Goal: Task Accomplishment & Management: Use online tool/utility

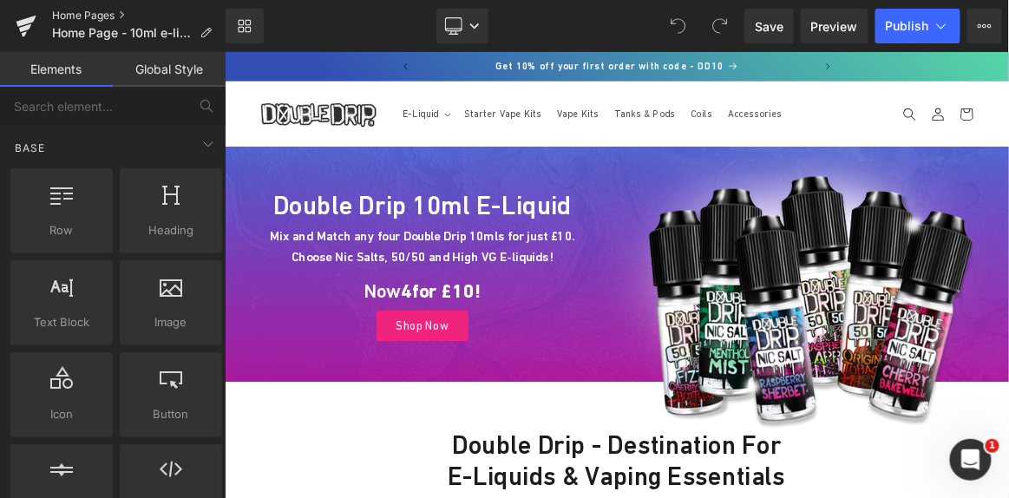
click at [95, 20] on link "Home Pages" at bounding box center [139, 16] width 174 height 14
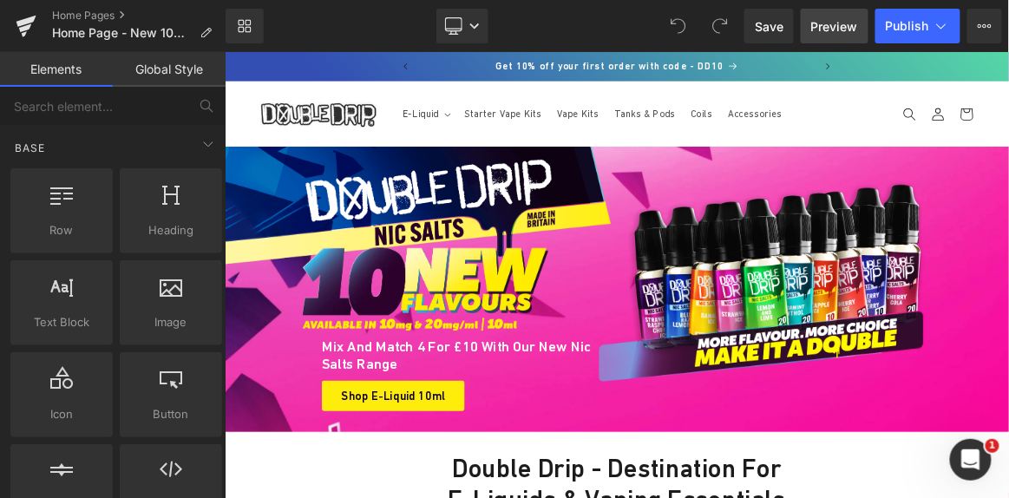
click at [810, 28] on link "Preview" at bounding box center [835, 26] width 68 height 35
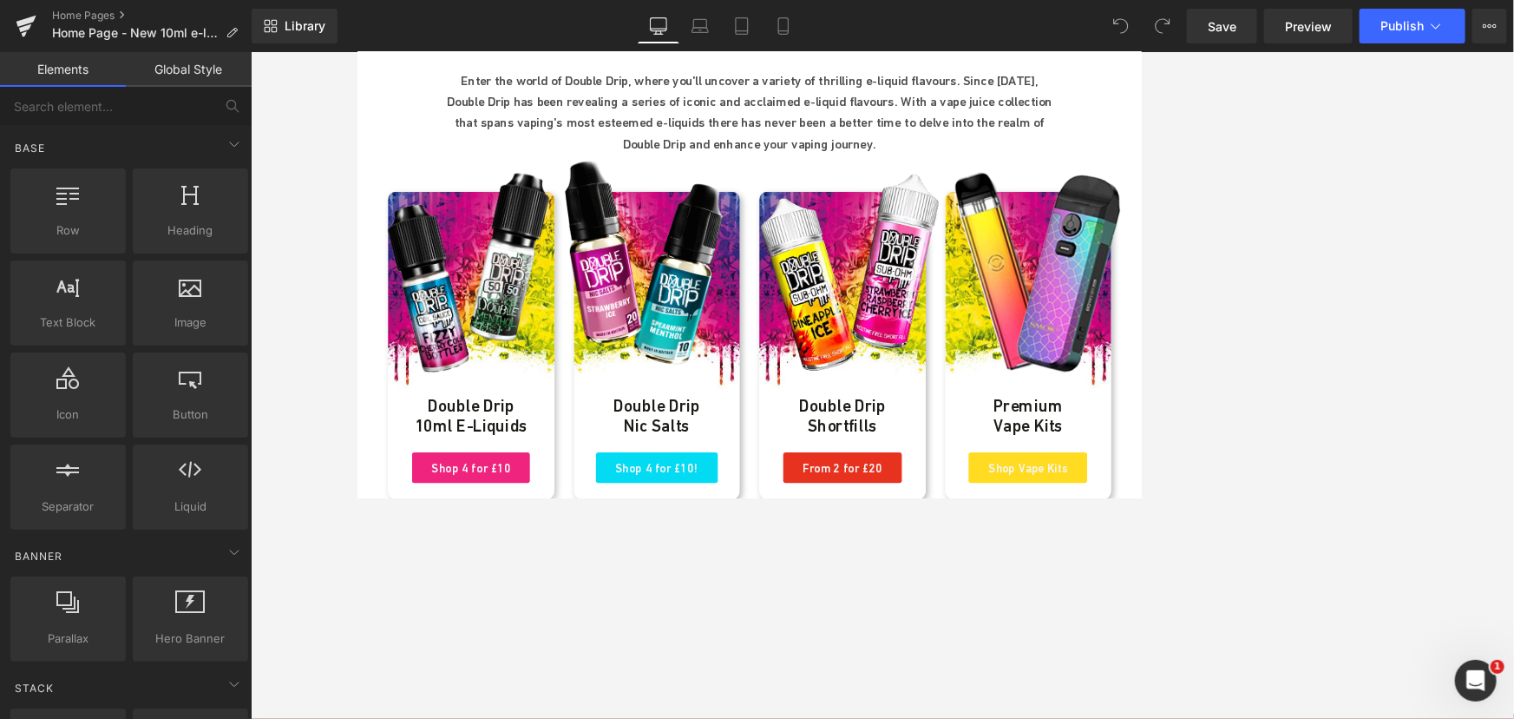
scroll to position [710, 0]
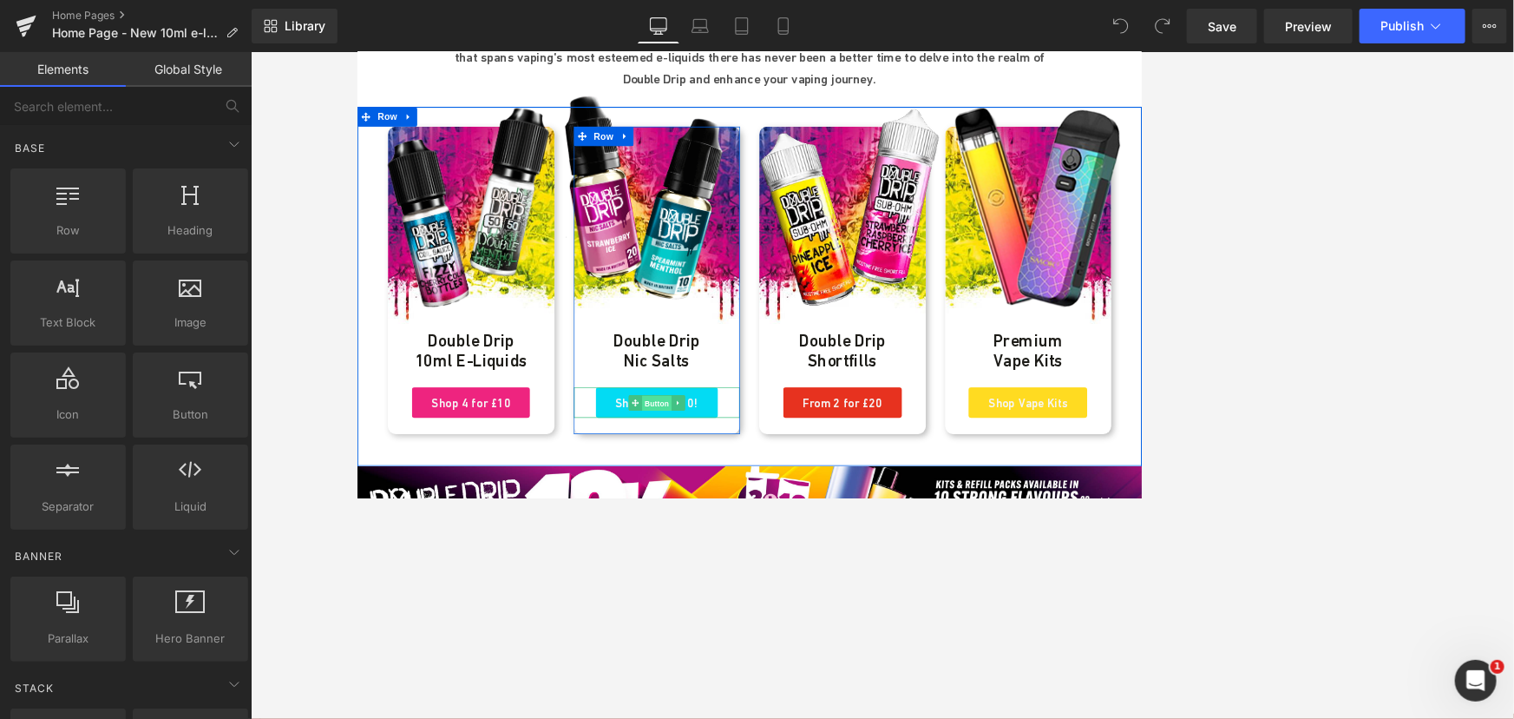
click at [750, 497] on span "Button" at bounding box center [758, 521] width 40 height 21
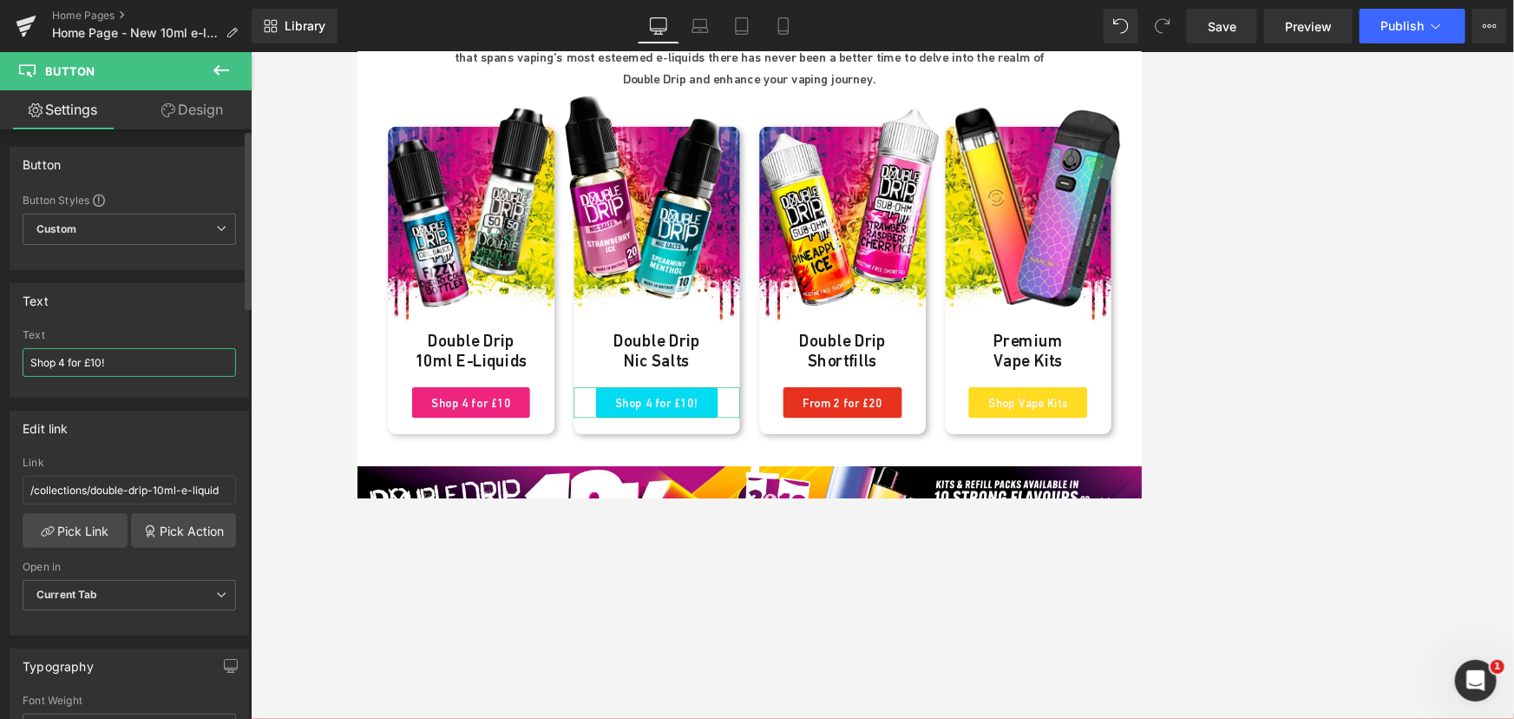
click at [154, 349] on input "Shop 4 for £10!" at bounding box center [129, 362] width 213 height 29
type input "Shop 4 for £10"
drag, startPoint x: 216, startPoint y: 495, endPoint x: 271, endPoint y: 495, distance: 54.7
click at [271, 495] on div "Button You are previewing how the will restyle your page. You can not edit Elem…" at bounding box center [757, 374] width 1514 height 748
click at [89, 497] on link "Pick Link" at bounding box center [75, 530] width 105 height 35
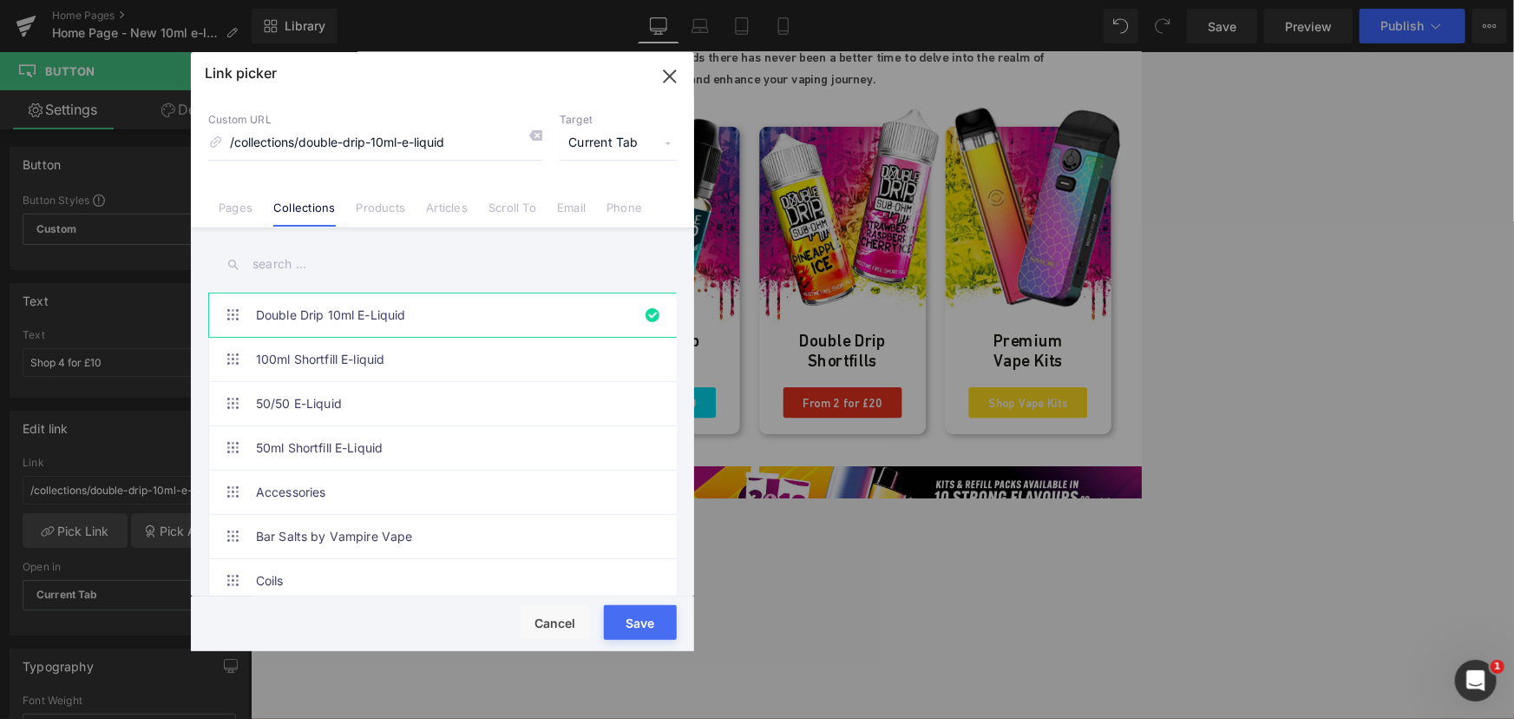
click at [293, 265] on input "text" at bounding box center [442, 264] width 469 height 39
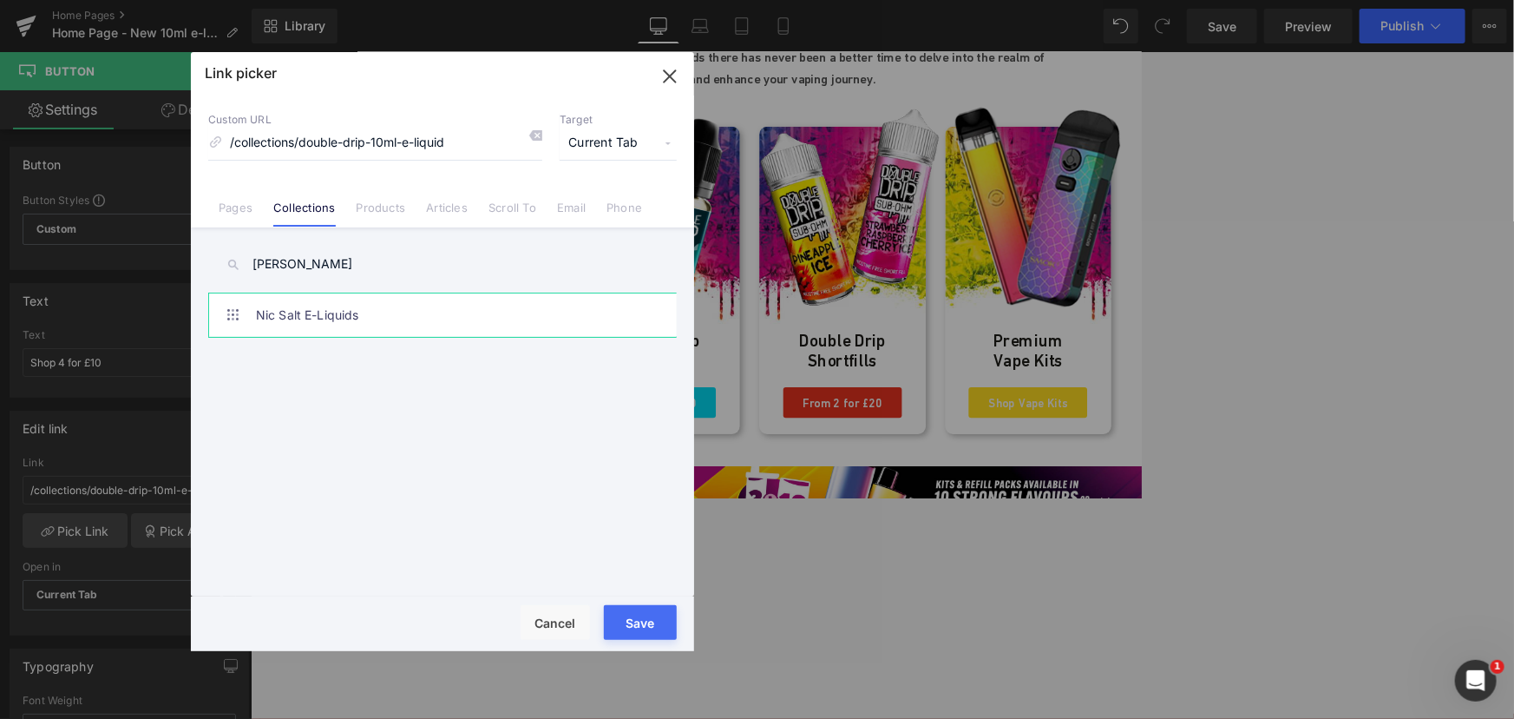
type input "nic salt"
click at [321, 319] on link "Nic Salt E-Liquids" at bounding box center [447, 314] width 382 height 43
drag, startPoint x: 647, startPoint y: 627, endPoint x: 662, endPoint y: 614, distance: 19.1
click at [647, 497] on button "Save" at bounding box center [640, 622] width 73 height 35
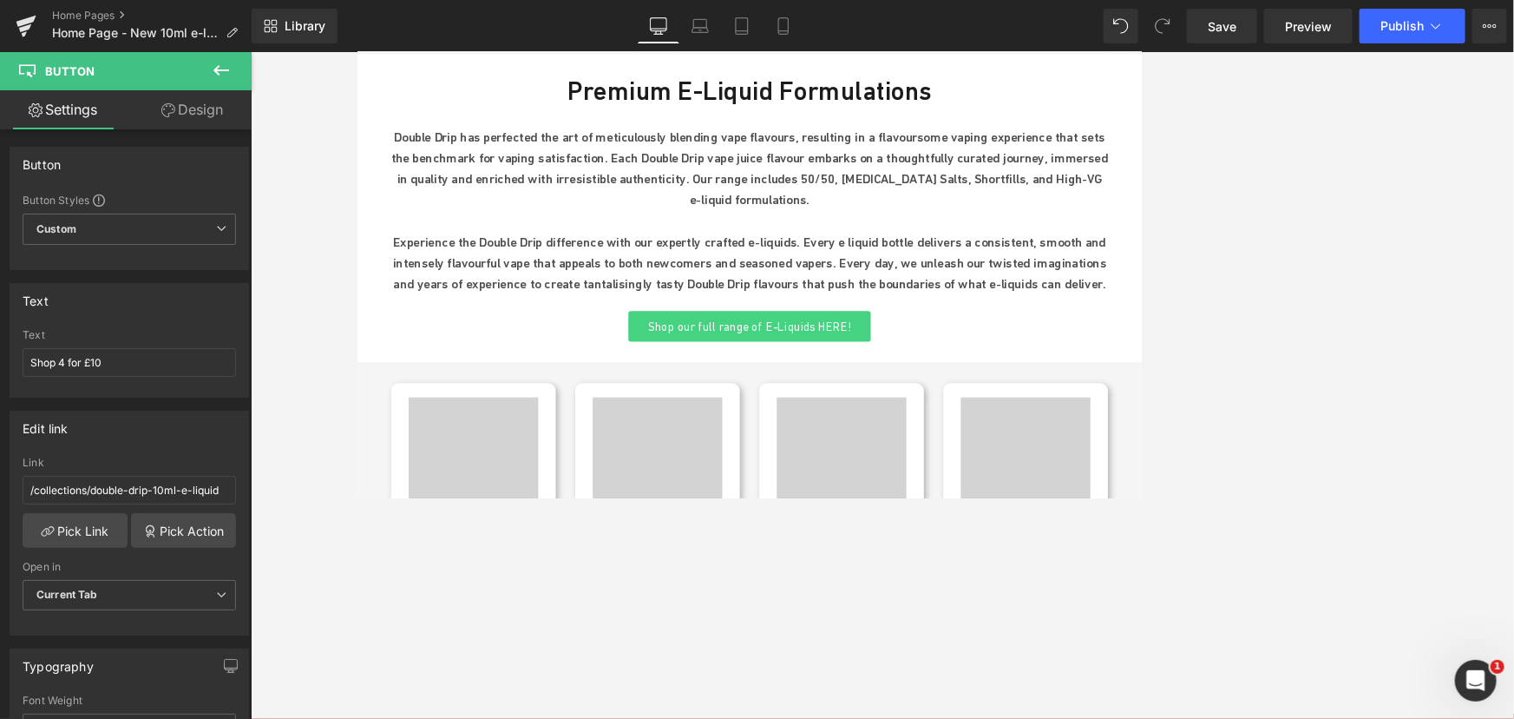
scroll to position [4812, 0]
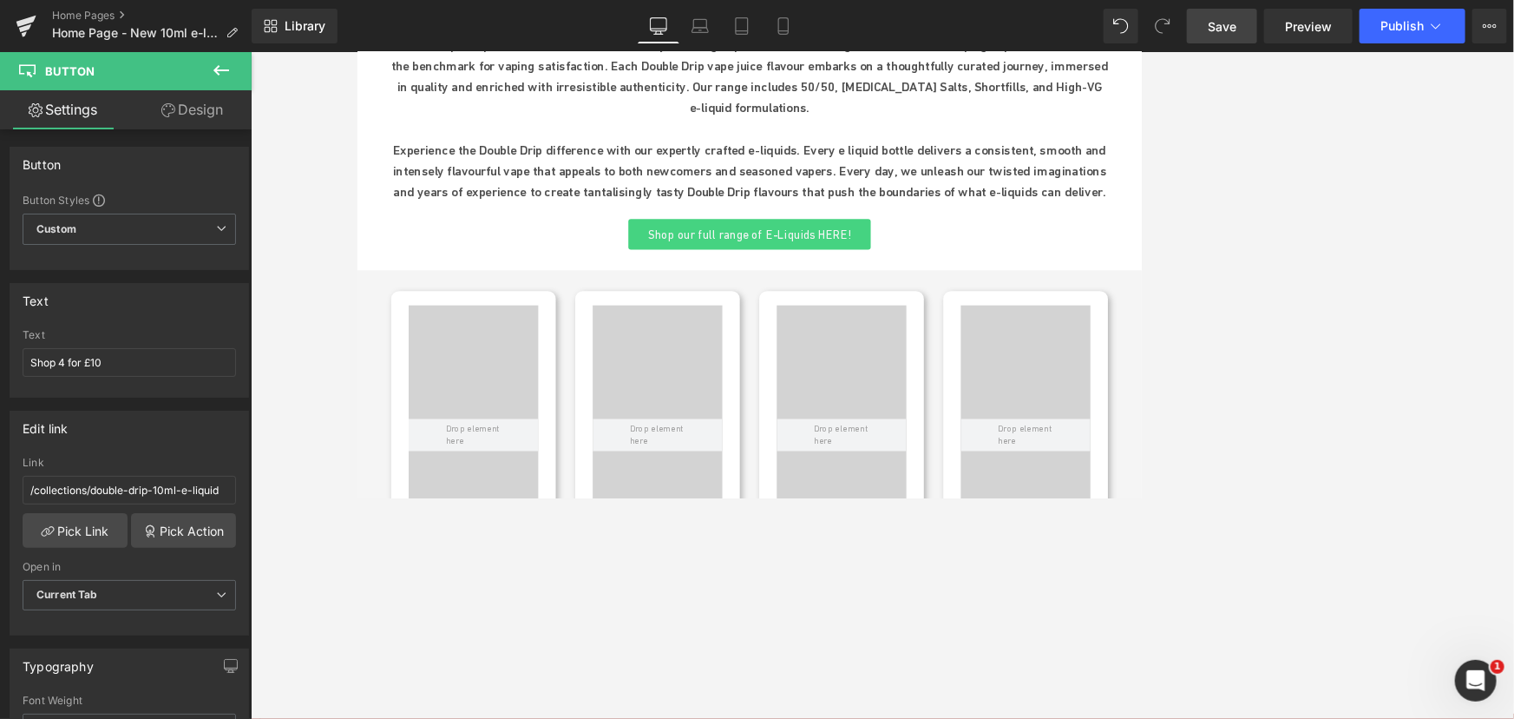
click at [1008, 27] on span "Save" at bounding box center [1222, 26] width 29 height 18
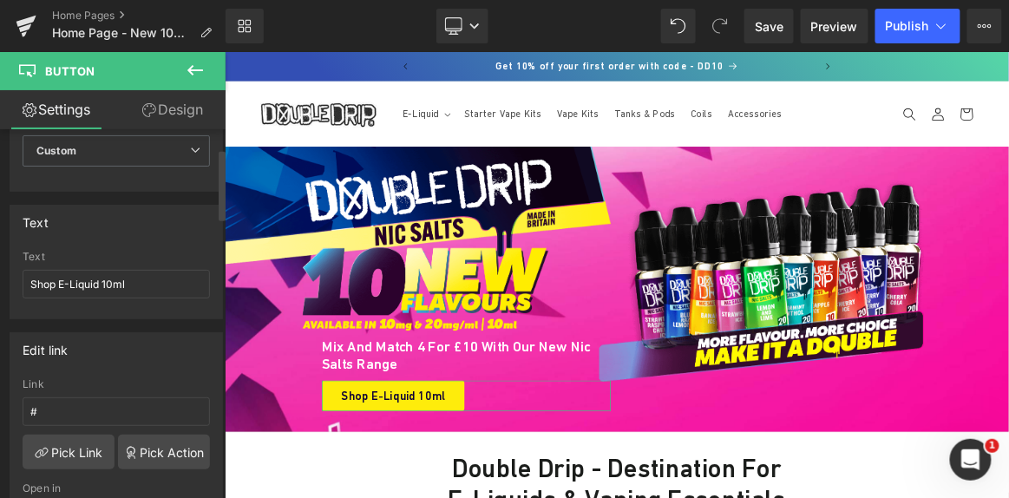
scroll to position [157, 0]
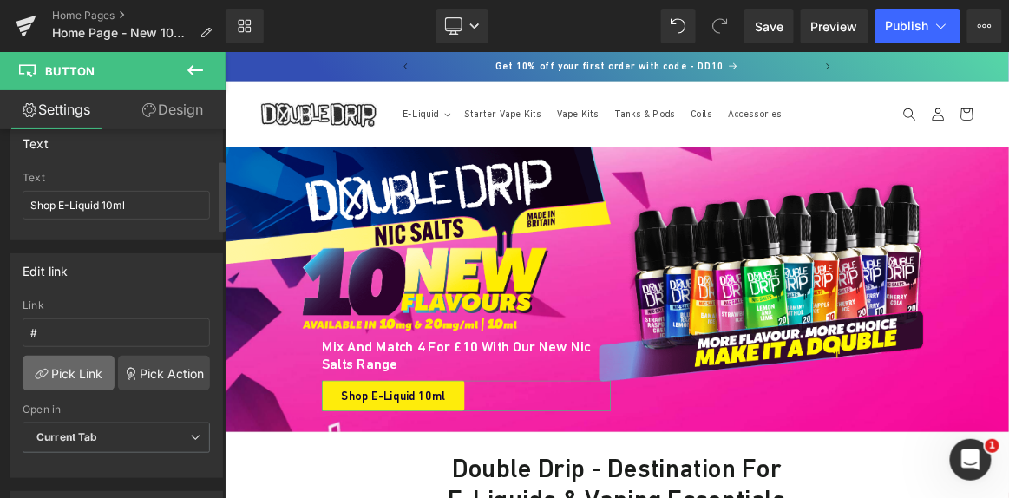
click at [79, 365] on link "Pick Link" at bounding box center [69, 373] width 92 height 35
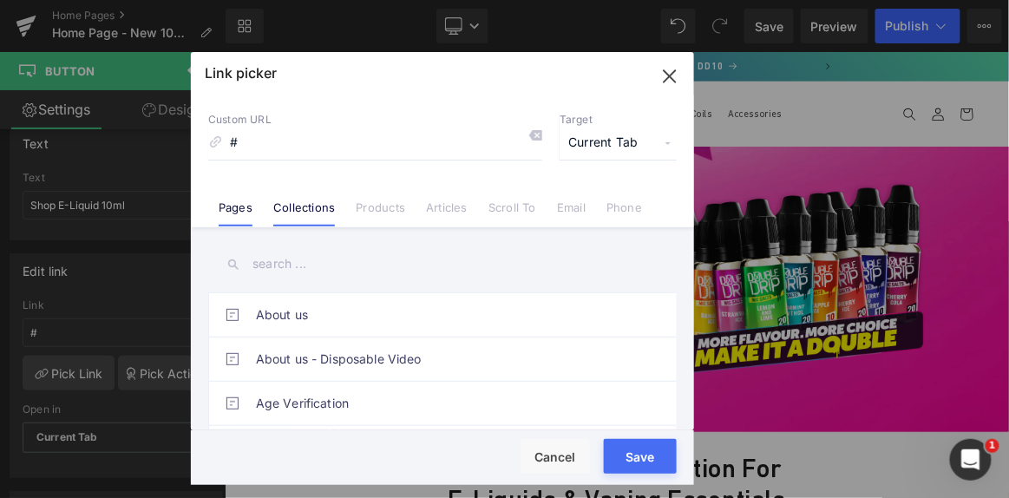
click at [310, 216] on link "Collections" at bounding box center [304, 213] width 62 height 26
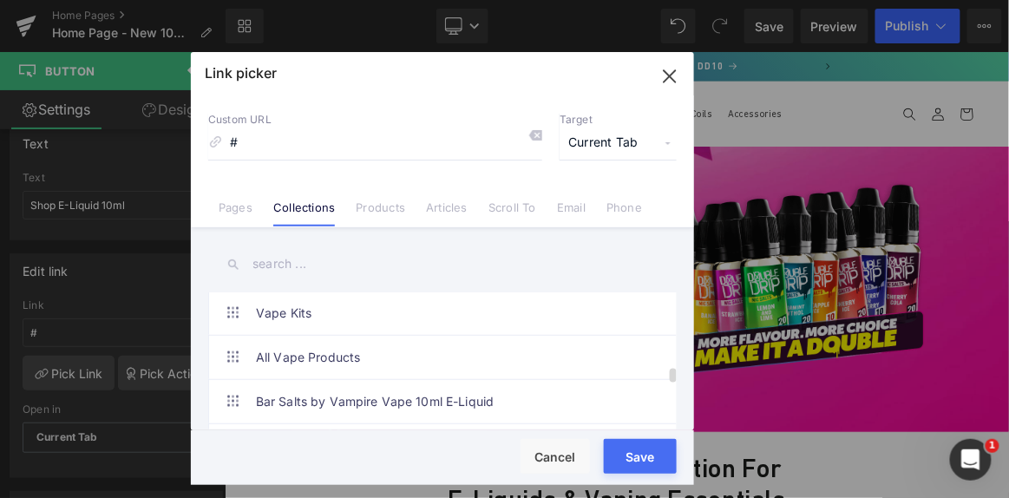
scroll to position [789, 0]
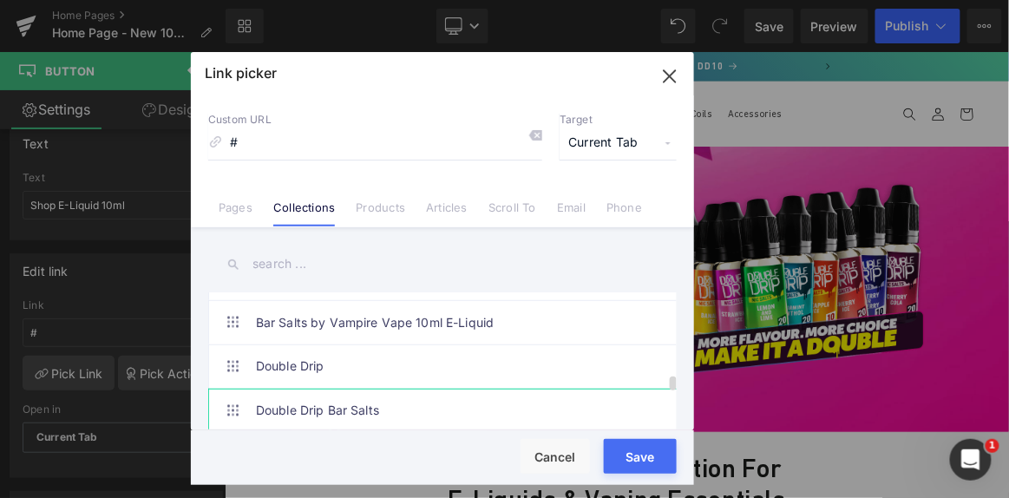
click at [402, 398] on link "Double Drip Bar Salts" at bounding box center [447, 411] width 382 height 43
drag, startPoint x: 645, startPoint y: 445, endPoint x: 561, endPoint y: 527, distance: 116.6
click at [645, 445] on button "Save" at bounding box center [640, 456] width 73 height 35
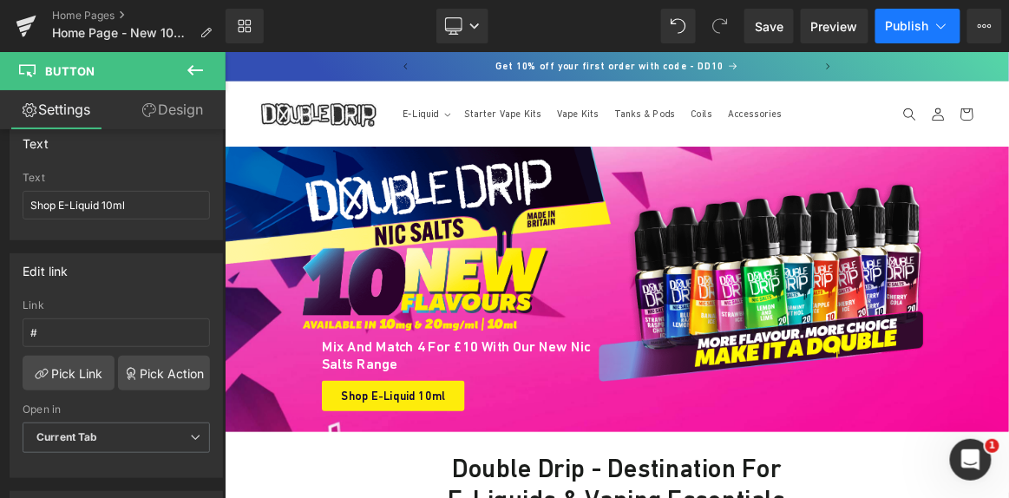
click at [887, 17] on button "Publish" at bounding box center [918, 26] width 85 height 35
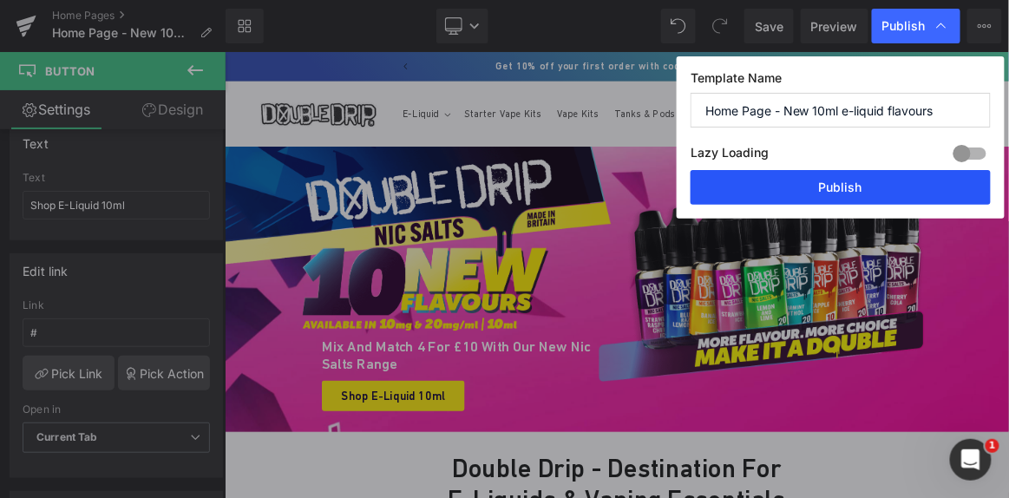
click at [869, 174] on button "Publish" at bounding box center [841, 187] width 300 height 35
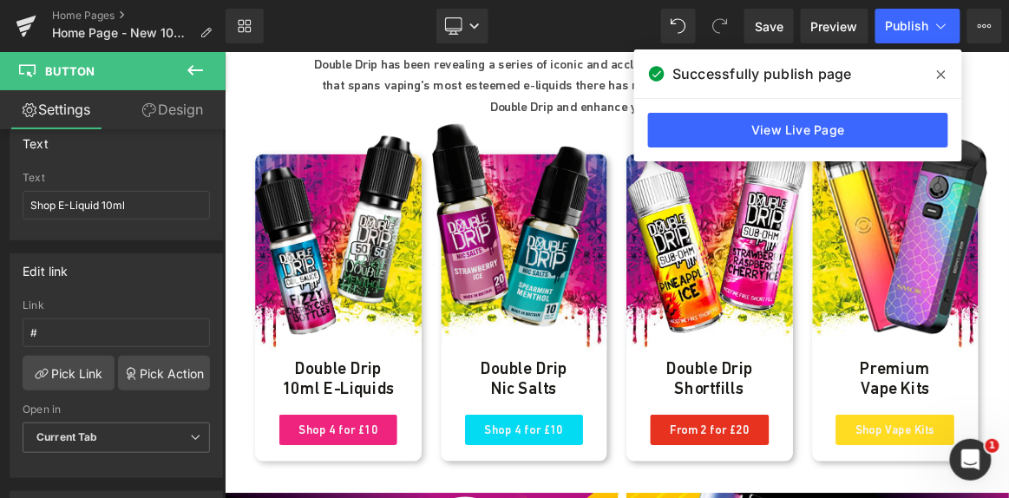
scroll to position [710, 0]
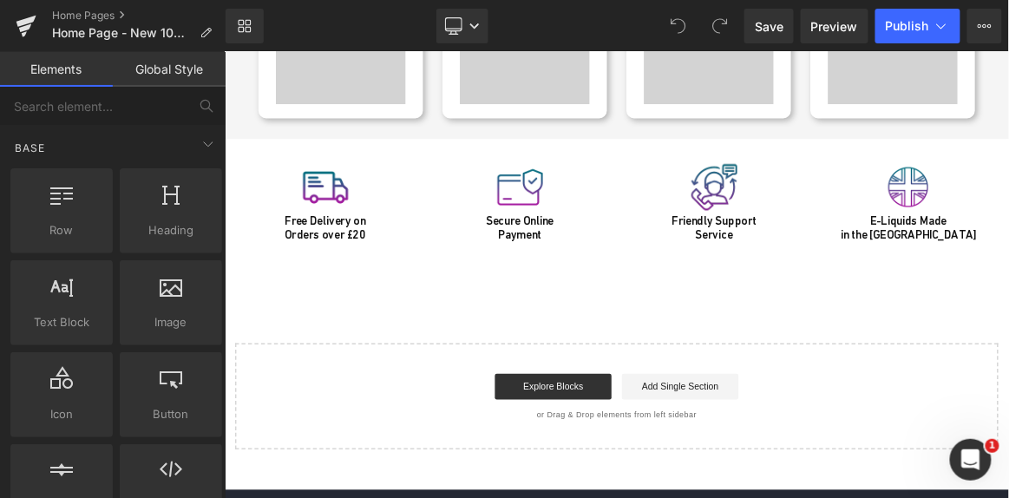
scroll to position [5364, 0]
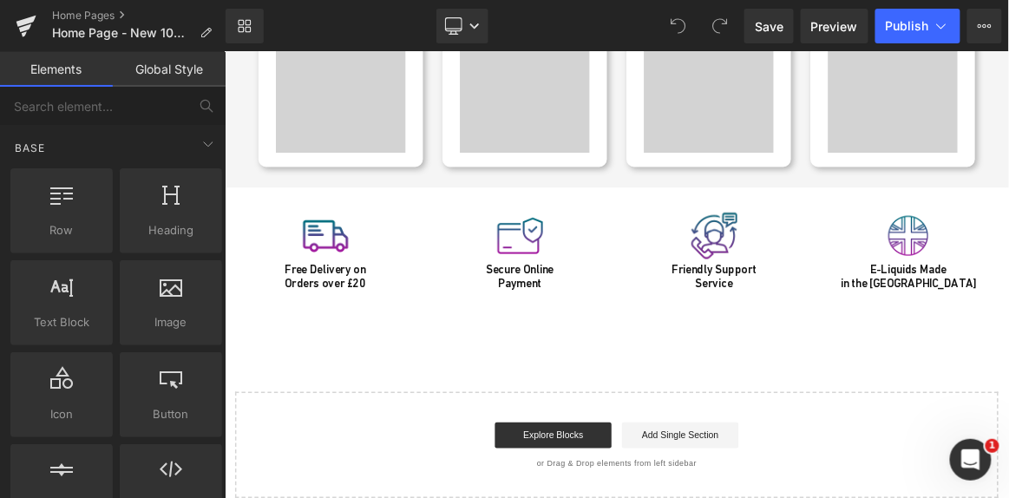
drag, startPoint x: 351, startPoint y: 310, endPoint x: 358, endPoint y: 321, distance: 13.7
click at [351, 332] on div "Free Delivery on Orders over £20 Heading" at bounding box center [358, 350] width 234 height 37
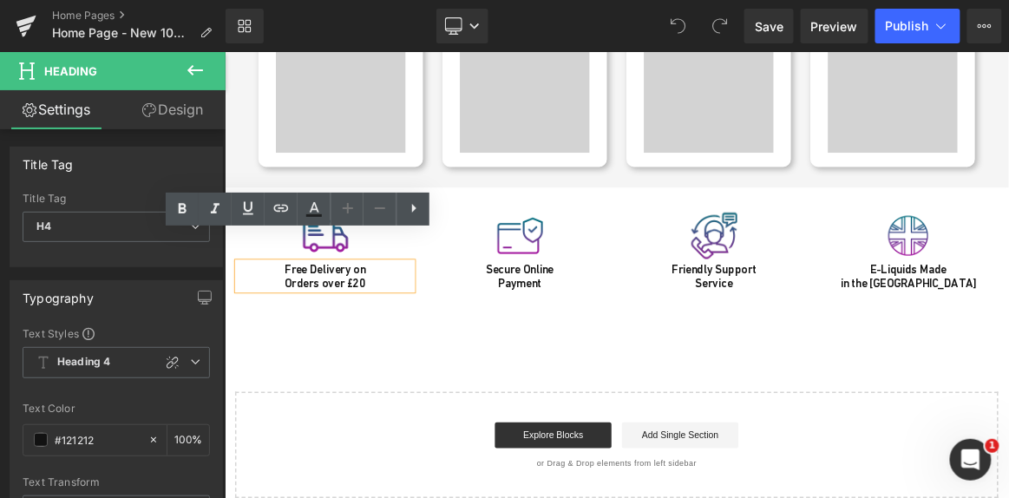
click at [412, 332] on h4 "Free Delivery on Orders over £20" at bounding box center [358, 350] width 234 height 37
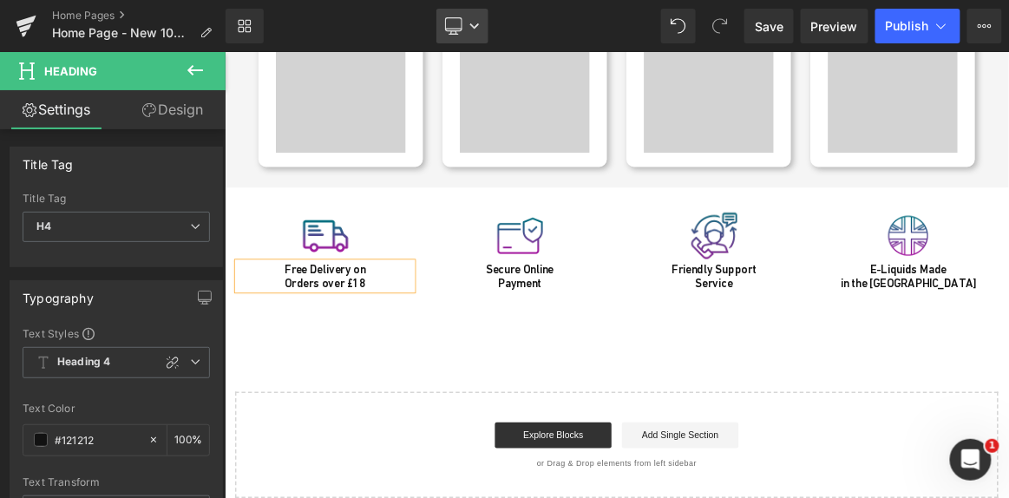
click at [471, 19] on link "Desktop" at bounding box center [463, 26] width 52 height 35
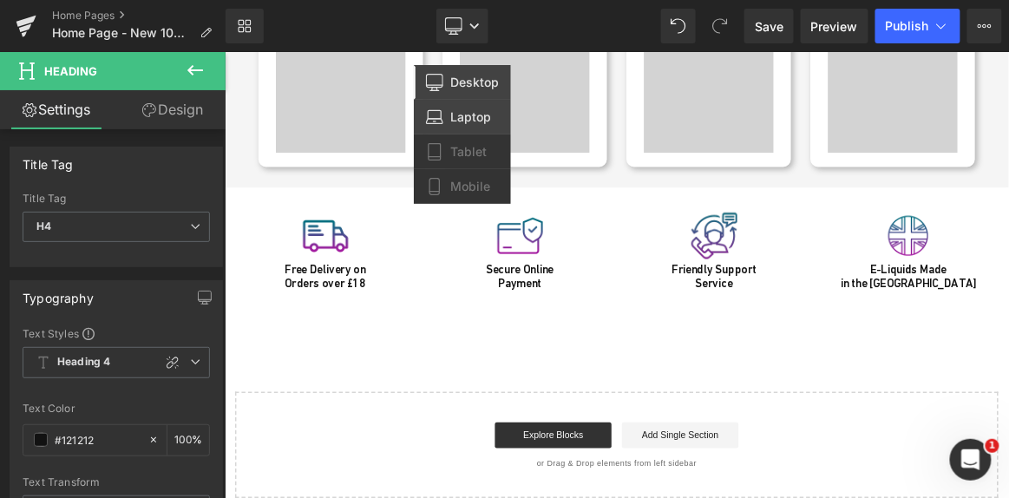
click at [465, 124] on span "Laptop" at bounding box center [470, 117] width 41 height 16
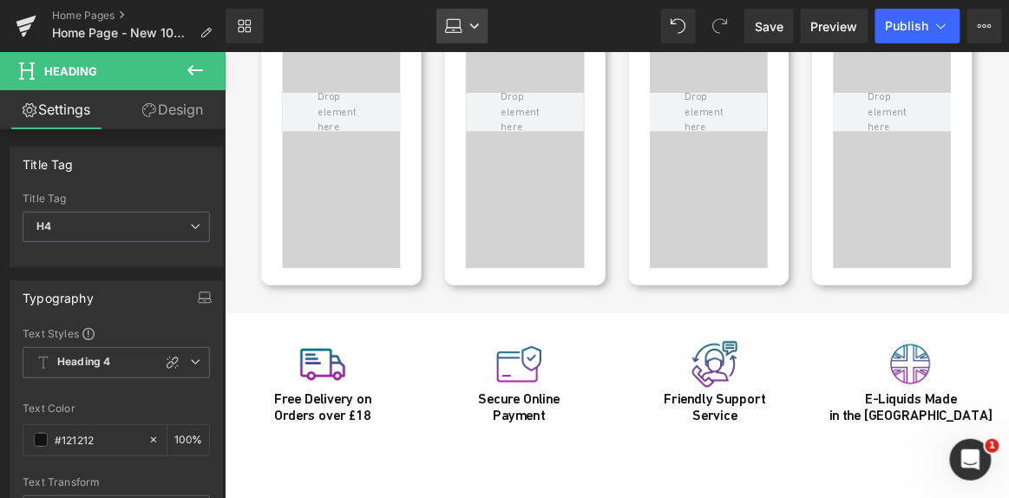
drag, startPoint x: 465, startPoint y: 20, endPoint x: 280, endPoint y: 4, distance: 185.5
click at [465, 19] on link "Laptop" at bounding box center [463, 26] width 52 height 35
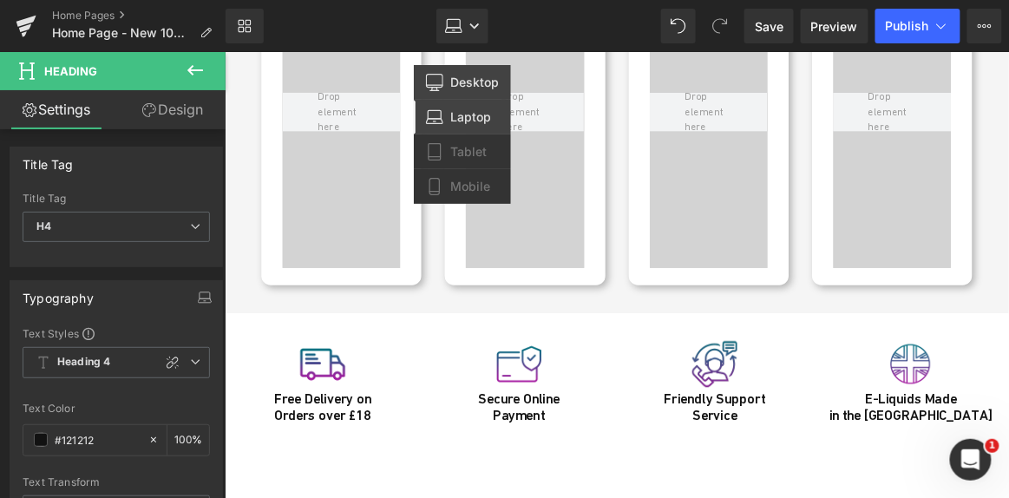
scroll to position [5352, 0]
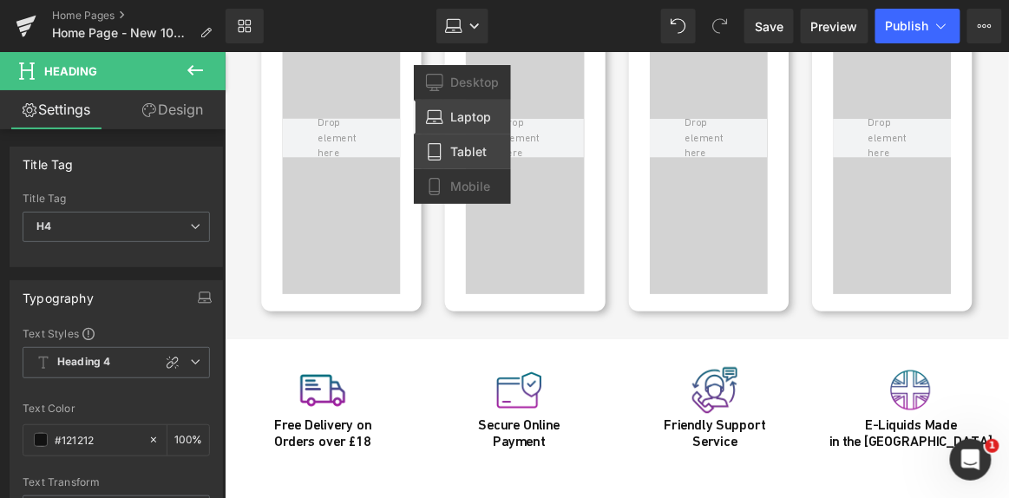
click at [475, 153] on span "Tablet" at bounding box center [468, 152] width 36 height 16
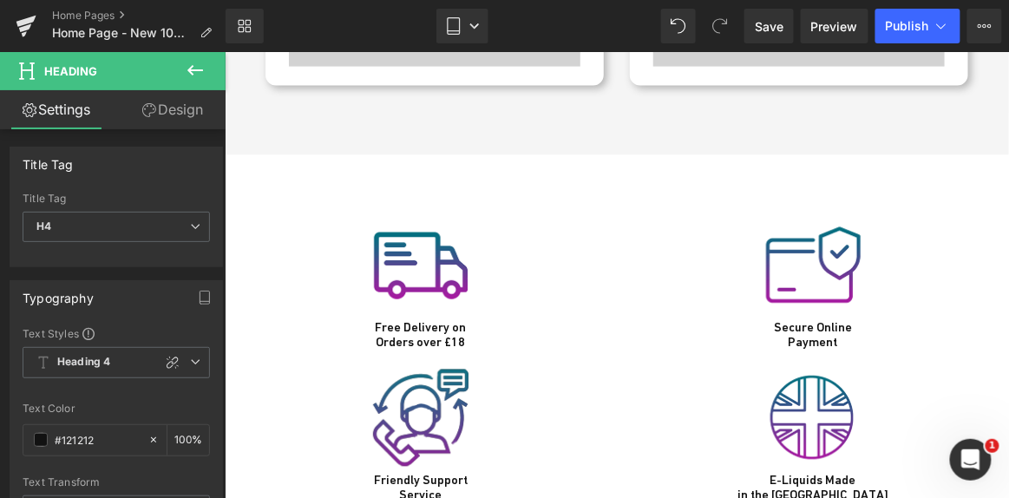
scroll to position [6991, 0]
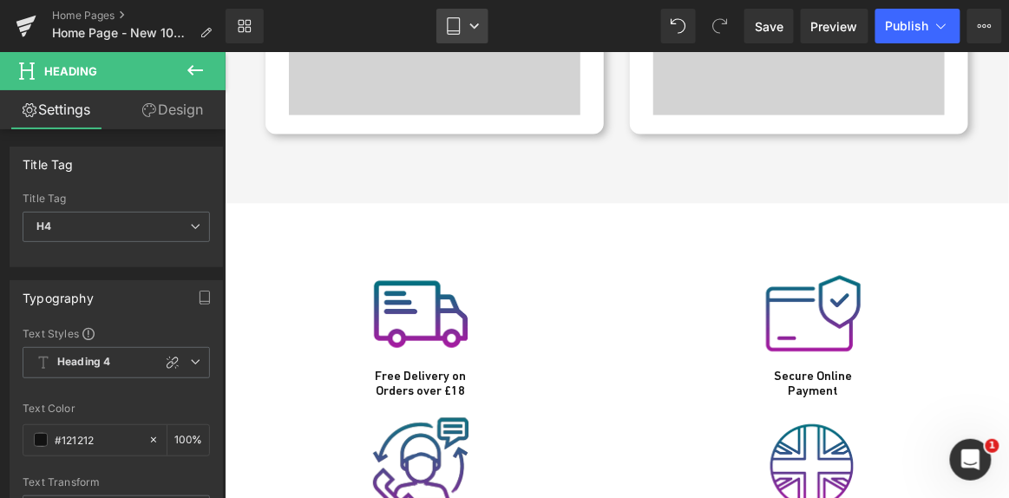
click at [470, 20] on link "Tablet" at bounding box center [463, 26] width 52 height 35
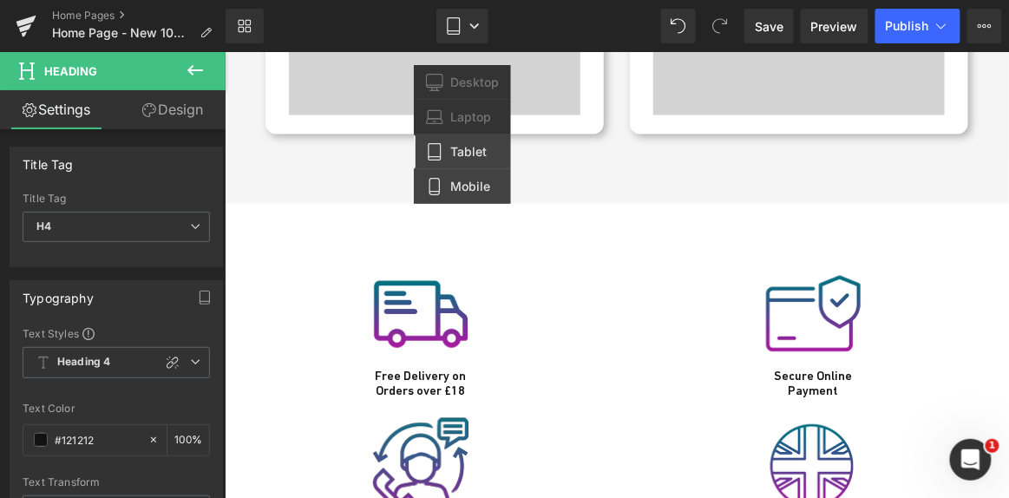
drag, startPoint x: 482, startPoint y: 186, endPoint x: 180, endPoint y: 140, distance: 305.5
click at [481, 186] on span "Mobile" at bounding box center [470, 187] width 40 height 16
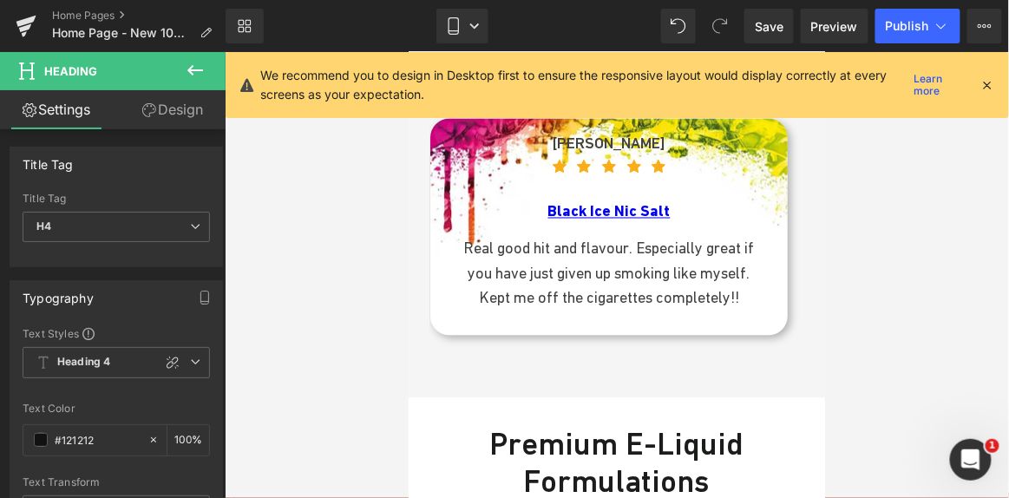
scroll to position [9339, 0]
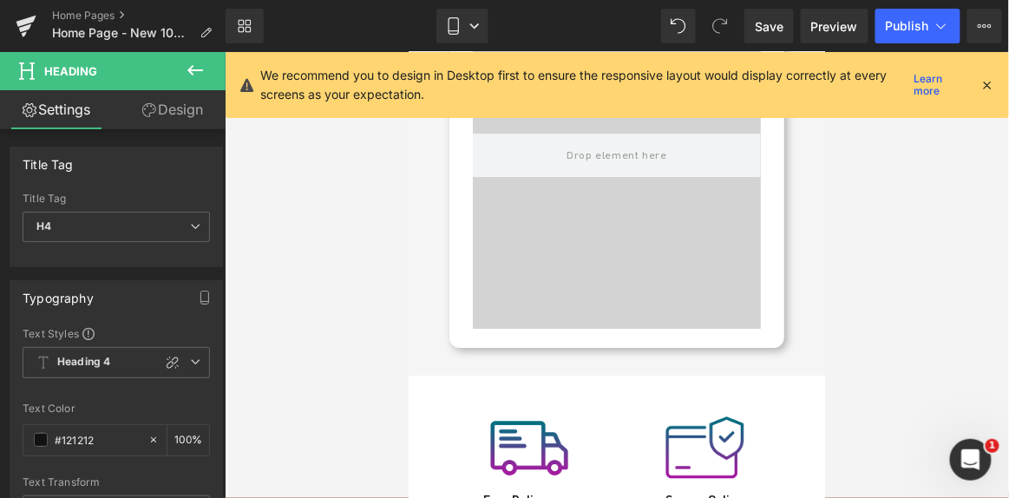
click at [917, 5] on div "Library Mobile Desktop Laptop Tablet Mobile Save Preview Publish Scheduled View…" at bounding box center [618, 26] width 784 height 52
drag, startPoint x: 894, startPoint y: 31, endPoint x: 961, endPoint y: 417, distance: 391.1
click at [960, 416] on div "You are previewing how the will restyle your page. You can not edit Elements in…" at bounding box center [504, 264] width 1009 height 528
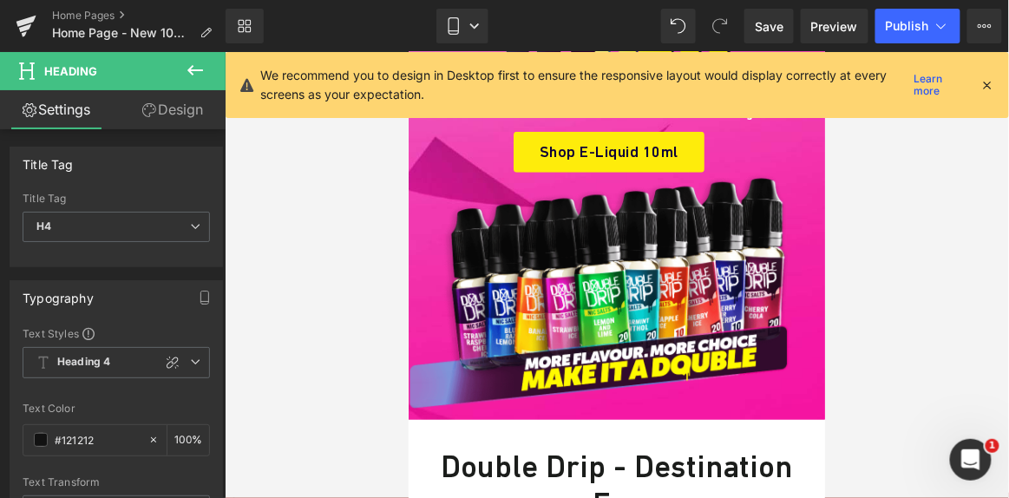
scroll to position [0, 0]
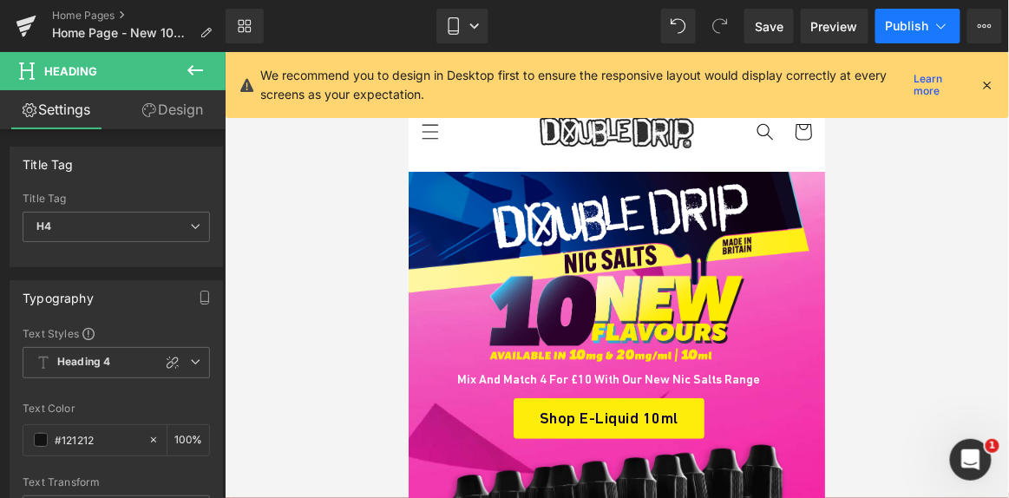
click at [889, 20] on span "Publish" at bounding box center [907, 26] width 43 height 14
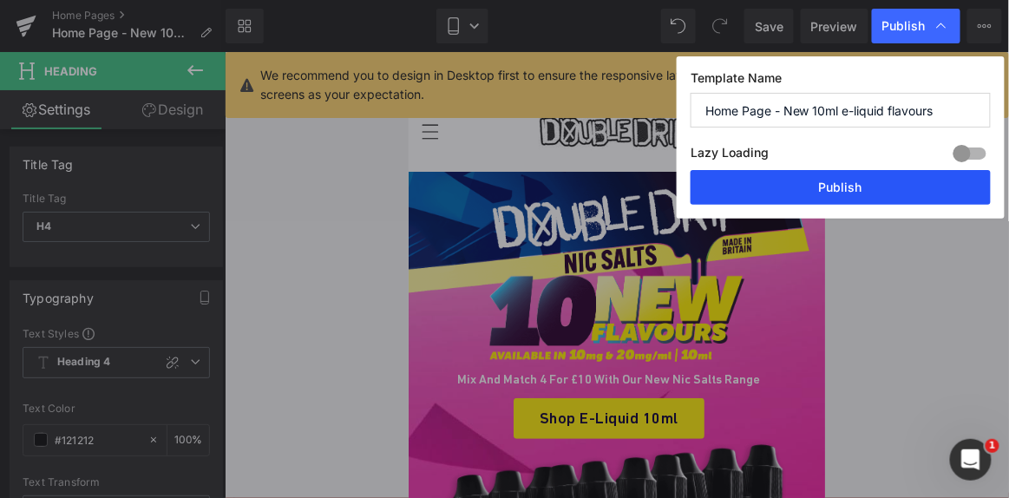
click at [859, 187] on button "Publish" at bounding box center [841, 187] width 300 height 35
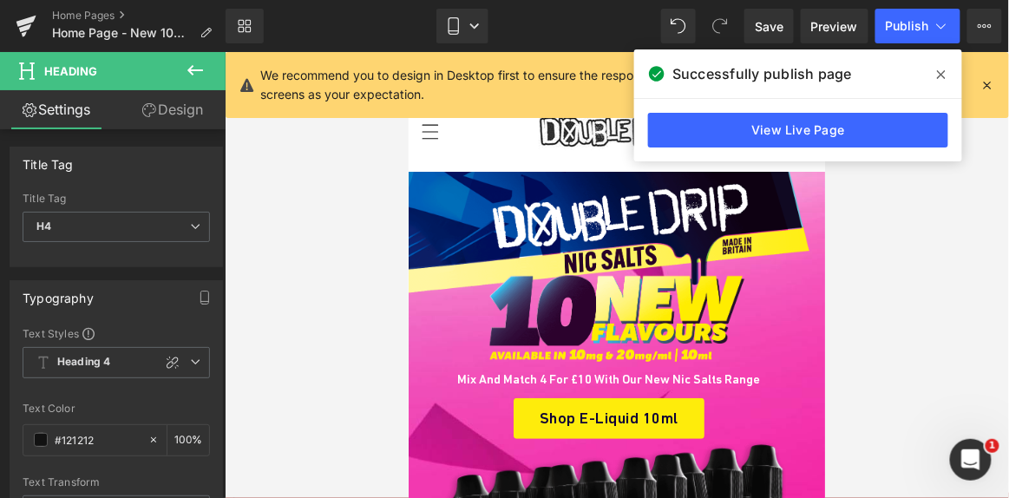
drag, startPoint x: 86, startPoint y: 15, endPoint x: 206, endPoint y: 3, distance: 120.4
click at [86, 15] on link "Home Pages" at bounding box center [139, 16] width 174 height 14
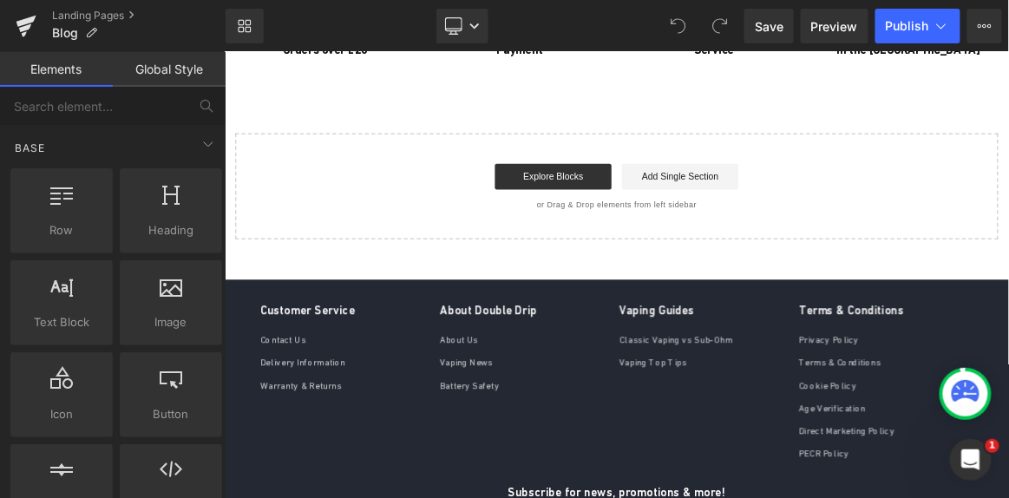
scroll to position [1735, 0]
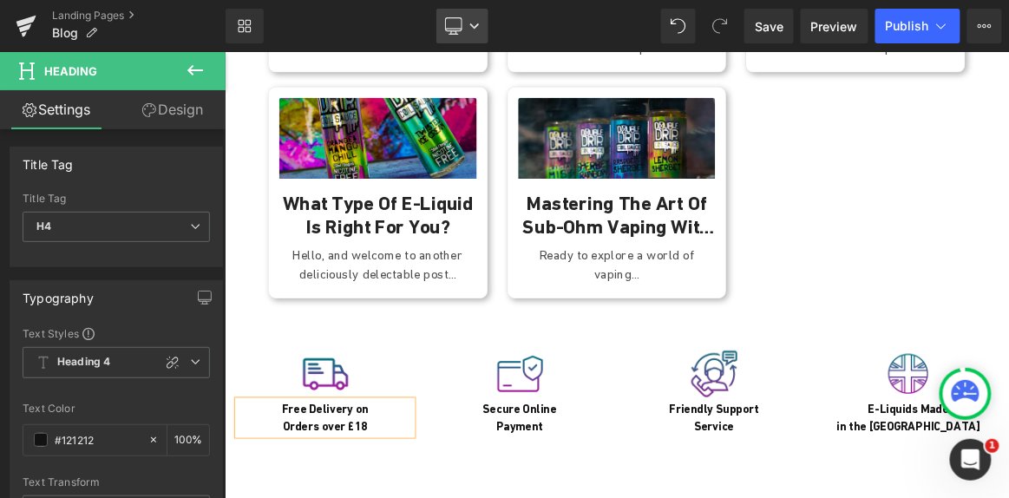
click at [464, 27] on link "Desktop" at bounding box center [463, 26] width 52 height 35
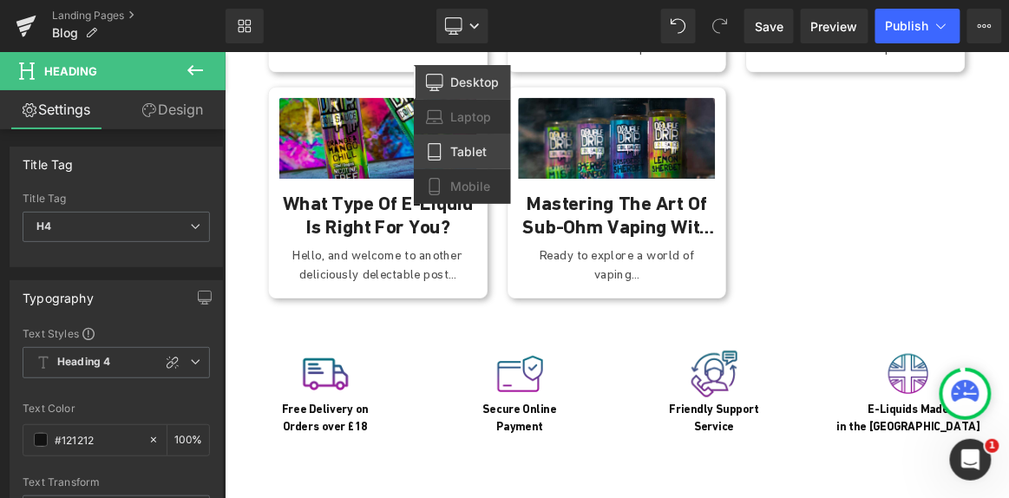
click at [476, 136] on link "Tablet" at bounding box center [462, 152] width 97 height 35
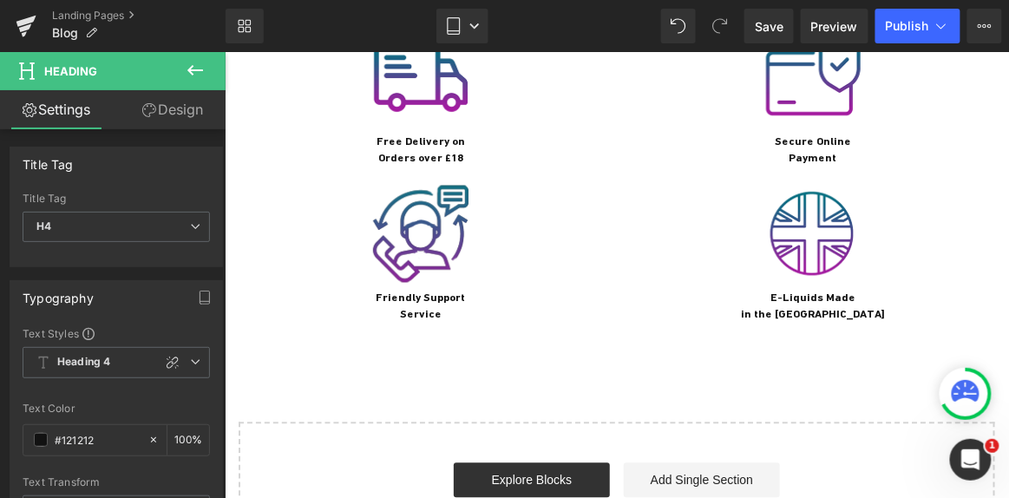
scroll to position [2262, 0]
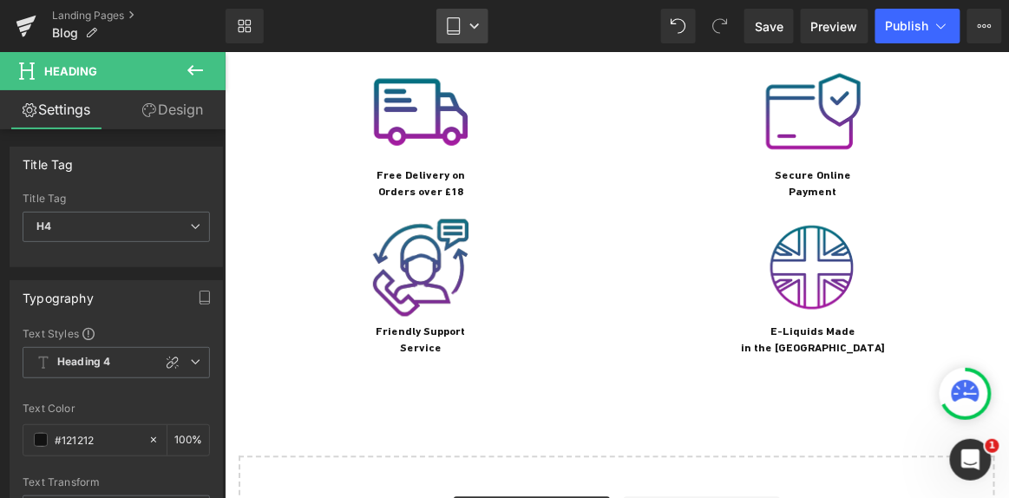
click at [474, 27] on icon at bounding box center [474, 25] width 9 height 5
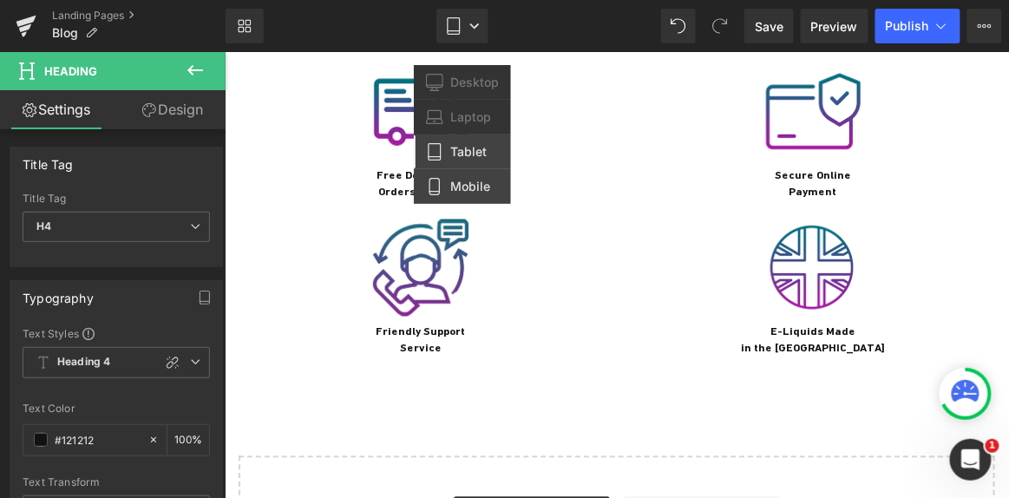
click at [477, 191] on span "Mobile" at bounding box center [470, 187] width 40 height 16
type input "100"
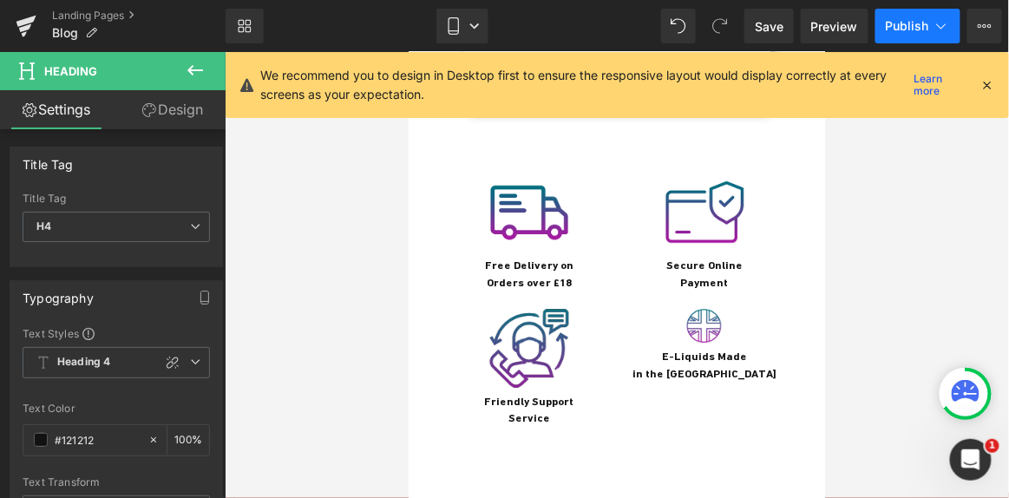
click at [896, 26] on span "Publish" at bounding box center [907, 26] width 43 height 14
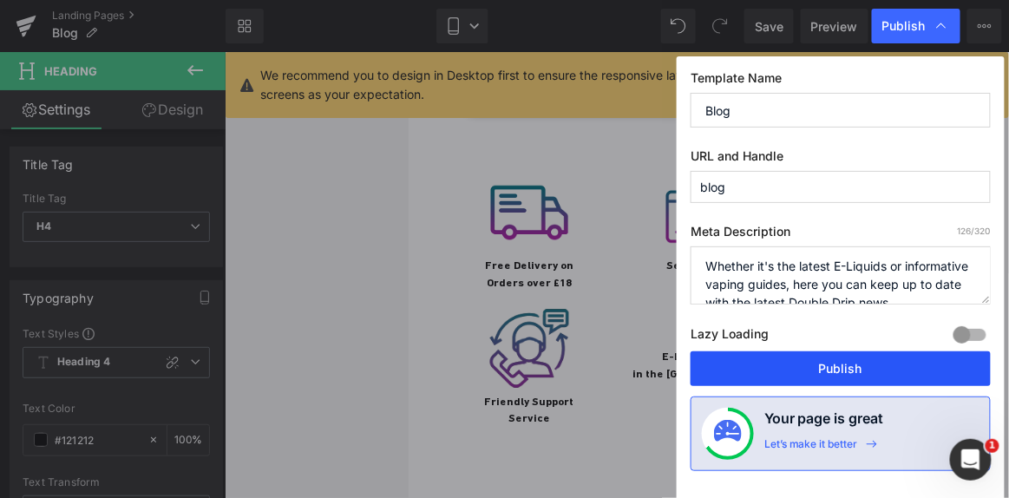
click at [863, 364] on button "Publish" at bounding box center [841, 368] width 300 height 35
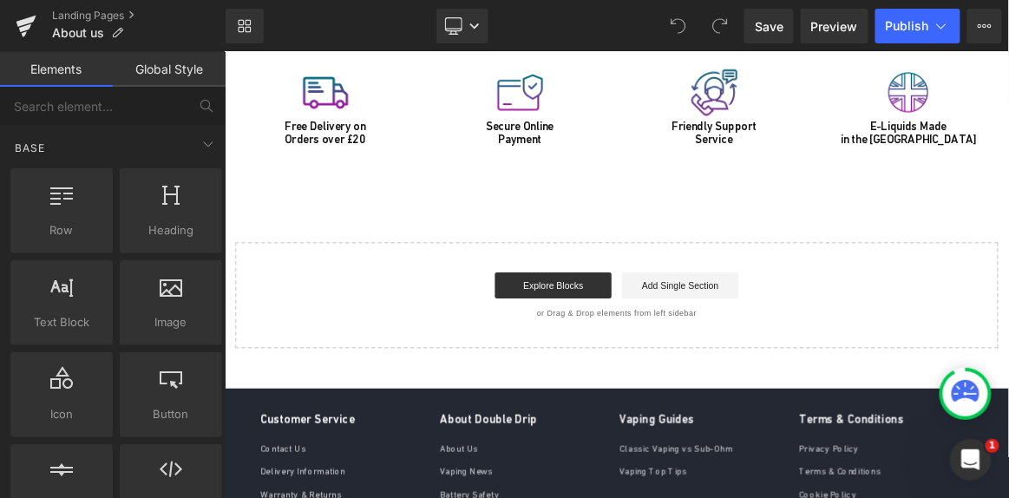
scroll to position [2682, 0]
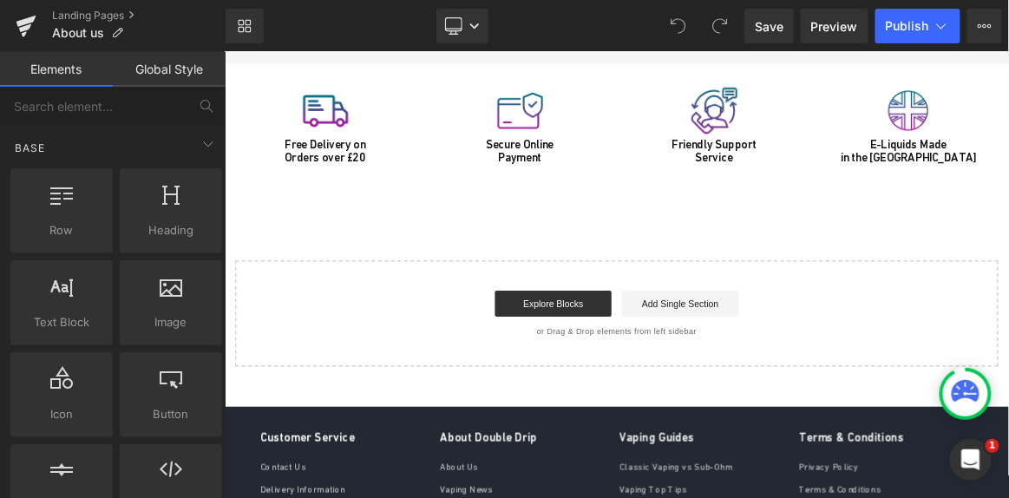
click at [389, 187] on div "Free Delivery on Orders over £20 Heading" at bounding box center [358, 183] width 234 height 37
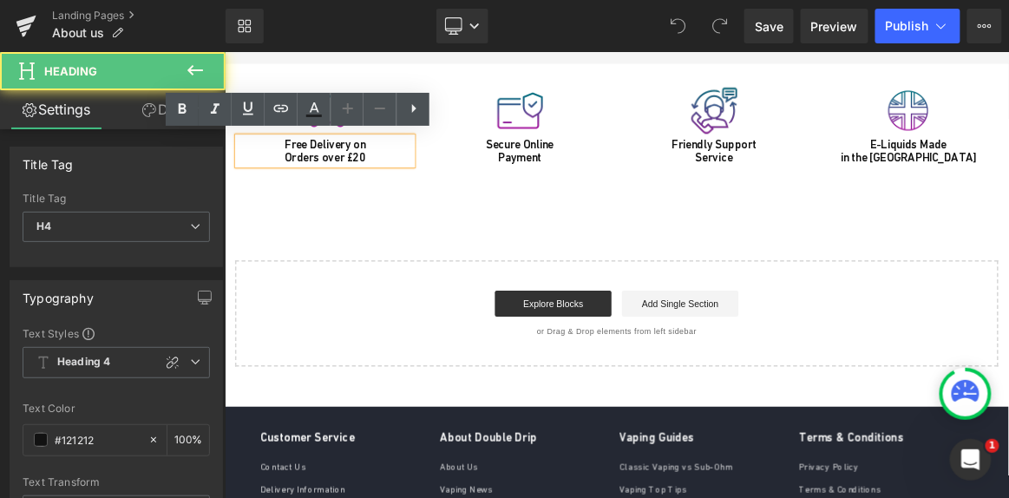
click at [406, 187] on h4 "Free Delivery on Orders over £20" at bounding box center [358, 183] width 234 height 37
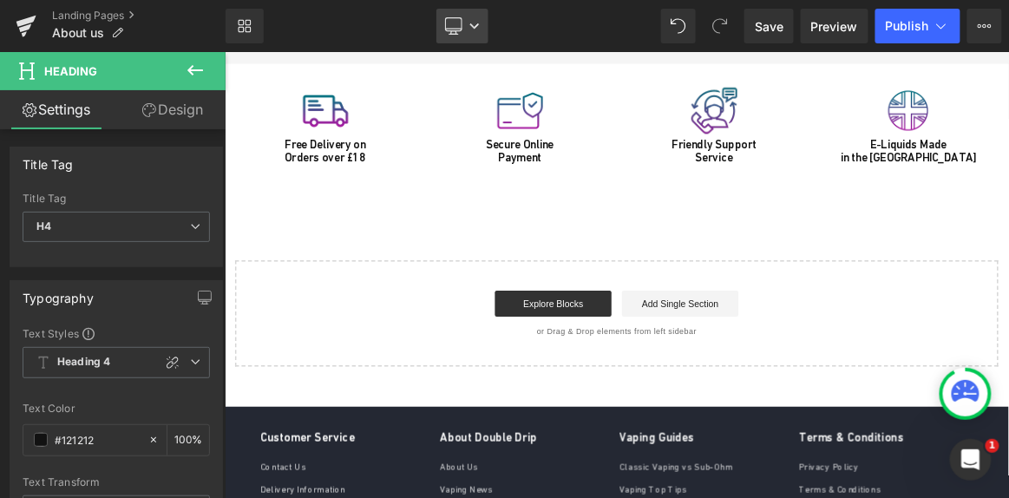
click at [472, 32] on link "Desktop" at bounding box center [463, 26] width 52 height 35
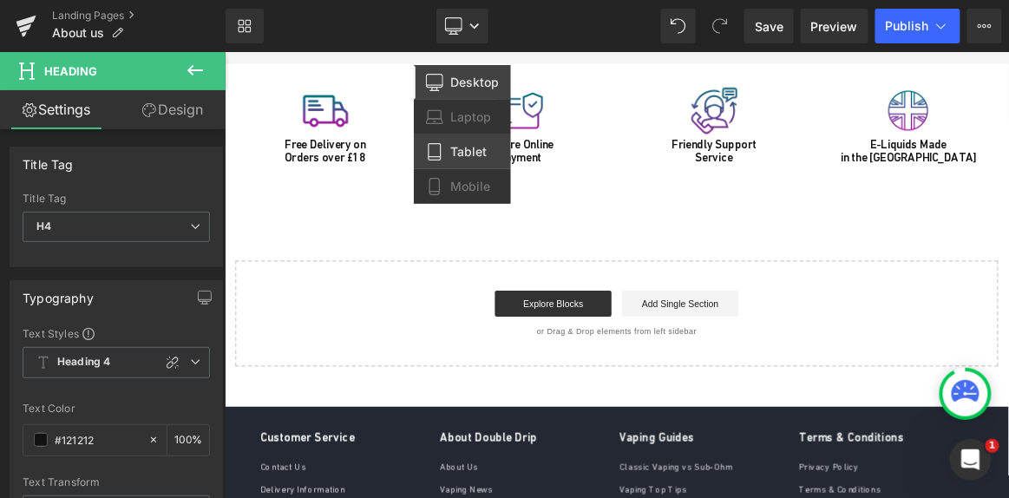
click at [479, 161] on link "Tablet" at bounding box center [462, 152] width 97 height 35
type input "100"
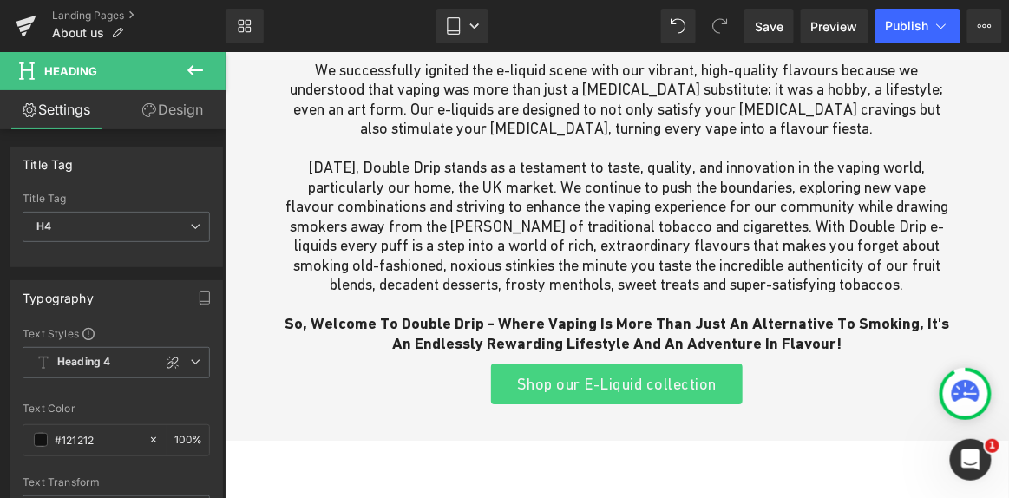
scroll to position [3099, 0]
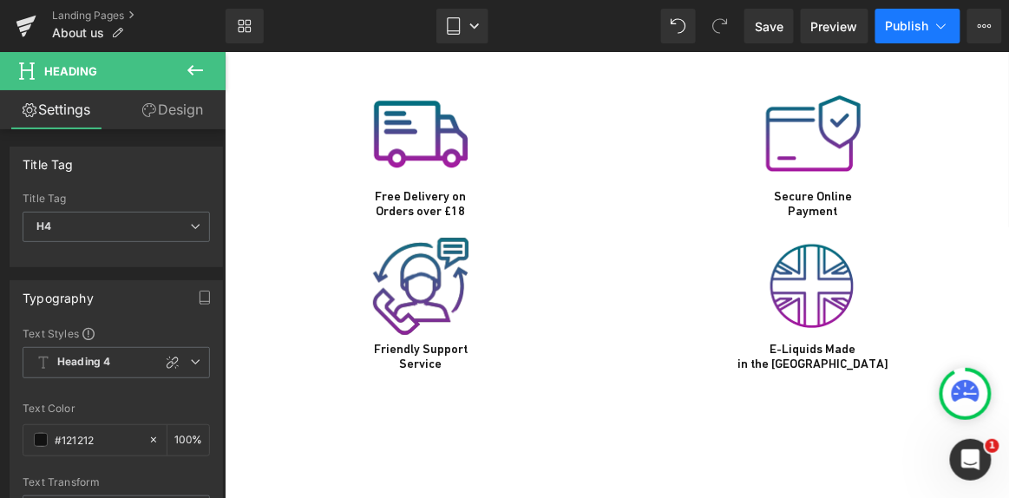
click at [892, 23] on span "Publish" at bounding box center [907, 26] width 43 height 14
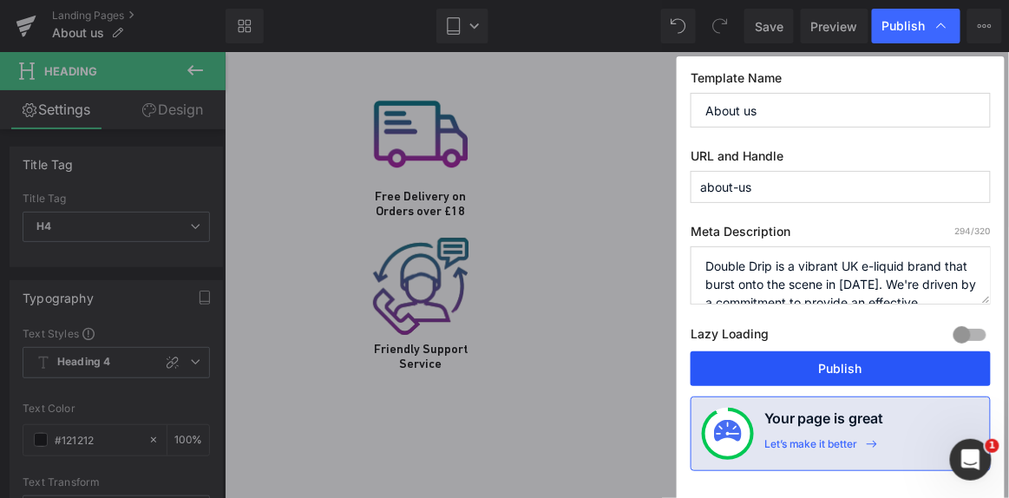
click at [874, 361] on button "Publish" at bounding box center [841, 368] width 300 height 35
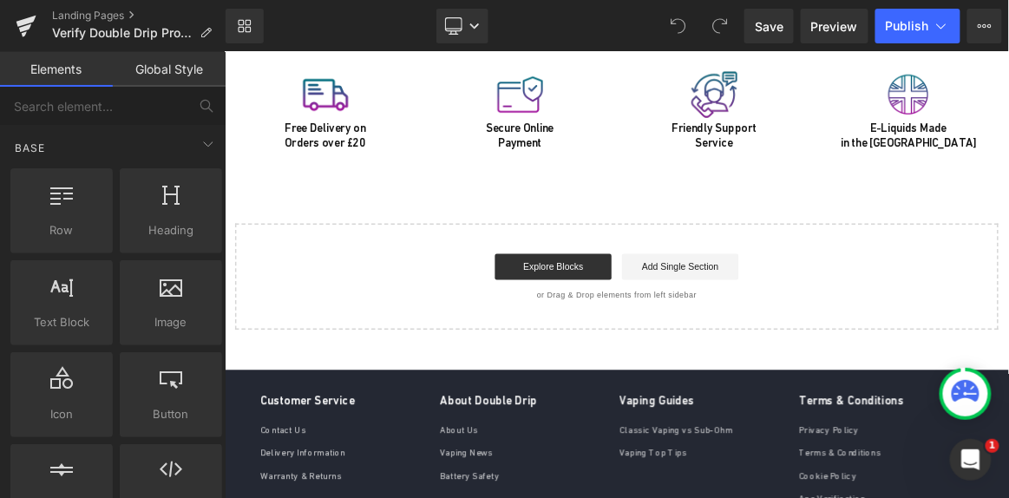
scroll to position [1262, 0]
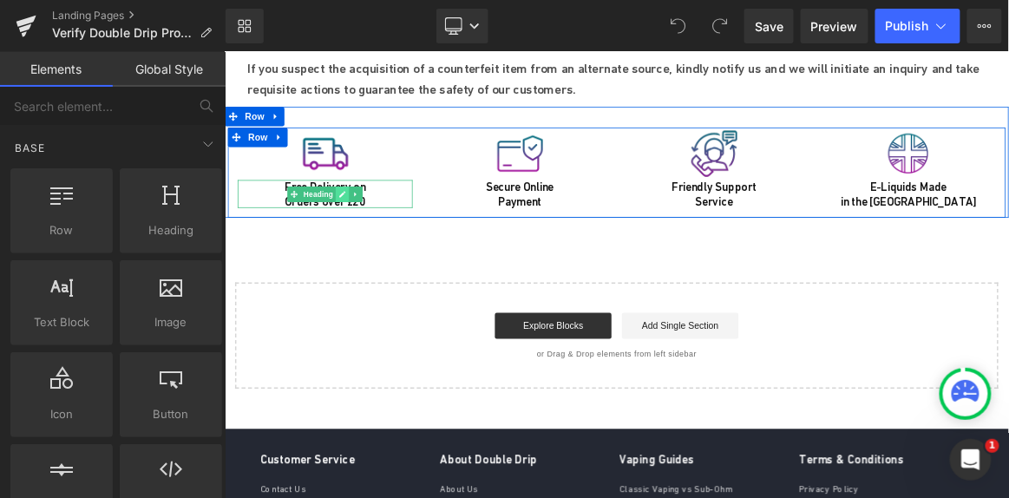
click at [378, 238] on icon at bounding box center [382, 242] width 9 height 9
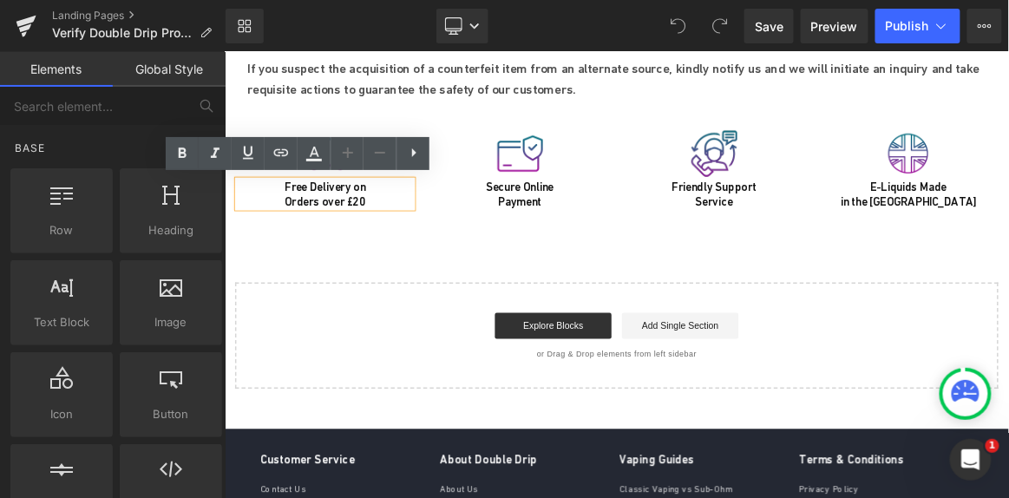
click at [410, 243] on h4 "Free Delivery on Orders over £20" at bounding box center [358, 241] width 234 height 37
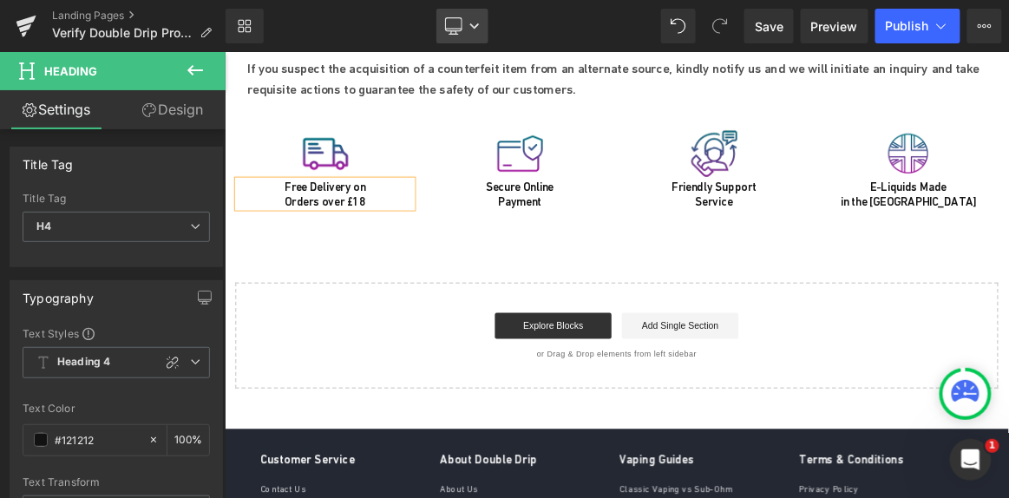
click at [445, 25] on icon at bounding box center [453, 25] width 17 height 17
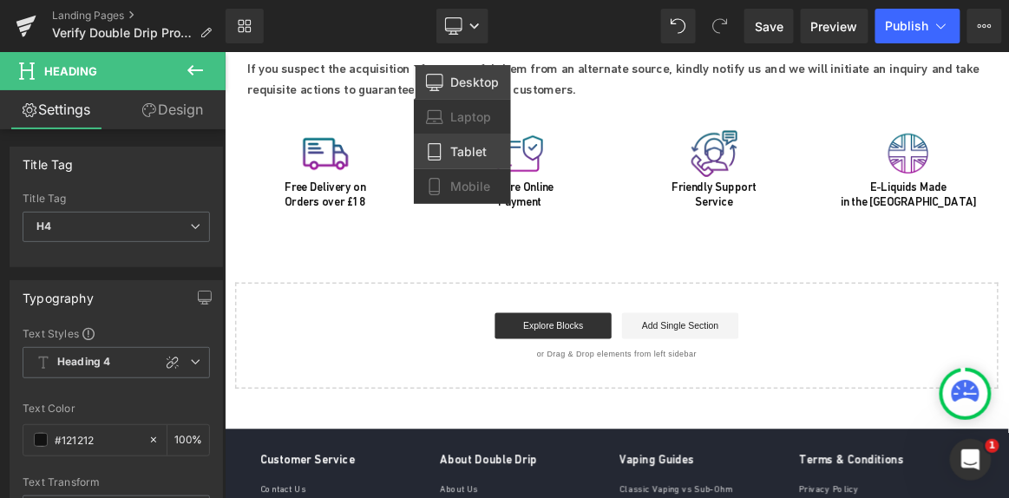
click at [464, 140] on link "Tablet" at bounding box center [462, 152] width 97 height 35
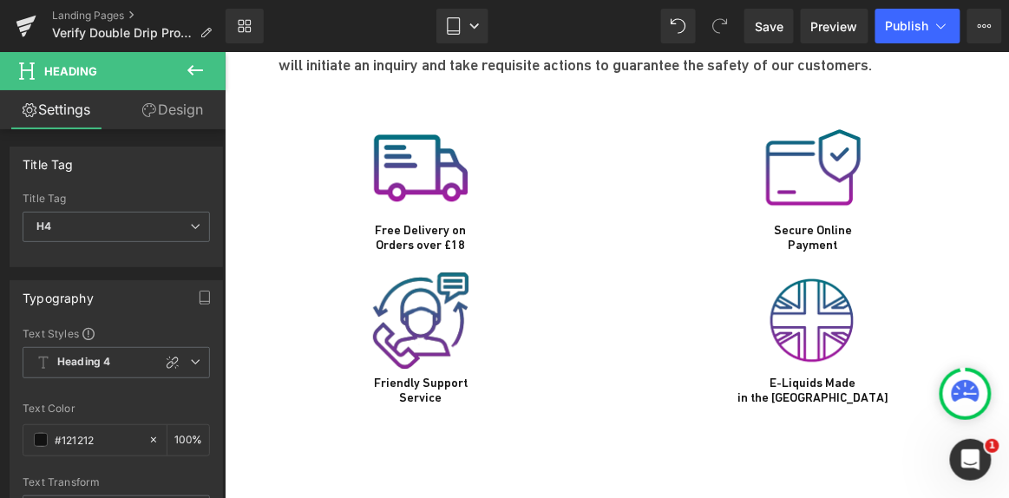
scroll to position [1261, 0]
drag, startPoint x: 472, startPoint y: 22, endPoint x: 489, endPoint y: 94, distance: 73.9
click at [472, 22] on icon at bounding box center [475, 26] width 10 height 10
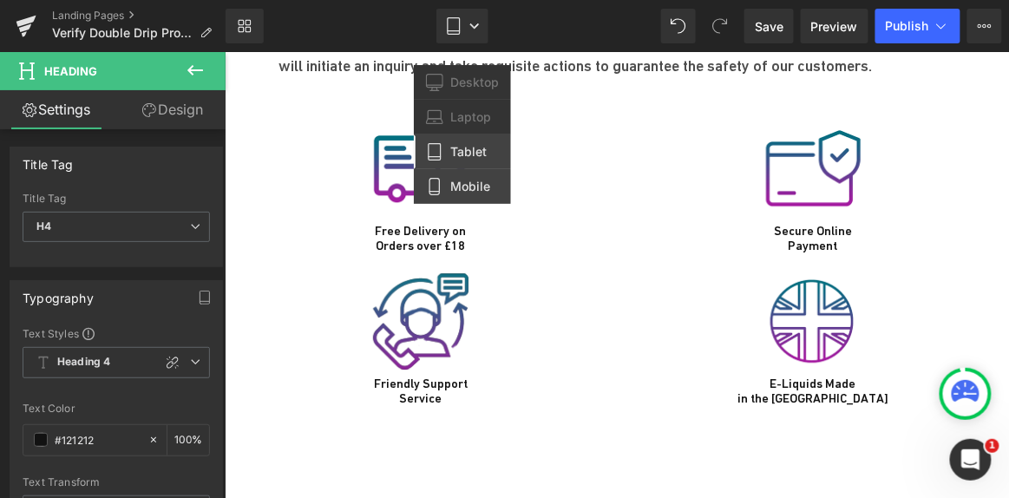
click at [475, 185] on span "Mobile" at bounding box center [470, 187] width 40 height 16
type input "100"
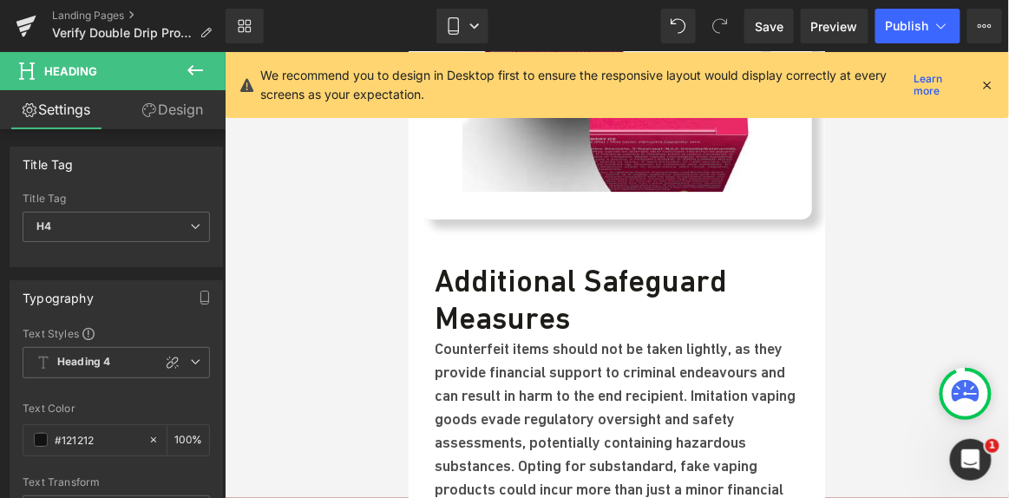
scroll to position [1891, 0]
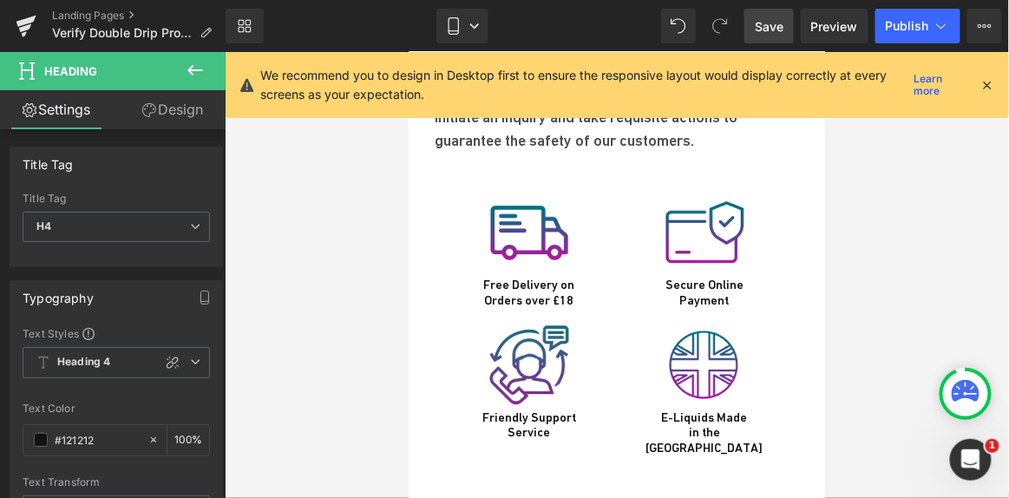
drag, startPoint x: 876, startPoint y: 26, endPoint x: 771, endPoint y: 35, distance: 105.4
click at [771, 35] on div "Save Preview Publish Scheduled View Live Page View with current Template Save T…" at bounding box center [874, 26] width 272 height 35
click at [769, 33] on span "Save" at bounding box center [769, 26] width 29 height 18
click at [903, 35] on button "Publish" at bounding box center [918, 26] width 85 height 35
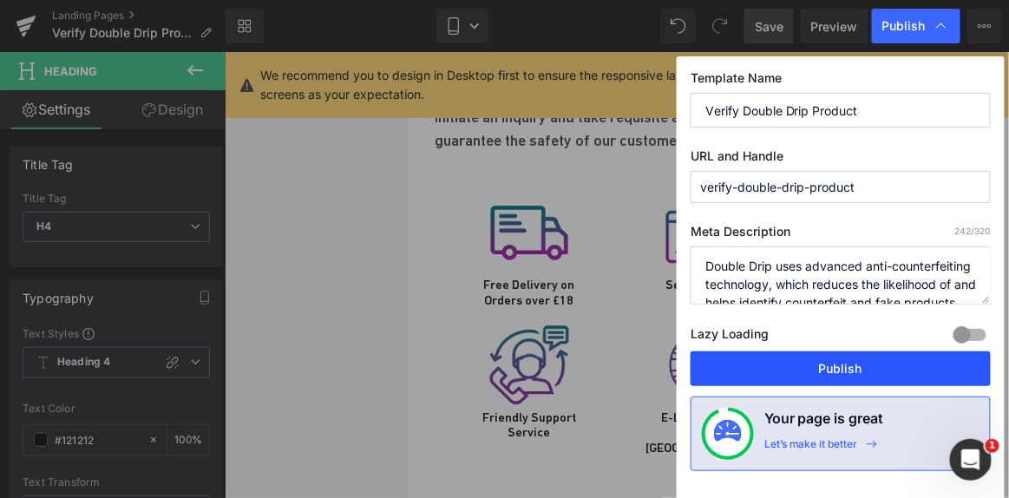
click at [836, 378] on button "Publish" at bounding box center [841, 368] width 300 height 35
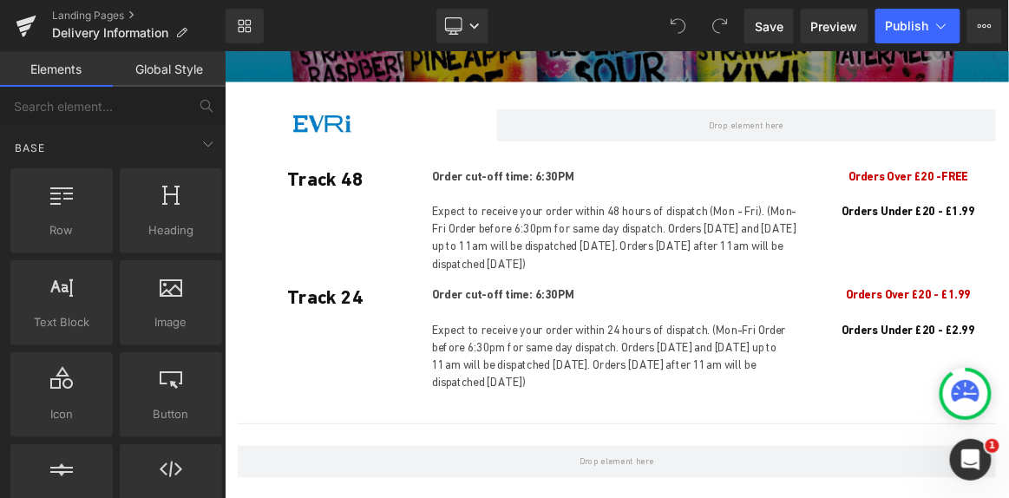
scroll to position [236, 0]
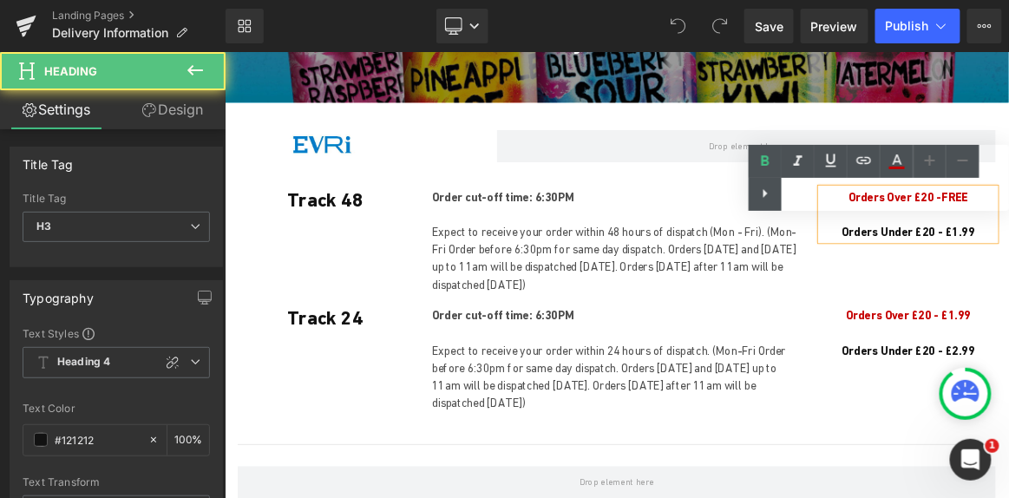
click at [925, 198] on div "Text Color Highlight Color #333333" at bounding box center [879, 178] width 260 height 66
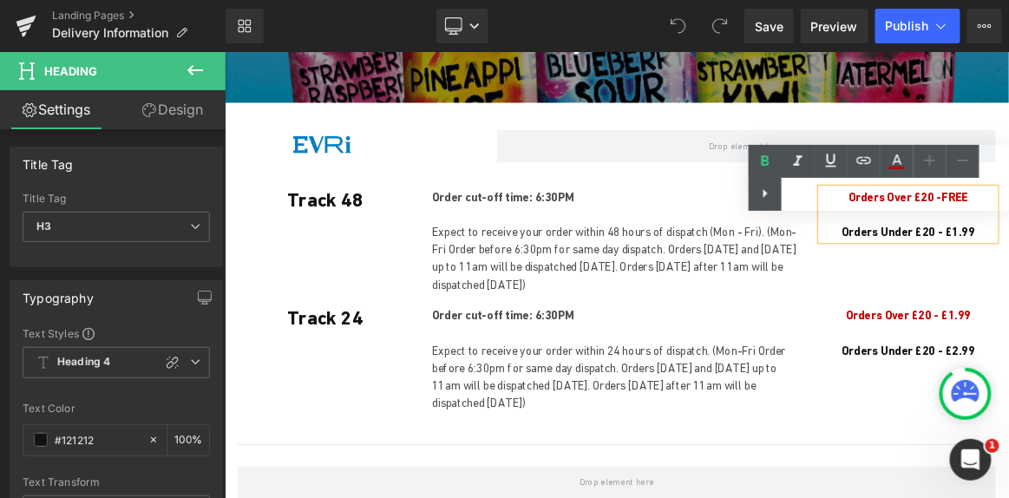
click at [921, 200] on div "Text Color Highlight Color #333333" at bounding box center [879, 178] width 260 height 66
click at [902, 195] on div "Text Color Highlight Color #333333" at bounding box center [879, 178] width 260 height 66
click at [915, 378] on div "Track 48 Heading Order cut-off time: 6:30PM Expect to receive your order within…" at bounding box center [748, 294] width 1041 height 175
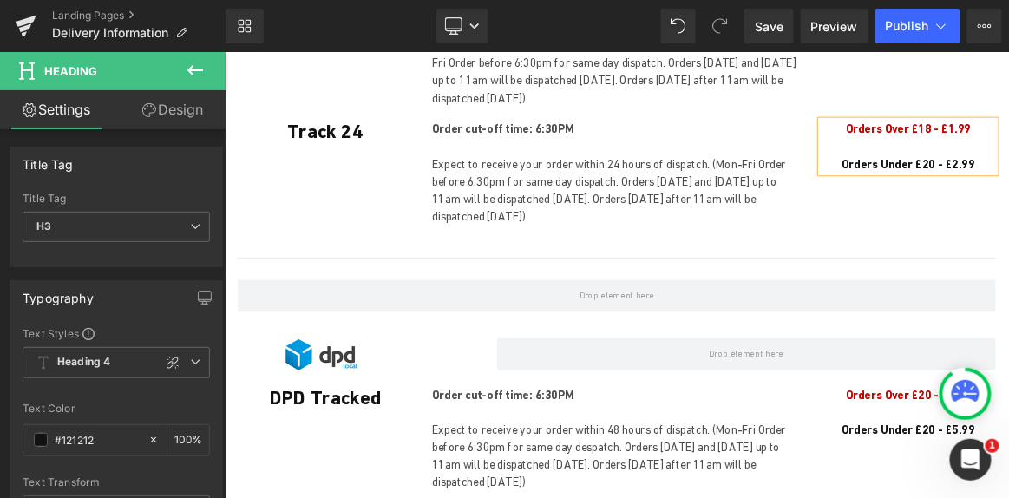
scroll to position [552, 0]
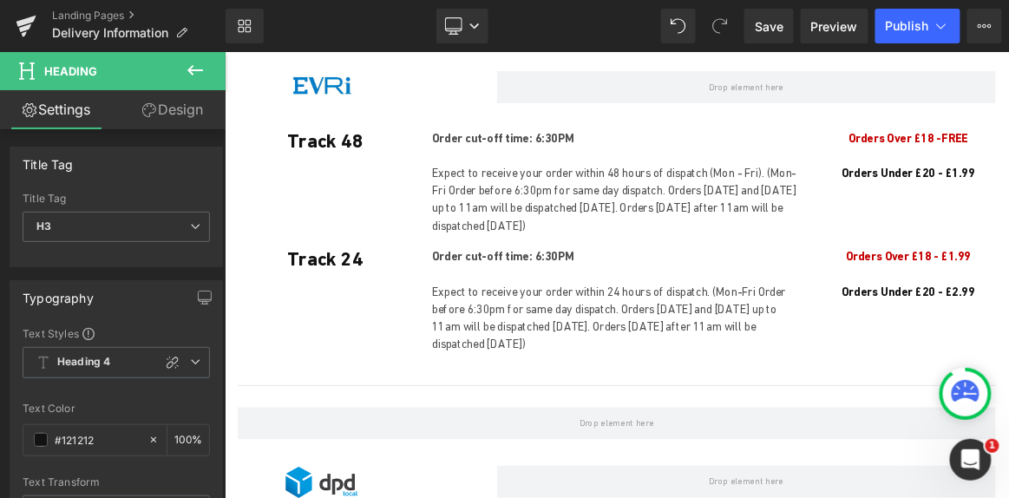
scroll to position [157, 0]
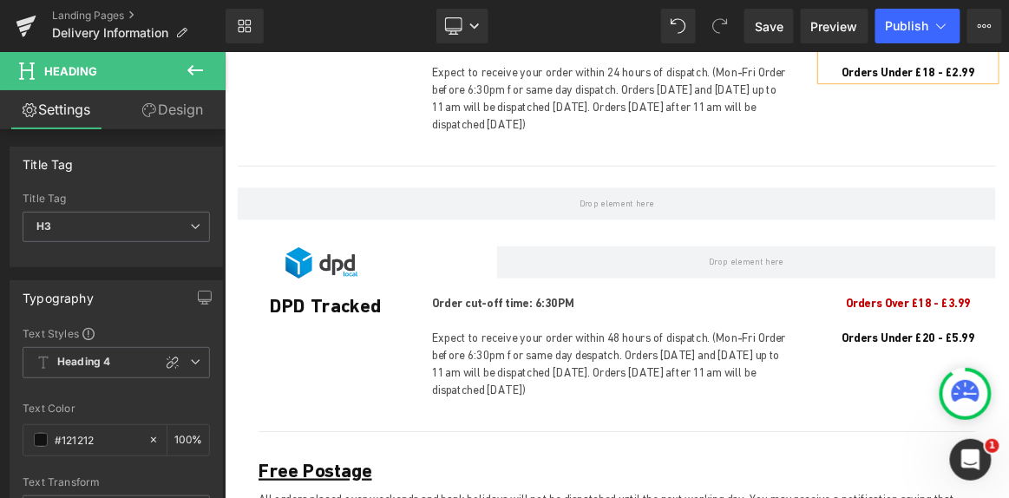
scroll to position [631, 0]
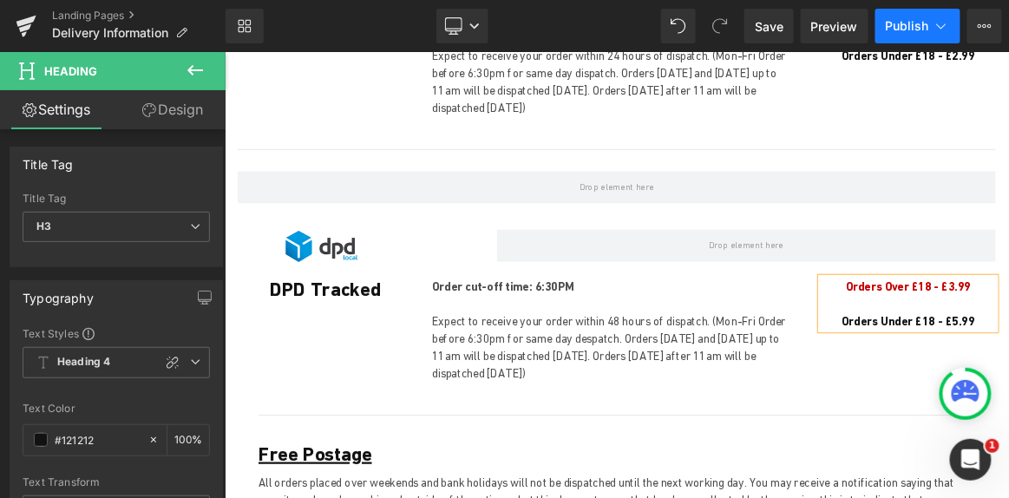
click at [905, 25] on span "Publish" at bounding box center [907, 26] width 43 height 14
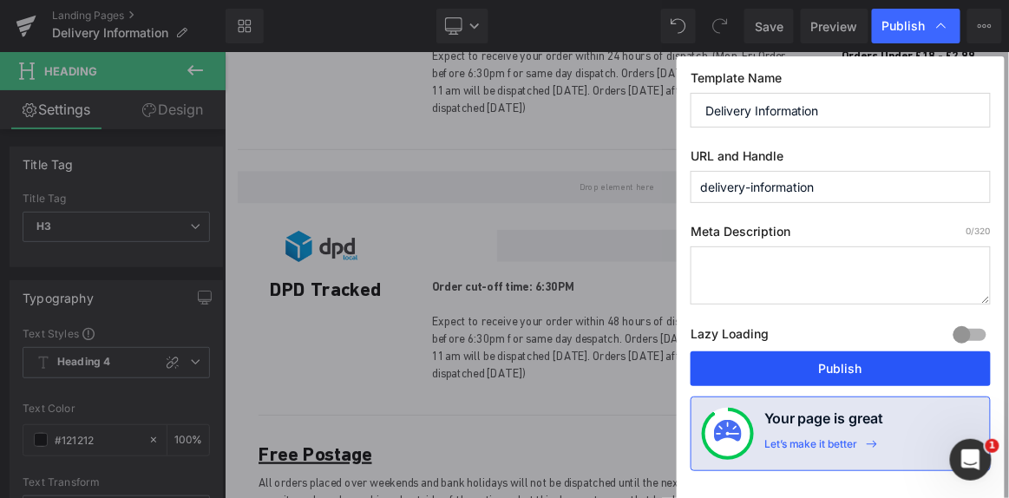
click at [824, 362] on button "Publish" at bounding box center [841, 368] width 300 height 35
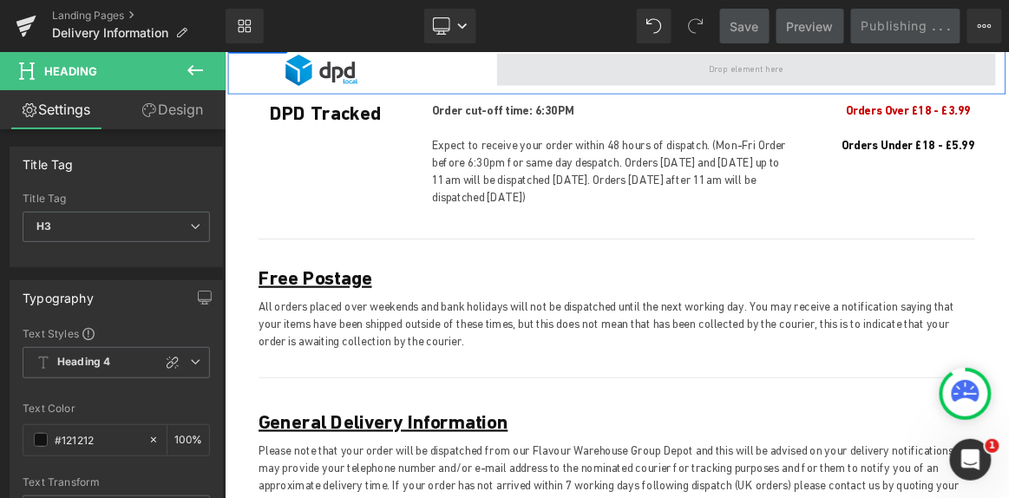
scroll to position [946, 0]
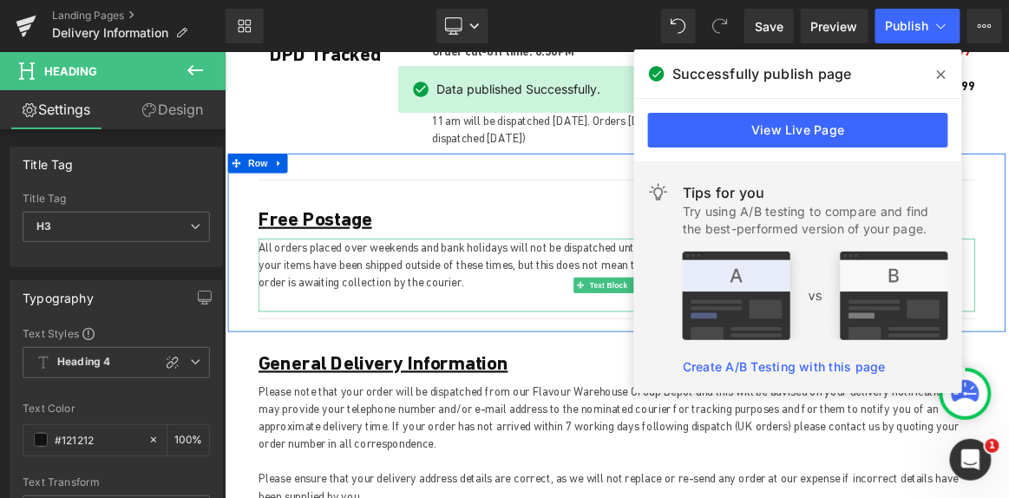
click at [647, 381] on div "All orders placed over weekends and bank holidays will not be dispatched until …" at bounding box center [749, 350] width 960 height 98
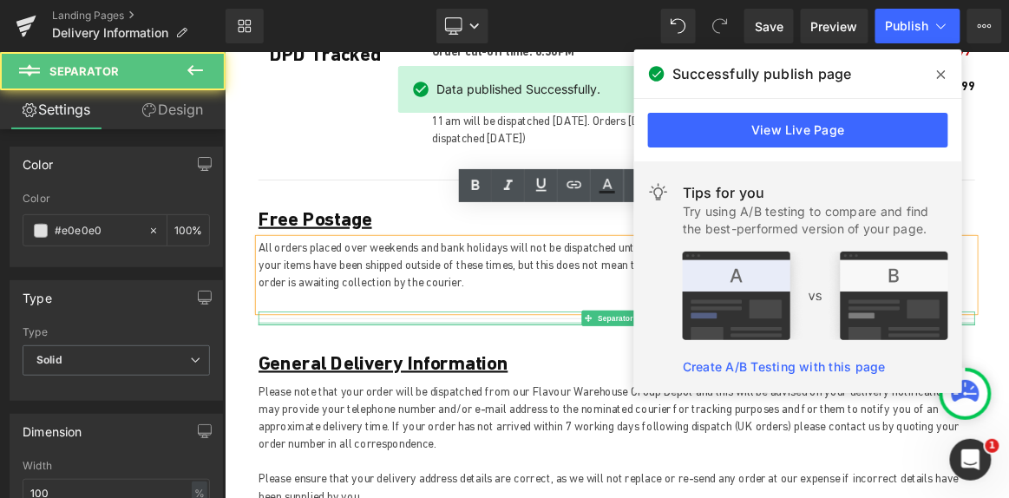
click at [659, 413] on div at bounding box center [749, 415] width 960 height 4
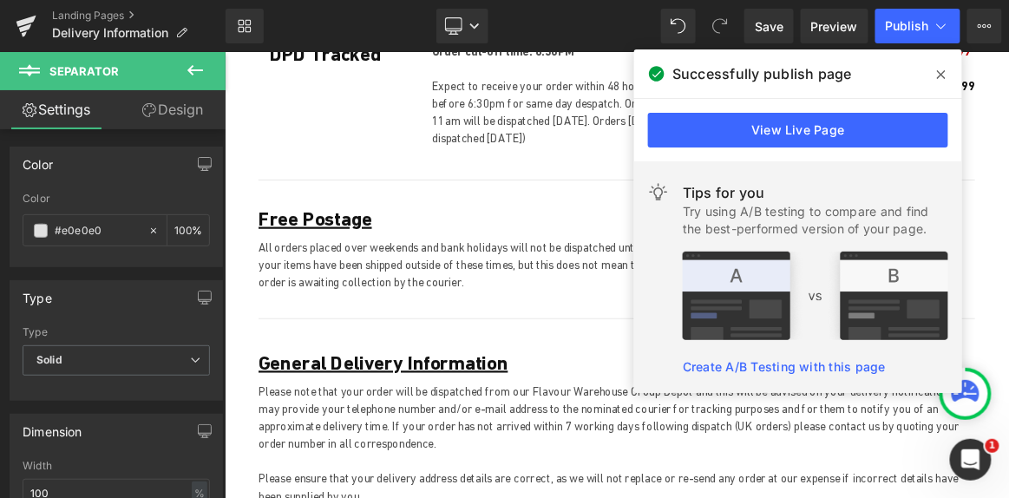
drag, startPoint x: 941, startPoint y: 76, endPoint x: 956, endPoint y: 34, distance: 45.3
click at [940, 76] on icon at bounding box center [941, 75] width 9 height 14
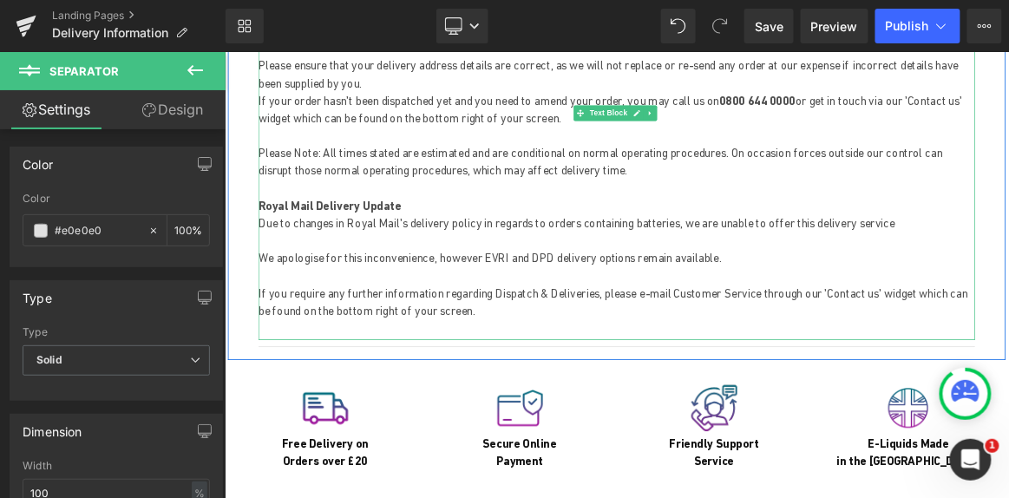
scroll to position [1578, 0]
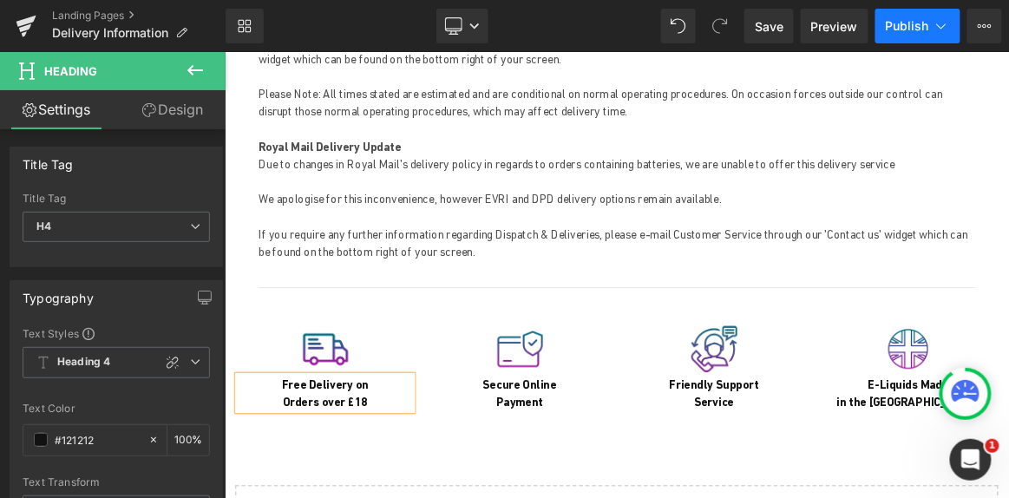
click at [913, 36] on button "Publish" at bounding box center [918, 26] width 85 height 35
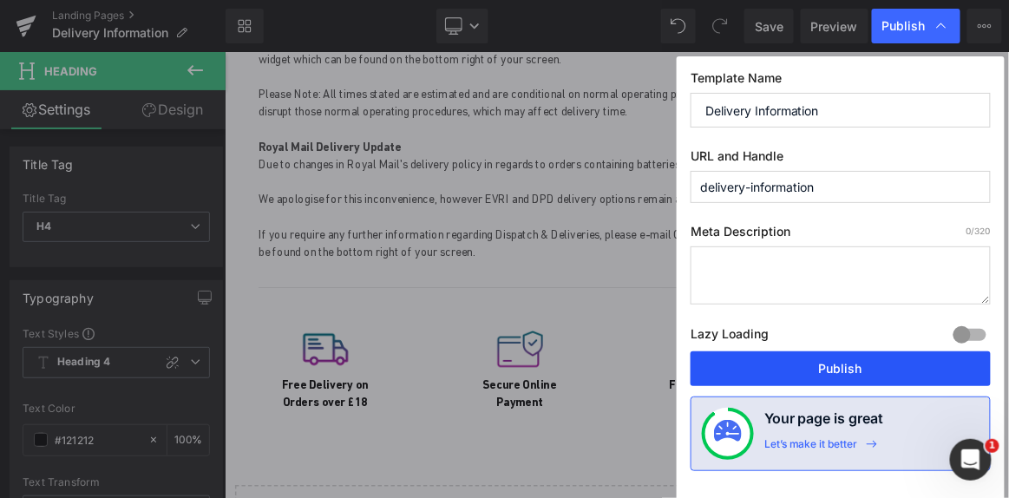
click at [859, 362] on button "Publish" at bounding box center [841, 368] width 300 height 35
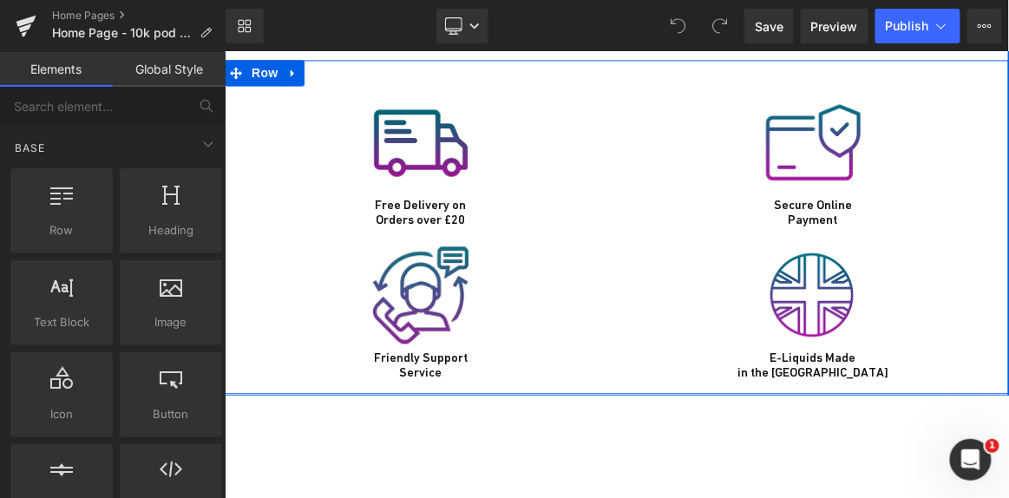
scroll to position [7179, 0]
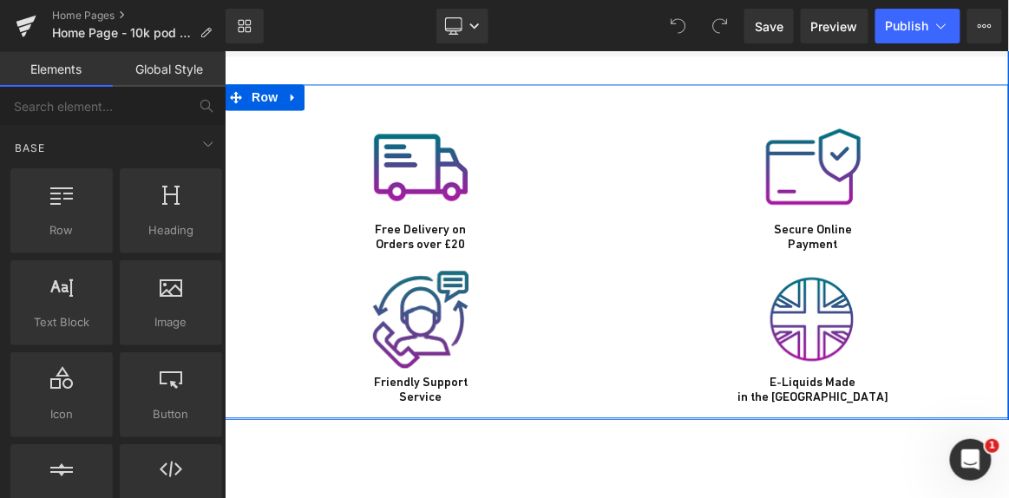
click at [454, 222] on div "Free Delivery on Orders over £20 Heading" at bounding box center [420, 237] width 366 height 30
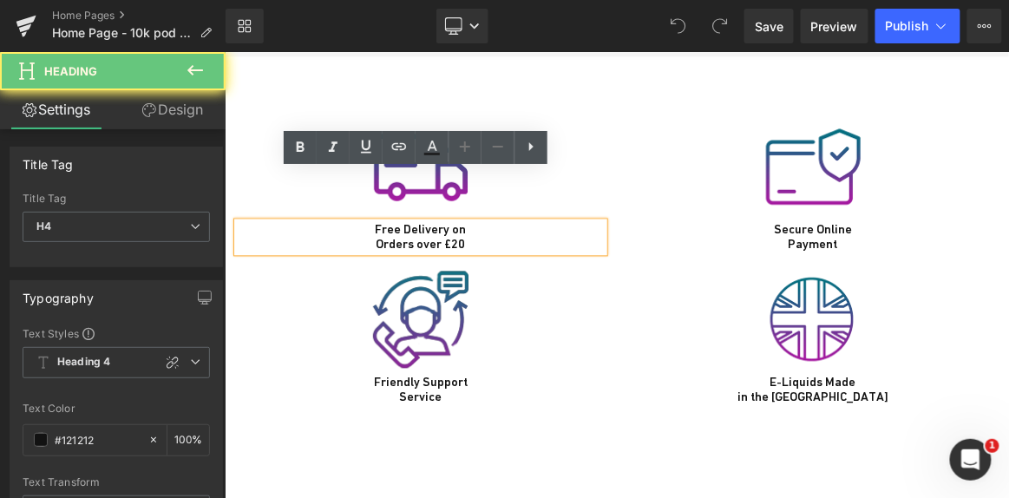
click at [458, 222] on h4 "Free Delivery on Orders over £20" at bounding box center [420, 237] width 366 height 30
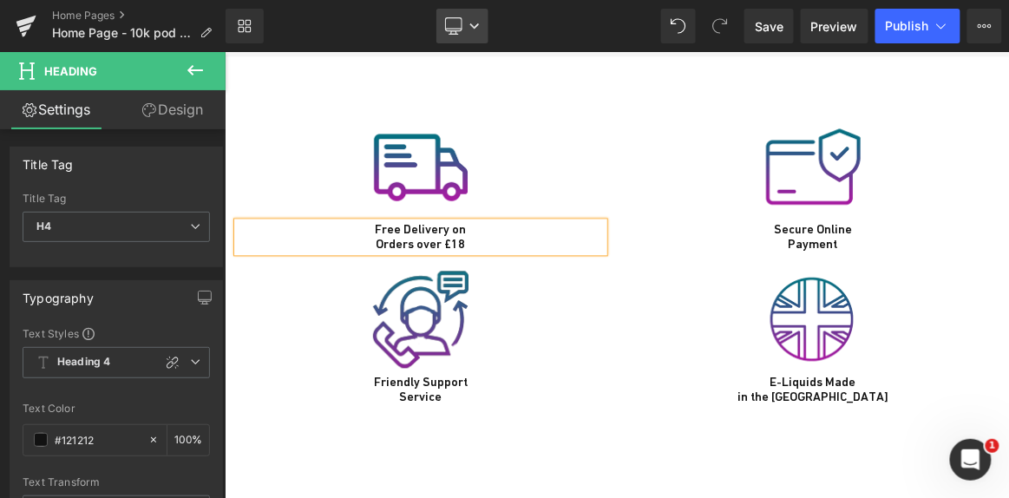
click at [470, 15] on link "Desktop" at bounding box center [463, 26] width 52 height 35
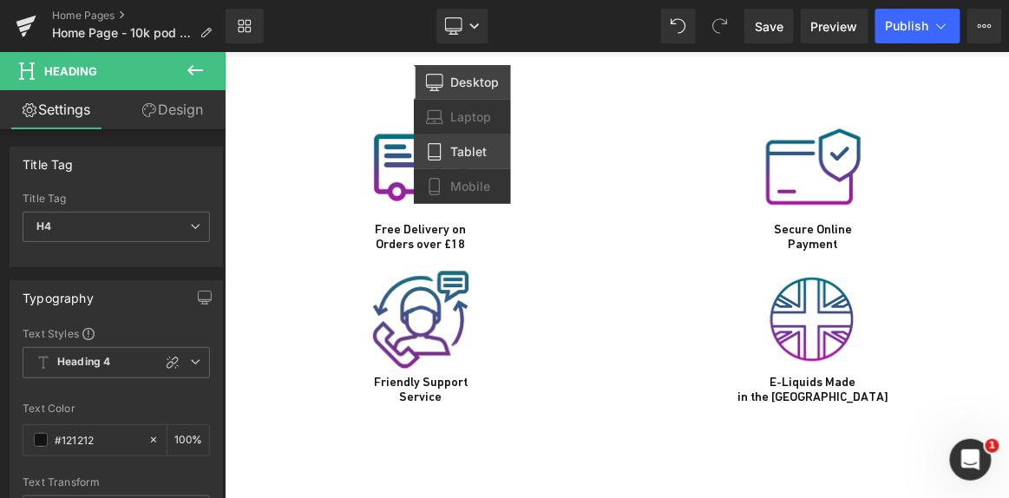
click at [467, 135] on link "Tablet" at bounding box center [462, 152] width 97 height 35
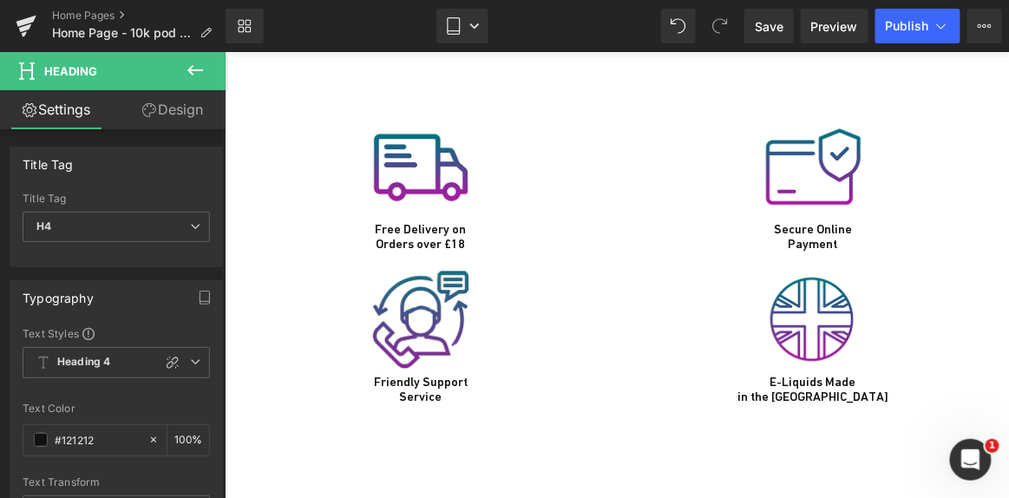
scroll to position [7132, 0]
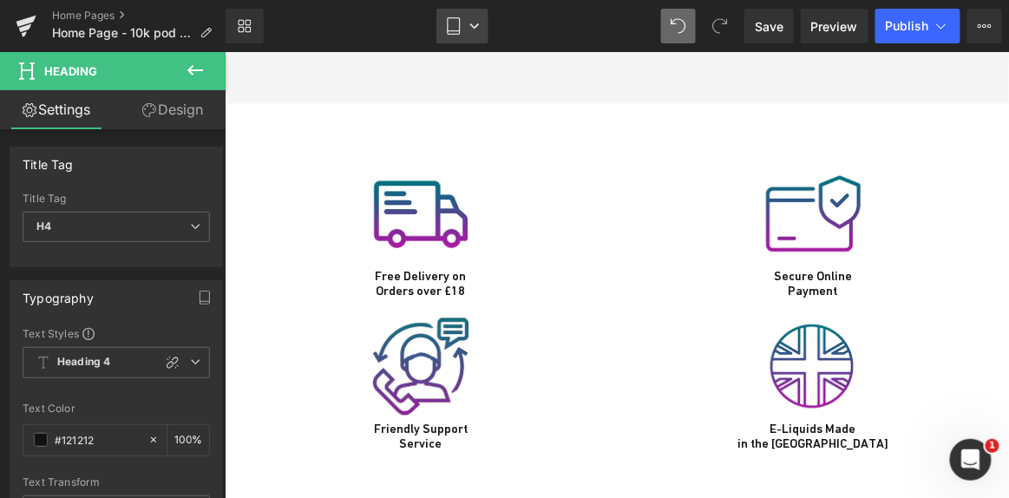
click at [467, 30] on link "Tablet" at bounding box center [463, 26] width 52 height 35
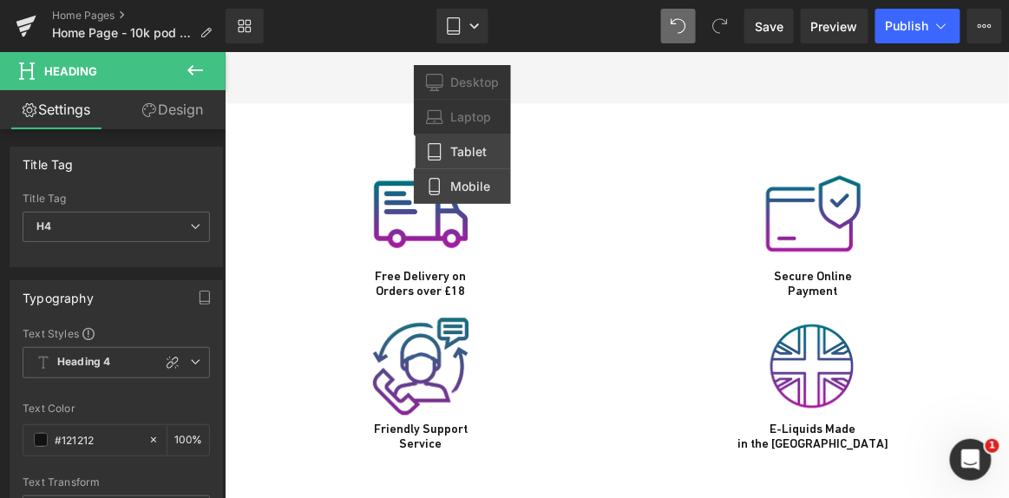
click at [463, 179] on span "Mobile" at bounding box center [470, 187] width 40 height 16
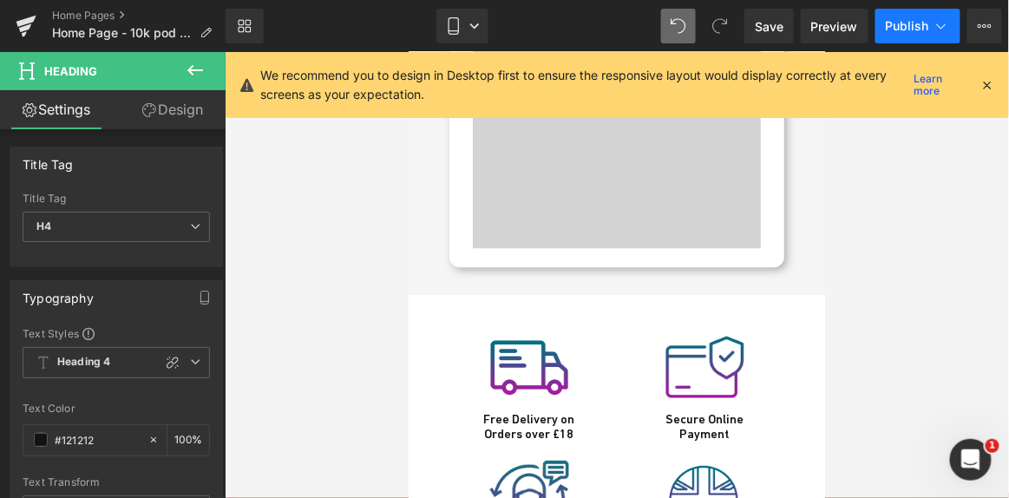
click at [898, 30] on span "Publish" at bounding box center [907, 26] width 43 height 14
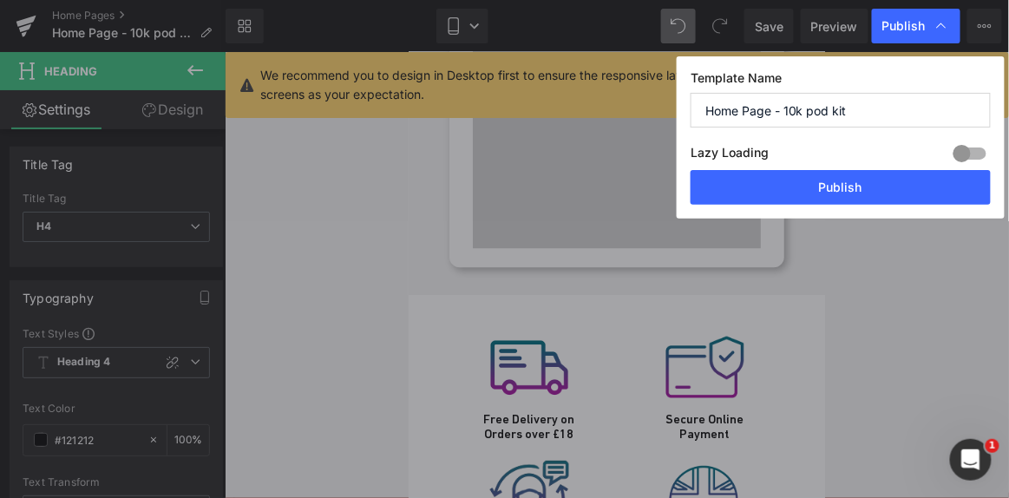
scroll to position [8933, 0]
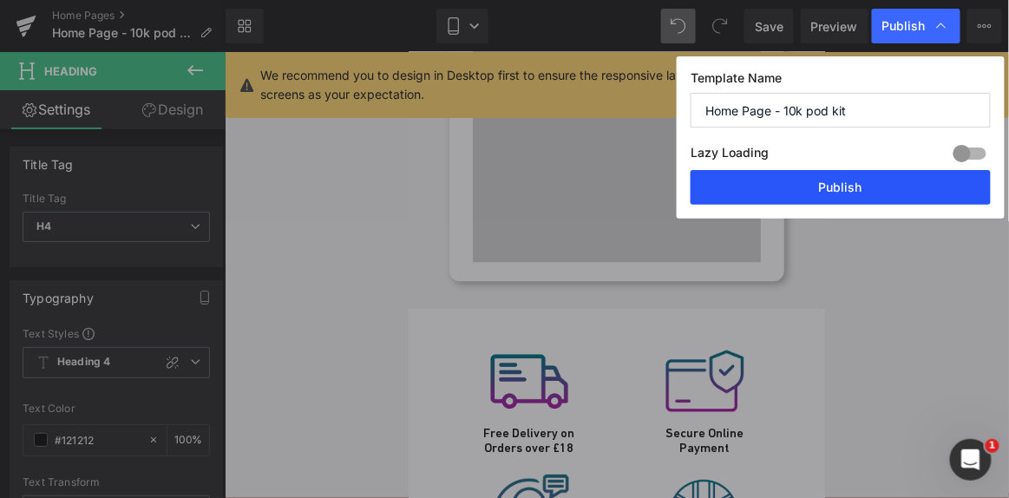
click at [841, 200] on button "Publish" at bounding box center [841, 187] width 300 height 35
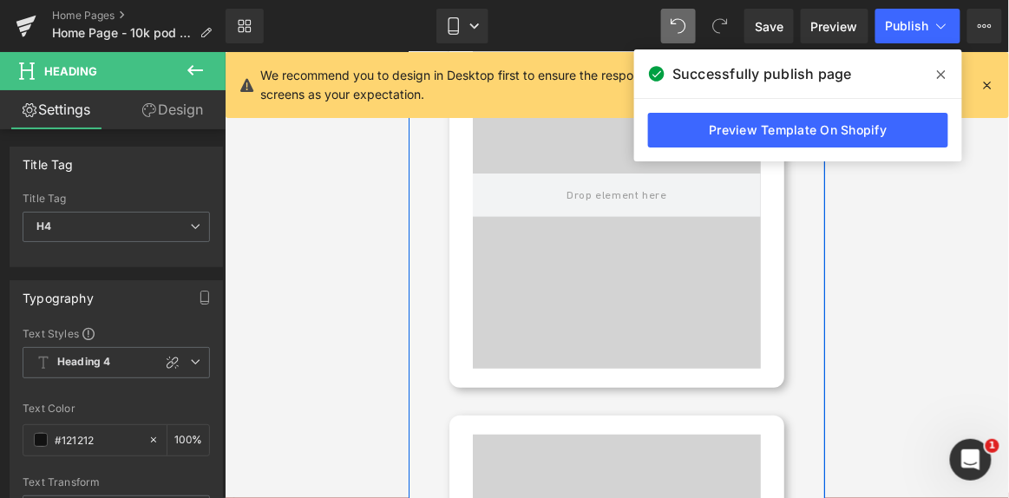
scroll to position [7908, 0]
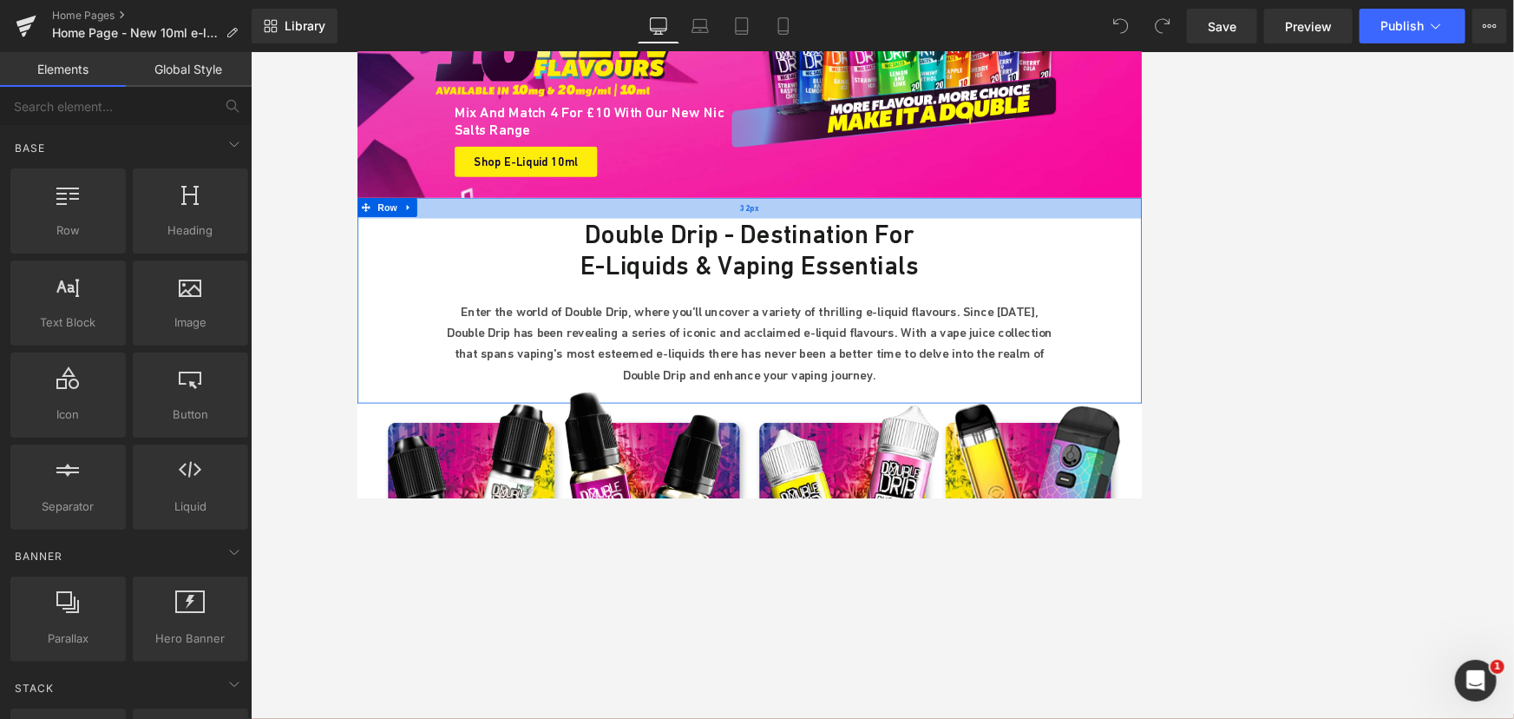
scroll to position [315, 0]
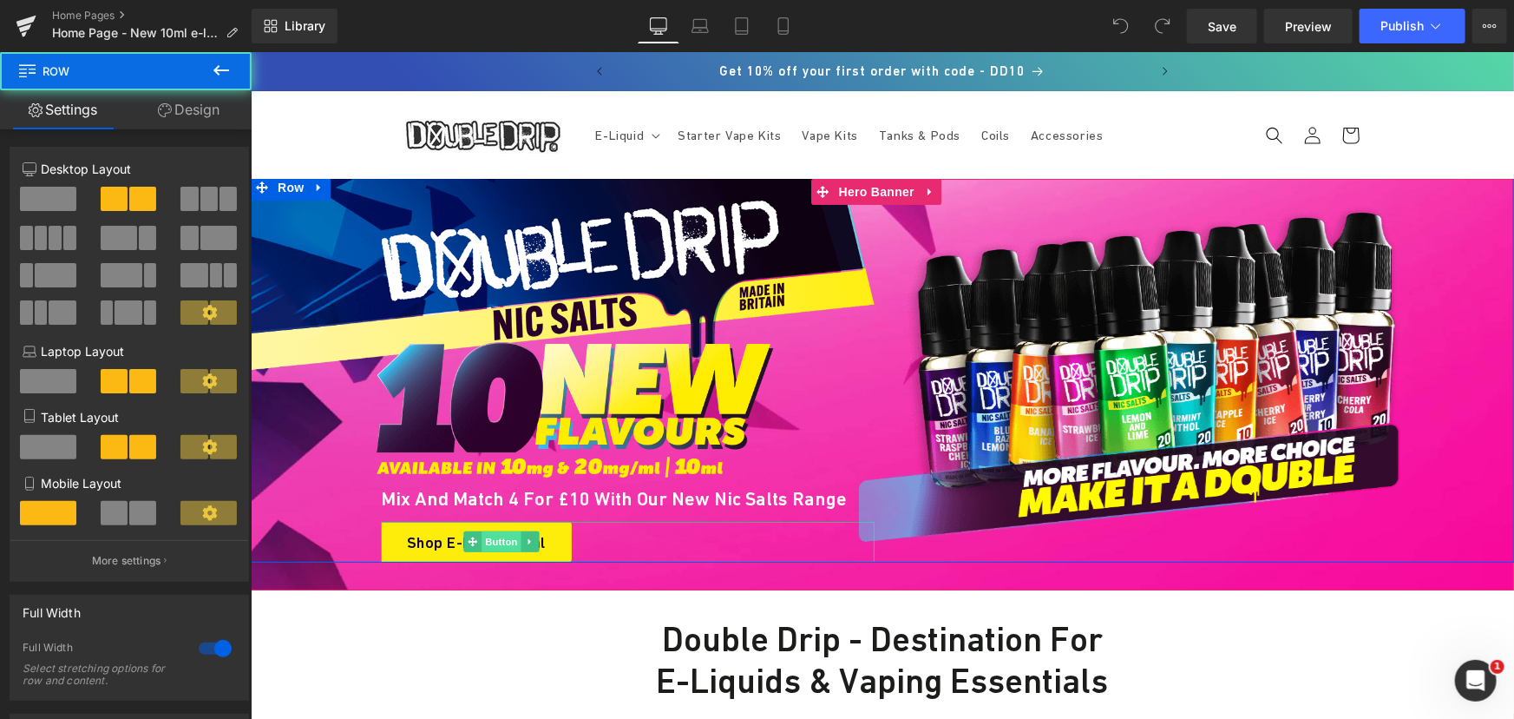
click at [503, 551] on div "Image Mix and Match 4 for £10 with our new Nic Salts range Heading Shop E-Liqui…" at bounding box center [882, 368] width 1264 height 388
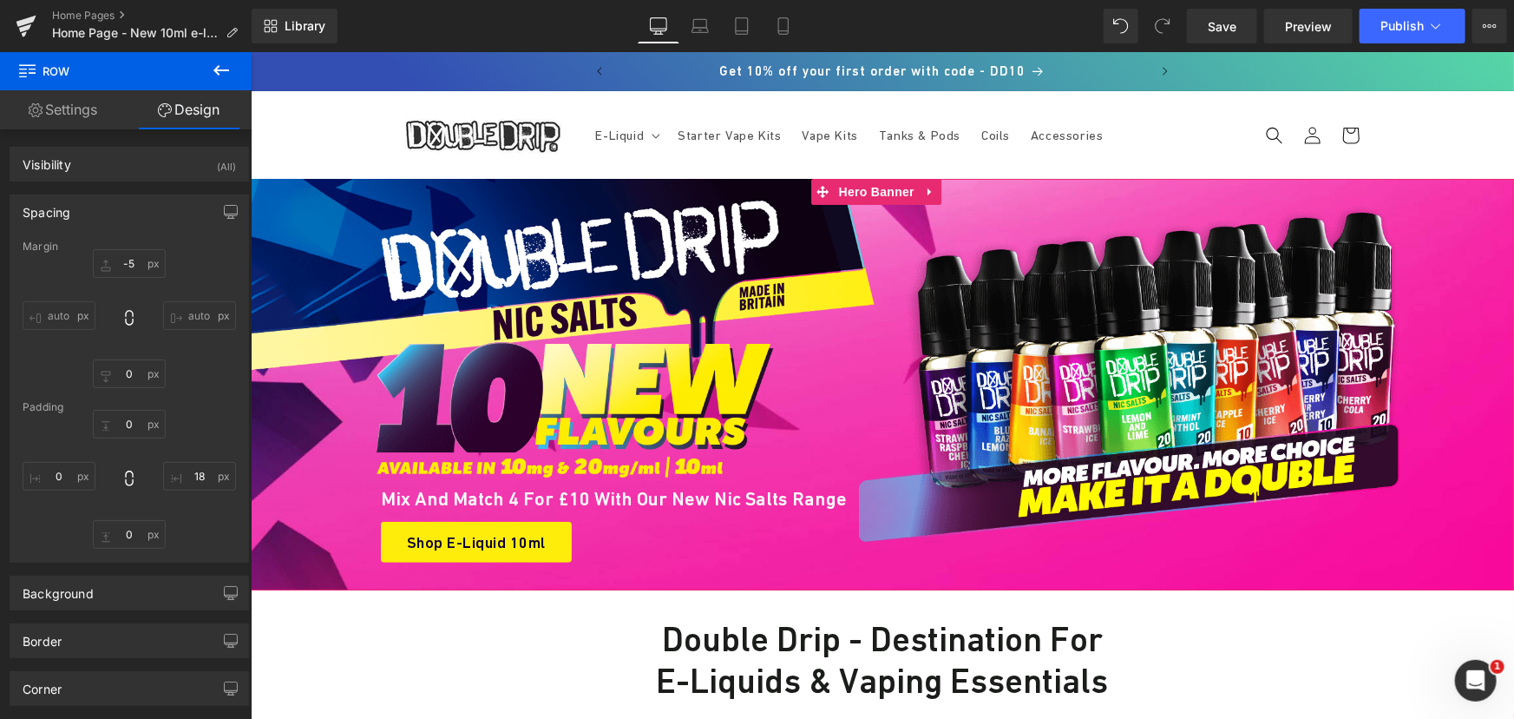
click at [627, 572] on div at bounding box center [882, 383] width 1264 height 411
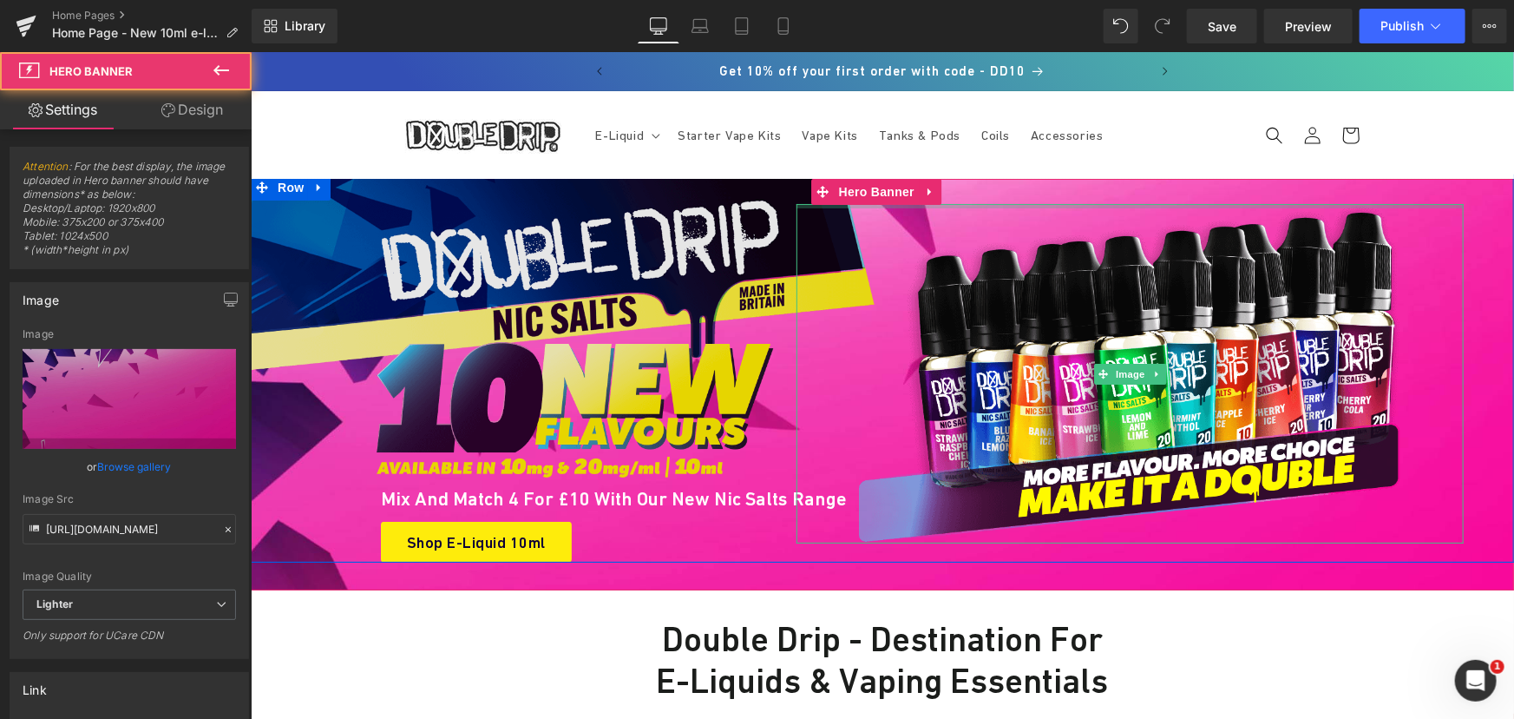
click at [870, 193] on span "Hero Banner" at bounding box center [876, 191] width 84 height 26
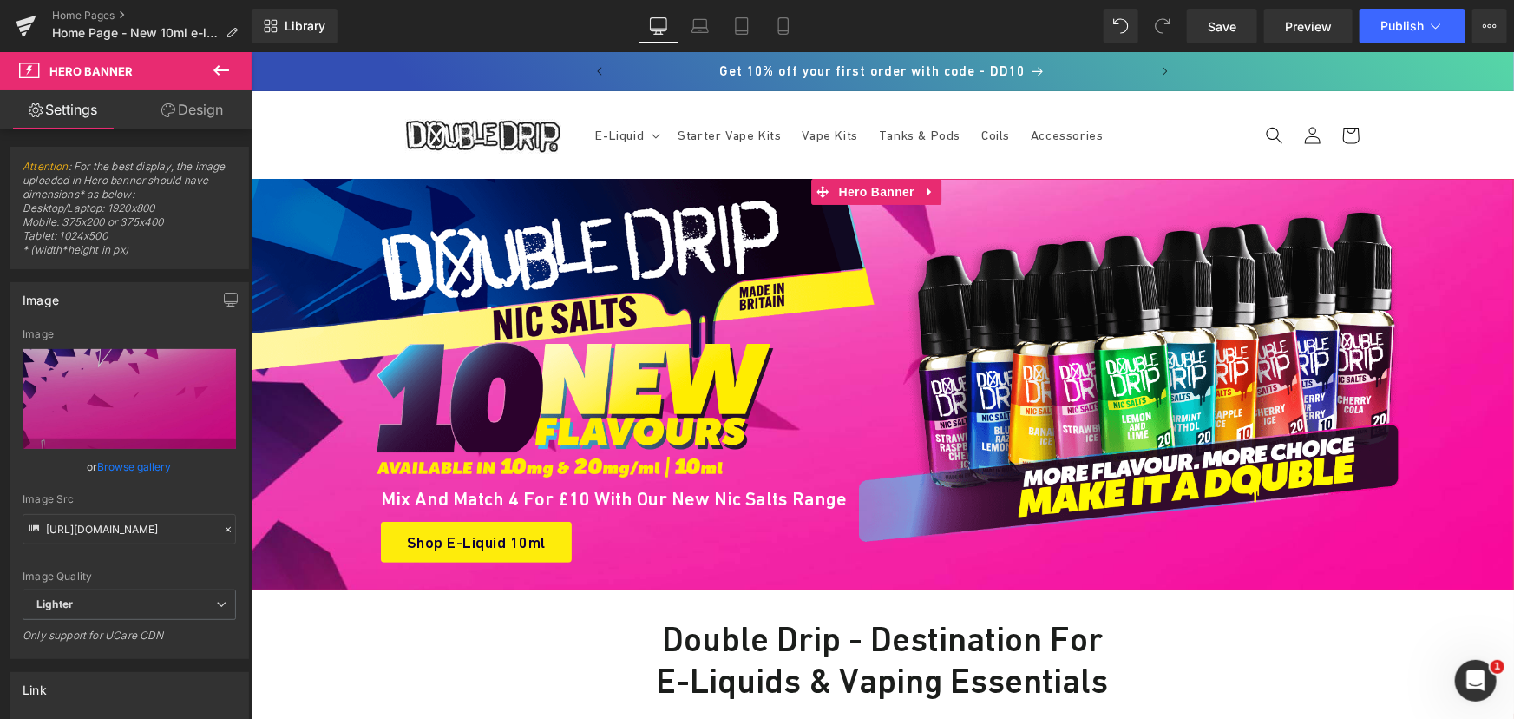
click at [187, 115] on link "Design" at bounding box center [192, 109] width 126 height 39
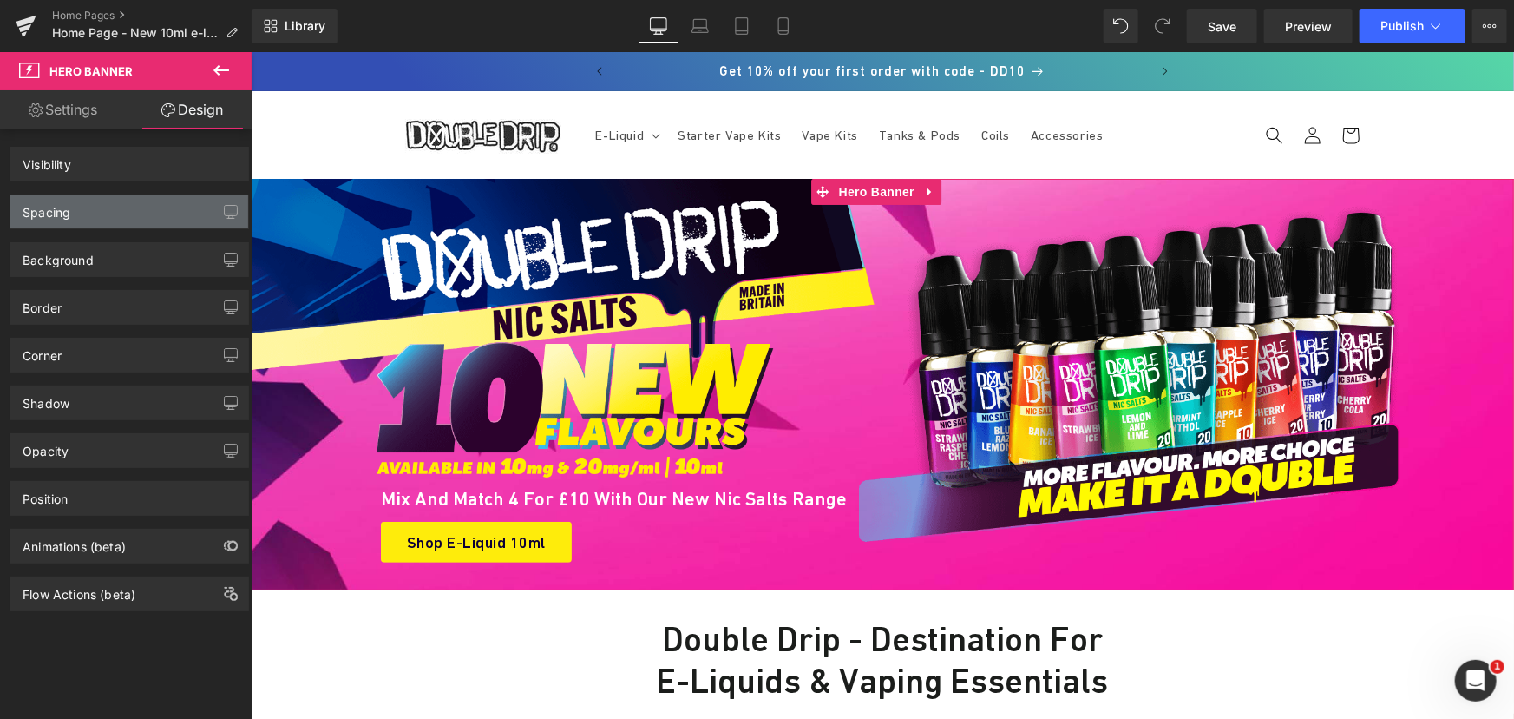
click at [117, 209] on div "Spacing" at bounding box center [129, 211] width 238 height 33
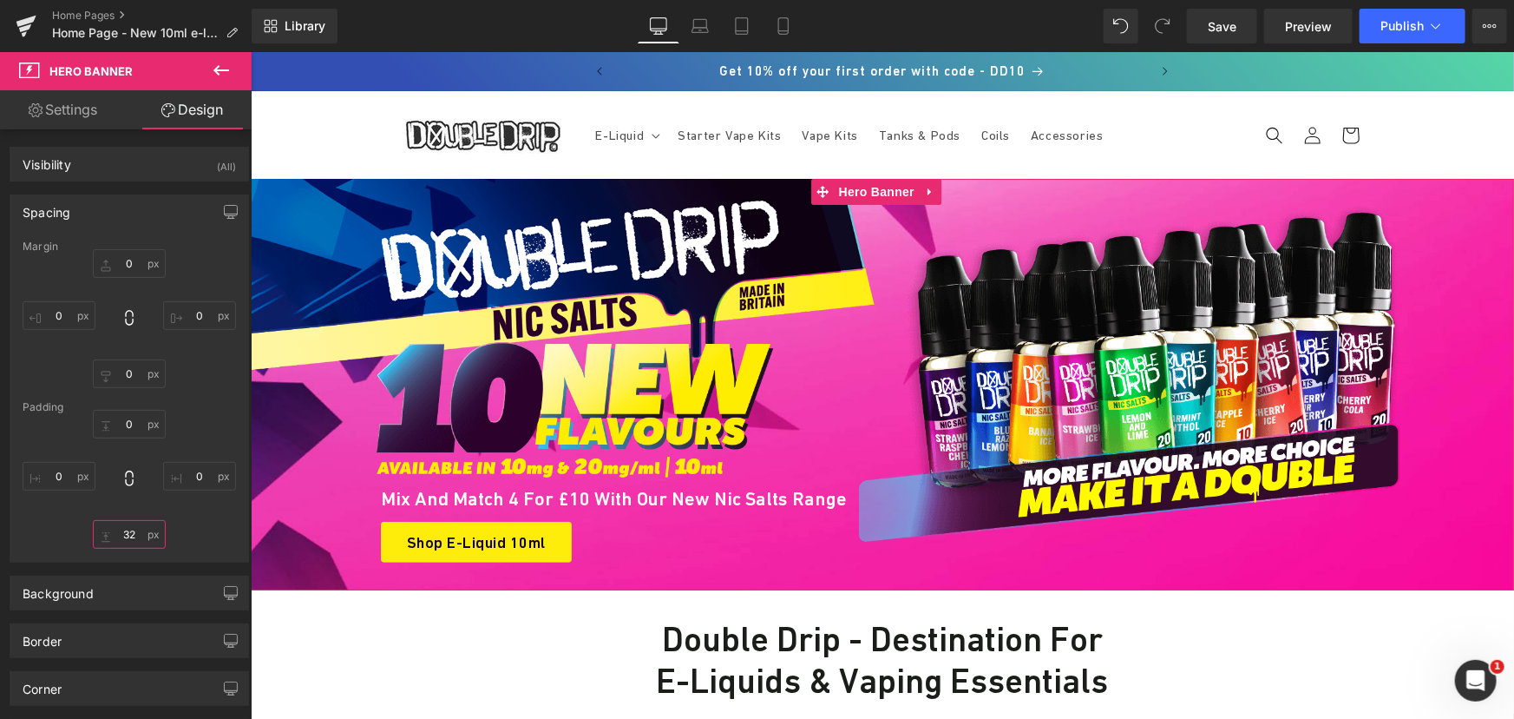
click at [125, 530] on input "32" at bounding box center [129, 534] width 73 height 29
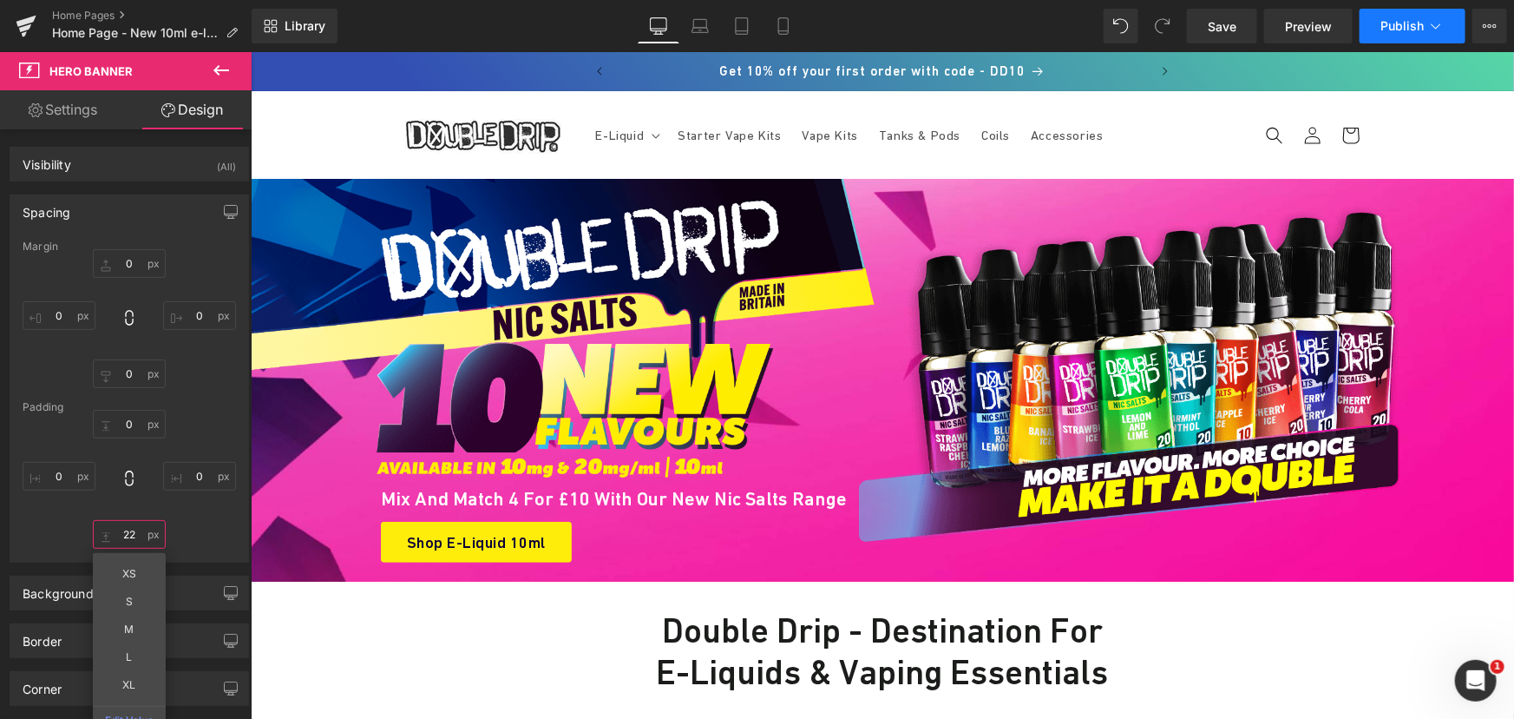
type input "22"
click at [1397, 31] on span "Publish" at bounding box center [1402, 26] width 43 height 14
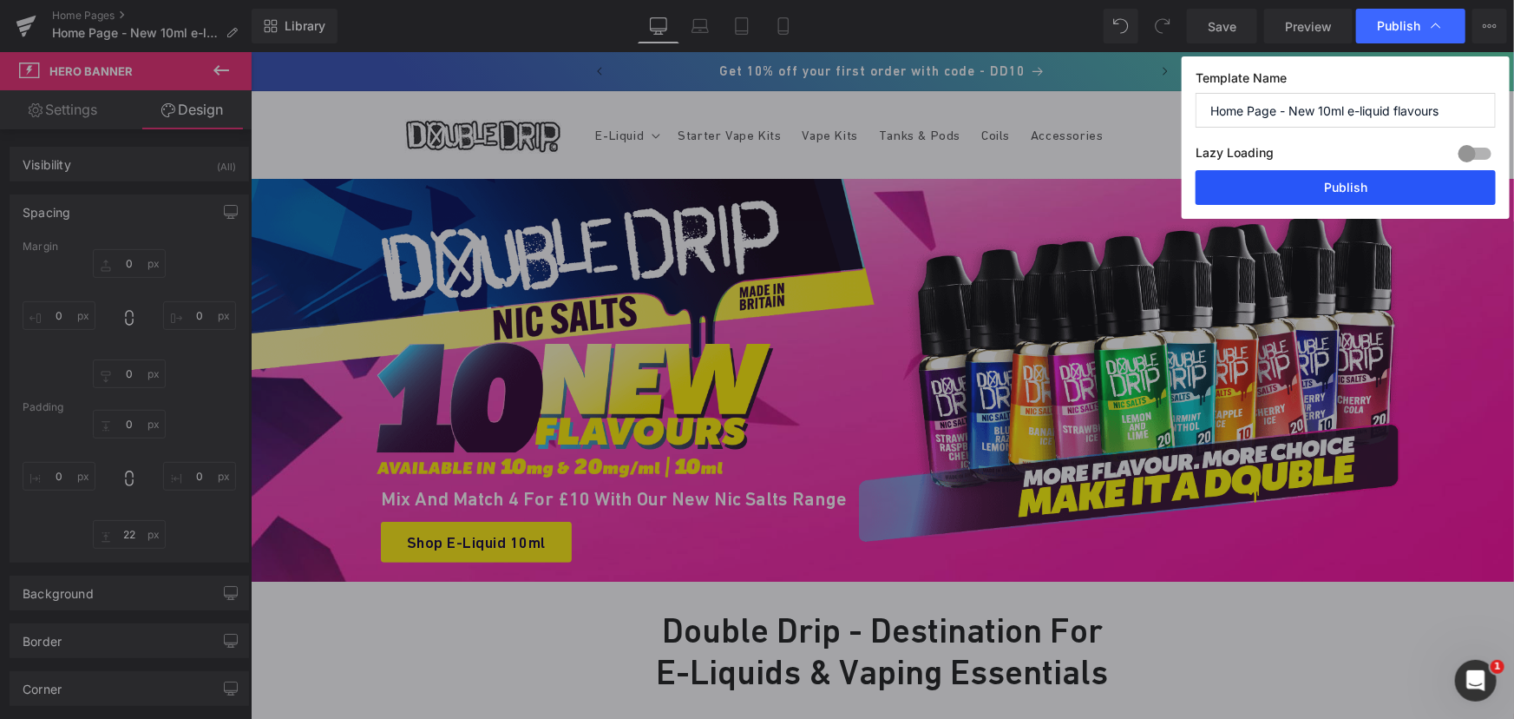
click at [1284, 177] on button "Publish" at bounding box center [1346, 187] width 300 height 35
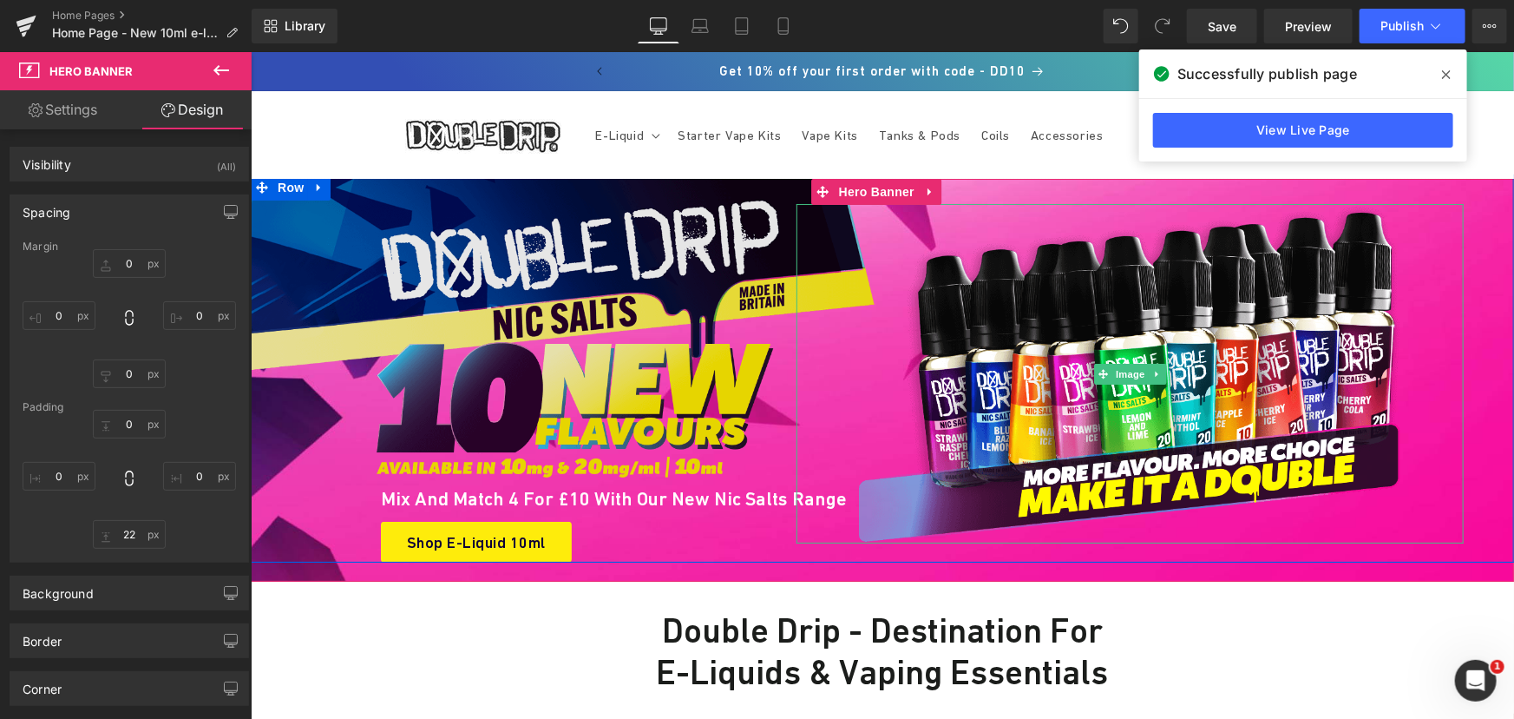
click at [1133, 318] on img at bounding box center [1129, 372] width 667 height 338
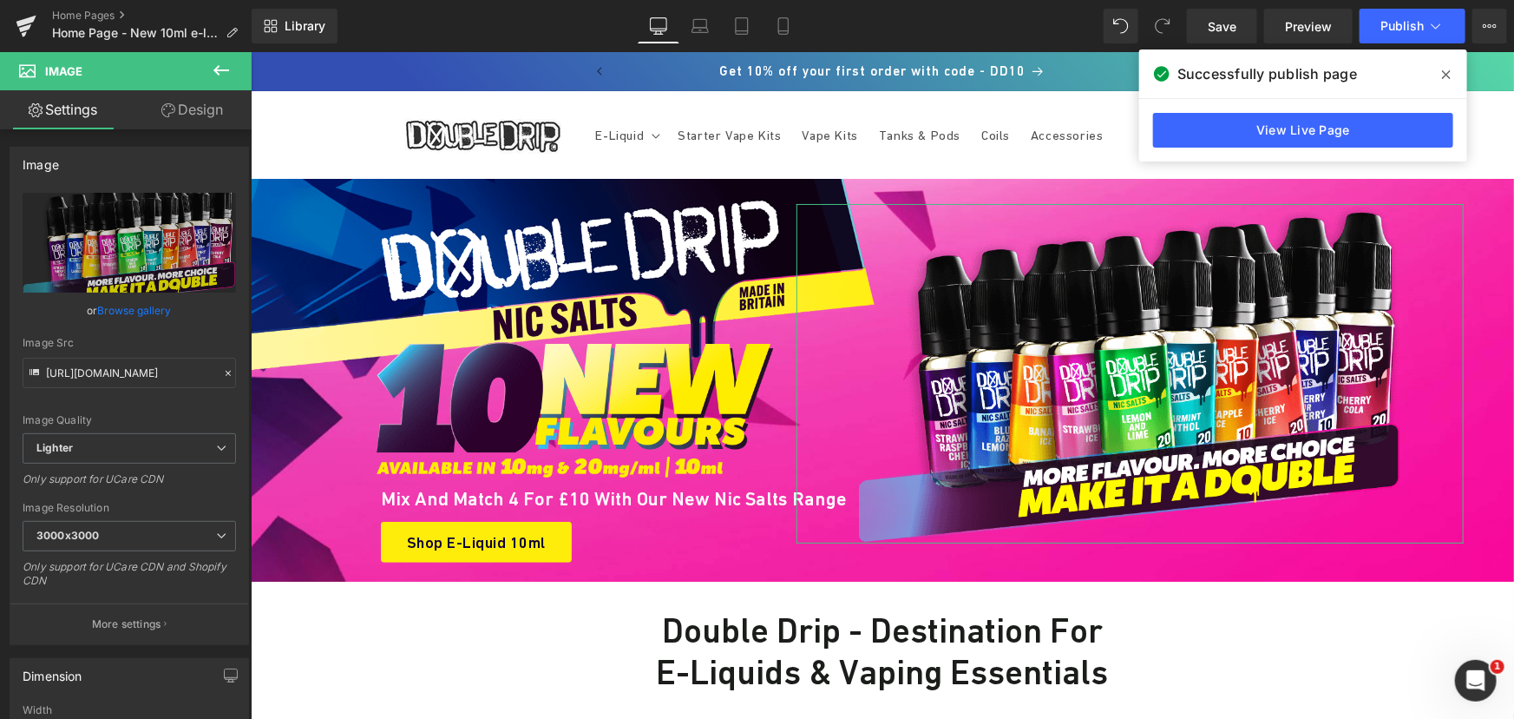
click at [200, 105] on link "Design" at bounding box center [192, 109] width 126 height 39
click at [0, 0] on div "Spacing" at bounding box center [0, 0] width 0 height 0
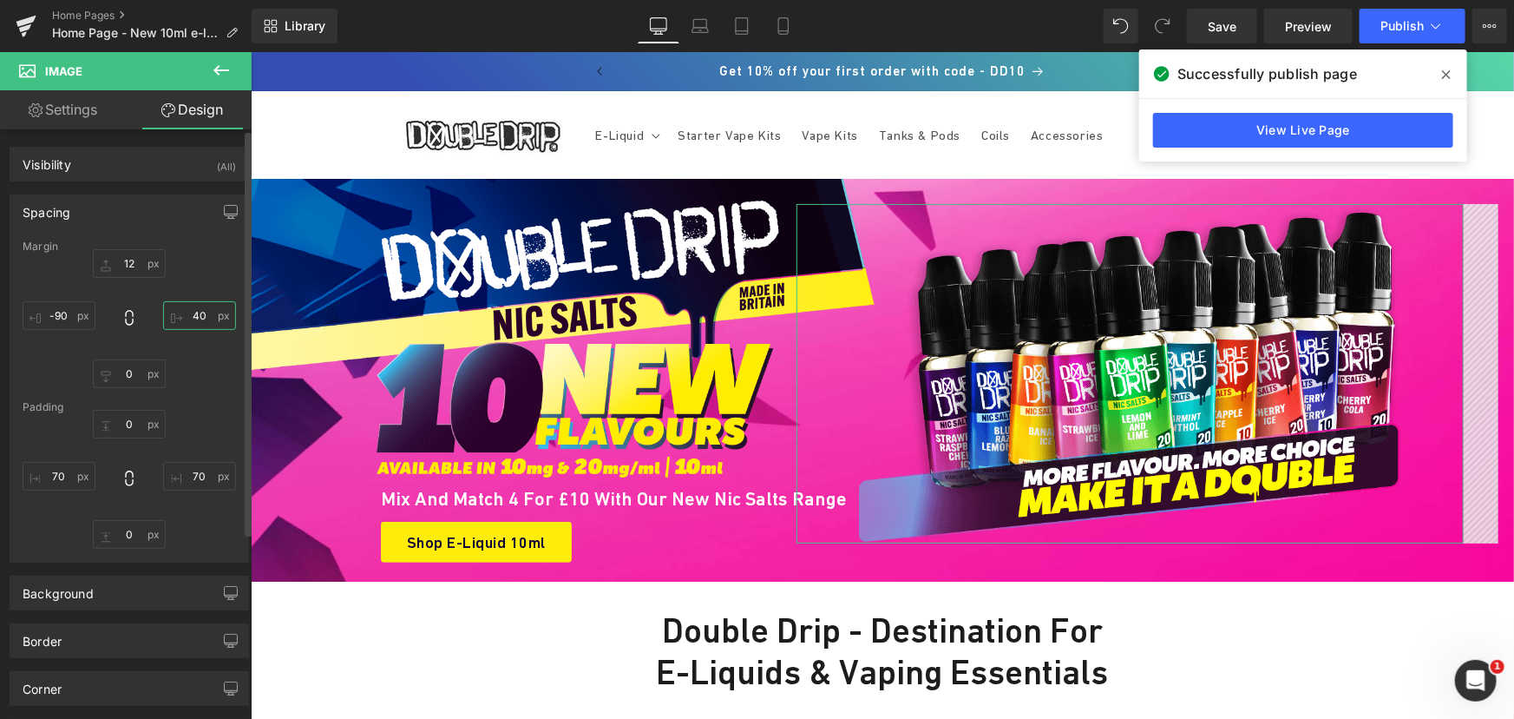
click at [200, 315] on input "text" at bounding box center [199, 315] width 73 height 29
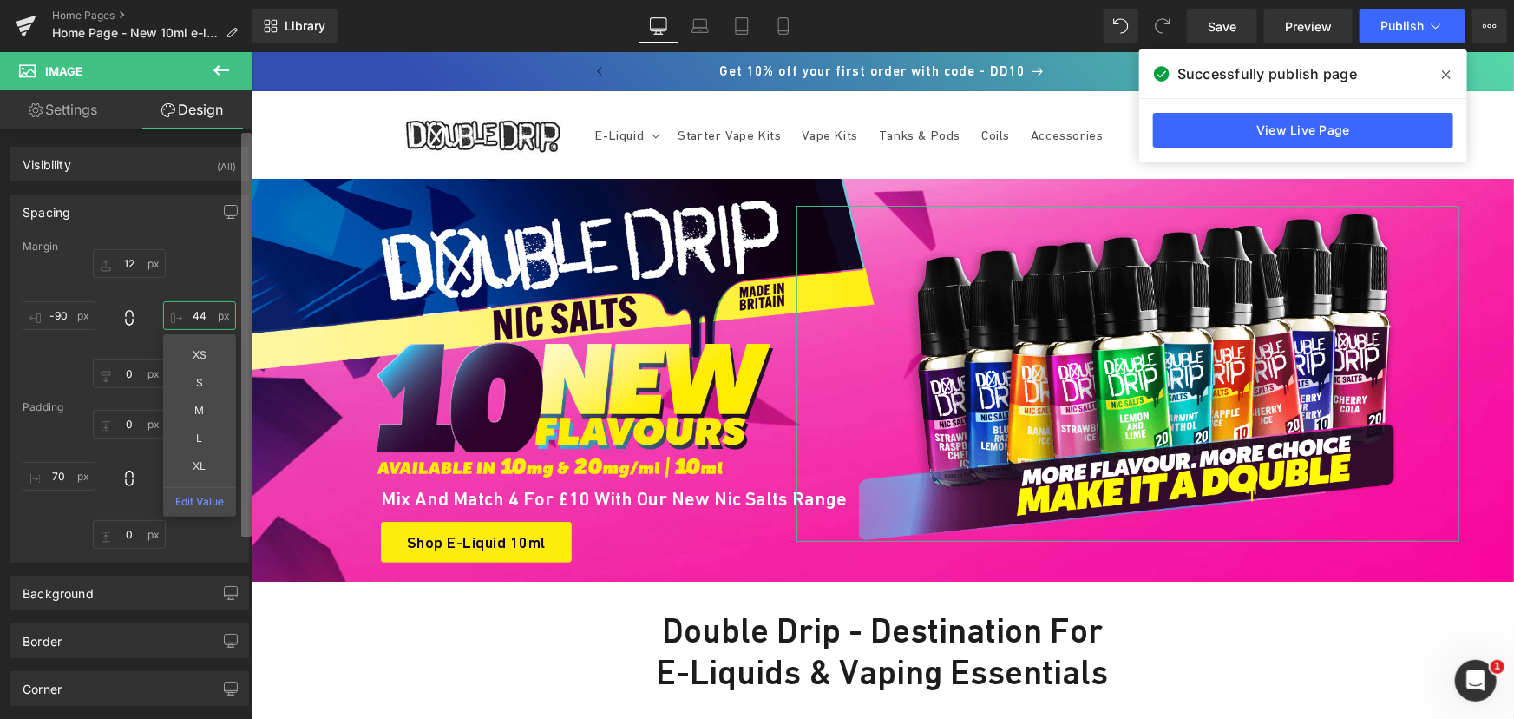
type input "45"
click at [65, 312] on input "text" at bounding box center [59, 315] width 73 height 29
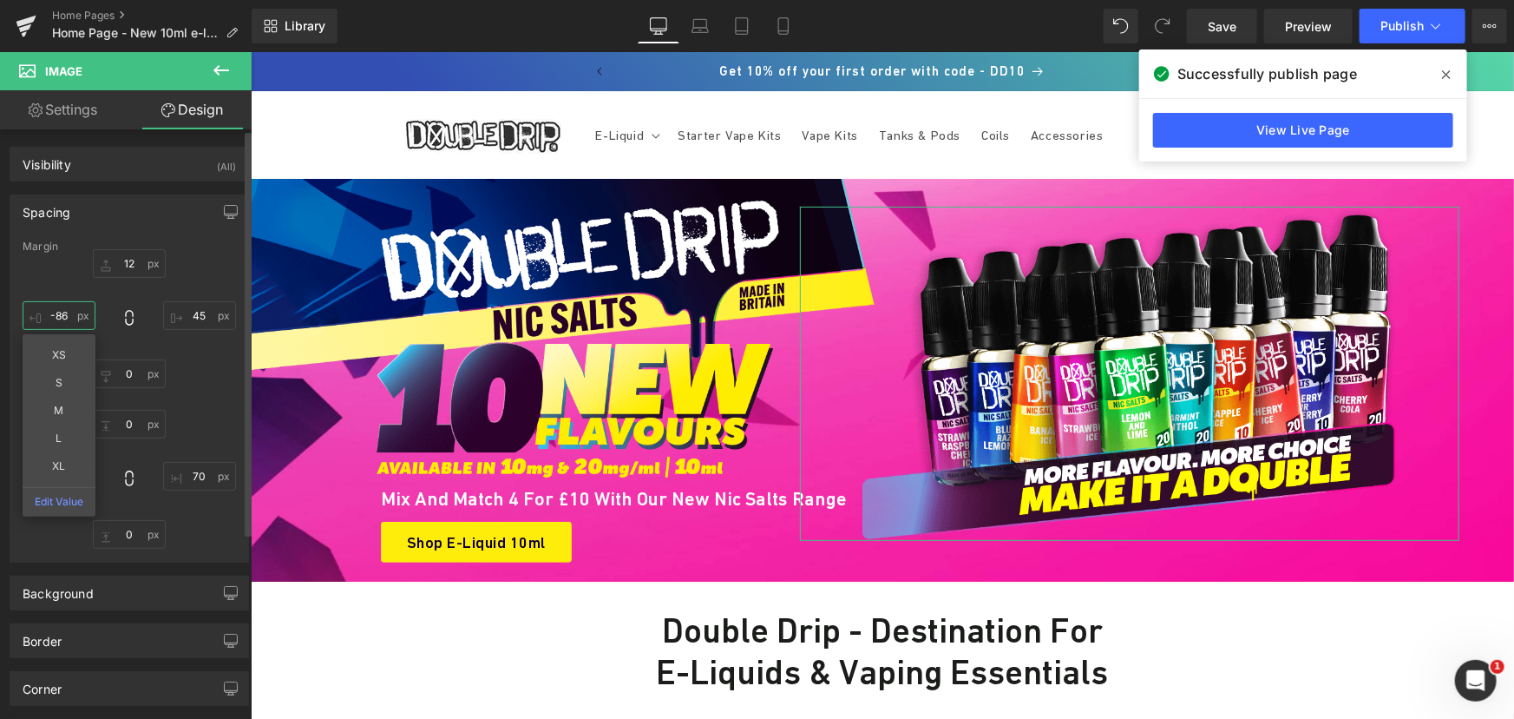
type input "-85"
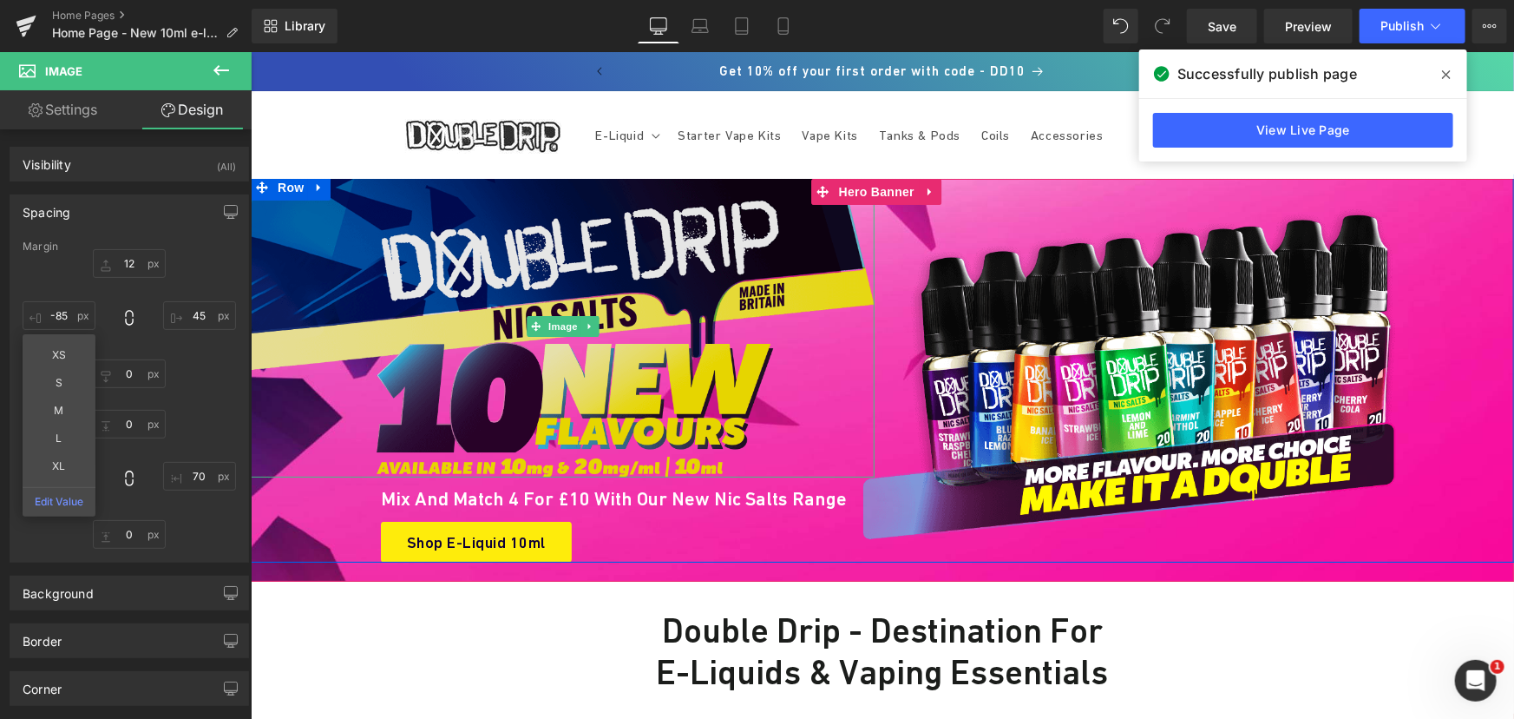
drag, startPoint x: 611, startPoint y: 280, endPoint x: 583, endPoint y: 257, distance: 36.3
click at [611, 280] on img at bounding box center [562, 325] width 624 height 303
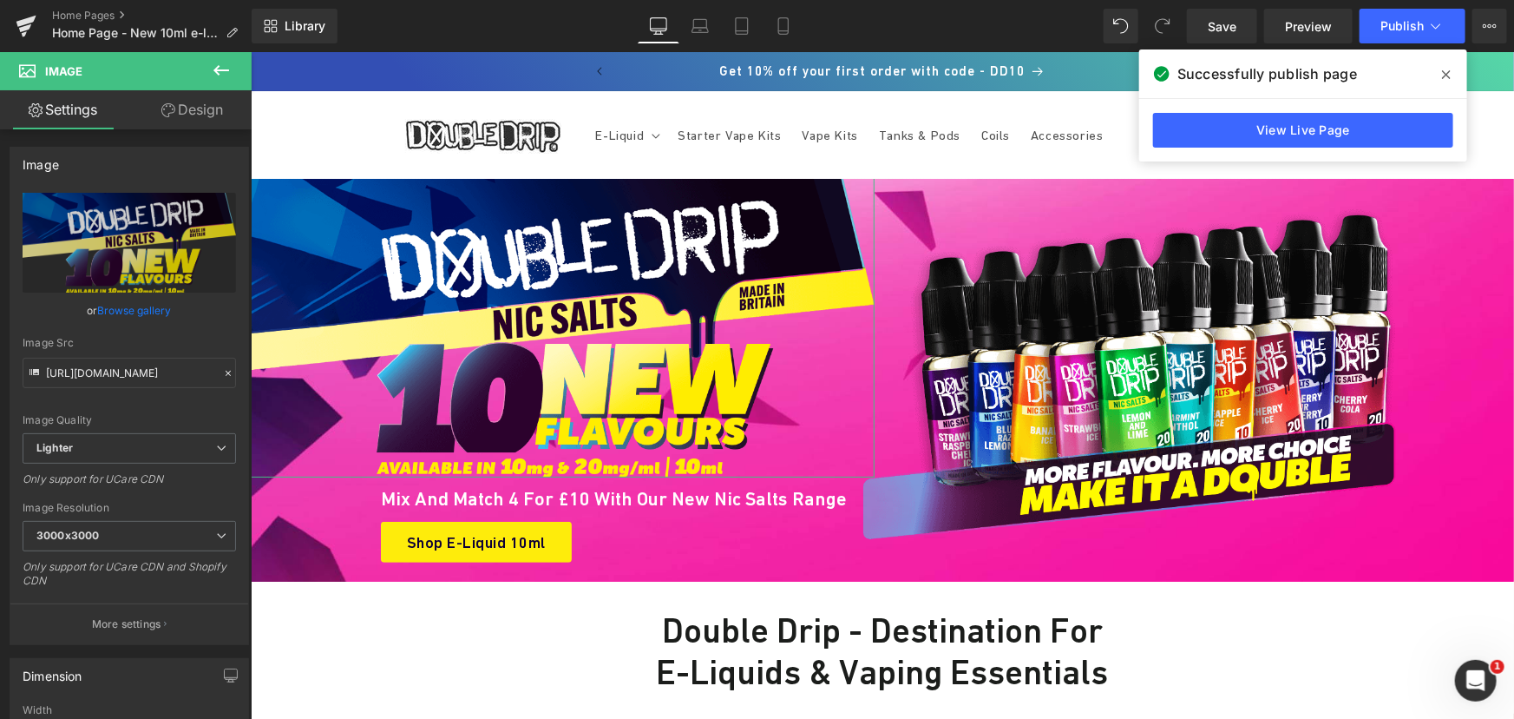
click at [182, 103] on link "Design" at bounding box center [192, 109] width 126 height 39
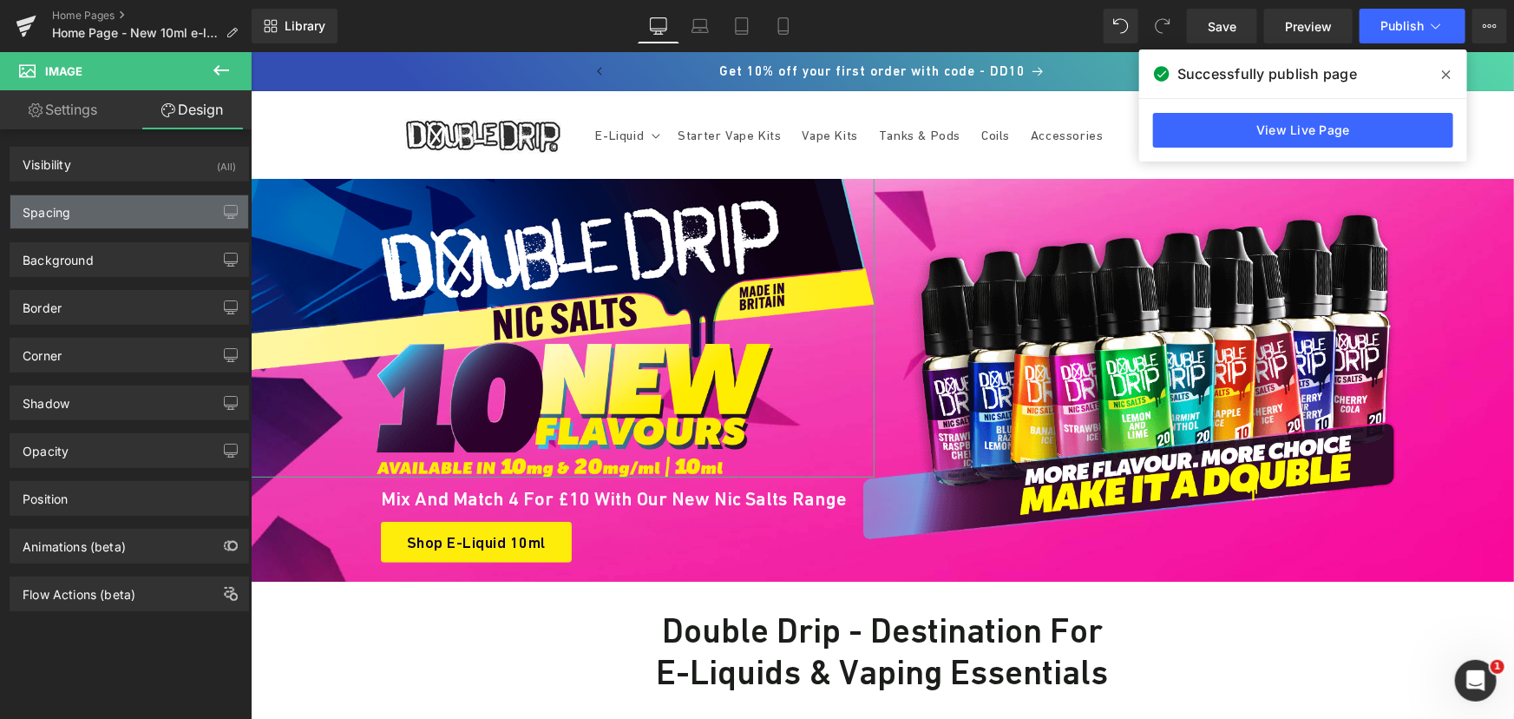
click at [115, 213] on div "Spacing" at bounding box center [129, 211] width 238 height 33
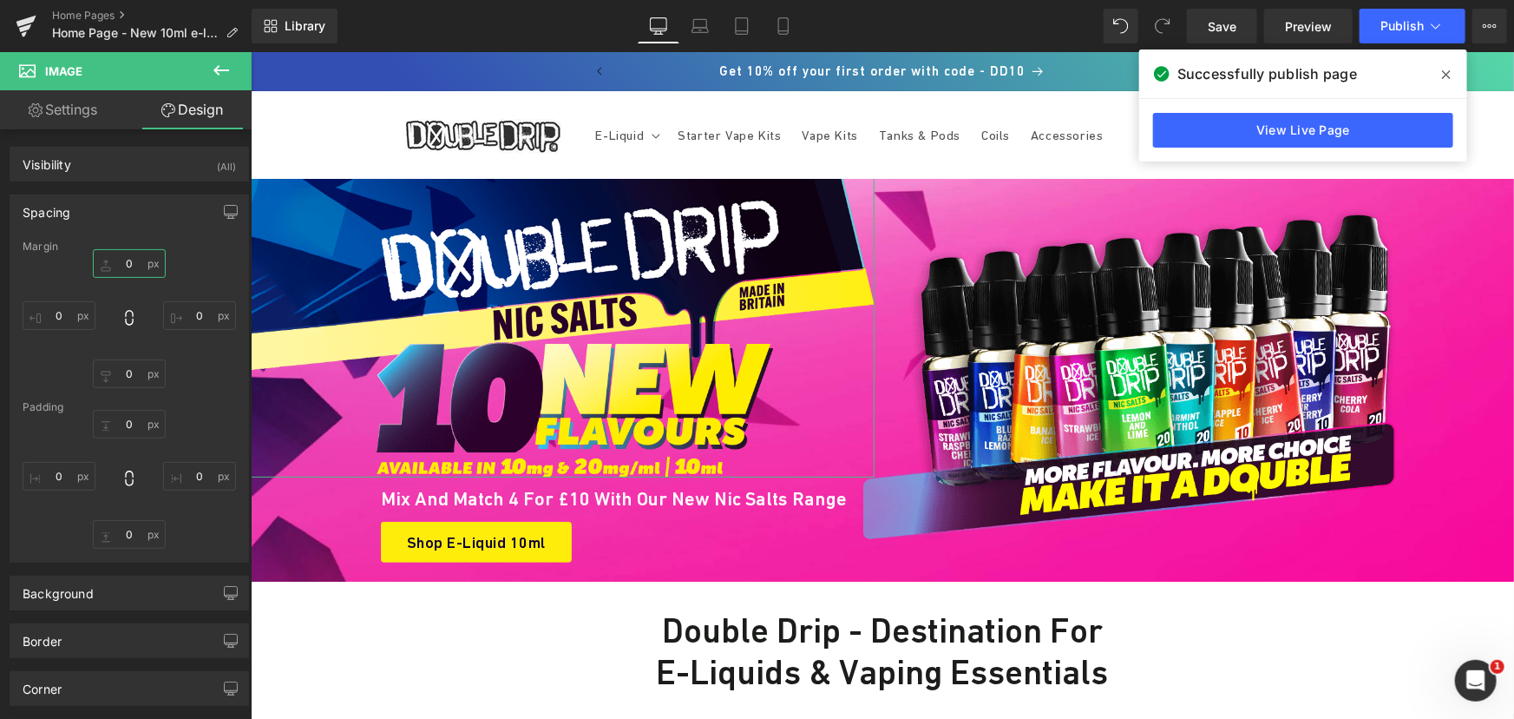
click at [125, 272] on input "0" at bounding box center [129, 263] width 73 height 29
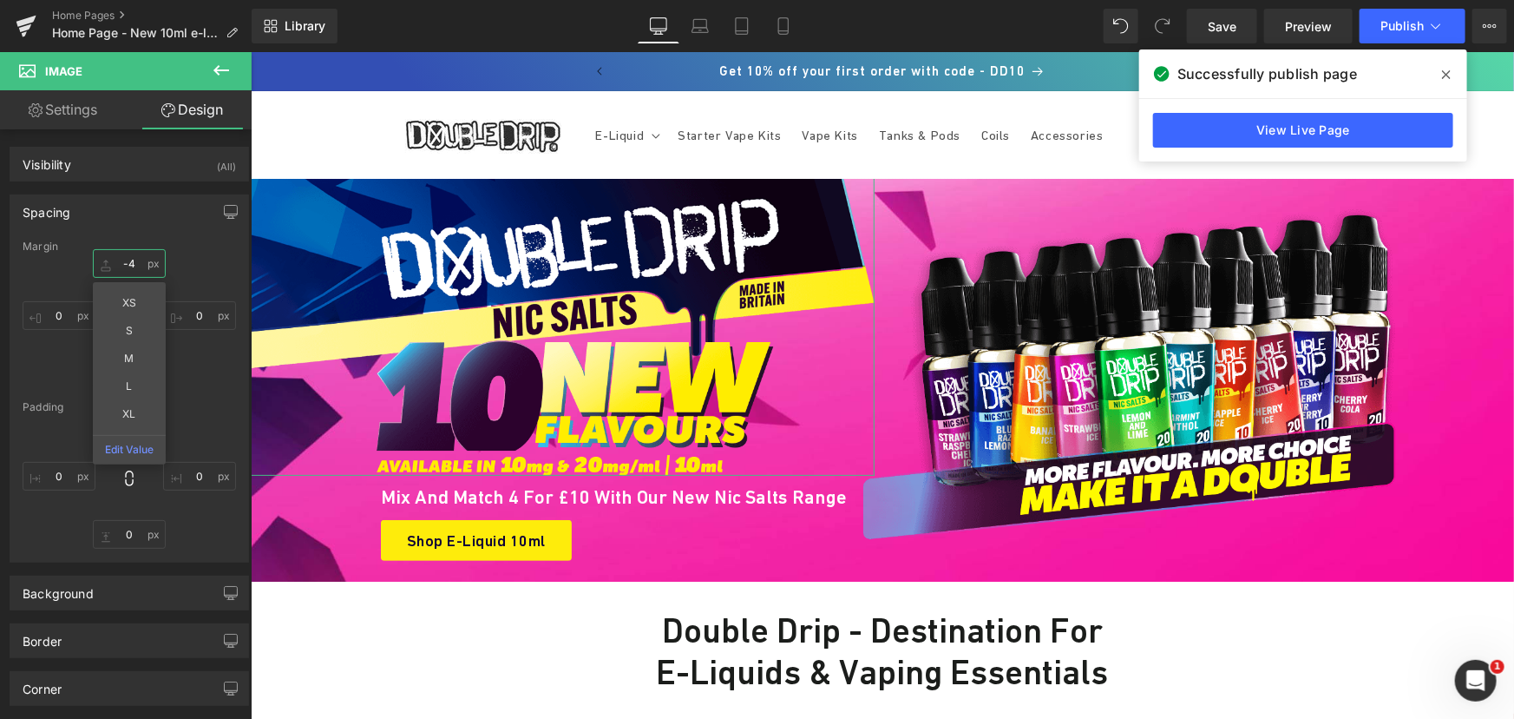
type input "-5"
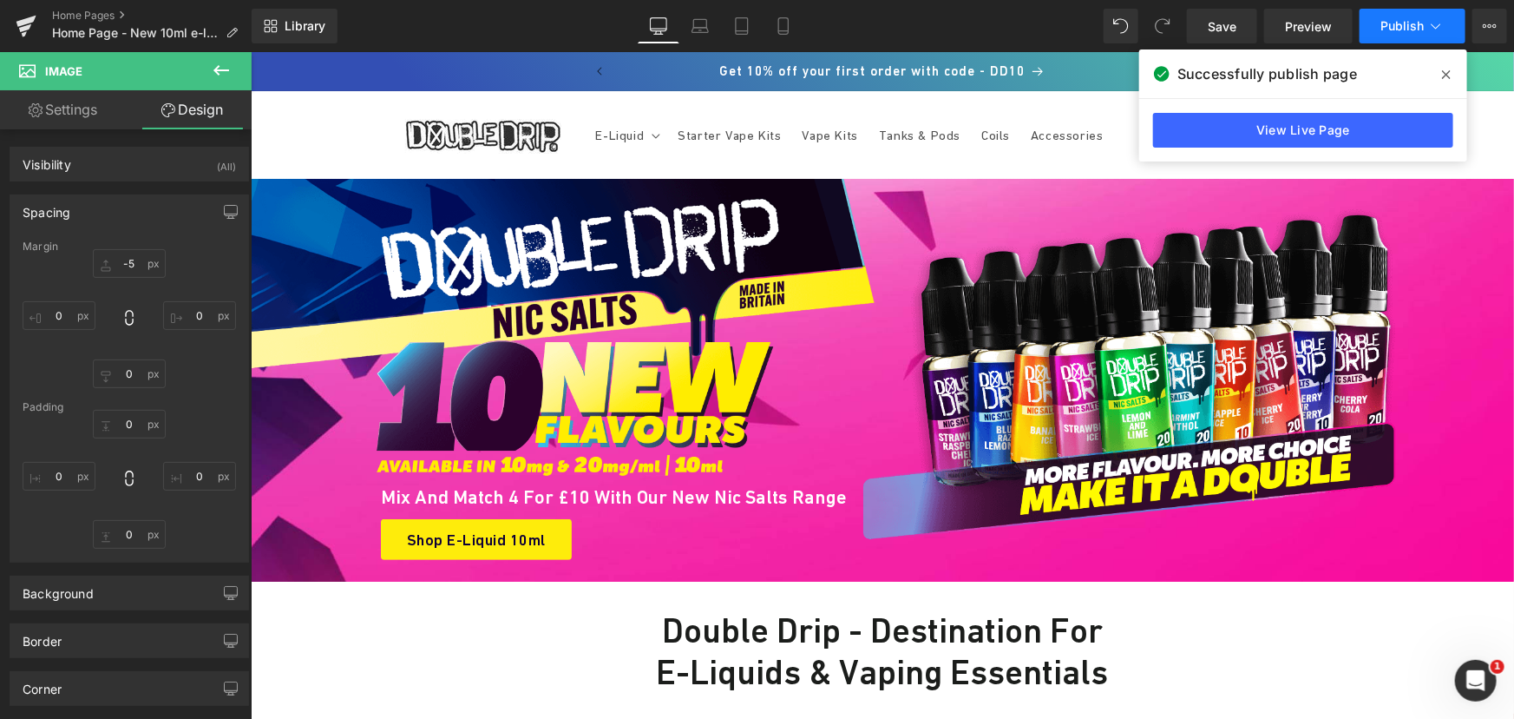
click at [1392, 25] on span "Publish" at bounding box center [1402, 26] width 43 height 14
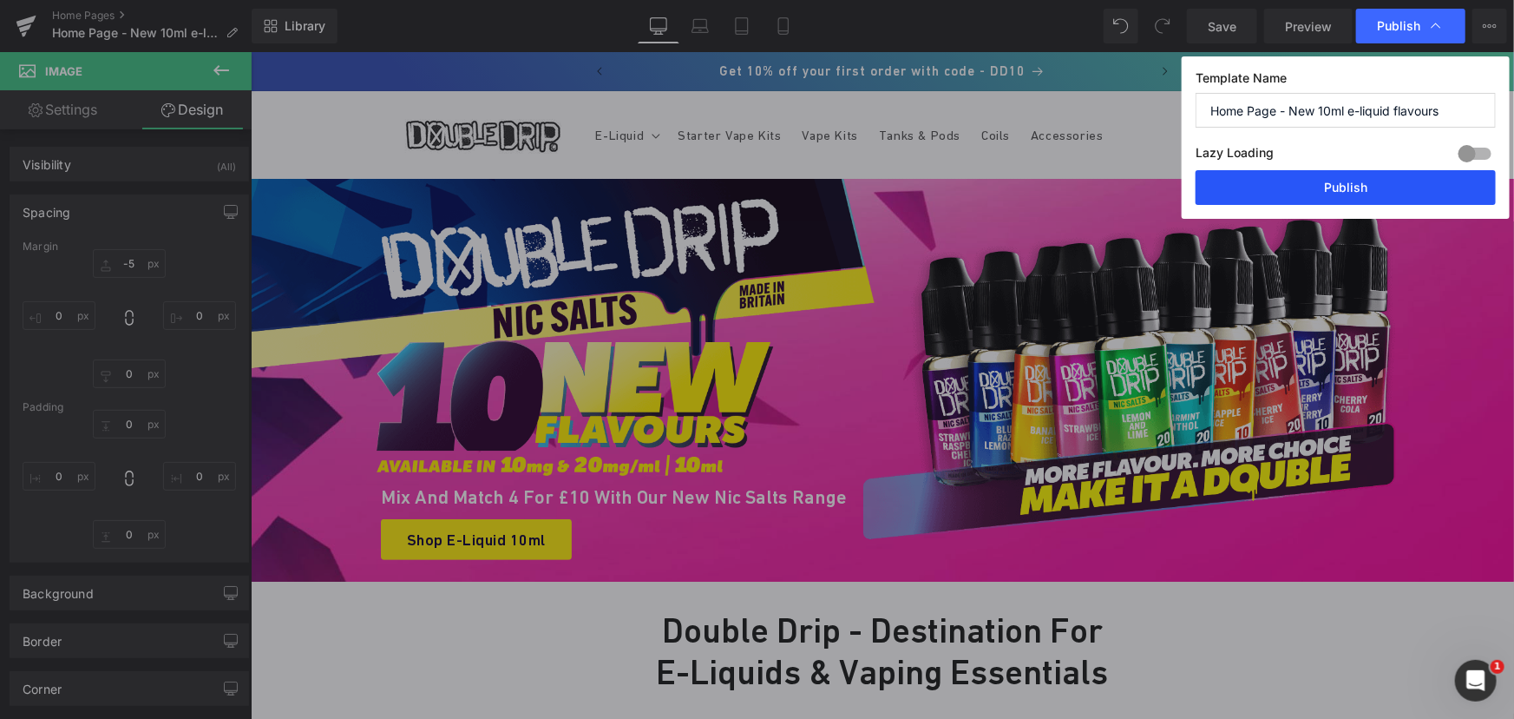
click at [1319, 186] on button "Publish" at bounding box center [1346, 187] width 300 height 35
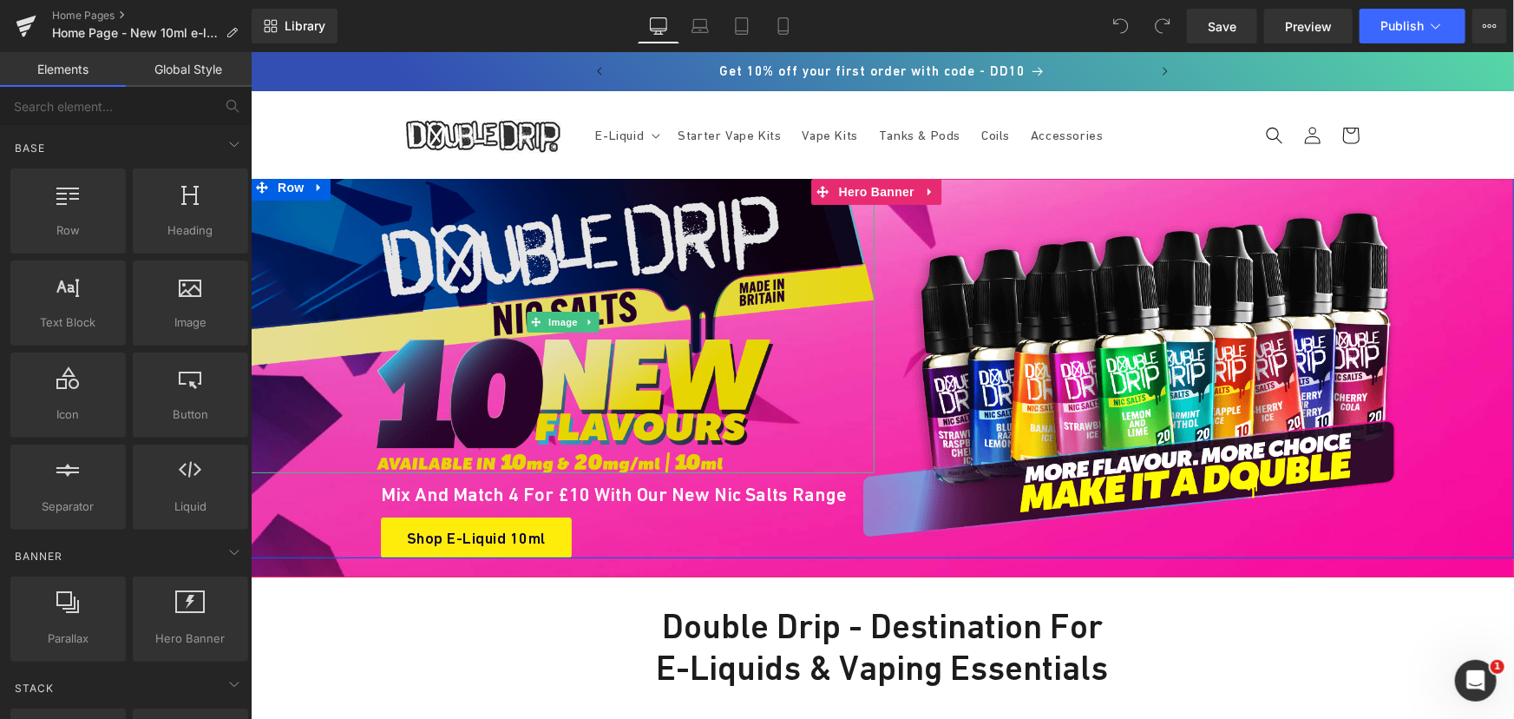
click at [614, 227] on img at bounding box center [562, 320] width 624 height 303
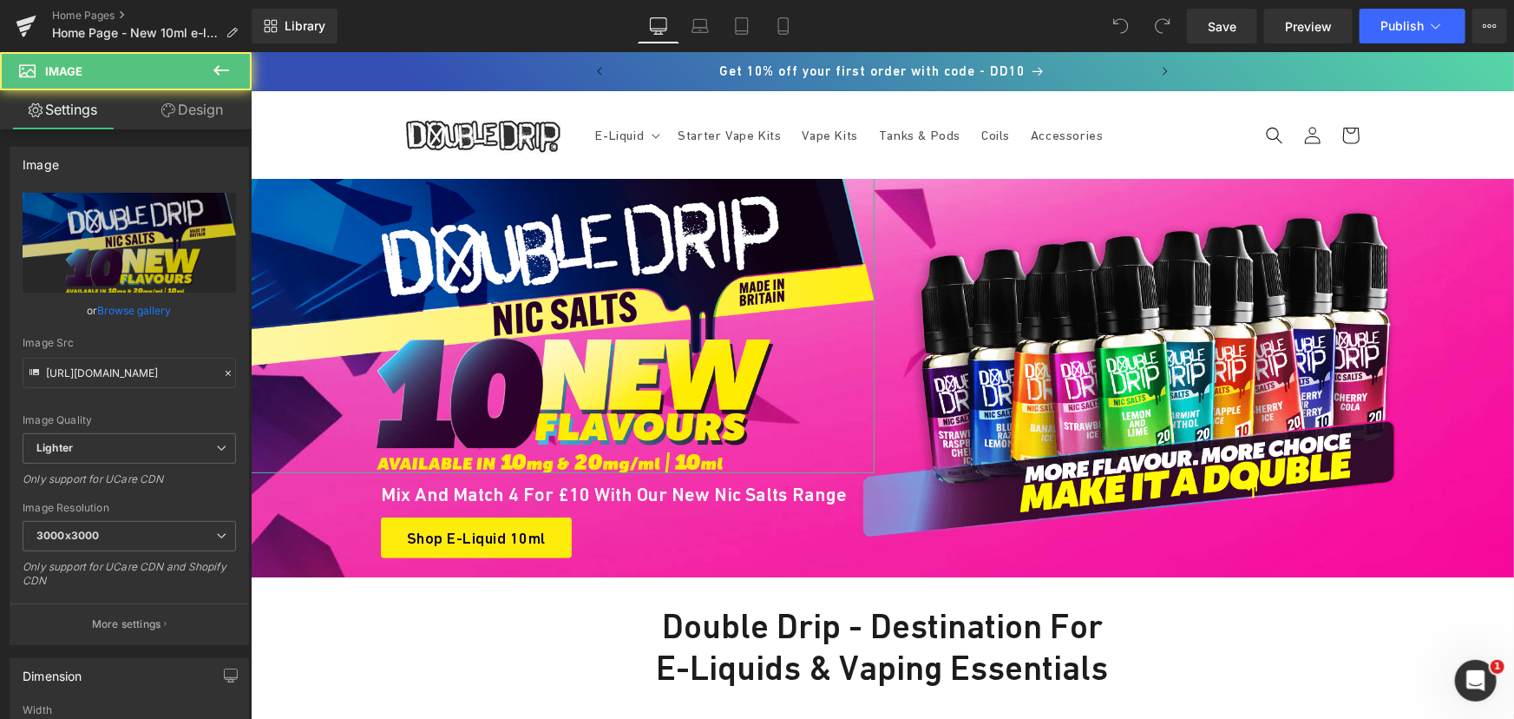
click at [206, 103] on link "Design" at bounding box center [192, 109] width 126 height 39
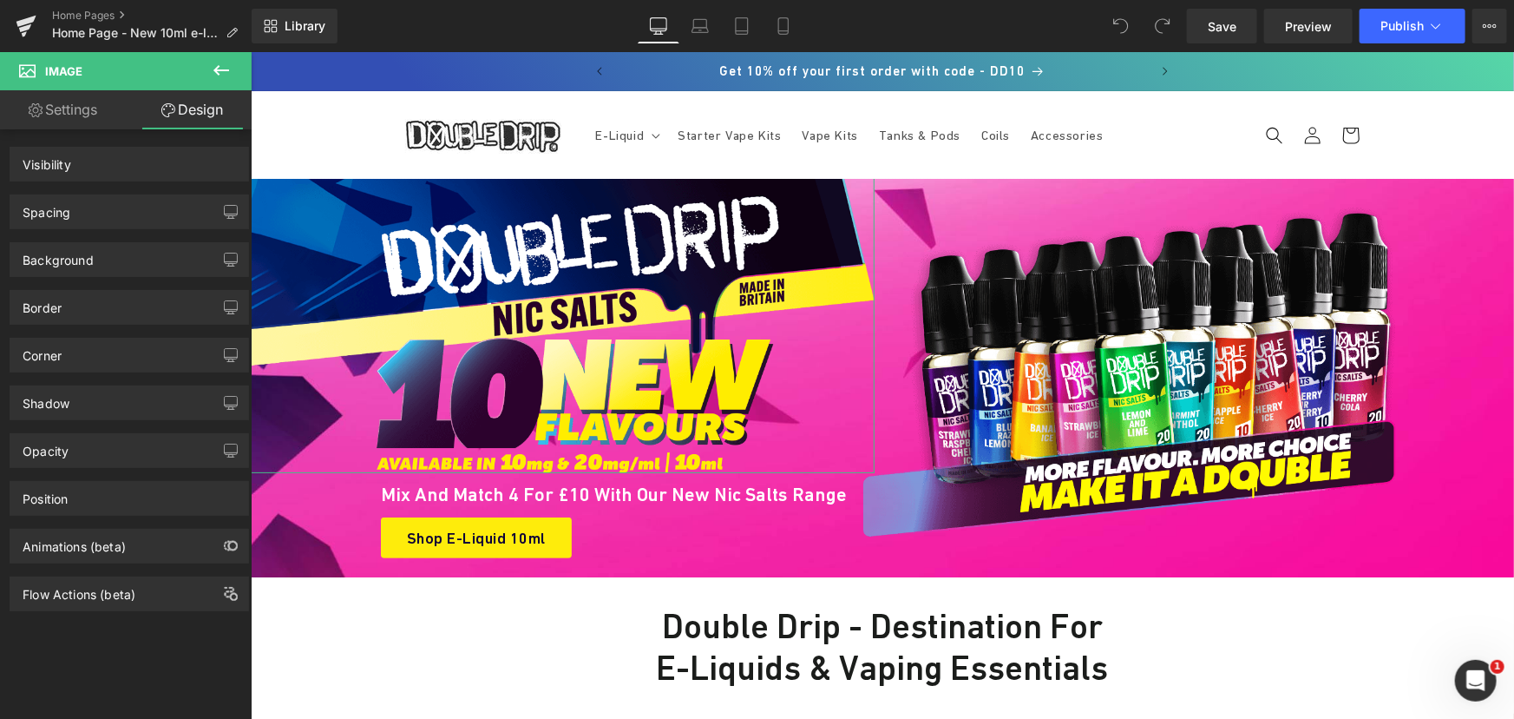
click at [99, 202] on div "Spacing" at bounding box center [129, 211] width 238 height 33
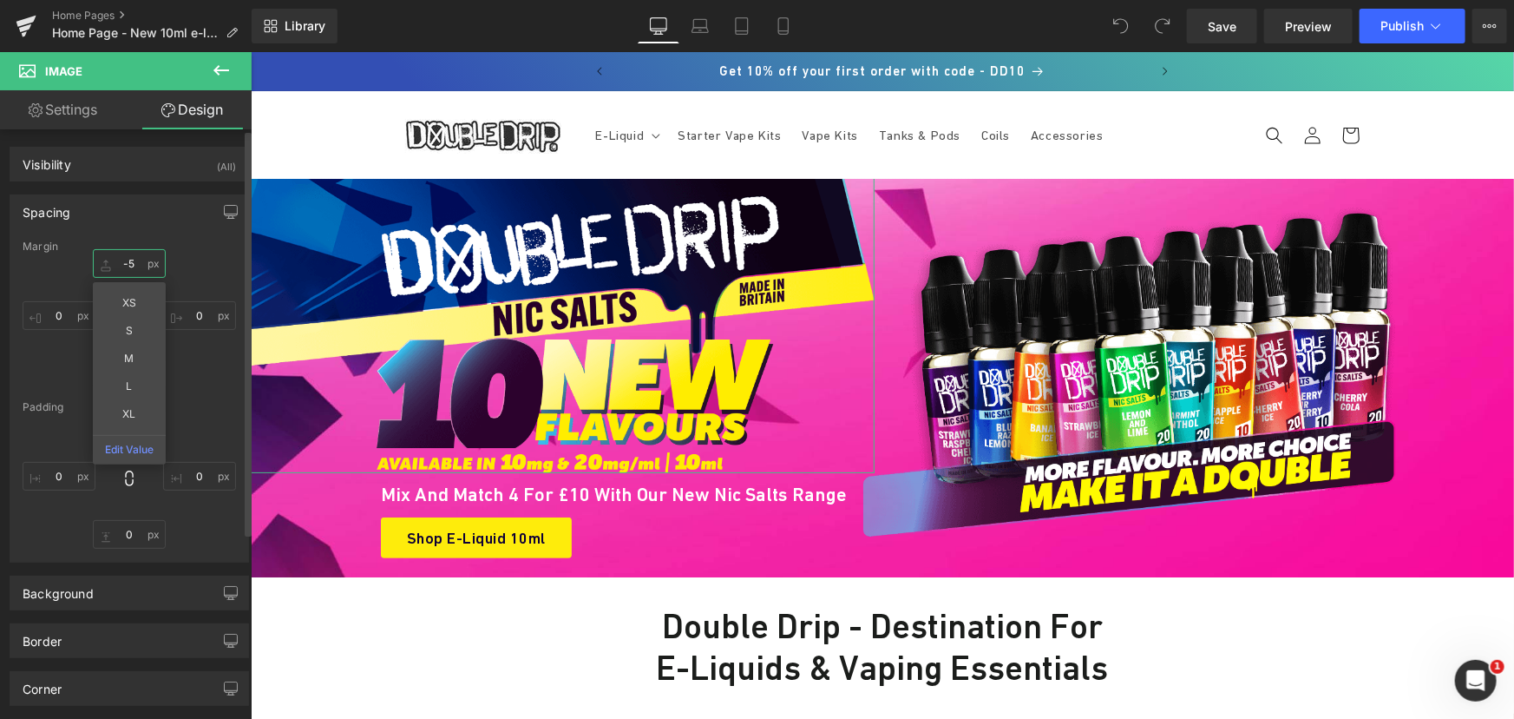
click at [131, 262] on input "text" at bounding box center [129, 263] width 73 height 29
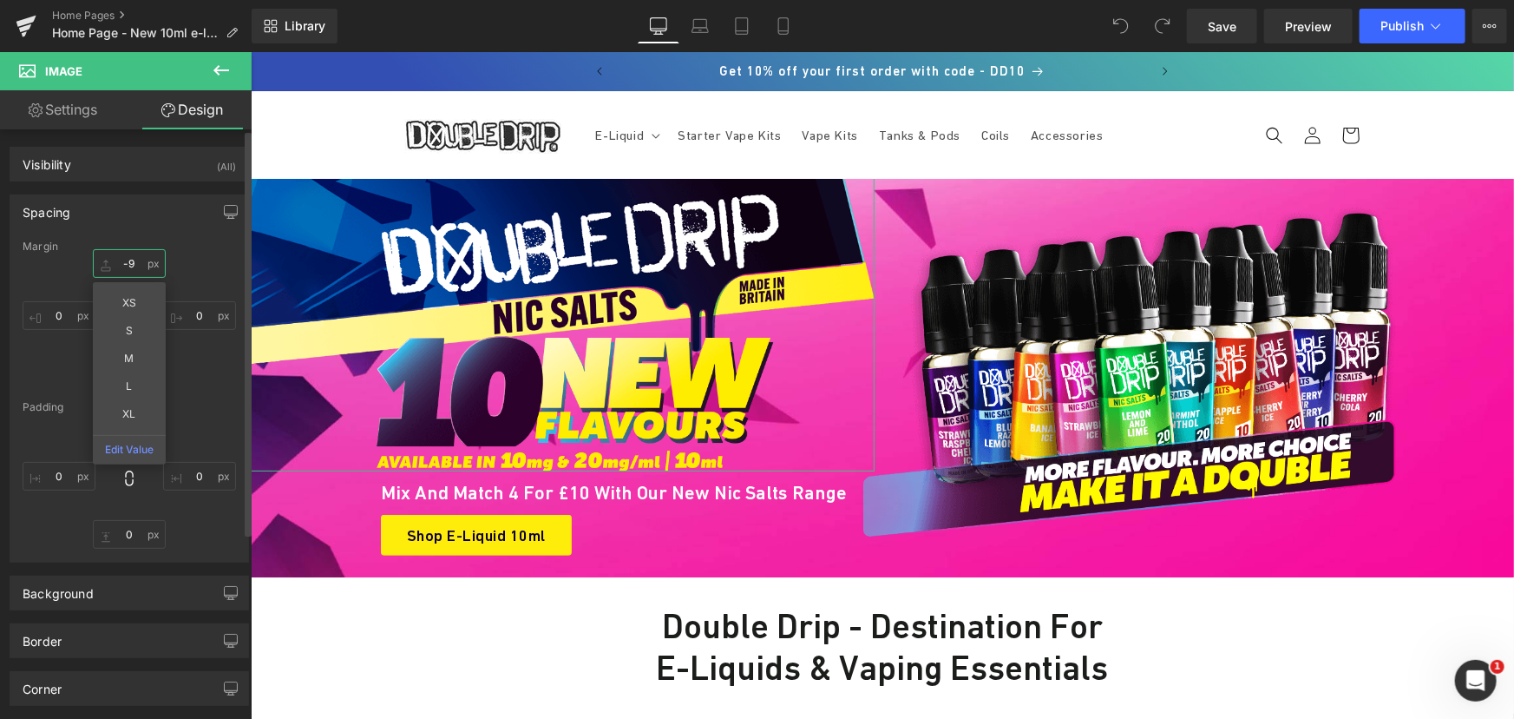
type input "-10"
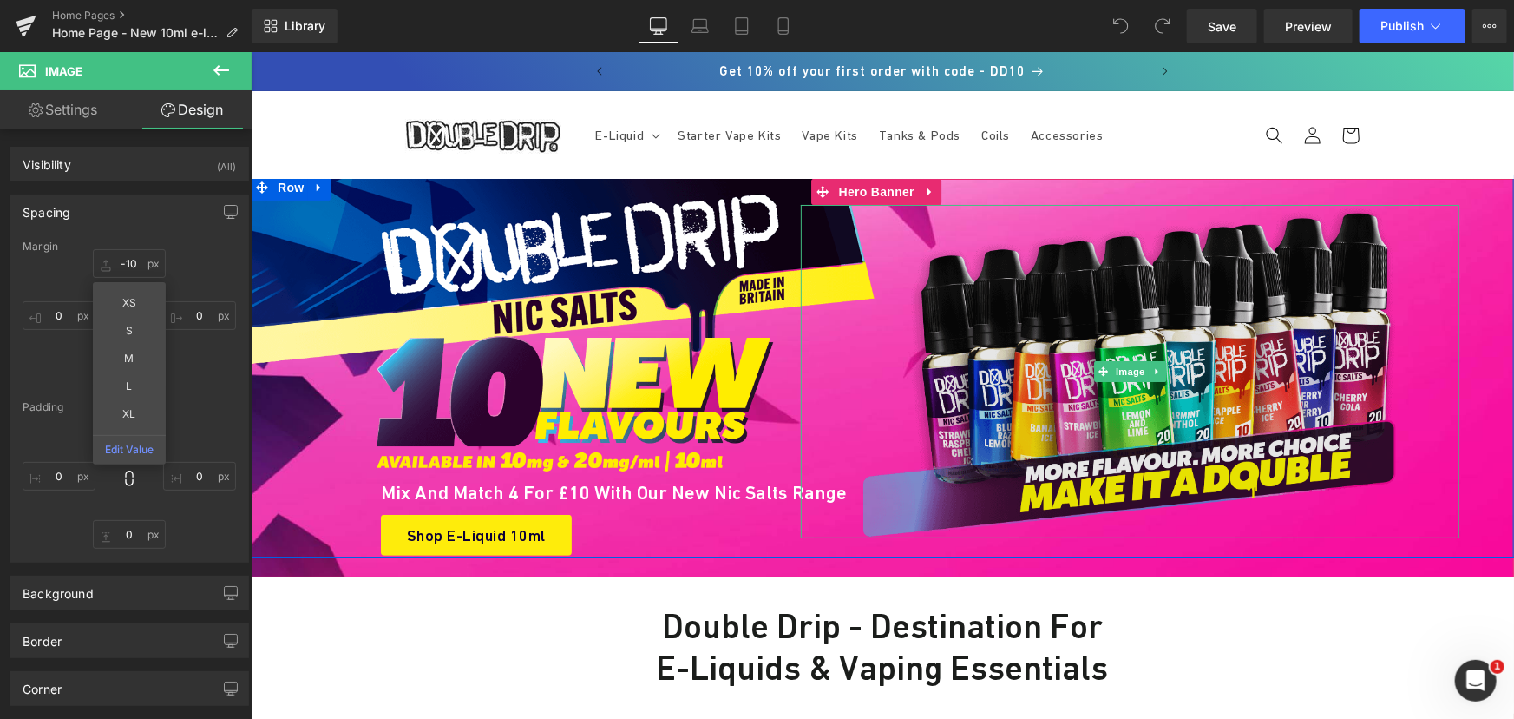
click at [1018, 303] on img at bounding box center [1129, 370] width 659 height 333
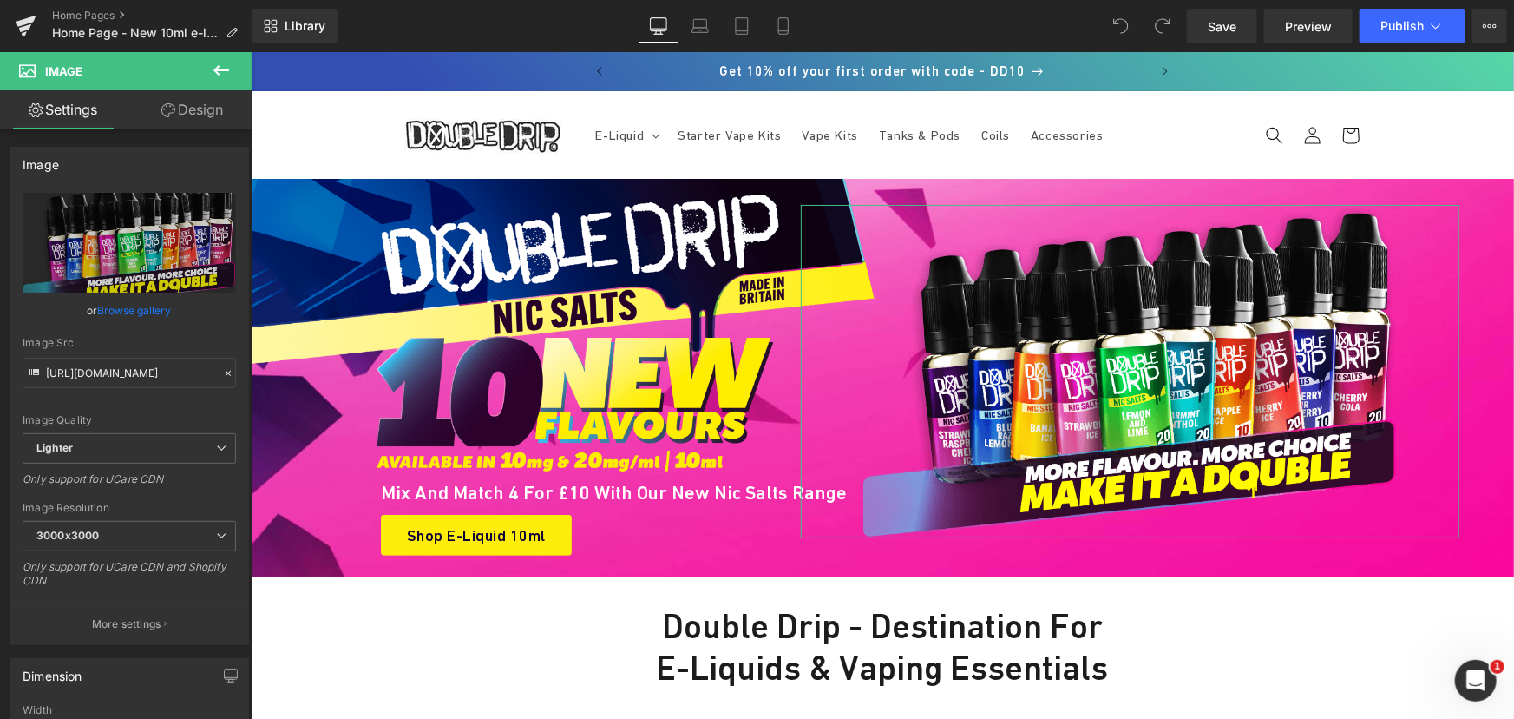
click at [183, 107] on link "Design" at bounding box center [192, 109] width 126 height 39
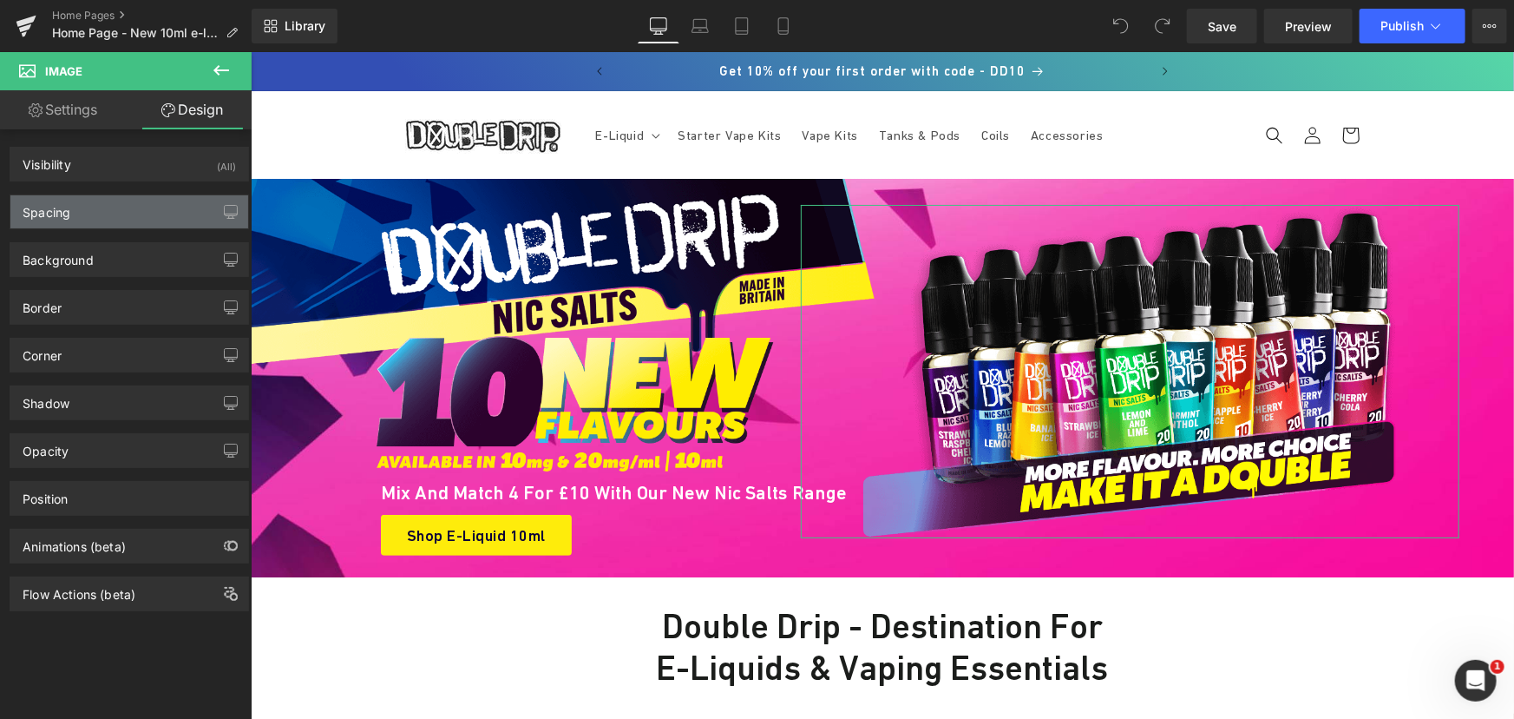
drag, startPoint x: 88, startPoint y: 213, endPoint x: 100, endPoint y: 212, distance: 12.3
click at [89, 213] on div "Spacing" at bounding box center [129, 211] width 238 height 33
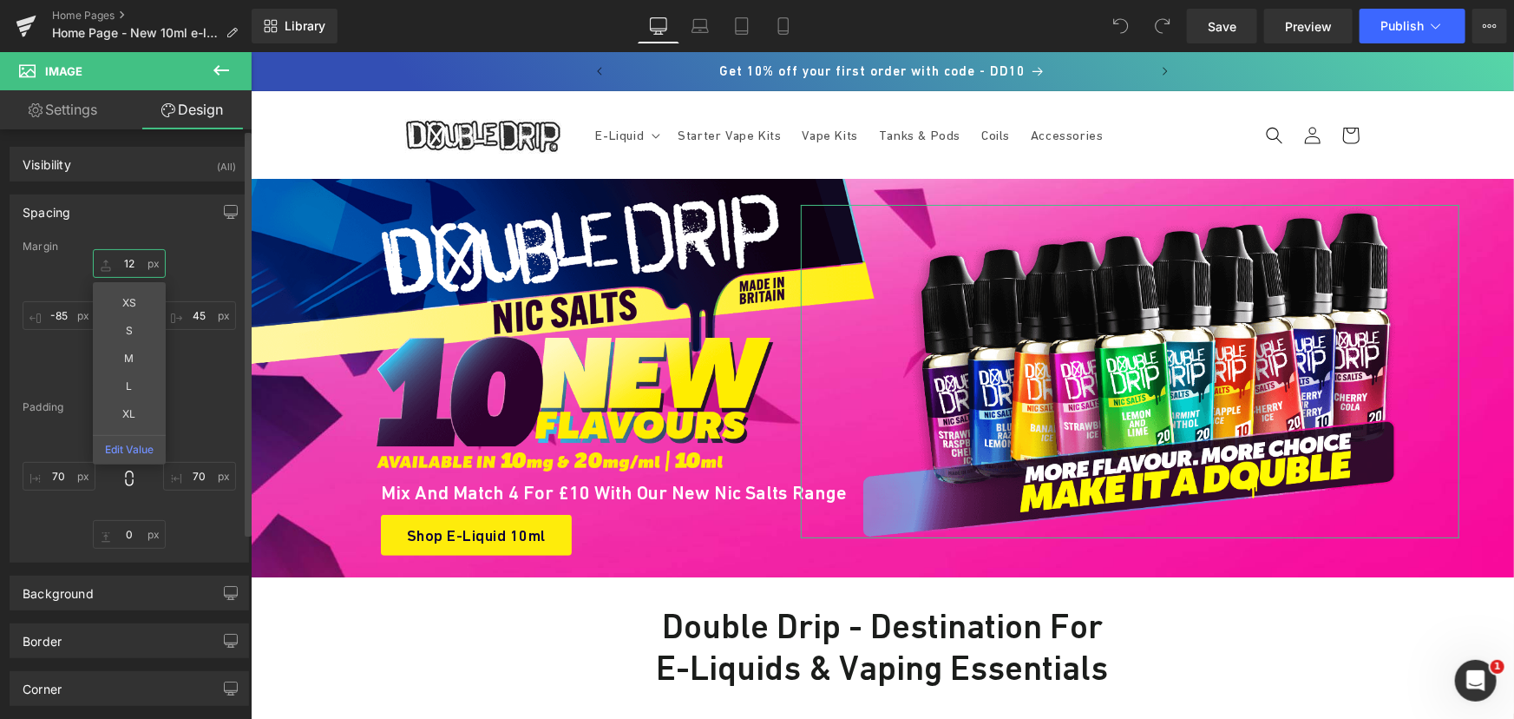
click at [126, 258] on input "text" at bounding box center [129, 263] width 73 height 29
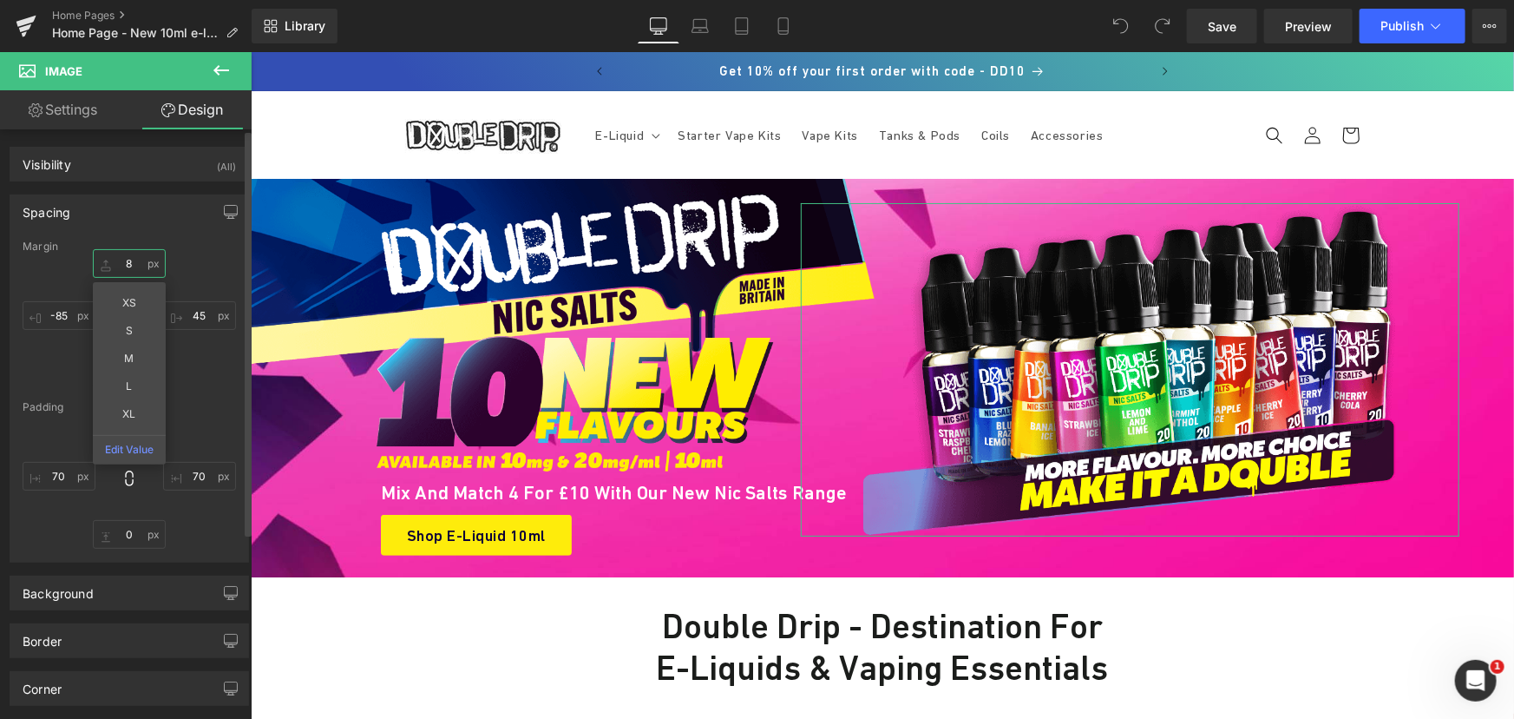
type input "7"
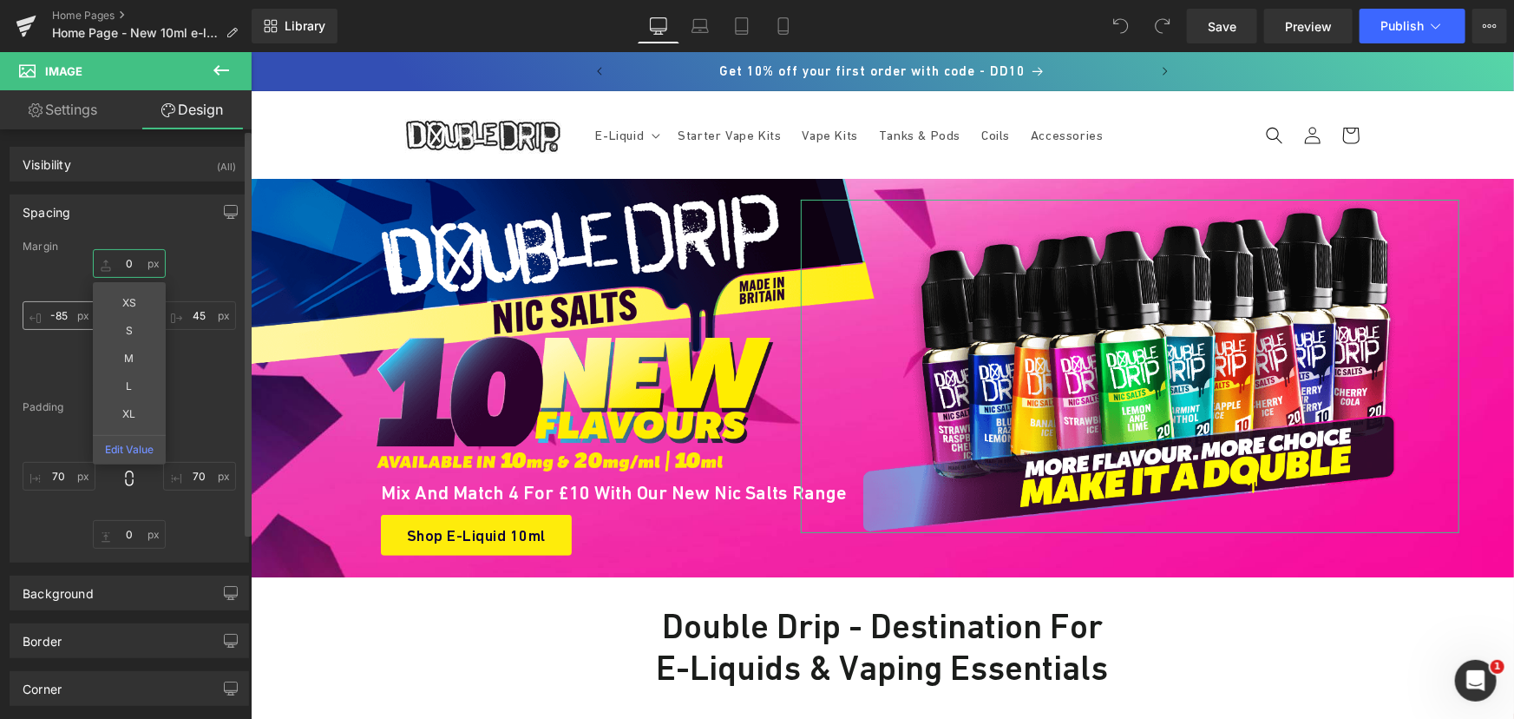
type input "0"
click at [69, 315] on input "text" at bounding box center [59, 315] width 73 height 29
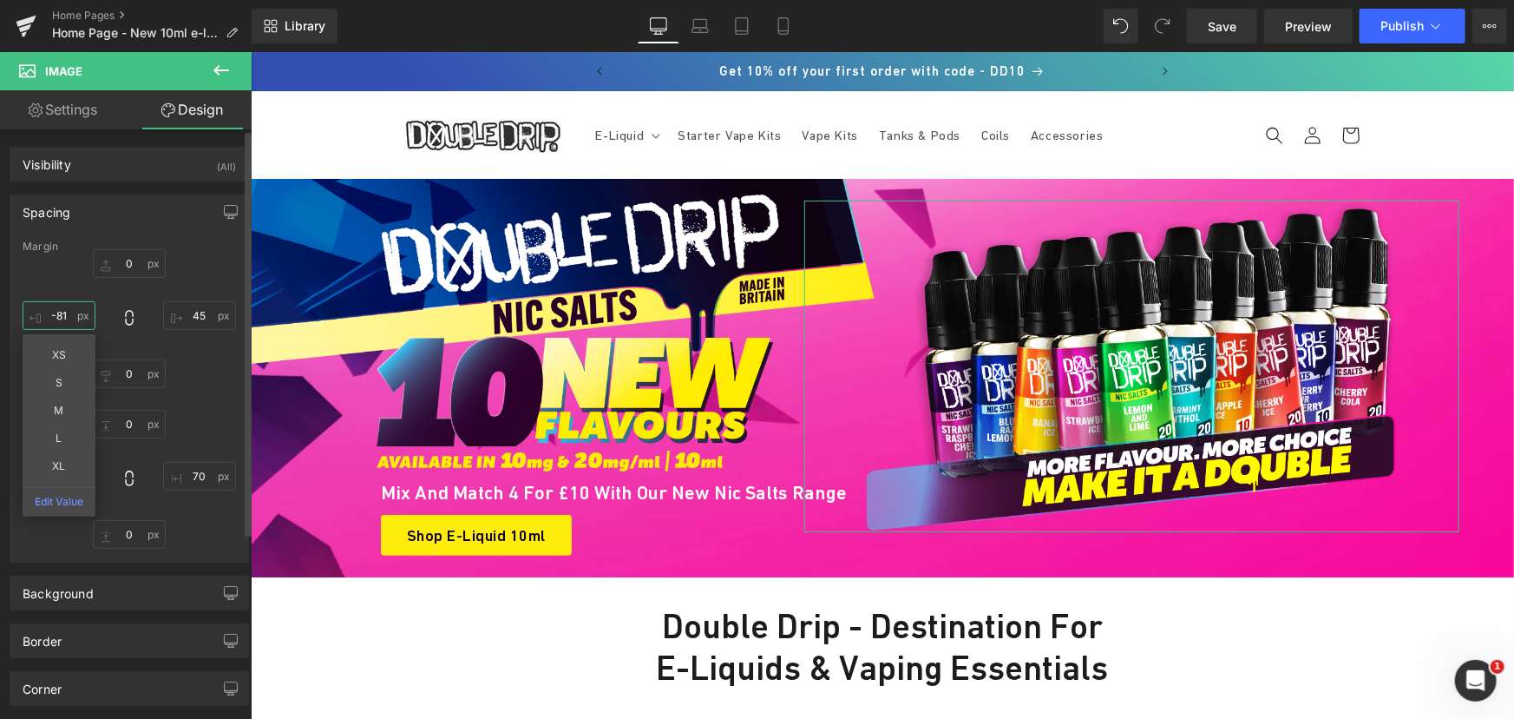
type input "-80"
click at [207, 317] on input "text" at bounding box center [199, 315] width 73 height 29
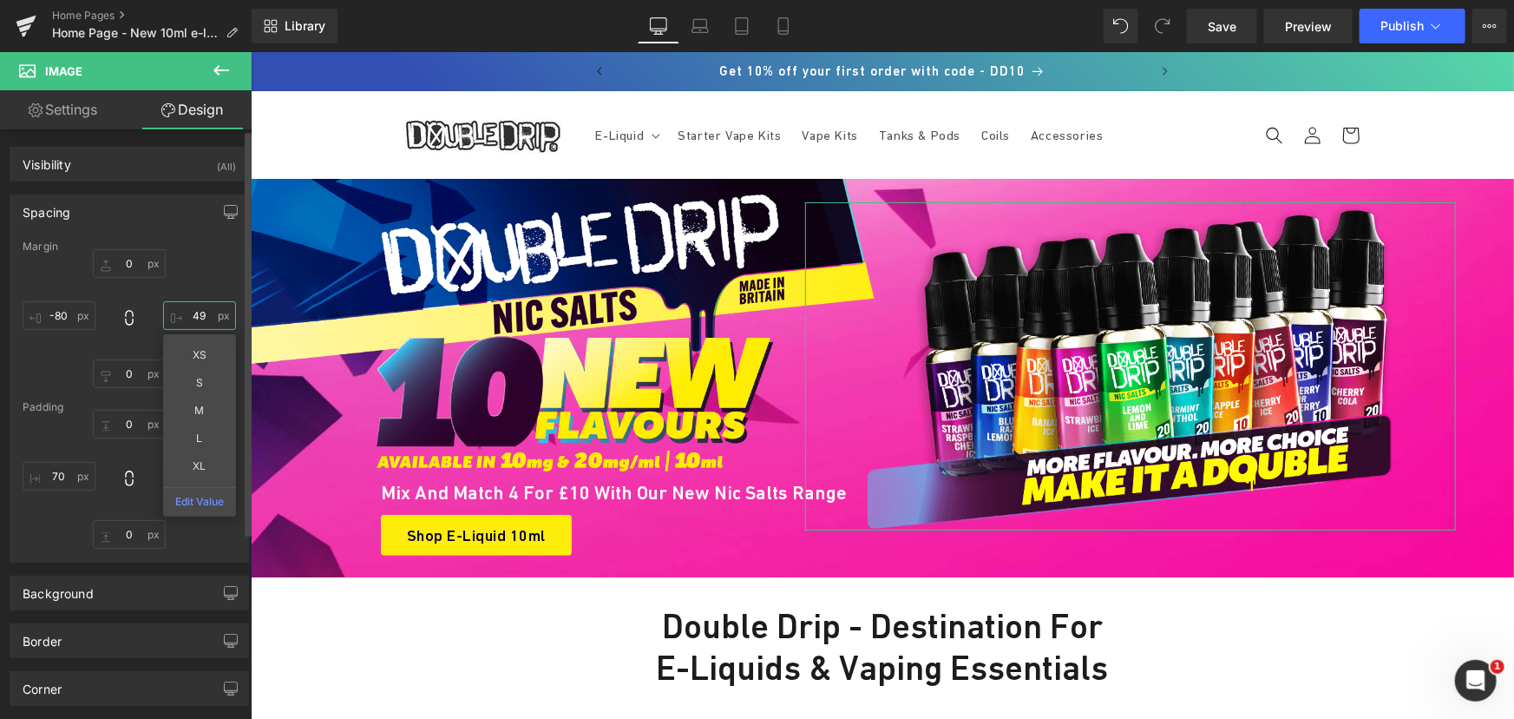
type input "50"
click at [711, 31] on link "Laptop" at bounding box center [701, 26] width 42 height 35
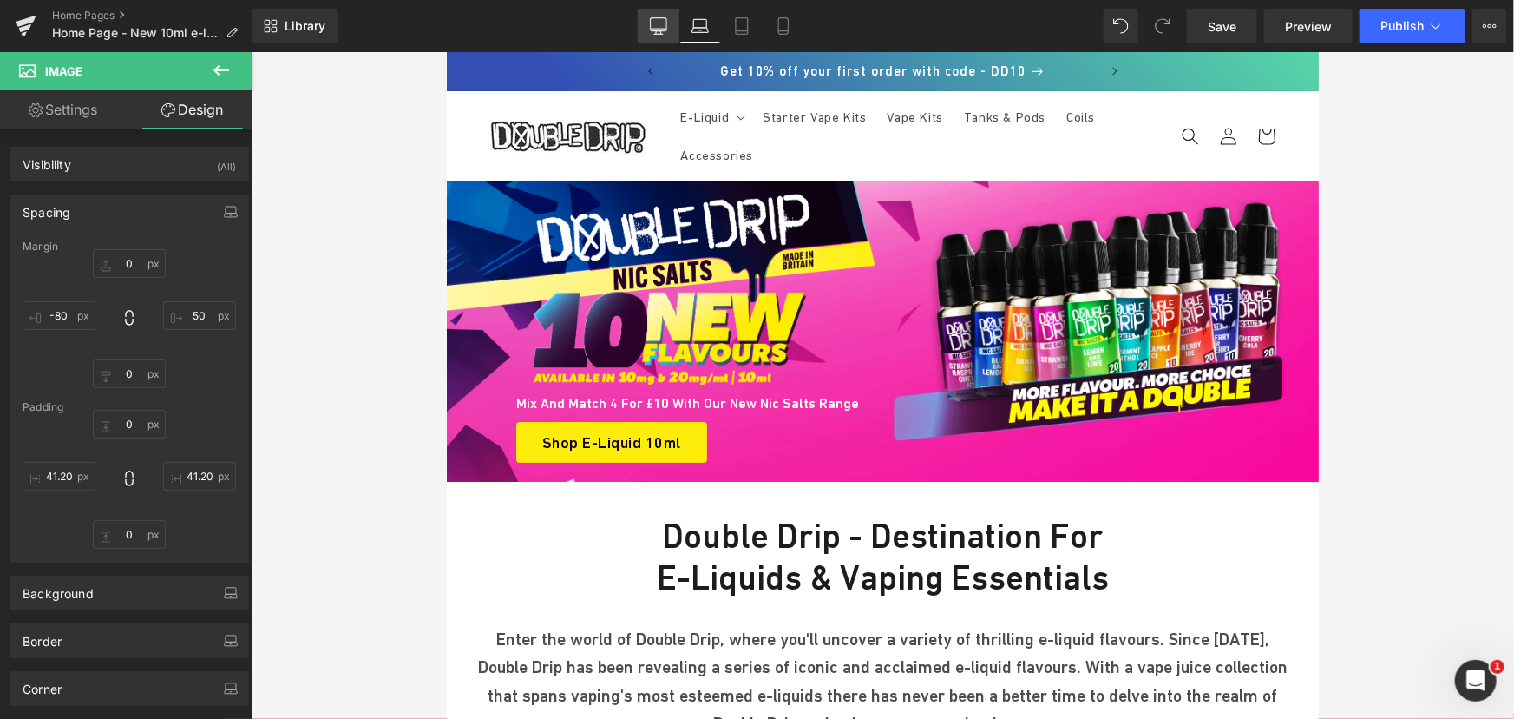
click at [673, 26] on link "Desktop" at bounding box center [659, 26] width 42 height 35
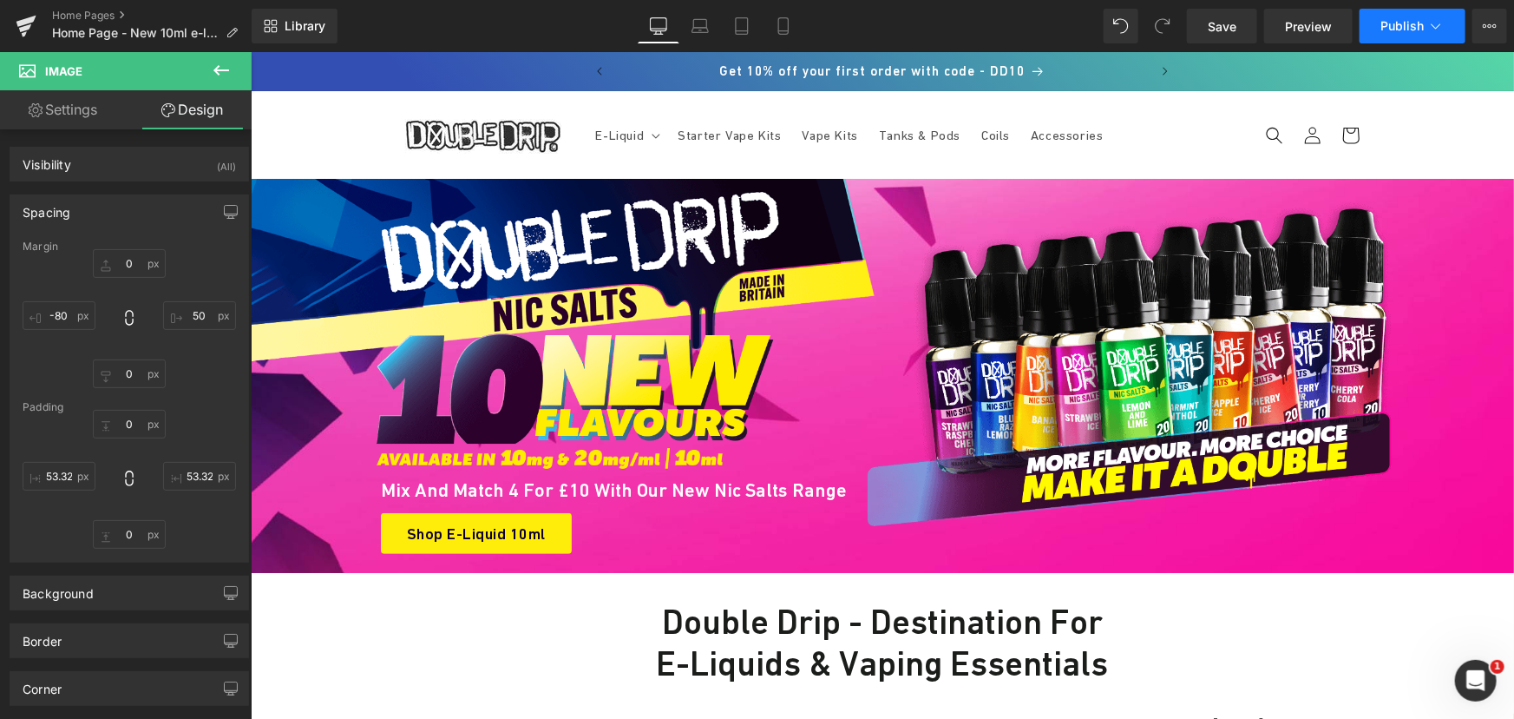
click at [1399, 34] on button "Publish" at bounding box center [1413, 26] width 106 height 35
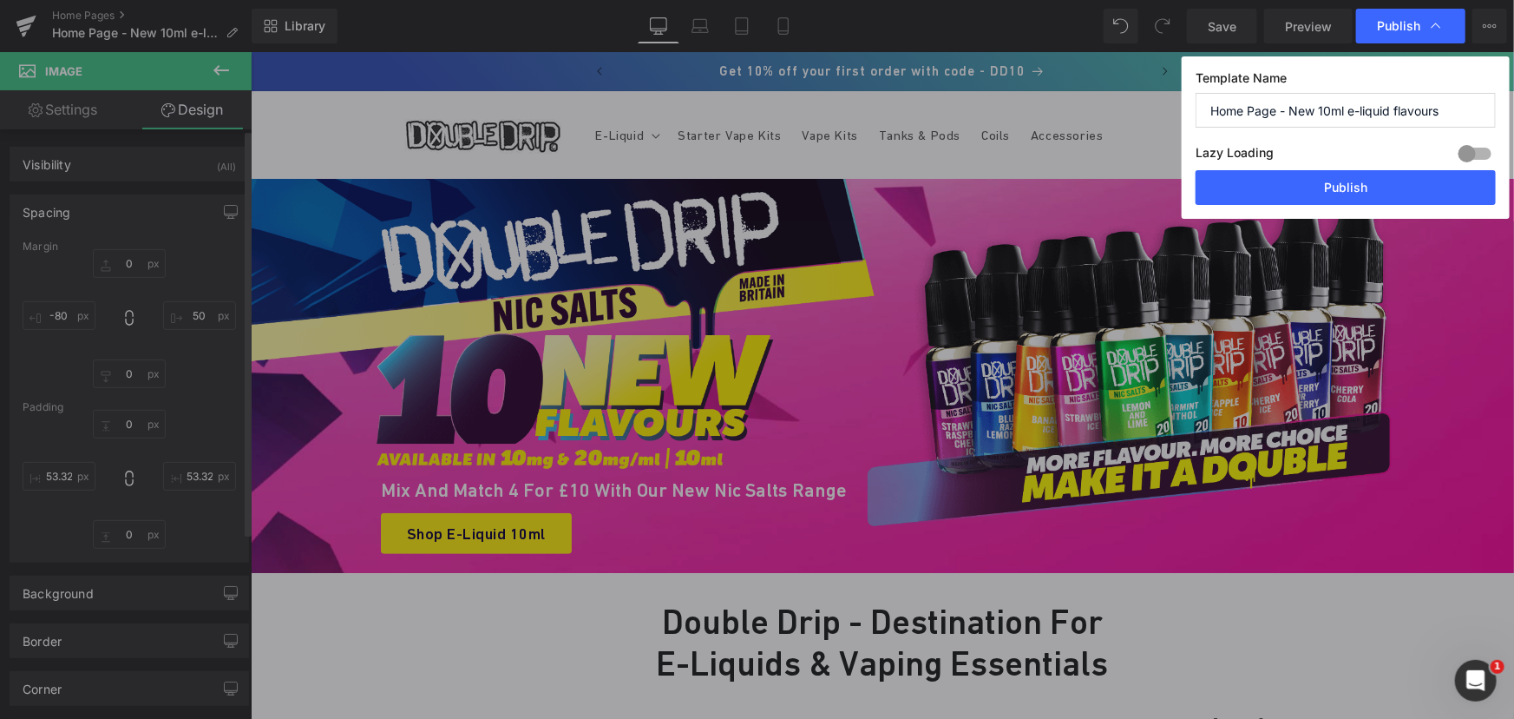
drag, startPoint x: 1317, startPoint y: 190, endPoint x: 87, endPoint y: 226, distance: 1231.1
click at [1313, 190] on button "Publish" at bounding box center [1346, 187] width 300 height 35
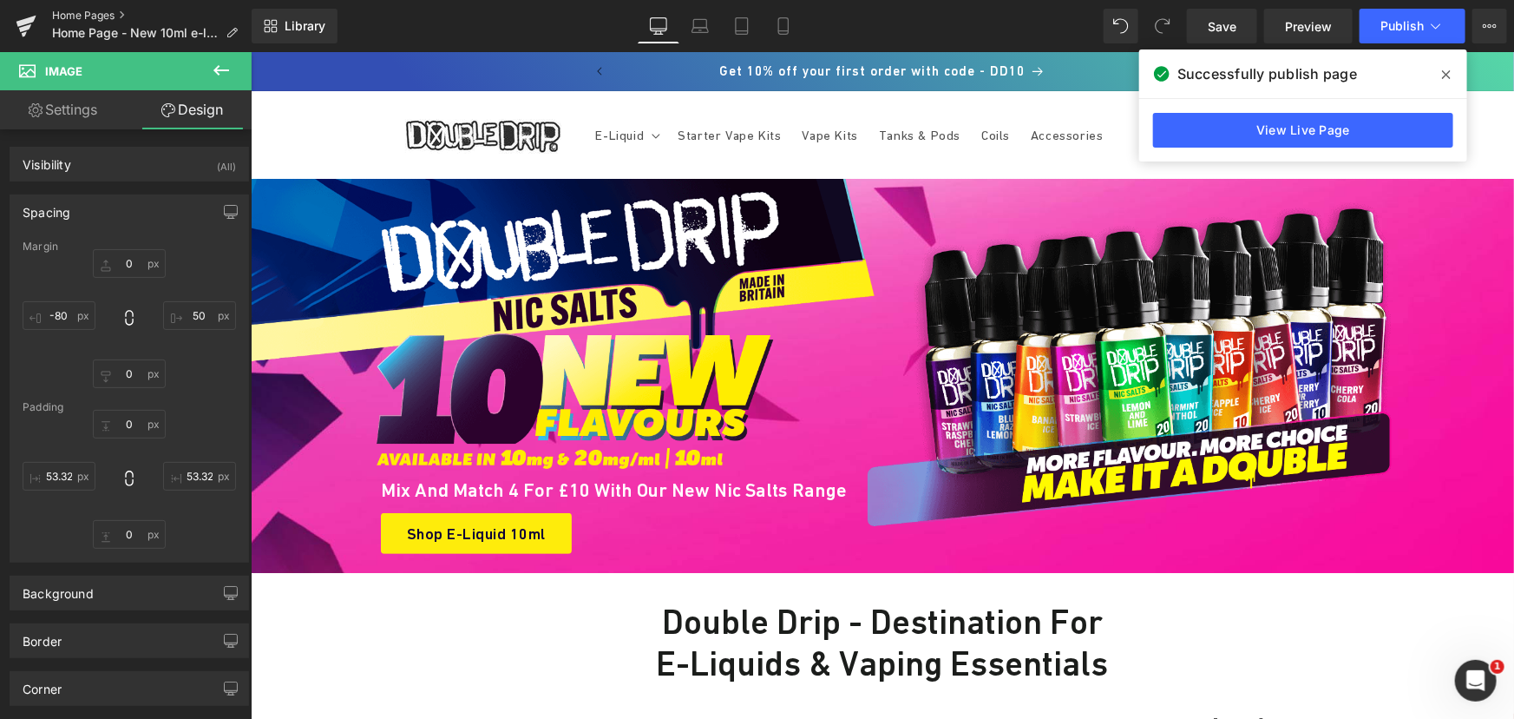
click at [102, 17] on link "Home Pages" at bounding box center [152, 16] width 200 height 14
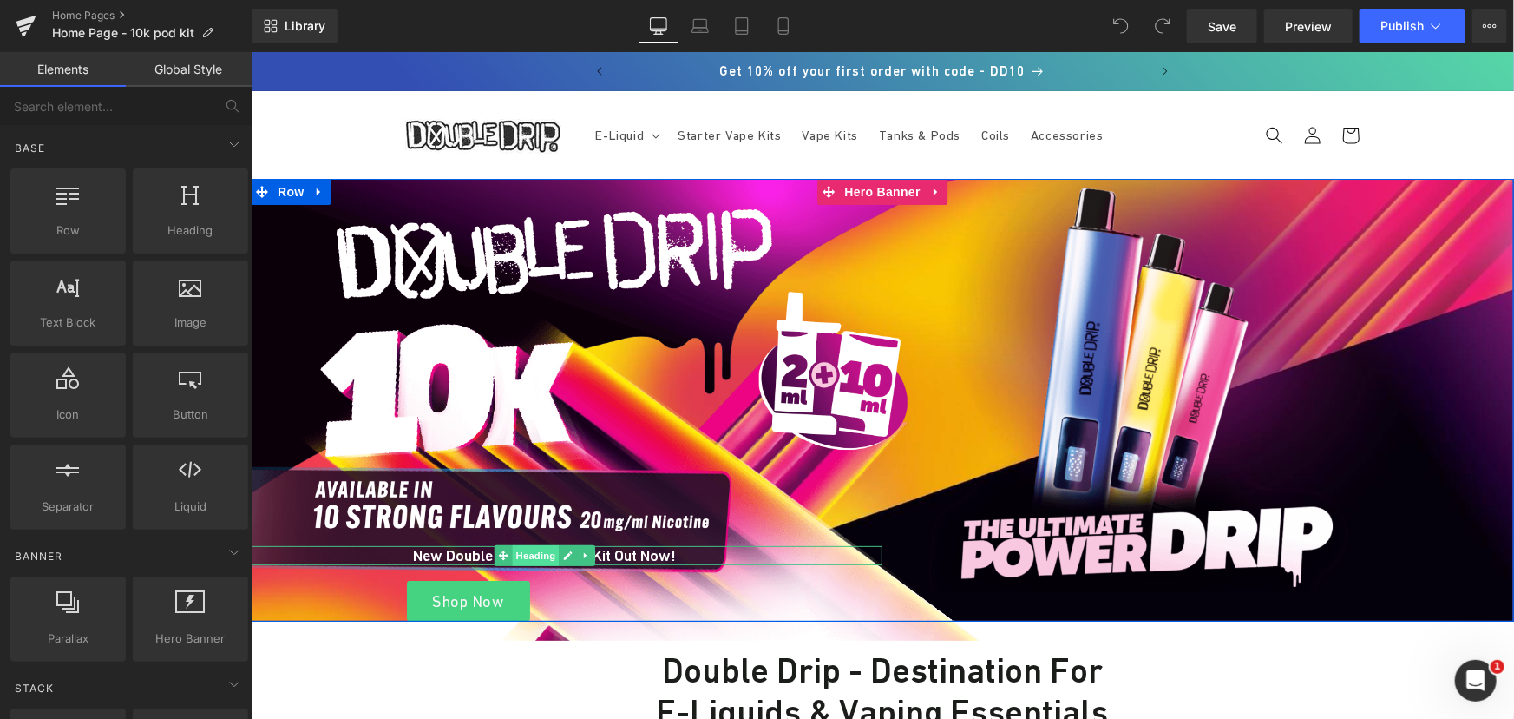
click at [532, 557] on span "Heading" at bounding box center [535, 554] width 47 height 21
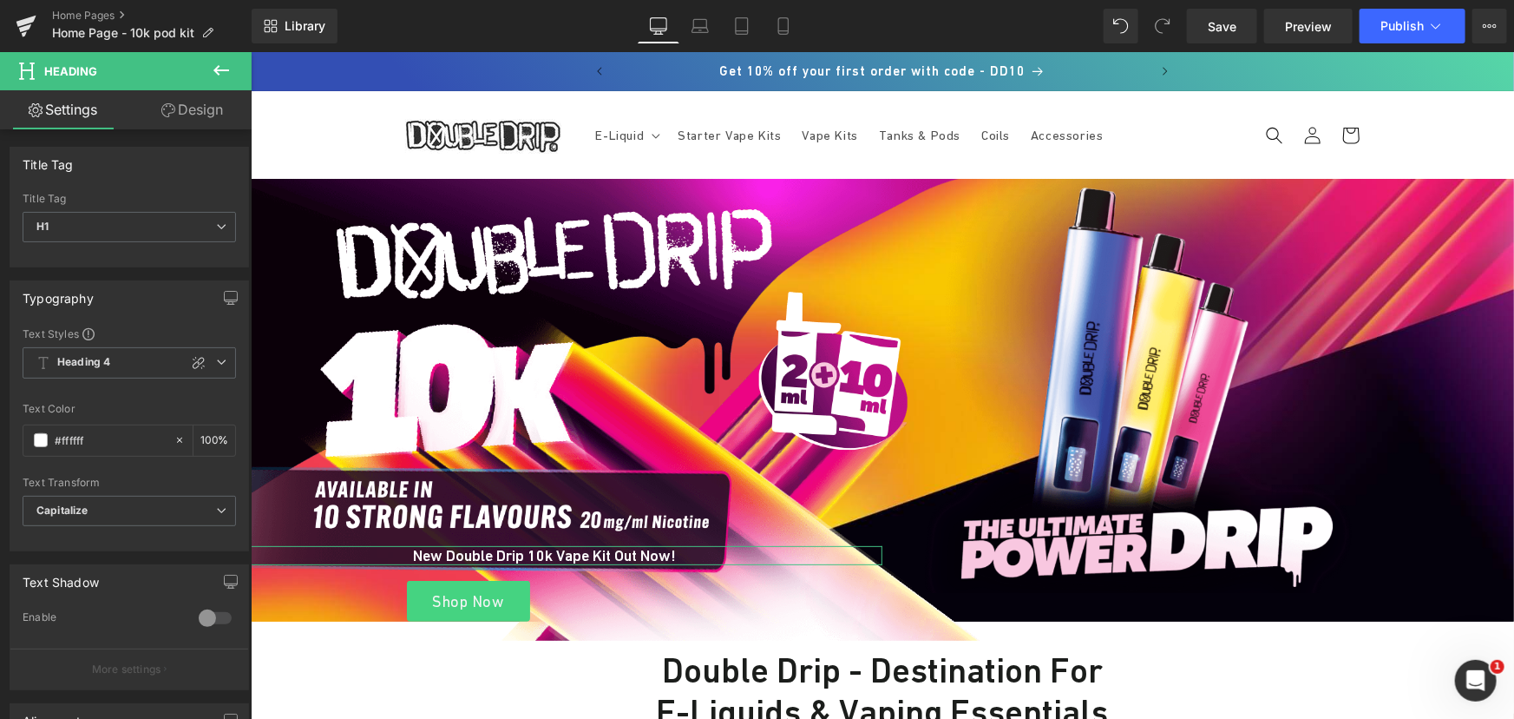
drag, startPoint x: 193, startPoint y: 110, endPoint x: 128, endPoint y: 226, distance: 132.5
click at [193, 110] on link "Design" at bounding box center [192, 109] width 126 height 39
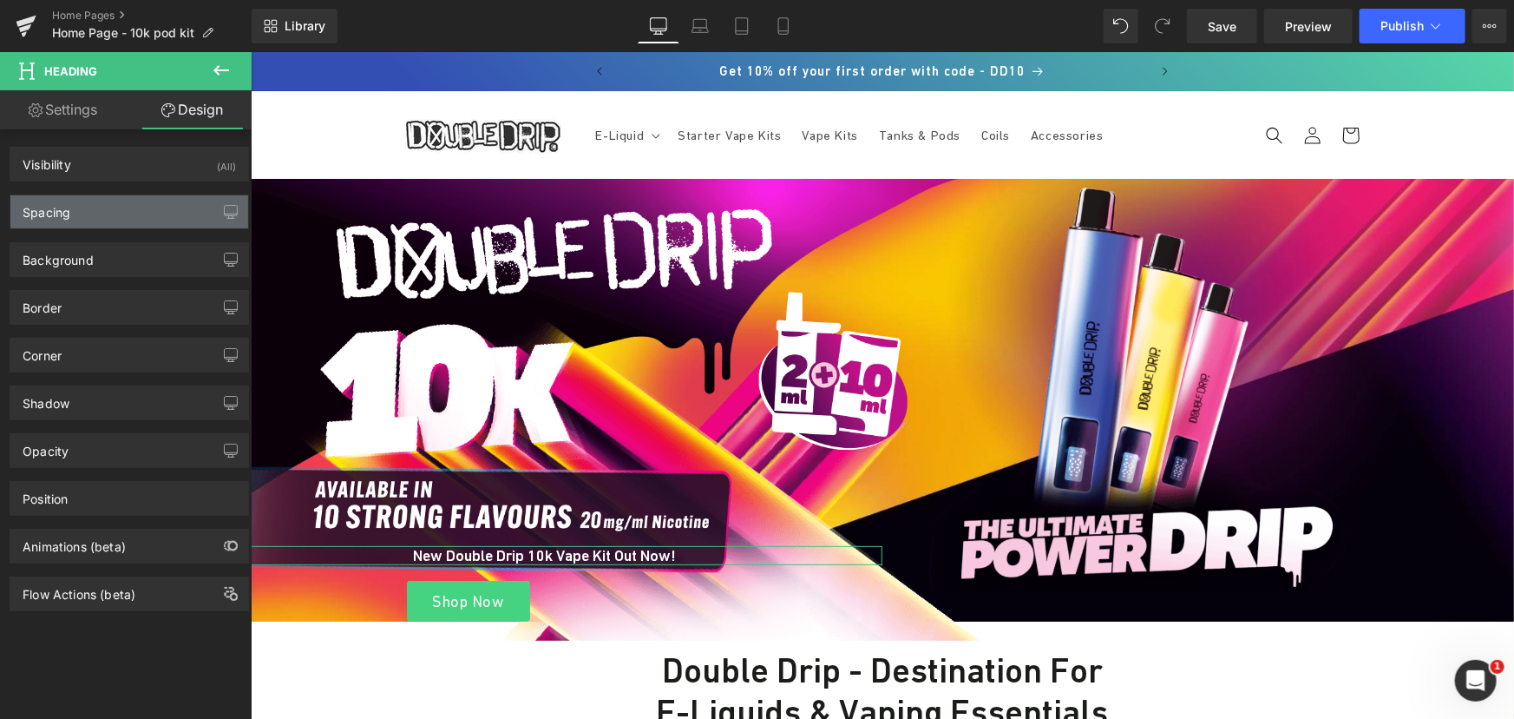
click at [109, 208] on div "Spacing" at bounding box center [129, 211] width 238 height 33
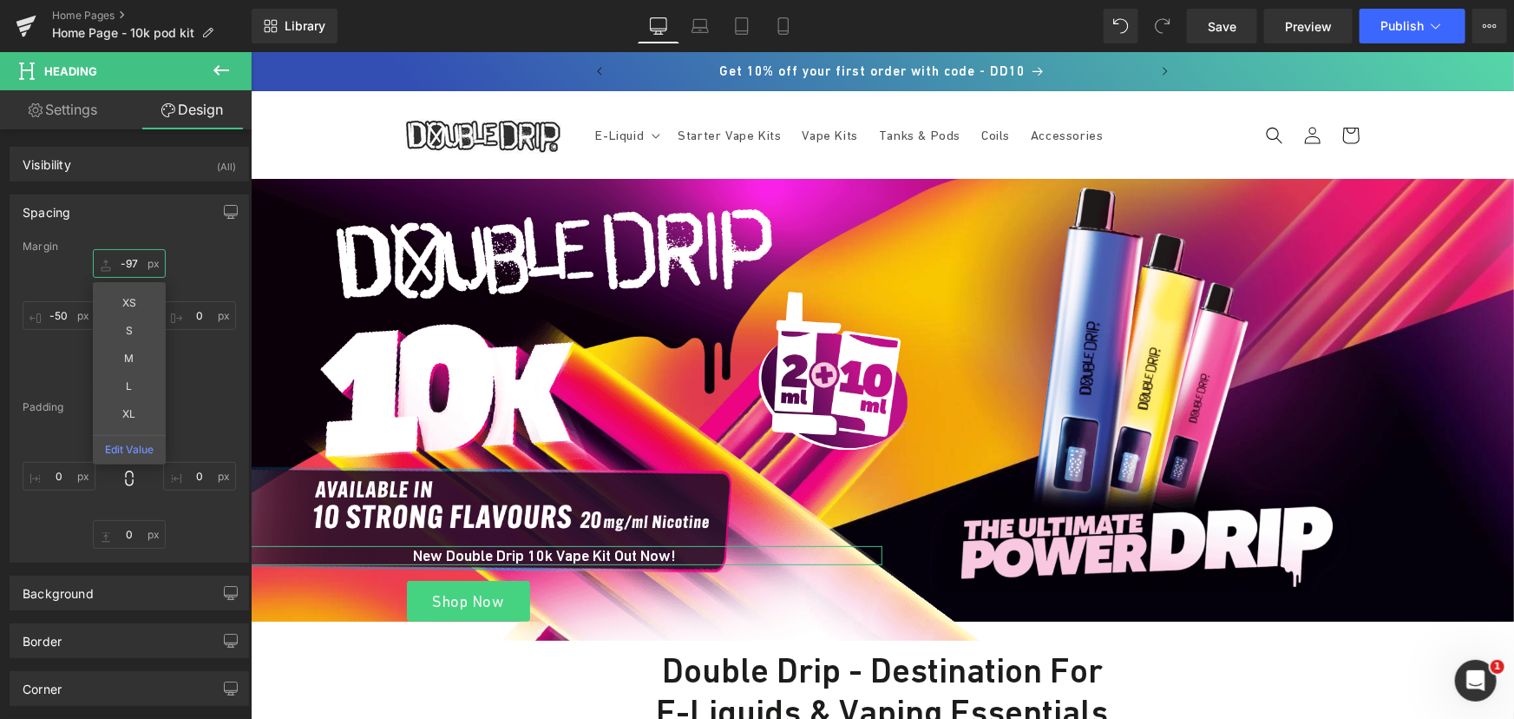
click at [132, 262] on input "text" at bounding box center [129, 263] width 73 height 29
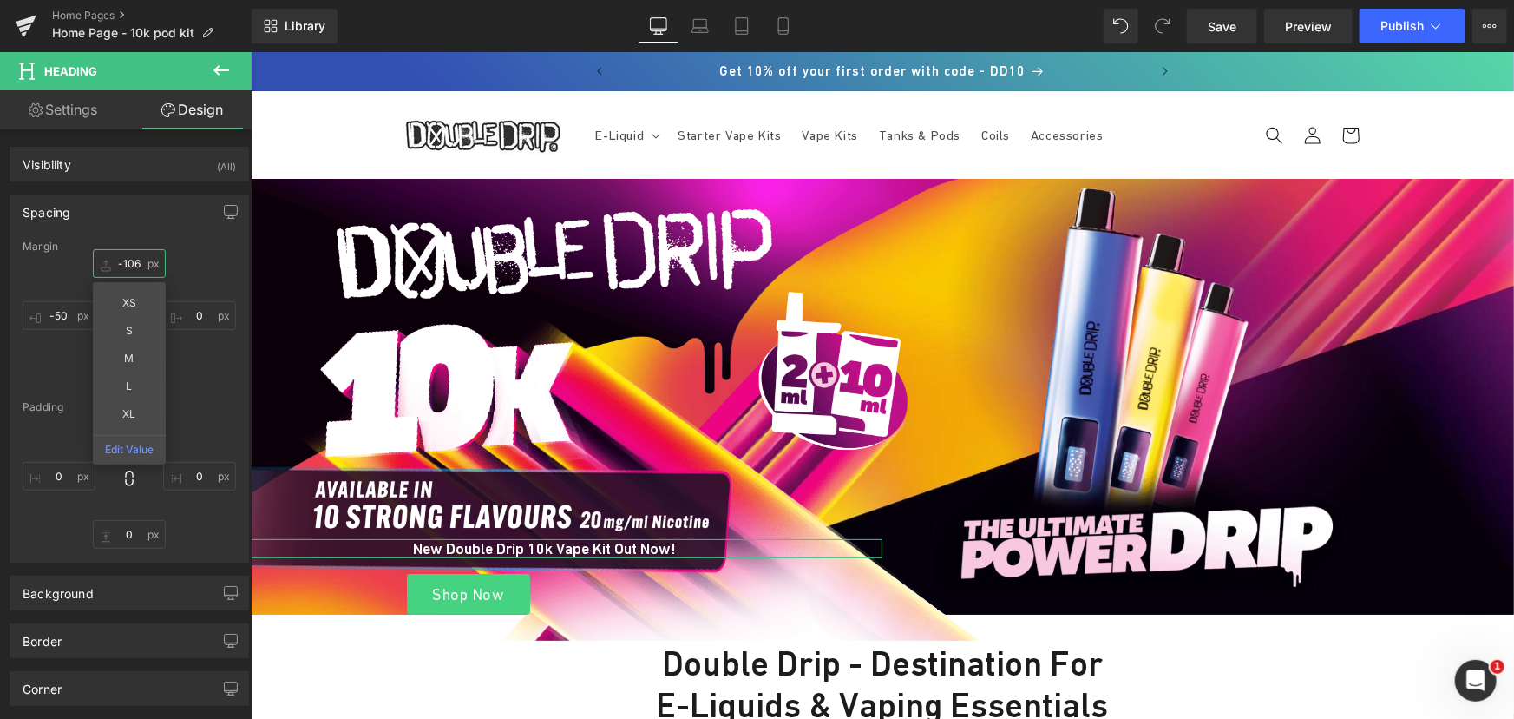
type input "-105"
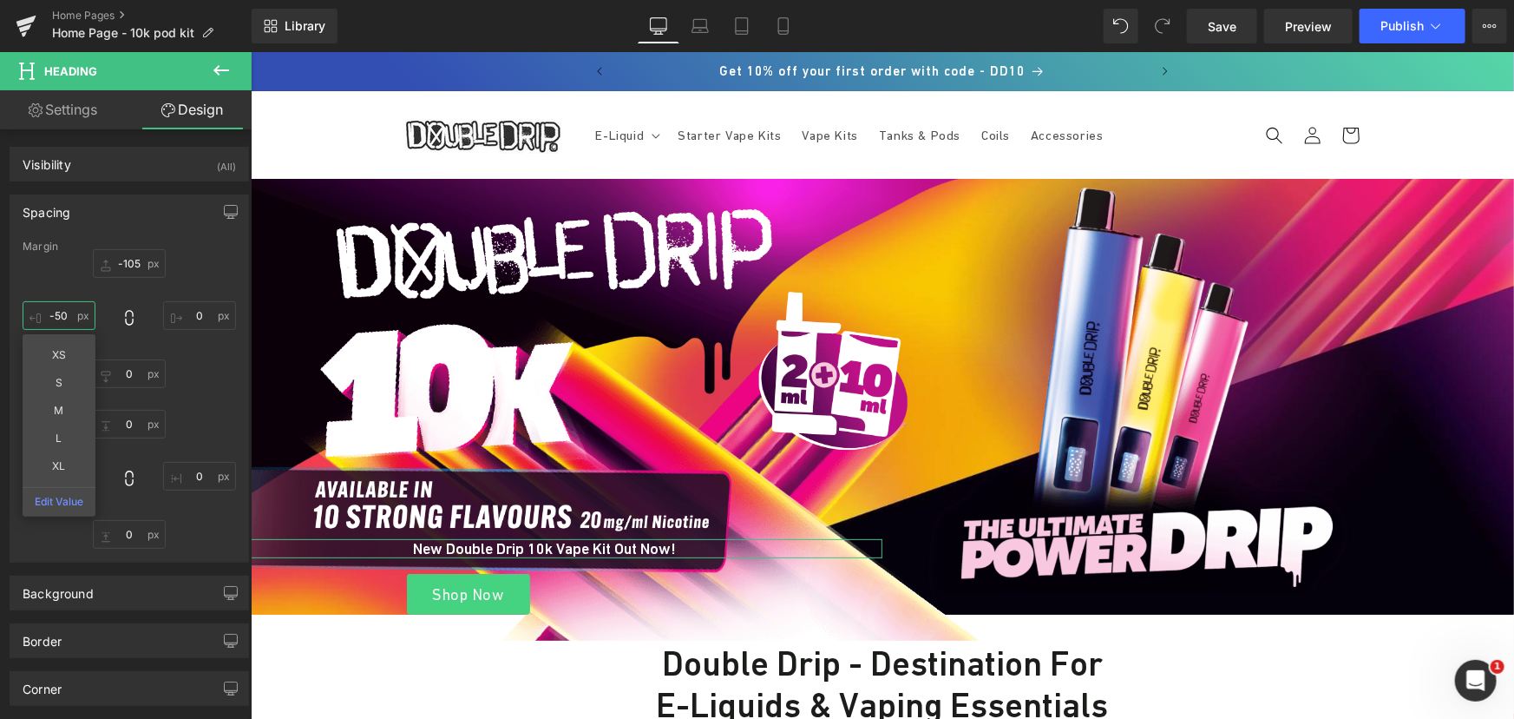
click at [62, 309] on input "text" at bounding box center [59, 315] width 73 height 29
type input "-281"
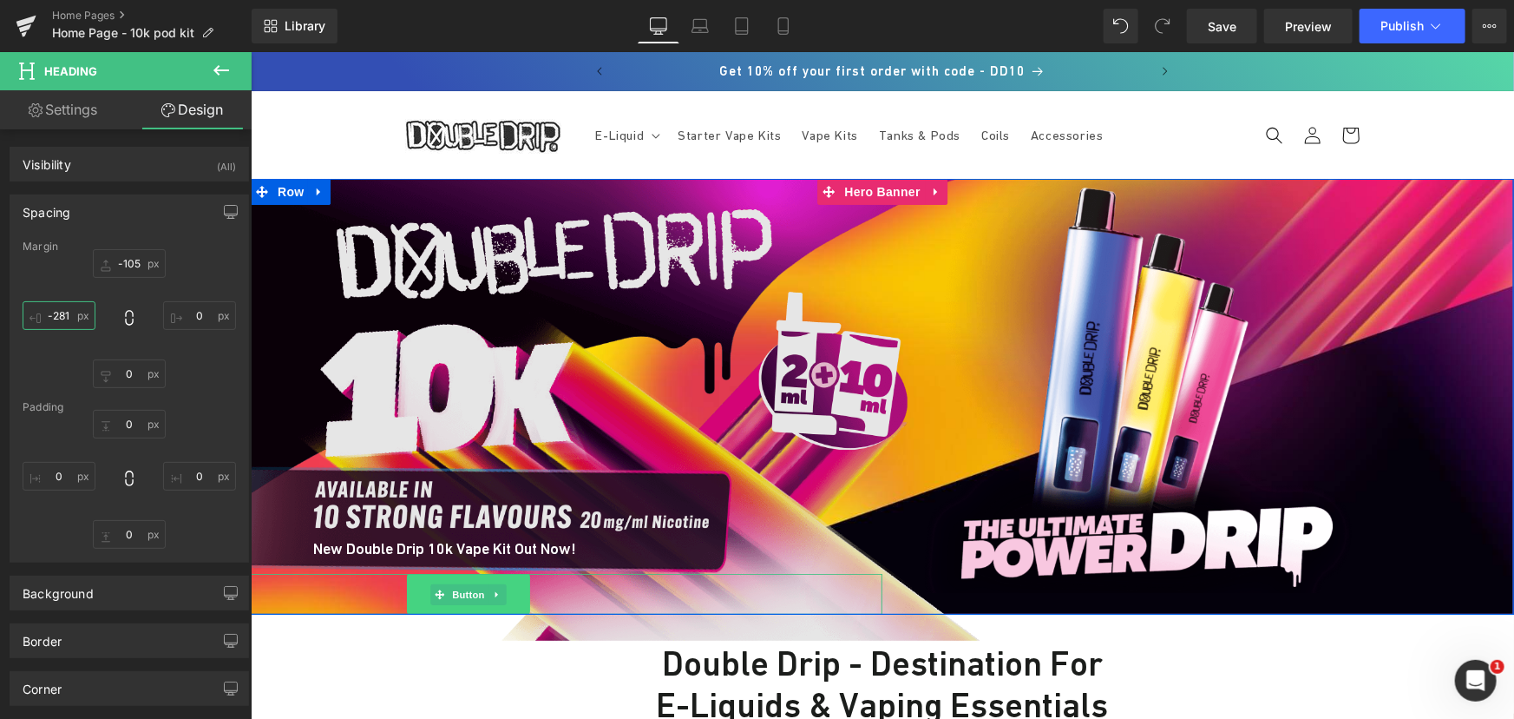
drag, startPoint x: 458, startPoint y: 595, endPoint x: 259, endPoint y: 315, distance: 343.6
click at [458, 595] on span "Button" at bounding box center [468, 593] width 40 height 21
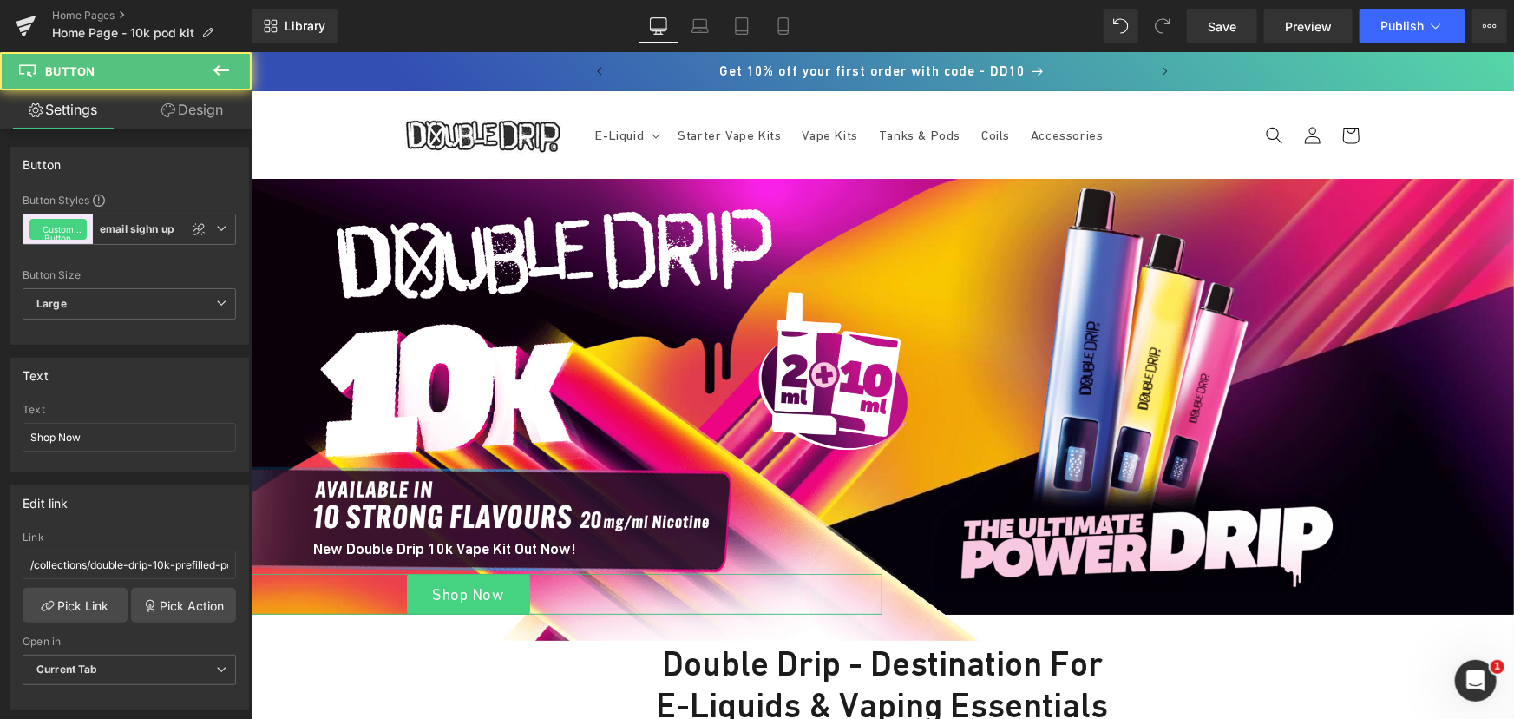
click at [188, 103] on link "Design" at bounding box center [192, 109] width 126 height 39
click at [0, 0] on div "Spacing" at bounding box center [0, 0] width 0 height 0
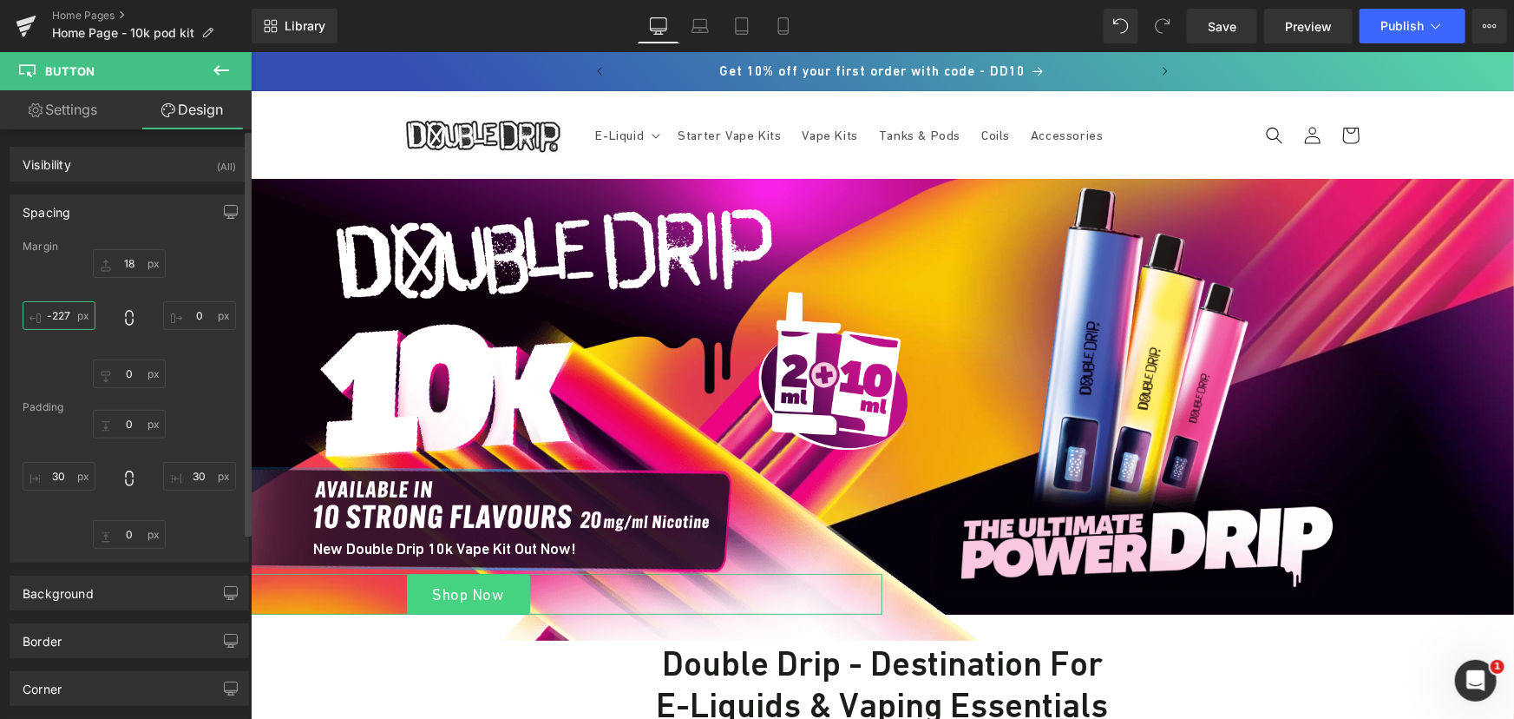
click at [65, 314] on input "text" at bounding box center [59, 315] width 73 height 29
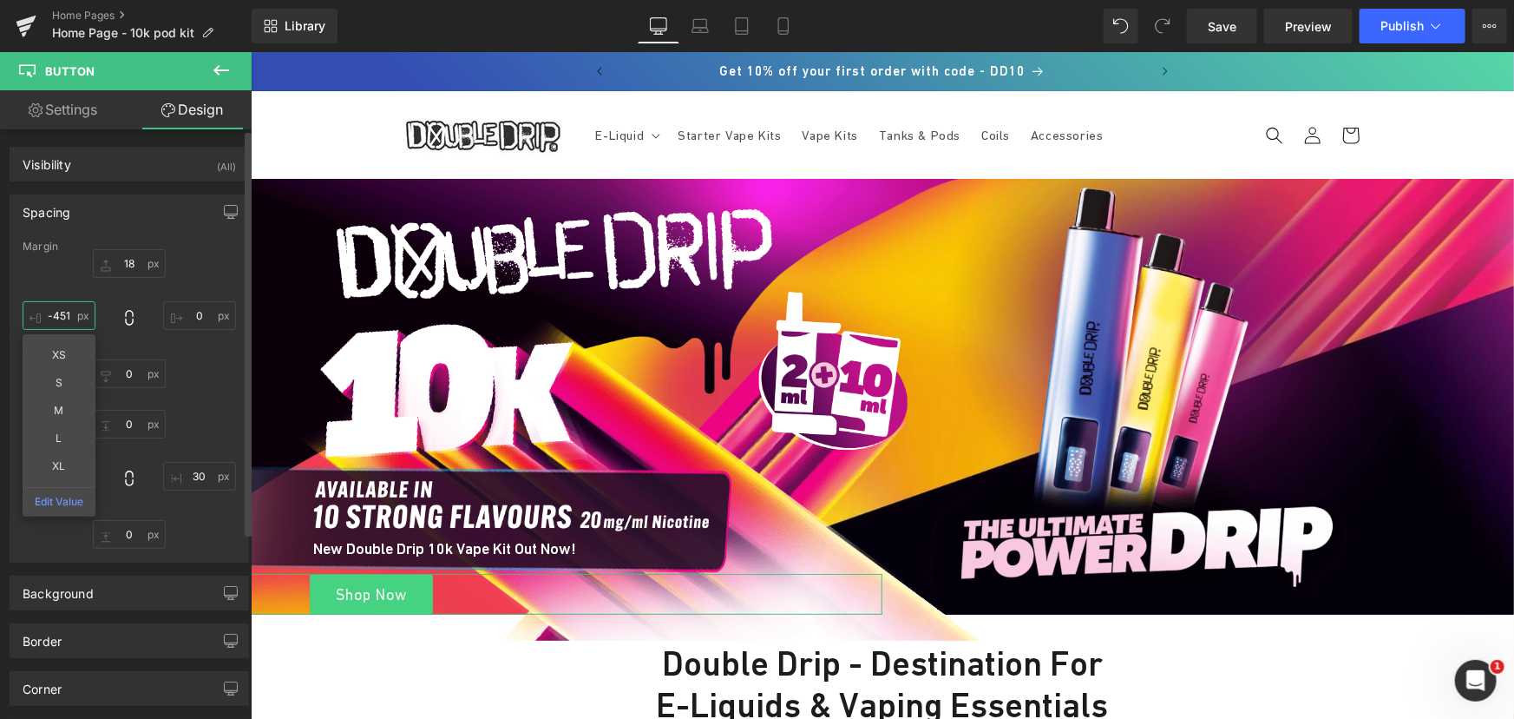
type input "-452"
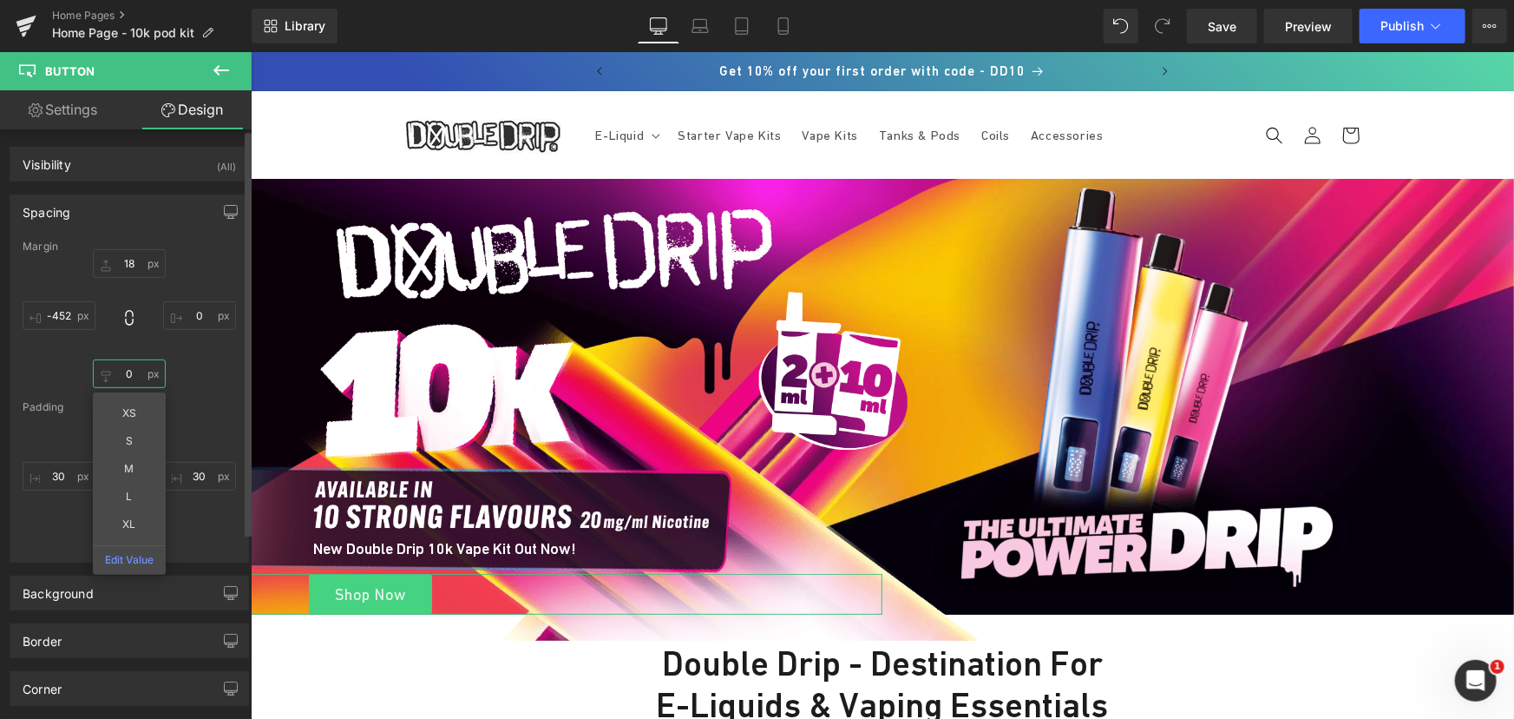
click at [139, 366] on input "text" at bounding box center [129, 373] width 73 height 29
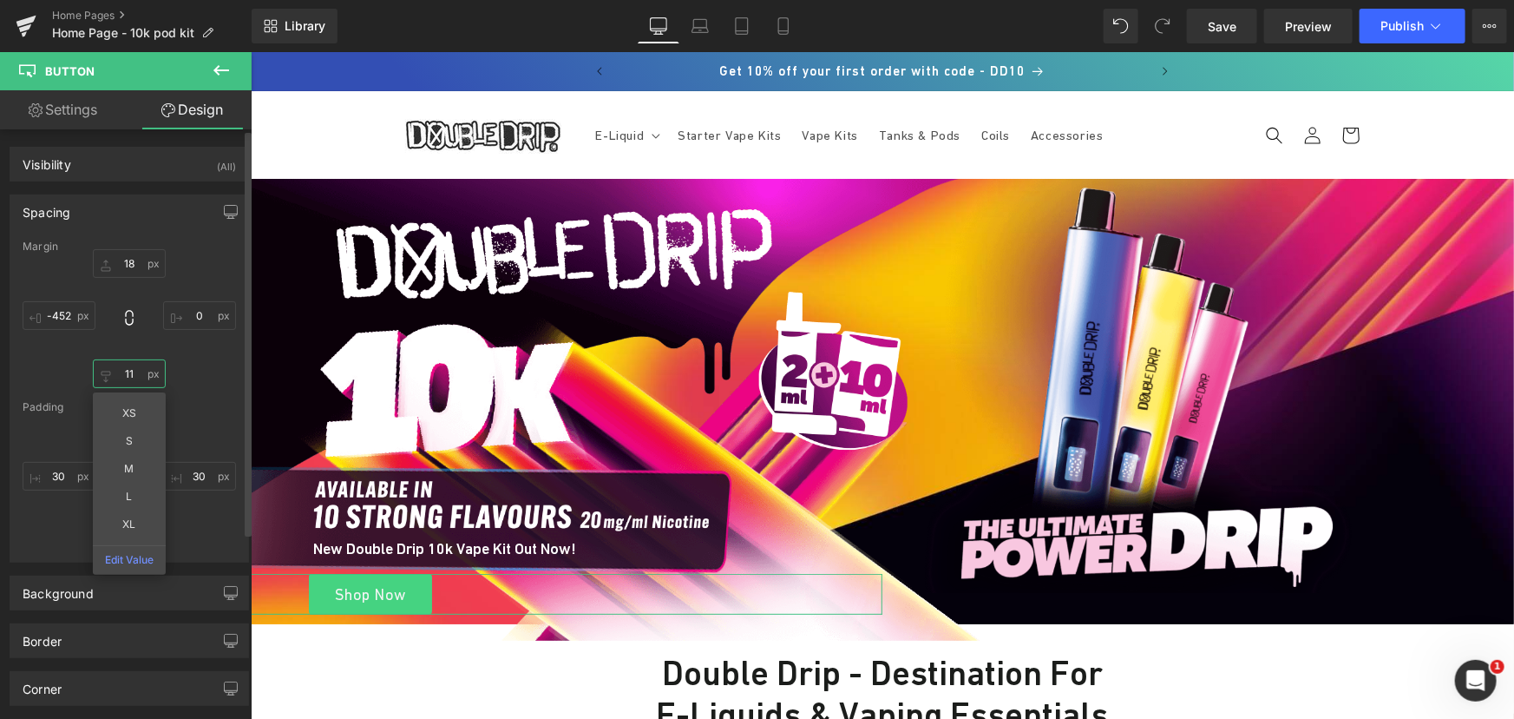
type input "12"
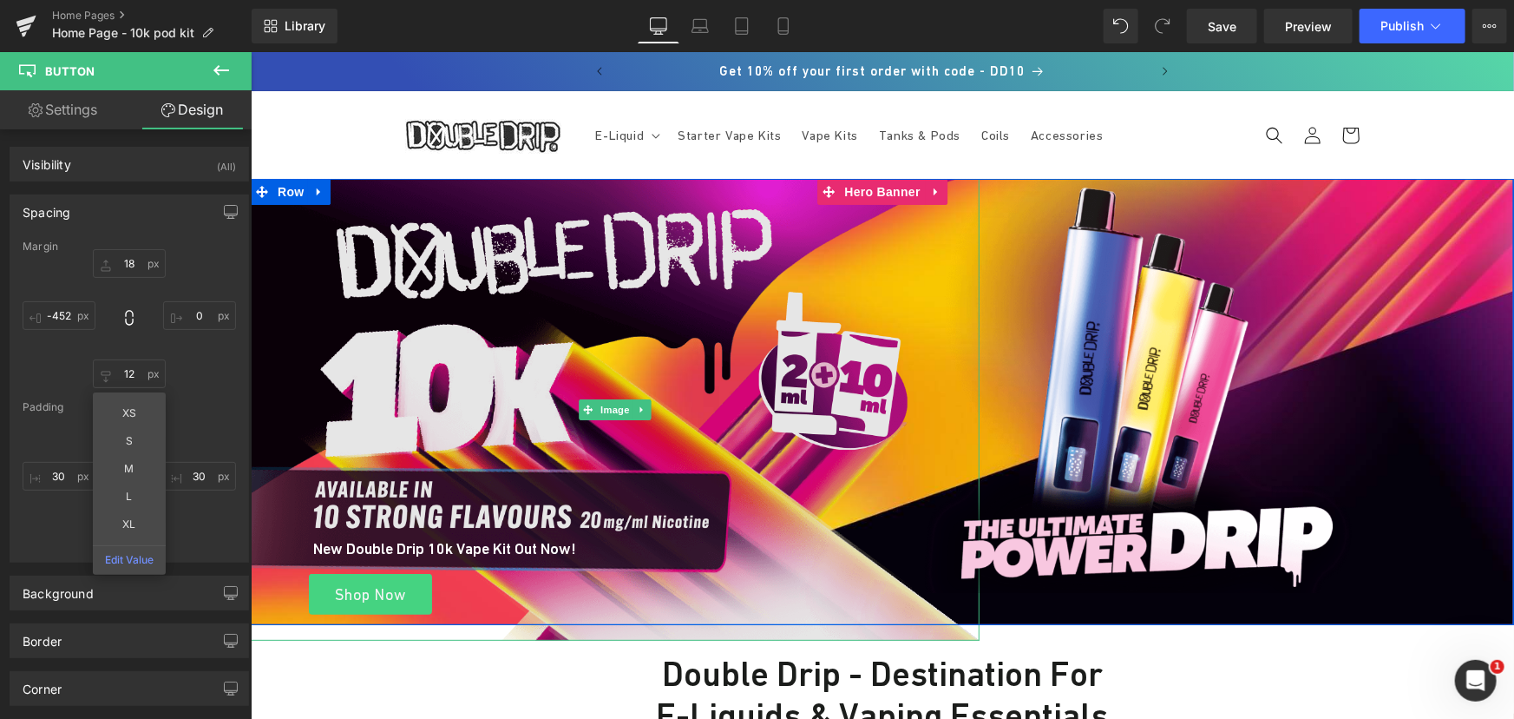
click at [766, 461] on img at bounding box center [614, 409] width 729 height 462
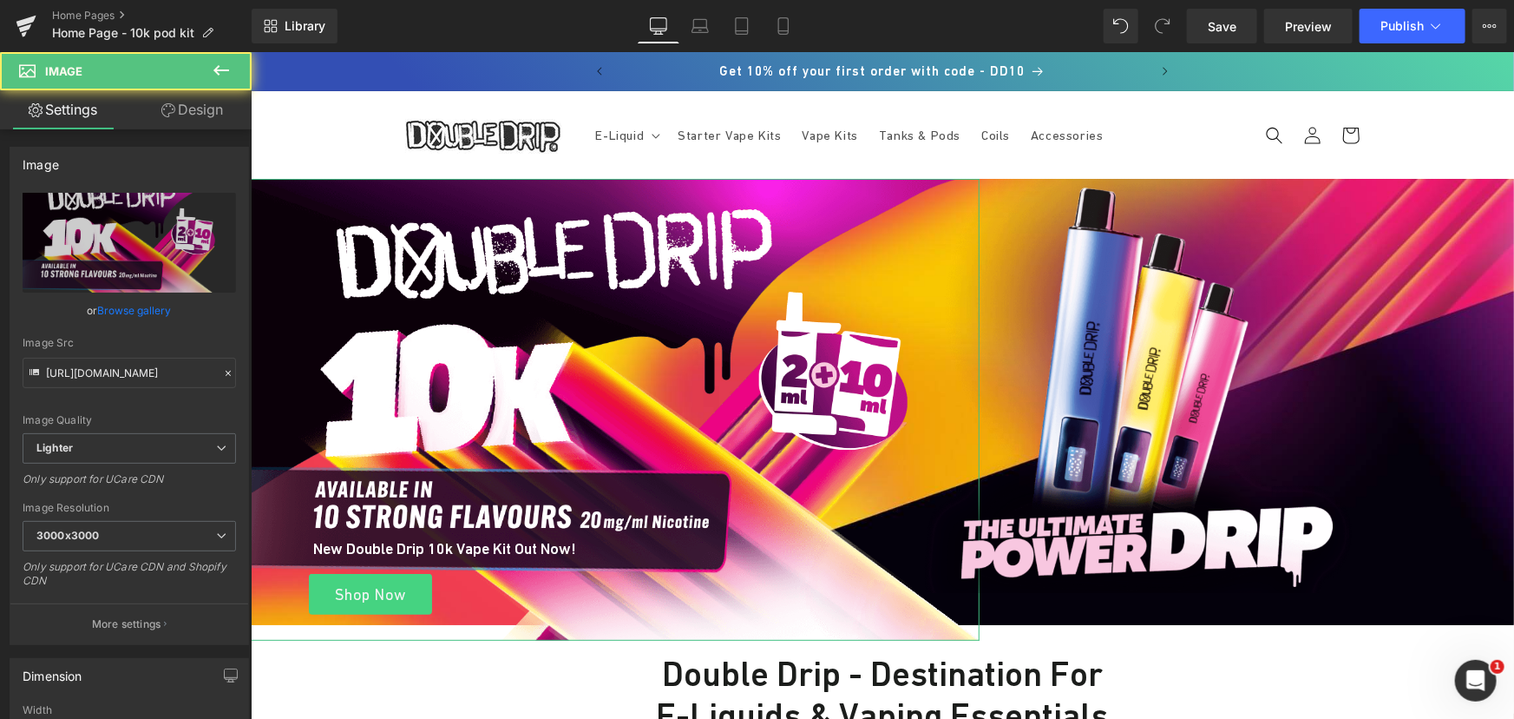
click at [205, 102] on link "Design" at bounding box center [192, 109] width 126 height 39
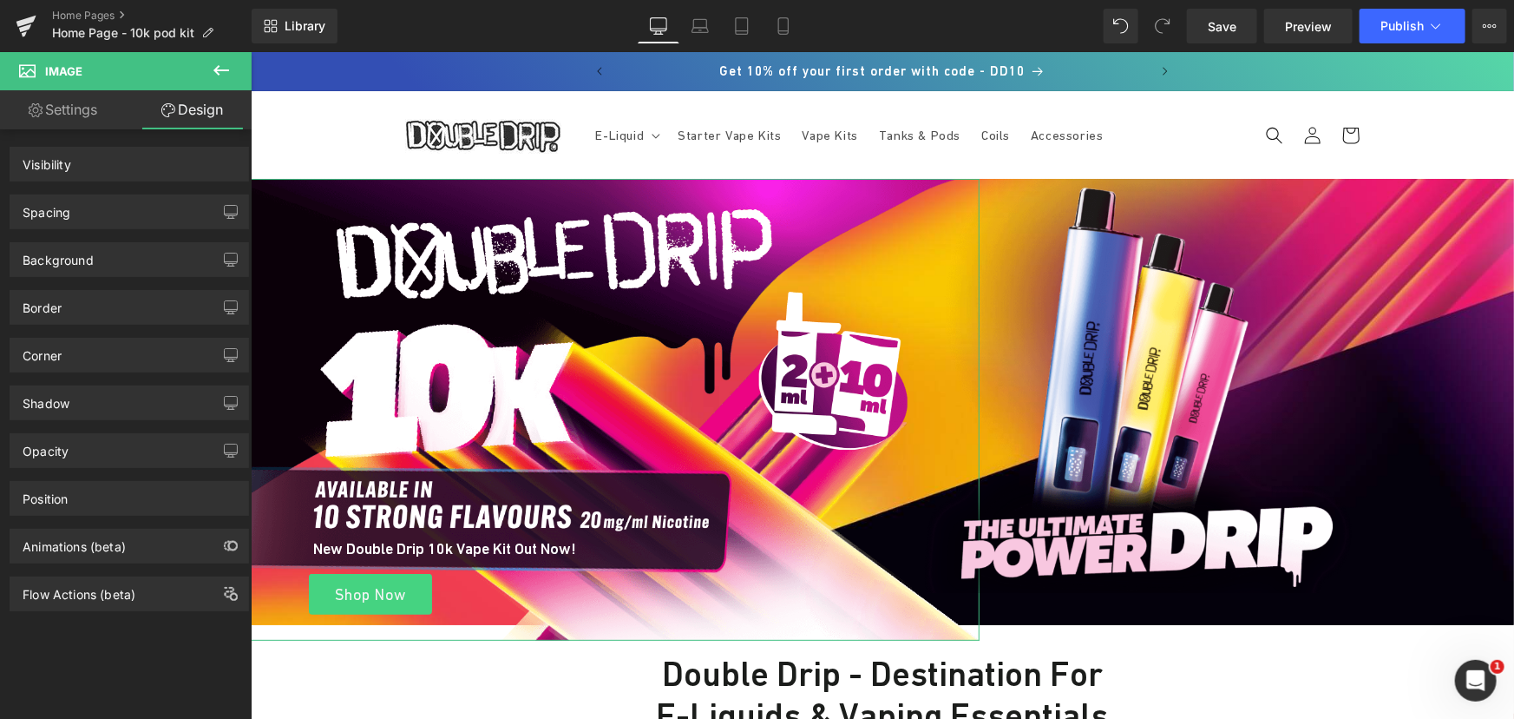
click at [107, 211] on div "Spacing" at bounding box center [129, 211] width 238 height 33
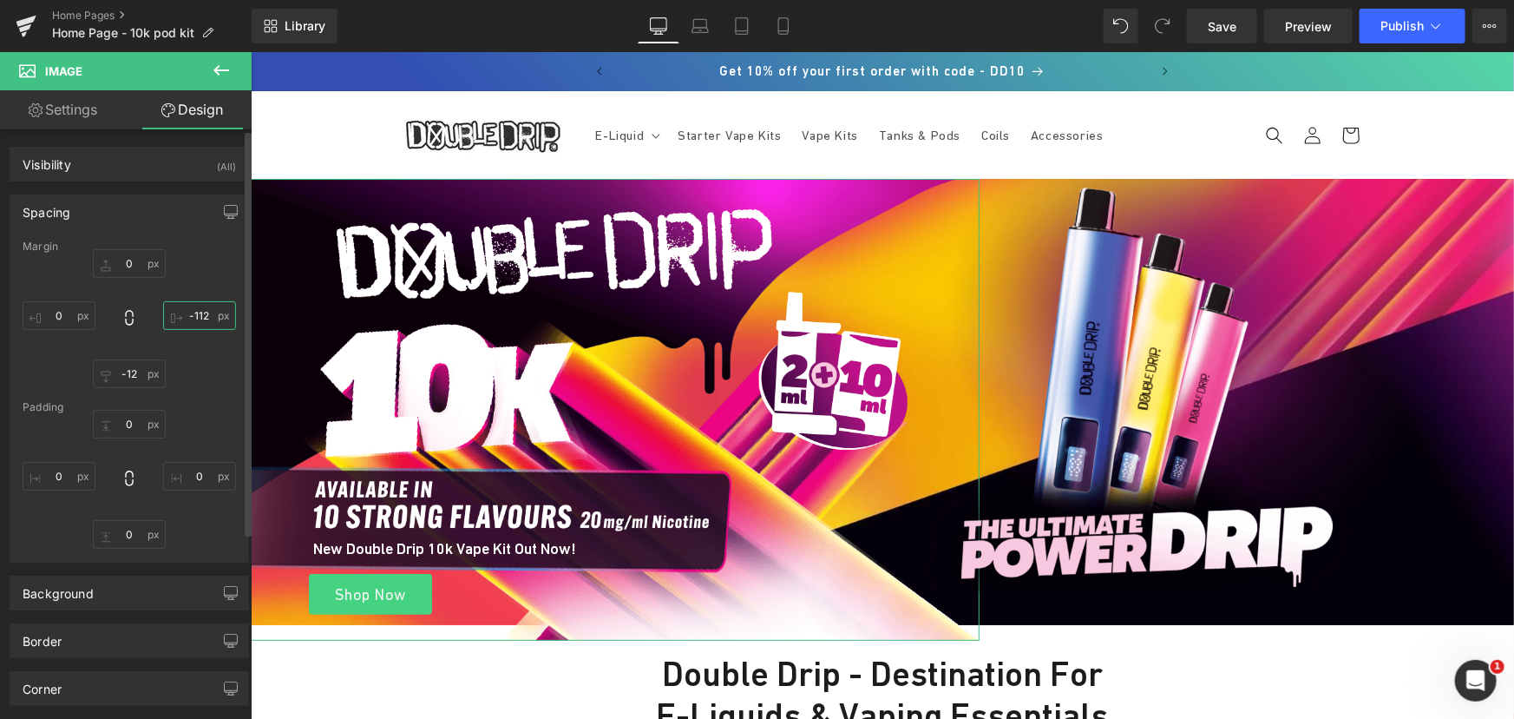
click at [199, 318] on input "text" at bounding box center [199, 315] width 73 height 29
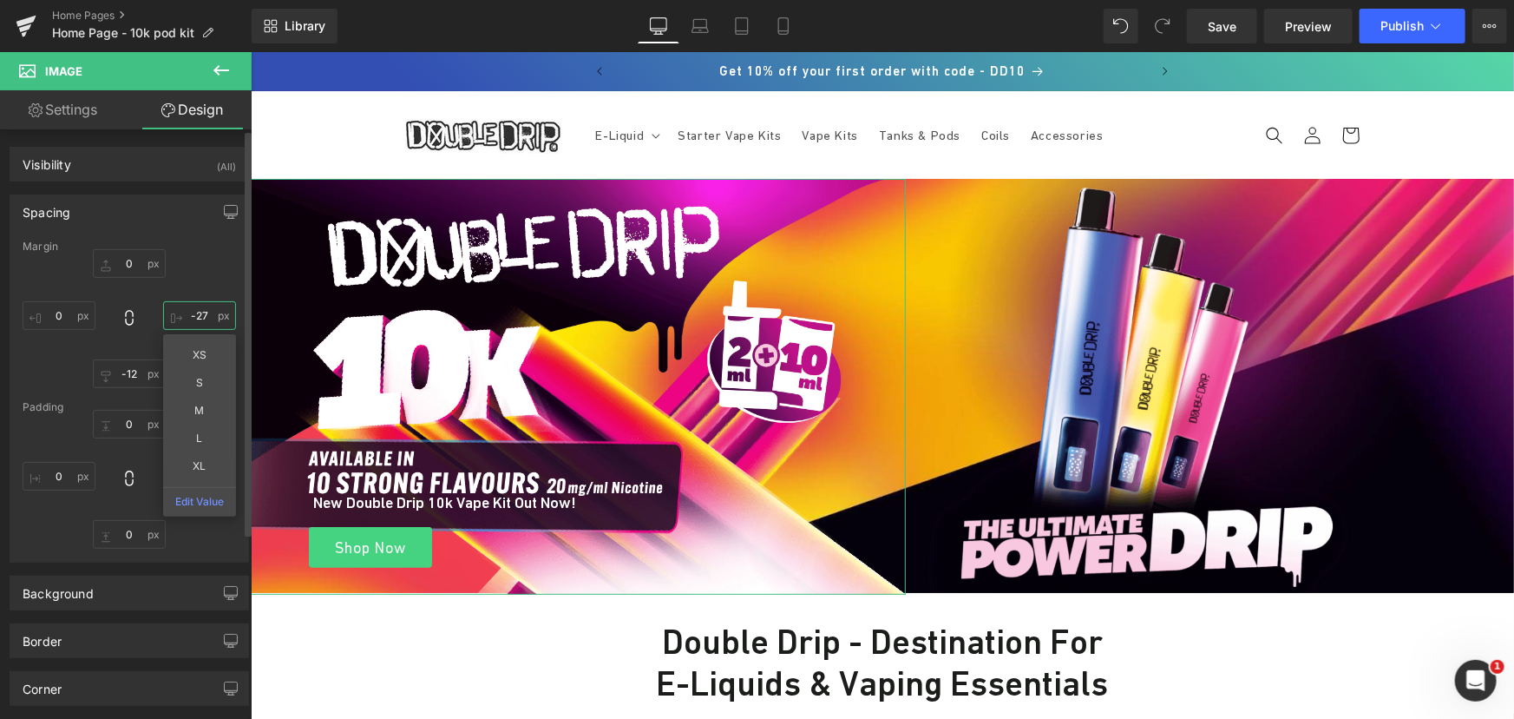
type input "-26"
click at [198, 288] on div "-26" at bounding box center [129, 318] width 213 height 139
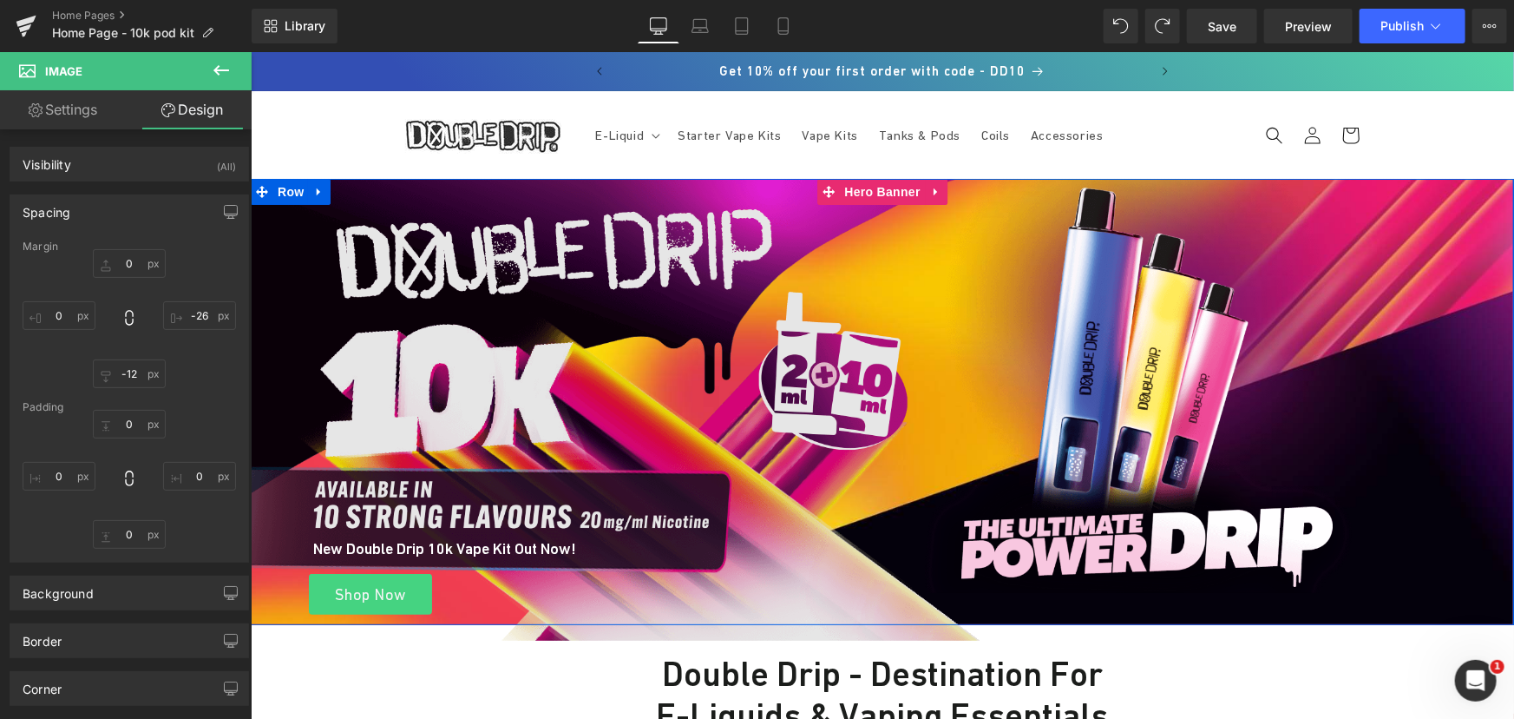
drag, startPoint x: 867, startPoint y: 183, endPoint x: 330, endPoint y: 200, distance: 537.5
click at [867, 183] on span "Hero Banner" at bounding box center [882, 191] width 84 height 26
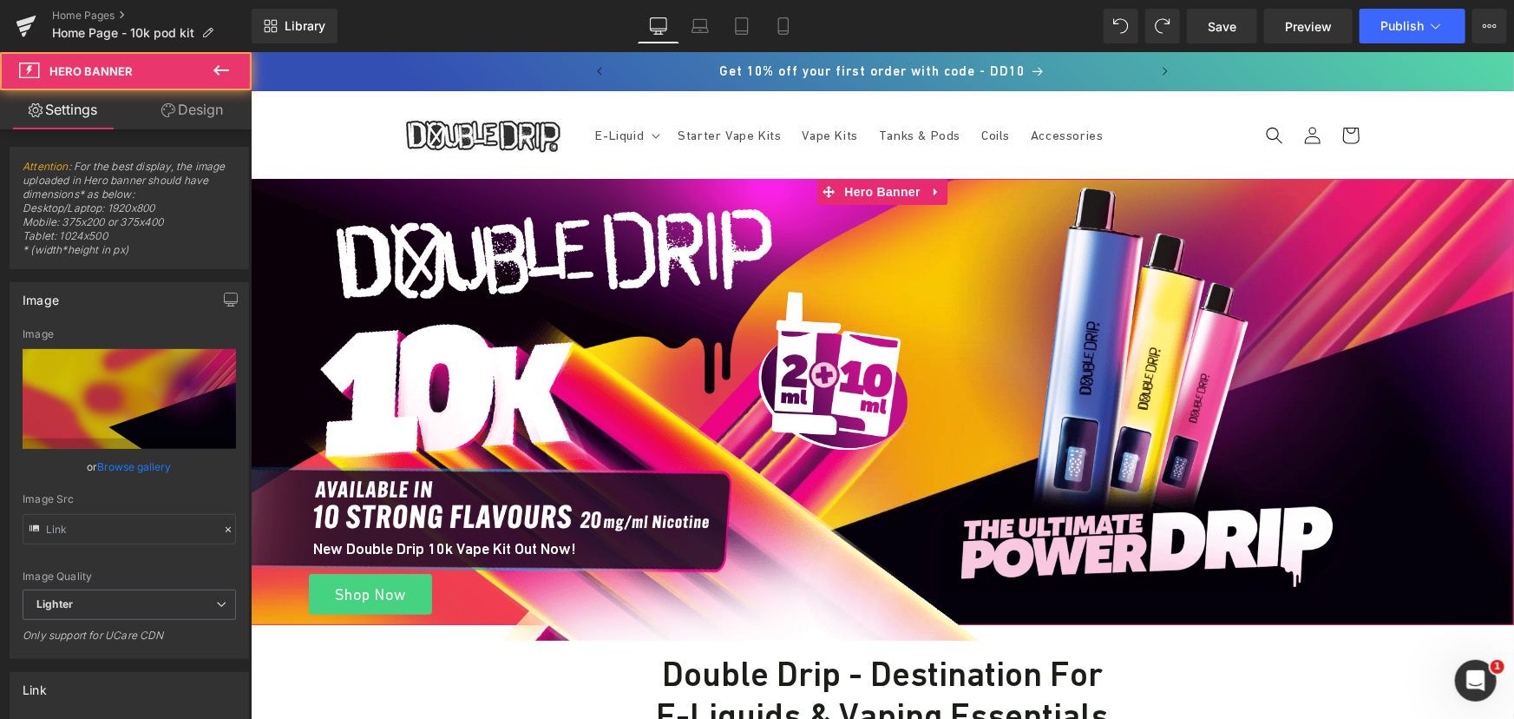
click at [195, 109] on link "Design" at bounding box center [192, 109] width 126 height 39
click at [0, 0] on div "Spacing" at bounding box center [0, 0] width 0 height 0
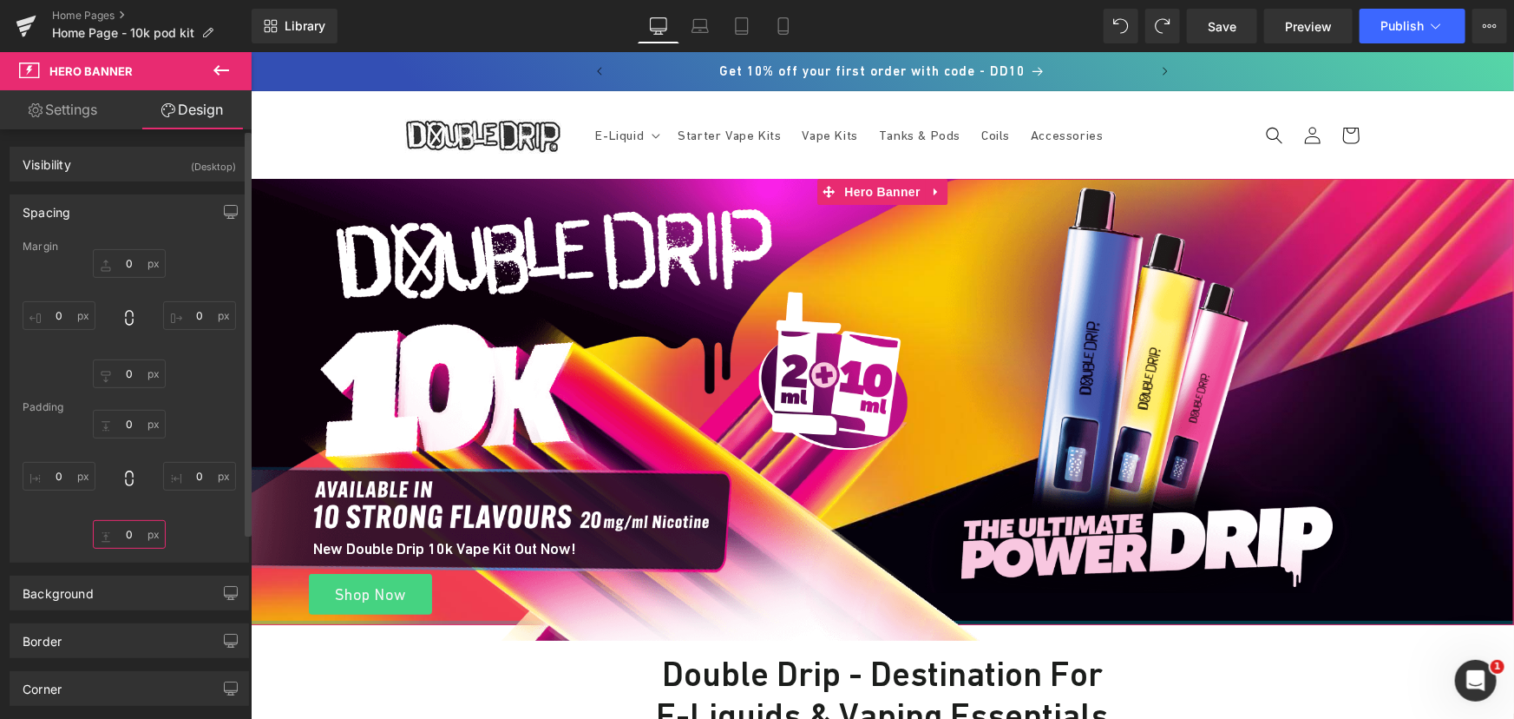
click at [129, 532] on input "text" at bounding box center [129, 534] width 73 height 29
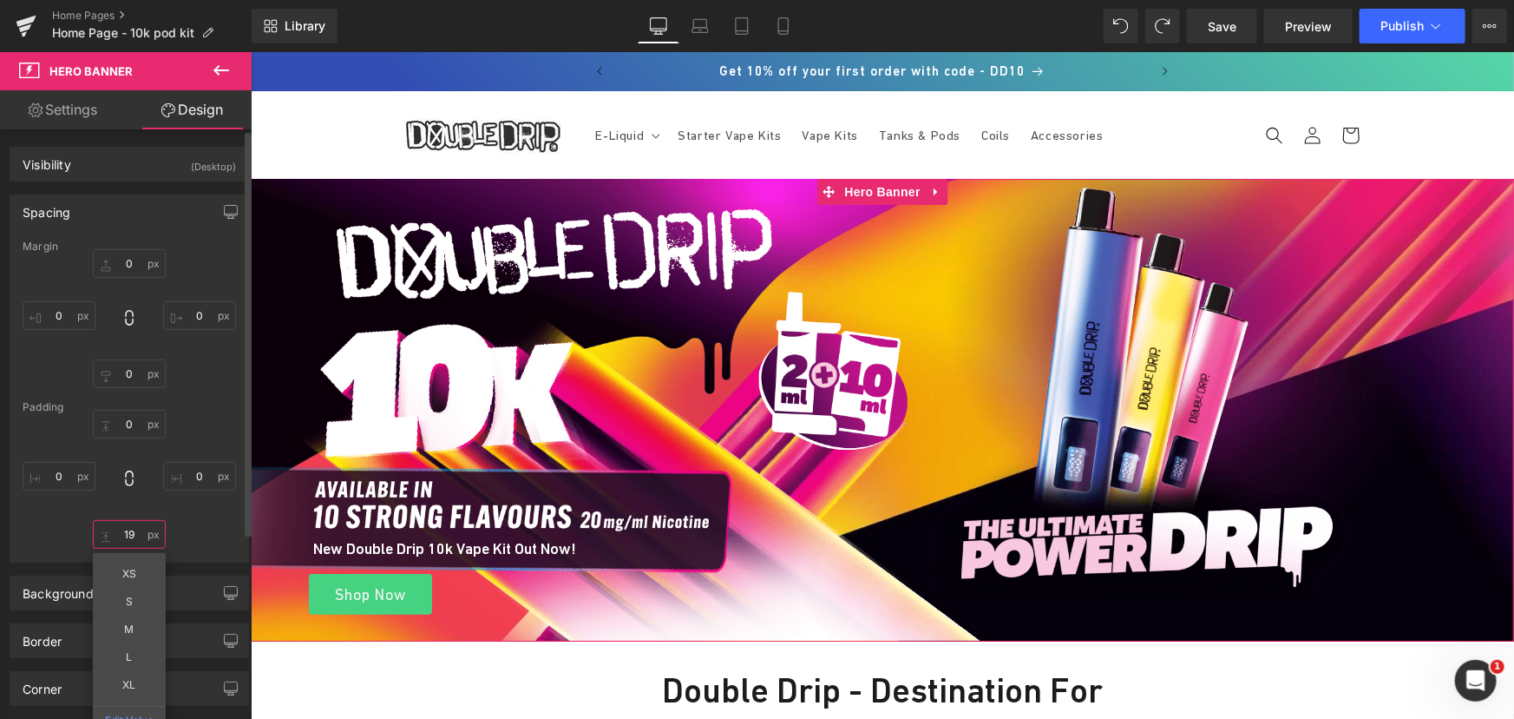
type input "18"
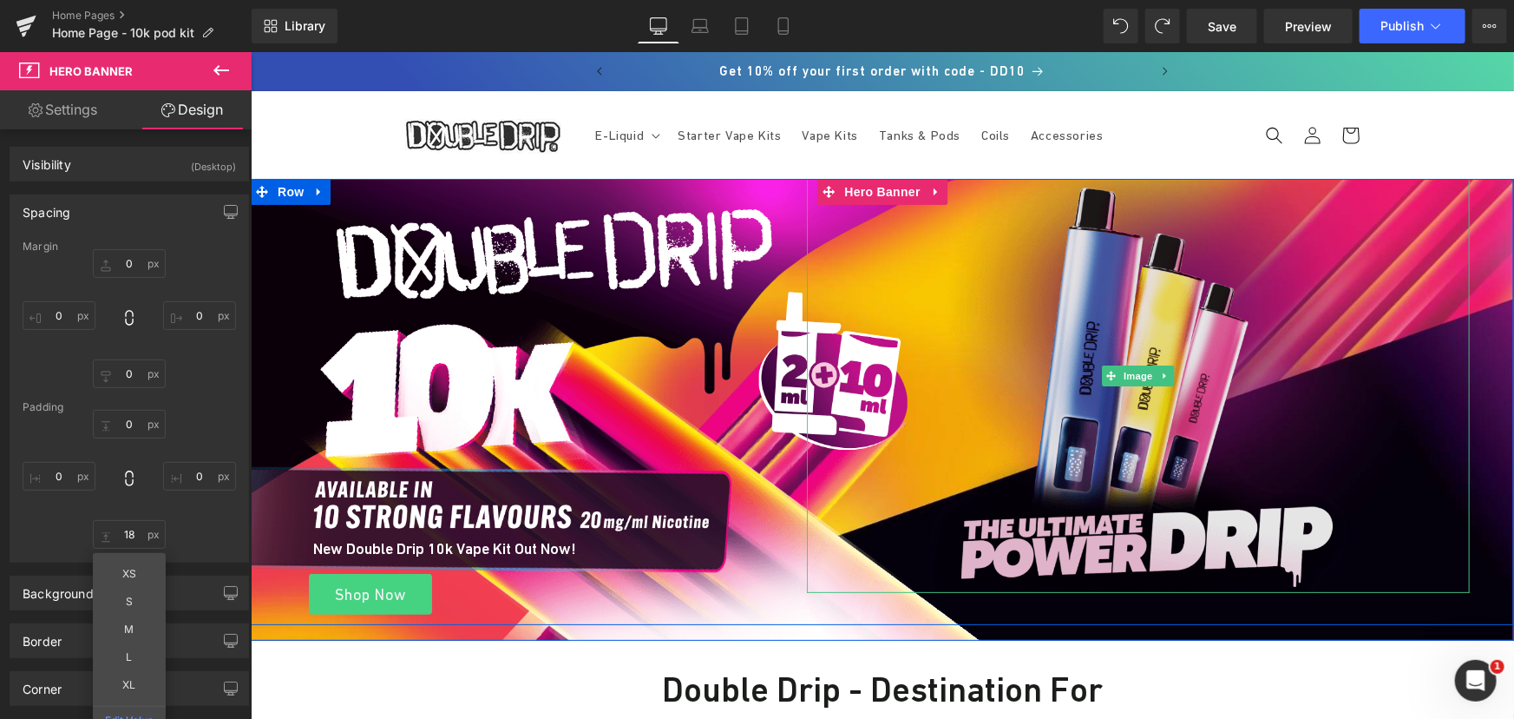
click at [1111, 273] on img at bounding box center [1138, 375] width 434 height 434
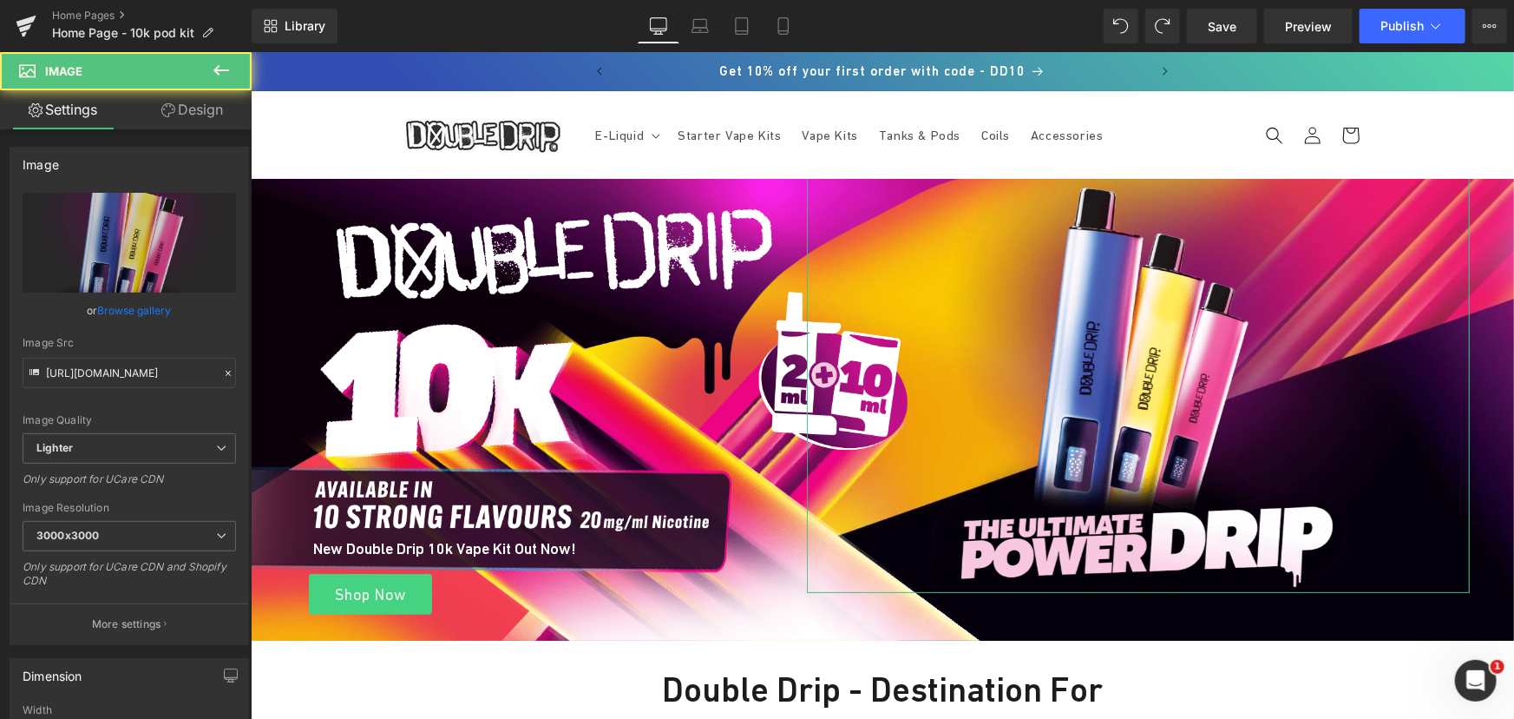
click at [206, 92] on link "Design" at bounding box center [192, 109] width 126 height 39
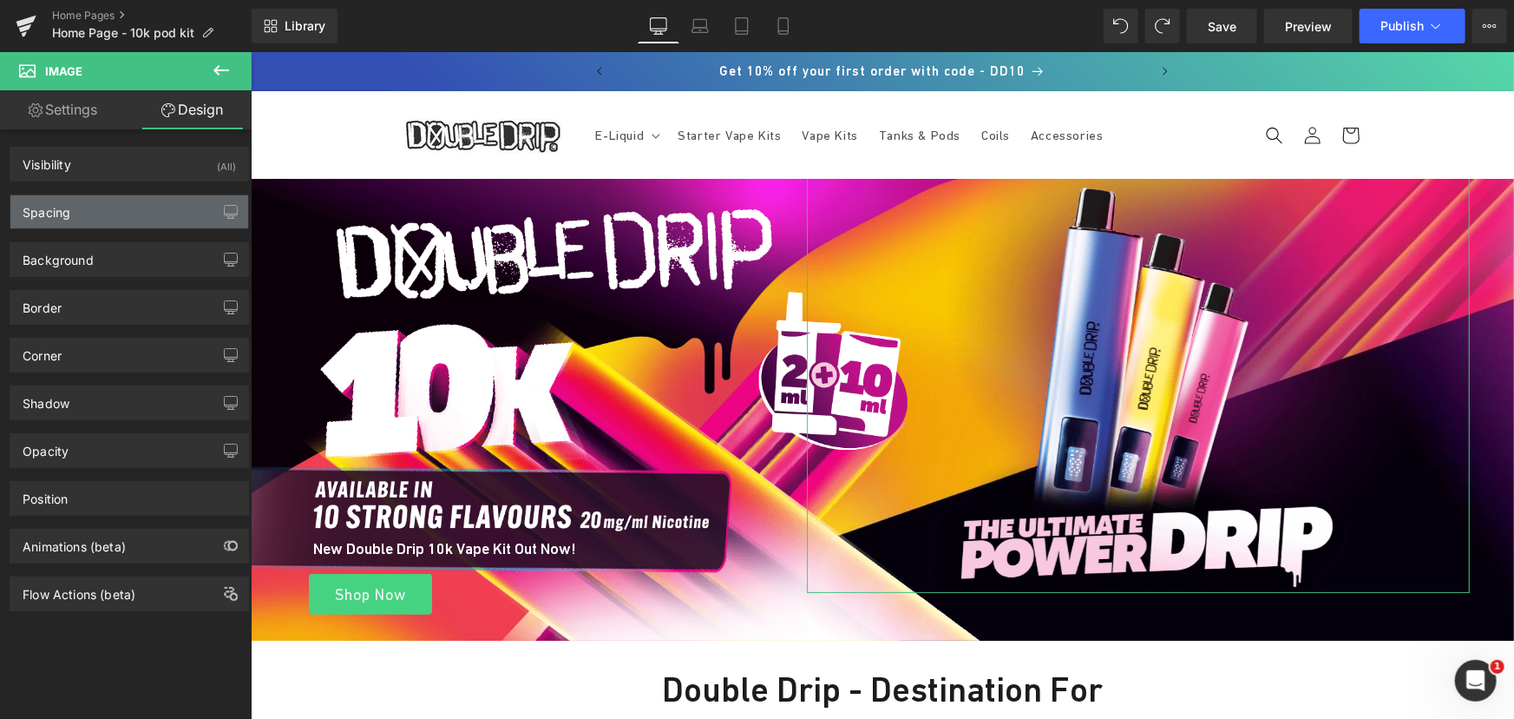
click at [92, 220] on div "Spacing" at bounding box center [129, 211] width 238 height 33
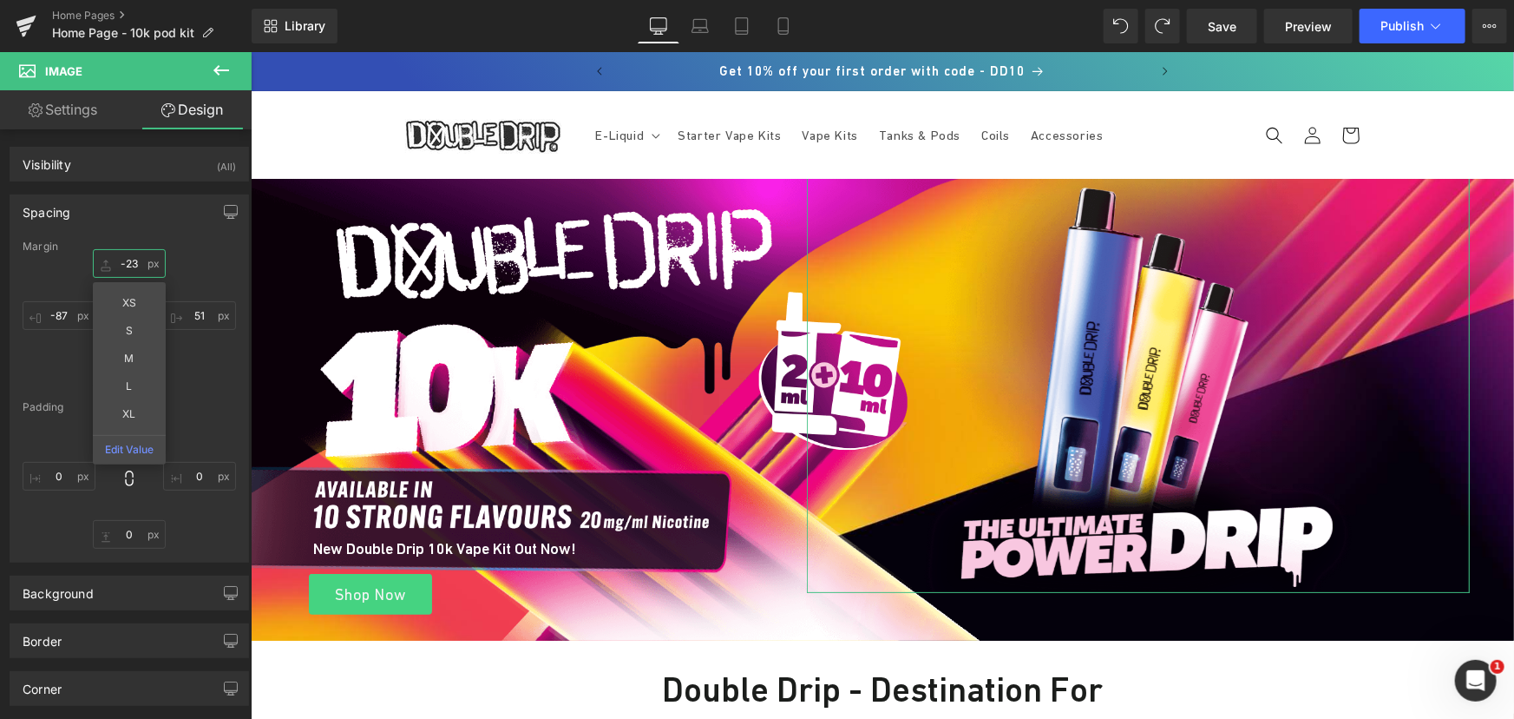
click at [136, 262] on input "-23" at bounding box center [129, 263] width 73 height 29
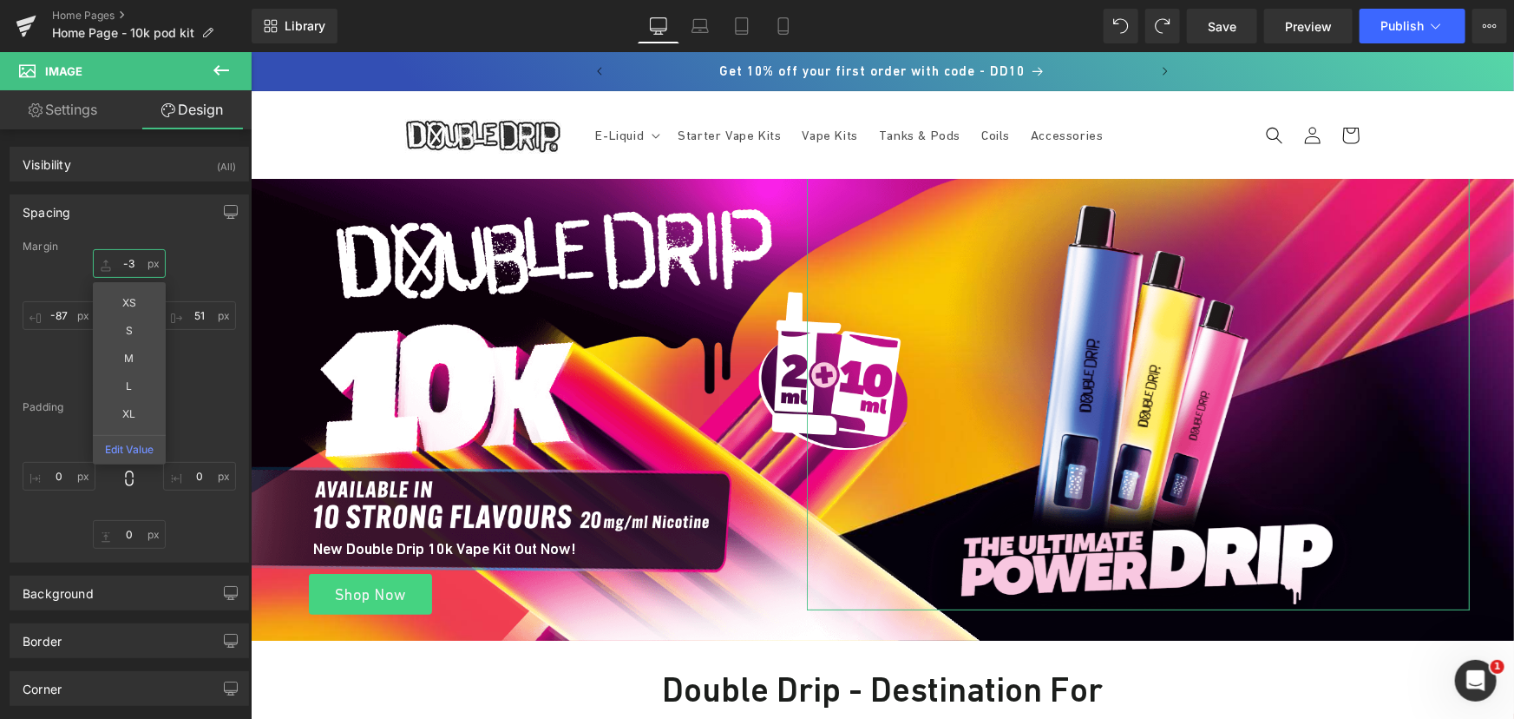
type input "-2"
click at [68, 325] on input "-87" at bounding box center [59, 315] width 73 height 29
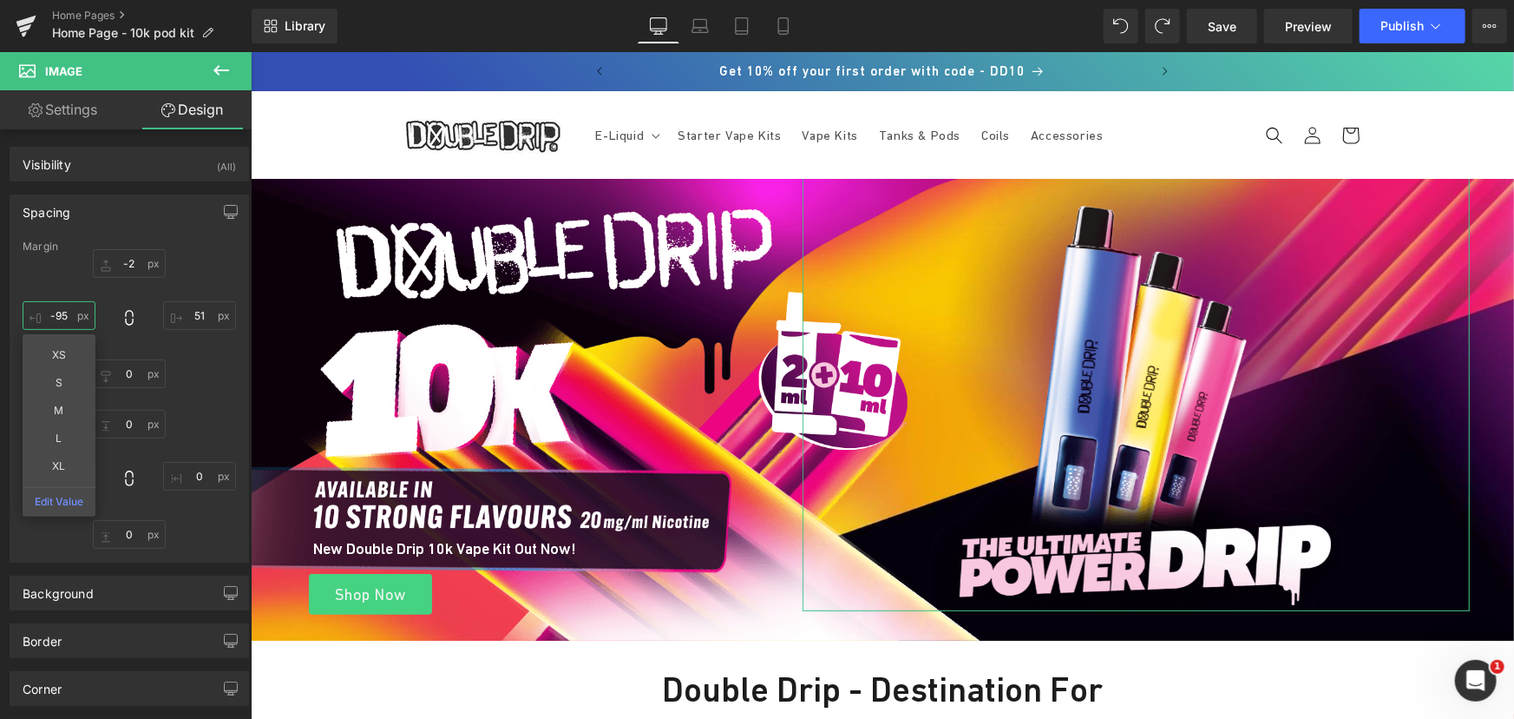
type input "-96"
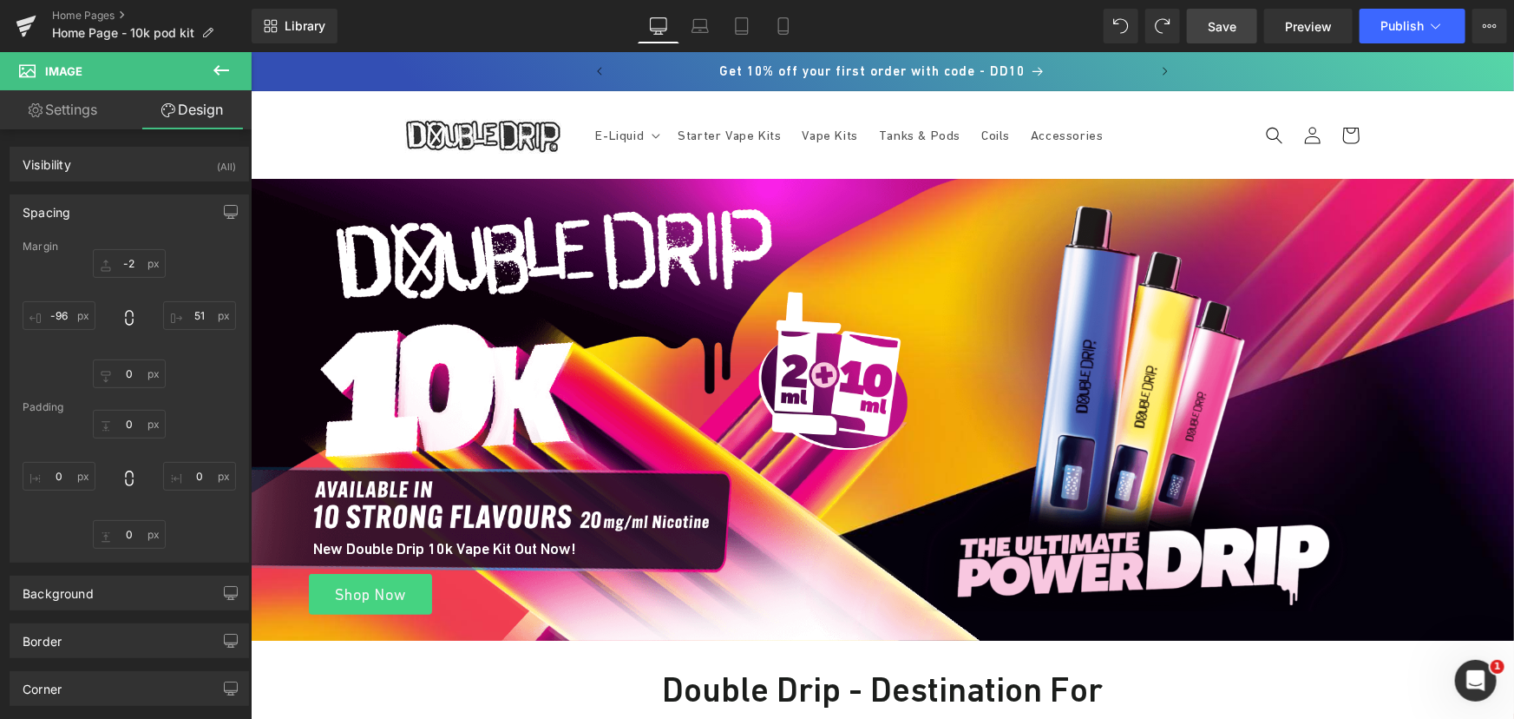
click at [1226, 34] on span "Save" at bounding box center [1222, 26] width 29 height 18
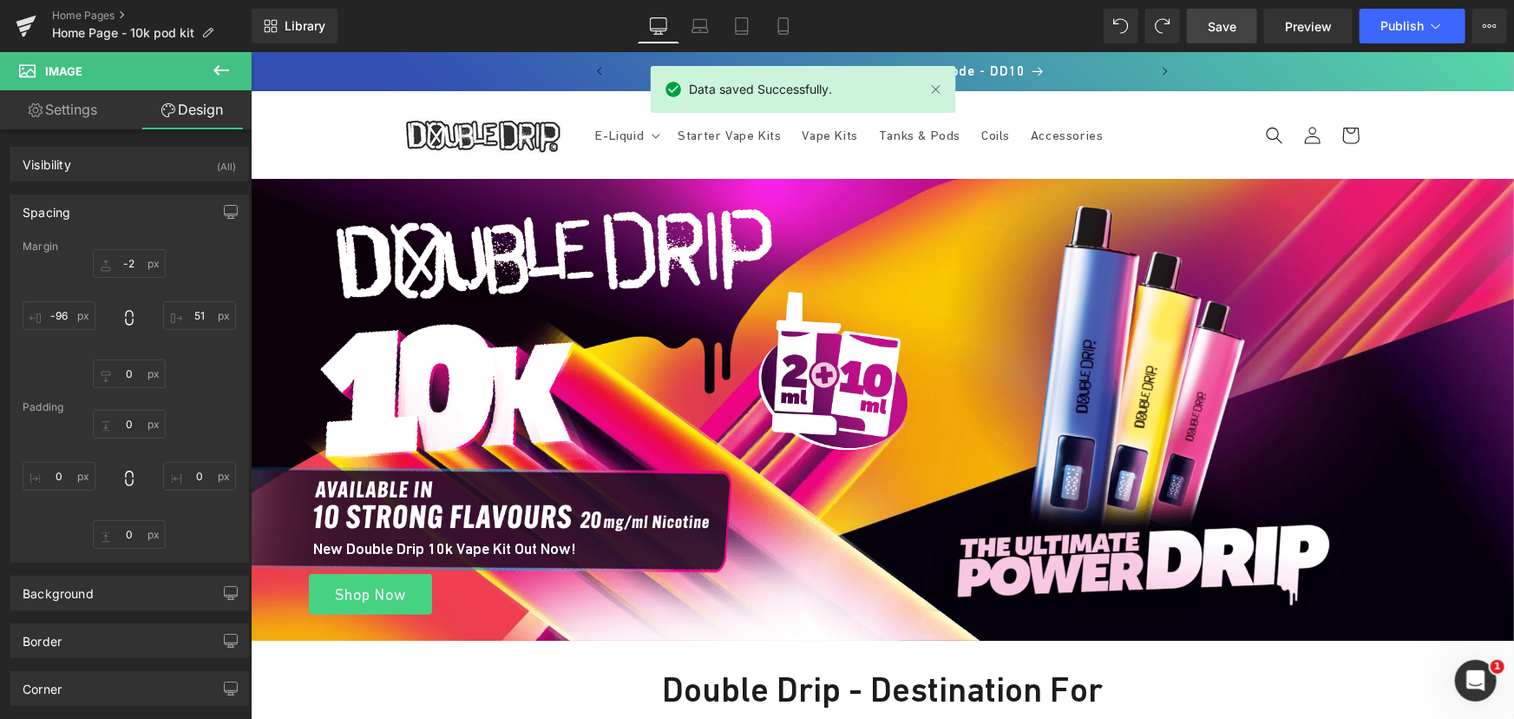
click at [1219, 21] on span "Save" at bounding box center [1222, 26] width 29 height 18
click at [1222, 23] on span "Save" at bounding box center [1222, 26] width 29 height 18
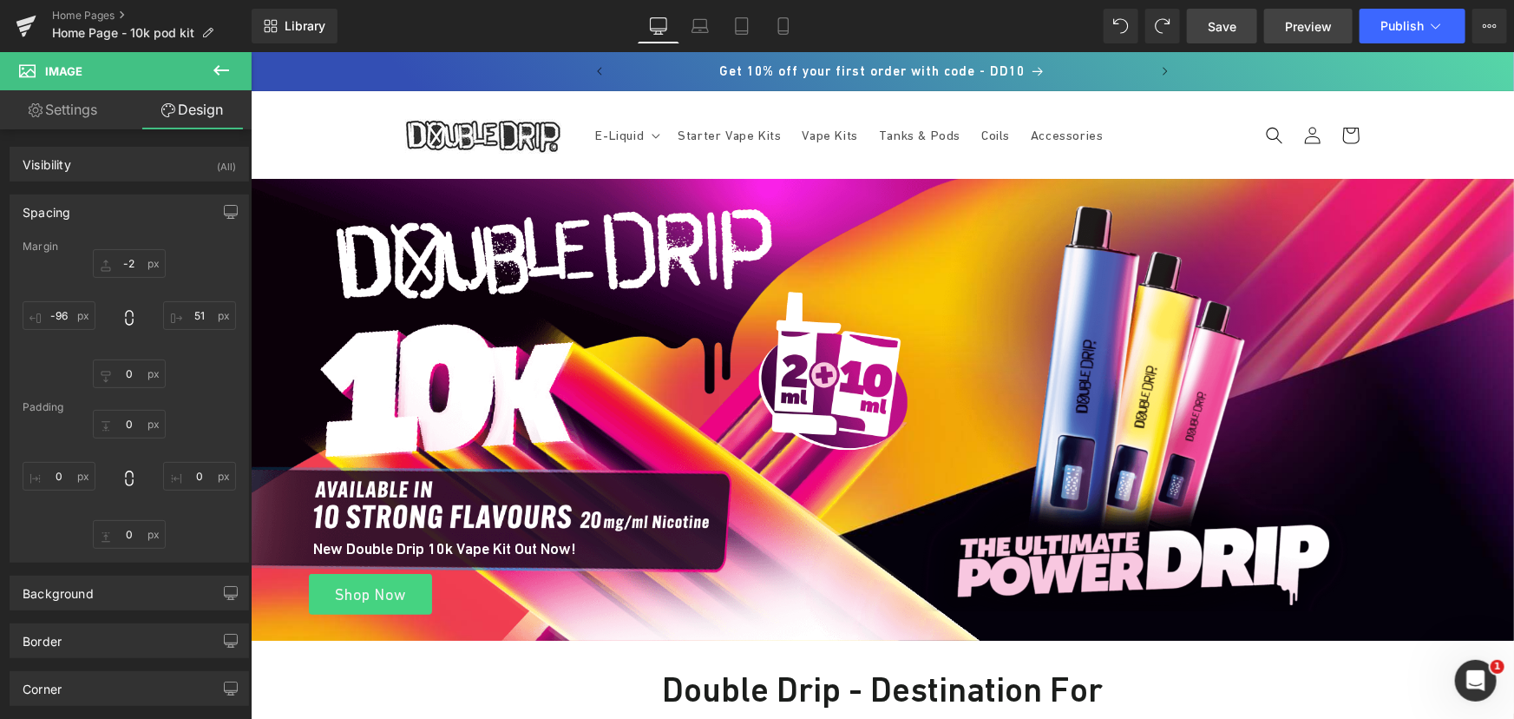
click at [1275, 17] on link "Preview" at bounding box center [1308, 26] width 89 height 35
click at [1219, 30] on span "Save" at bounding box center [1222, 26] width 29 height 18
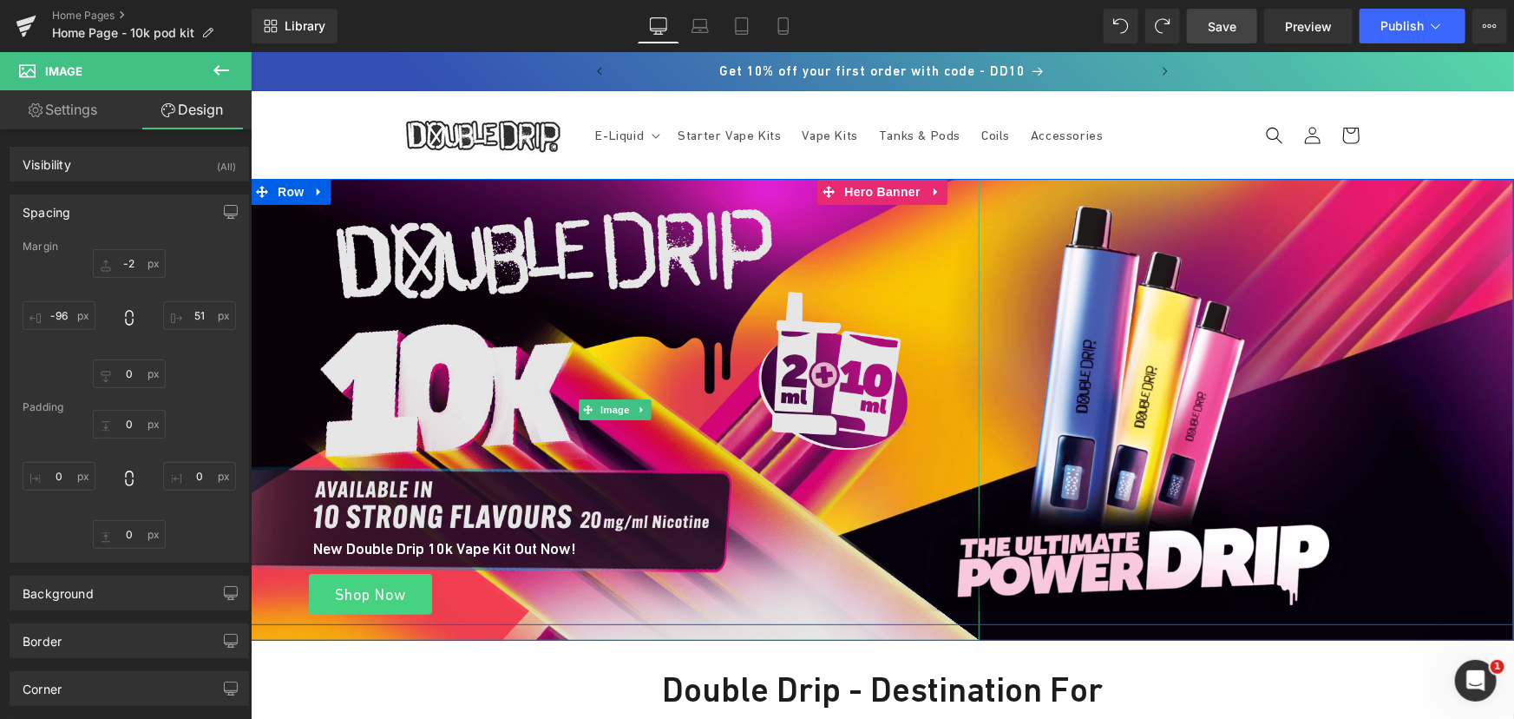
click at [711, 341] on img at bounding box center [614, 409] width 729 height 462
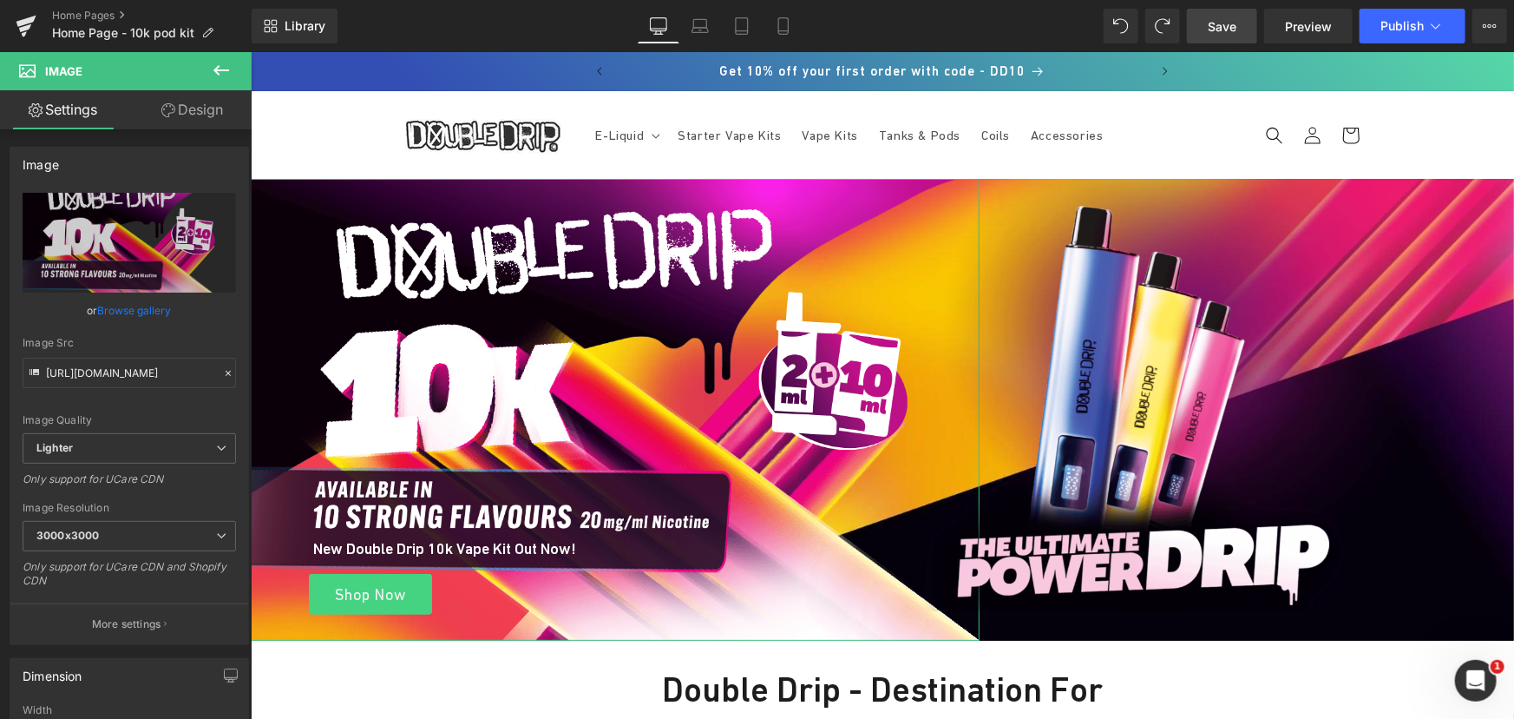
click at [194, 118] on link "Design" at bounding box center [192, 109] width 126 height 39
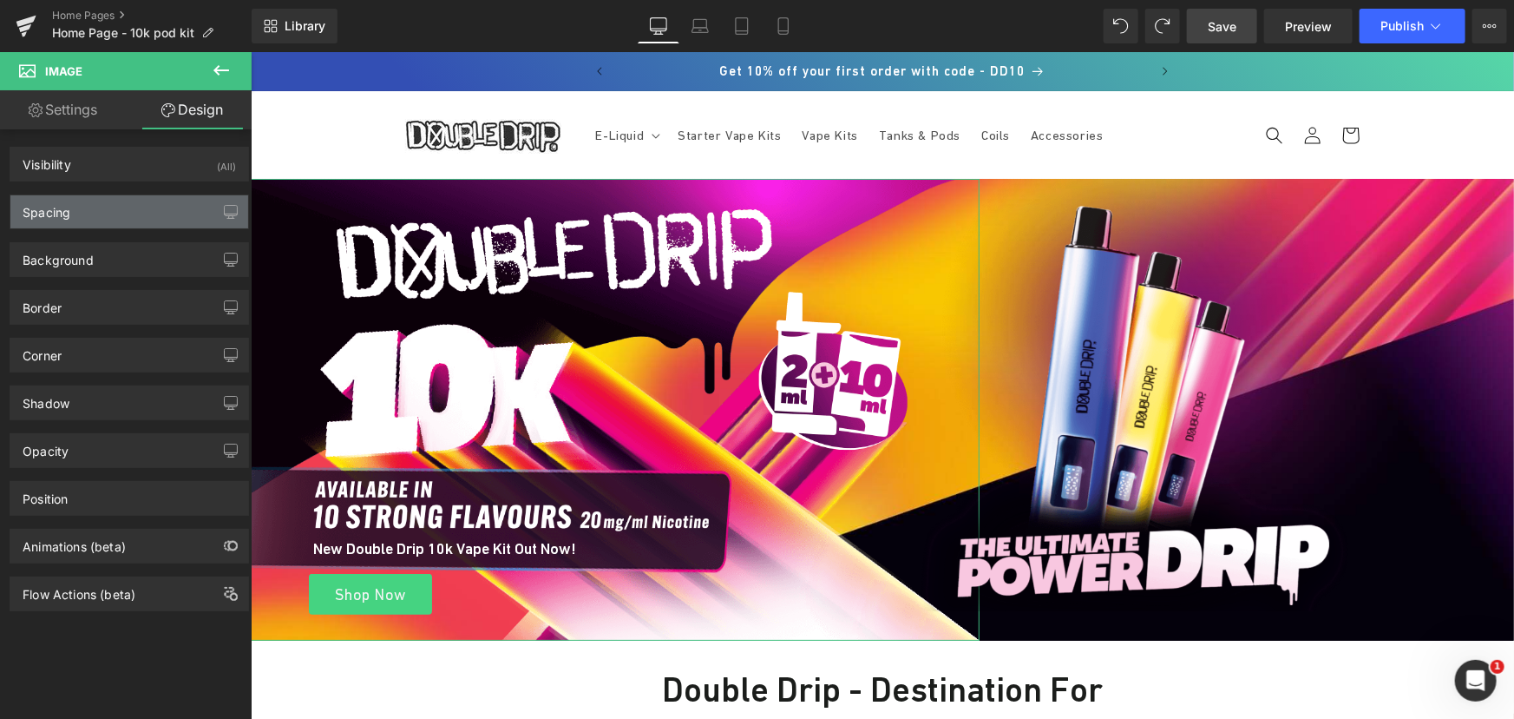
click at [109, 213] on div "Spacing" at bounding box center [129, 211] width 238 height 33
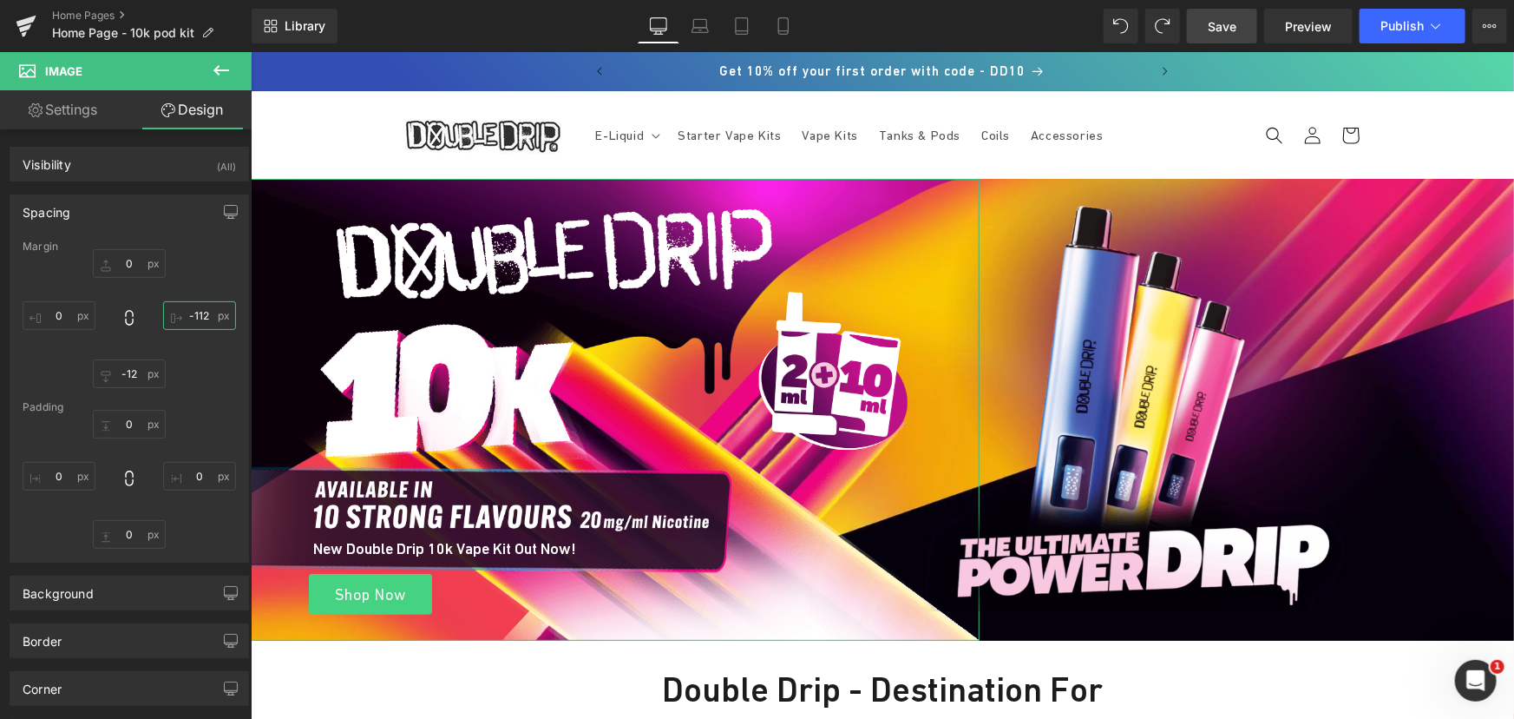
click at [207, 313] on input "text" at bounding box center [199, 315] width 73 height 29
type input "-112"
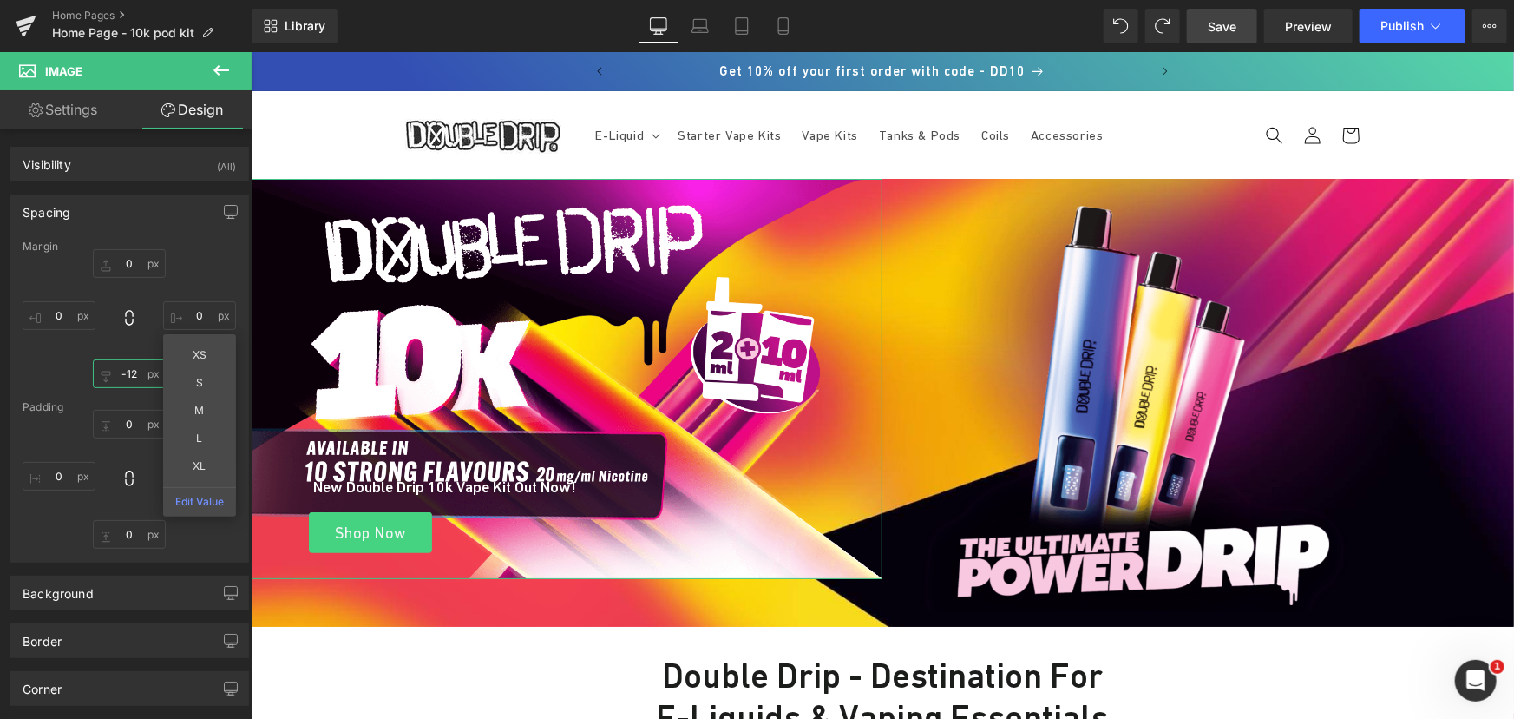
click at [139, 373] on input "text" at bounding box center [129, 373] width 73 height 29
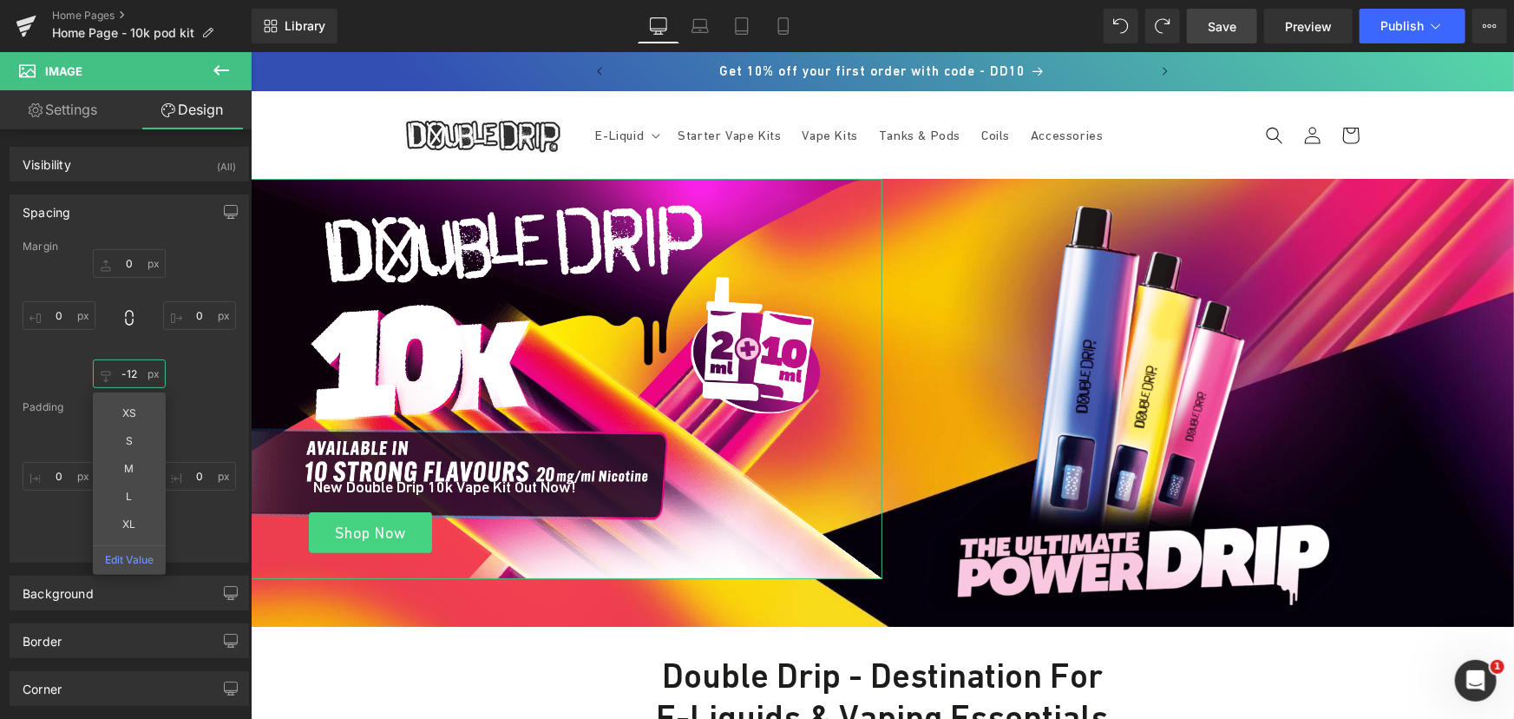
type input "-12"
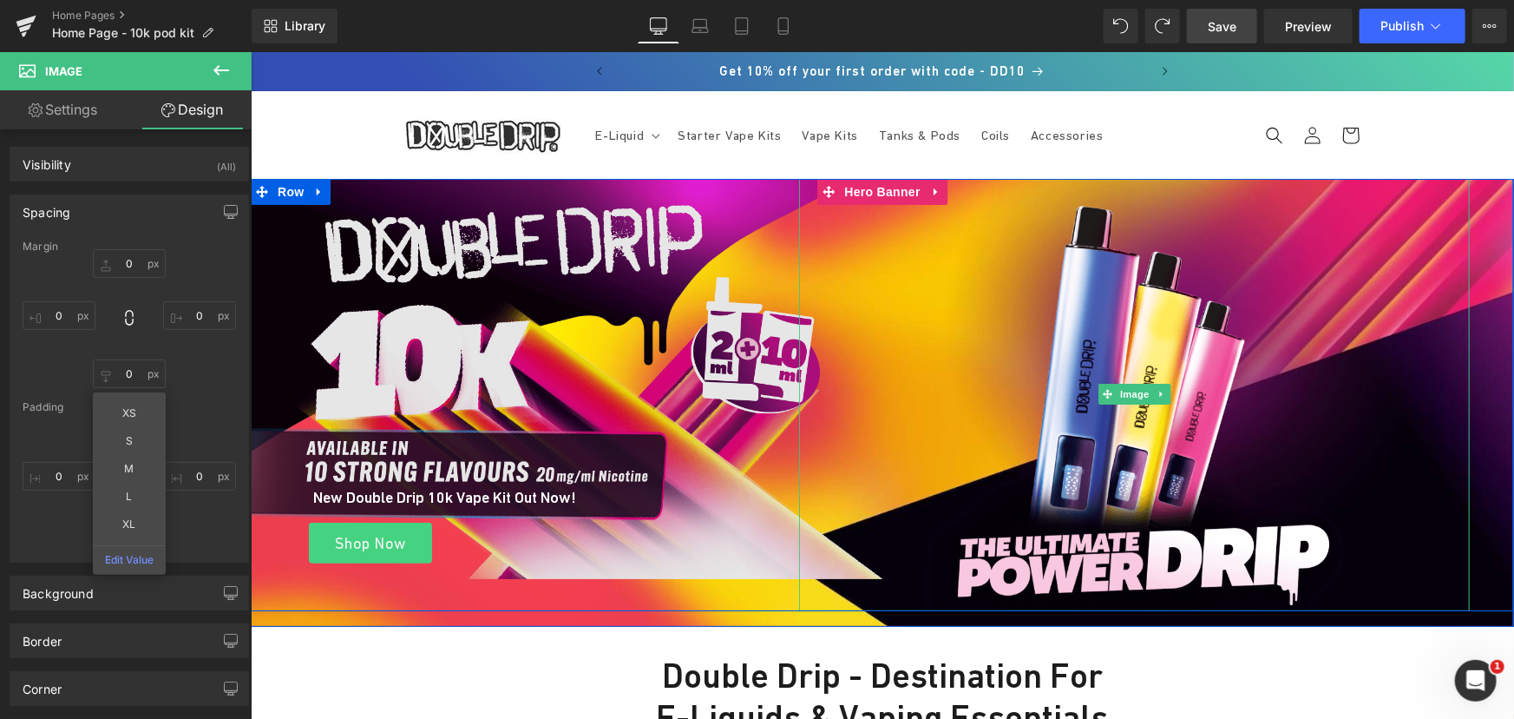
click at [1067, 334] on img at bounding box center [1134, 393] width 434 height 434
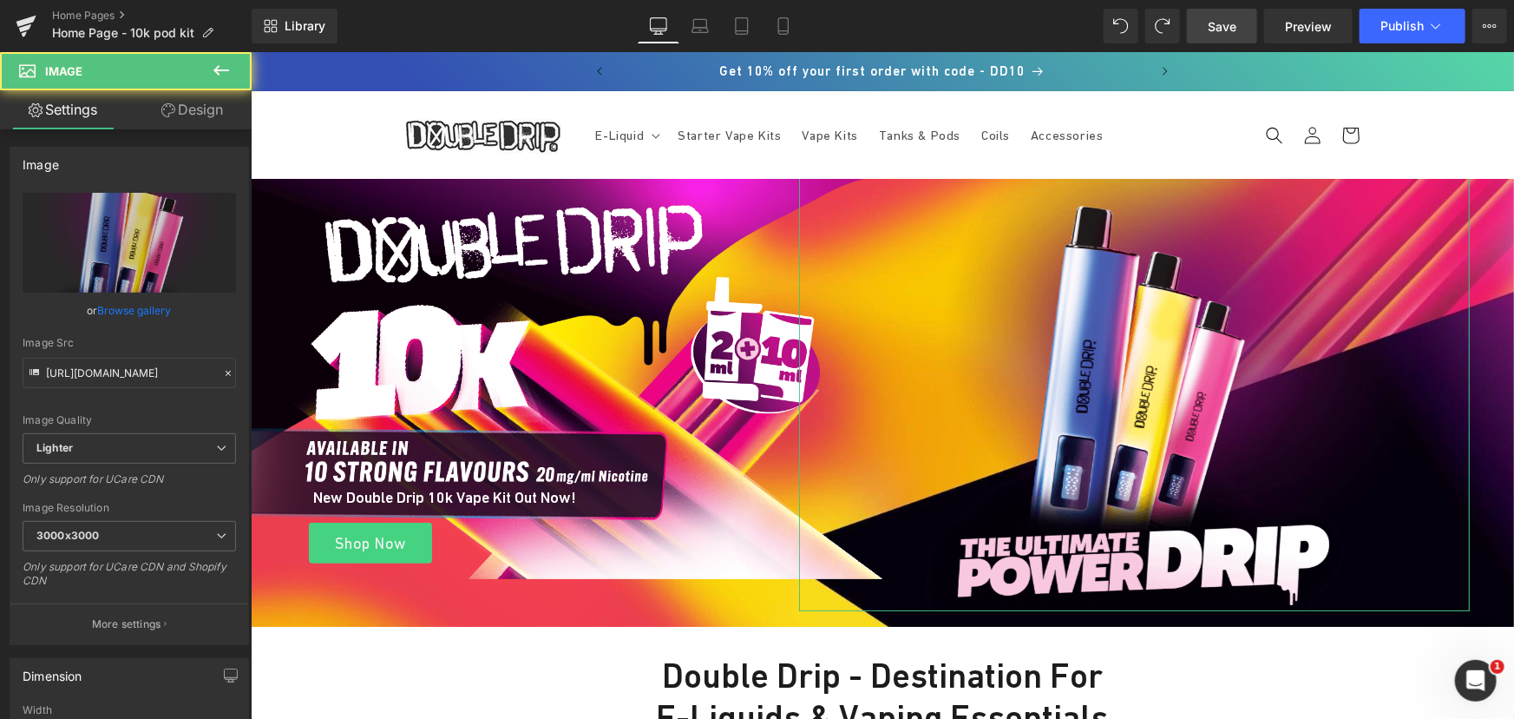
click at [207, 109] on link "Design" at bounding box center [192, 109] width 126 height 39
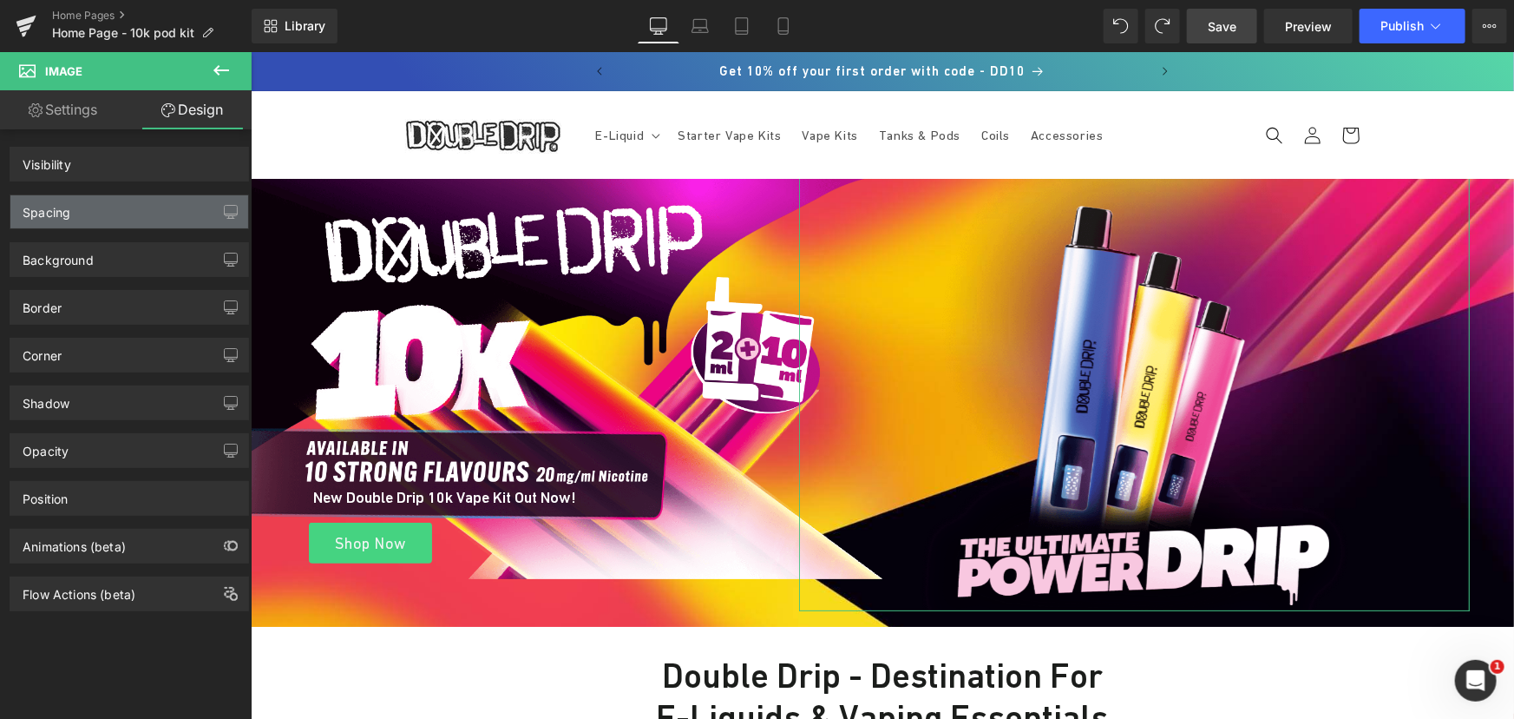
click at [80, 210] on div "Spacing" at bounding box center [129, 211] width 238 height 33
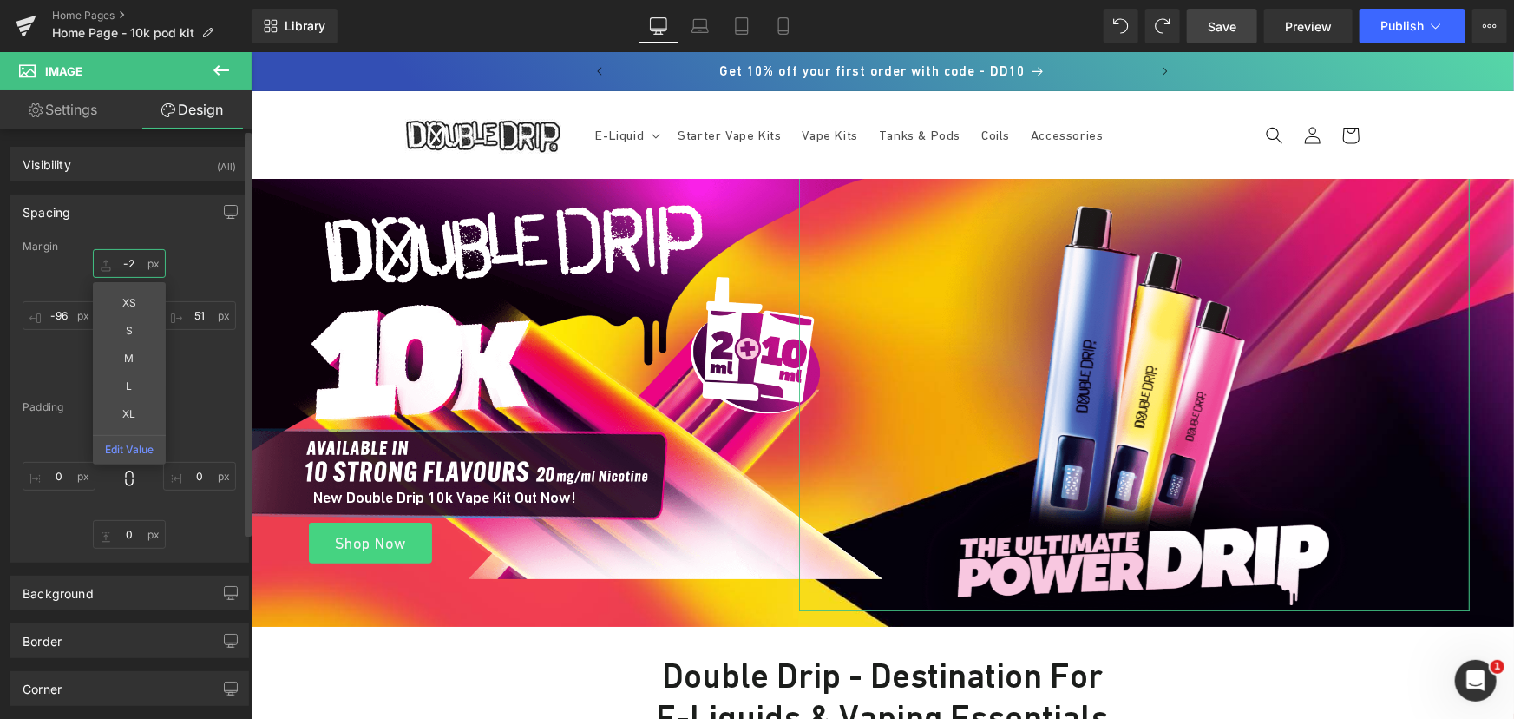
click at [130, 259] on input "text" at bounding box center [129, 263] width 73 height 29
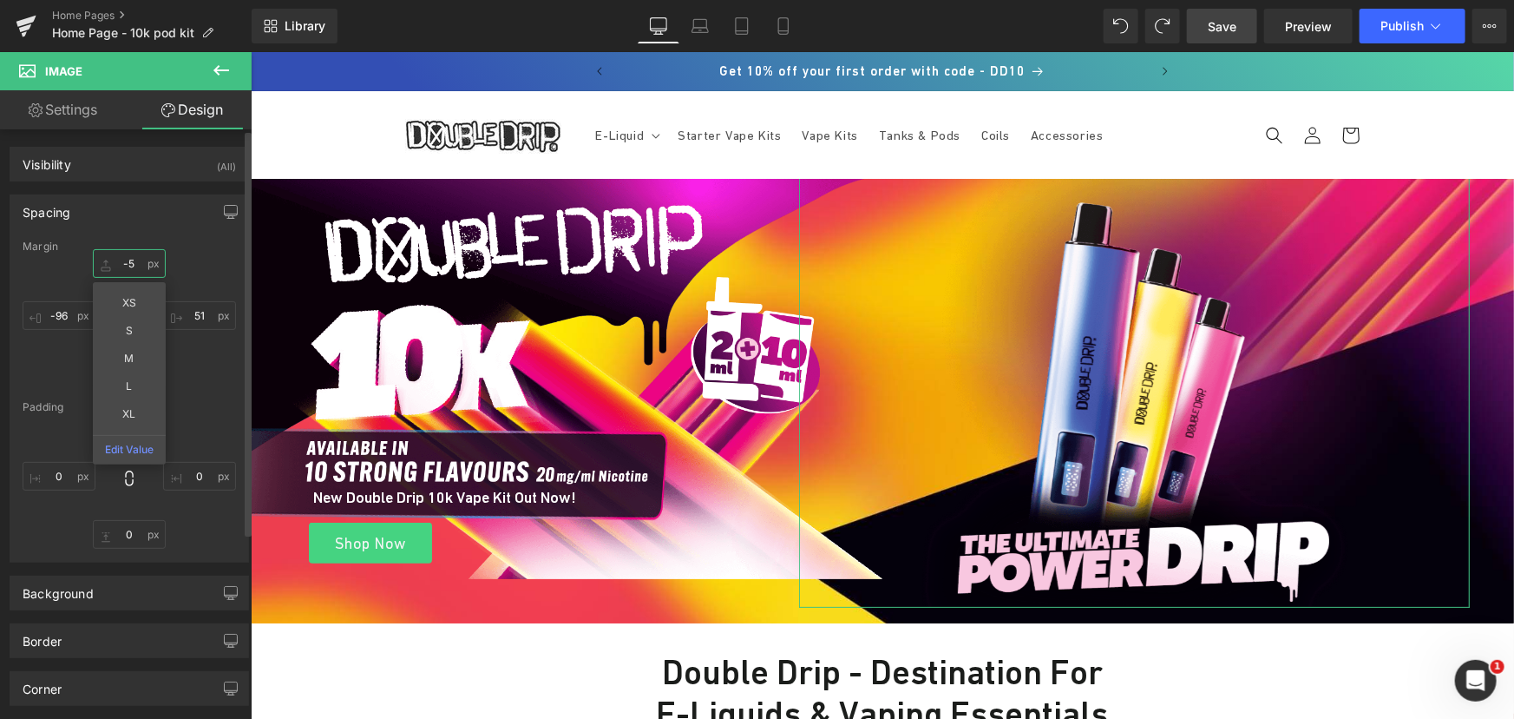
type input "-6"
click at [76, 304] on input "text" at bounding box center [59, 315] width 73 height 29
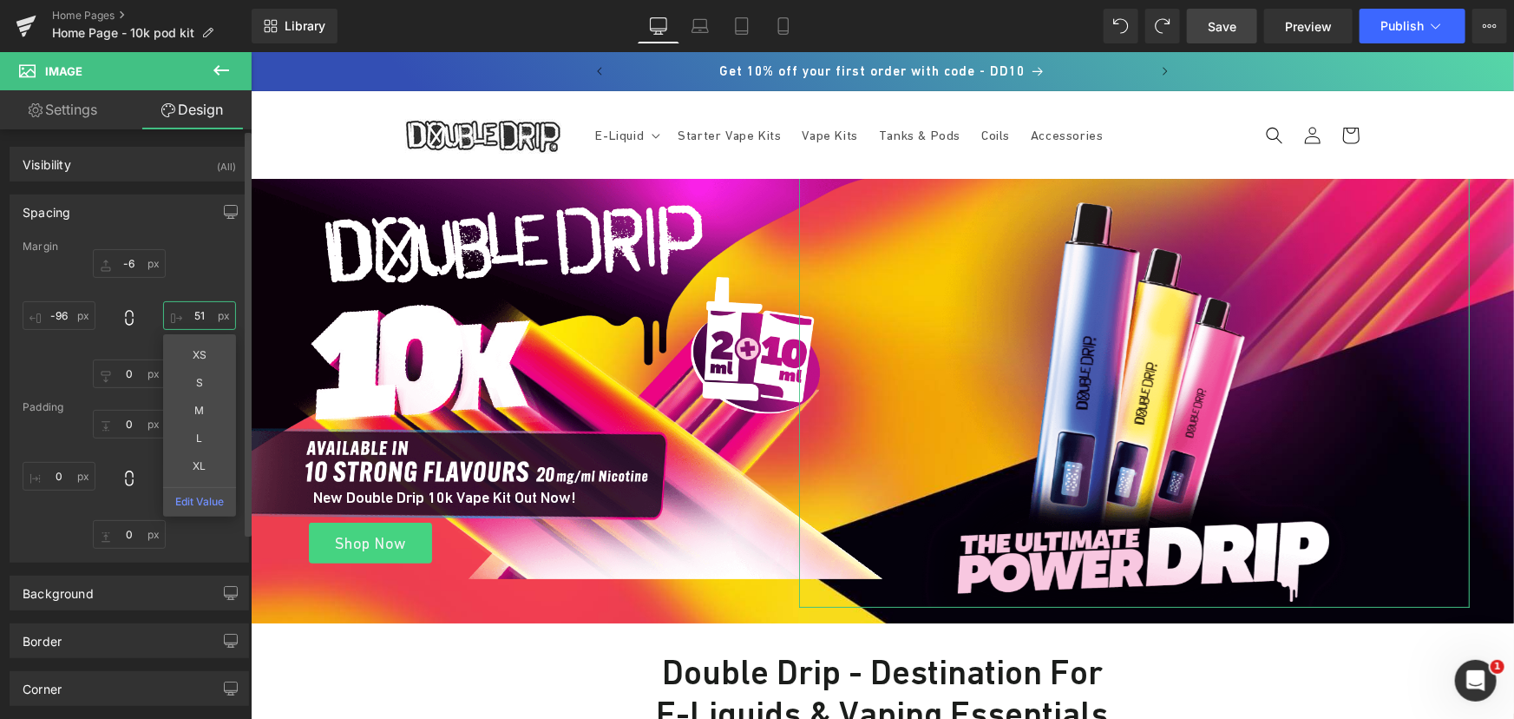
click at [190, 313] on input "text" at bounding box center [199, 315] width 73 height 29
type input "52"
click at [74, 318] on input "text" at bounding box center [59, 315] width 73 height 29
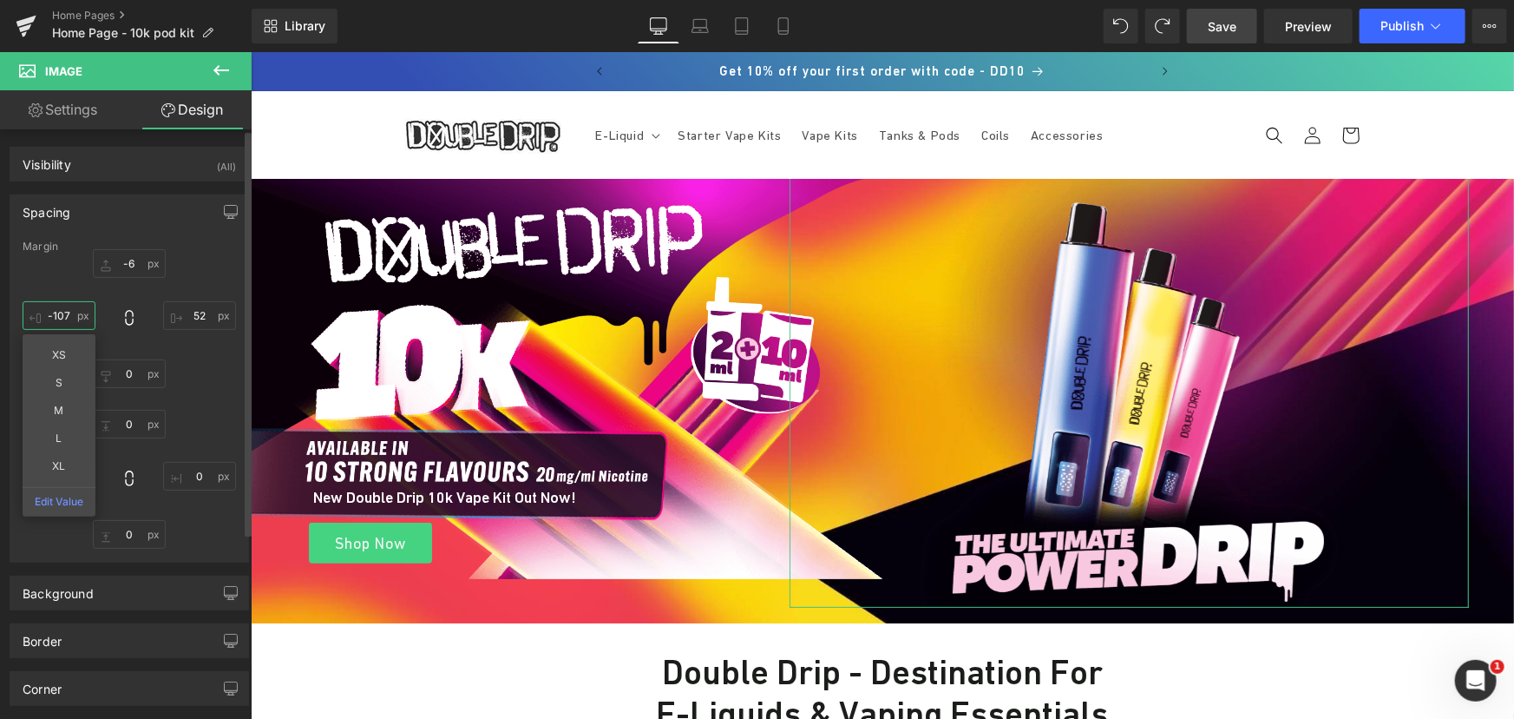
type input "-106"
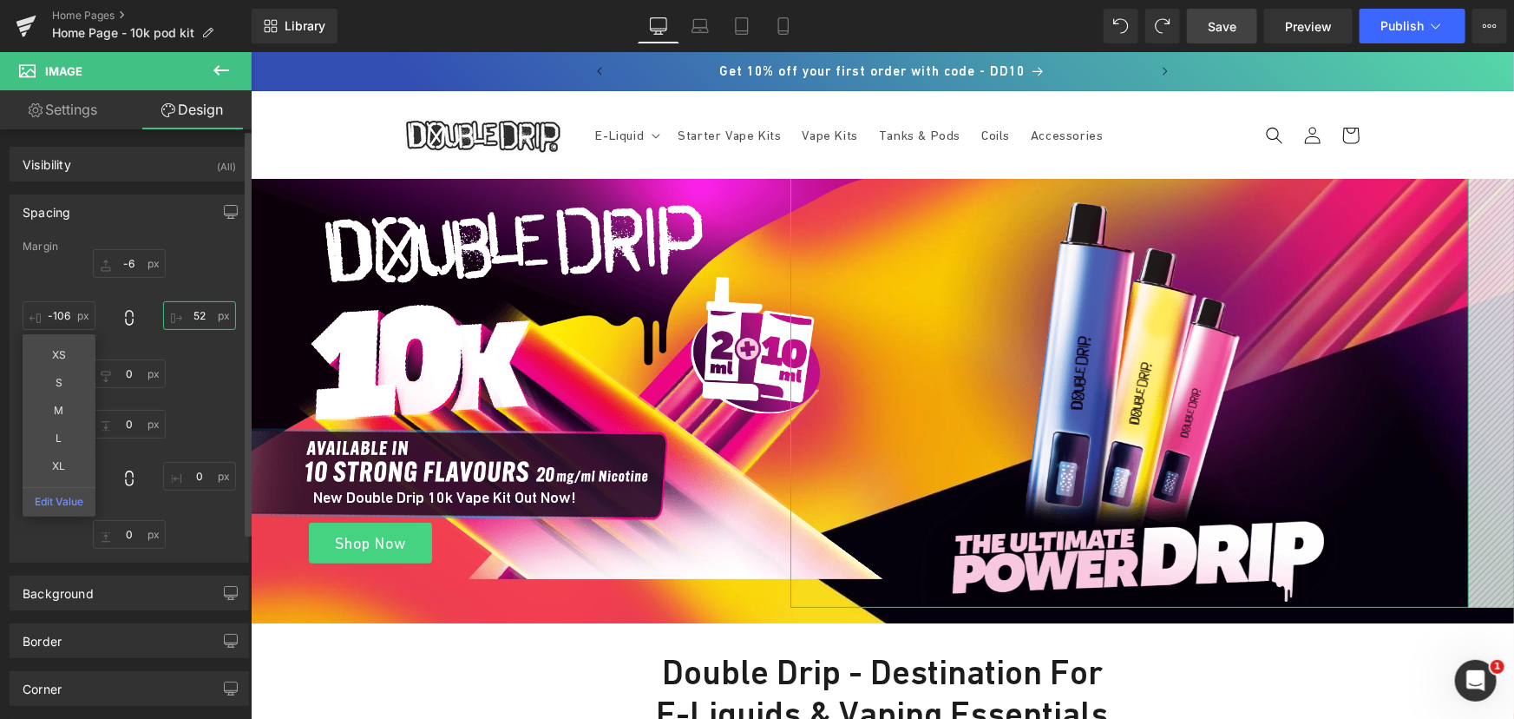
click at [221, 316] on input "52" at bounding box center [199, 315] width 73 height 29
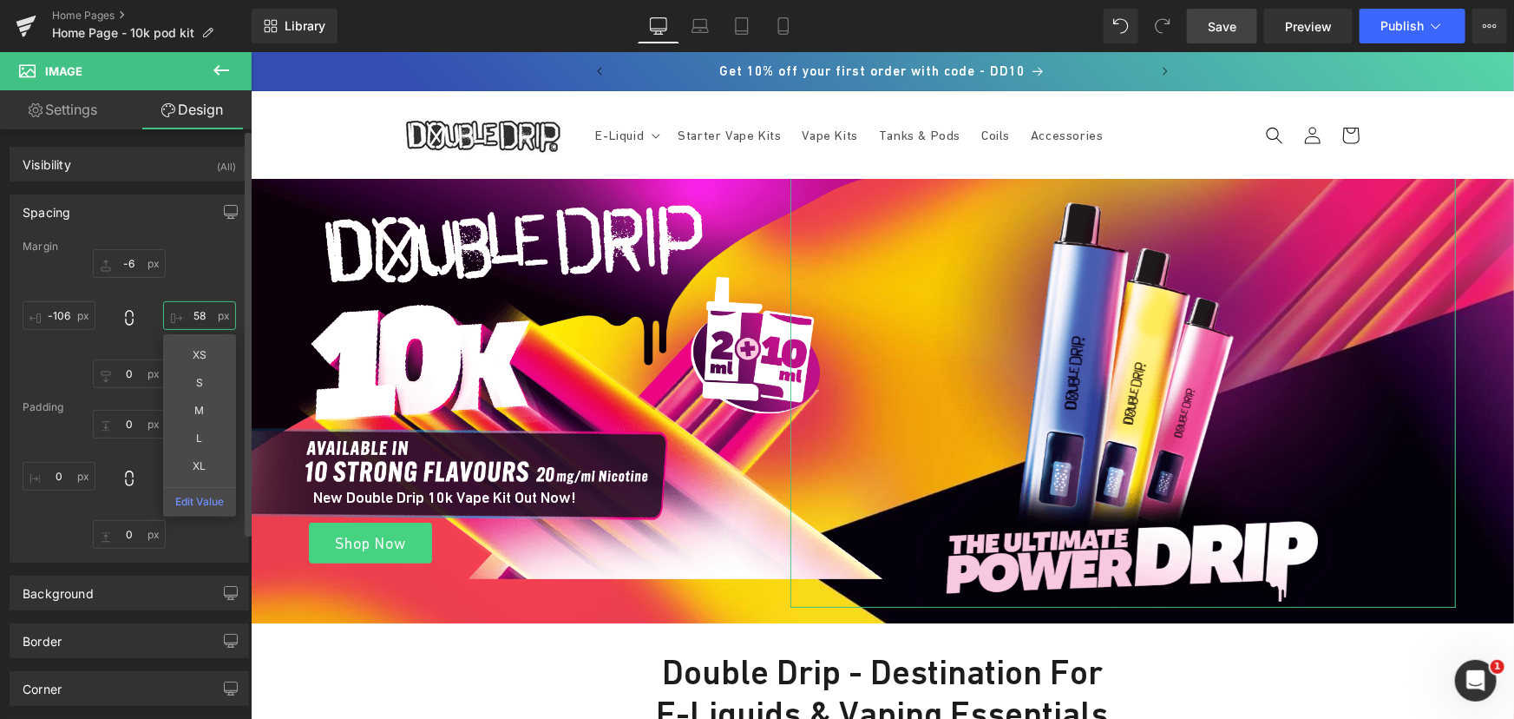
type input "57"
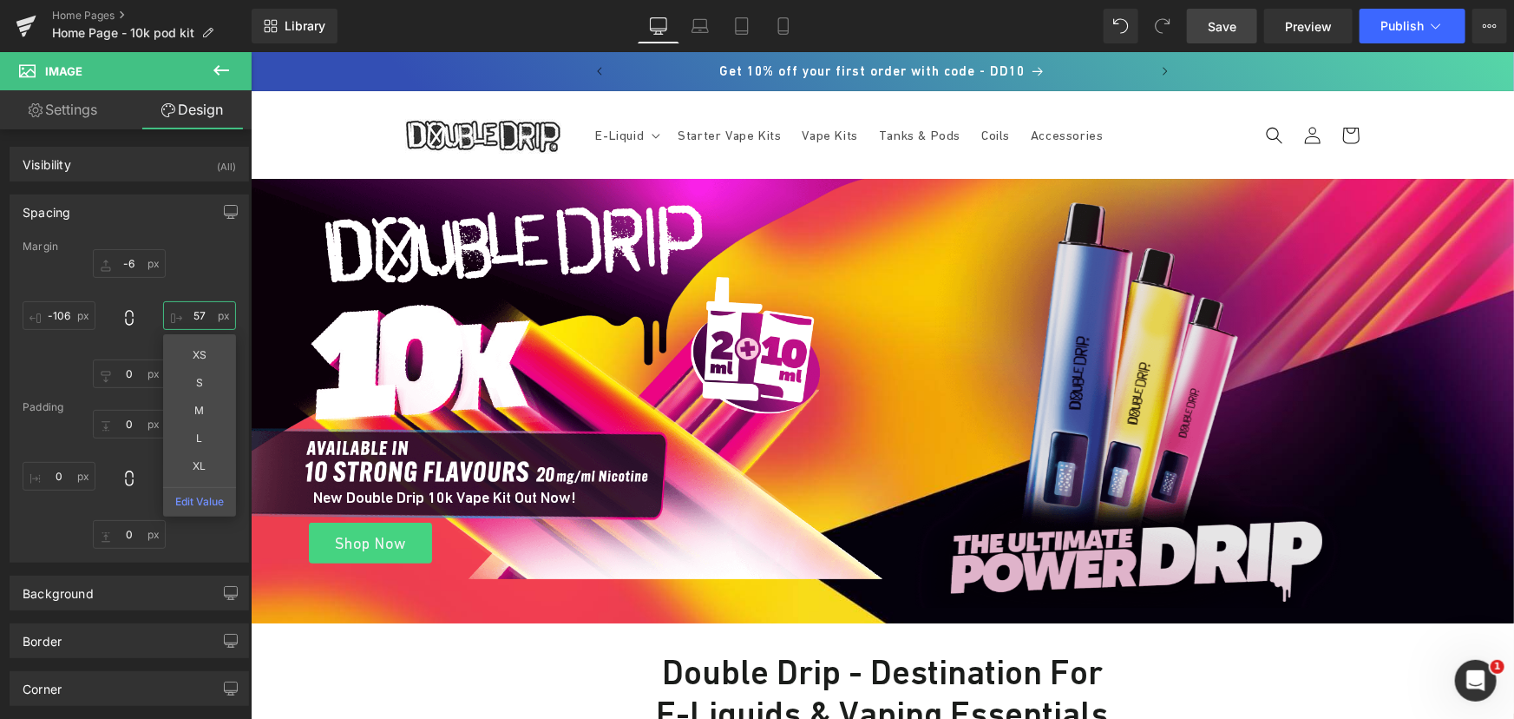
scroll to position [78, 0]
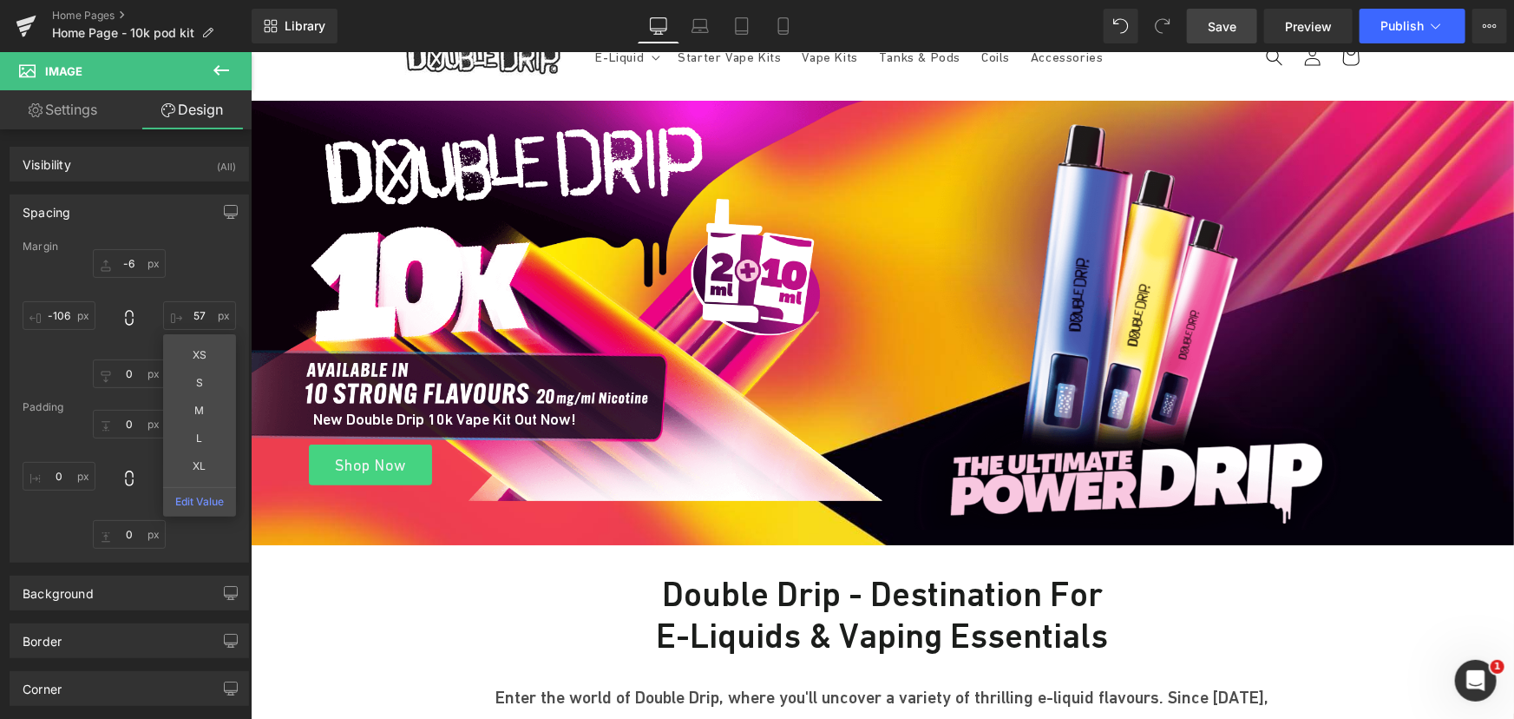
click at [1225, 27] on span "Save" at bounding box center [1222, 26] width 29 height 18
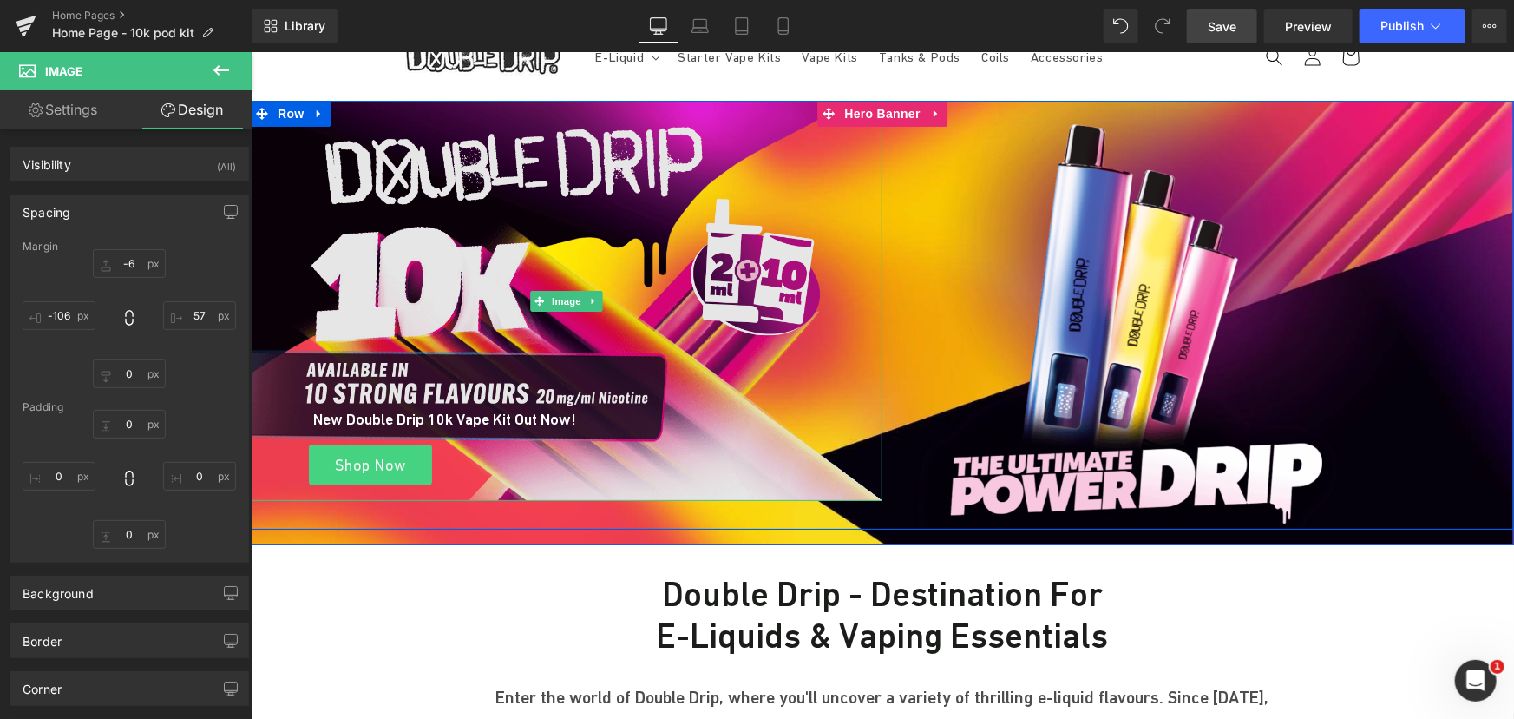
click at [480, 241] on img at bounding box center [566, 300] width 632 height 400
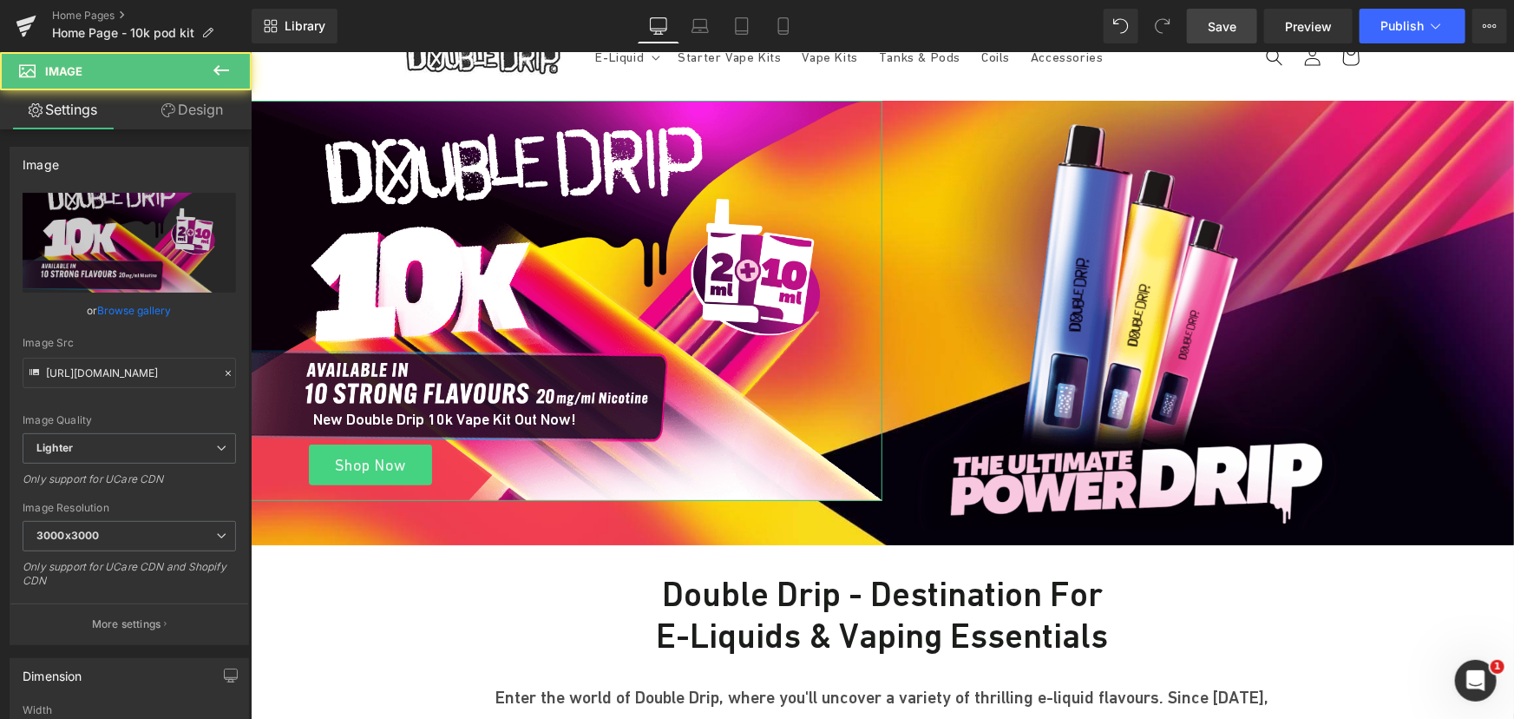
click at [207, 115] on link "Design" at bounding box center [192, 109] width 126 height 39
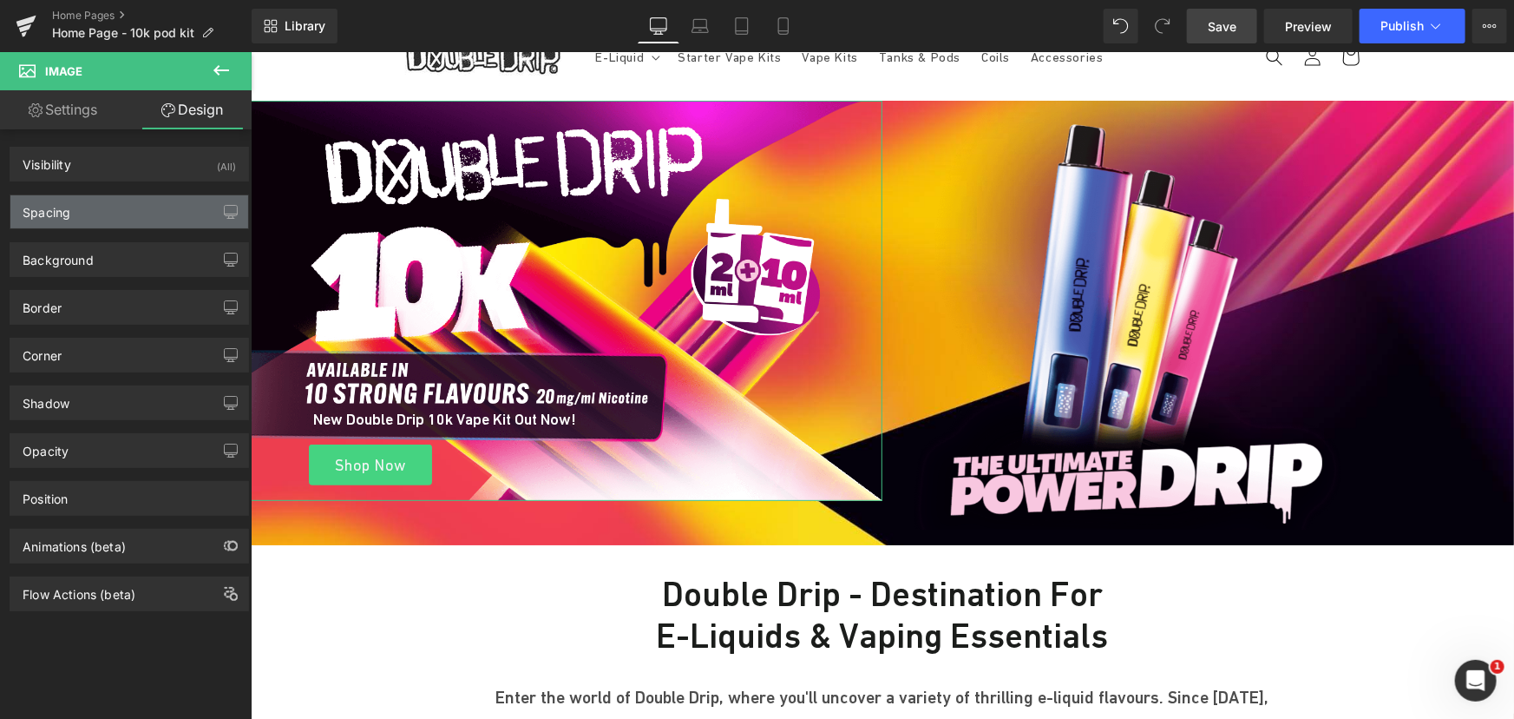
click at [120, 216] on div "Spacing" at bounding box center [129, 211] width 238 height 33
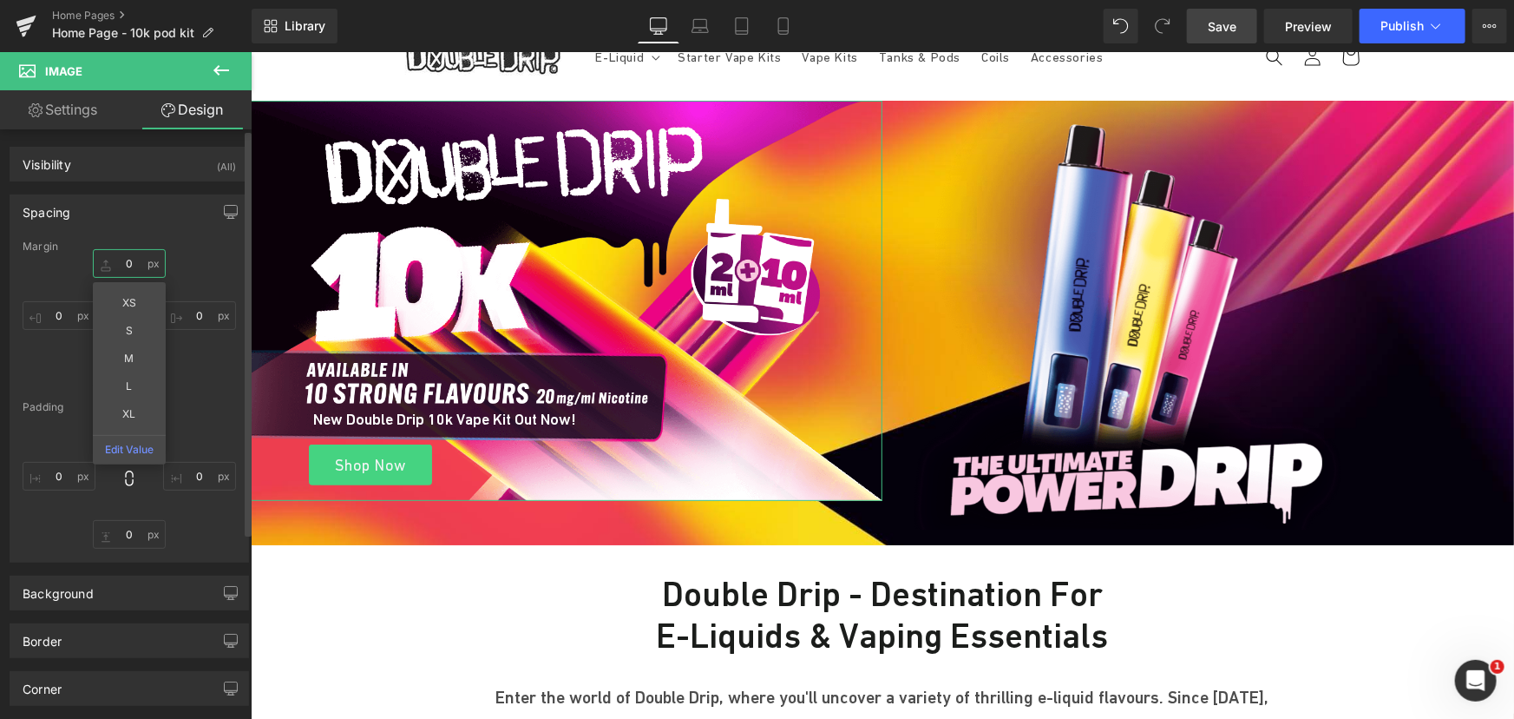
click at [126, 264] on input "text" at bounding box center [129, 263] width 73 height 29
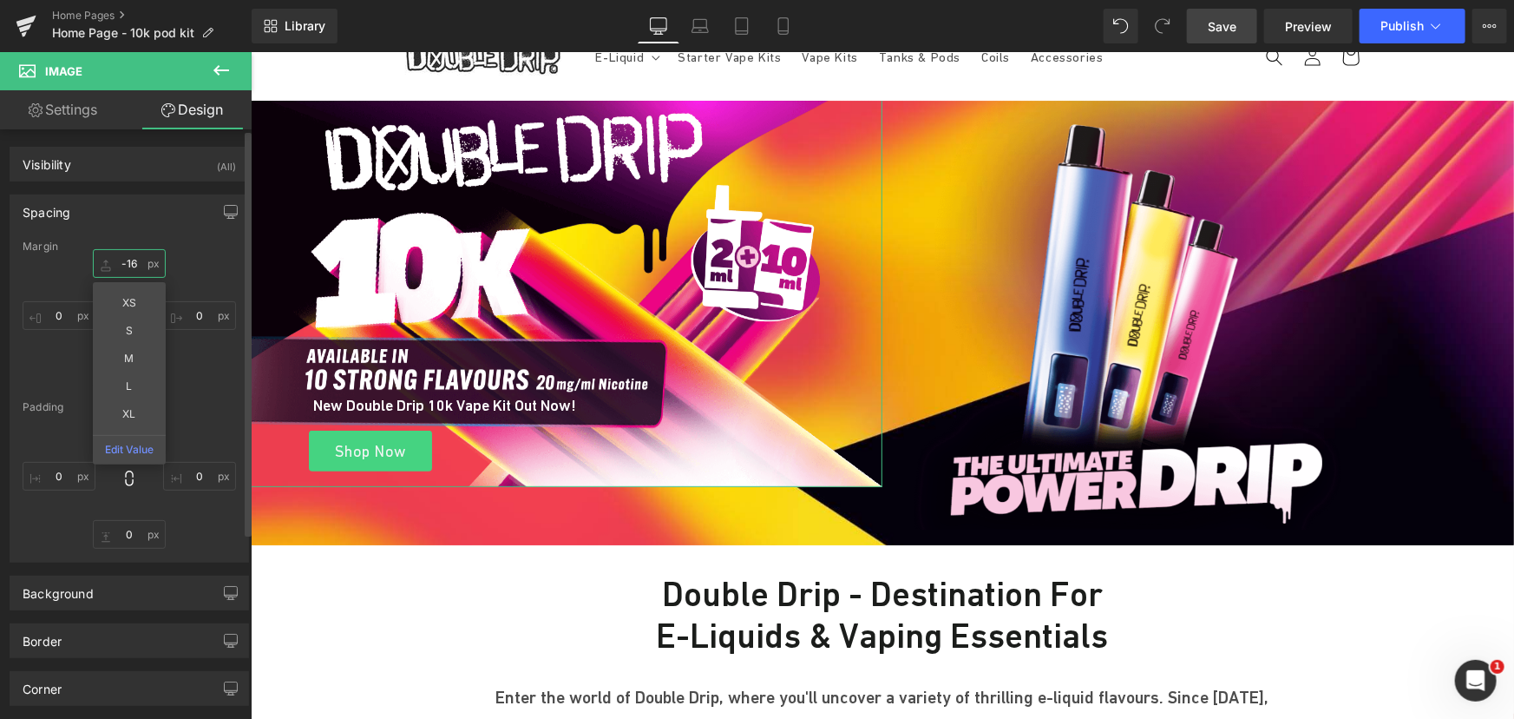
type input "-17"
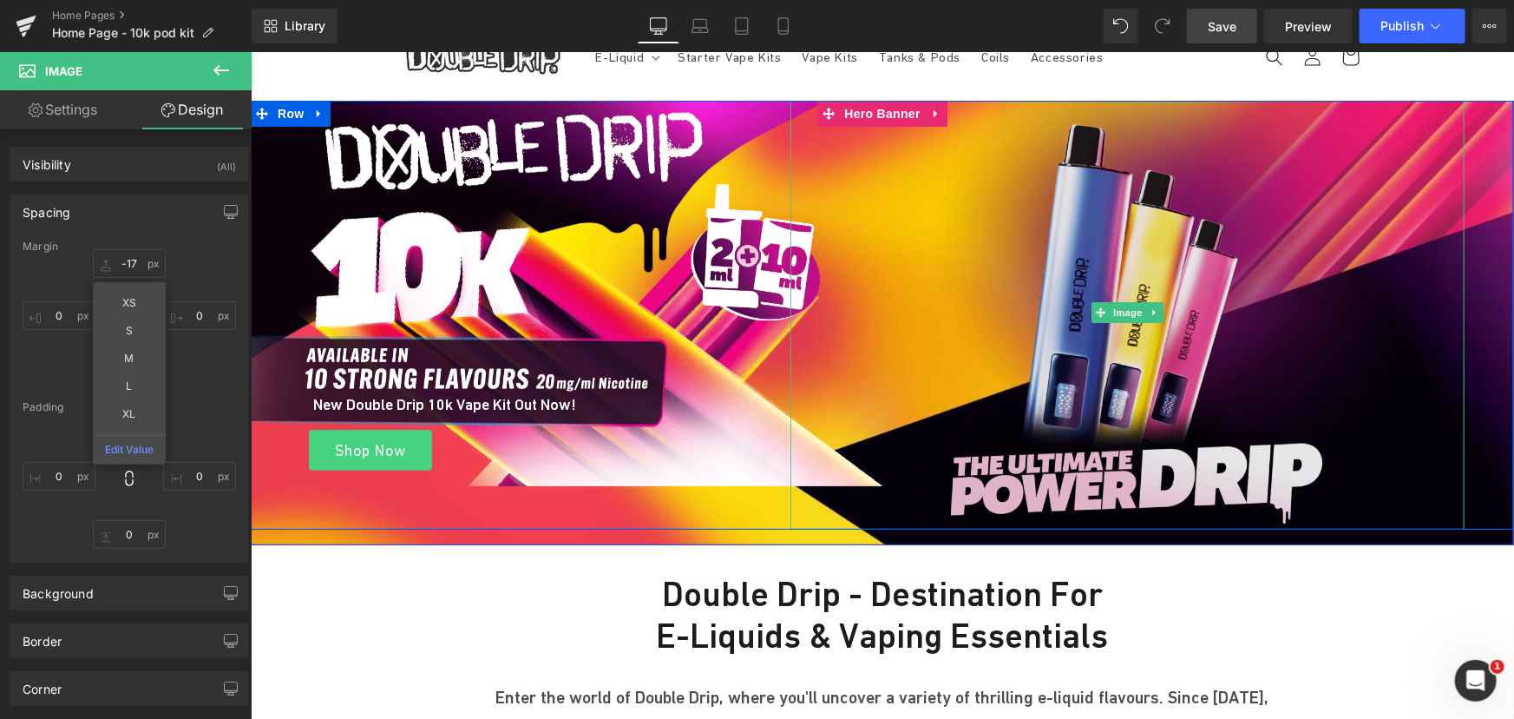
click at [1102, 331] on img at bounding box center [1127, 312] width 434 height 434
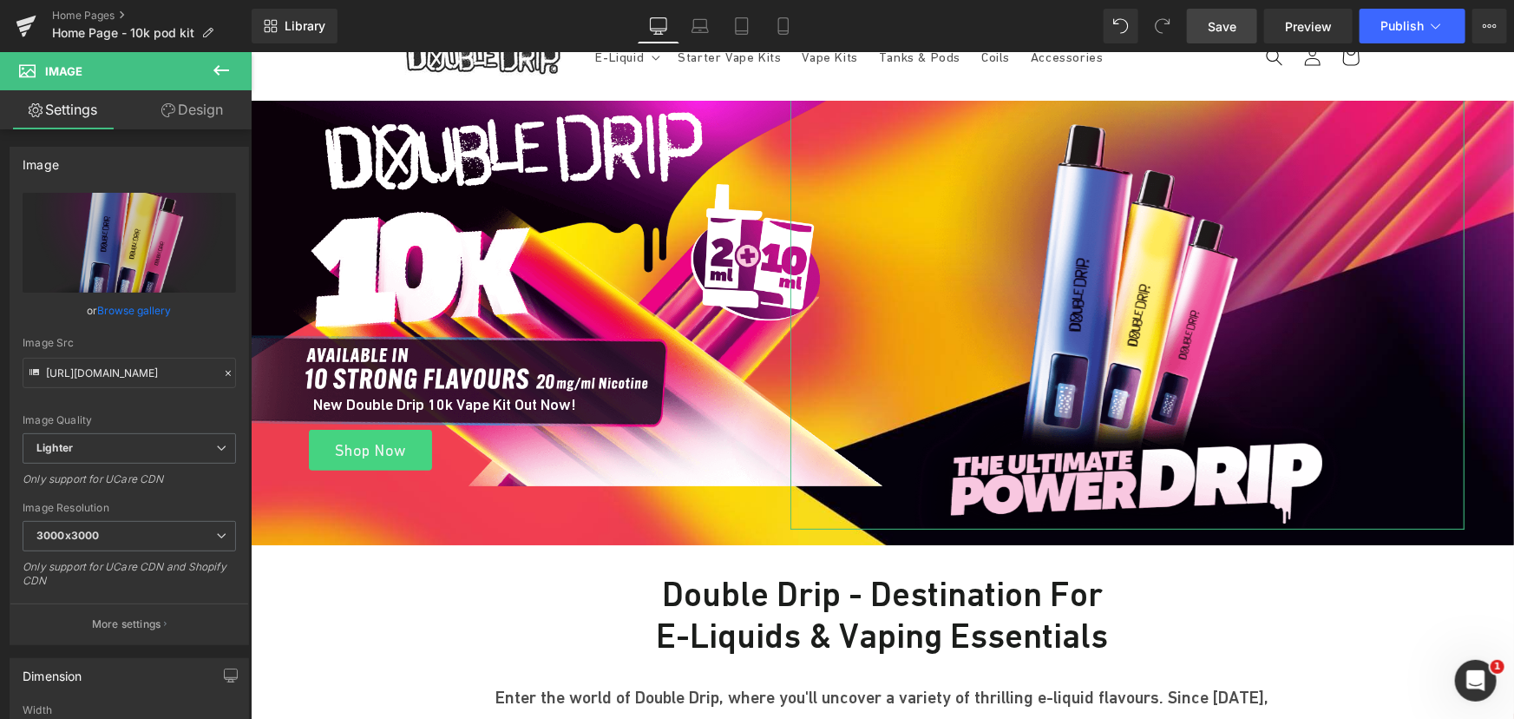
click at [193, 111] on link "Design" at bounding box center [192, 109] width 126 height 39
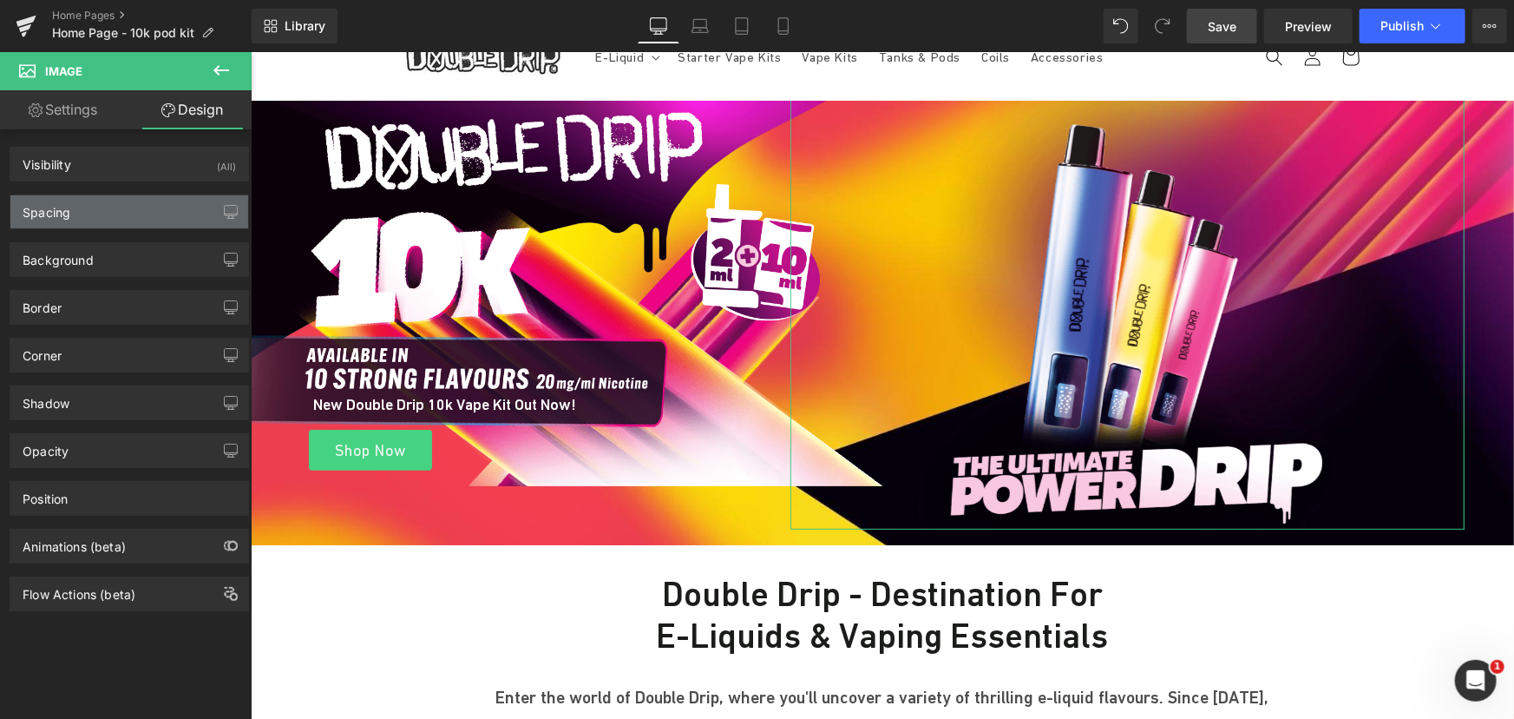
click at [103, 207] on div "Spacing" at bounding box center [129, 211] width 238 height 33
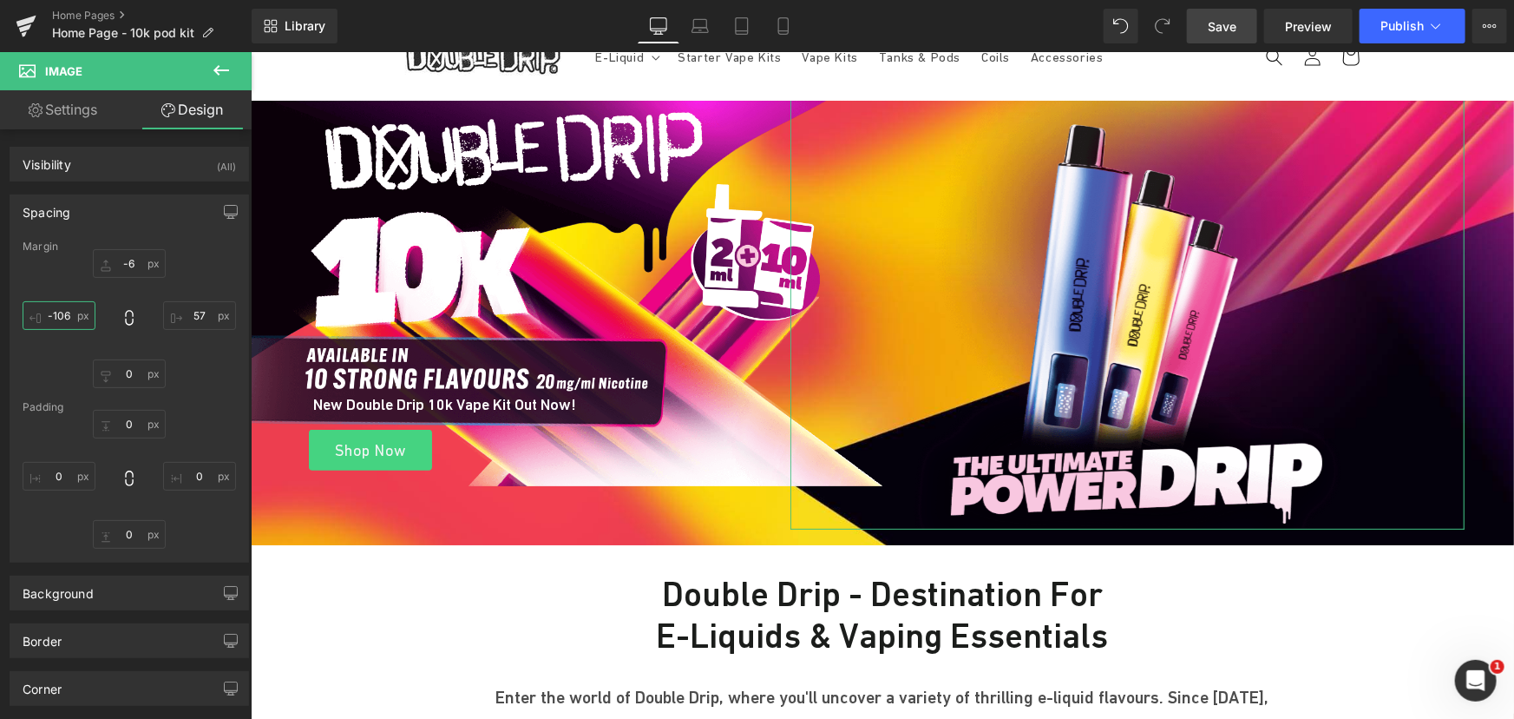
click at [89, 308] on input "text" at bounding box center [59, 315] width 73 height 29
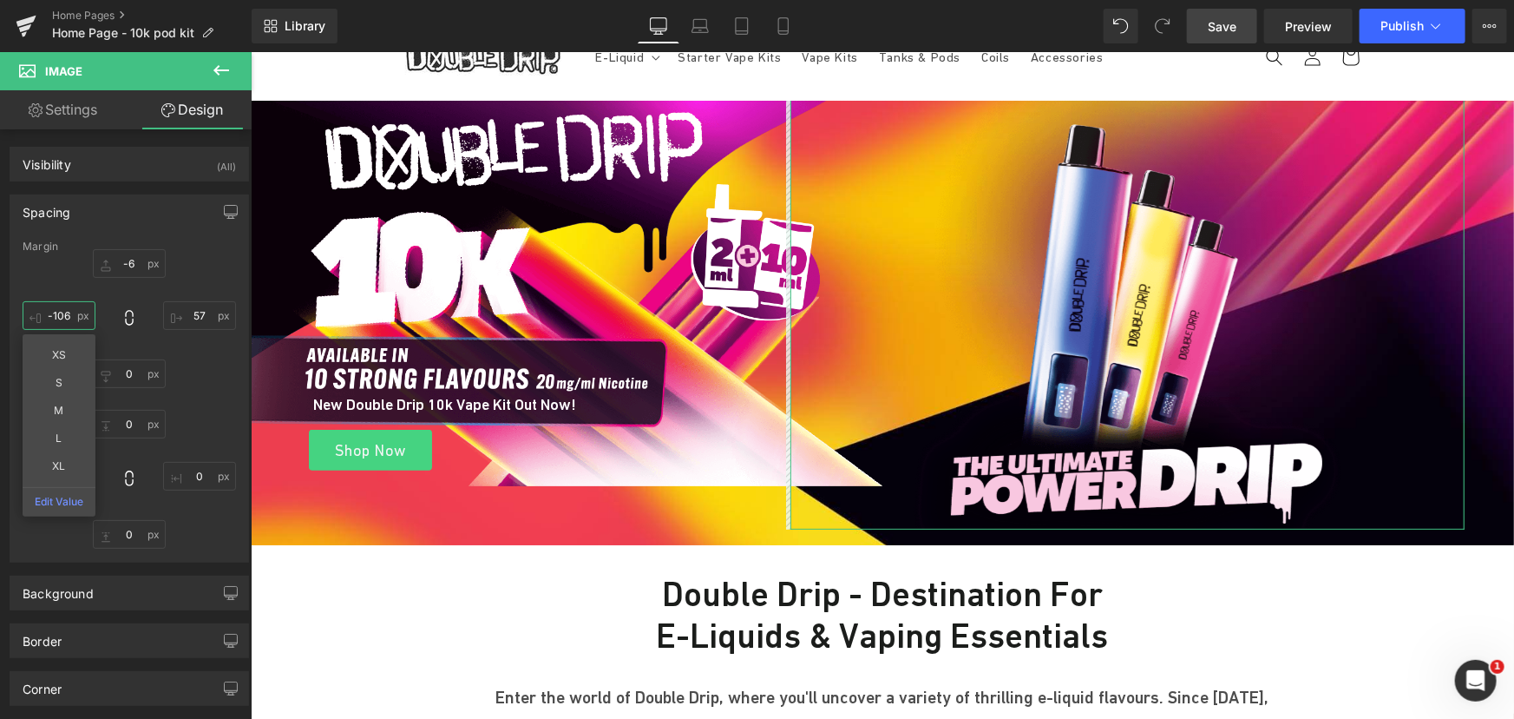
type input "-106"
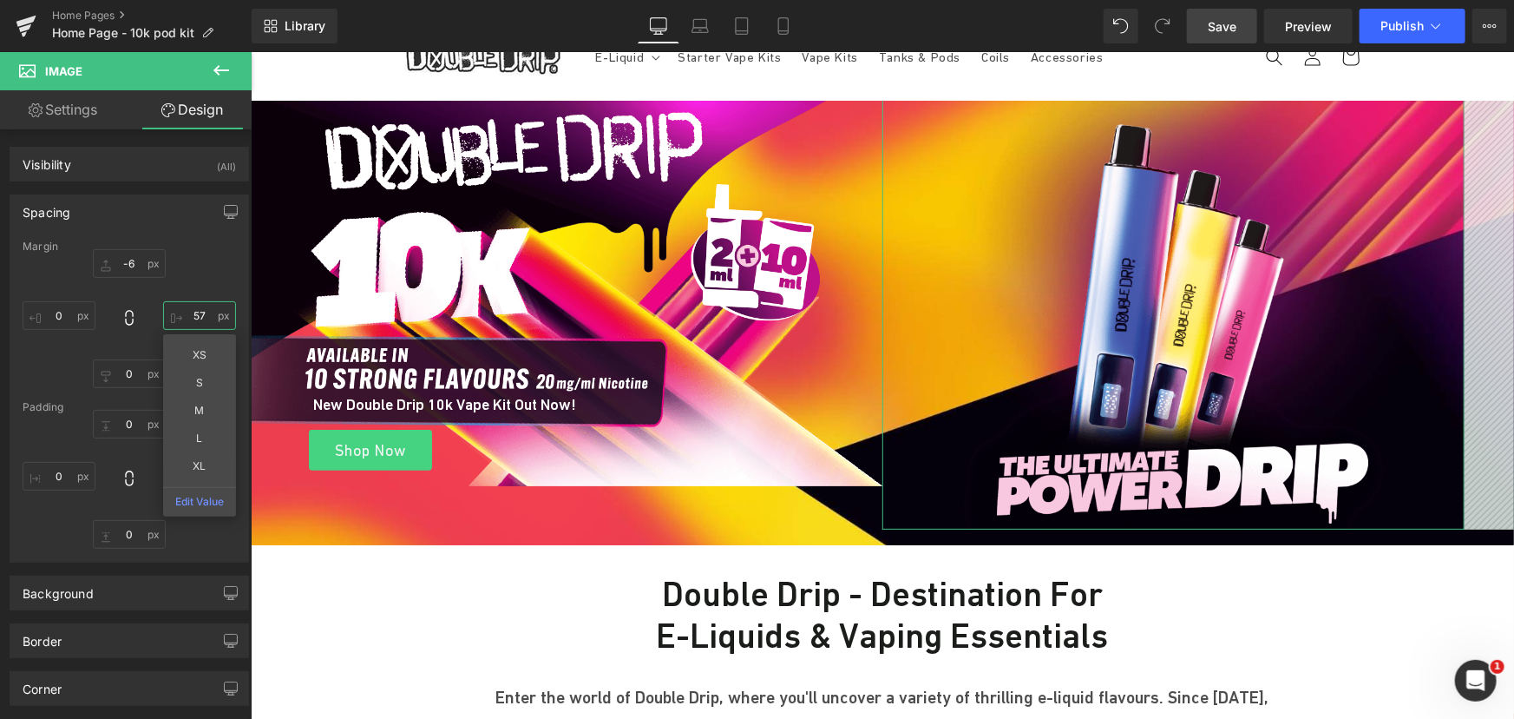
click at [202, 312] on input "text" at bounding box center [199, 315] width 73 height 29
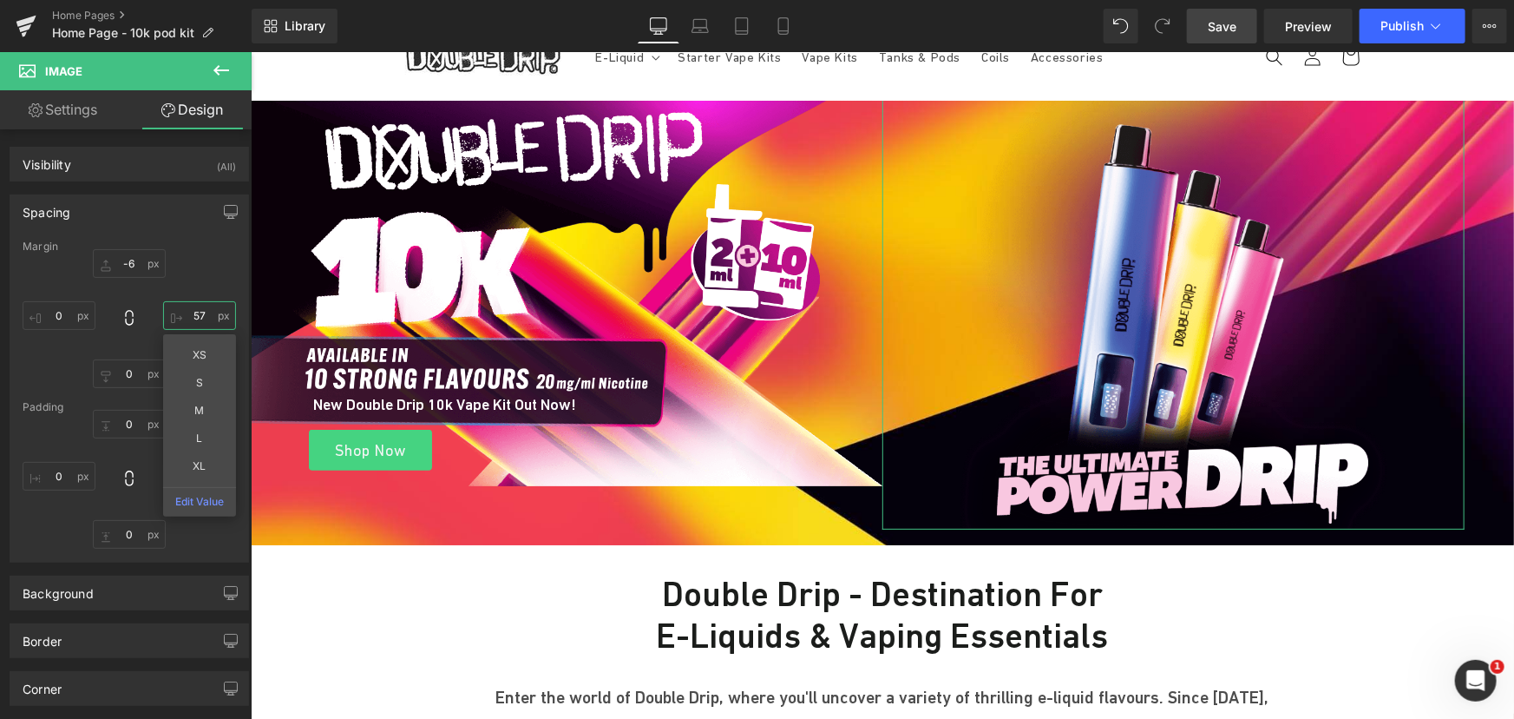
type input "57"
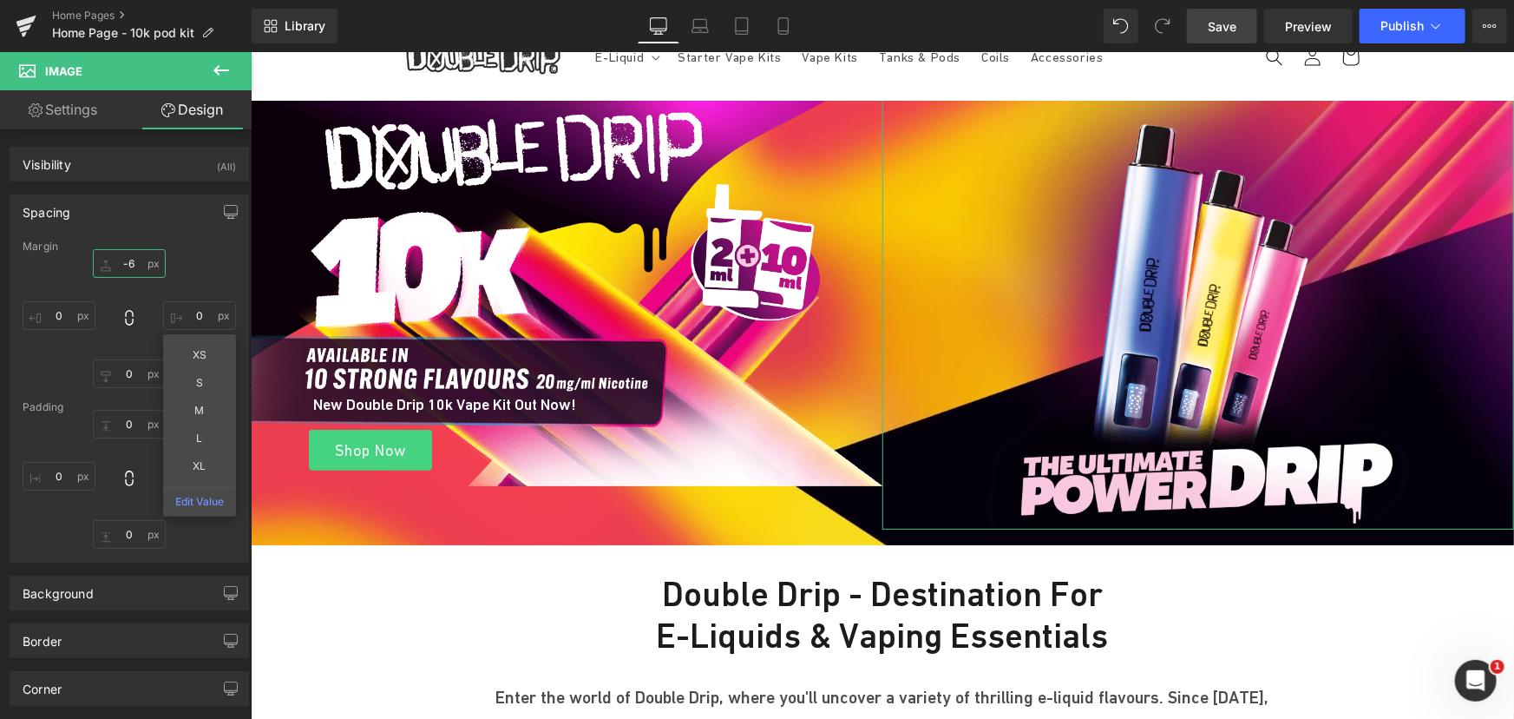
click at [138, 260] on input "text" at bounding box center [129, 263] width 73 height 29
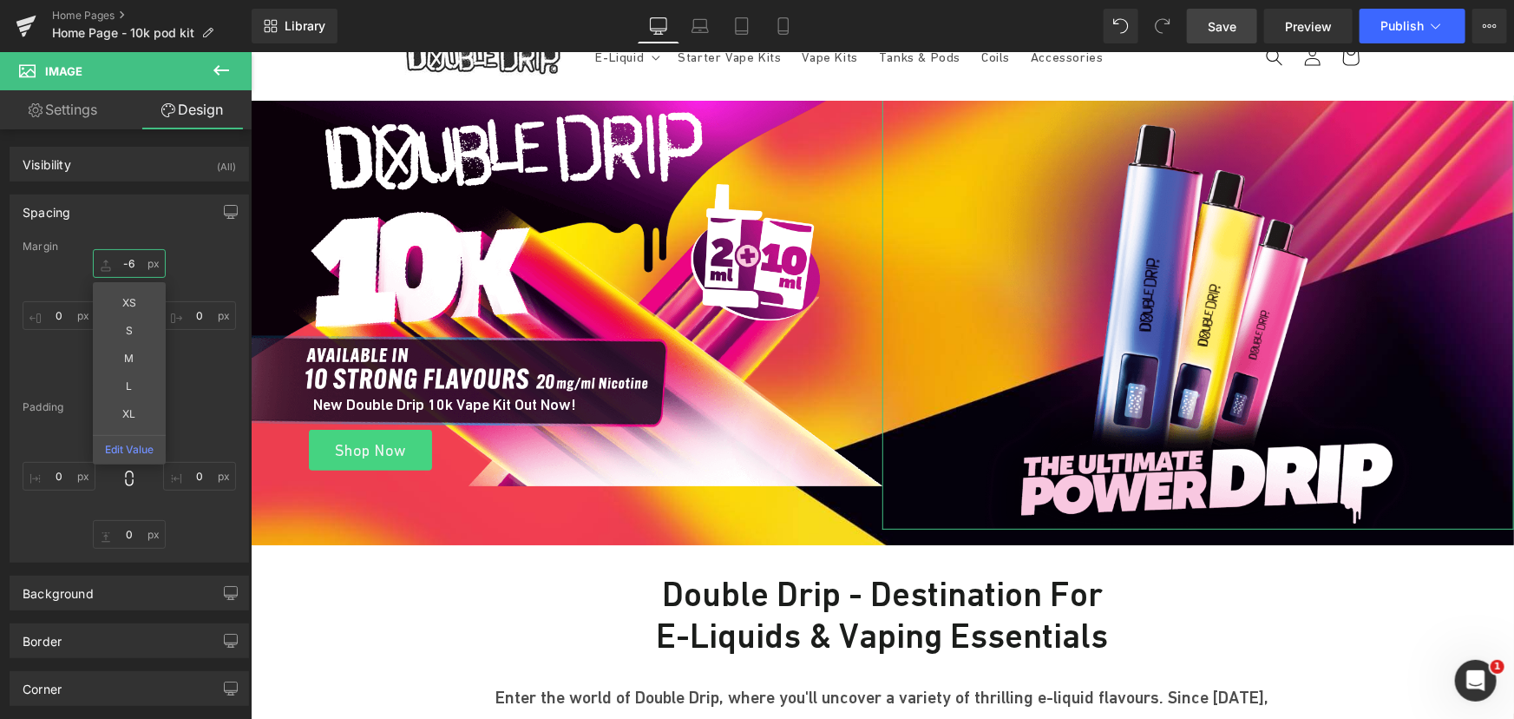
type input "-6"
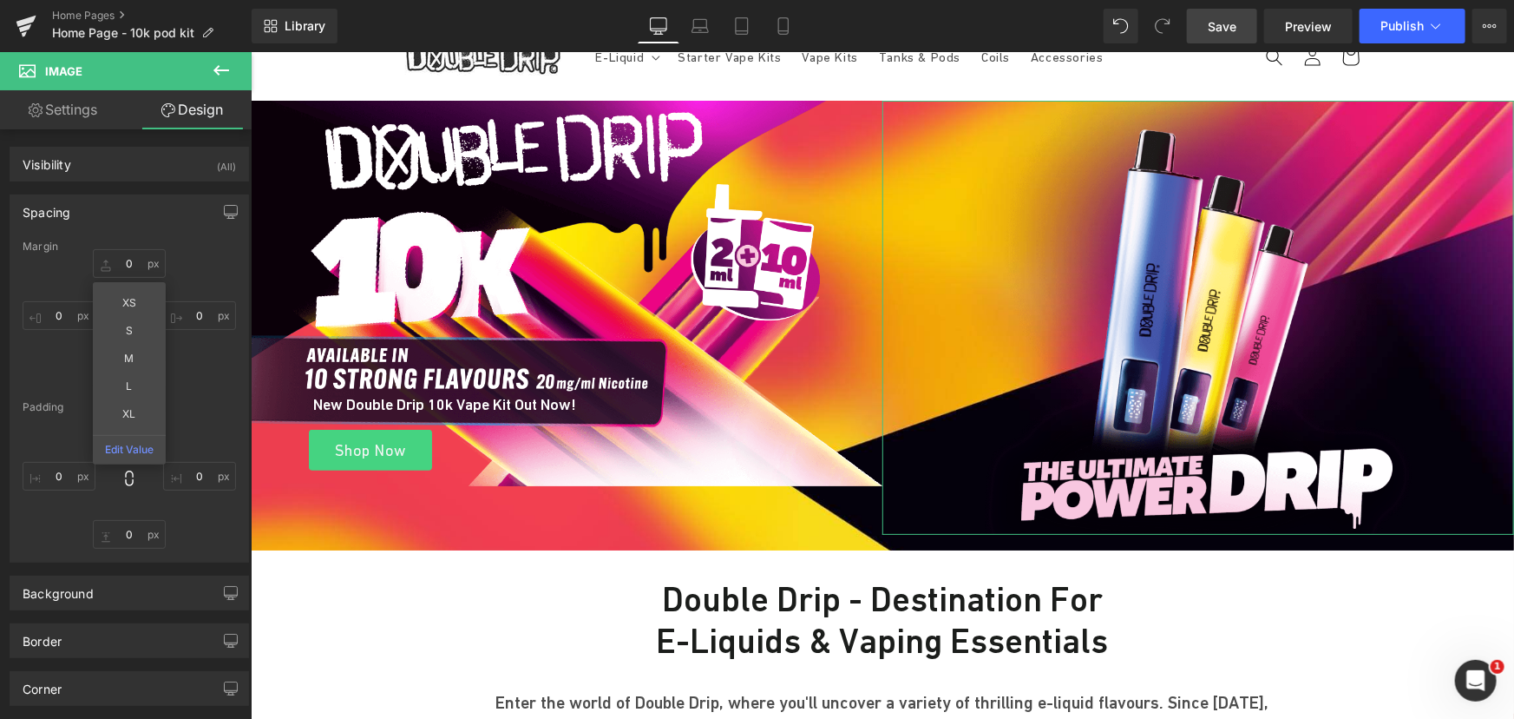
click at [83, 105] on link "Settings" at bounding box center [63, 109] width 126 height 39
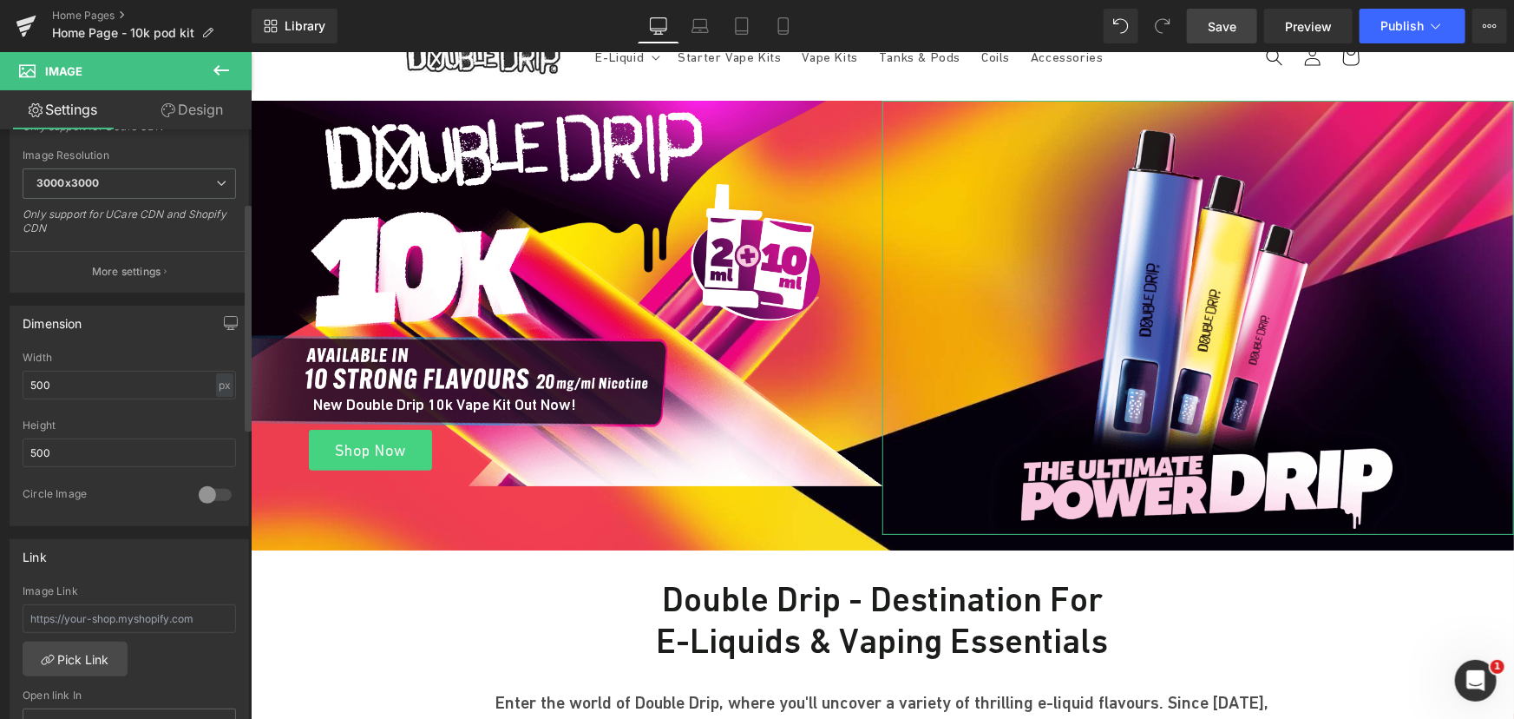
scroll to position [394, 0]
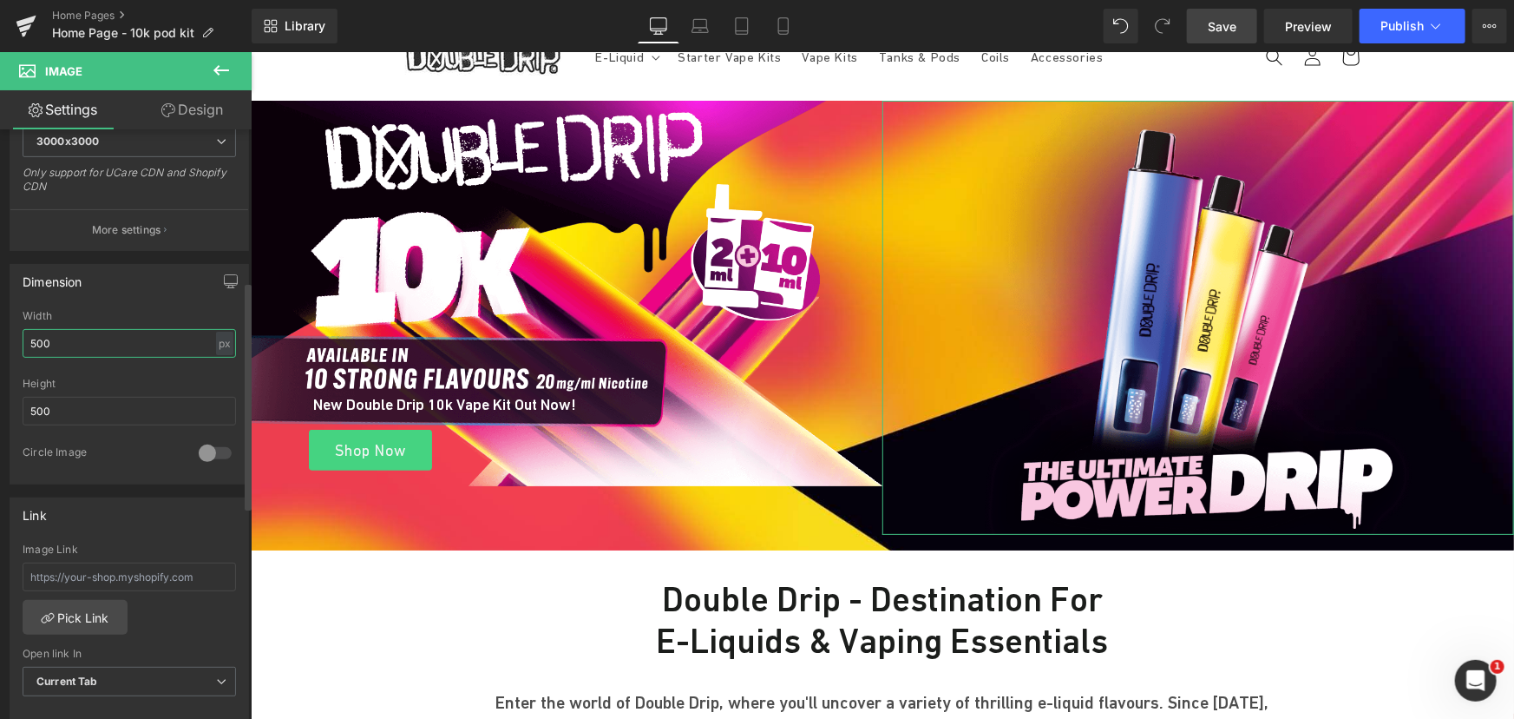
click at [116, 334] on input "500" at bounding box center [129, 343] width 213 height 29
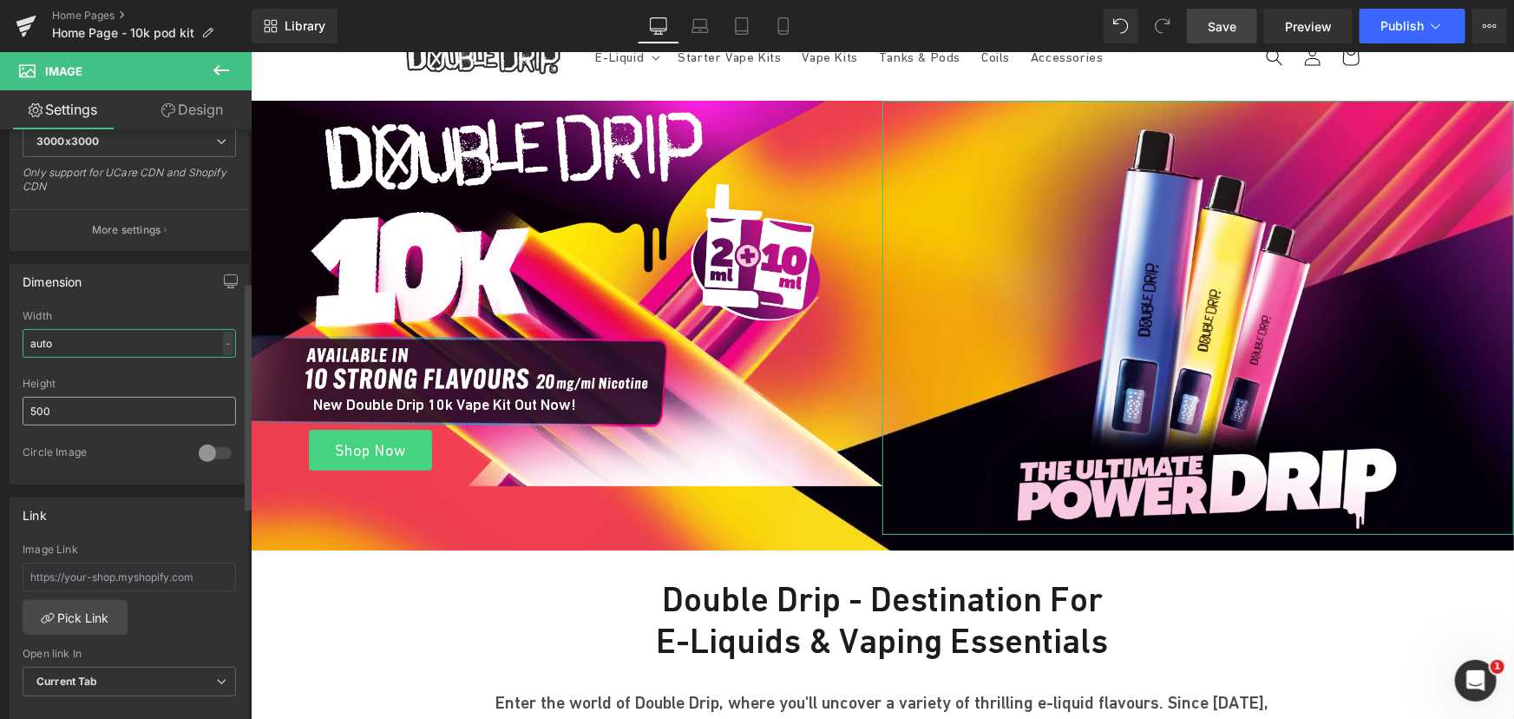
type input "auto"
click at [89, 407] on input "500" at bounding box center [129, 411] width 213 height 29
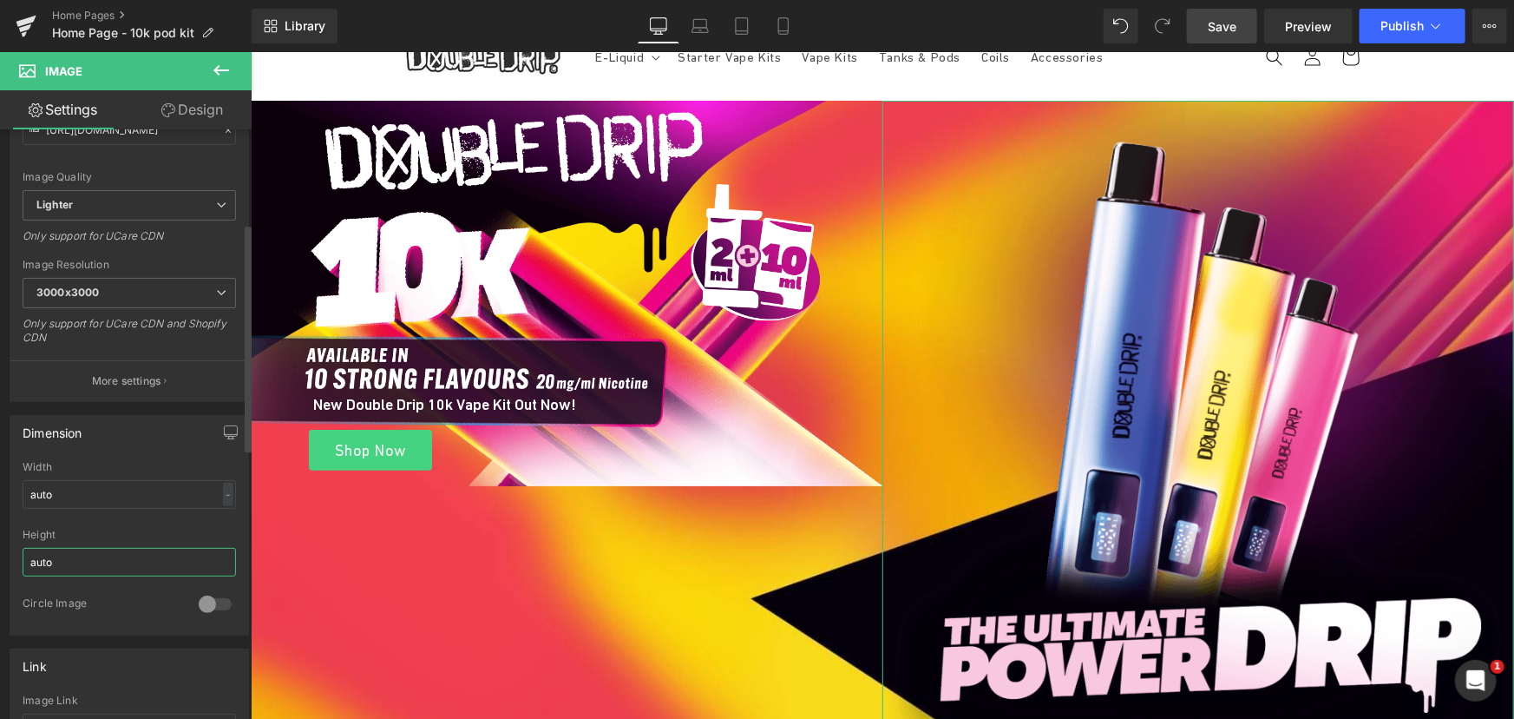
scroll to position [78, 0]
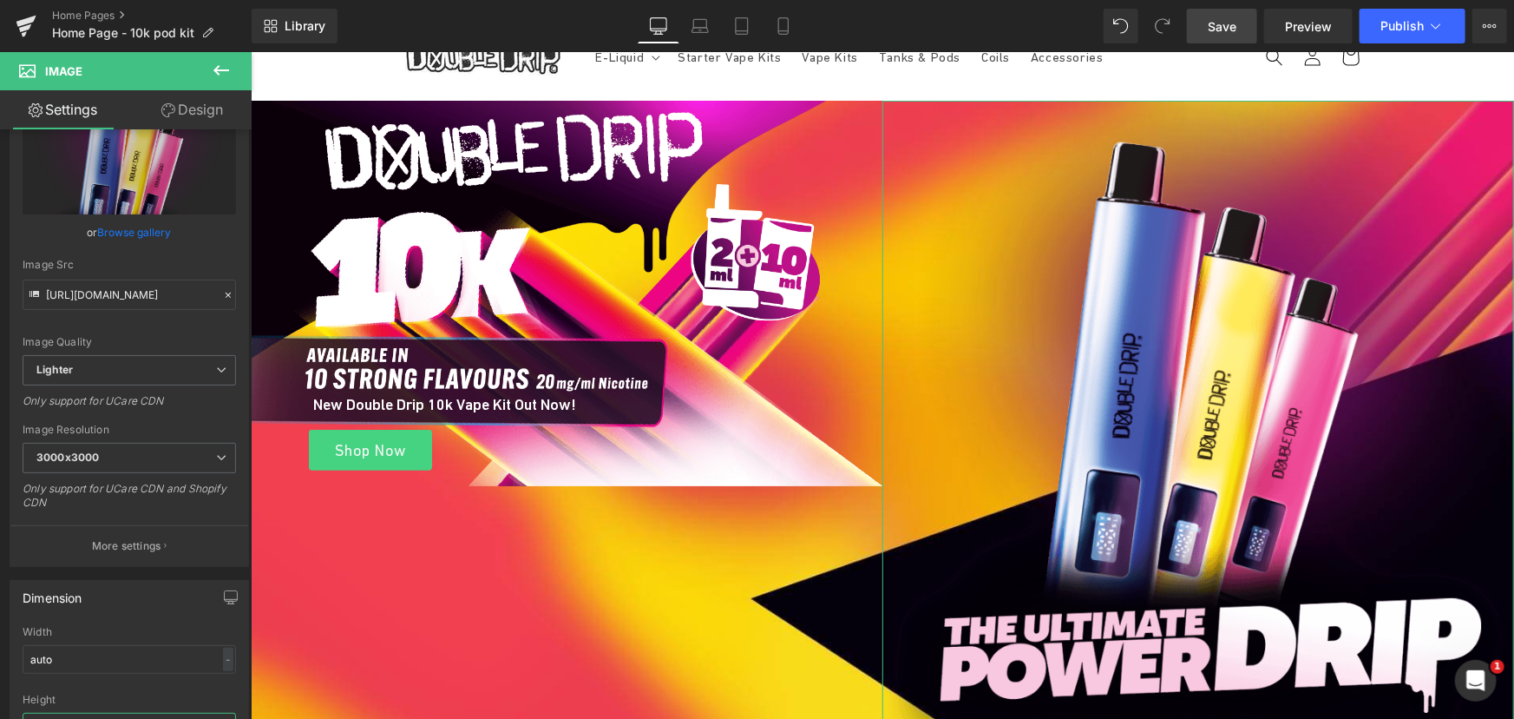
type input "auto"
click at [213, 104] on link "Design" at bounding box center [192, 109] width 126 height 39
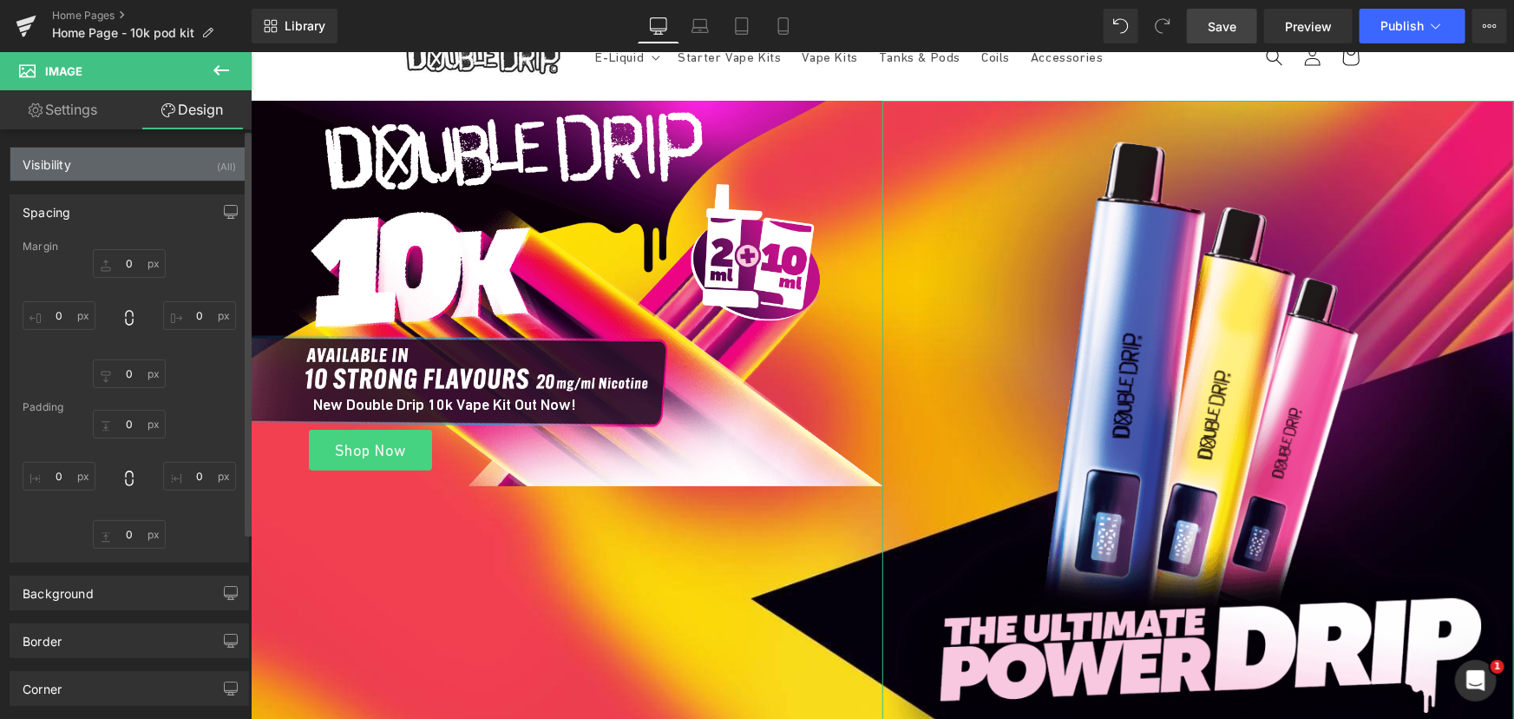
click at [103, 167] on div "Visibility (All)" at bounding box center [129, 164] width 238 height 33
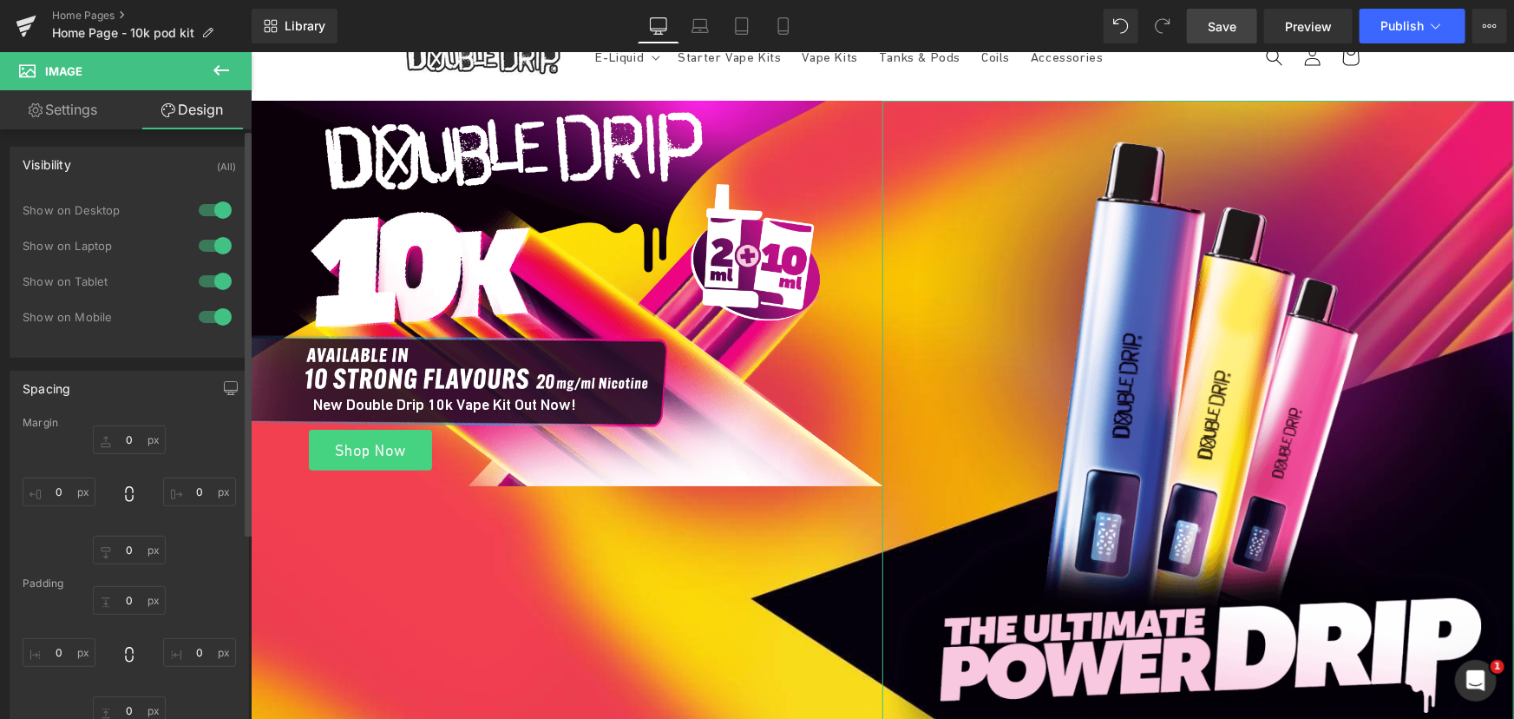
click at [118, 154] on div "Visibility (All)" at bounding box center [129, 164] width 238 height 33
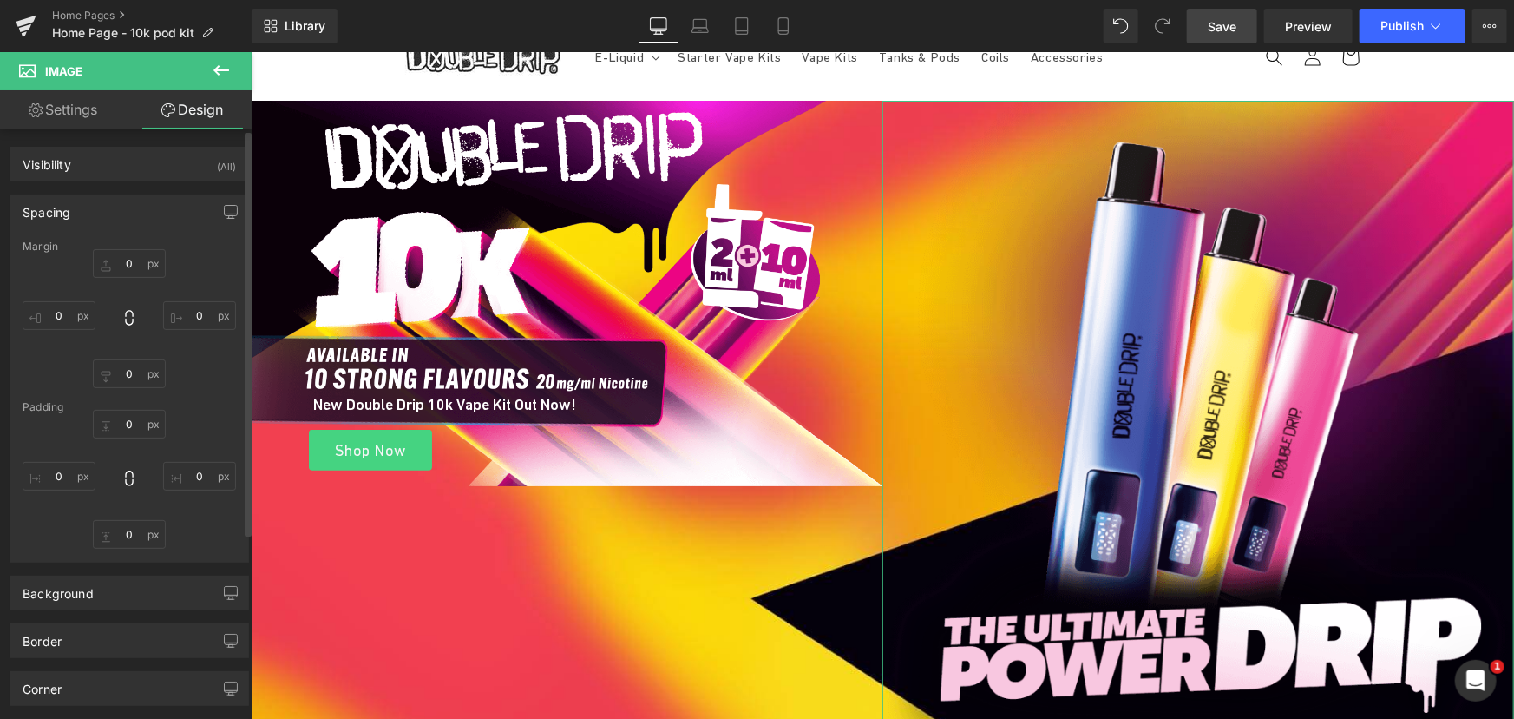
click at [85, 216] on div "Spacing" at bounding box center [129, 211] width 238 height 33
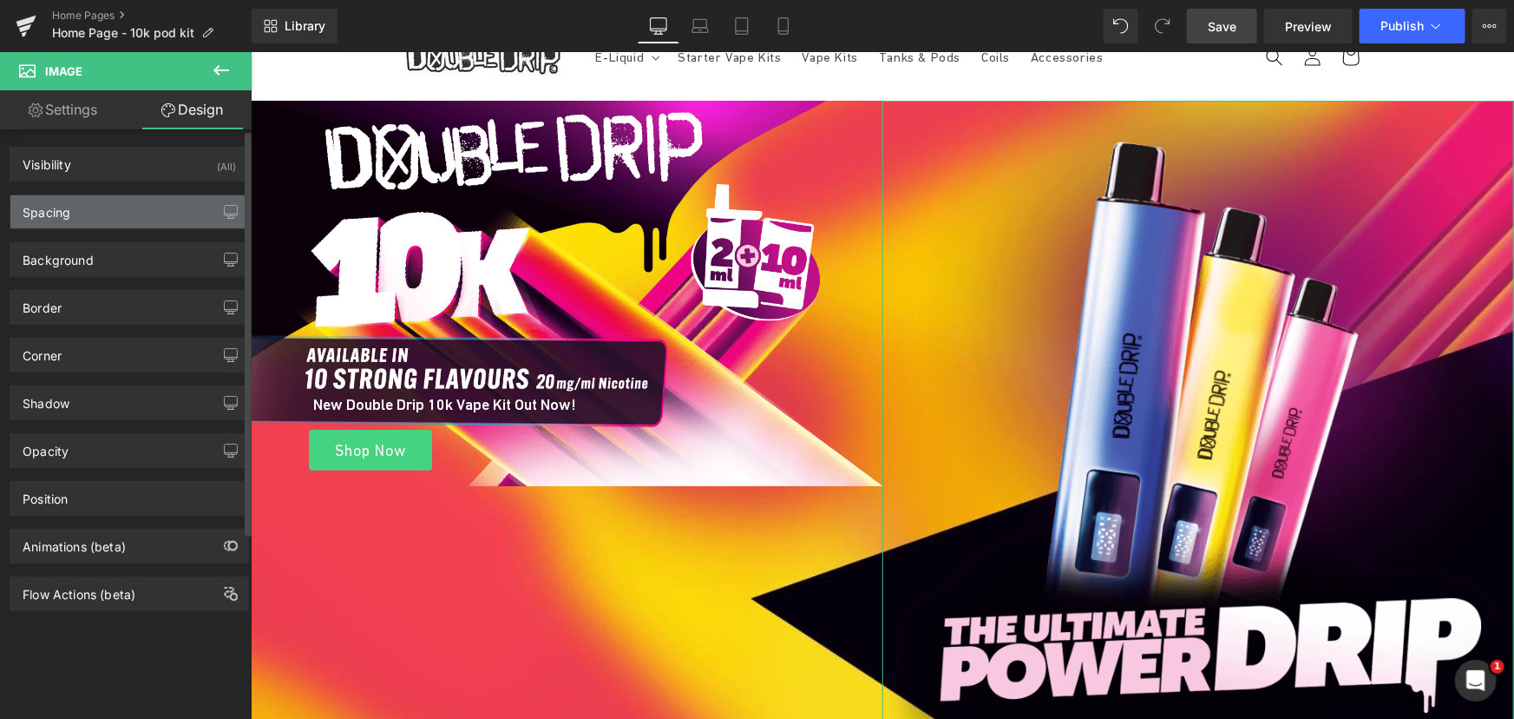
click at [96, 214] on div "Spacing" at bounding box center [129, 211] width 238 height 33
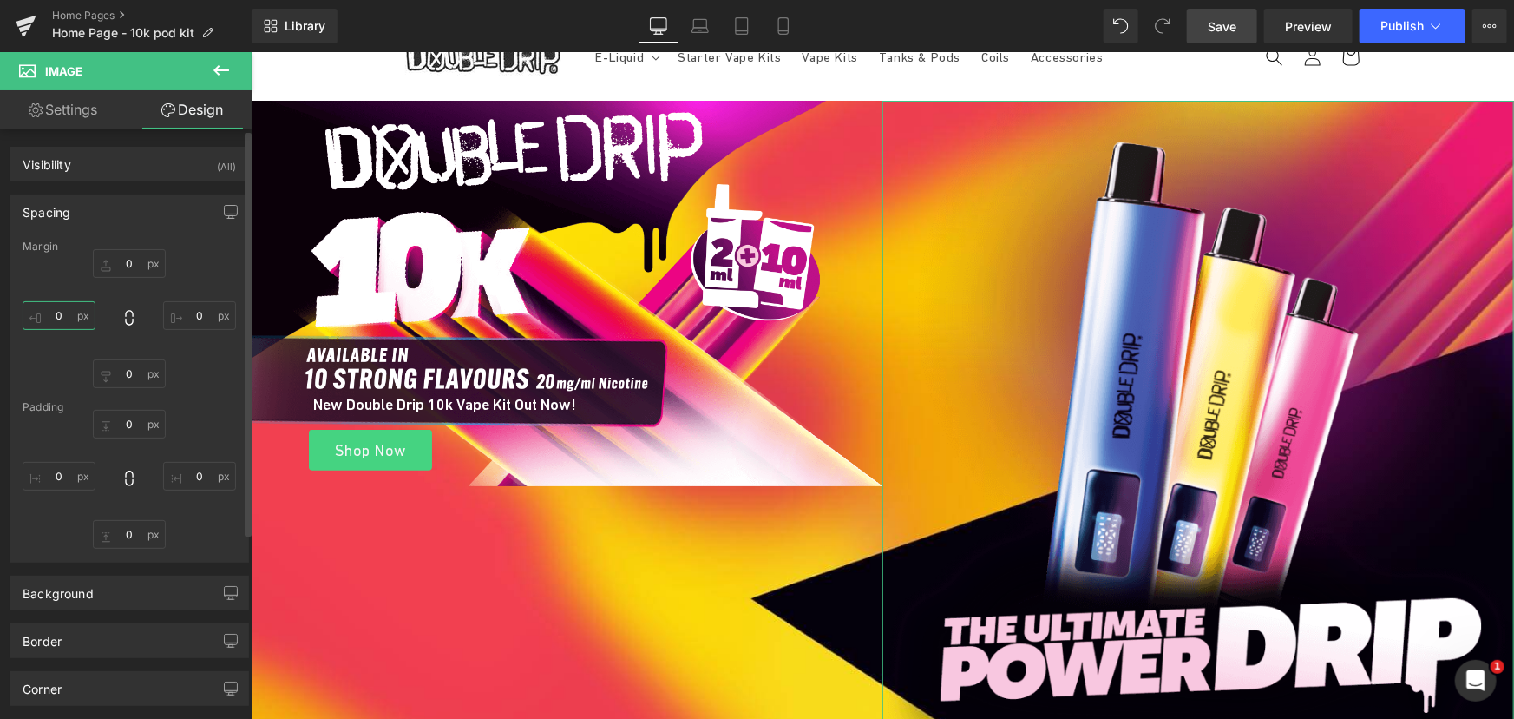
click at [52, 321] on input "text" at bounding box center [59, 315] width 73 height 29
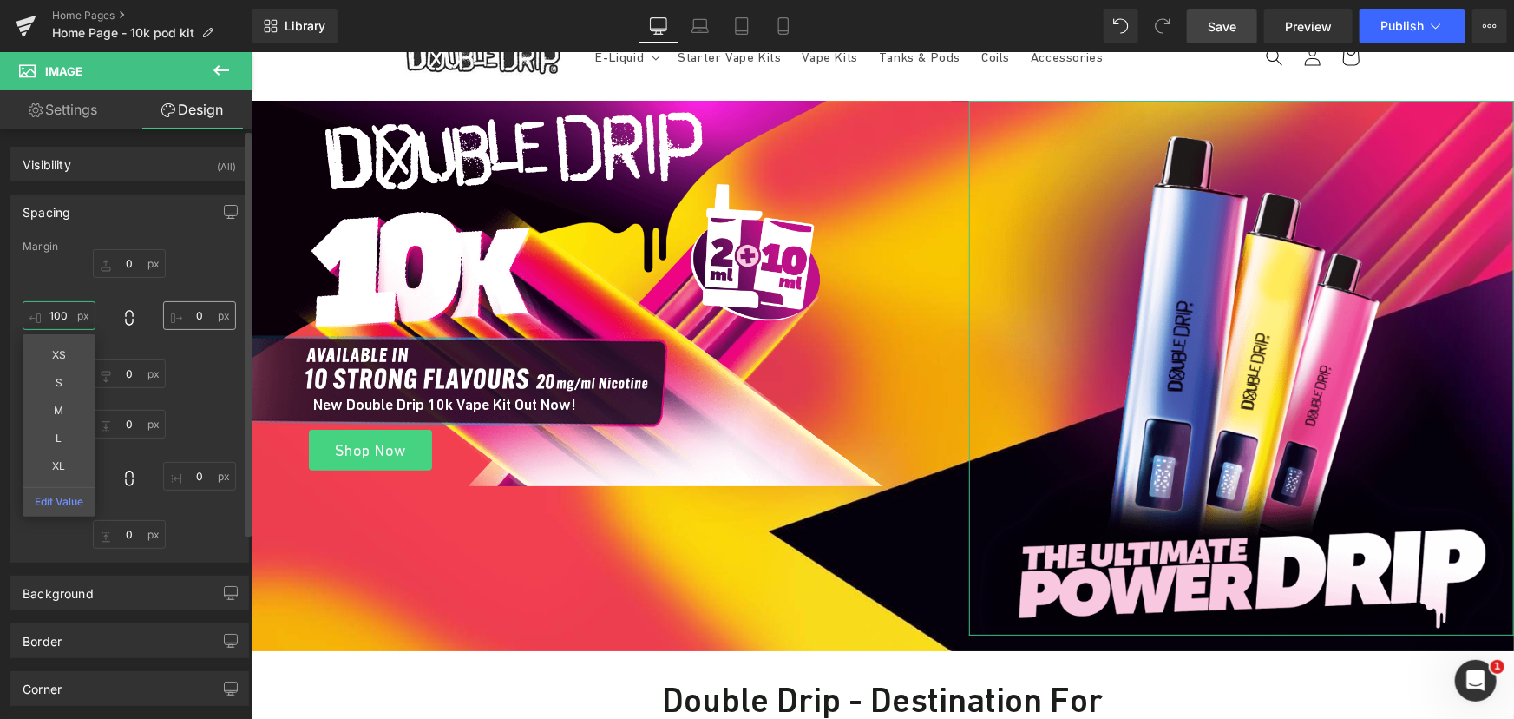
type input "100"
click at [209, 312] on input "text" at bounding box center [199, 315] width 73 height 29
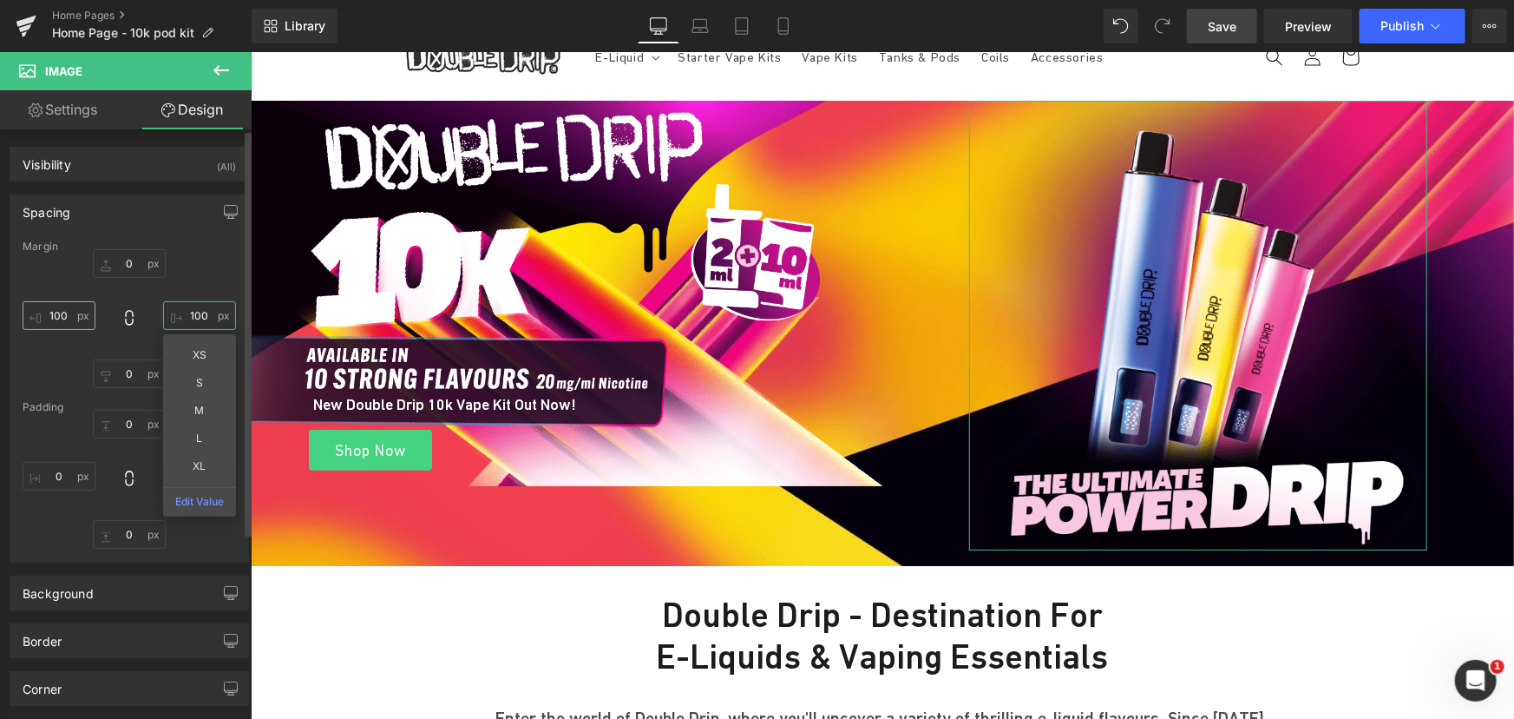
type input "100"
click at [76, 318] on input "100" at bounding box center [59, 315] width 73 height 29
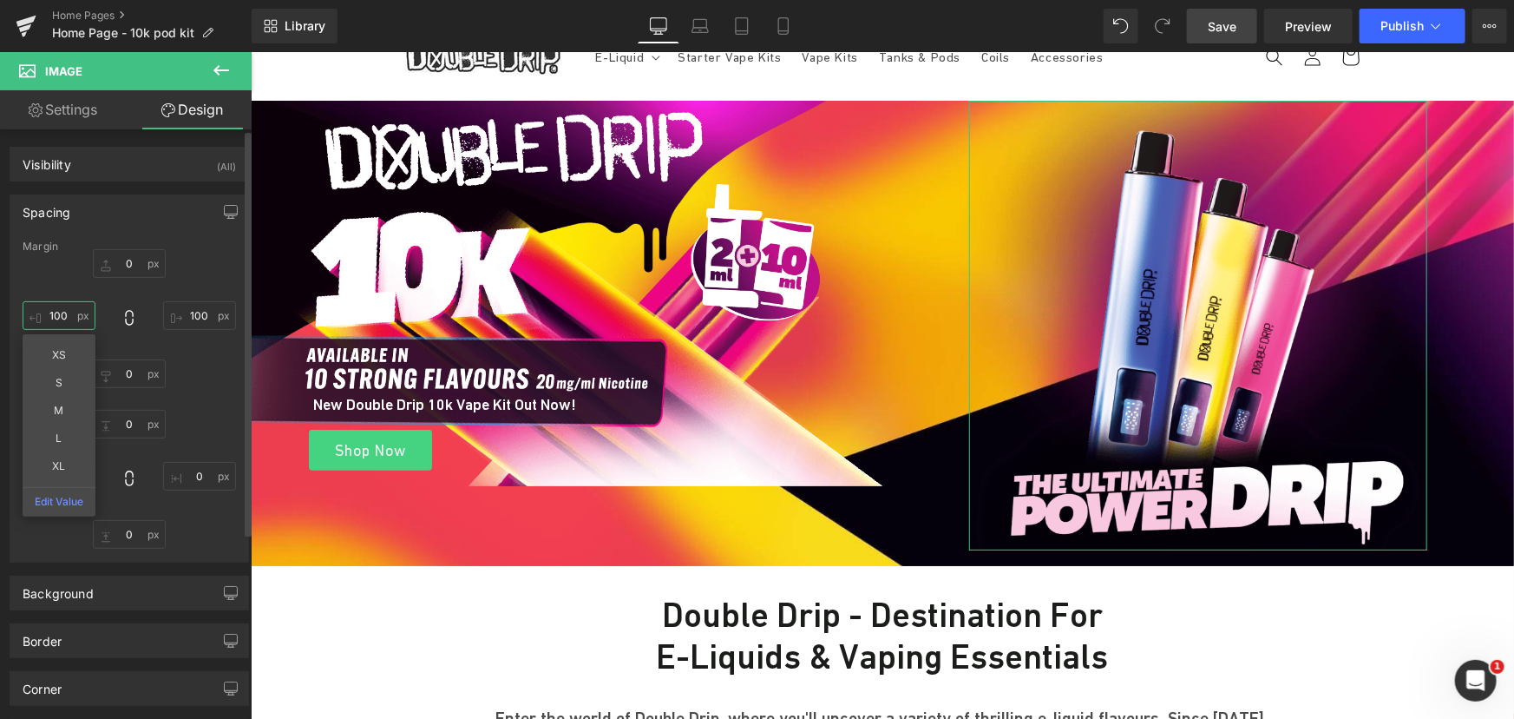
click at [76, 318] on input "100" at bounding box center [59, 315] width 73 height 29
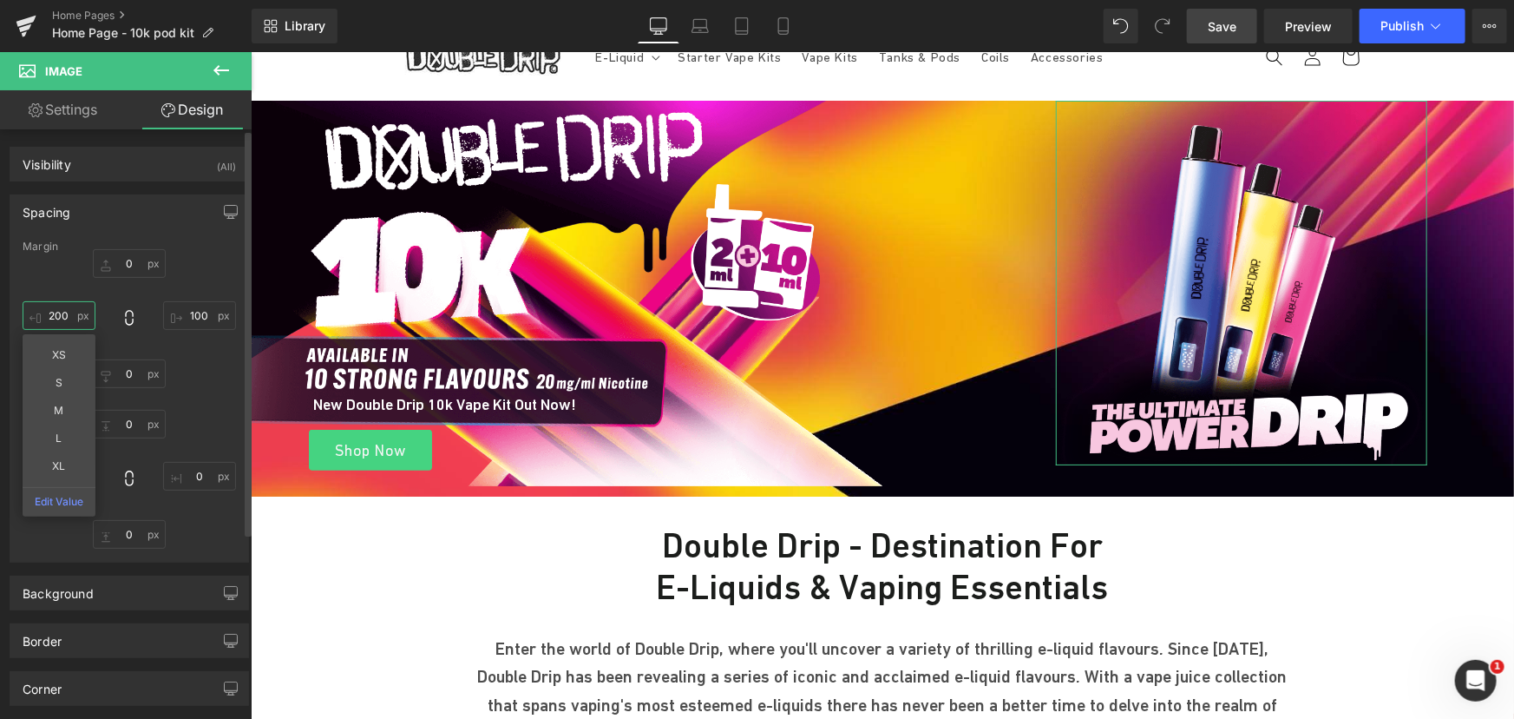
click at [69, 316] on input "200" at bounding box center [59, 315] width 73 height 29
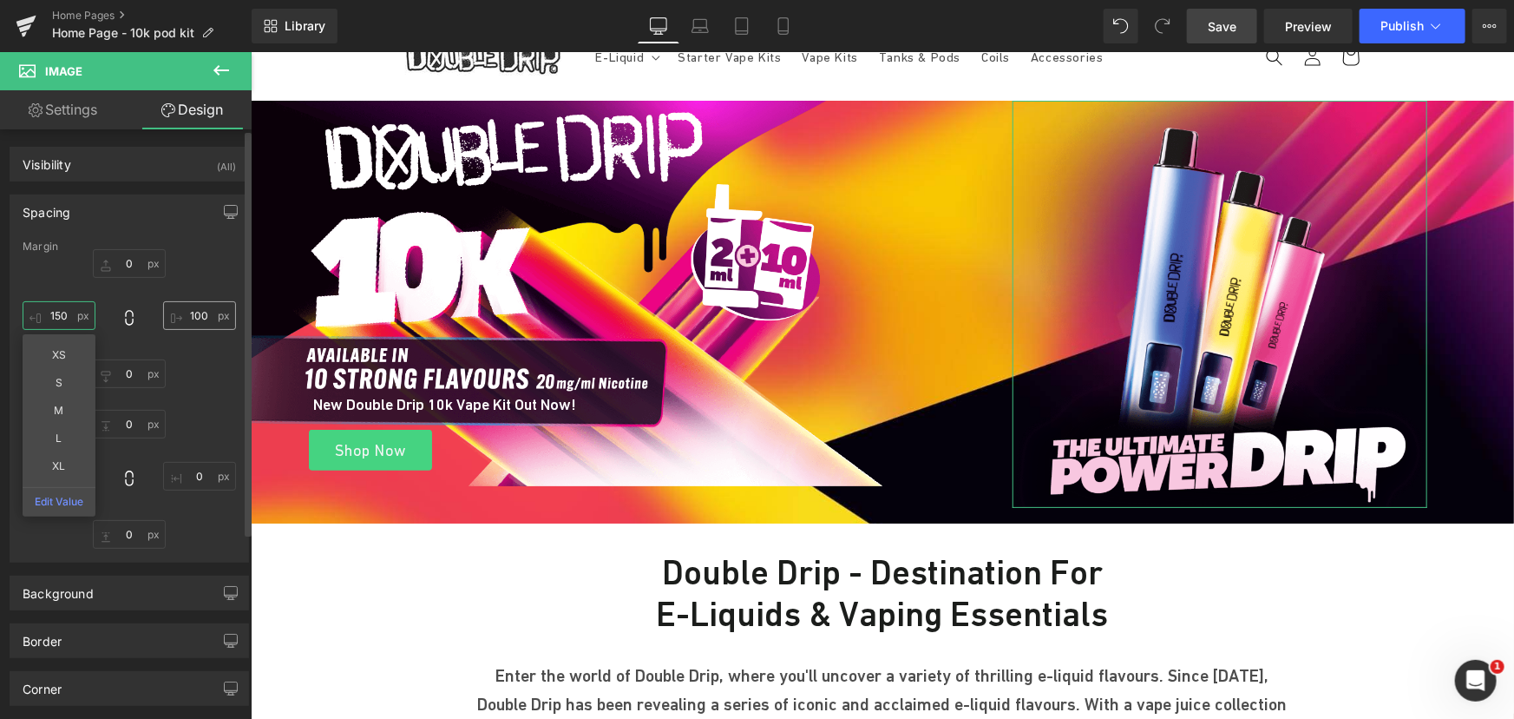
type input "150"
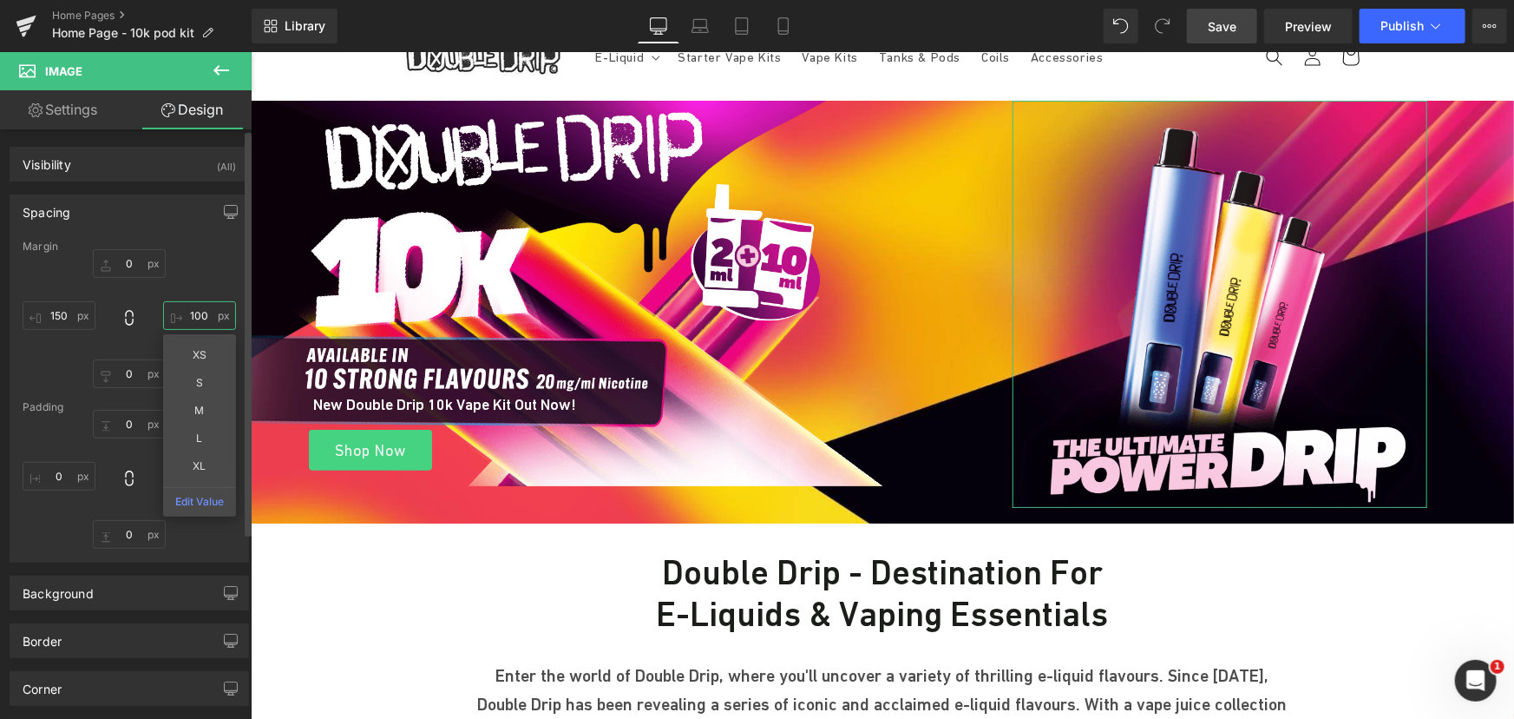
click at [194, 305] on input "100" at bounding box center [199, 315] width 73 height 29
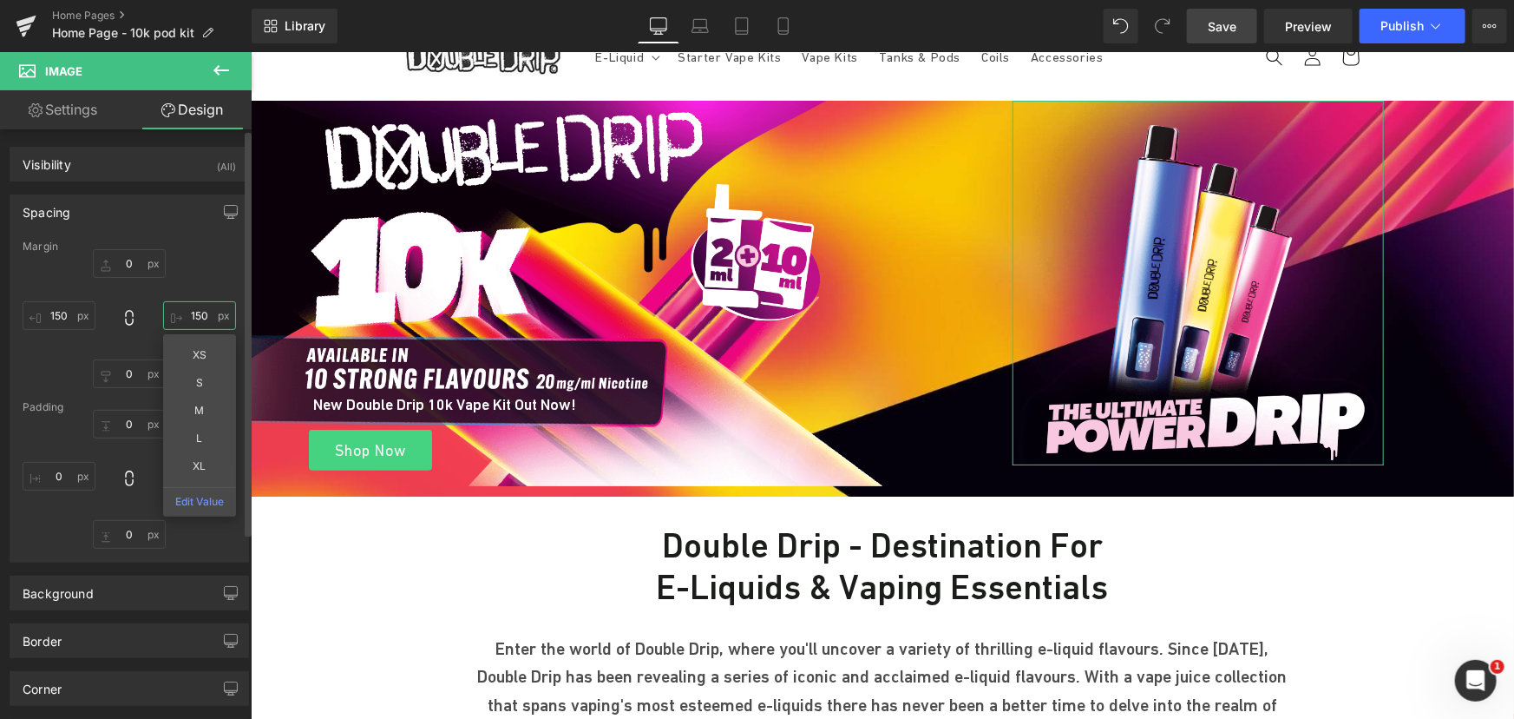
type input "150"
click at [84, 356] on div "150 XS S M L XL Edit Value 150" at bounding box center [129, 318] width 213 height 139
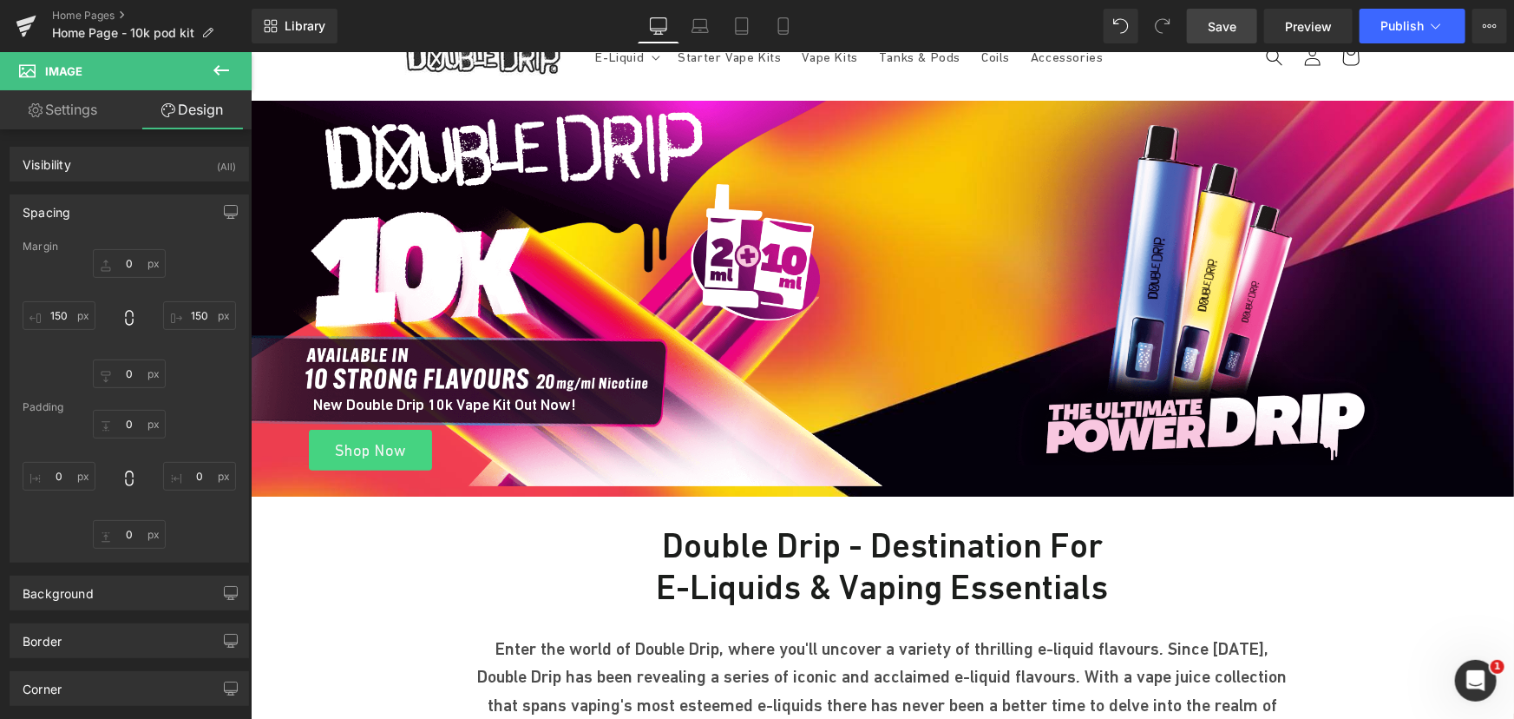
click at [1234, 17] on span "Save" at bounding box center [1222, 26] width 29 height 18
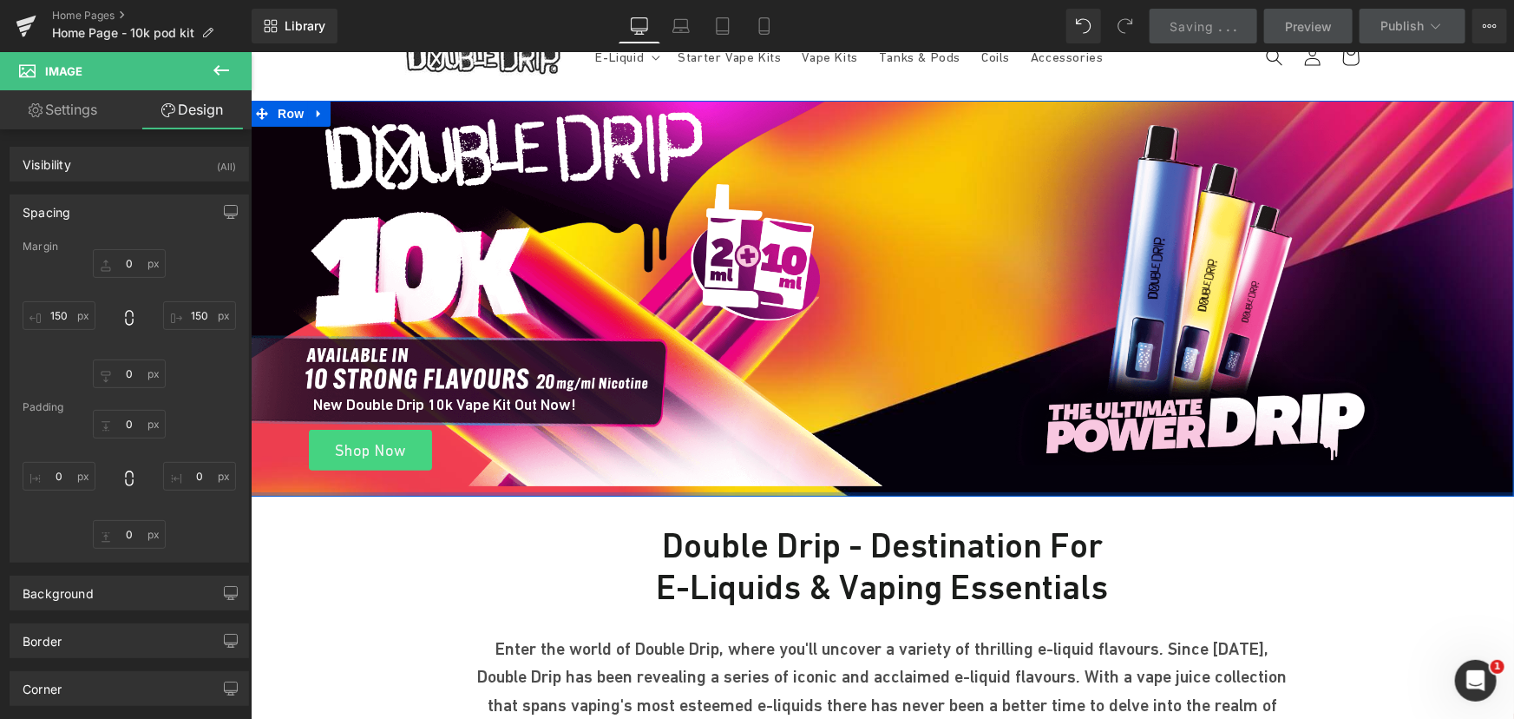
click at [816, 475] on div "Image New Double Drip 10k Vape Kit Out Now! Heading Shop Now Button Image Row H…" at bounding box center [882, 298] width 1264 height 396
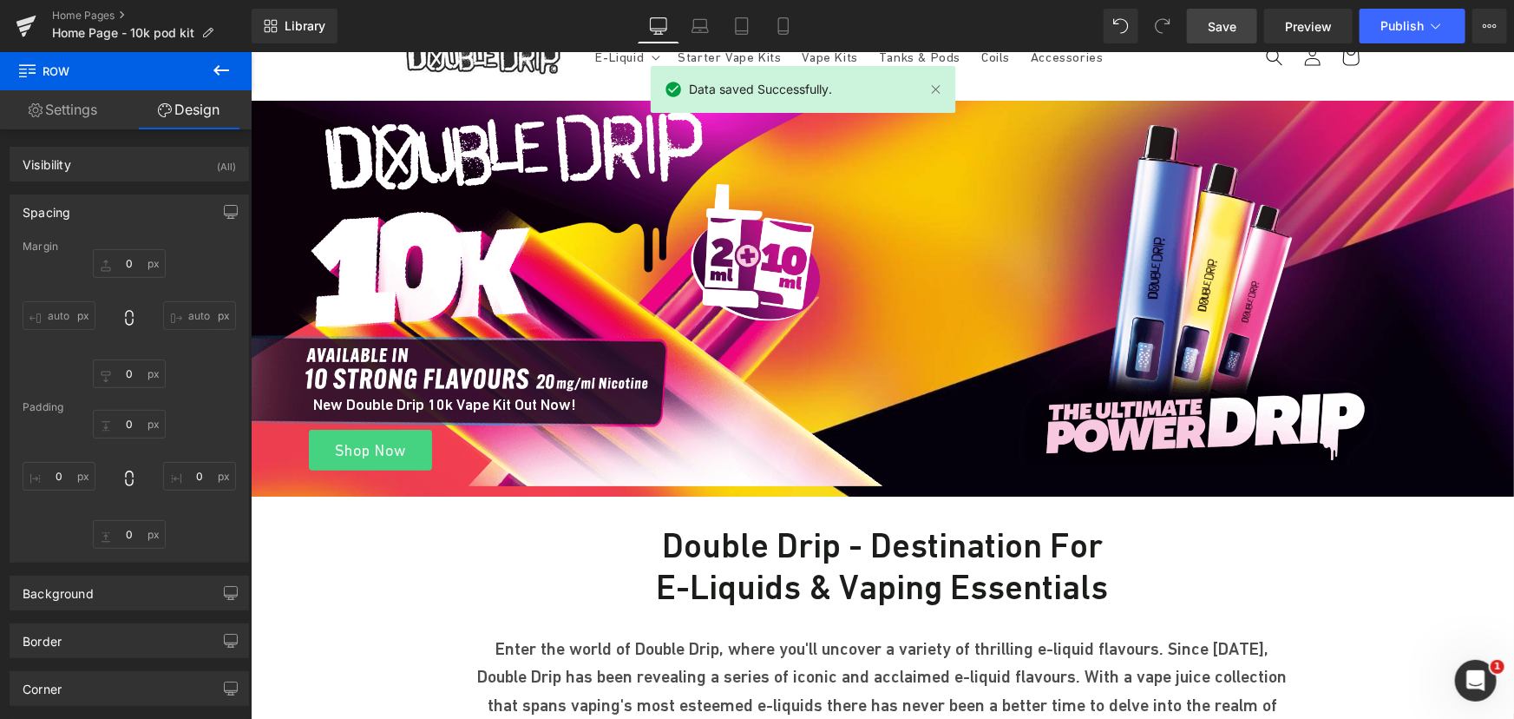
click at [982, 114] on div "Image" at bounding box center [1198, 282] width 632 height 364
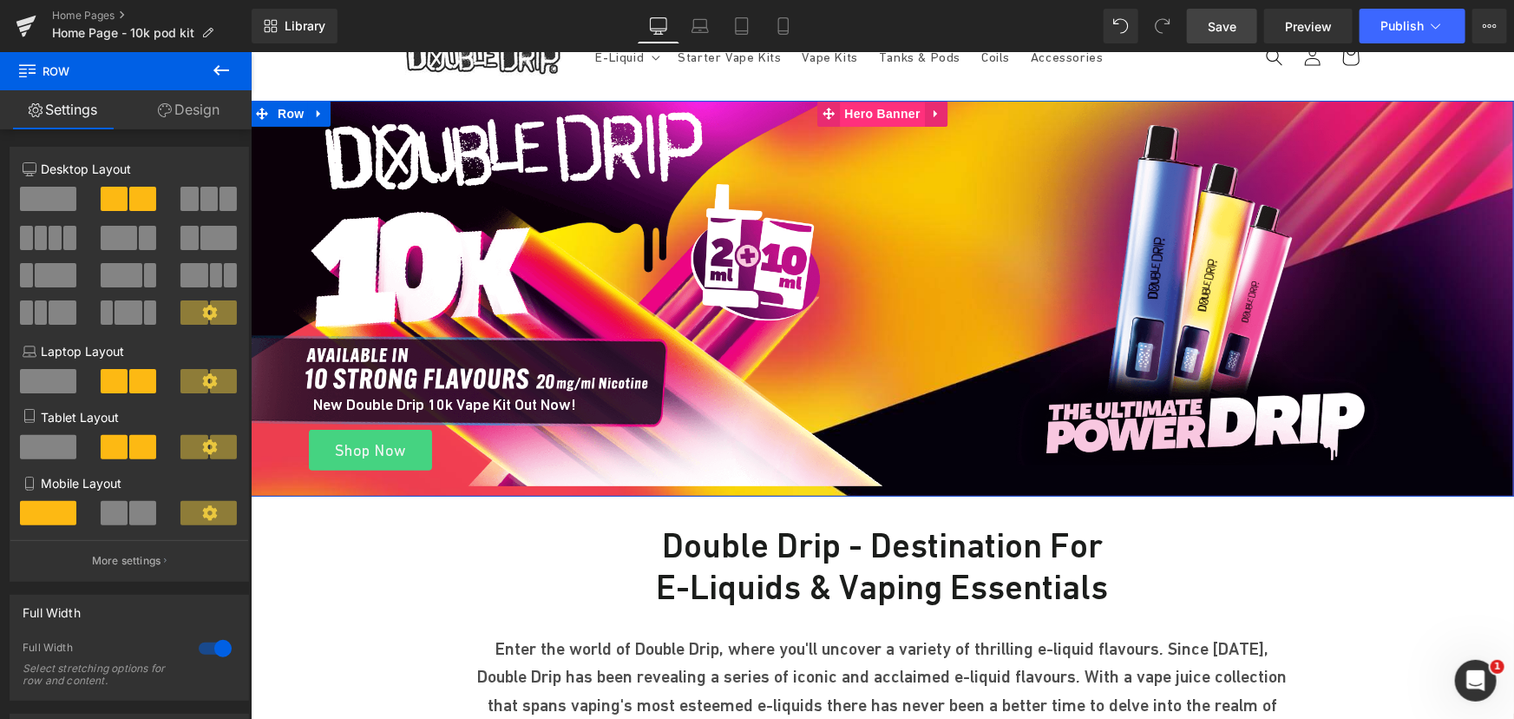
click at [862, 113] on span "Hero Banner" at bounding box center [882, 113] width 84 height 26
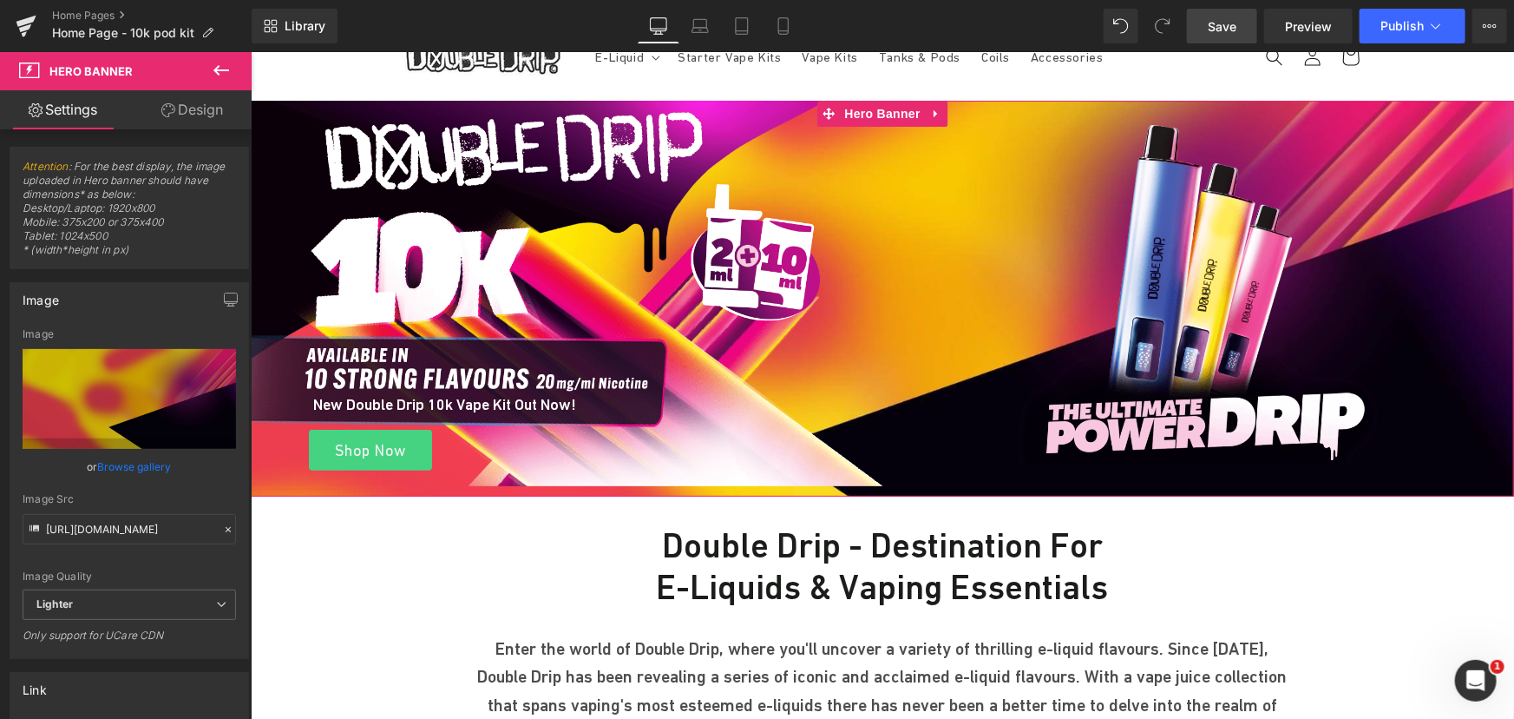
click at [208, 113] on link "Design" at bounding box center [192, 109] width 126 height 39
click at [0, 0] on div "Spacing" at bounding box center [0, 0] width 0 height 0
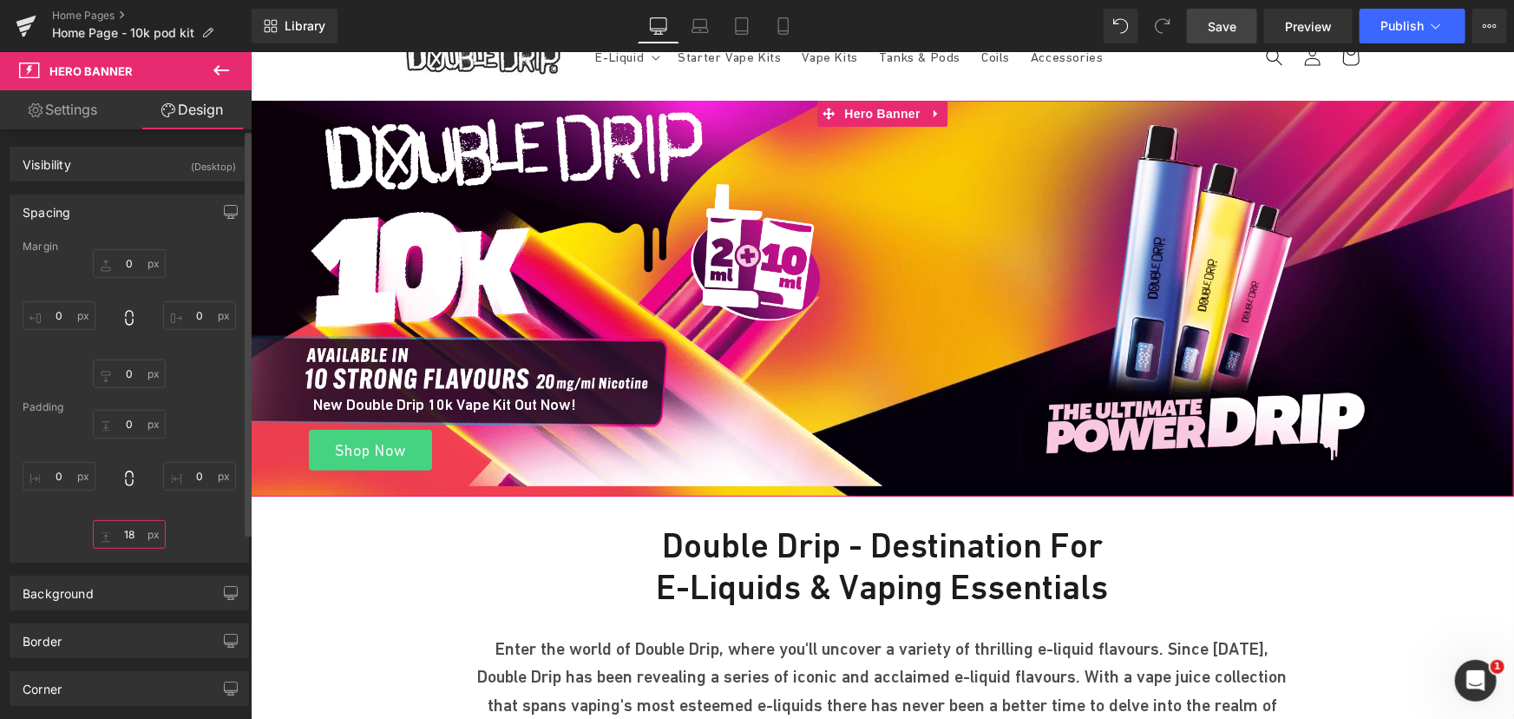
click at [127, 530] on input "text" at bounding box center [129, 534] width 73 height 29
type input "0"
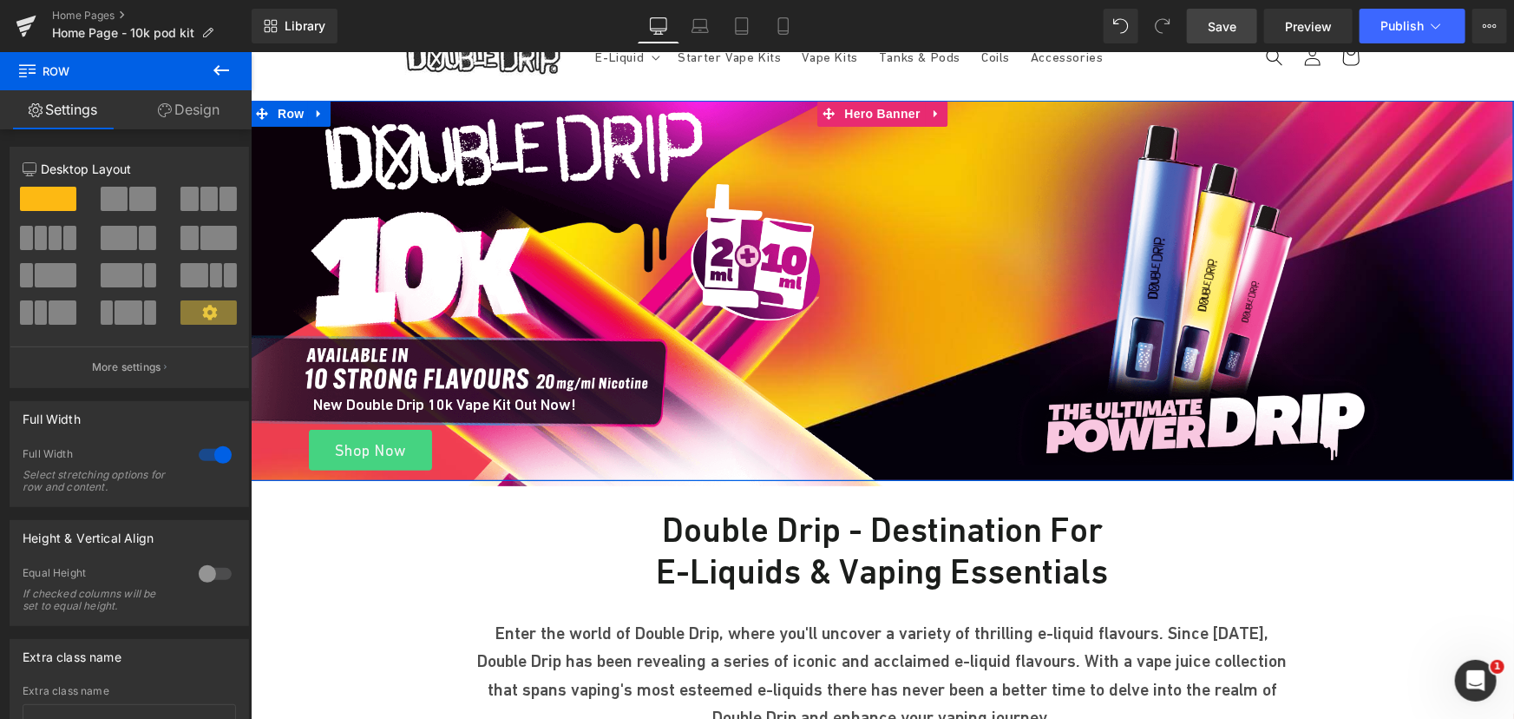
drag, startPoint x: 889, startPoint y: 477, endPoint x: 889, endPoint y: 467, distance: 10.4
click at [889, 467] on div "Image New Double Drip 10k Vape Kit Out Now! Heading Shop Now Button Image Row H…" at bounding box center [882, 290] width 1264 height 380
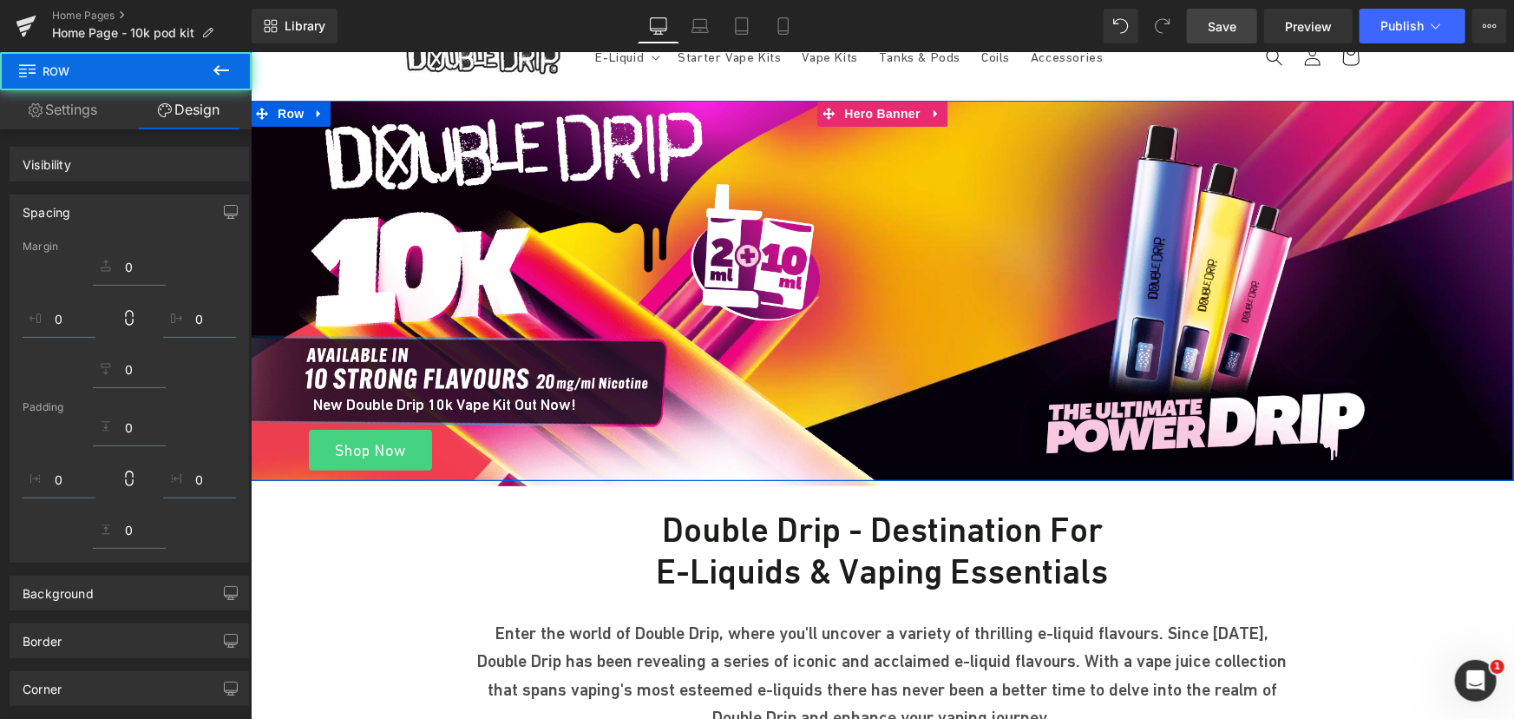
click at [1221, 13] on link "Save" at bounding box center [1222, 26] width 70 height 35
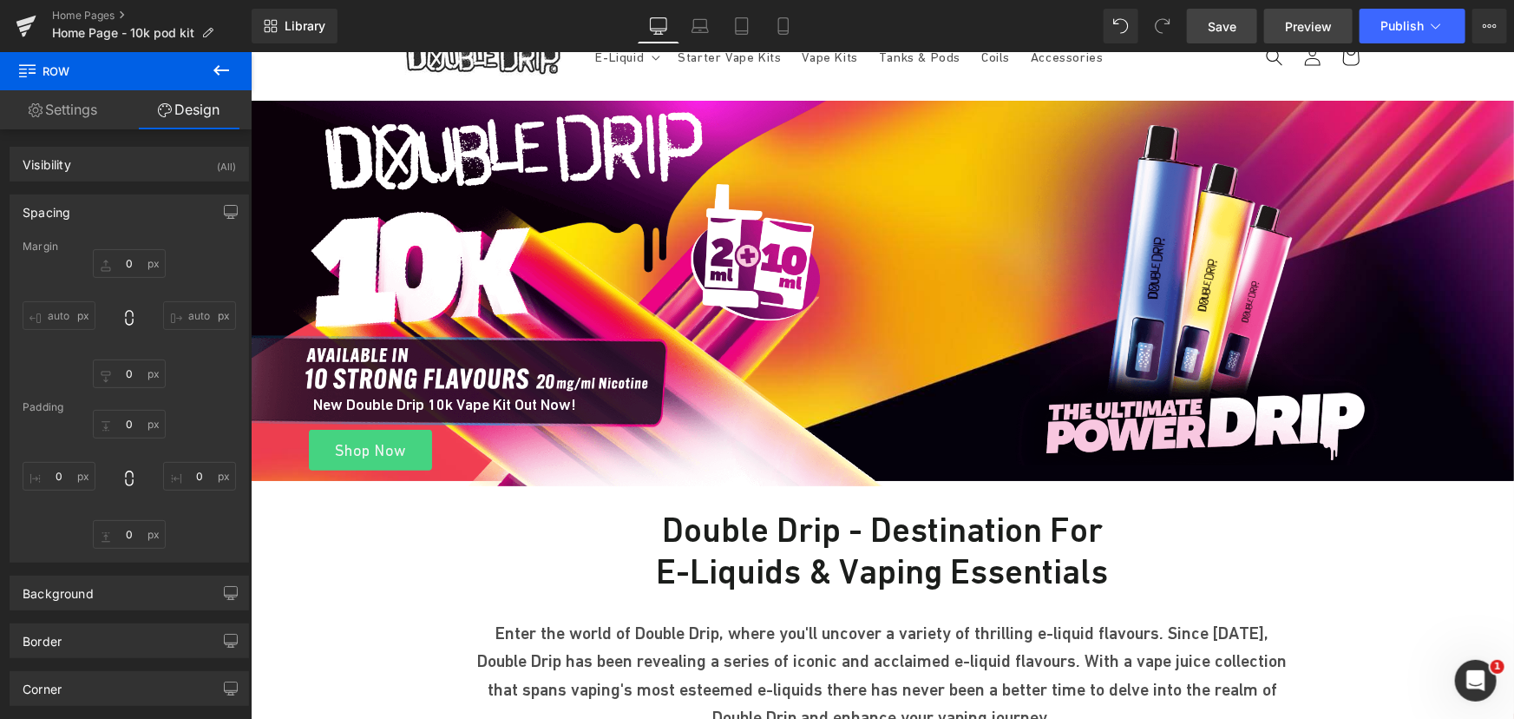
click at [1288, 26] on span "Preview" at bounding box center [1308, 26] width 47 height 18
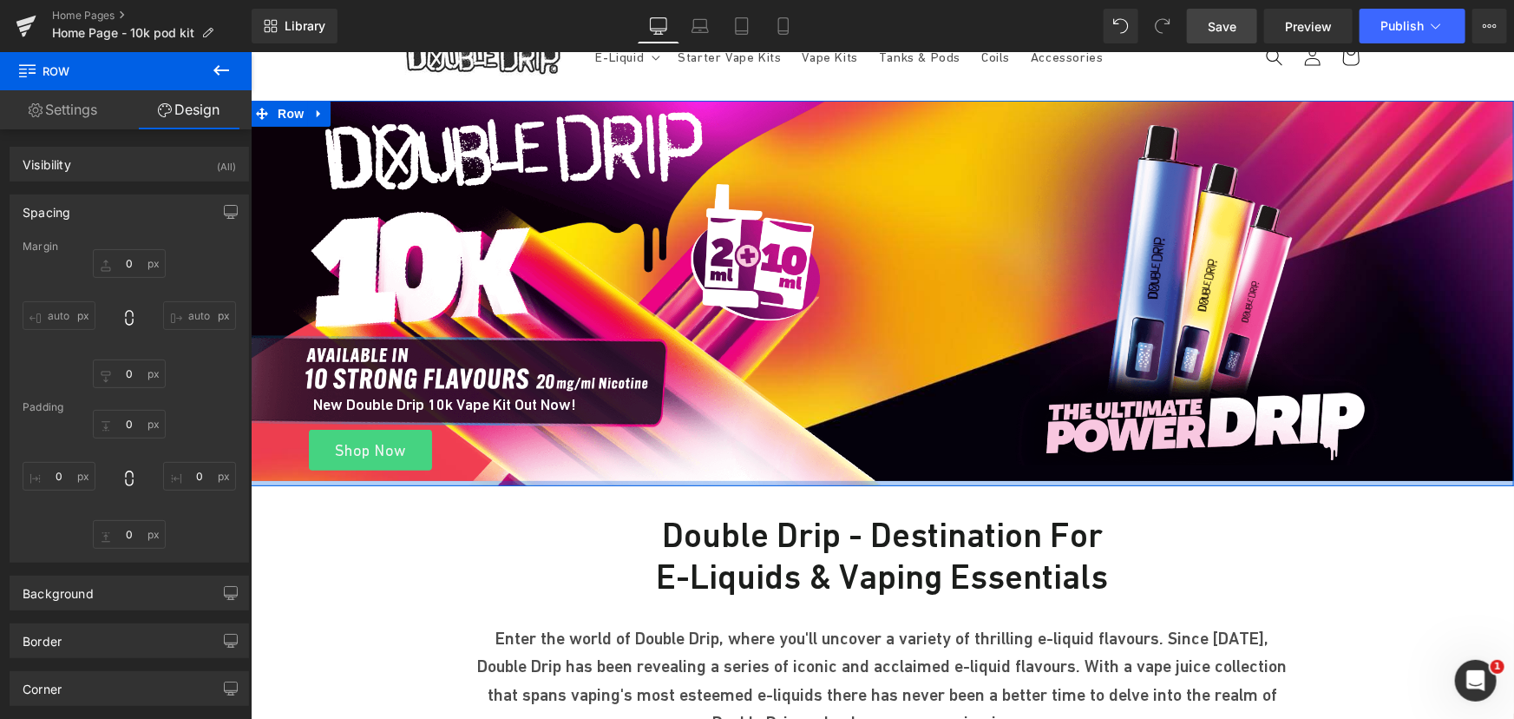
click at [880, 482] on div at bounding box center [882, 482] width 1264 height 5
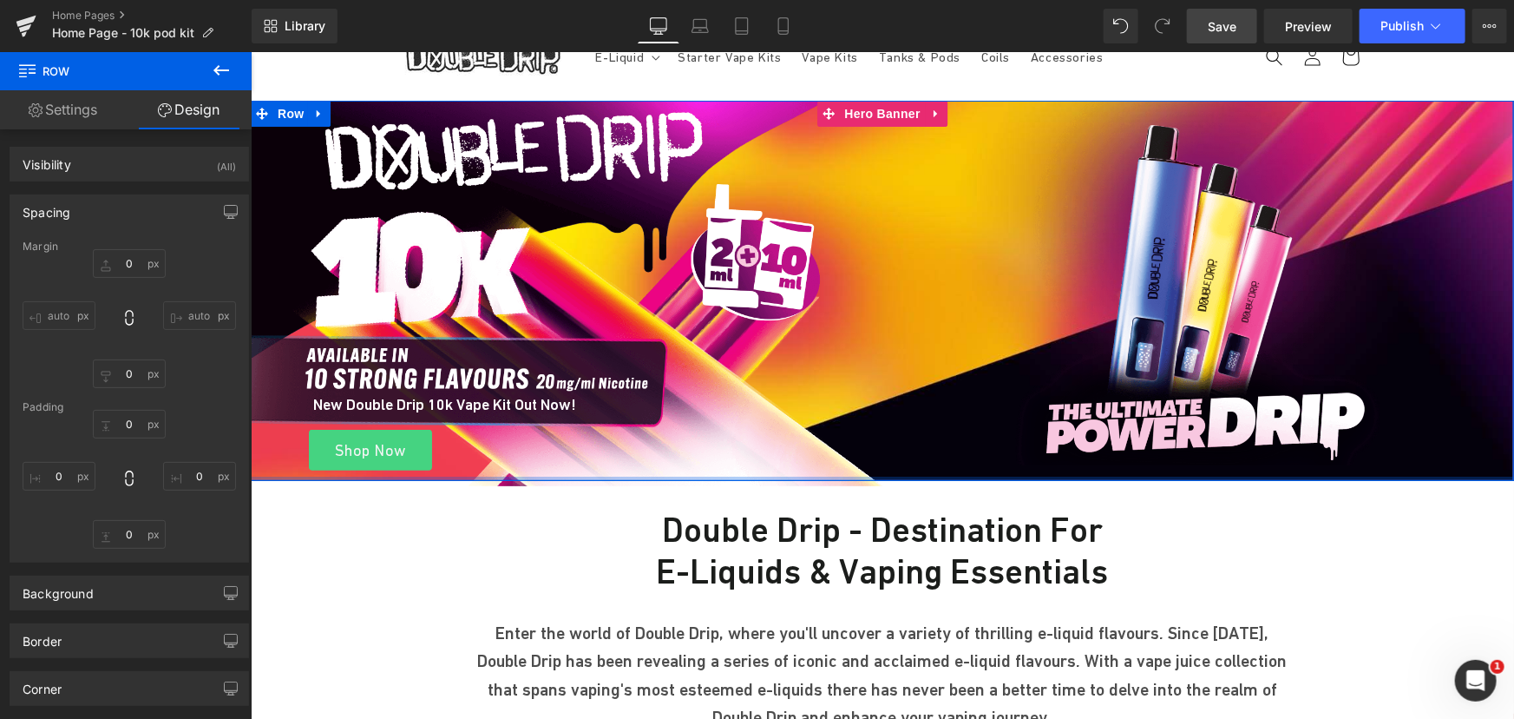
drag, startPoint x: 898, startPoint y: 481, endPoint x: 905, endPoint y: 457, distance: 24.4
click at [905, 457] on div "Image New Double Drip 10k Vape Kit Out Now! Heading Shop Now Button Image Row H…" at bounding box center [882, 290] width 1264 height 380
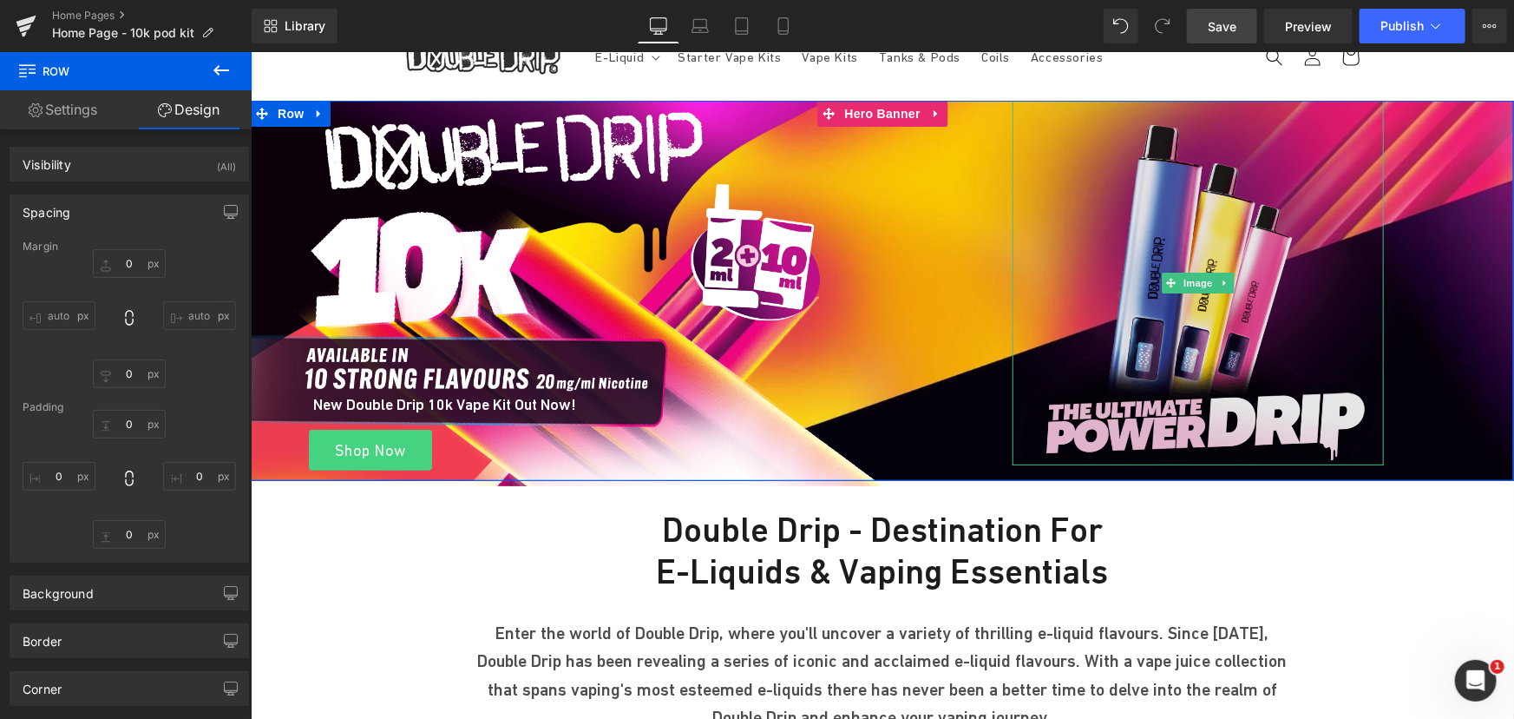
click at [1139, 246] on img at bounding box center [1197, 282] width 371 height 364
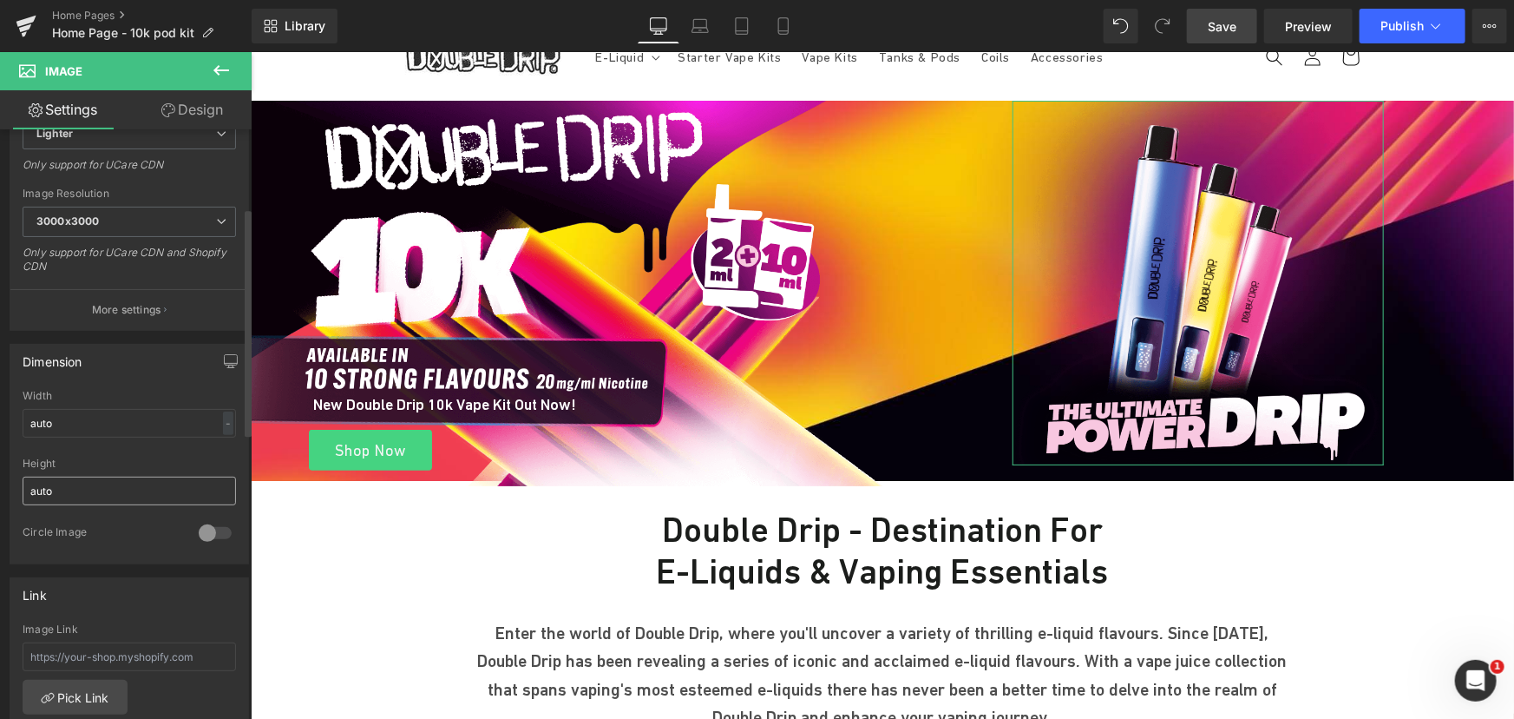
scroll to position [315, 0]
click at [88, 430] on input "auto" at bounding box center [129, 422] width 213 height 29
type input "500"
click at [61, 486] on input "auto" at bounding box center [129, 490] width 213 height 29
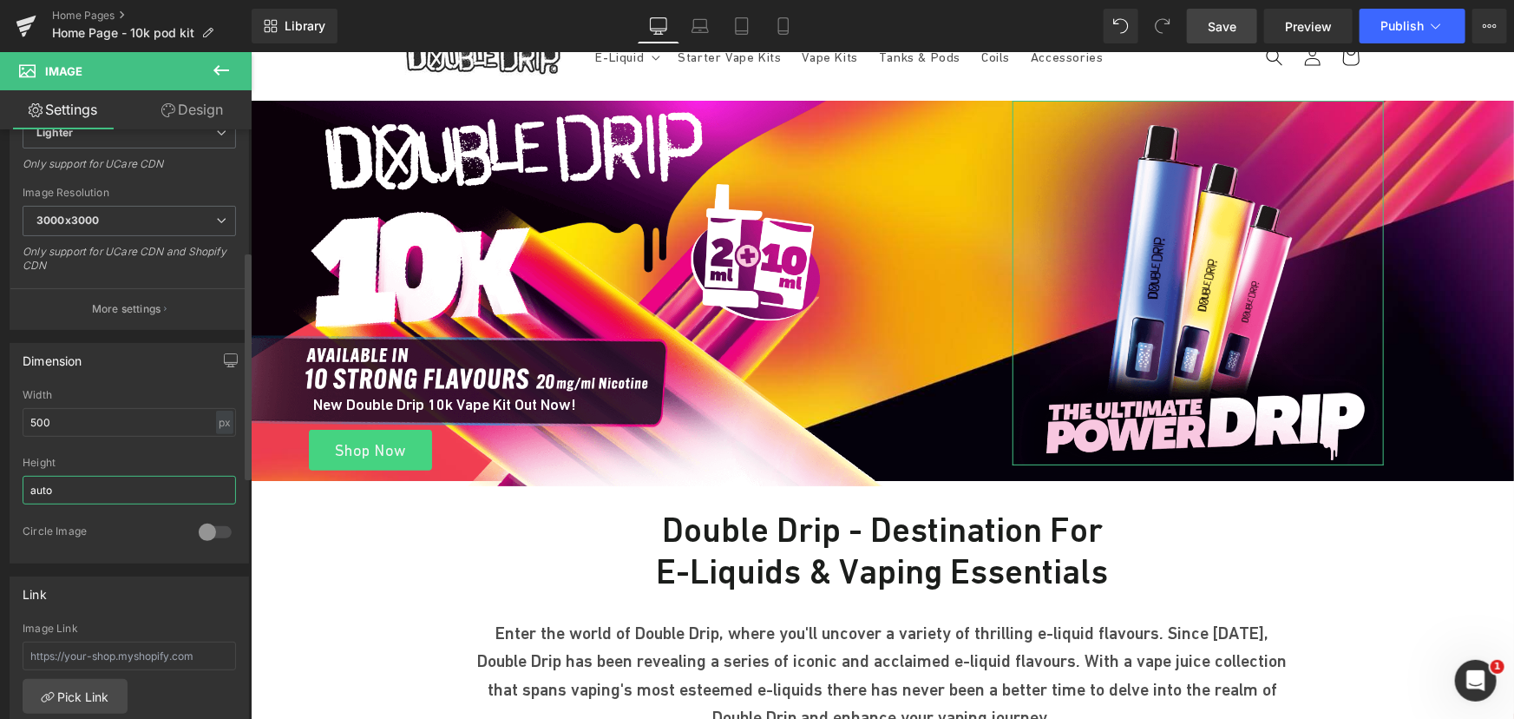
click at [61, 486] on input "auto" at bounding box center [129, 490] width 213 height 29
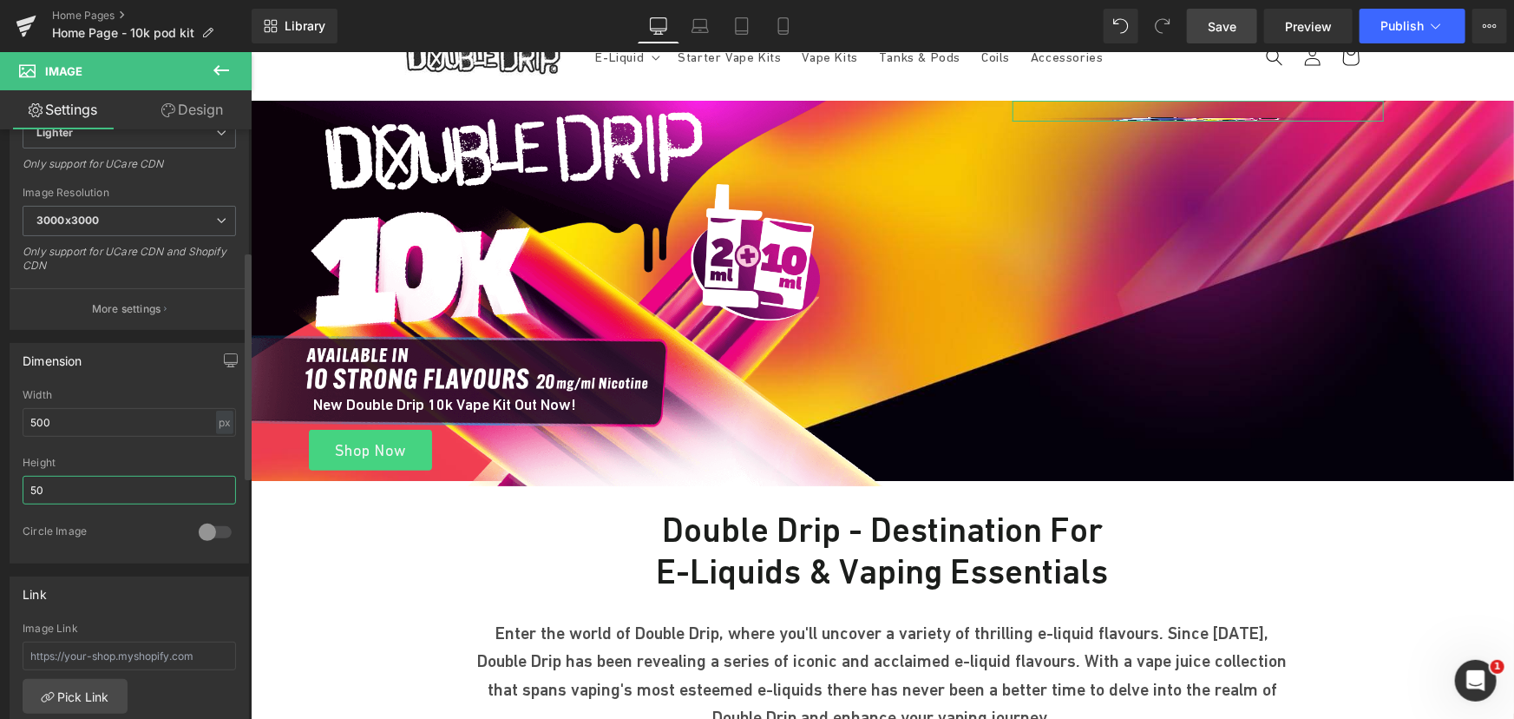
type input "500"
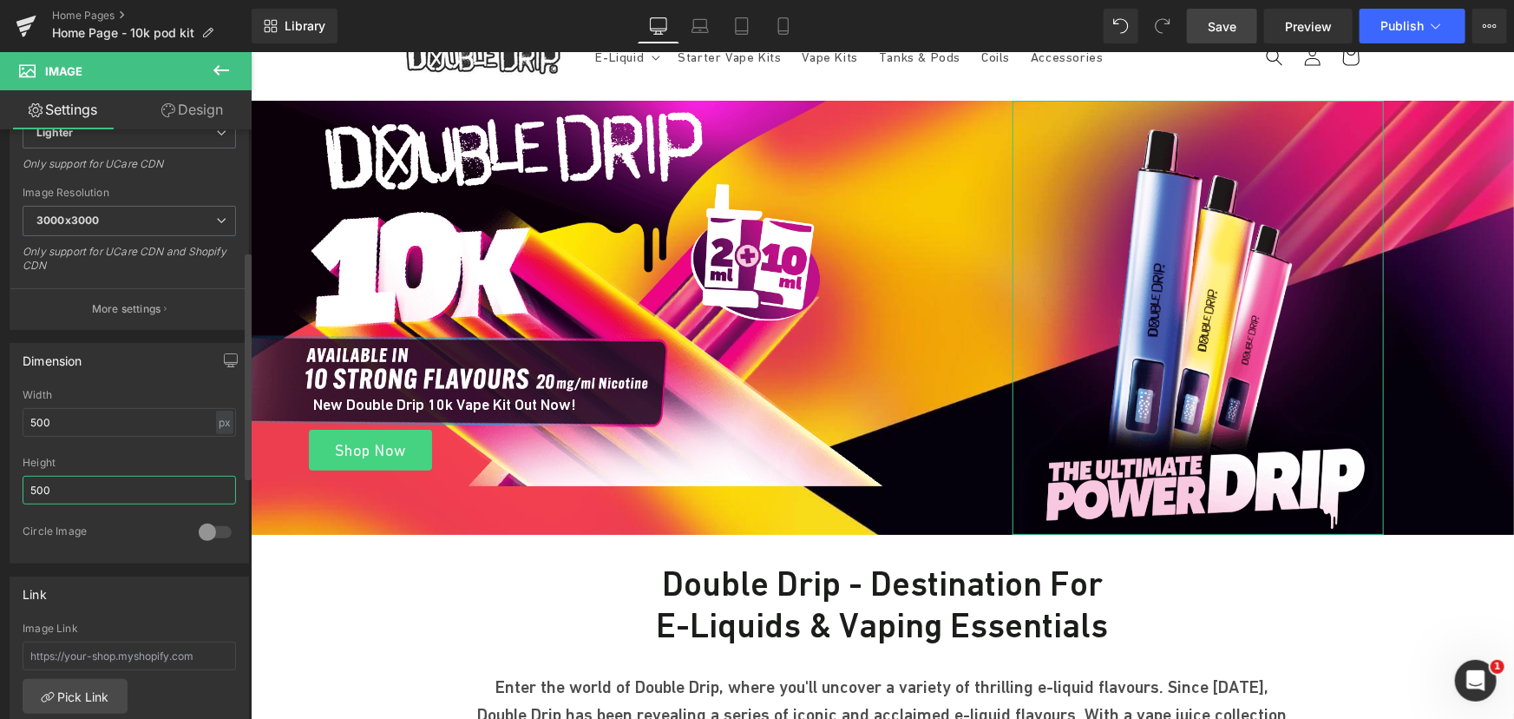
click at [64, 489] on input "500" at bounding box center [129, 490] width 213 height 29
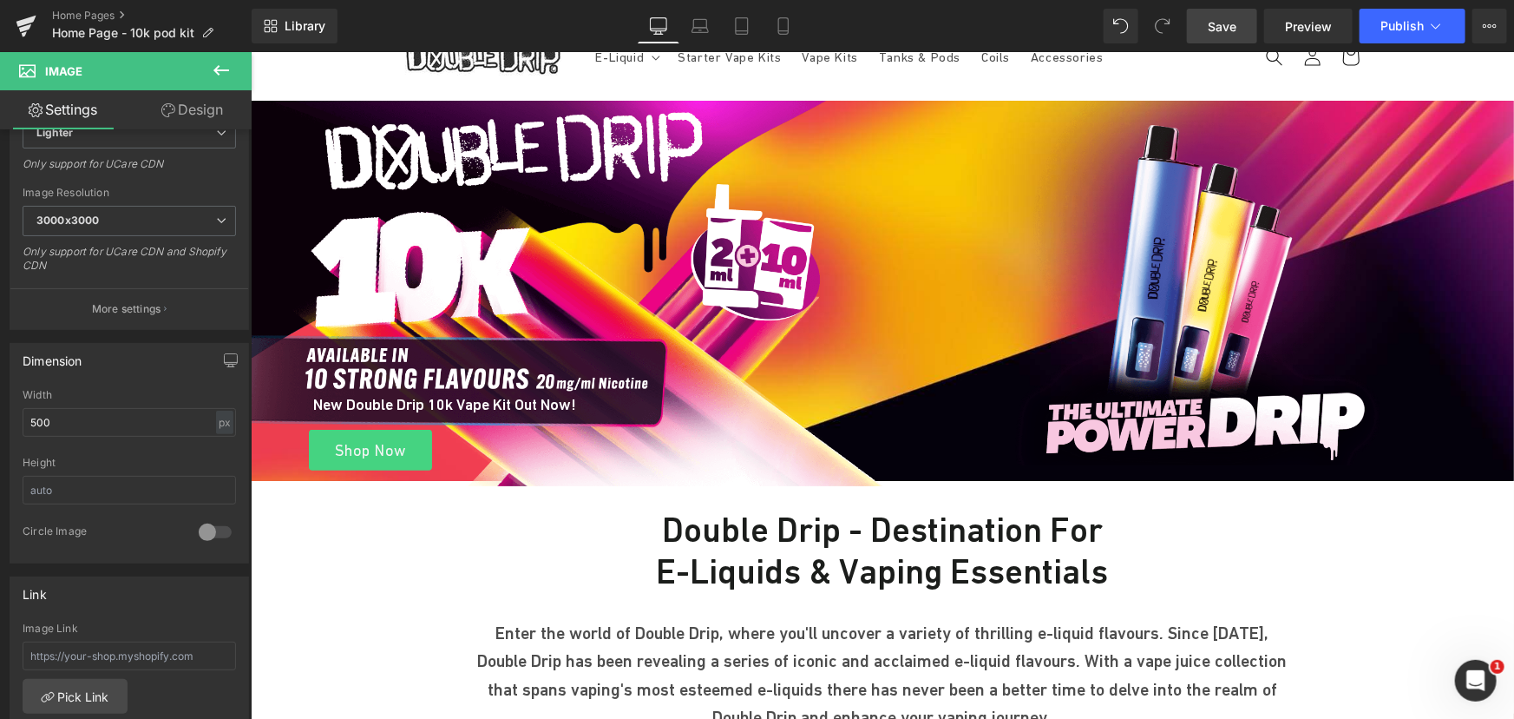
click at [1230, 17] on span "Save" at bounding box center [1222, 26] width 29 height 18
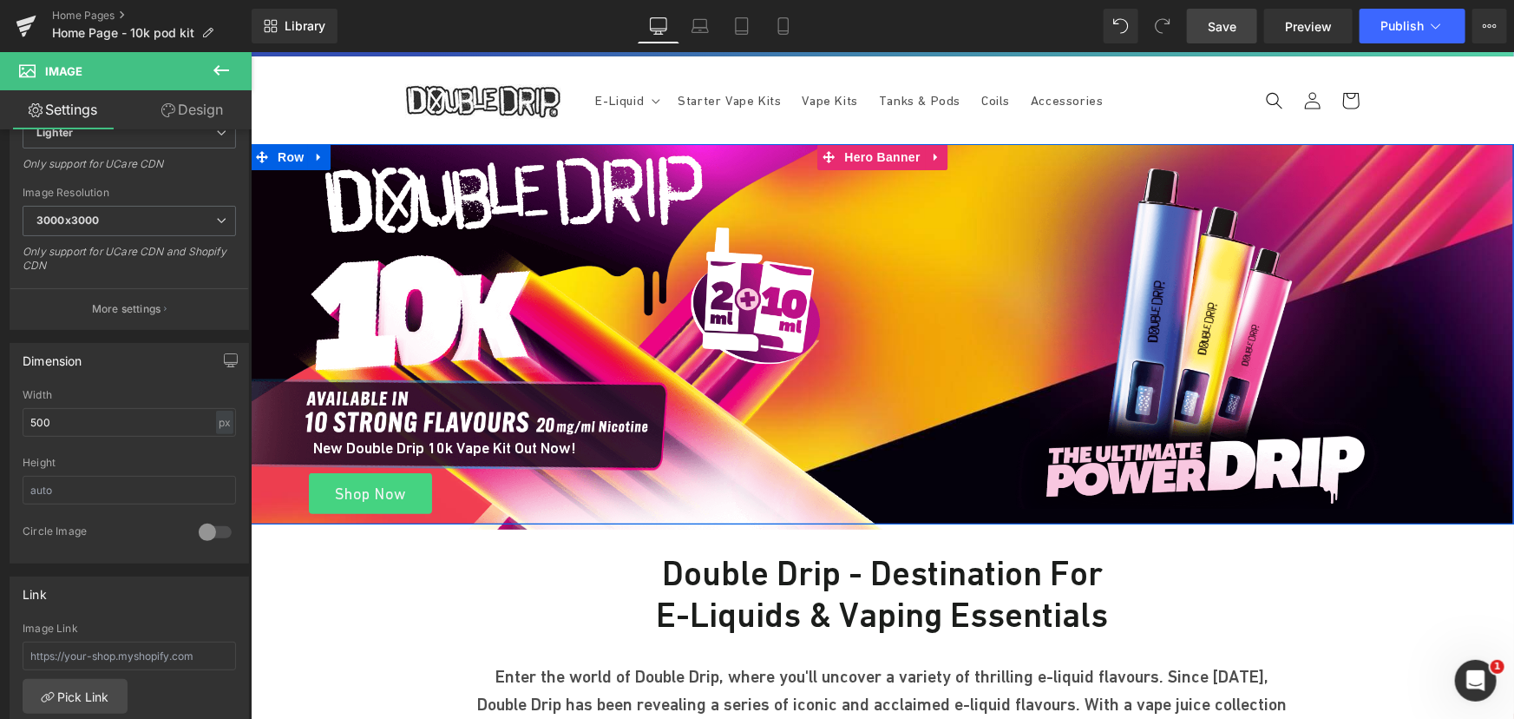
scroll to position [0, 0]
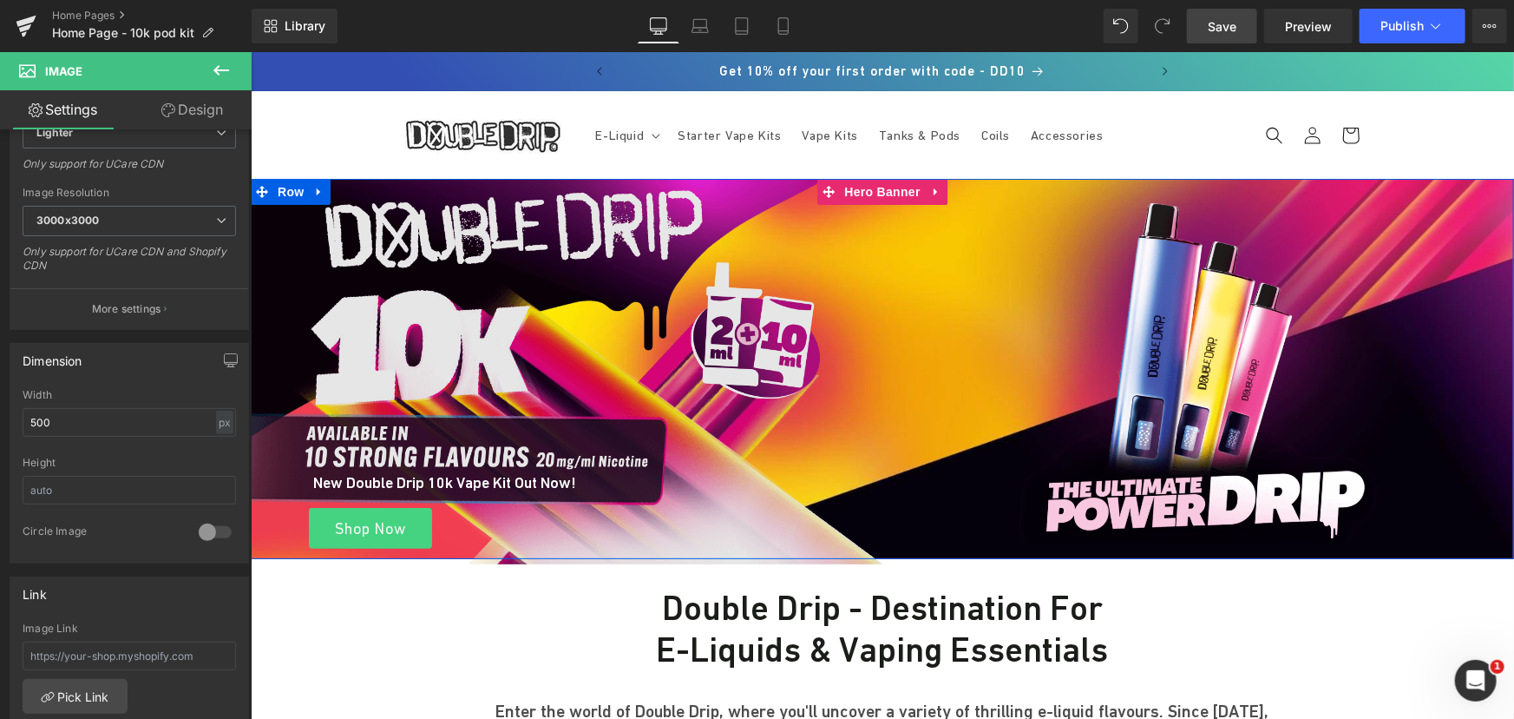
drag, startPoint x: 866, startPoint y: 187, endPoint x: 480, endPoint y: 238, distance: 389.5
click at [866, 187] on span "Hero Banner" at bounding box center [882, 191] width 84 height 26
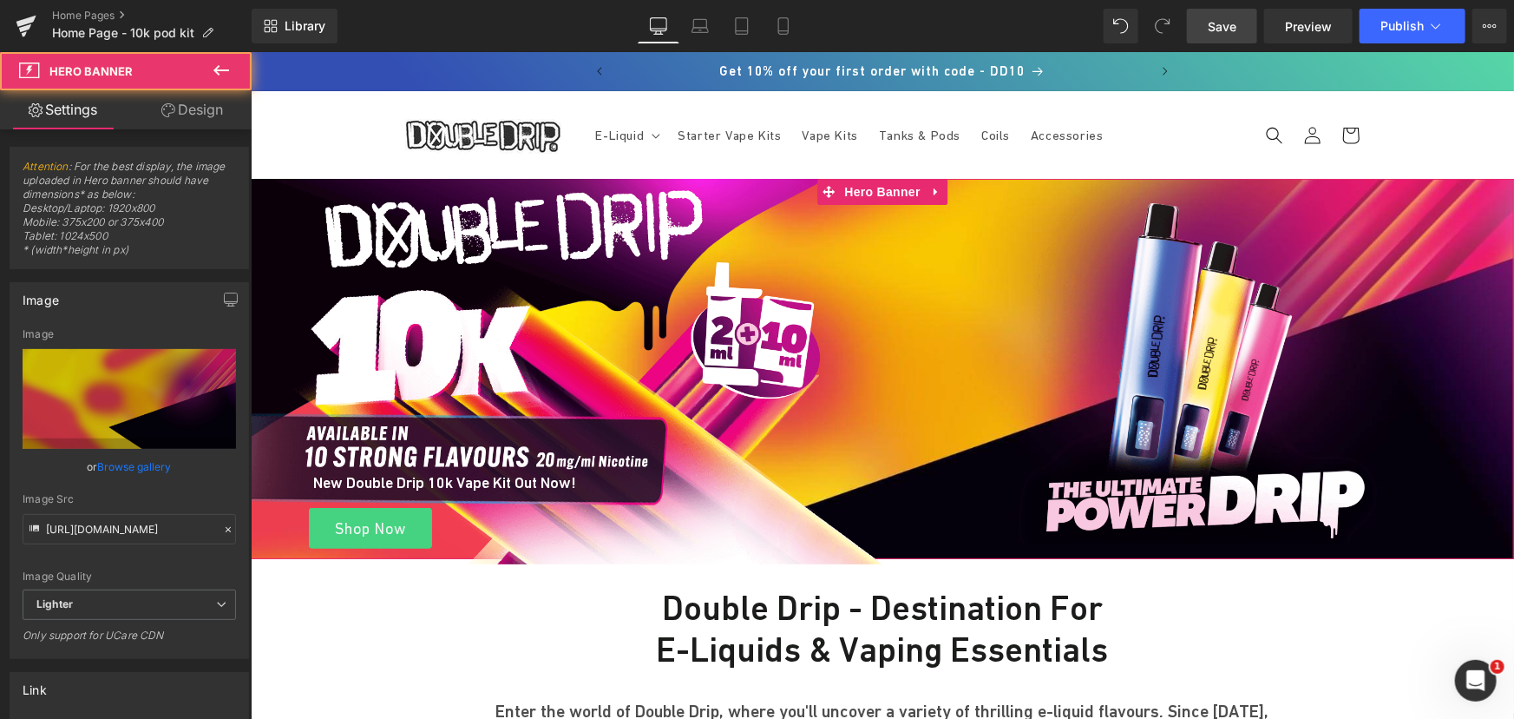
click at [182, 103] on link "Design" at bounding box center [192, 109] width 126 height 39
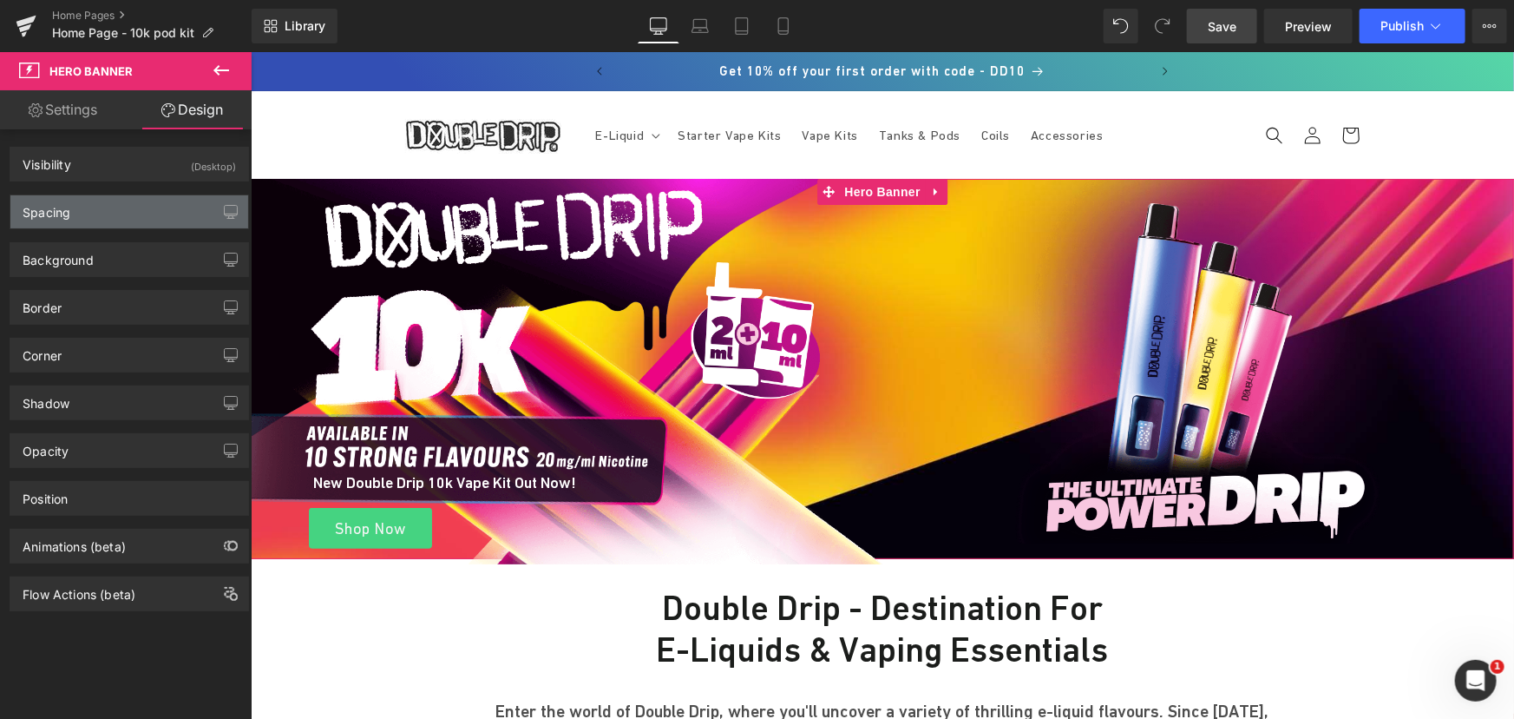
click at [63, 199] on div "Spacing" at bounding box center [47, 207] width 48 height 24
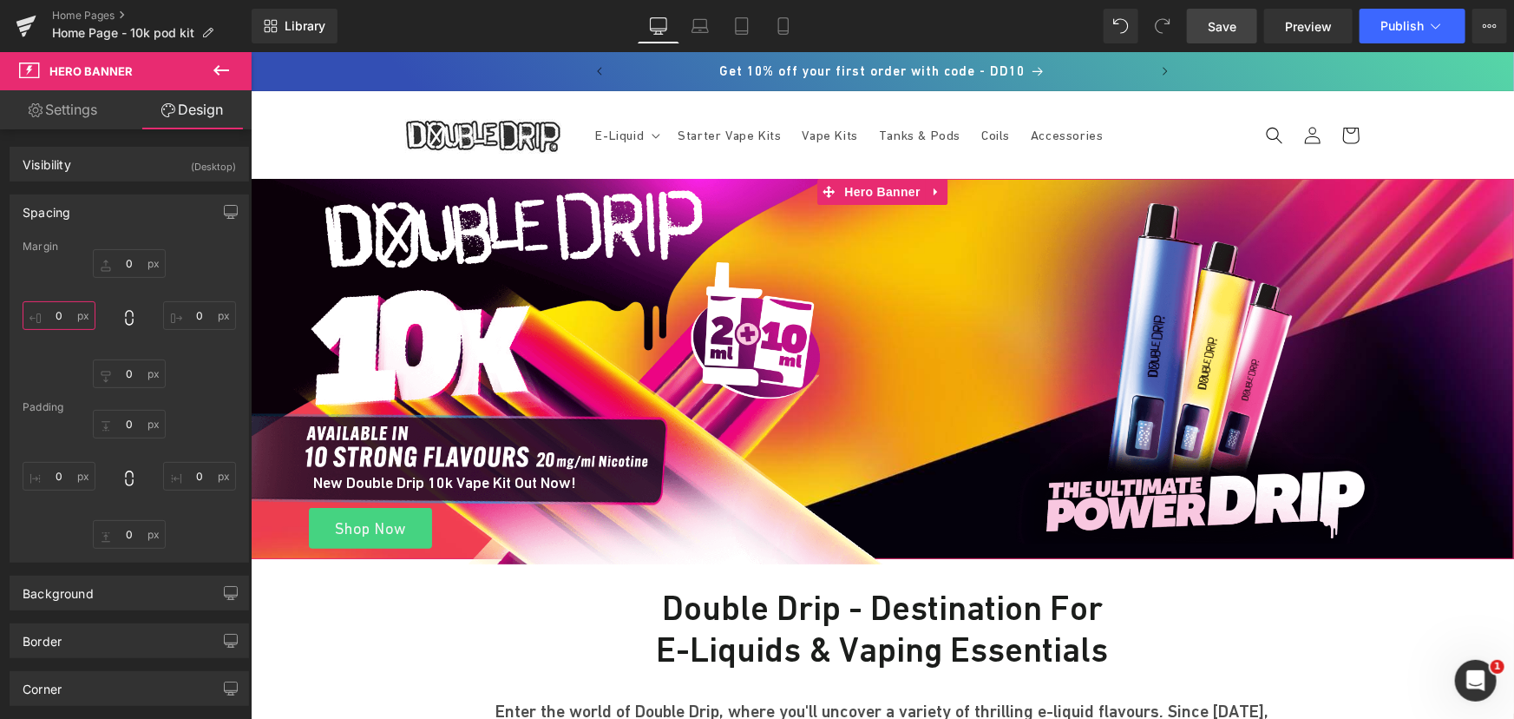
click at [62, 318] on input "0" at bounding box center [59, 315] width 73 height 29
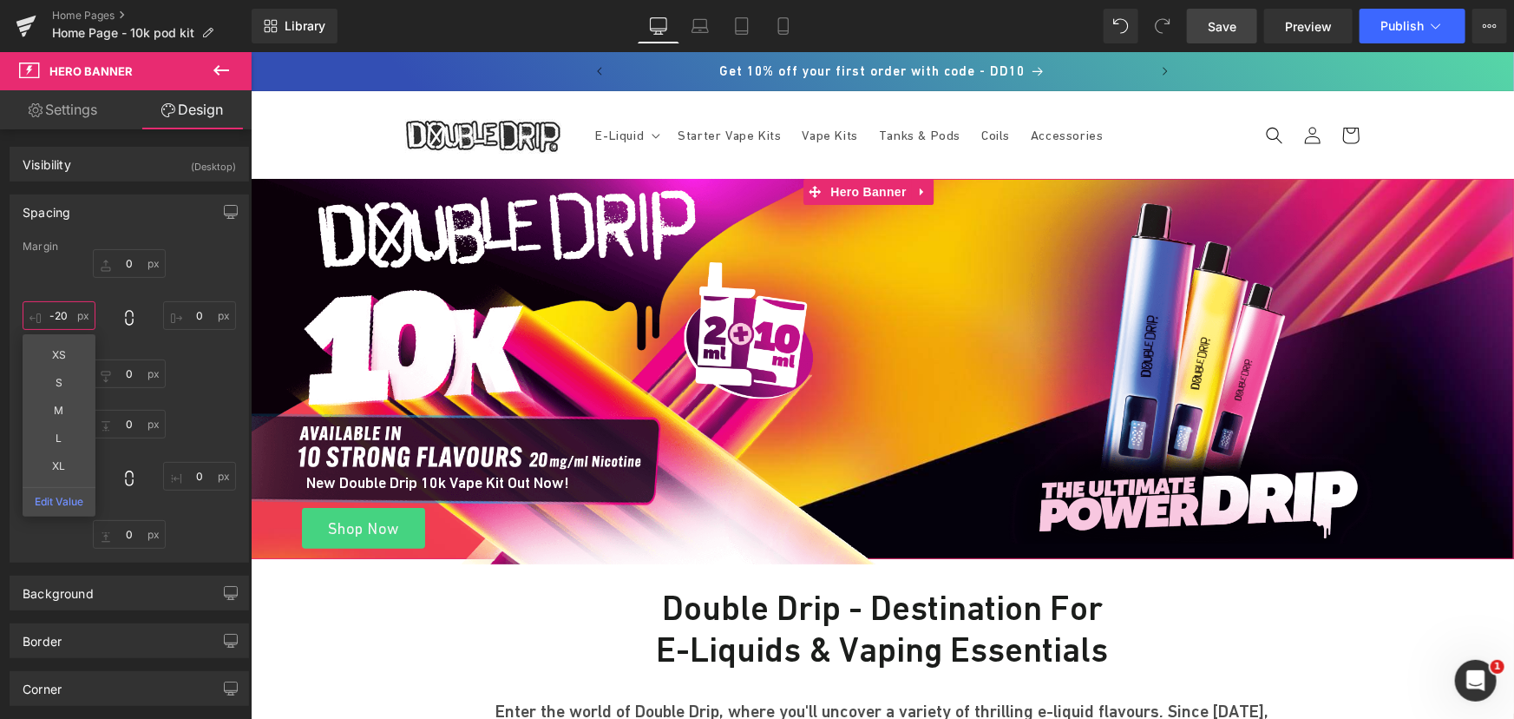
type input "-21"
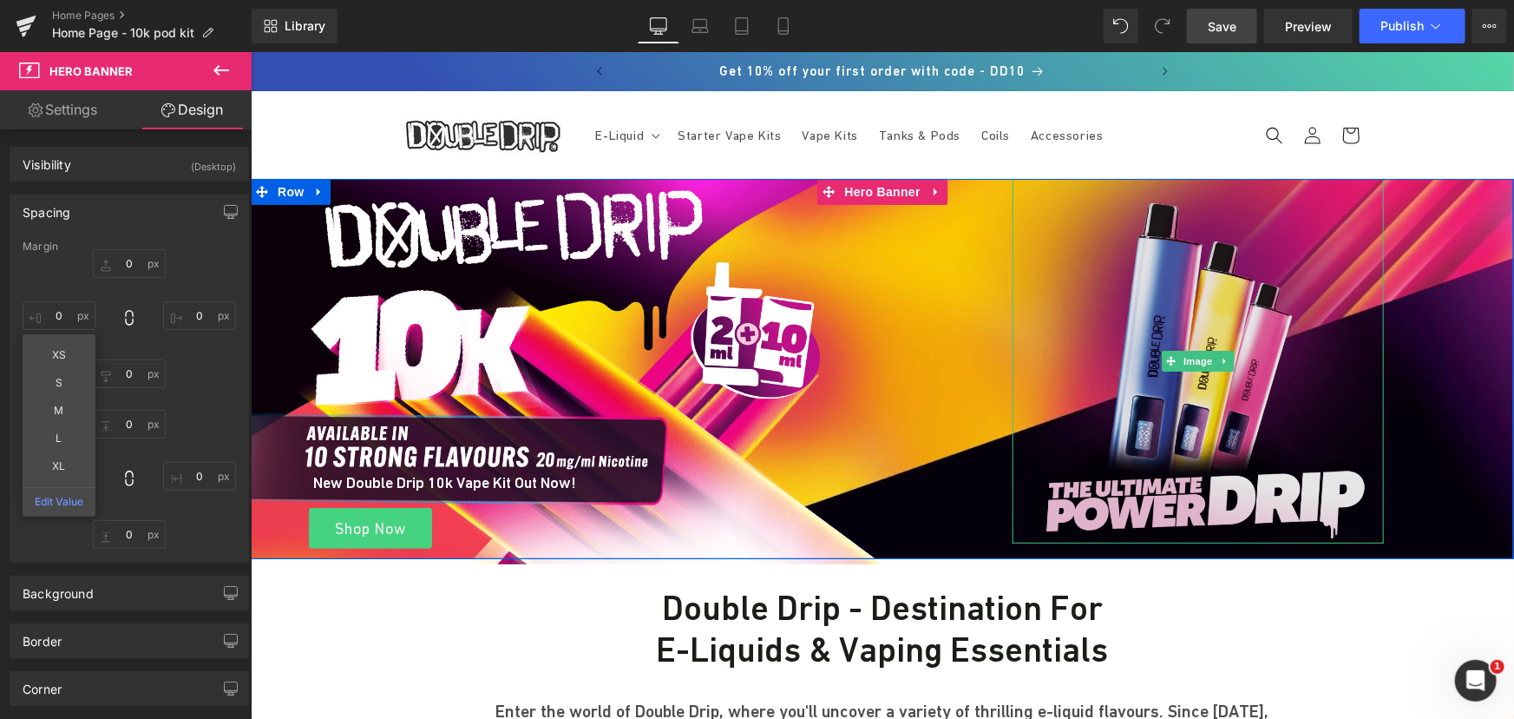
click at [1154, 372] on img at bounding box center [1197, 360] width 371 height 364
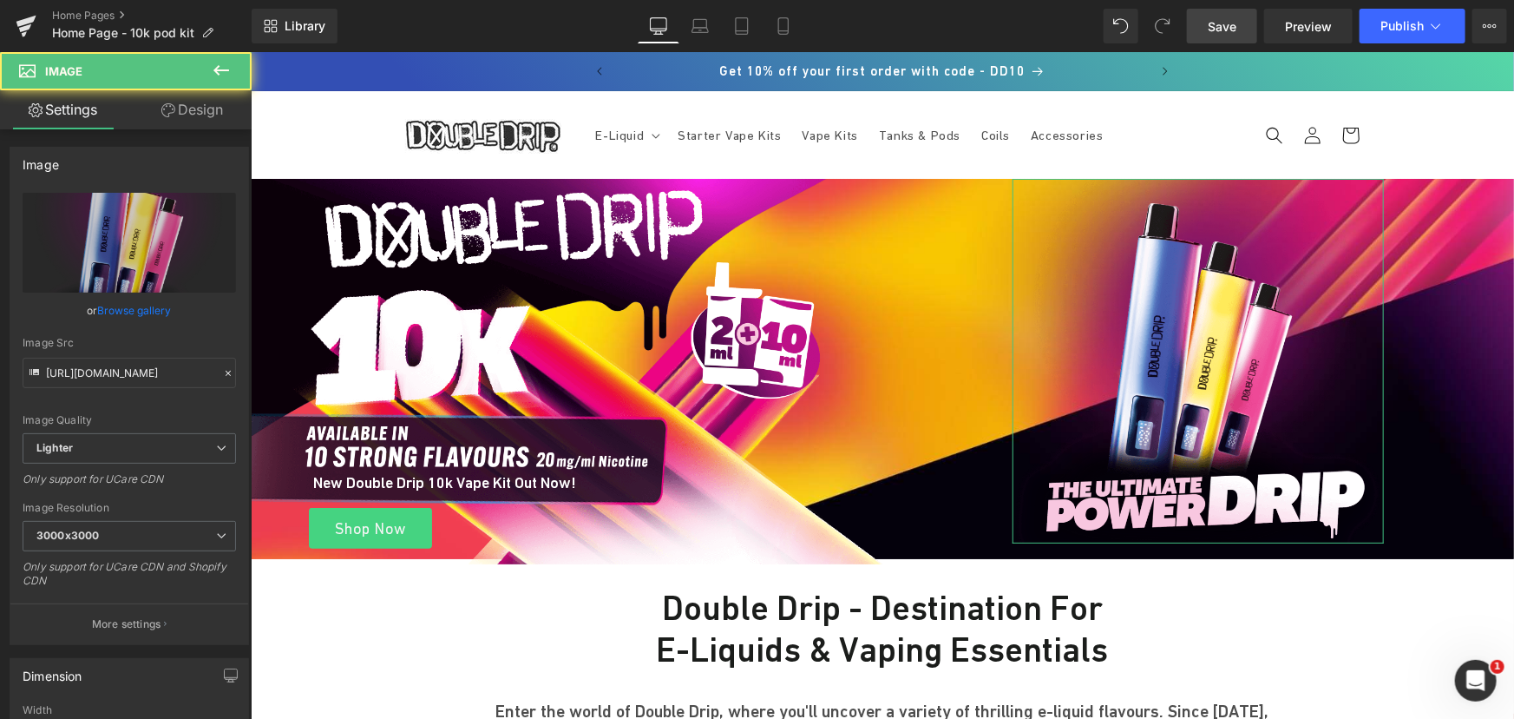
click at [203, 110] on link "Design" at bounding box center [192, 109] width 126 height 39
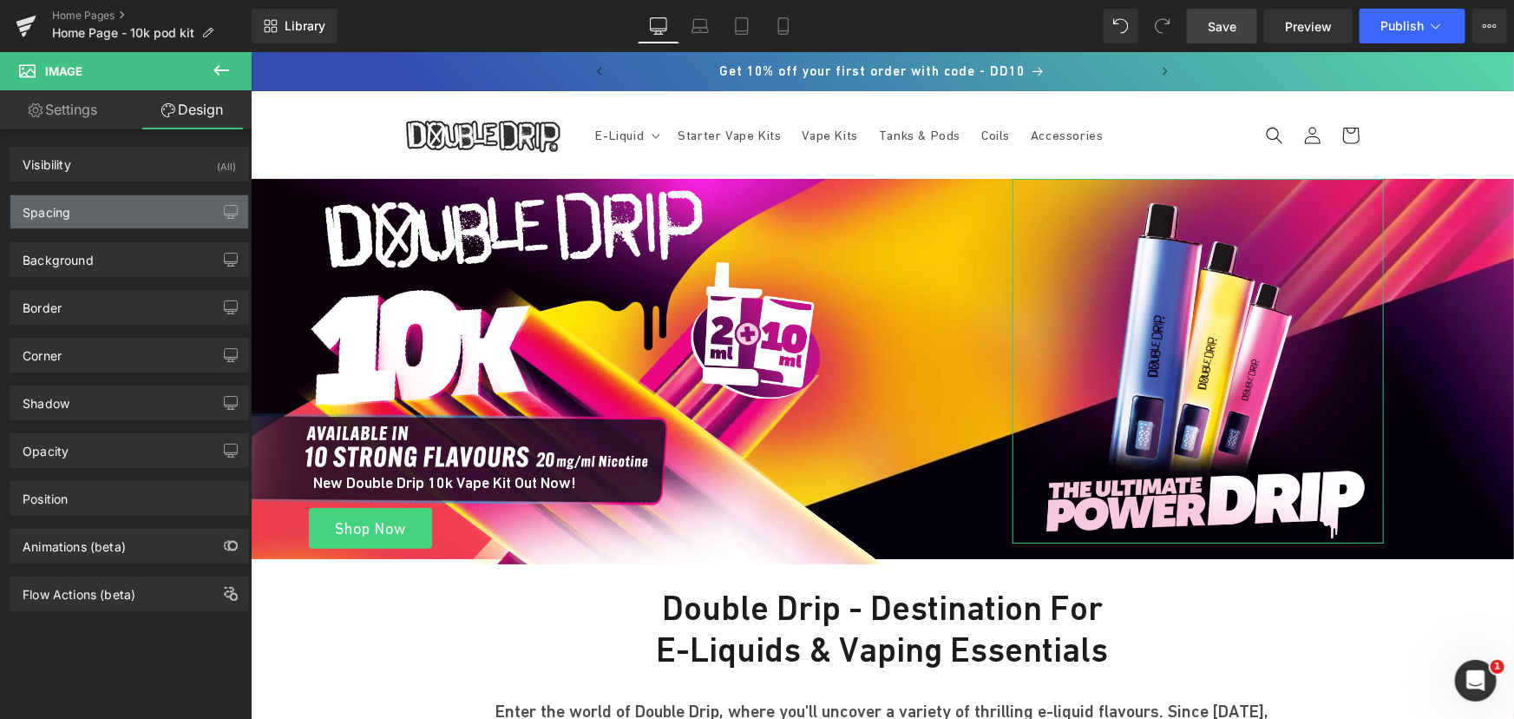
click at [75, 209] on div "Spacing" at bounding box center [129, 211] width 238 height 33
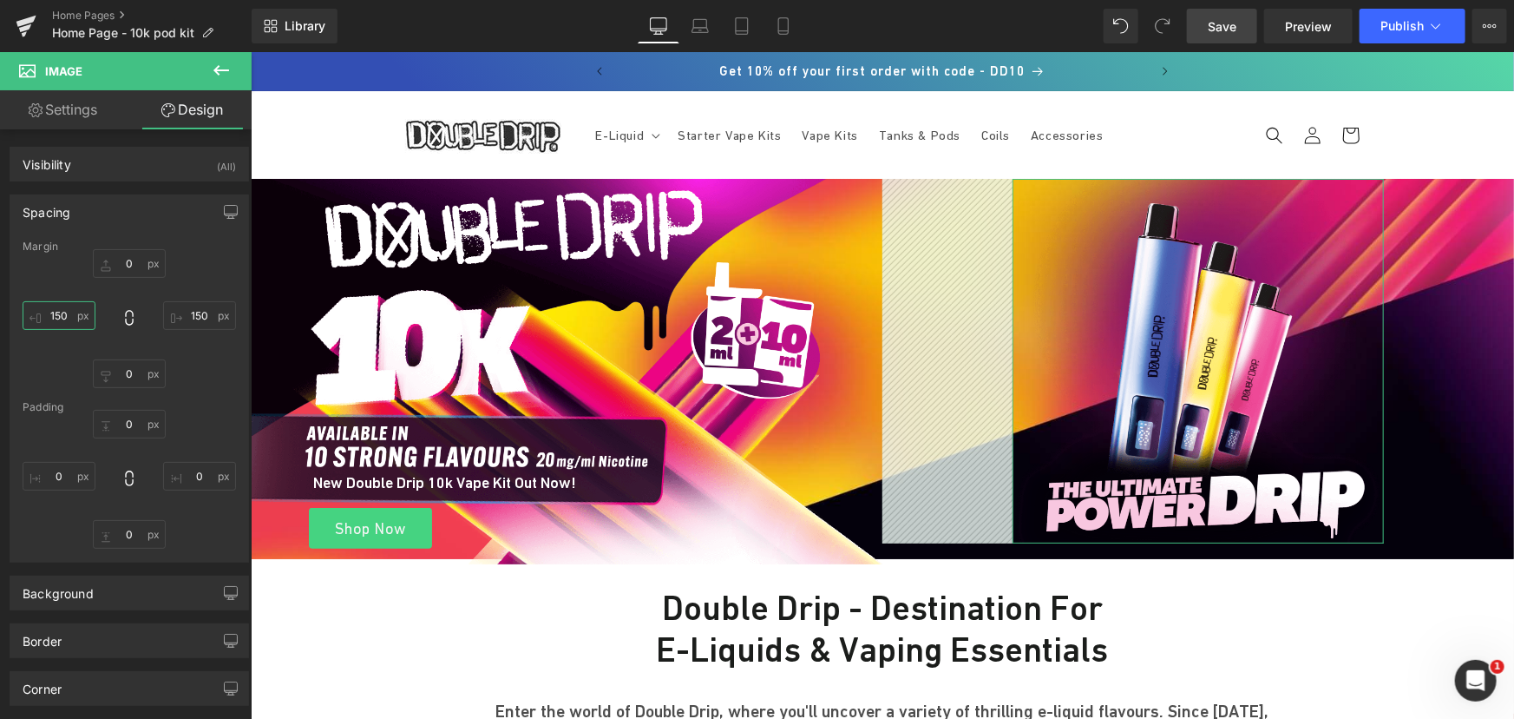
click at [65, 316] on input "150" at bounding box center [59, 315] width 73 height 29
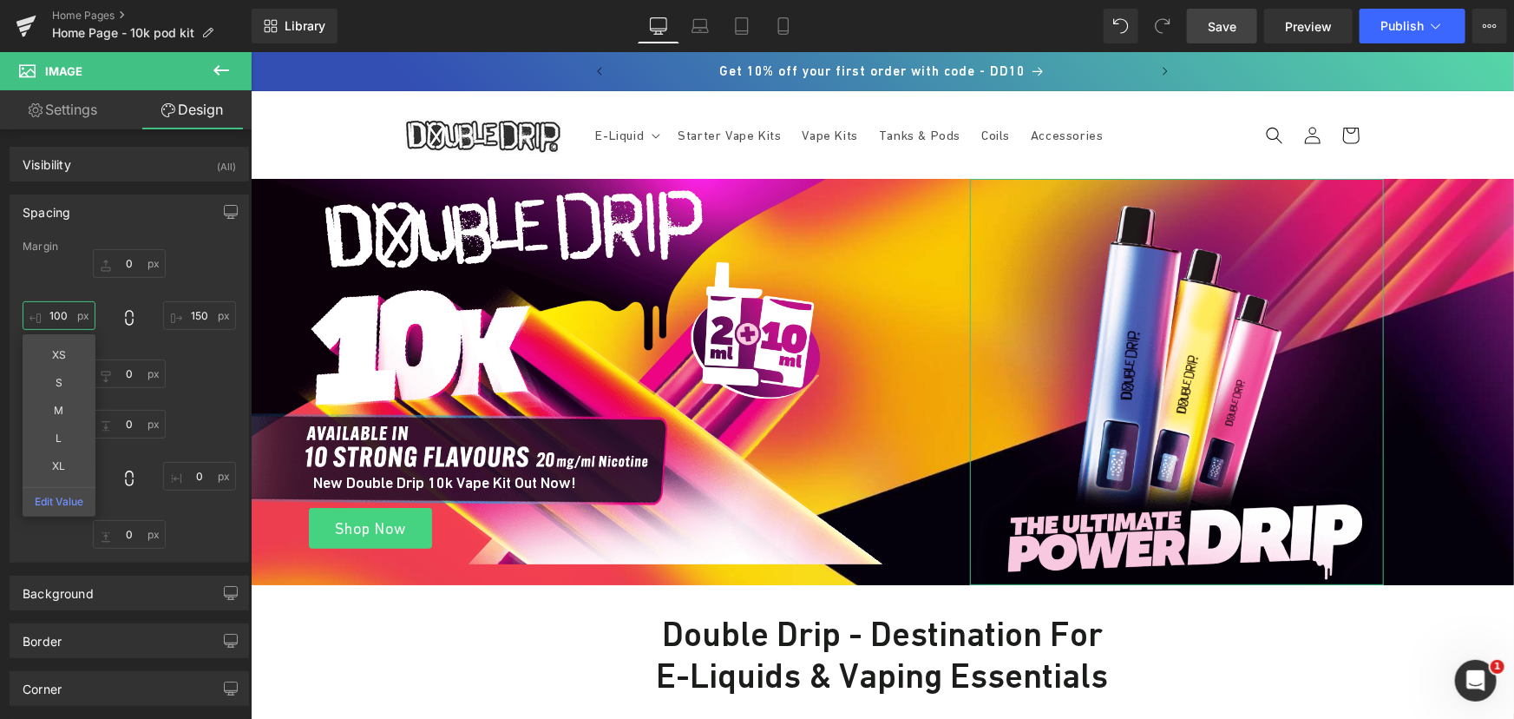
type input "99"
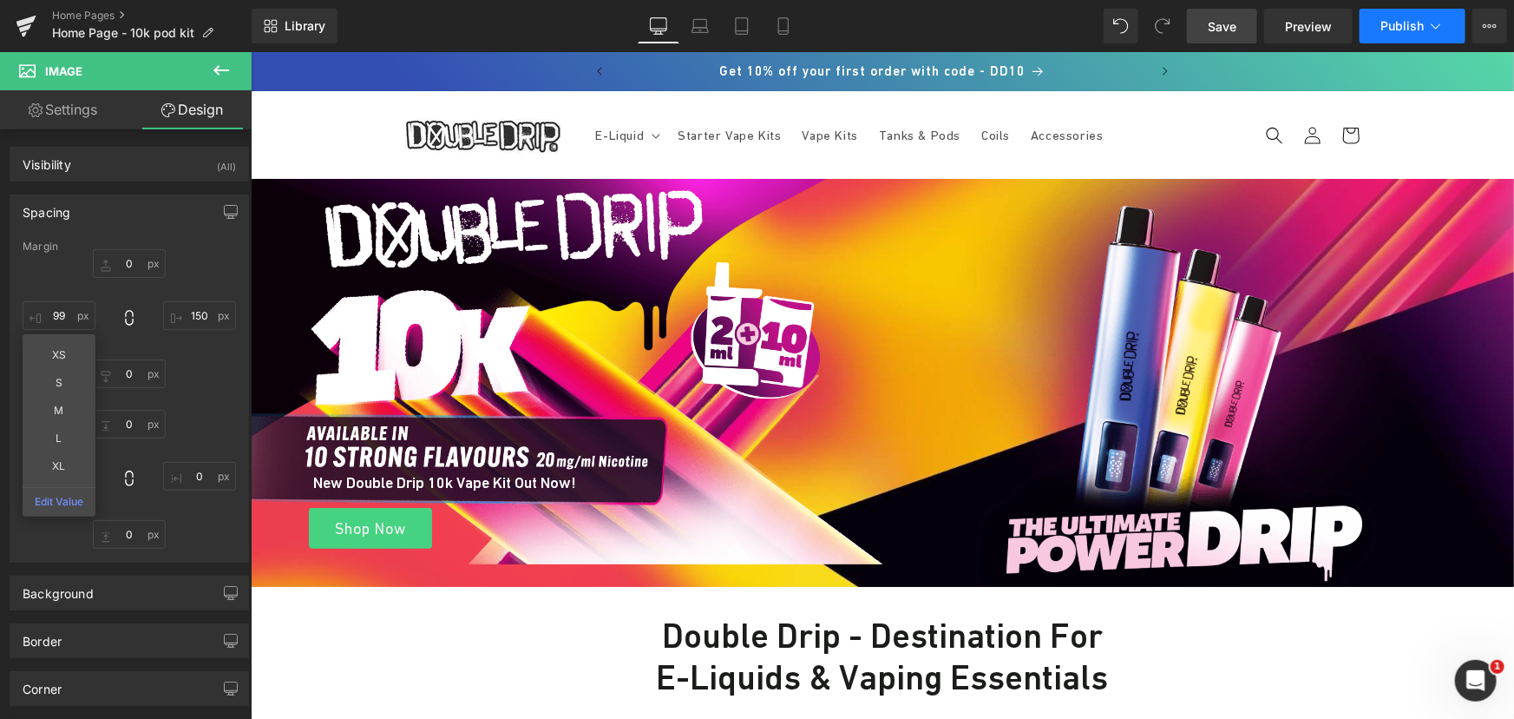
click at [1391, 23] on span "Publish" at bounding box center [1402, 26] width 43 height 14
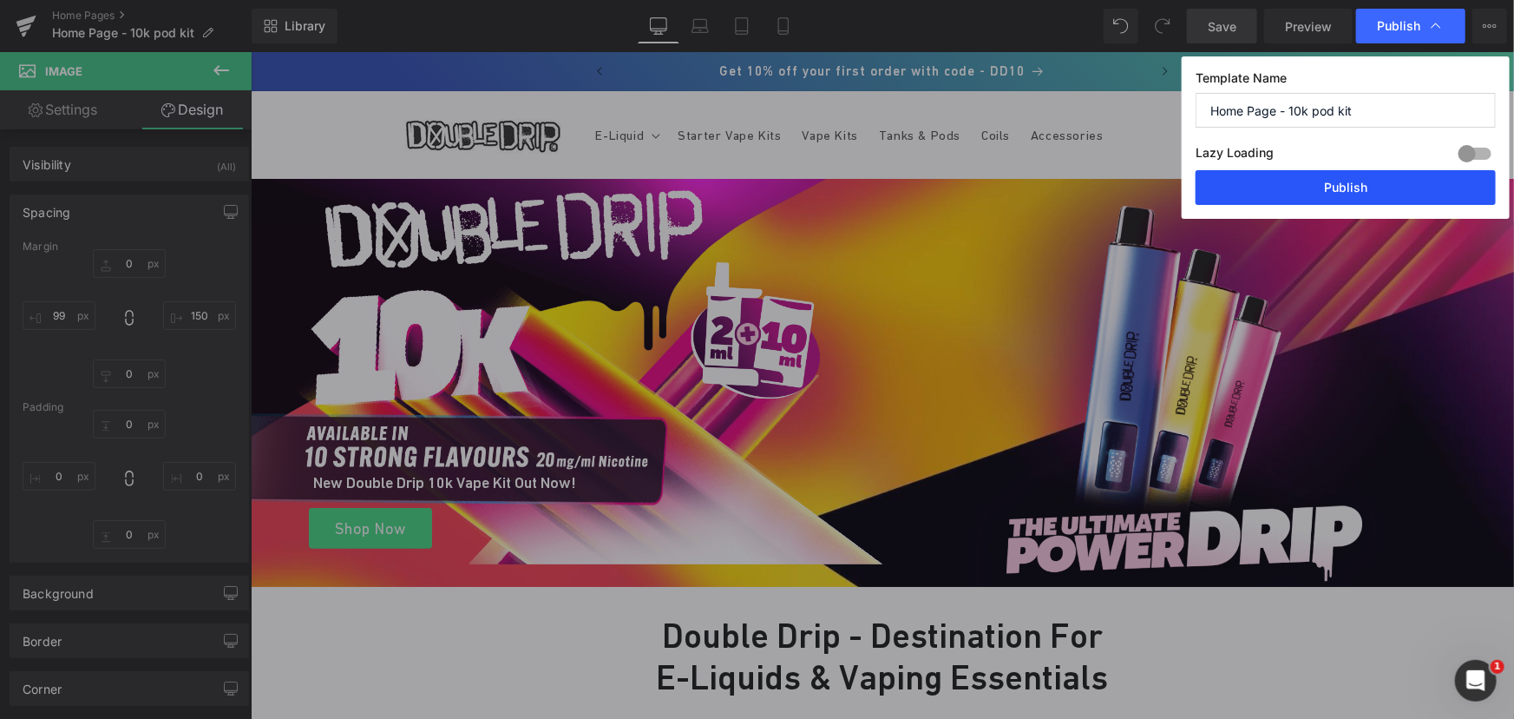
drag, startPoint x: 1348, startPoint y: 182, endPoint x: 1098, endPoint y: 131, distance: 255.1
click at [1348, 182] on button "Publish" at bounding box center [1346, 187] width 300 height 35
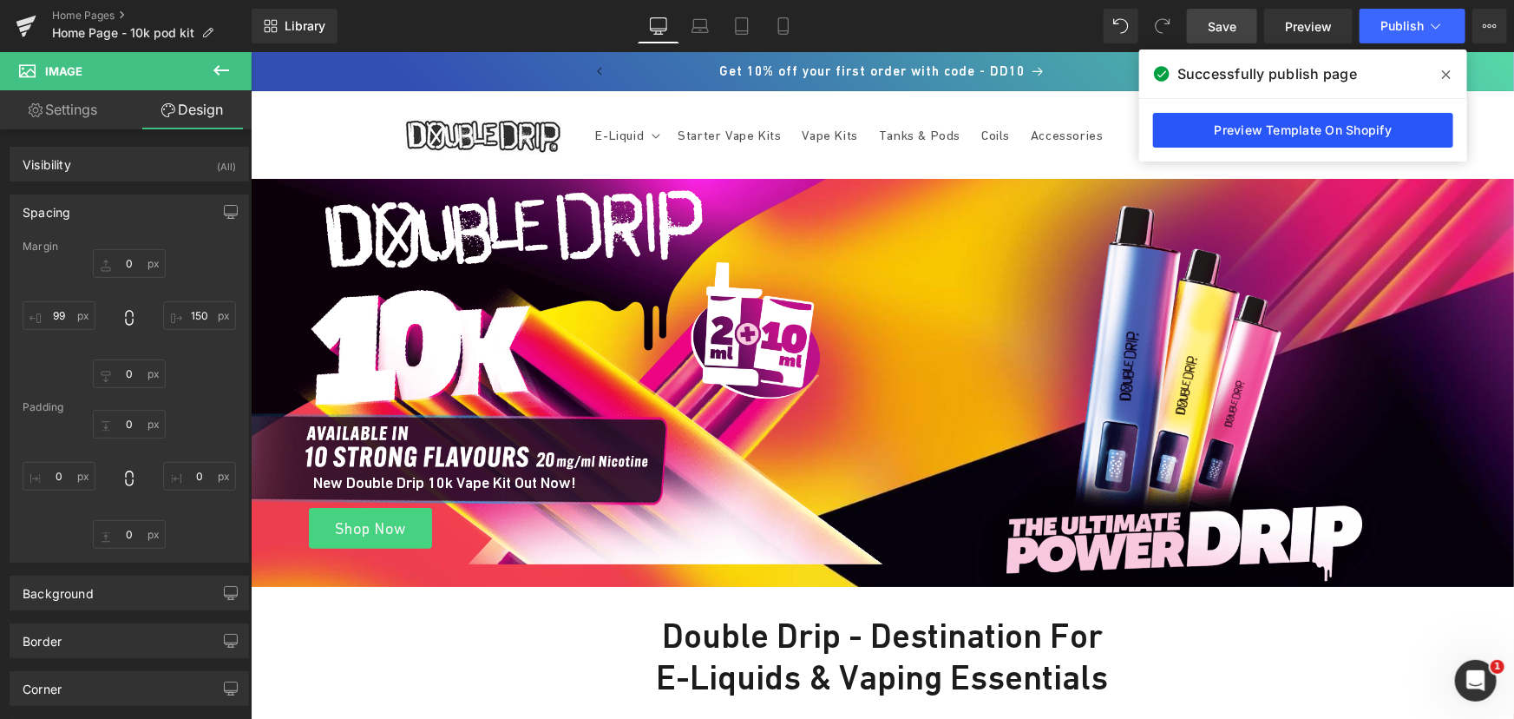
click at [1276, 125] on link "Preview Template On Shopify" at bounding box center [1303, 130] width 300 height 35
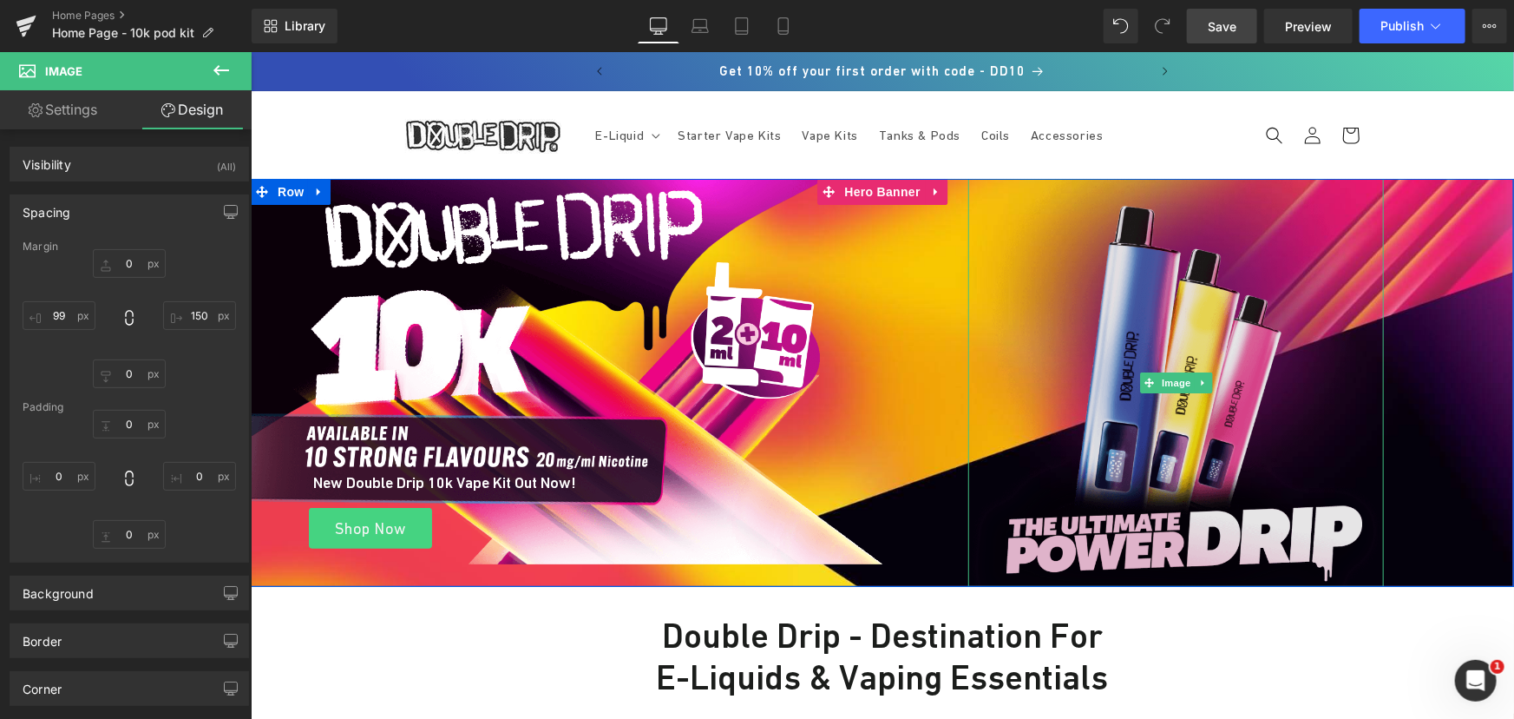
click at [1134, 314] on img at bounding box center [1176, 382] width 416 height 408
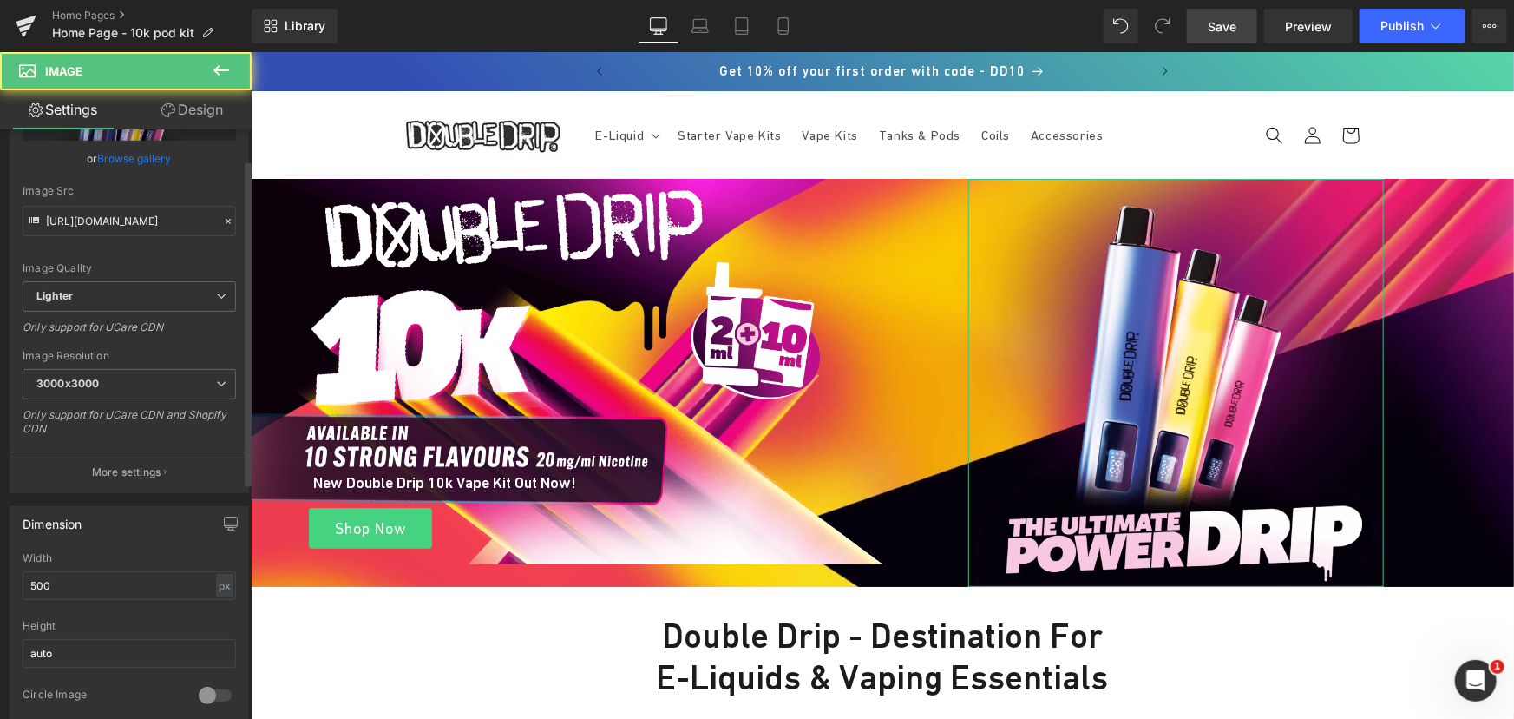
scroll to position [236, 0]
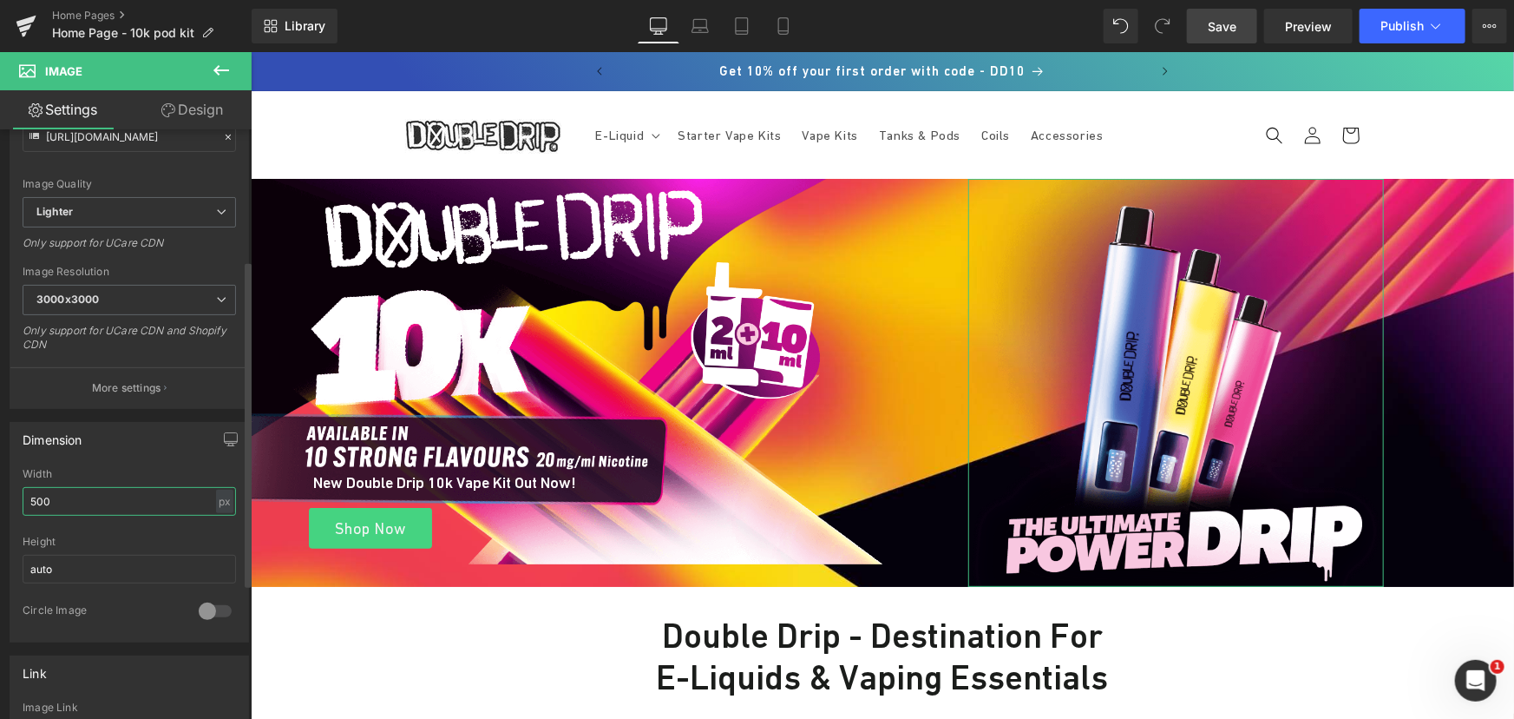
click at [108, 499] on input "500" at bounding box center [129, 501] width 213 height 29
click at [115, 555] on input "auto" at bounding box center [129, 569] width 213 height 29
click at [73, 502] on input "text" at bounding box center [129, 501] width 213 height 29
type input "auto"
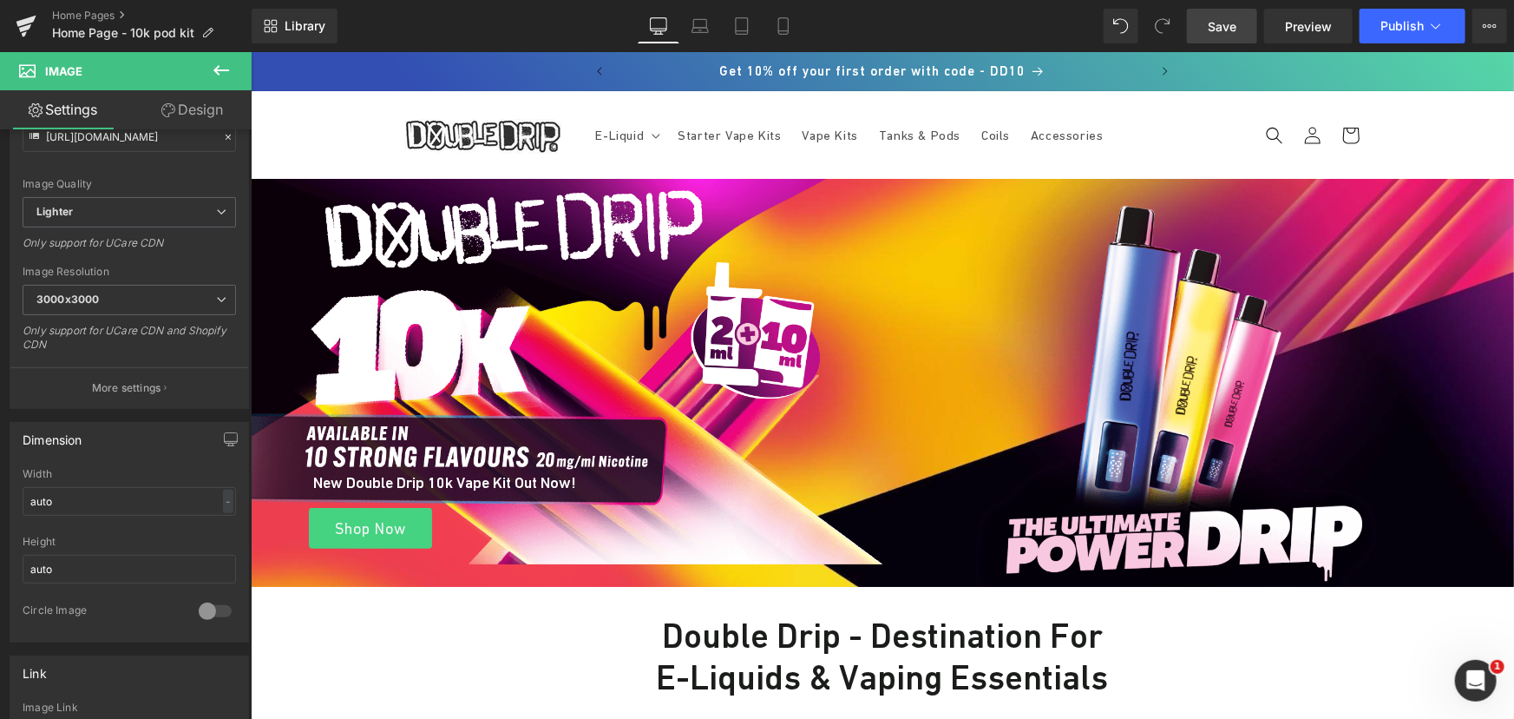
click at [1228, 17] on span "Save" at bounding box center [1222, 26] width 29 height 18
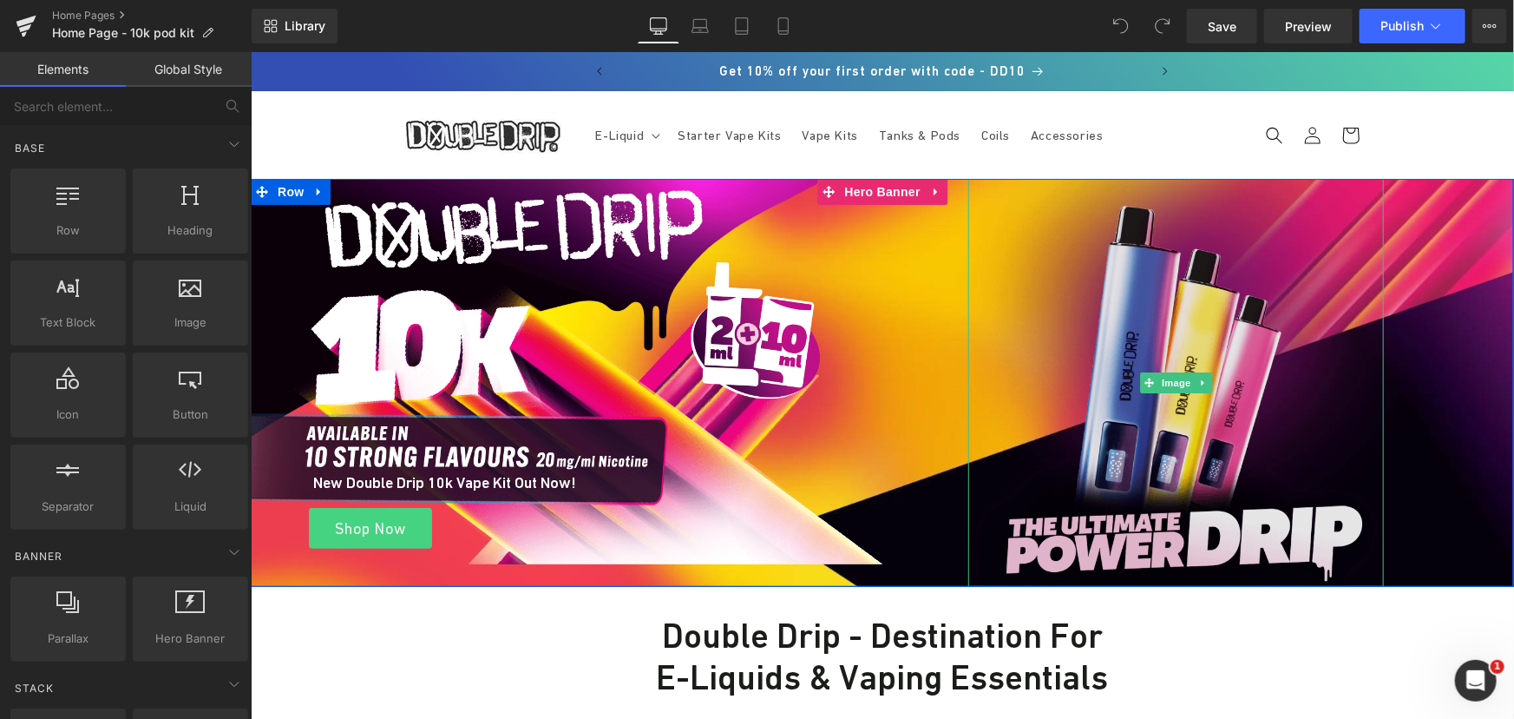
click at [1203, 353] on img at bounding box center [1176, 382] width 416 height 408
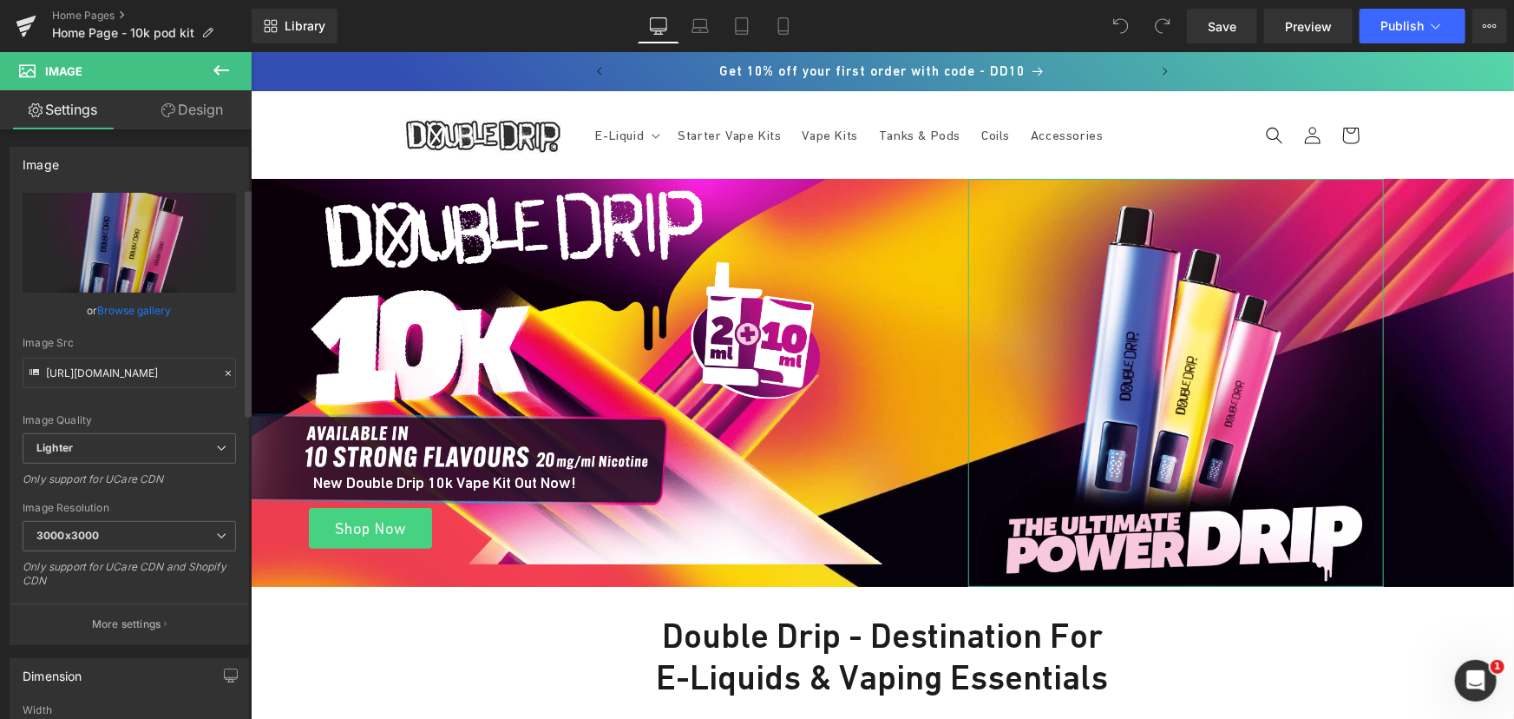
scroll to position [315, 0]
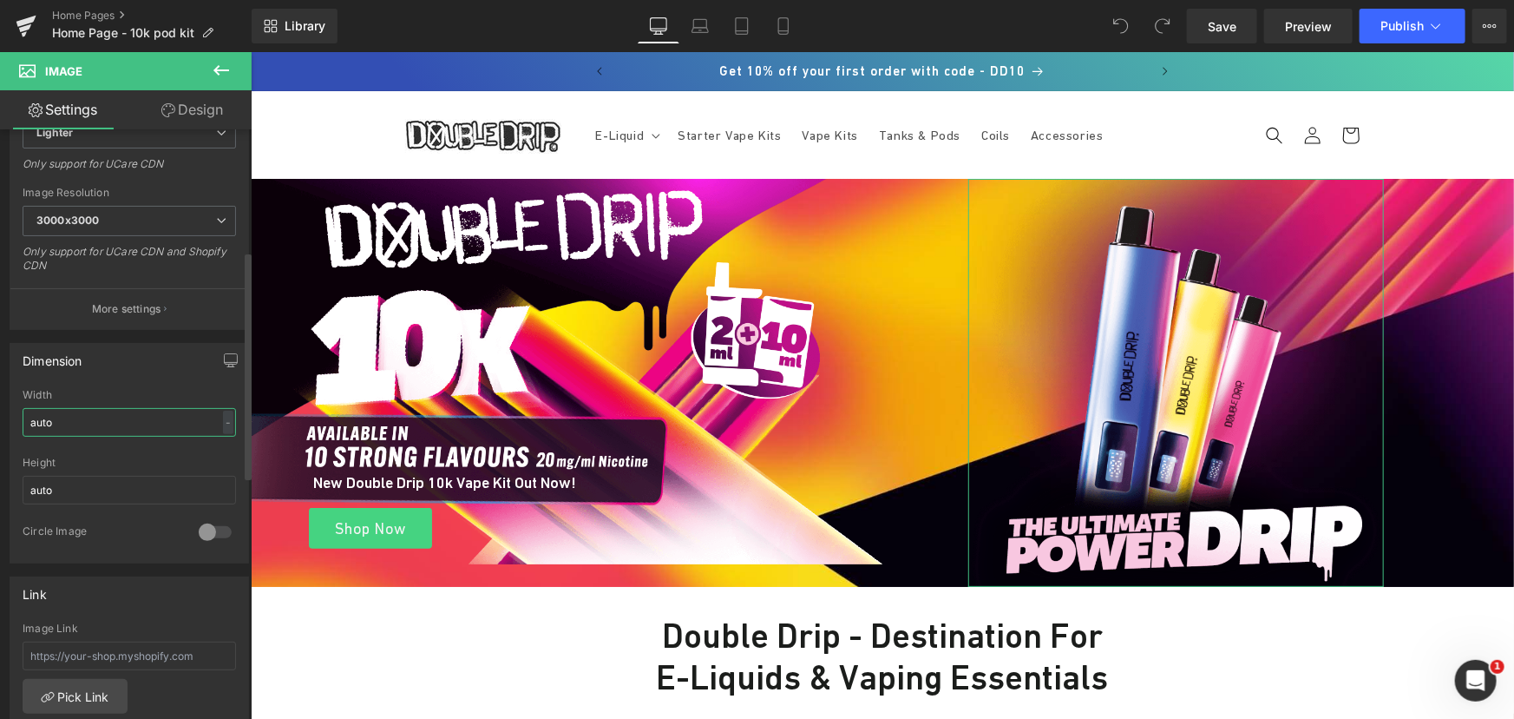
click at [72, 418] on input "auto" at bounding box center [129, 422] width 213 height 29
click at [212, 104] on link "Design" at bounding box center [192, 109] width 126 height 39
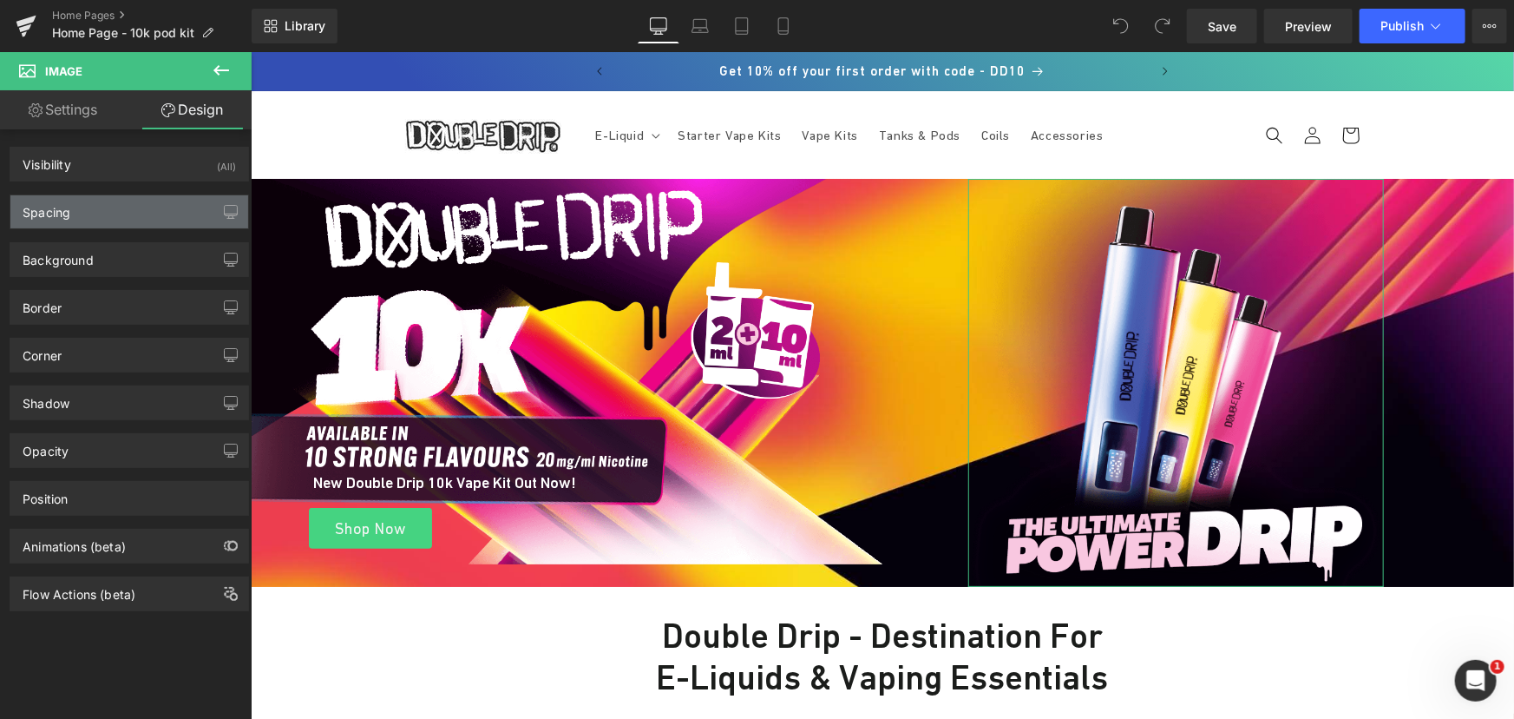
click at [101, 217] on div "Spacing" at bounding box center [129, 211] width 238 height 33
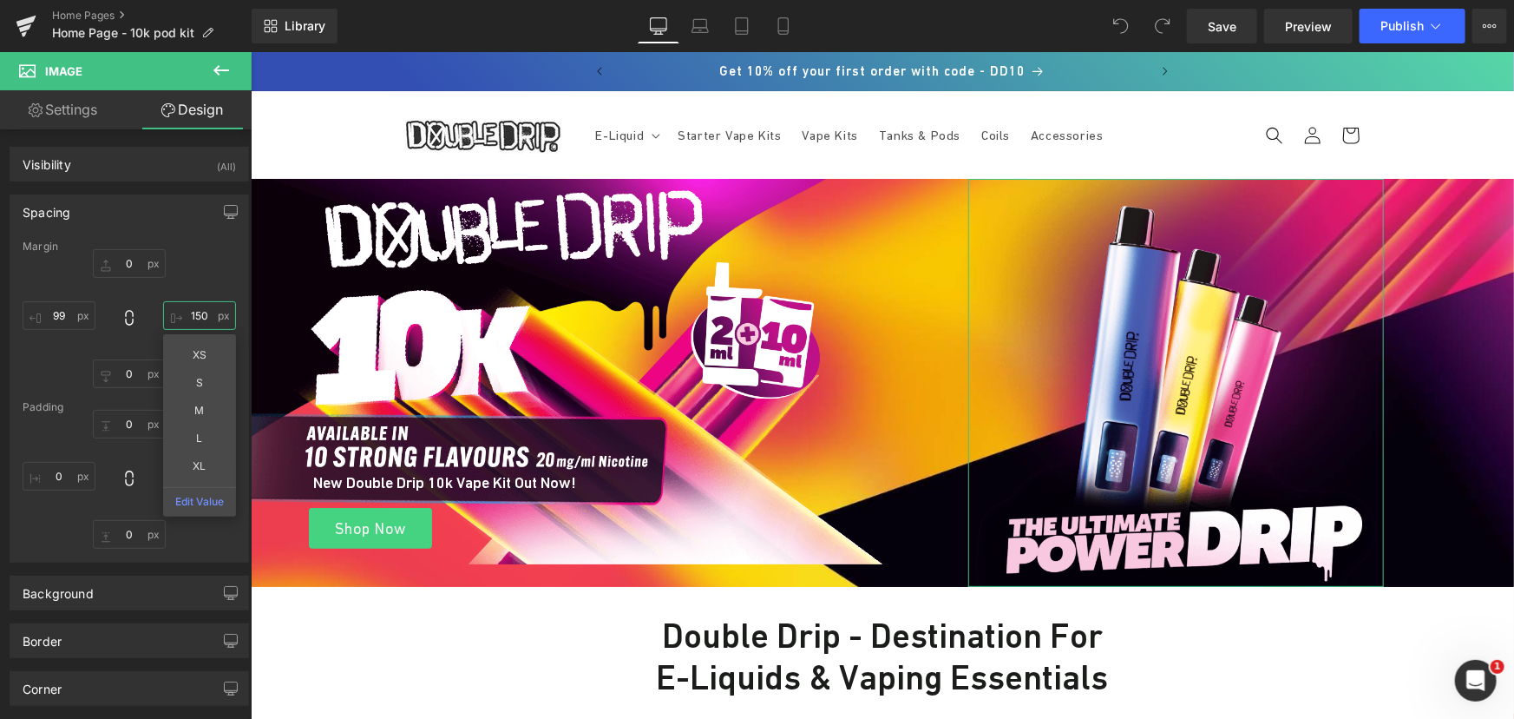
click at [192, 312] on input "150" at bounding box center [199, 315] width 73 height 29
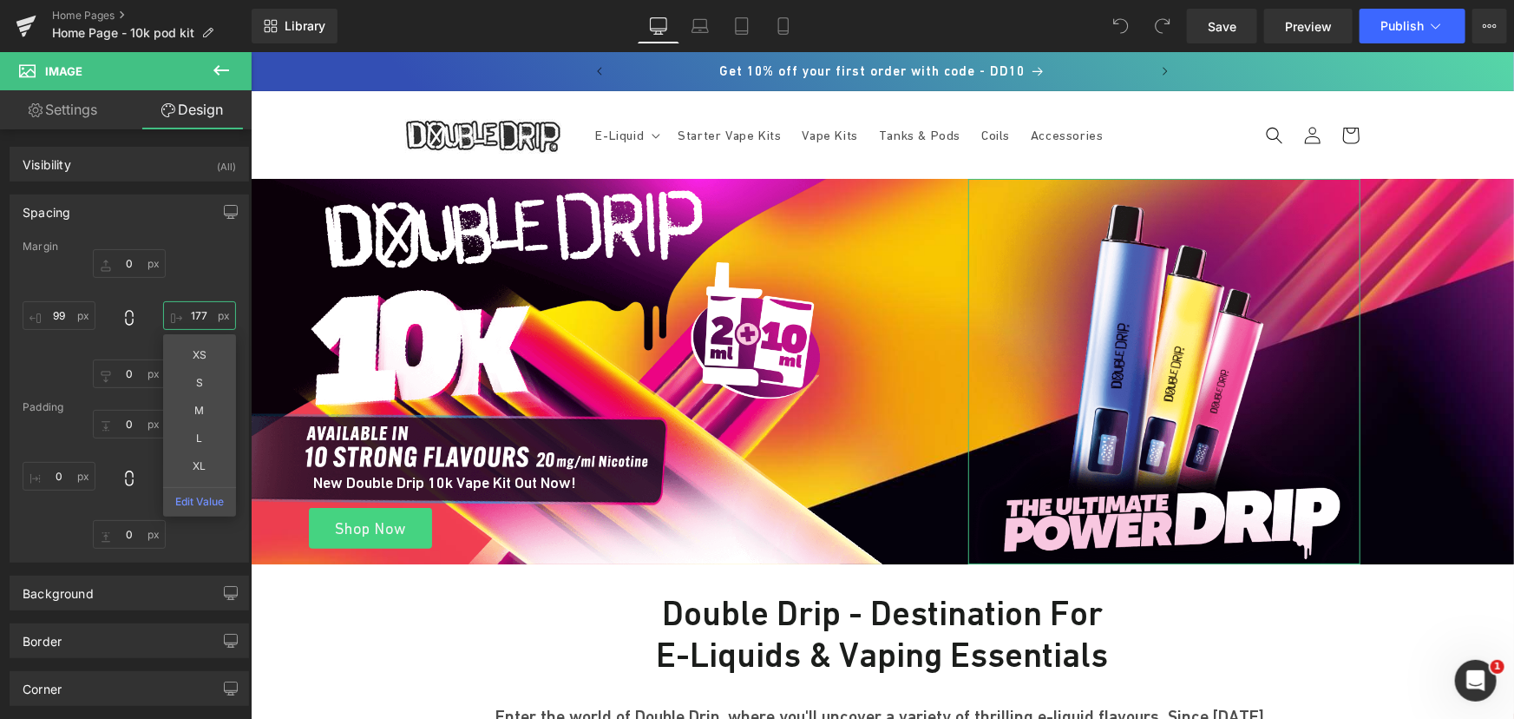
type input "176"
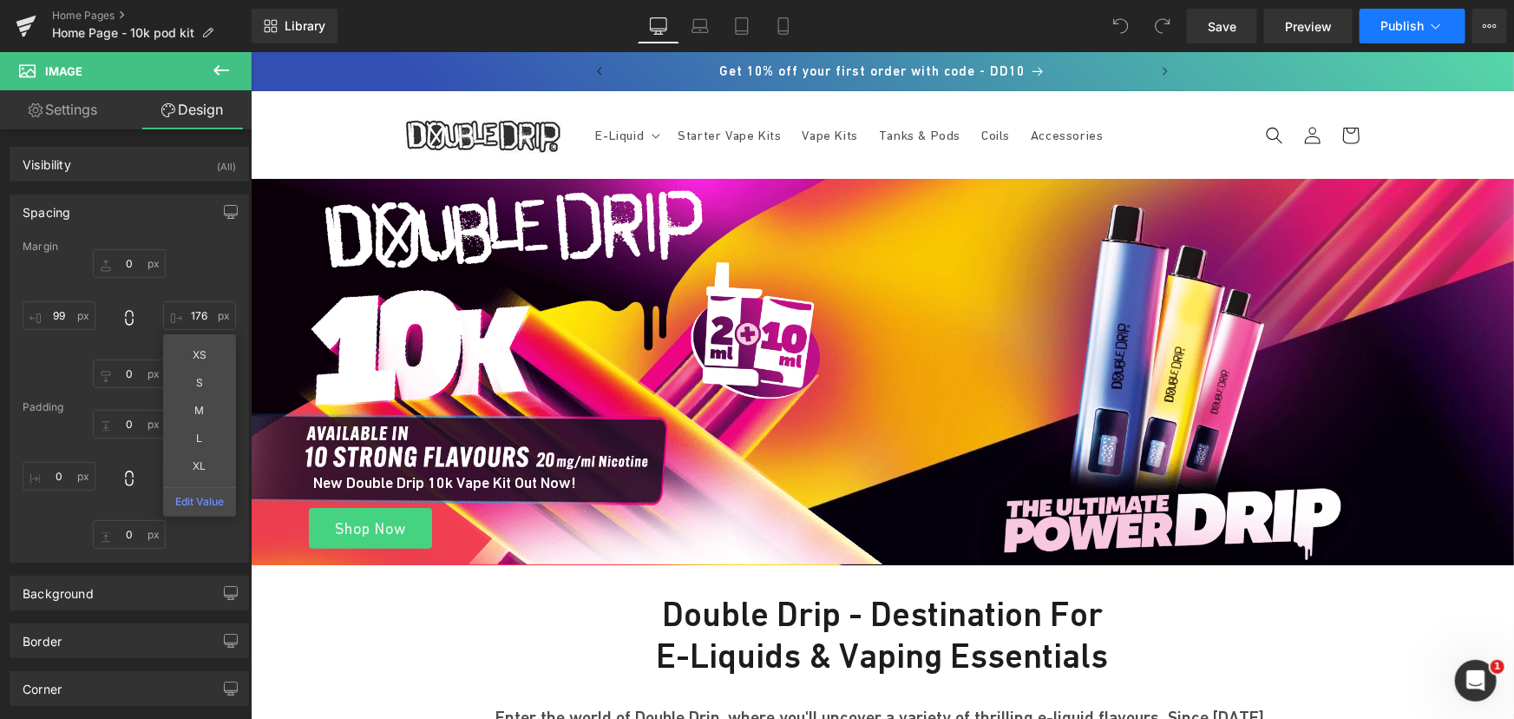
click at [1371, 31] on button "Publish" at bounding box center [1413, 26] width 106 height 35
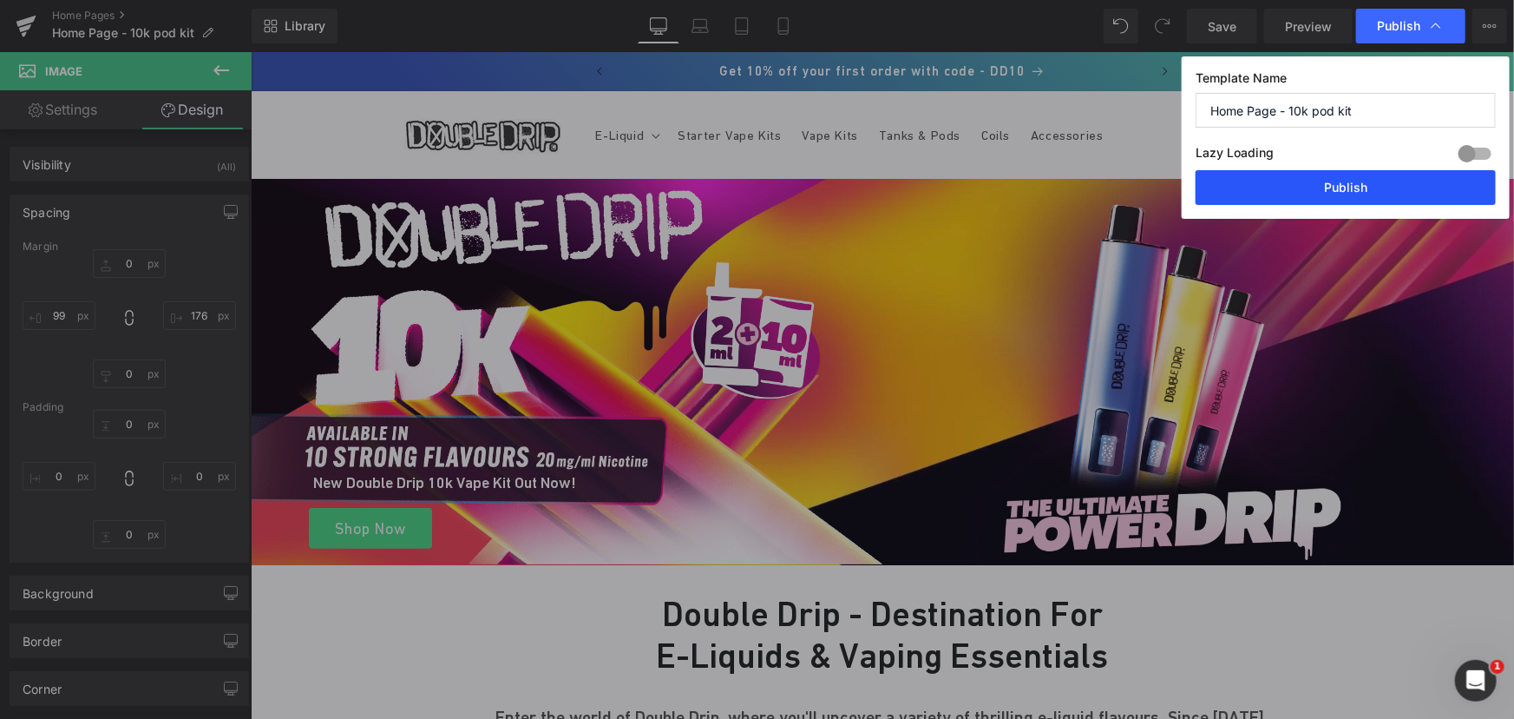
click at [1321, 185] on button "Publish" at bounding box center [1346, 187] width 300 height 35
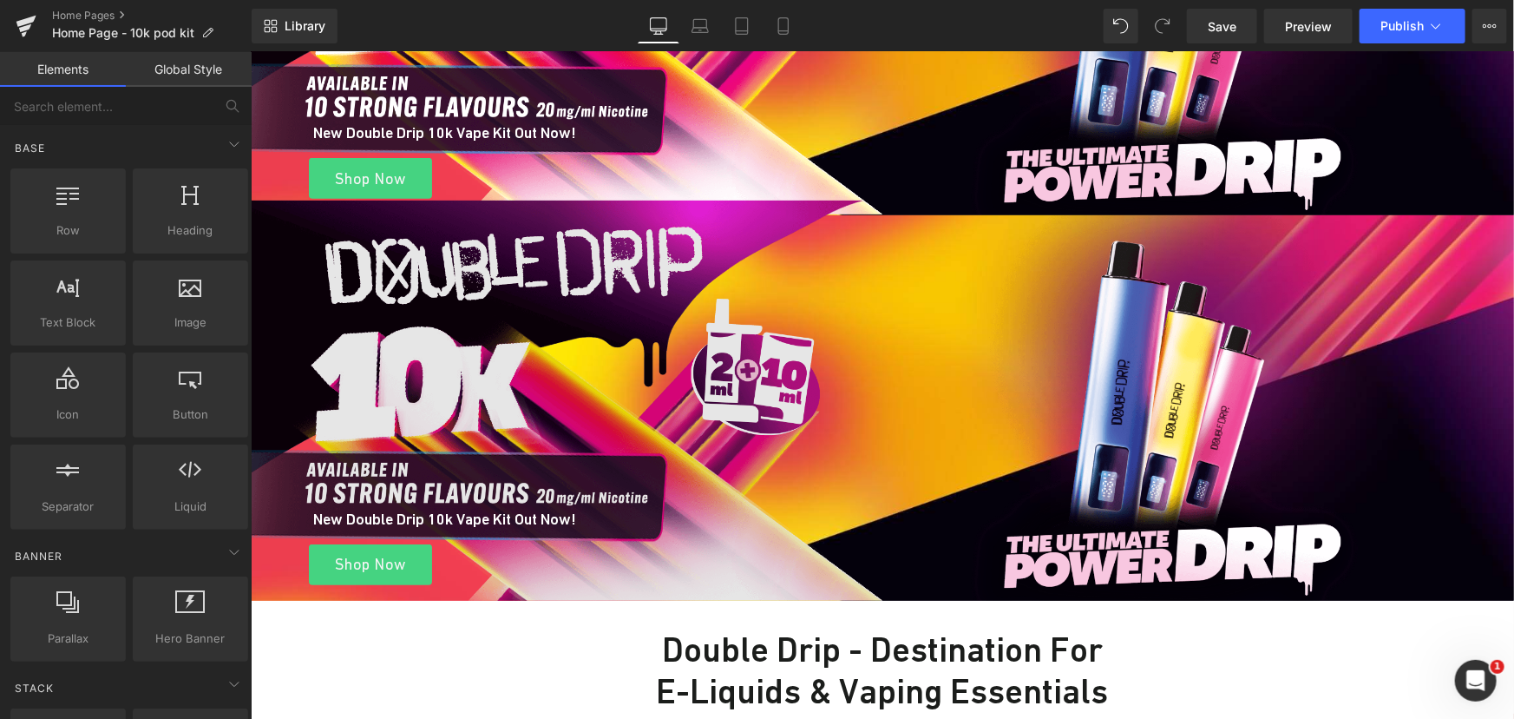
scroll to position [443, 0]
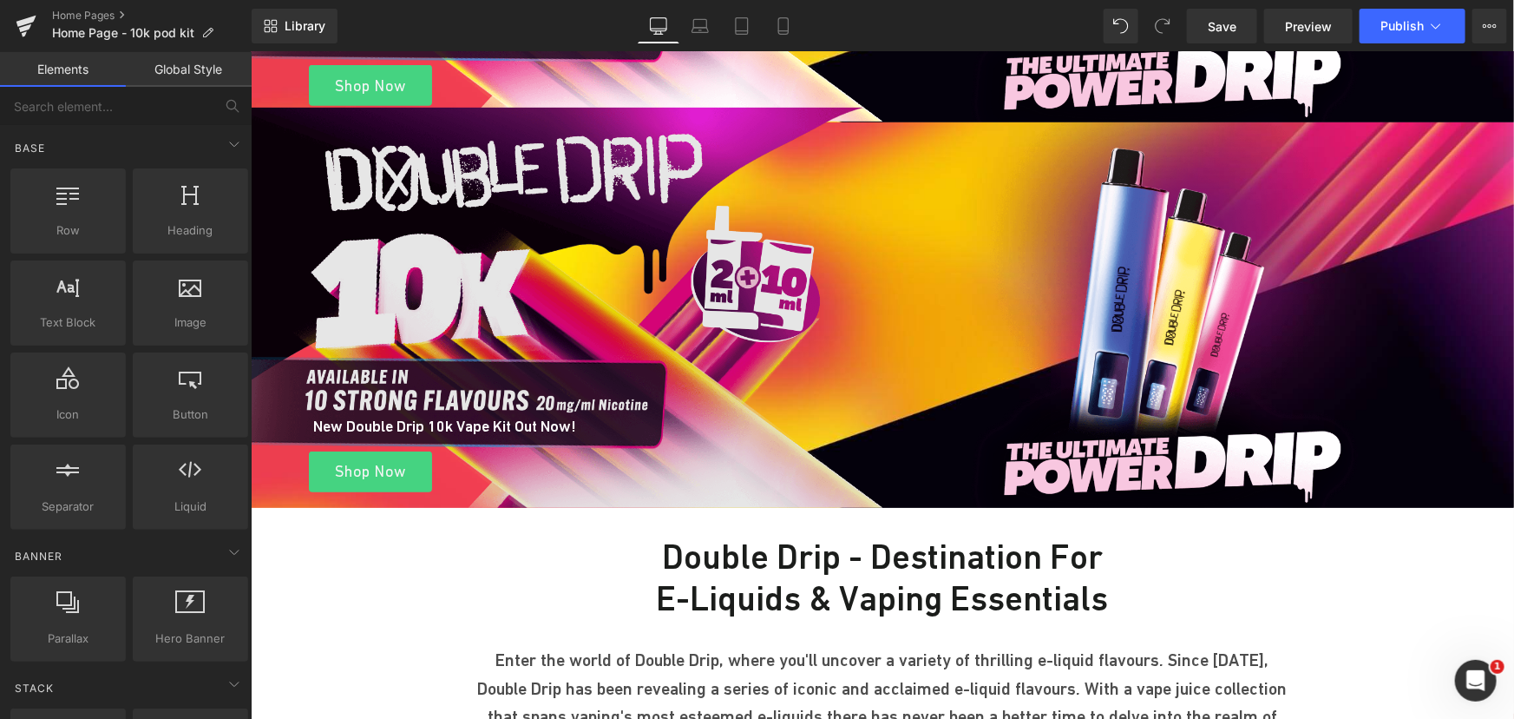
click at [476, 177] on img at bounding box center [566, 307] width 632 height 400
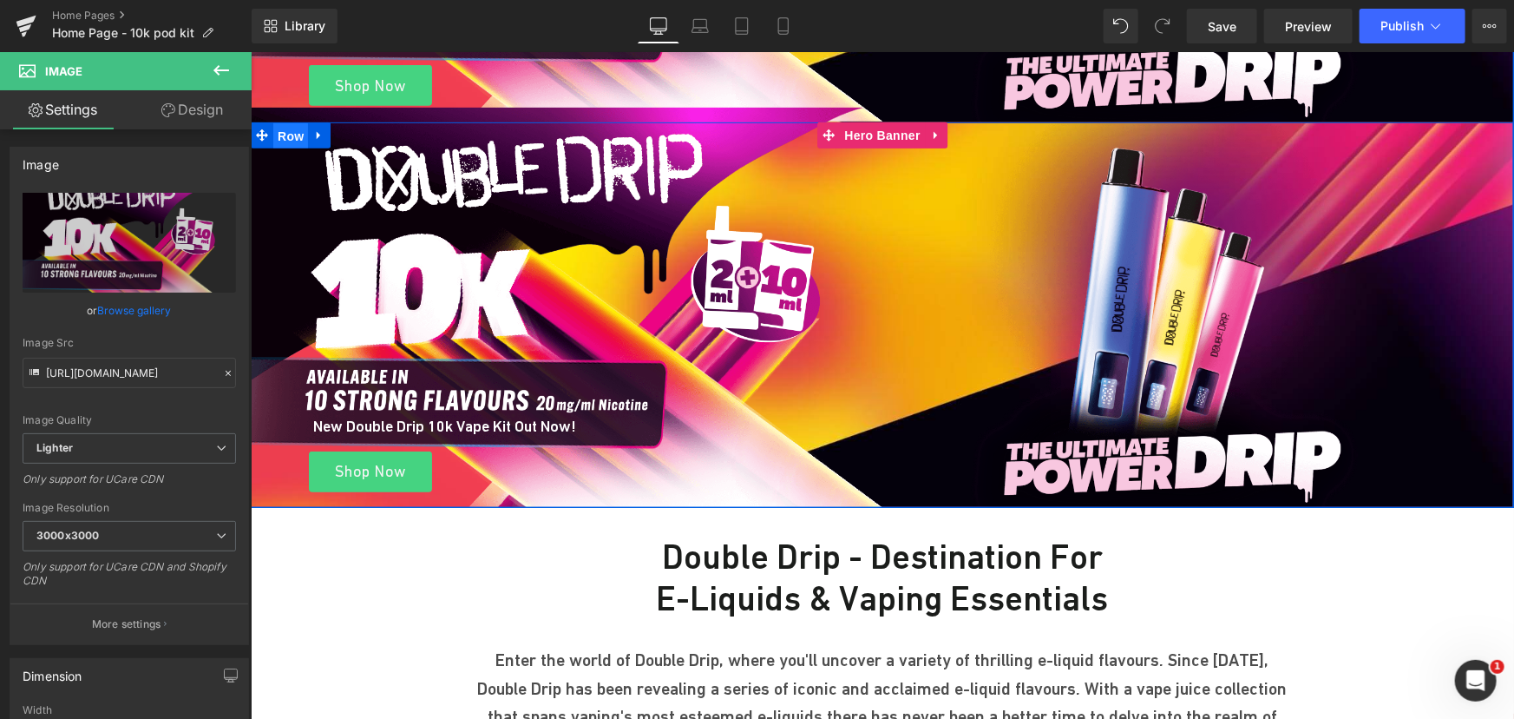
click at [289, 134] on span "Row" at bounding box center [290, 135] width 35 height 26
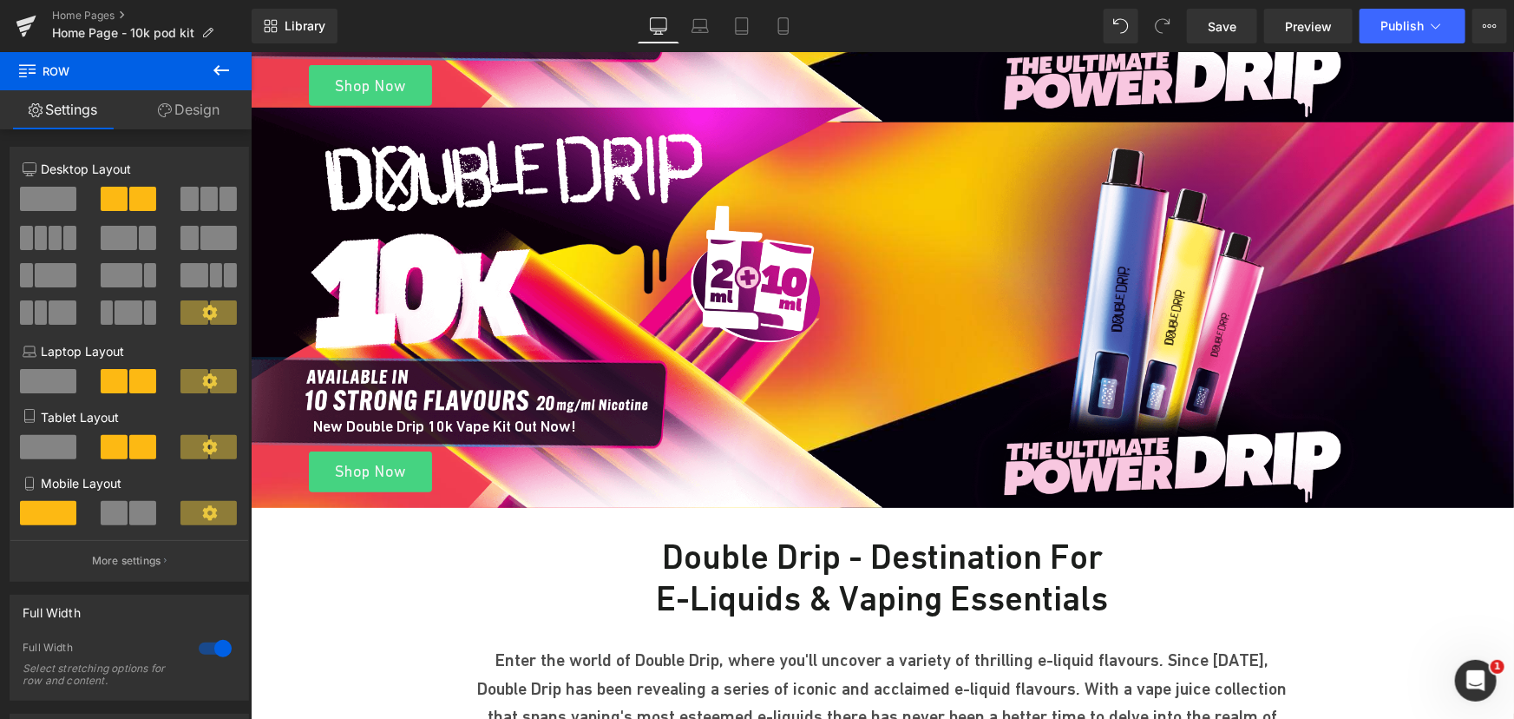
click at [227, 69] on icon at bounding box center [221, 70] width 16 height 10
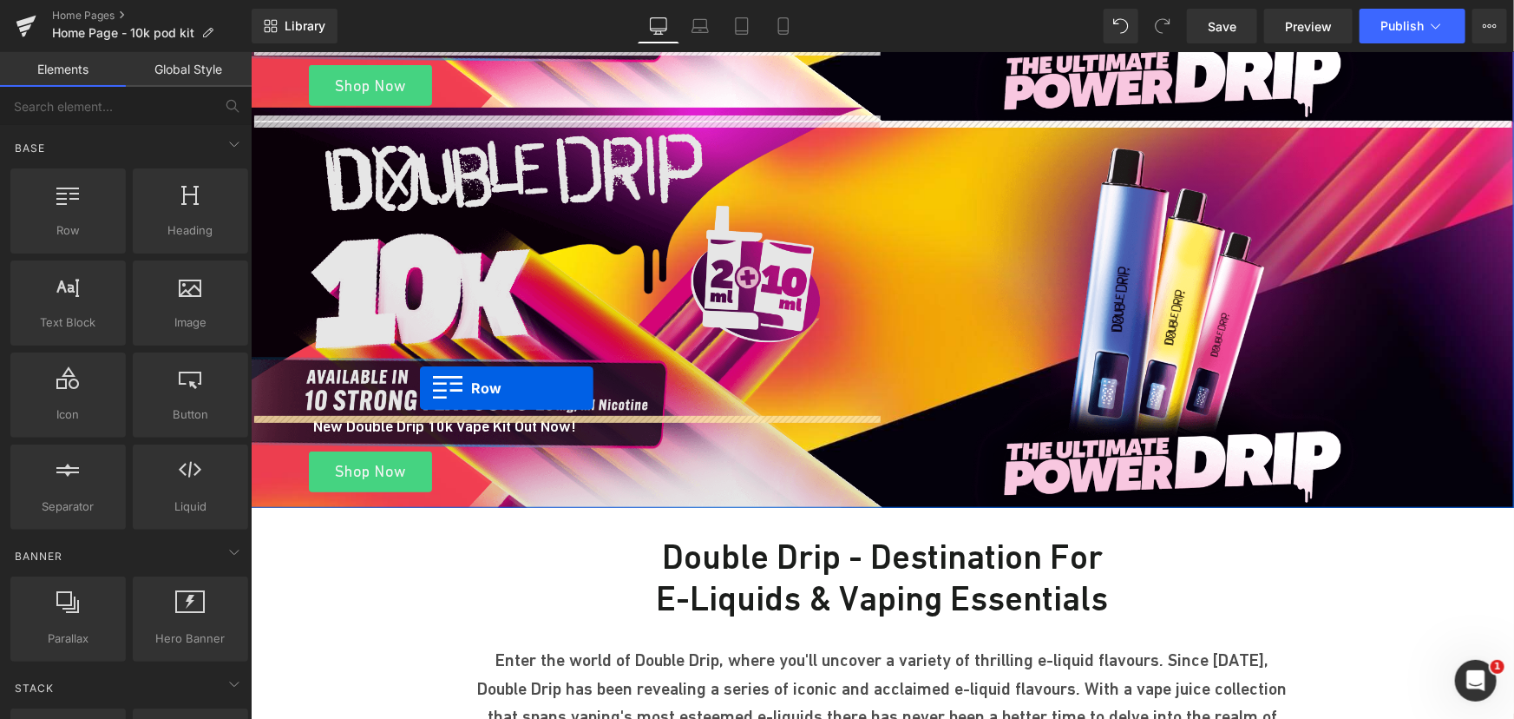
drag, startPoint x: 384, startPoint y: 216, endPoint x: 419, endPoint y: 387, distance: 174.5
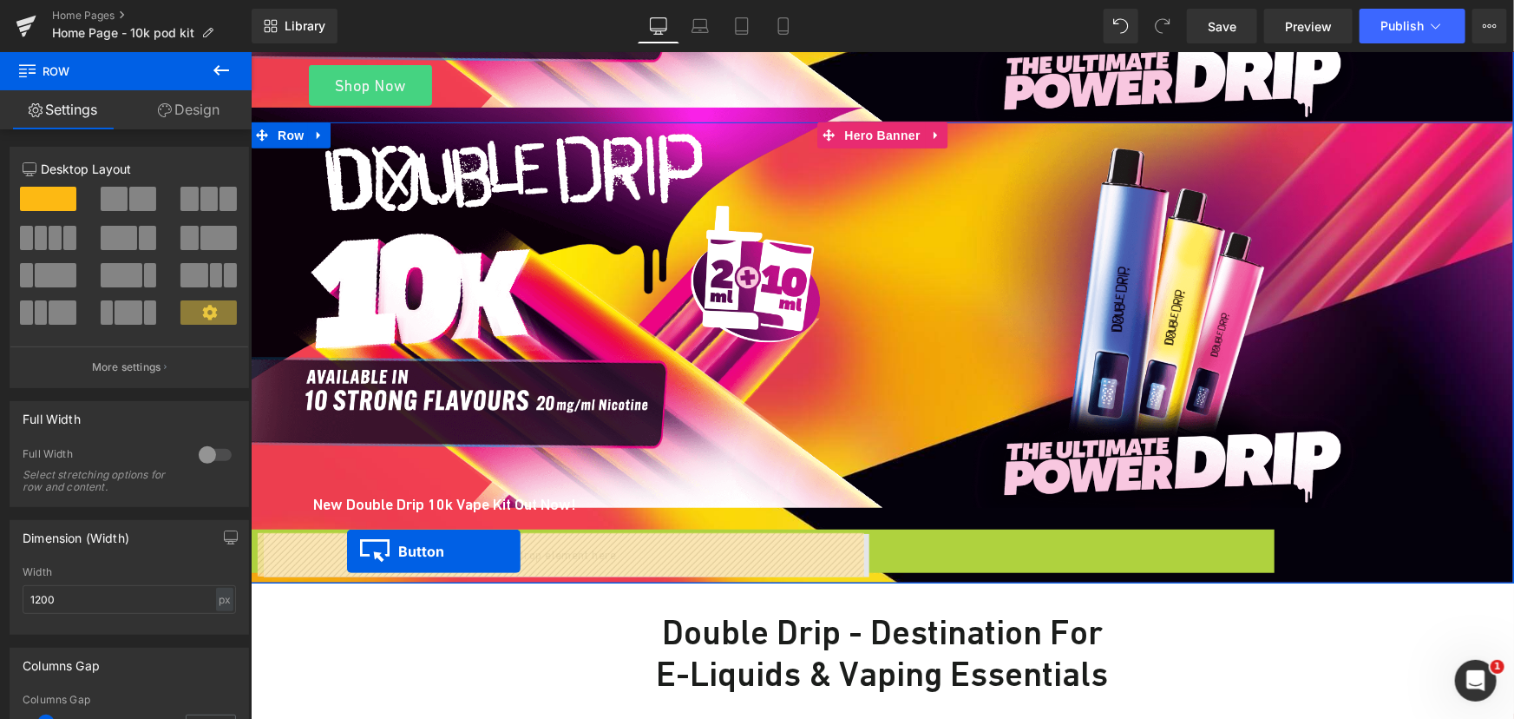
drag, startPoint x: 340, startPoint y: 573, endPoint x: 346, endPoint y: 550, distance: 23.4
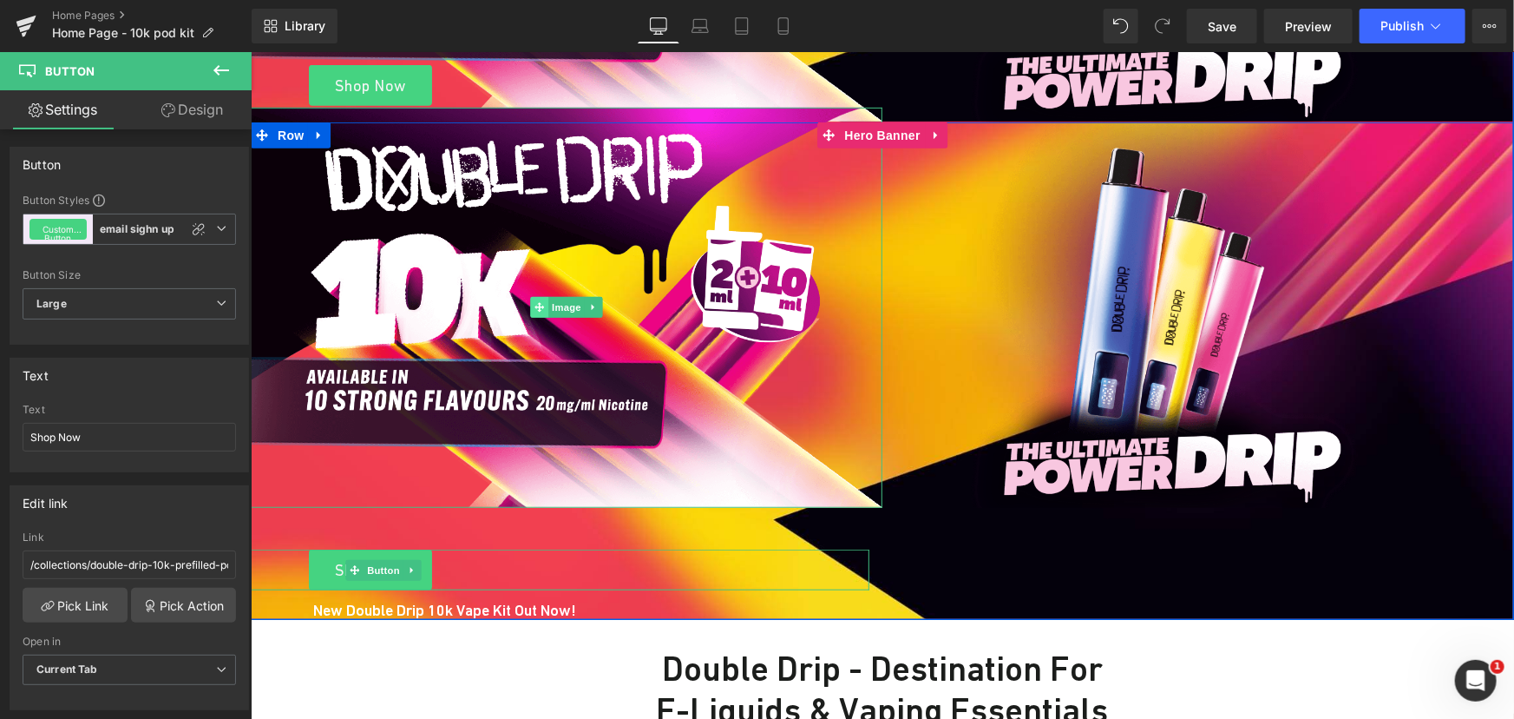
click at [534, 305] on icon at bounding box center [539, 307] width 10 height 10
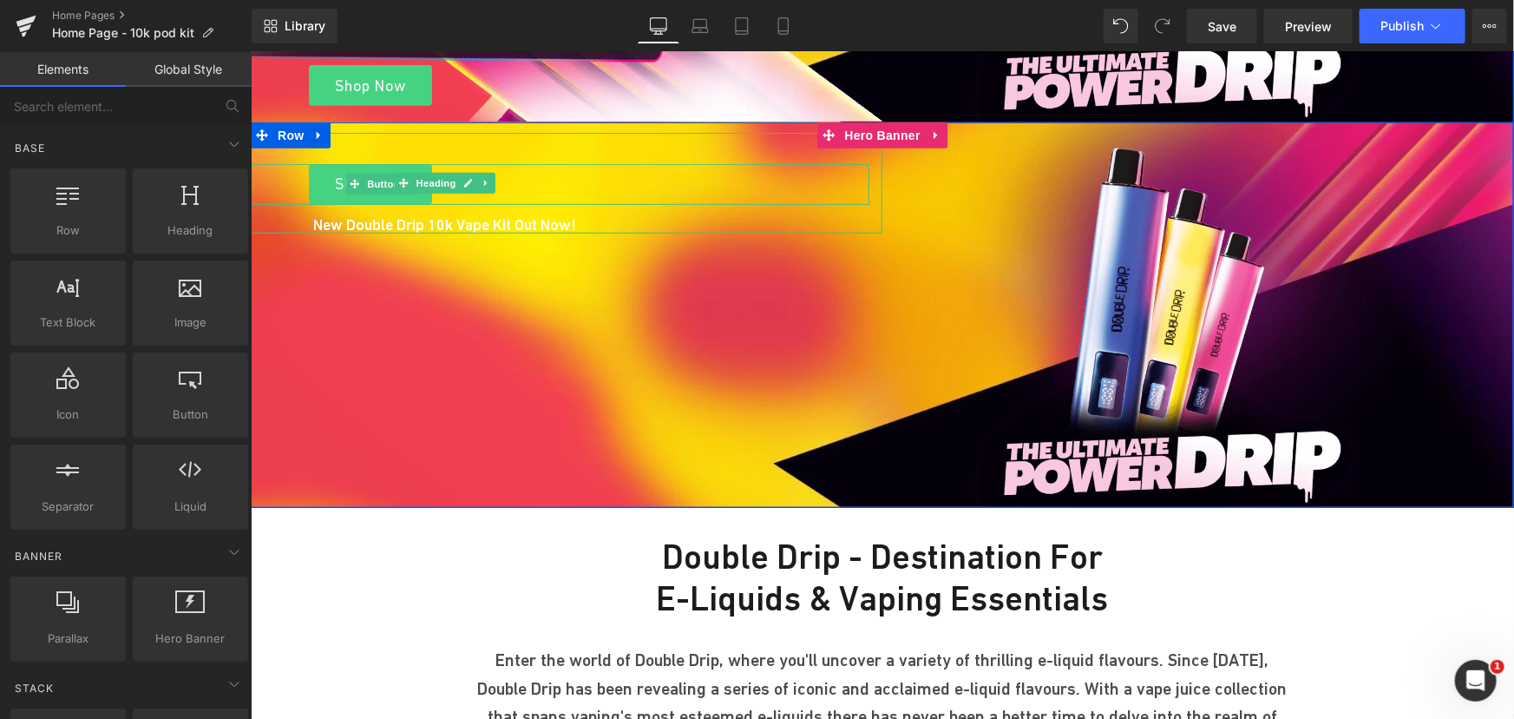
click at [409, 139] on h1 "New Double Drip 10k Vape Kit Out Now!" at bounding box center [444, 183] width 876 height 102
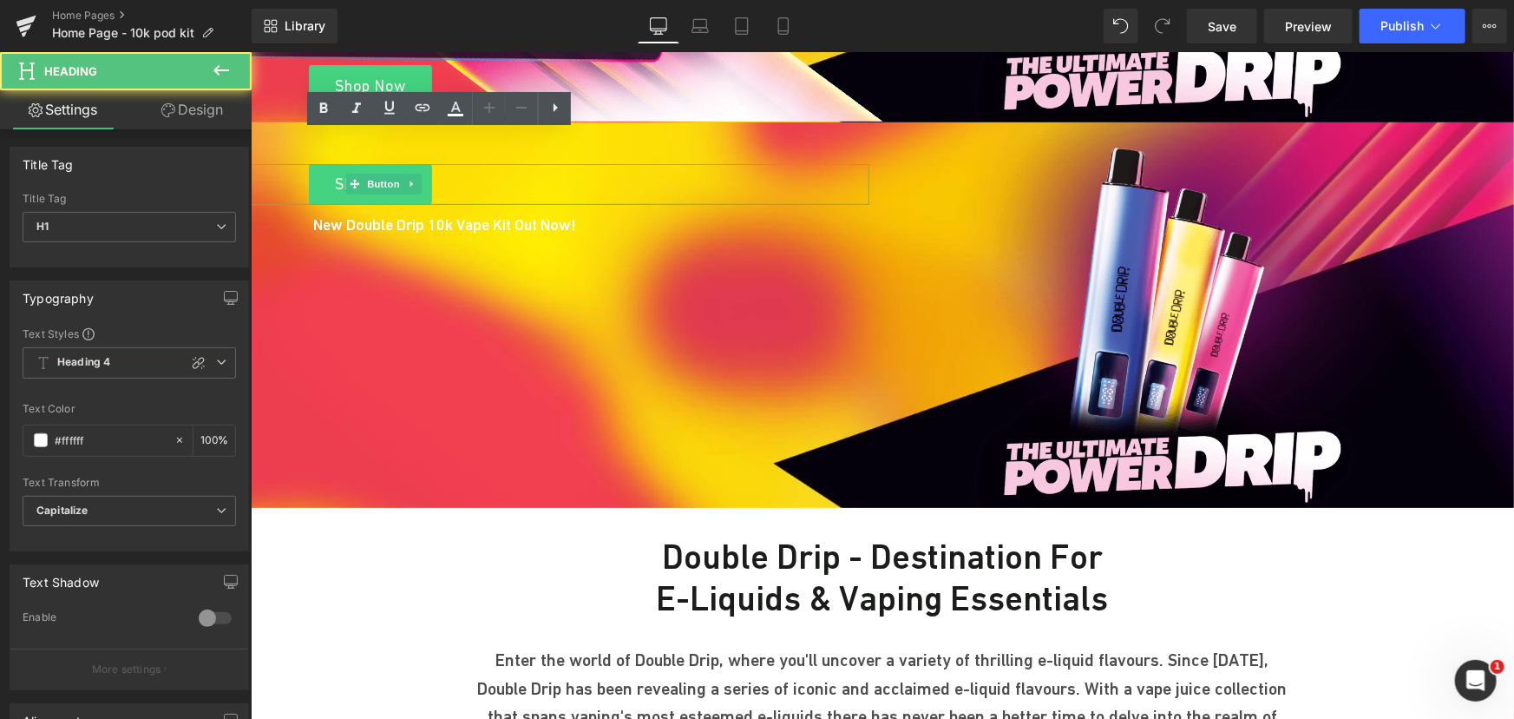
click at [182, 112] on link "Design" at bounding box center [192, 109] width 126 height 39
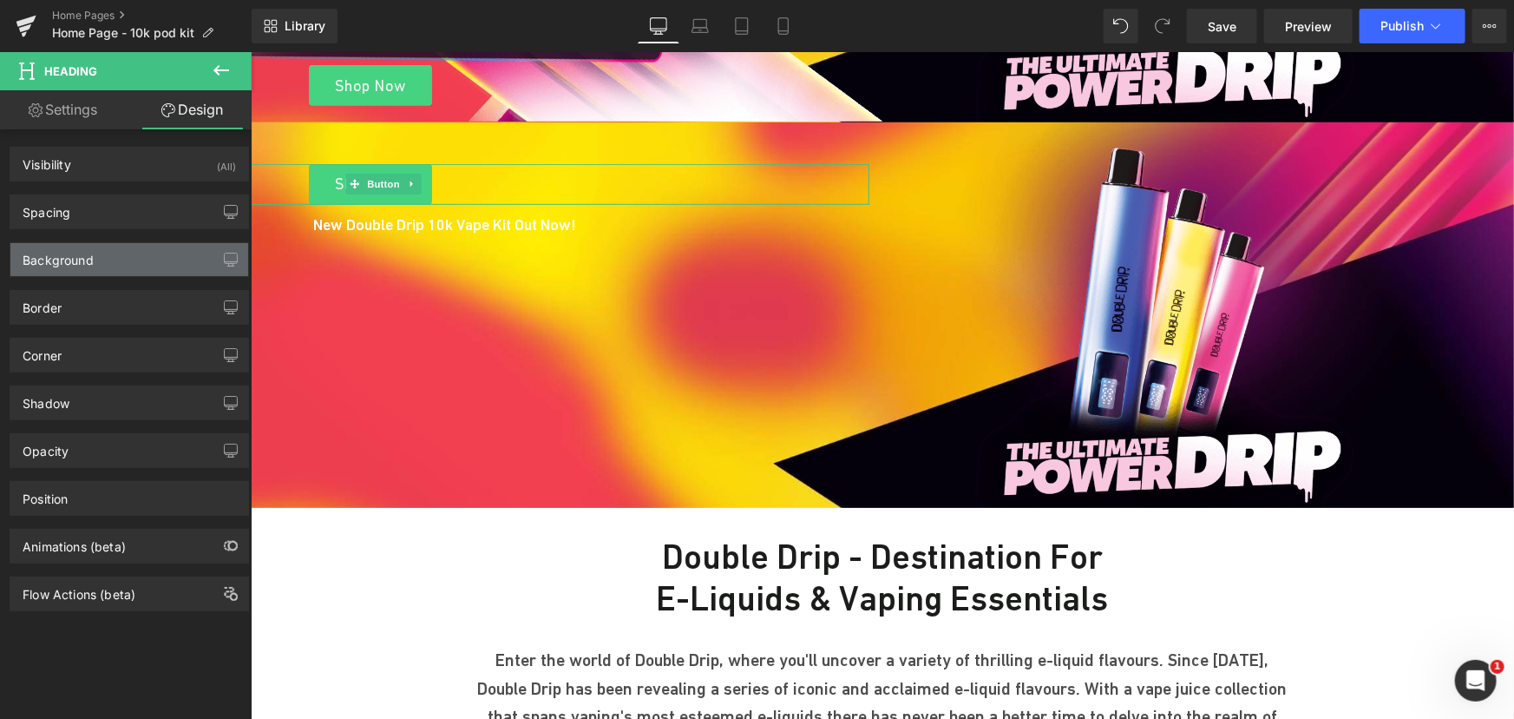
click at [110, 252] on div "Background" at bounding box center [129, 259] width 238 height 33
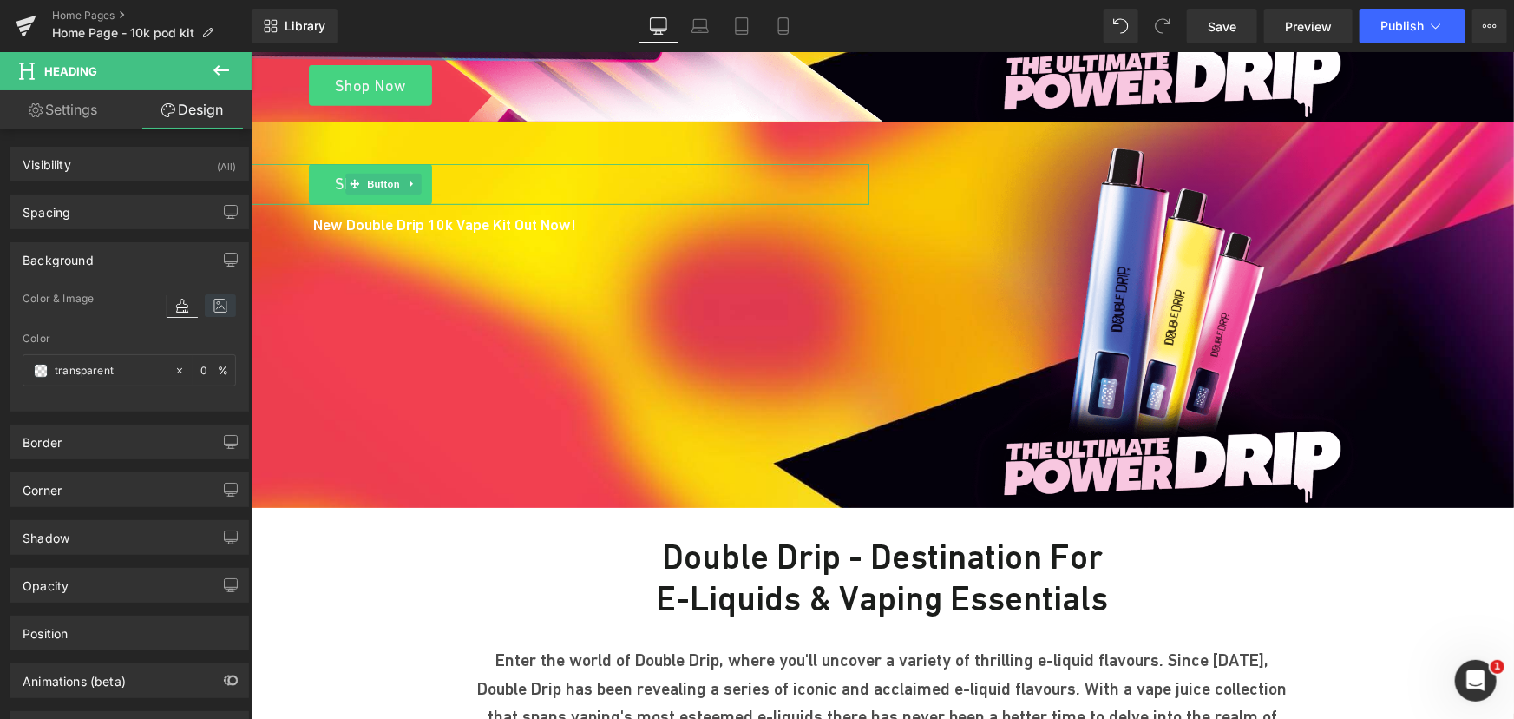
click at [207, 301] on icon at bounding box center [220, 305] width 31 height 23
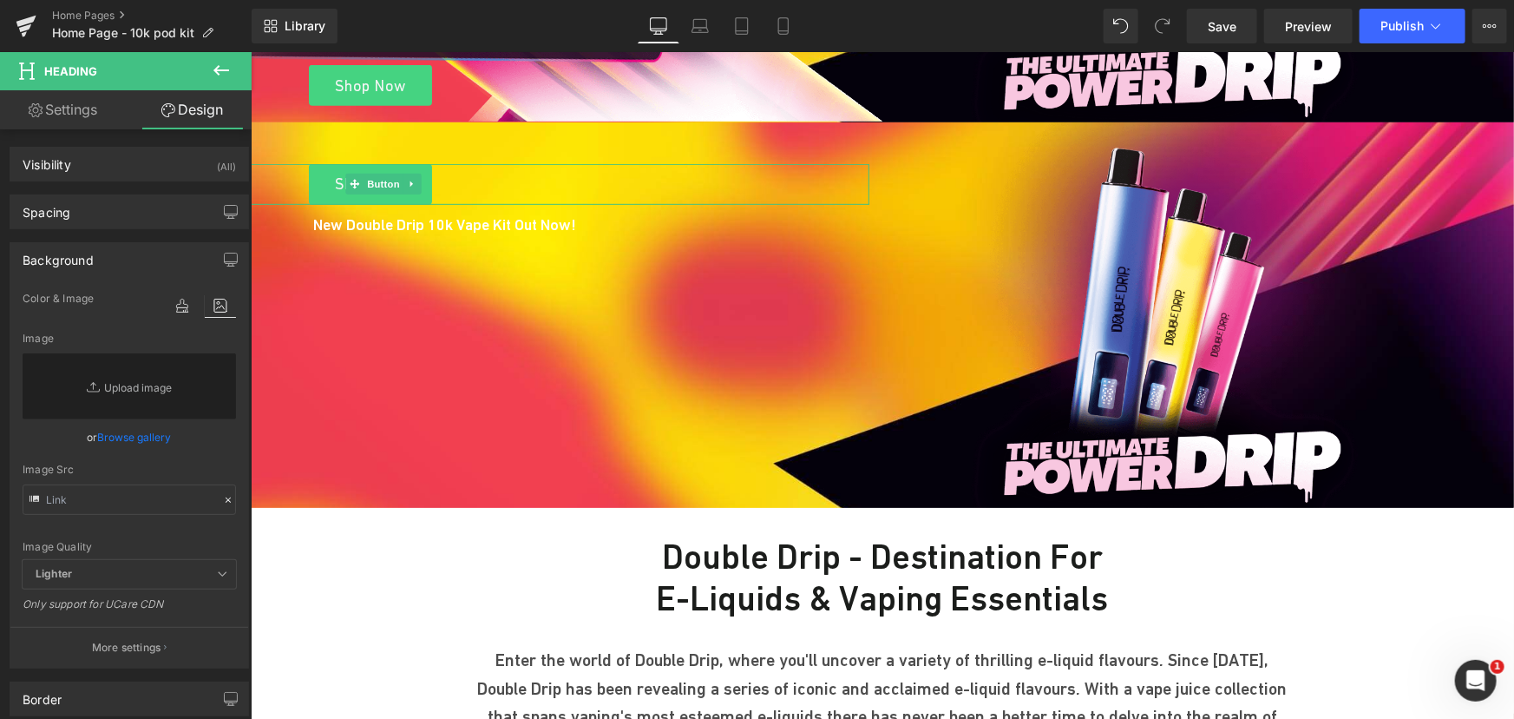
click at [124, 426] on link "Browse gallery" at bounding box center [135, 437] width 74 height 30
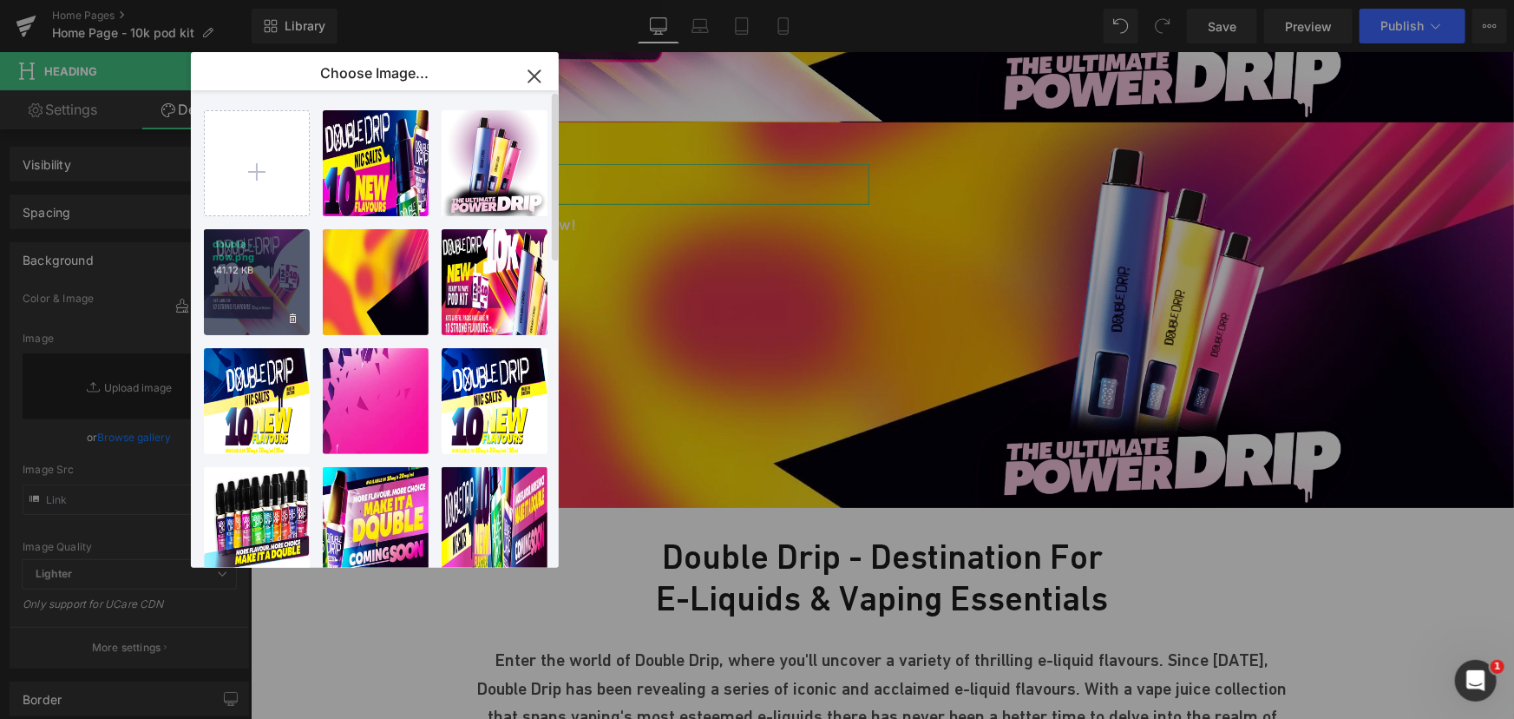
click at [244, 266] on div "double ... now.png 141.12 KB" at bounding box center [257, 282] width 106 height 106
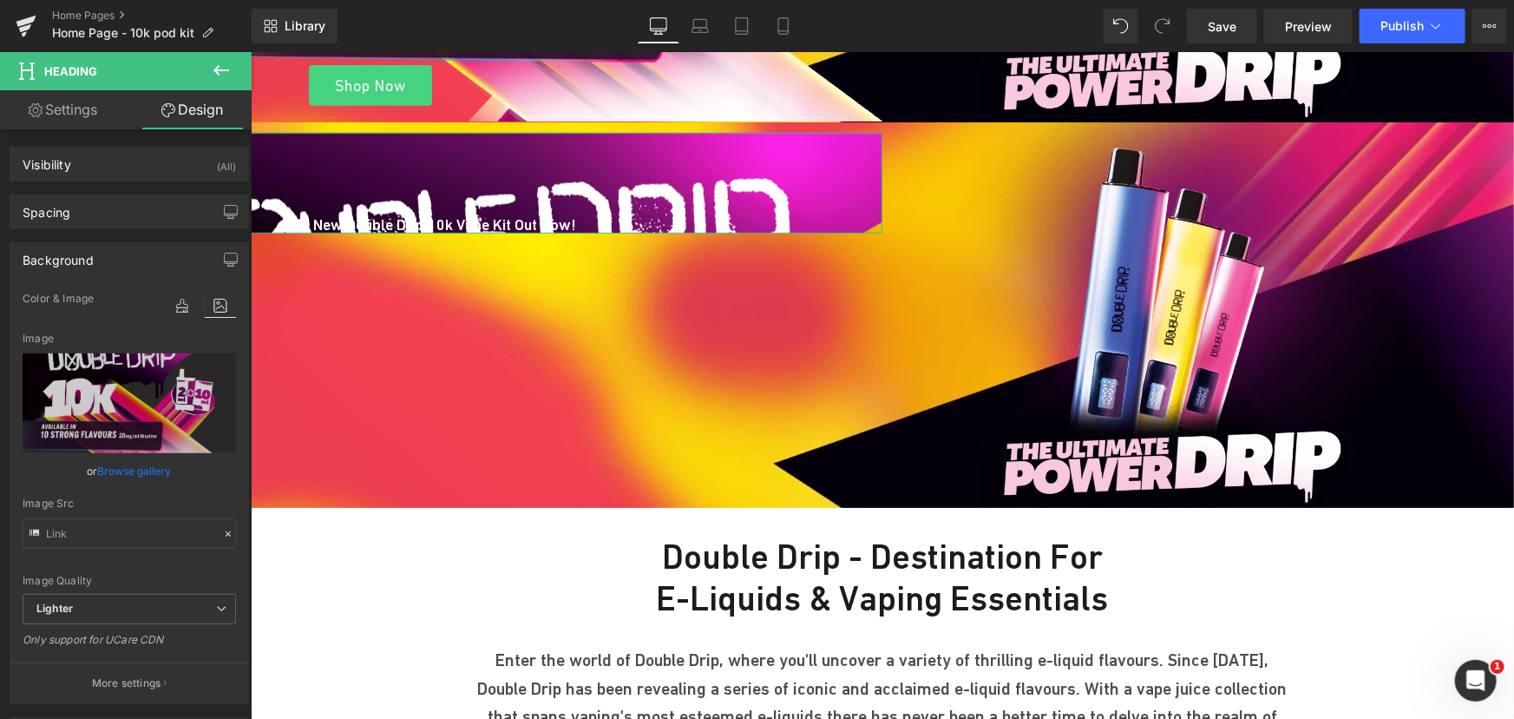
click at [212, 104] on link "Design" at bounding box center [192, 109] width 126 height 39
click at [199, 112] on link "Design" at bounding box center [192, 109] width 126 height 39
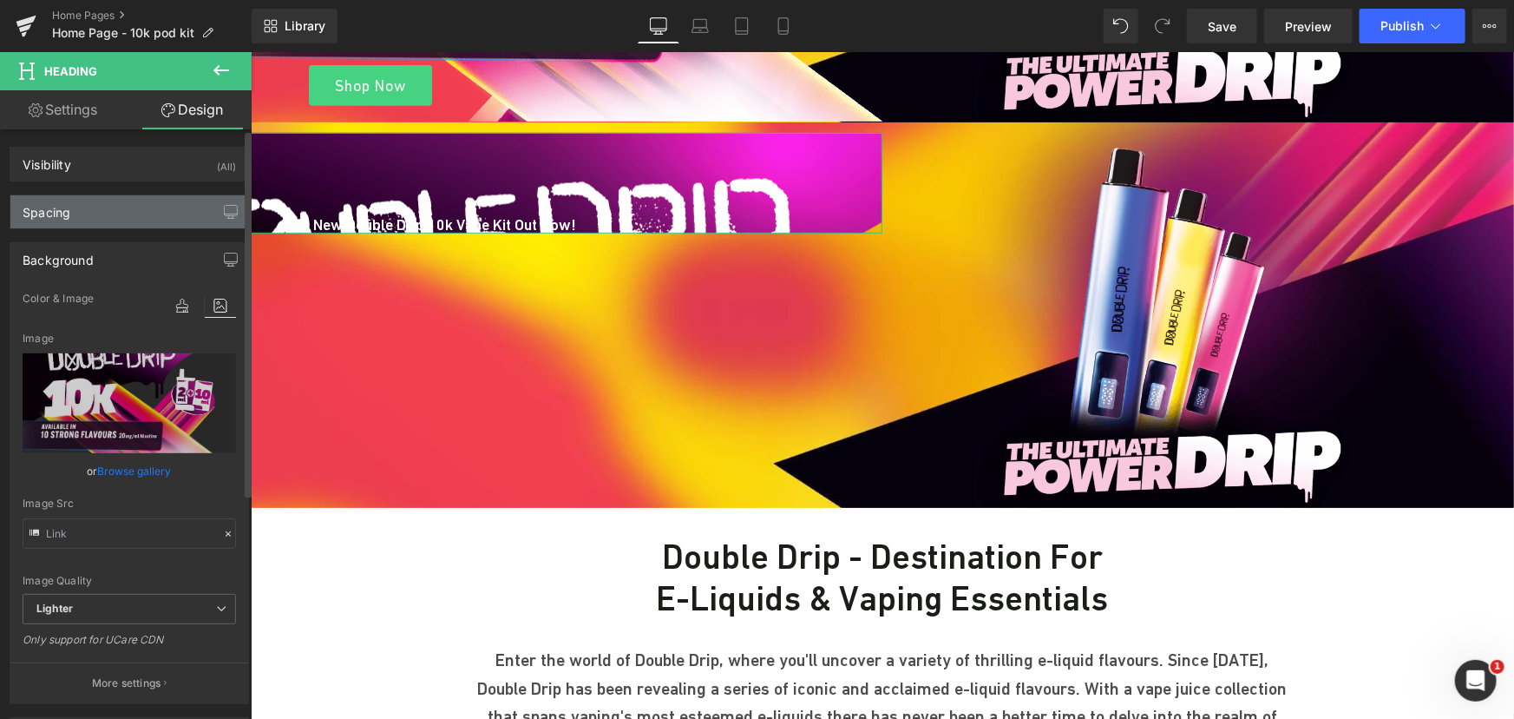
click at [95, 208] on div "Spacing" at bounding box center [129, 211] width 238 height 33
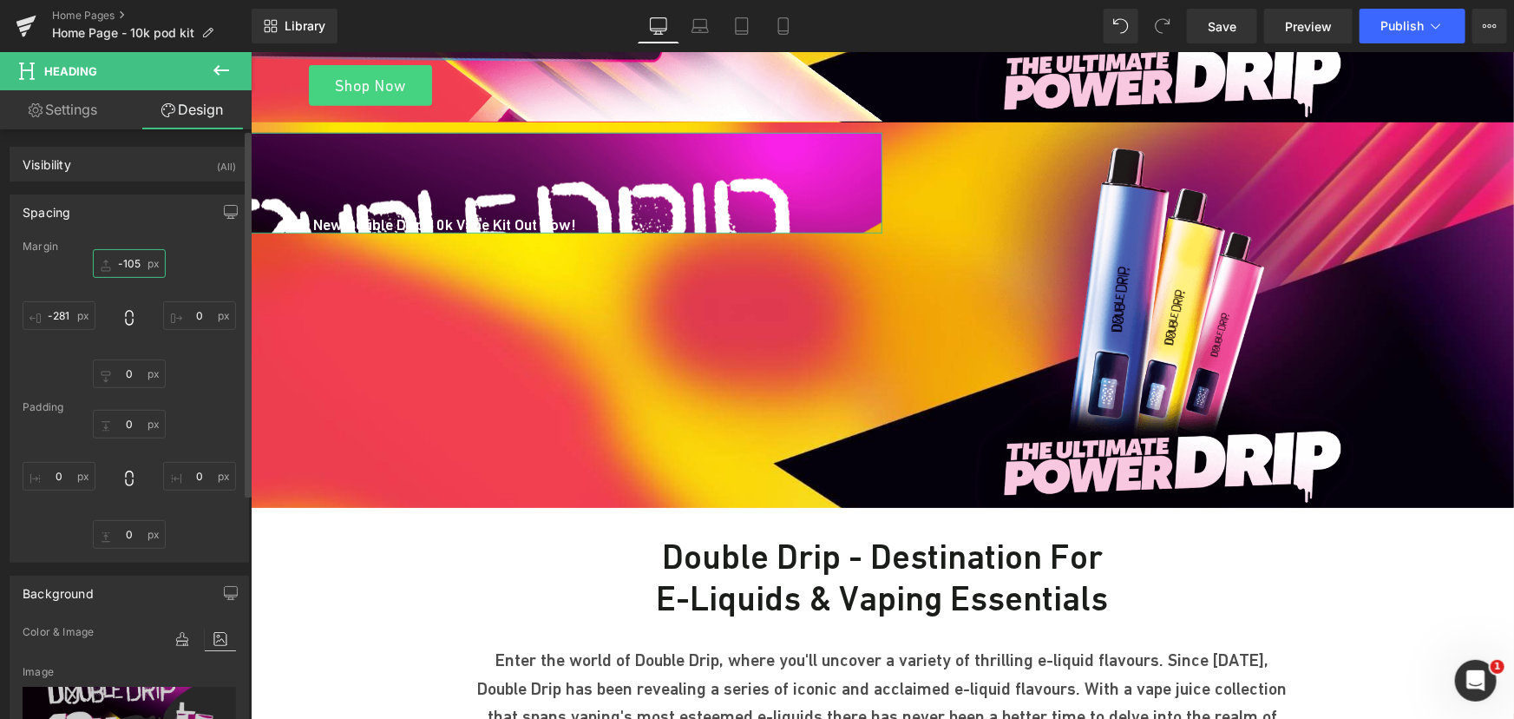
click at [126, 259] on input "-105" at bounding box center [129, 263] width 73 height 29
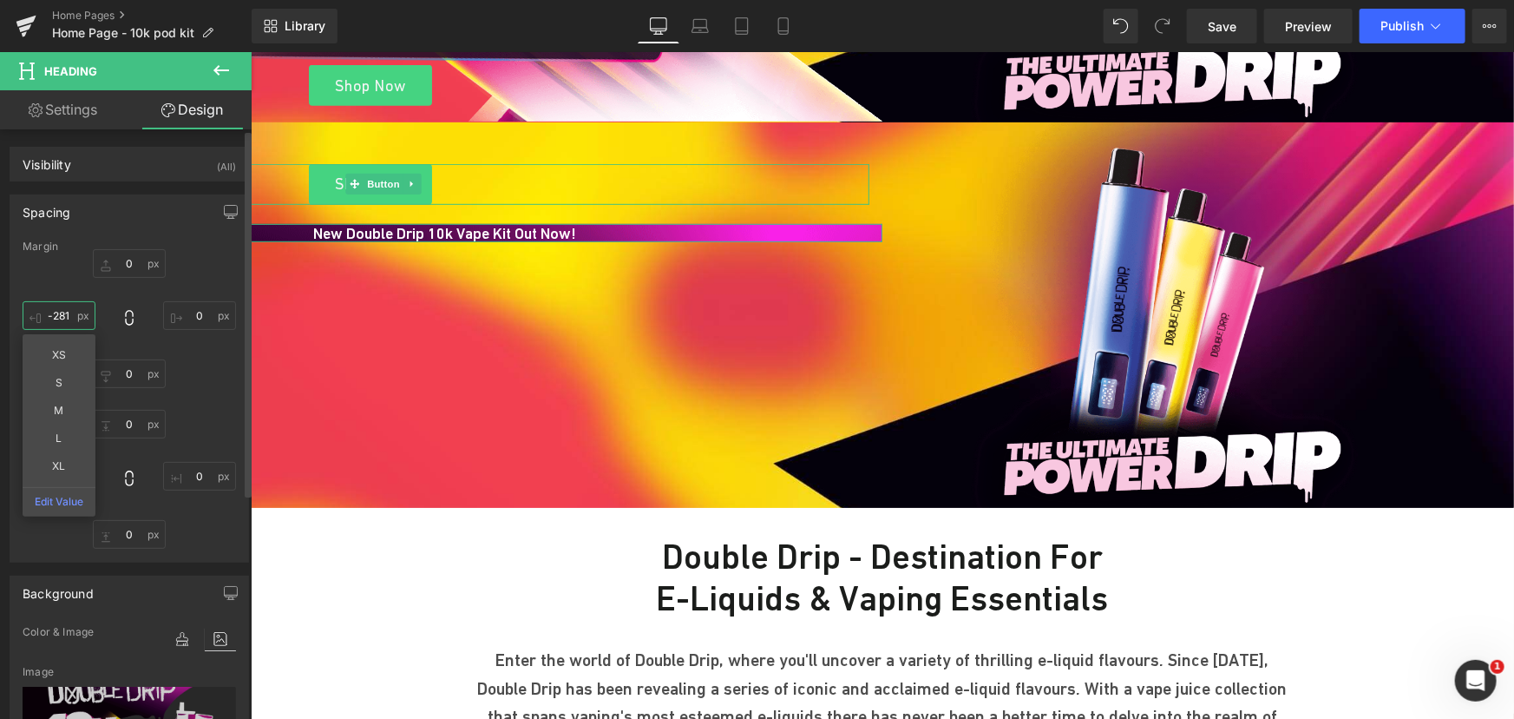
click at [67, 309] on input "-281" at bounding box center [59, 315] width 73 height 29
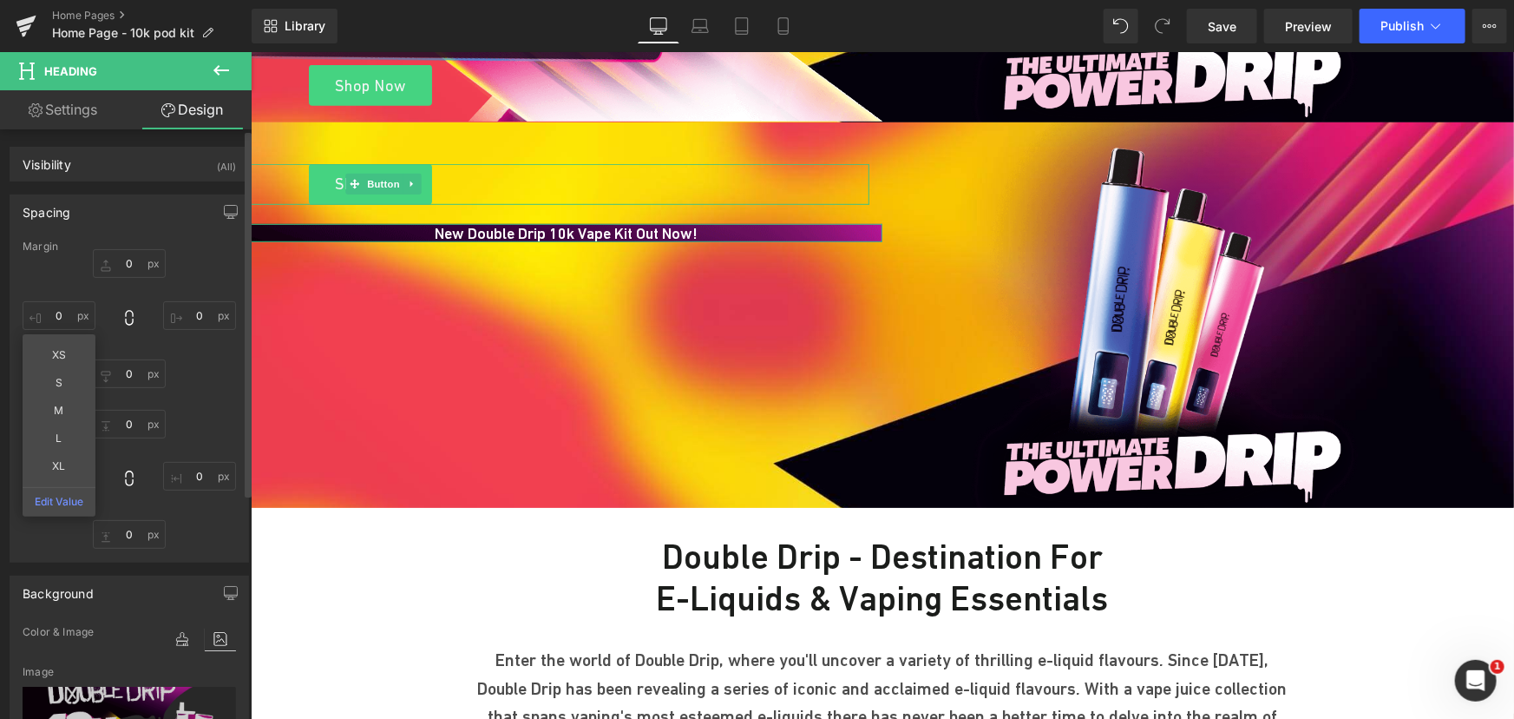
click at [200, 406] on div "Padding" at bounding box center [129, 407] width 213 height 12
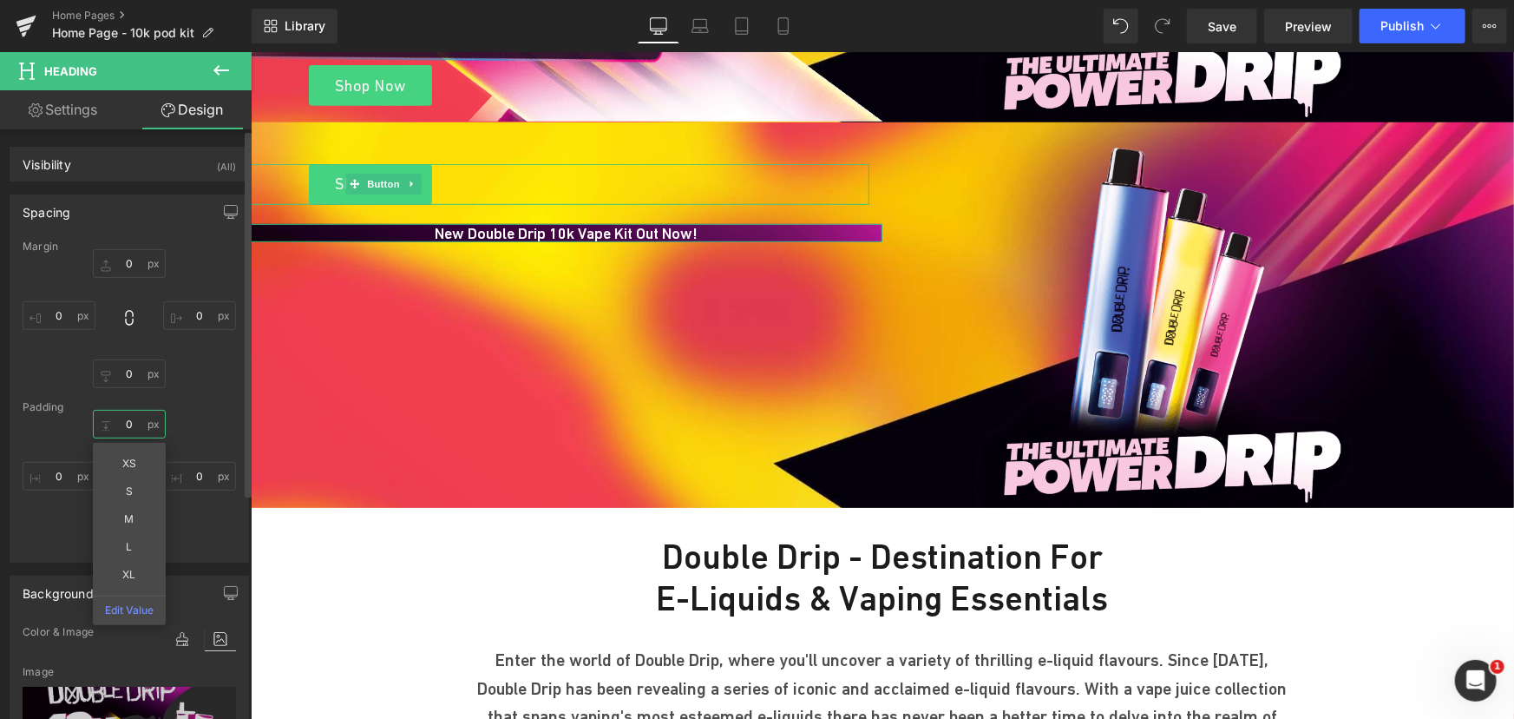
click at [150, 416] on input "0" at bounding box center [129, 424] width 73 height 29
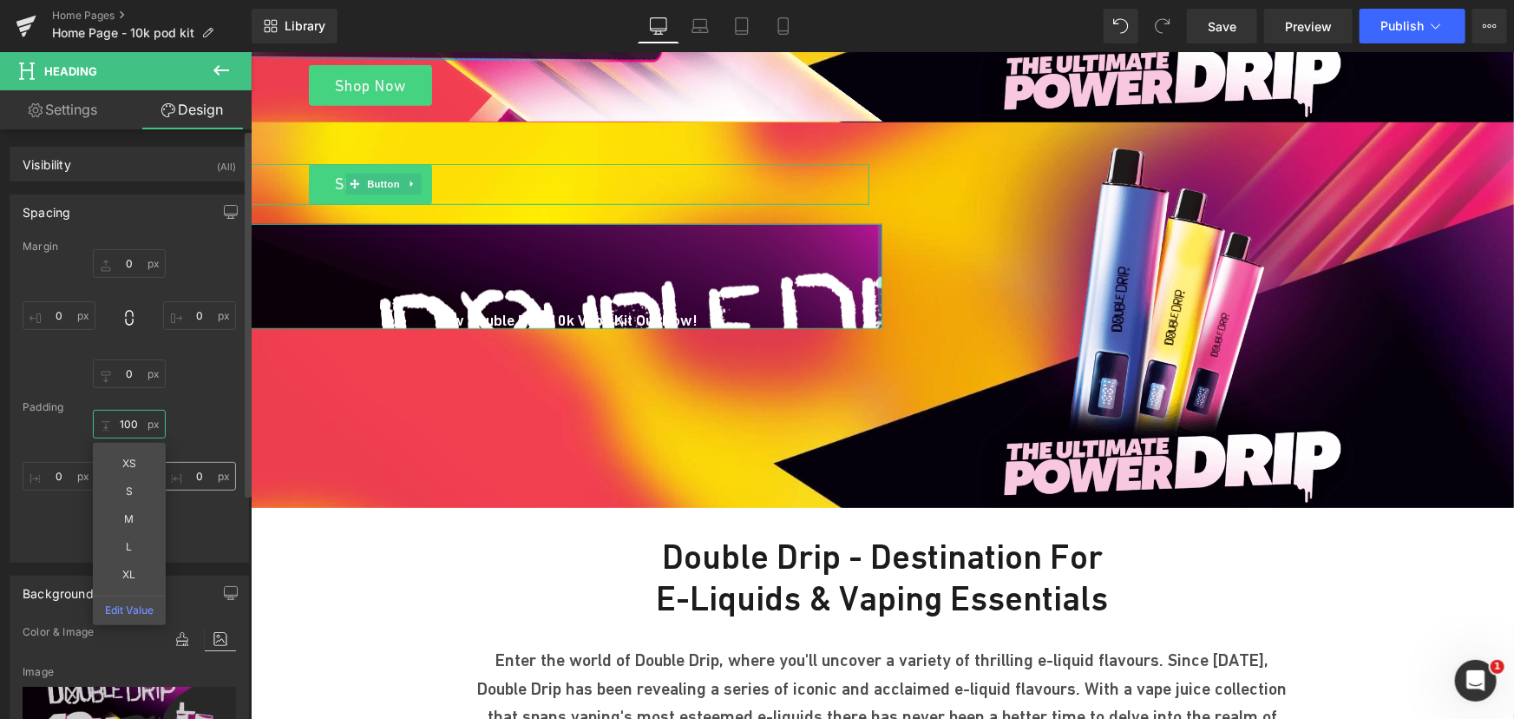
type input "100"
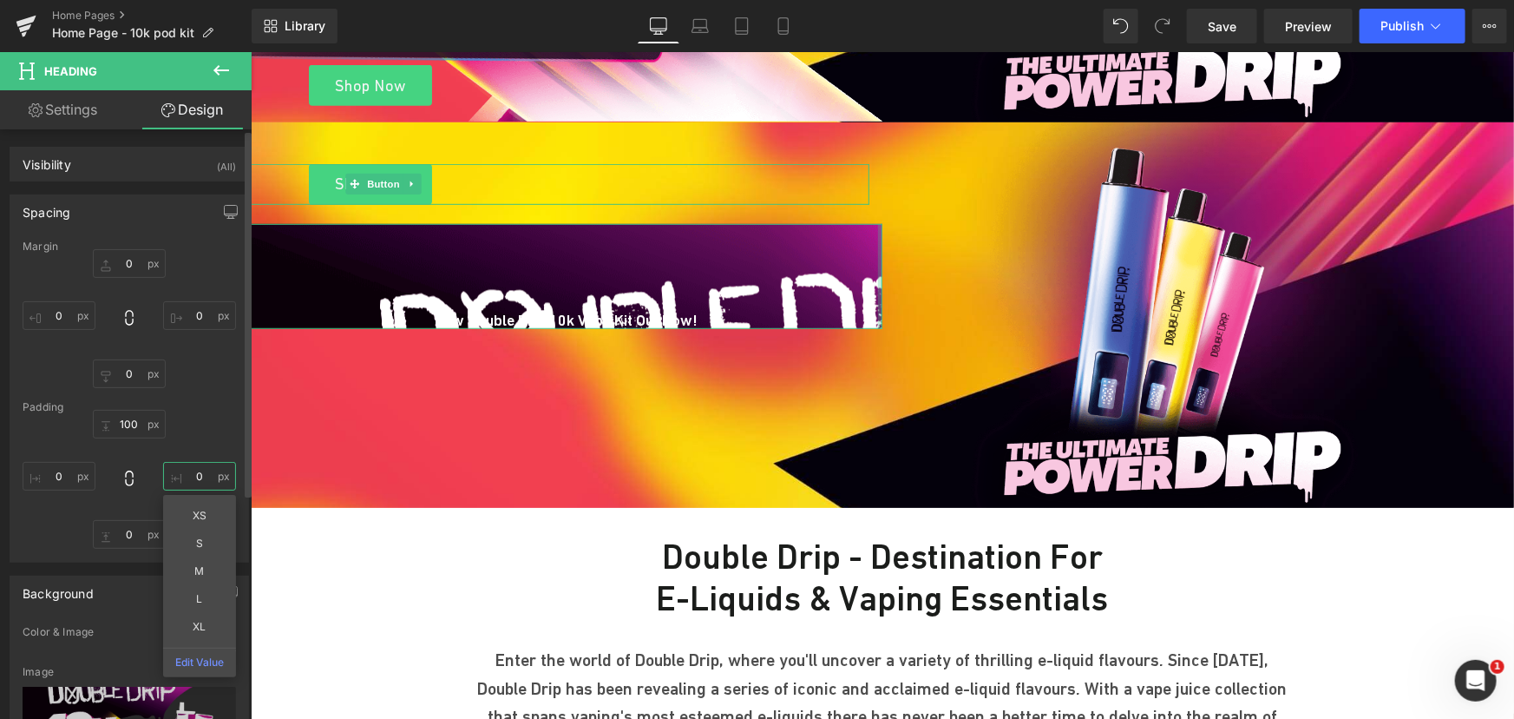
click at [192, 477] on input "0" at bounding box center [199, 476] width 73 height 29
type input "1-"
type input "100"
click at [69, 472] on input "0" at bounding box center [59, 476] width 73 height 29
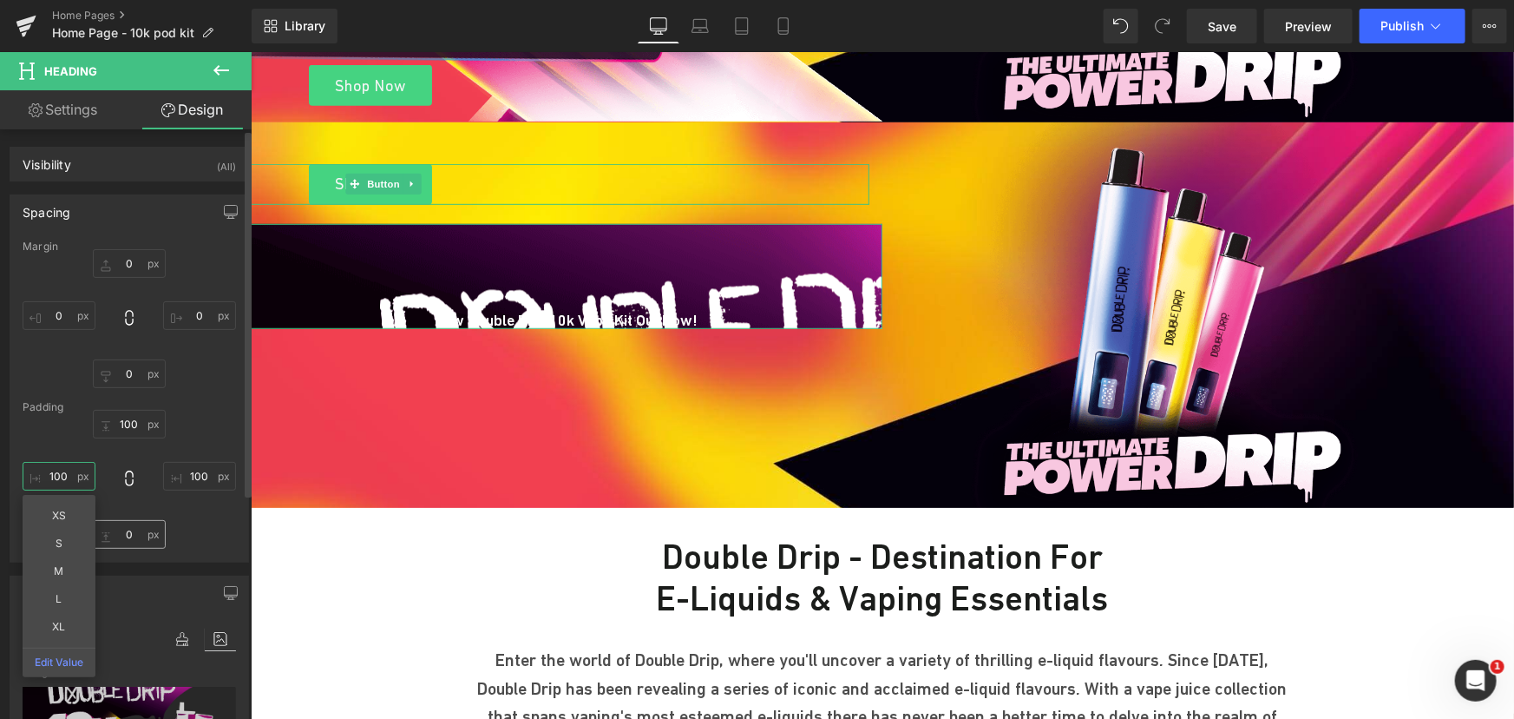
type input "100"
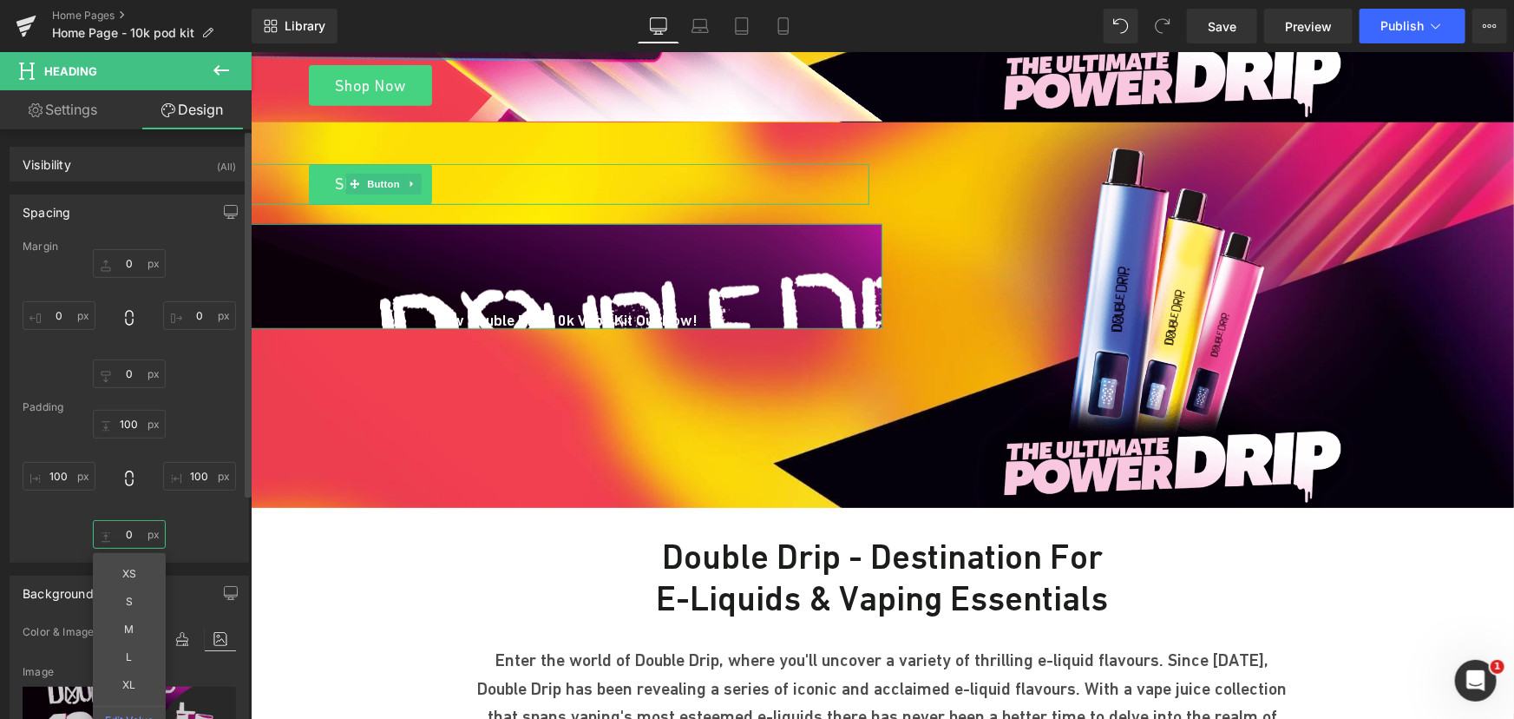
click at [138, 531] on input "0" at bounding box center [129, 534] width 73 height 29
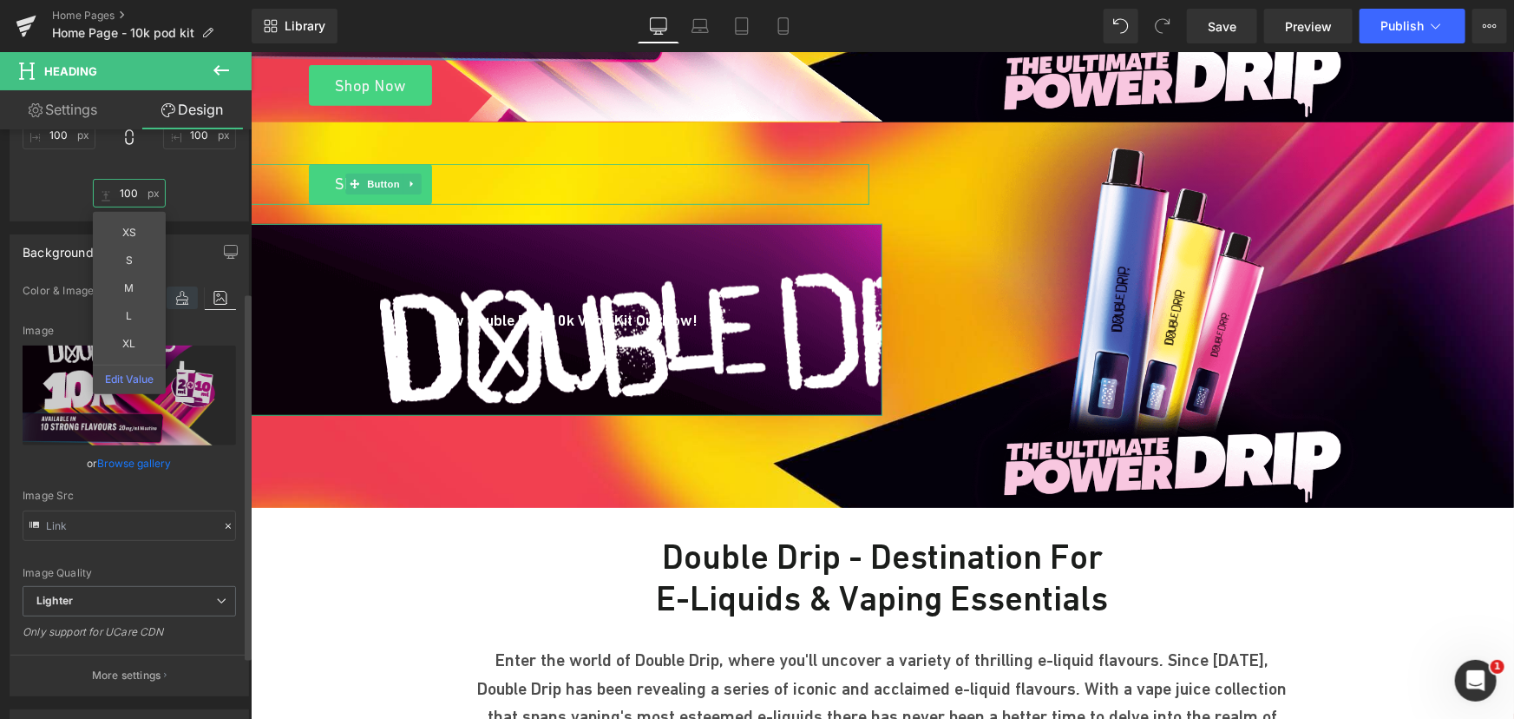
scroll to position [394, 0]
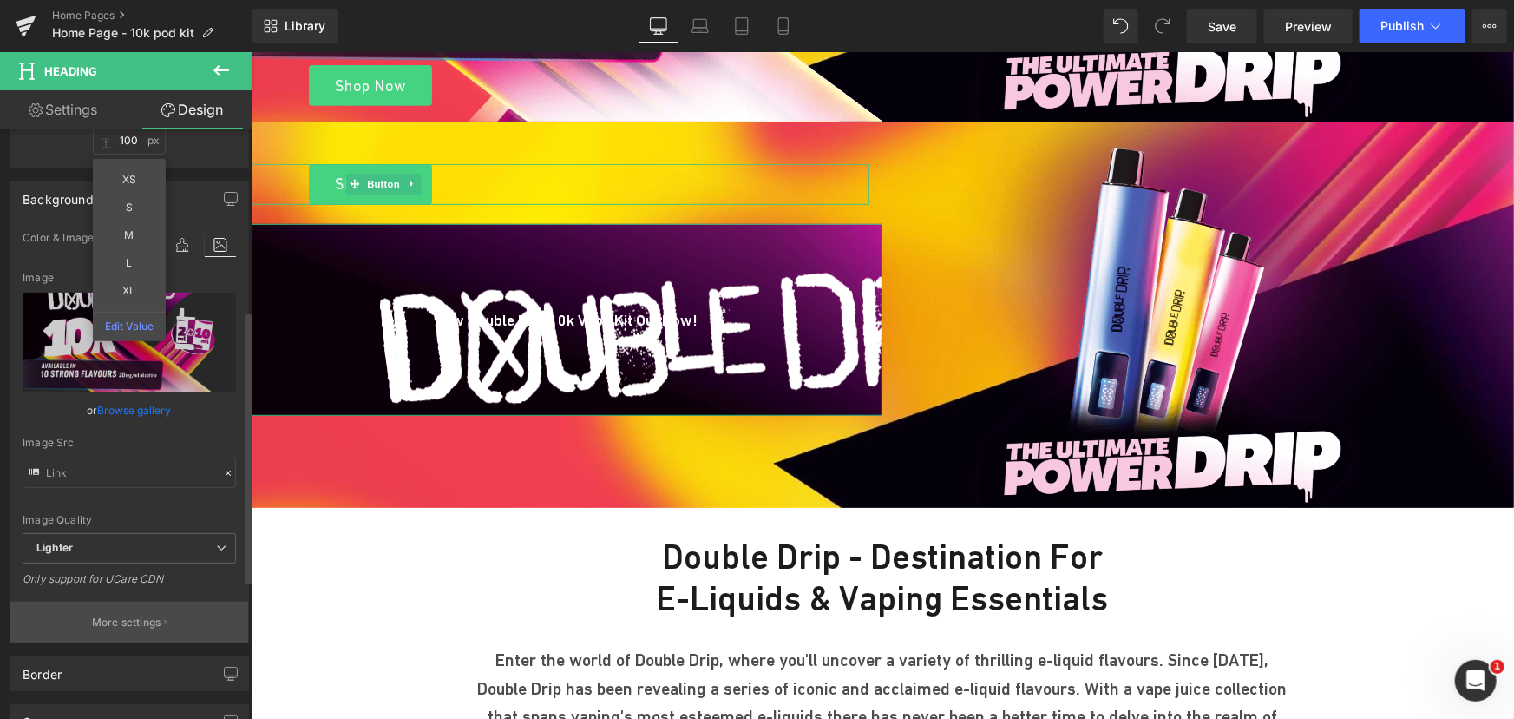
click at [158, 627] on button "More settings" at bounding box center [129, 621] width 238 height 41
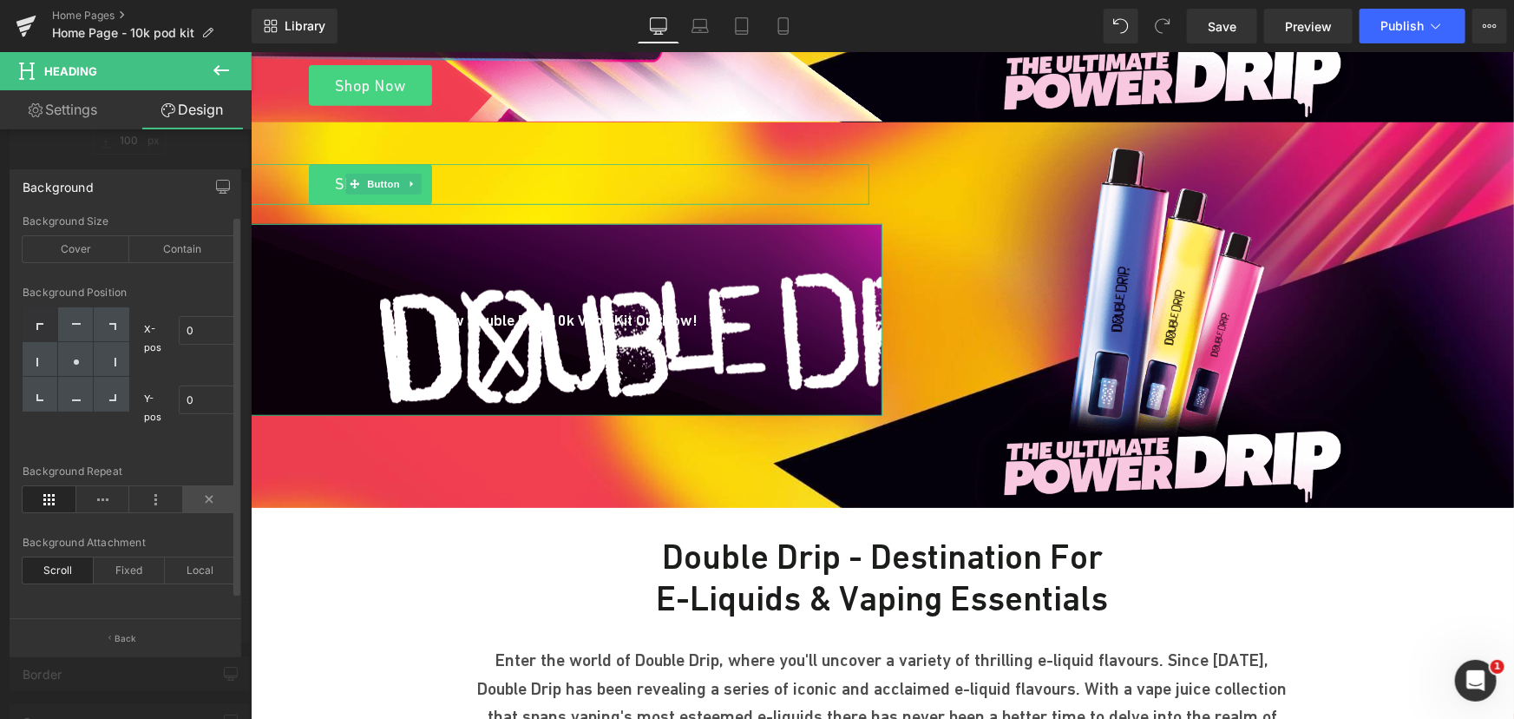
click at [206, 499] on icon at bounding box center [210, 499] width 54 height 26
click at [206, 245] on div "Contain" at bounding box center [182, 249] width 107 height 26
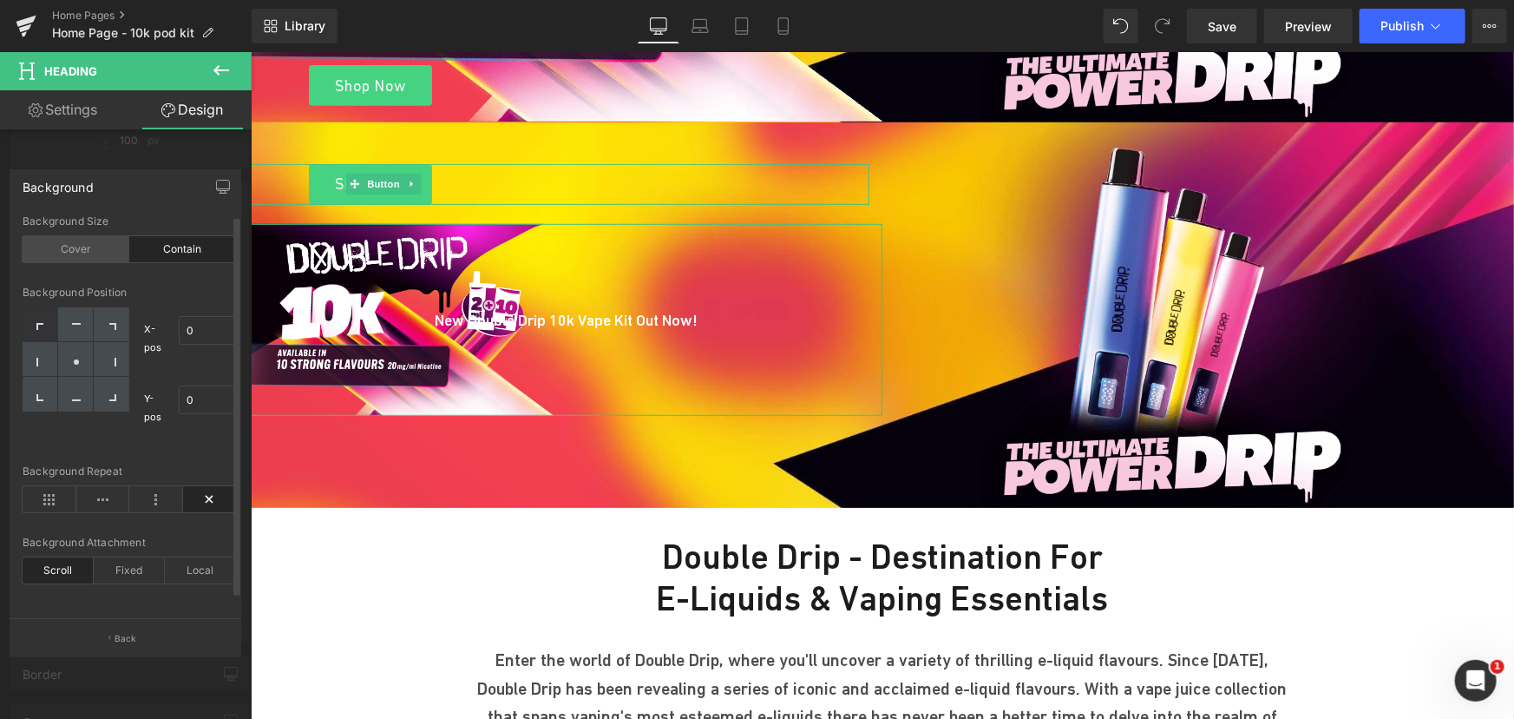
click at [106, 253] on div "Cover" at bounding box center [76, 249] width 107 height 26
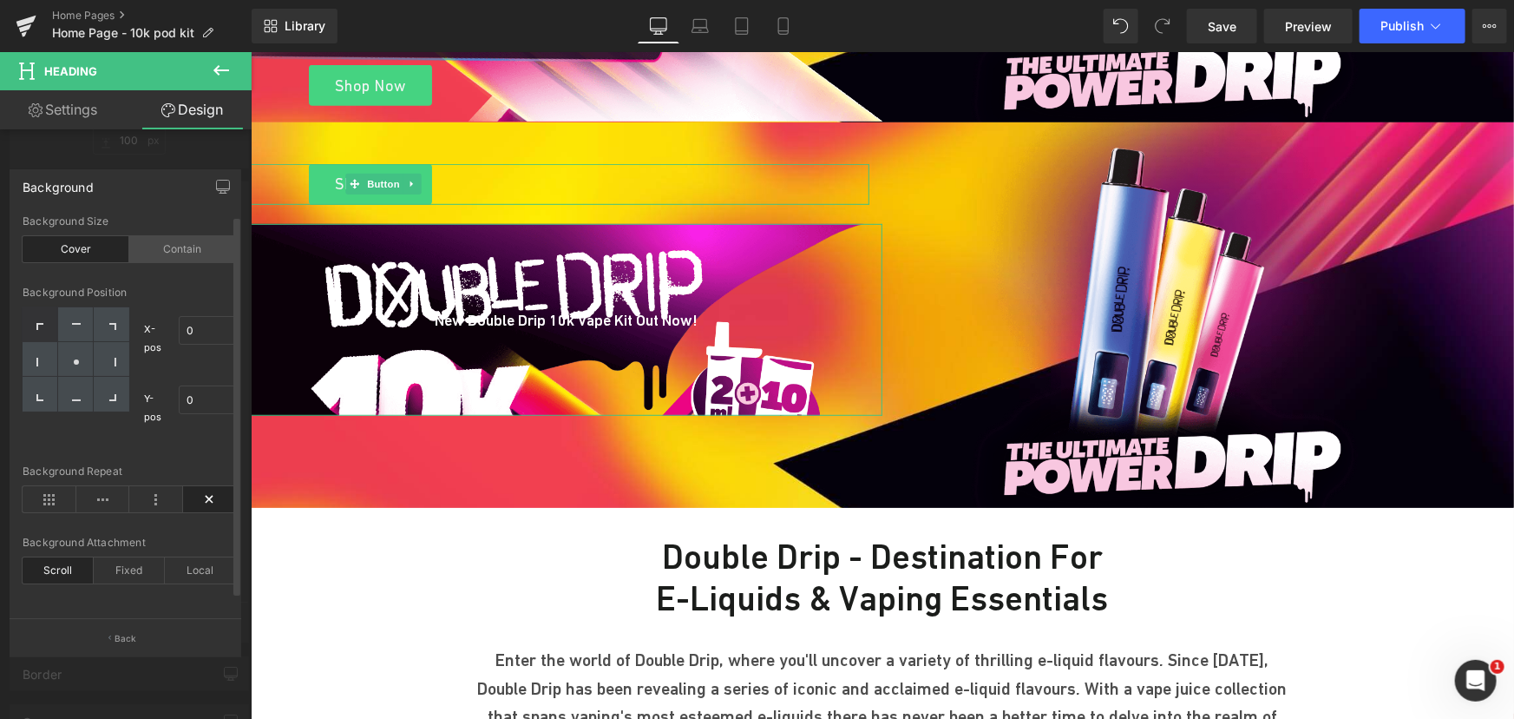
click at [167, 251] on div "Contain" at bounding box center [182, 249] width 107 height 26
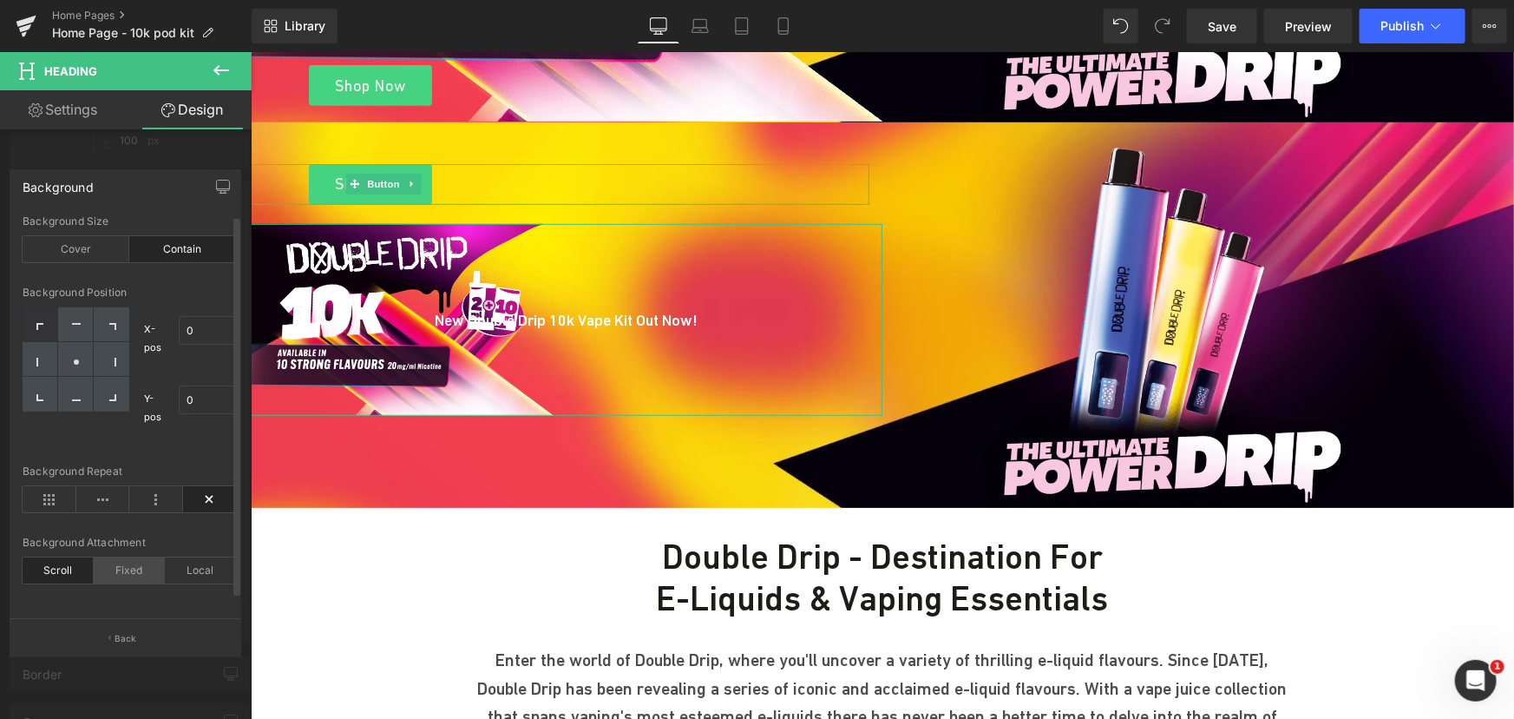
click at [130, 579] on div "Fixed" at bounding box center [129, 570] width 71 height 26
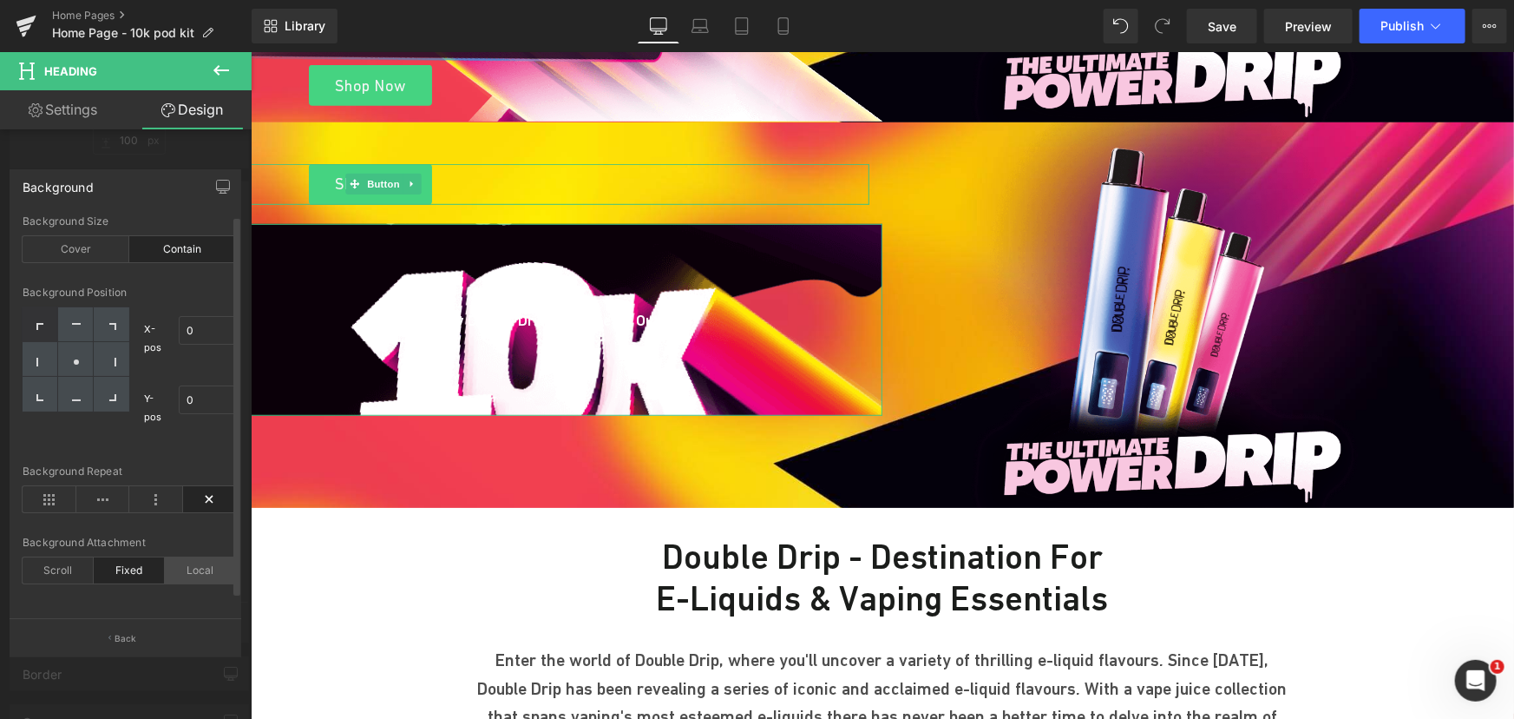
click at [181, 570] on div "Local" at bounding box center [200, 570] width 71 height 26
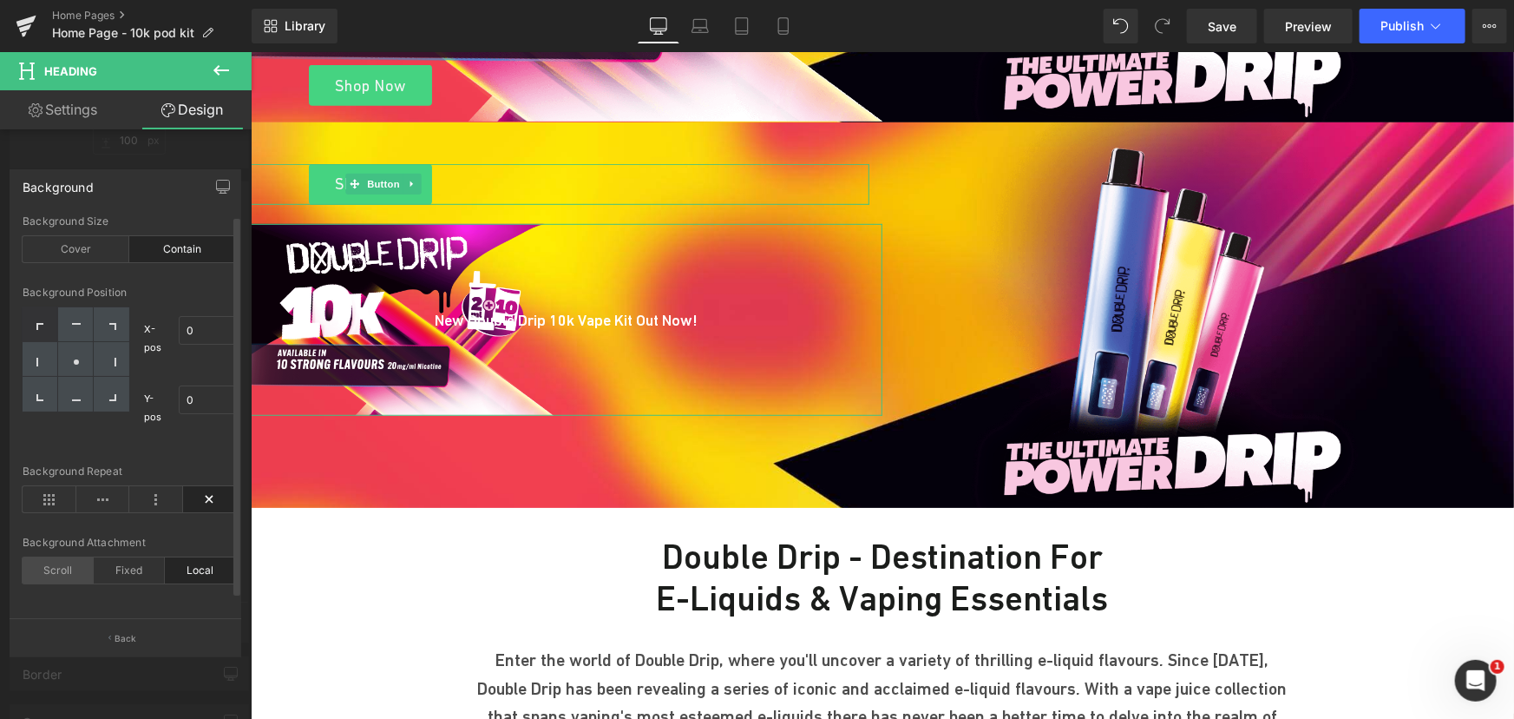
click at [53, 573] on div "Scroll" at bounding box center [58, 570] width 71 height 26
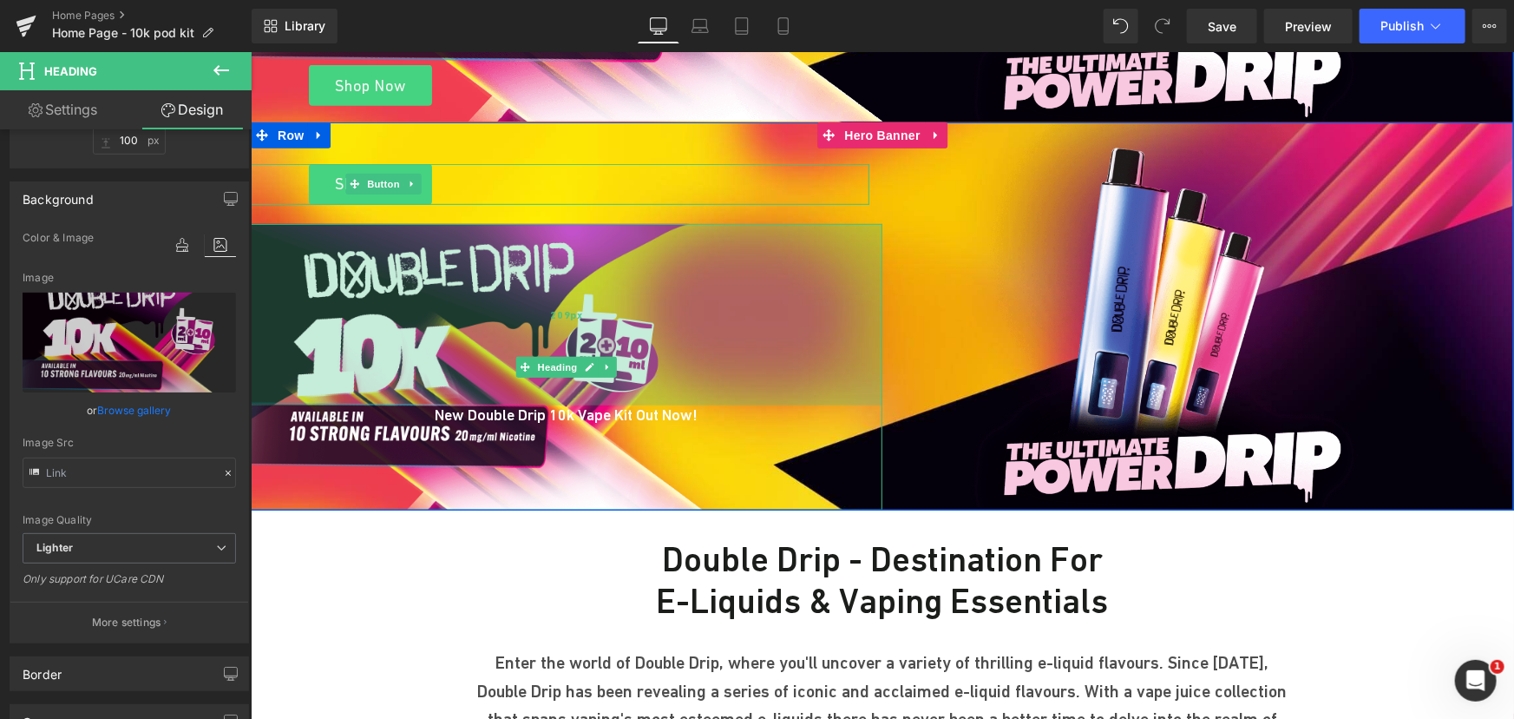
drag, startPoint x: 433, startPoint y: 285, endPoint x: 447, endPoint y: 380, distance: 96.5
click at [447, 380] on div "209px" at bounding box center [566, 313] width 632 height 181
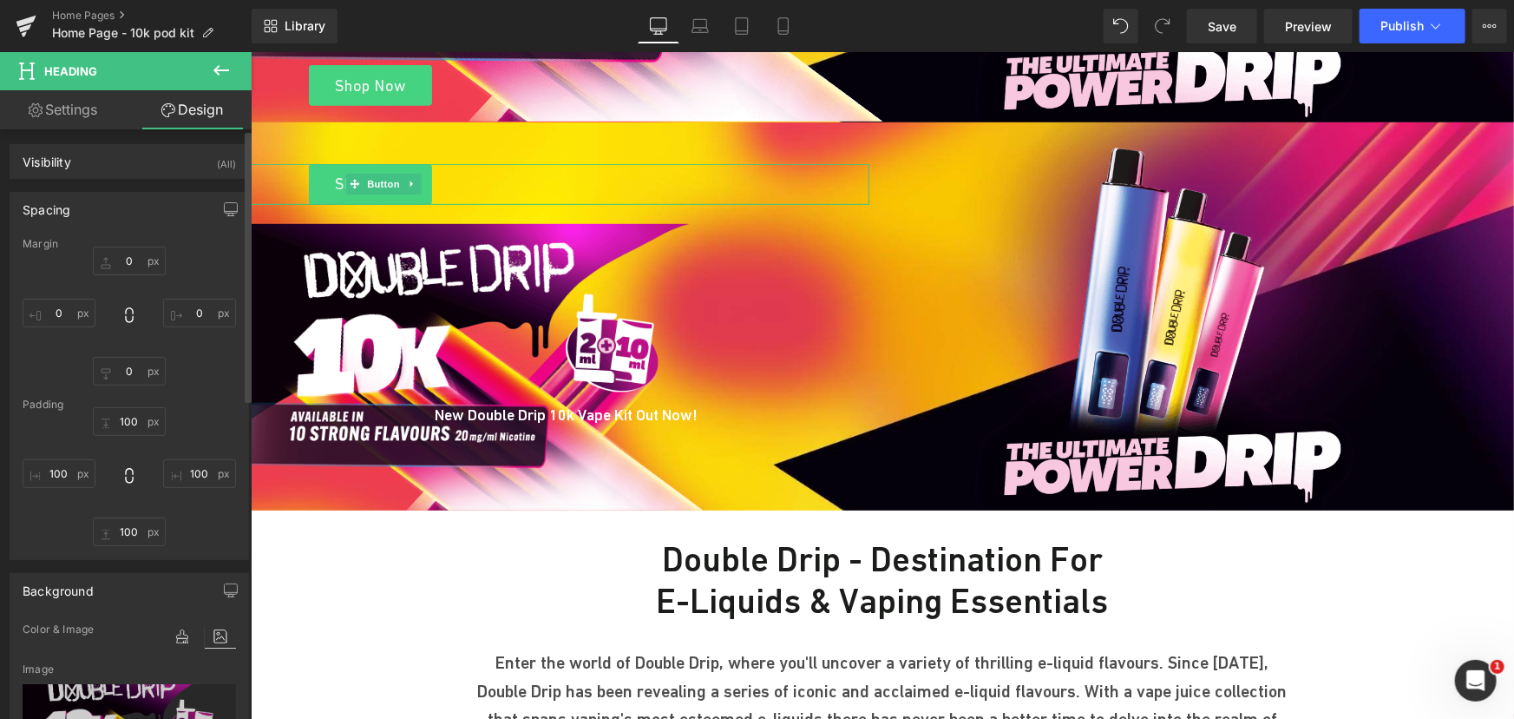
scroll to position [0, 0]
click at [124, 522] on input "100" at bounding box center [129, 534] width 73 height 29
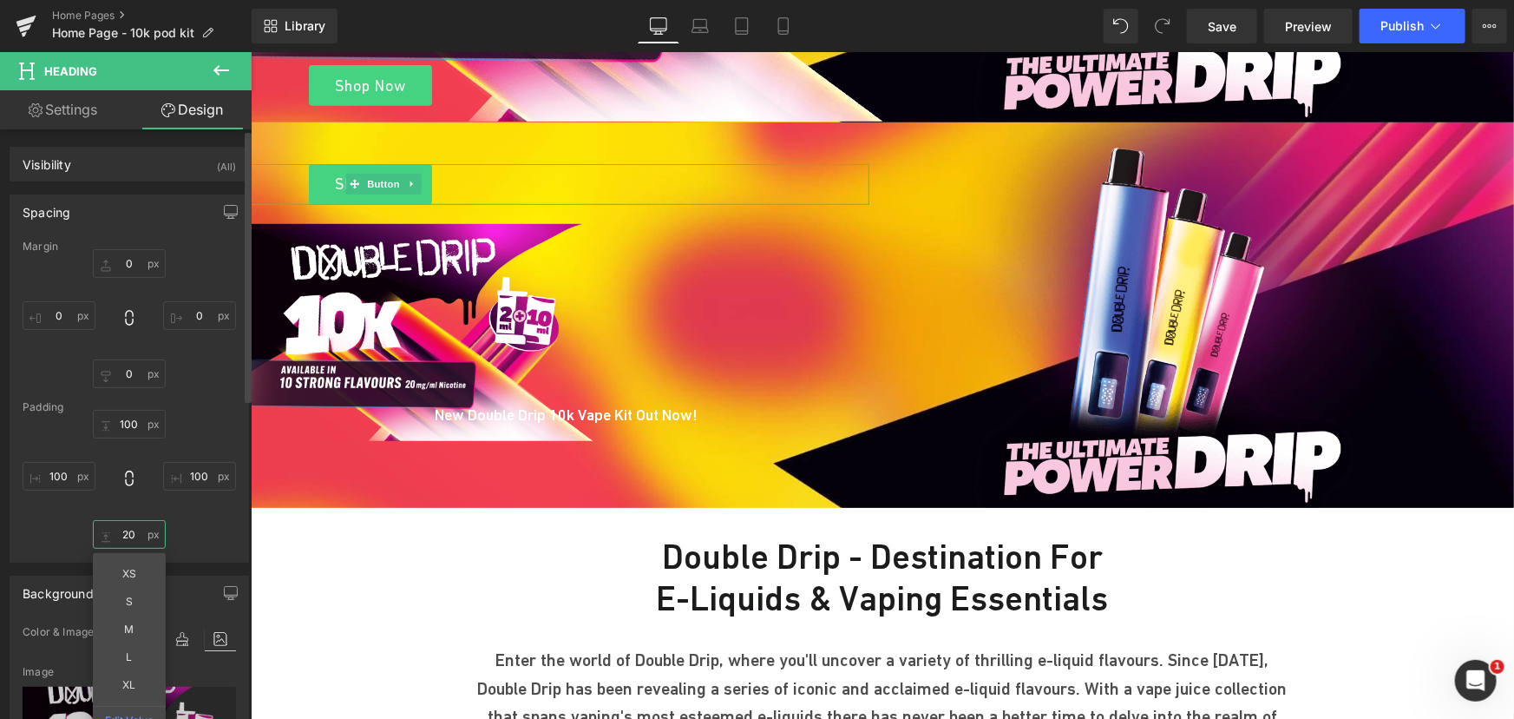
type input "200"
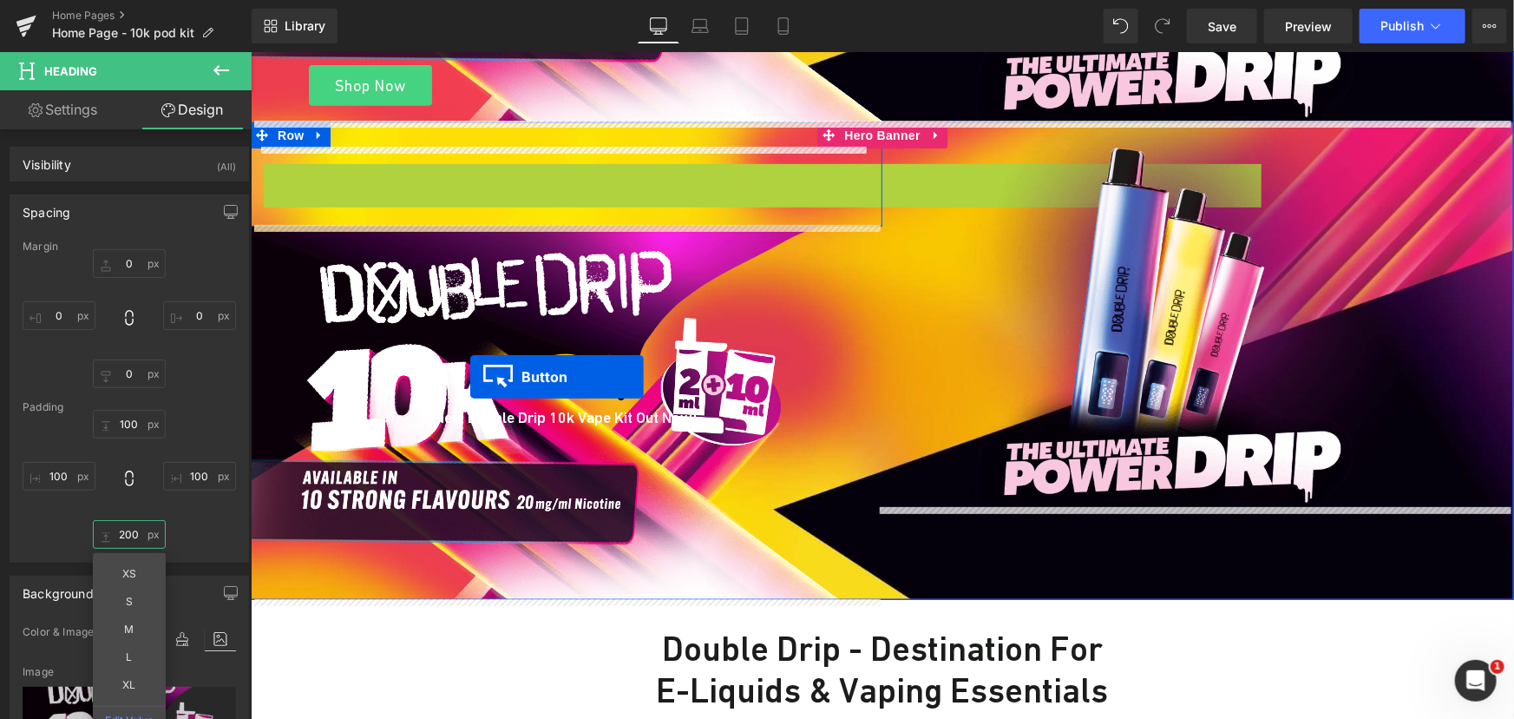
drag, startPoint x: 332, startPoint y: 180, endPoint x: 470, endPoint y: 376, distance: 239.3
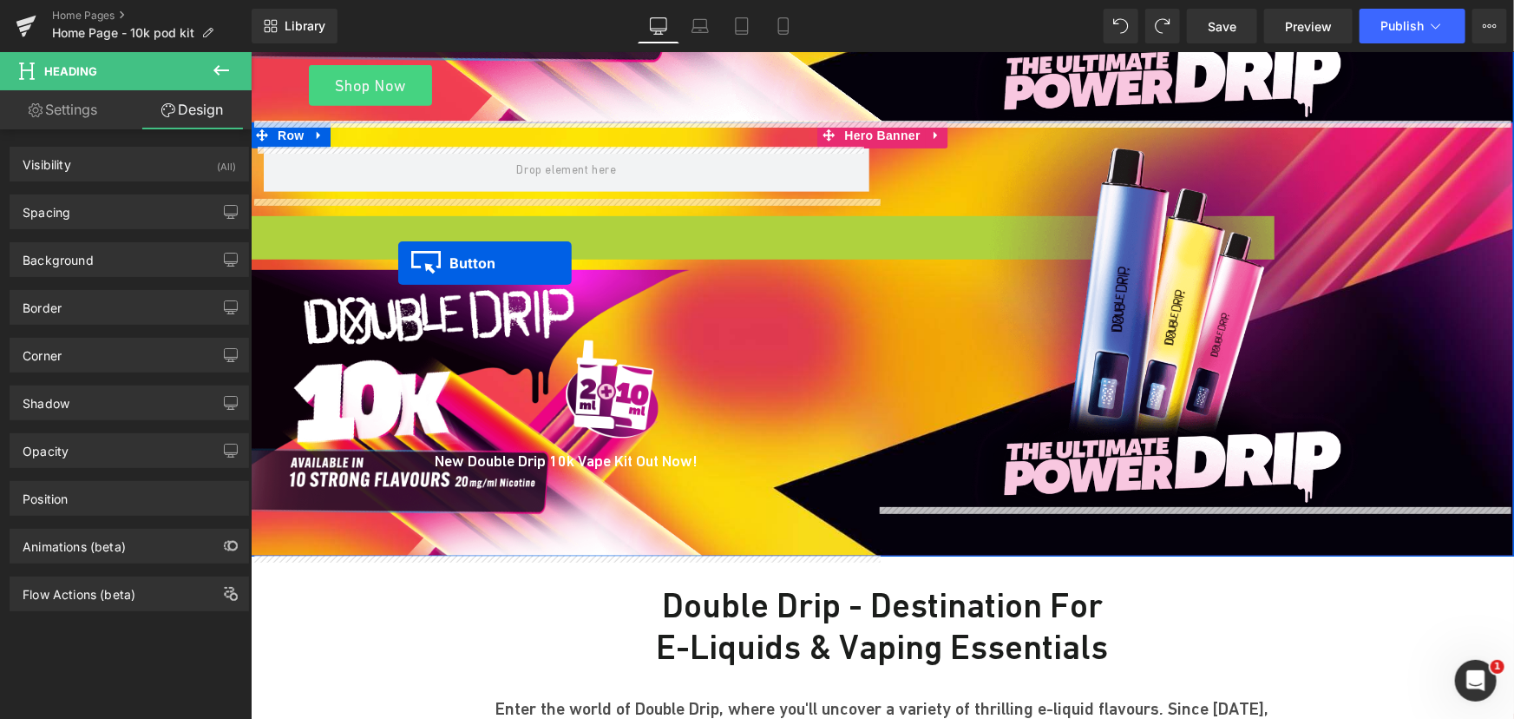
drag, startPoint x: 344, startPoint y: 230, endPoint x: 397, endPoint y: 260, distance: 61.0
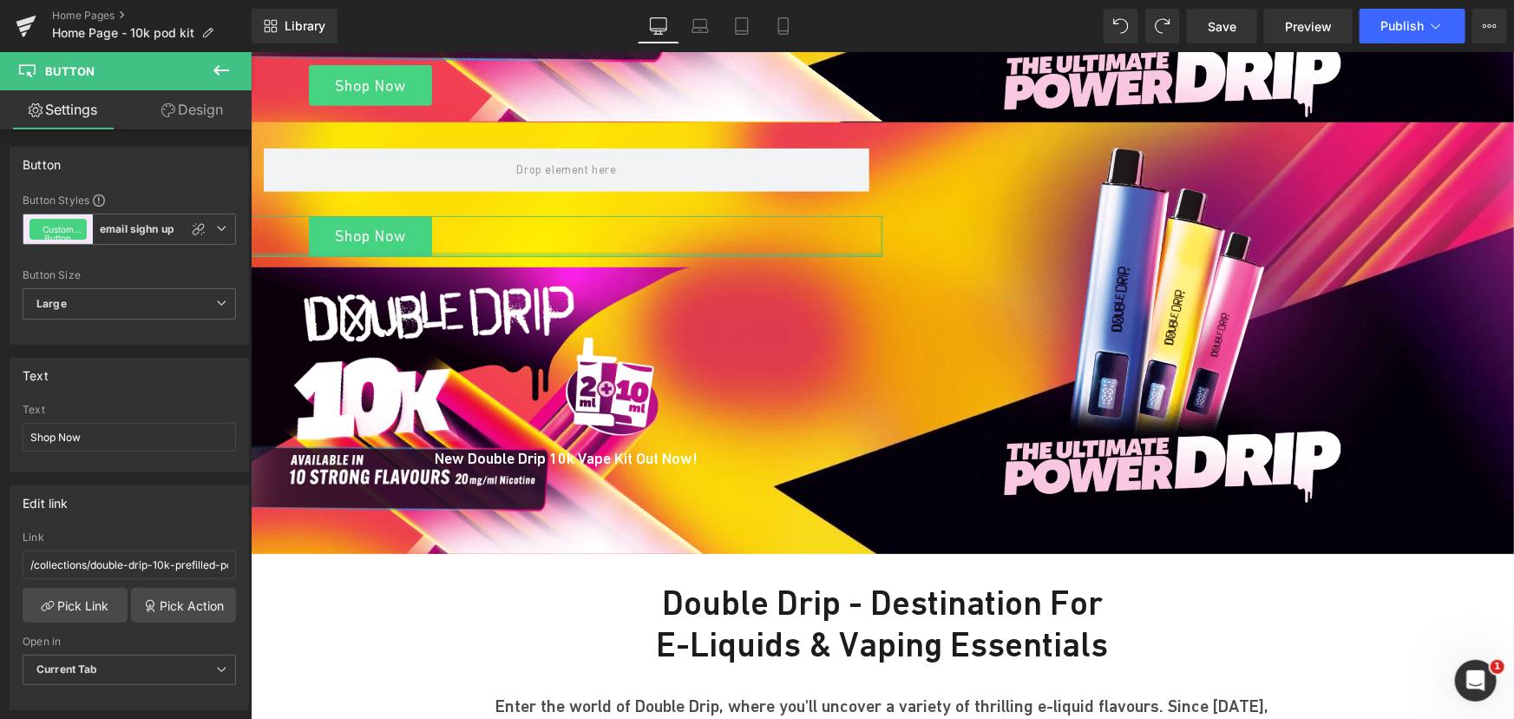
click at [187, 109] on link "Design" at bounding box center [192, 109] width 126 height 39
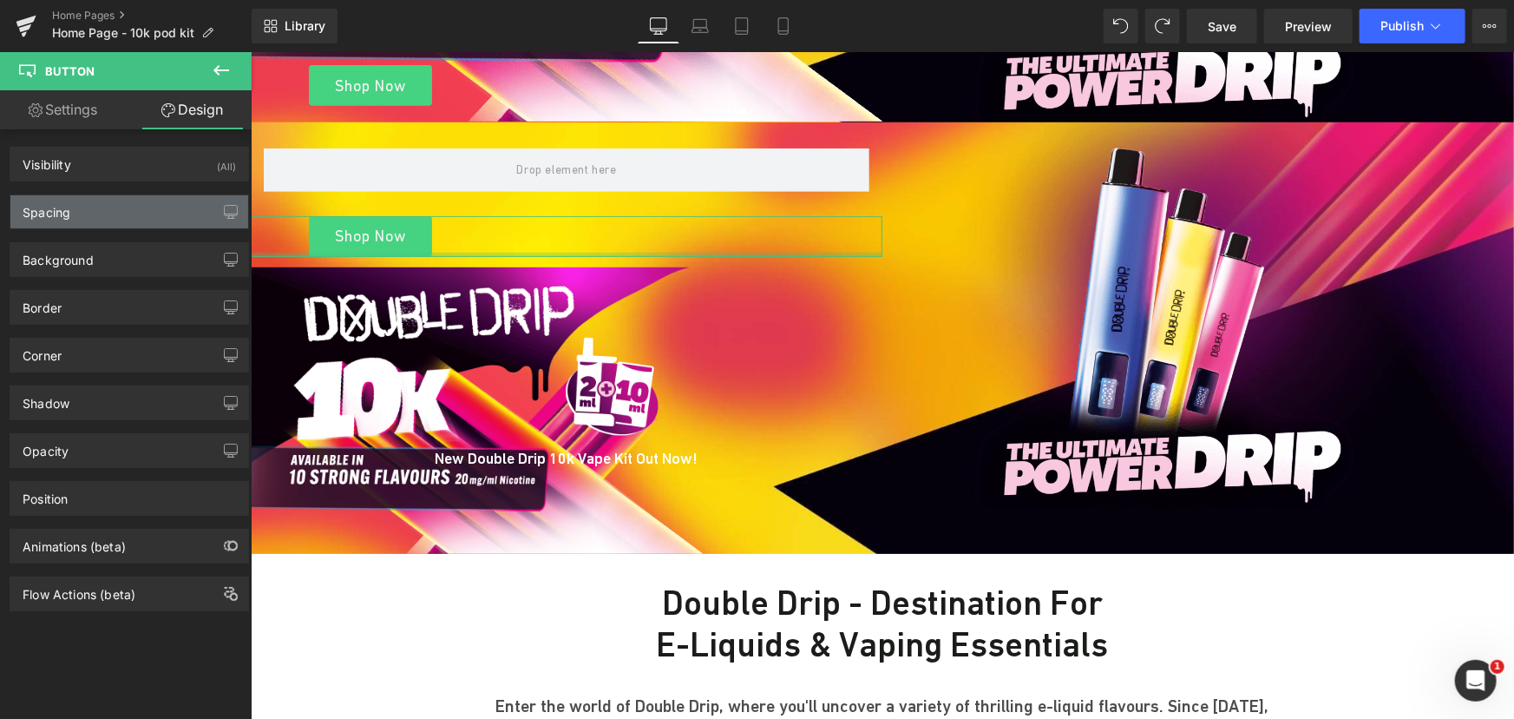
click at [89, 213] on div "Spacing" at bounding box center [129, 211] width 238 height 33
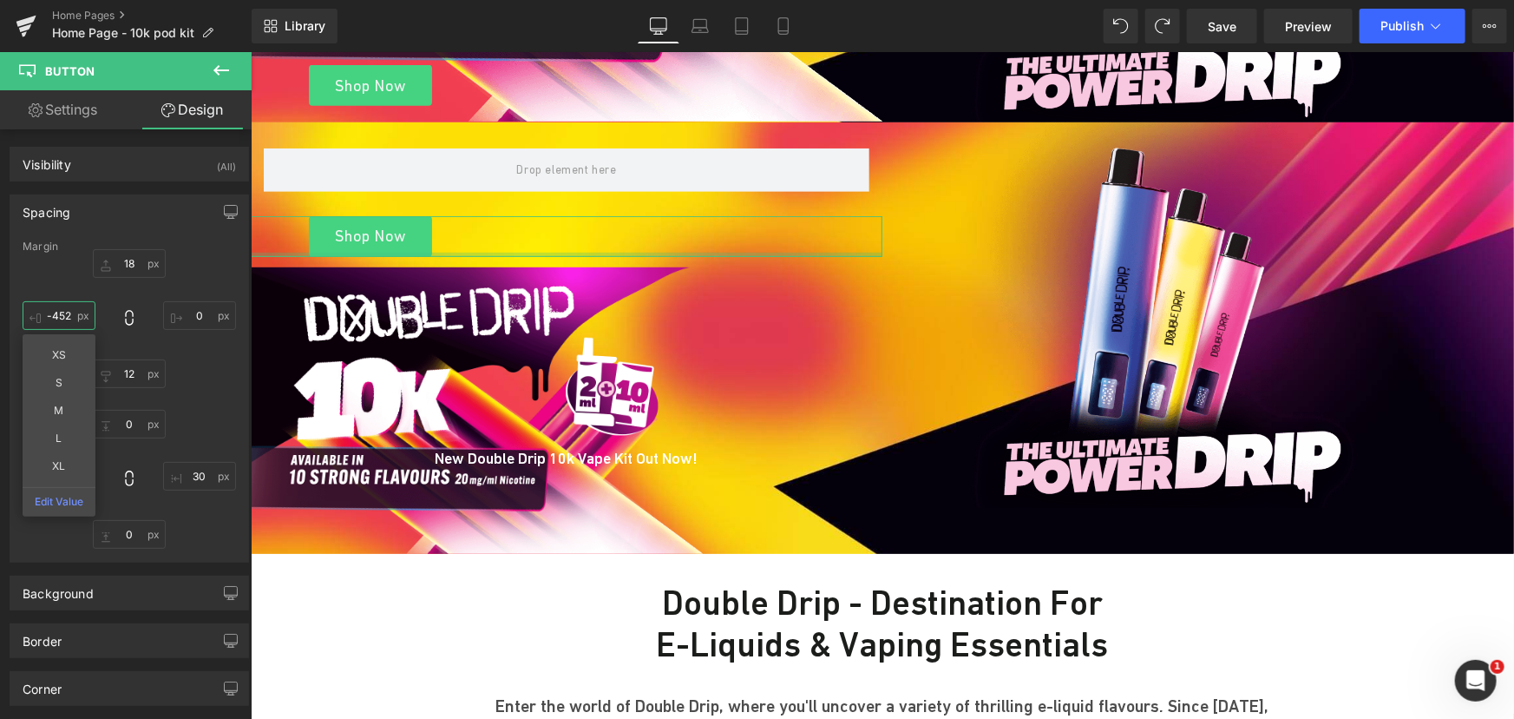
click at [80, 318] on input "text" at bounding box center [59, 315] width 73 height 29
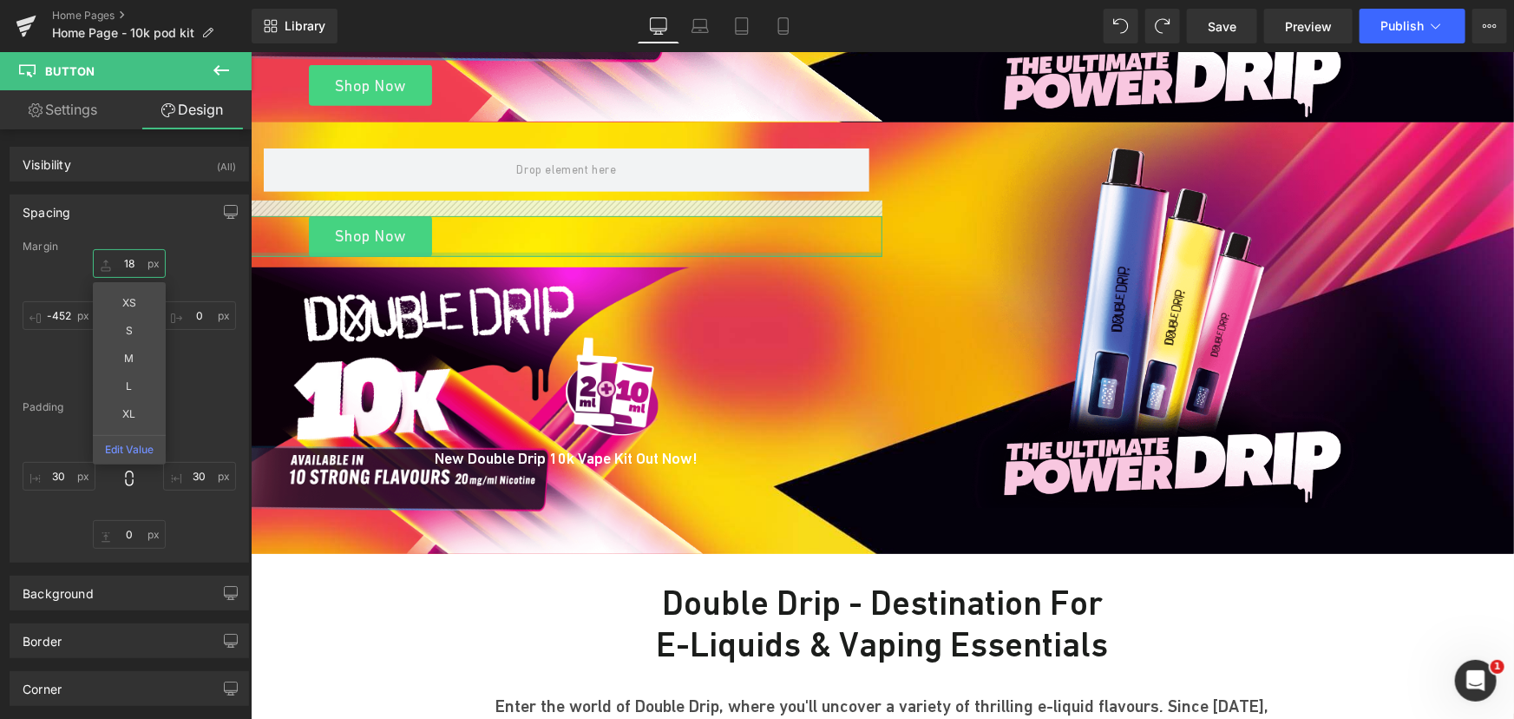
click at [154, 258] on input "text" at bounding box center [129, 263] width 73 height 29
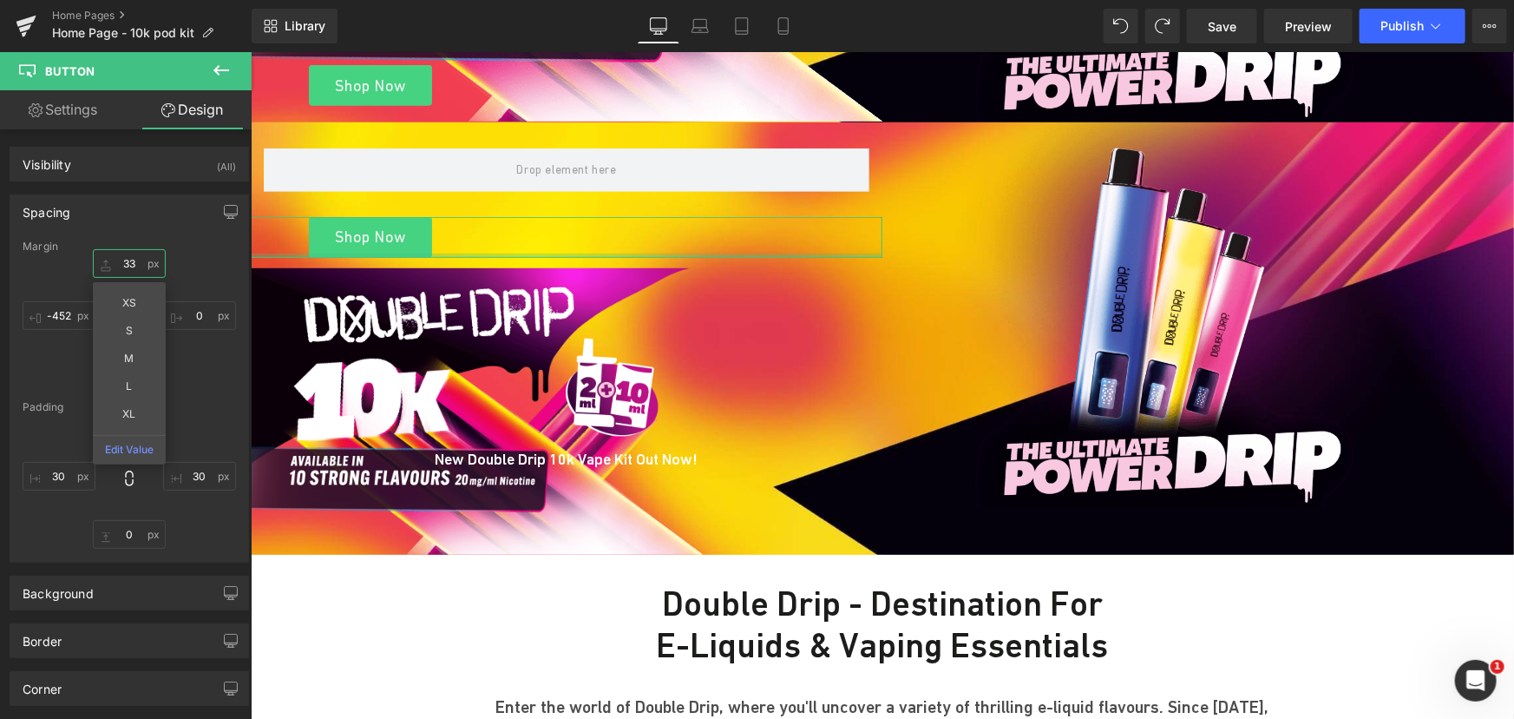
type input "34"
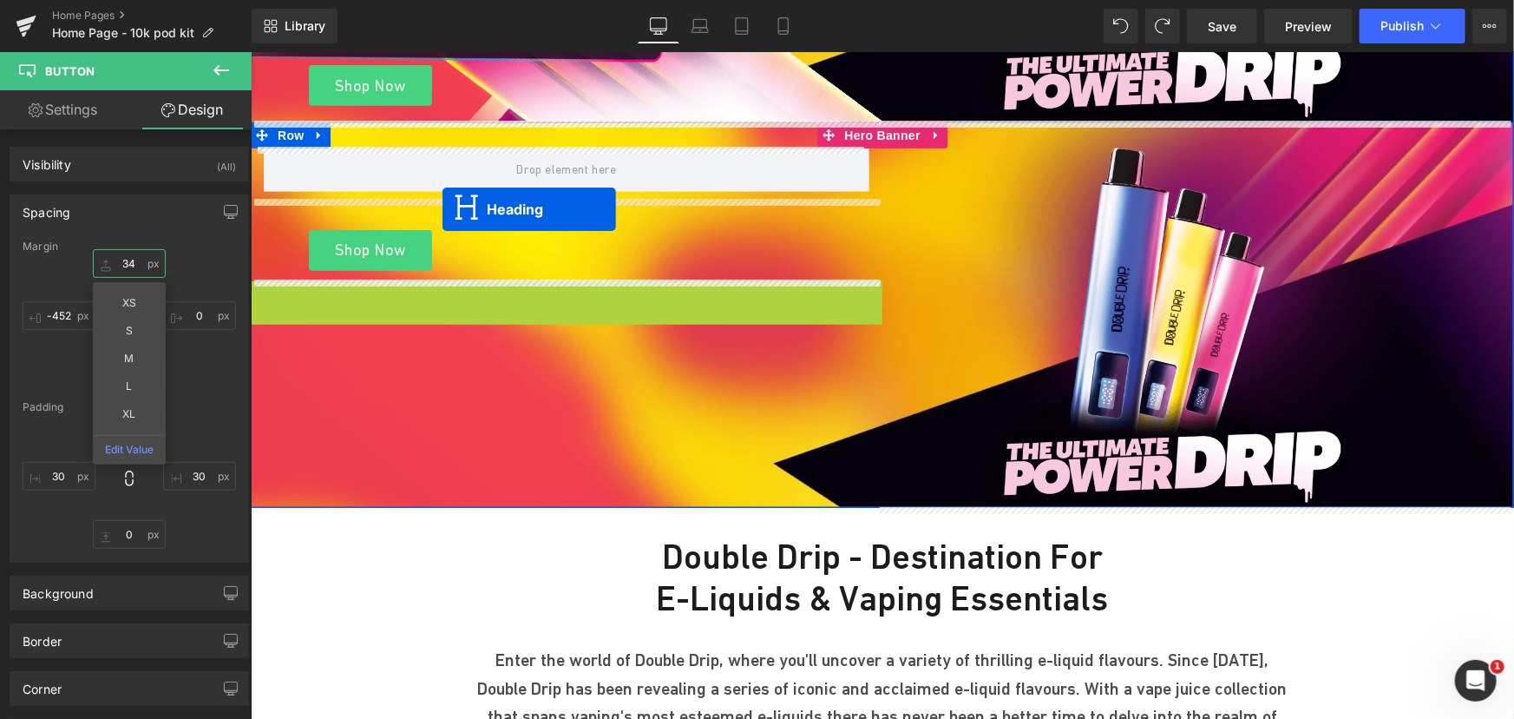
drag, startPoint x: 522, startPoint y: 424, endPoint x: 442, endPoint y: 208, distance: 229.6
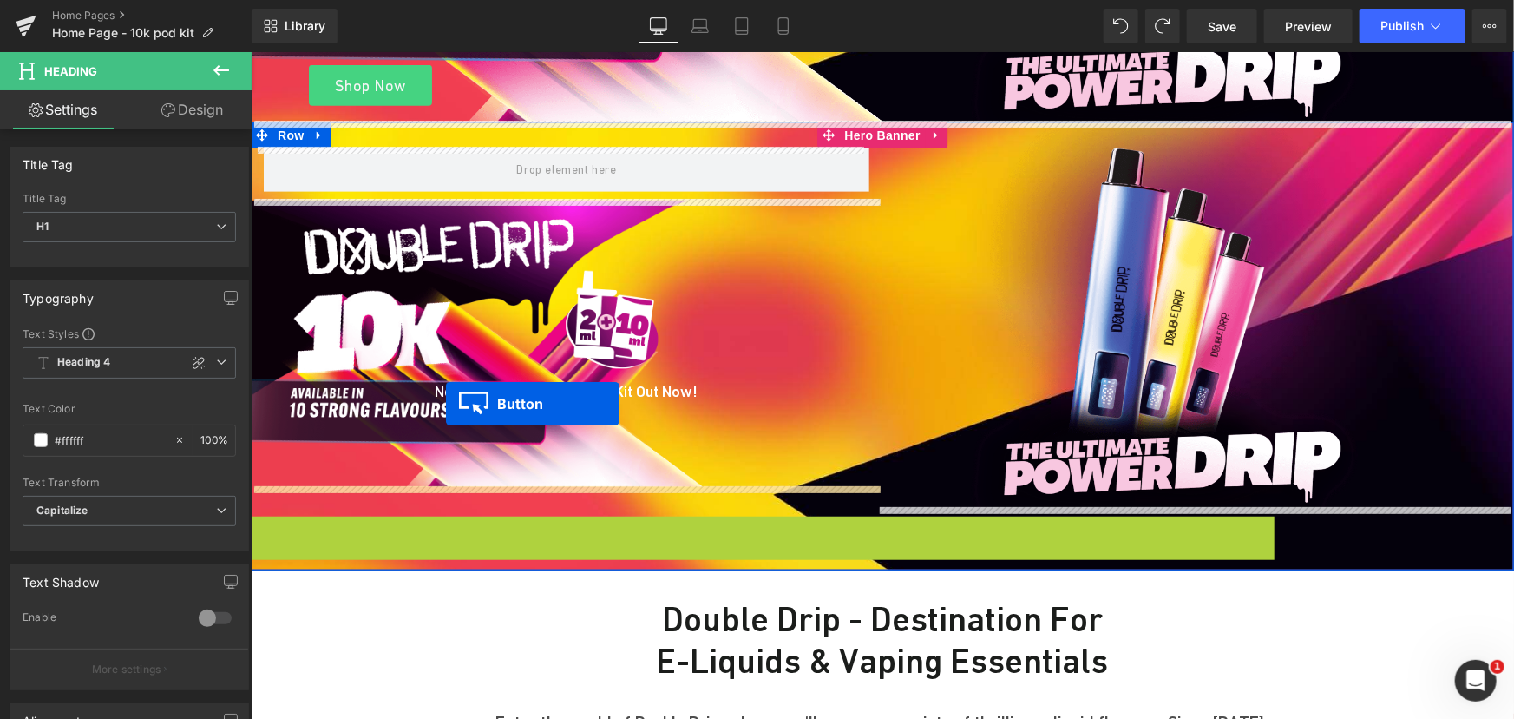
drag, startPoint x: 348, startPoint y: 530, endPoint x: 445, endPoint y: 403, distance: 160.4
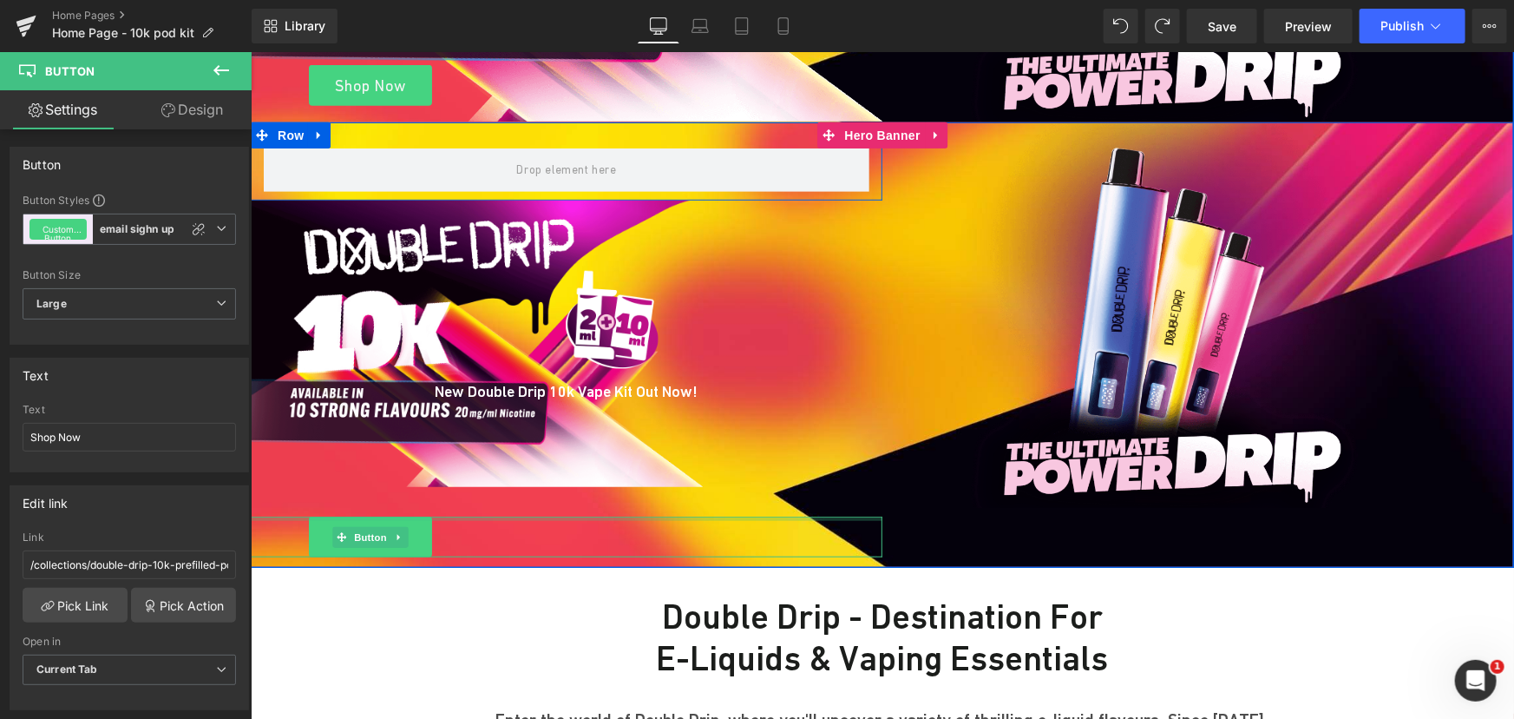
click at [541, 134] on div "Row" at bounding box center [566, 160] width 632 height 78
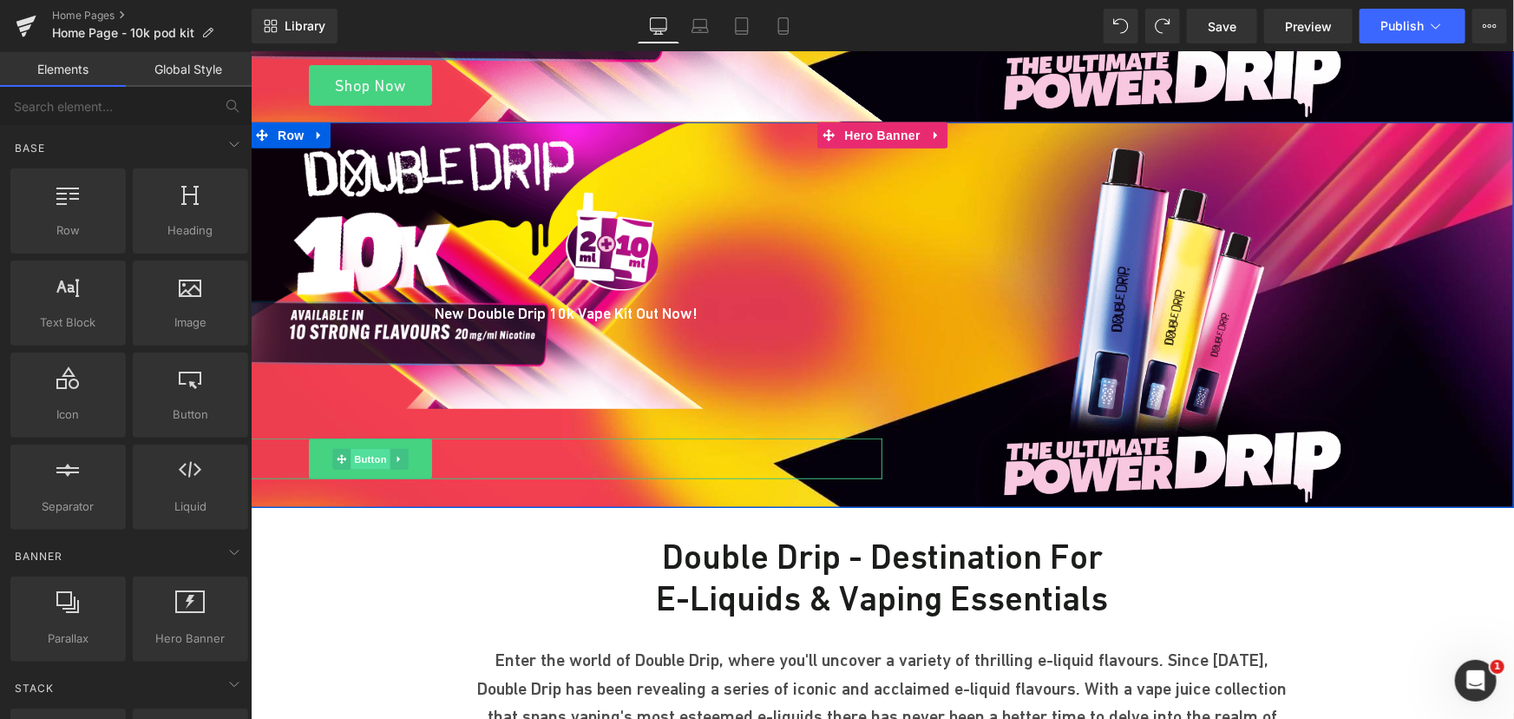
click at [354, 452] on span "Button" at bounding box center [370, 458] width 40 height 21
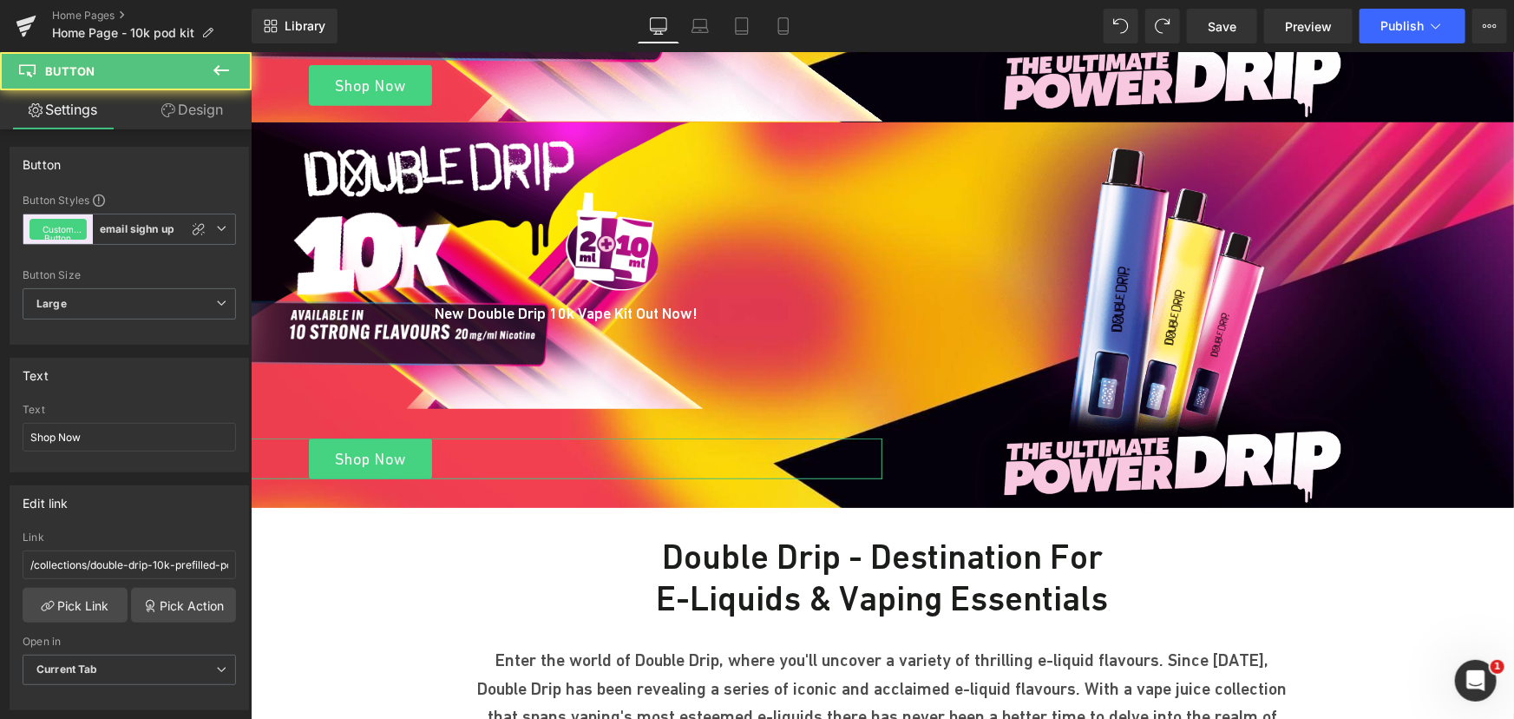
click at [182, 103] on link "Design" at bounding box center [192, 109] width 126 height 39
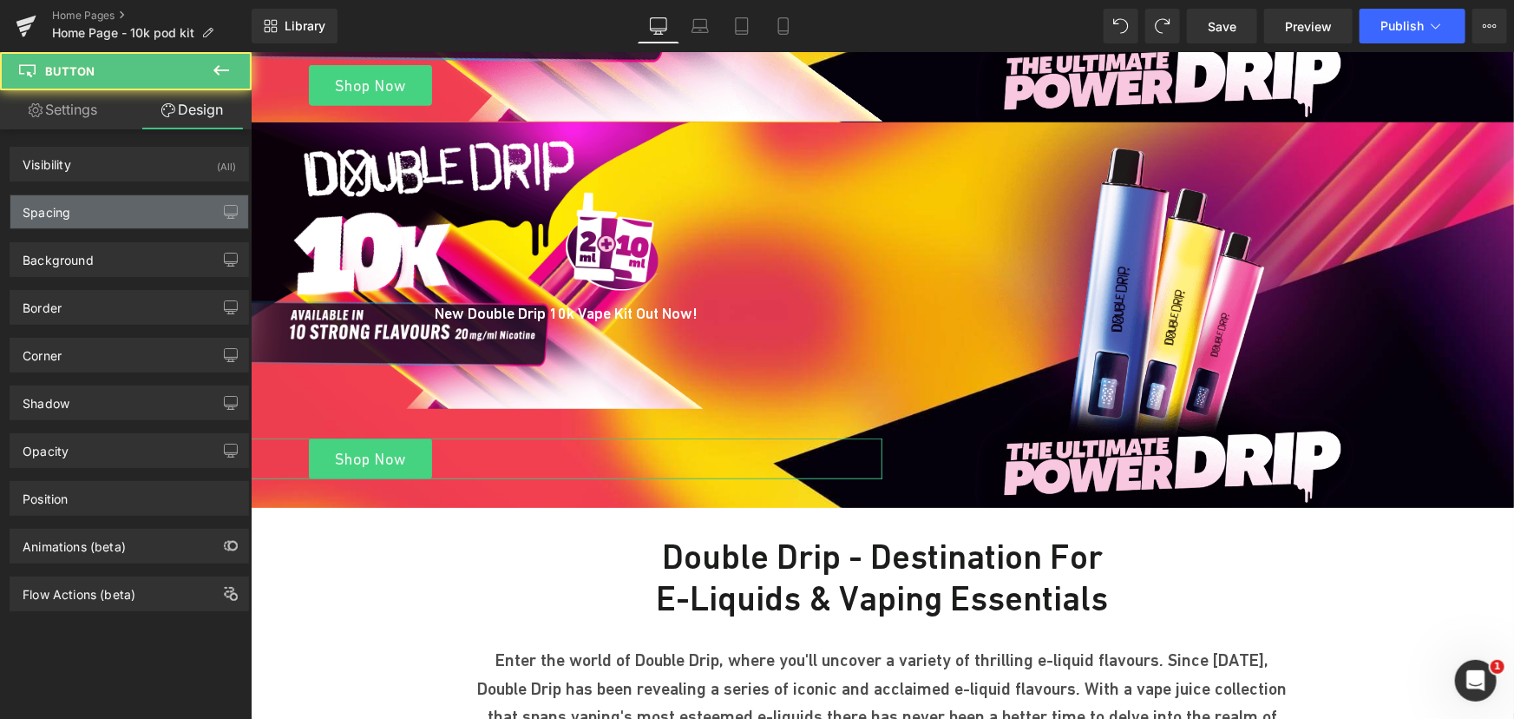
click at [108, 219] on div "Spacing" at bounding box center [129, 211] width 238 height 33
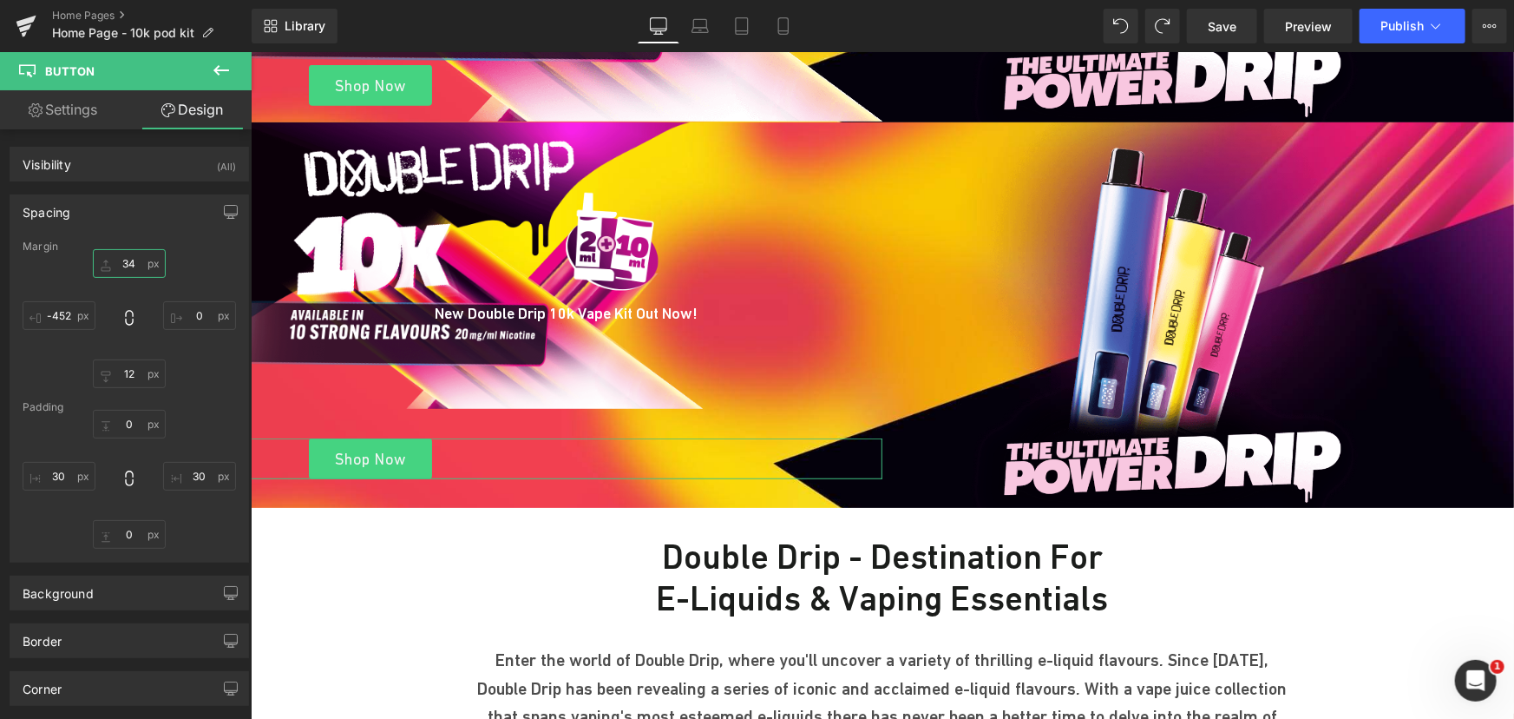
click at [134, 264] on input "text" at bounding box center [129, 263] width 73 height 29
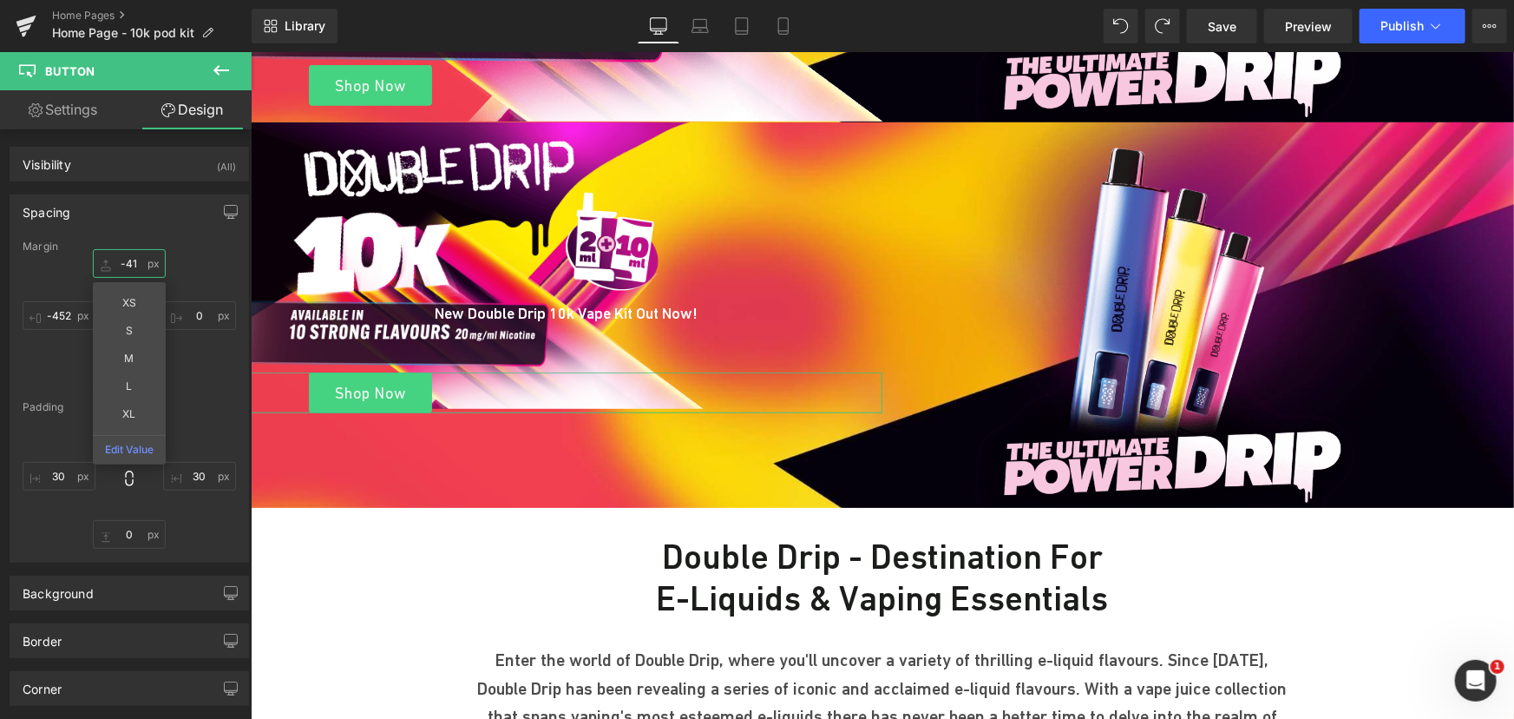
type input "-42"
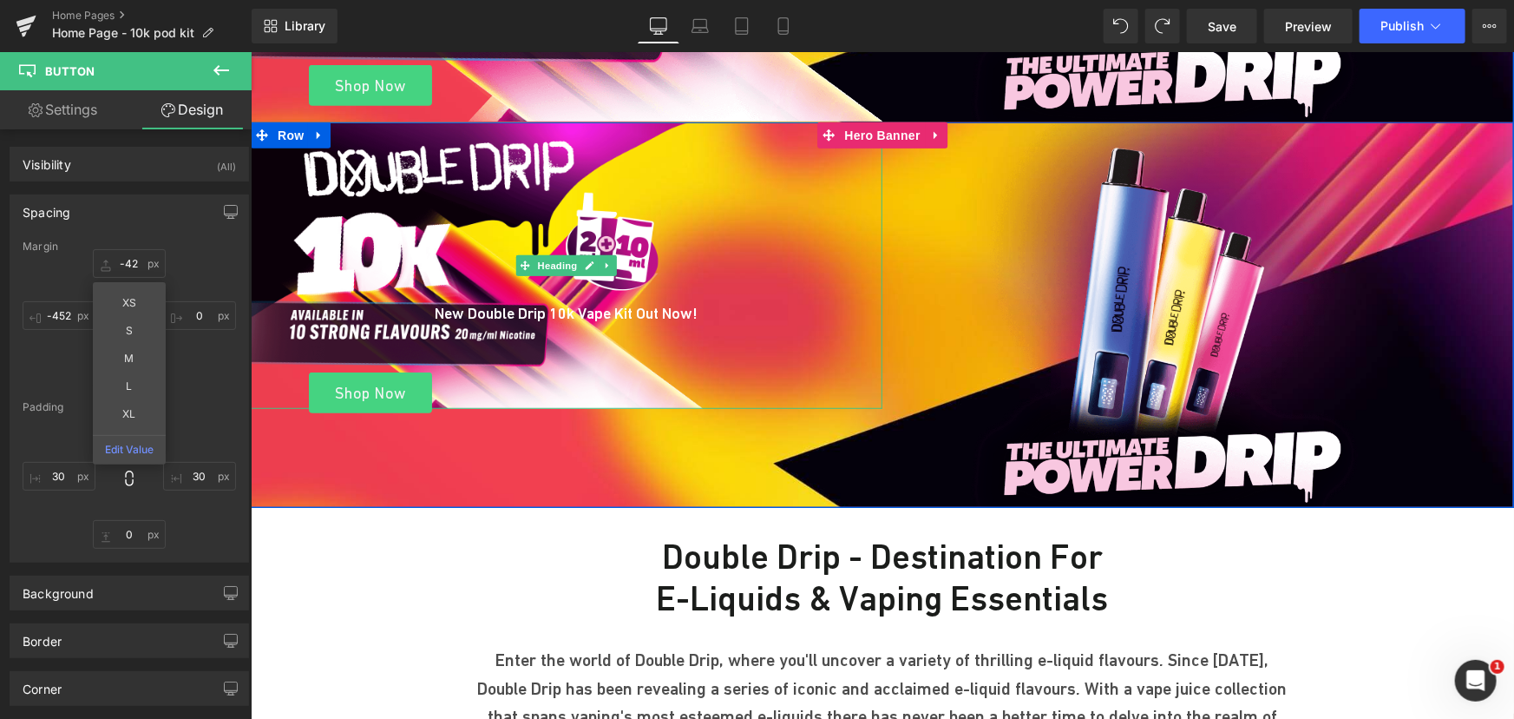
click at [472, 214] on div "New Double Drip 10k Vape Kit Out Now!" at bounding box center [566, 264] width 632 height 287
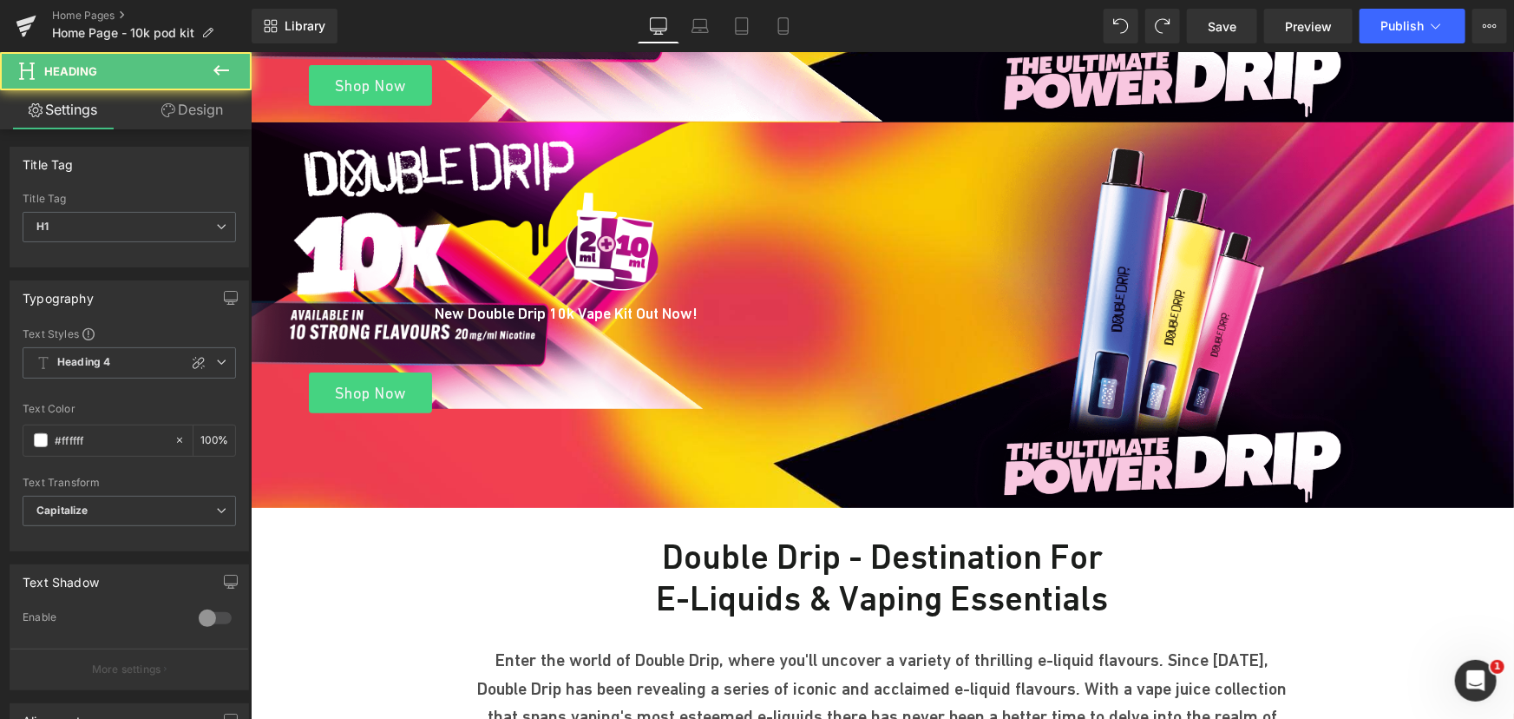
click at [194, 111] on link "Design" at bounding box center [192, 109] width 126 height 39
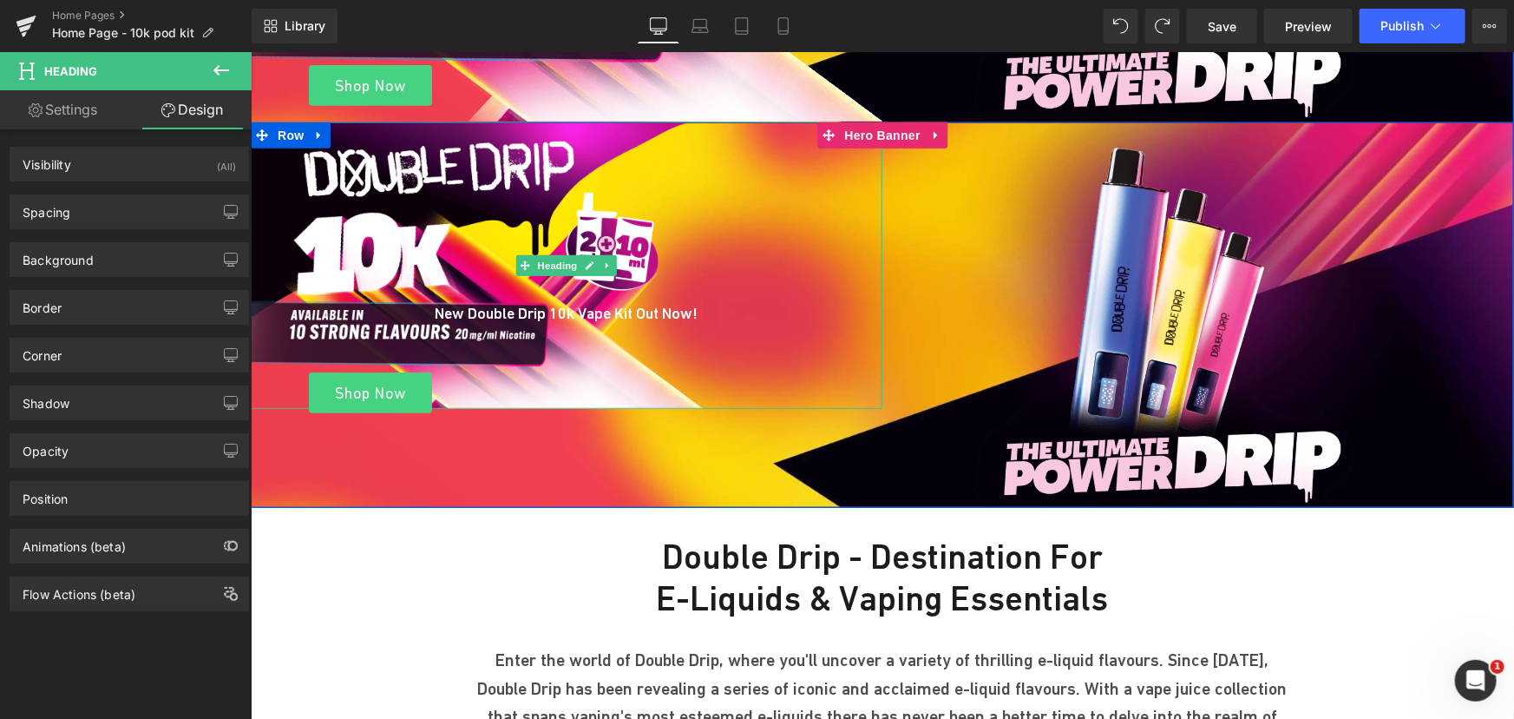
click at [425, 161] on div "New Double Drip 10k Vape Kit Out Now!" at bounding box center [566, 264] width 632 height 287
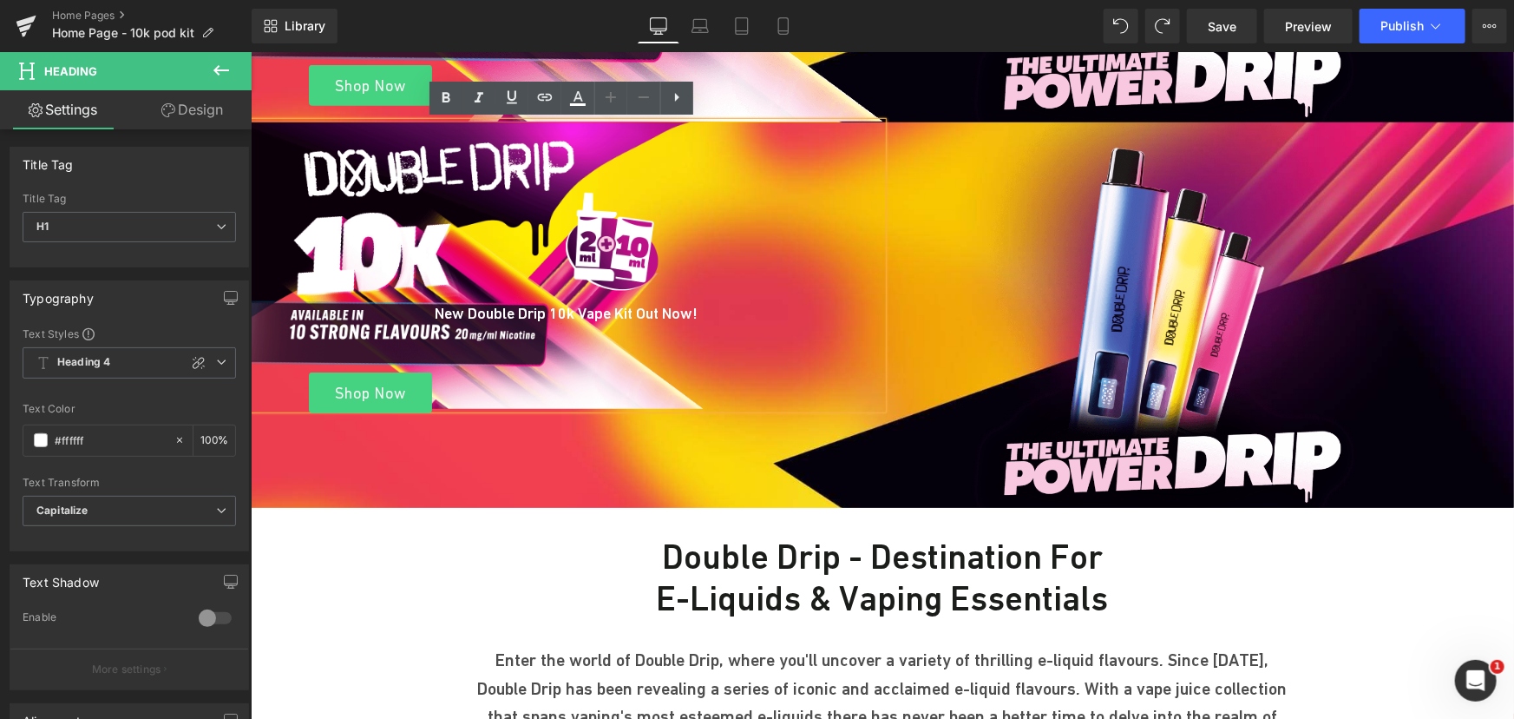
click at [727, 136] on div "New Double Drip 10k Vape Kit Out Now!" at bounding box center [566, 264] width 632 height 287
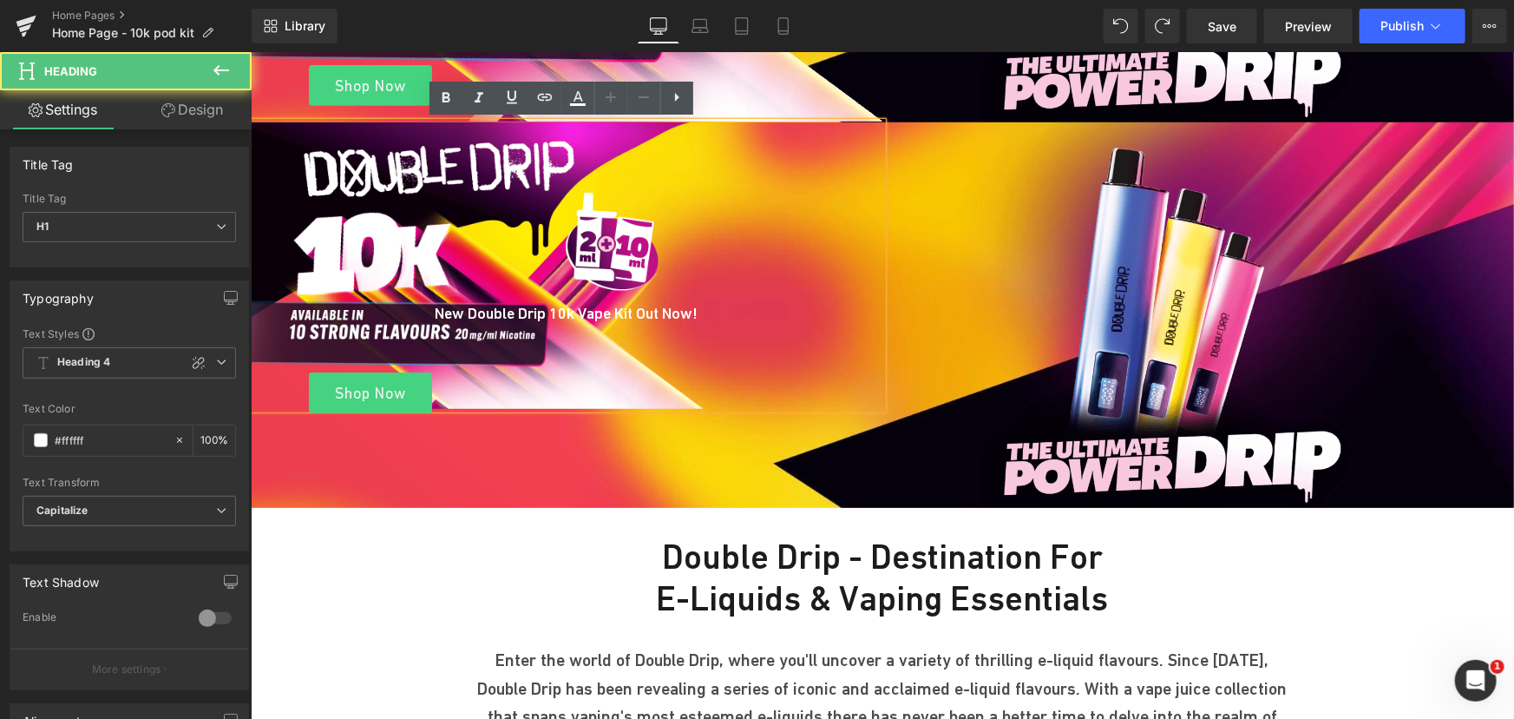
click at [1003, 196] on img at bounding box center [1164, 314] width 393 height 386
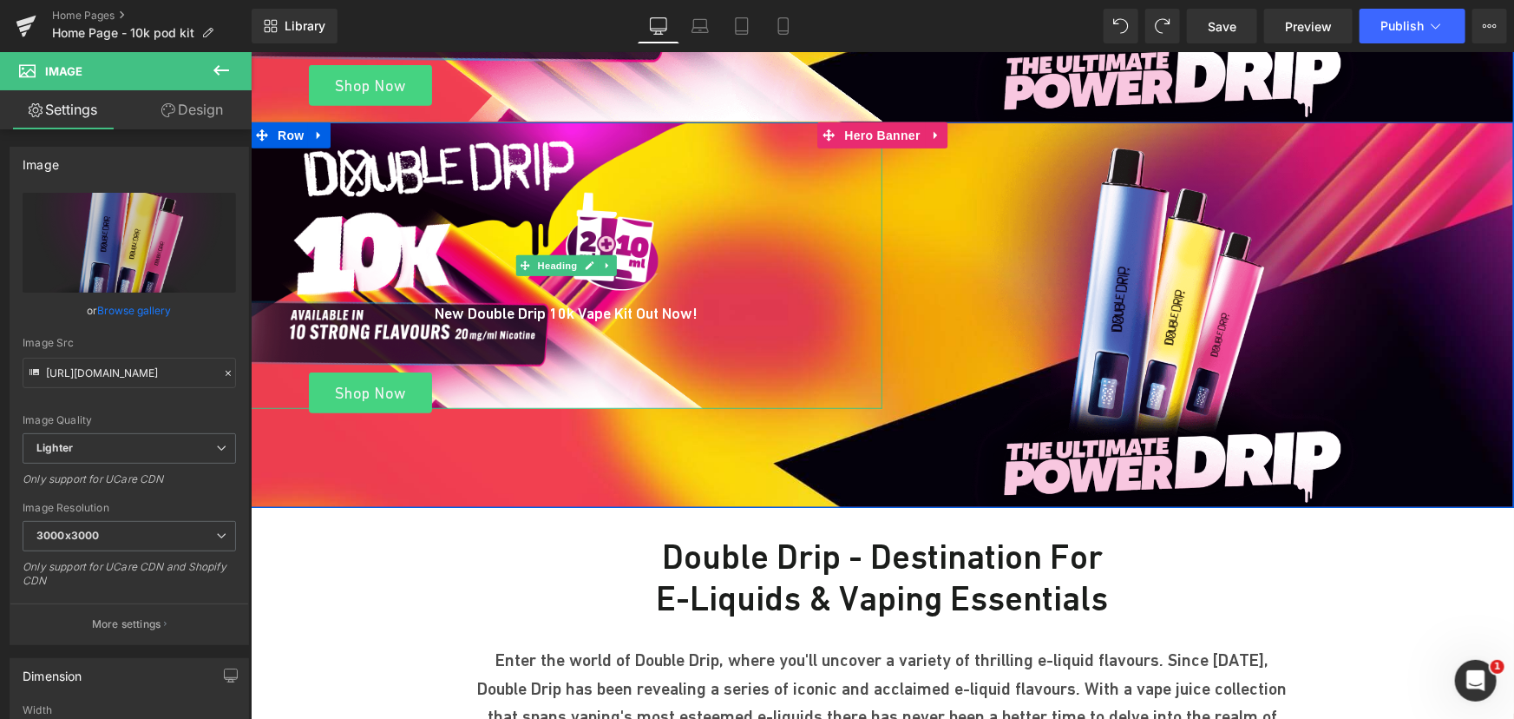
click at [829, 197] on div "New Double Drip 10k Vape Kit Out Now!" at bounding box center [566, 264] width 632 height 287
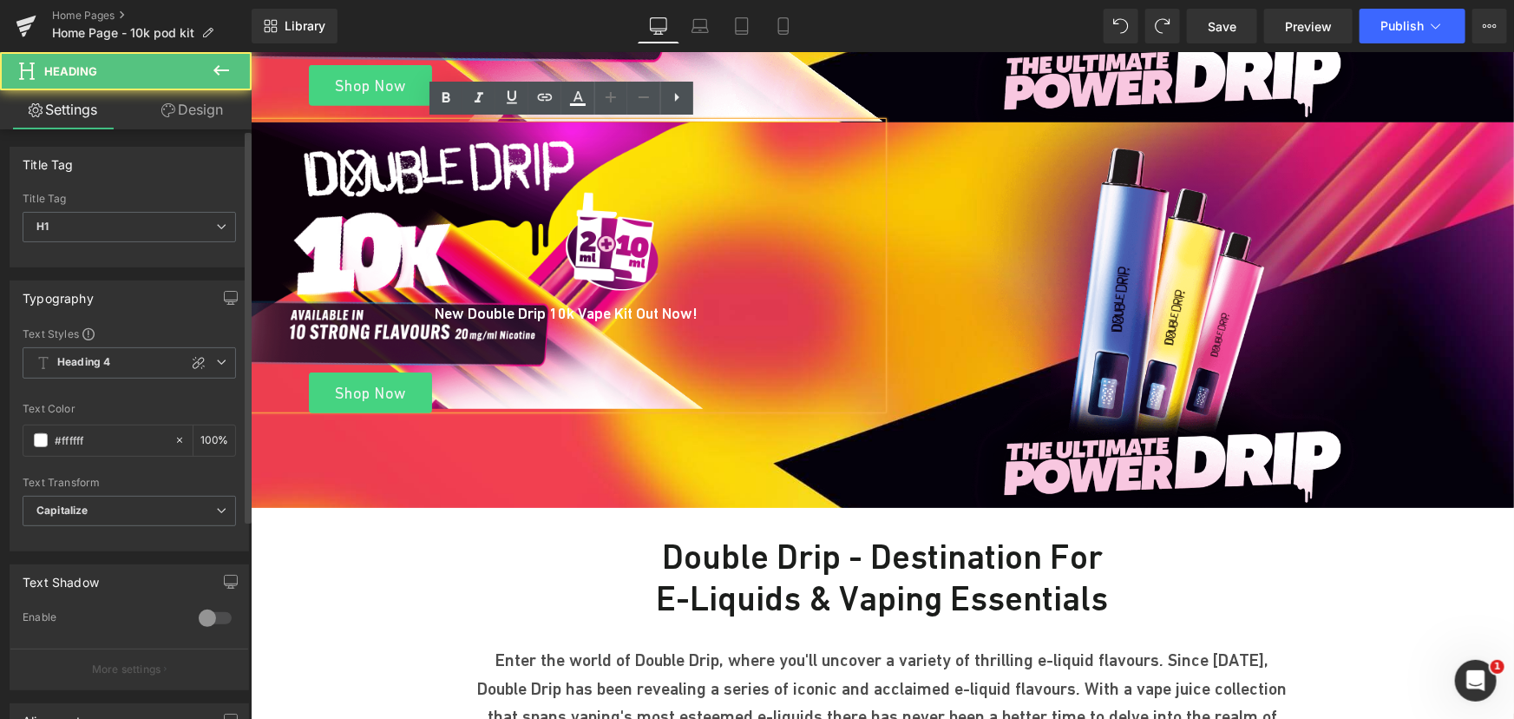
click at [213, 171] on div "Title Tag" at bounding box center [129, 164] width 238 height 33
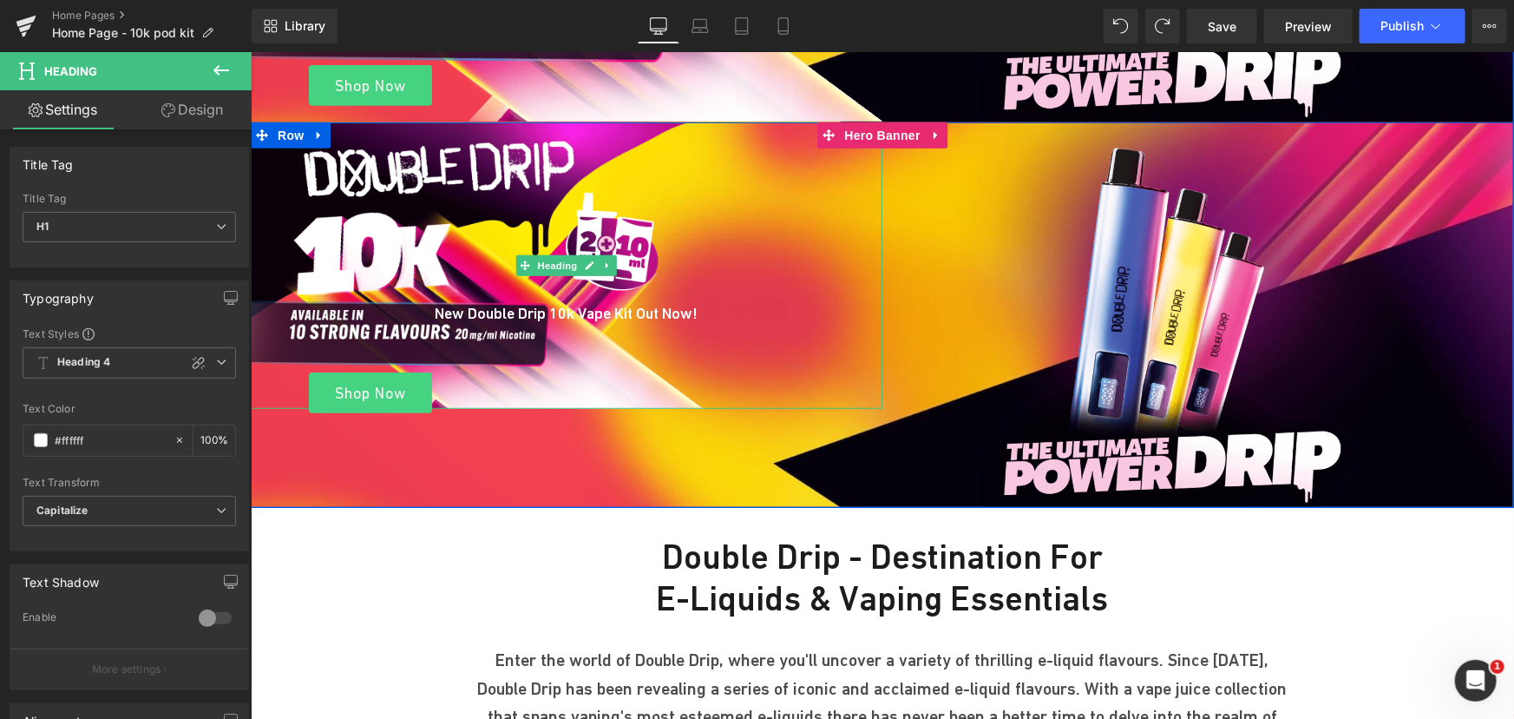
click at [265, 150] on div "New Double Drip 10k Vape Kit Out Now!" at bounding box center [566, 264] width 632 height 287
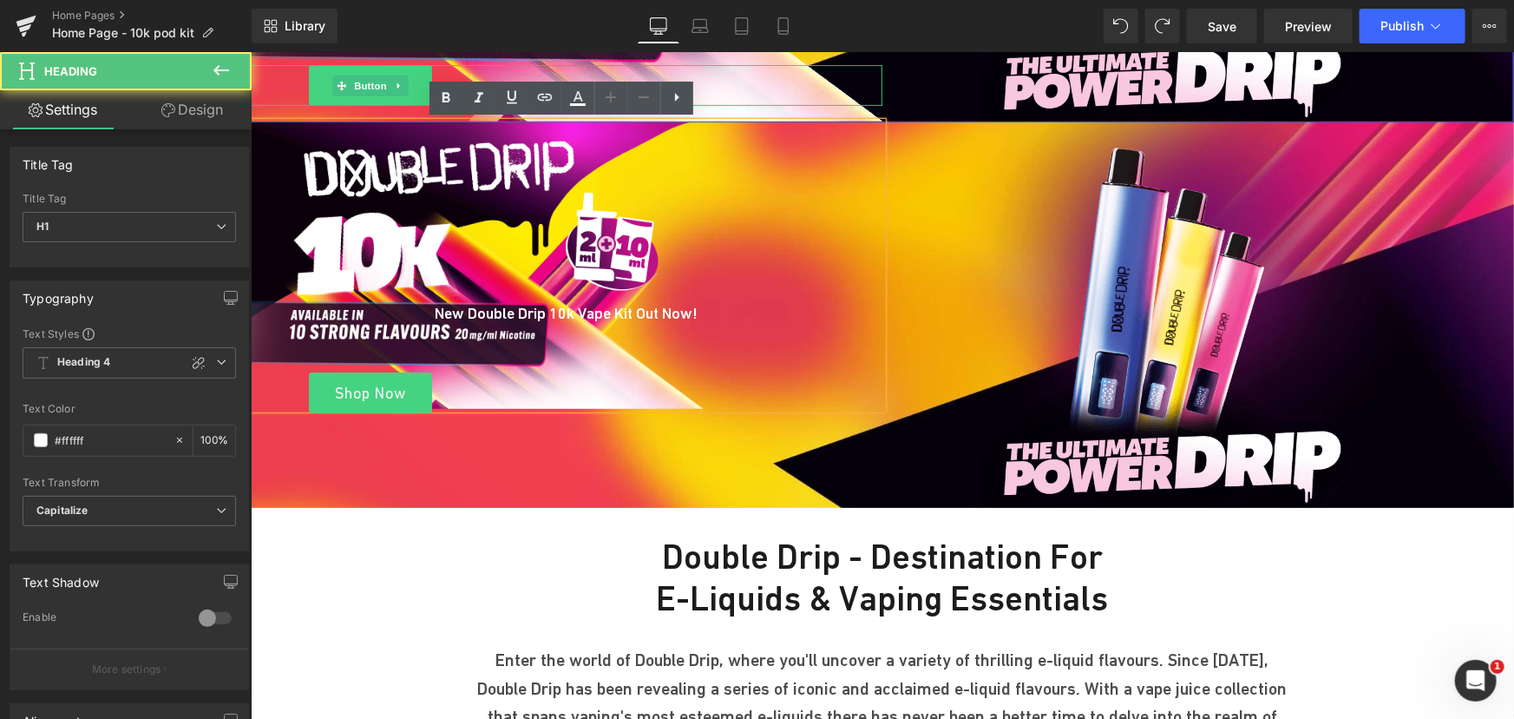
click at [285, 90] on div "Shop Now" at bounding box center [370, 84] width 1024 height 41
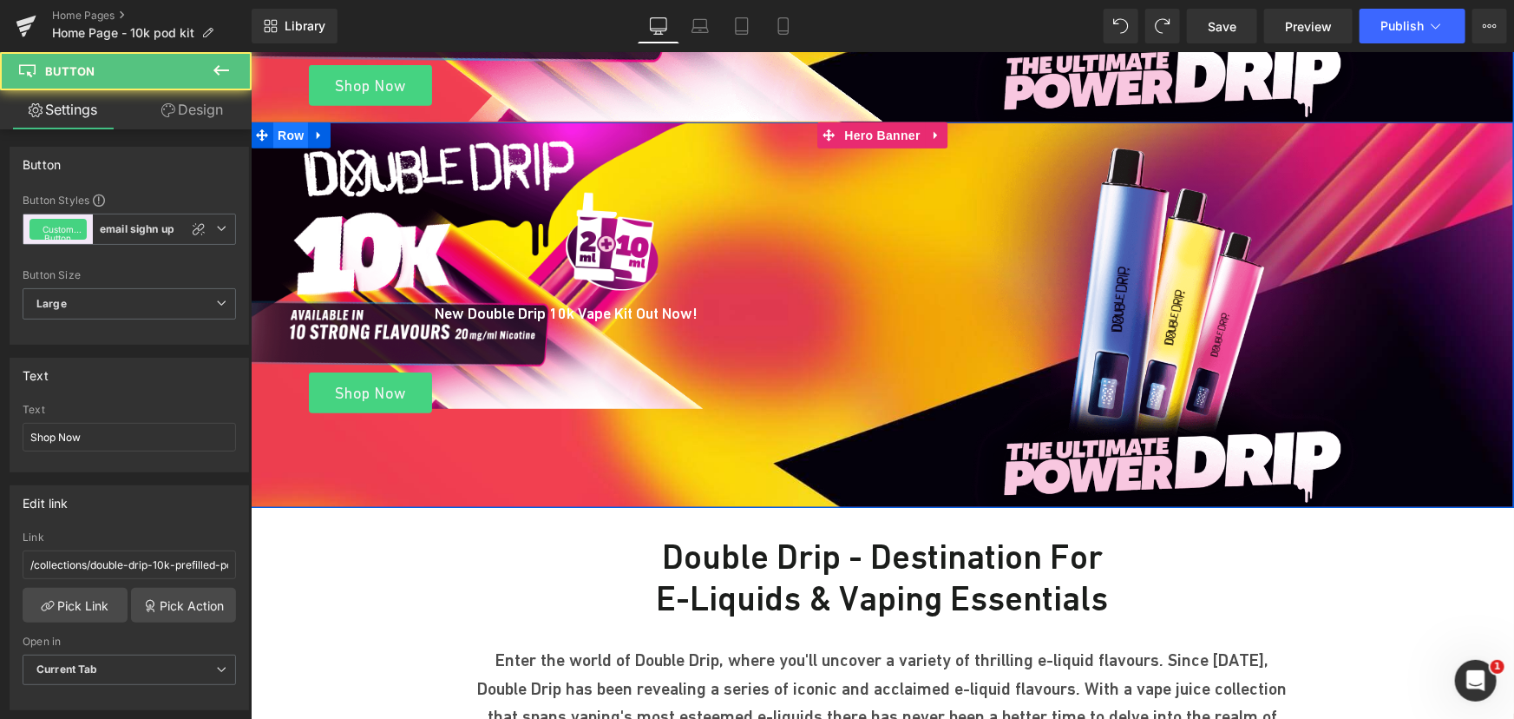
click at [273, 128] on span "Row" at bounding box center [290, 134] width 35 height 26
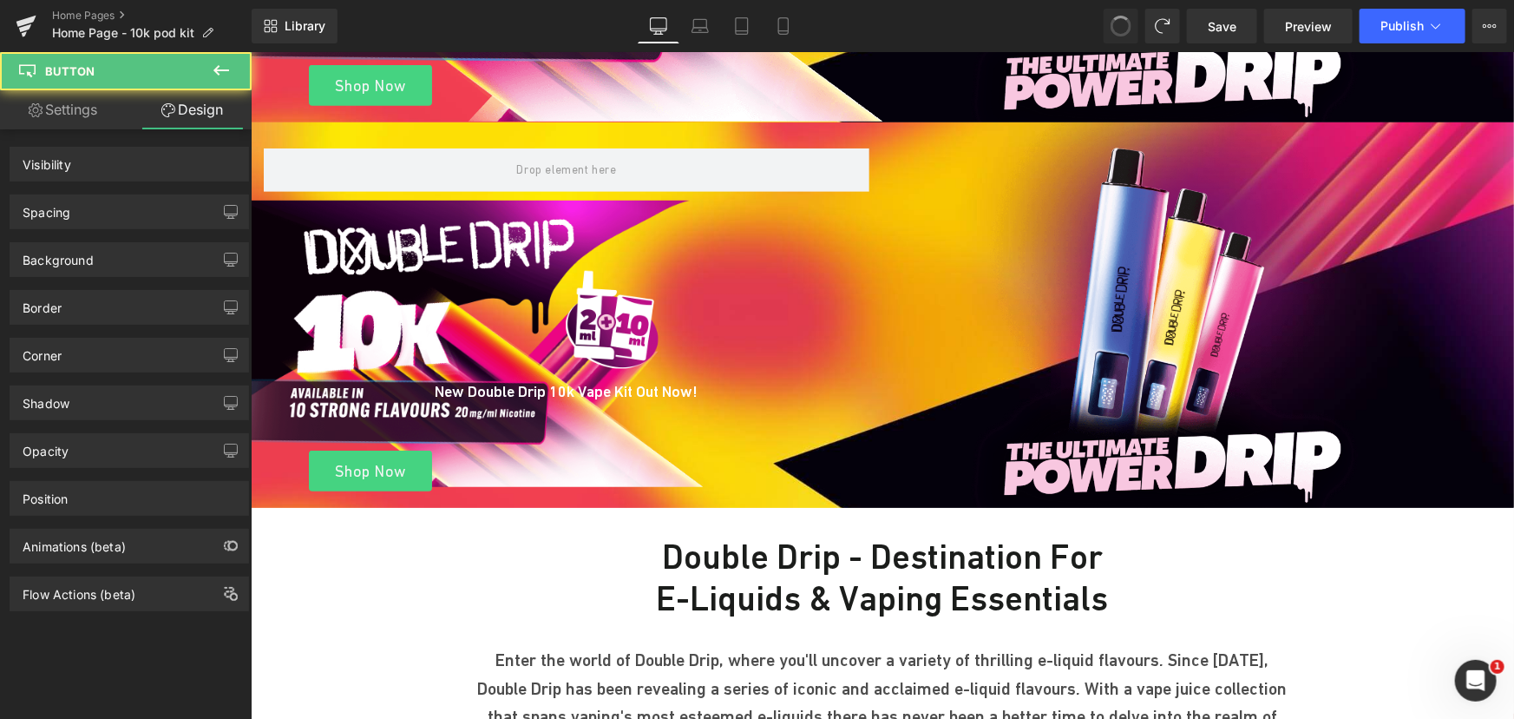
click at [1127, 19] on span at bounding box center [1121, 26] width 23 height 23
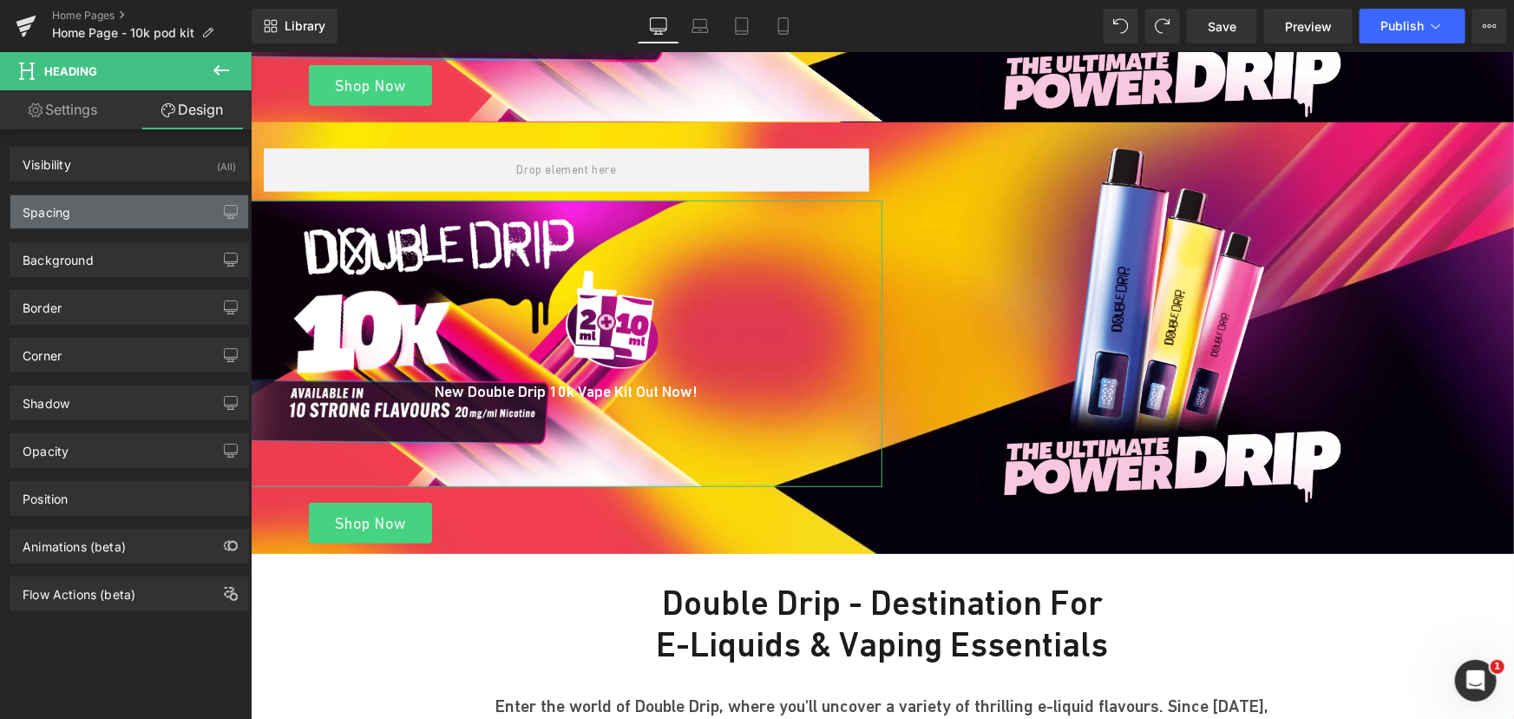
click at [95, 207] on div "Spacing" at bounding box center [129, 211] width 238 height 33
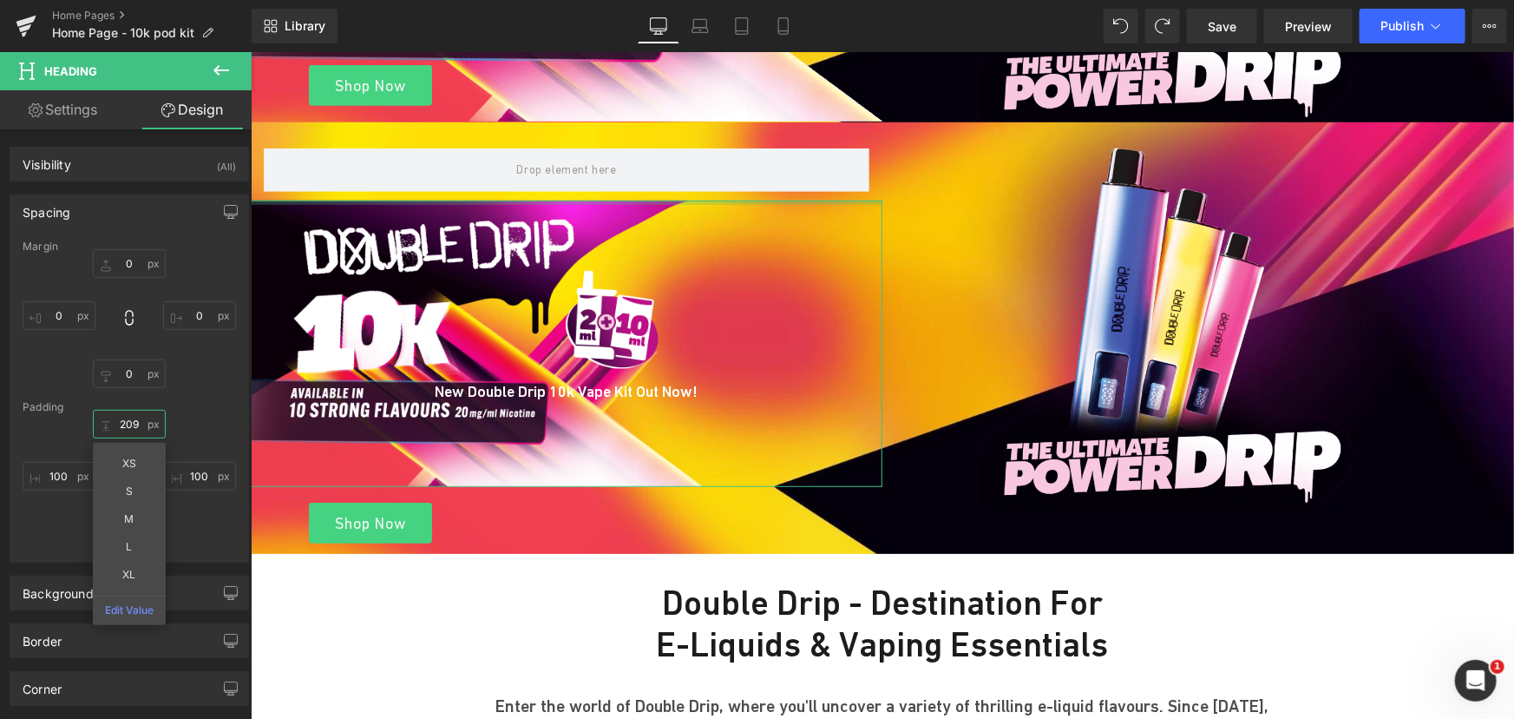
click at [127, 419] on input "text" at bounding box center [129, 424] width 73 height 29
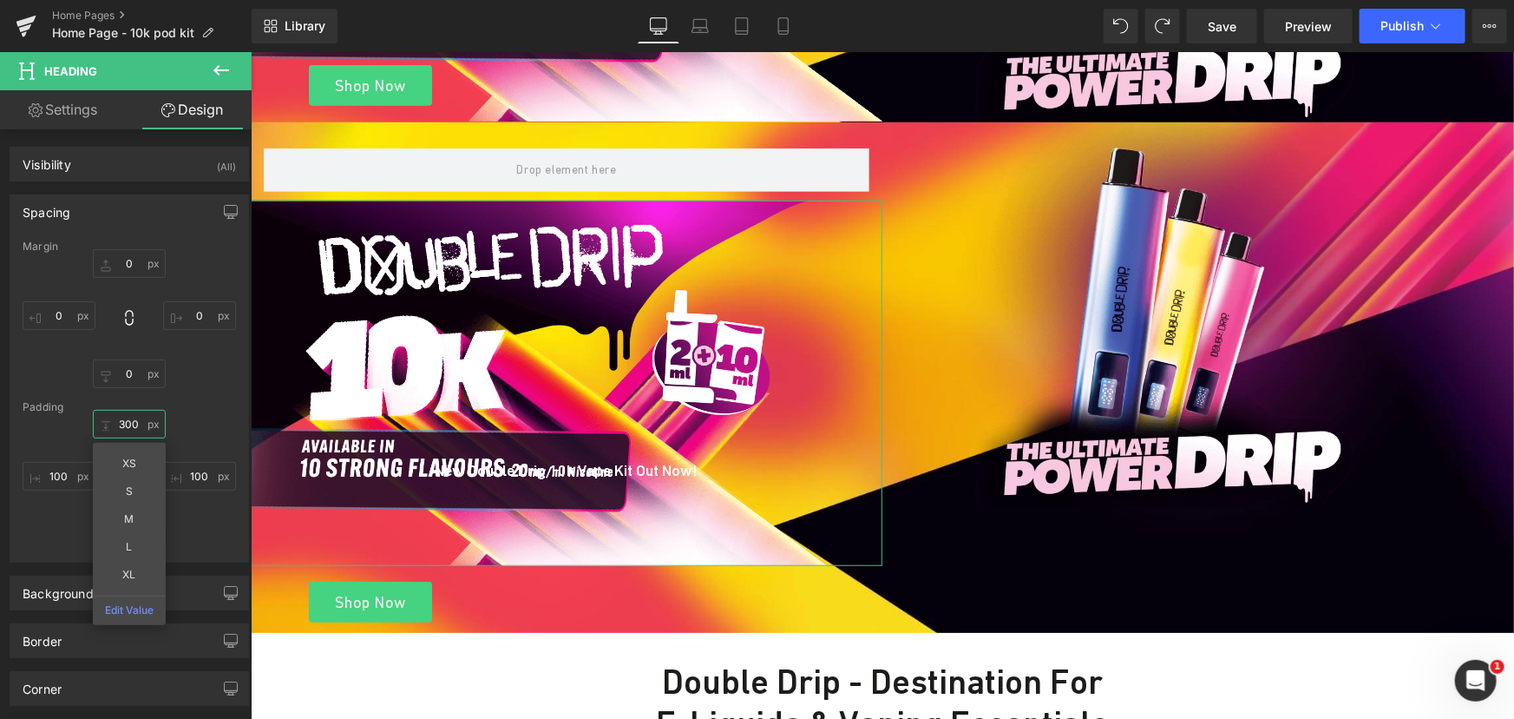
type input "300"
click at [187, 510] on div "300 XS S M L XL Edit Value" at bounding box center [129, 479] width 213 height 139
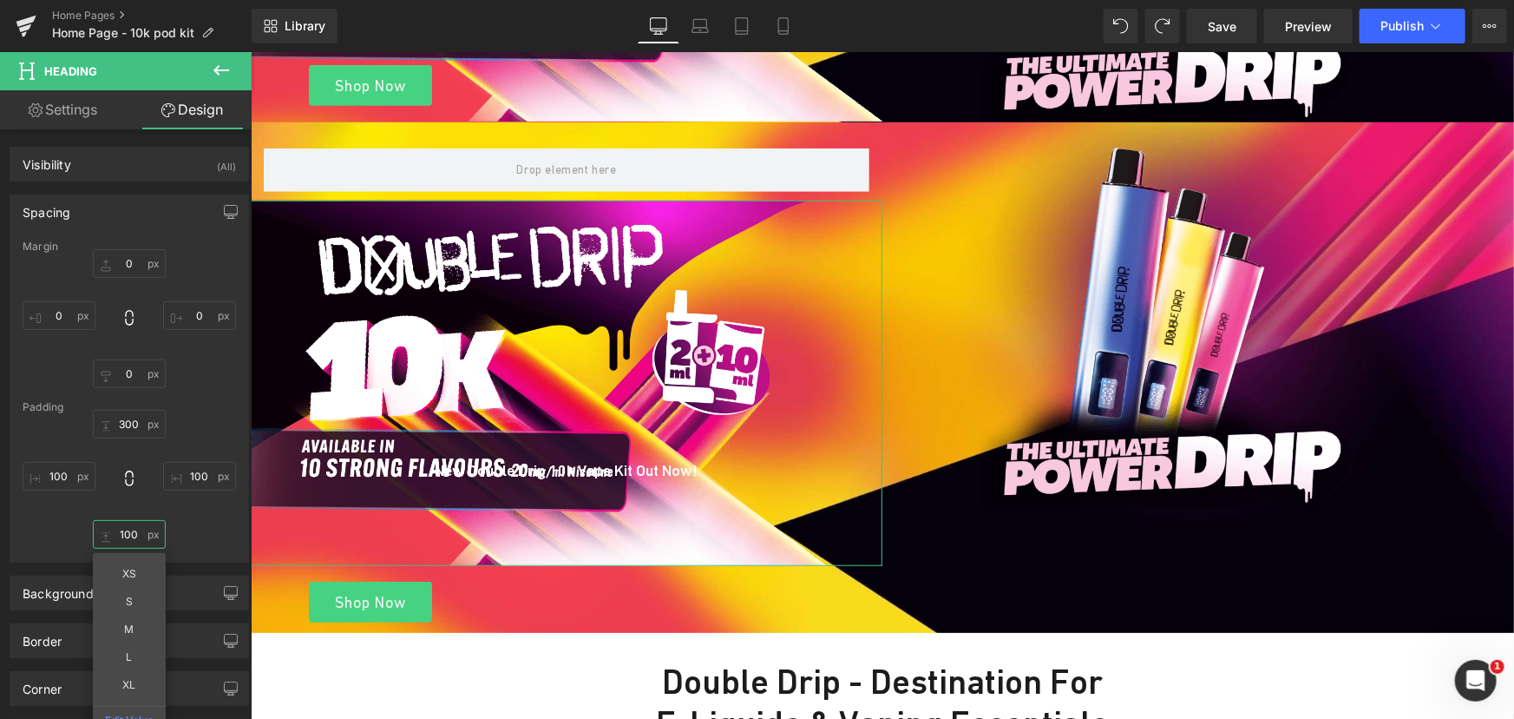
click at [124, 539] on input "text" at bounding box center [129, 534] width 73 height 29
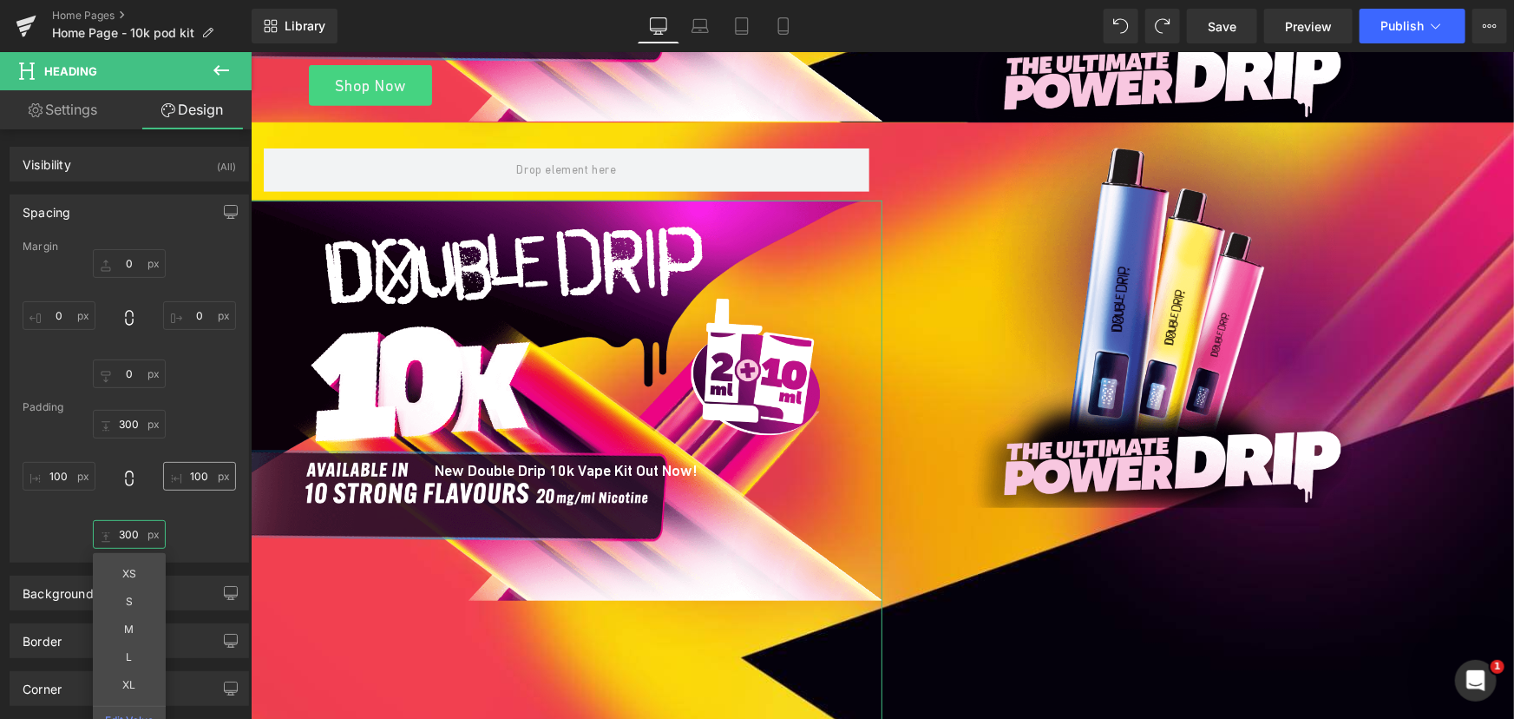
type input "300"
click at [199, 470] on input "text" at bounding box center [199, 476] width 73 height 29
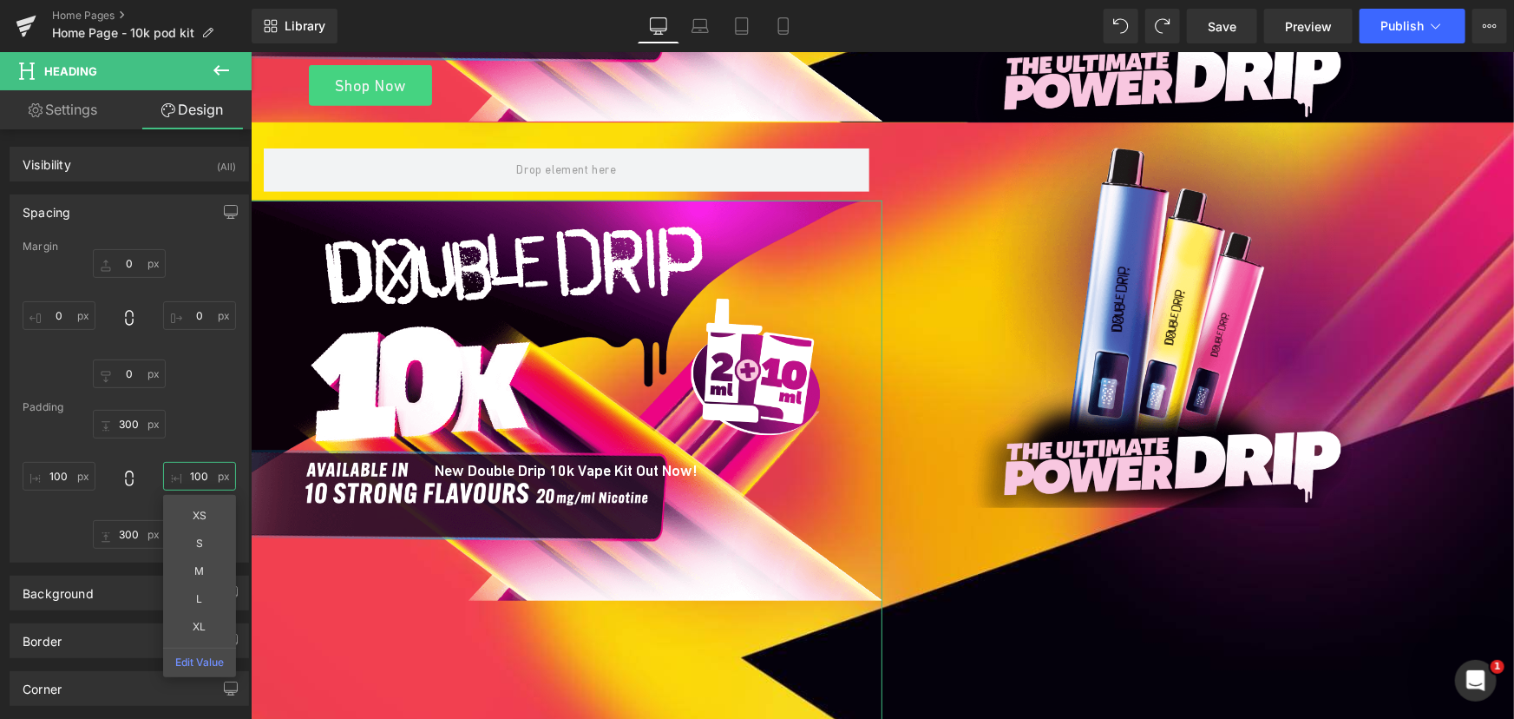
type input "100"
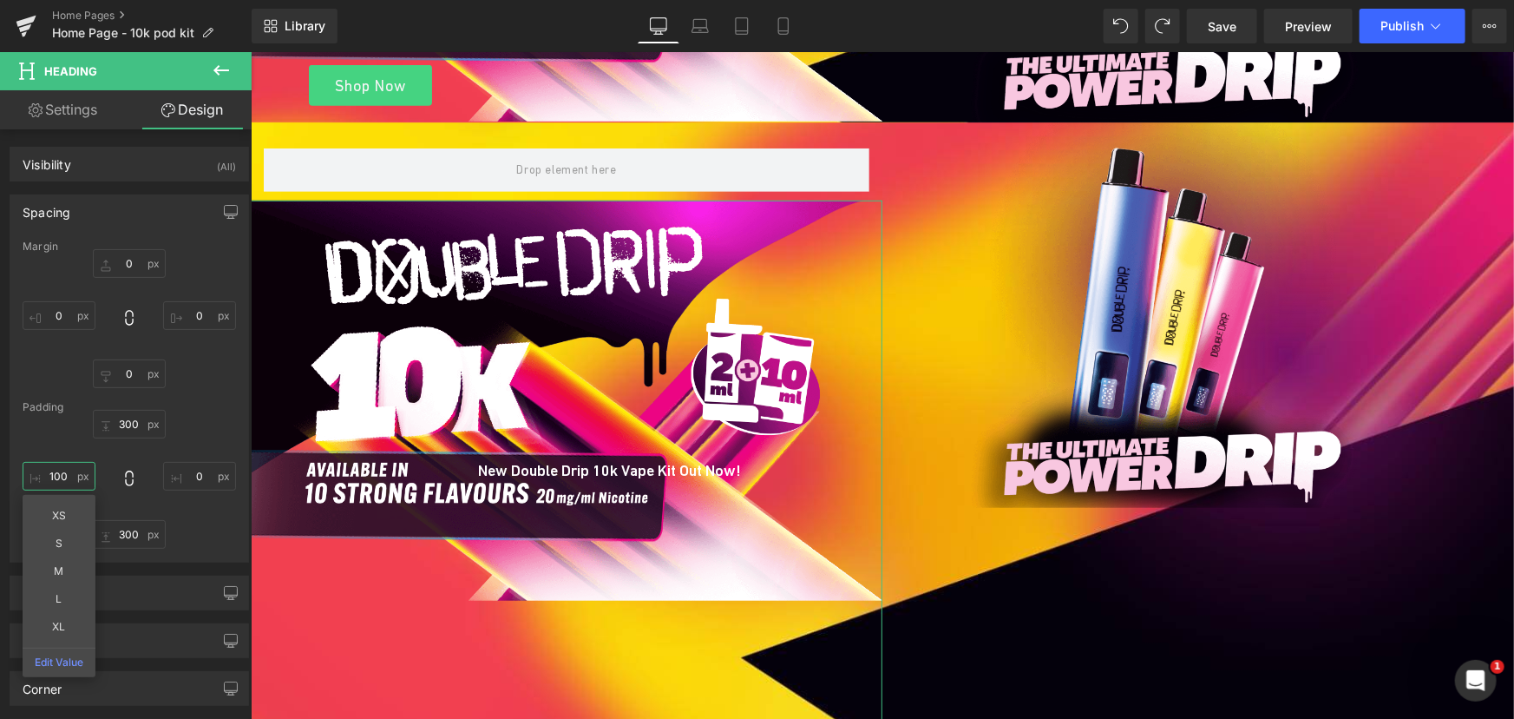
click at [62, 470] on input "text" at bounding box center [59, 476] width 73 height 29
type input "100"
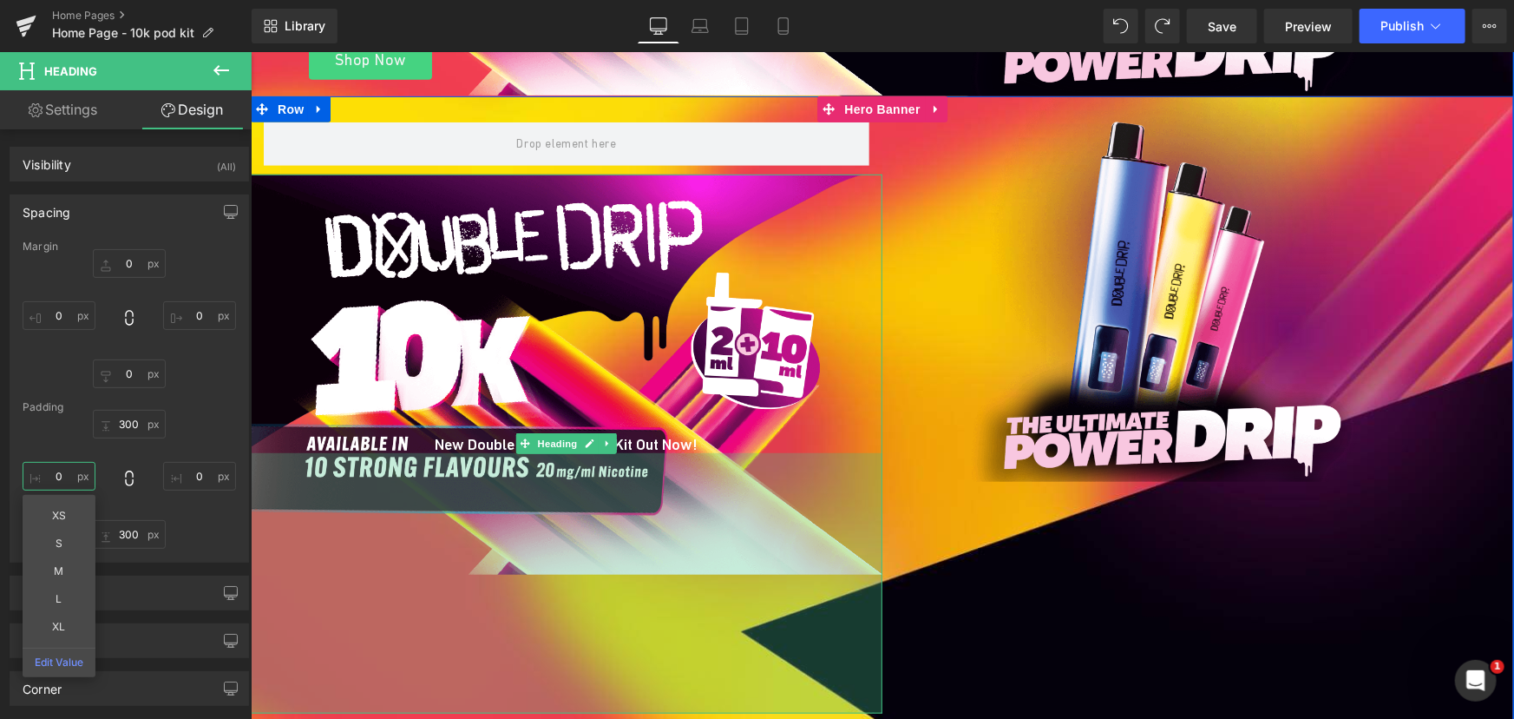
scroll to position [680, 0]
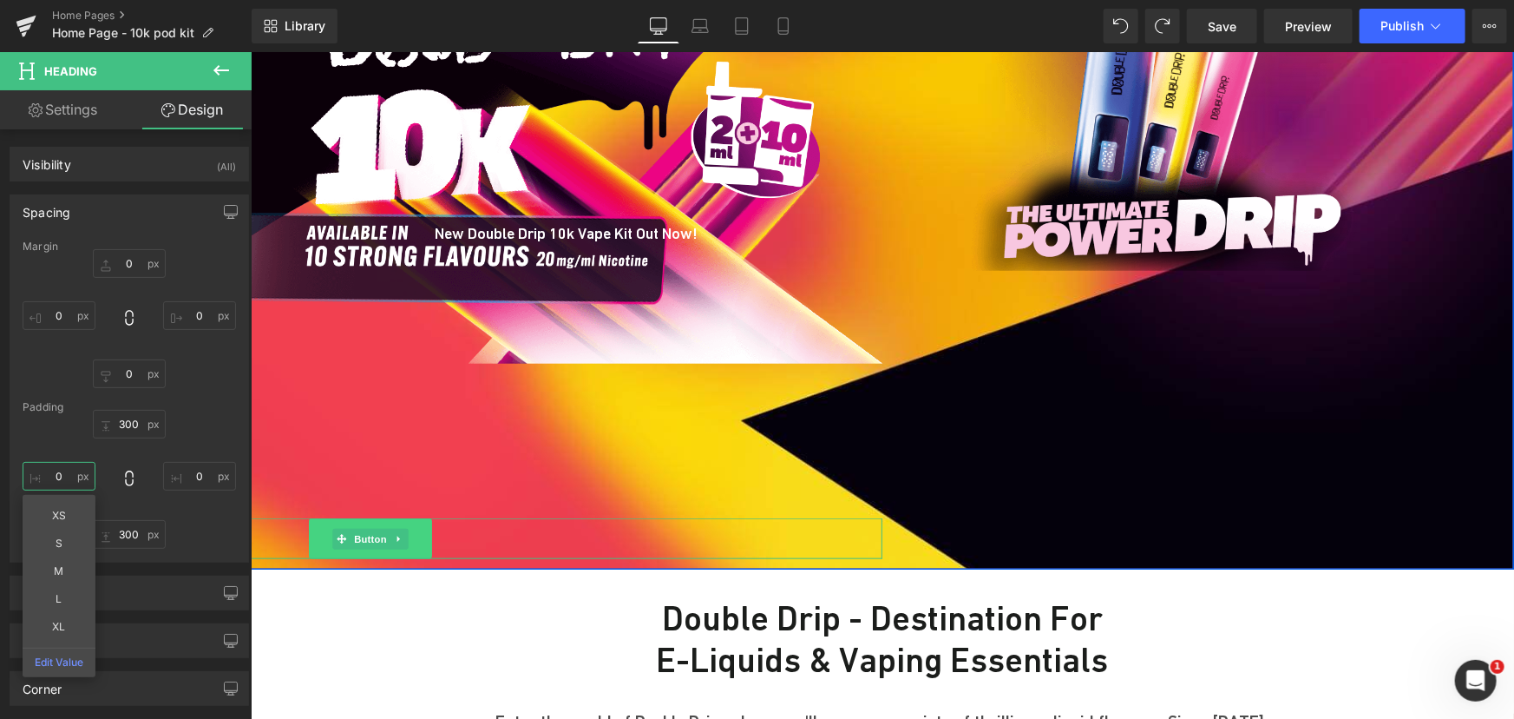
drag, startPoint x: 358, startPoint y: 534, endPoint x: 320, endPoint y: 505, distance: 47.7
click at [358, 534] on span "Button" at bounding box center [370, 538] width 40 height 21
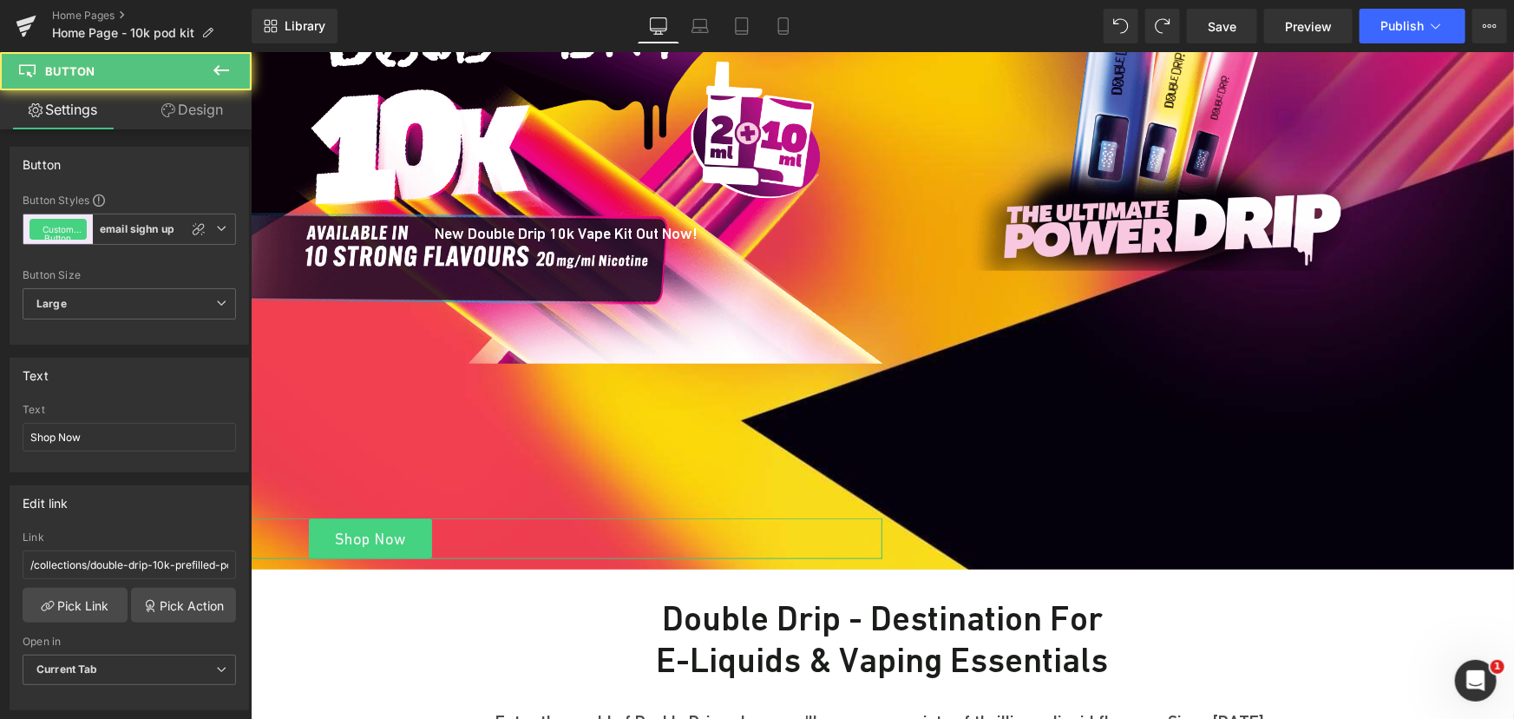
click at [207, 119] on link "Design" at bounding box center [192, 109] width 126 height 39
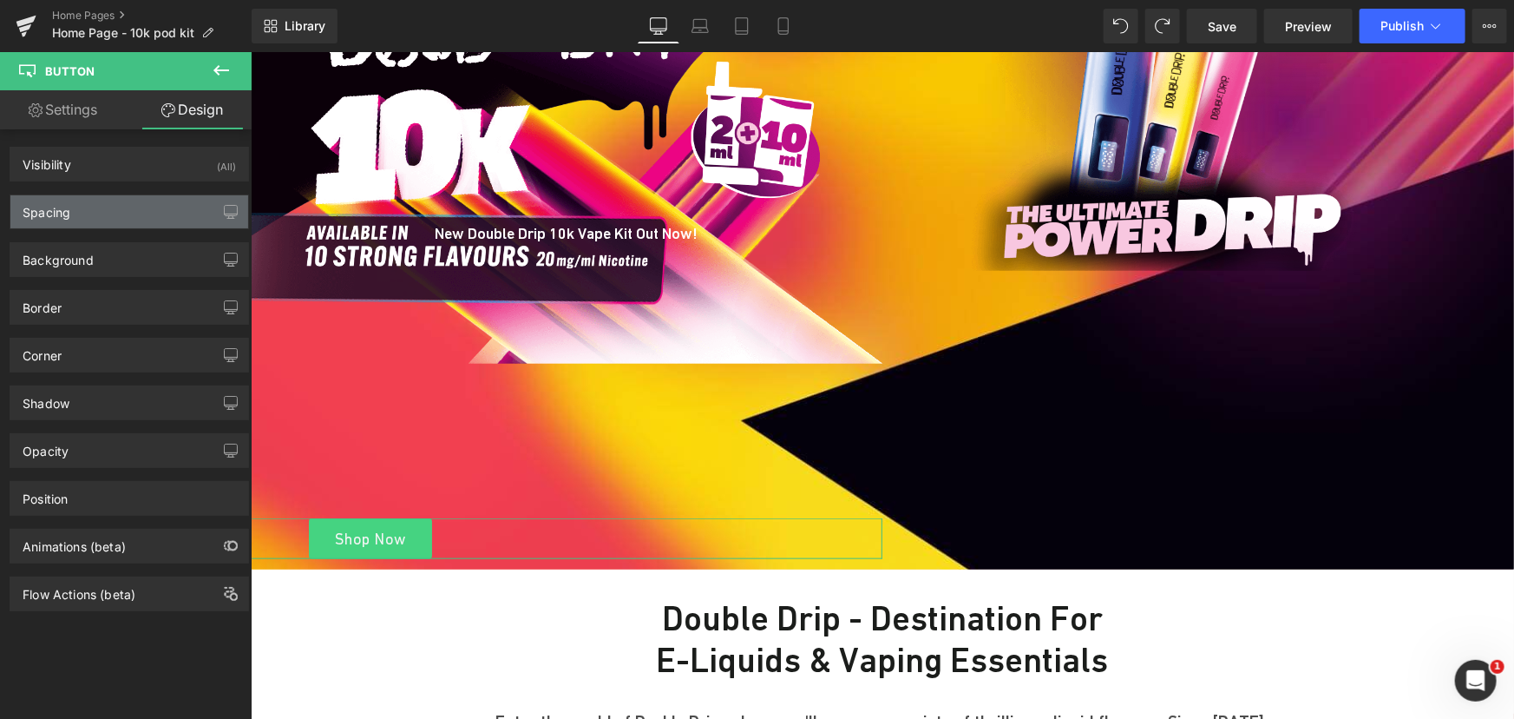
click at [101, 202] on div "Spacing" at bounding box center [129, 211] width 238 height 33
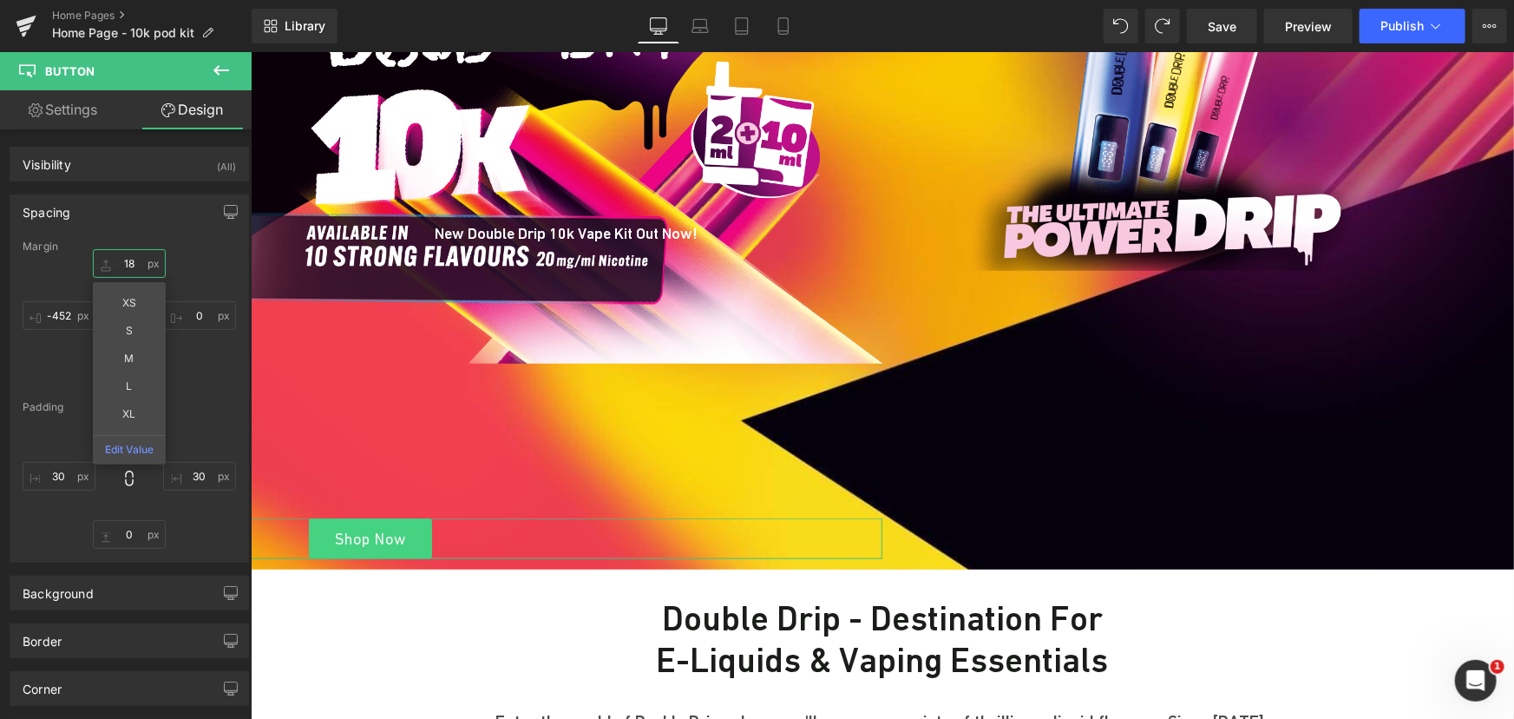
click at [136, 259] on input "18" at bounding box center [129, 263] width 73 height 29
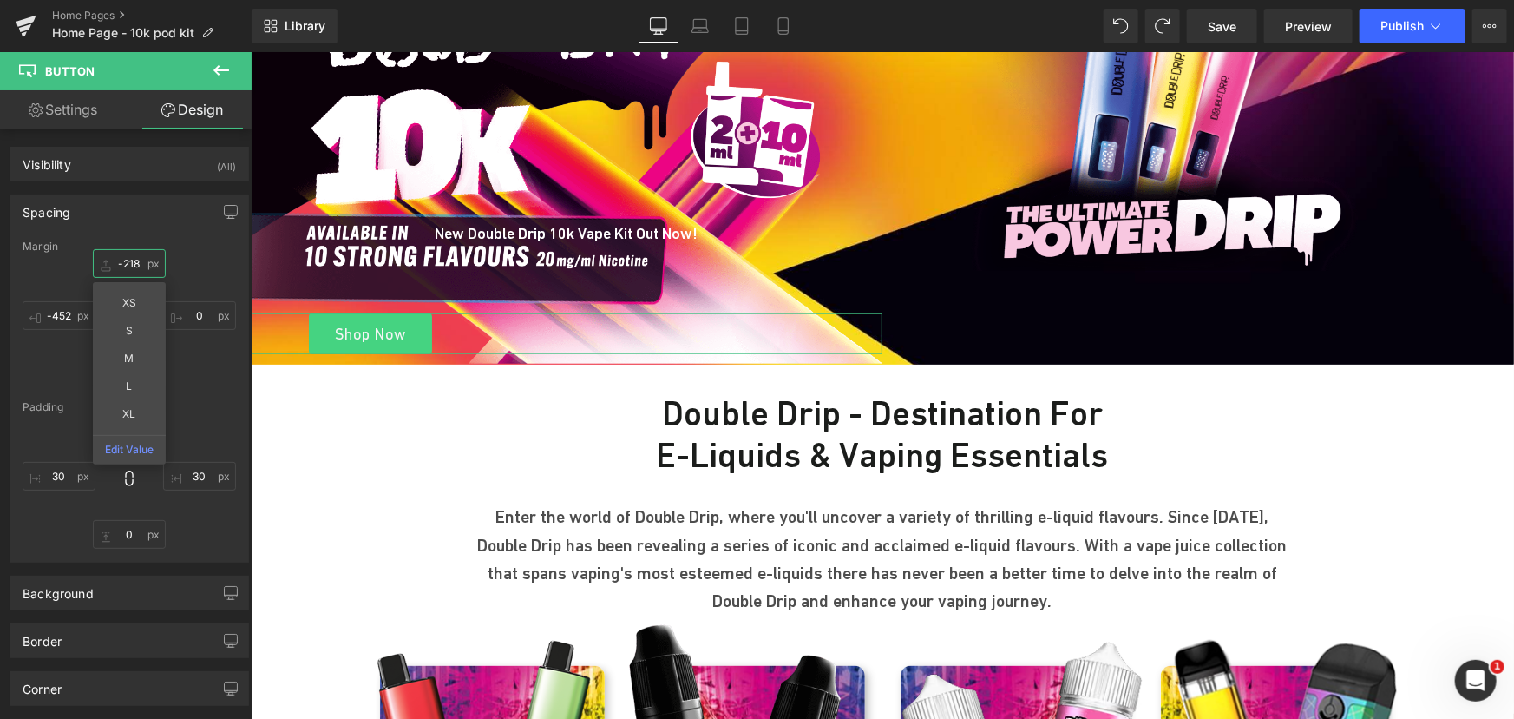
type input "-219"
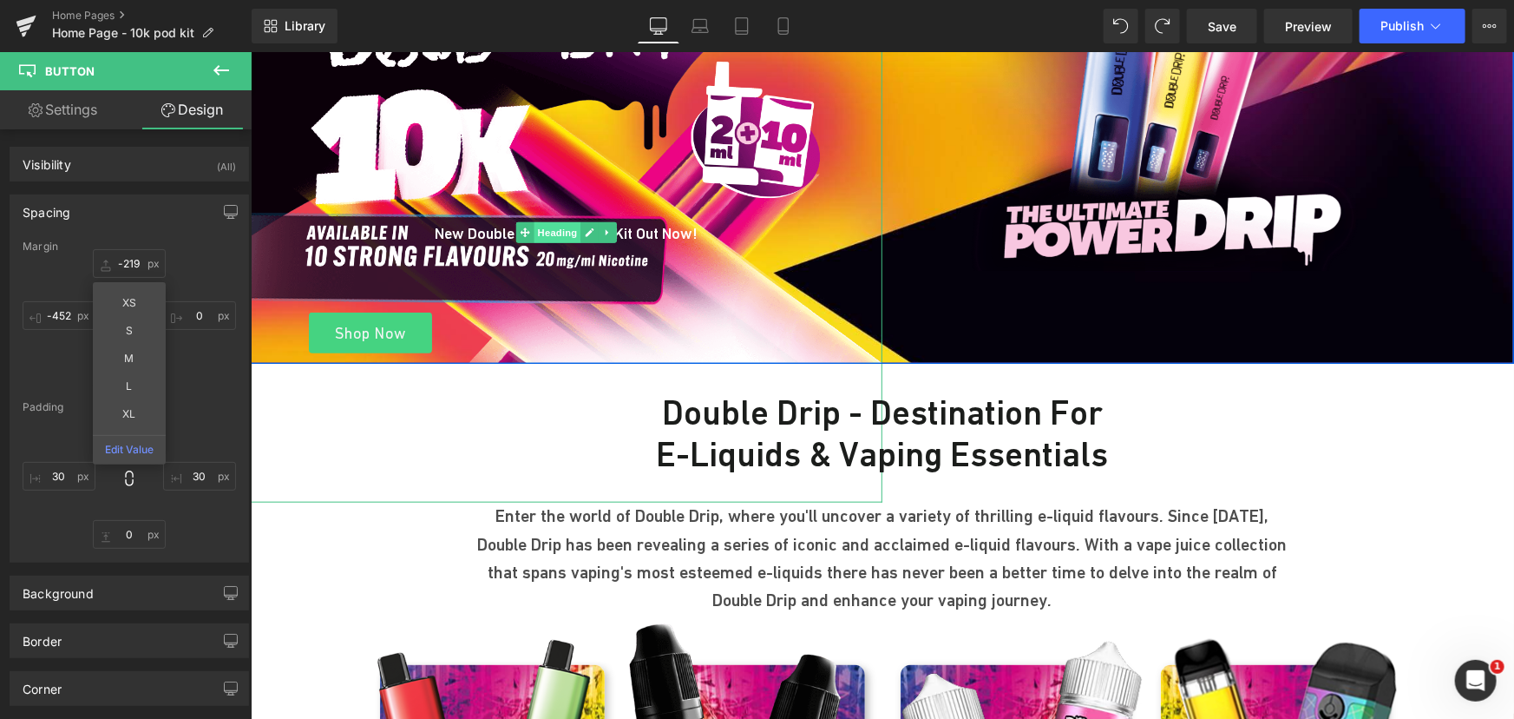
click at [551, 236] on span "Heading" at bounding box center [557, 231] width 47 height 21
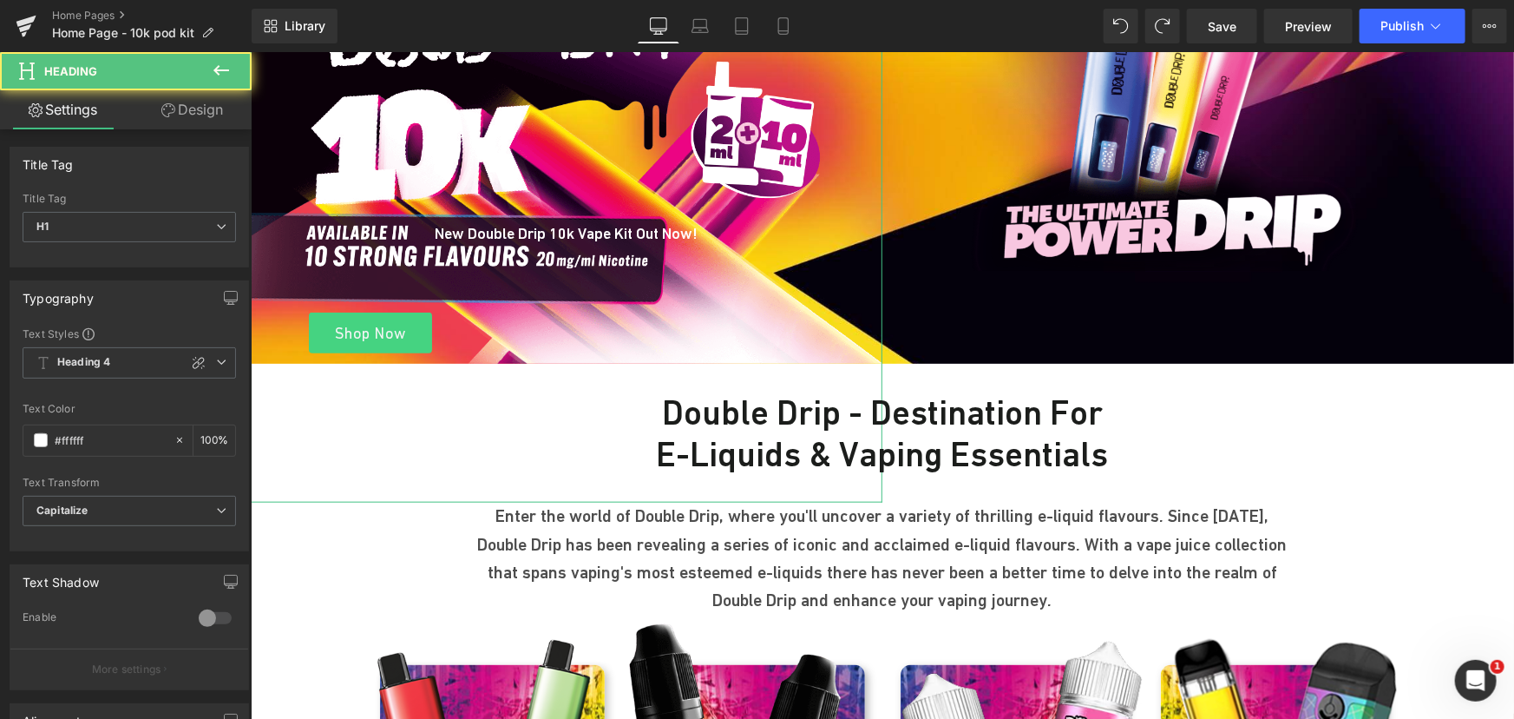
click at [198, 106] on link "Design" at bounding box center [192, 109] width 126 height 39
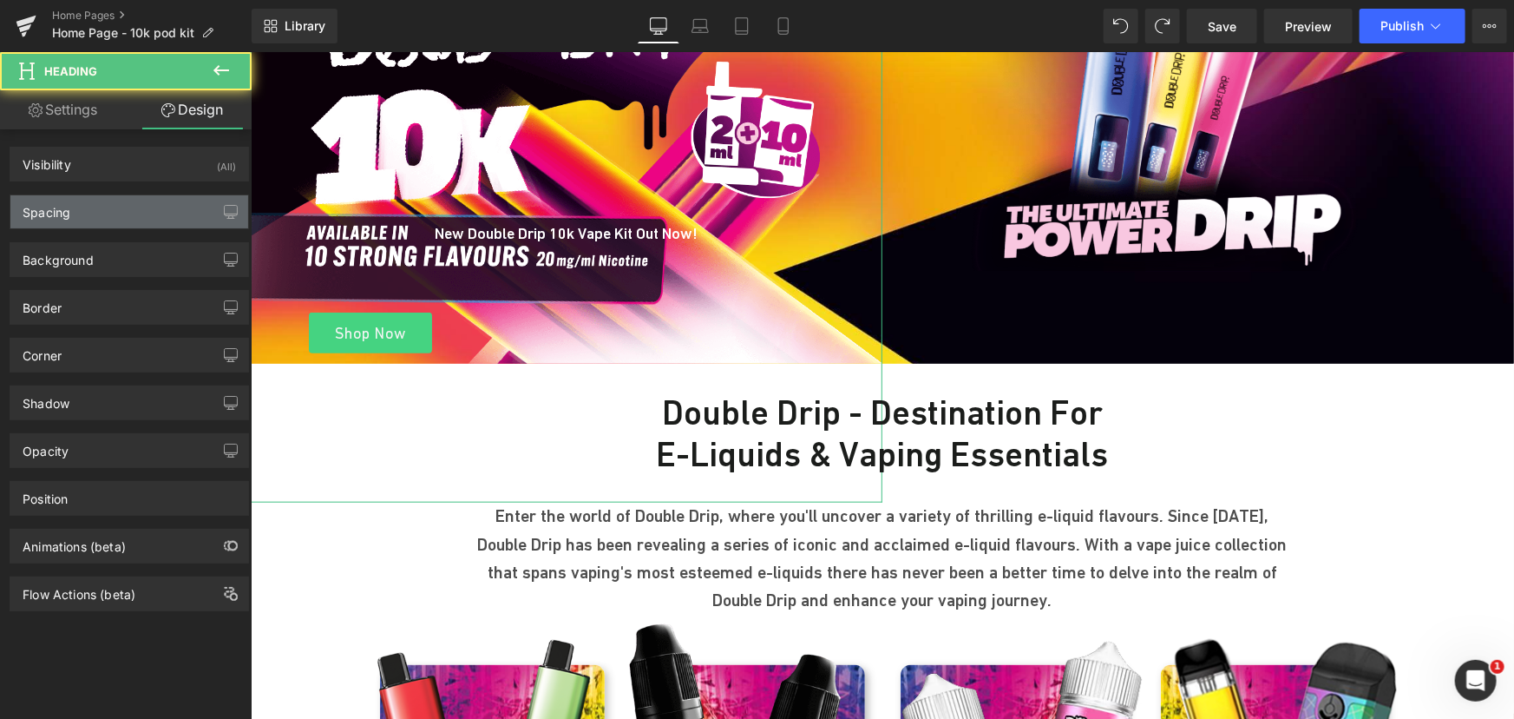
click at [109, 203] on div "Spacing" at bounding box center [129, 211] width 238 height 33
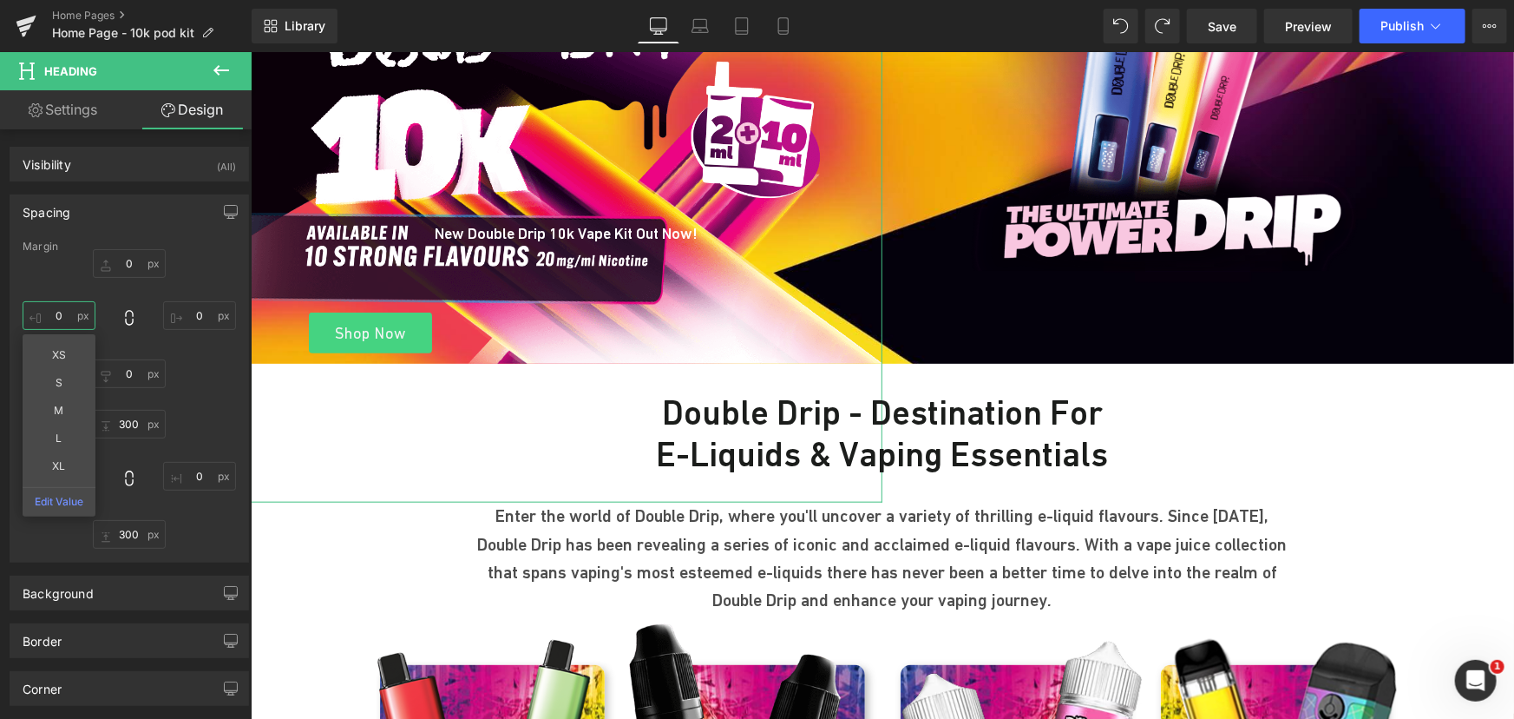
click at [47, 318] on input "text" at bounding box center [59, 315] width 73 height 29
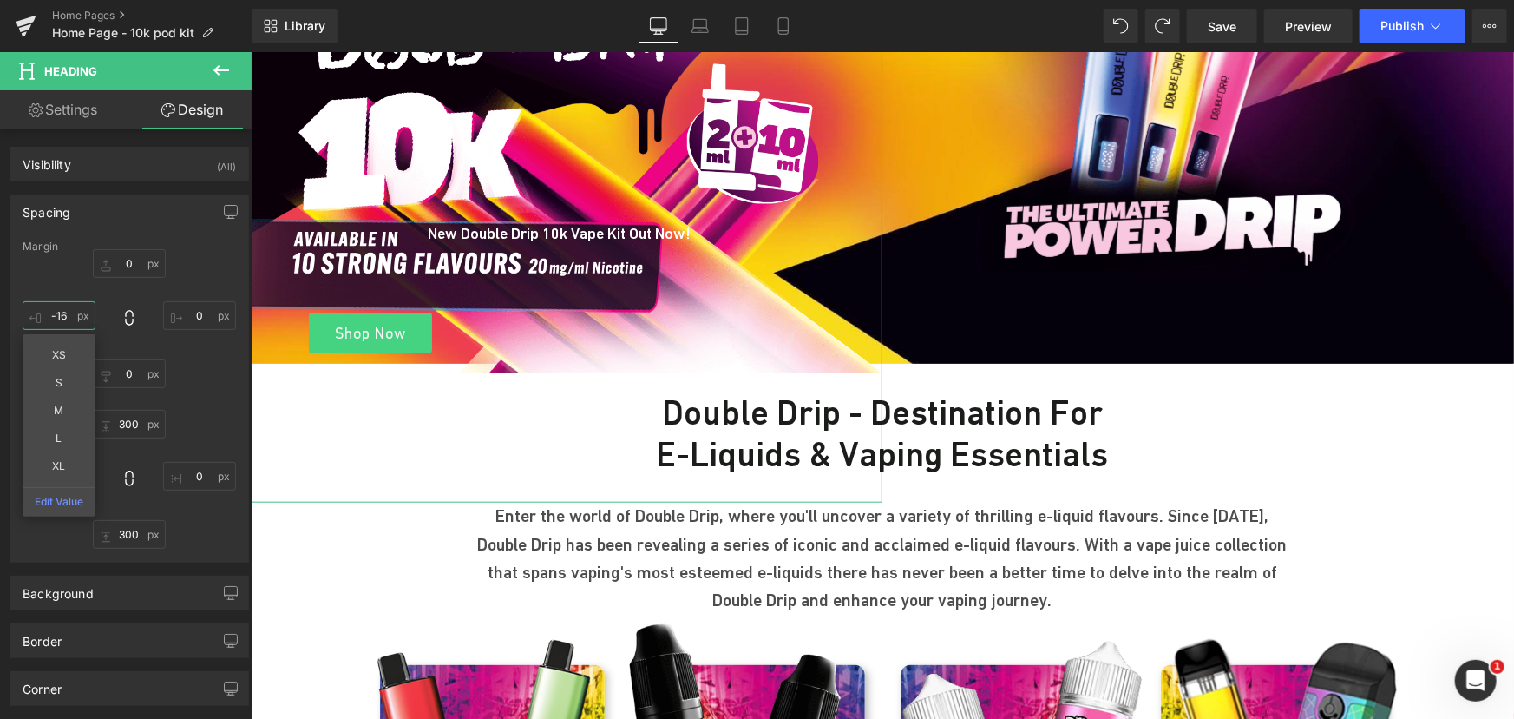
type input "-16\"
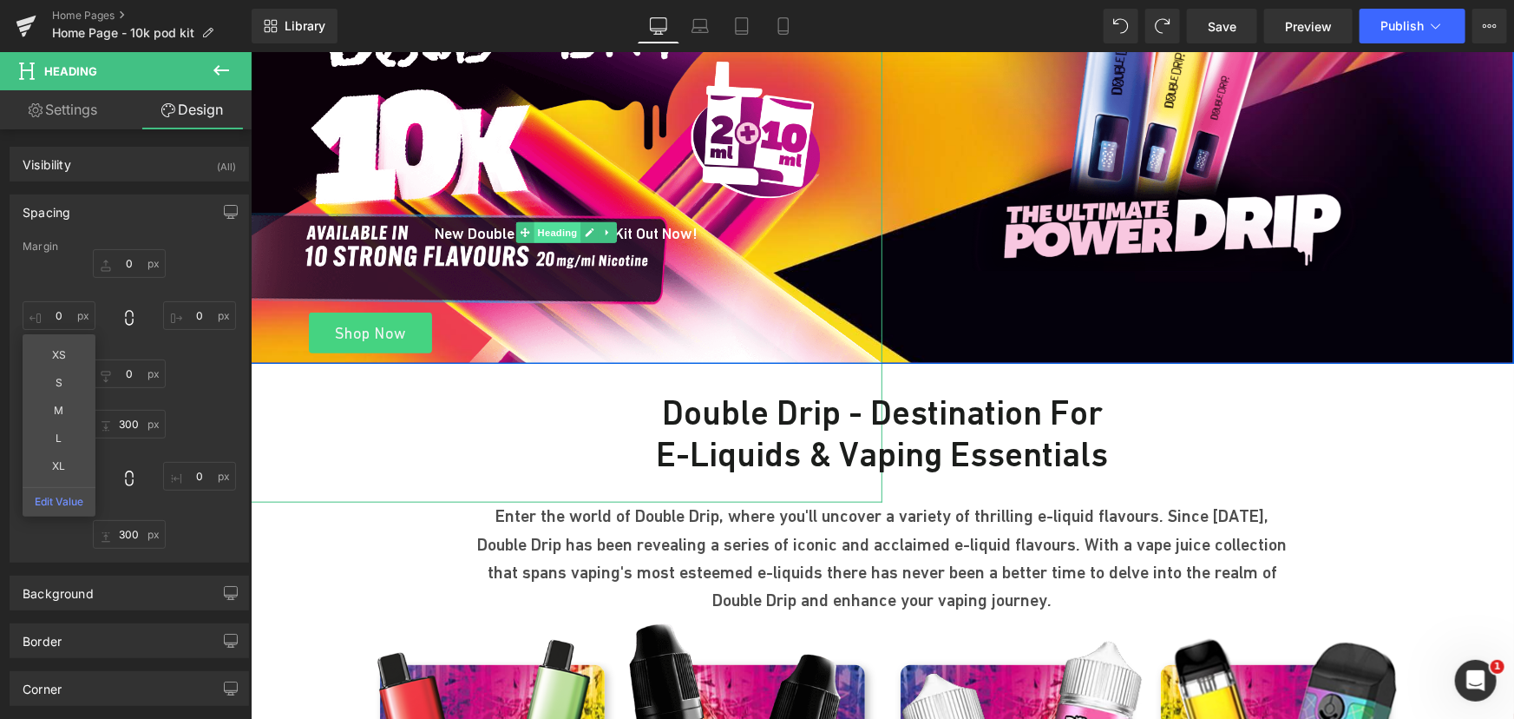
click at [552, 226] on span "Heading" at bounding box center [557, 231] width 47 height 21
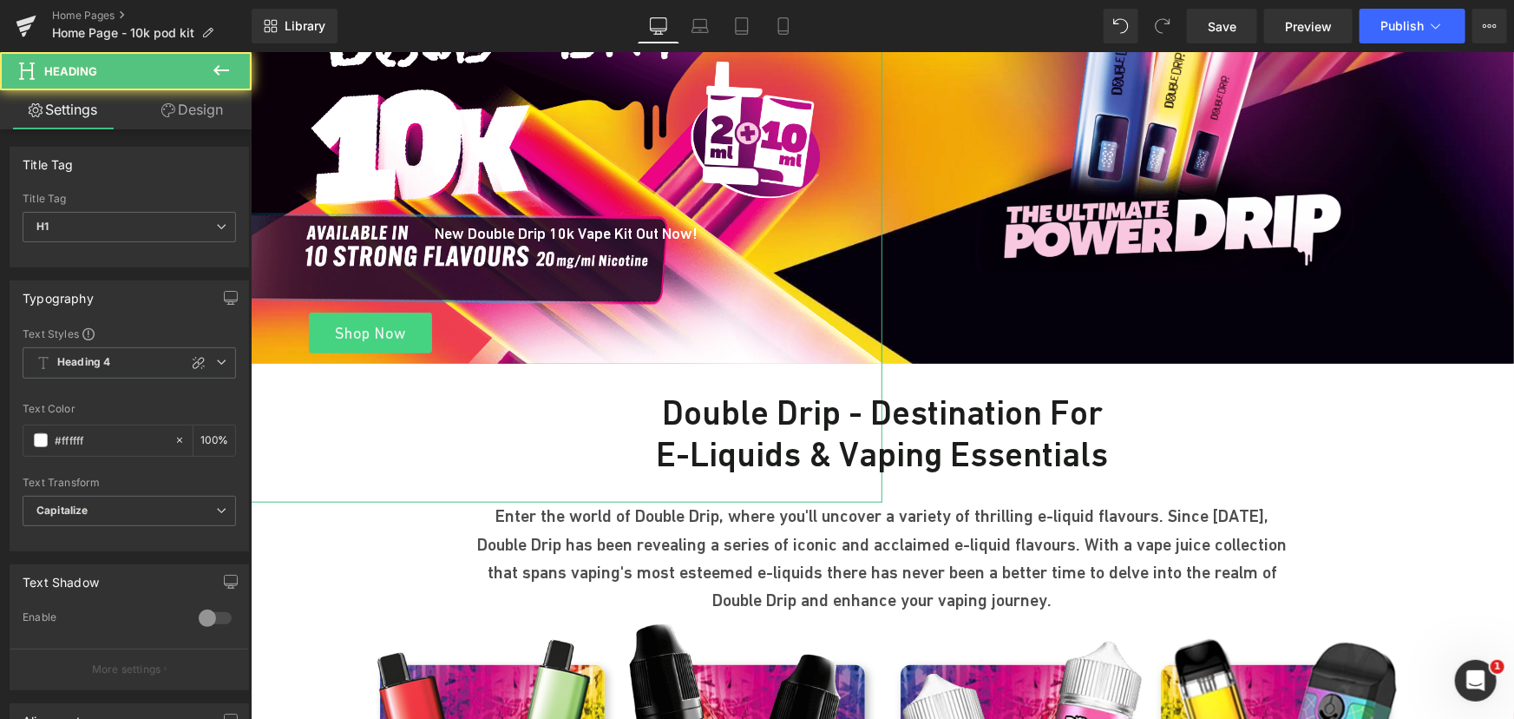
click at [207, 111] on link "Design" at bounding box center [192, 109] width 126 height 39
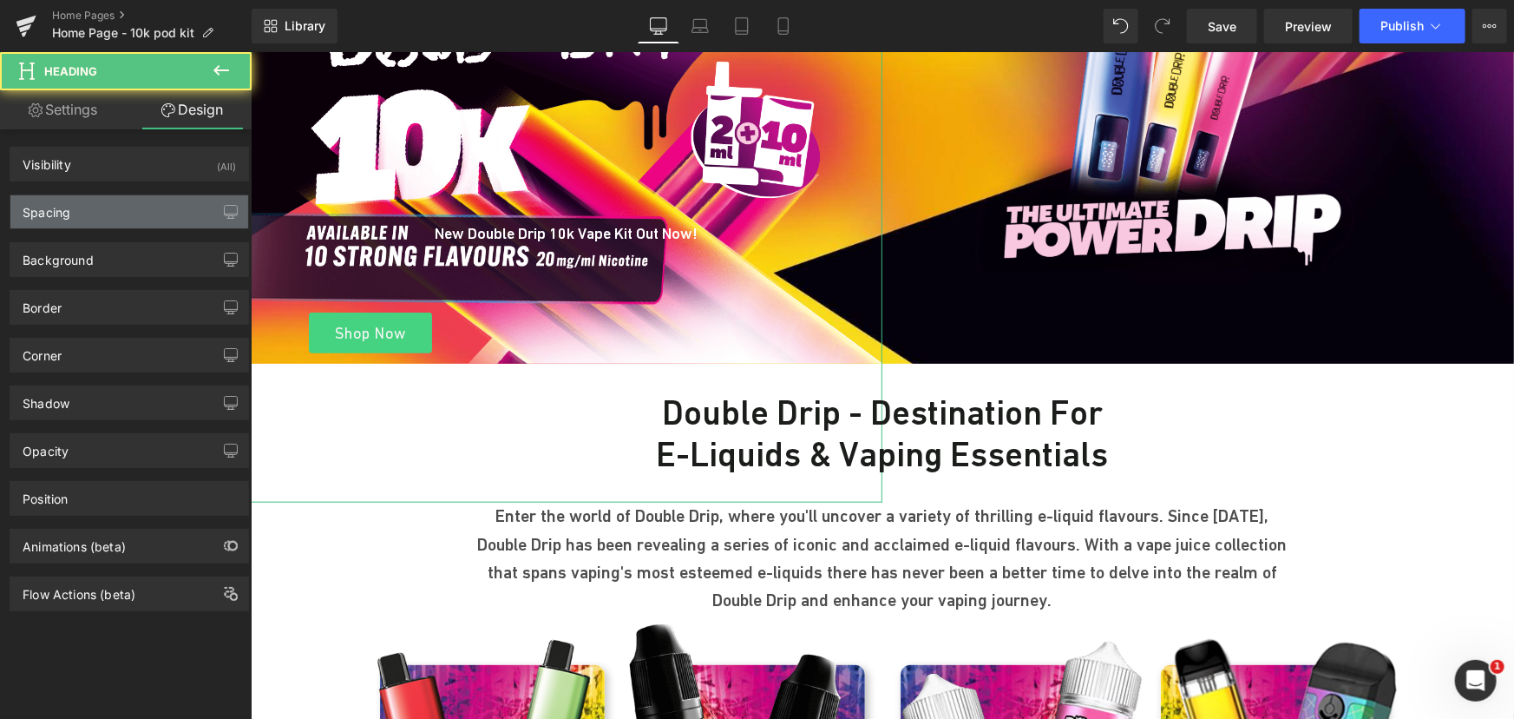
click at [80, 196] on div "Spacing" at bounding box center [129, 211] width 238 height 33
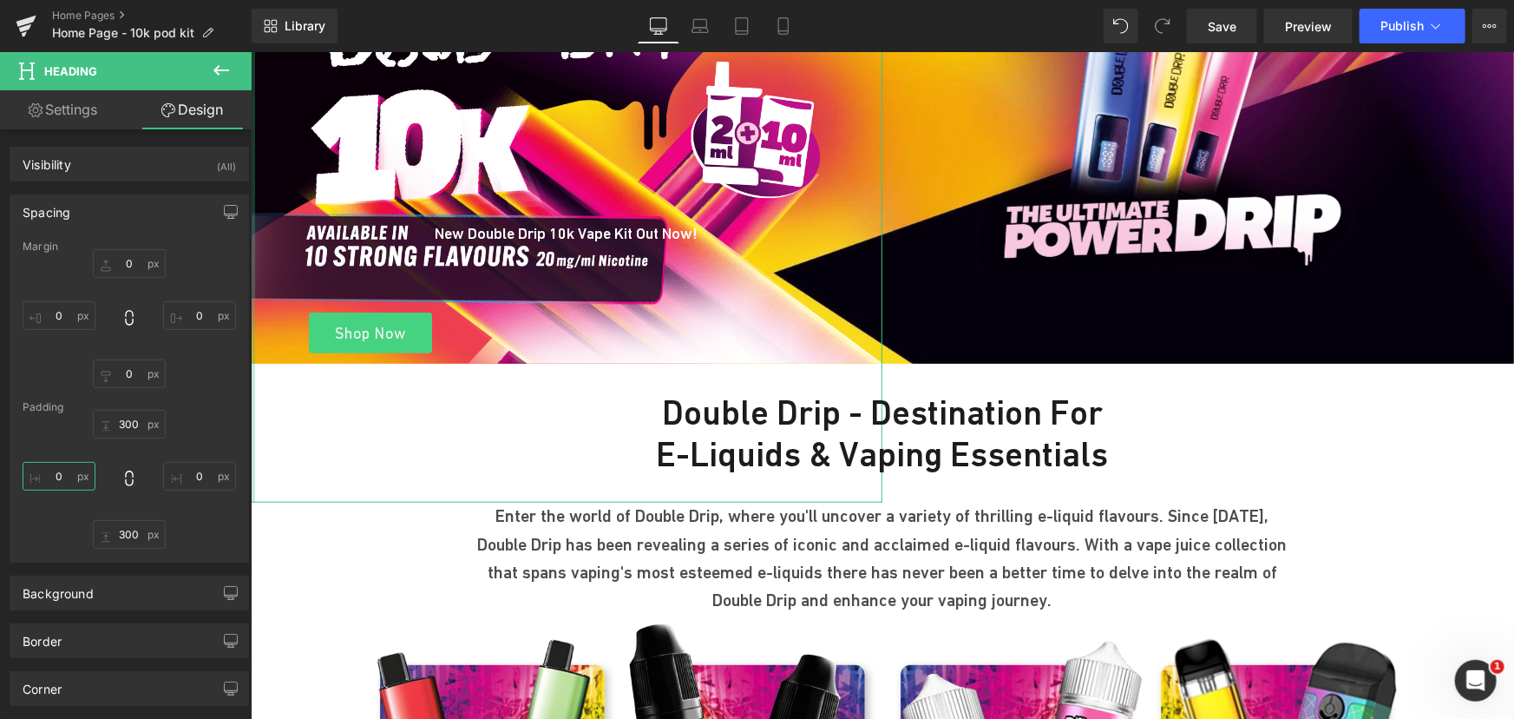
click at [66, 471] on input "text" at bounding box center [59, 476] width 73 height 29
type input "0"
click at [76, 316] on input "text" at bounding box center [59, 315] width 73 height 29
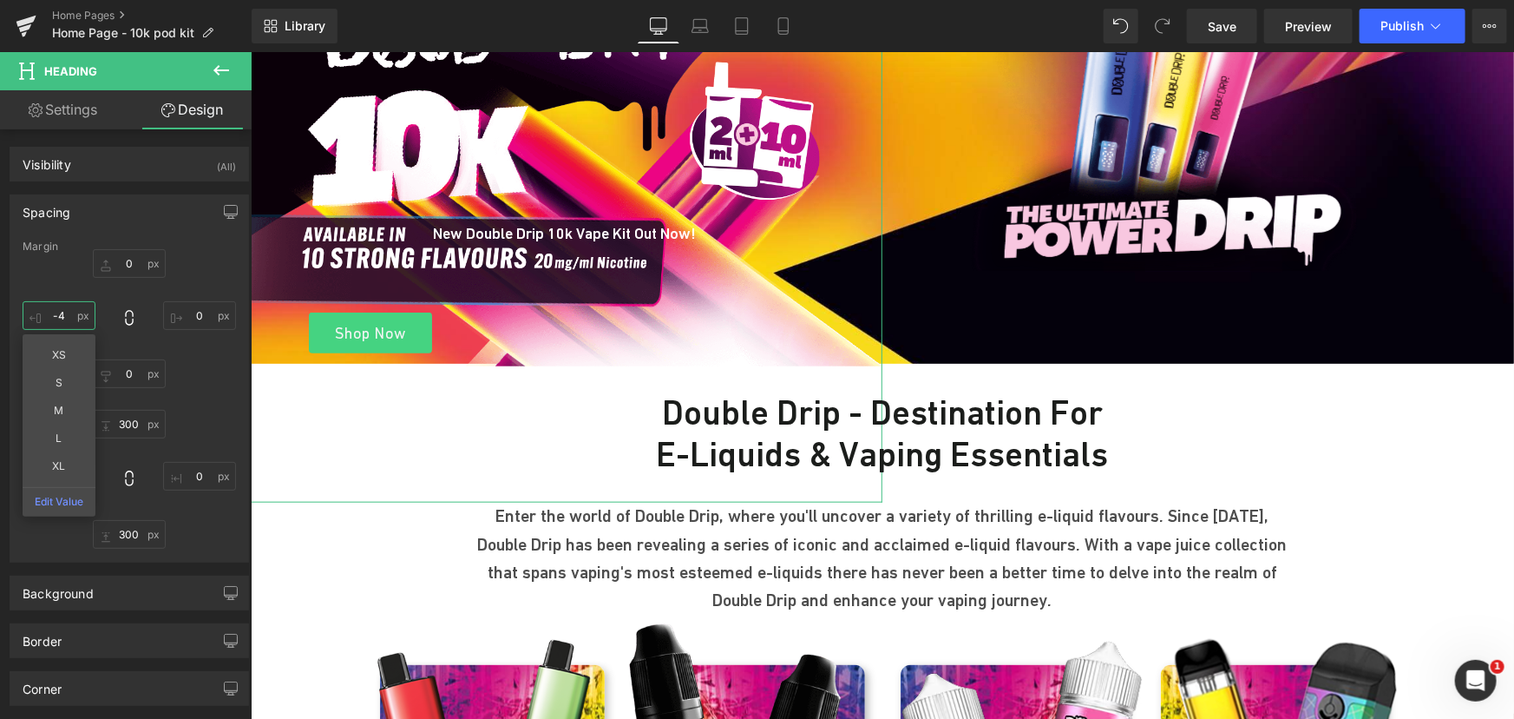
type input "-"
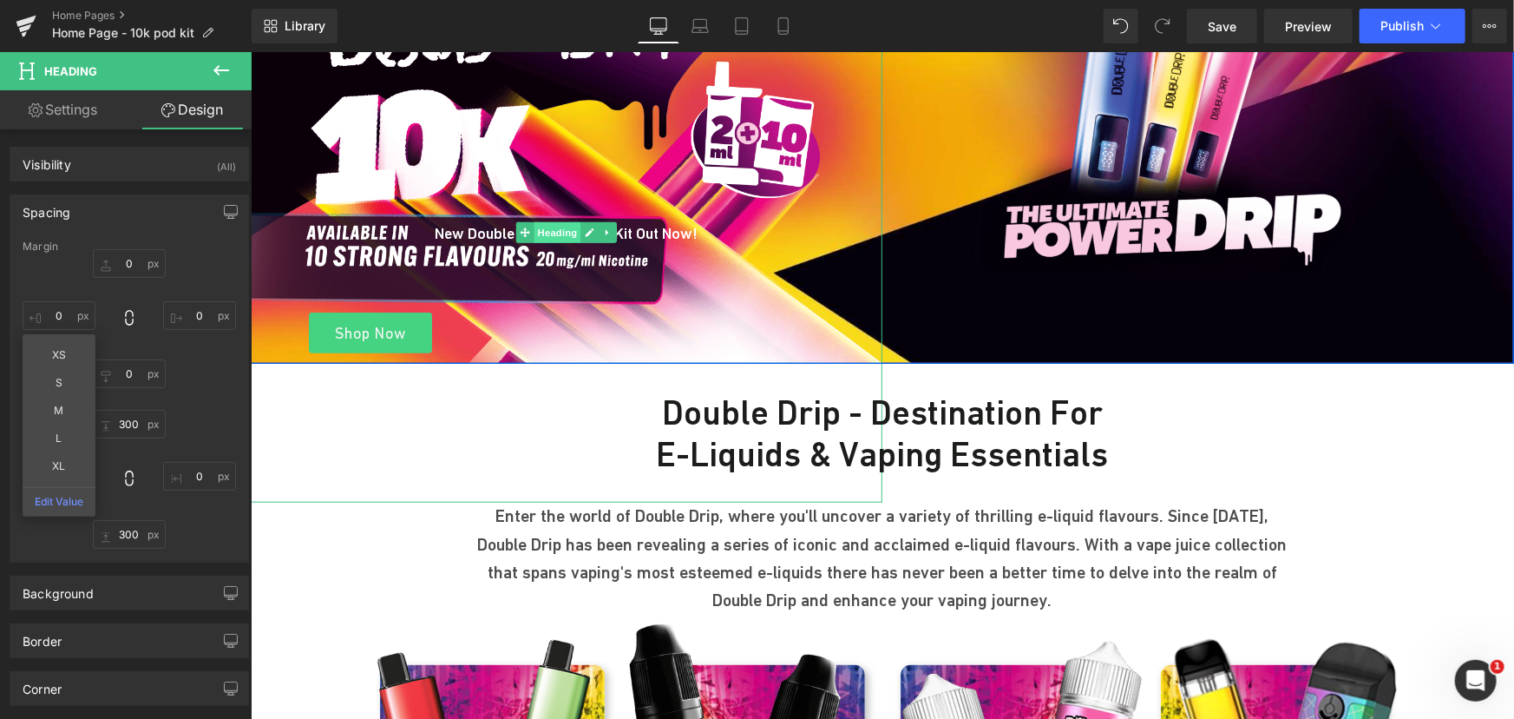
click at [547, 230] on span "Heading" at bounding box center [557, 231] width 47 height 21
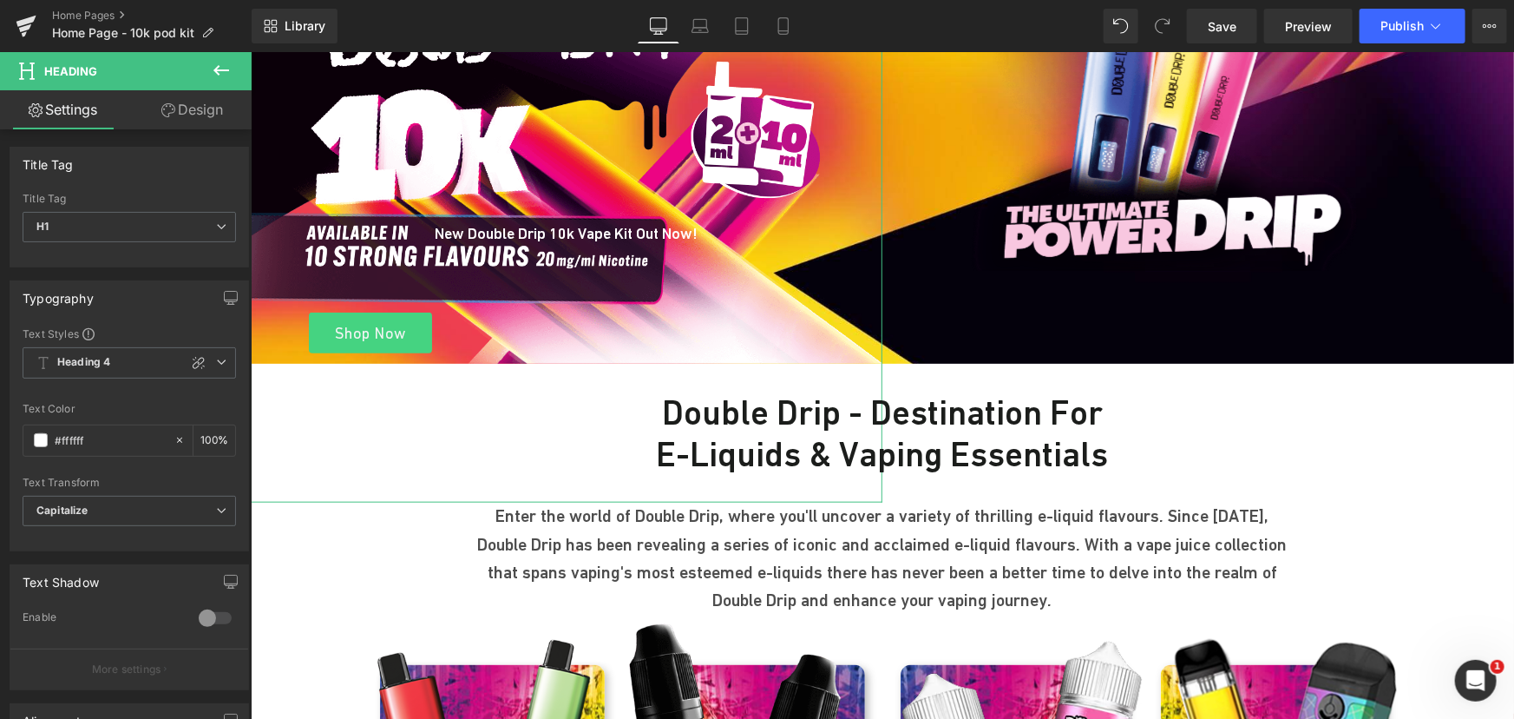
click at [197, 110] on link "Design" at bounding box center [192, 109] width 126 height 39
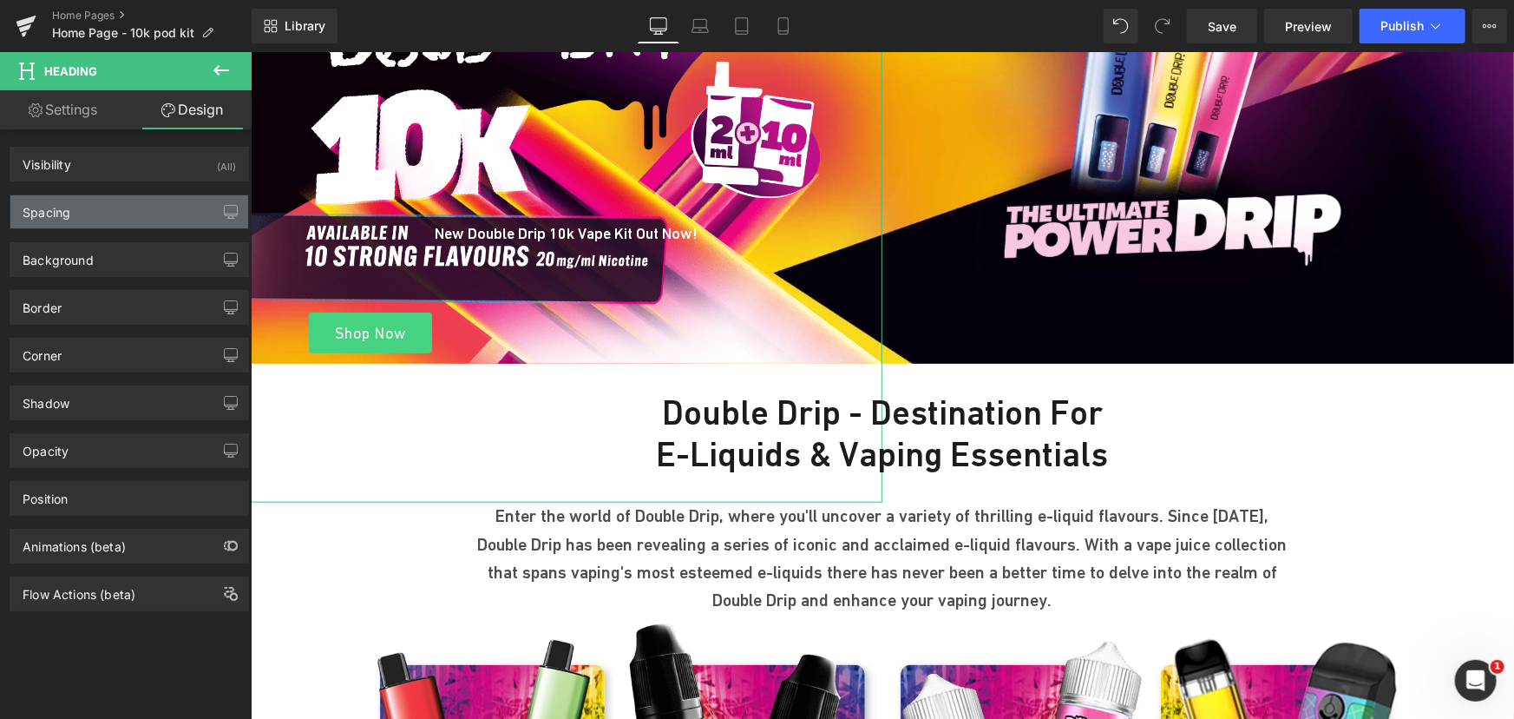
click at [104, 213] on div "Spacing" at bounding box center [129, 211] width 238 height 33
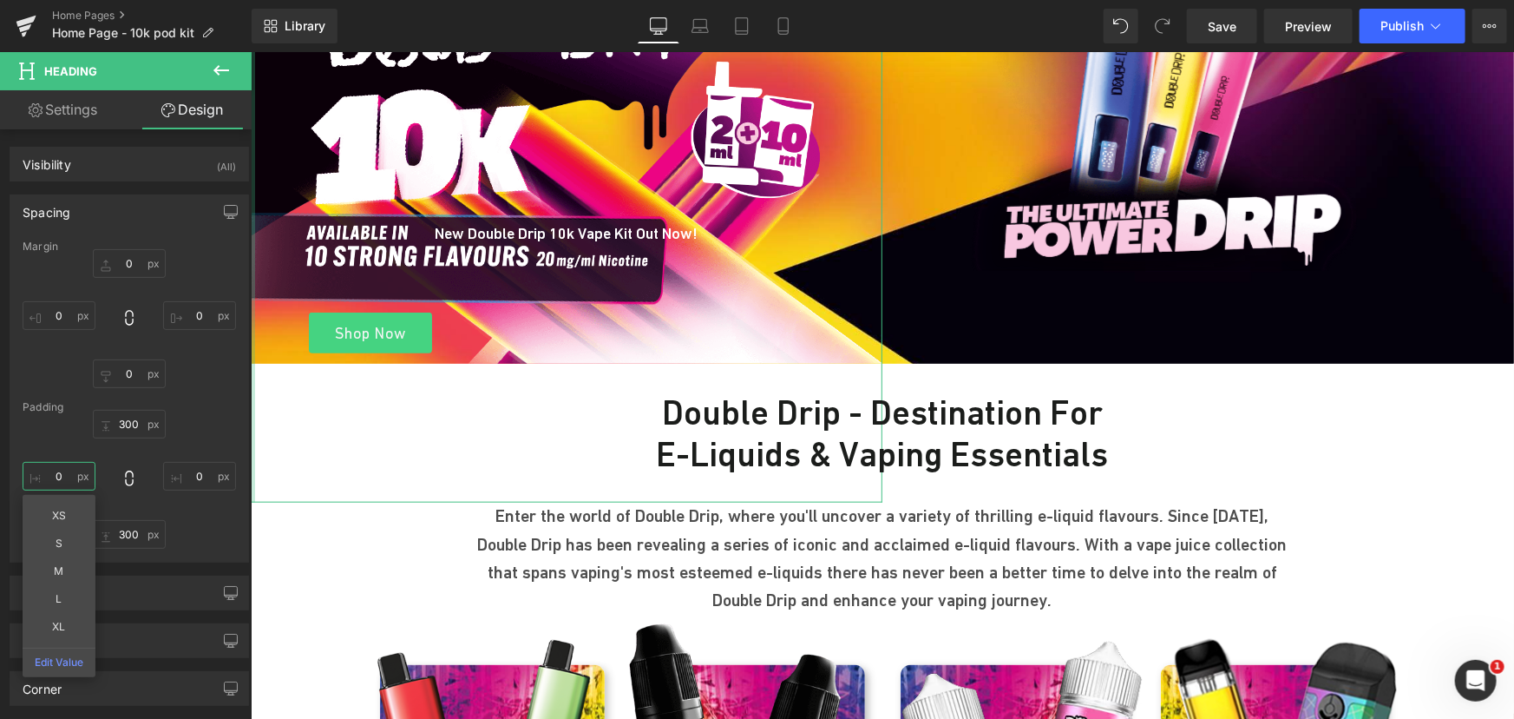
click at [70, 479] on input "text" at bounding box center [59, 476] width 73 height 29
type input "0"
click at [82, 310] on input "text" at bounding box center [59, 315] width 73 height 29
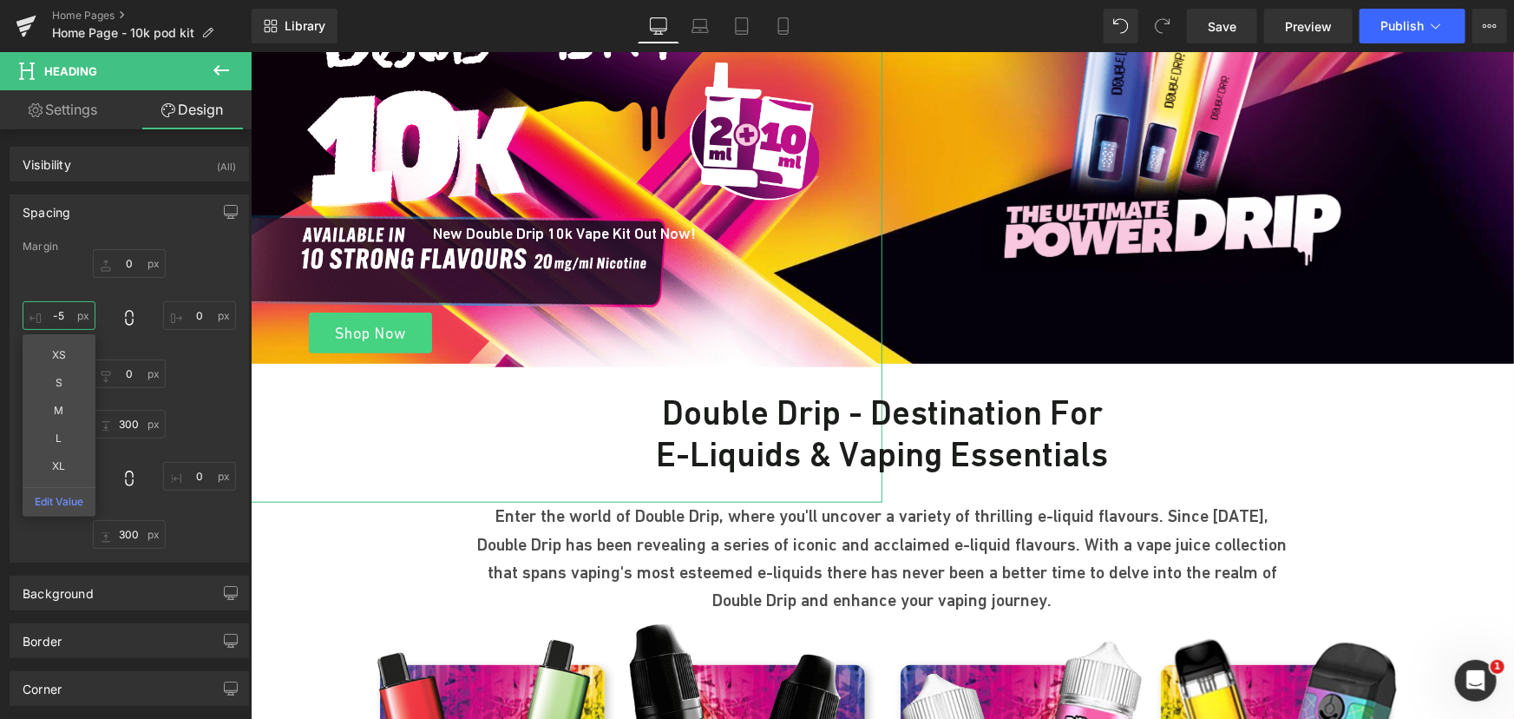
type input "-"
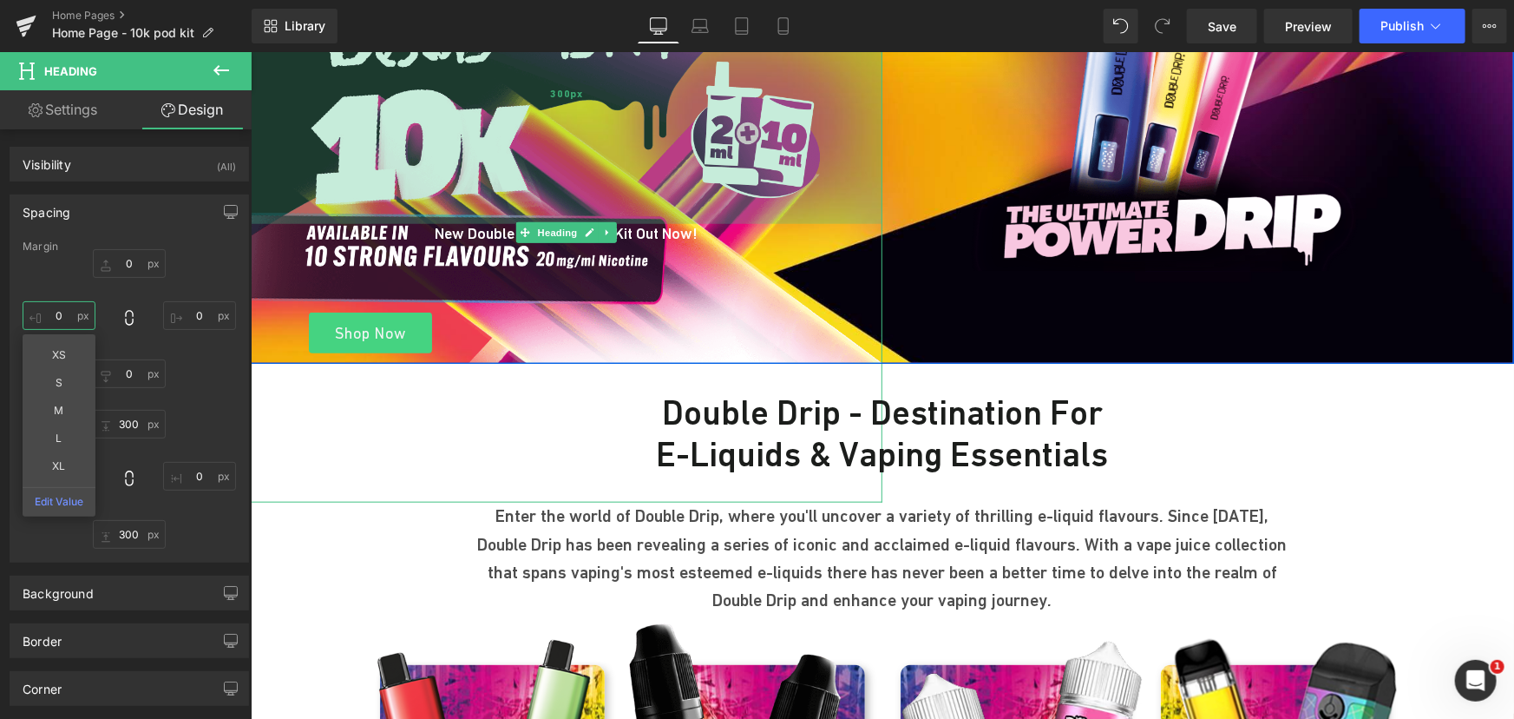
scroll to position [522, 0]
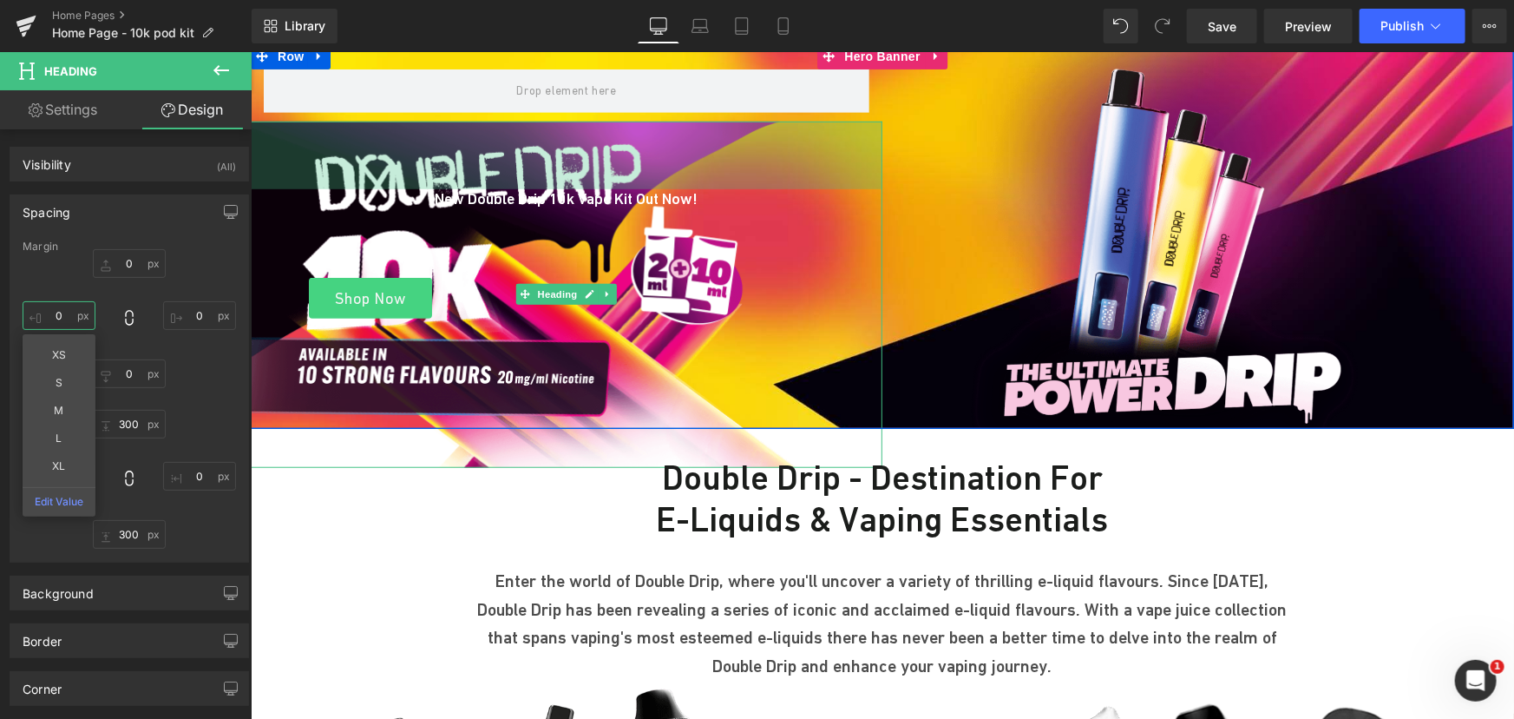
drag, startPoint x: 595, startPoint y: 250, endPoint x: 627, endPoint y: -10, distance: 262.2
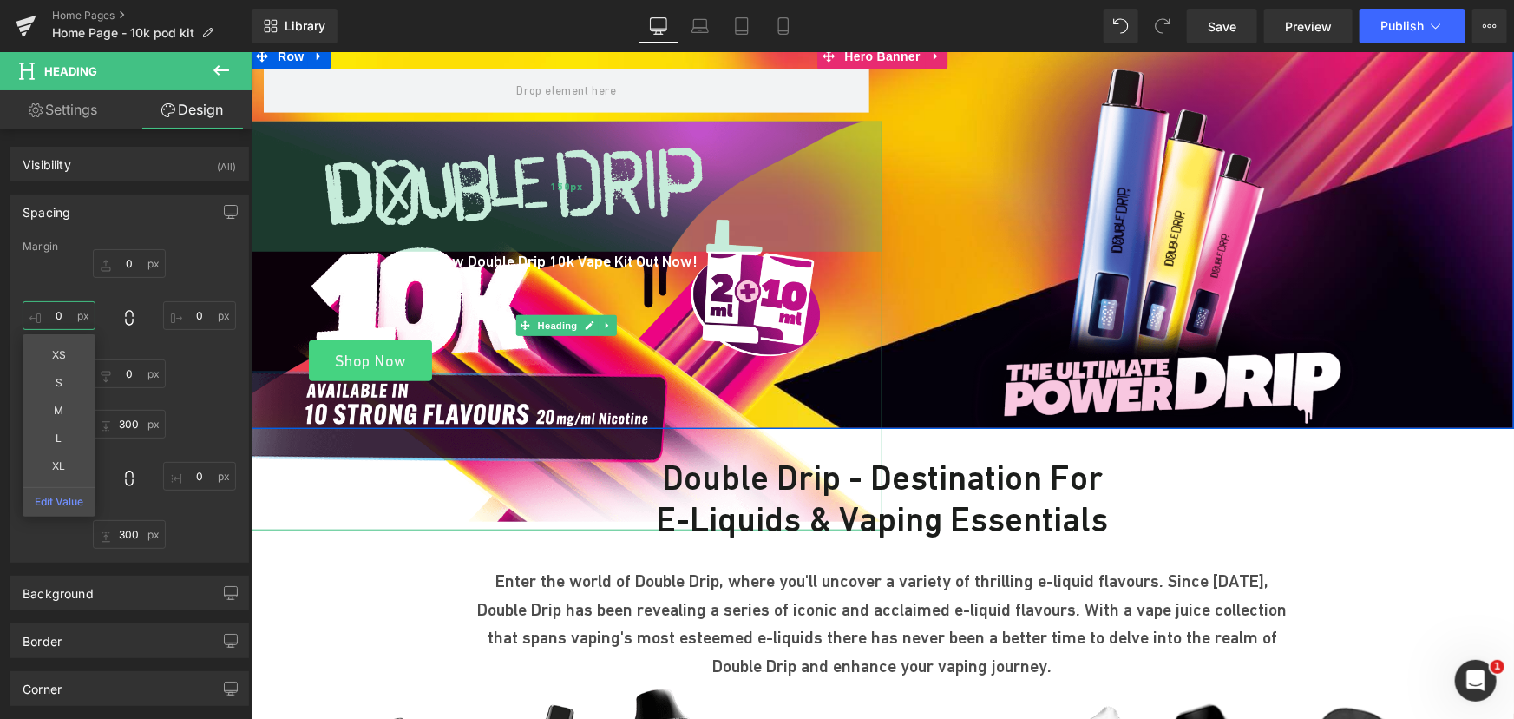
click at [809, 121] on div "150px" at bounding box center [566, 186] width 632 height 130
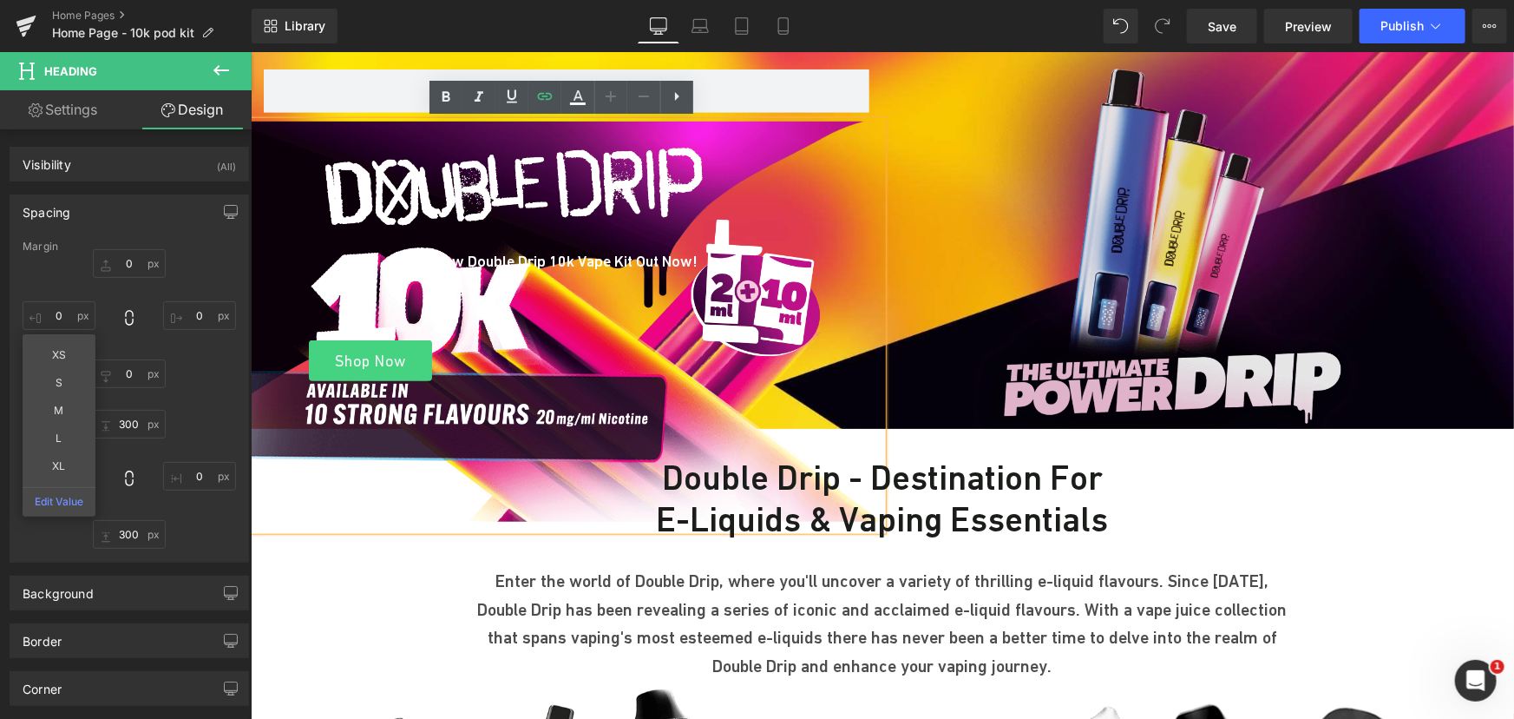
click at [1004, 197] on img at bounding box center [1164, 236] width 393 height 386
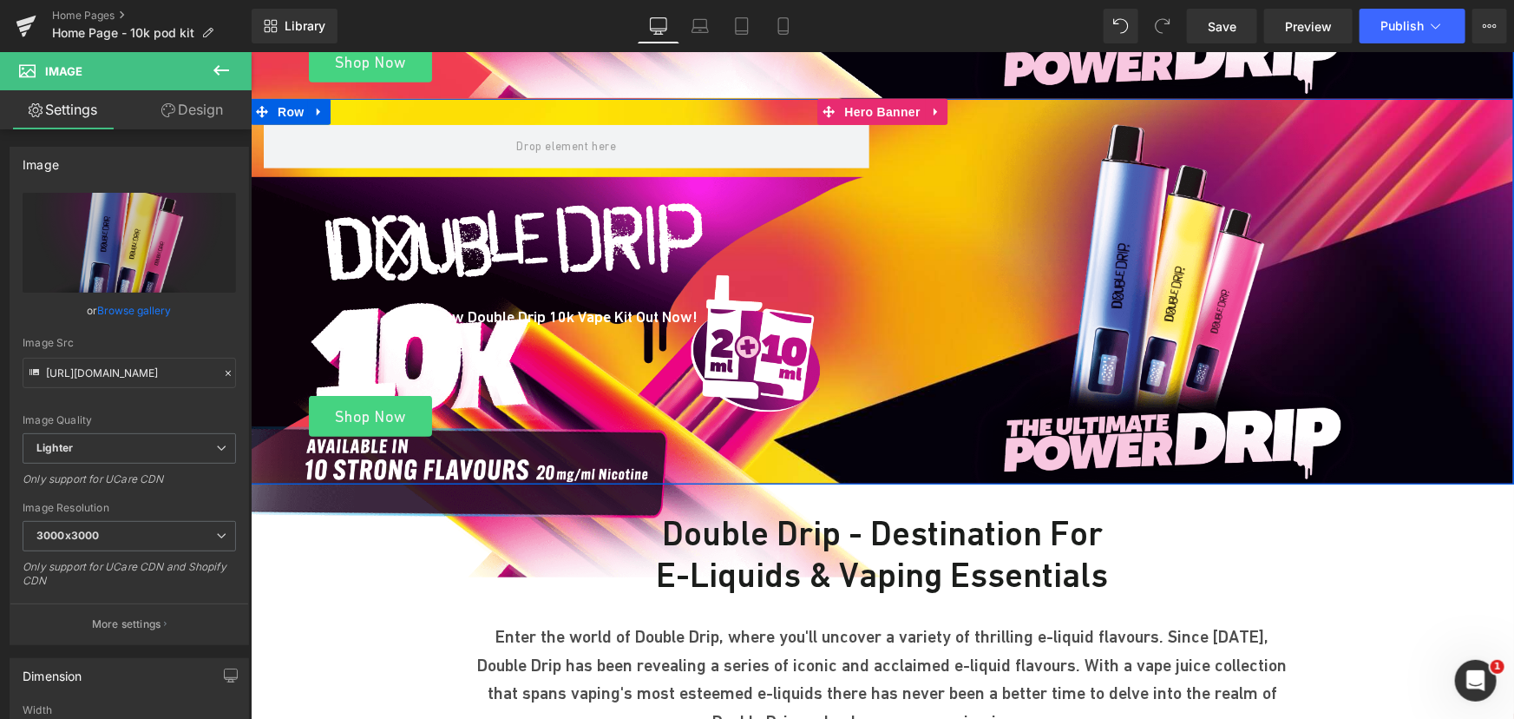
scroll to position [443, 0]
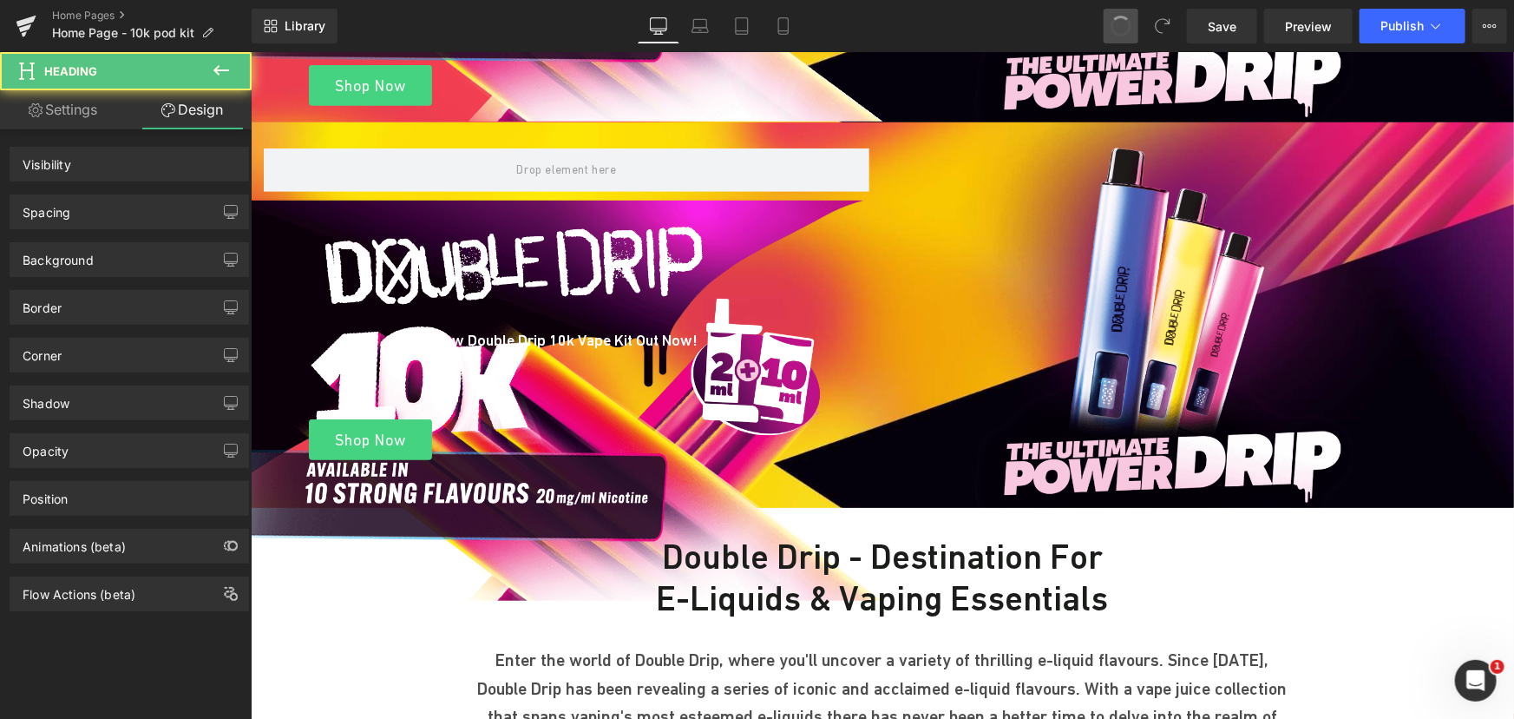
click at [1128, 31] on span at bounding box center [1121, 26] width 24 height 24
click at [1128, 31] on span at bounding box center [1121, 26] width 26 height 26
click at [1128, 31] on span at bounding box center [1121, 26] width 24 height 24
click at [1128, 31] on span at bounding box center [1121, 26] width 26 height 26
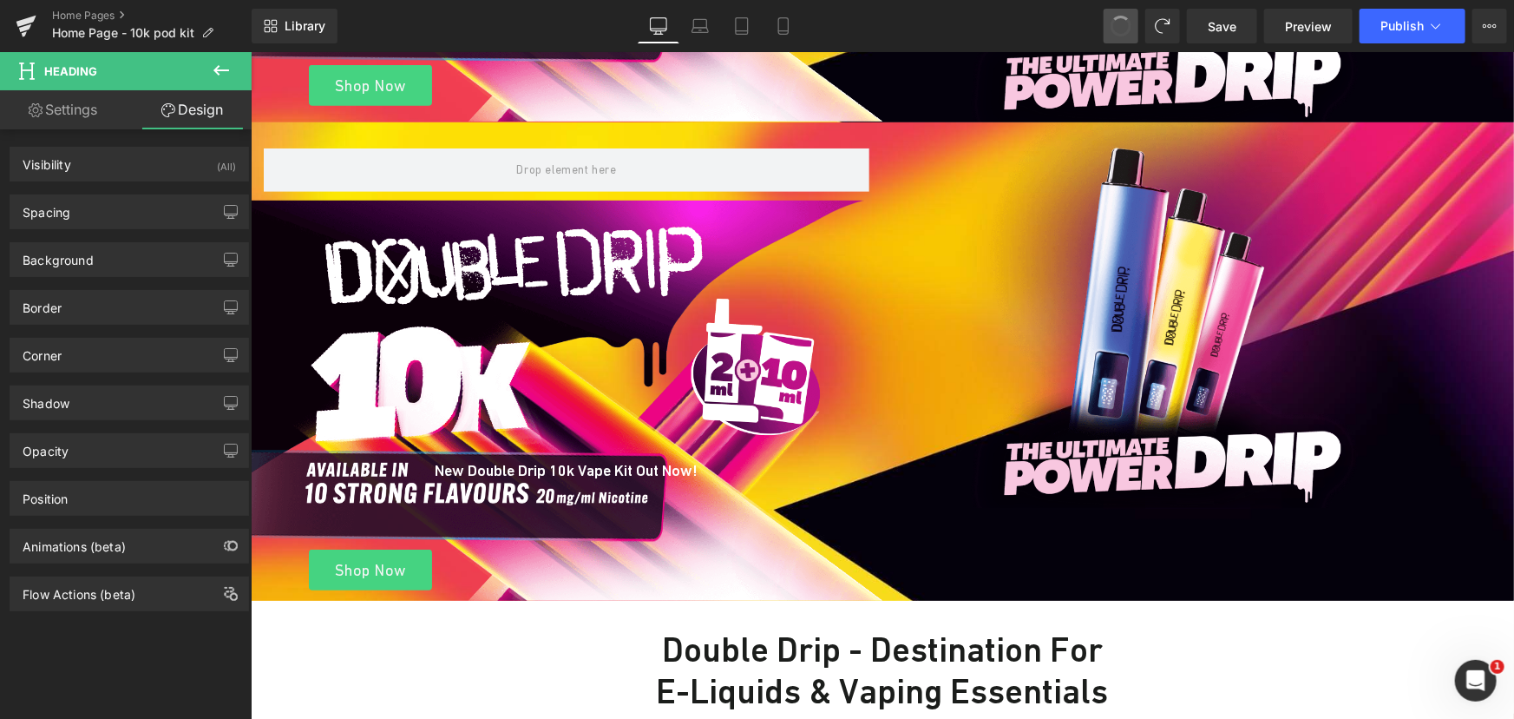
click at [1128, 31] on span at bounding box center [1121, 26] width 23 height 23
click at [1128, 31] on span at bounding box center [1121, 26] width 26 height 26
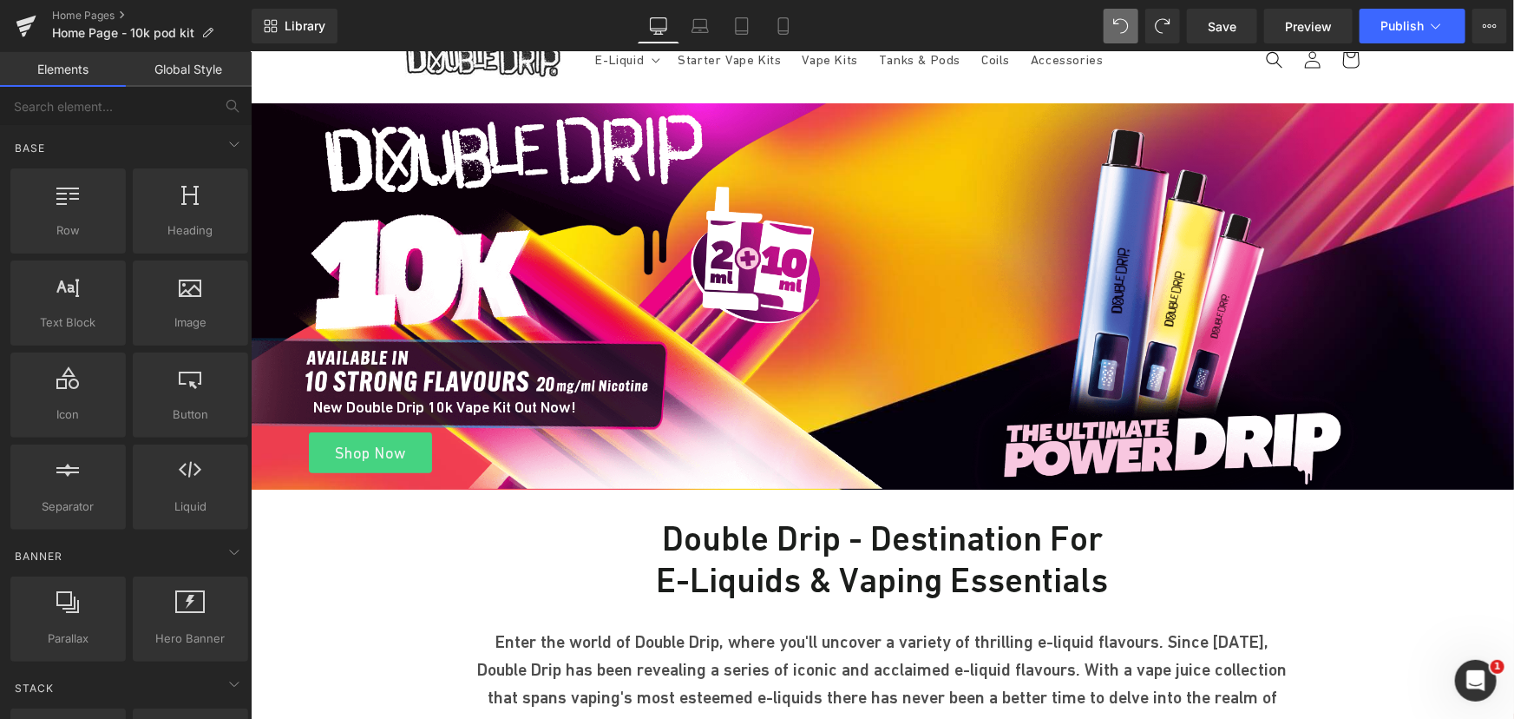
scroll to position [49, 0]
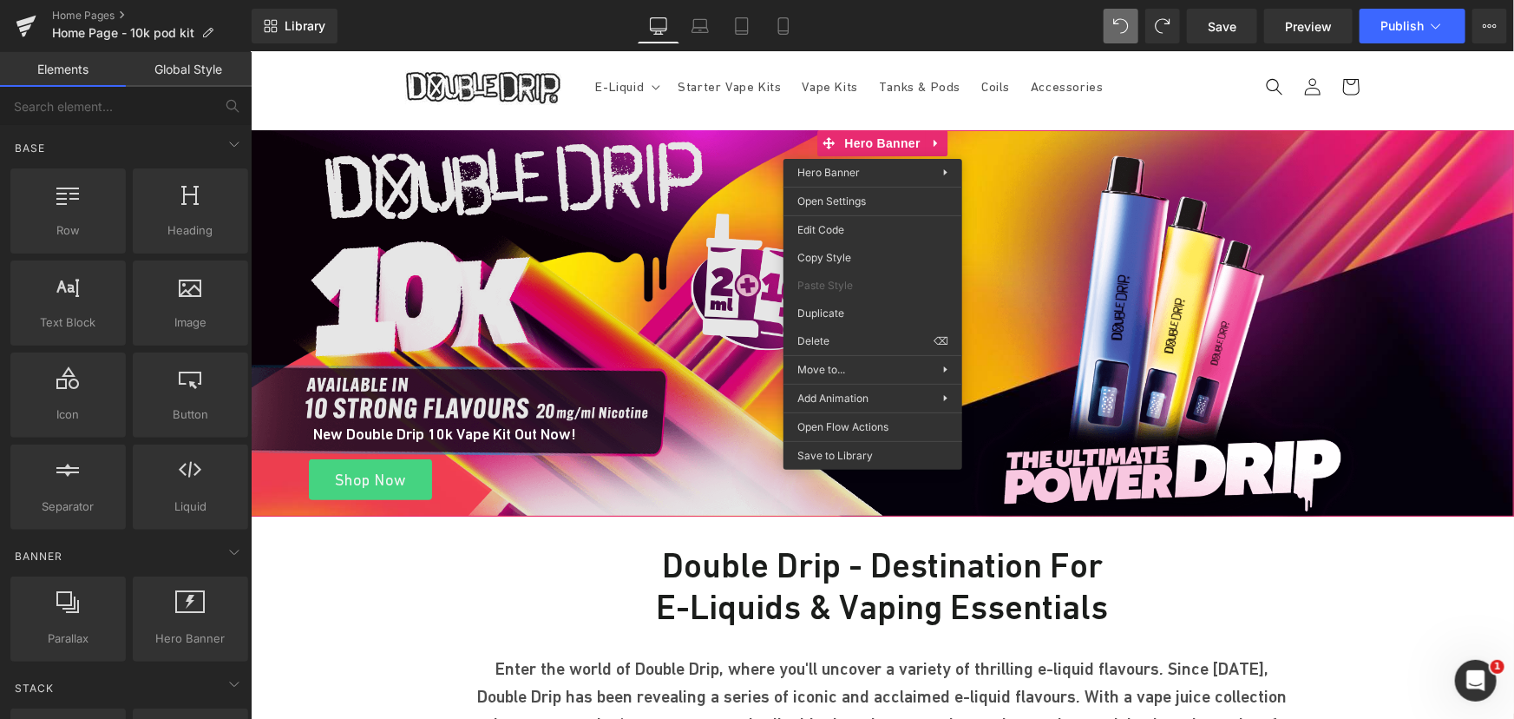
drag, startPoint x: 1092, startPoint y: 364, endPoint x: 841, endPoint y: 313, distance: 255.8
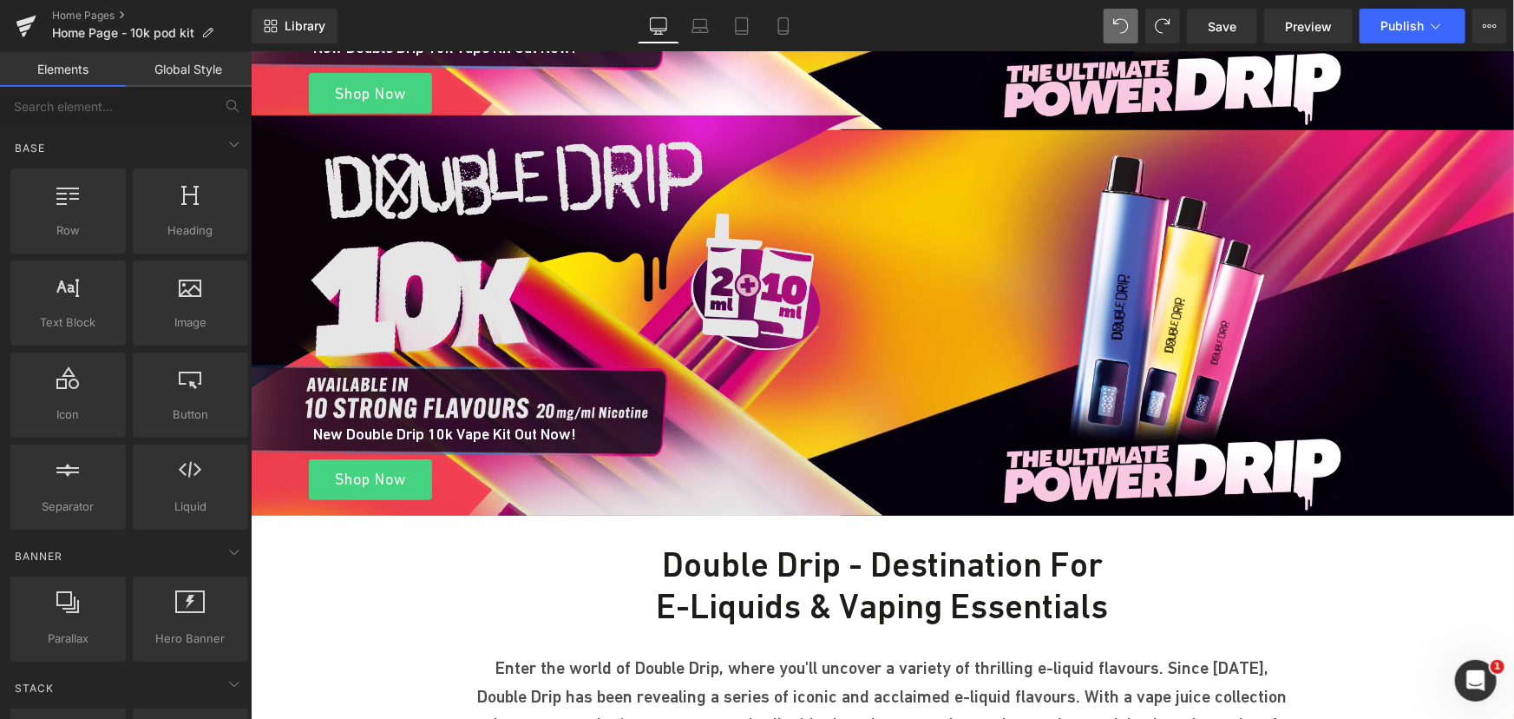
scroll to position [443, 0]
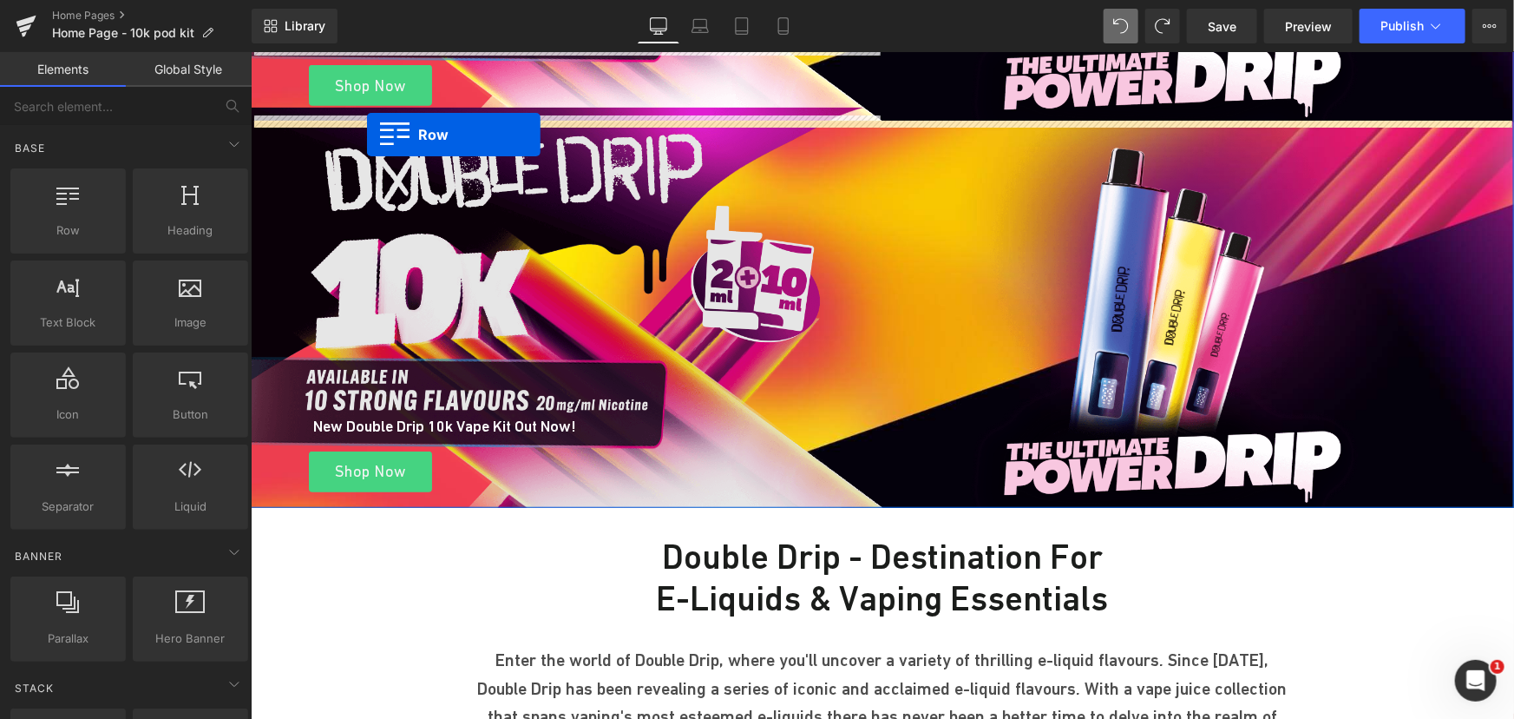
drag, startPoint x: 345, startPoint y: 253, endPoint x: 366, endPoint y: 134, distance: 120.9
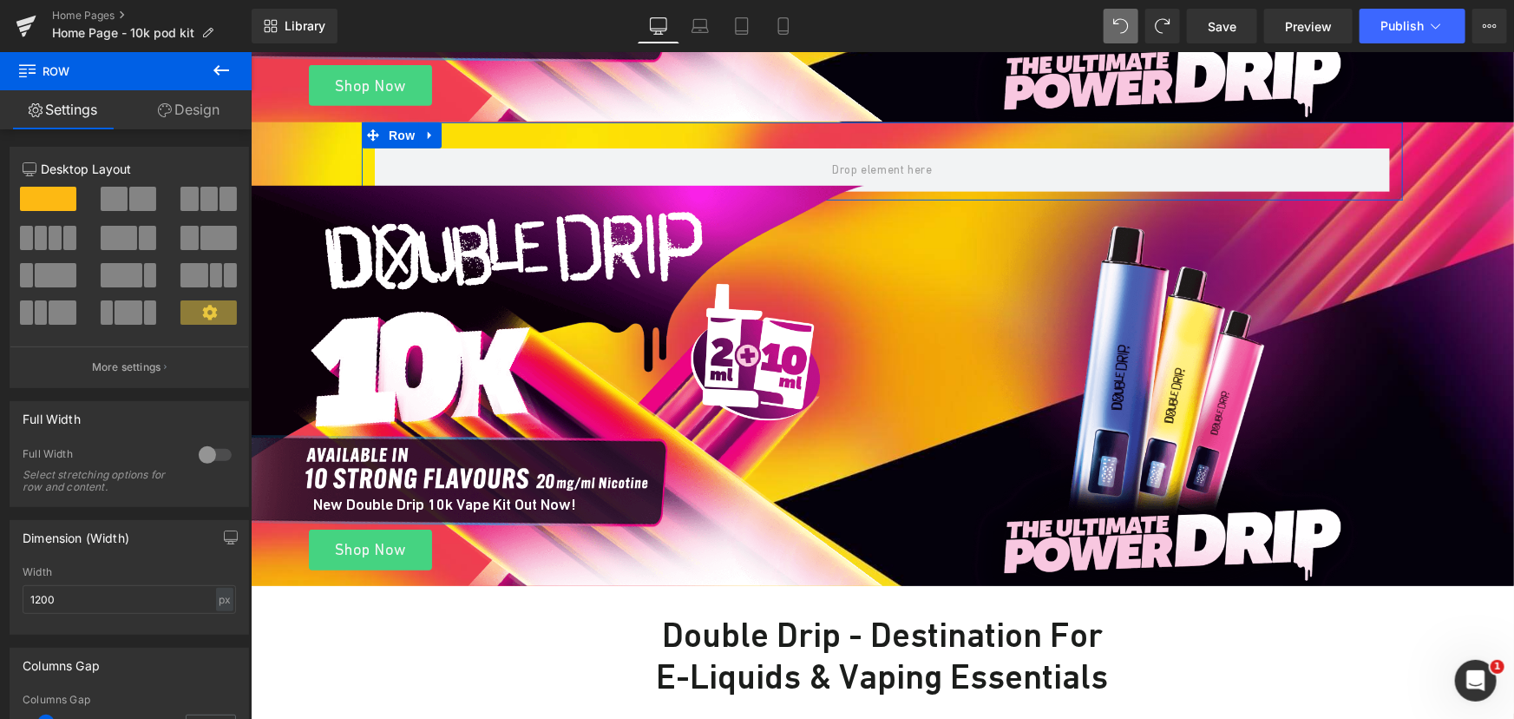
click at [117, 200] on span at bounding box center [114, 199] width 27 height 24
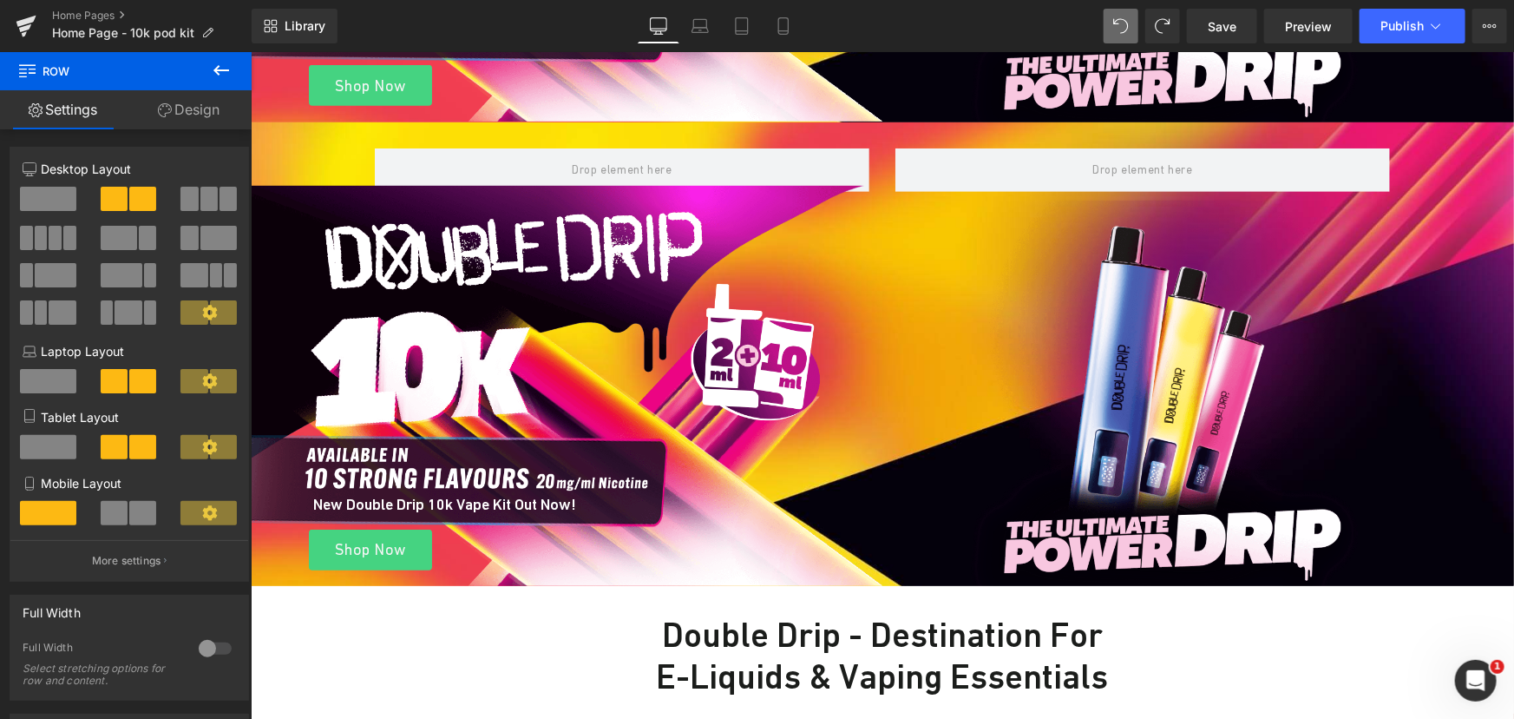
click at [215, 69] on icon at bounding box center [221, 70] width 16 height 10
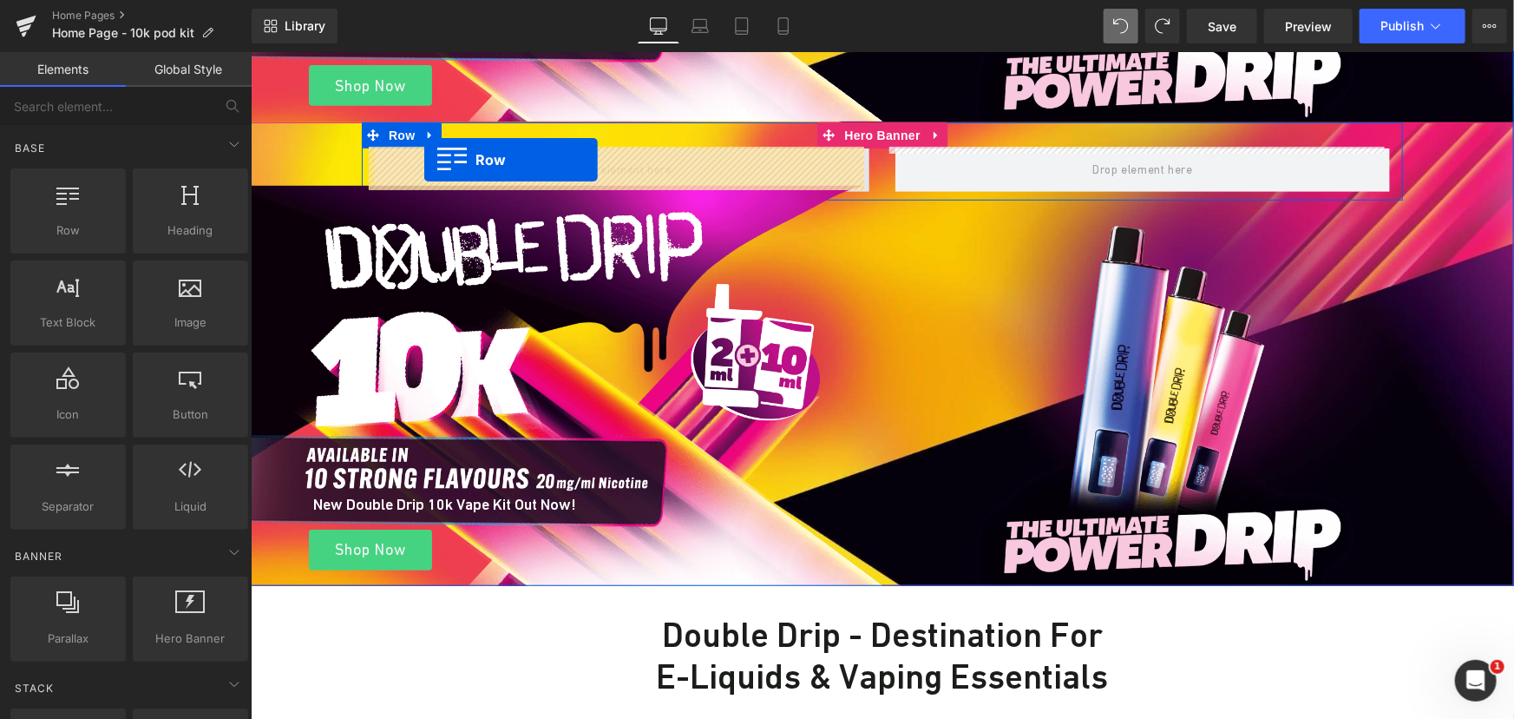
drag, startPoint x: 358, startPoint y: 190, endPoint x: 424, endPoint y: 159, distance: 72.2
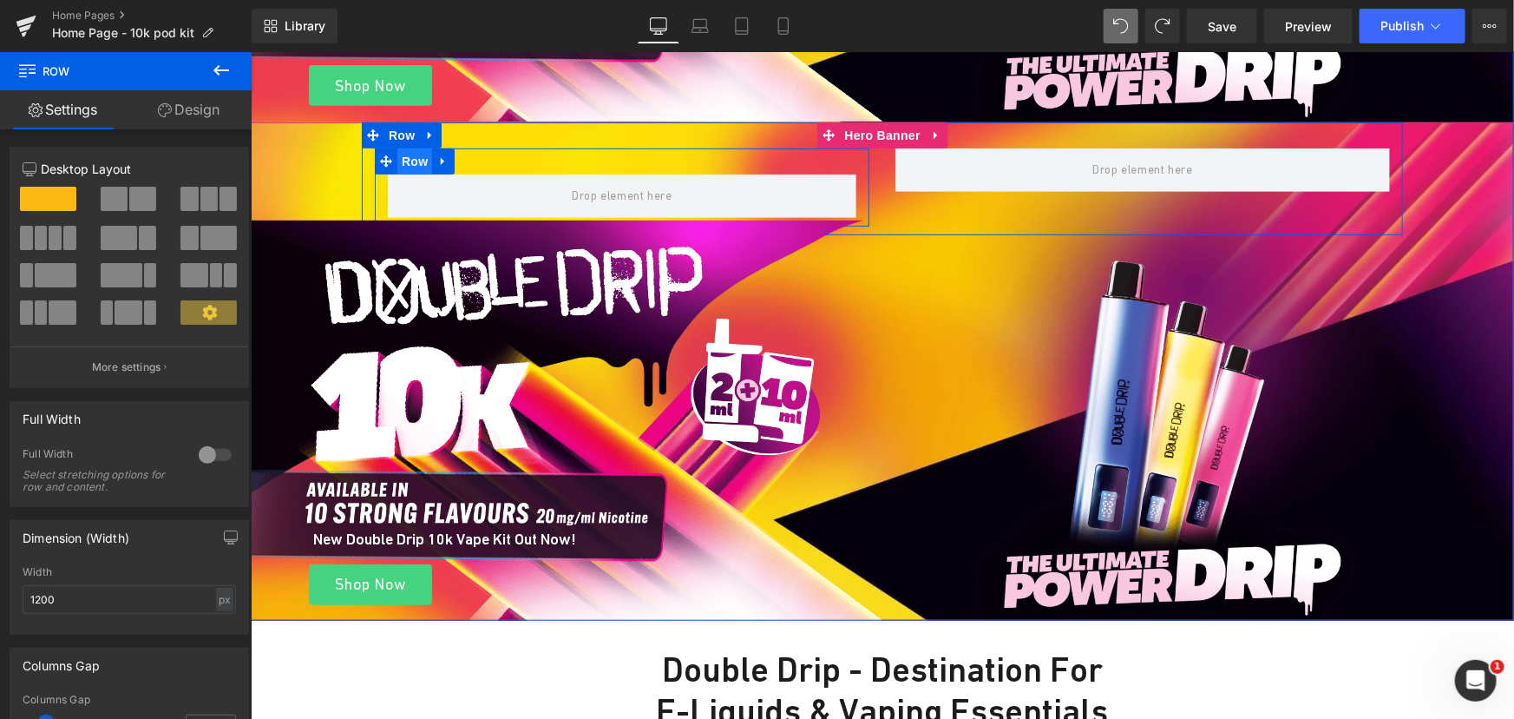
click at [397, 164] on span "Row" at bounding box center [414, 161] width 35 height 26
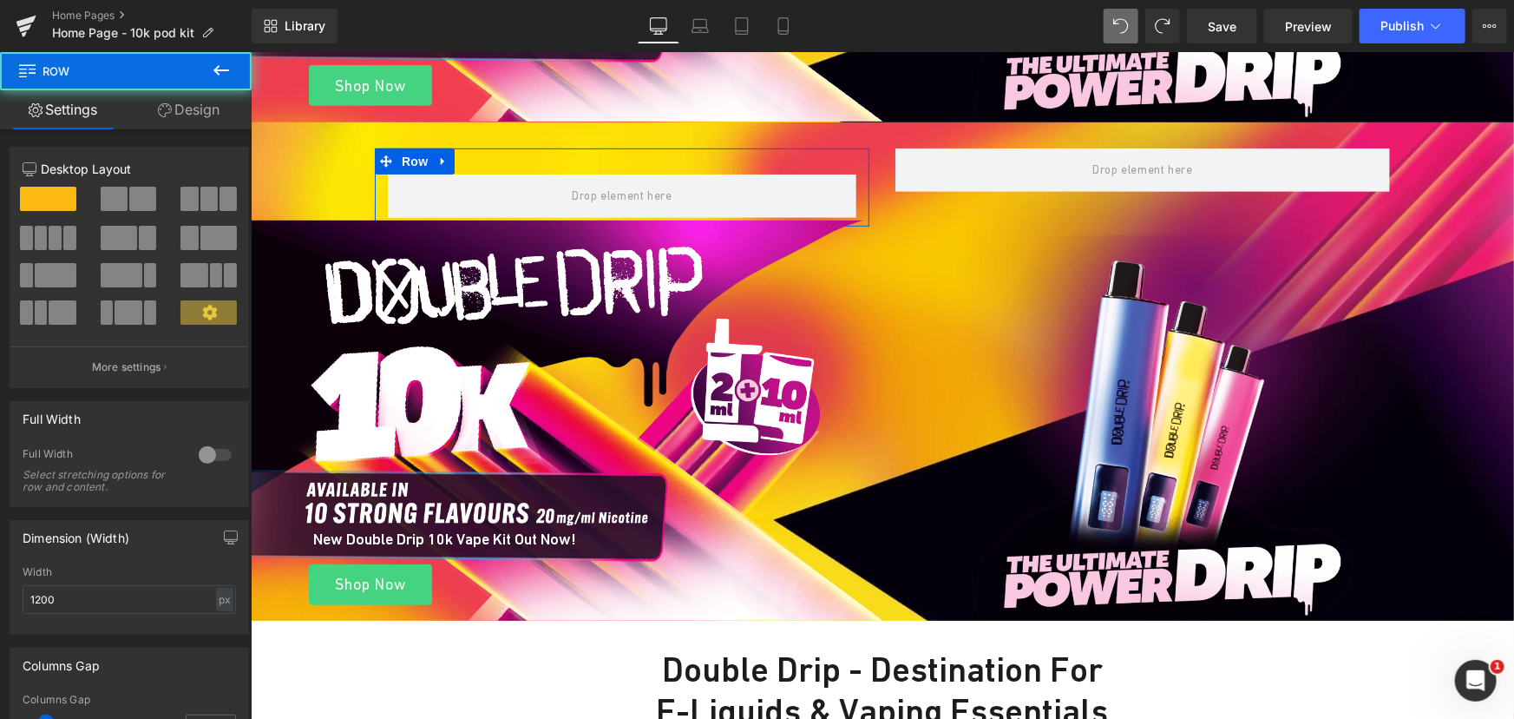
click at [220, 98] on link "Design" at bounding box center [189, 109] width 126 height 39
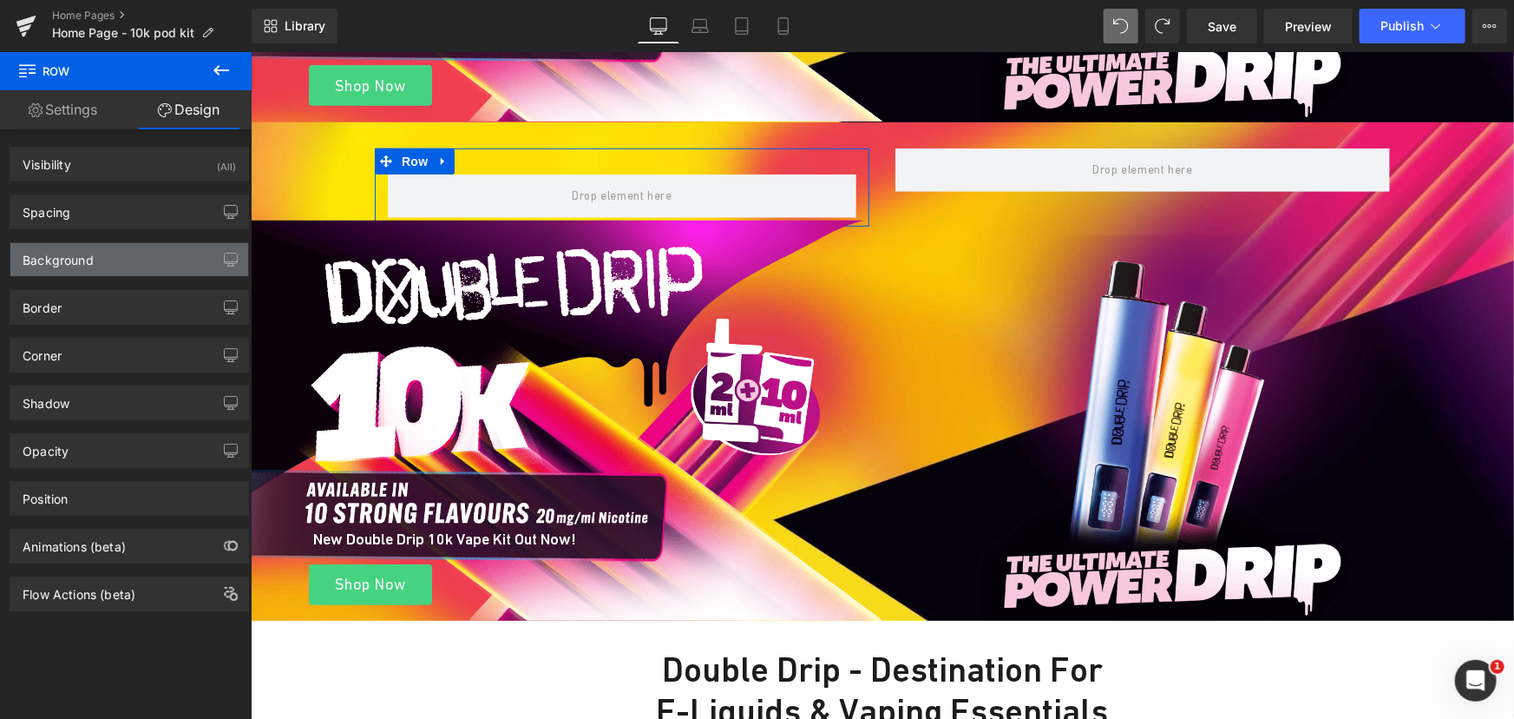
click at [113, 252] on div "Background" at bounding box center [129, 259] width 238 height 33
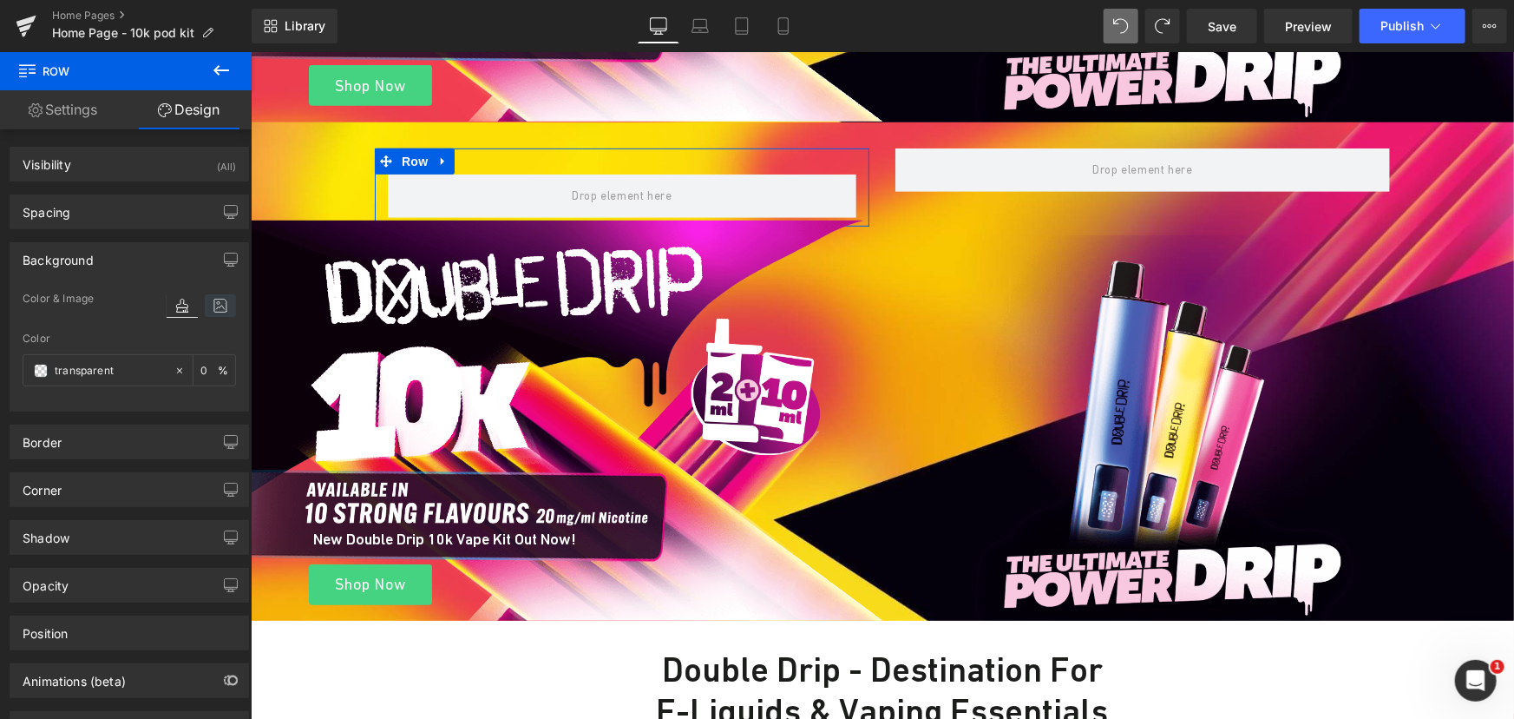
click at [216, 304] on icon at bounding box center [220, 305] width 31 height 23
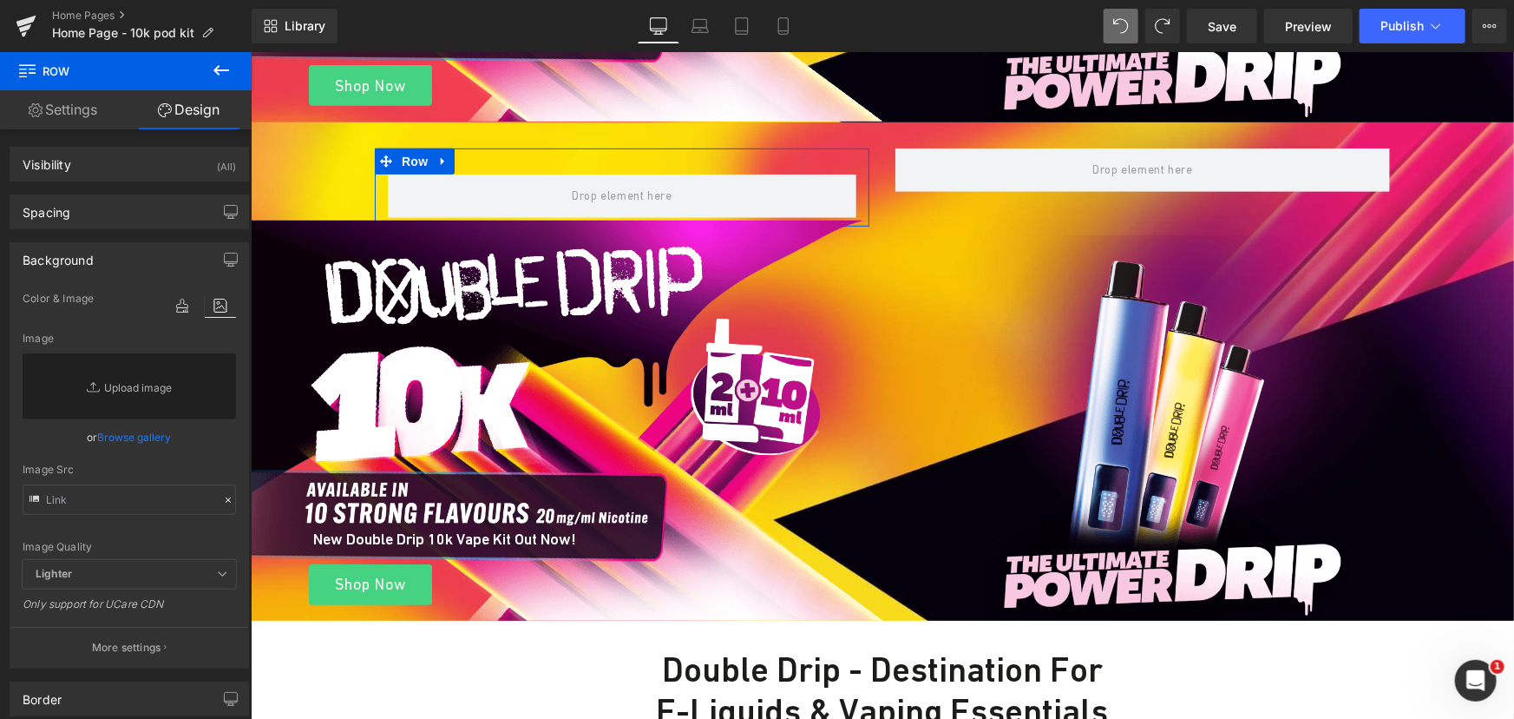
click at [146, 435] on link "Browse gallery" at bounding box center [135, 437] width 74 height 30
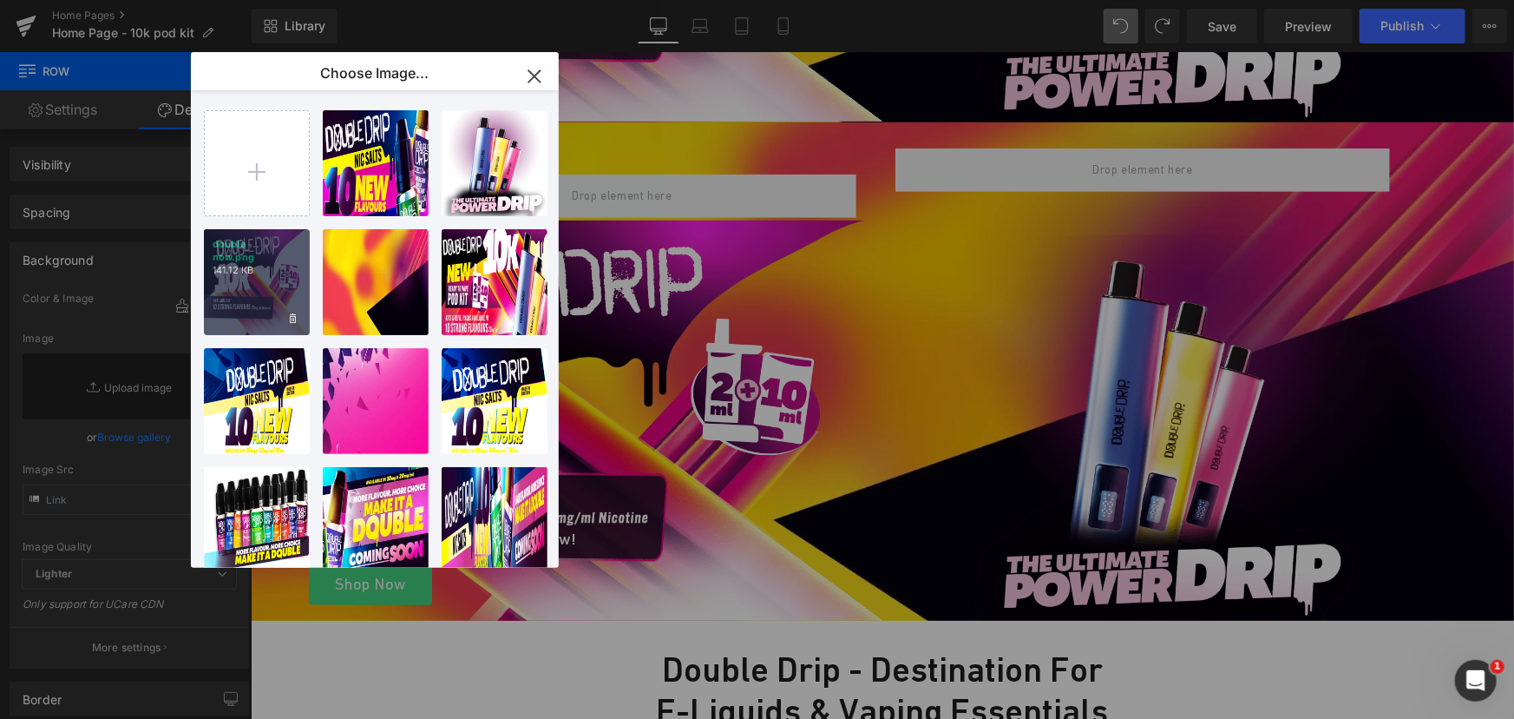
click at [279, 282] on div "double ... now.png 141.12 KB" at bounding box center [257, 282] width 106 height 106
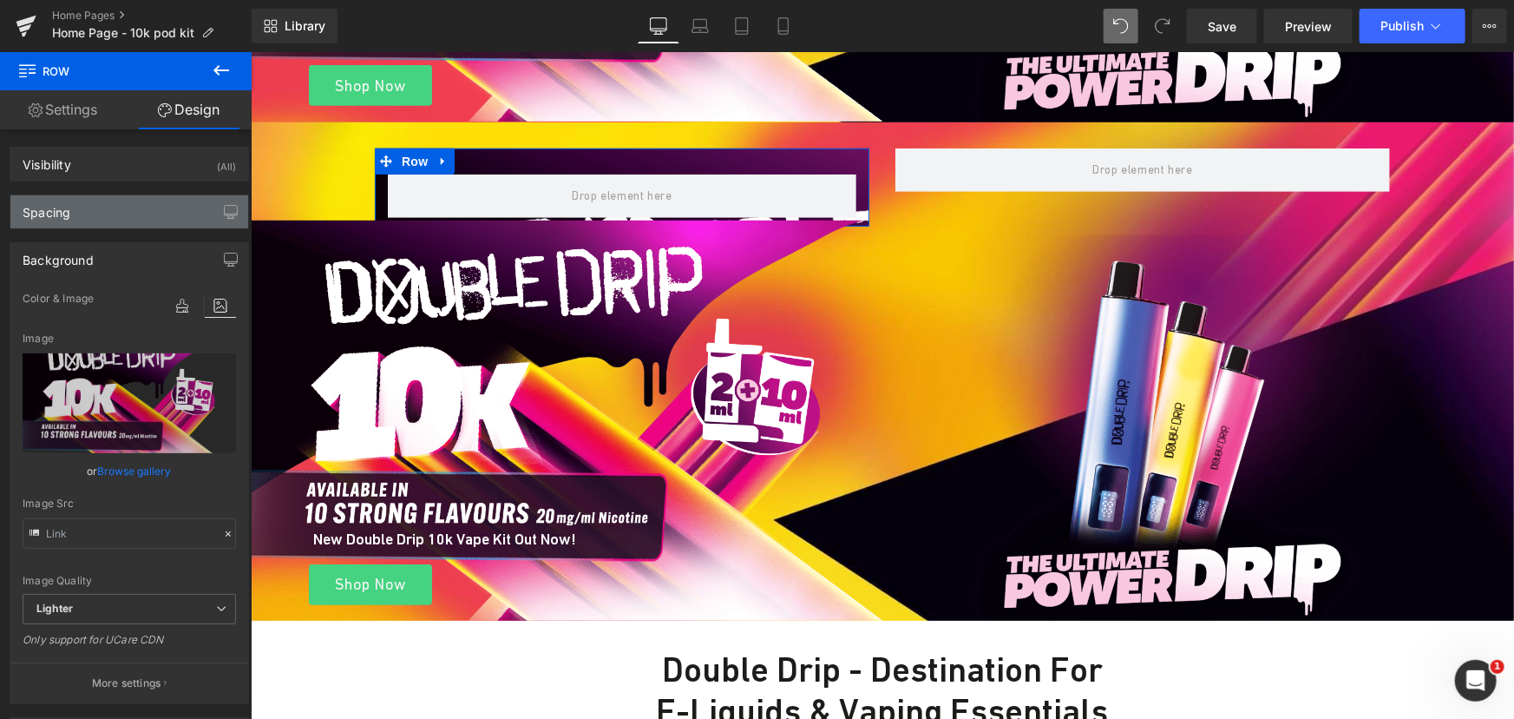
click at [129, 207] on div "Spacing" at bounding box center [129, 211] width 238 height 33
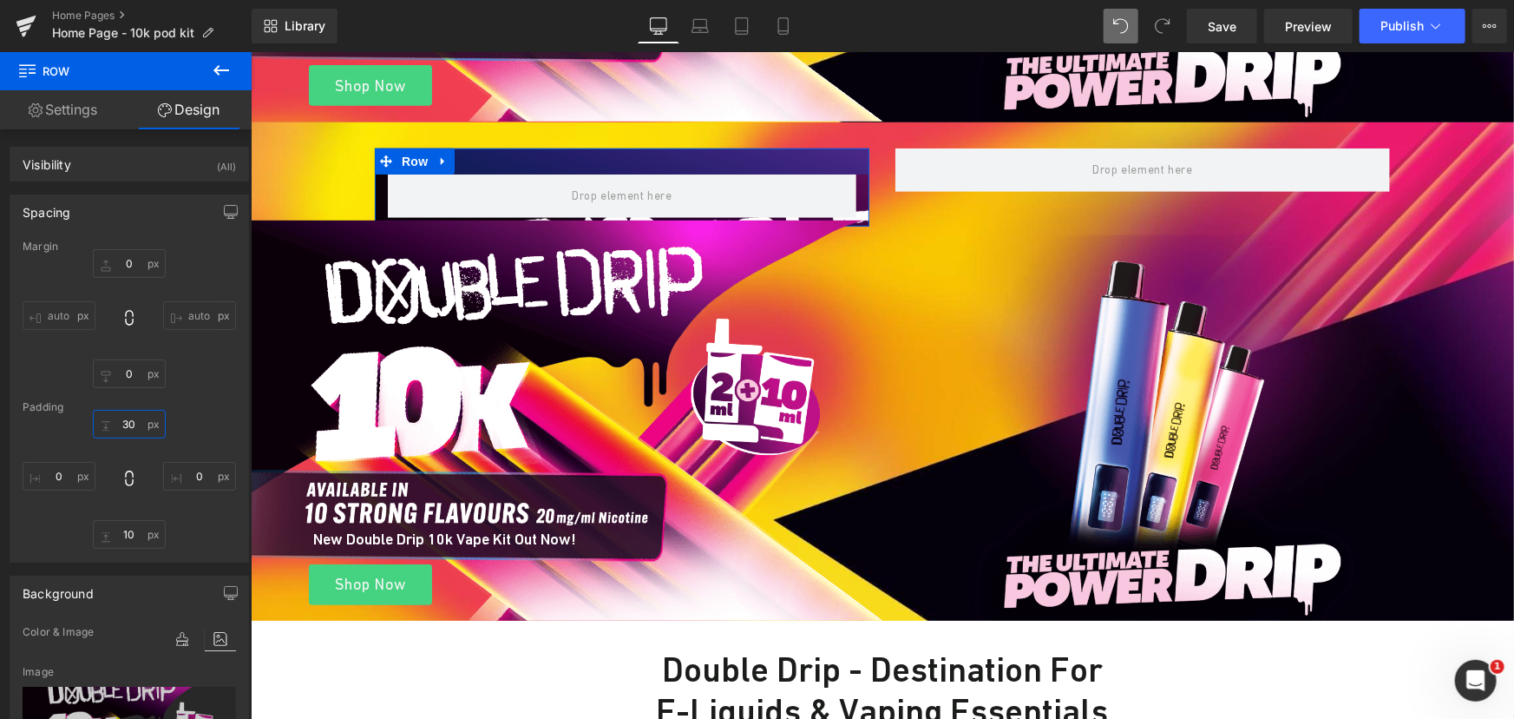
click at [128, 419] on input "text" at bounding box center [129, 424] width 73 height 29
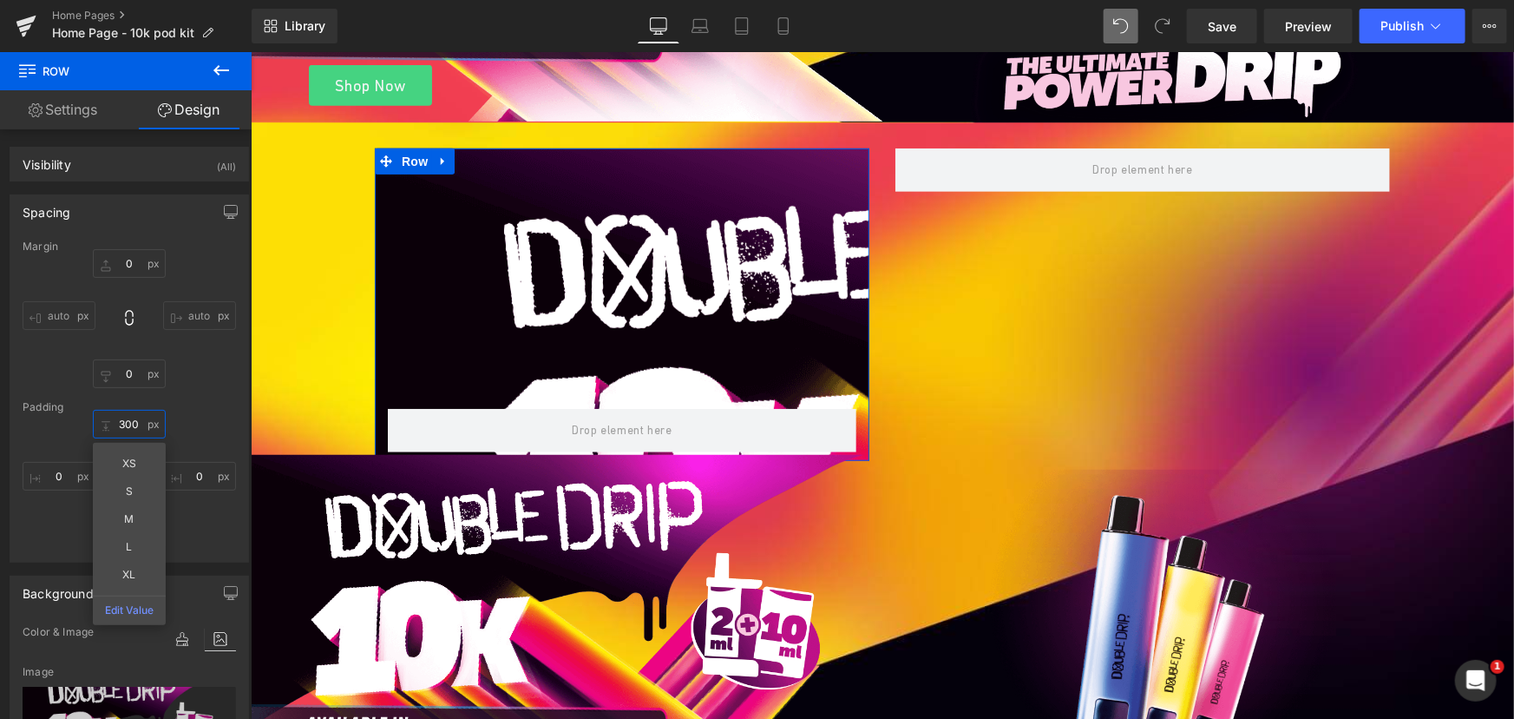
type input "300"
click at [193, 520] on div "300 XS S M L XL Edit Value" at bounding box center [129, 479] width 213 height 139
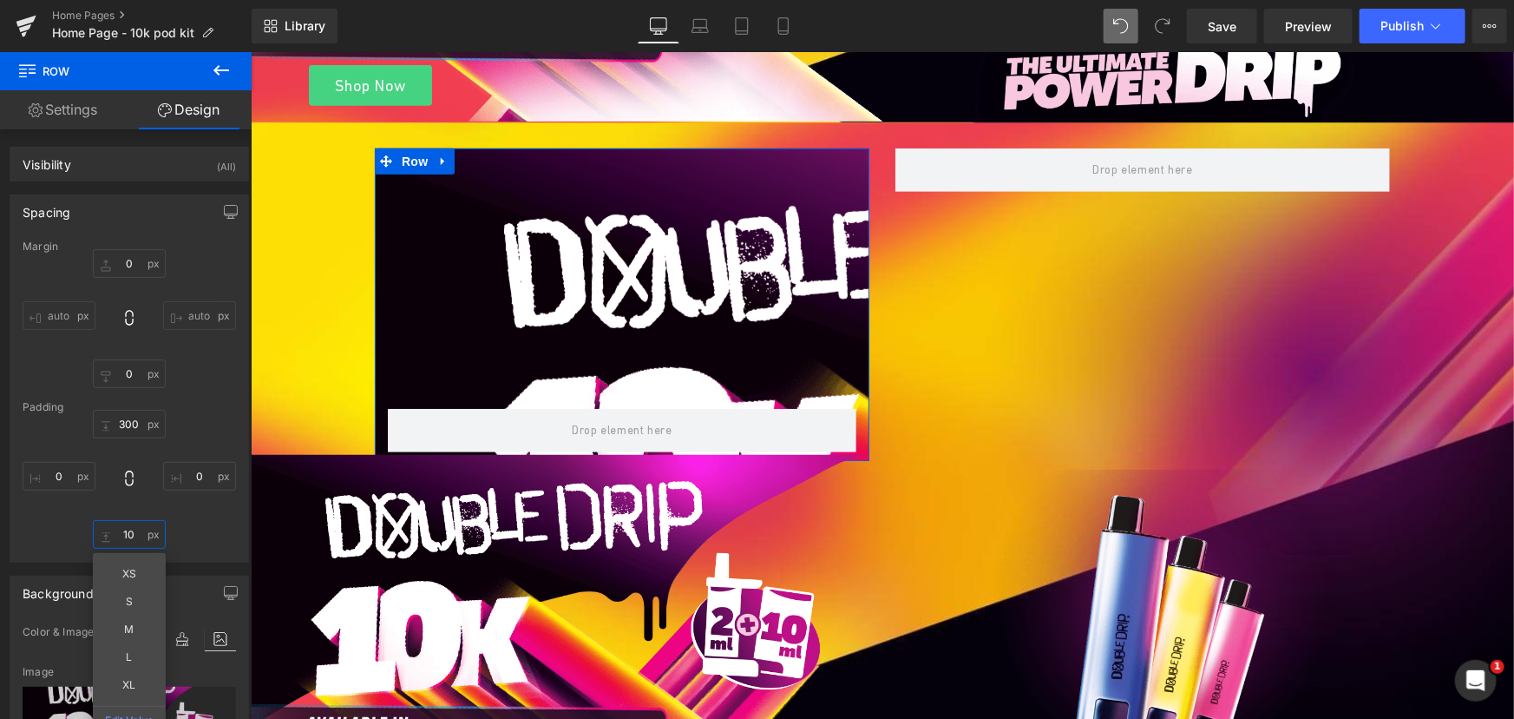
click at [129, 533] on input "text" at bounding box center [129, 534] width 73 height 29
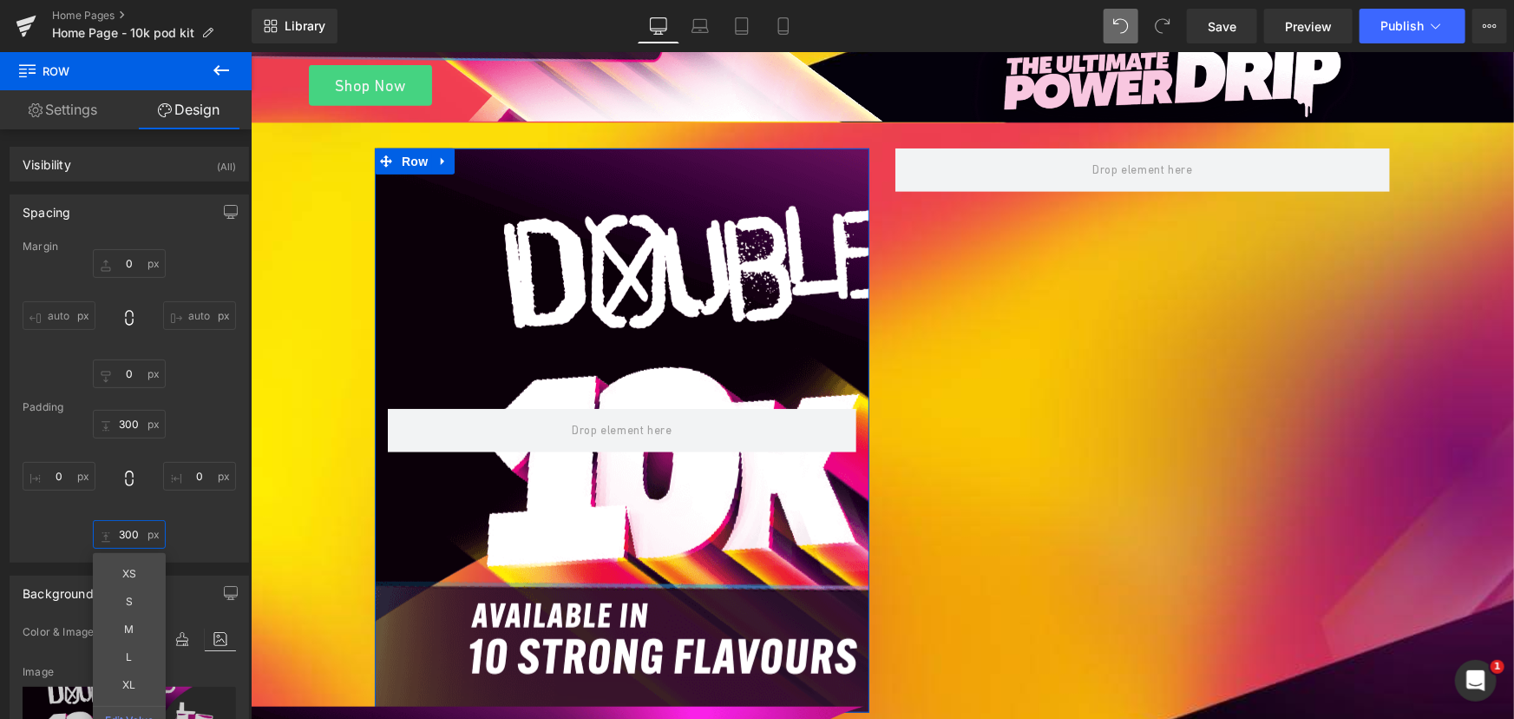
type input "300"
click at [216, 516] on div "300 300 XS S M L XL Edit Value" at bounding box center [129, 479] width 213 height 139
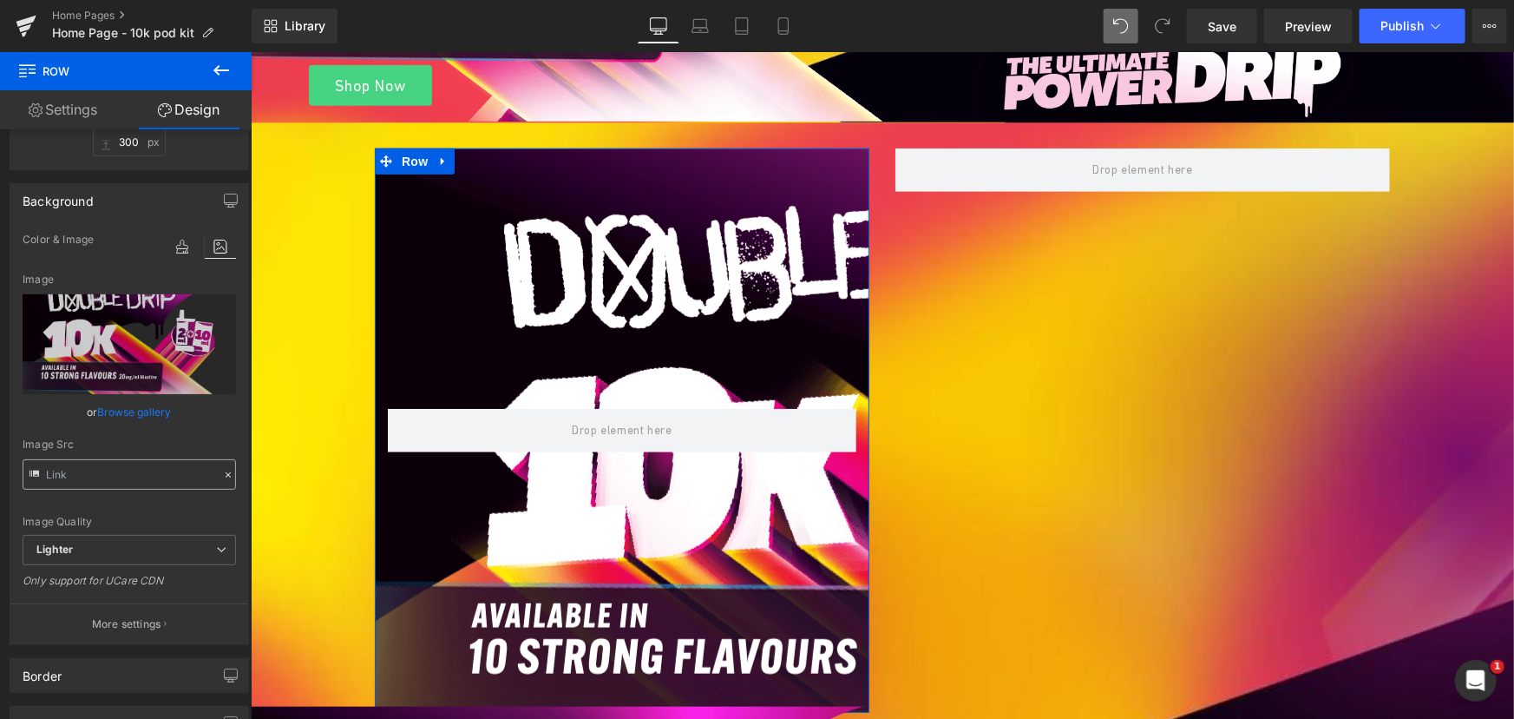
scroll to position [394, 0]
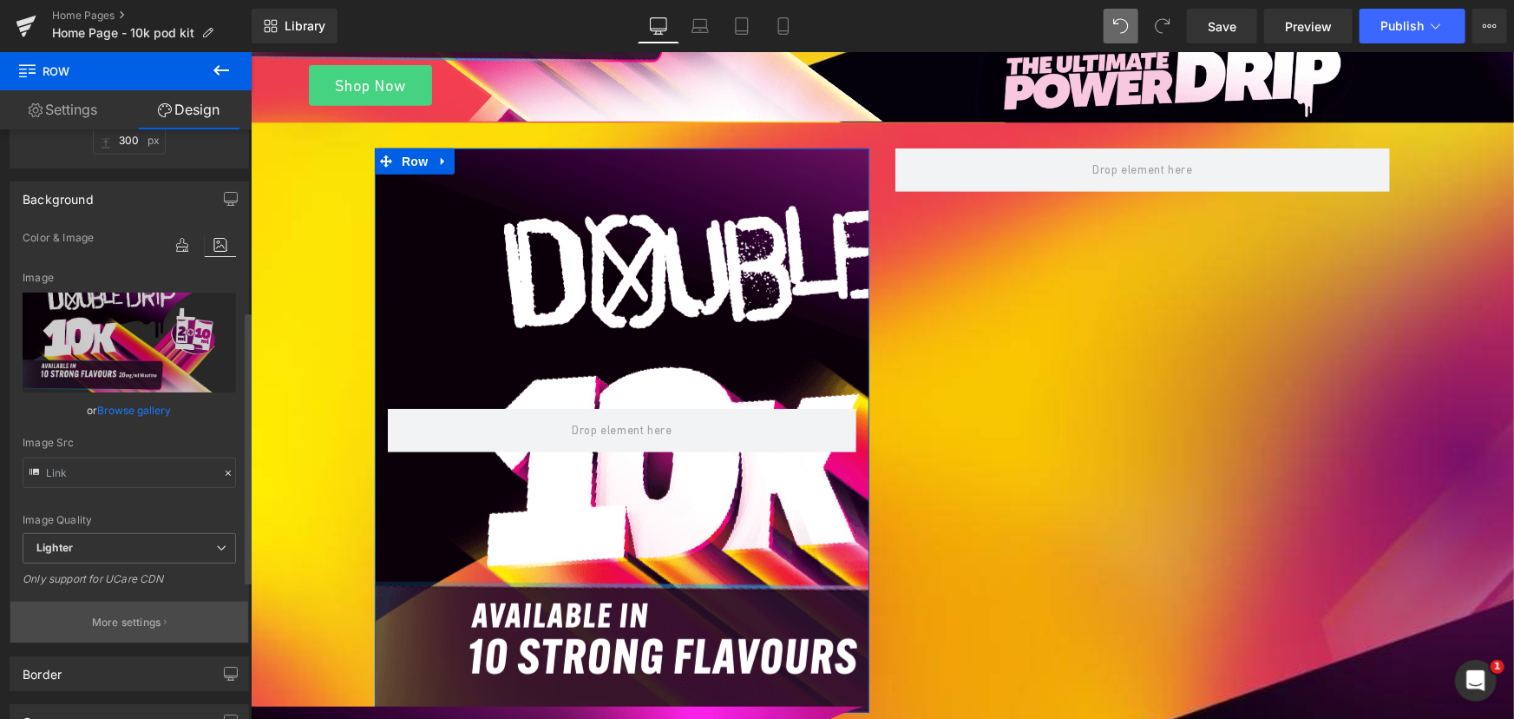
click at [133, 616] on p "More settings" at bounding box center [126, 622] width 69 height 16
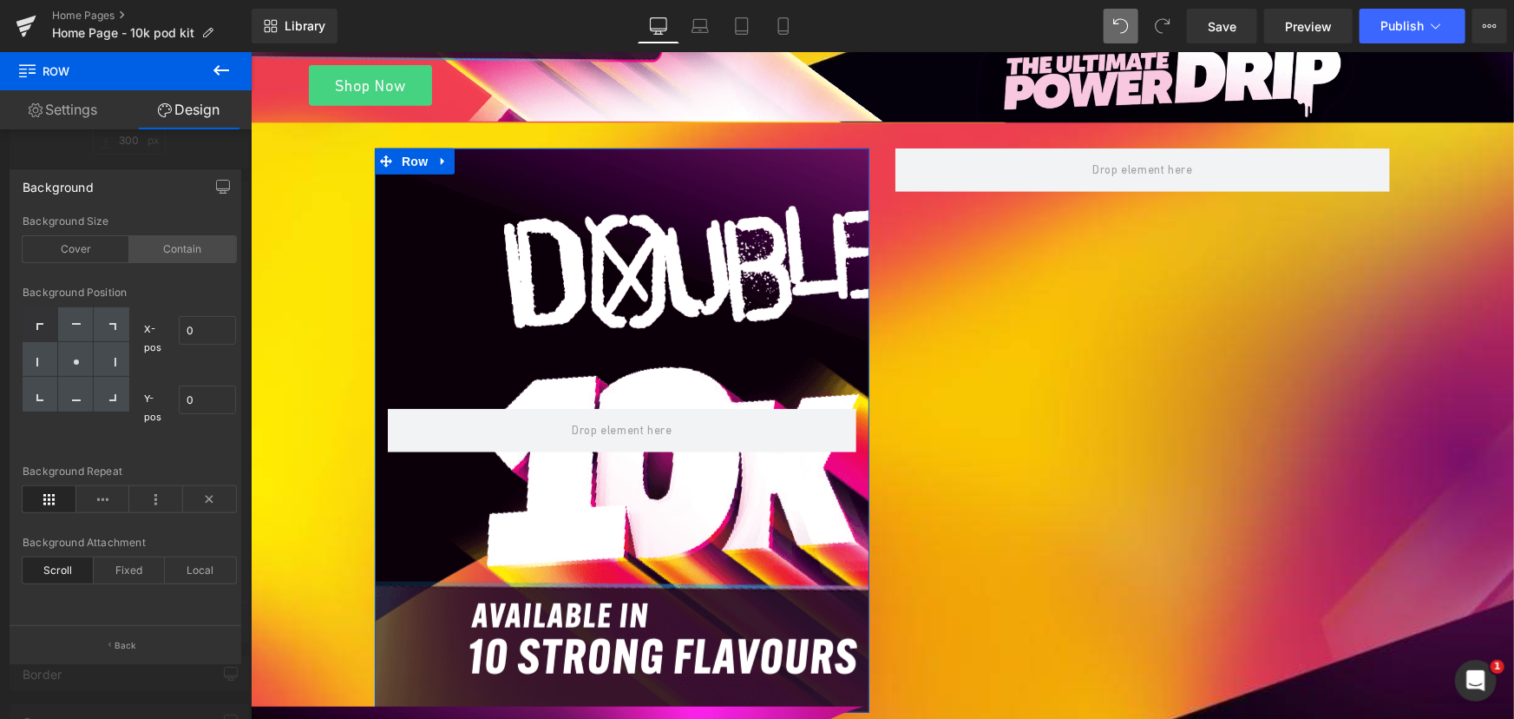
click at [167, 248] on div "Contain" at bounding box center [182, 249] width 107 height 26
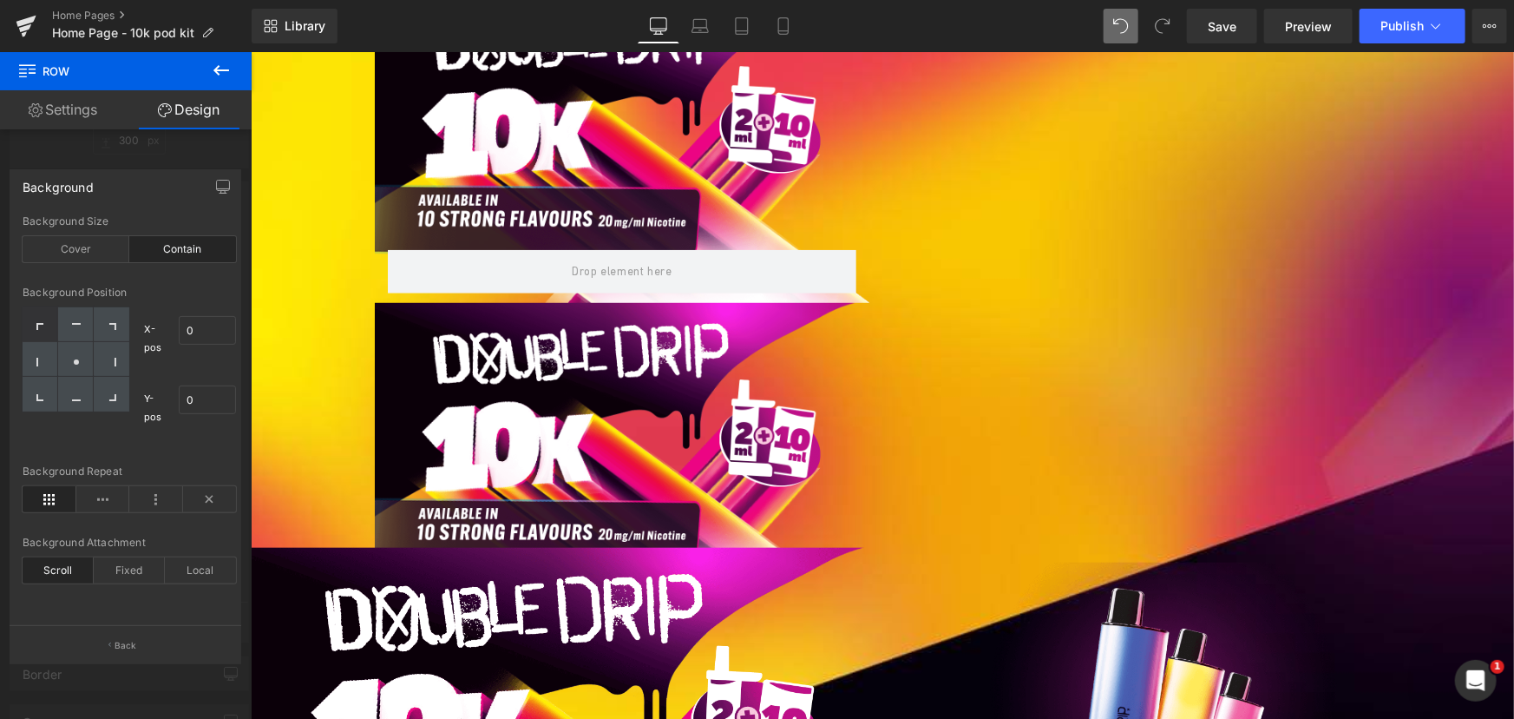
scroll to position [443, 0]
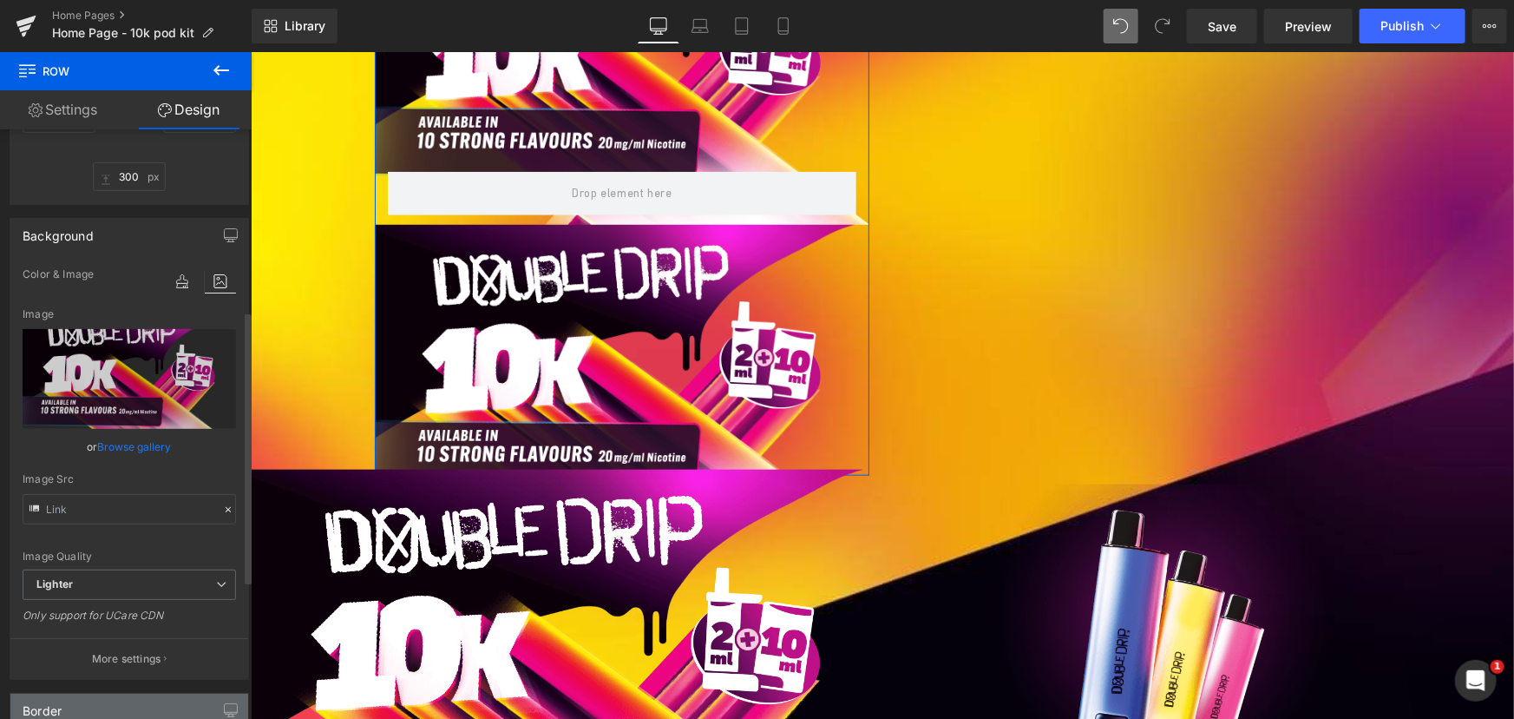
scroll to position [394, 0]
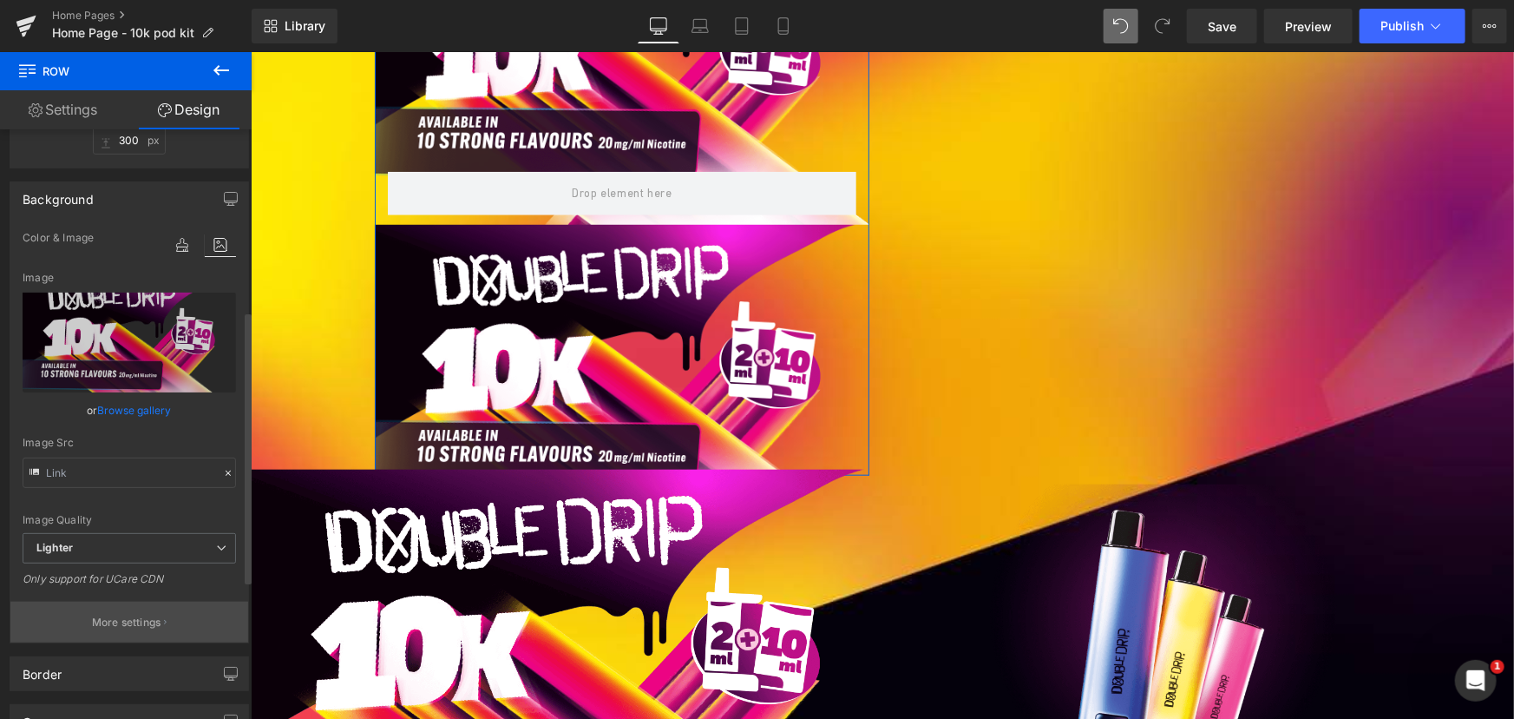
click at [136, 614] on p "More settings" at bounding box center [126, 622] width 69 height 16
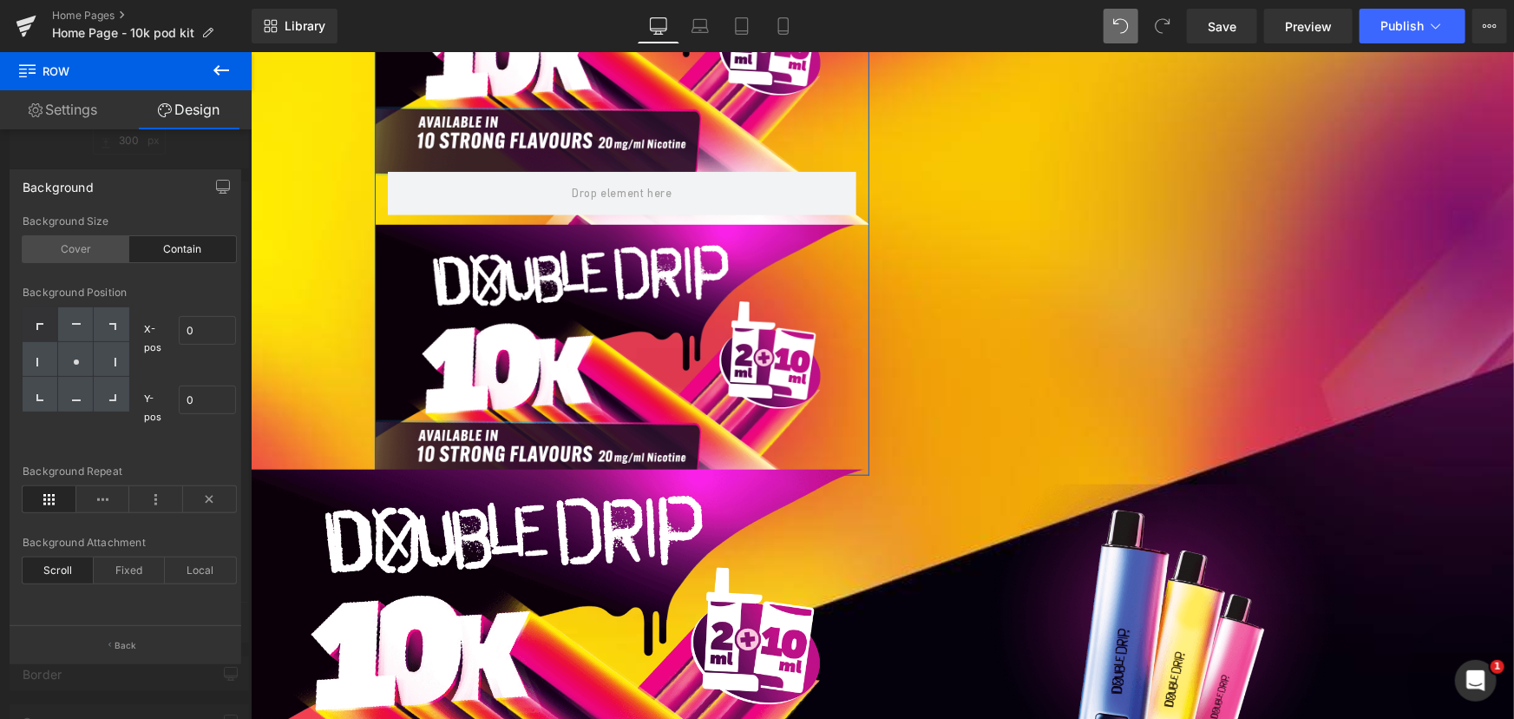
click at [95, 240] on div "Cover" at bounding box center [76, 249] width 107 height 26
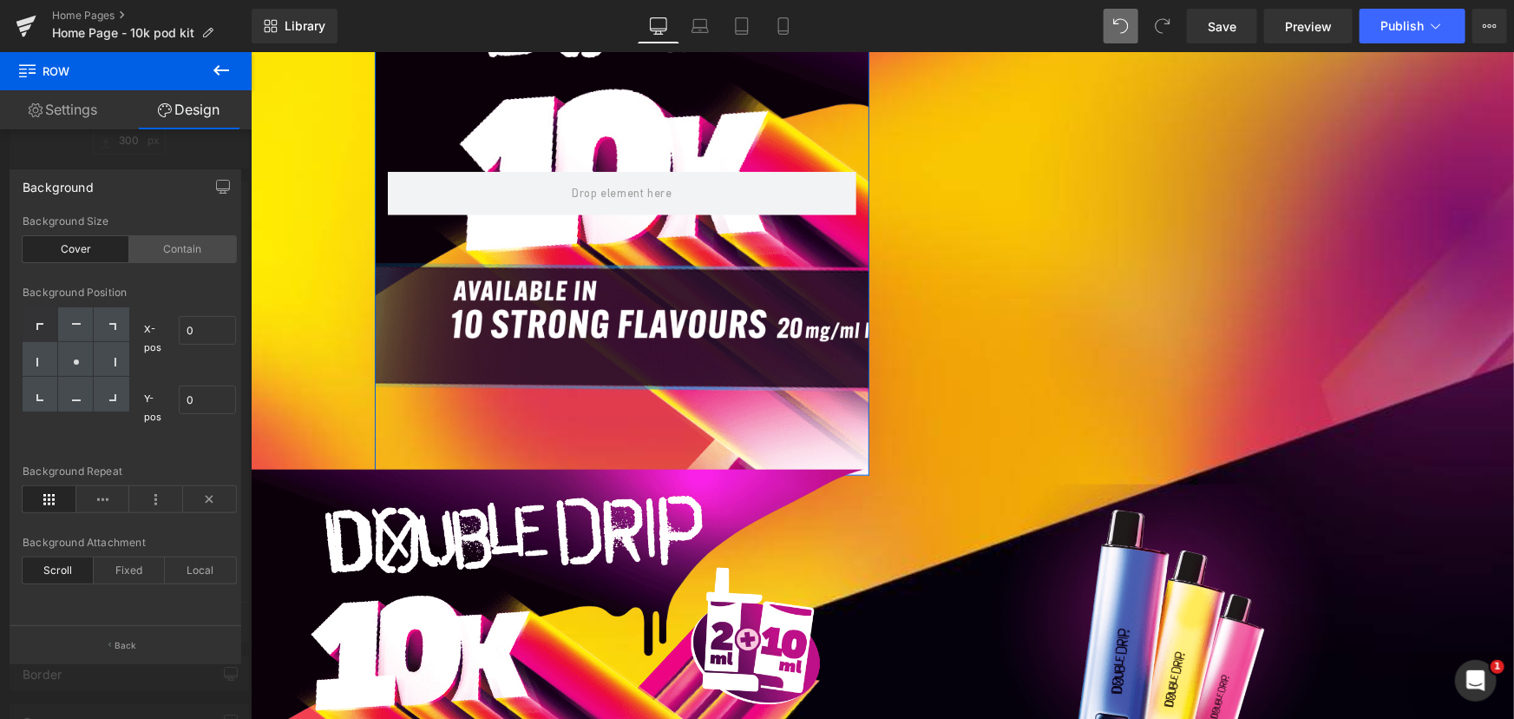
click at [156, 241] on div "Contain" at bounding box center [182, 249] width 107 height 26
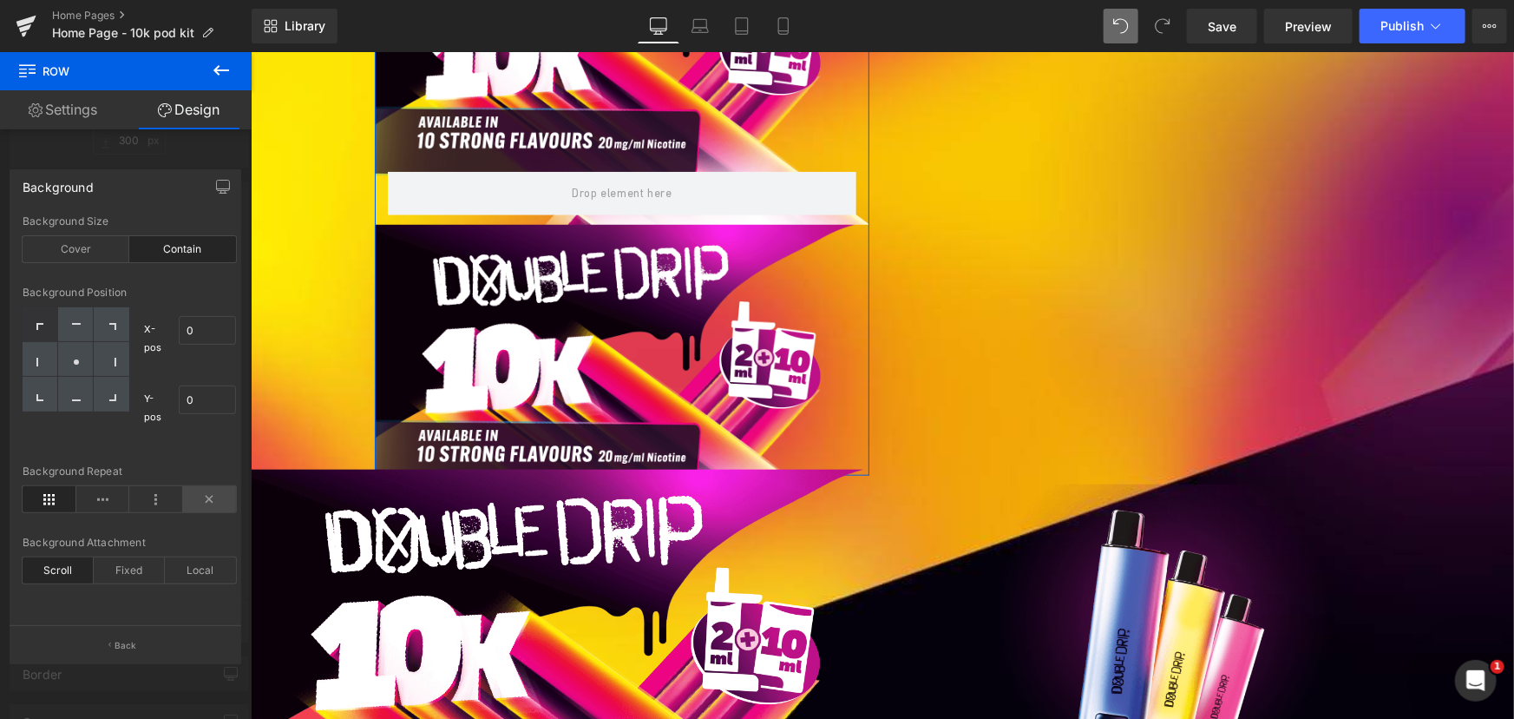
click at [207, 503] on icon at bounding box center [210, 499] width 54 height 26
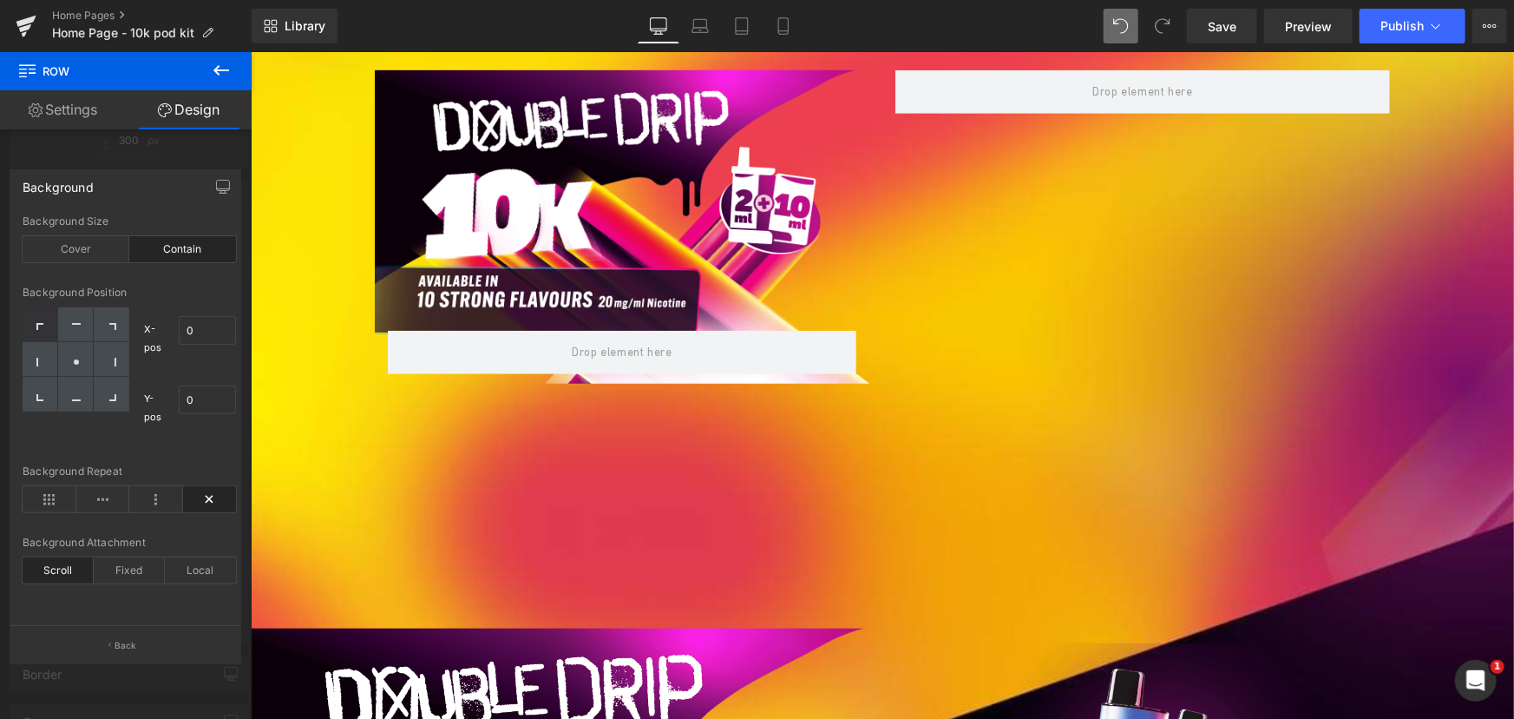
scroll to position [364, 0]
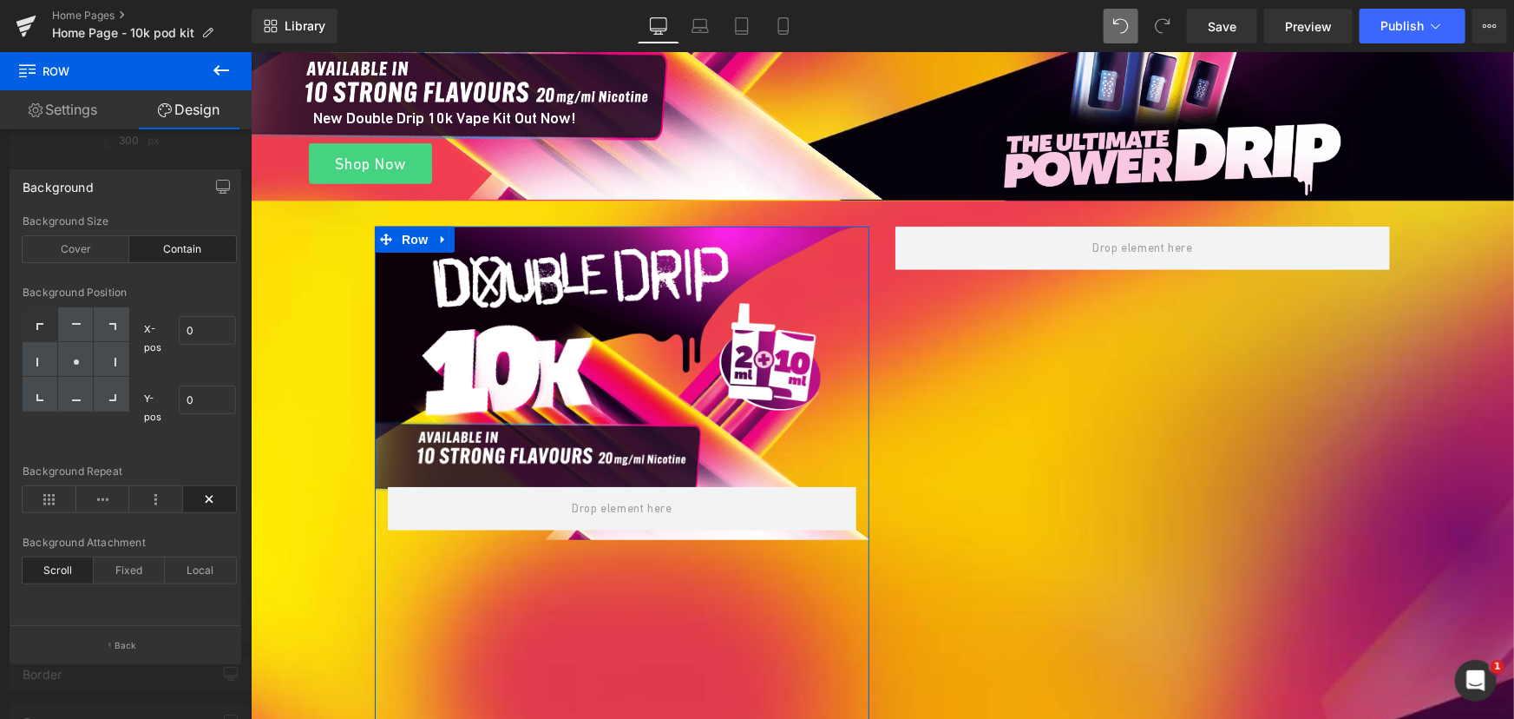
click at [154, 130] on div at bounding box center [126, 389] width 252 height 675
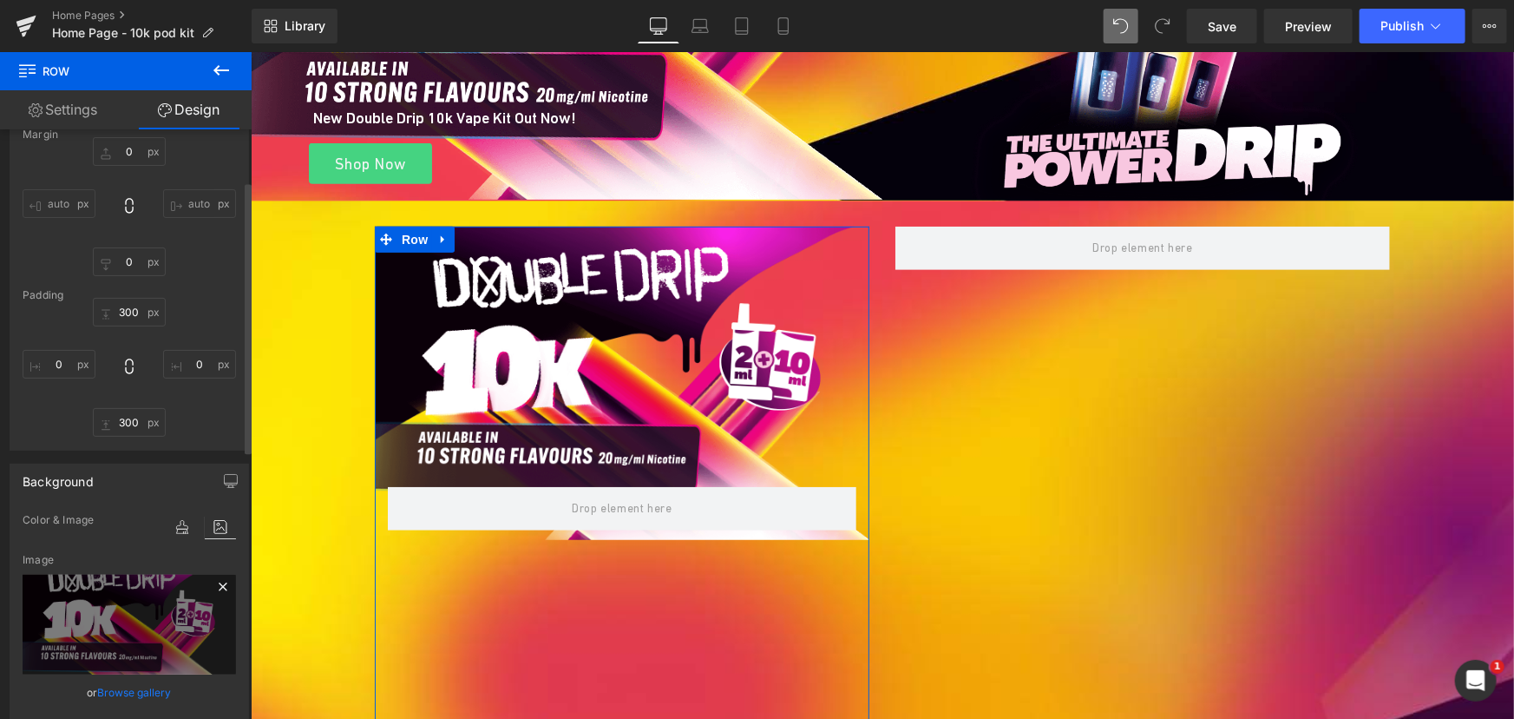
scroll to position [0, 0]
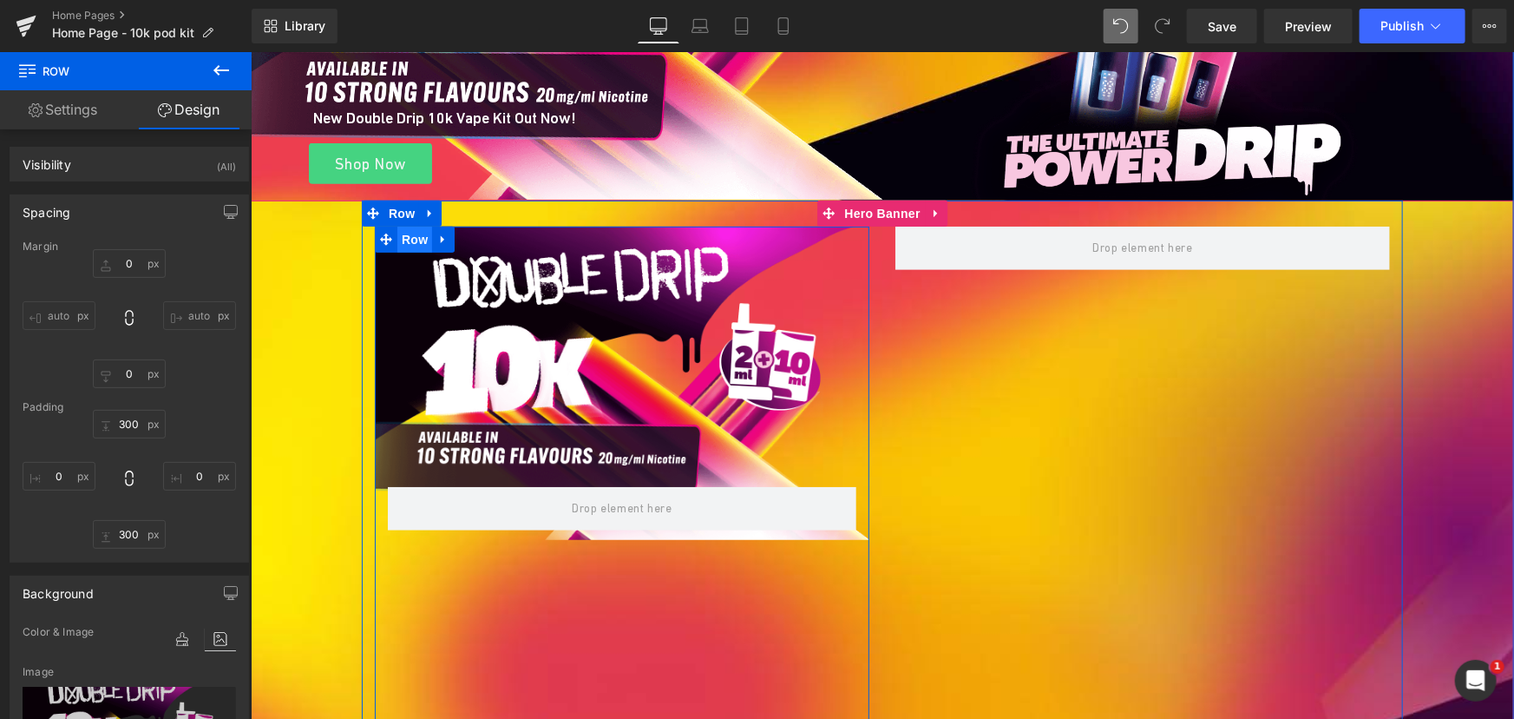
click at [398, 240] on span "Row" at bounding box center [414, 239] width 35 height 26
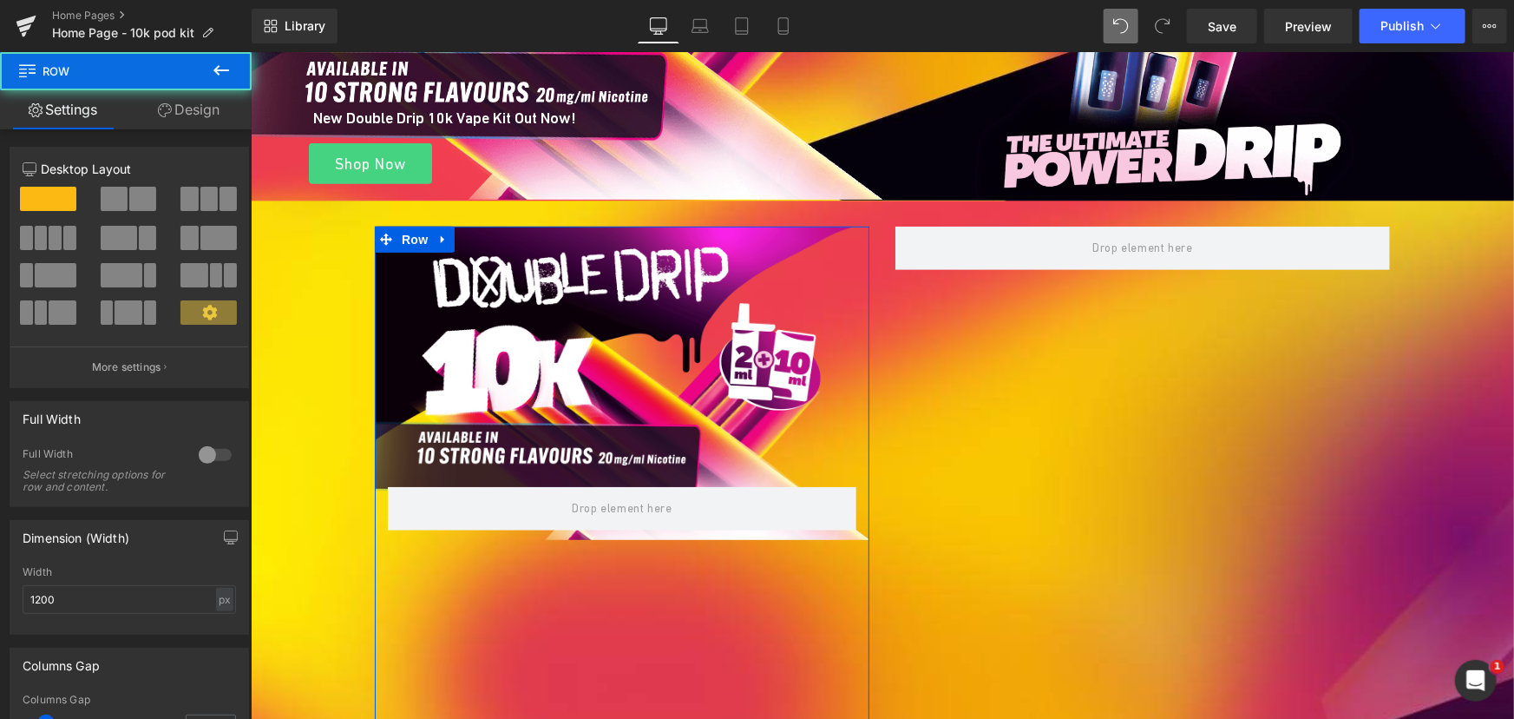
click at [198, 121] on link "Design" at bounding box center [189, 109] width 126 height 39
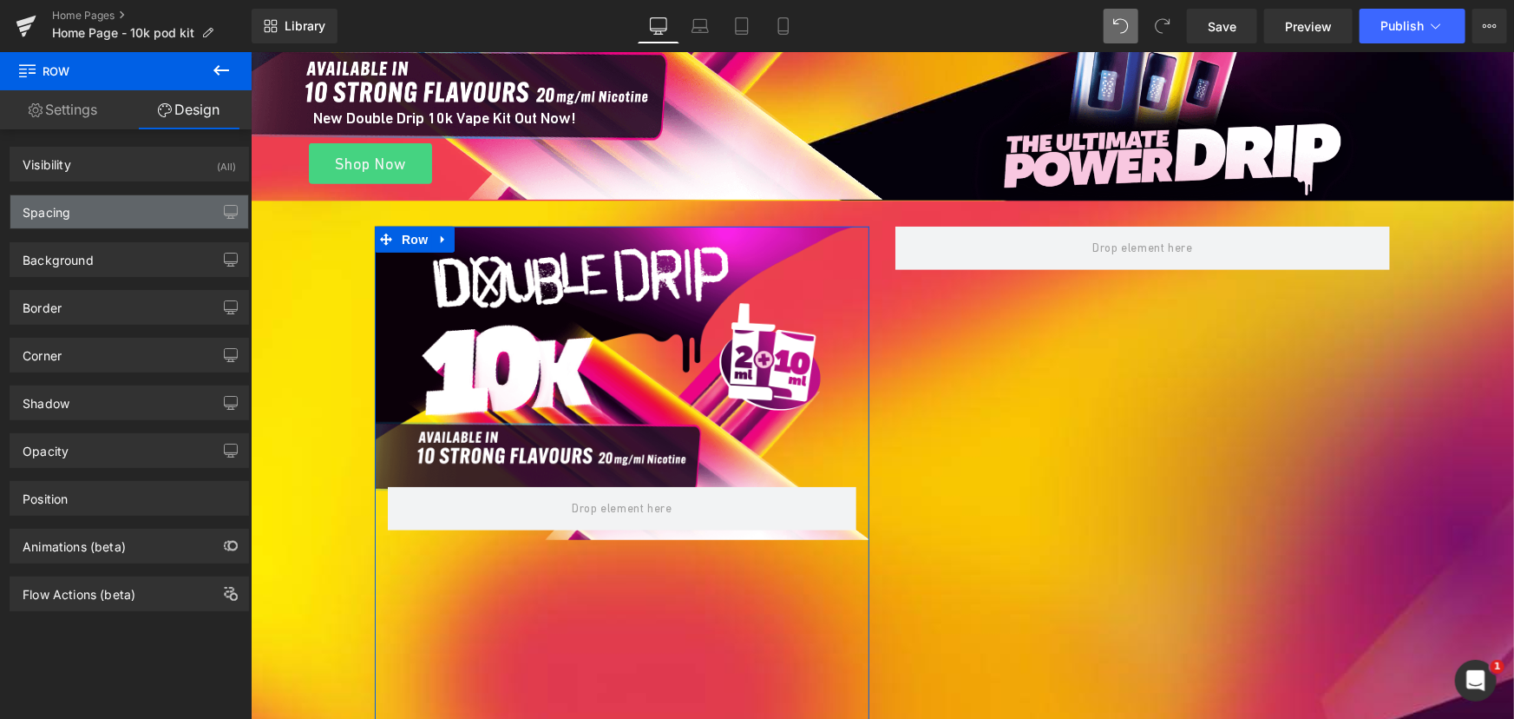
click at [78, 207] on div "Spacing" at bounding box center [129, 211] width 238 height 33
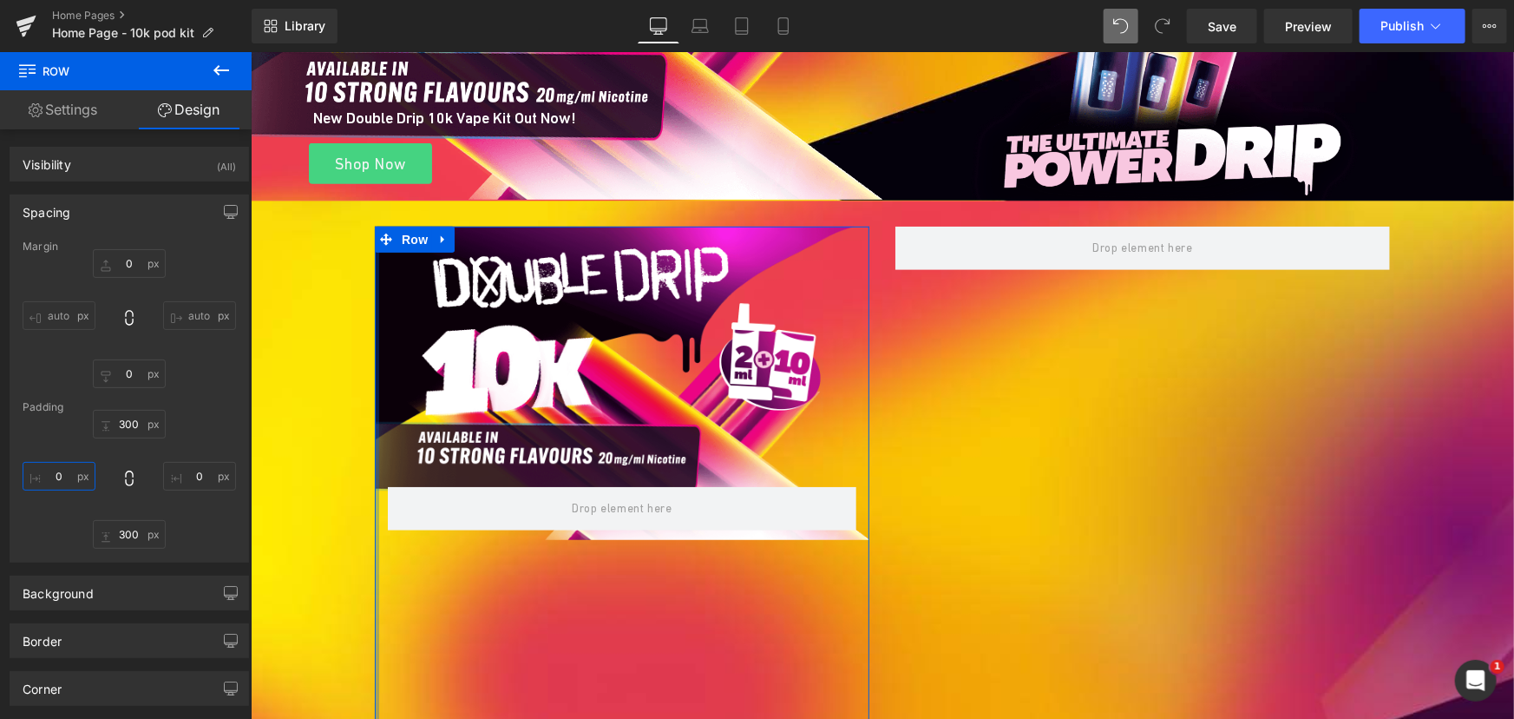
click at [60, 476] on input "text" at bounding box center [59, 476] width 73 height 29
type input "0"
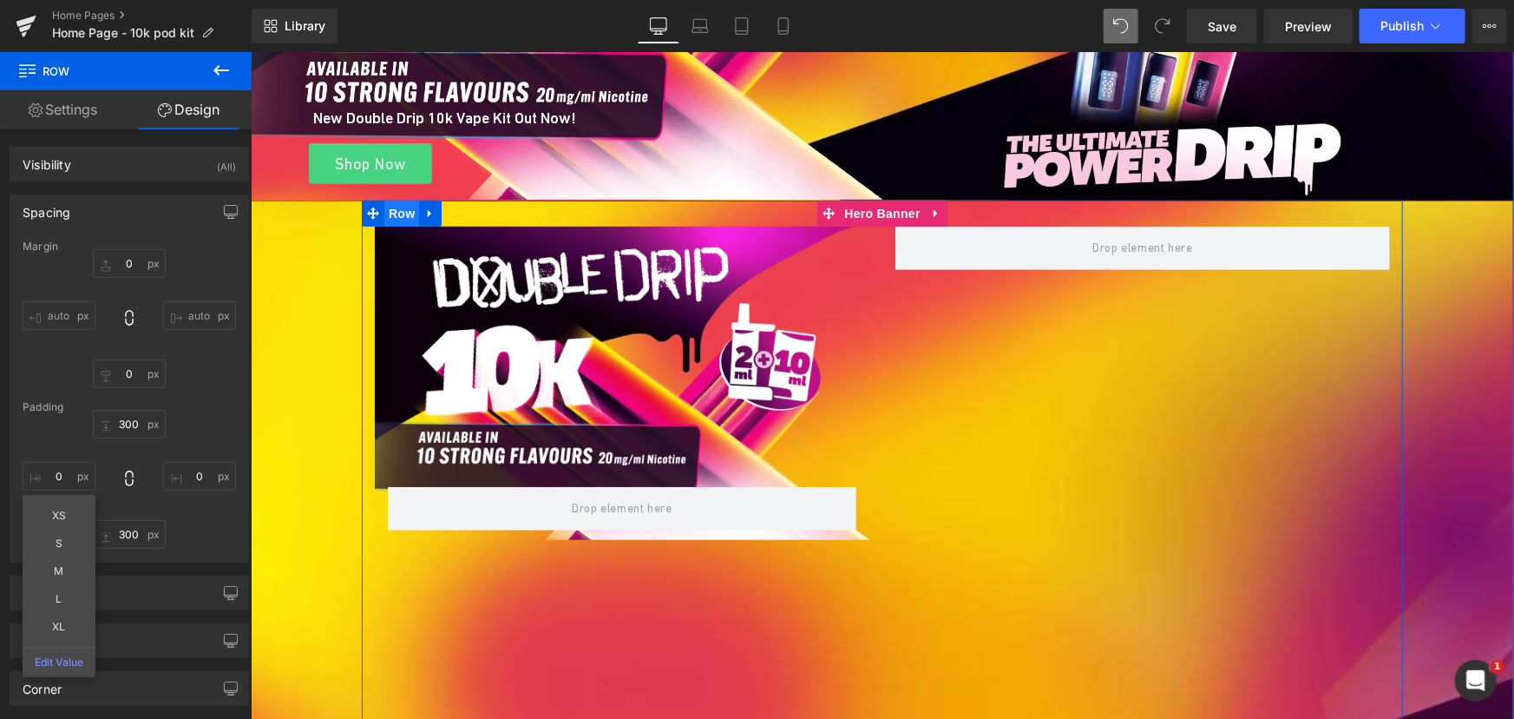
click at [394, 215] on span "Row" at bounding box center [401, 213] width 35 height 26
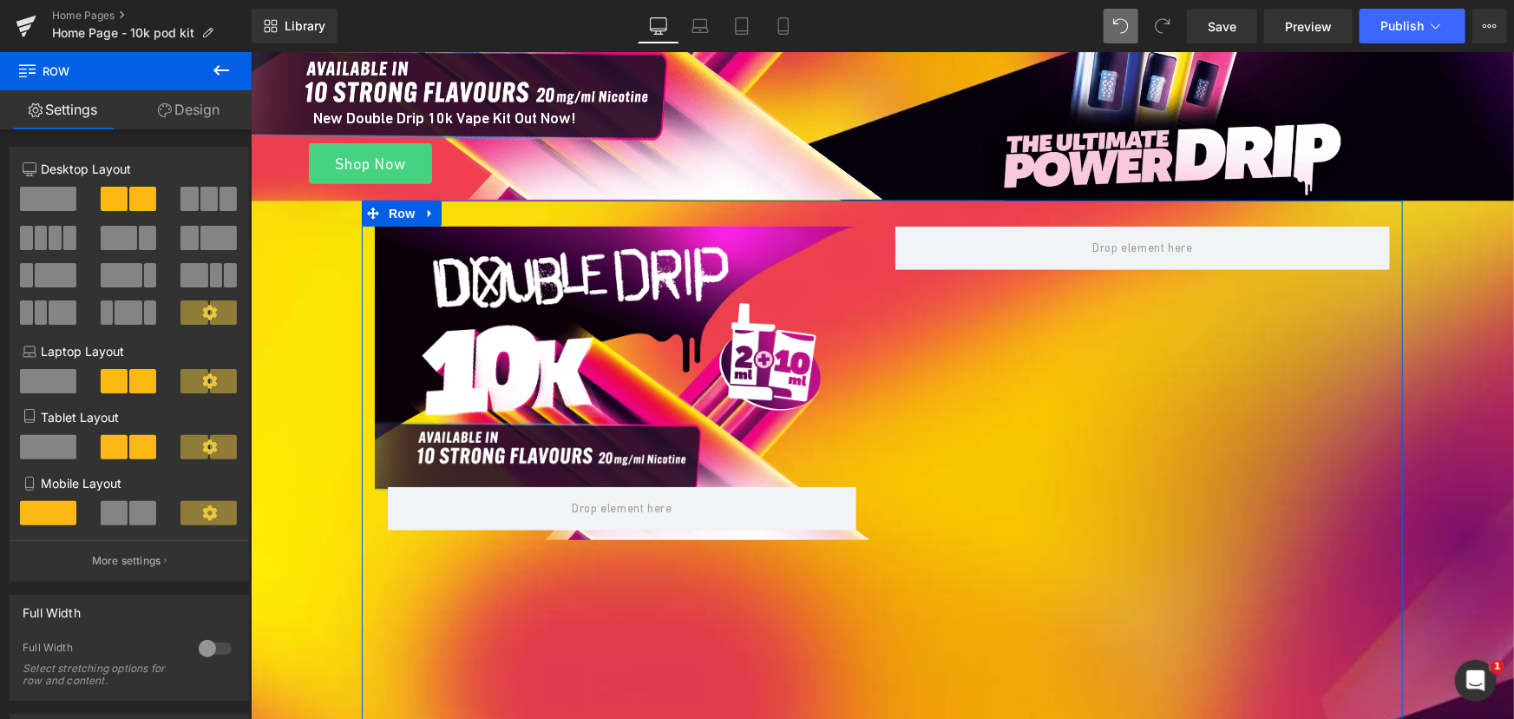
click at [201, 649] on div at bounding box center [215, 648] width 42 height 28
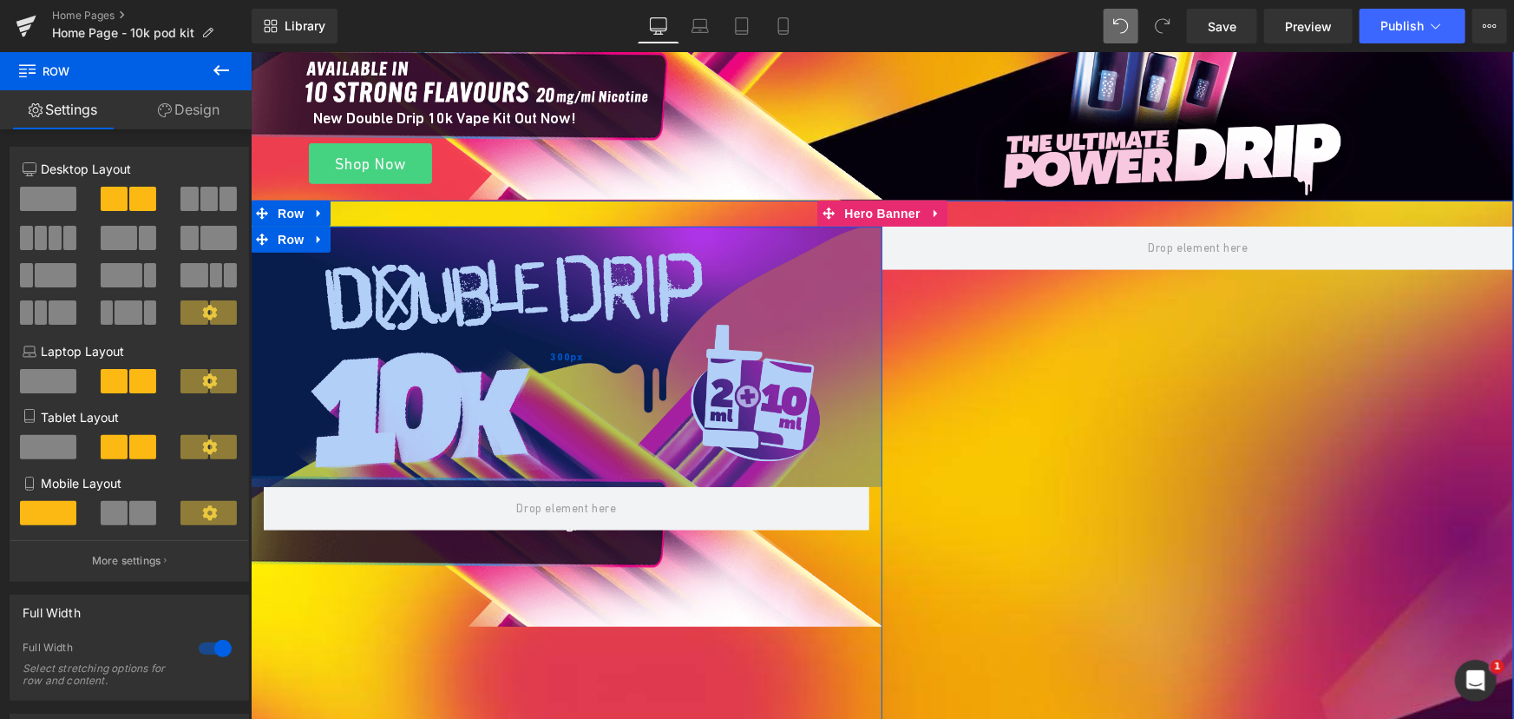
click at [569, 315] on div "300px" at bounding box center [566, 356] width 632 height 260
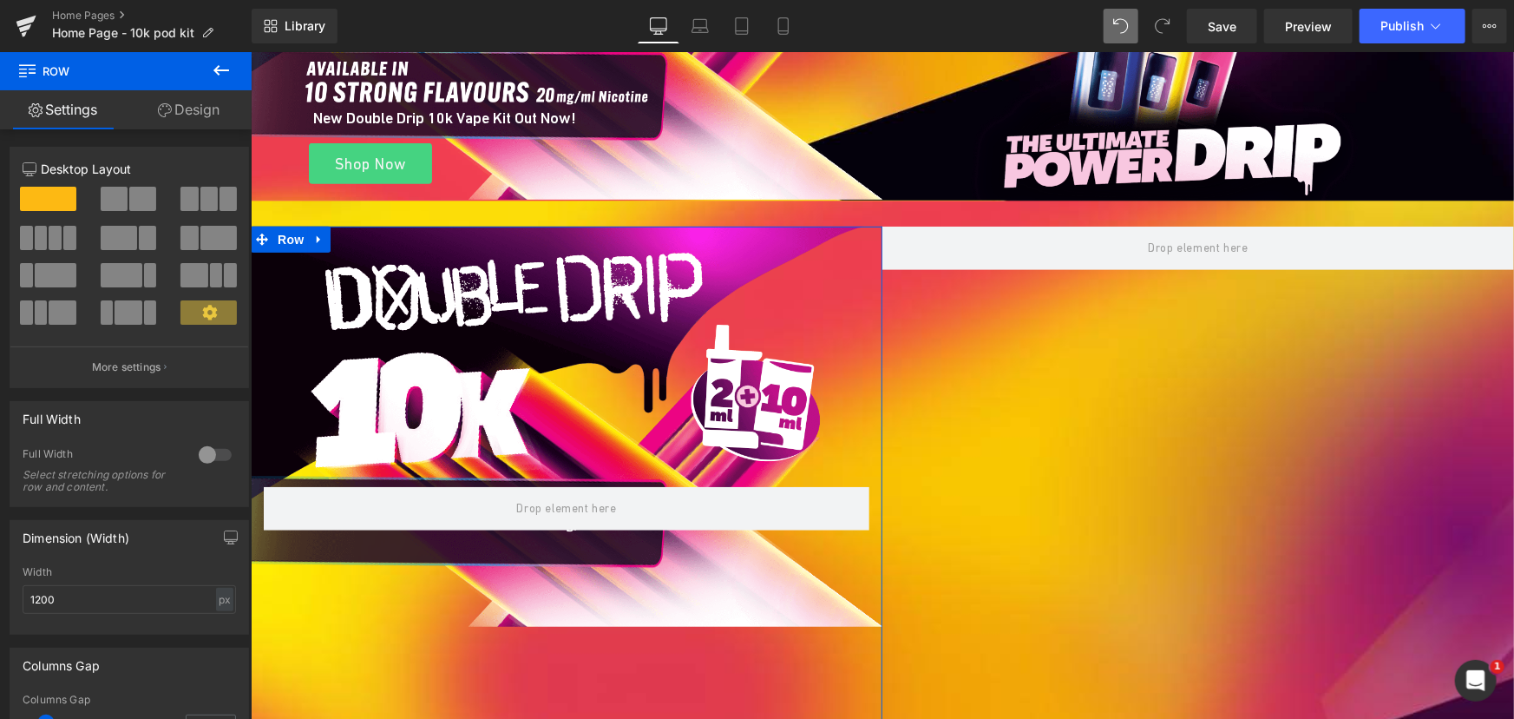
click at [218, 102] on link "Design" at bounding box center [189, 109] width 126 height 39
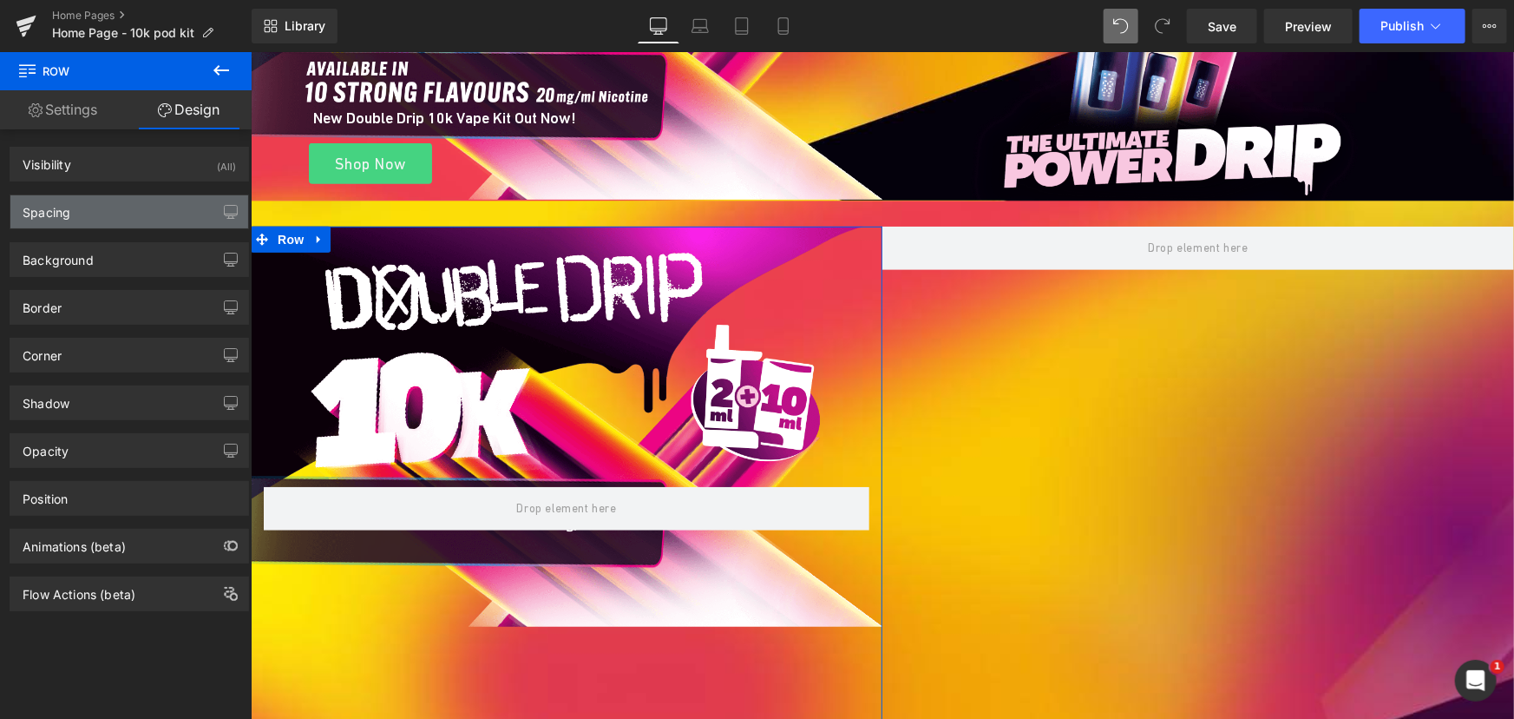
click at [108, 225] on div "Spacing" at bounding box center [129, 211] width 238 height 33
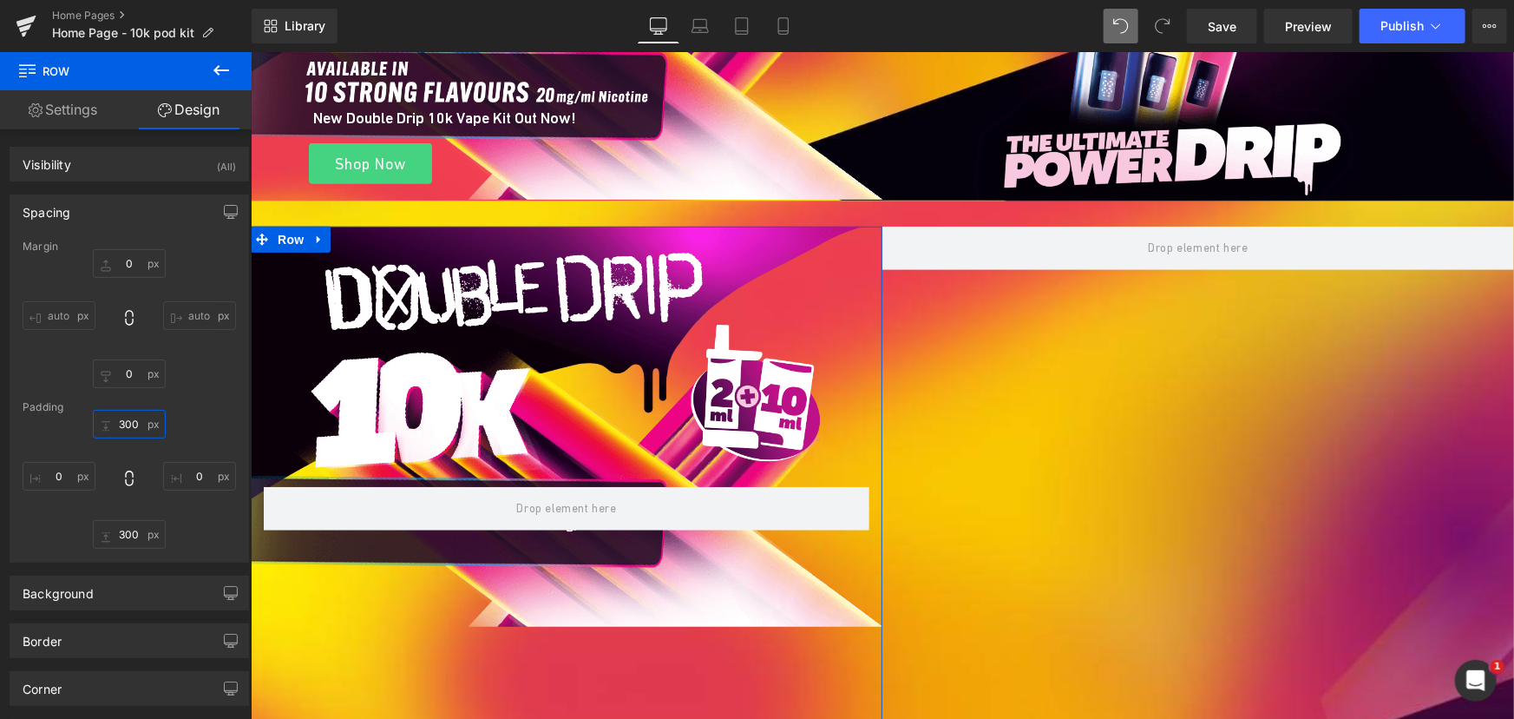
click at [125, 418] on input "text" at bounding box center [129, 424] width 73 height 29
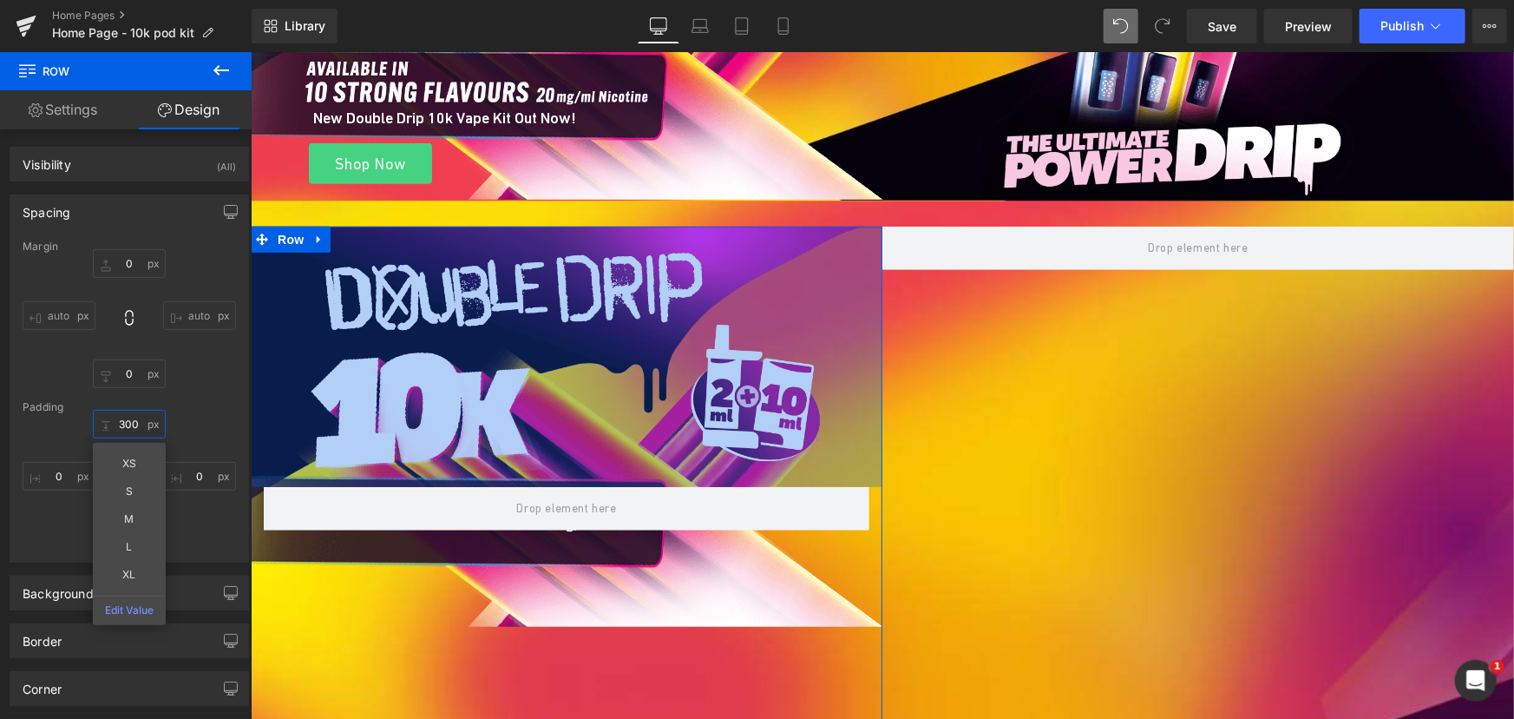
click at [120, 426] on input "text" at bounding box center [129, 424] width 73 height 29
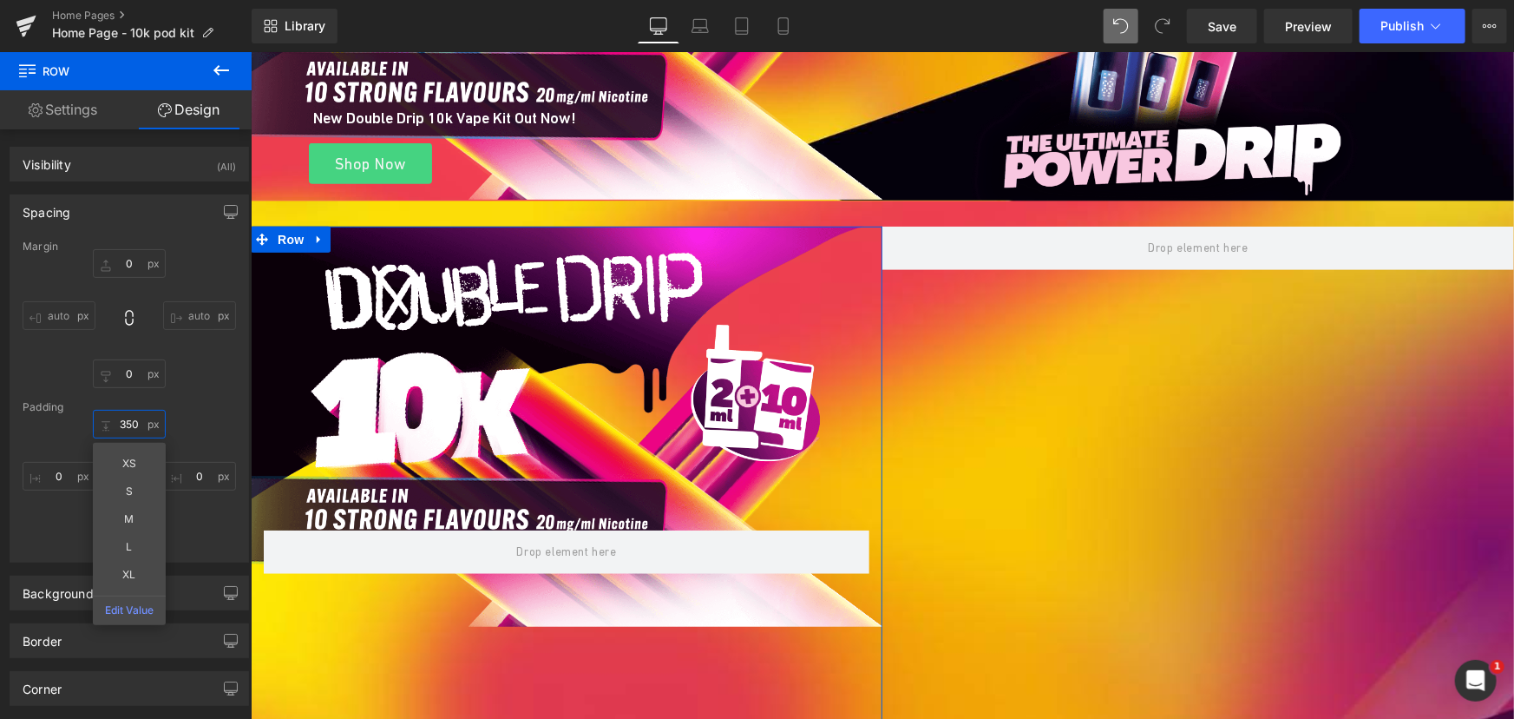
type input "350"
click at [199, 515] on div "350 XS S M L XL Edit Value" at bounding box center [129, 479] width 213 height 139
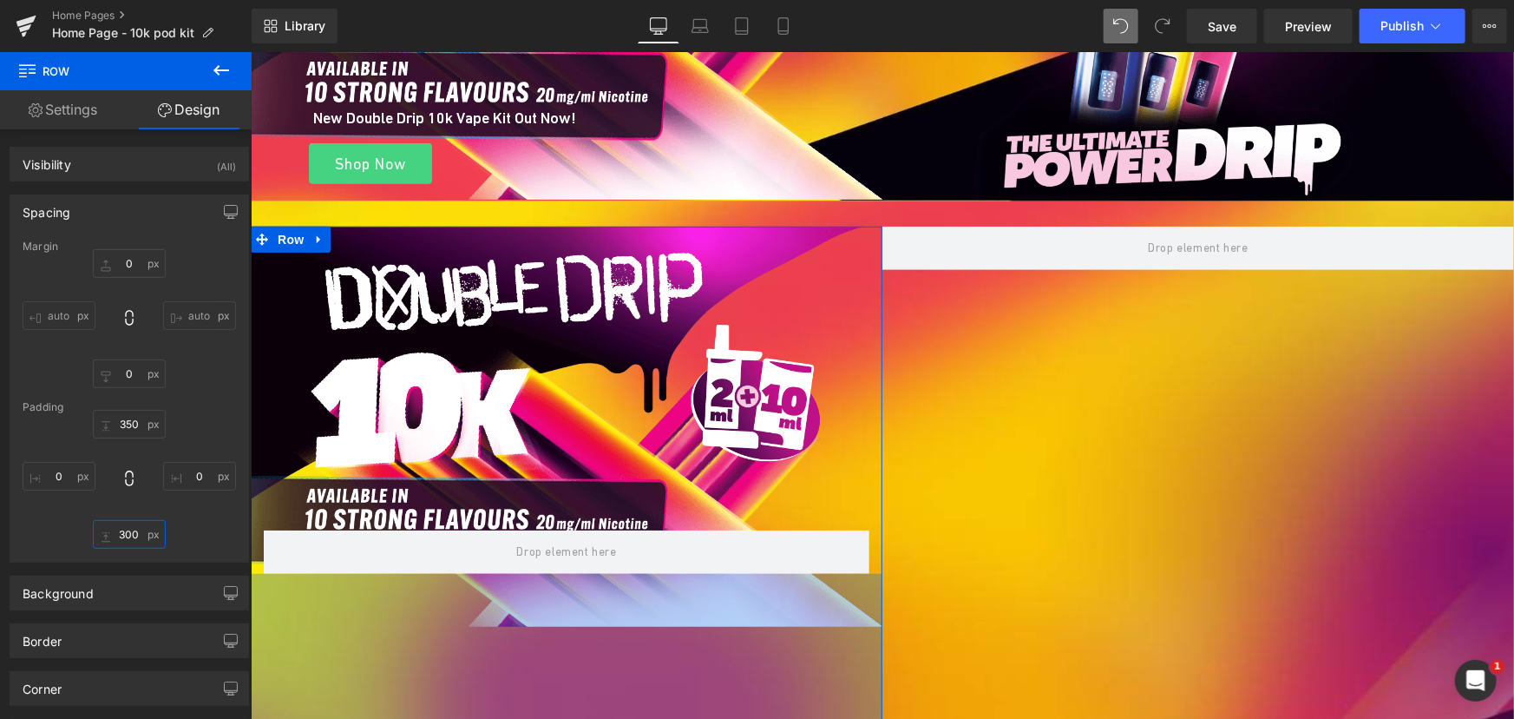
click at [127, 529] on input "text" at bounding box center [129, 534] width 73 height 29
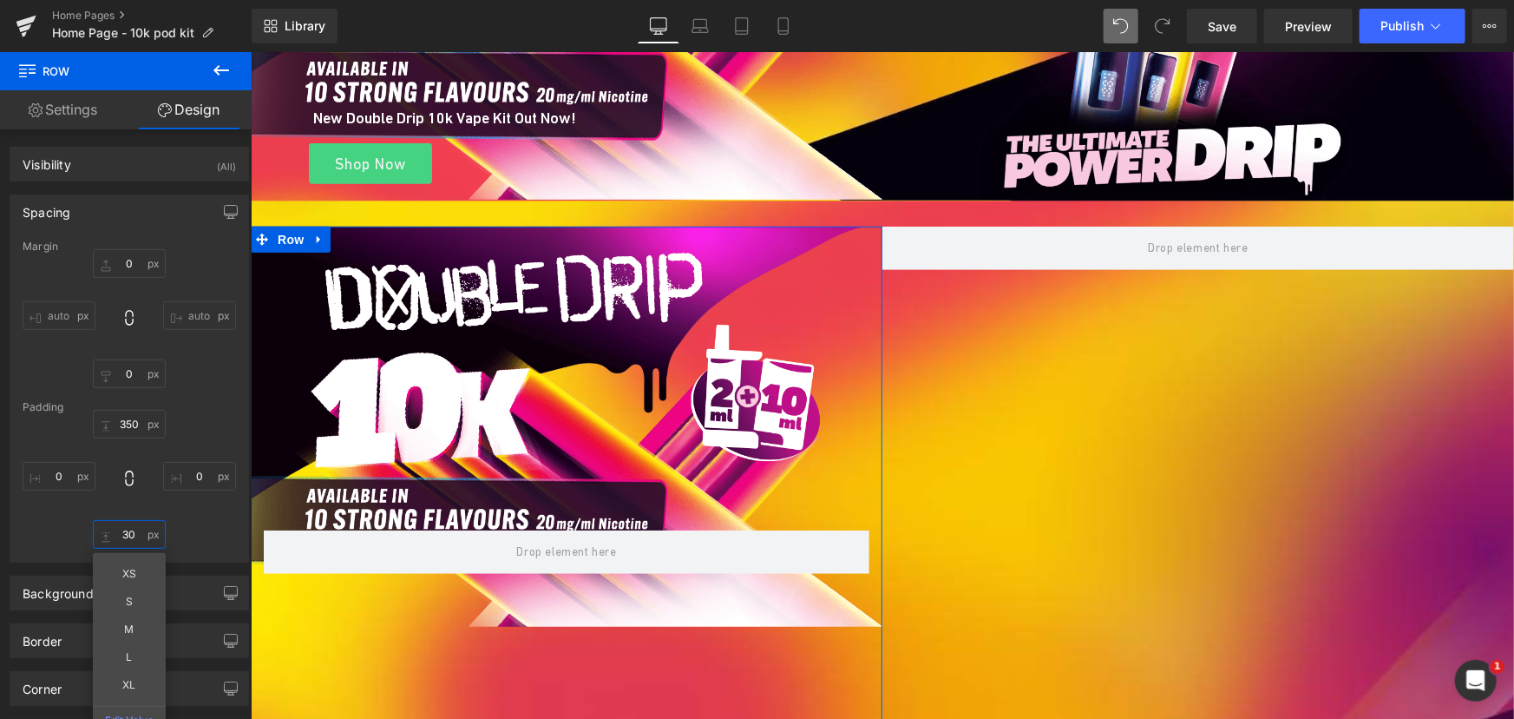
type input "350"
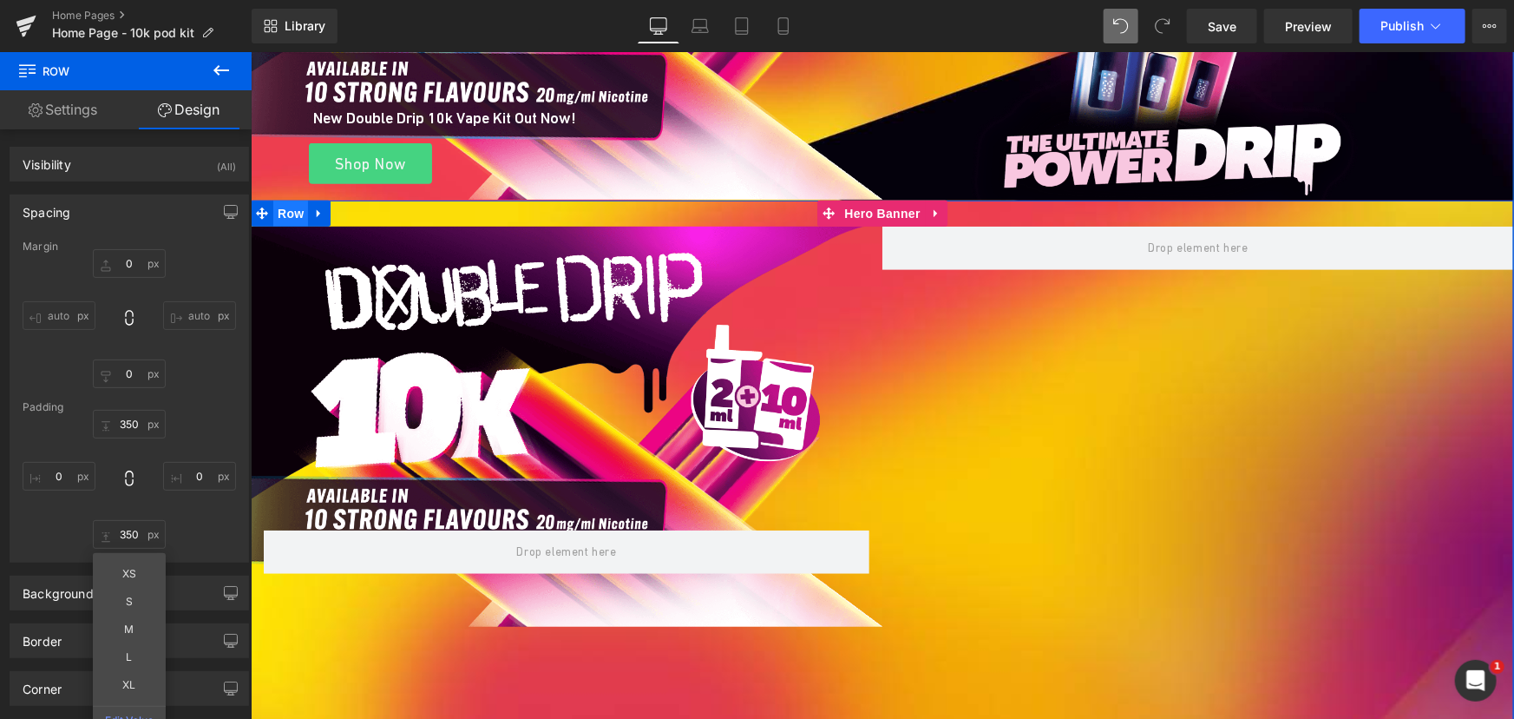
click at [274, 211] on span "Row" at bounding box center [290, 213] width 35 height 26
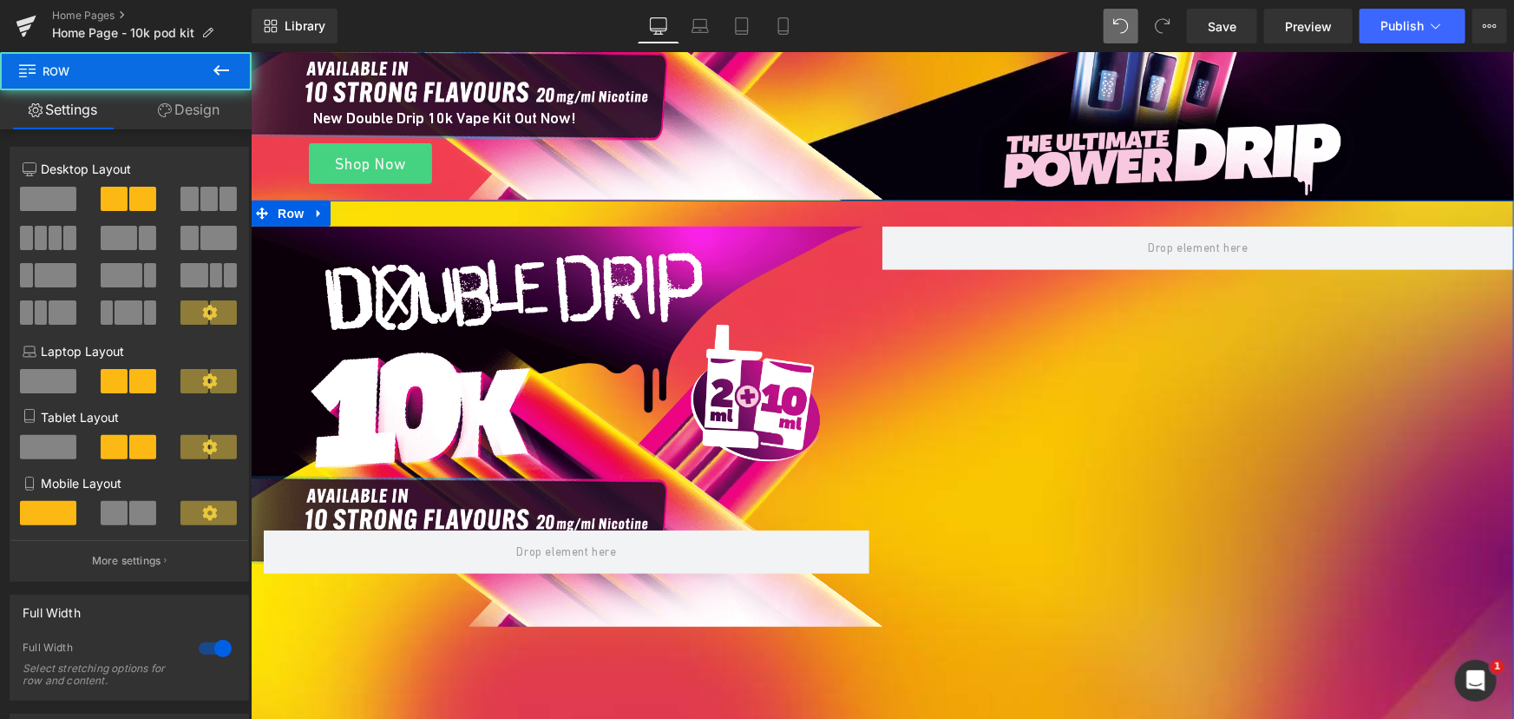
click at [187, 109] on link "Design" at bounding box center [189, 109] width 126 height 39
click at [0, 0] on div "Spacing" at bounding box center [0, 0] width 0 height 0
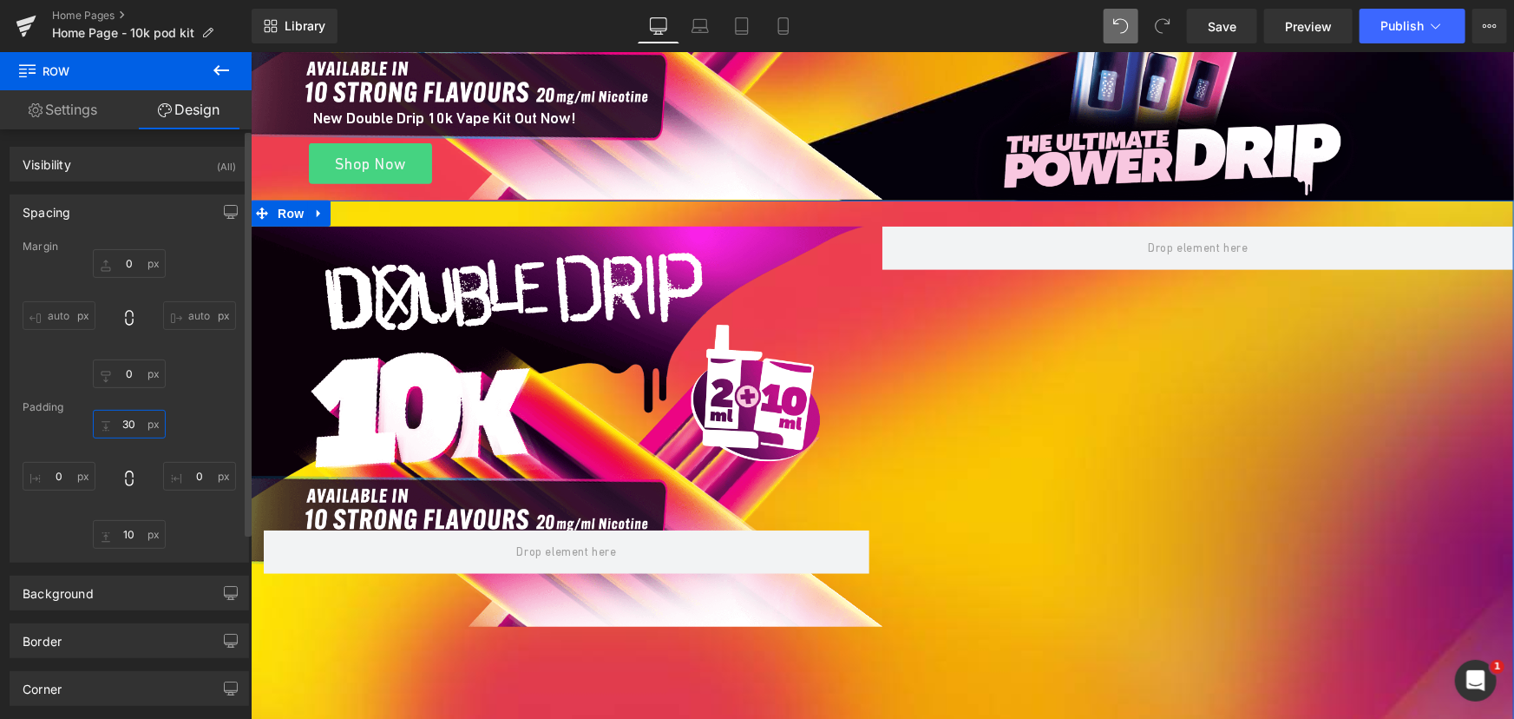
click at [123, 427] on input "30" at bounding box center [129, 424] width 73 height 29
type input "0"
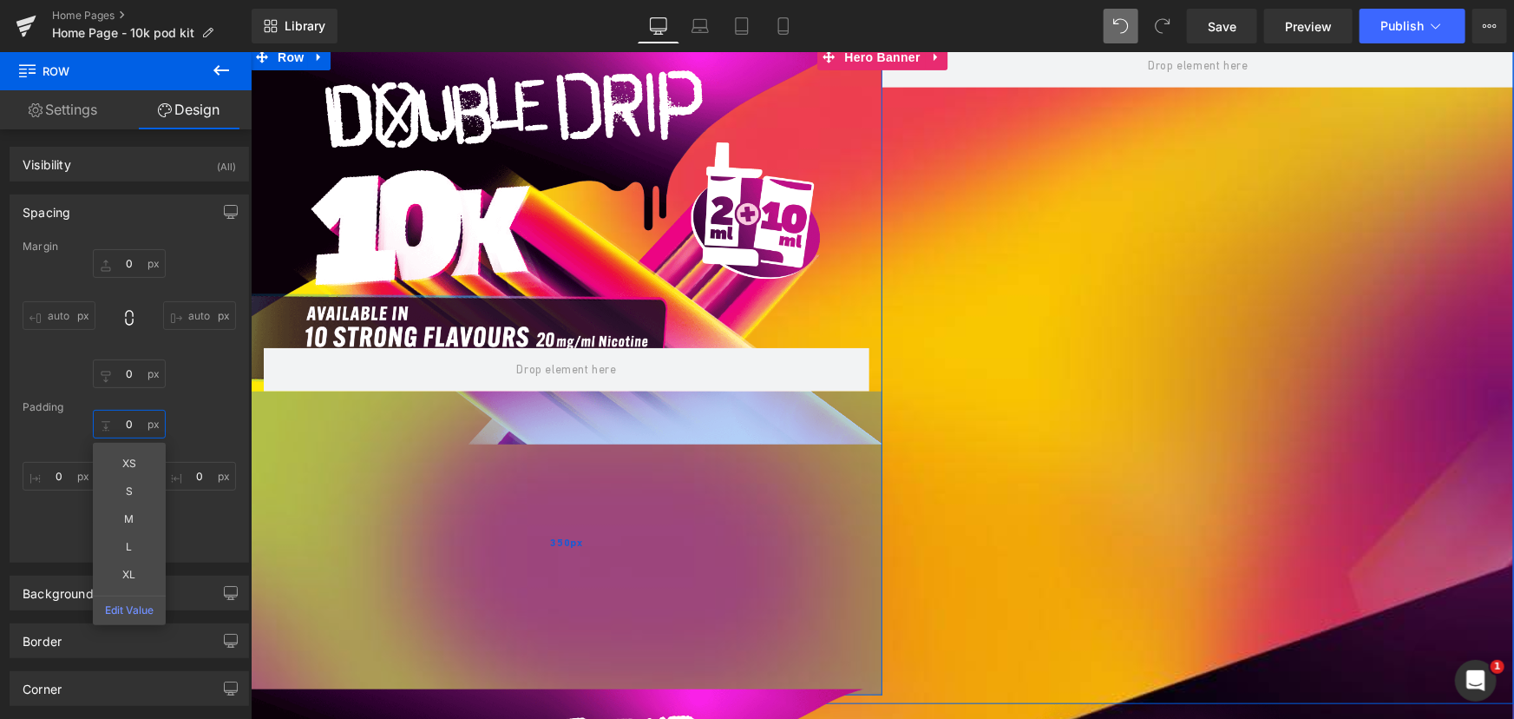
scroll to position [522, 0]
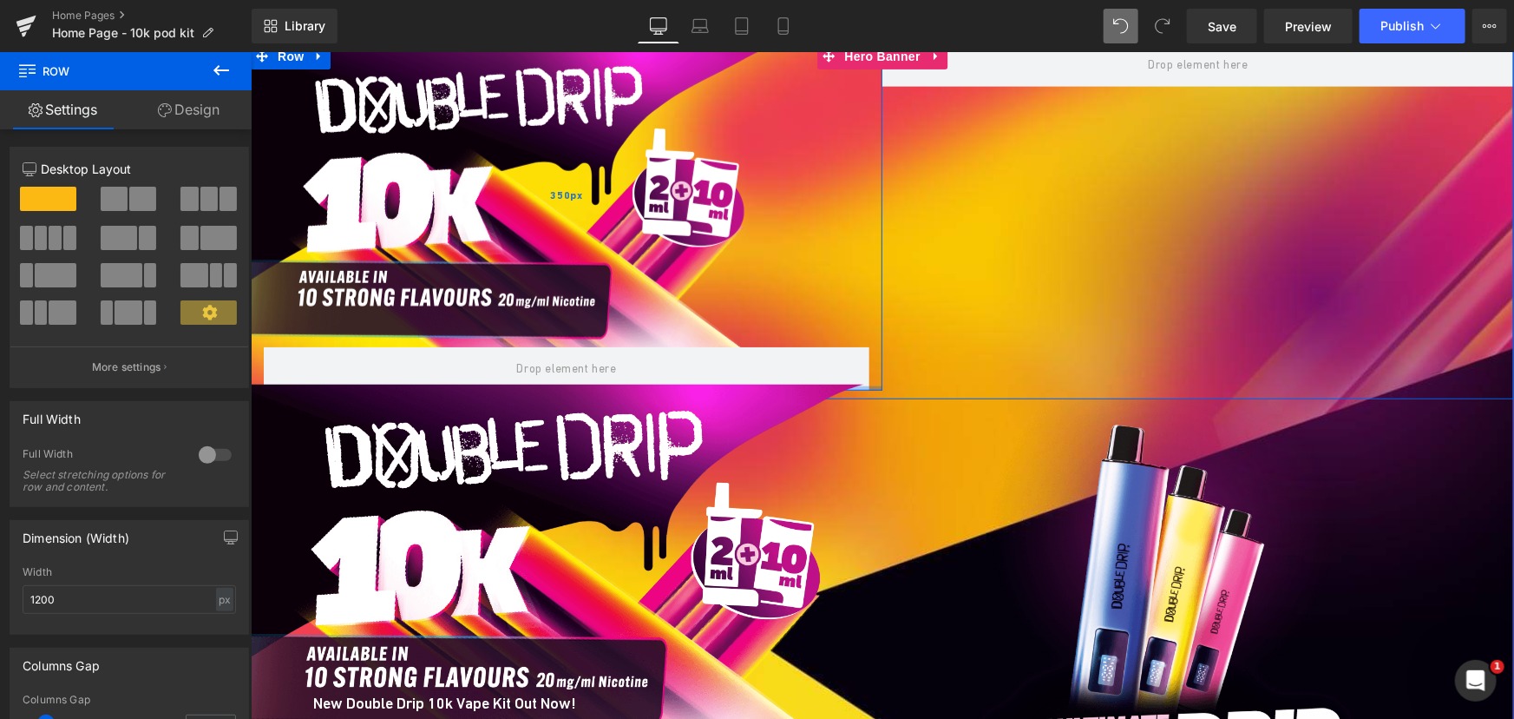
drag, startPoint x: 549, startPoint y: 600, endPoint x: 568, endPoint y: 258, distance: 342.5
click at [568, 258] on div "Row 350px" at bounding box center [566, 216] width 632 height 347
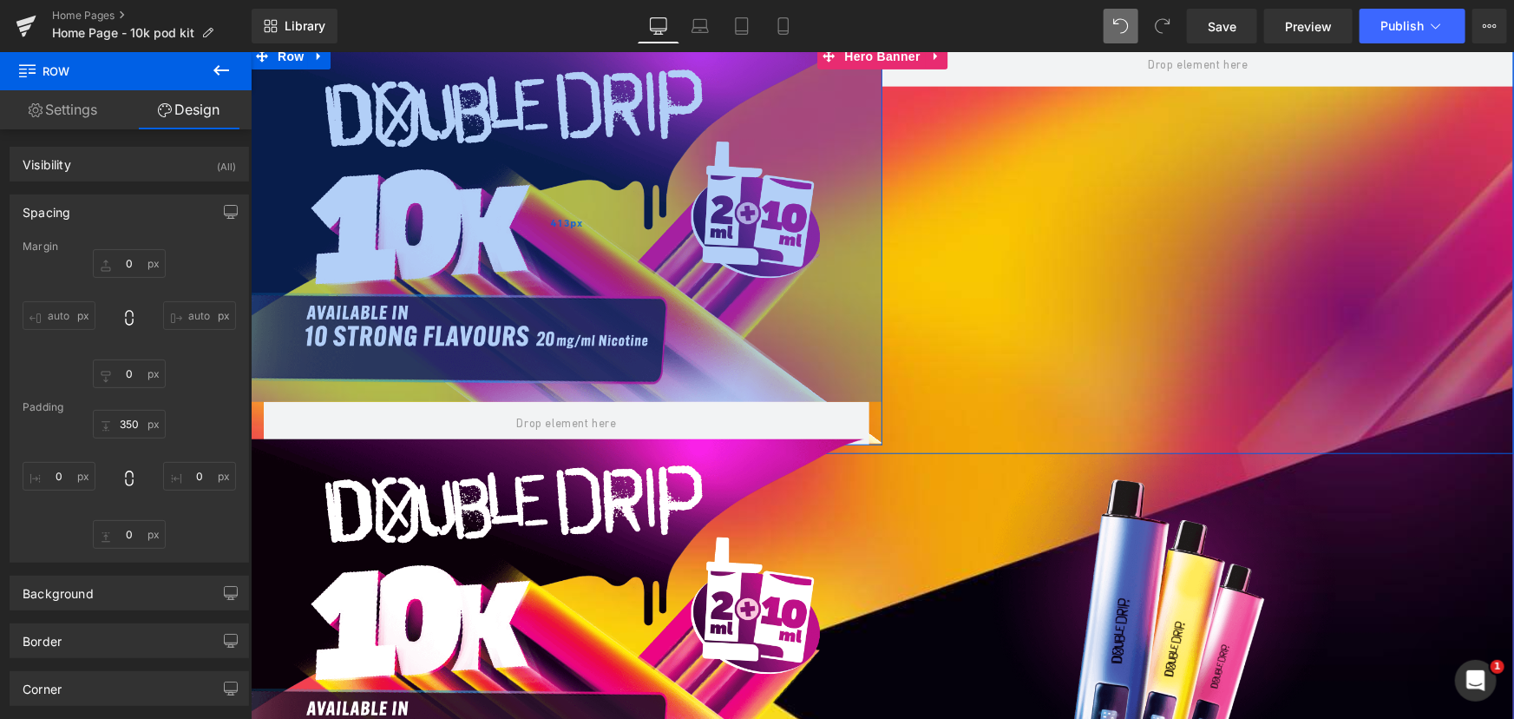
drag, startPoint x: 650, startPoint y: 107, endPoint x: 693, endPoint y: 161, distance: 69.3
click at [693, 161] on div "413px" at bounding box center [566, 222] width 632 height 358
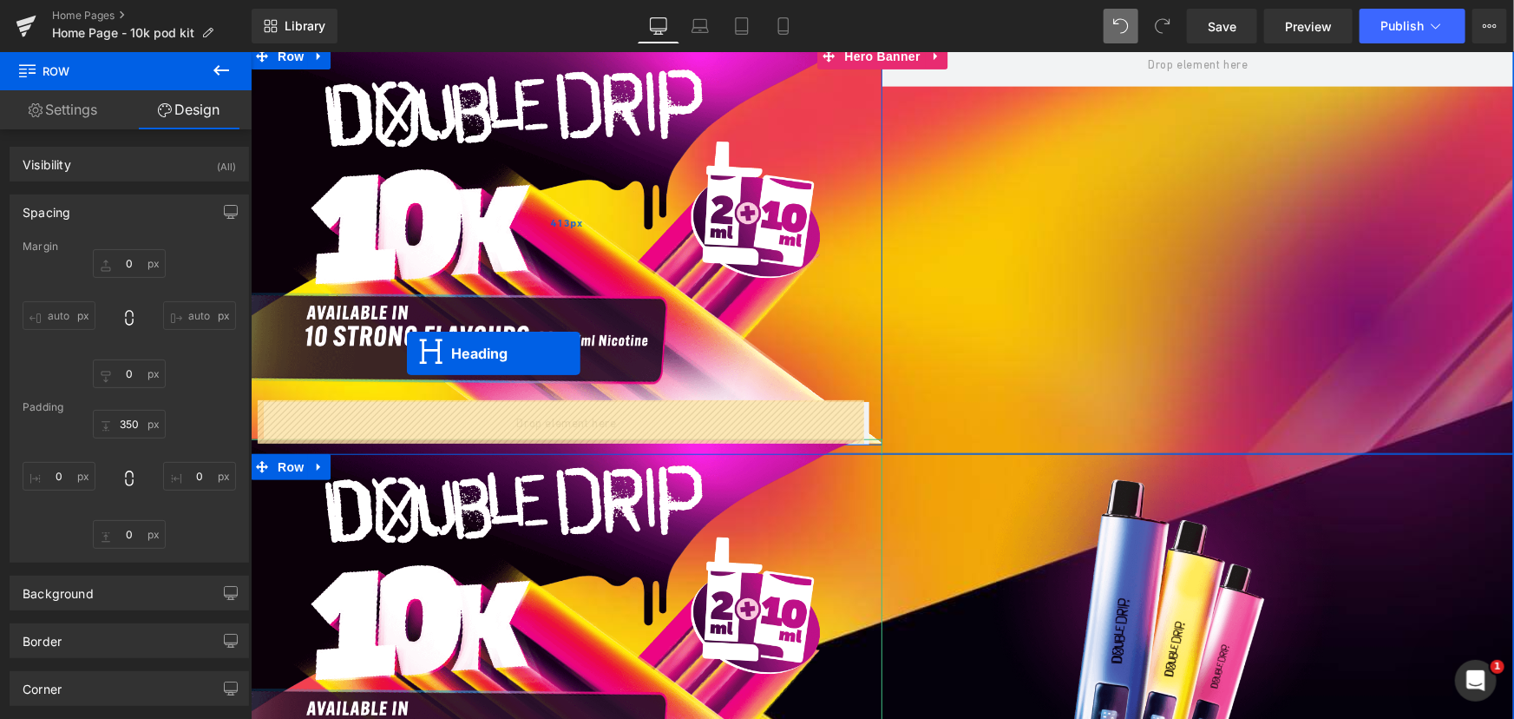
drag, startPoint x: 399, startPoint y: 526, endPoint x: 409, endPoint y: 363, distance: 163.4
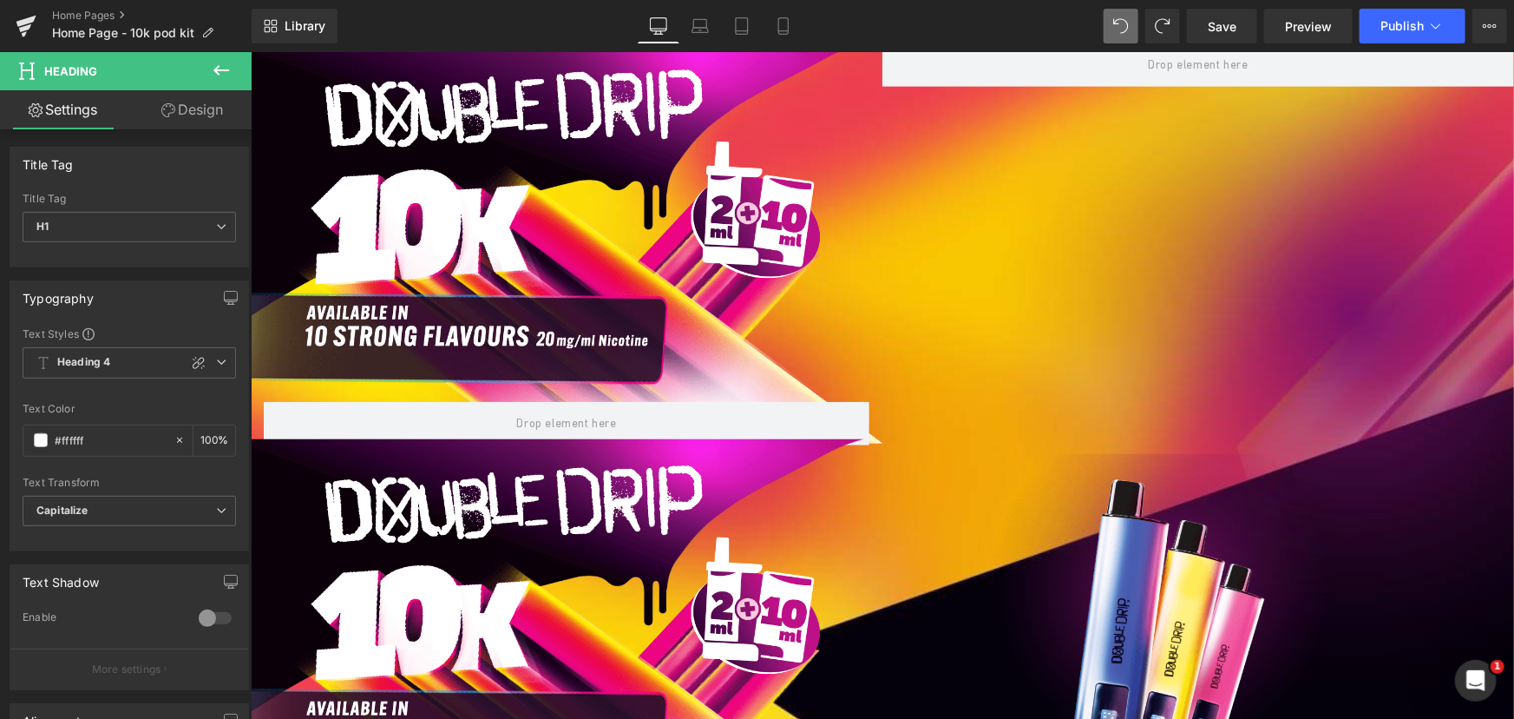
click at [187, 114] on link "Design" at bounding box center [192, 109] width 126 height 39
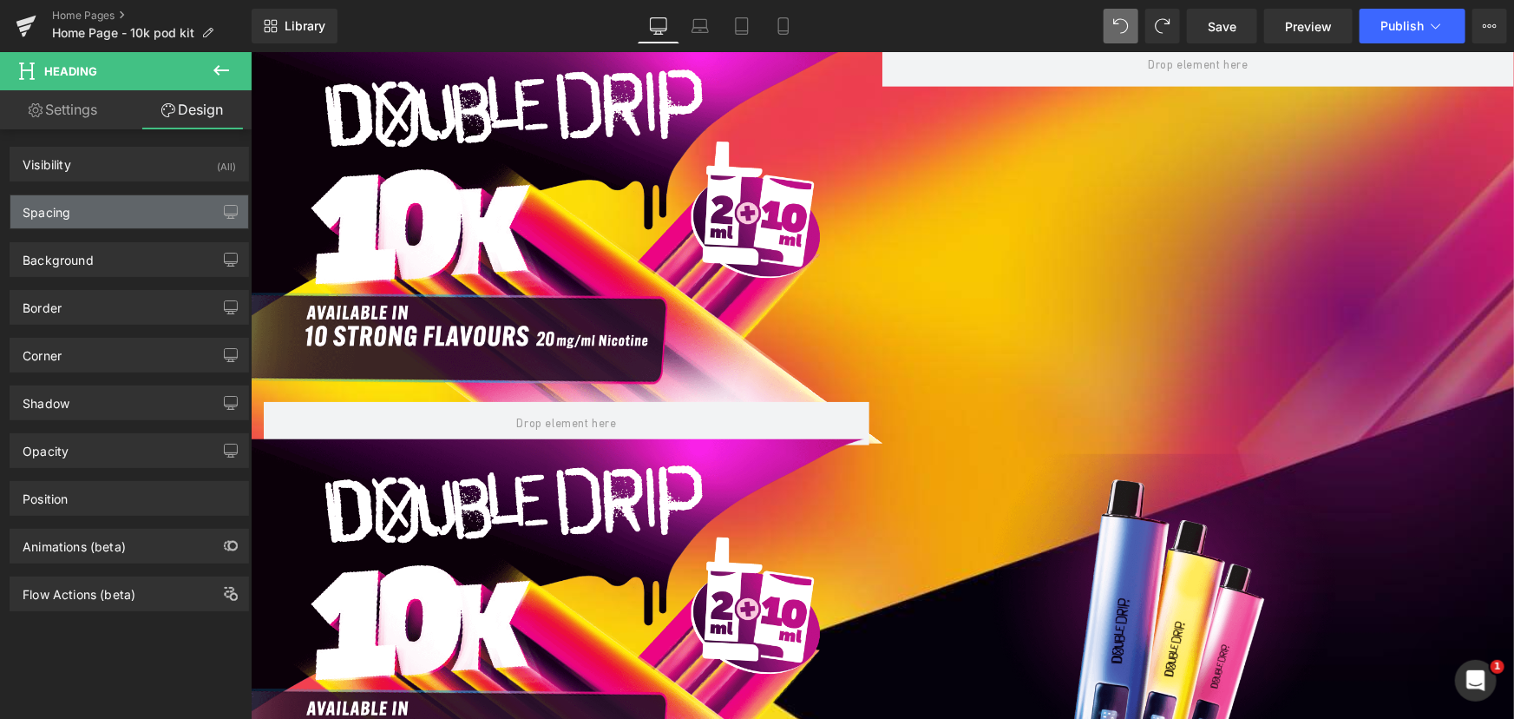
click at [95, 216] on div "Spacing" at bounding box center [129, 211] width 238 height 33
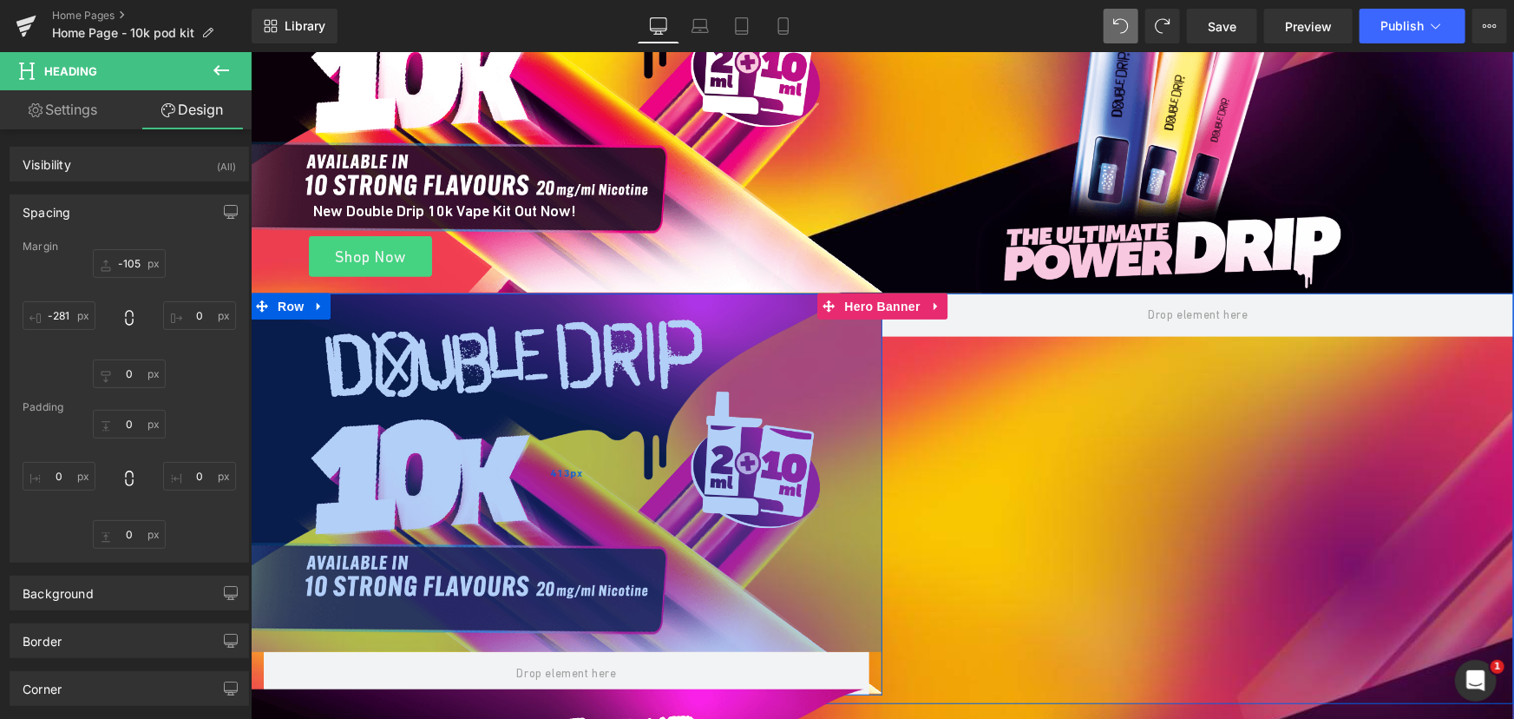
scroll to position [315, 0]
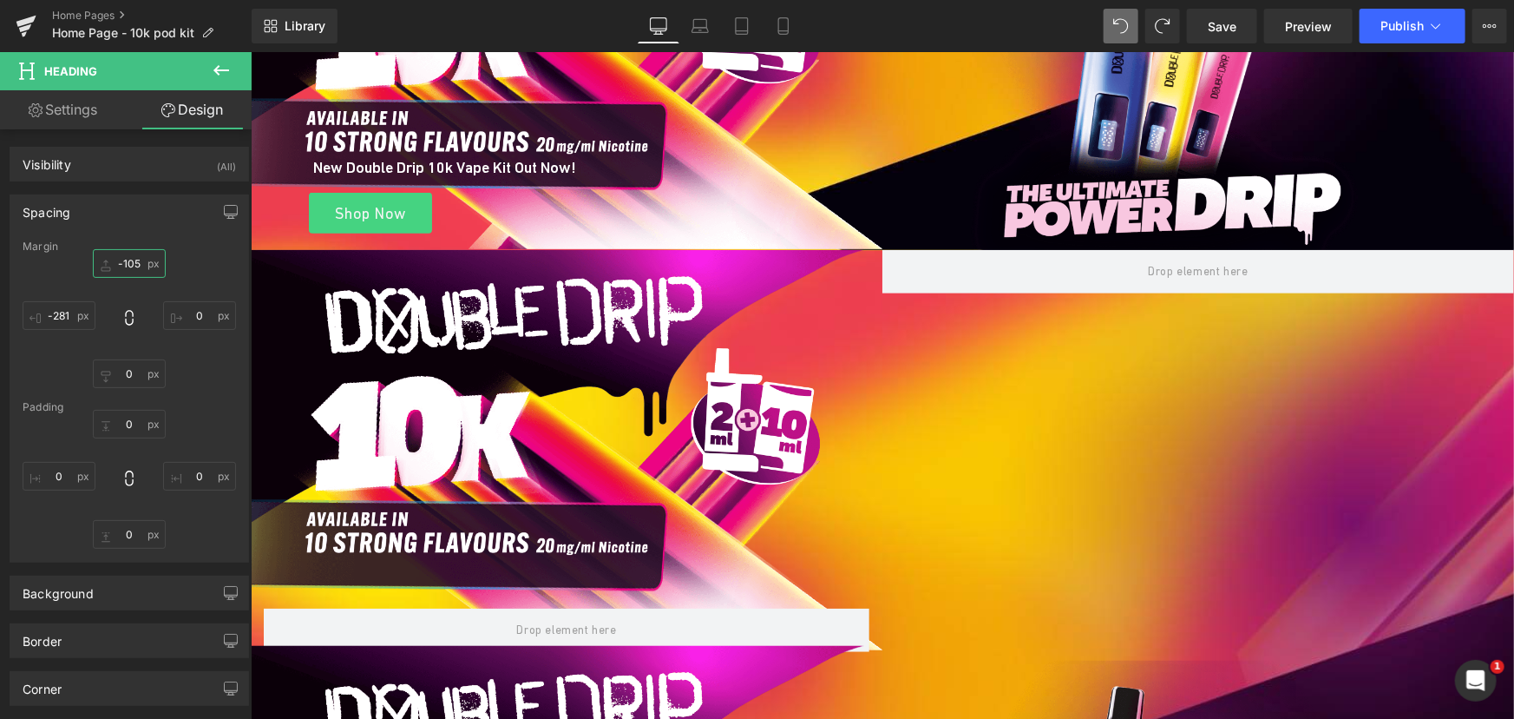
click at [130, 268] on input "text" at bounding box center [129, 263] width 73 height 29
type input "0"
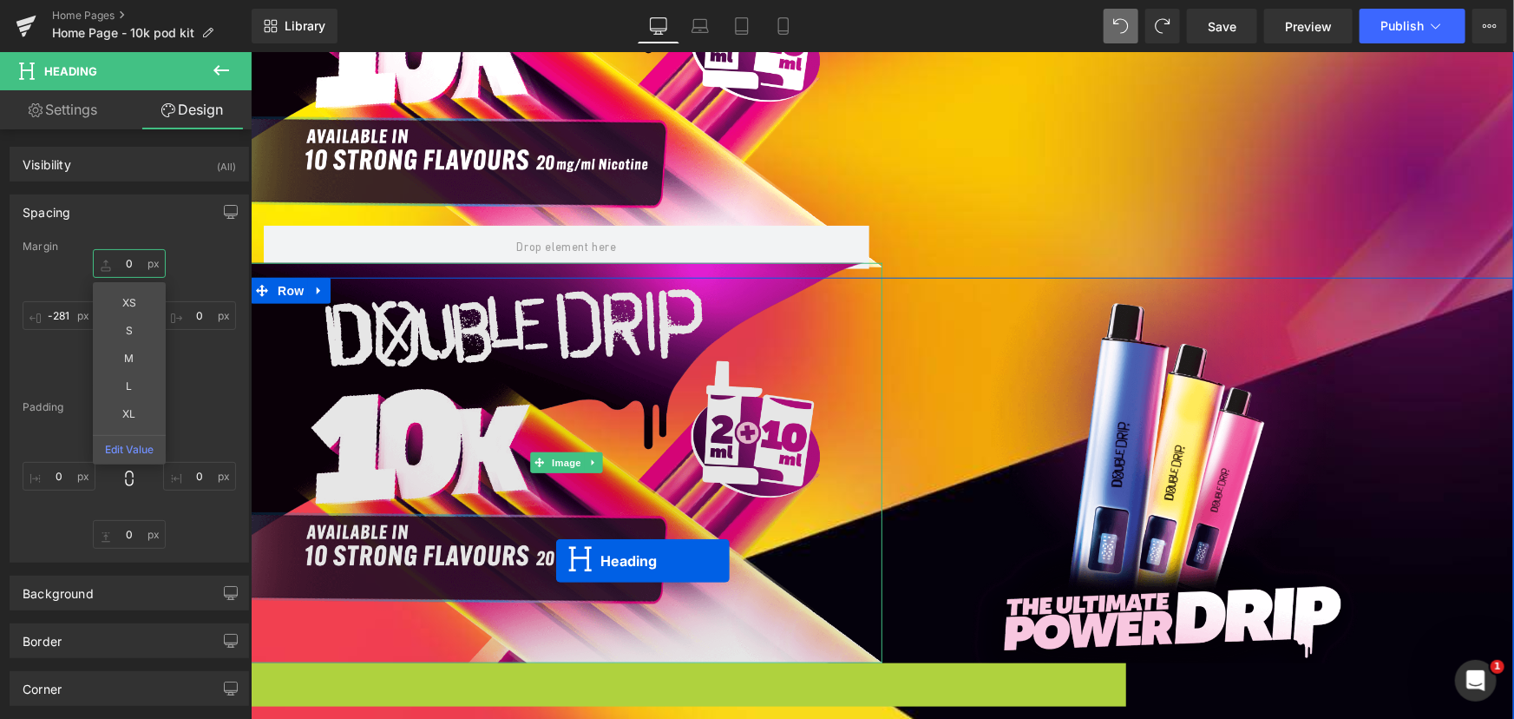
scroll to position [473, 0]
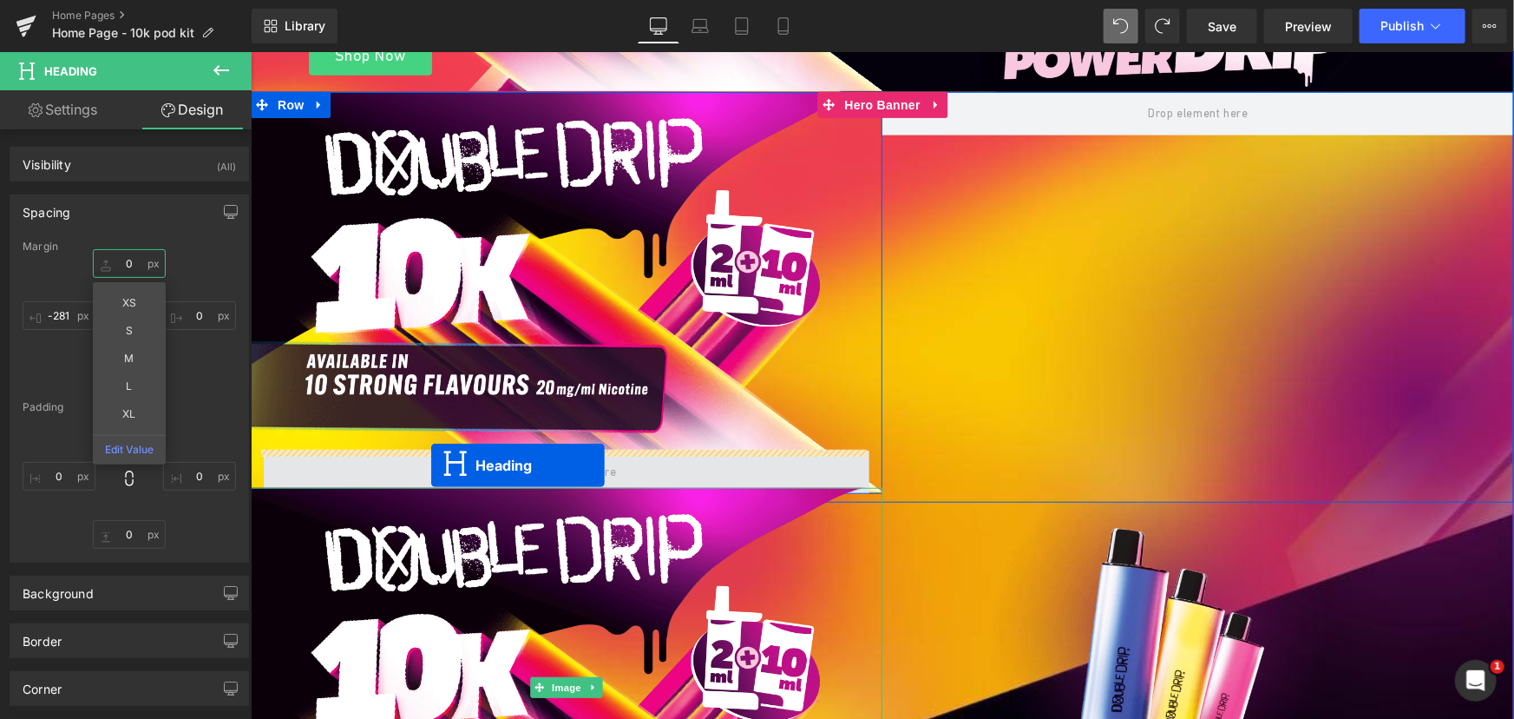
drag, startPoint x: 548, startPoint y: 542, endPoint x: 430, endPoint y: 464, distance: 140.3
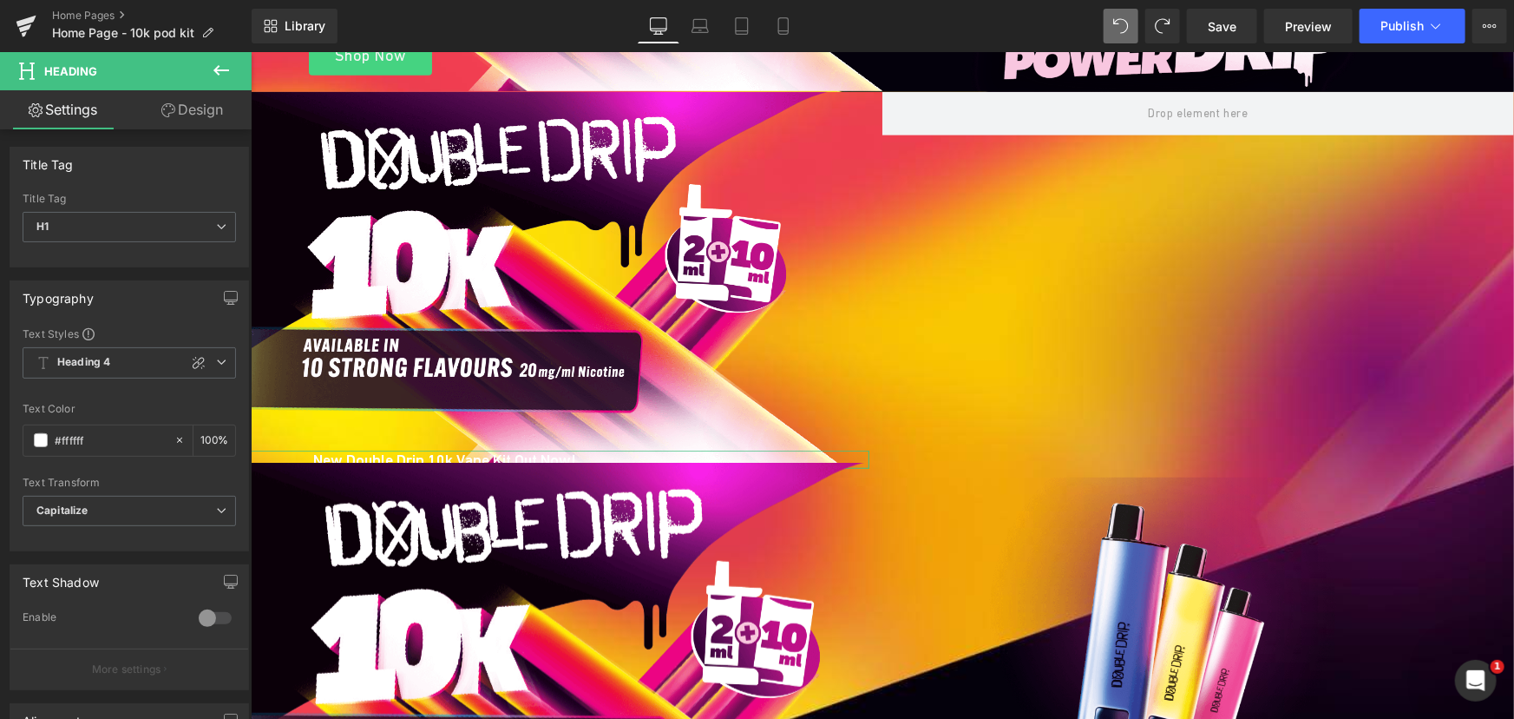
drag, startPoint x: 185, startPoint y: 124, endPoint x: 95, endPoint y: 208, distance: 123.4
click at [185, 124] on link "Design" at bounding box center [192, 109] width 126 height 39
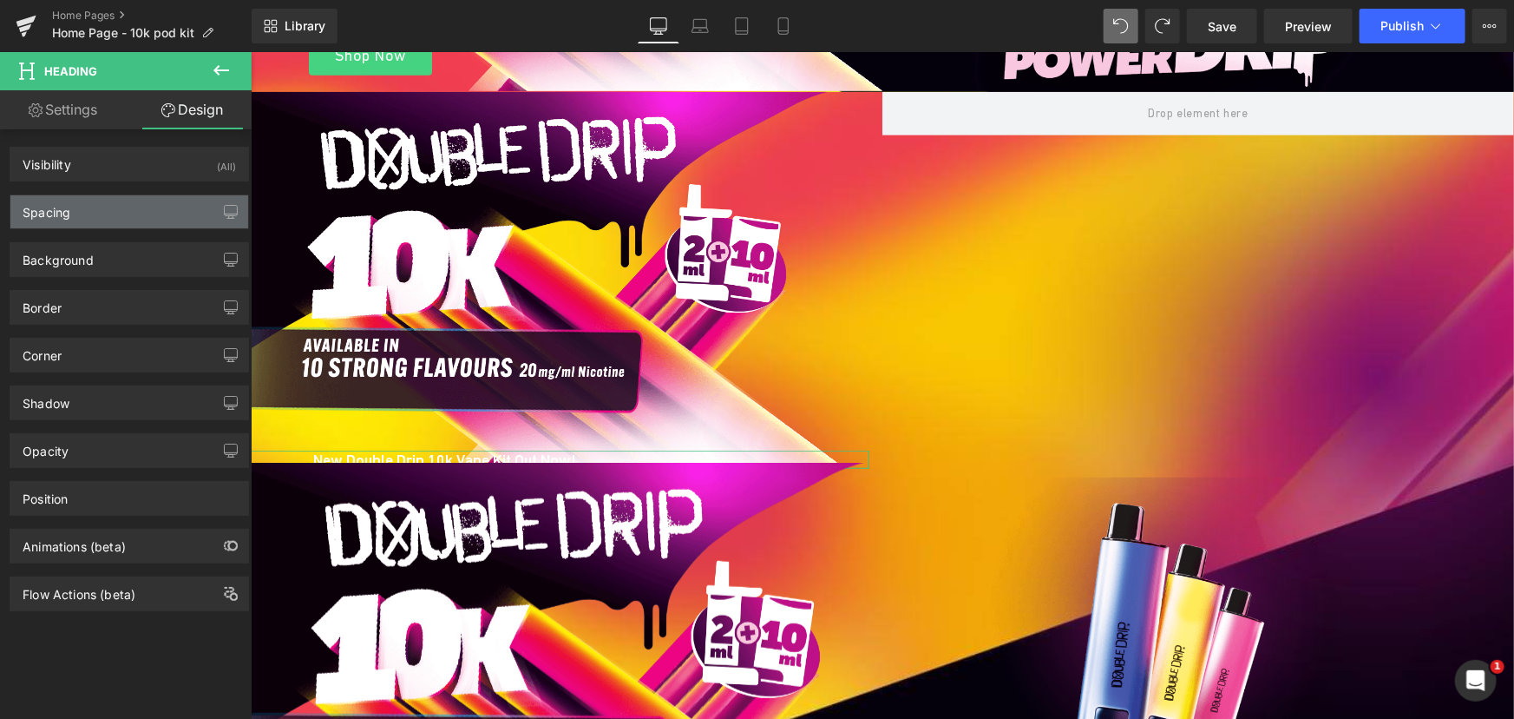
click at [95, 208] on div "Spacing" at bounding box center [129, 211] width 238 height 33
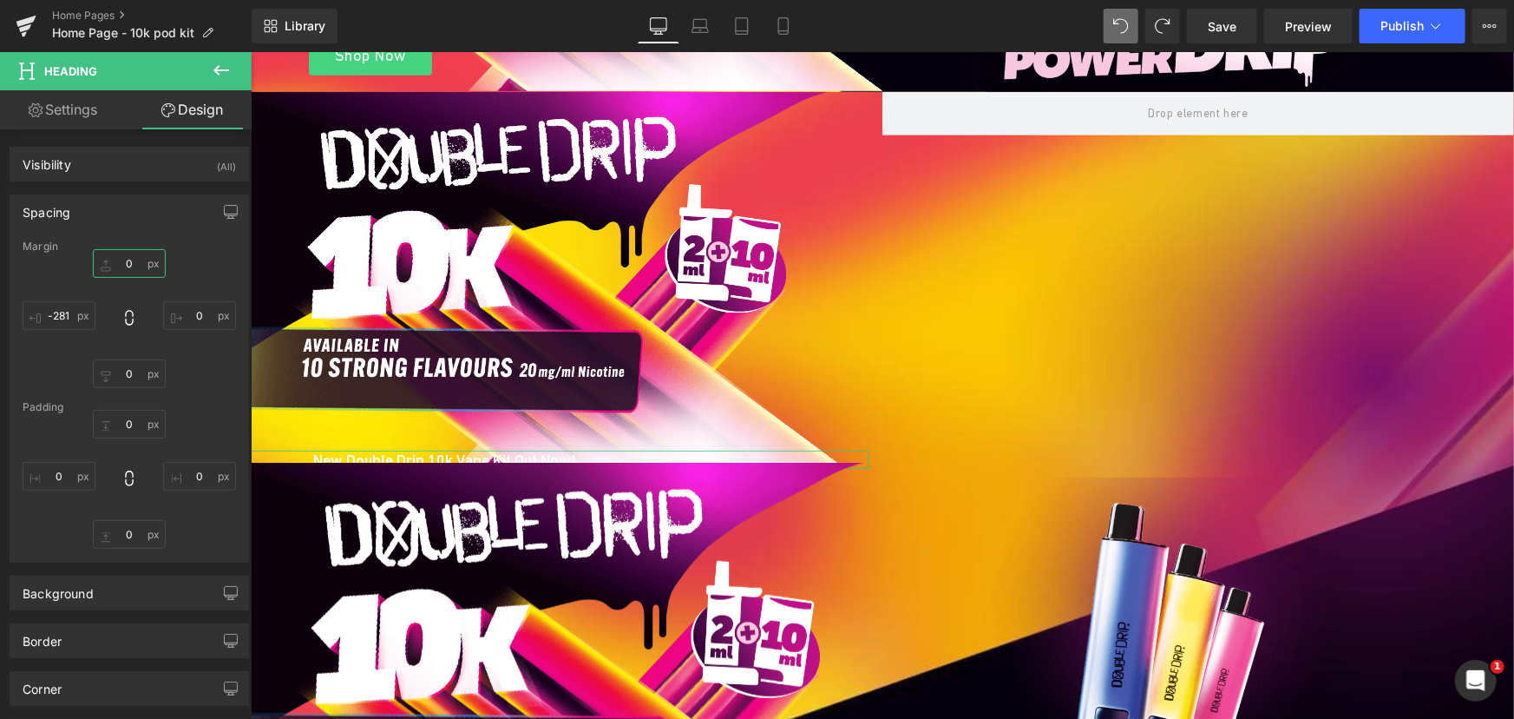
click at [127, 263] on input "0" at bounding box center [129, 263] width 73 height 29
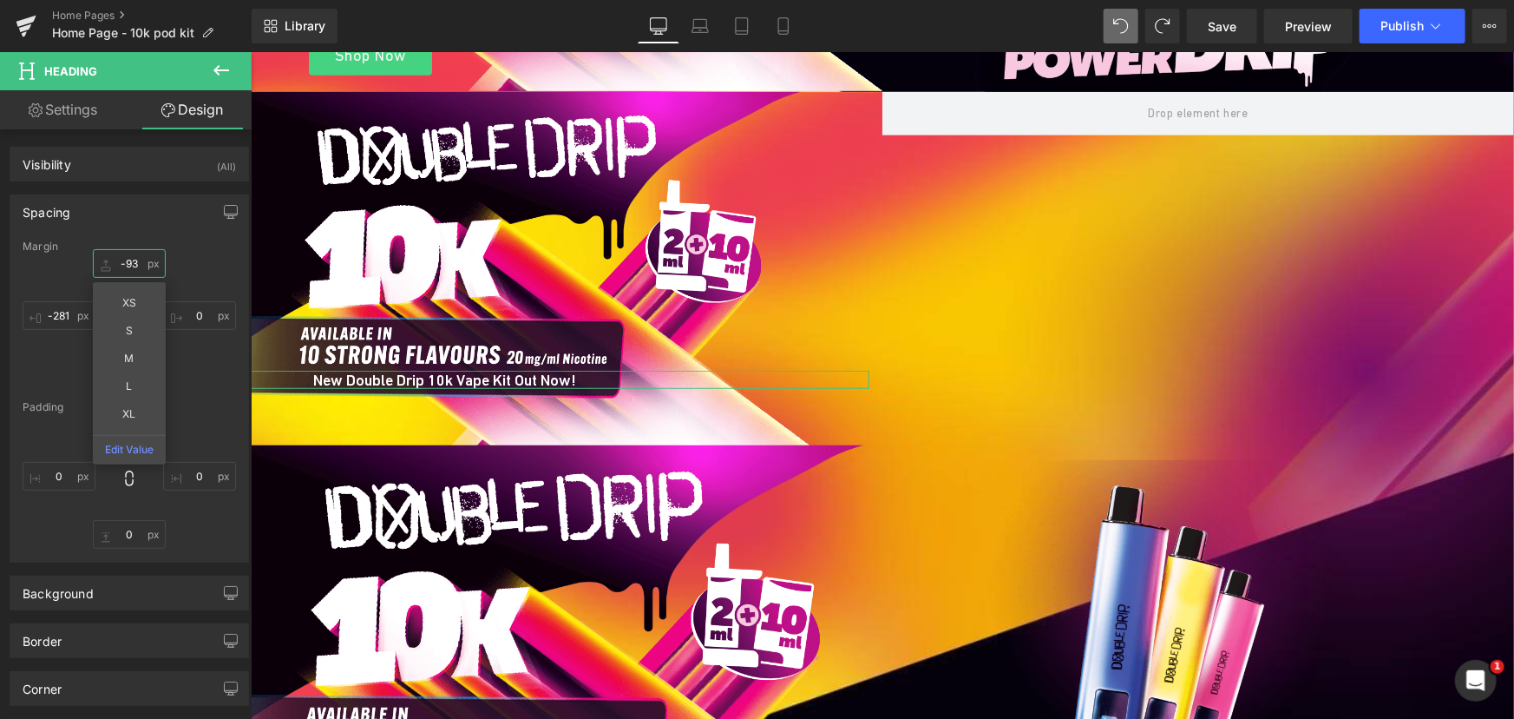
type input "-92"
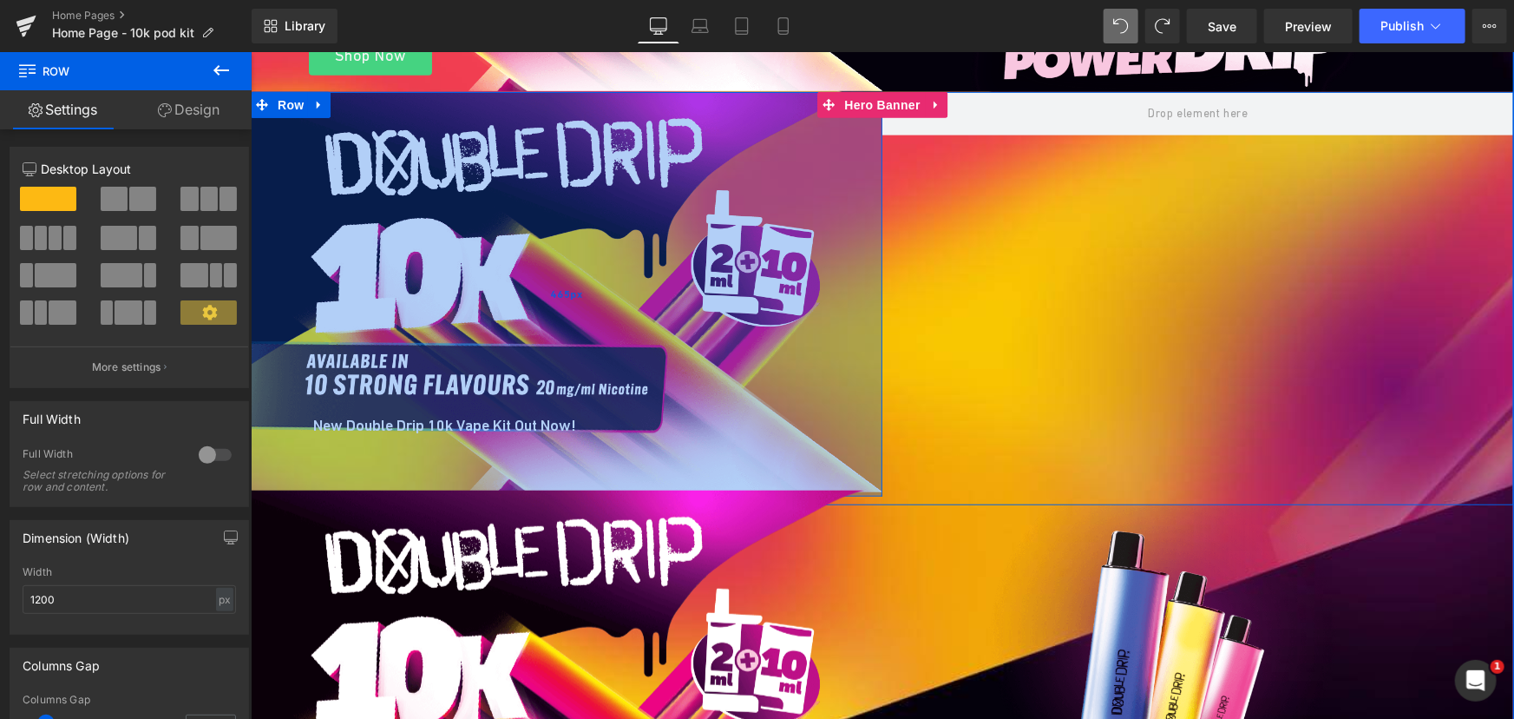
drag, startPoint x: 568, startPoint y: 144, endPoint x: 604, endPoint y: 189, distance: 58.0
click at [604, 189] on div "465px" at bounding box center [566, 293] width 632 height 404
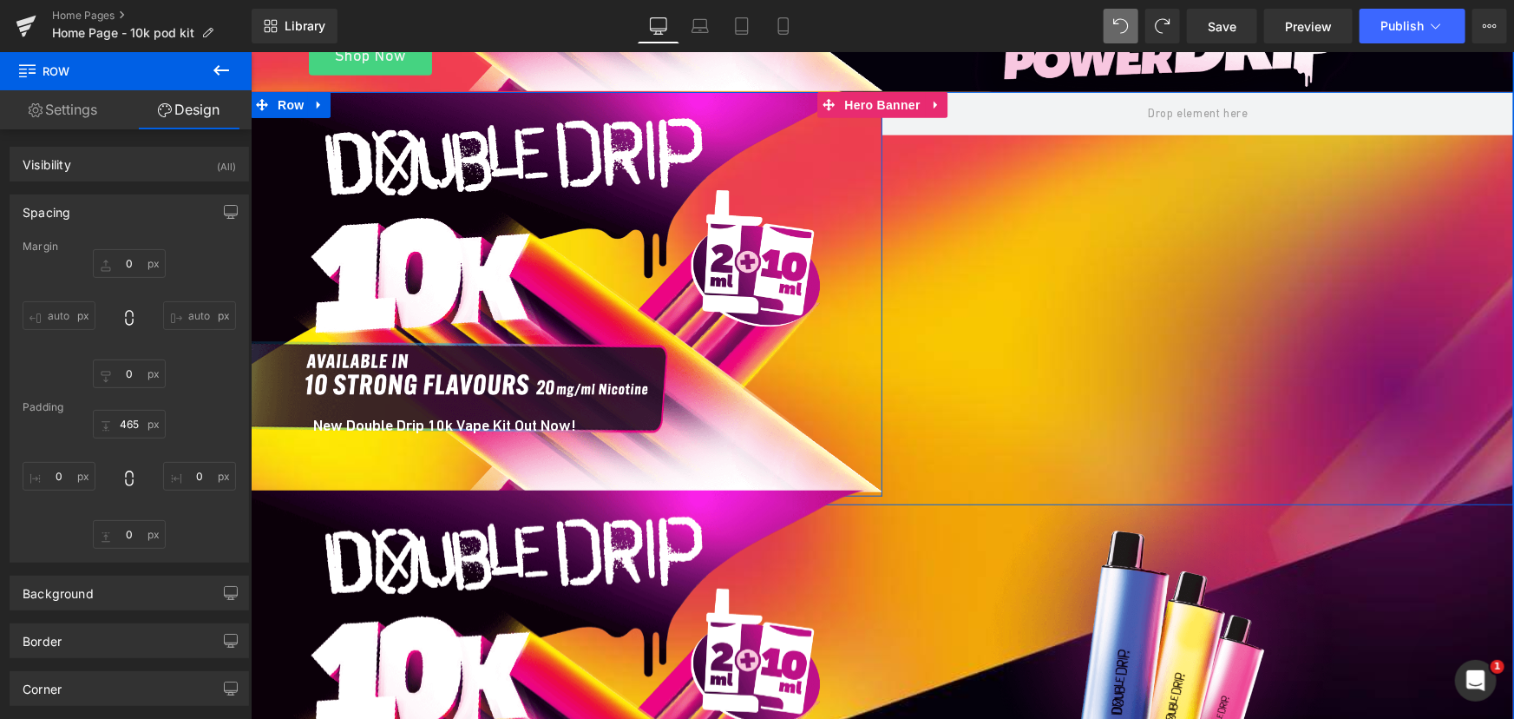
click at [1128, 365] on div "New Double Drip 10k Vape Kit Out Now! Heading Row 465px Row" at bounding box center [882, 297] width 1264 height 413
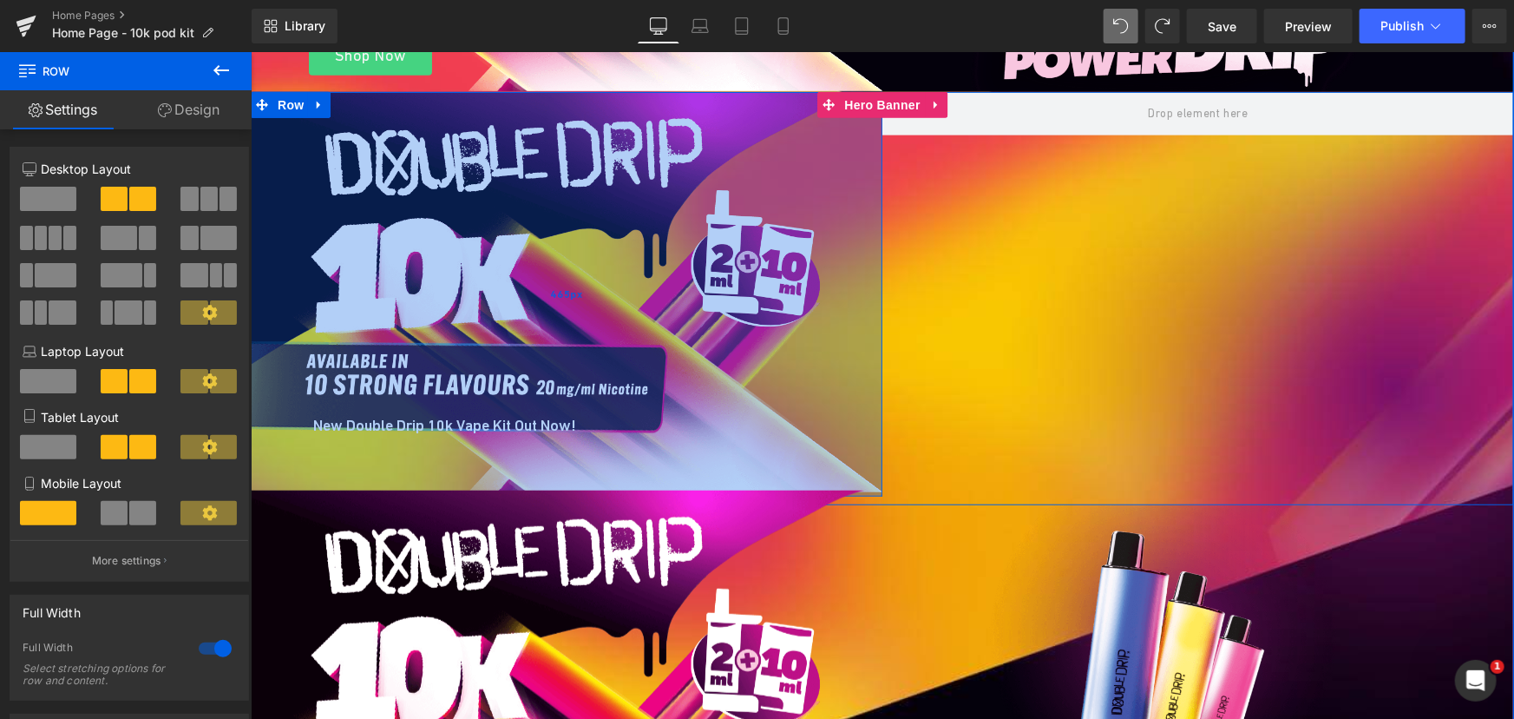
click at [343, 427] on div "465px" at bounding box center [566, 293] width 632 height 404
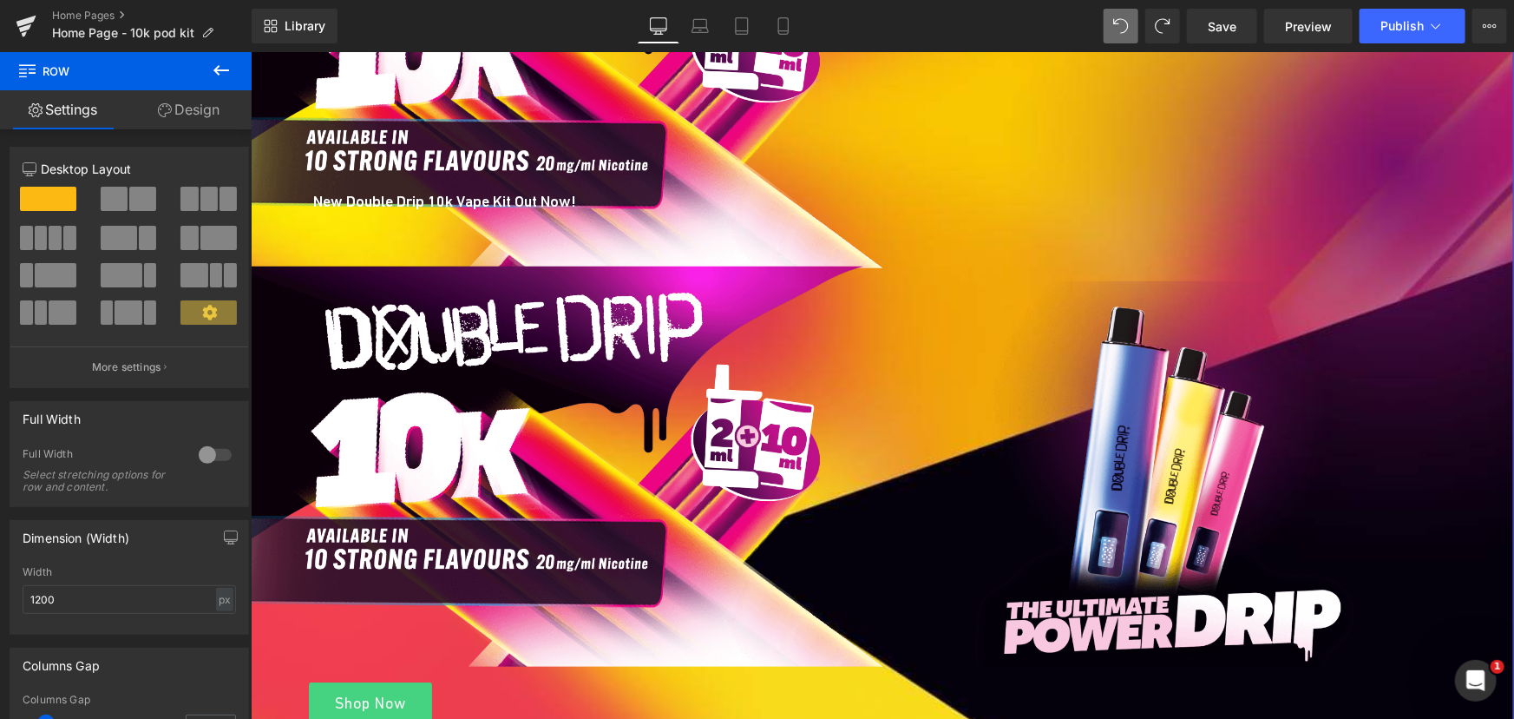
scroll to position [710, 0]
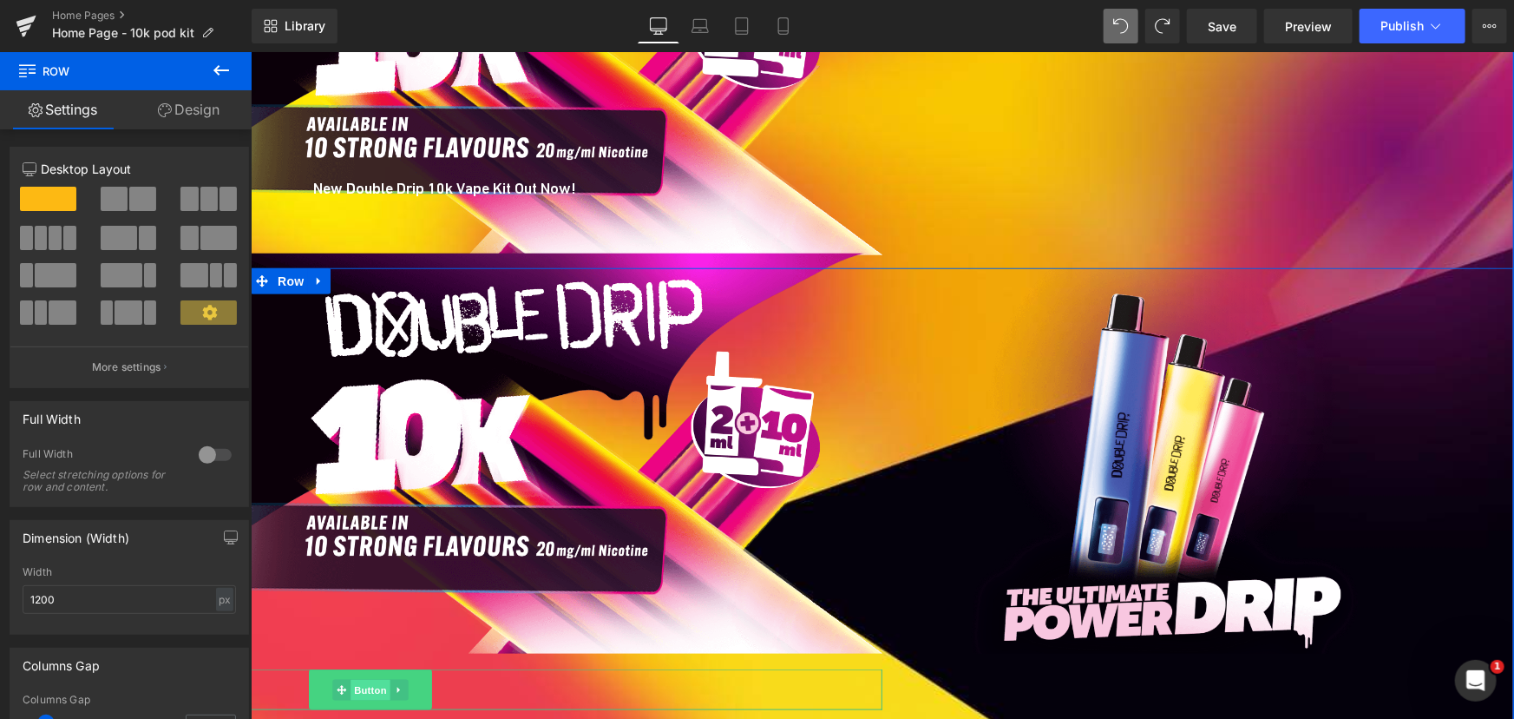
click at [353, 686] on span "Button" at bounding box center [370, 689] width 40 height 21
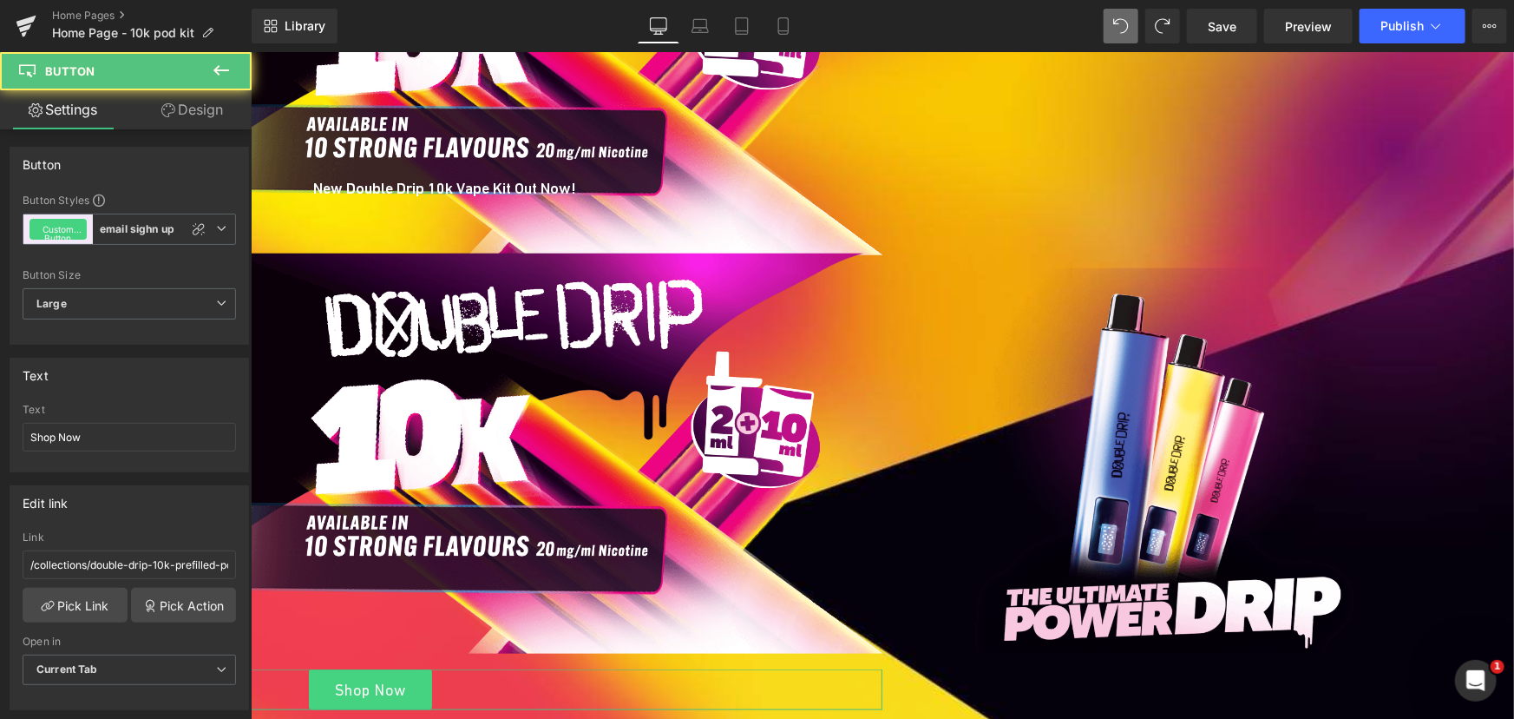
click at [185, 116] on link "Design" at bounding box center [192, 109] width 126 height 39
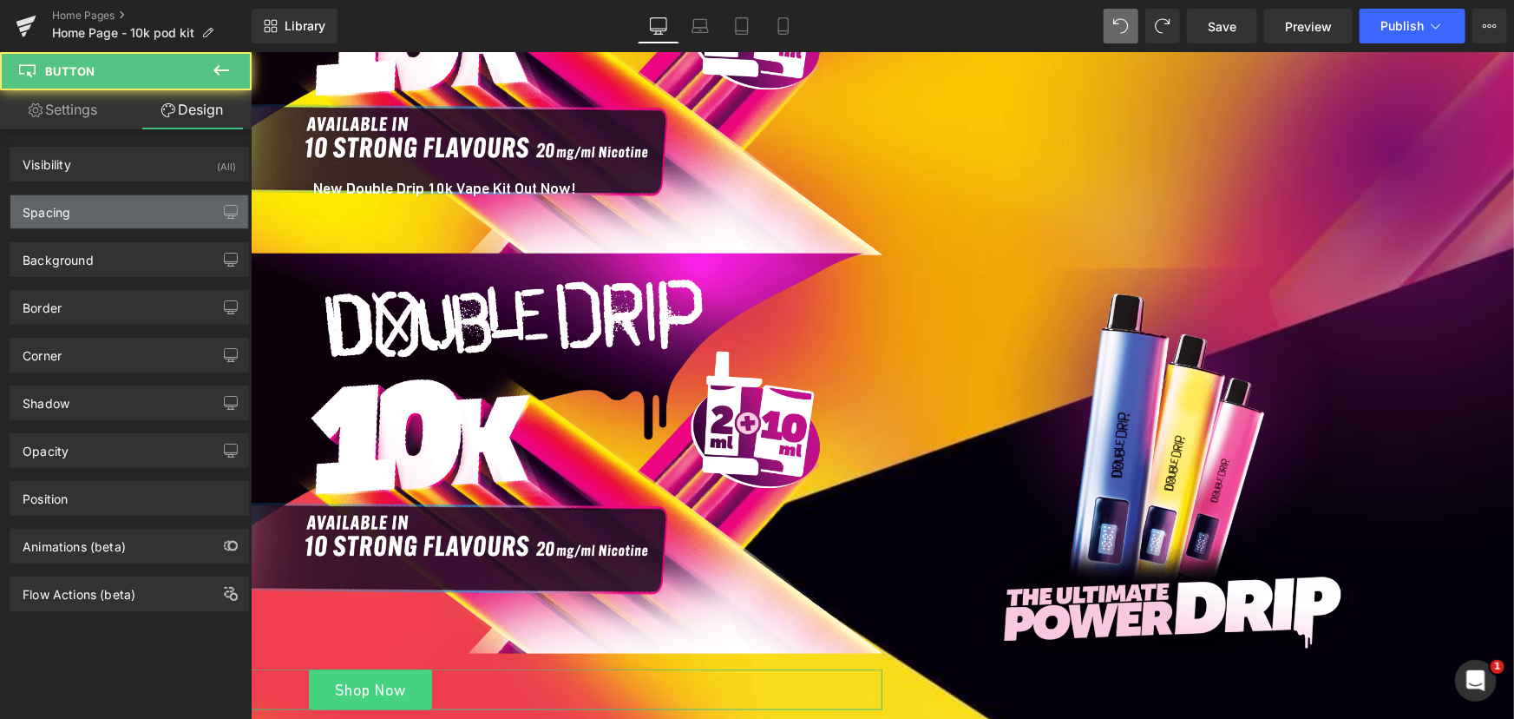
click at [105, 207] on div "Spacing" at bounding box center [129, 211] width 238 height 33
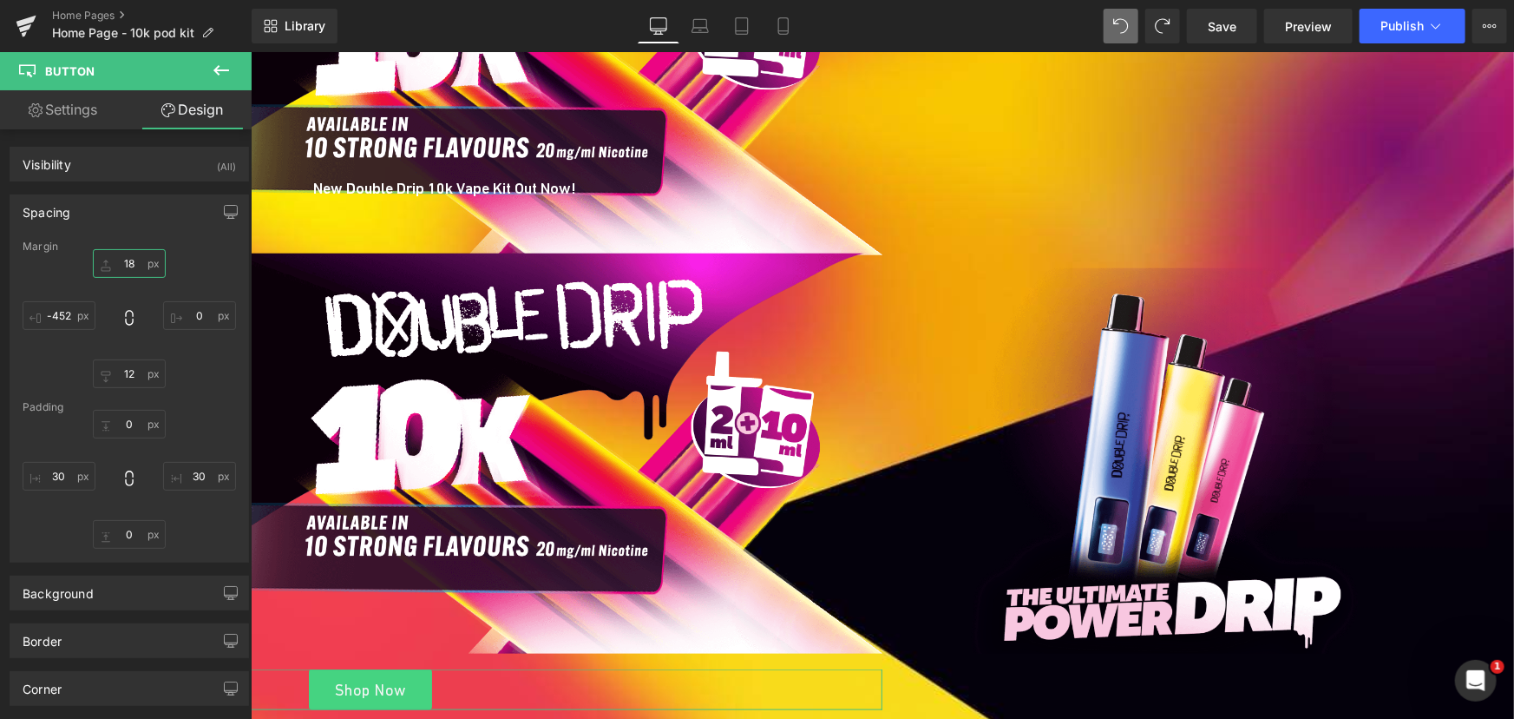
click at [138, 264] on input "text" at bounding box center [129, 263] width 73 height 29
type input "-"
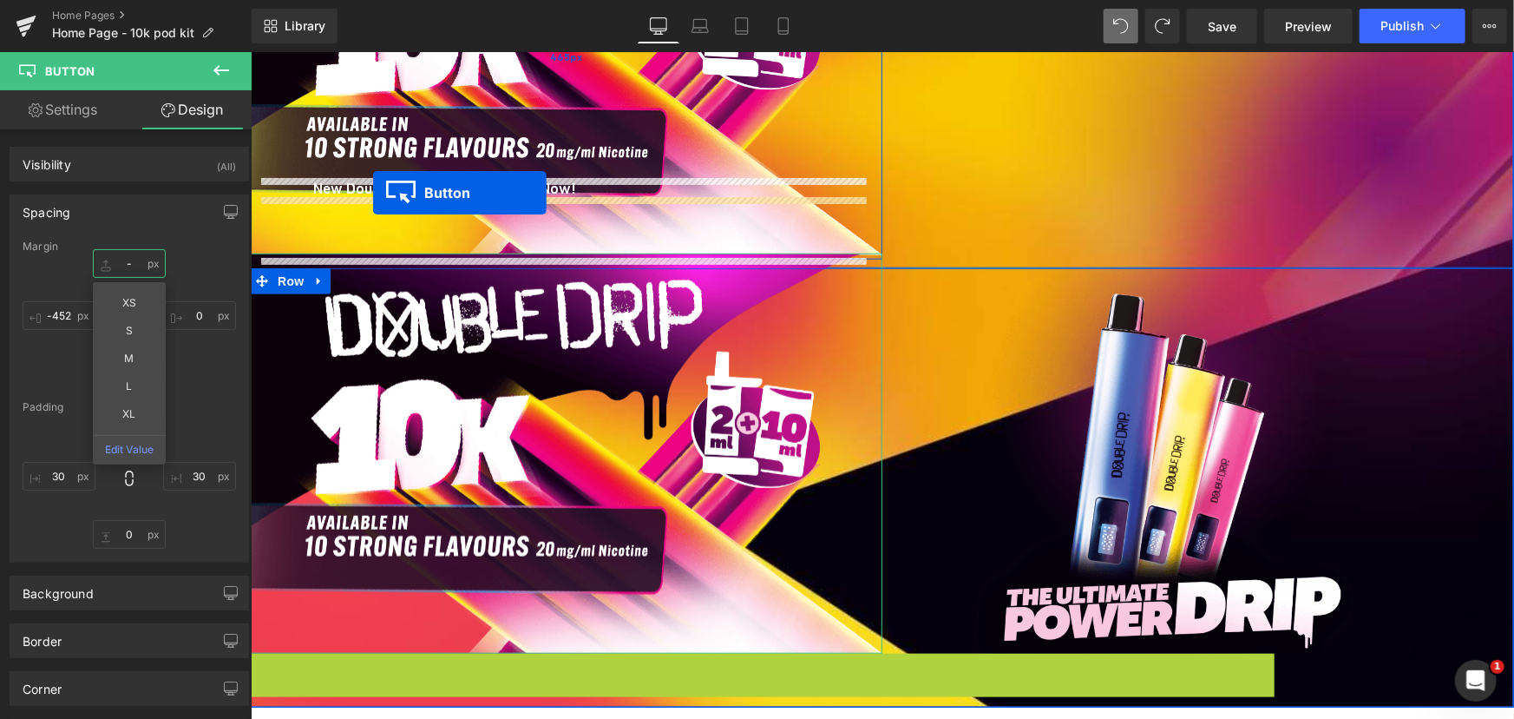
drag, startPoint x: 342, startPoint y: 673, endPoint x: 372, endPoint y: 192, distance: 482.6
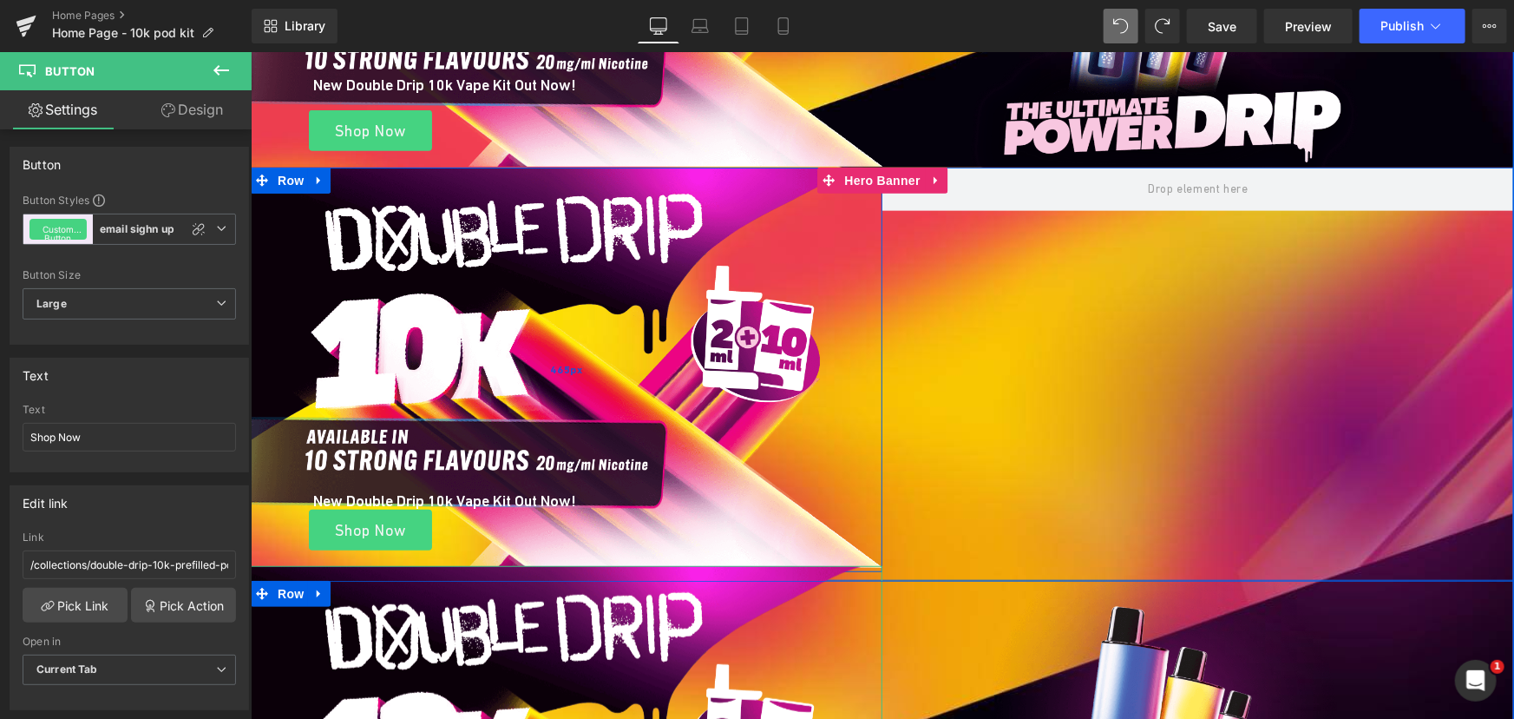
scroll to position [394, 0]
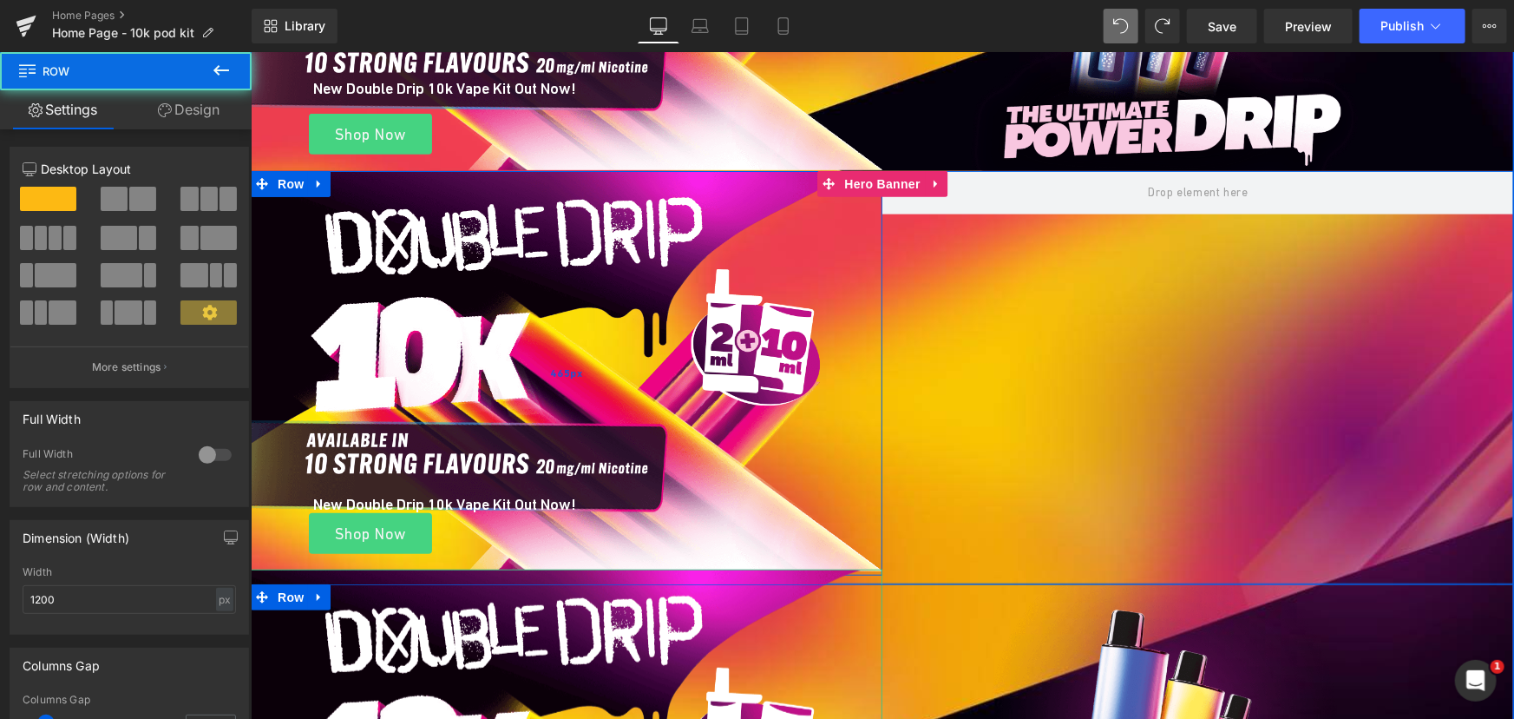
click at [376, 529] on div "465px" at bounding box center [566, 372] width 632 height 404
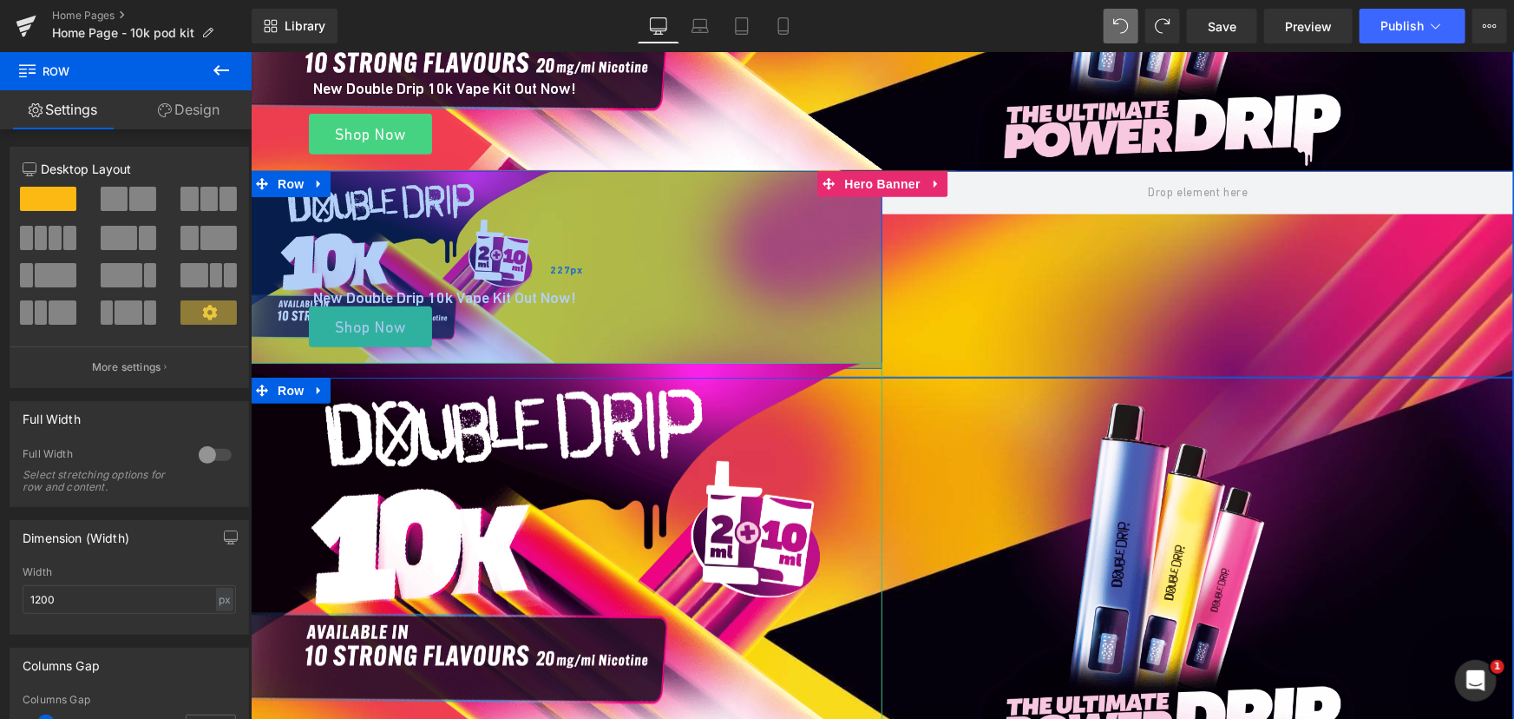
drag, startPoint x: 607, startPoint y: 413, endPoint x: 606, endPoint y: 207, distance: 206.5
click at [606, 207] on div "227px" at bounding box center [566, 268] width 632 height 197
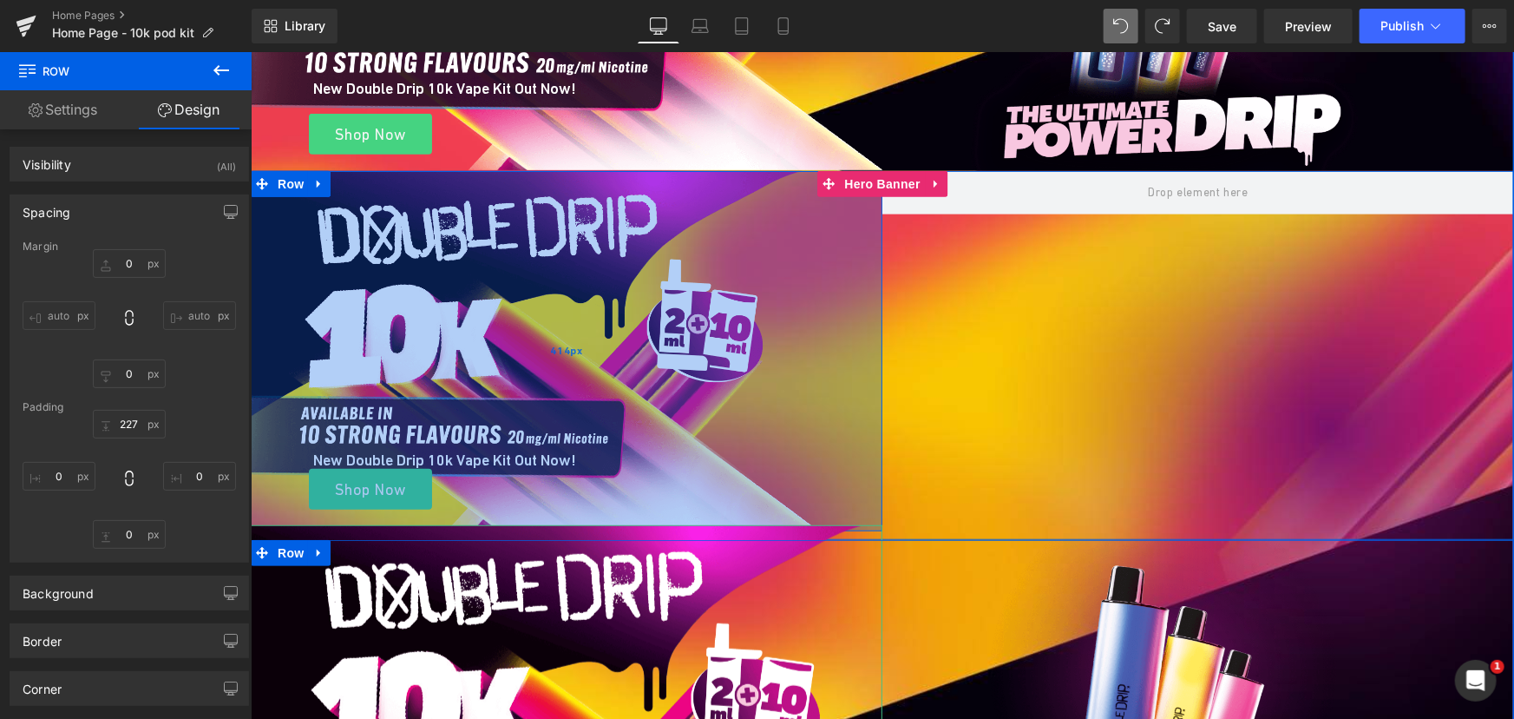
drag, startPoint x: 602, startPoint y: 406, endPoint x: 595, endPoint y: 421, distance: 16.3
click at [604, 427] on div "414px" at bounding box center [566, 349] width 632 height 359
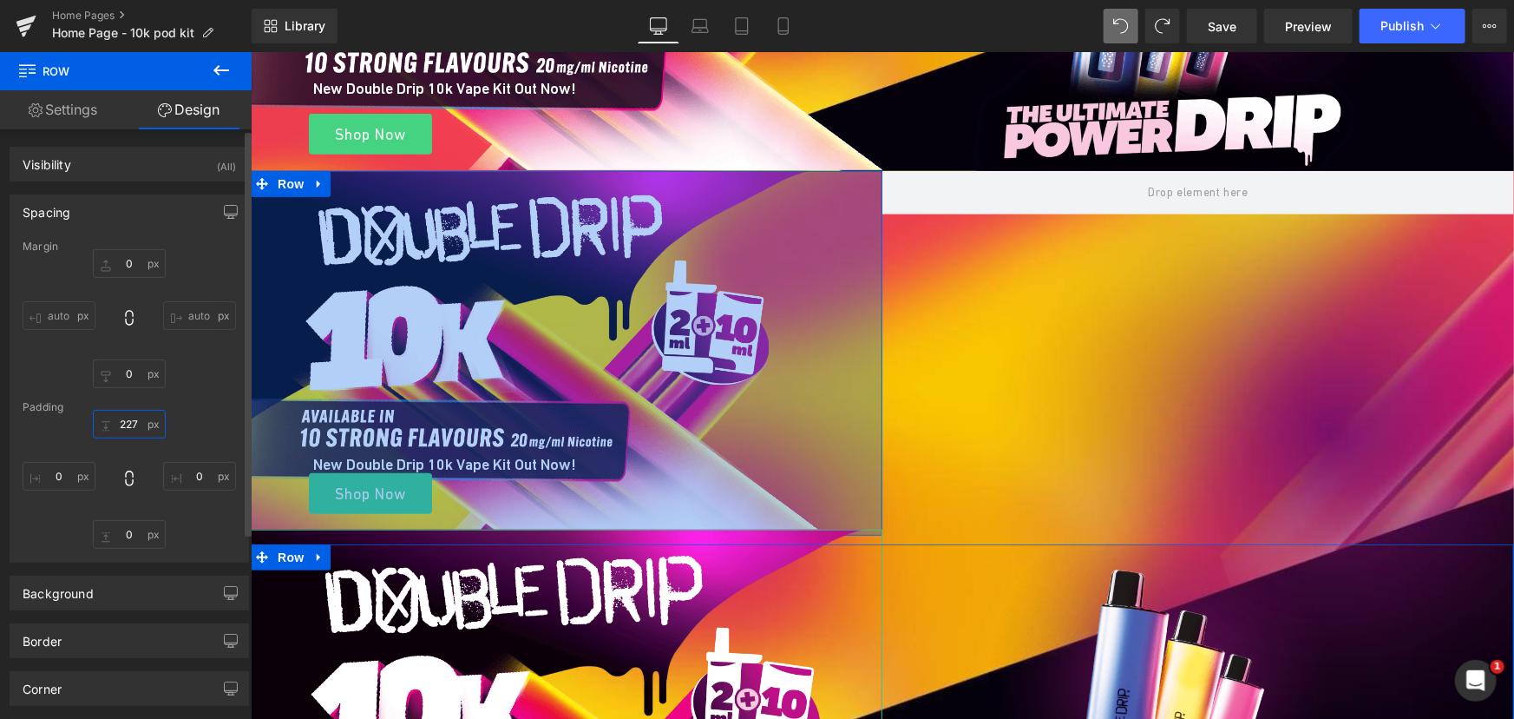
click at [132, 421] on input "227" at bounding box center [129, 424] width 73 height 29
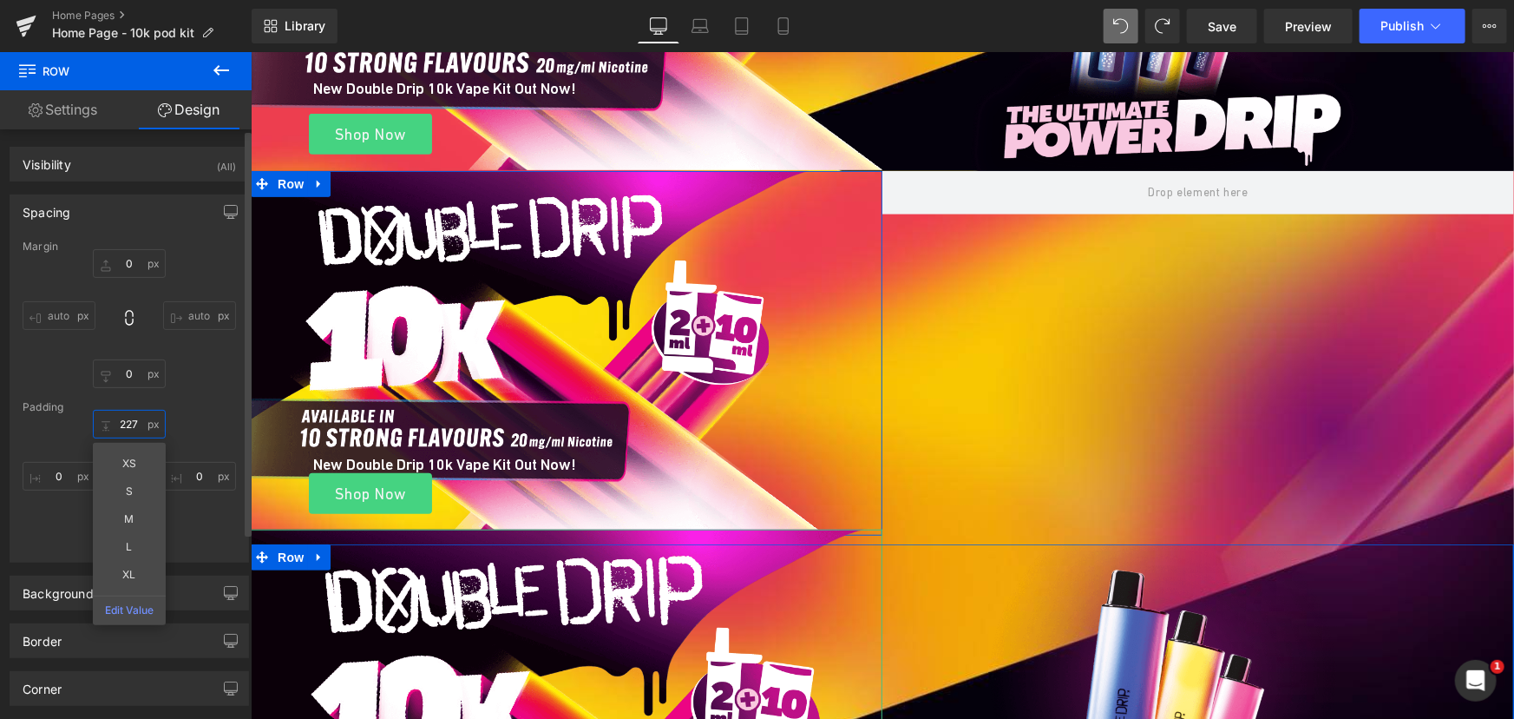
type input "419px"
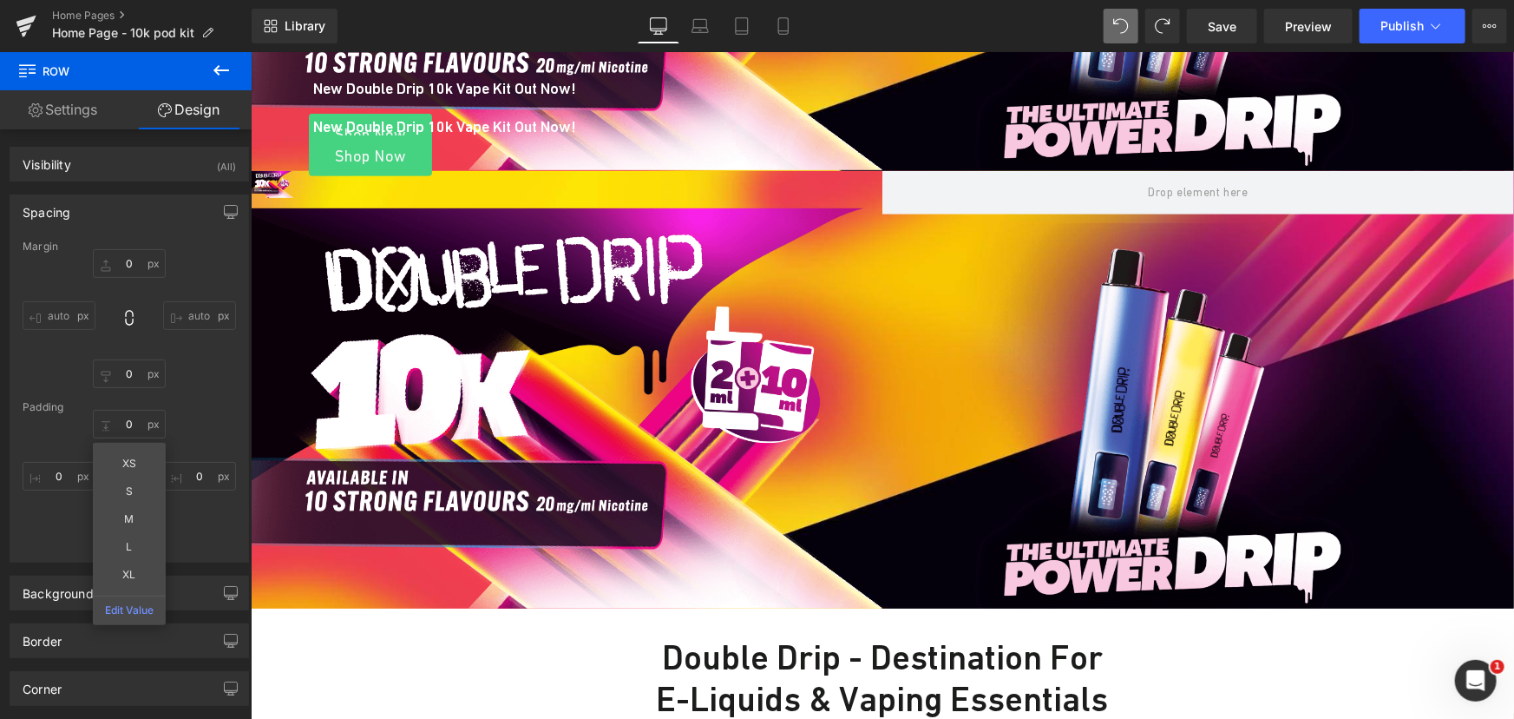
click at [1132, 22] on span at bounding box center [1121, 26] width 35 height 35
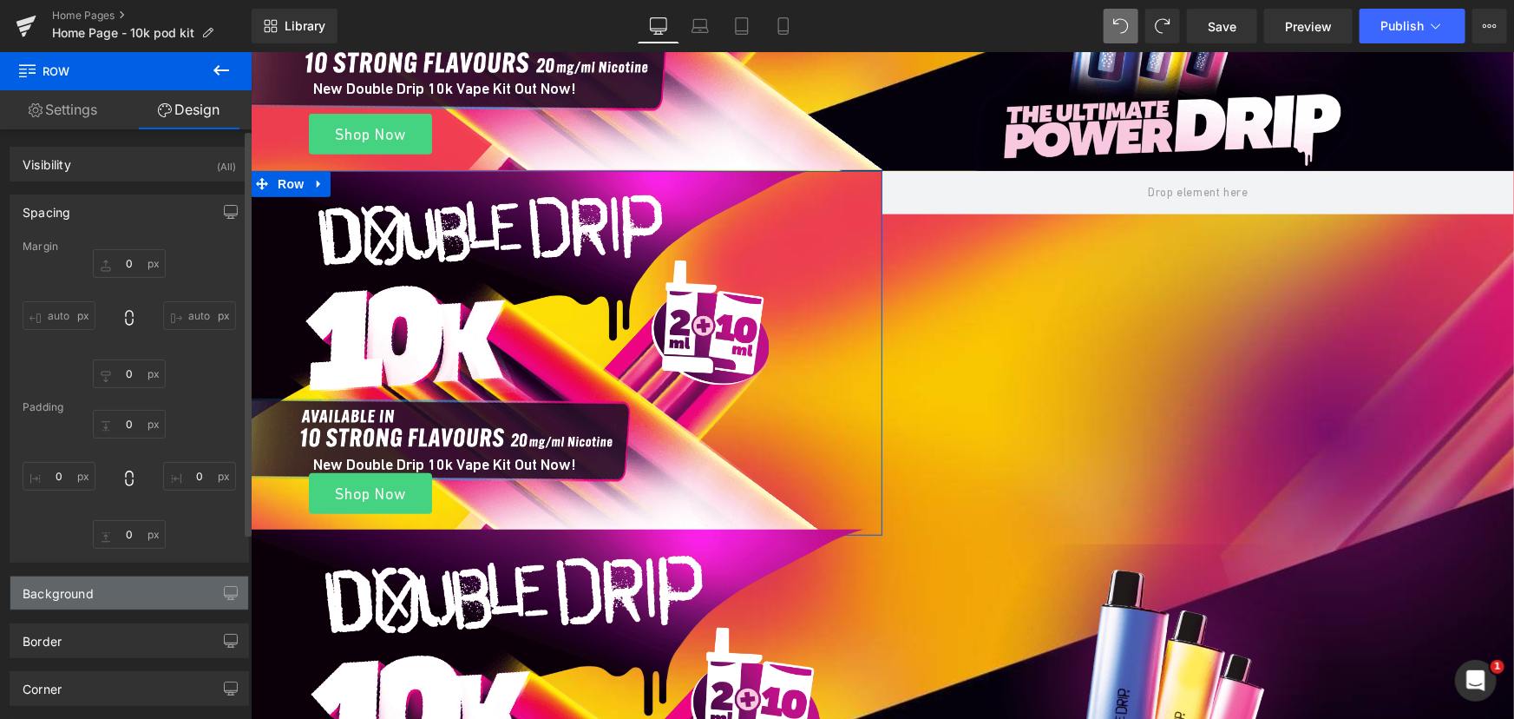
click at [102, 587] on div "Background" at bounding box center [129, 592] width 238 height 33
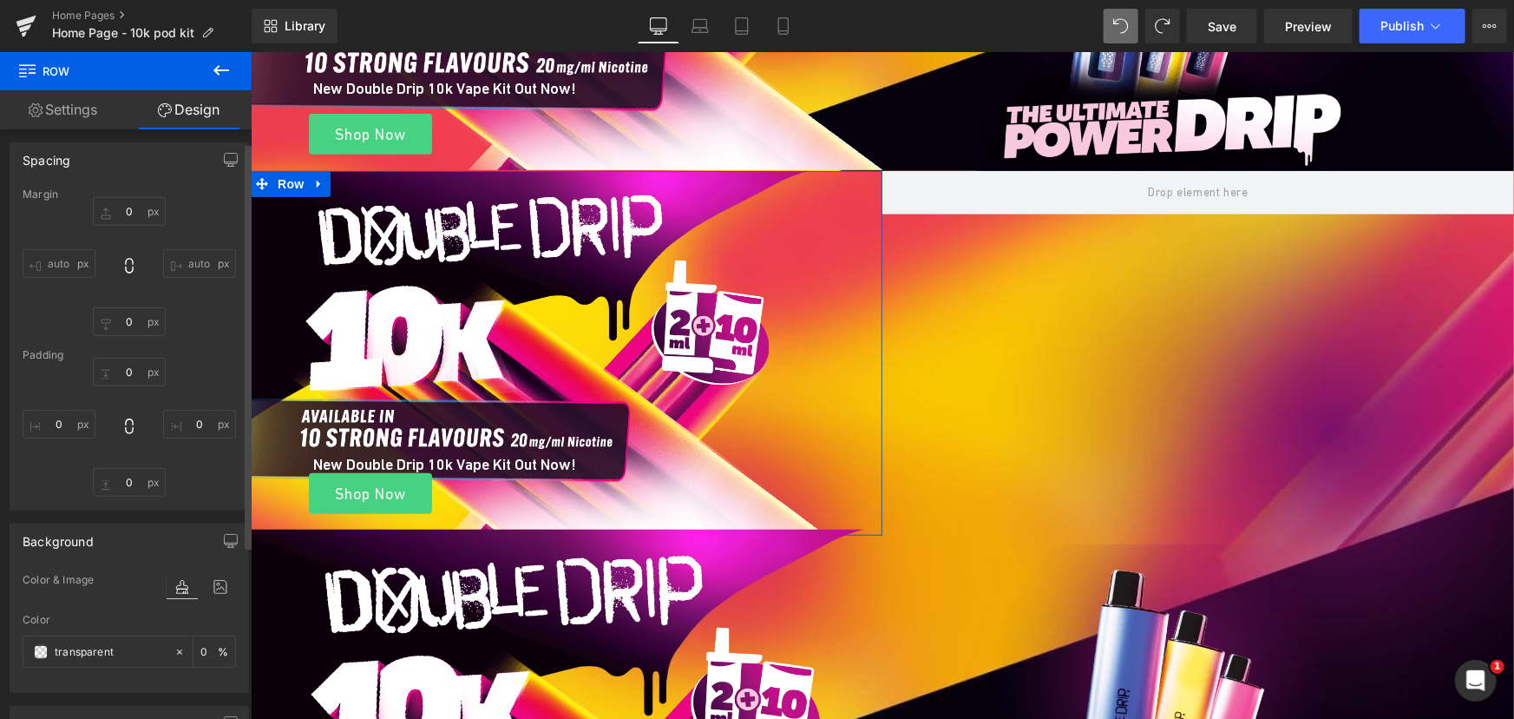
scroll to position [78, 0]
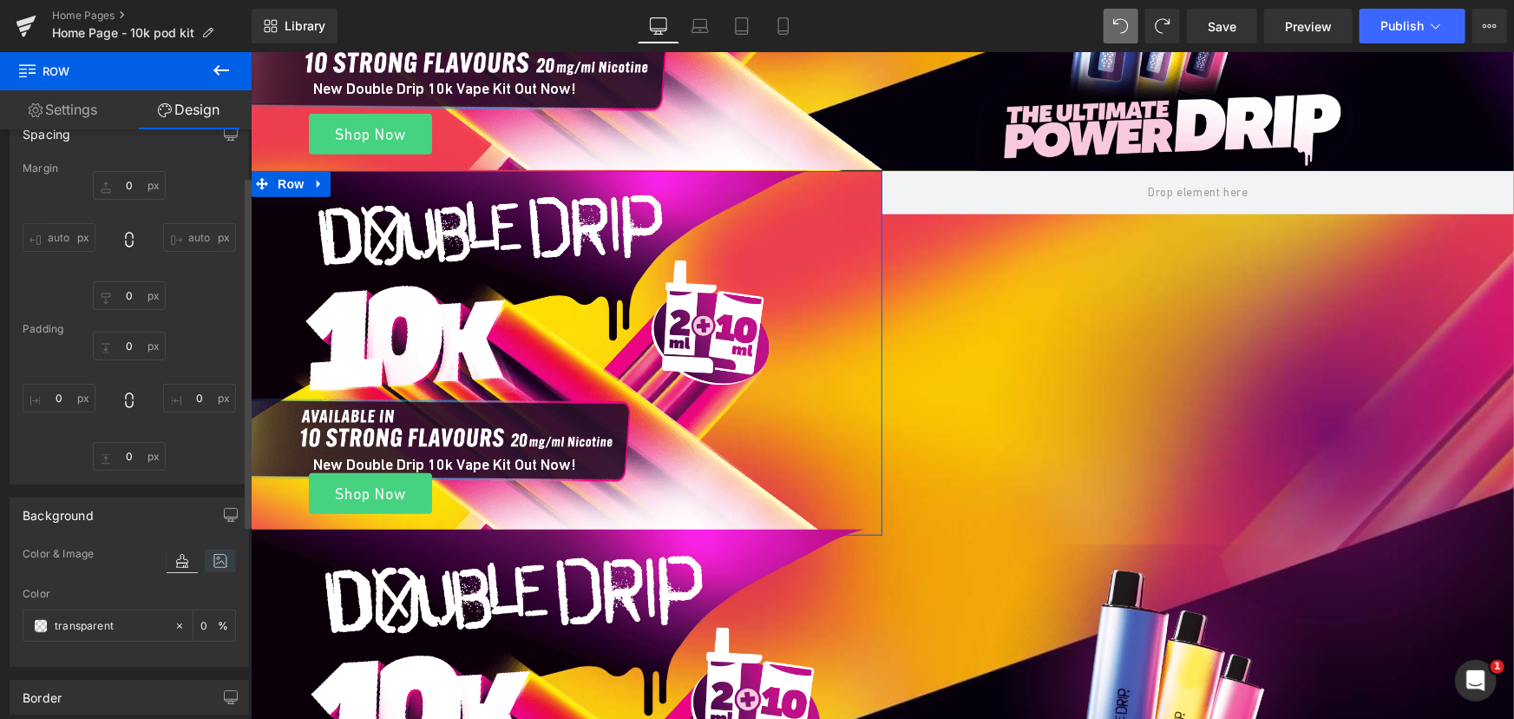
click at [213, 552] on icon at bounding box center [220, 560] width 31 height 23
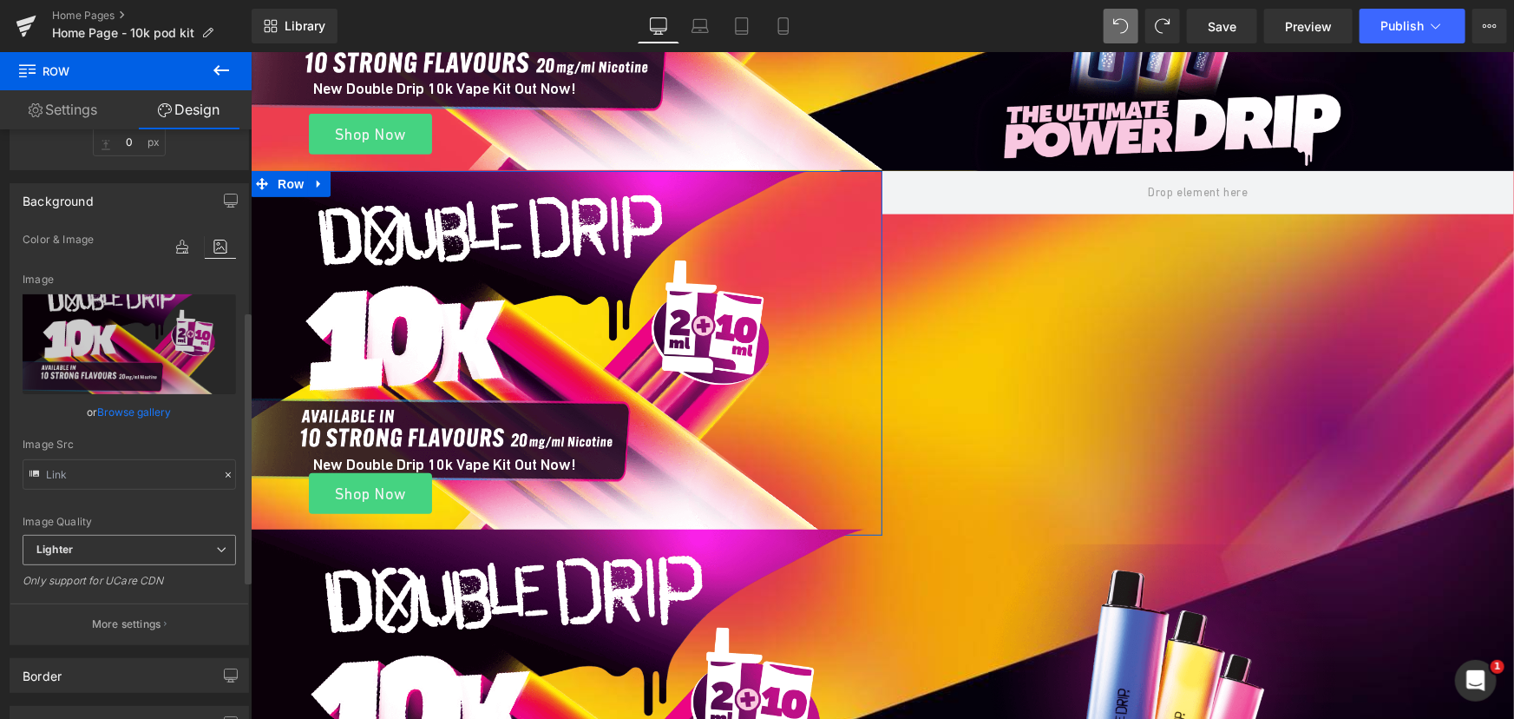
scroll to position [394, 0]
click at [118, 608] on button "More settings" at bounding box center [129, 621] width 238 height 41
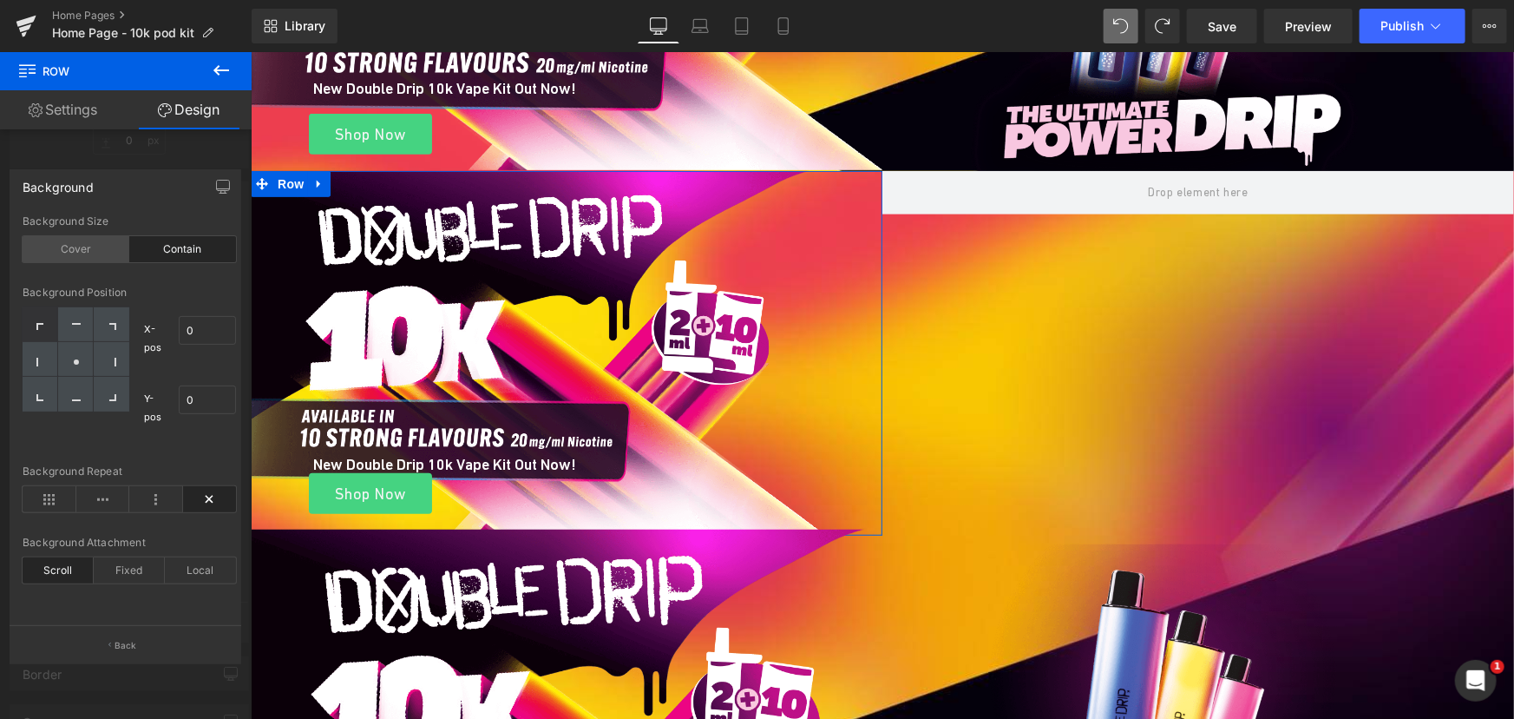
click at [74, 257] on div "Cover" at bounding box center [76, 249] width 107 height 26
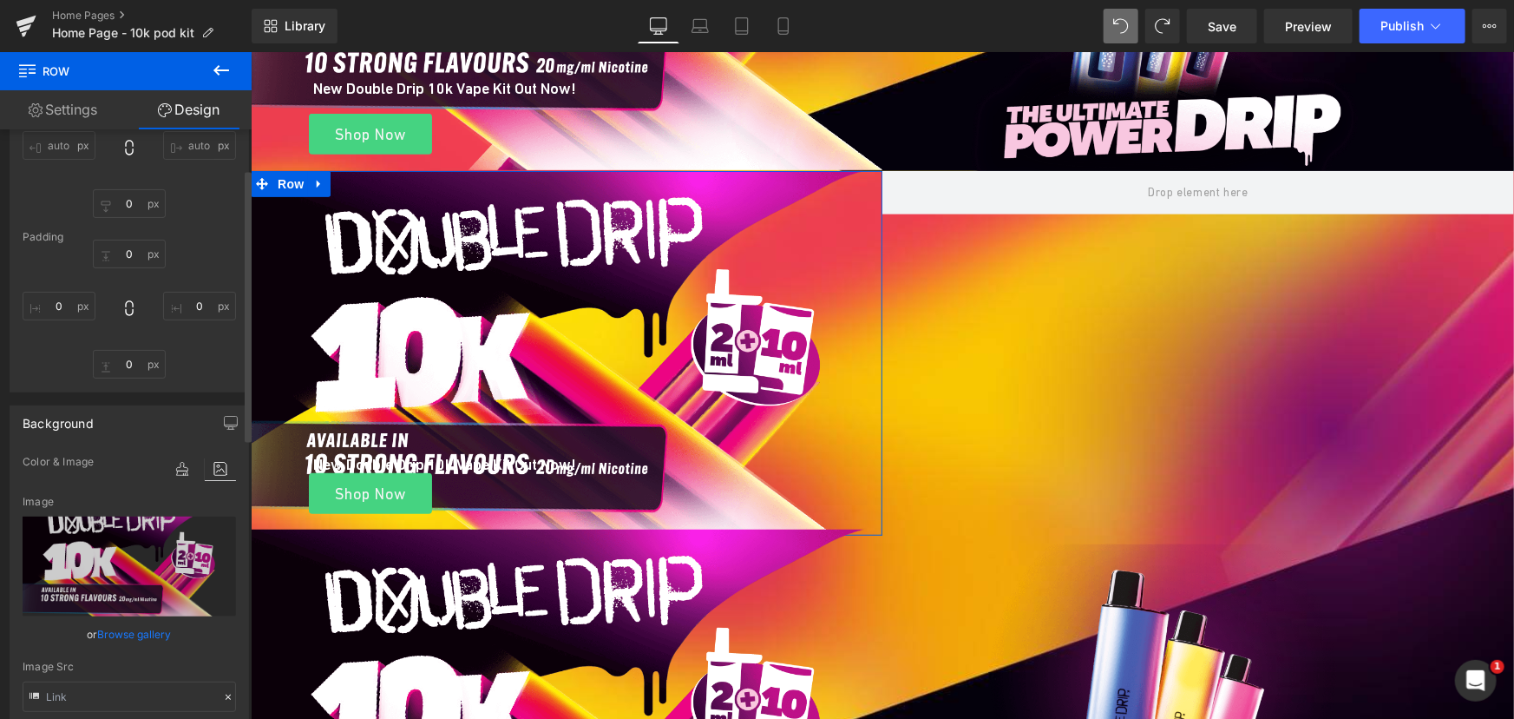
scroll to position [78, 0]
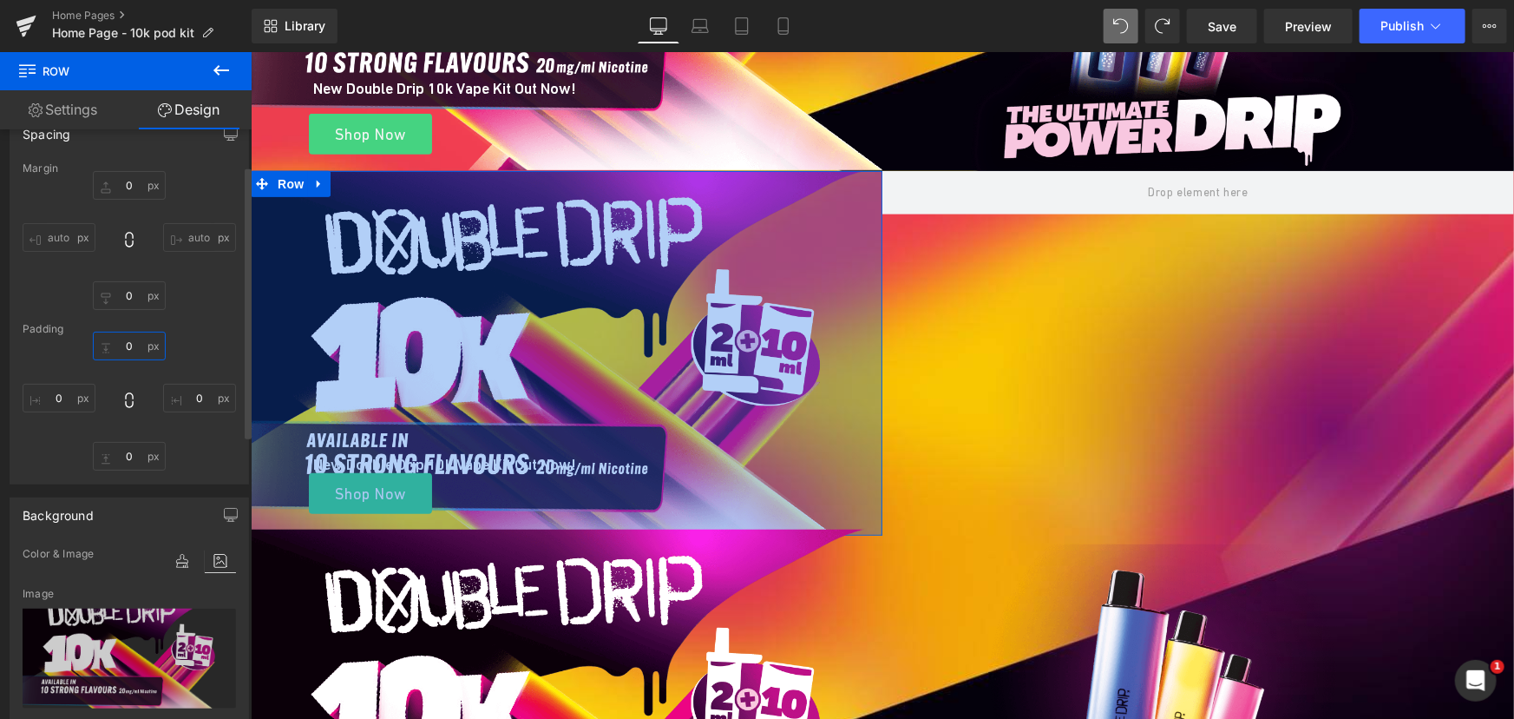
click at [148, 345] on input "text" at bounding box center [129, 346] width 73 height 29
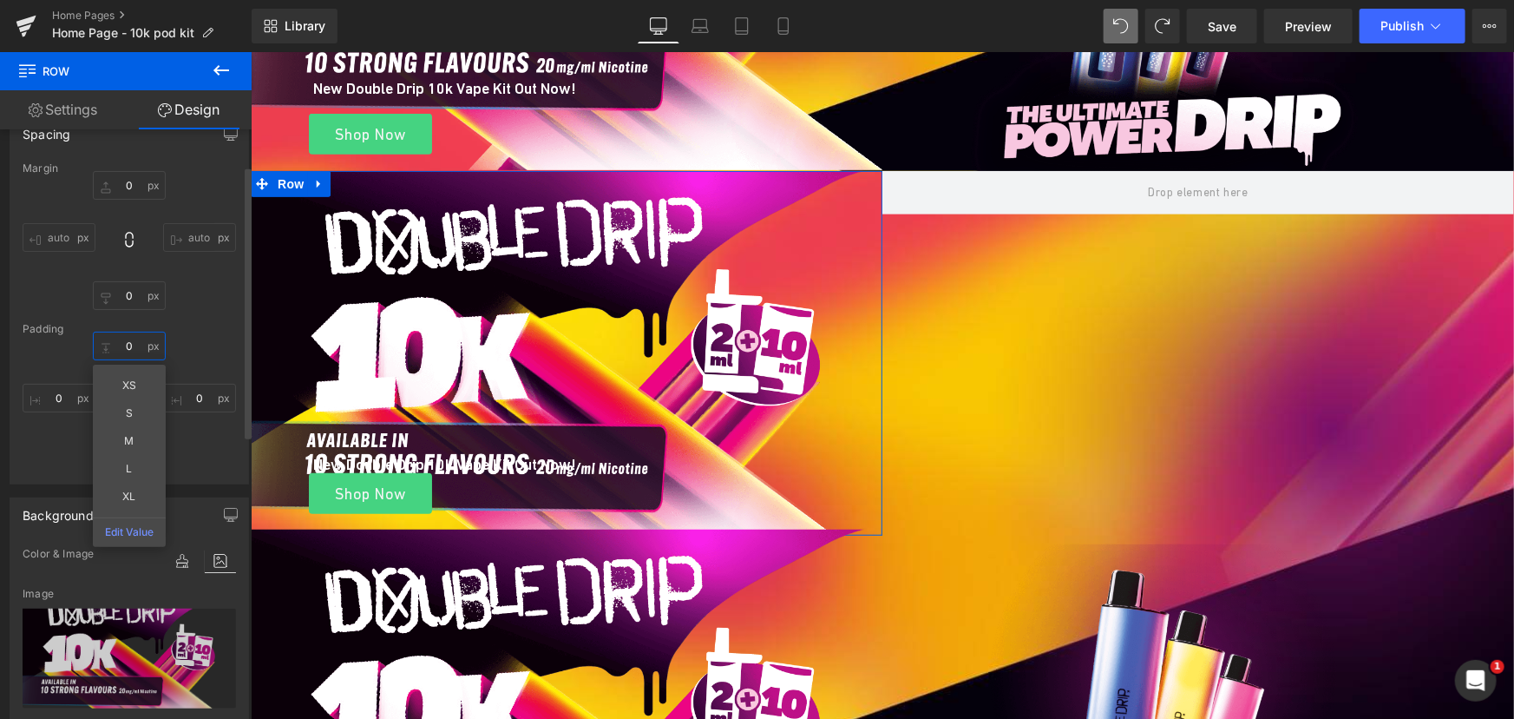
click at [148, 345] on input "text" at bounding box center [129, 346] width 73 height 29
type input "419"
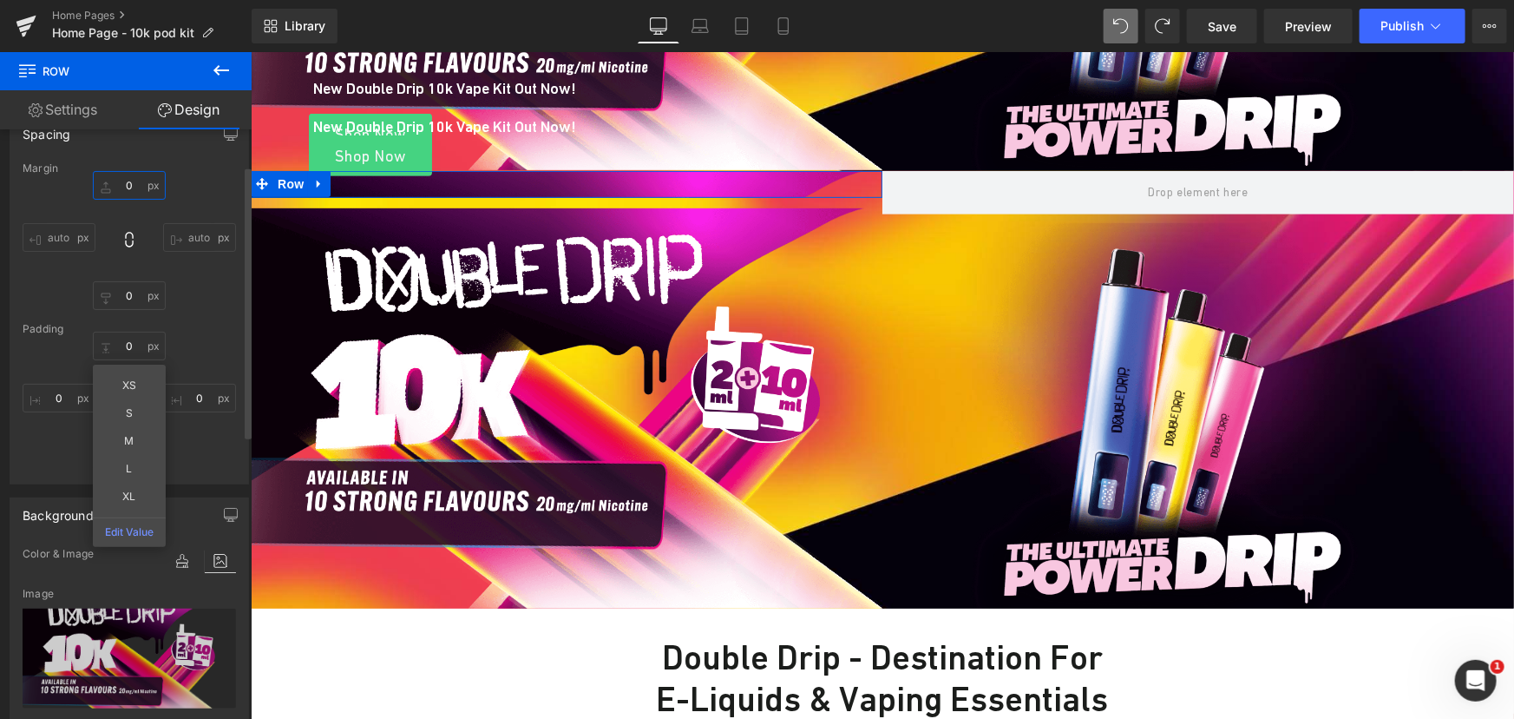
click at [125, 183] on input "0" at bounding box center [129, 185] width 73 height 29
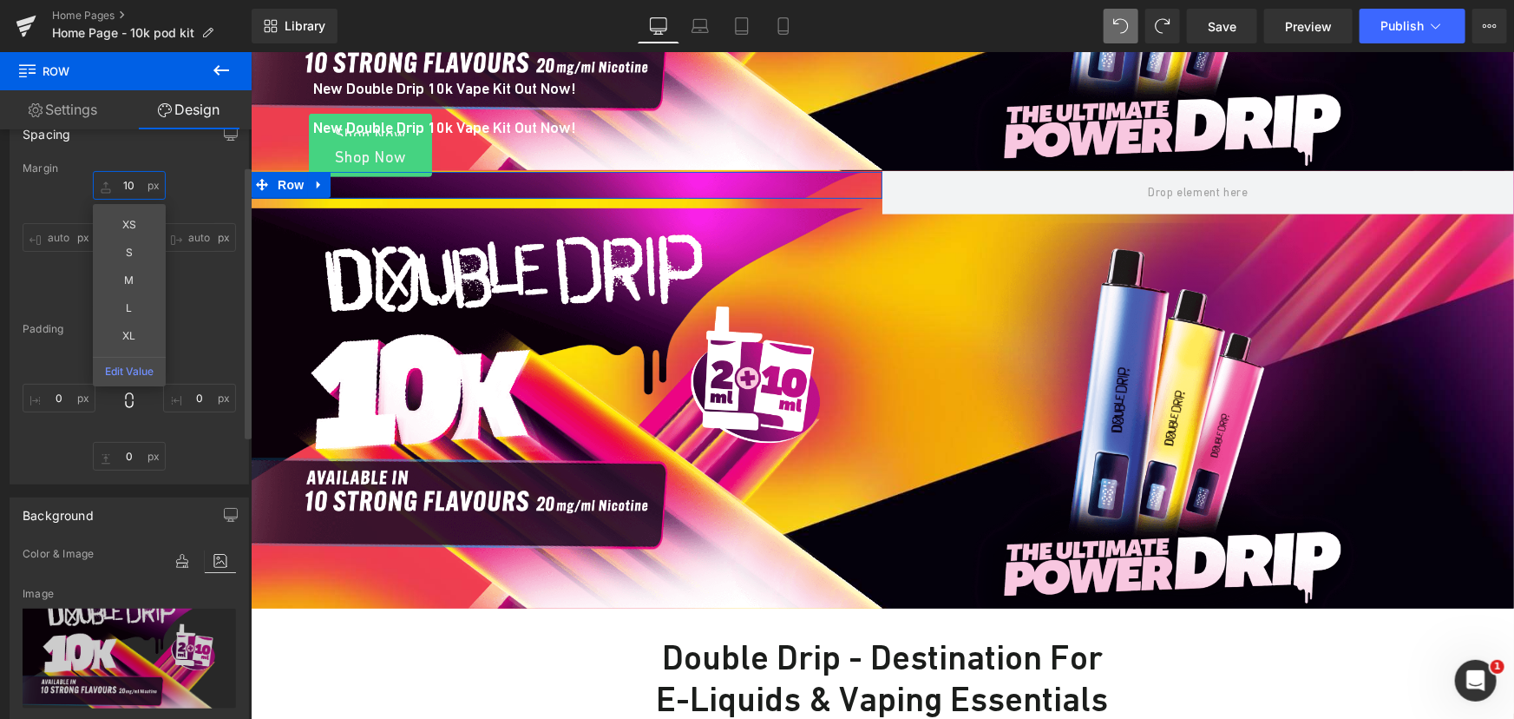
type input "100"
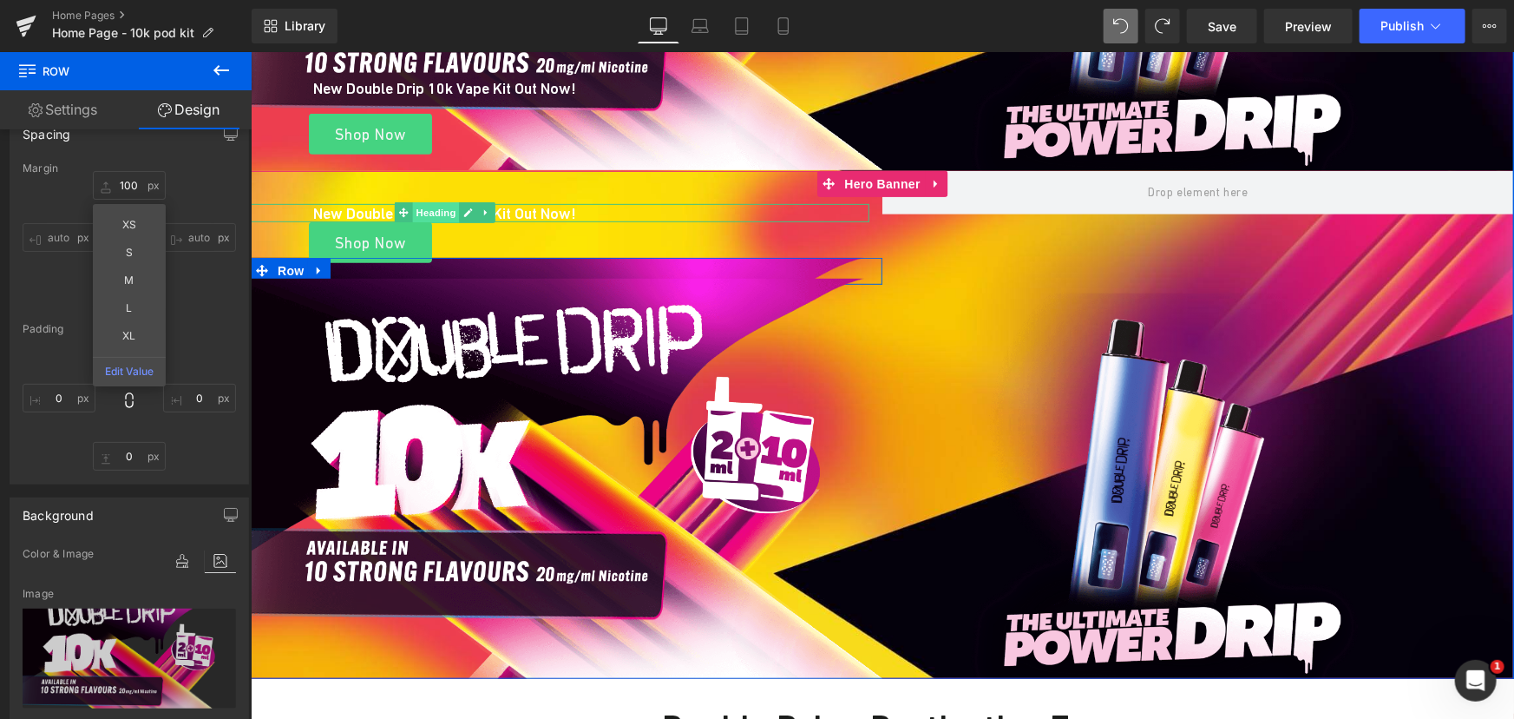
click at [437, 209] on span "Heading" at bounding box center [434, 211] width 47 height 21
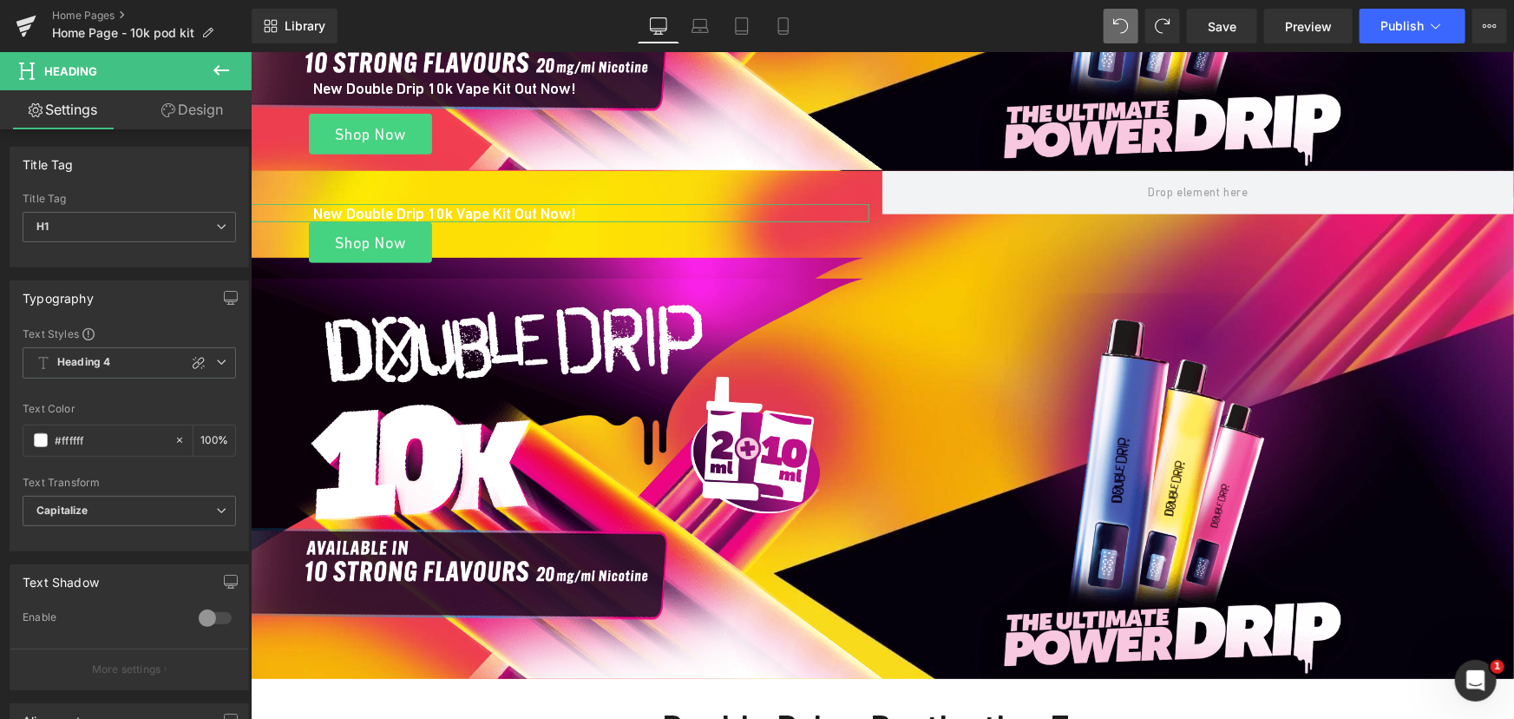
click at [210, 112] on link "Design" at bounding box center [192, 109] width 126 height 39
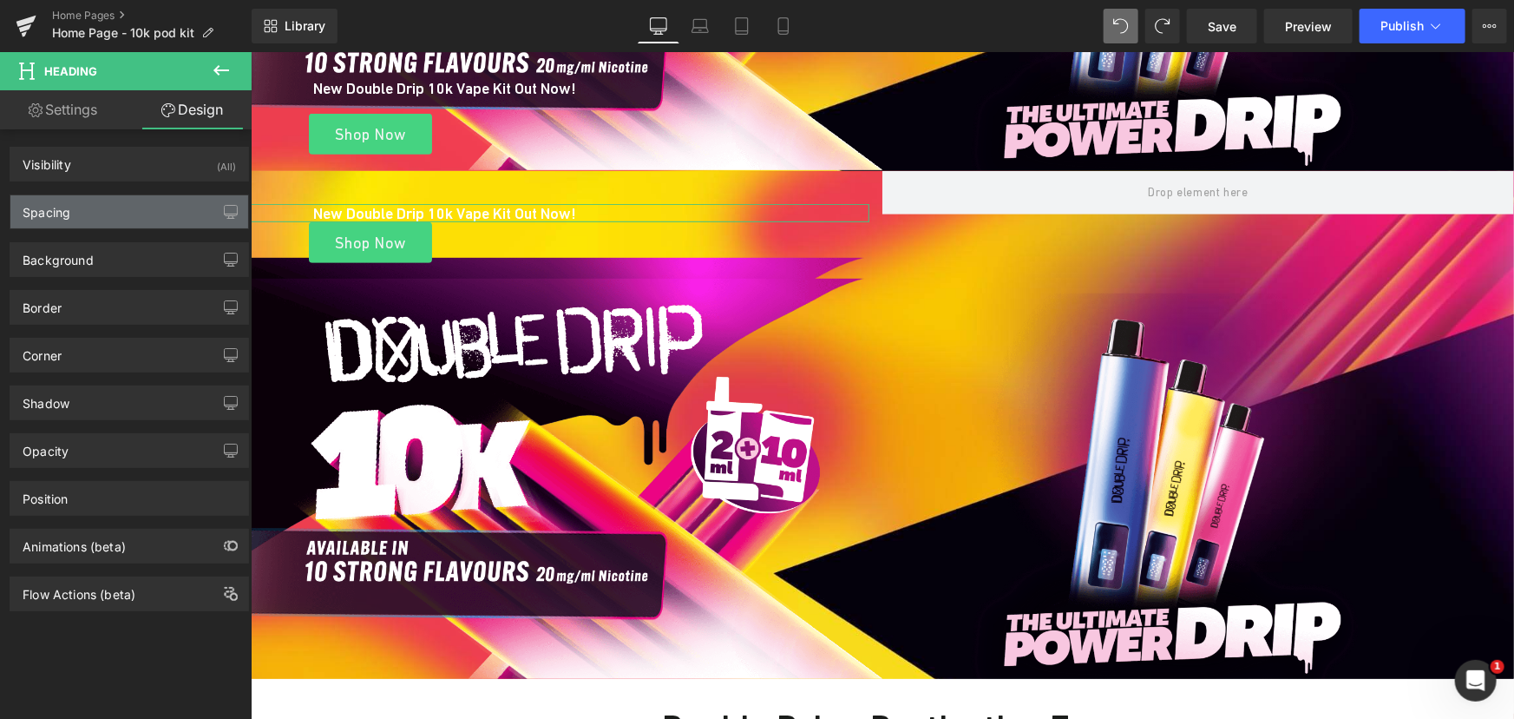
click at [111, 201] on div "Spacing" at bounding box center [129, 211] width 238 height 33
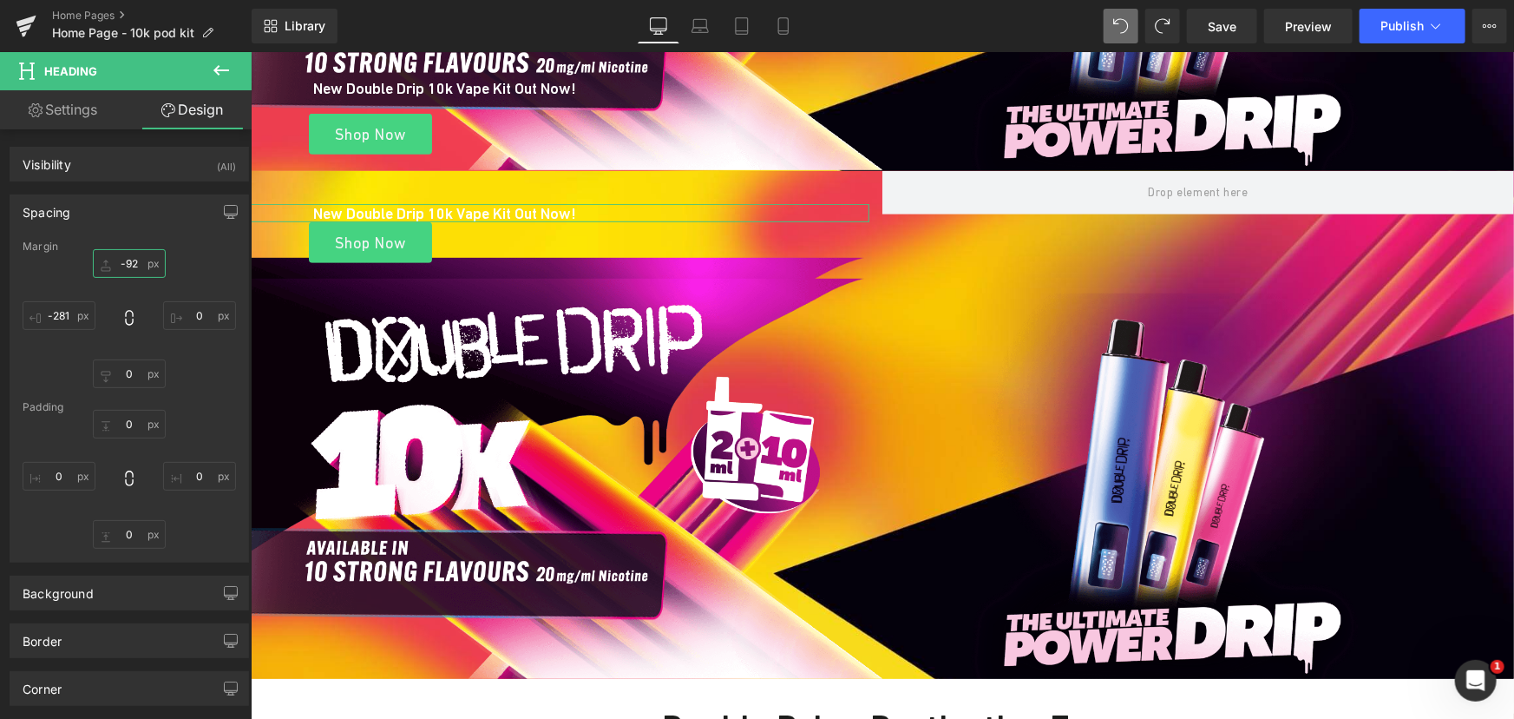
click at [123, 259] on input "text" at bounding box center [129, 263] width 73 height 29
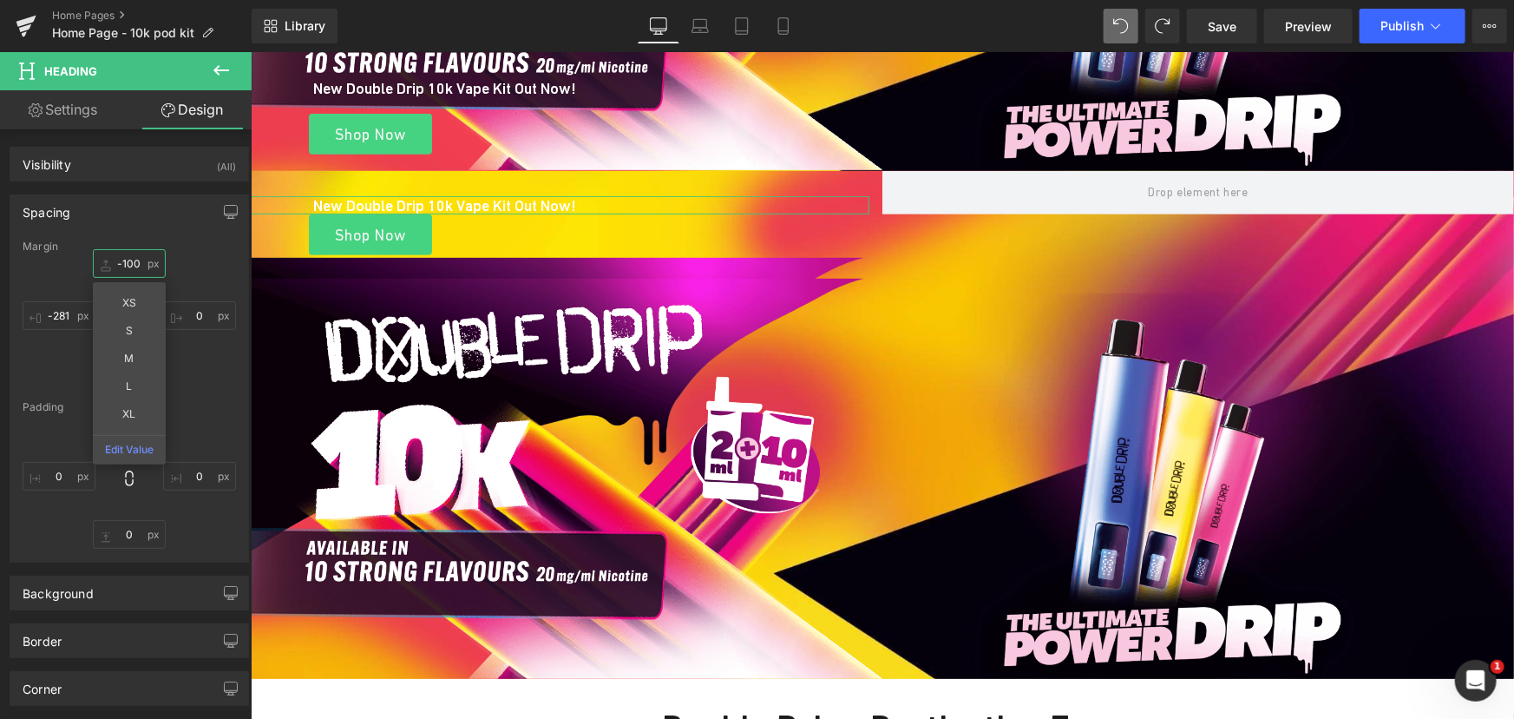
type input "-101"
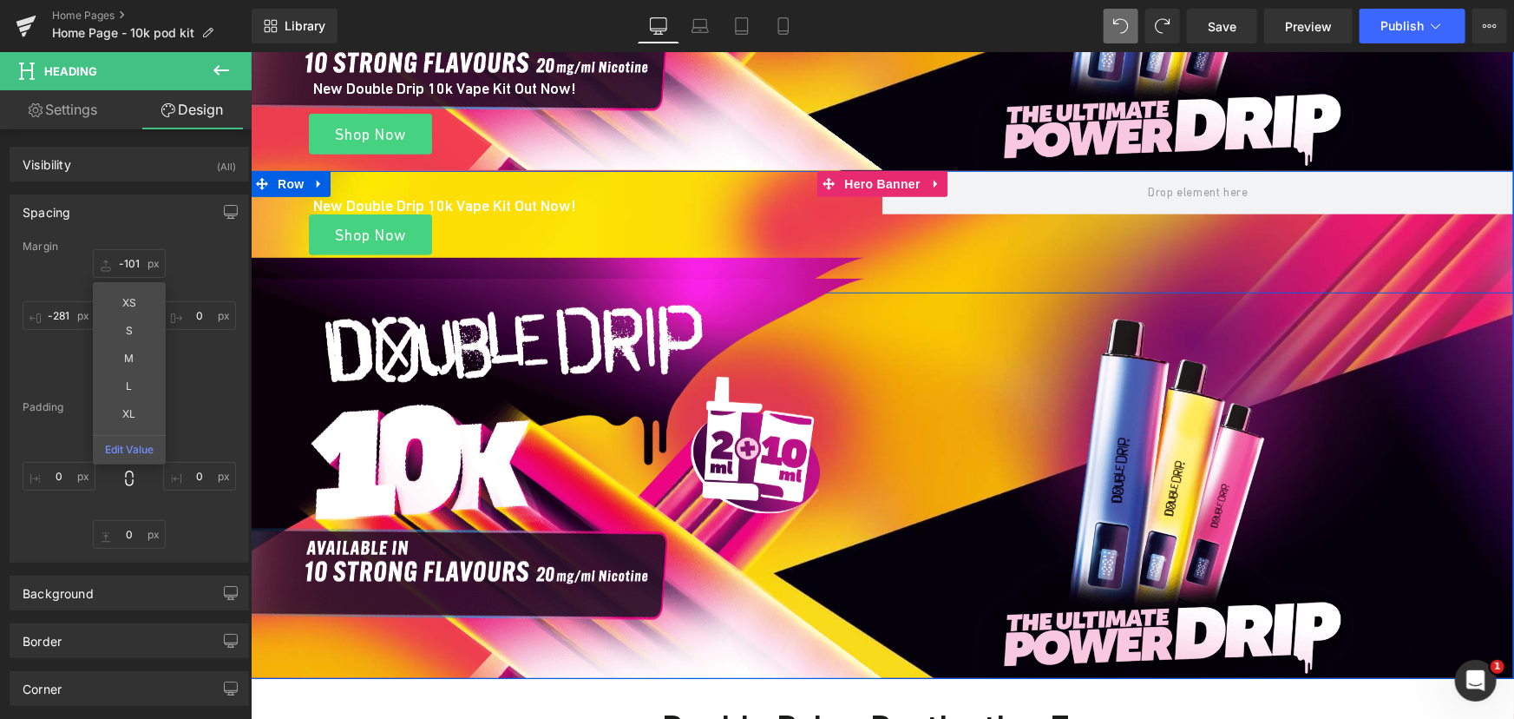
click at [548, 177] on div "New Double Drip 10k Vape Kit Out Now! Heading Shop Now Button Row NaNpx" at bounding box center [566, 227] width 632 height 114
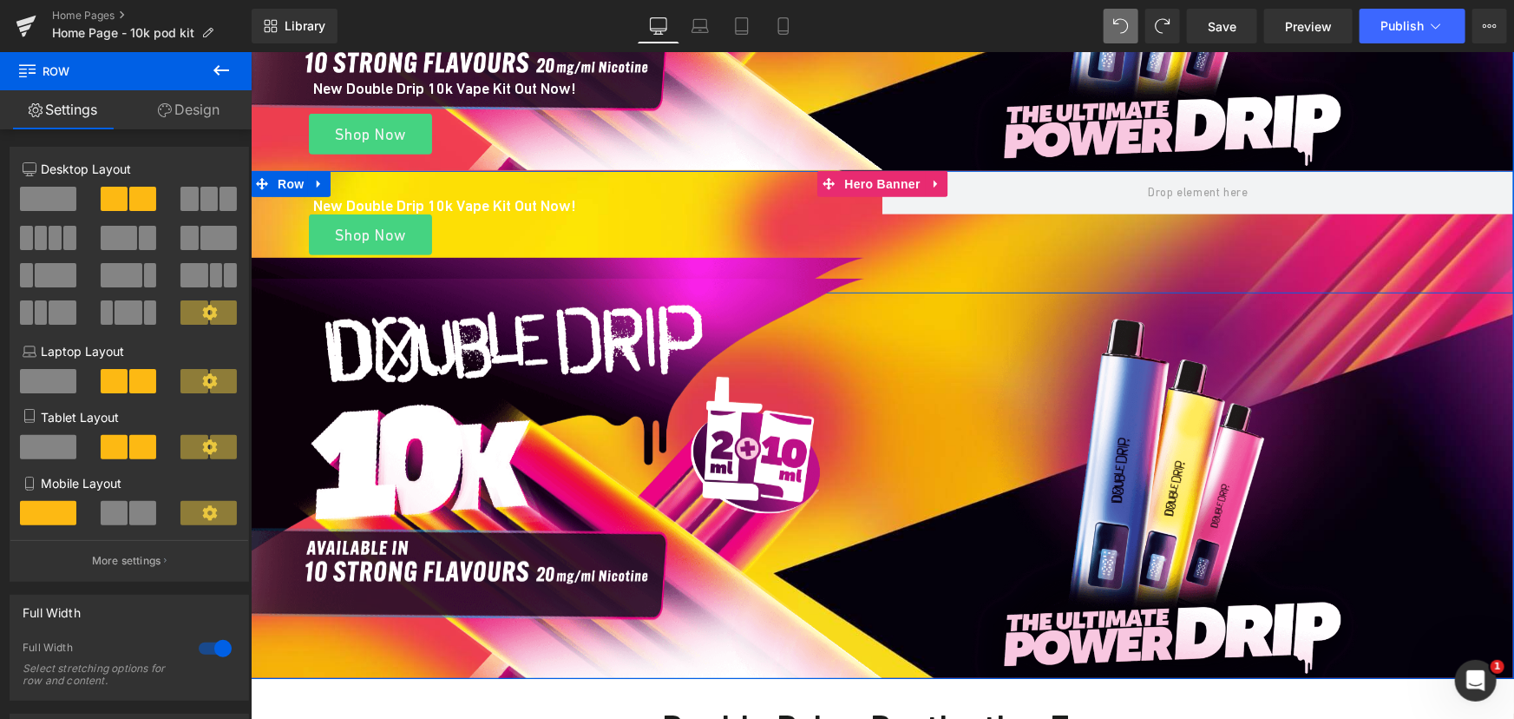
click at [351, 186] on div "New Double Drip 10k Vape Kit Out Now! Heading Shop Now Button Row NaNpx" at bounding box center [566, 227] width 632 height 114
click at [714, 189] on div "New Double Drip 10k Vape Kit Out Now! Heading Shop Now Button Row NaNpx" at bounding box center [566, 227] width 632 height 114
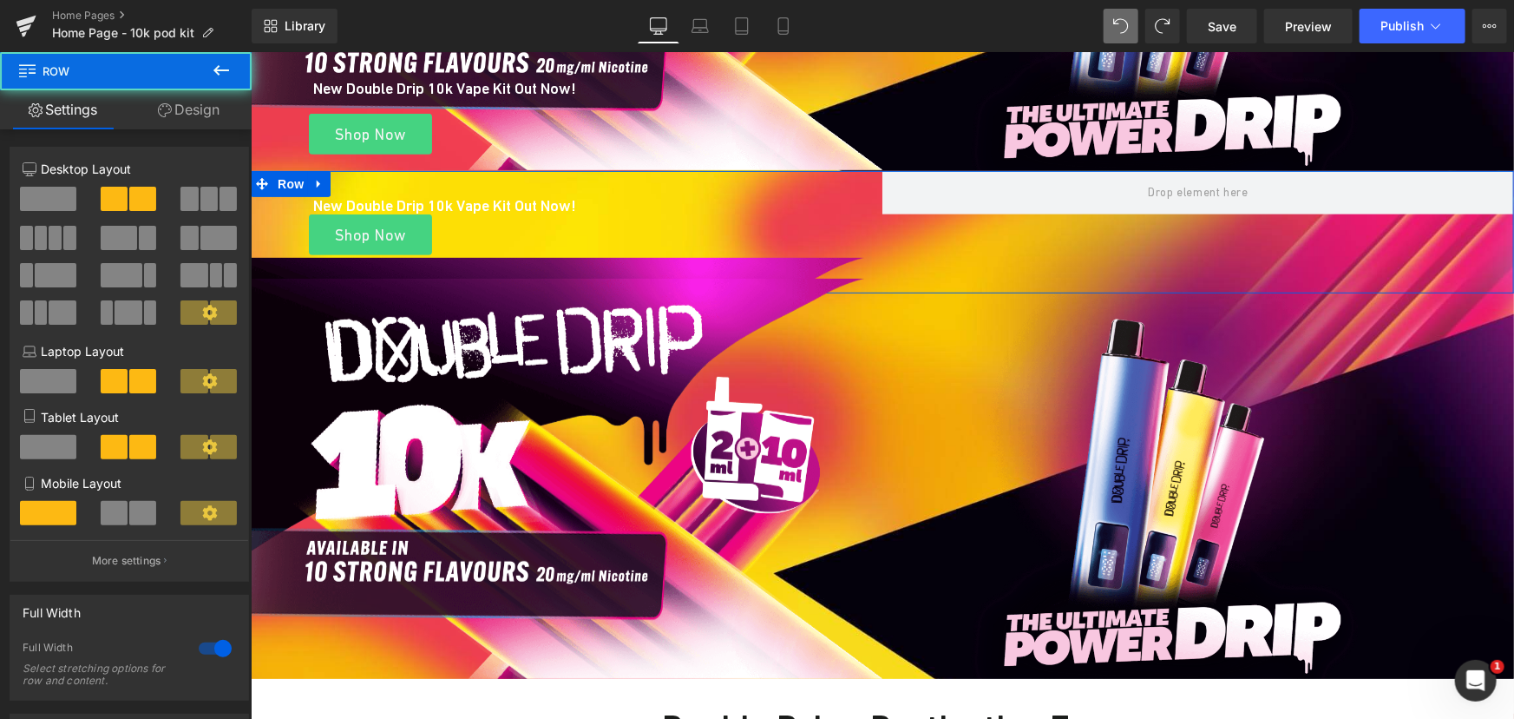
click at [209, 120] on link "Design" at bounding box center [189, 109] width 126 height 39
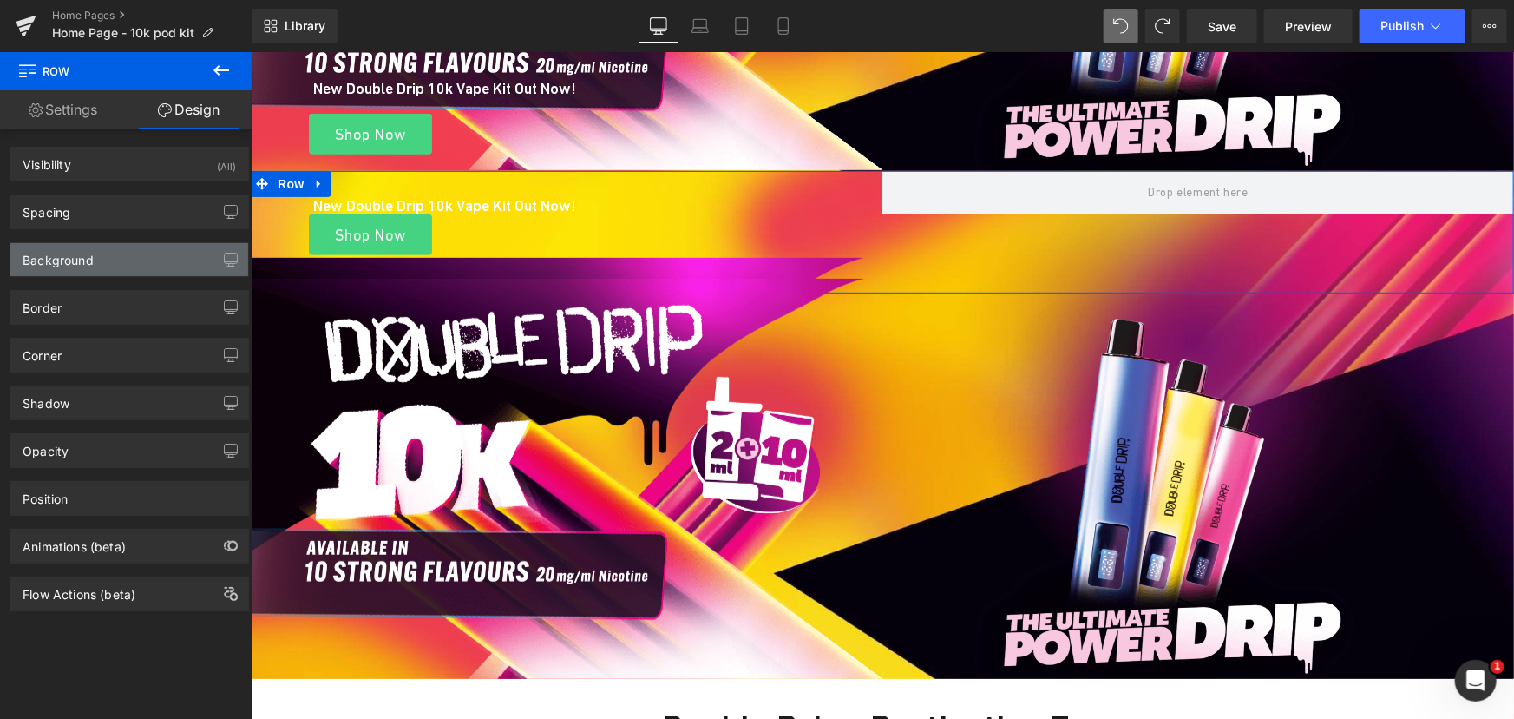
click at [95, 253] on div "Background" at bounding box center [129, 259] width 238 height 33
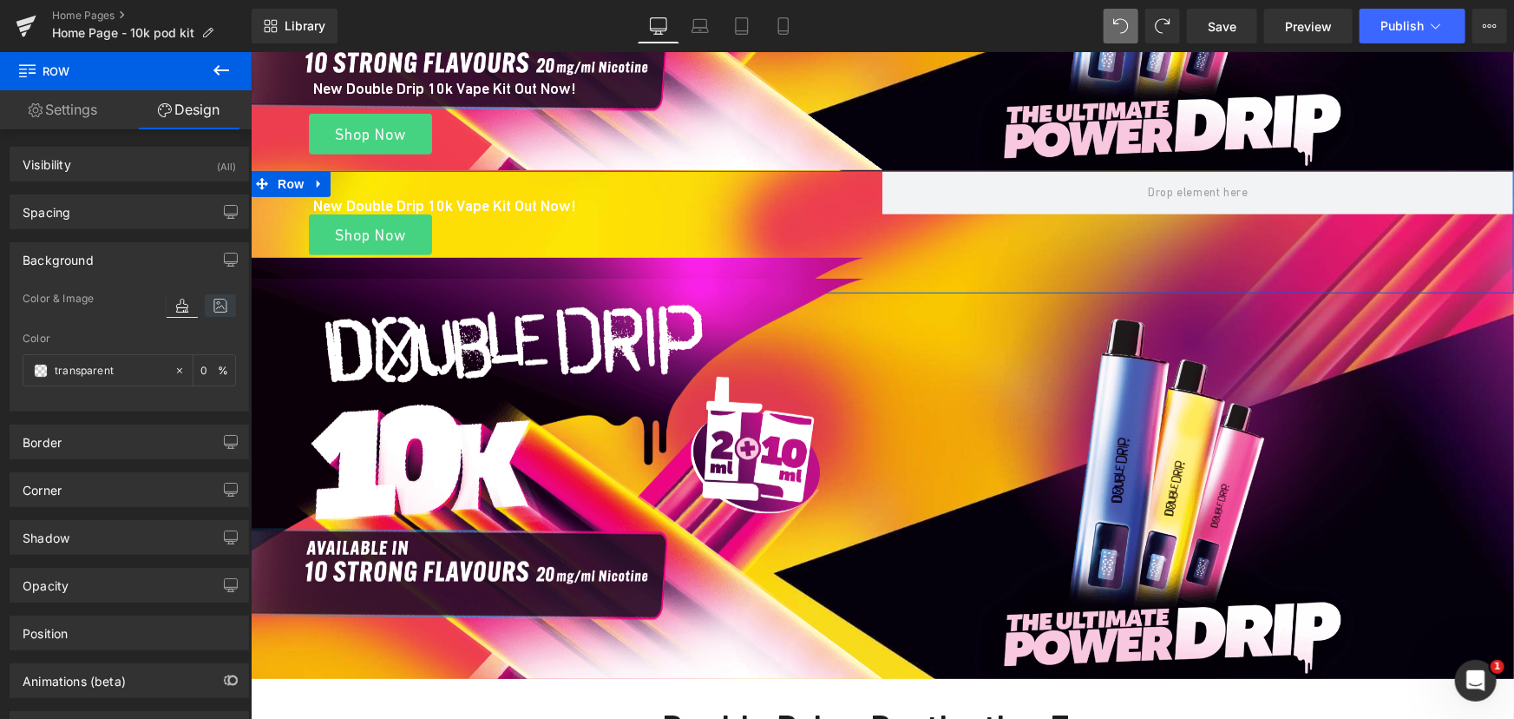
click at [220, 306] on icon at bounding box center [220, 305] width 31 height 23
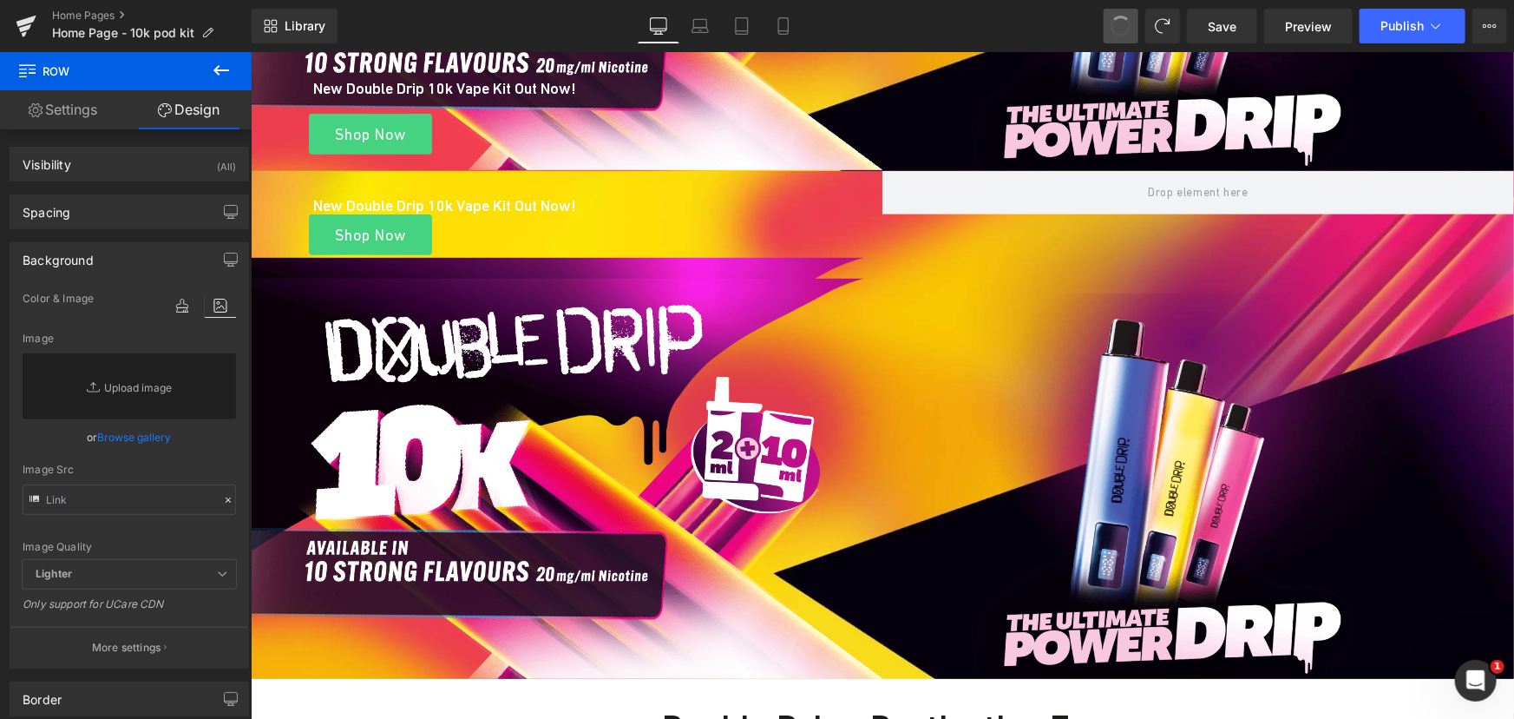
click at [1122, 30] on span at bounding box center [1121, 26] width 26 height 26
click at [1158, 25] on span at bounding box center [1163, 26] width 26 height 26
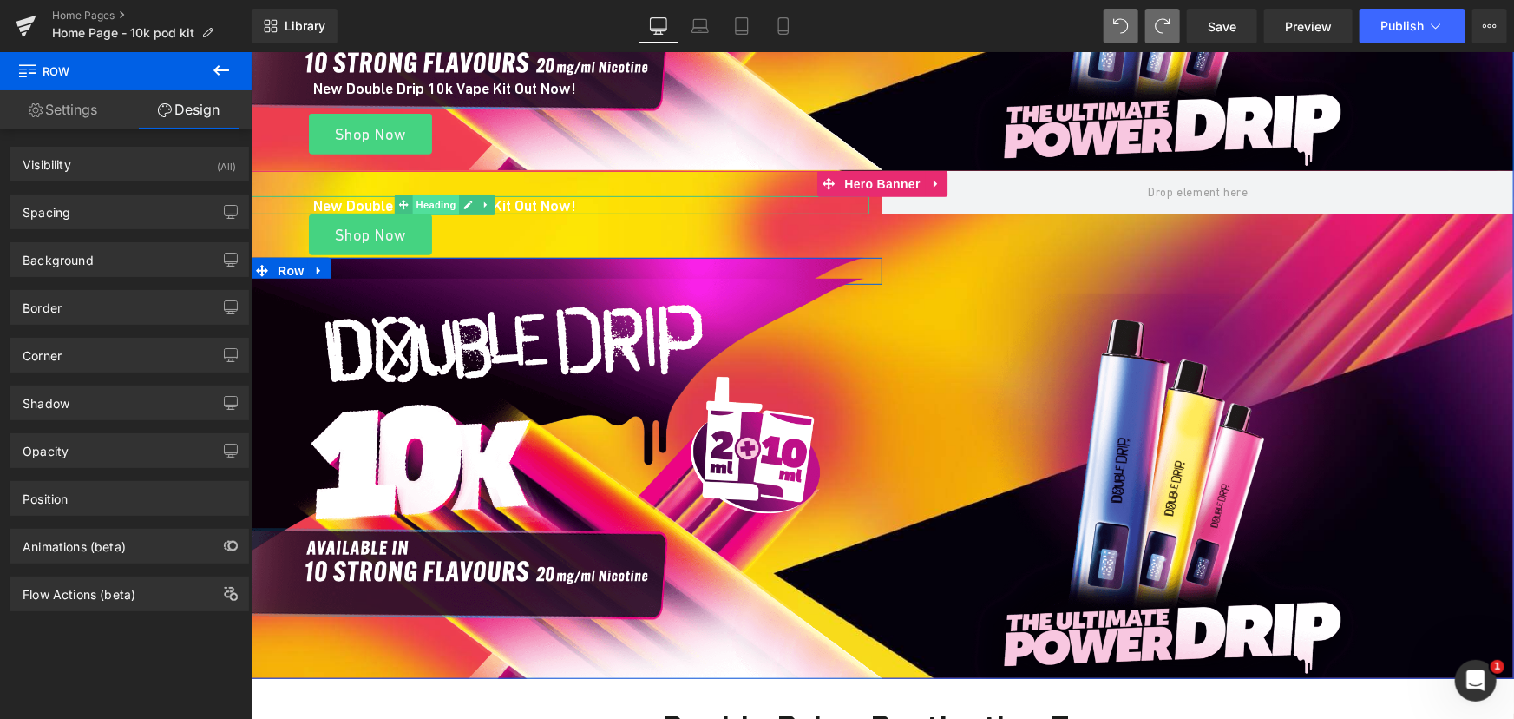
click at [420, 200] on span "Heading" at bounding box center [434, 204] width 47 height 21
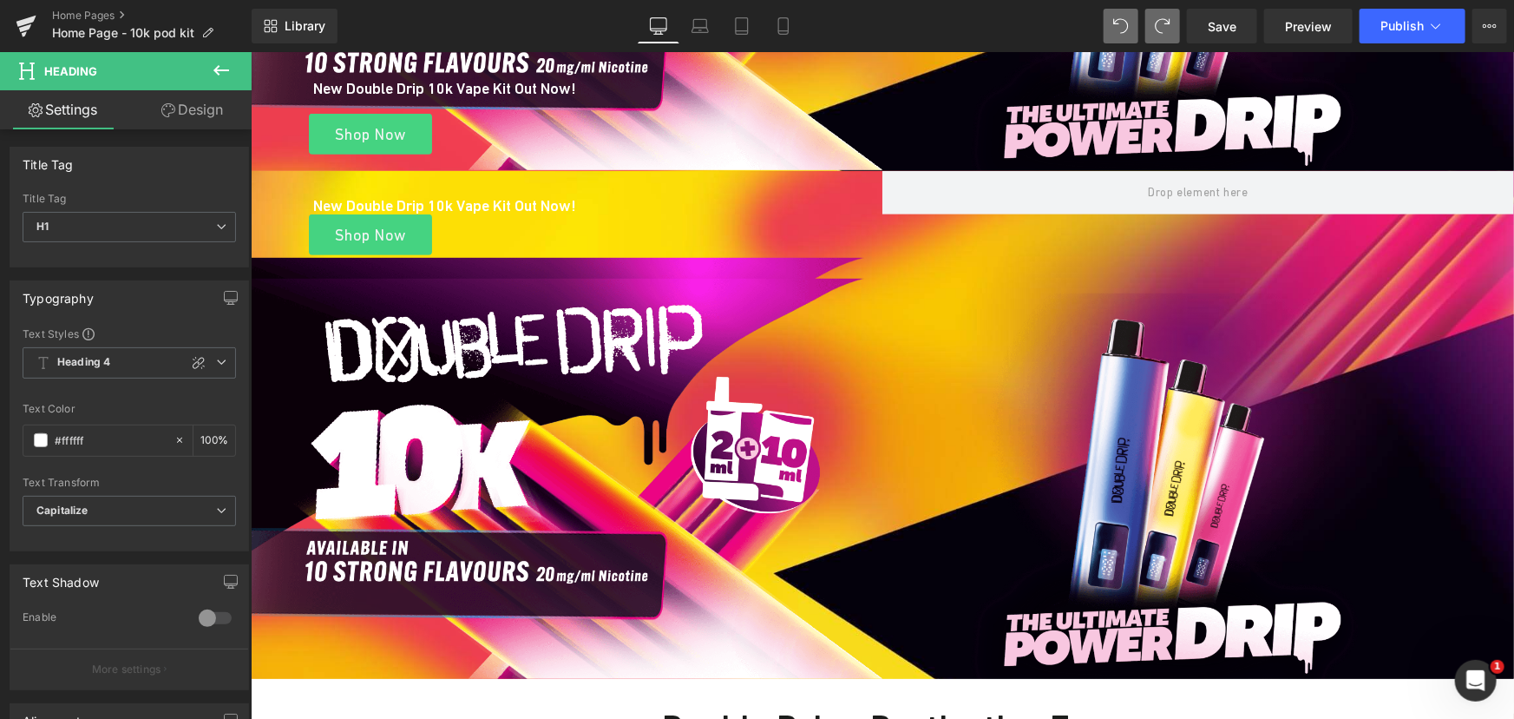
click at [1134, 17] on button at bounding box center [1121, 26] width 35 height 35
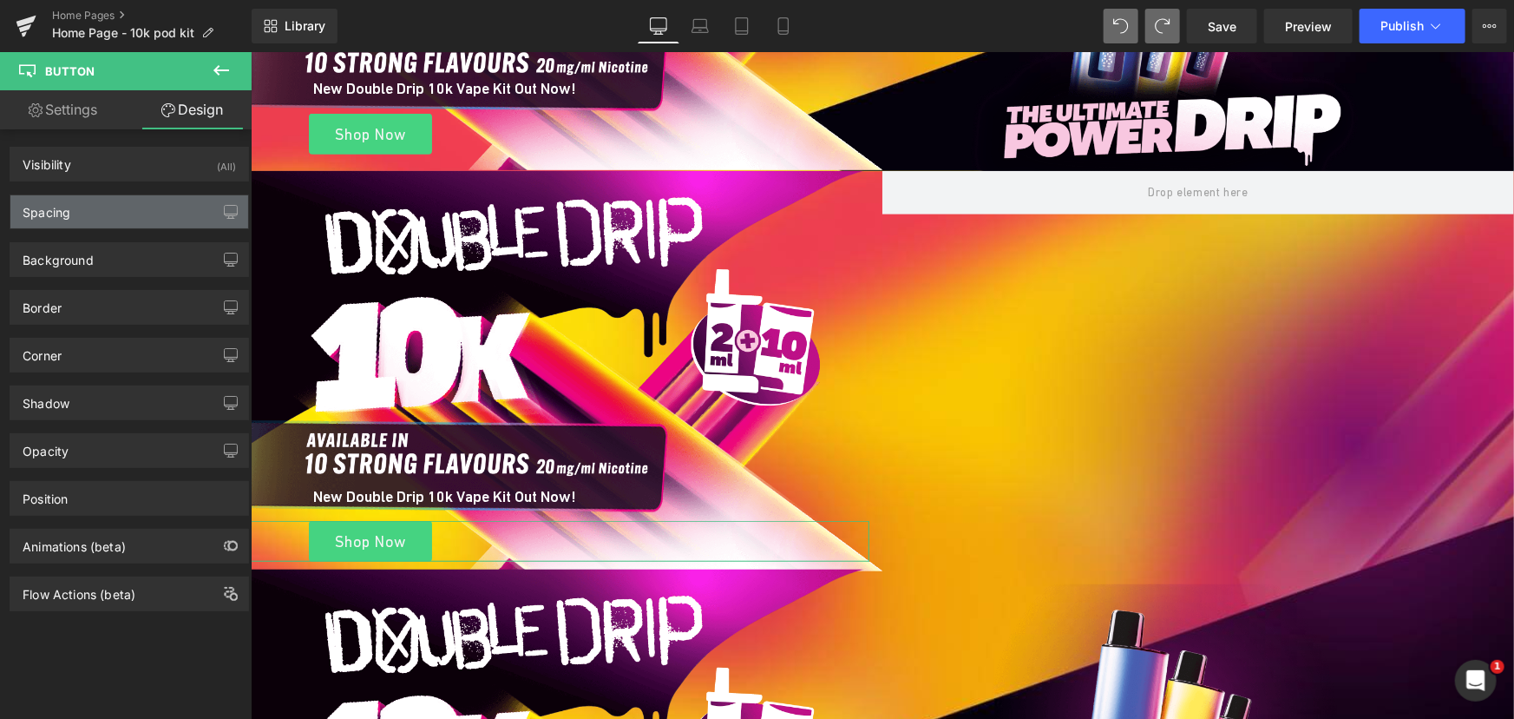
click at [89, 213] on div "Spacing" at bounding box center [129, 211] width 238 height 33
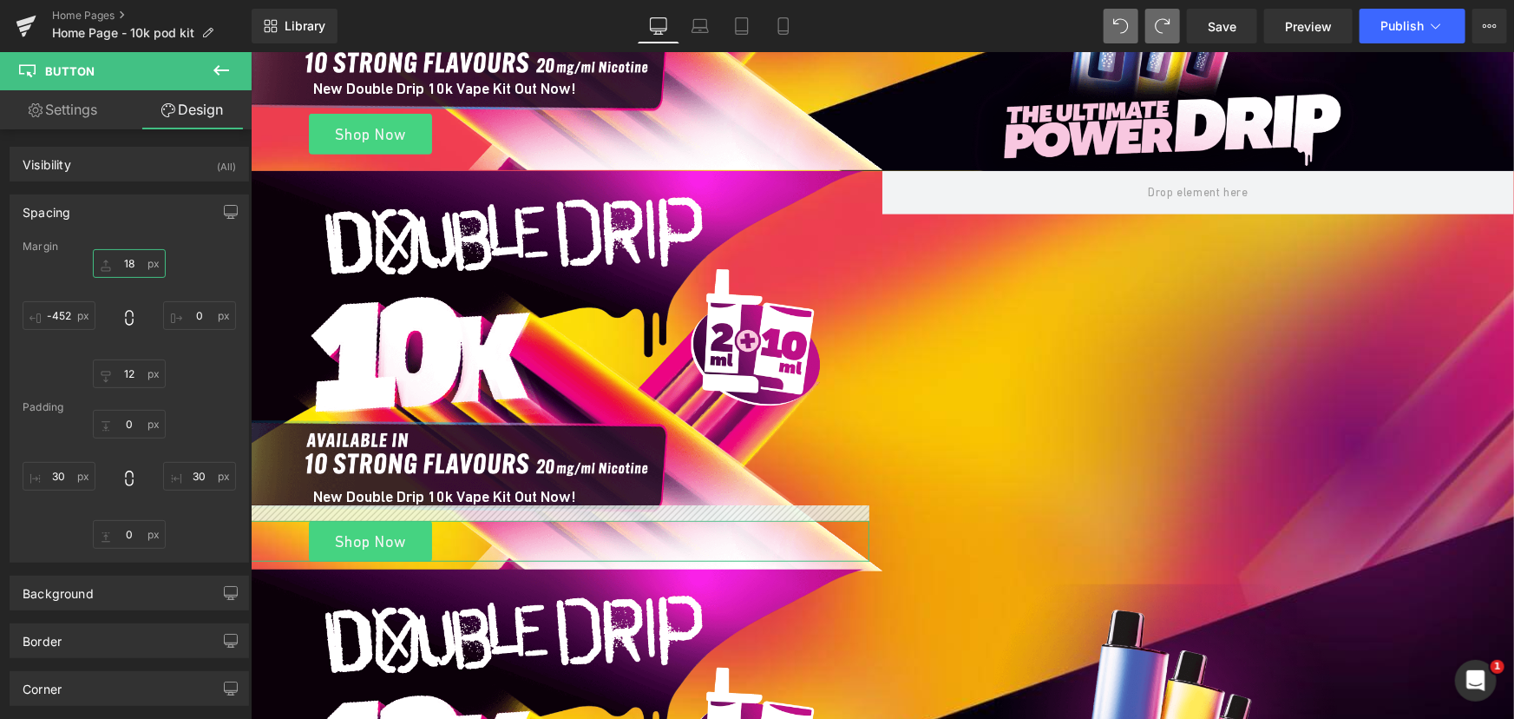
click at [127, 264] on input "18" at bounding box center [129, 263] width 73 height 29
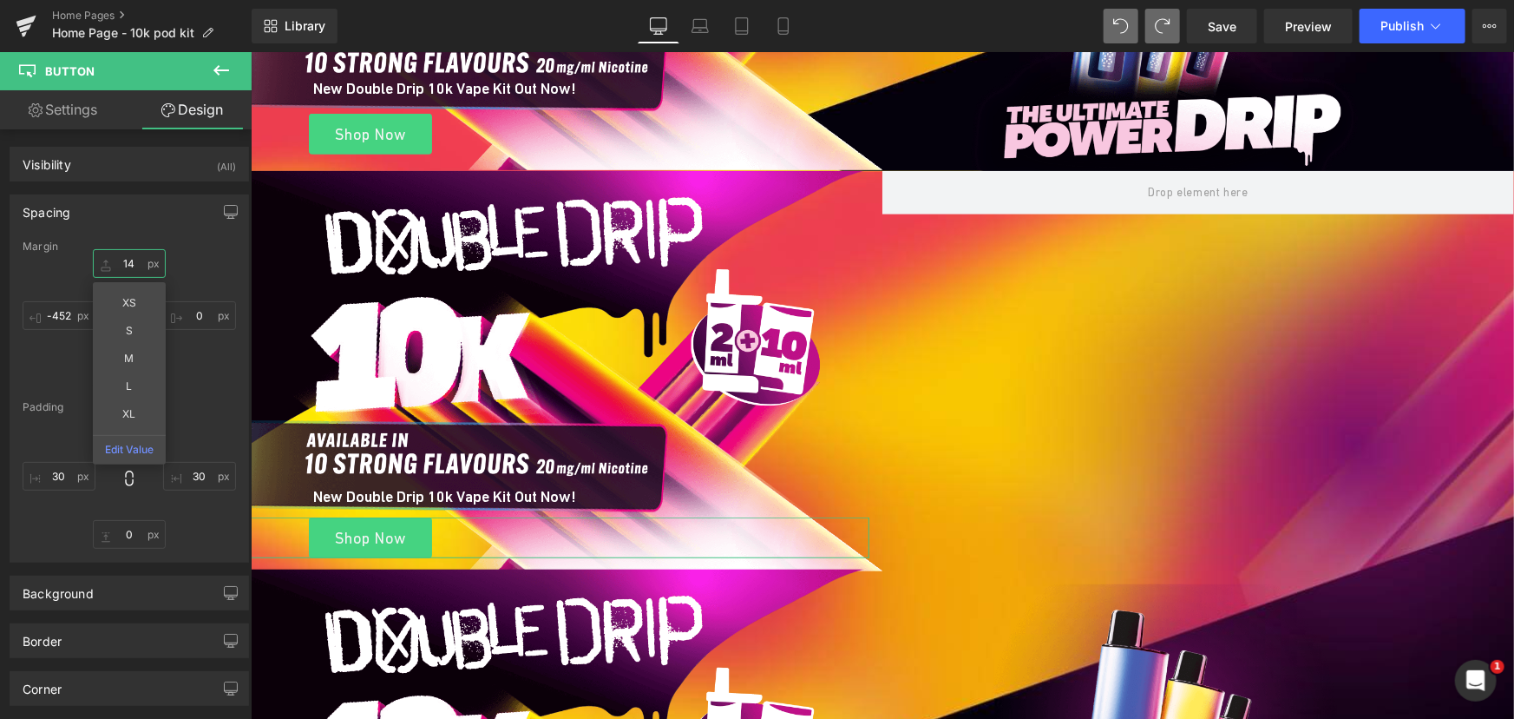
type input "13"
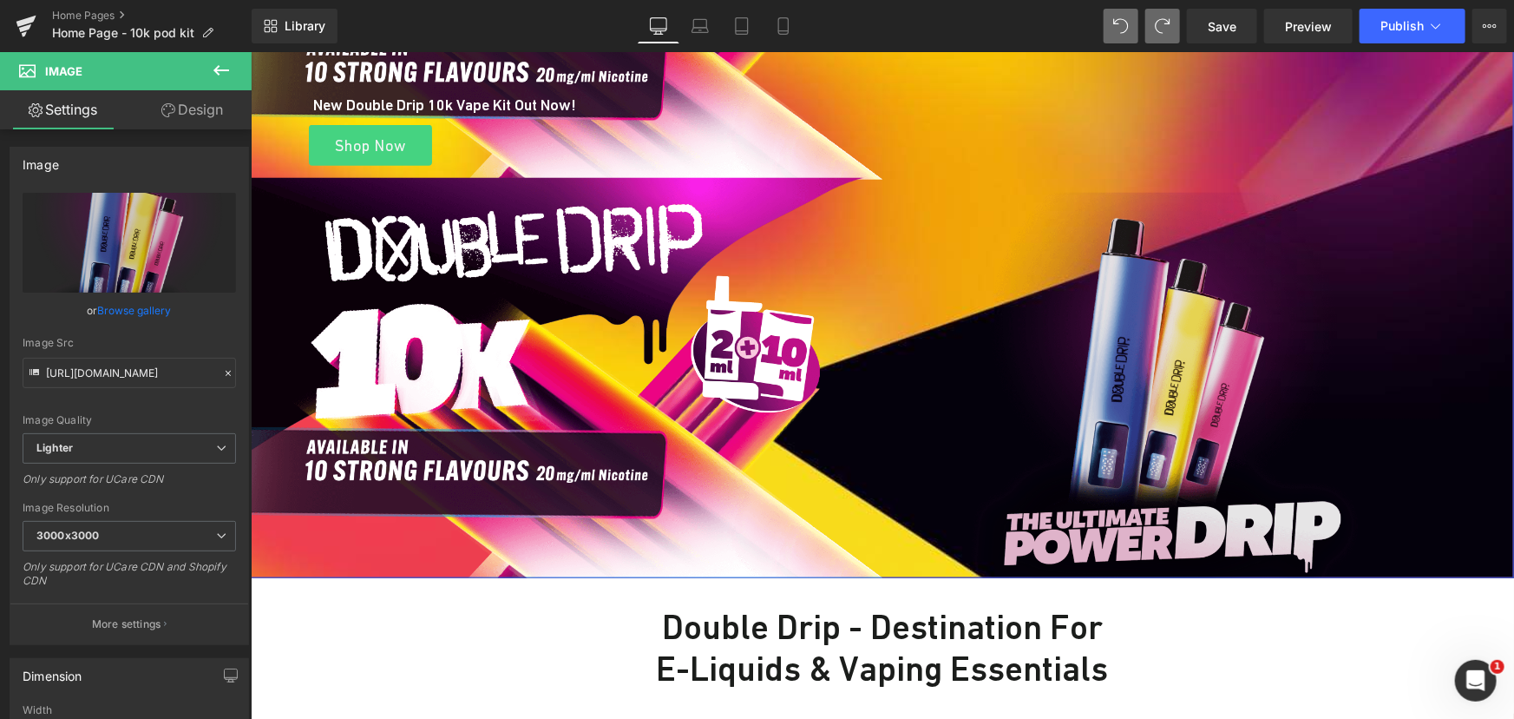
scroll to position [789, 0]
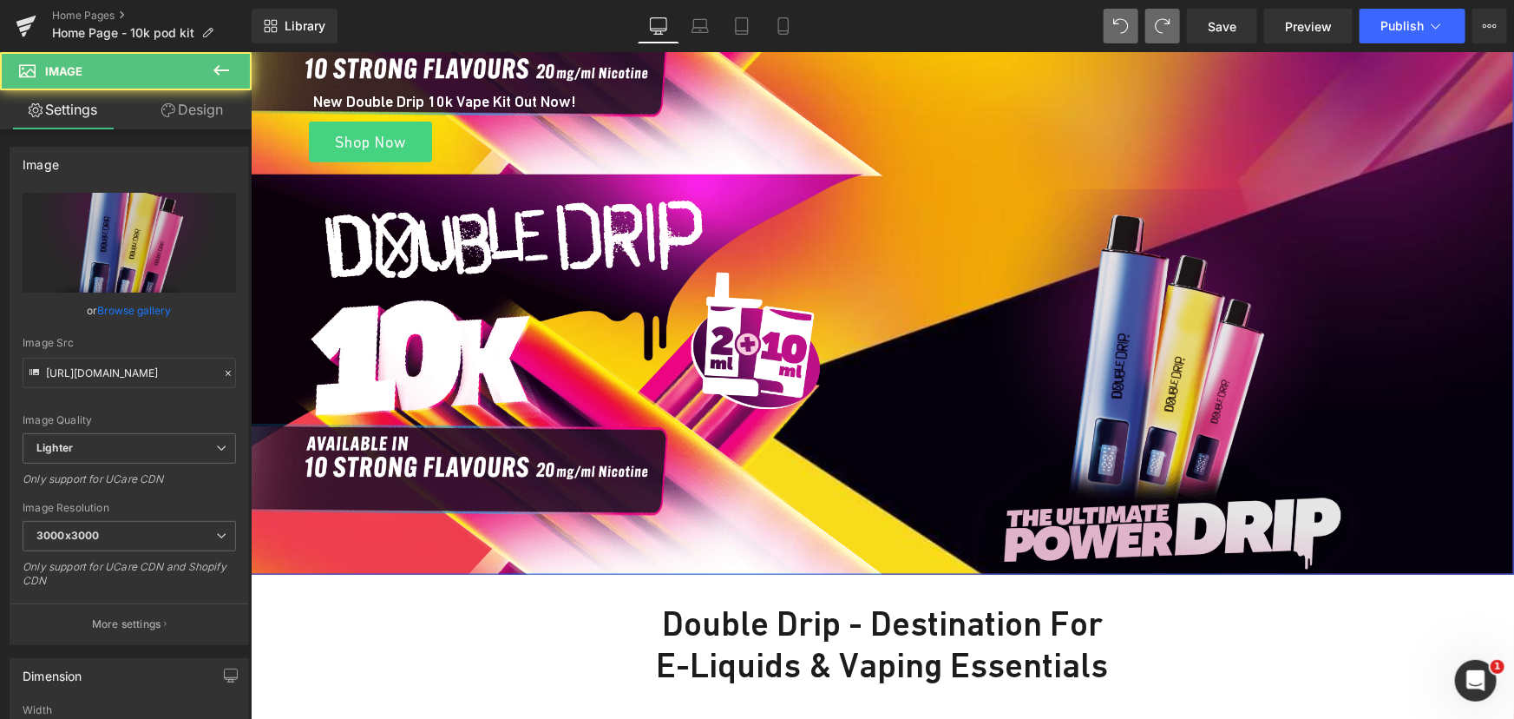
click at [1120, 413] on img at bounding box center [1164, 381] width 393 height 386
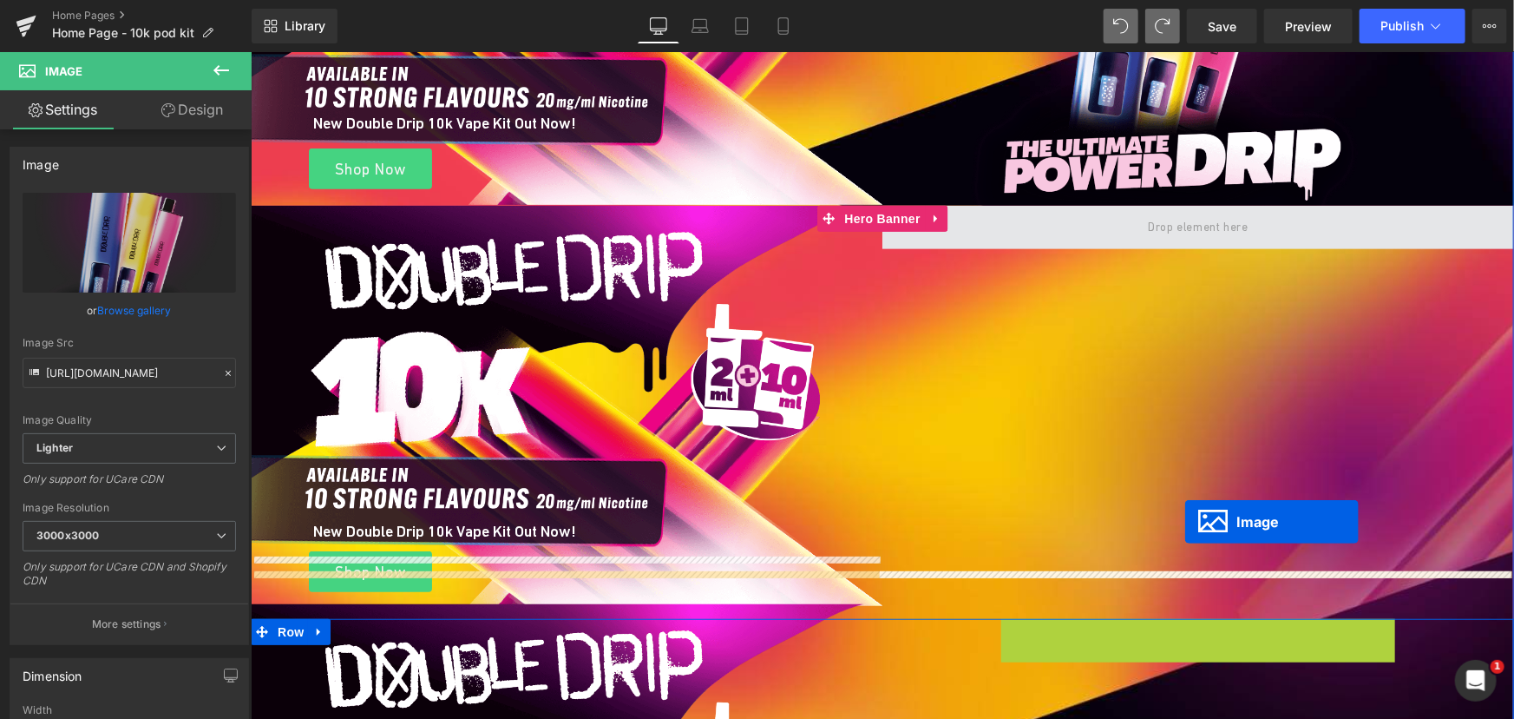
scroll to position [315, 0]
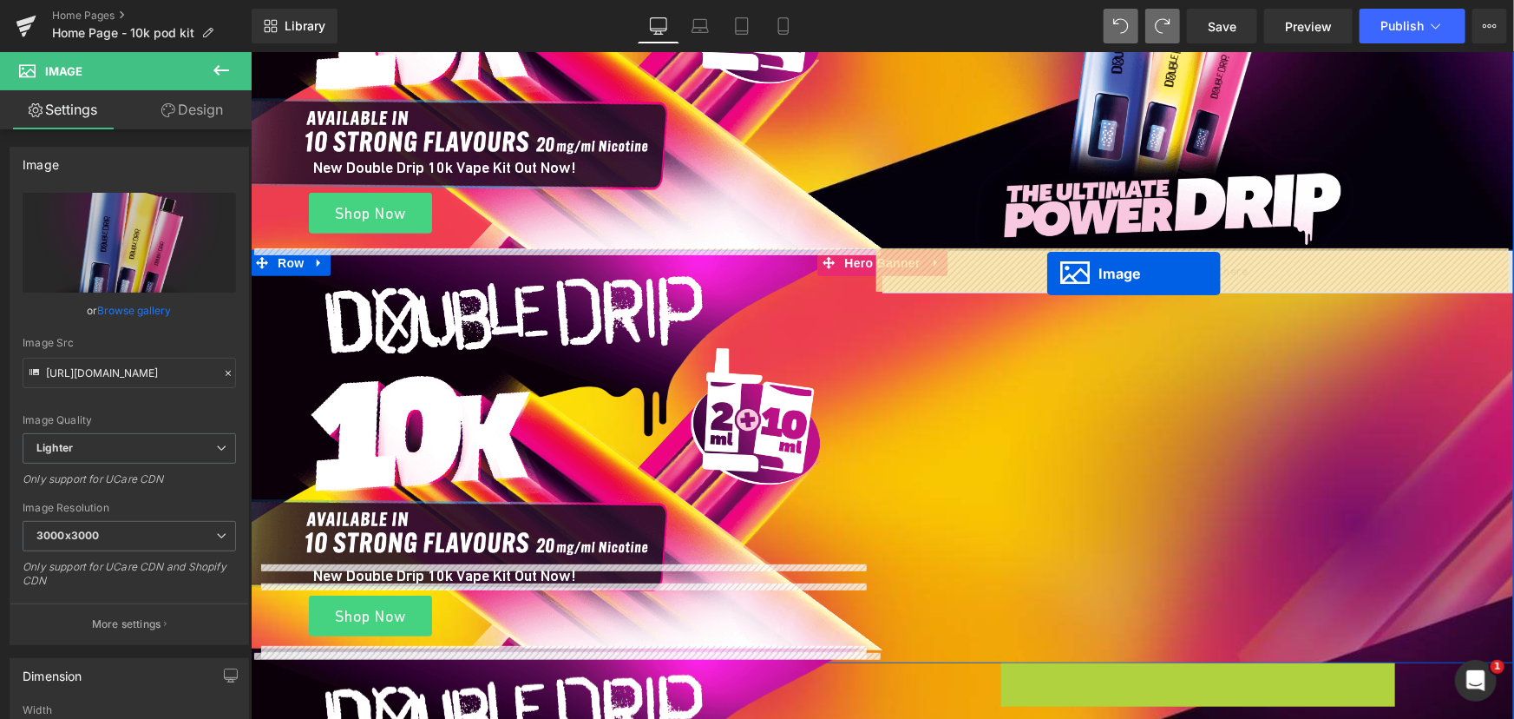
drag, startPoint x: 1174, startPoint y: 366, endPoint x: 1047, endPoint y: 273, distance: 158.3
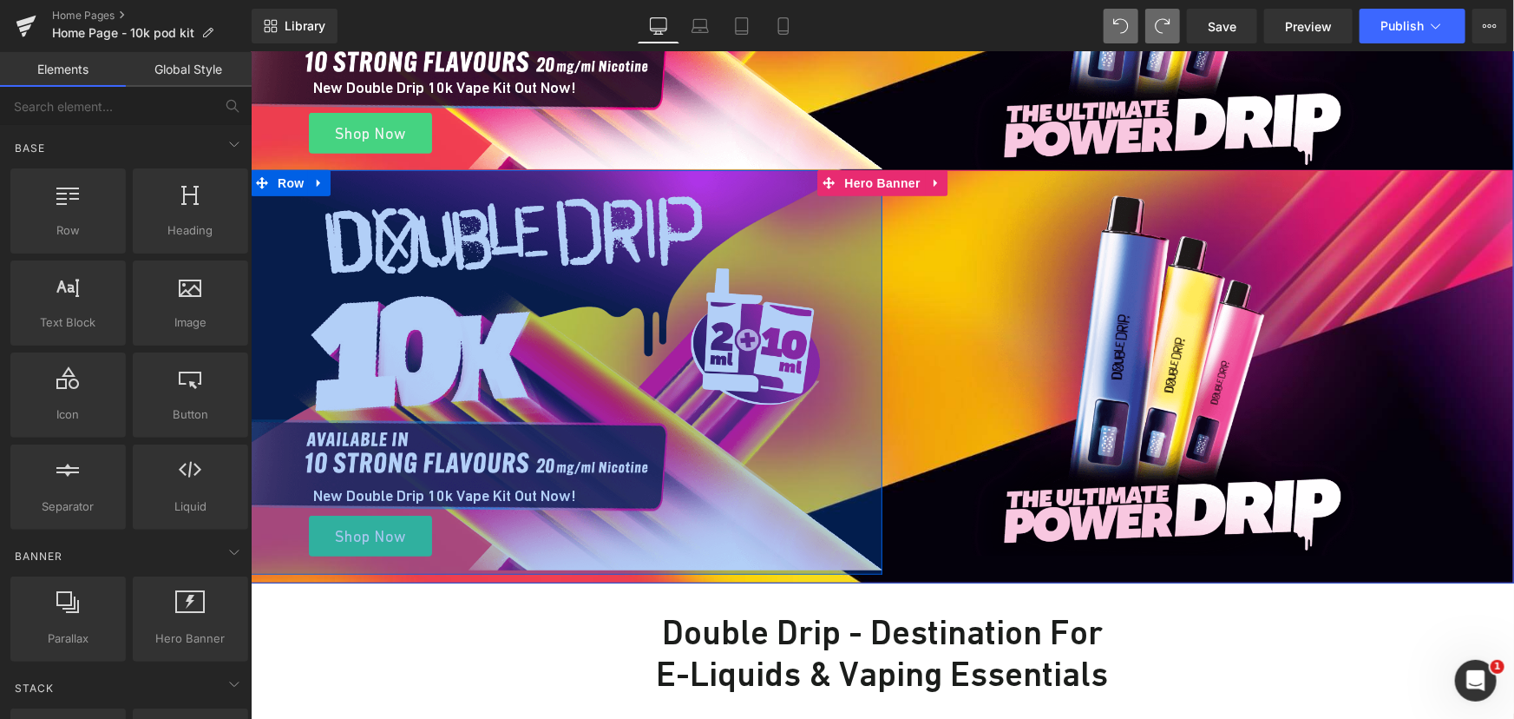
scroll to position [394, 0]
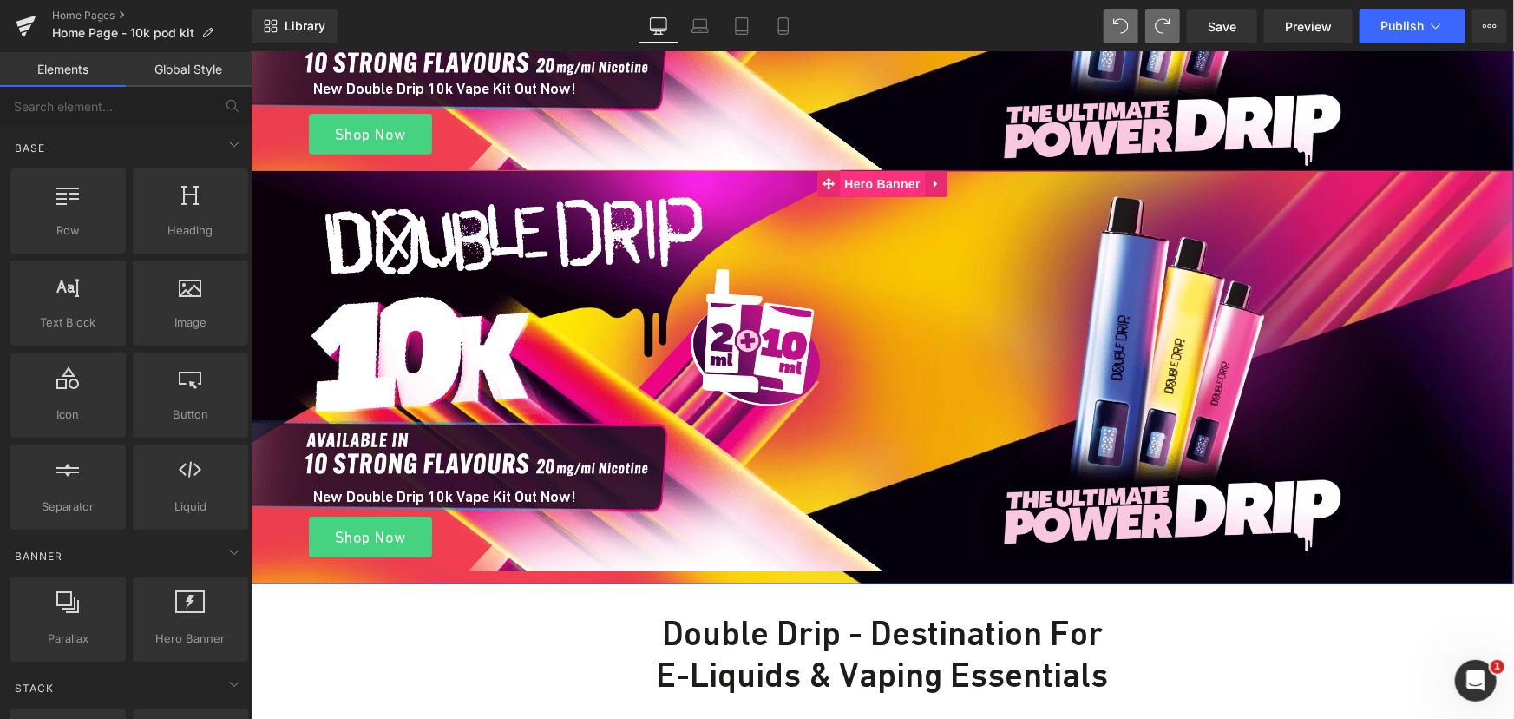
click at [874, 187] on span "Hero Banner" at bounding box center [882, 183] width 84 height 26
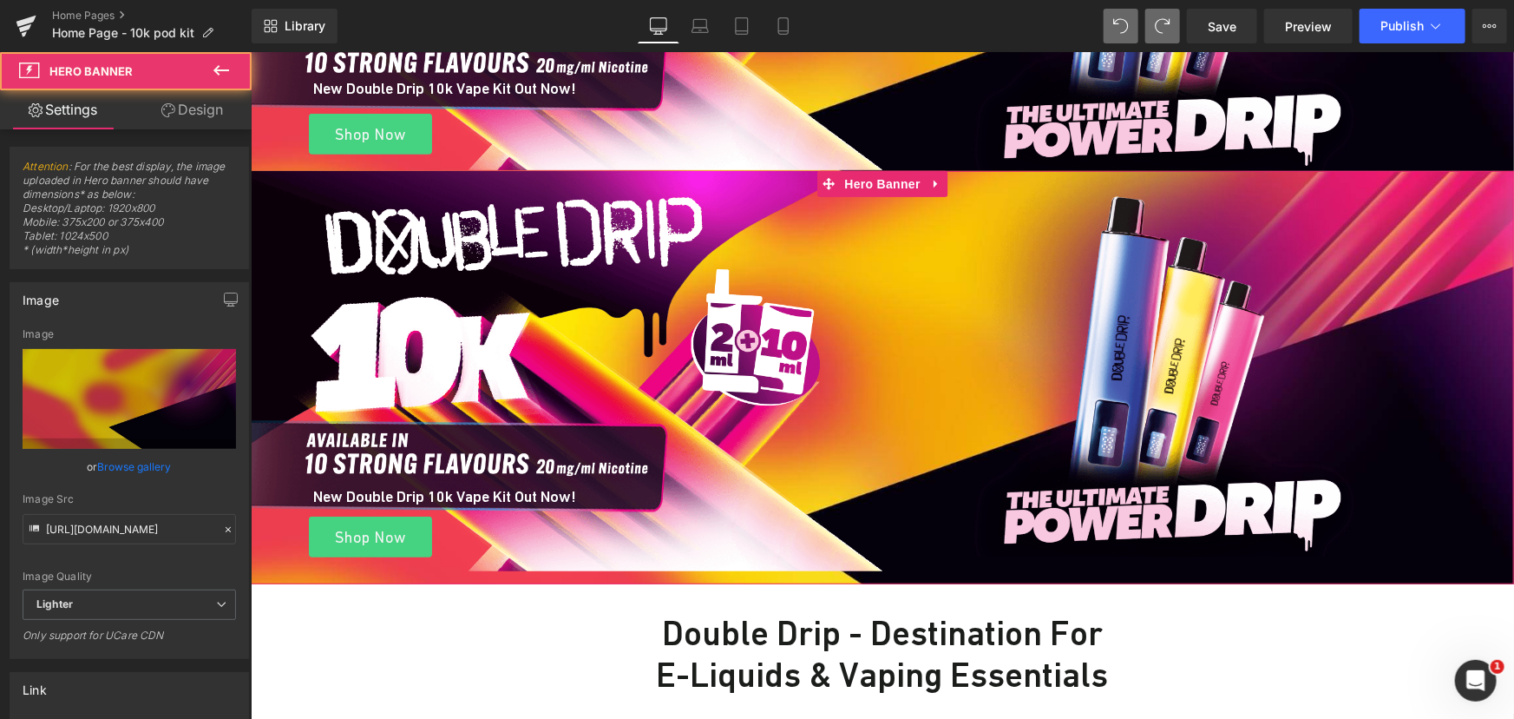
click at [174, 95] on link "Design" at bounding box center [192, 109] width 126 height 39
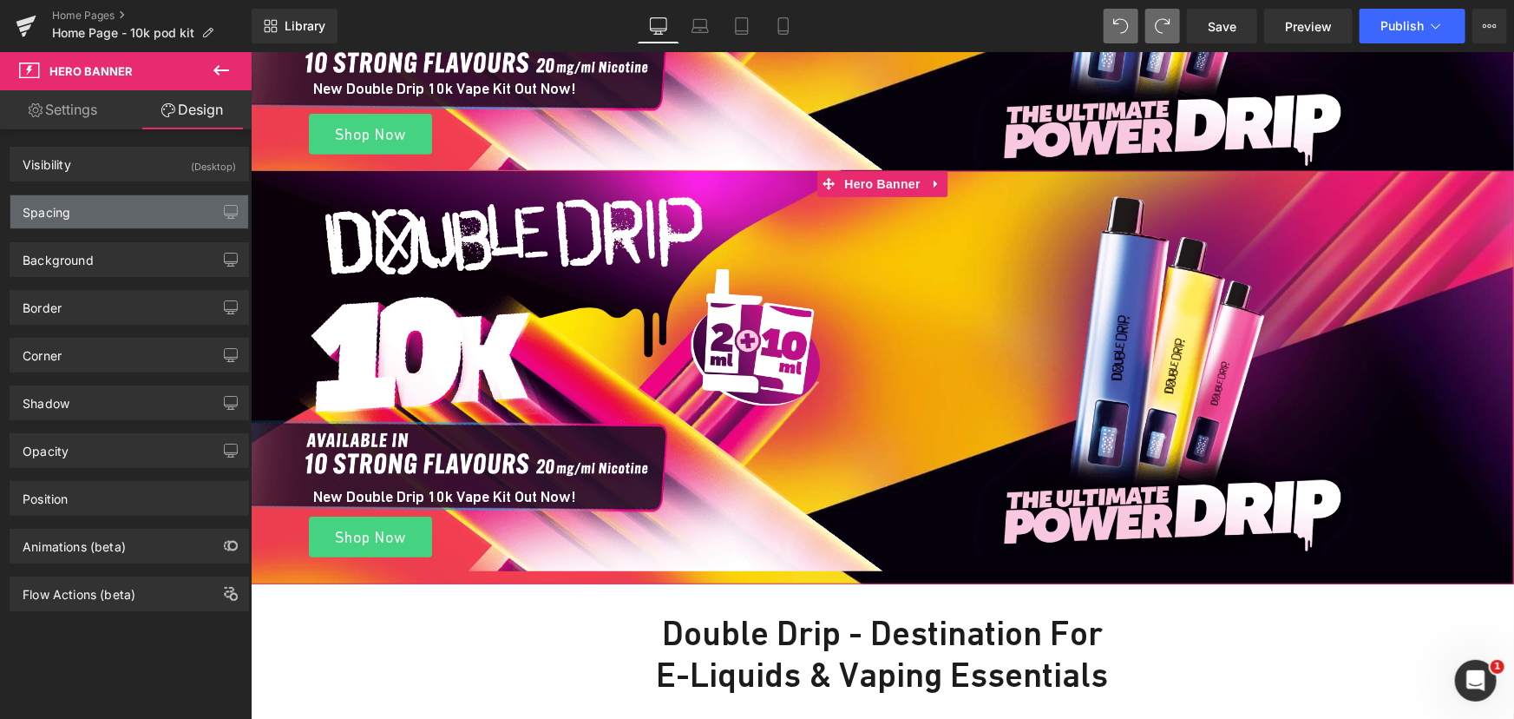
click at [73, 219] on div "Spacing" at bounding box center [129, 211] width 238 height 33
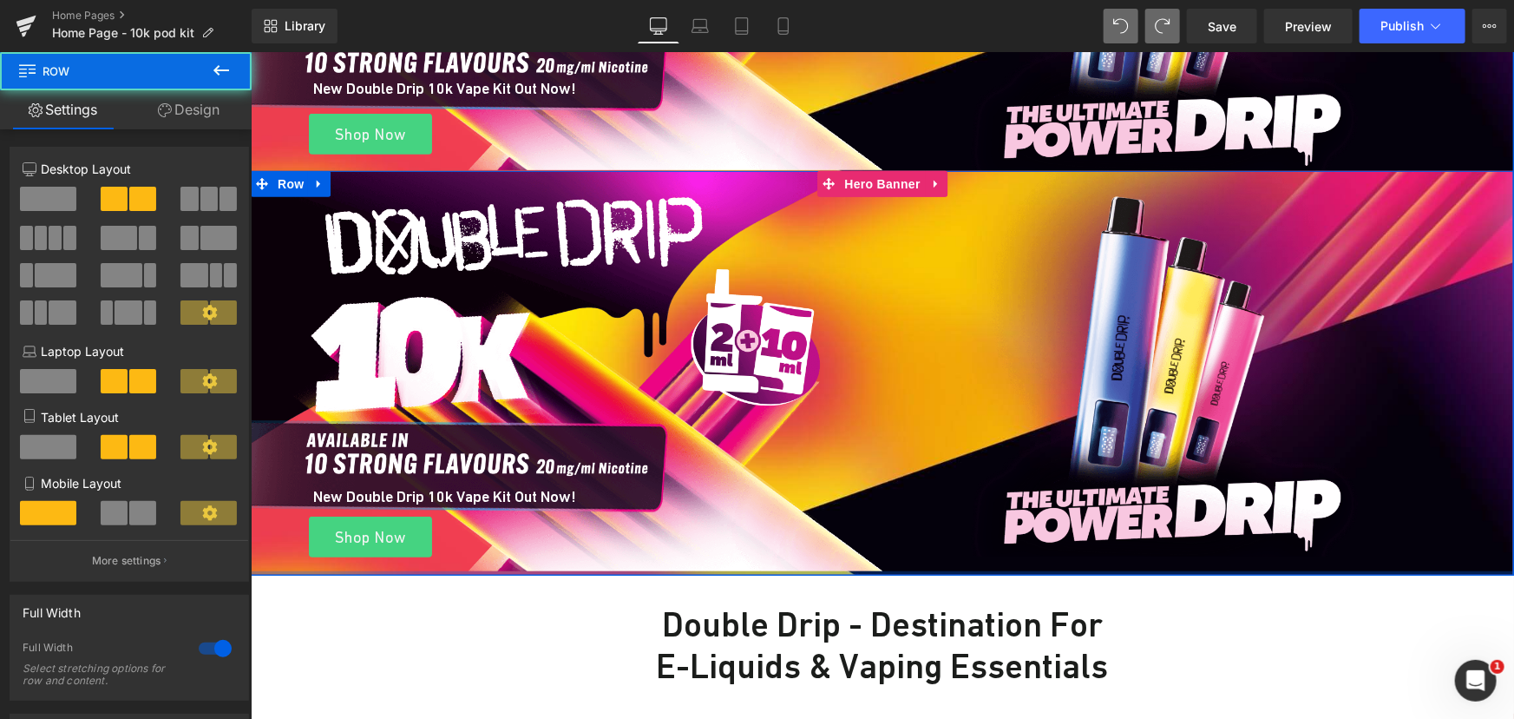
drag, startPoint x: 720, startPoint y: 576, endPoint x: 818, endPoint y: 532, distance: 107.6
click at [723, 556] on div "New Double Drip 10k Vape Kit Out Now! Heading Shop Now Button Row 465px Image R…" at bounding box center [882, 372] width 1264 height 404
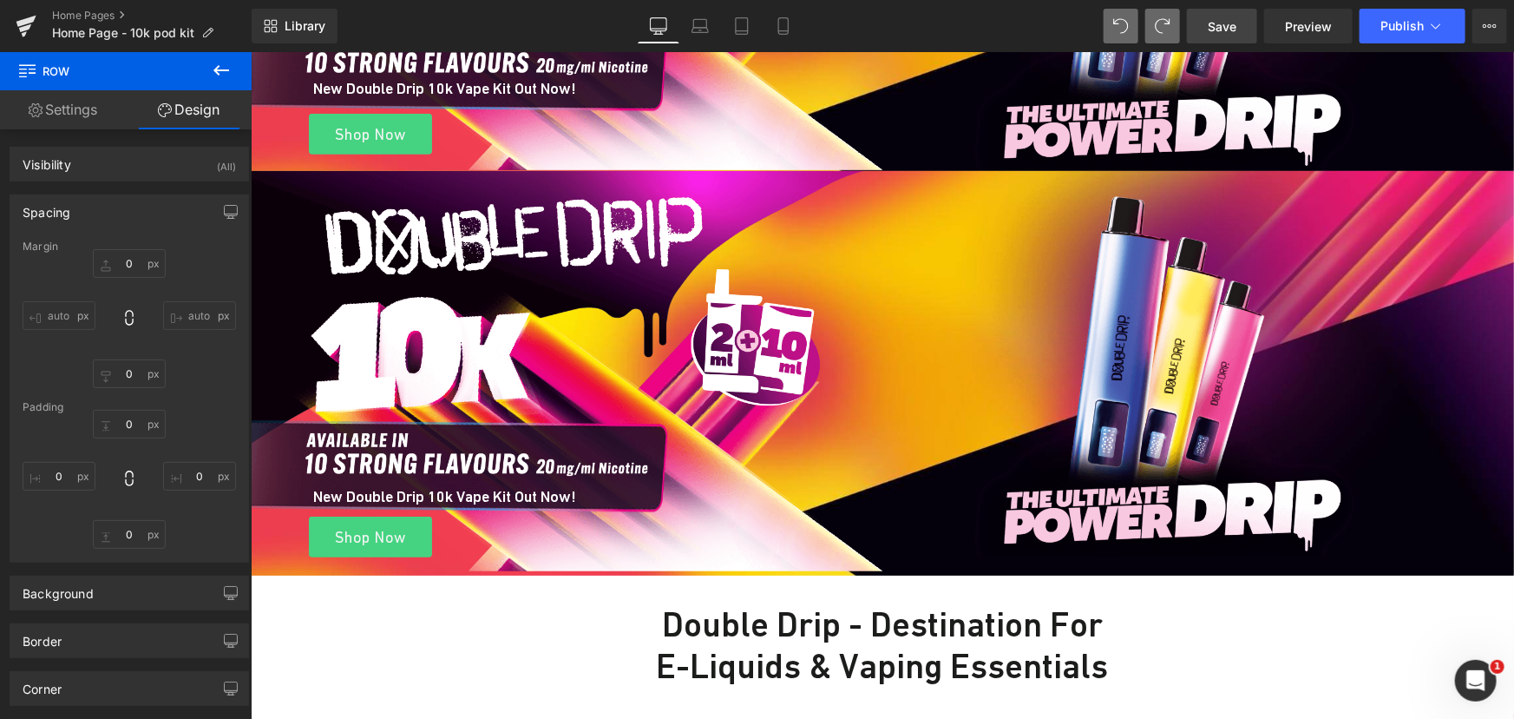
click at [1214, 27] on span "Save" at bounding box center [1222, 26] width 29 height 18
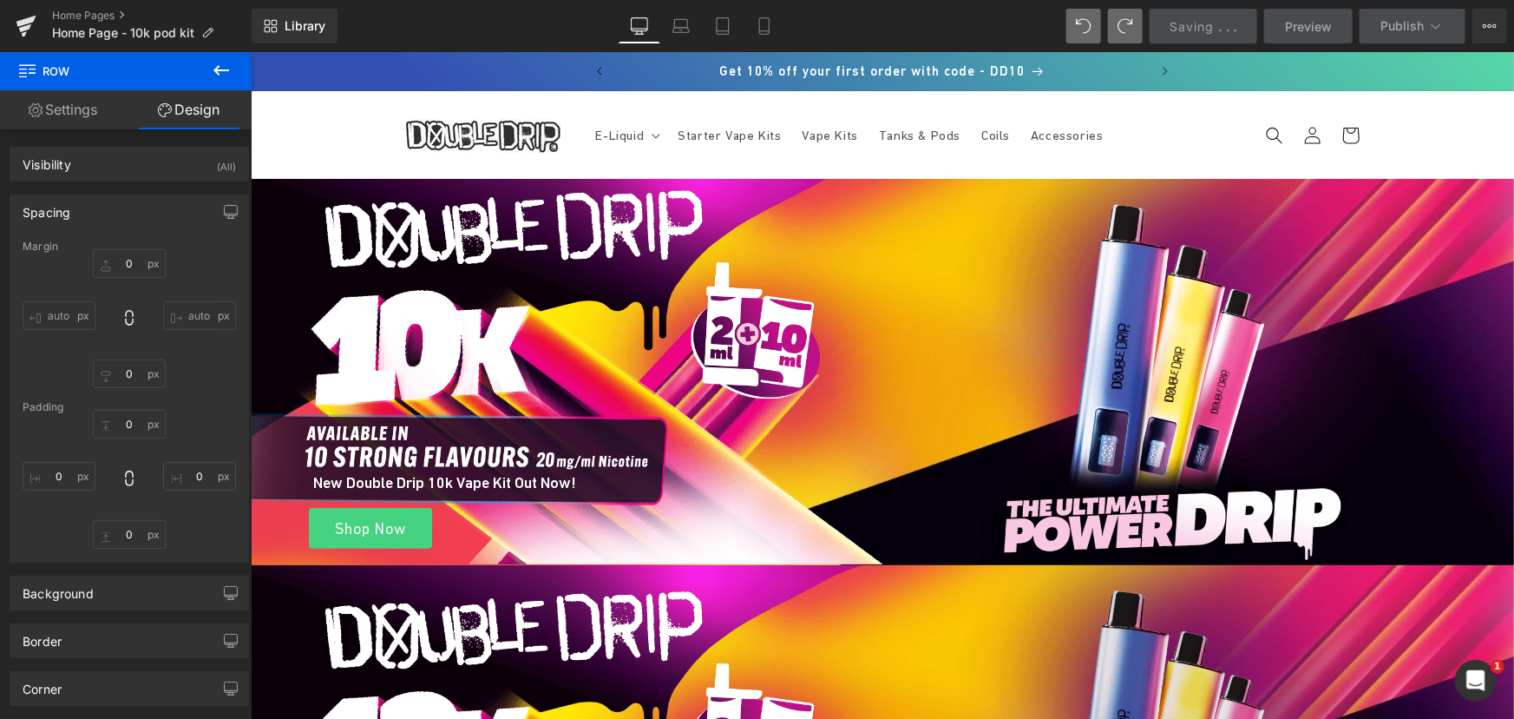
scroll to position [315, 0]
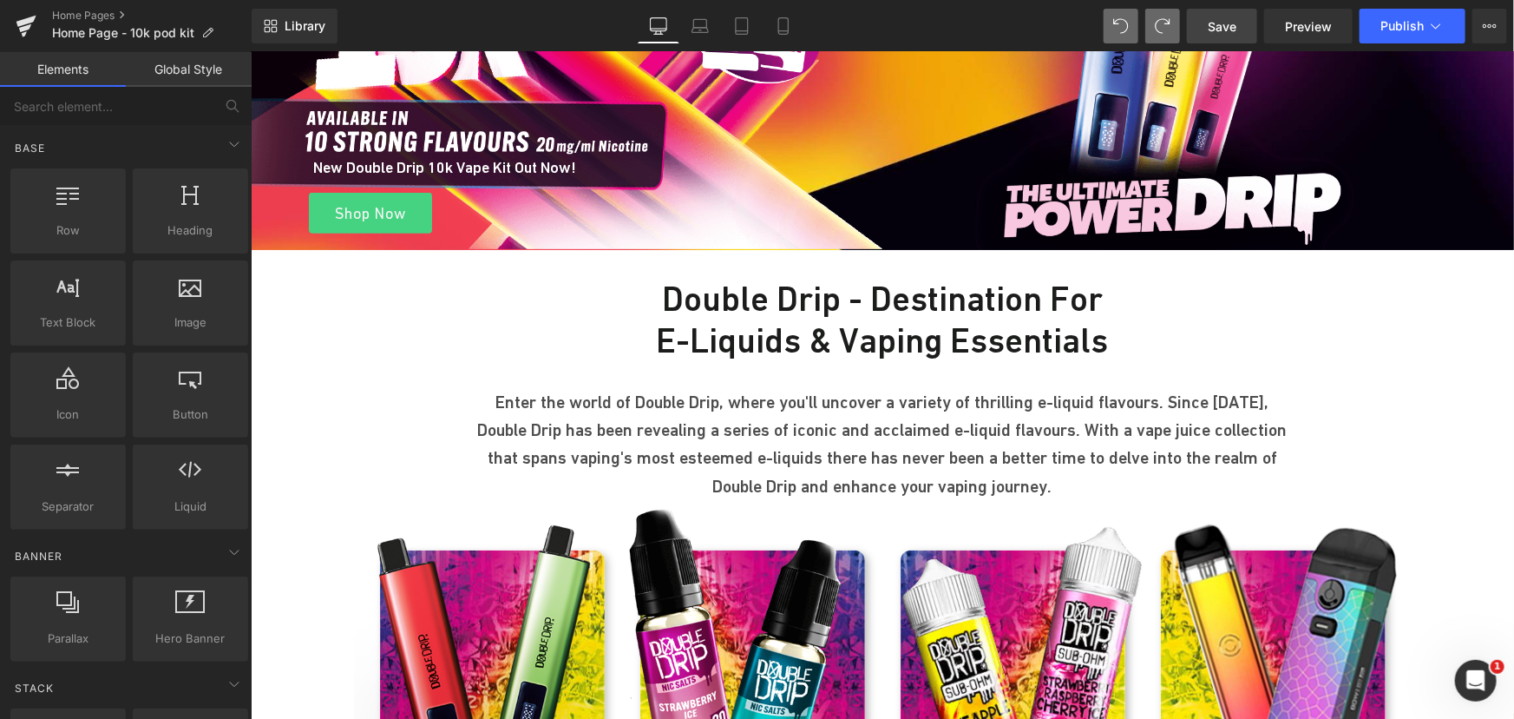
drag, startPoint x: 1210, startPoint y: 34, endPoint x: 907, endPoint y: 228, distance: 359.9
click at [1210, 34] on span "Save" at bounding box center [1222, 26] width 29 height 18
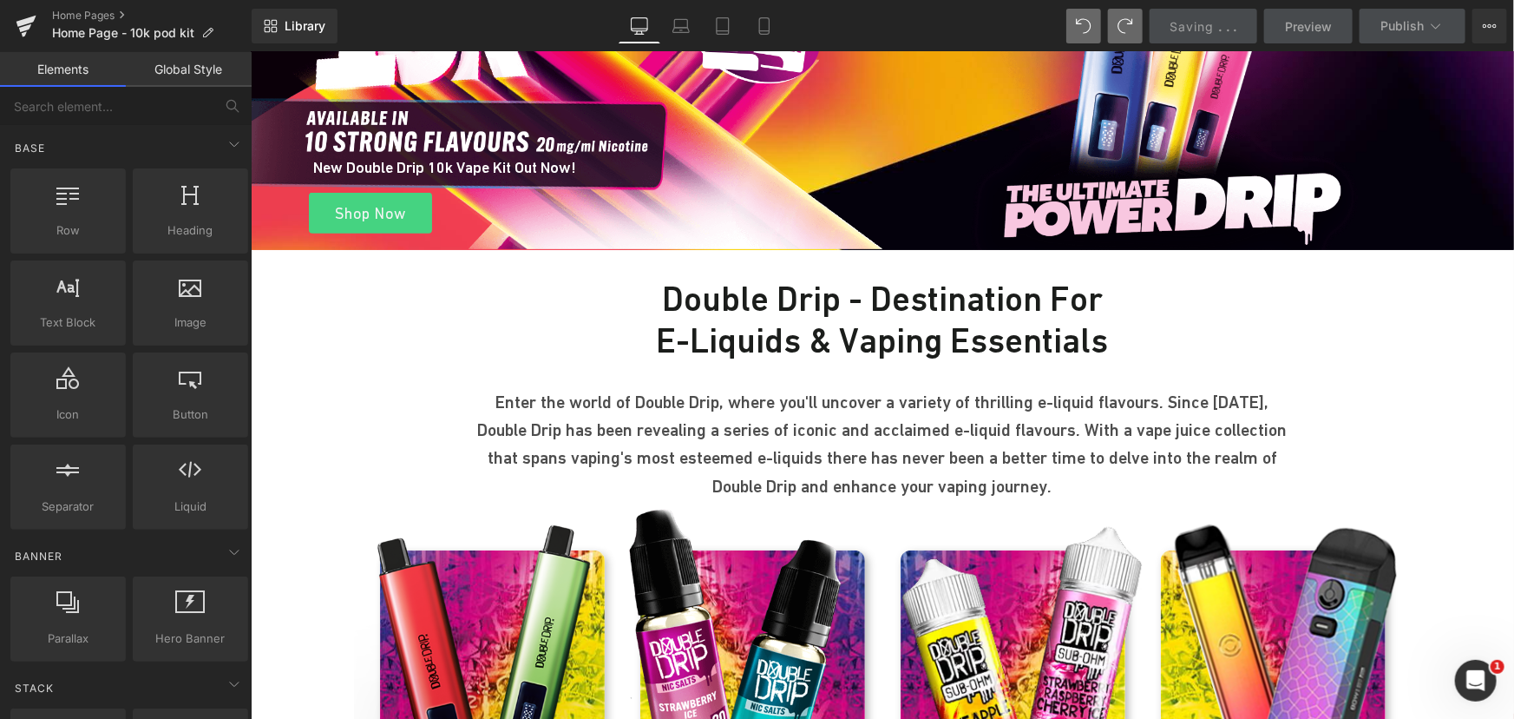
scroll to position [78, 0]
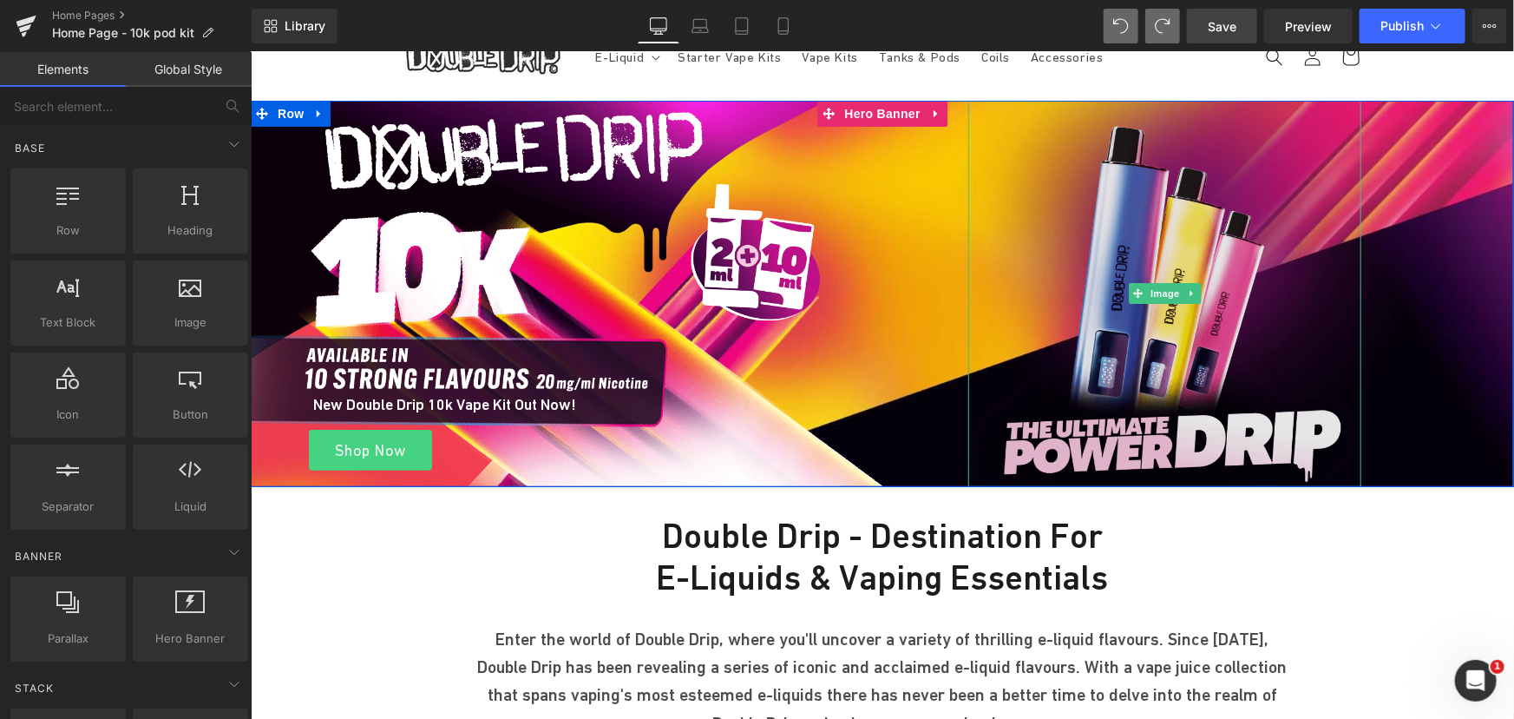
click at [1120, 271] on img at bounding box center [1164, 293] width 393 height 386
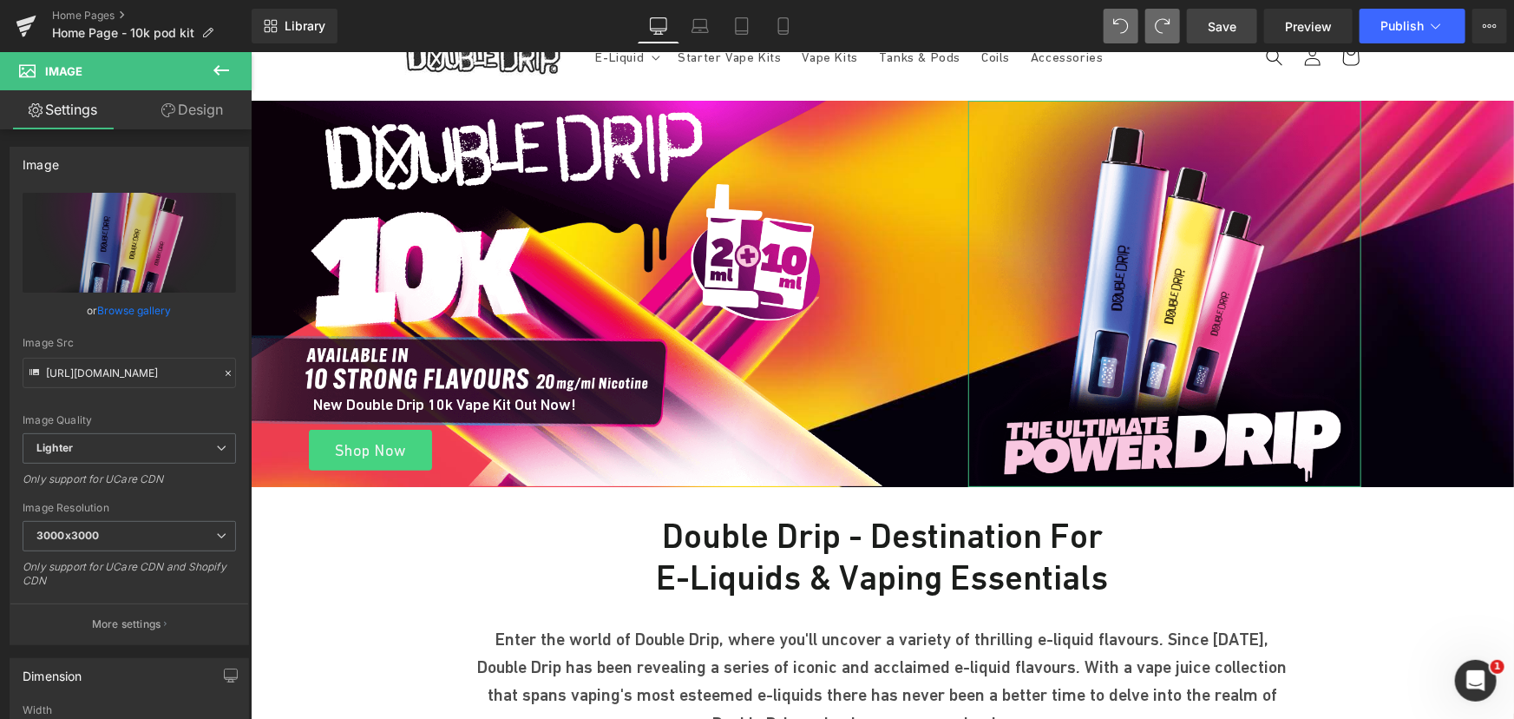
drag, startPoint x: 191, startPoint y: 103, endPoint x: 0, endPoint y: 368, distance: 326.4
click at [191, 103] on link "Design" at bounding box center [192, 109] width 126 height 39
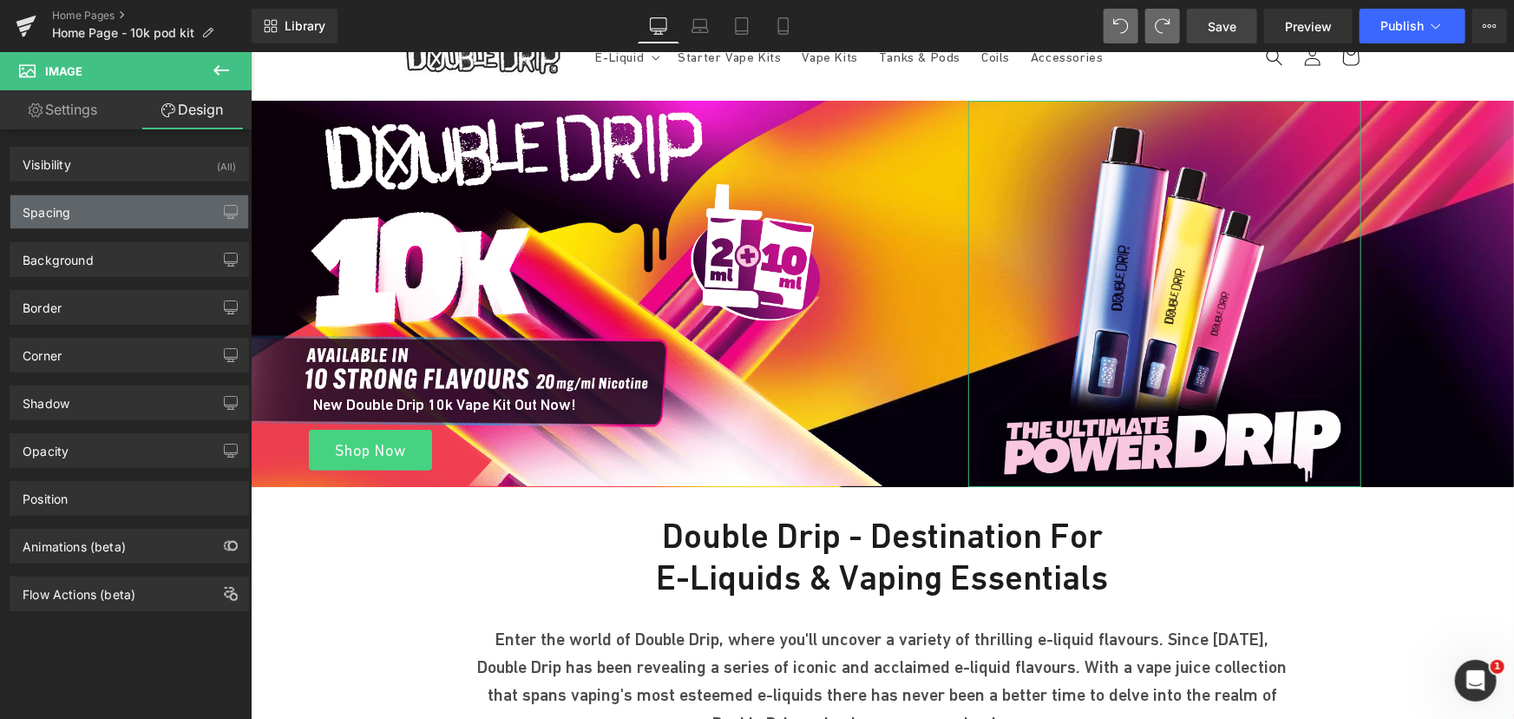
click at [101, 207] on div "Spacing" at bounding box center [129, 211] width 238 height 33
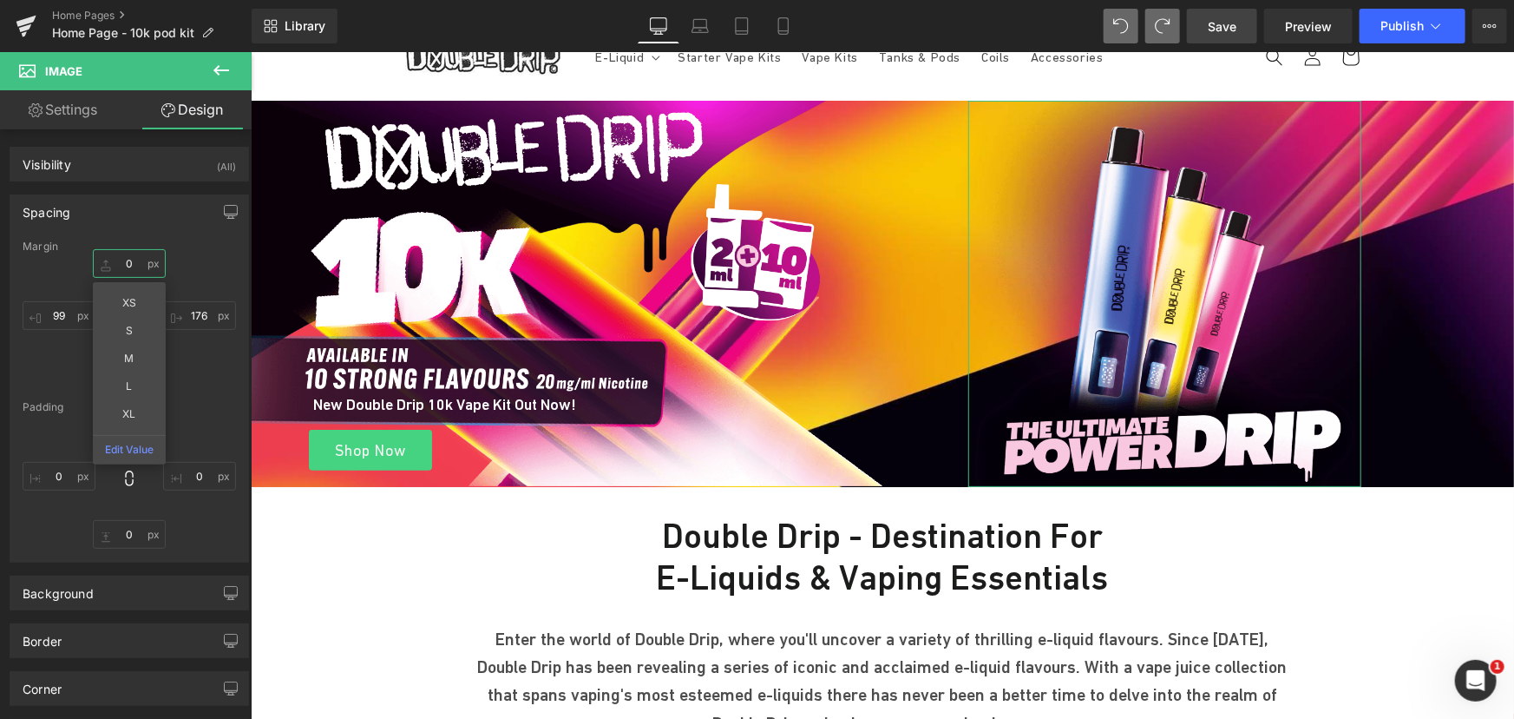
click at [129, 257] on input "text" at bounding box center [129, 263] width 73 height 29
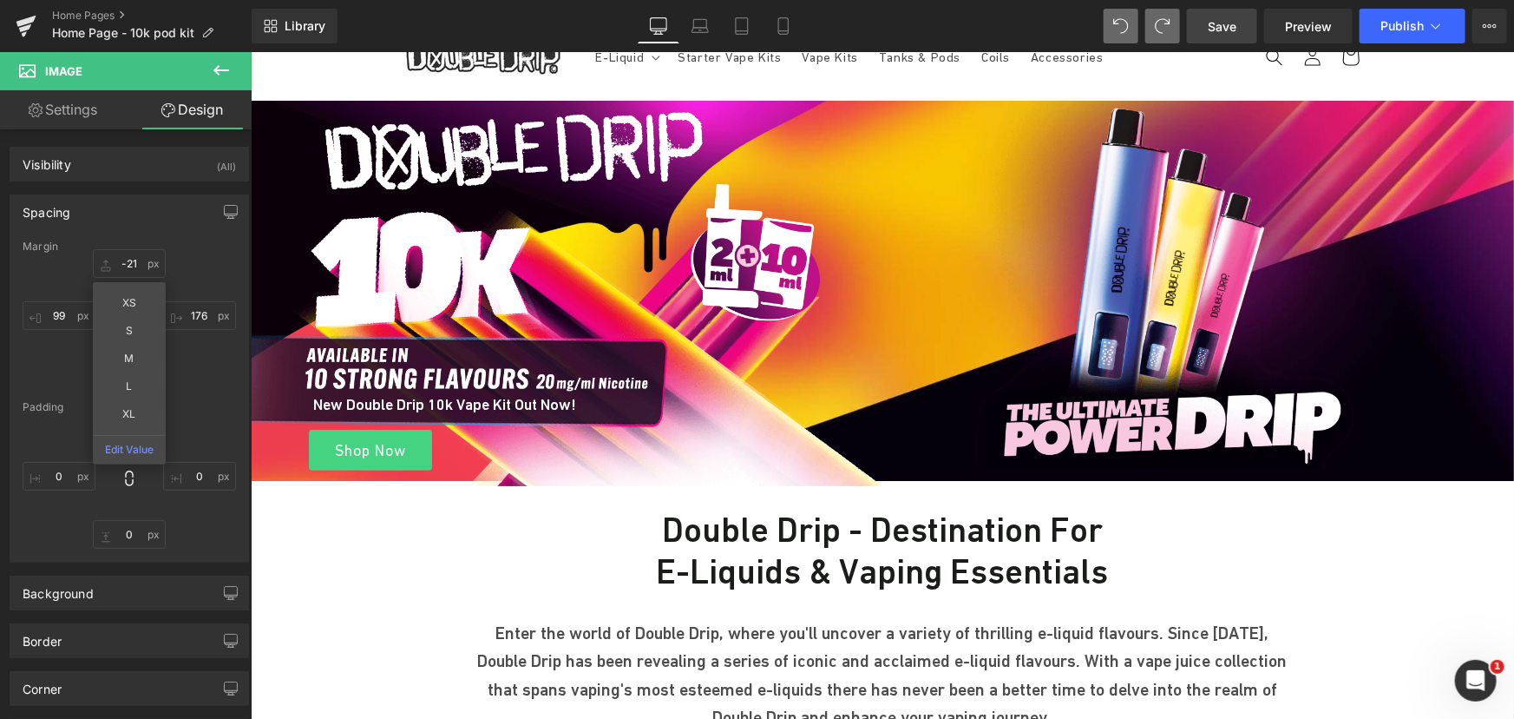
click at [1220, 25] on span "Save" at bounding box center [1222, 26] width 29 height 18
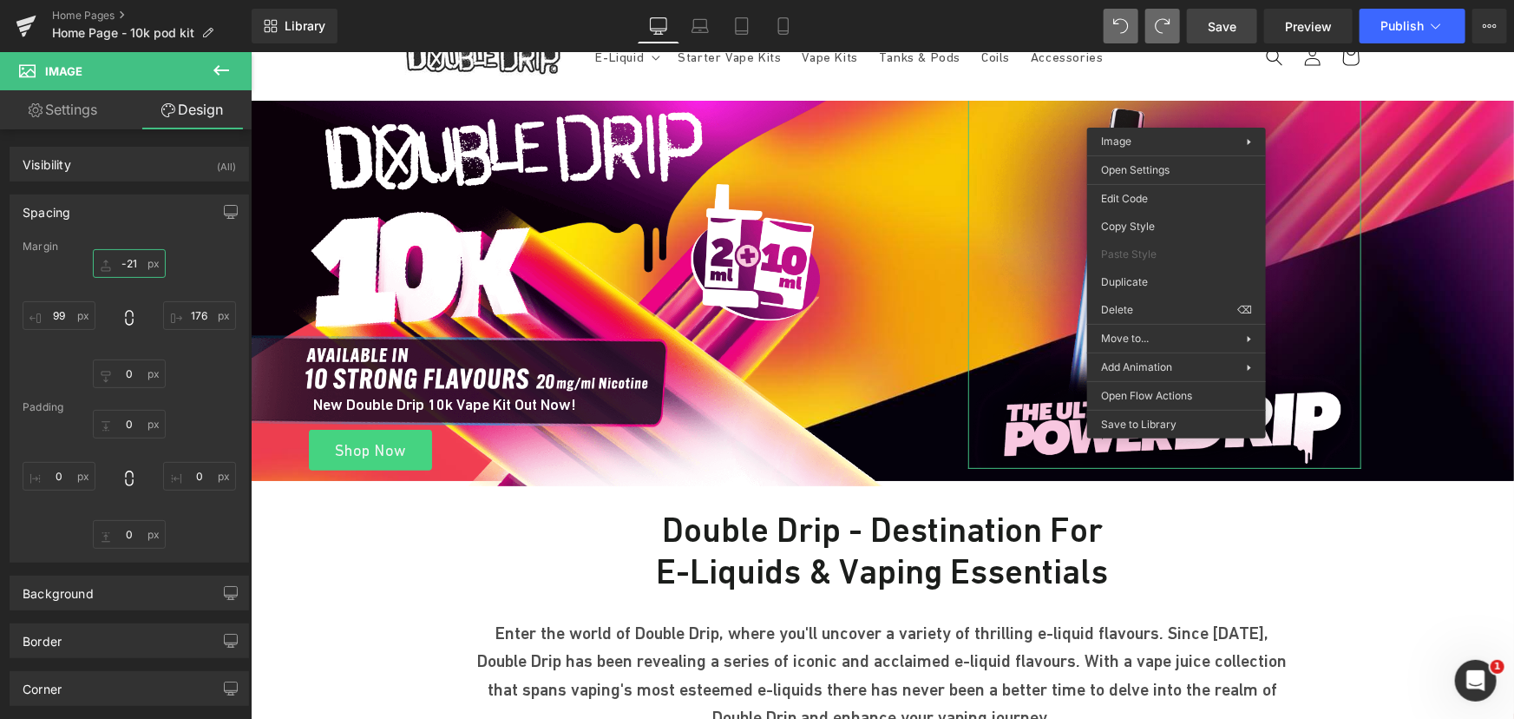
click at [149, 258] on input "-21" at bounding box center [129, 263] width 73 height 29
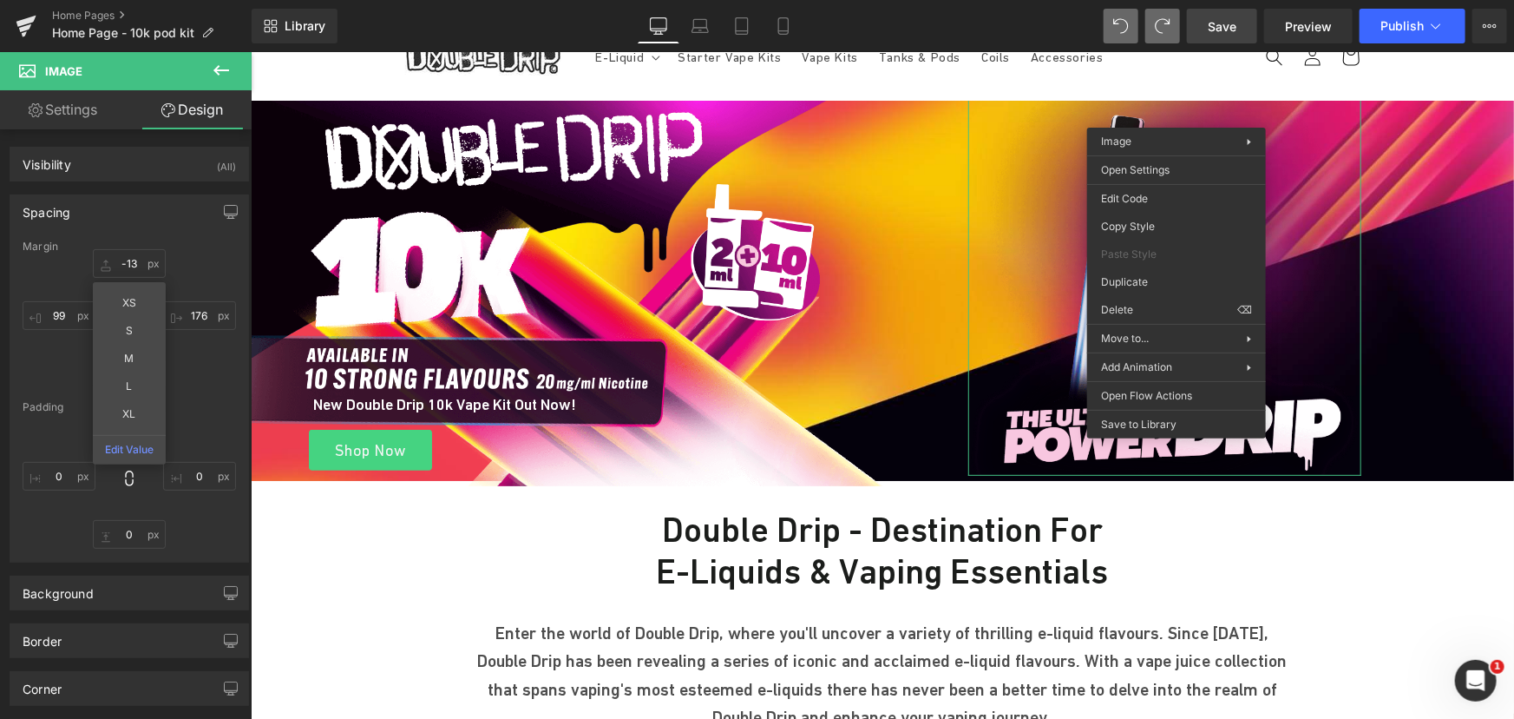
click at [1238, 32] on link "Save" at bounding box center [1222, 26] width 70 height 35
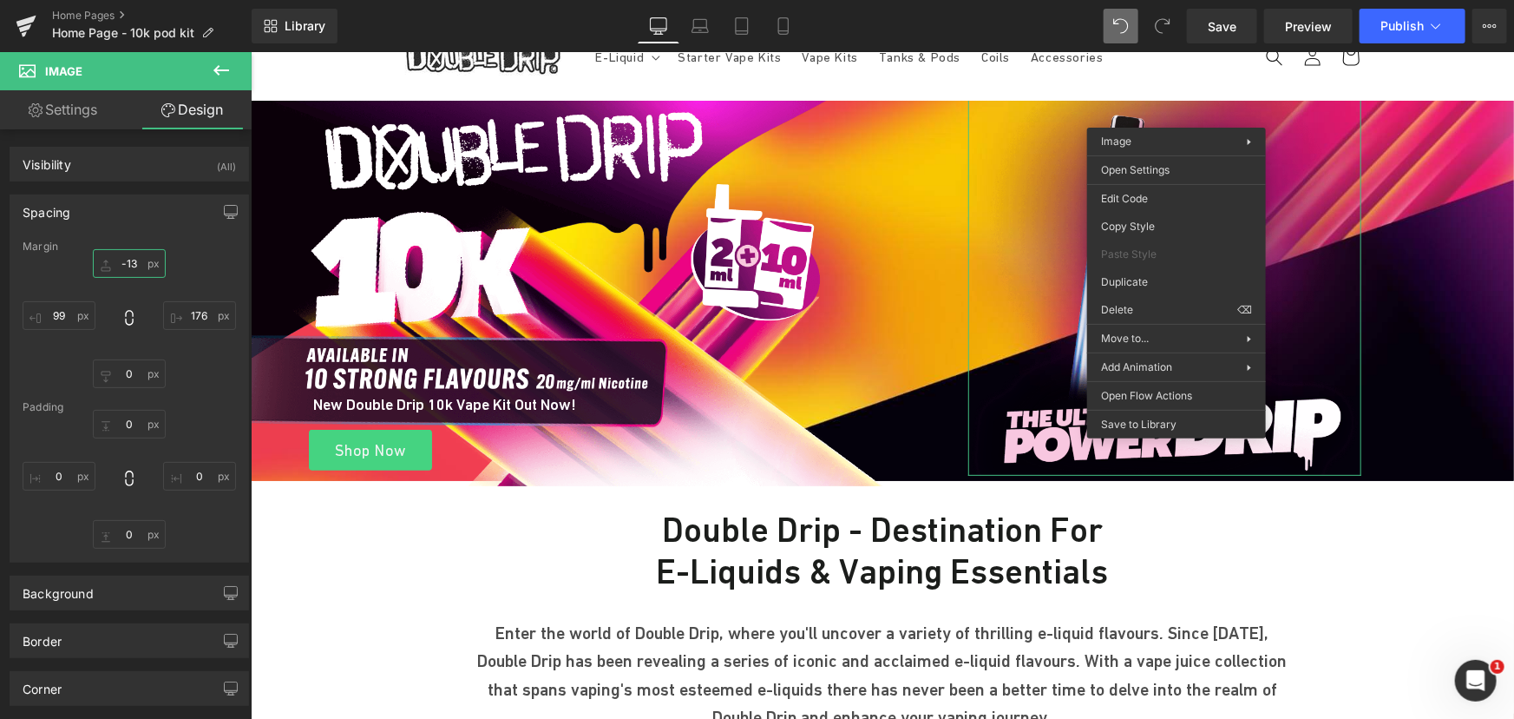
click at [128, 263] on input "-13" at bounding box center [129, 263] width 73 height 29
type input "-14"
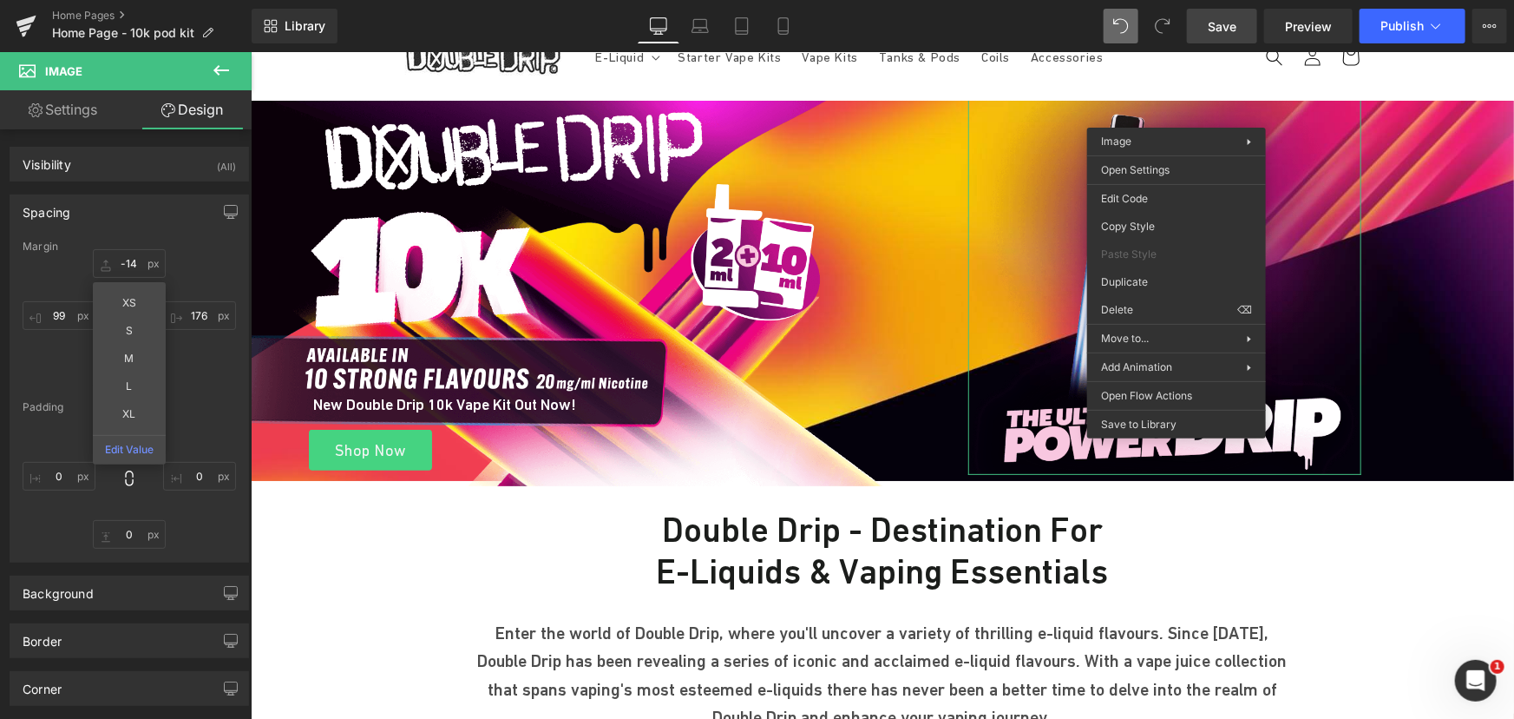
click at [1224, 35] on span "Save" at bounding box center [1222, 26] width 29 height 18
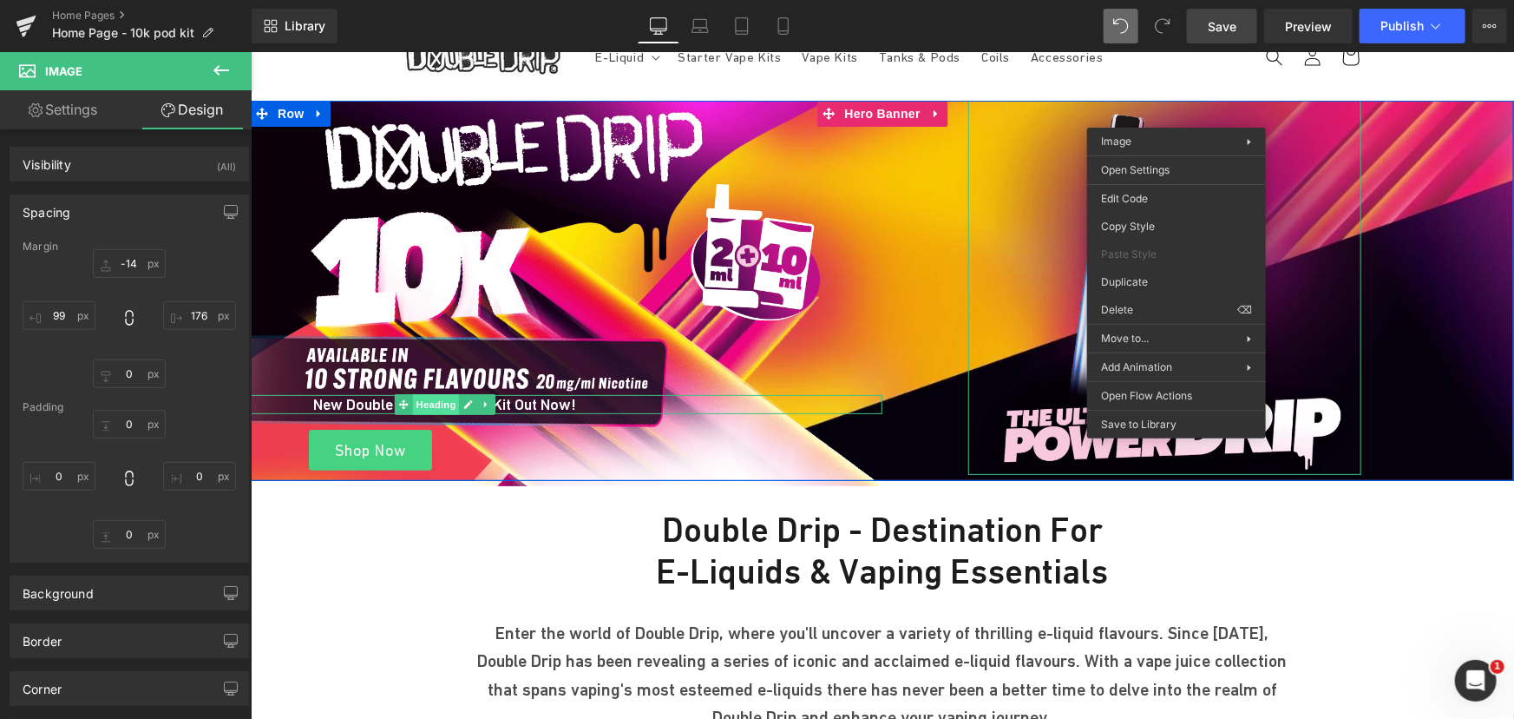
click at [427, 405] on span "Heading" at bounding box center [434, 403] width 47 height 21
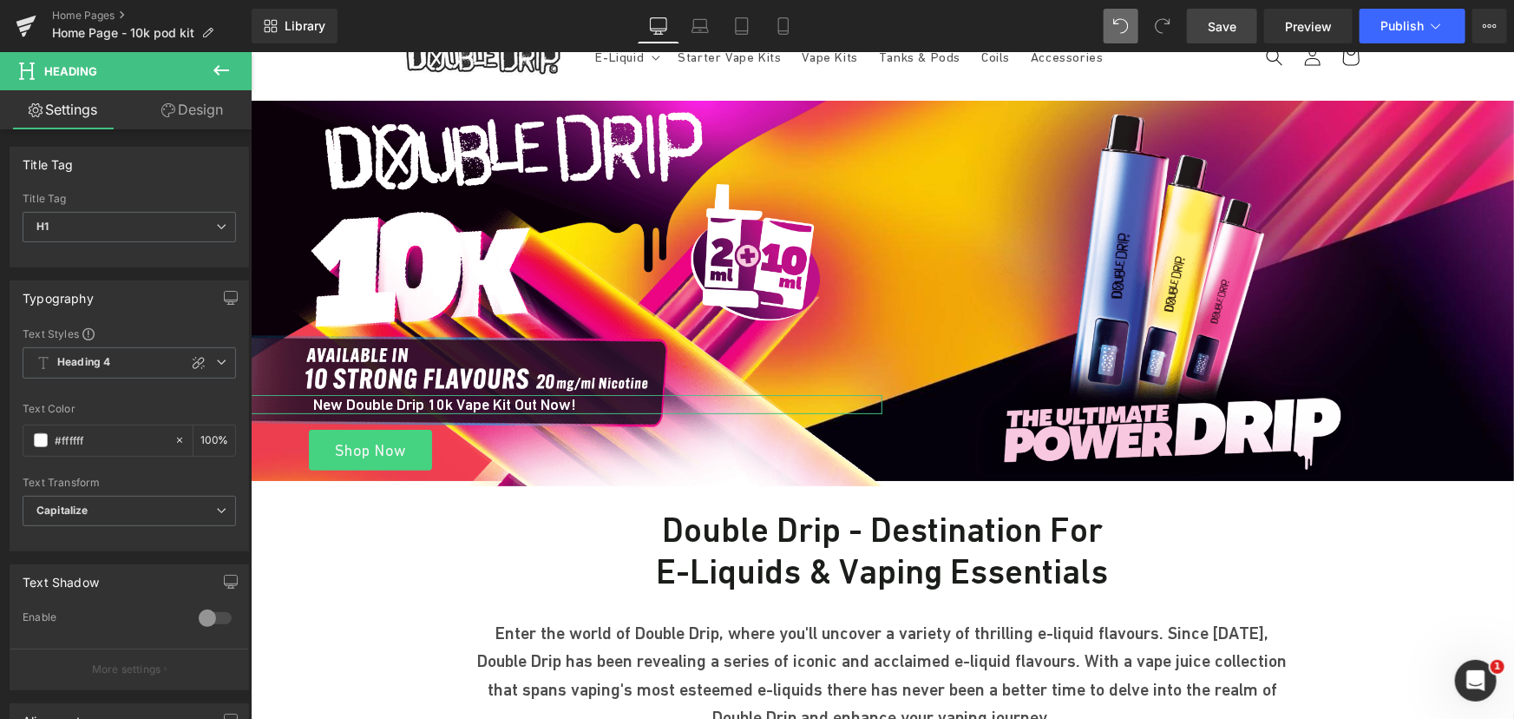
drag, startPoint x: 193, startPoint y: 104, endPoint x: 70, endPoint y: 202, distance: 156.8
click at [193, 104] on link "Design" at bounding box center [192, 109] width 126 height 39
click at [0, 0] on div "Spacing" at bounding box center [0, 0] width 0 height 0
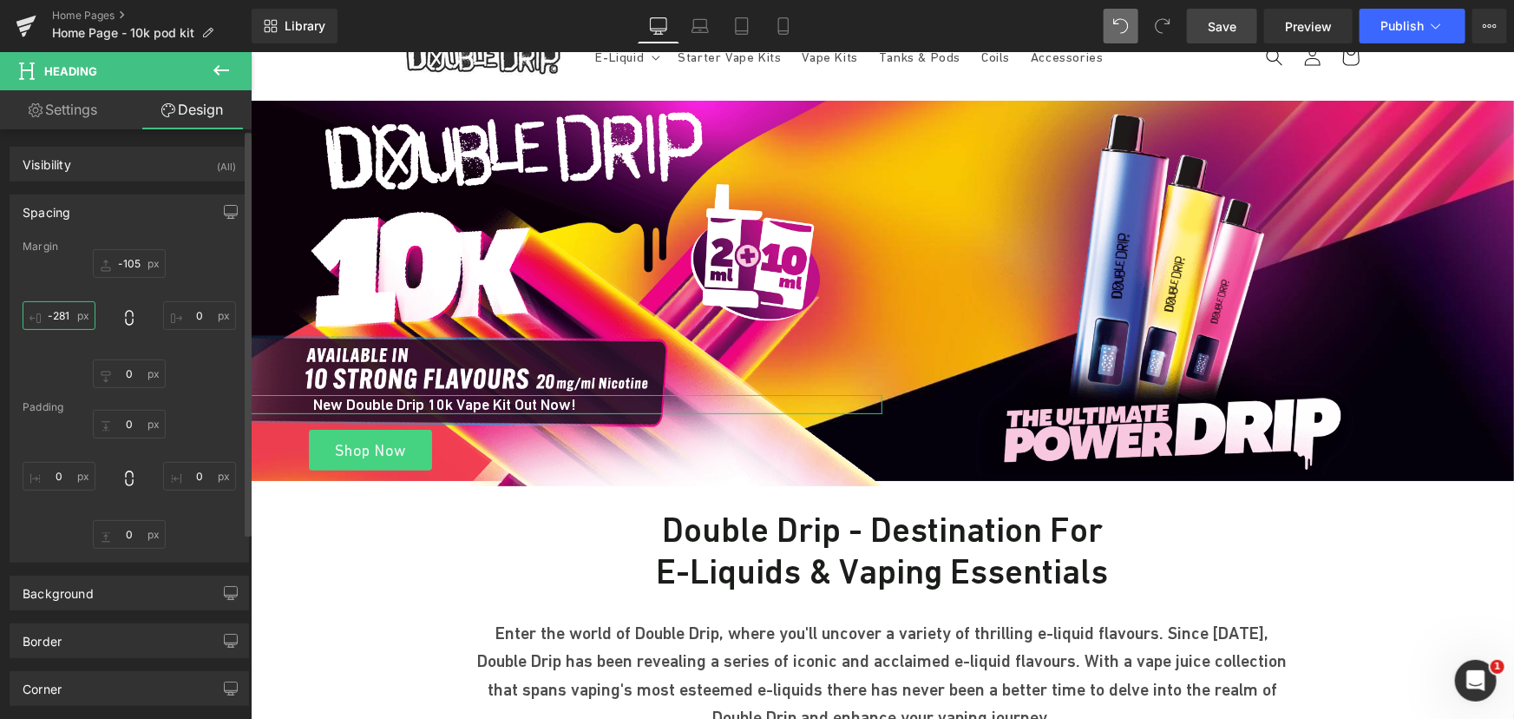
click at [64, 315] on input "text" at bounding box center [59, 315] width 73 height 29
type input "-301"
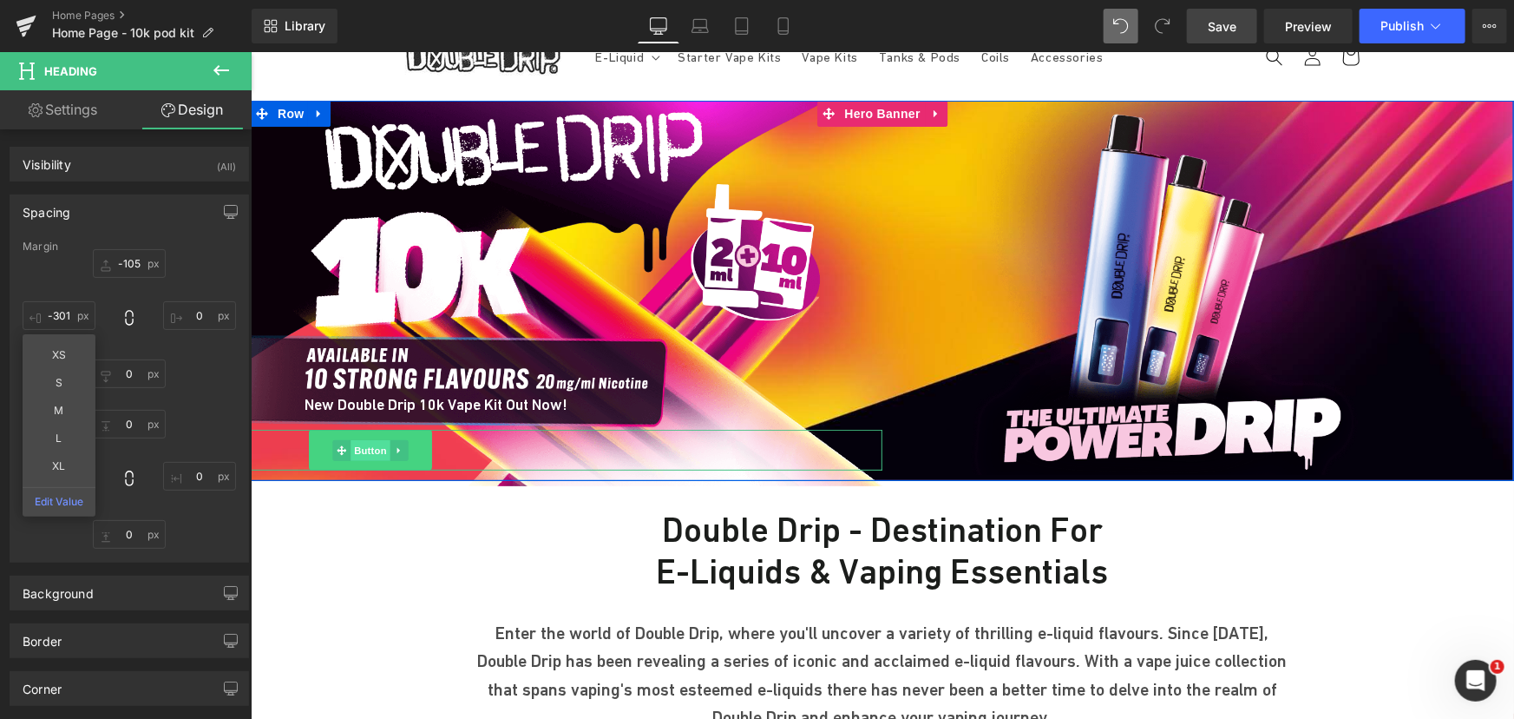
click at [358, 446] on span "Button" at bounding box center [370, 449] width 40 height 21
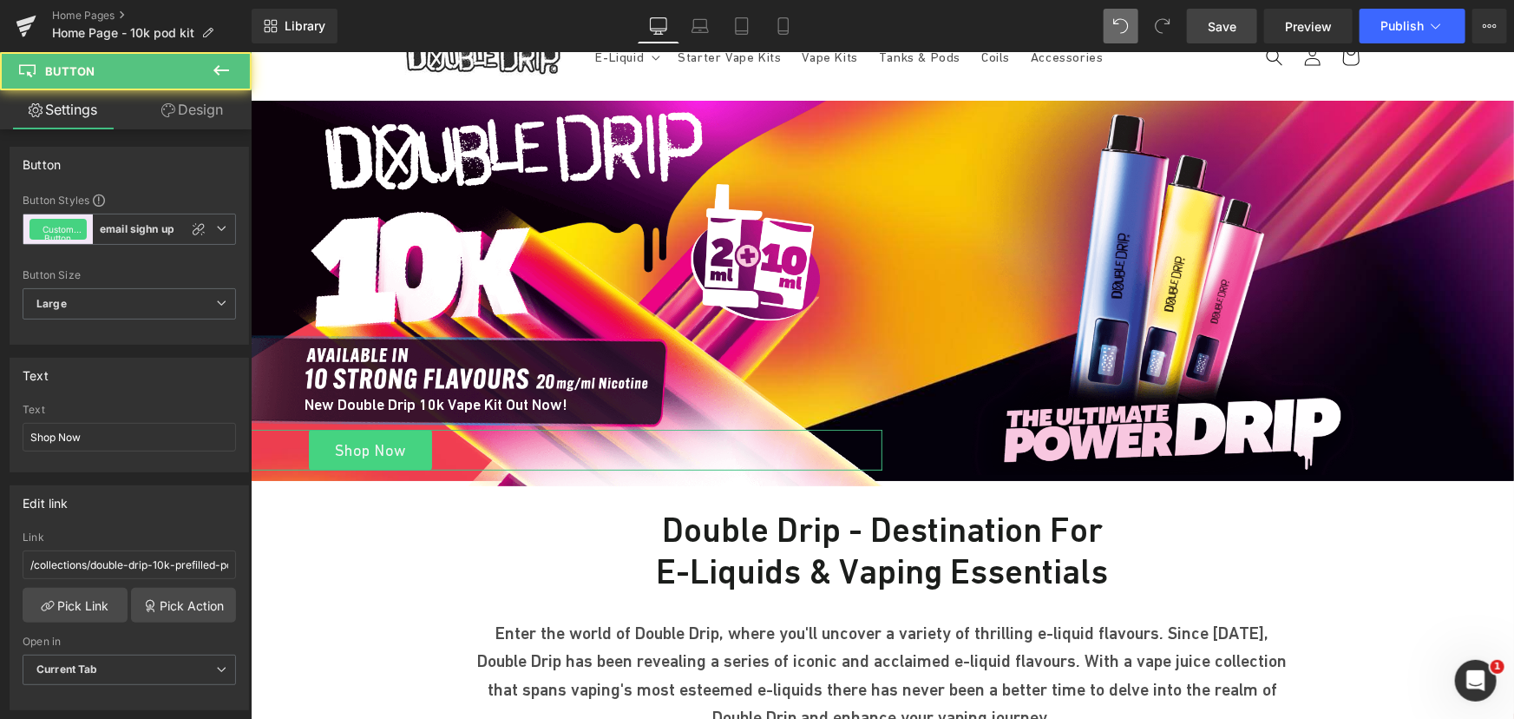
click at [192, 115] on link "Design" at bounding box center [192, 109] width 126 height 39
click at [0, 0] on div "Spacing" at bounding box center [0, 0] width 0 height 0
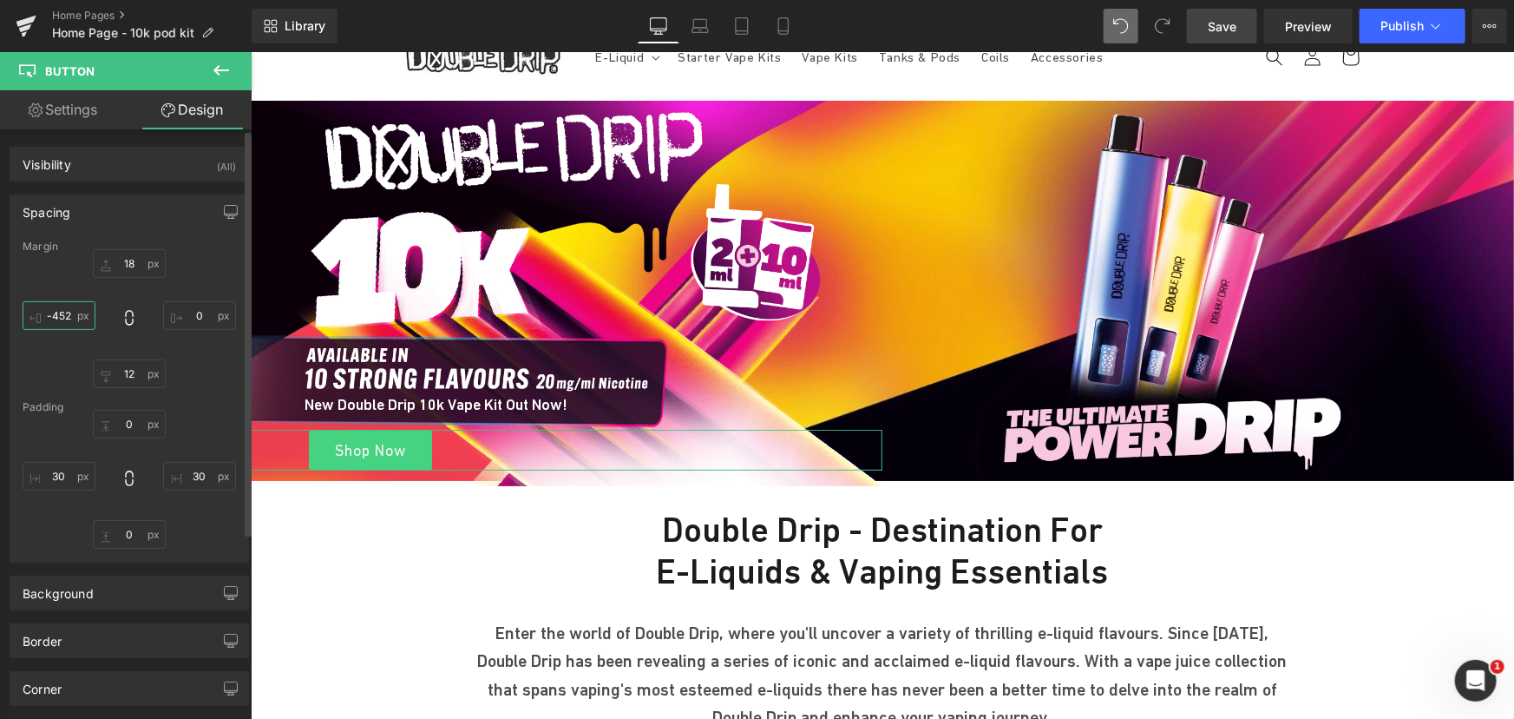
click at [67, 321] on input "text" at bounding box center [59, 315] width 73 height 29
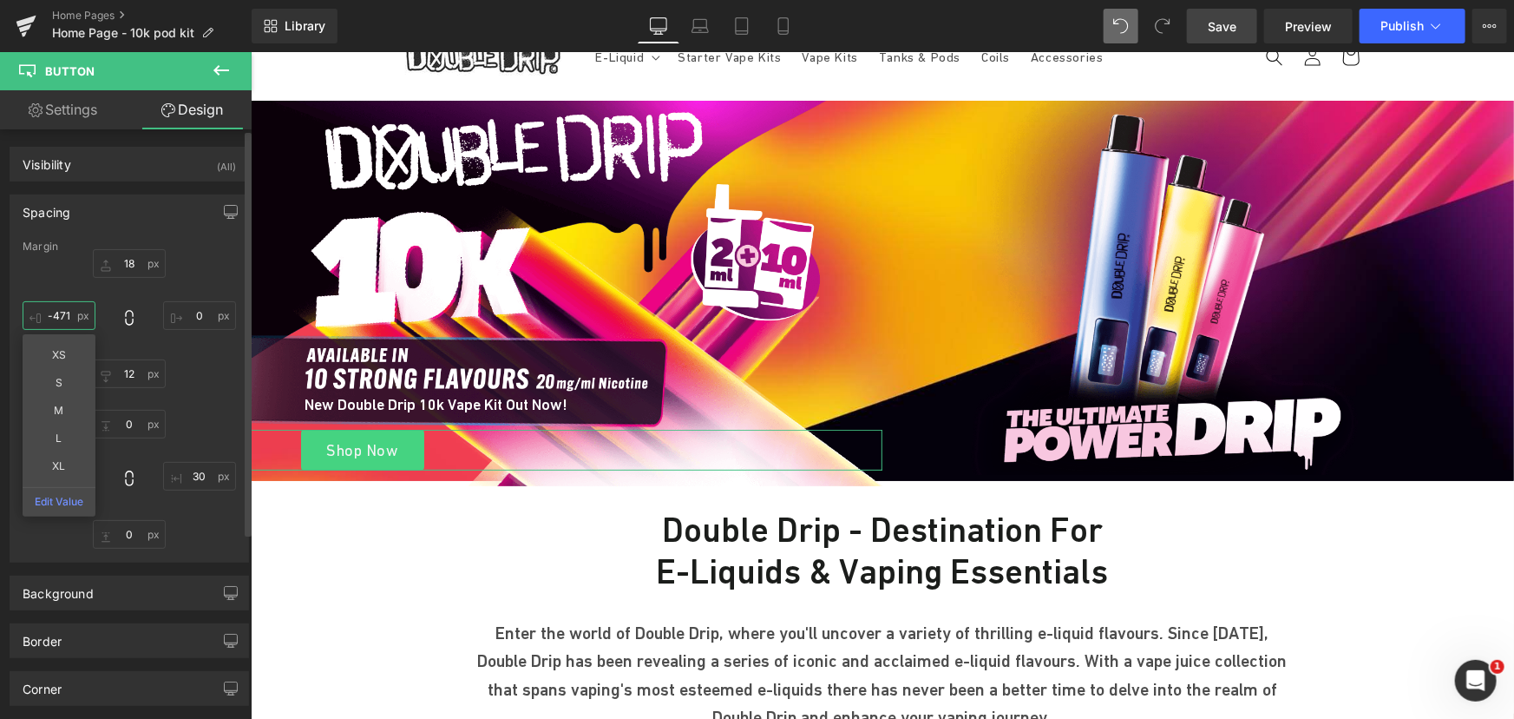
type input "-472"
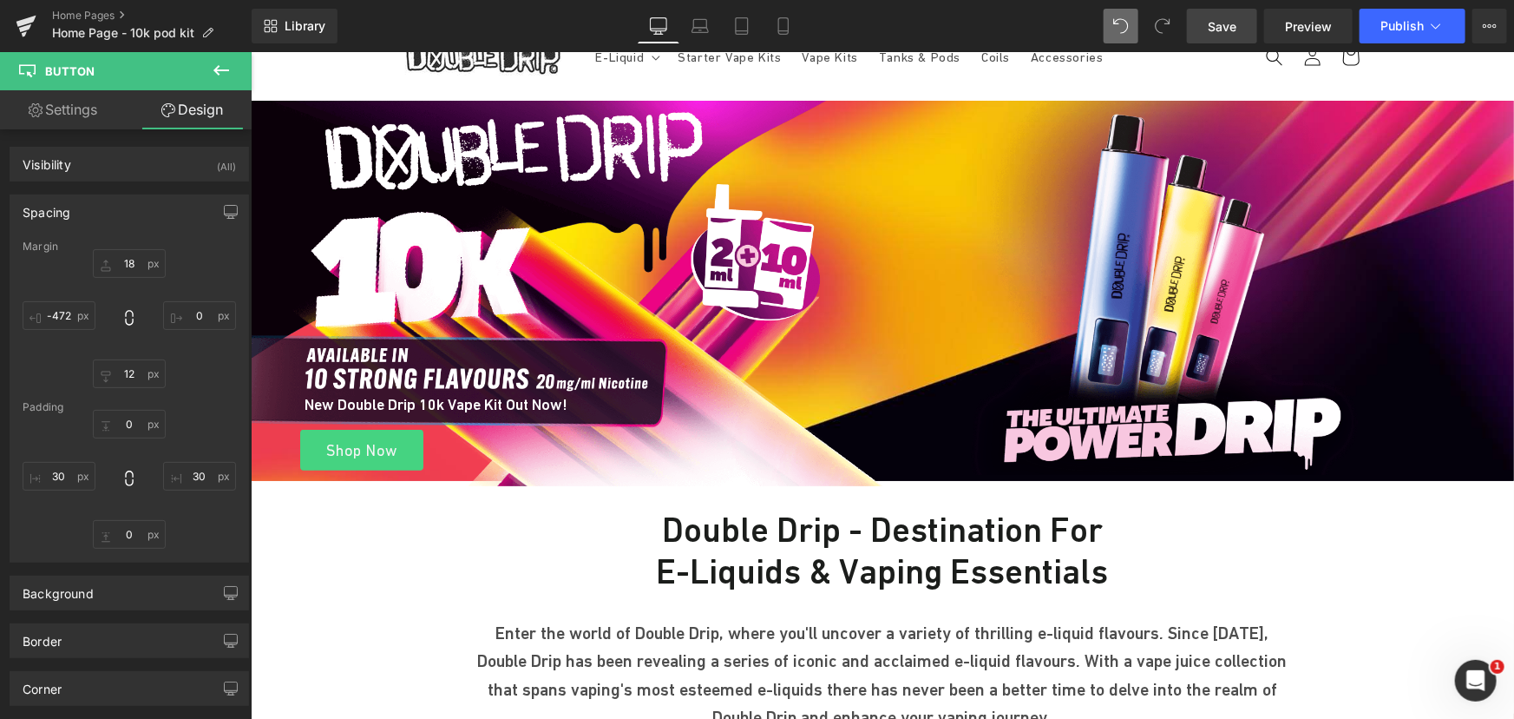
drag, startPoint x: 1241, startPoint y: 33, endPoint x: 995, endPoint y: 129, distance: 263.8
click at [1241, 33] on link "Save" at bounding box center [1222, 26] width 70 height 35
click at [1213, 22] on span "Save" at bounding box center [1222, 26] width 29 height 18
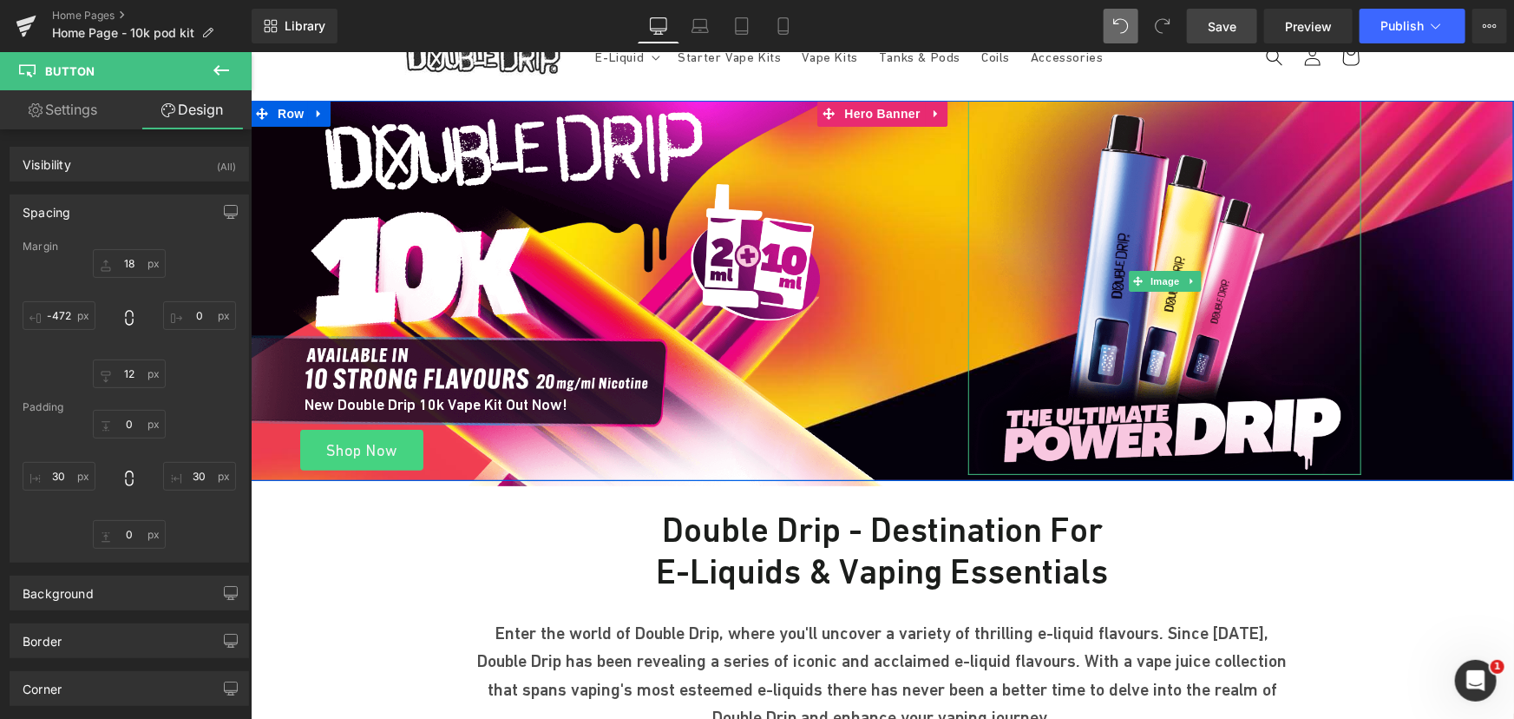
drag, startPoint x: 1148, startPoint y: 216, endPoint x: 901, endPoint y: 180, distance: 250.0
click at [1148, 216] on img at bounding box center [1164, 281] width 393 height 386
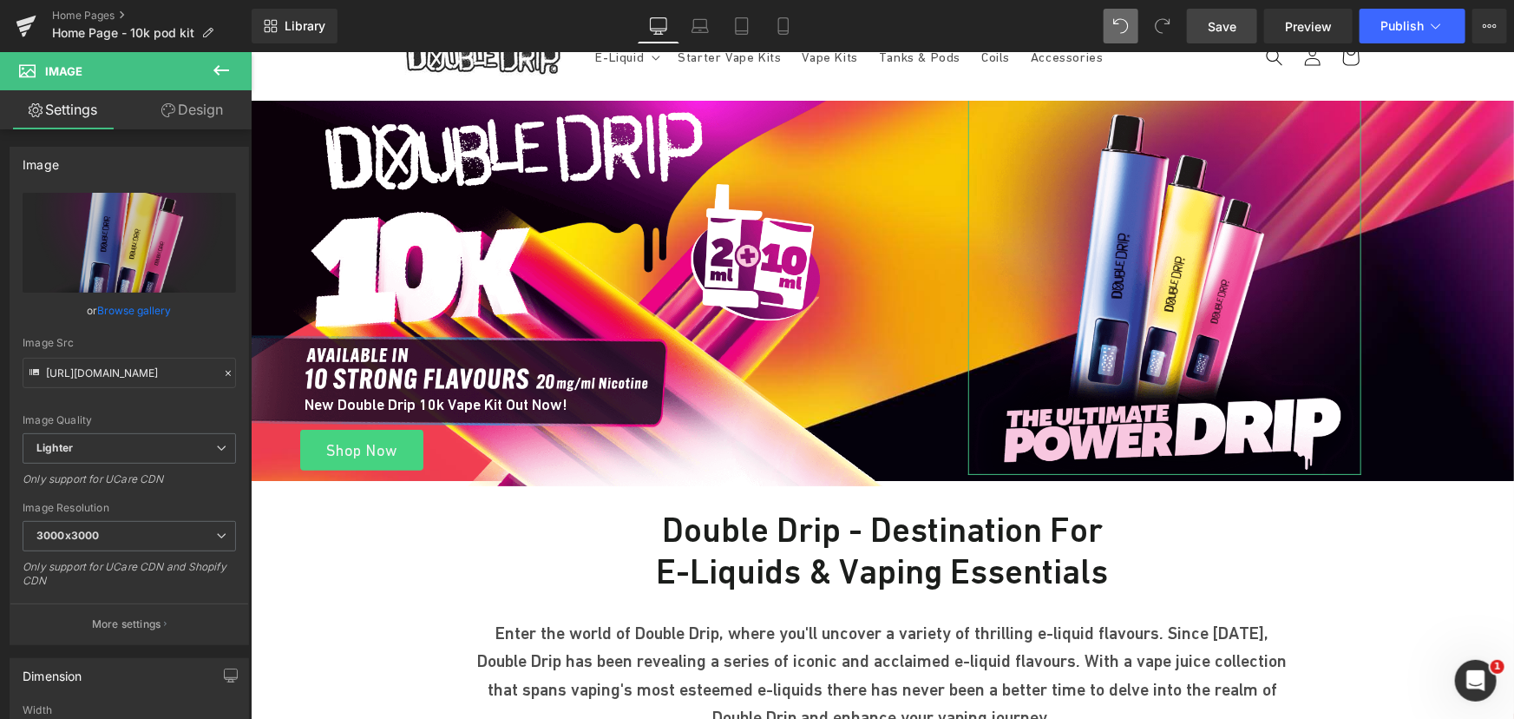
click at [200, 108] on link "Design" at bounding box center [192, 109] width 126 height 39
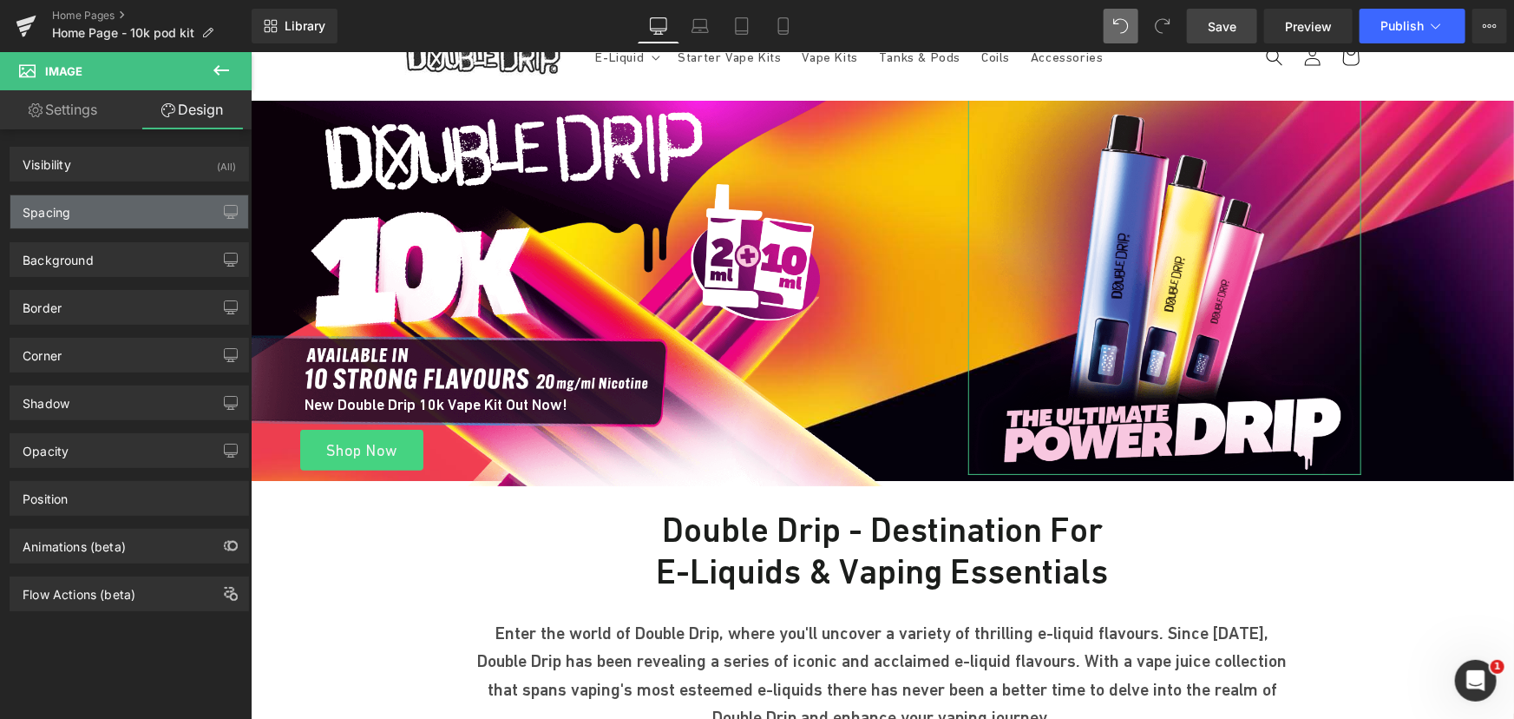
click at [156, 225] on div "Spacing" at bounding box center [129, 211] width 238 height 33
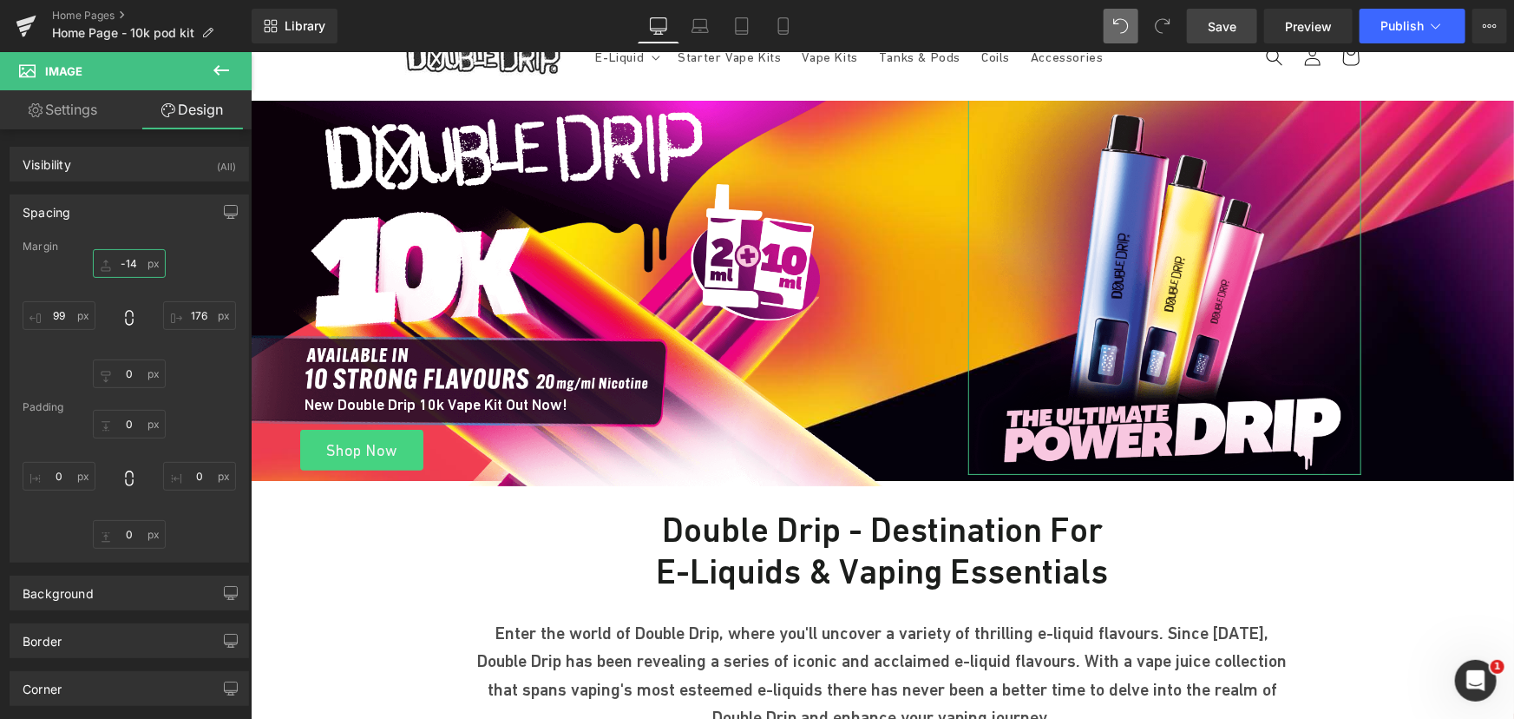
click at [136, 258] on input "-14" at bounding box center [129, 263] width 73 height 29
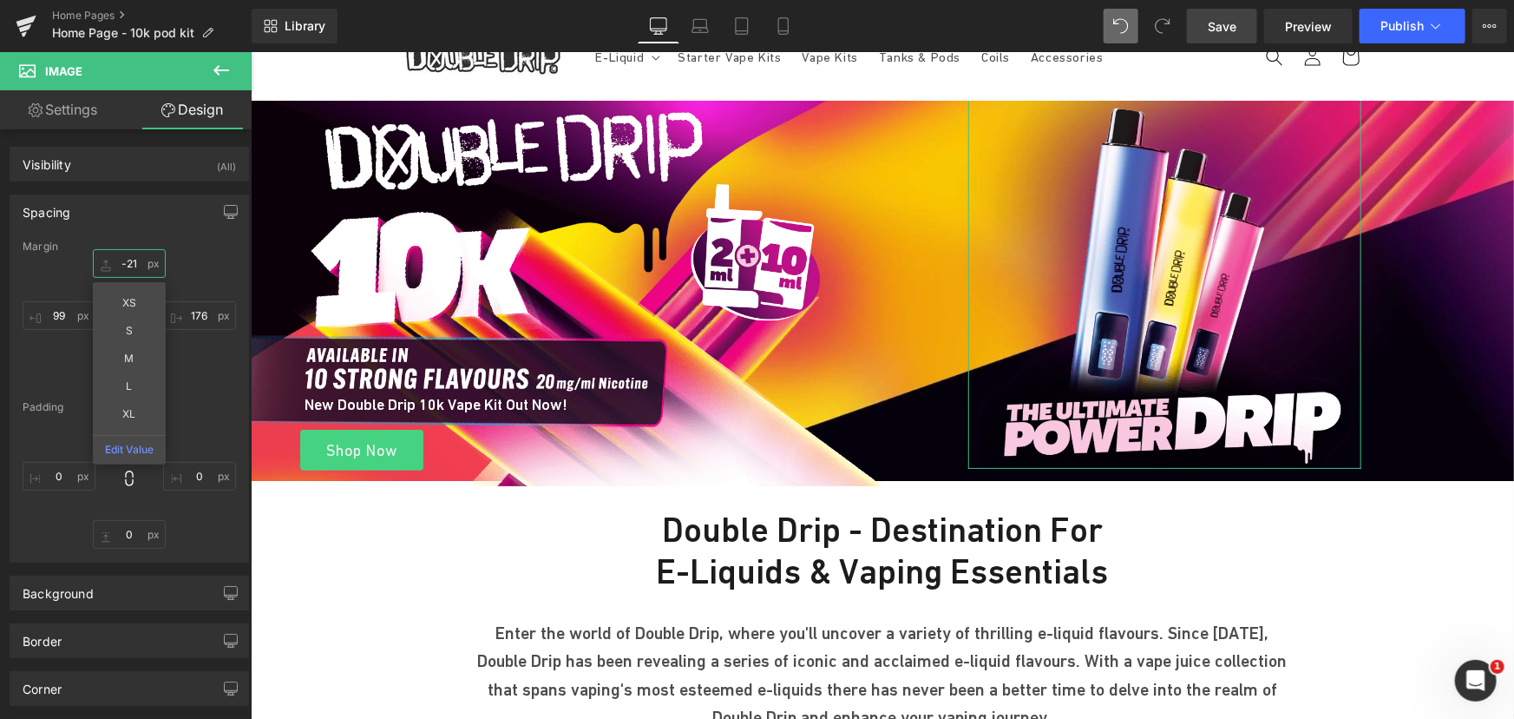
type input "-22"
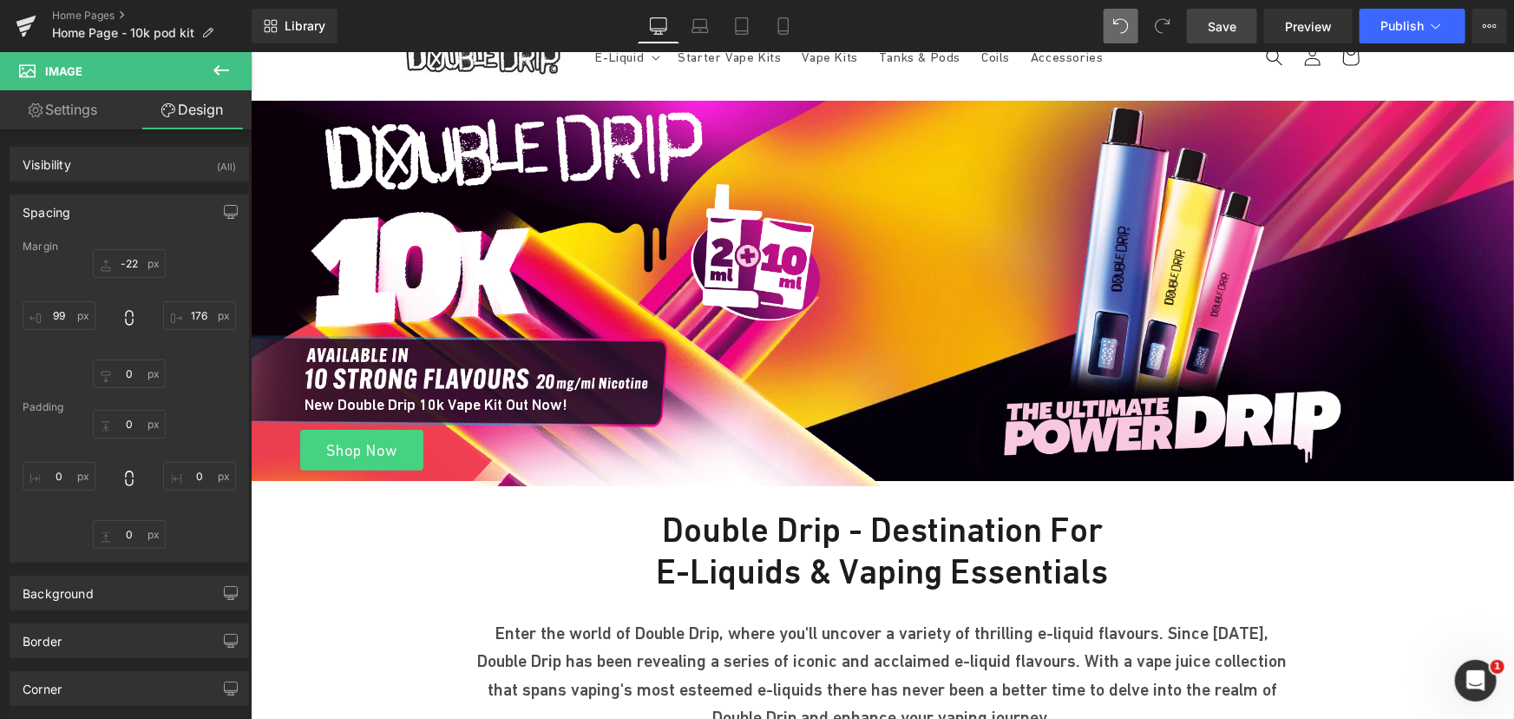
click at [1225, 32] on span "Save" at bounding box center [1222, 26] width 29 height 18
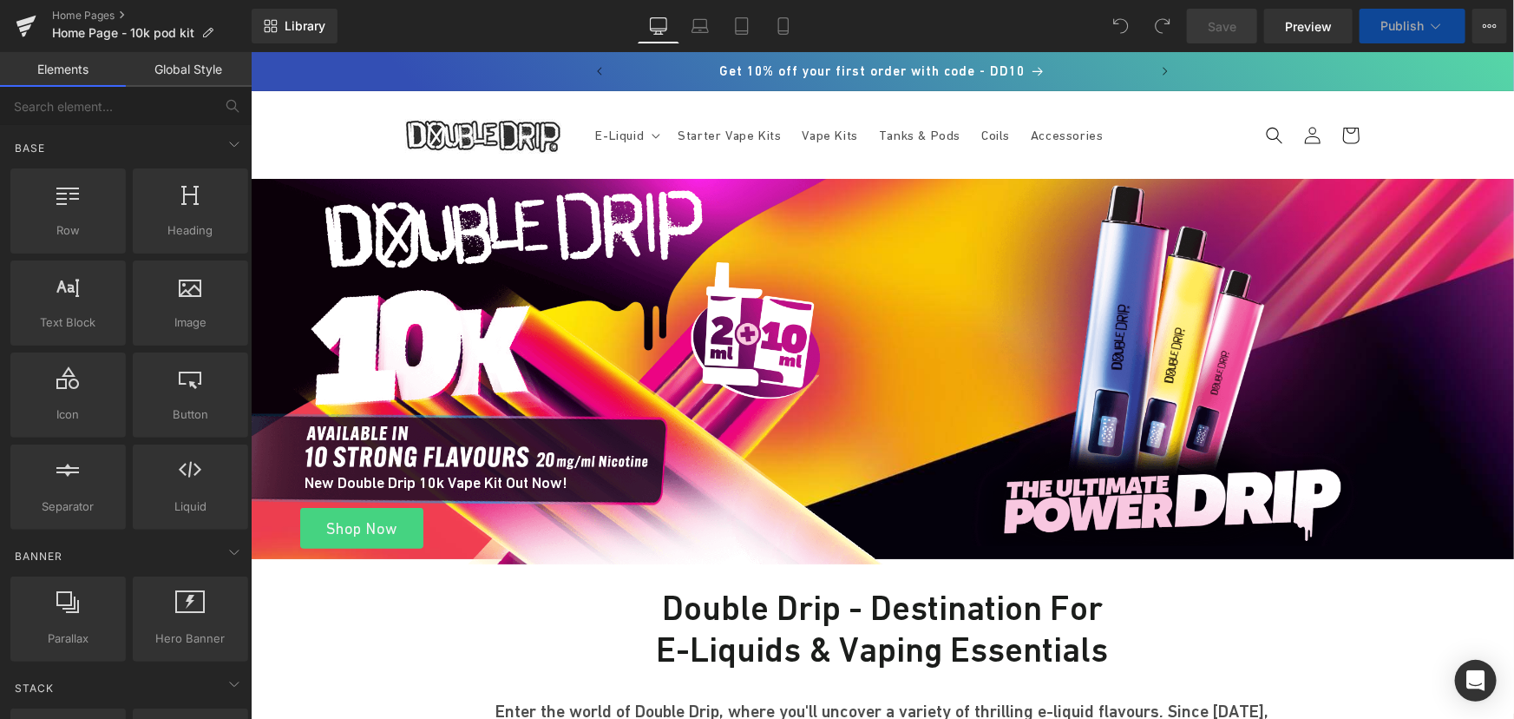
click at [454, 317] on img at bounding box center [566, 363] width 632 height 400
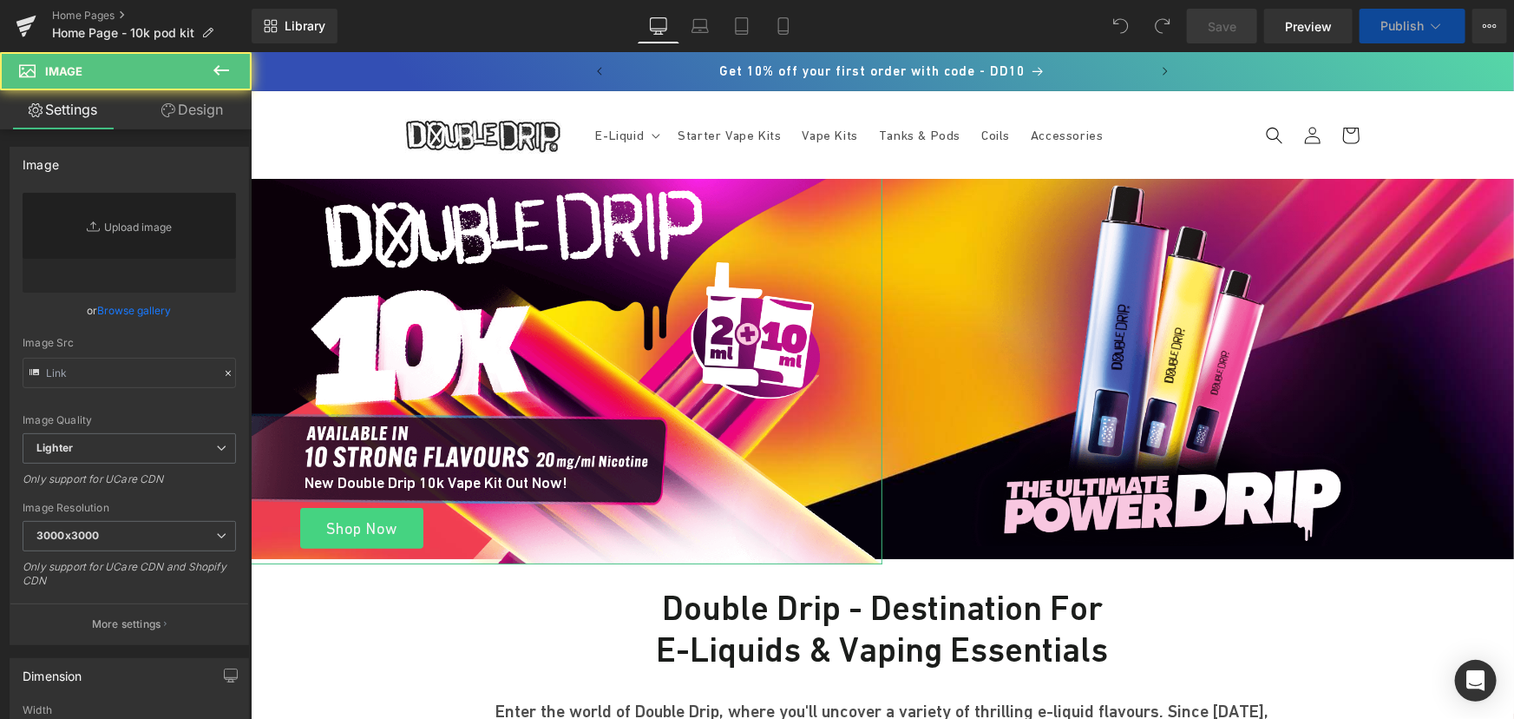
click at [207, 115] on link "Design" at bounding box center [192, 109] width 126 height 39
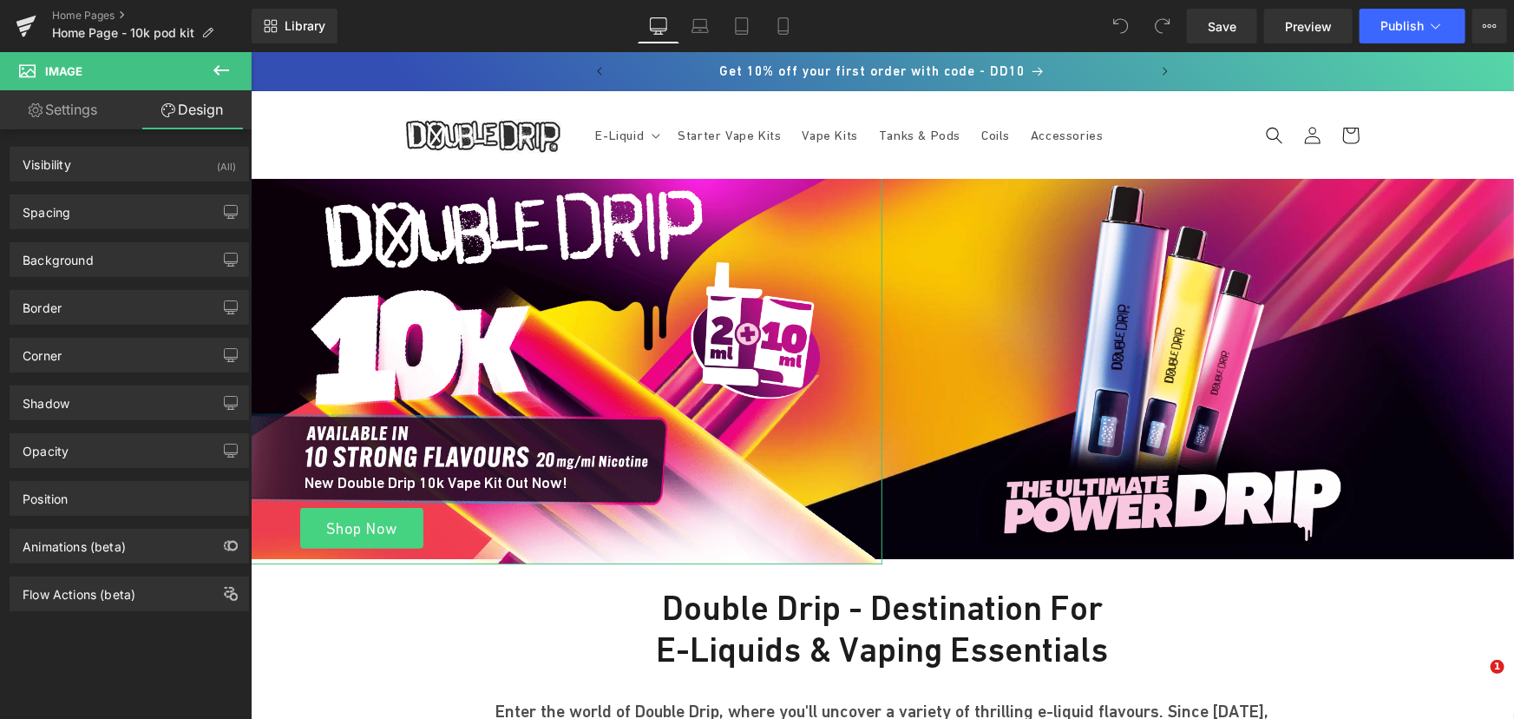
click at [108, 214] on div "Spacing" at bounding box center [129, 211] width 238 height 33
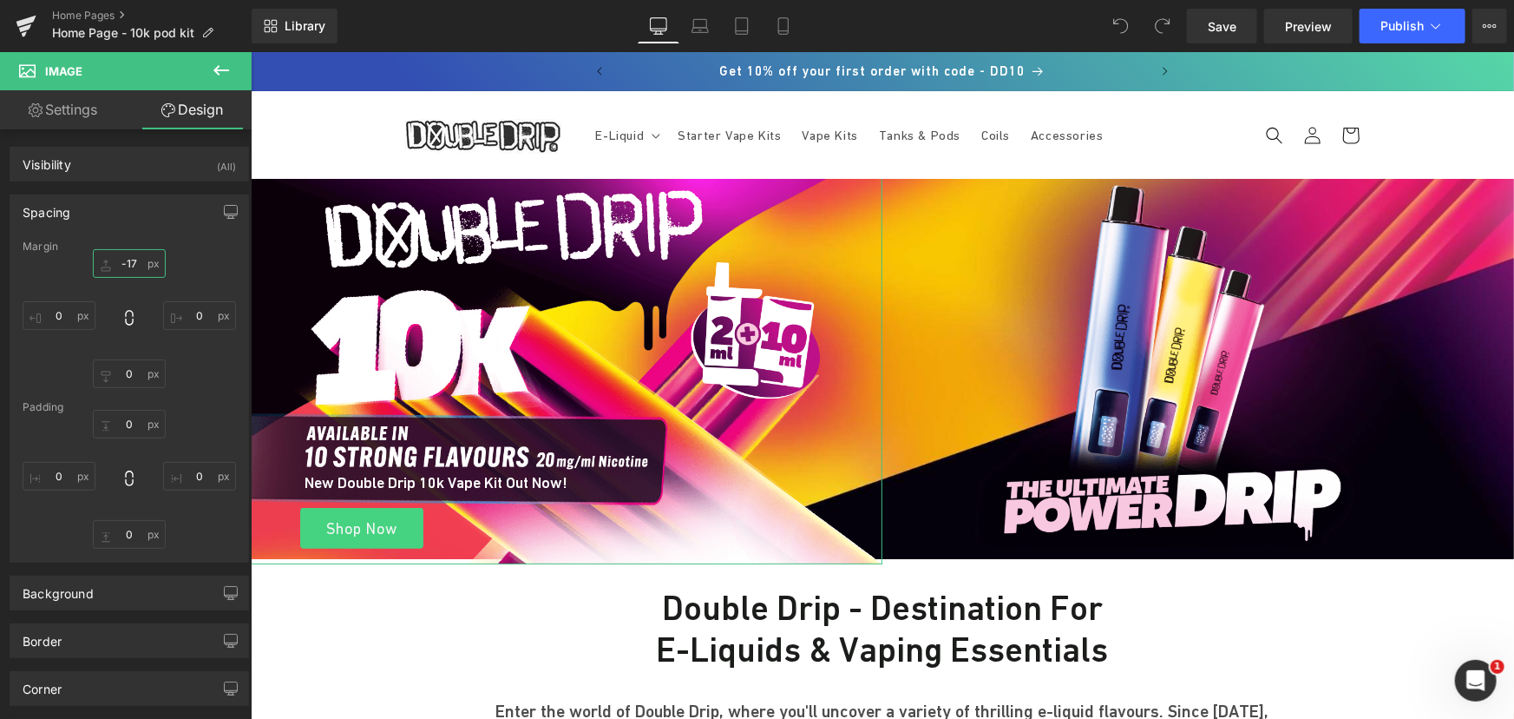
click at [122, 259] on input "-17" at bounding box center [129, 263] width 73 height 29
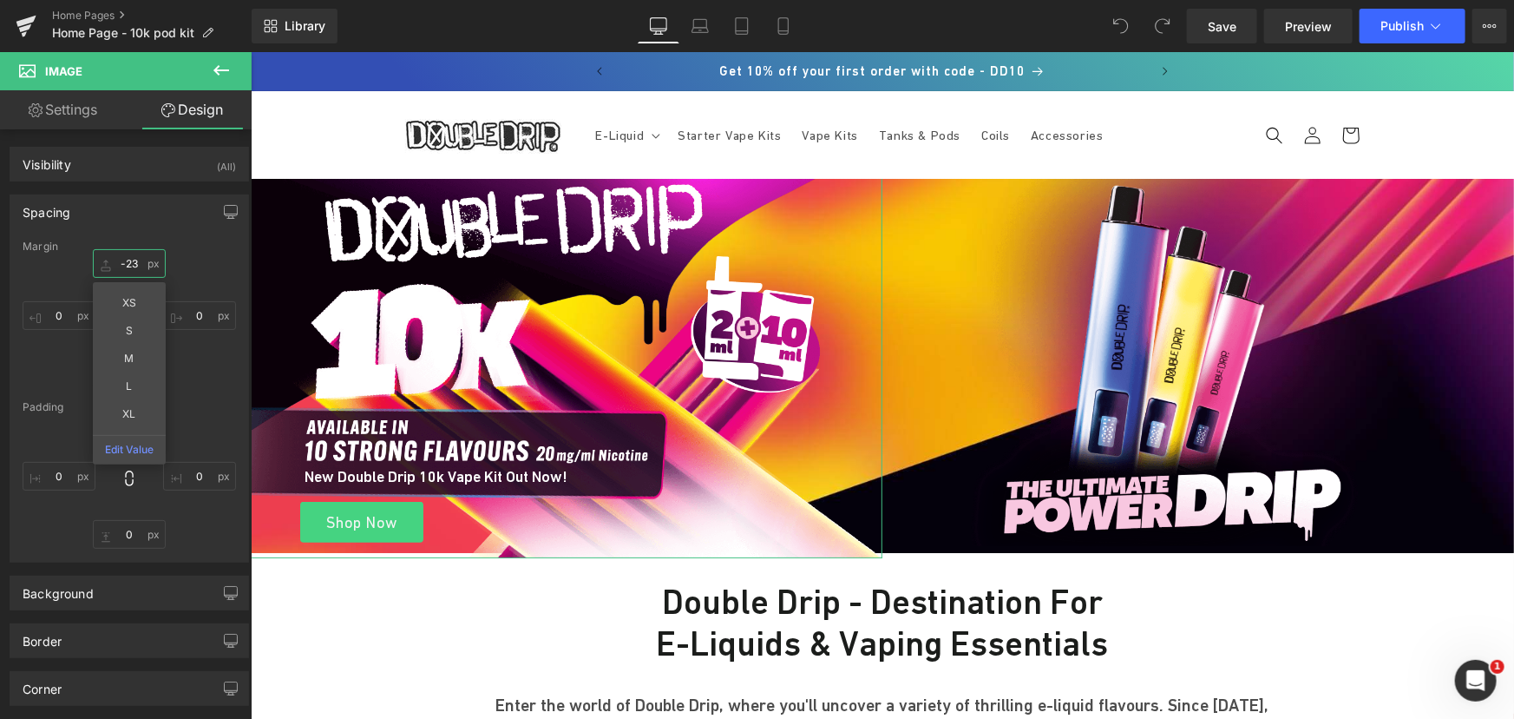
type input "-24"
click at [1246, 15] on link "Save" at bounding box center [1222, 26] width 70 height 35
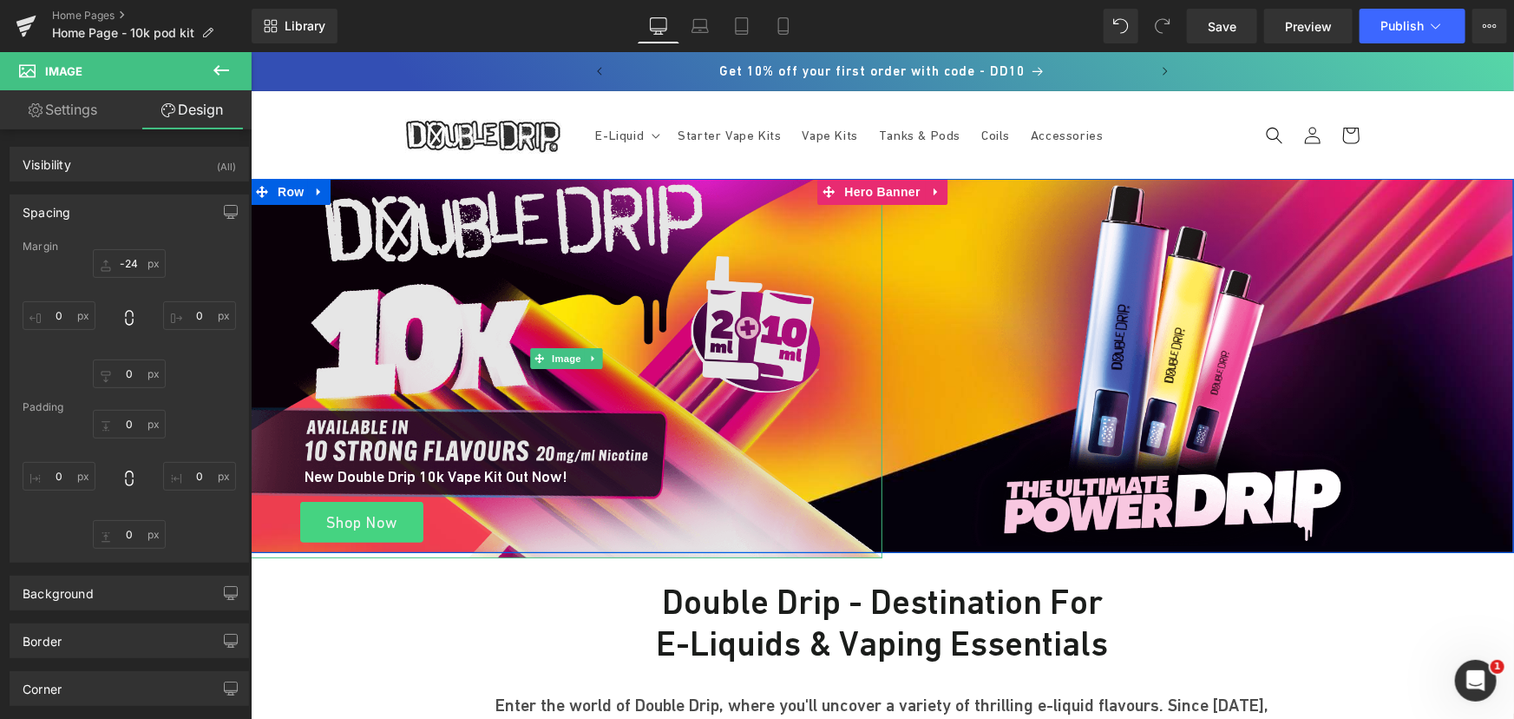
click at [569, 260] on img at bounding box center [566, 357] width 632 height 400
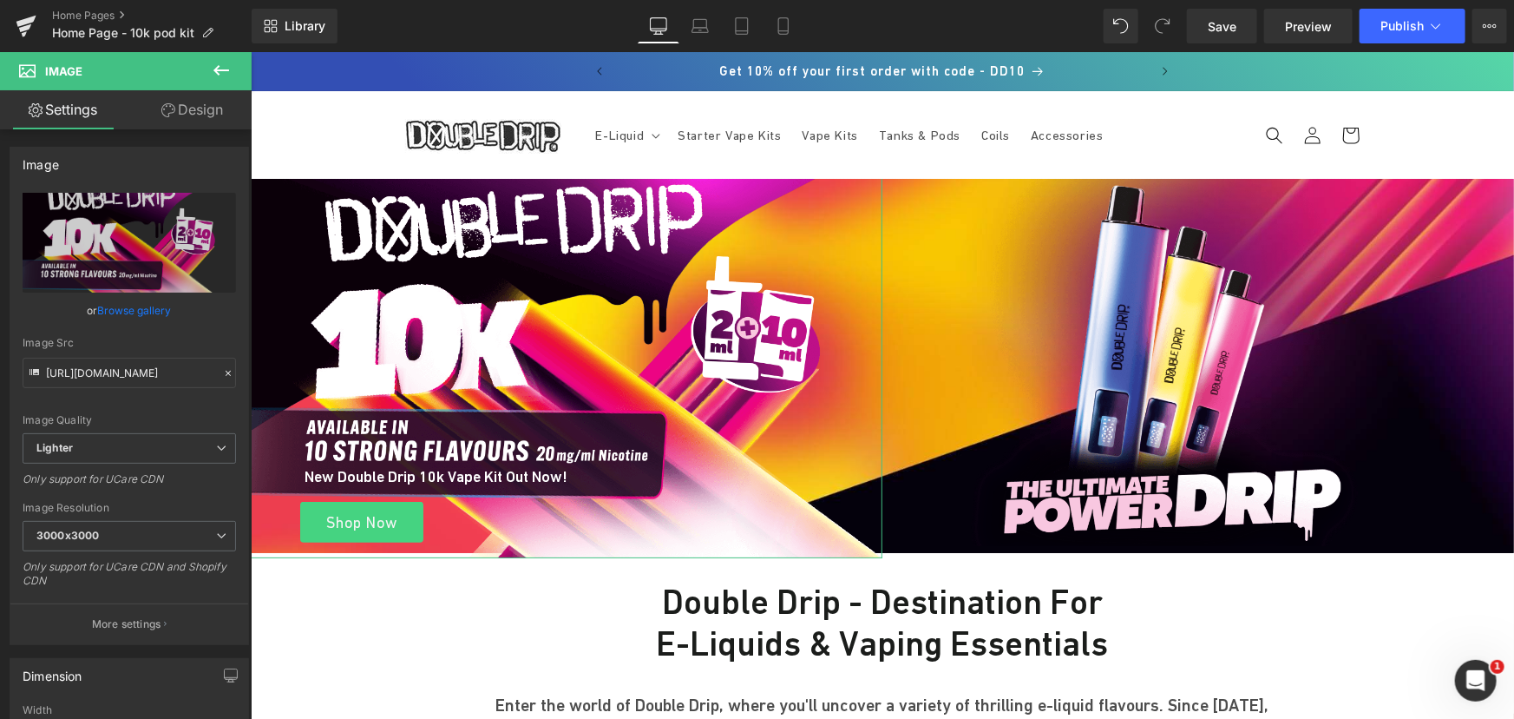
click at [187, 113] on link "Design" at bounding box center [192, 109] width 126 height 39
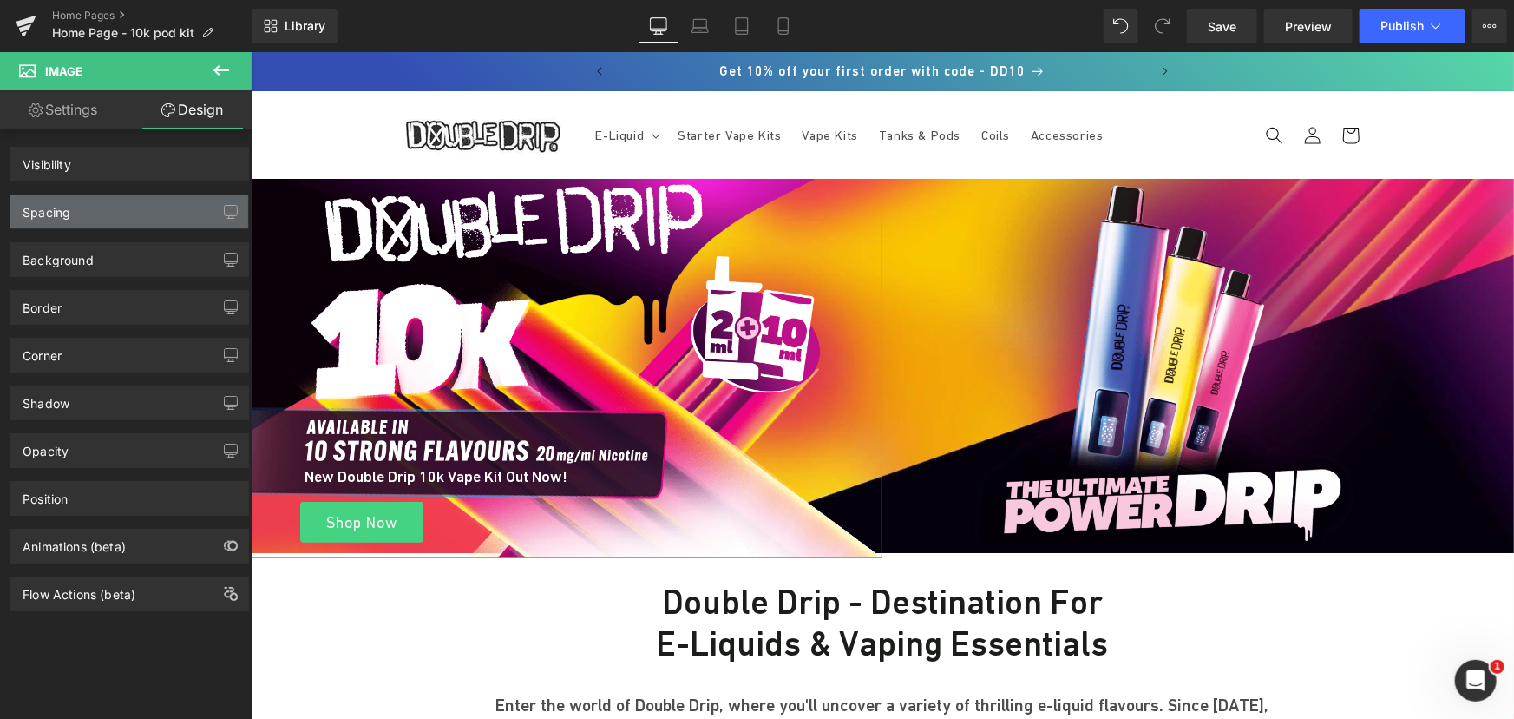
click at [113, 199] on div "Spacing" at bounding box center [129, 211] width 238 height 33
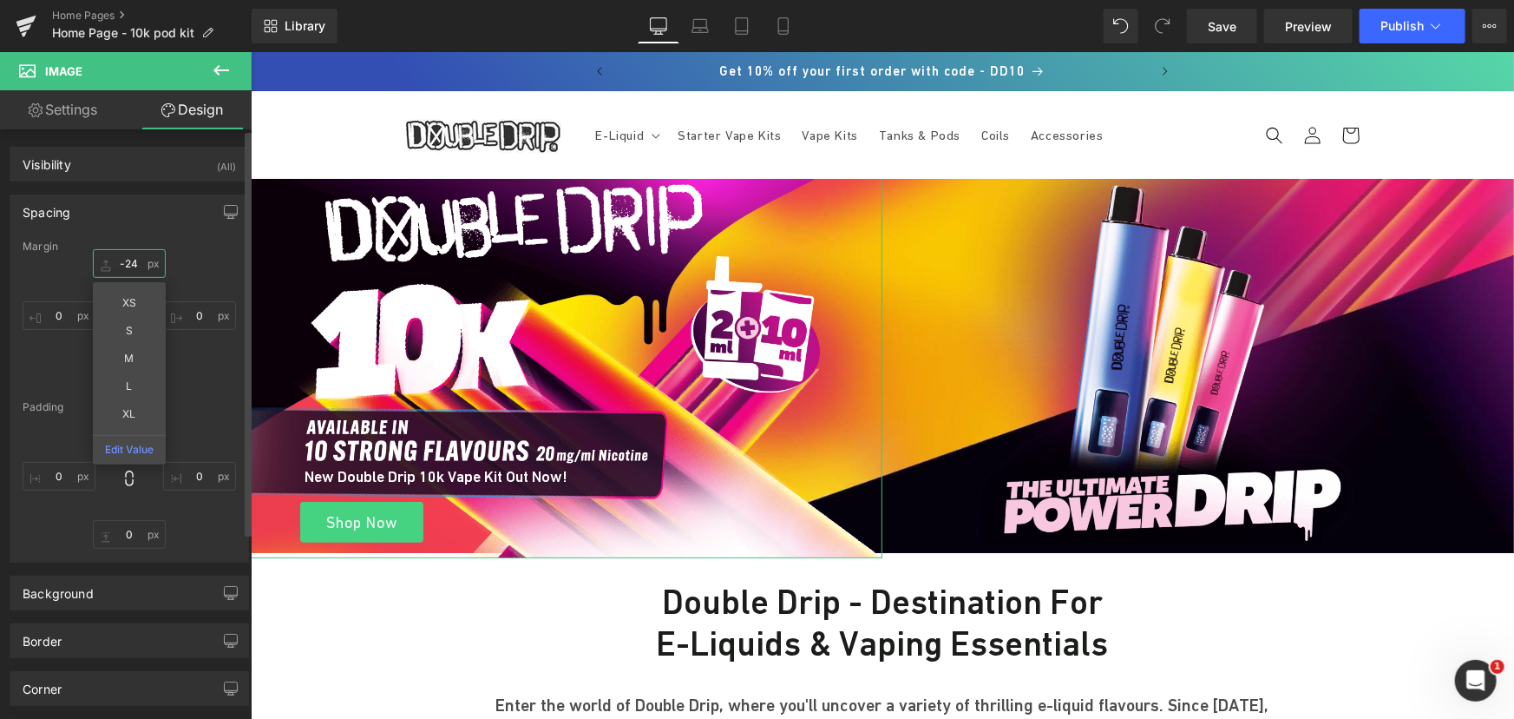
click at [128, 260] on input "text" at bounding box center [129, 263] width 73 height 29
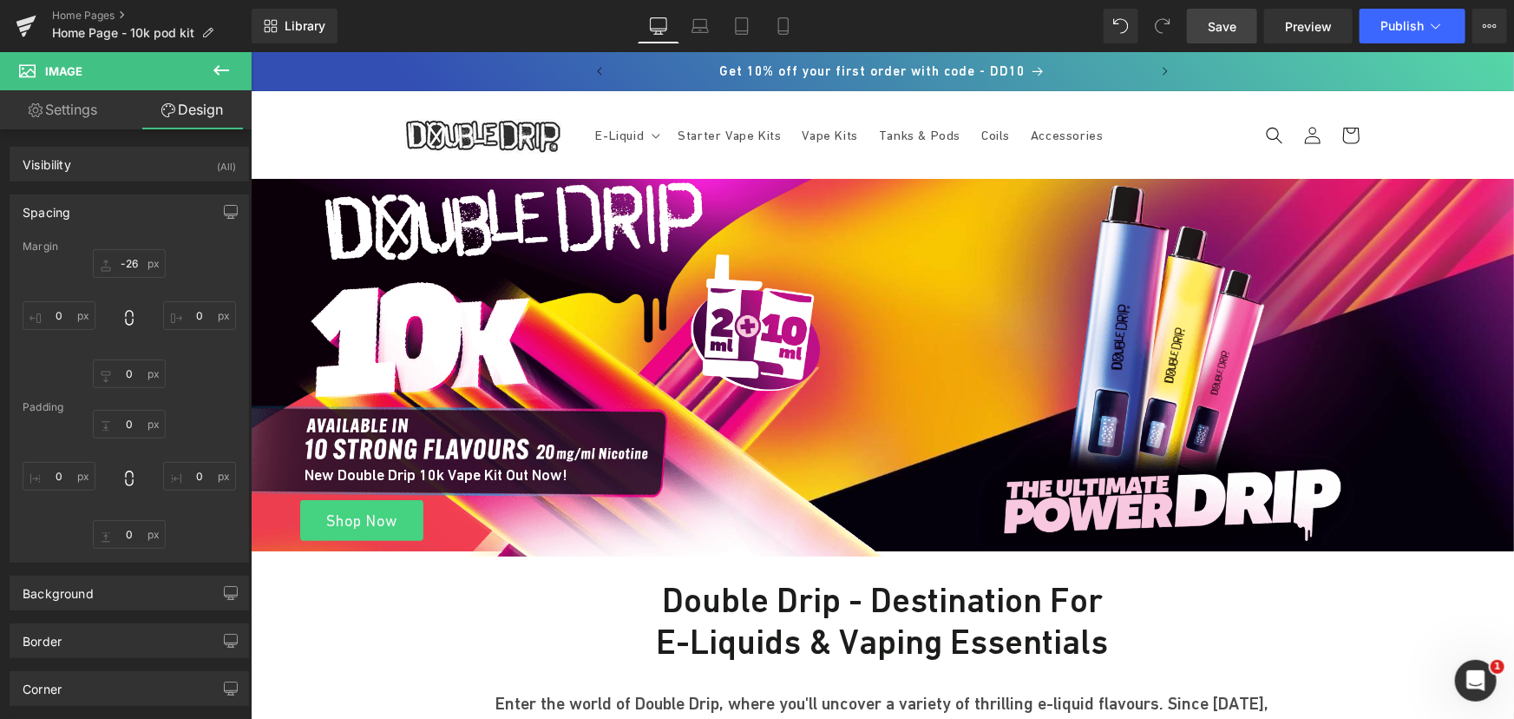
click at [1239, 21] on link "Save" at bounding box center [1222, 26] width 70 height 35
click at [141, 267] on input "-26" at bounding box center [129, 263] width 73 height 29
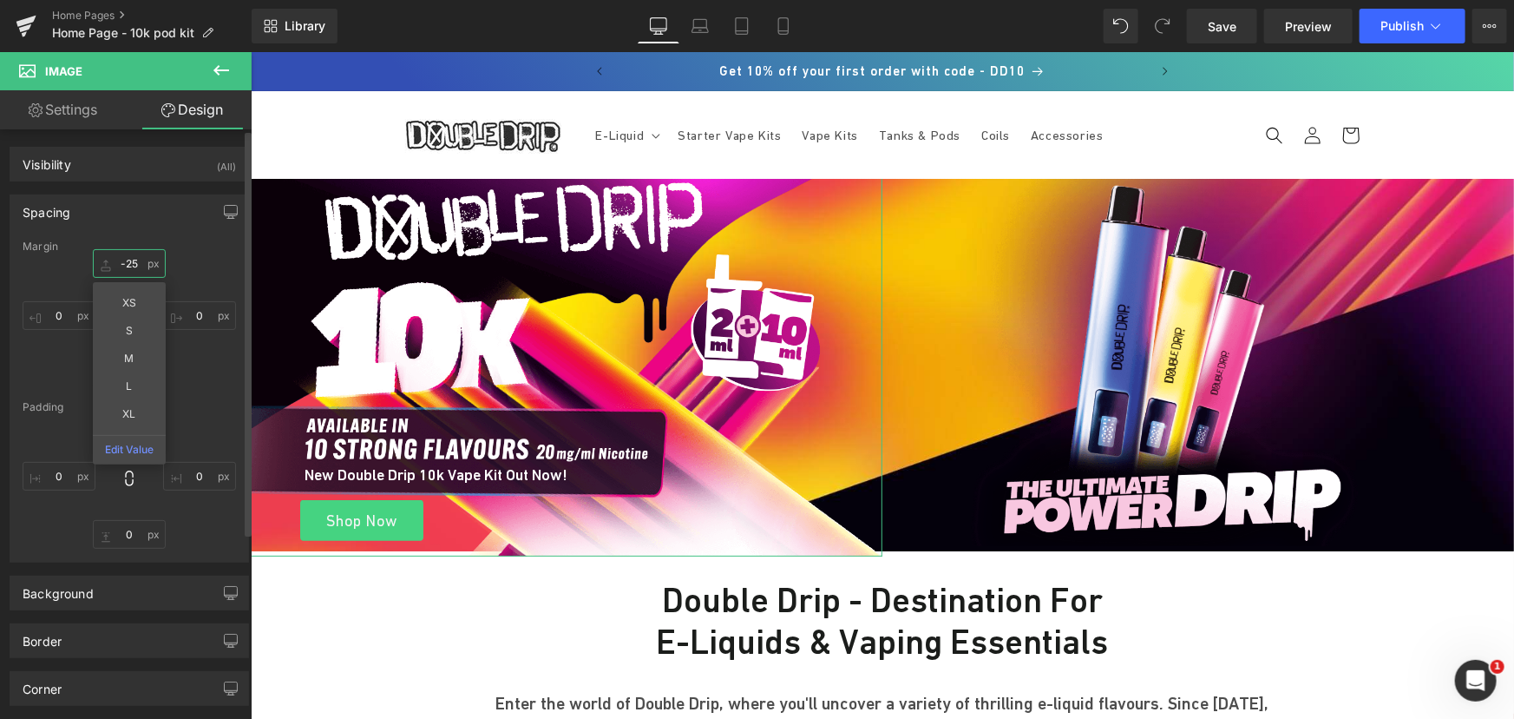
type input "-24"
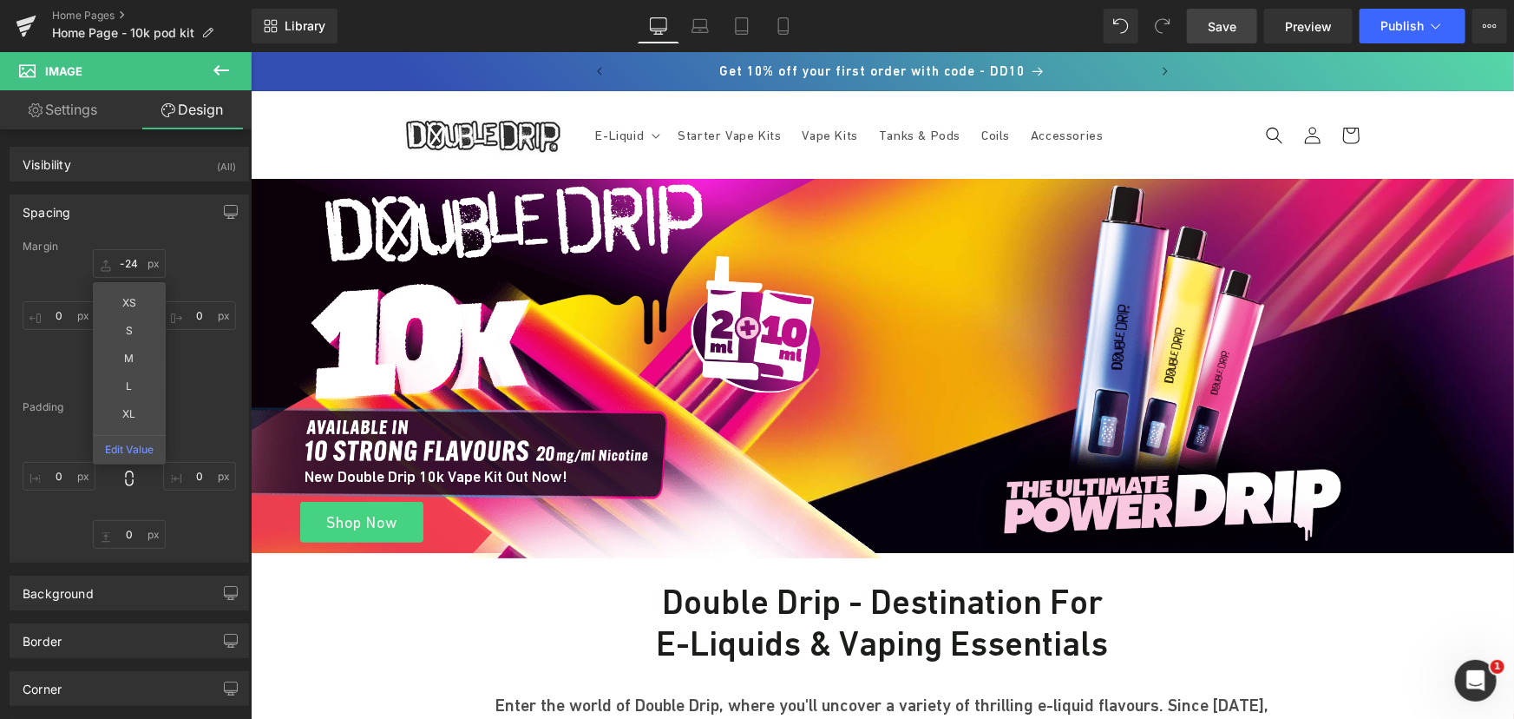
click at [1232, 30] on span "Save" at bounding box center [1222, 26] width 29 height 18
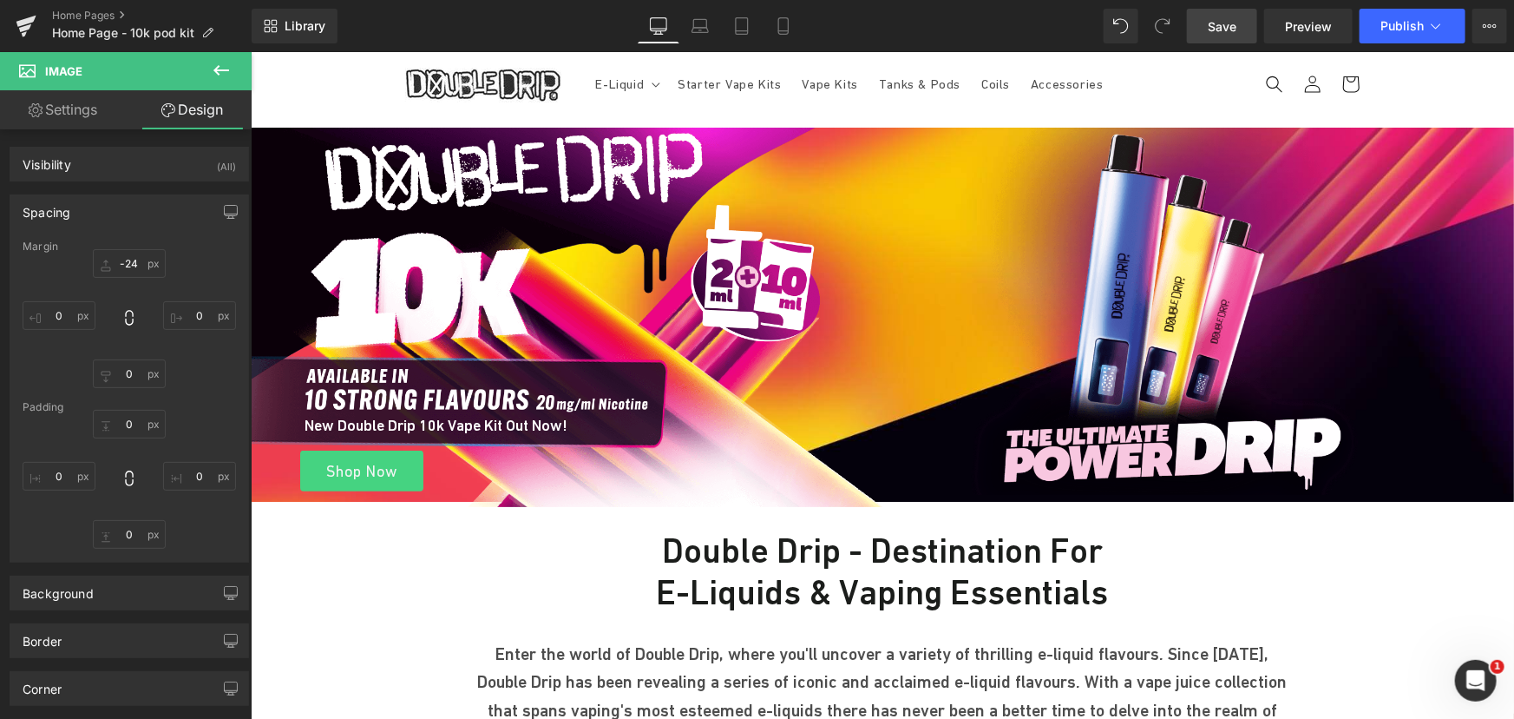
scroll to position [78, 0]
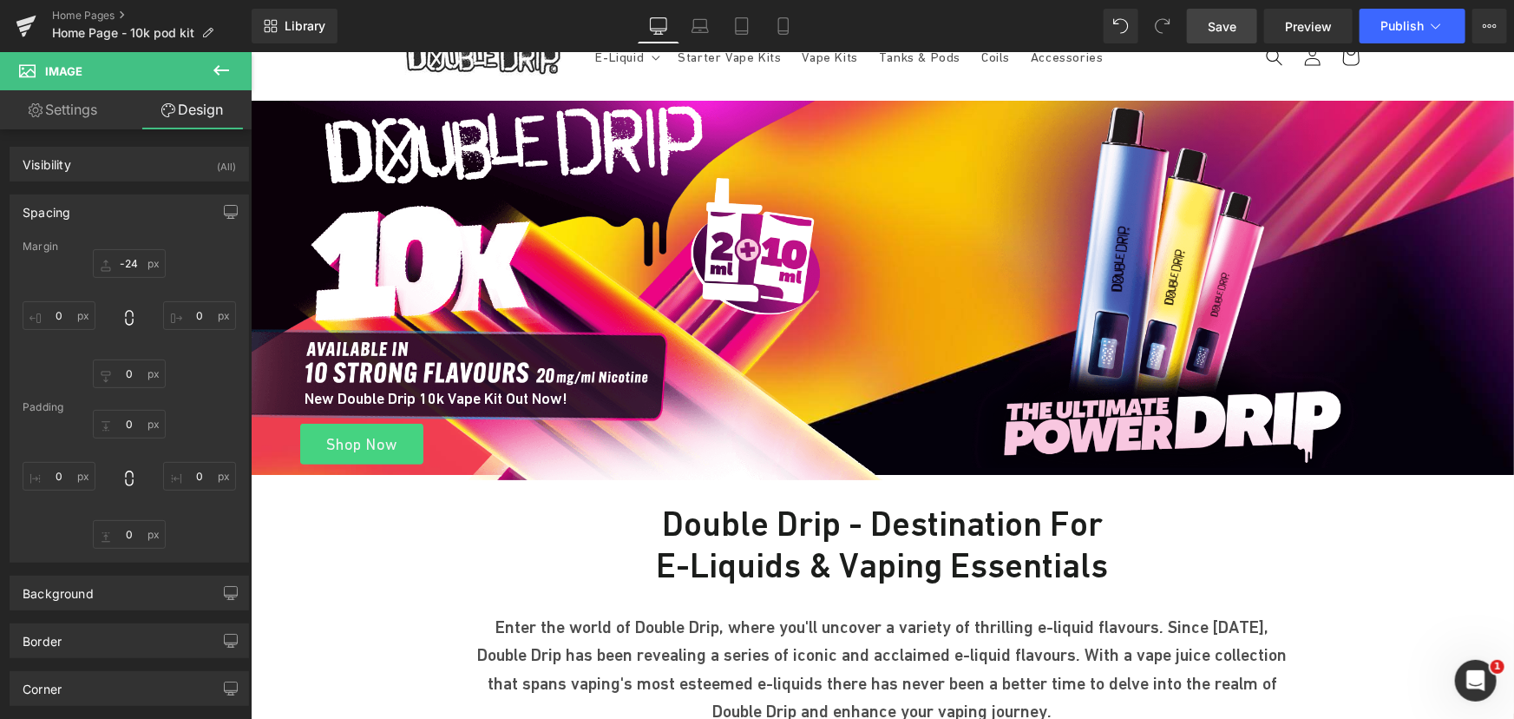
click at [806, 489] on div "Double Drip - Destination for E-Liquids & Vaping Essentials Heading Enter the w…" at bounding box center [882, 611] width 1264 height 275
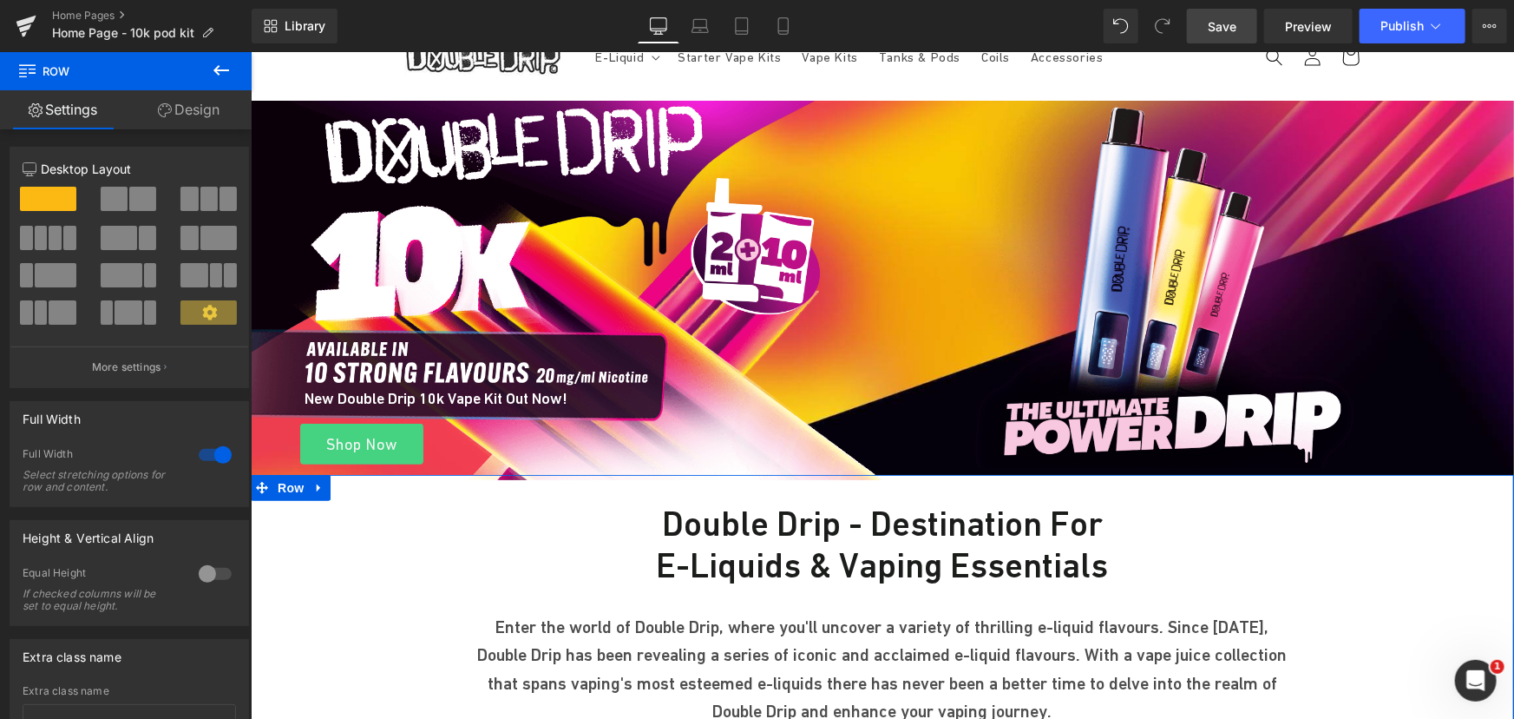
click at [199, 101] on link "Design" at bounding box center [189, 109] width 126 height 39
click at [0, 0] on div "Spacing" at bounding box center [0, 0] width 0 height 0
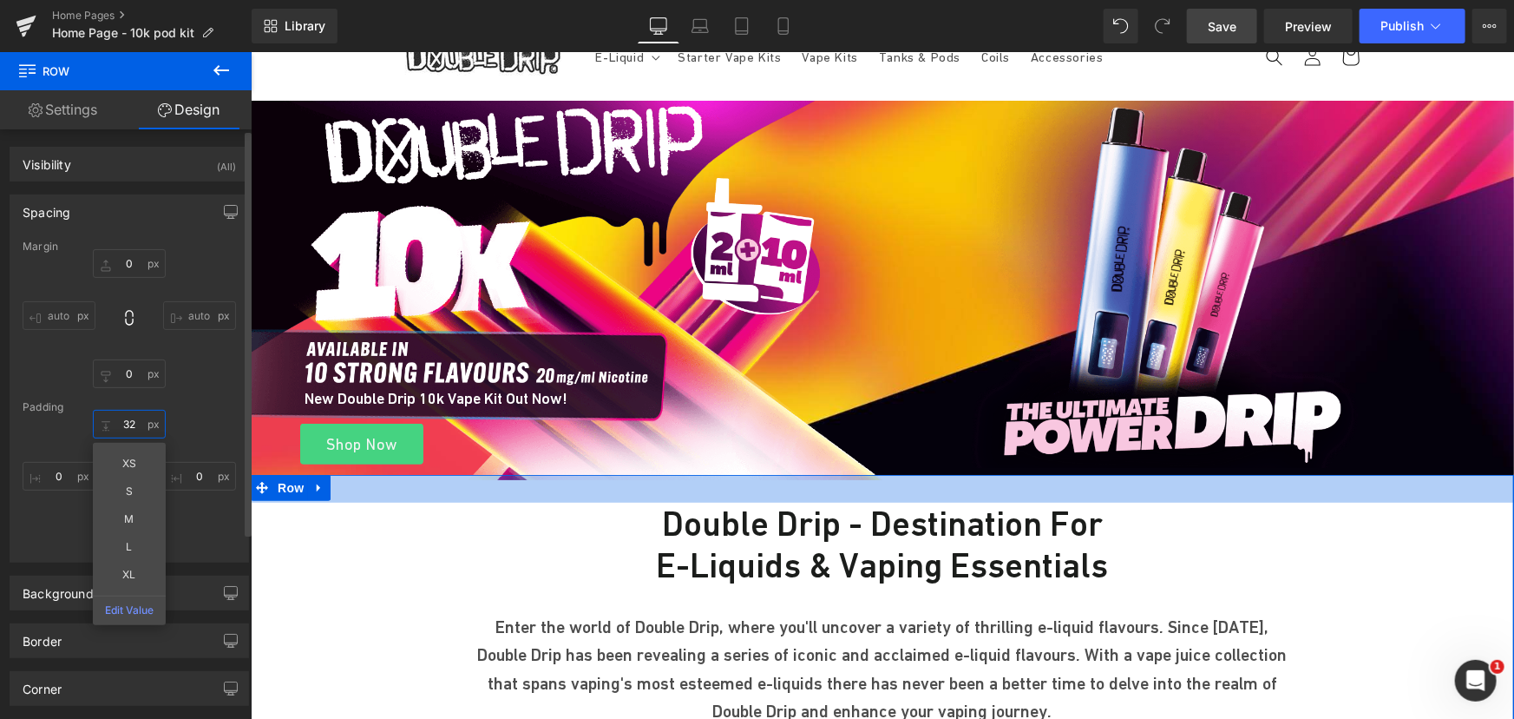
click at [130, 428] on input "text" at bounding box center [129, 424] width 73 height 29
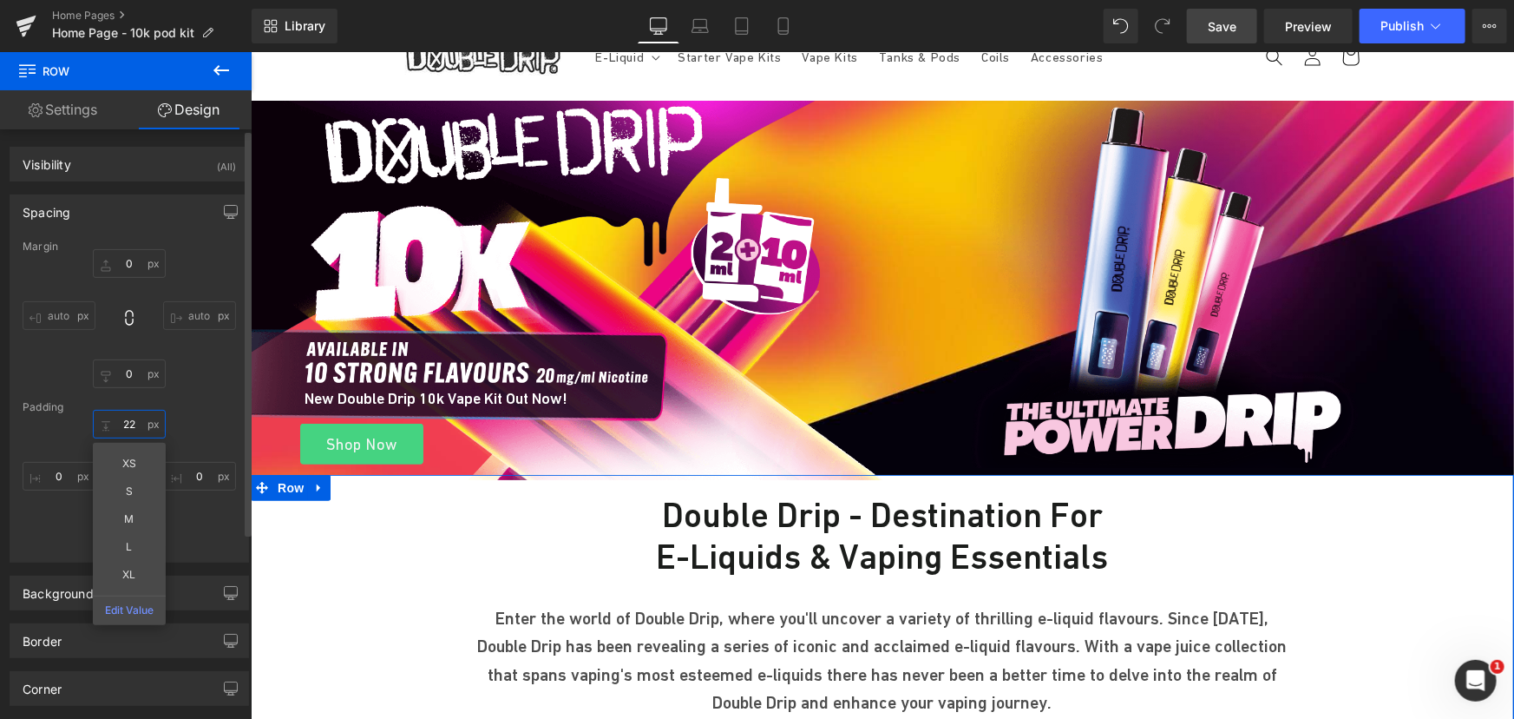
type input "2"
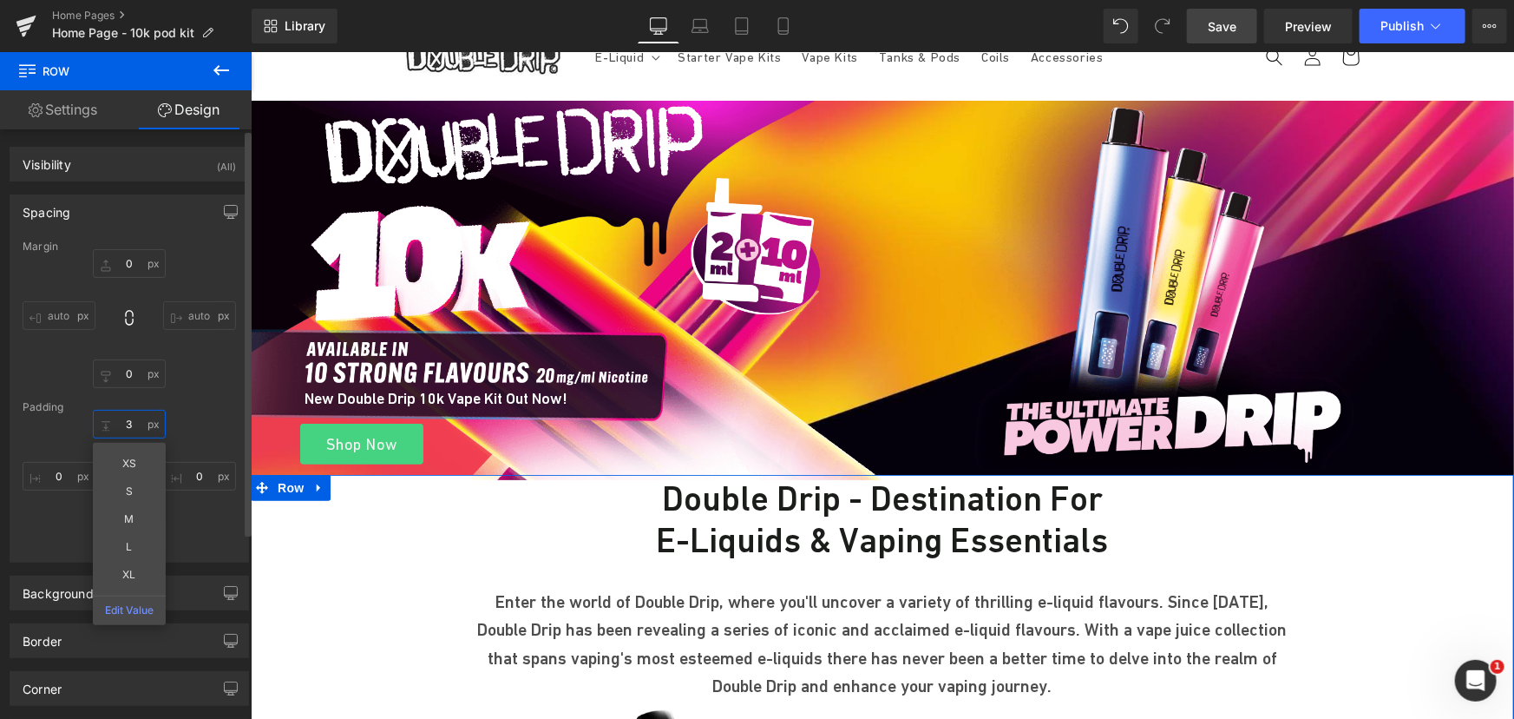
type input "32"
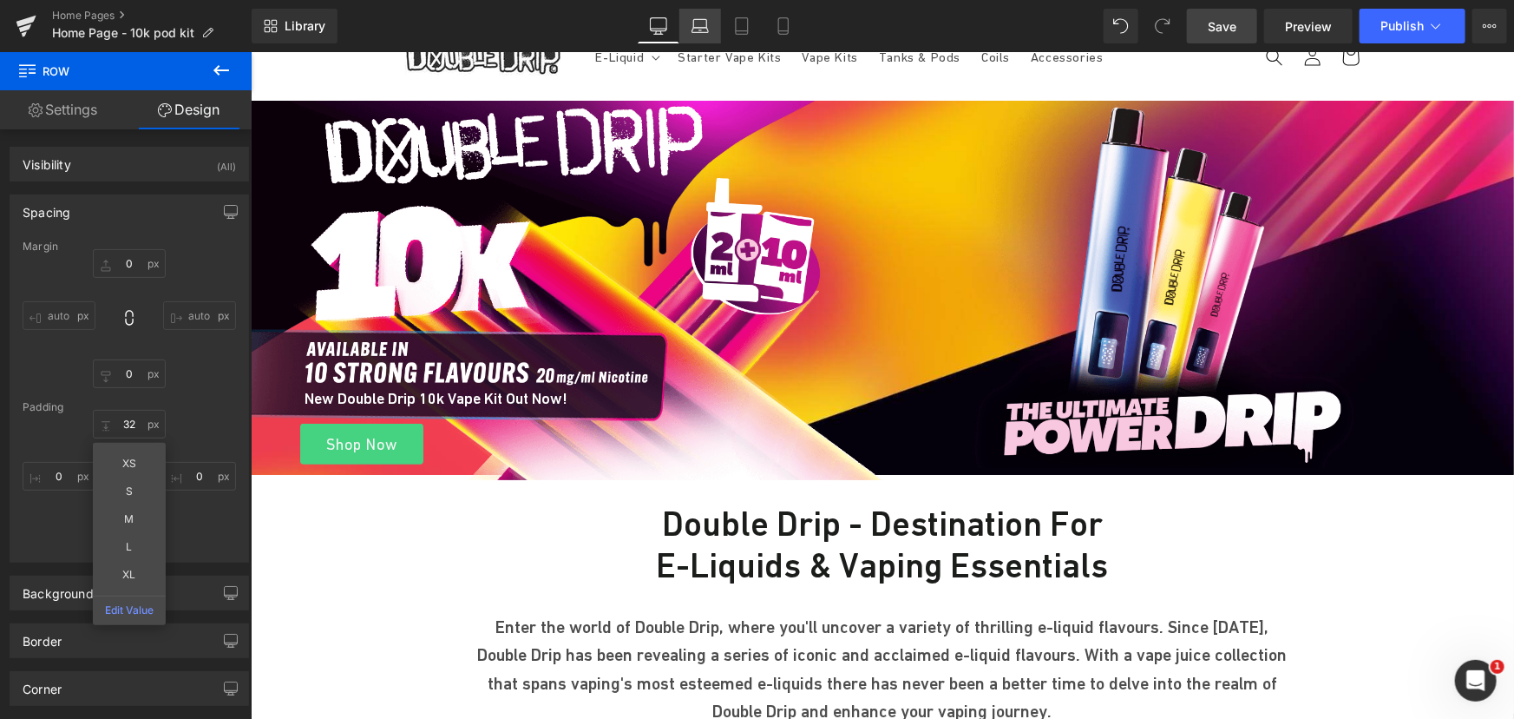
click at [687, 25] on link "Laptop" at bounding box center [701, 26] width 42 height 35
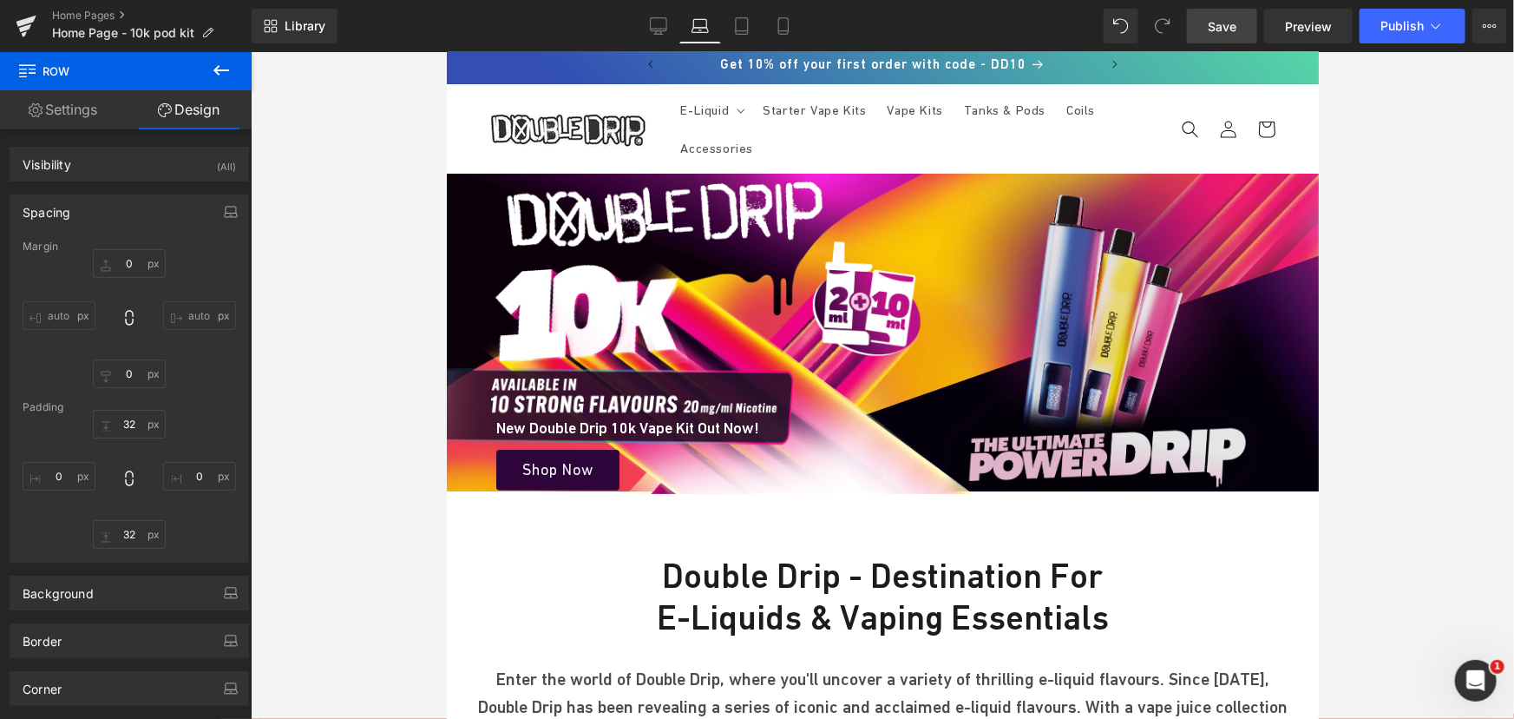
scroll to position [0, 0]
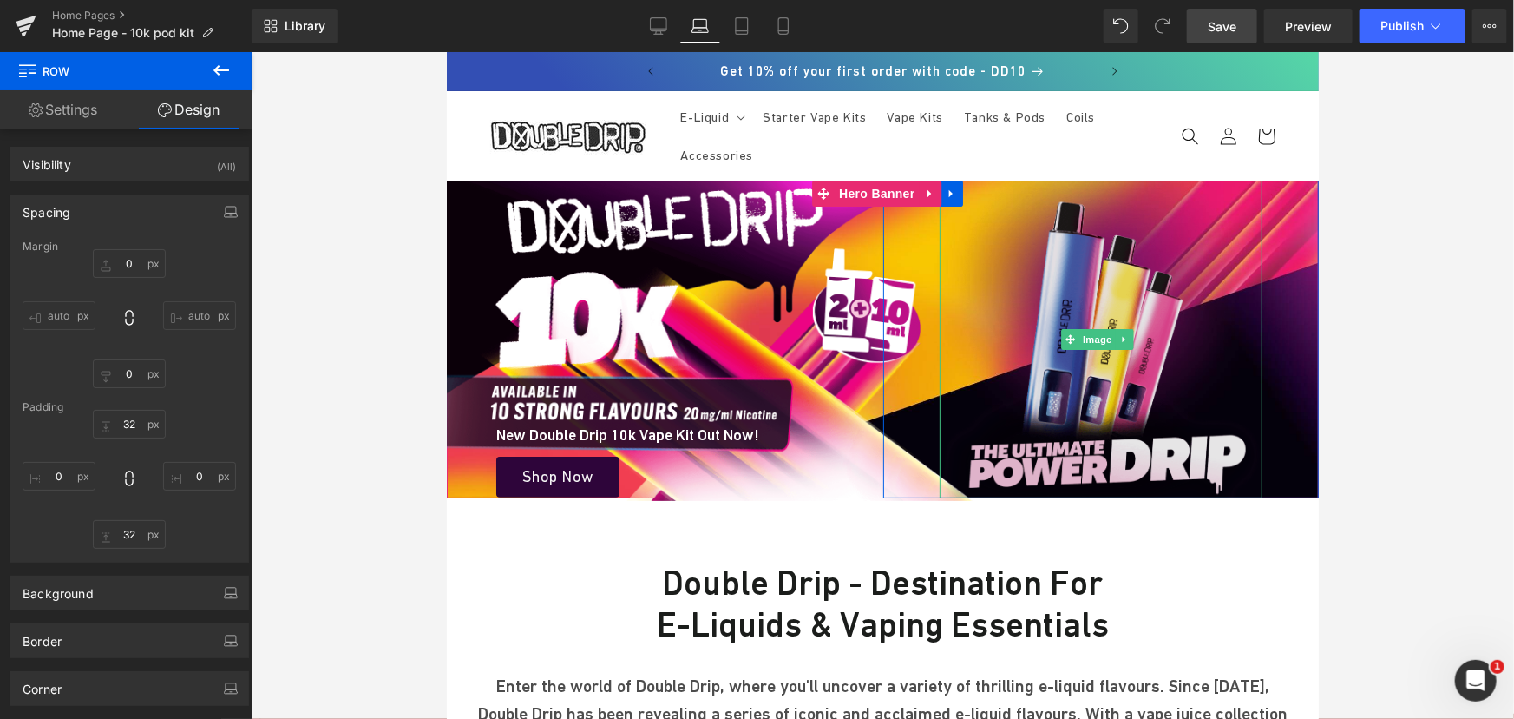
click at [1102, 285] on img at bounding box center [1101, 339] width 324 height 318
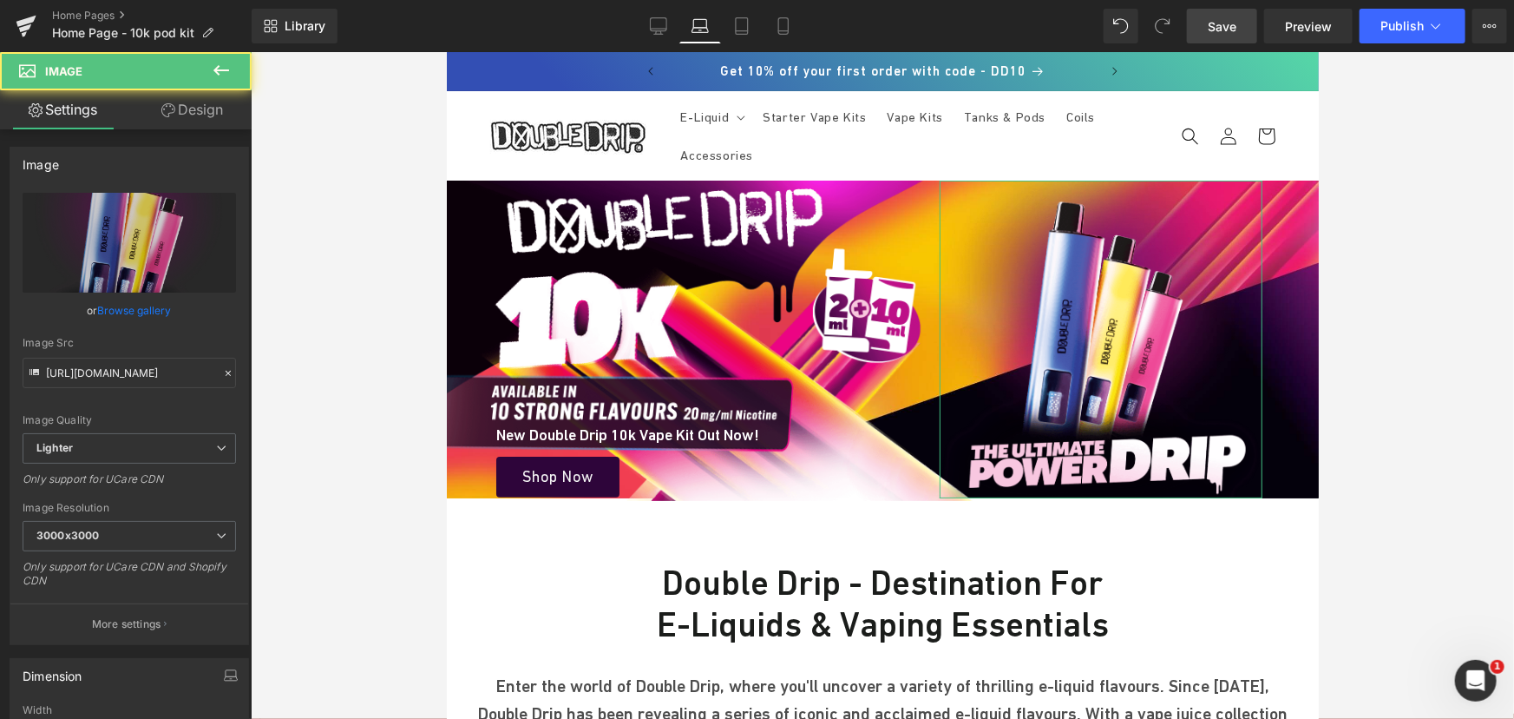
click at [204, 122] on link "Design" at bounding box center [192, 109] width 126 height 39
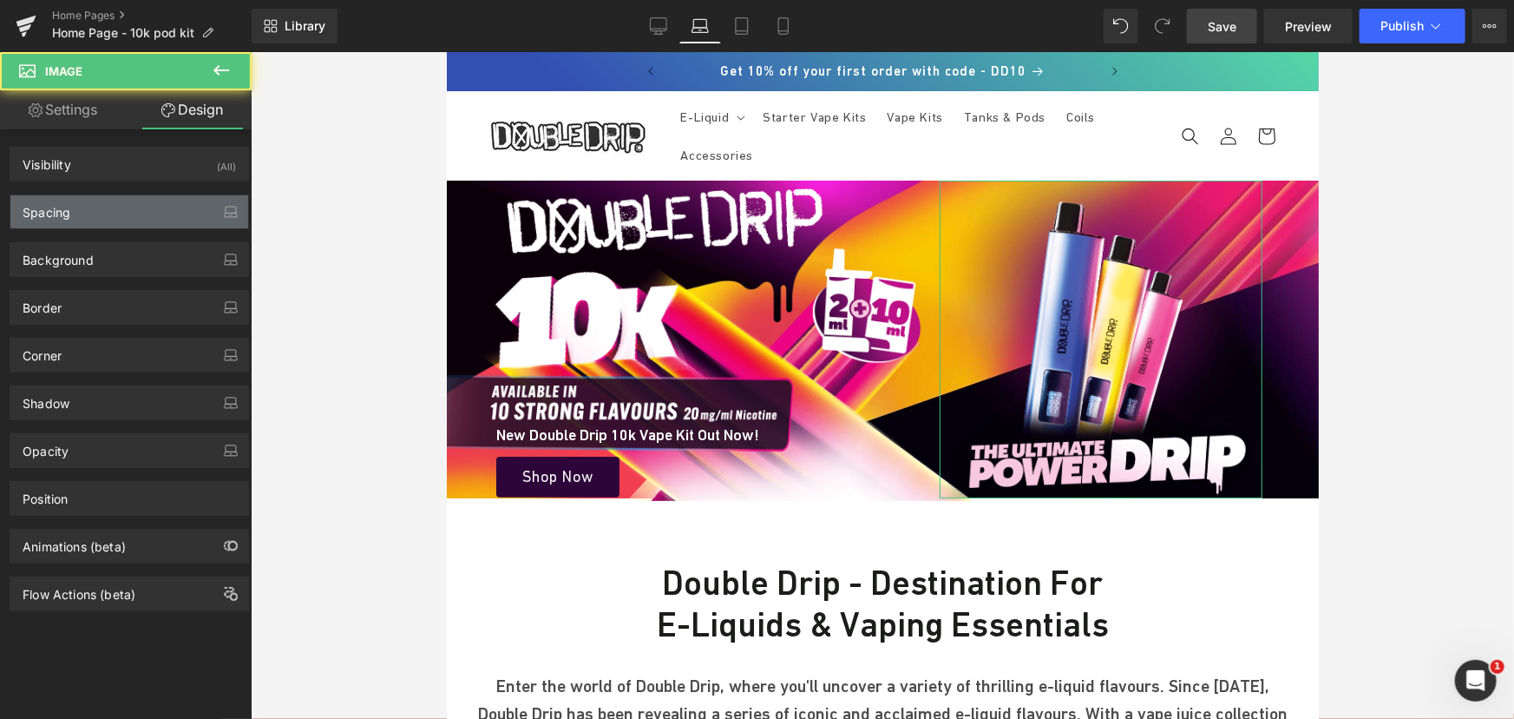
click at [75, 220] on div "Spacing" at bounding box center [129, 211] width 238 height 33
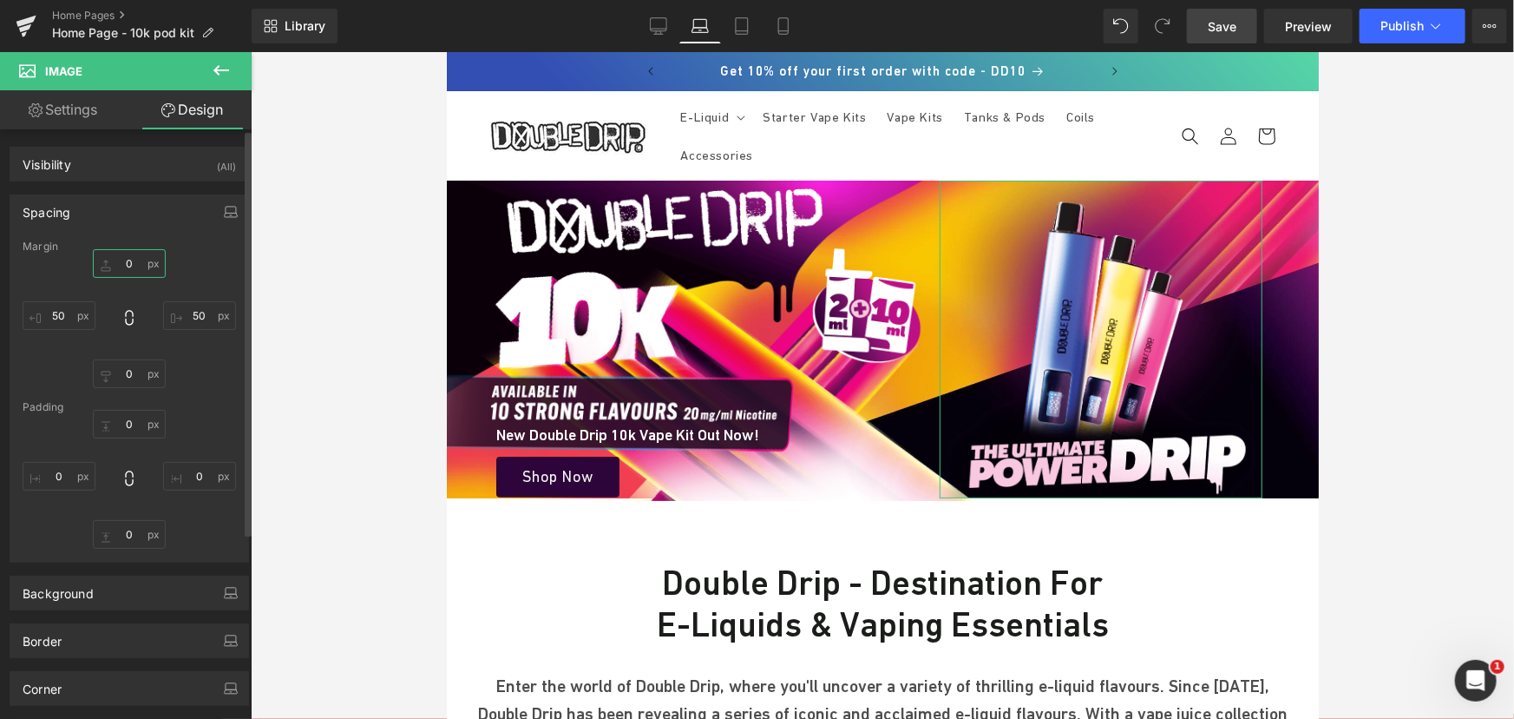
click at [134, 261] on input "text" at bounding box center [129, 263] width 73 height 29
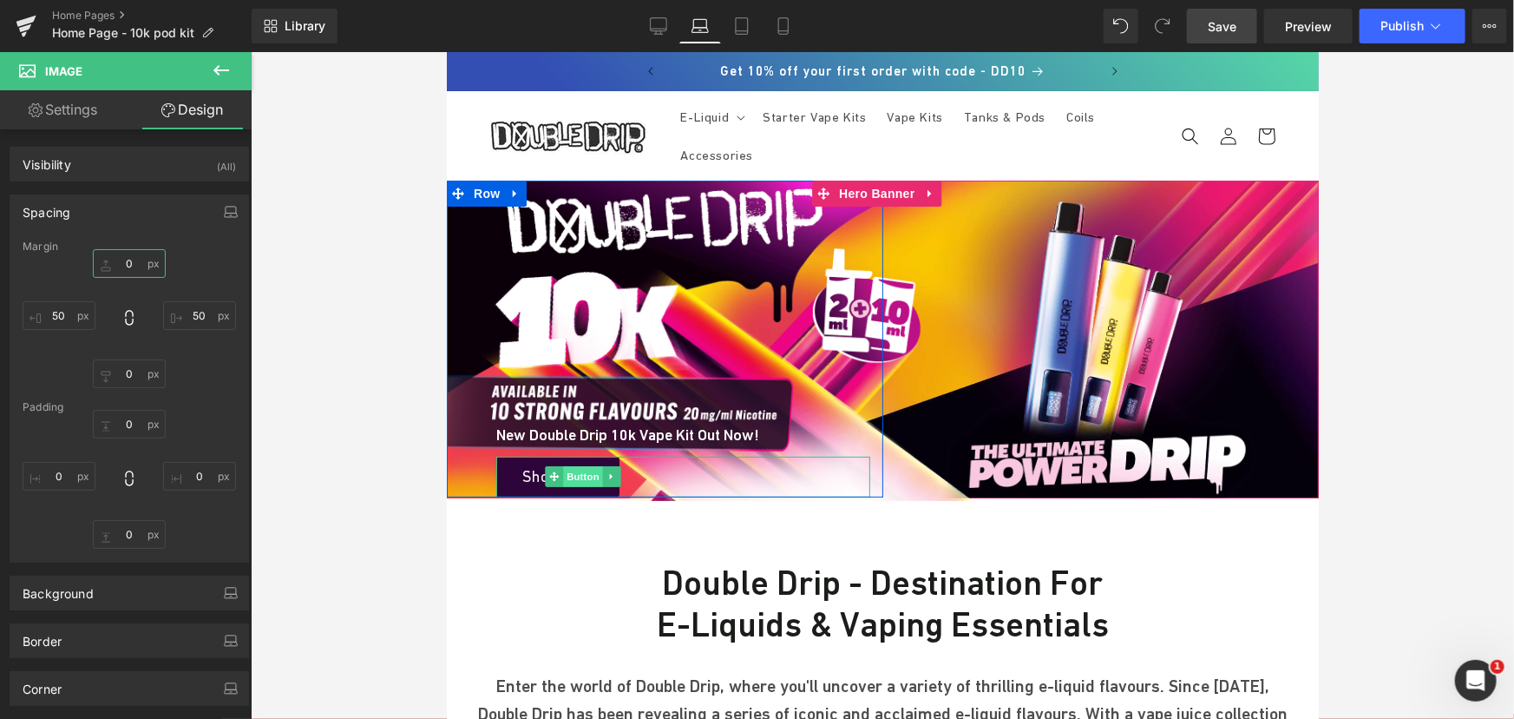
drag, startPoint x: 572, startPoint y: 479, endPoint x: 570, endPoint y: 463, distance: 15.7
click at [572, 479] on span "Button" at bounding box center [582, 475] width 40 height 21
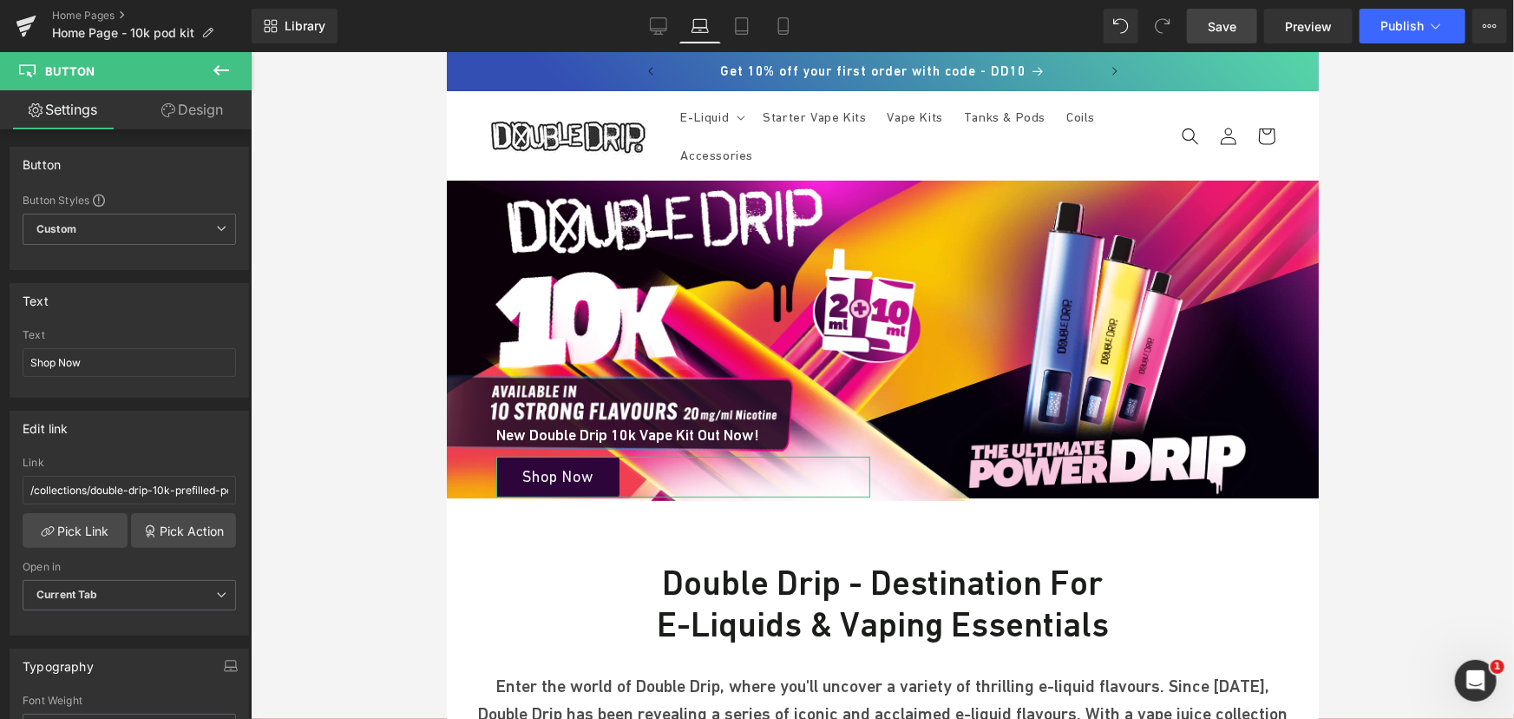
click at [232, 119] on link "Design" at bounding box center [192, 109] width 126 height 39
click at [0, 0] on div "Spacing" at bounding box center [0, 0] width 0 height 0
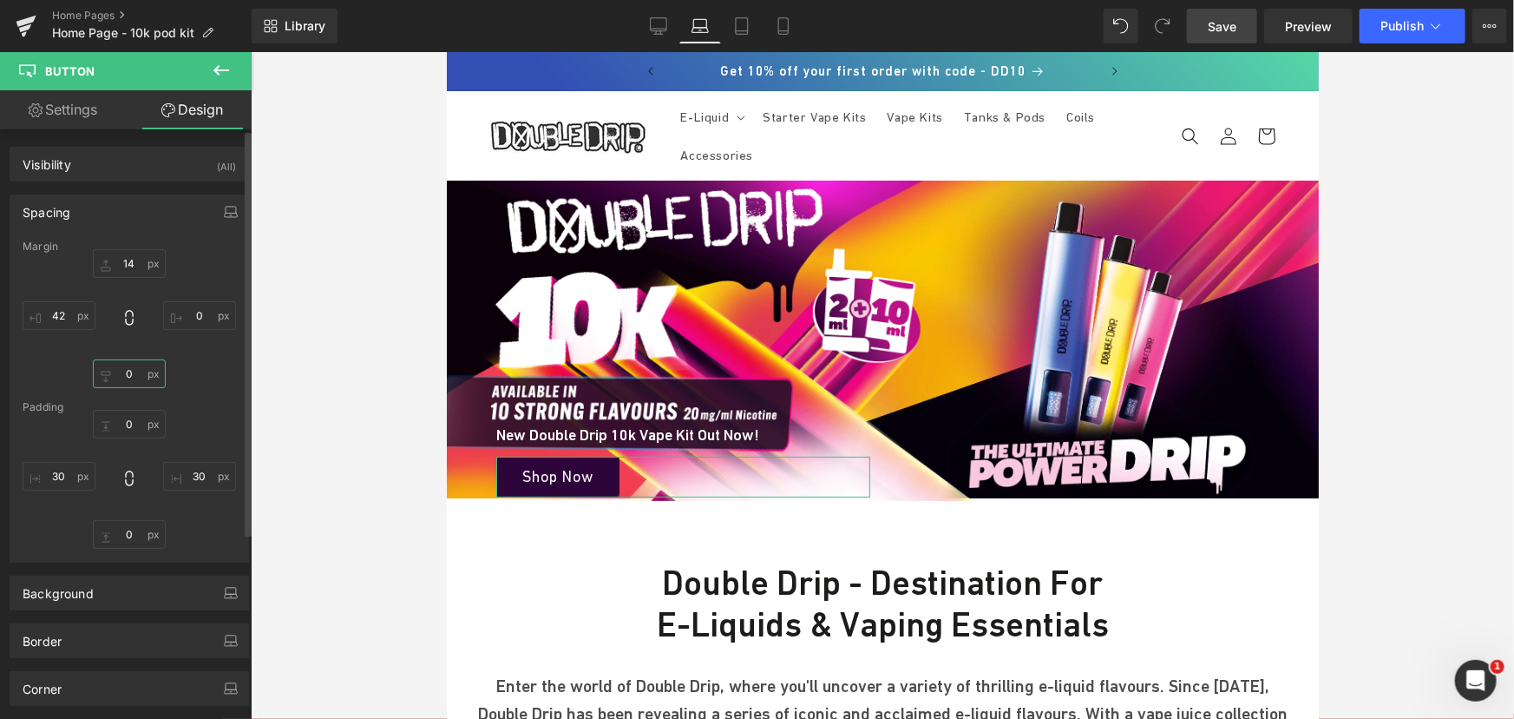
click at [137, 381] on input "text" at bounding box center [129, 373] width 73 height 29
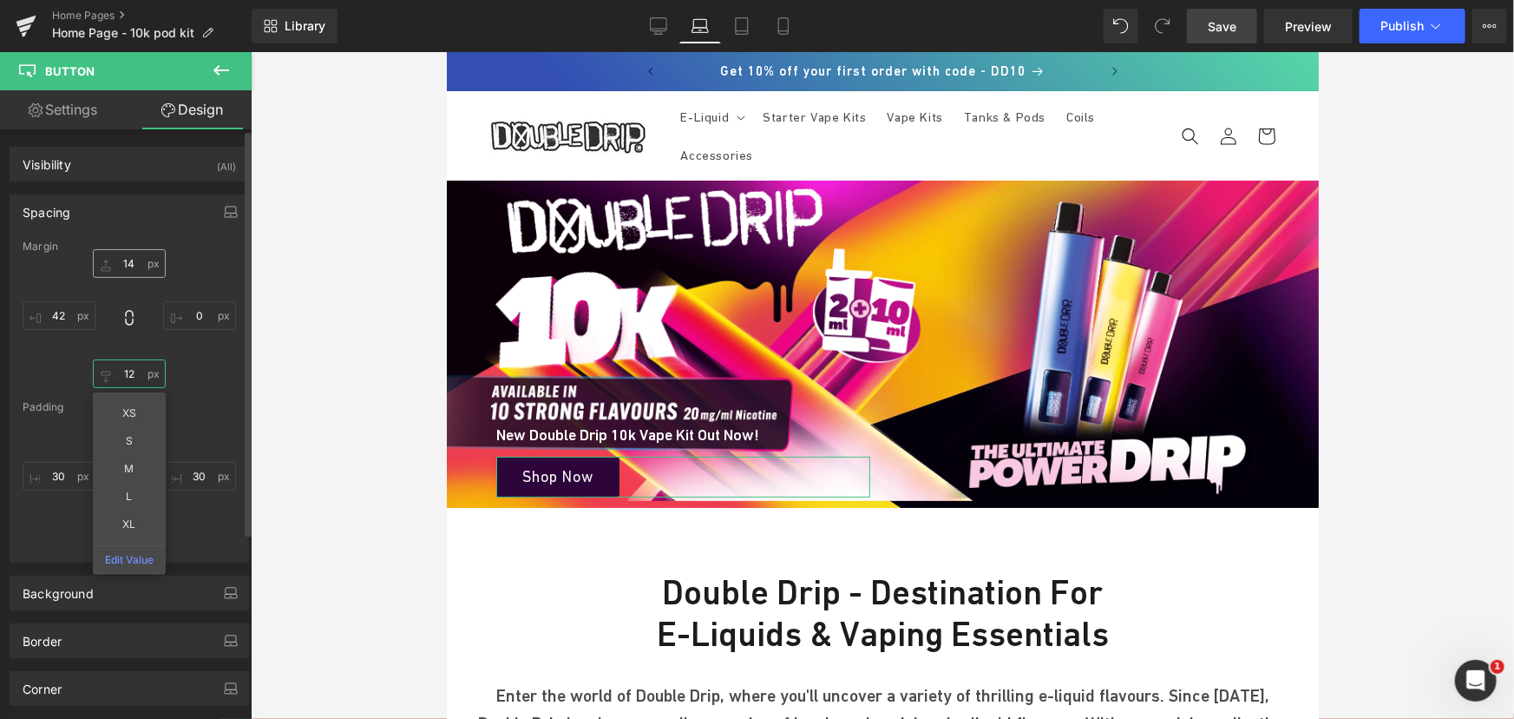
type input "12"
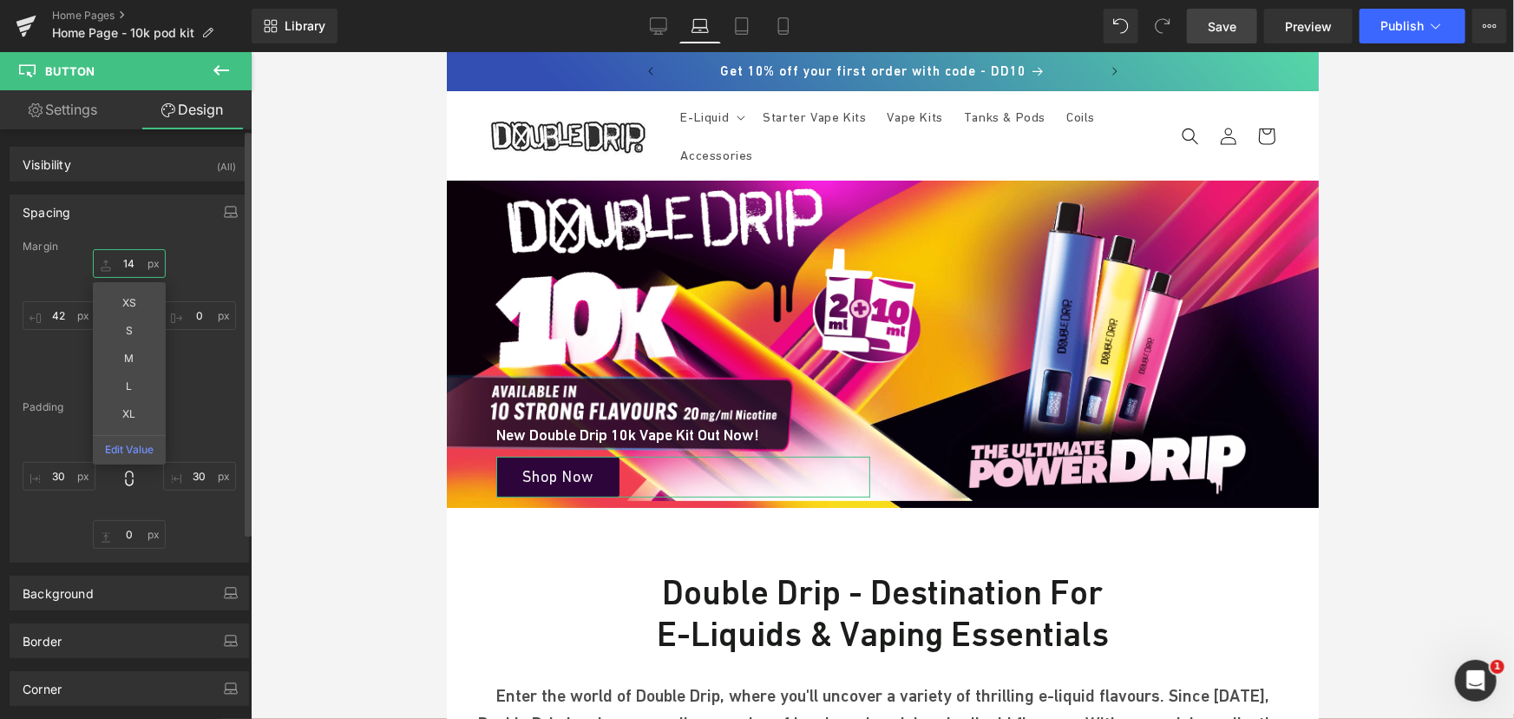
click at [122, 269] on input "text" at bounding box center [129, 263] width 73 height 29
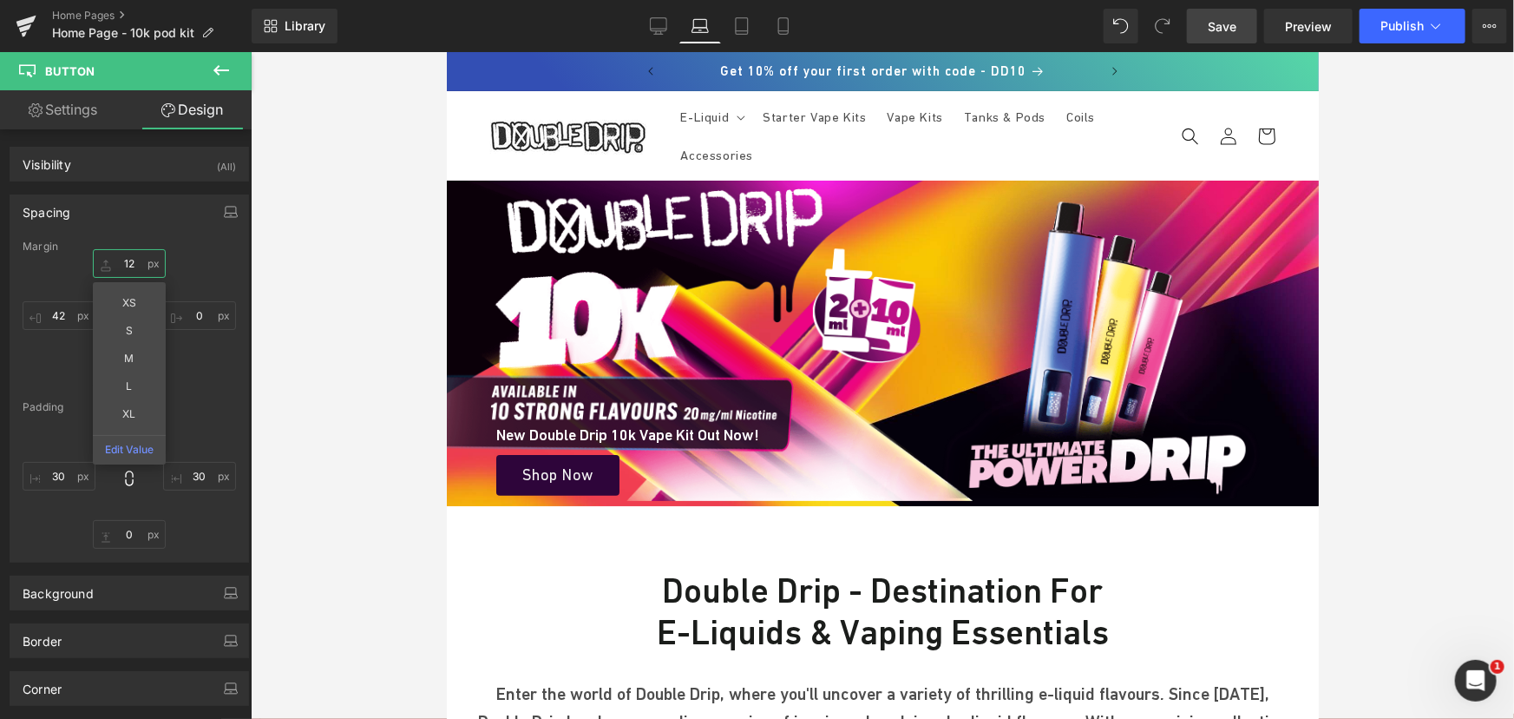
type input "12"
click at [1231, 26] on span "Save" at bounding box center [1222, 26] width 29 height 18
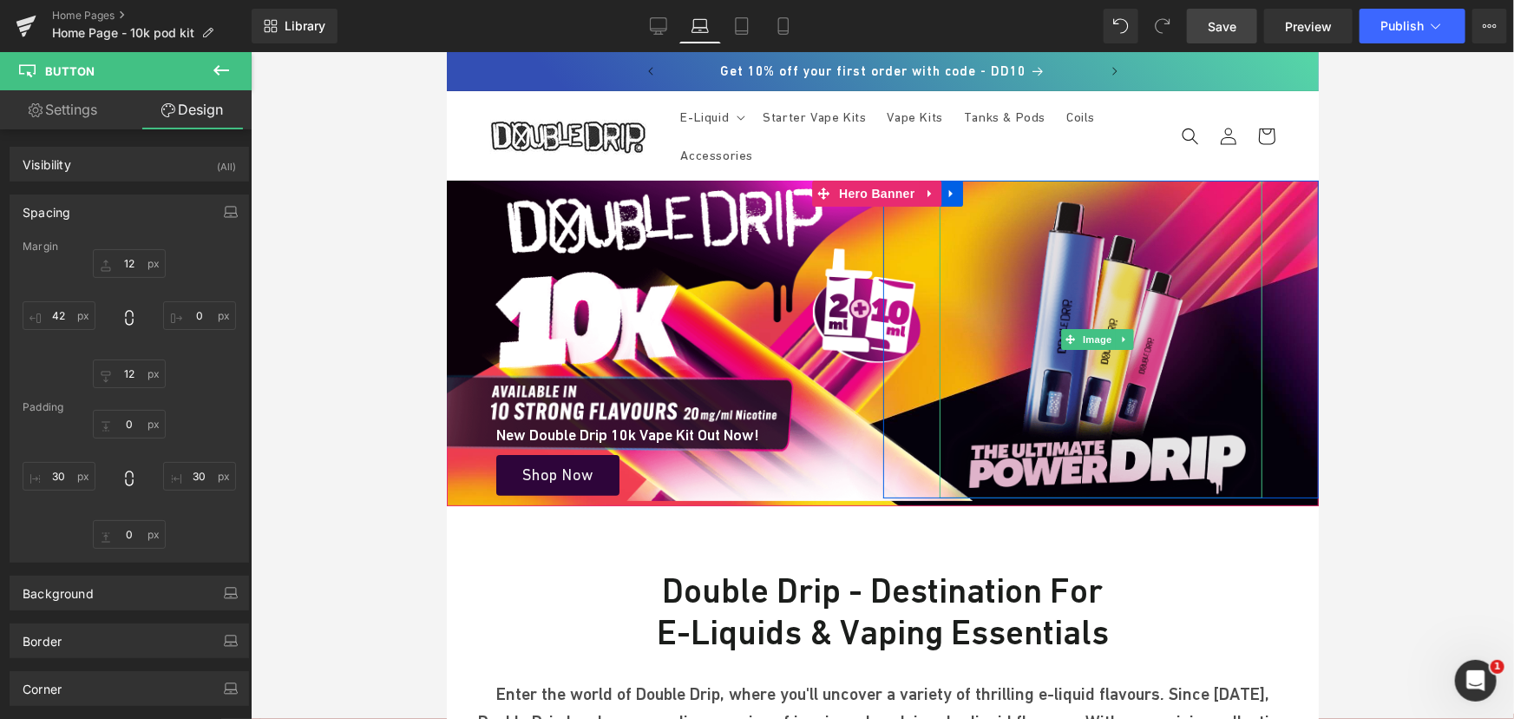
click at [1067, 294] on img at bounding box center [1101, 339] width 324 height 318
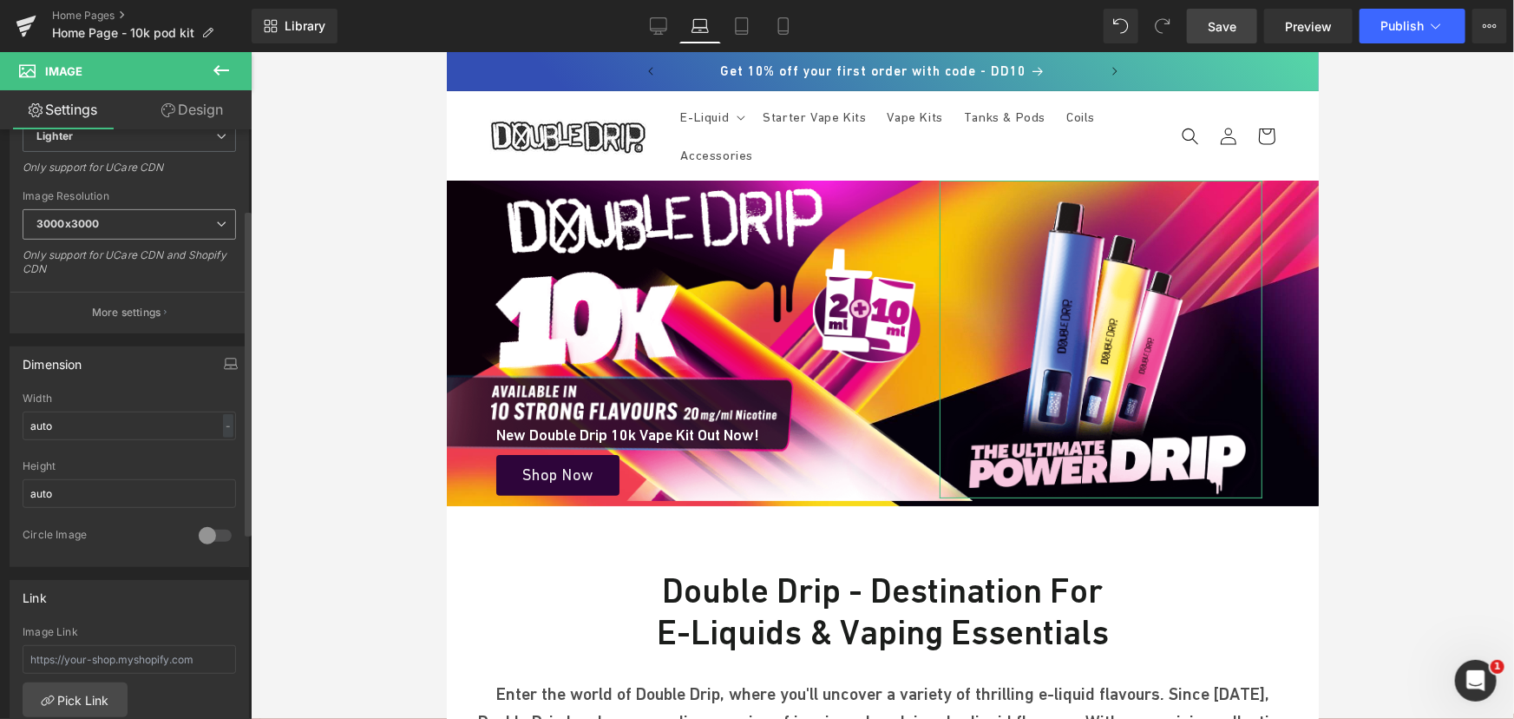
scroll to position [315, 0]
click at [84, 412] on input "auto" at bounding box center [129, 422] width 213 height 29
click at [79, 483] on input "auto" at bounding box center [129, 490] width 213 height 29
click at [85, 400] on div "Width auto - % px" at bounding box center [129, 423] width 213 height 68
drag, startPoint x: 85, startPoint y: 400, endPoint x: 80, endPoint y: 415, distance: 15.6
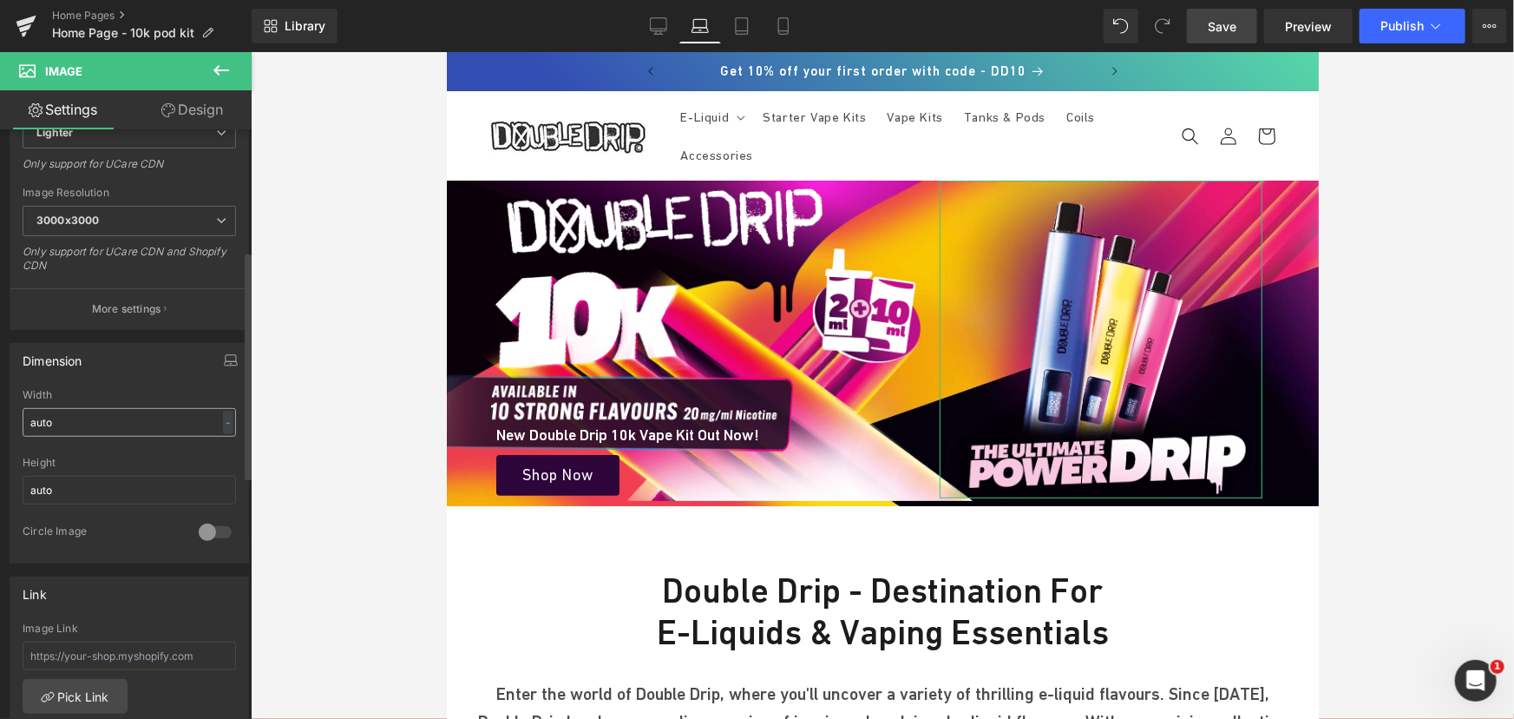
click at [80, 415] on div "Width auto - % px" at bounding box center [129, 423] width 213 height 68
click at [77, 420] on input "auto" at bounding box center [129, 422] width 213 height 29
type input "500"
click at [687, 28] on link "Laptop" at bounding box center [701, 26] width 42 height 35
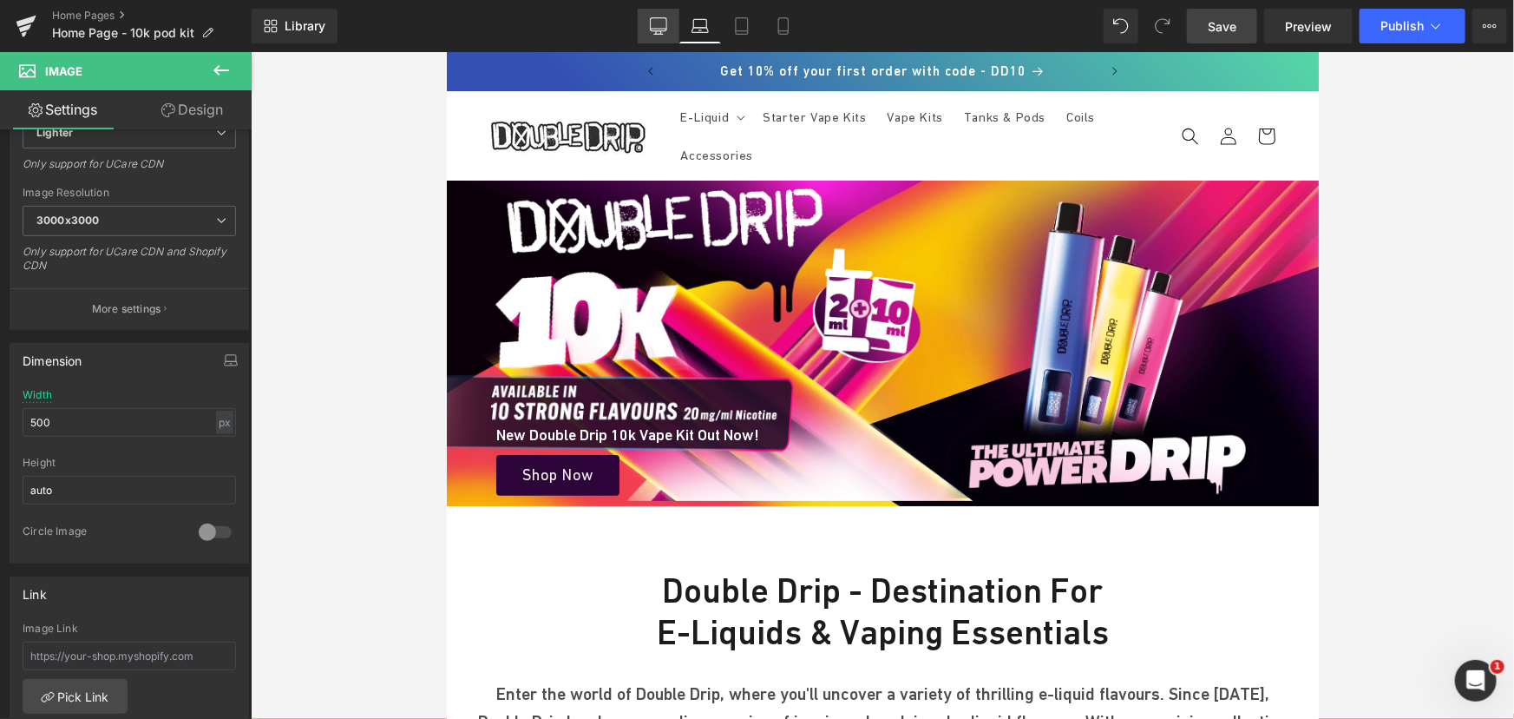
click at [653, 29] on icon at bounding box center [658, 29] width 16 height 0
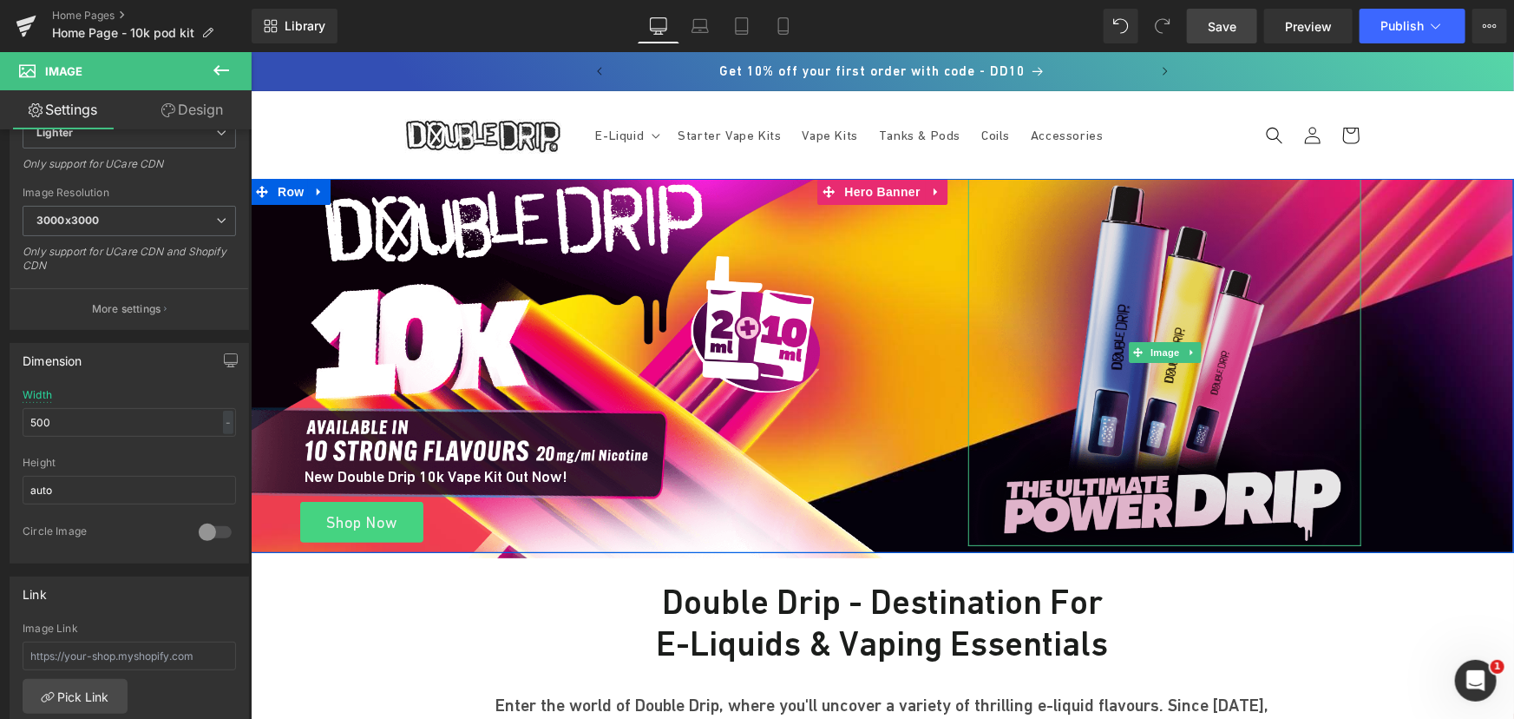
click at [1130, 319] on img at bounding box center [1164, 352] width 393 height 386
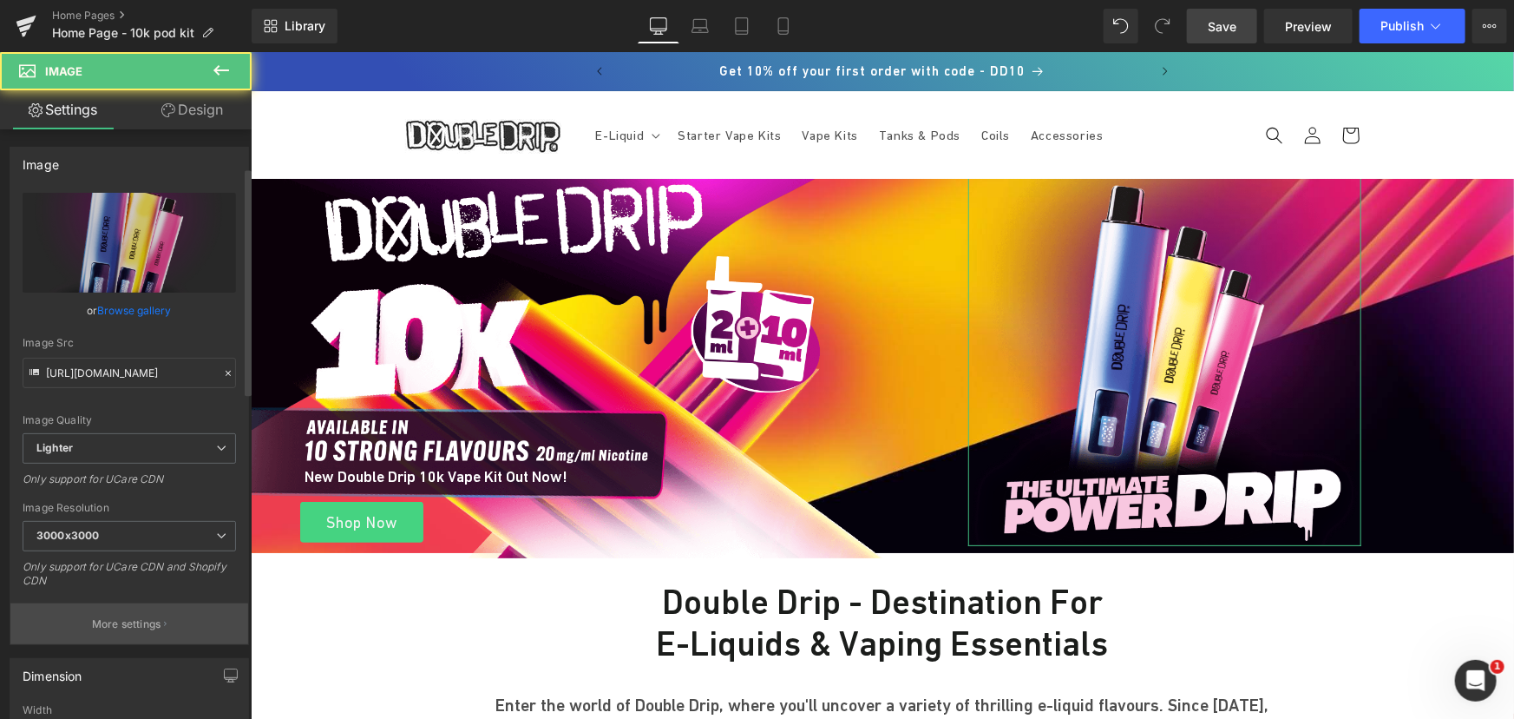
scroll to position [394, 0]
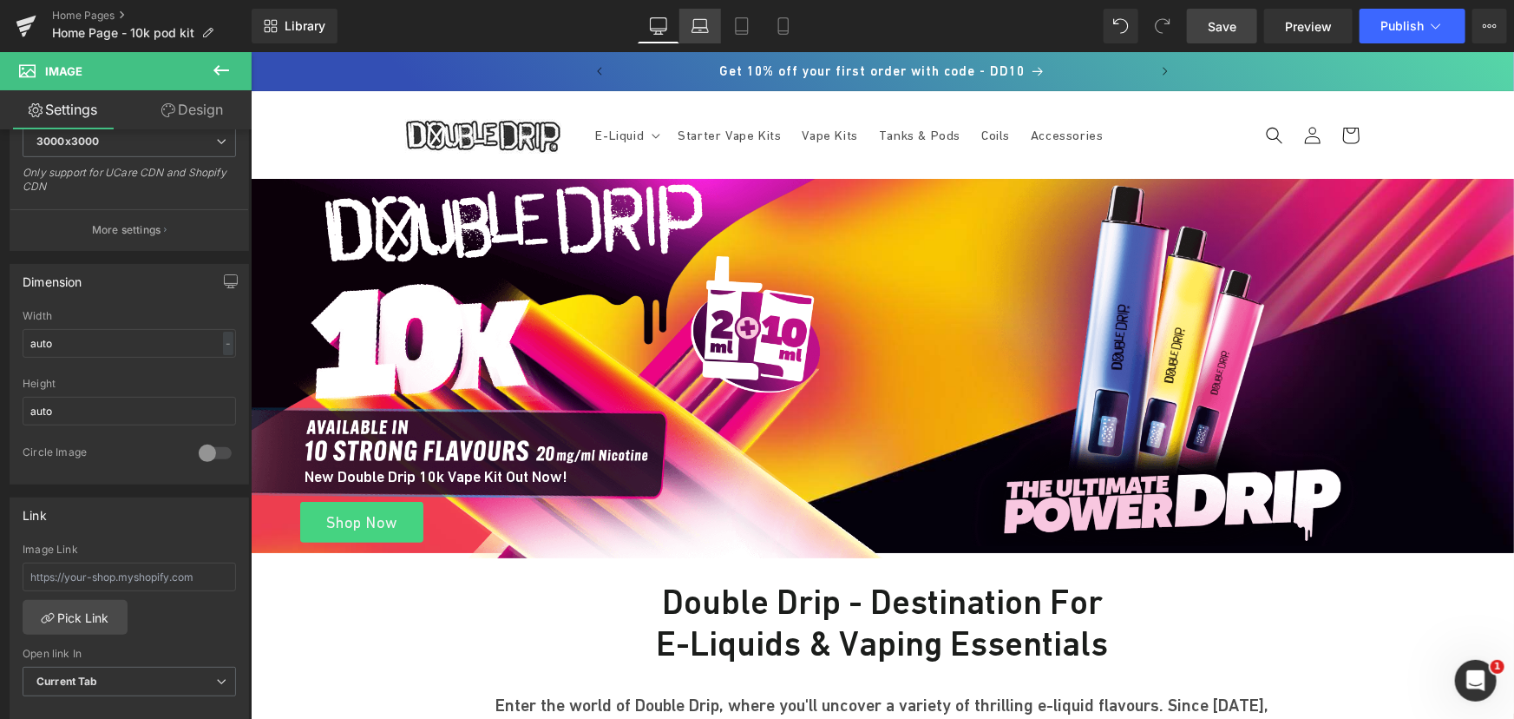
click at [688, 13] on link "Laptop" at bounding box center [701, 26] width 42 height 35
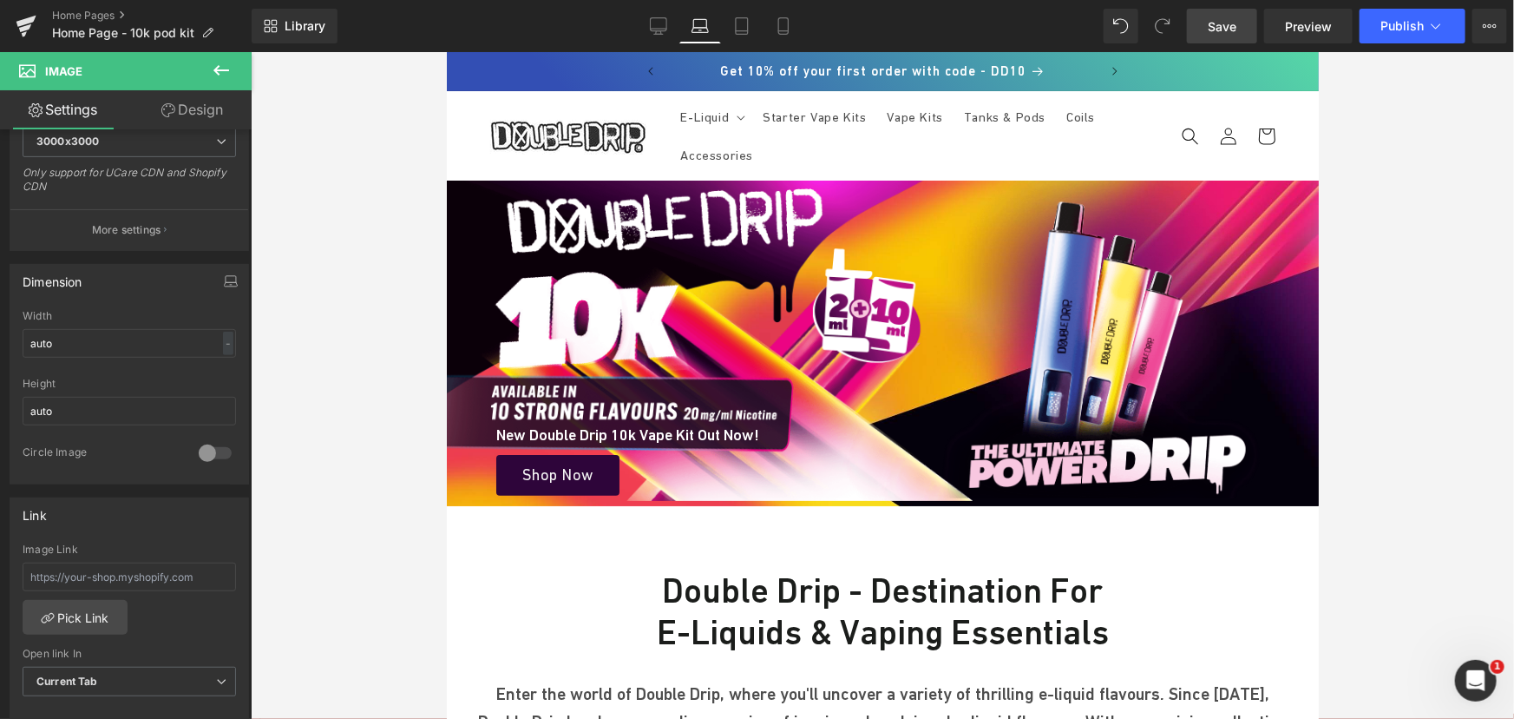
click at [1093, 331] on span "Image" at bounding box center [1098, 338] width 36 height 21
click at [87, 345] on input "500" at bounding box center [129, 343] width 213 height 29
type input "auto"
click at [207, 108] on link "Design" at bounding box center [192, 109] width 126 height 39
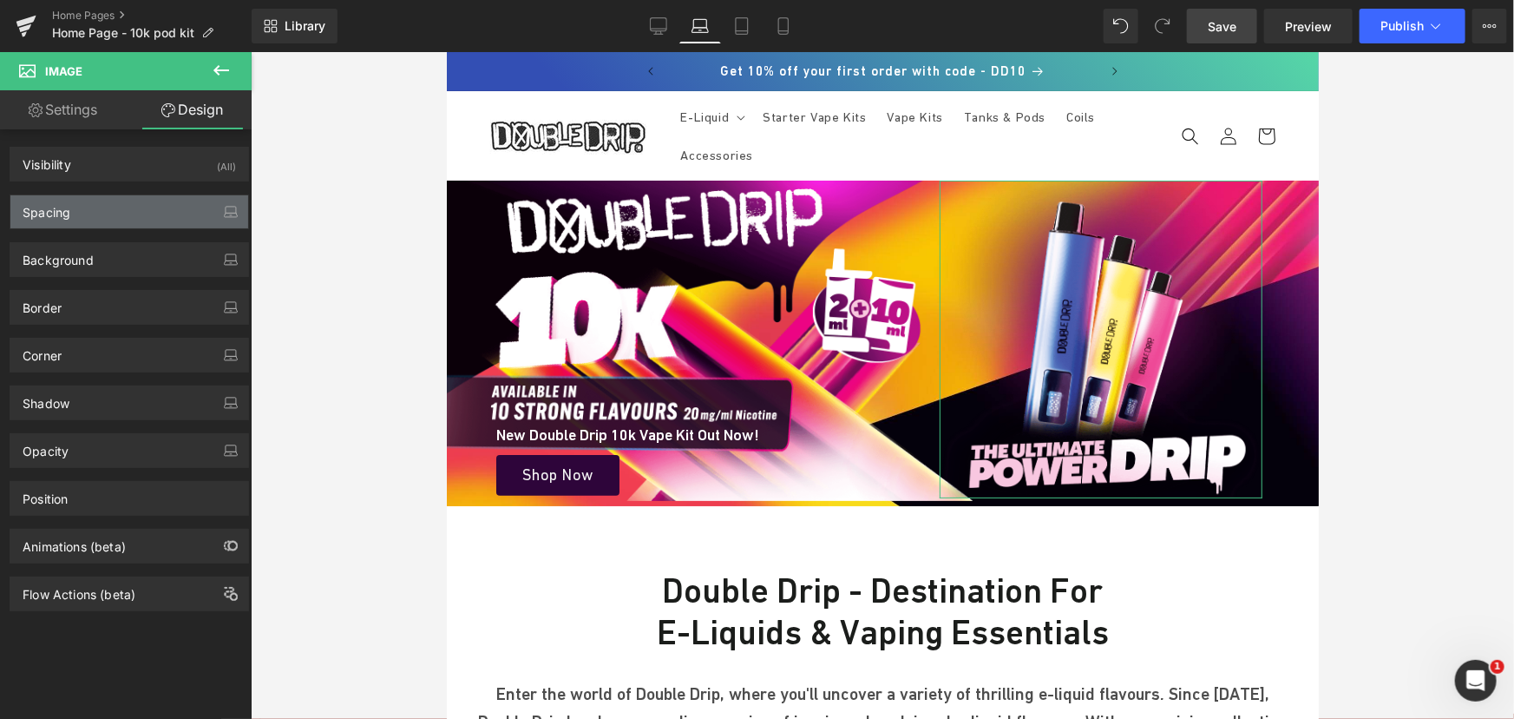
click at [83, 207] on div "Spacing" at bounding box center [129, 211] width 238 height 33
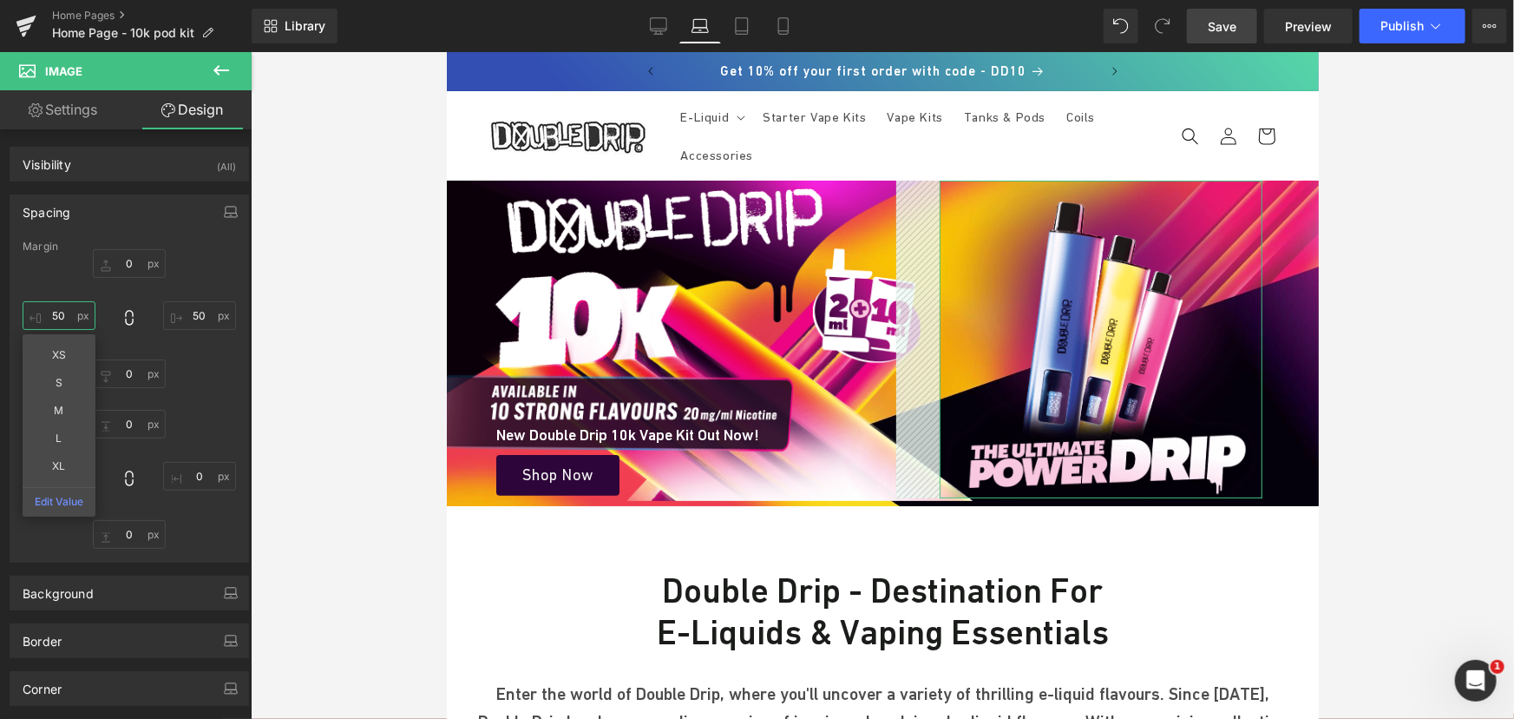
click at [69, 315] on input "text" at bounding box center [59, 315] width 73 height 29
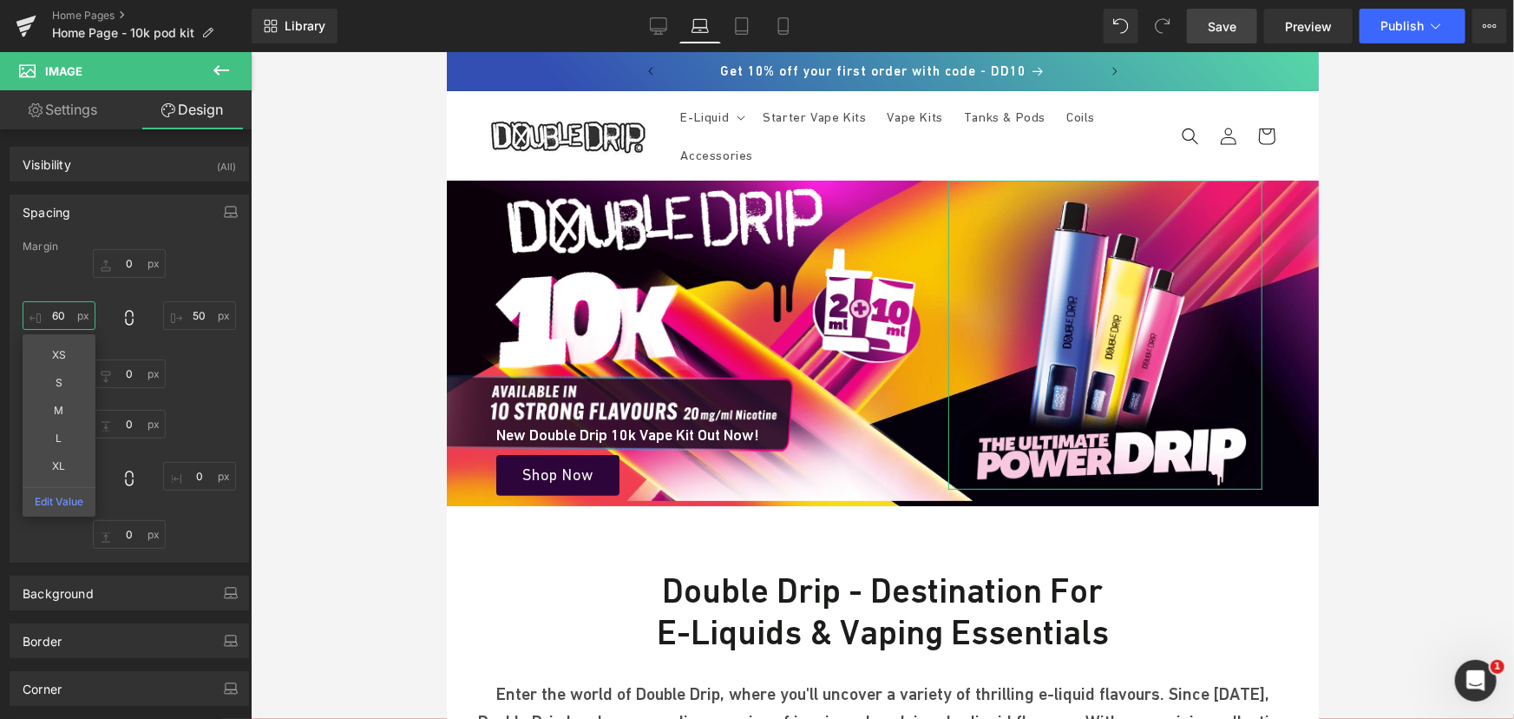
type input "6"
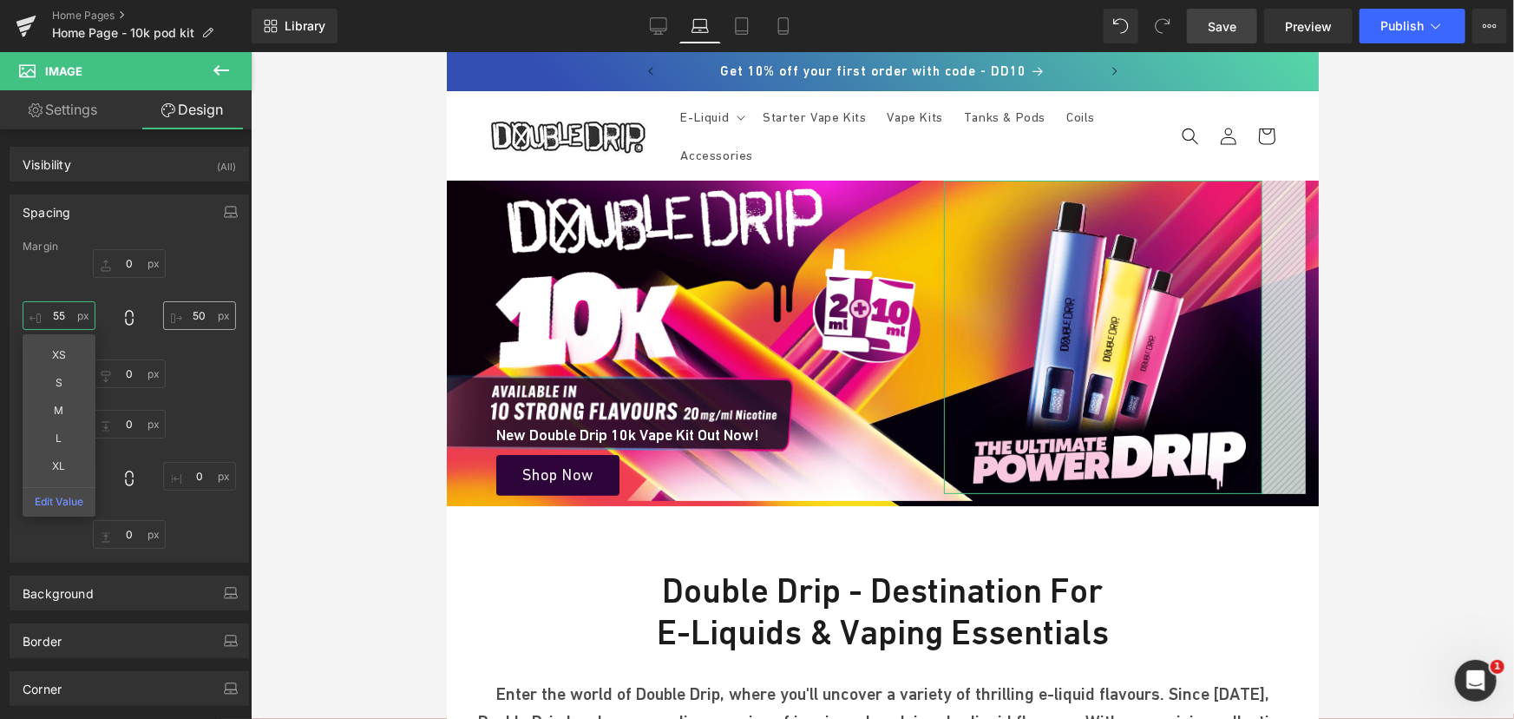
type input "55"
click at [194, 312] on input "text" at bounding box center [199, 315] width 73 height 29
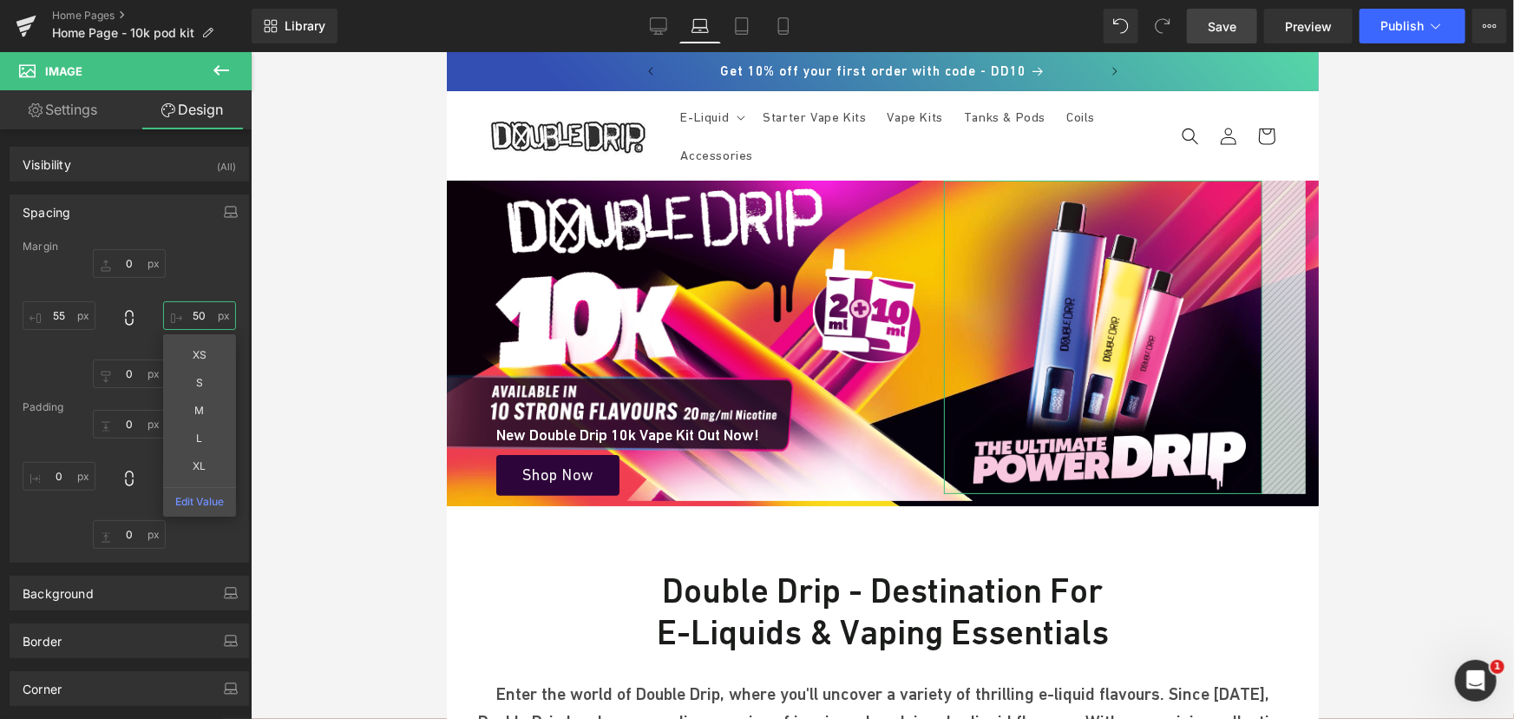
click at [194, 312] on input "text" at bounding box center [199, 315] width 73 height 29
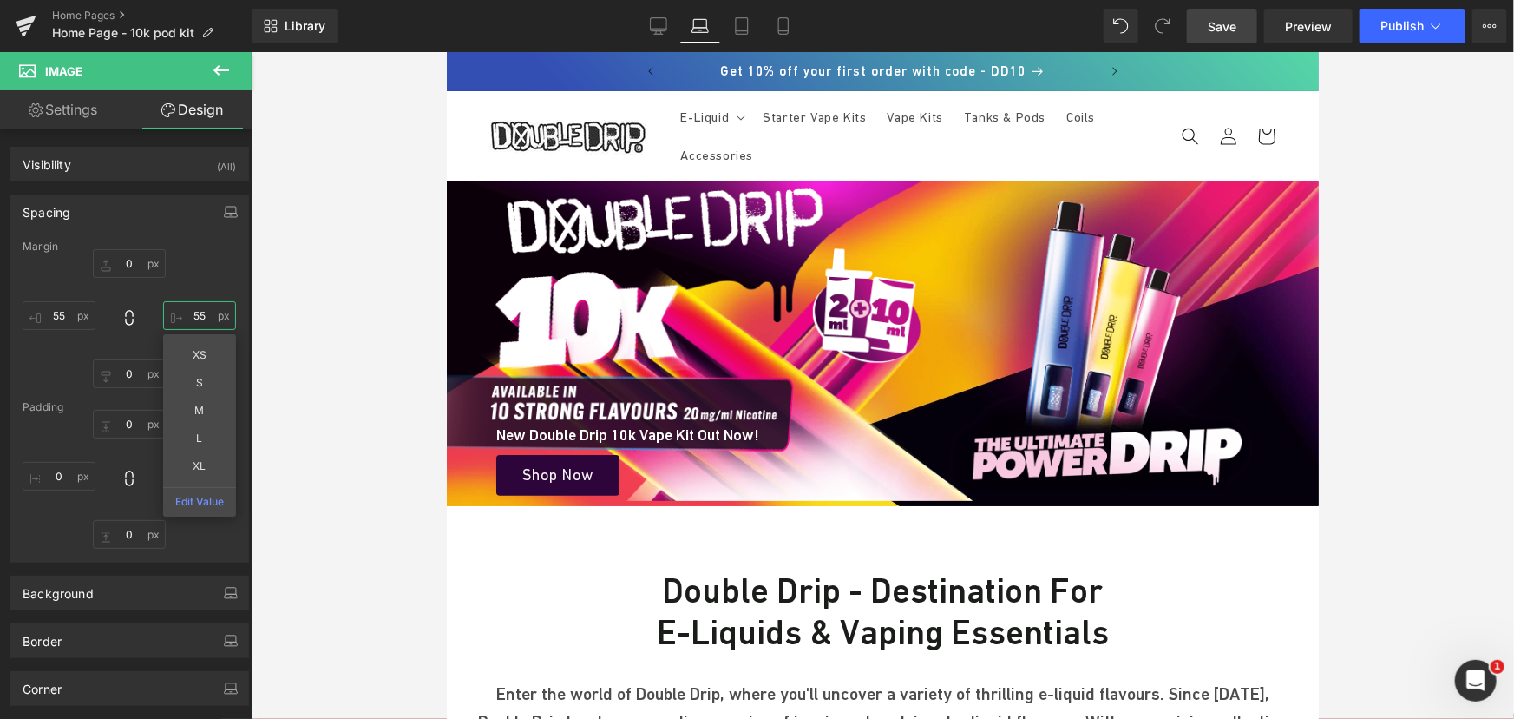
type input "55"
click at [1216, 23] on span "Save" at bounding box center [1222, 26] width 29 height 18
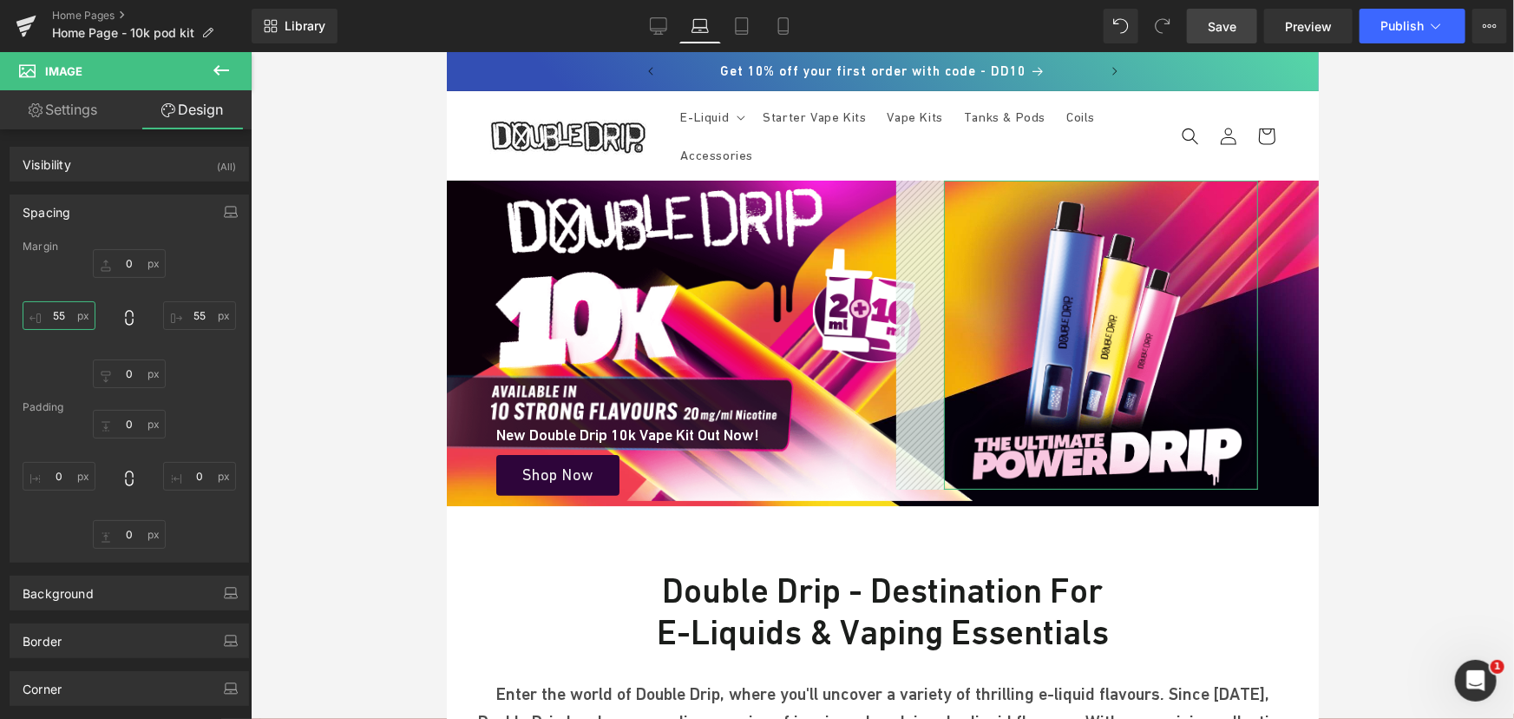
click at [69, 308] on input "55" at bounding box center [59, 315] width 73 height 29
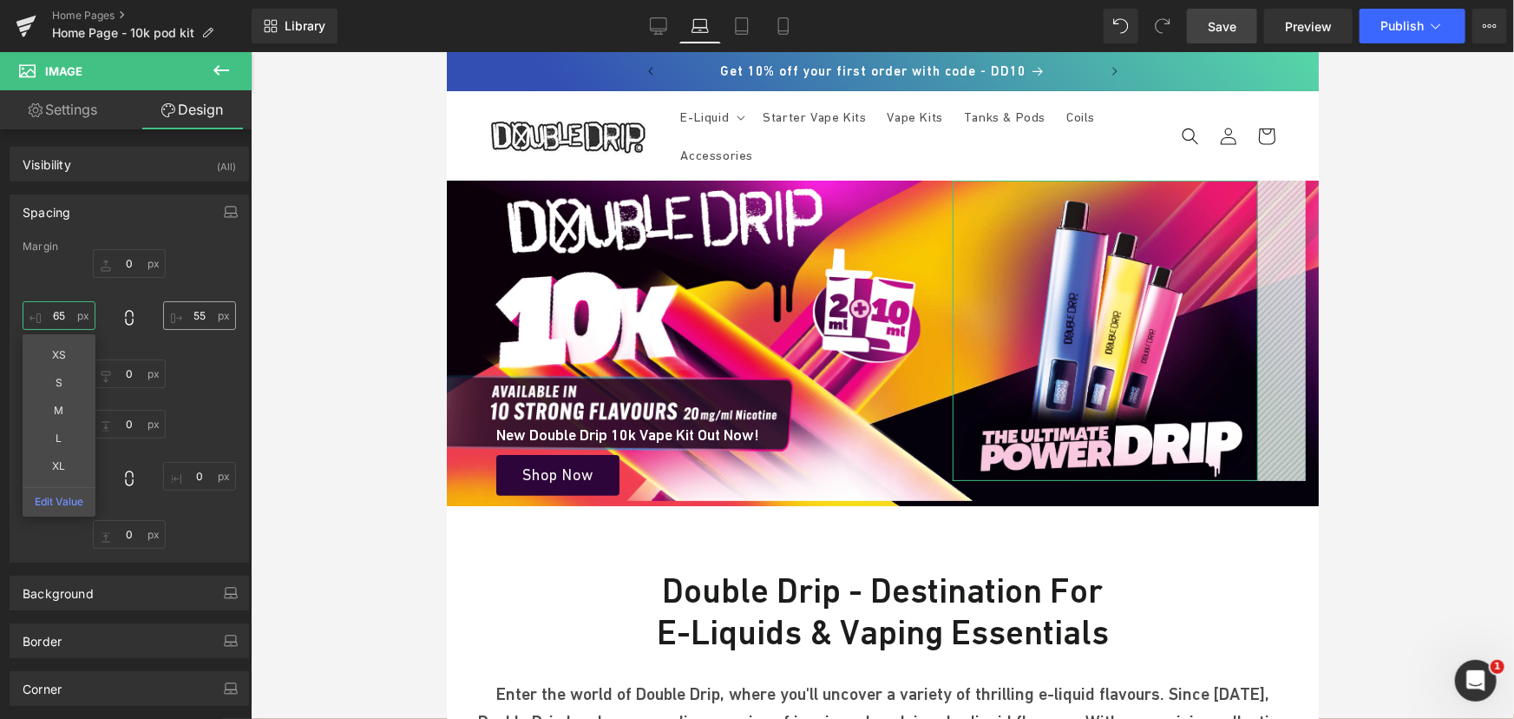
type input "65"
click at [199, 312] on input "55" at bounding box center [199, 315] width 73 height 29
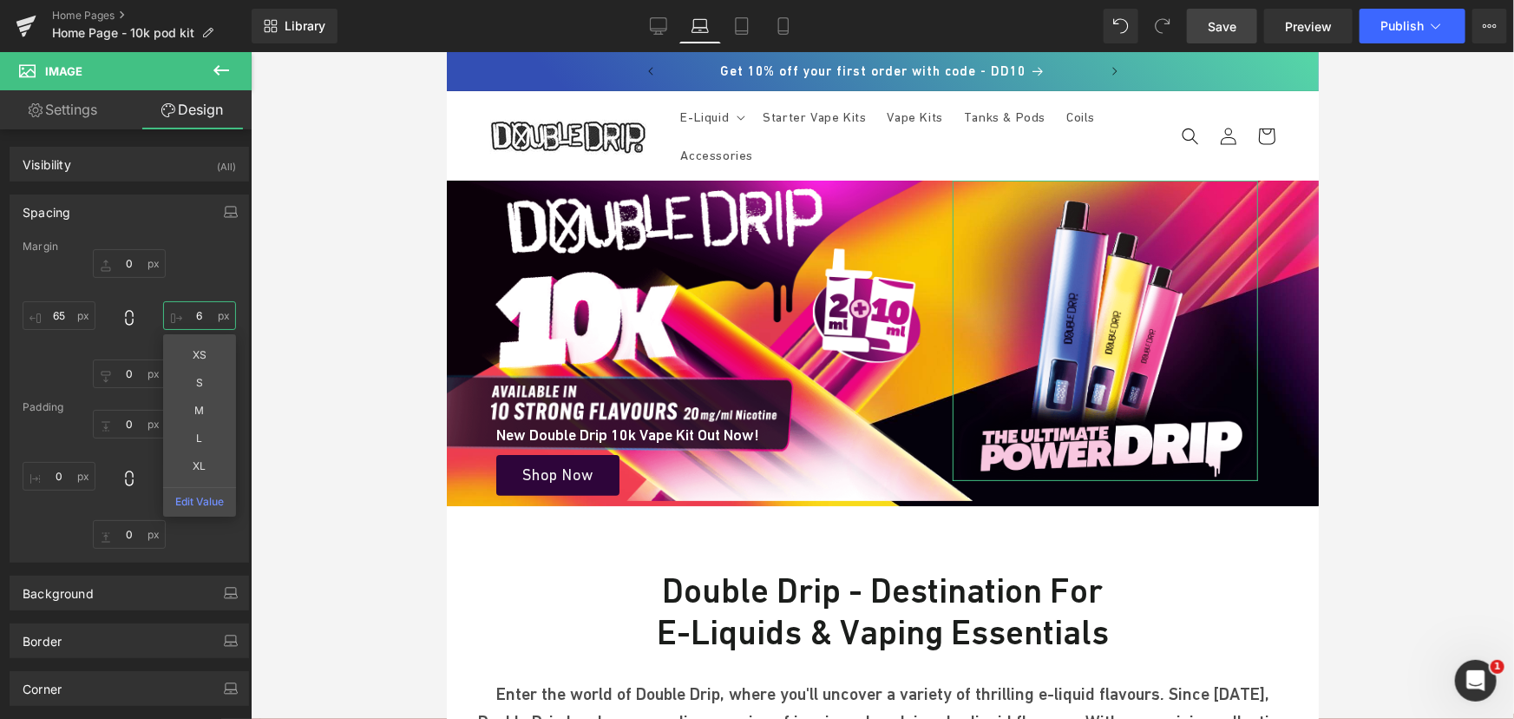
type input "65"
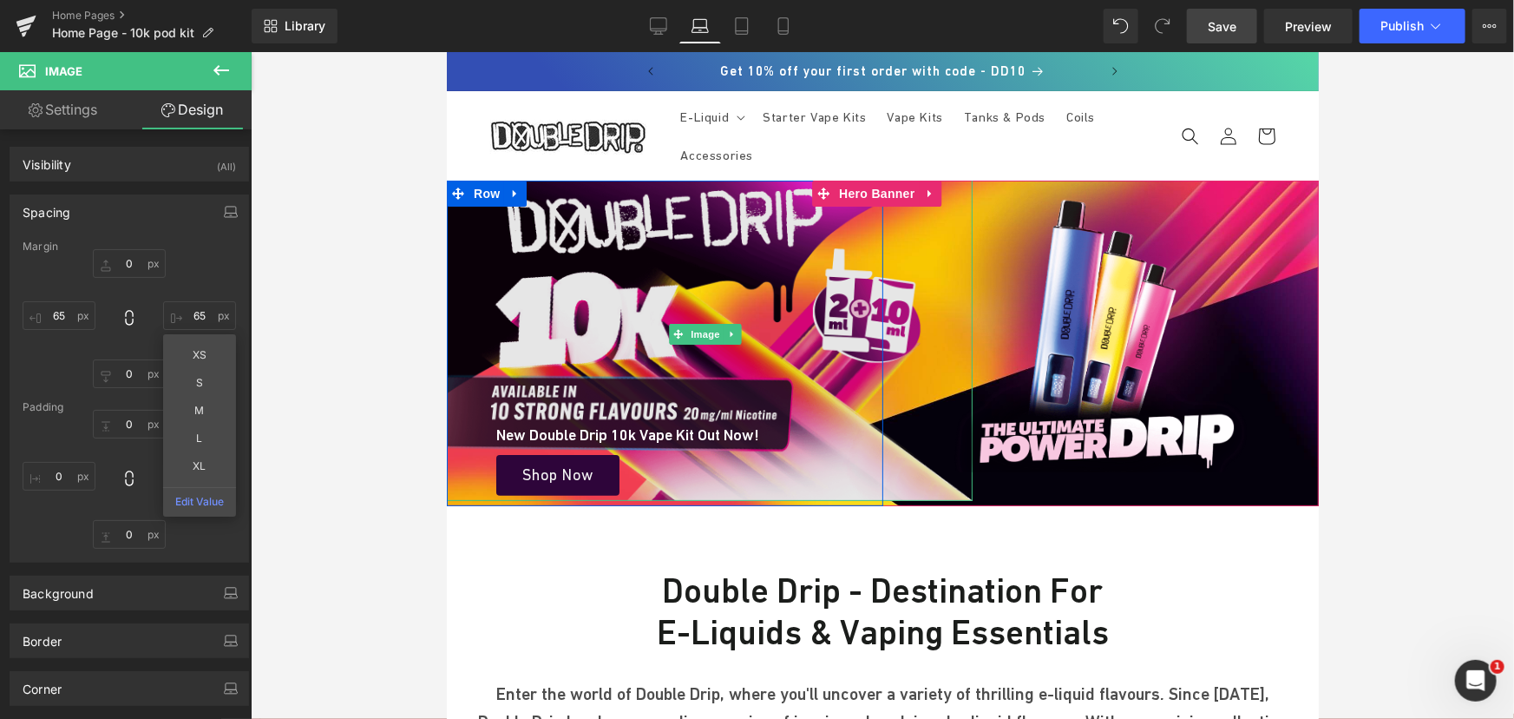
click at [678, 249] on img at bounding box center [708, 333] width 528 height 334
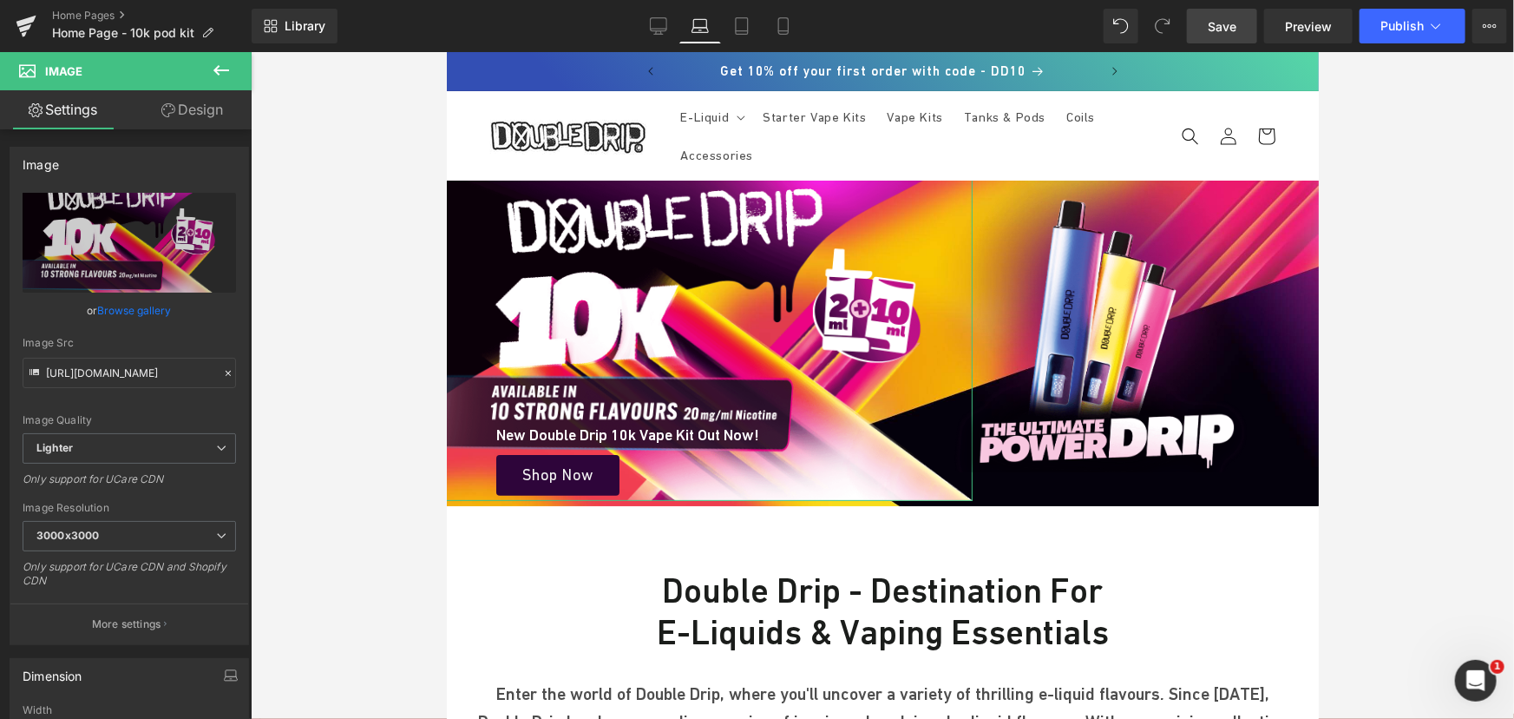
drag, startPoint x: 206, startPoint y: 113, endPoint x: 177, endPoint y: 147, distance: 44.3
click at [206, 113] on link "Design" at bounding box center [192, 109] width 126 height 39
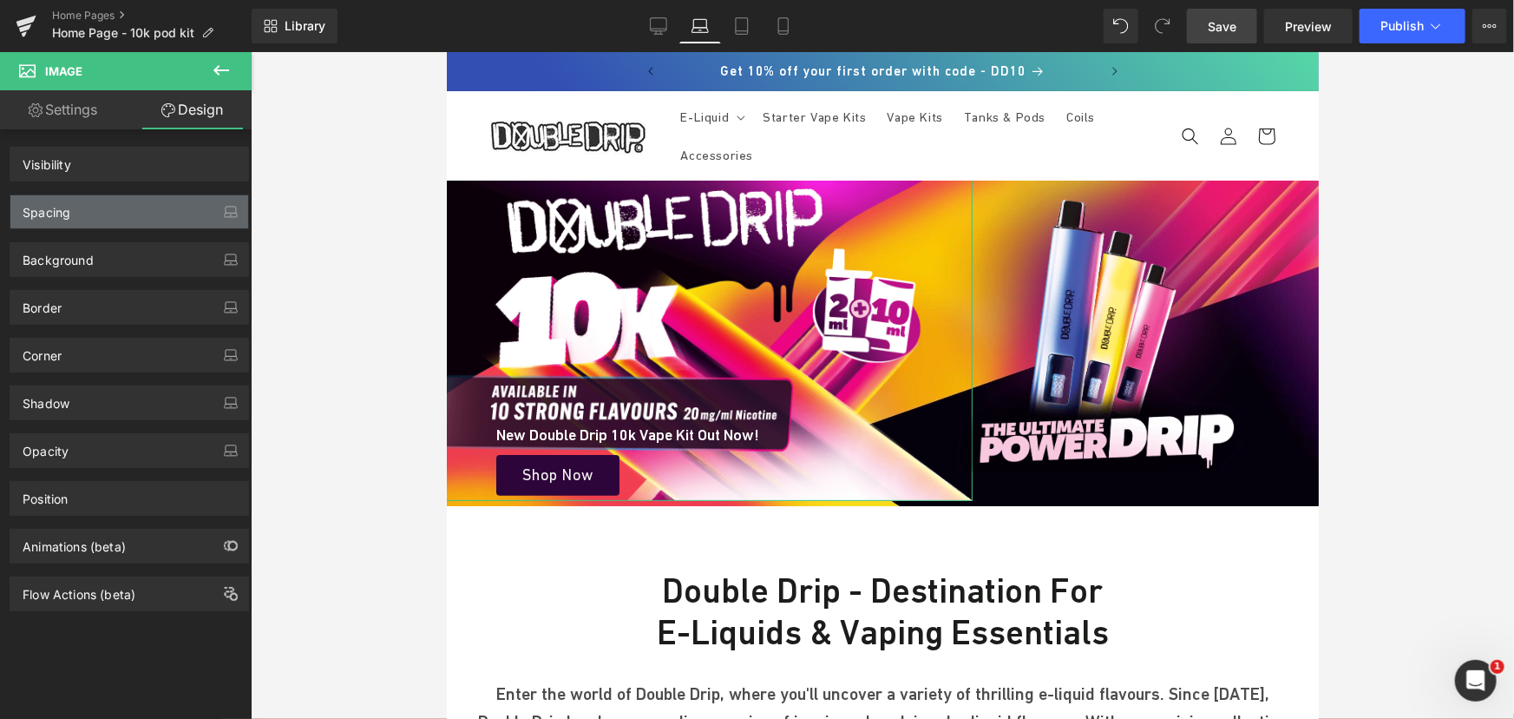
click at [86, 214] on div "Spacing" at bounding box center [129, 211] width 238 height 33
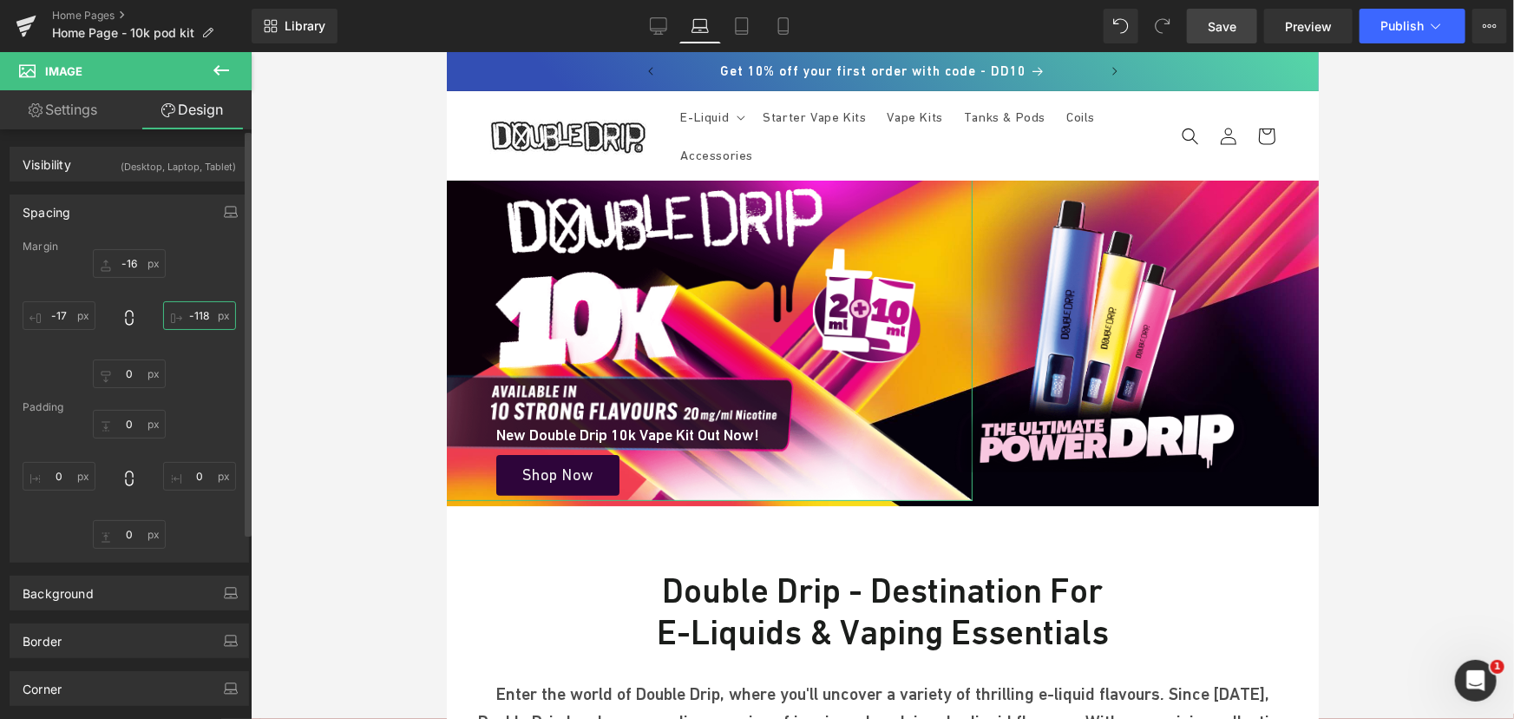
click at [191, 319] on input "text" at bounding box center [199, 315] width 73 height 29
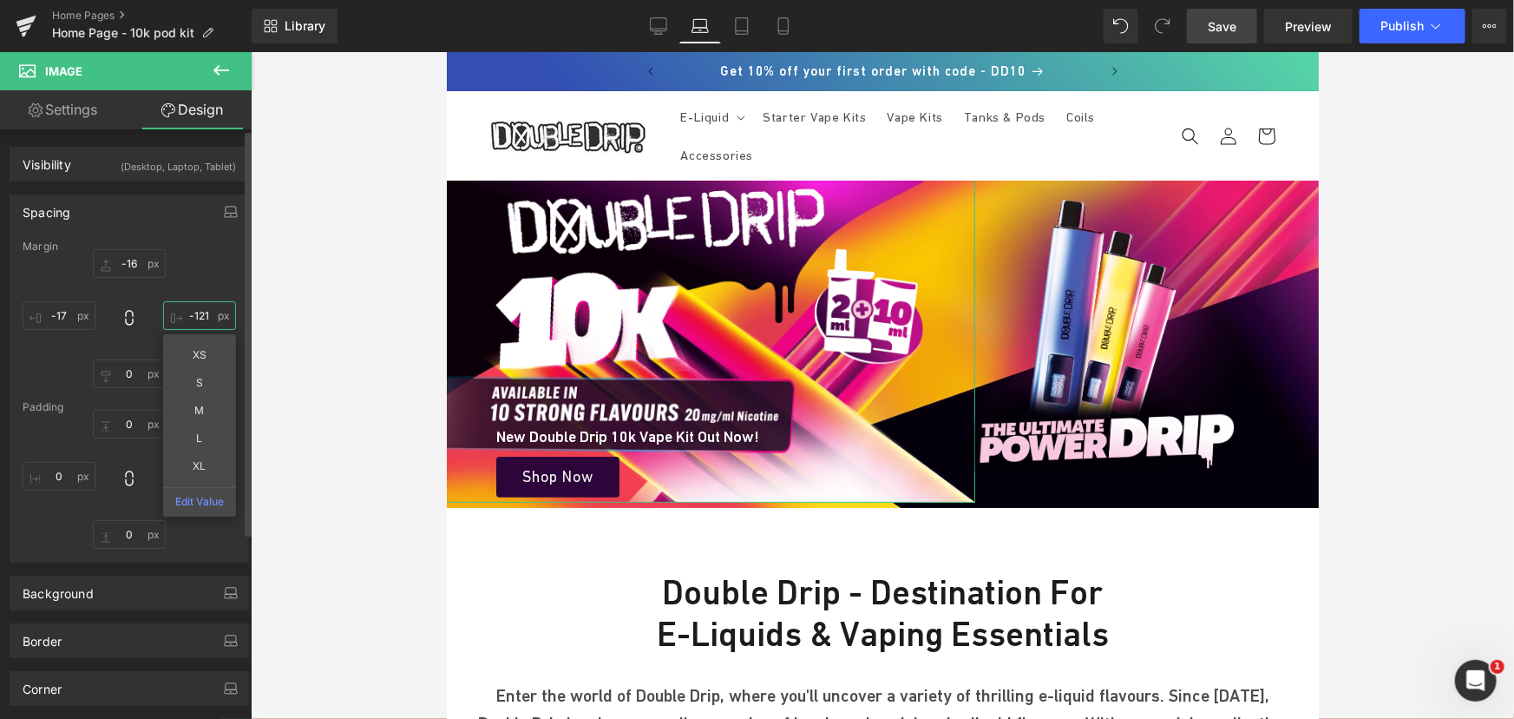
type input "-122"
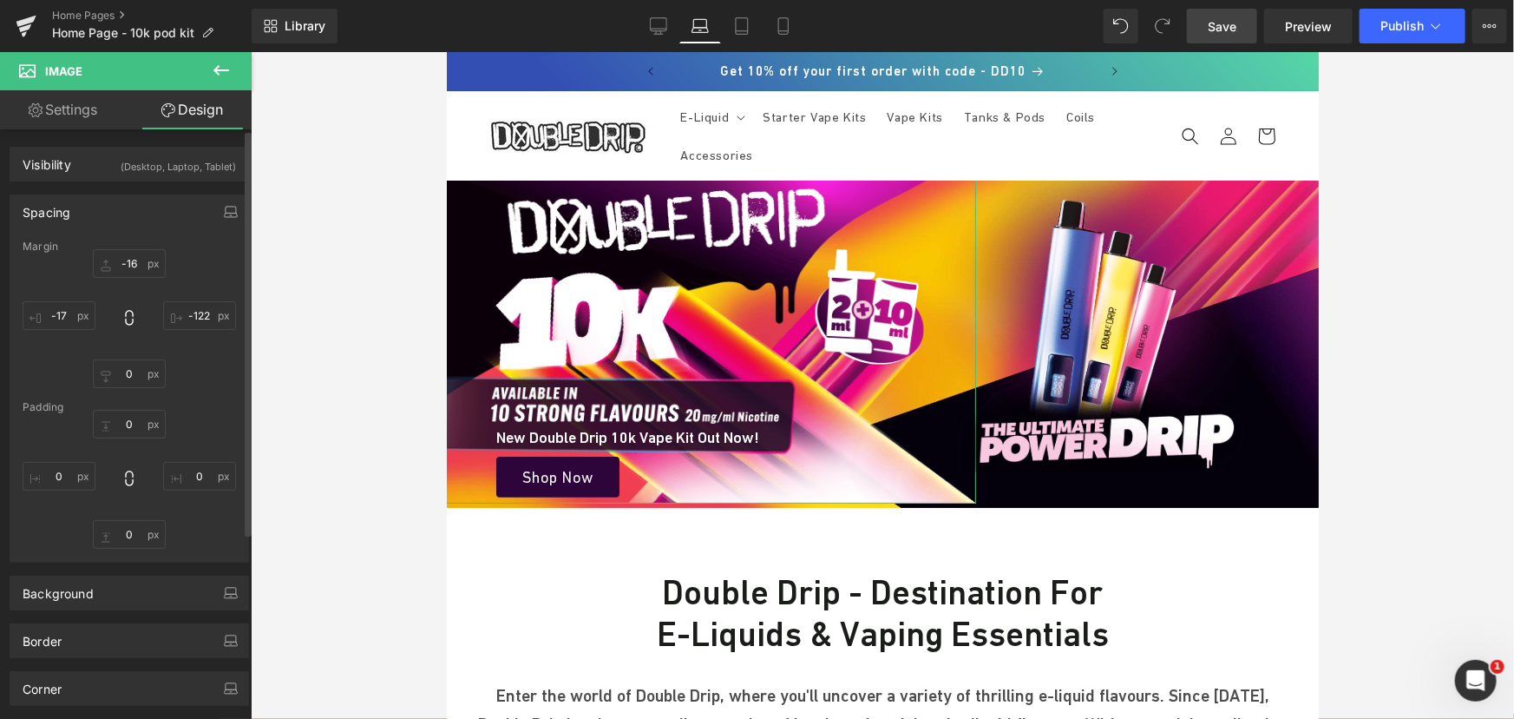
click at [131, 356] on div "-122" at bounding box center [129, 318] width 213 height 139
click at [125, 381] on input "text" at bounding box center [129, 373] width 73 height 29
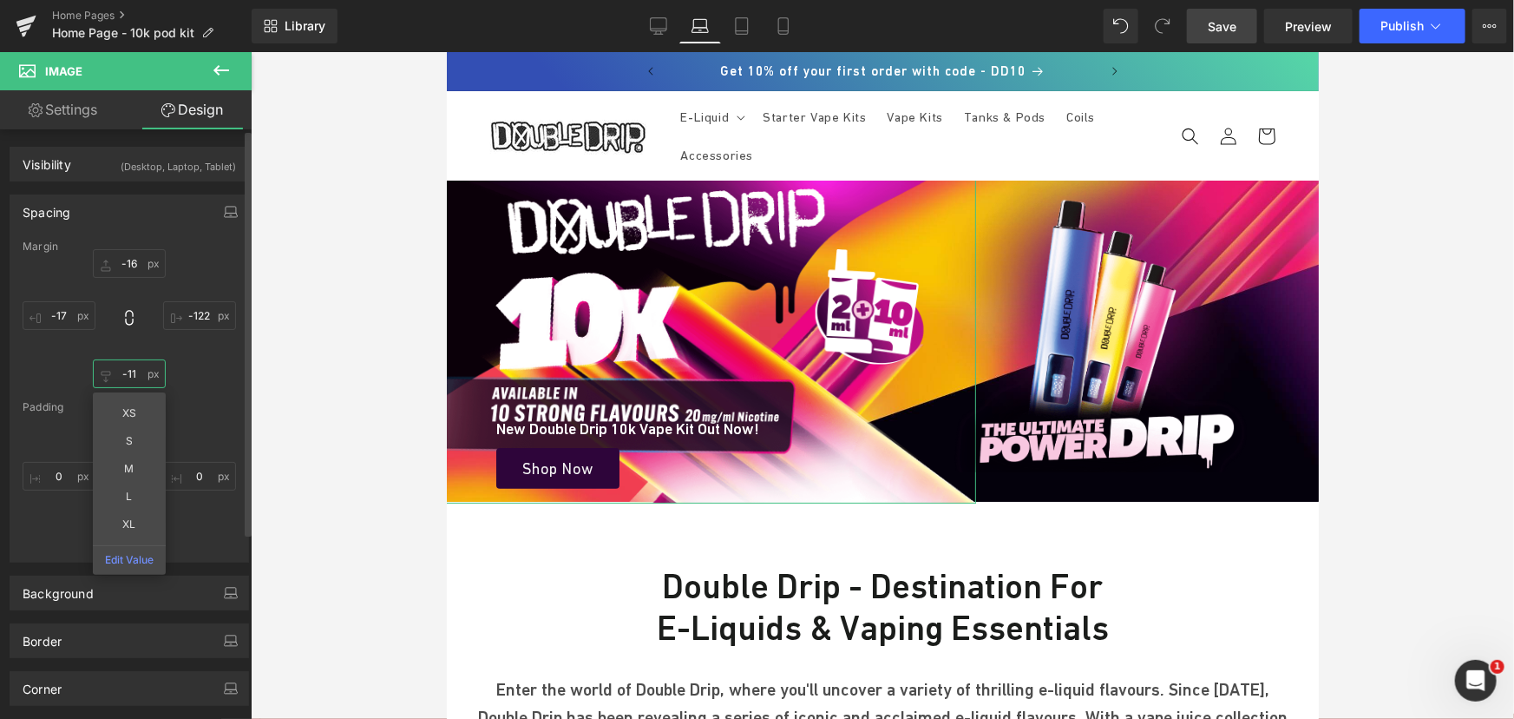
type input "-10"
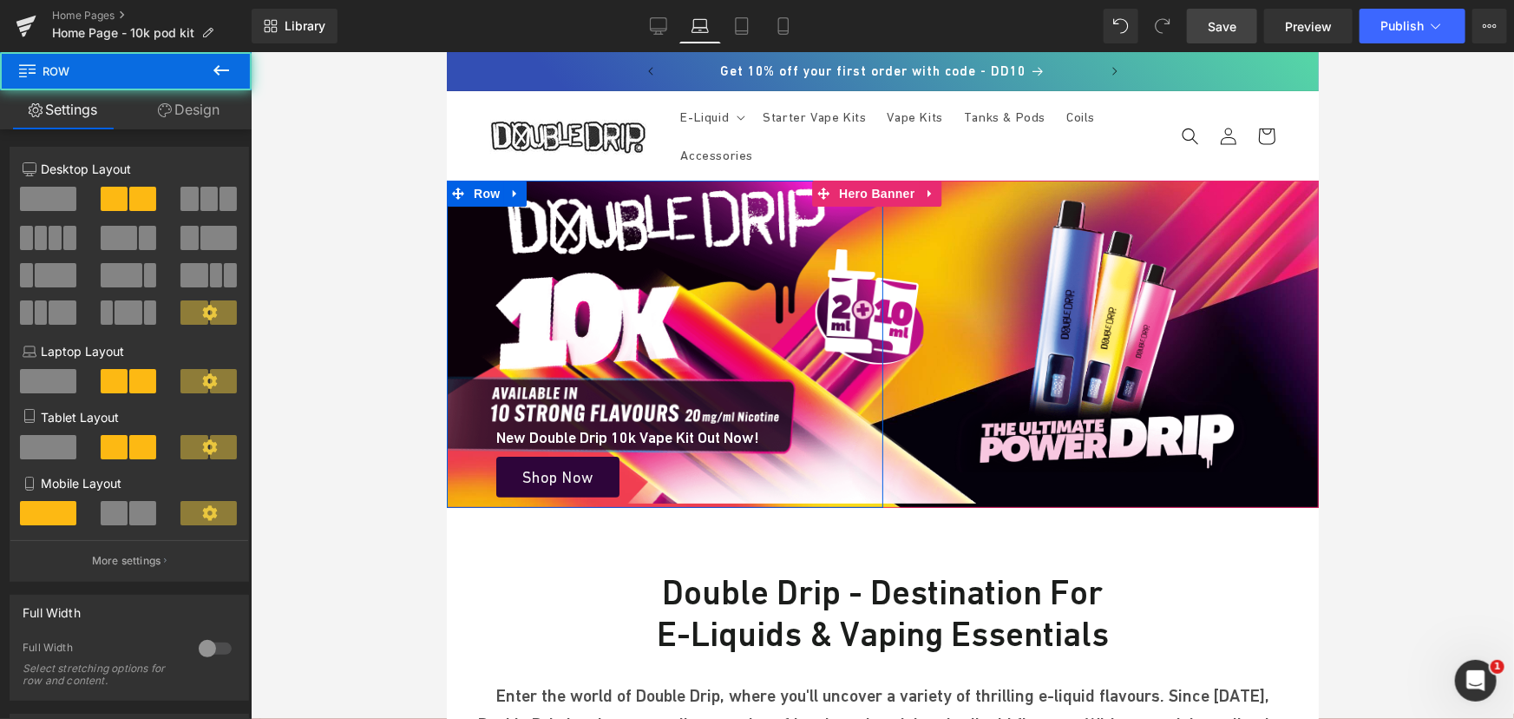
drag, startPoint x: 640, startPoint y: 502, endPoint x: 640, endPoint y: 489, distance: 12.2
click at [640, 489] on div "Image New Double Drip 10k Vape Kit Out Now! Heading Shop Now Button Row Image R…" at bounding box center [882, 343] width 872 height 327
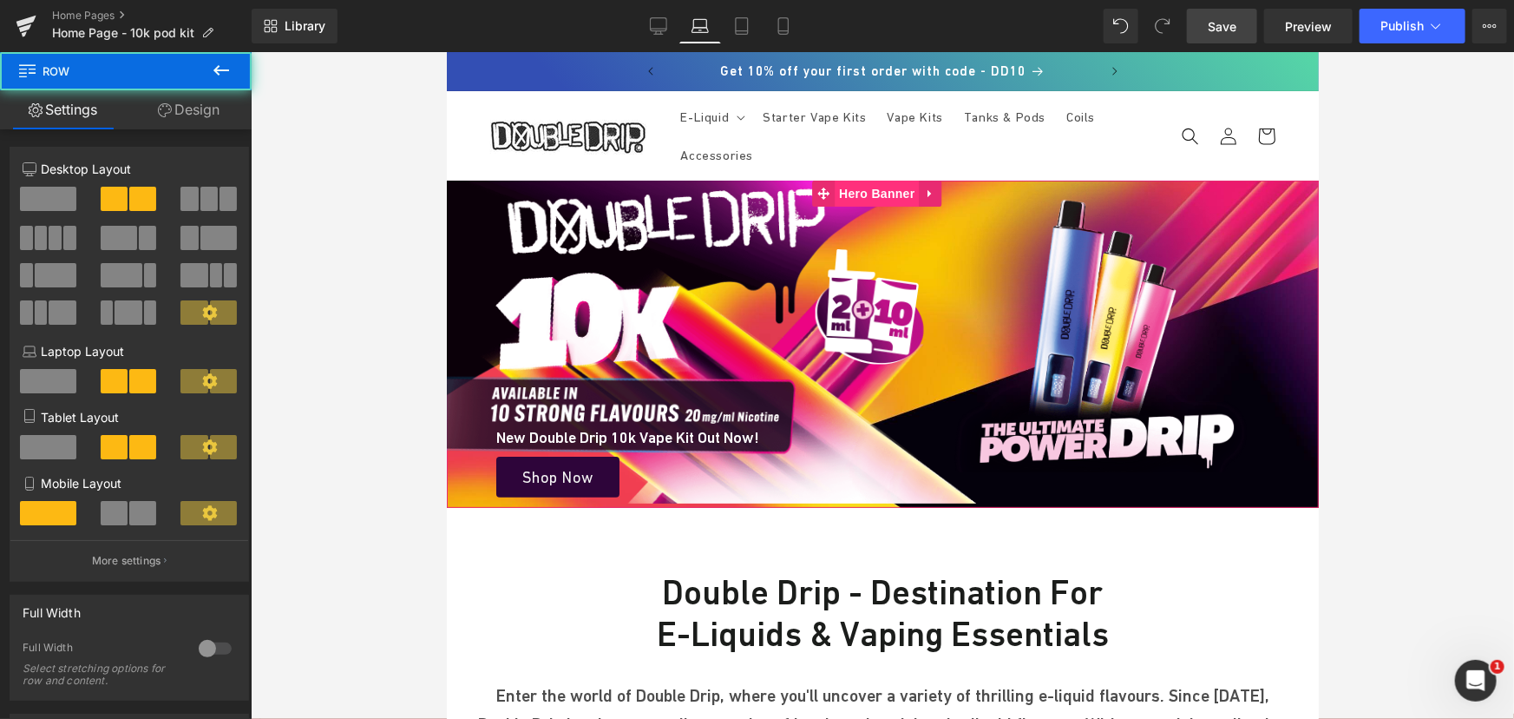
click at [896, 184] on span "Hero Banner" at bounding box center [876, 193] width 84 height 26
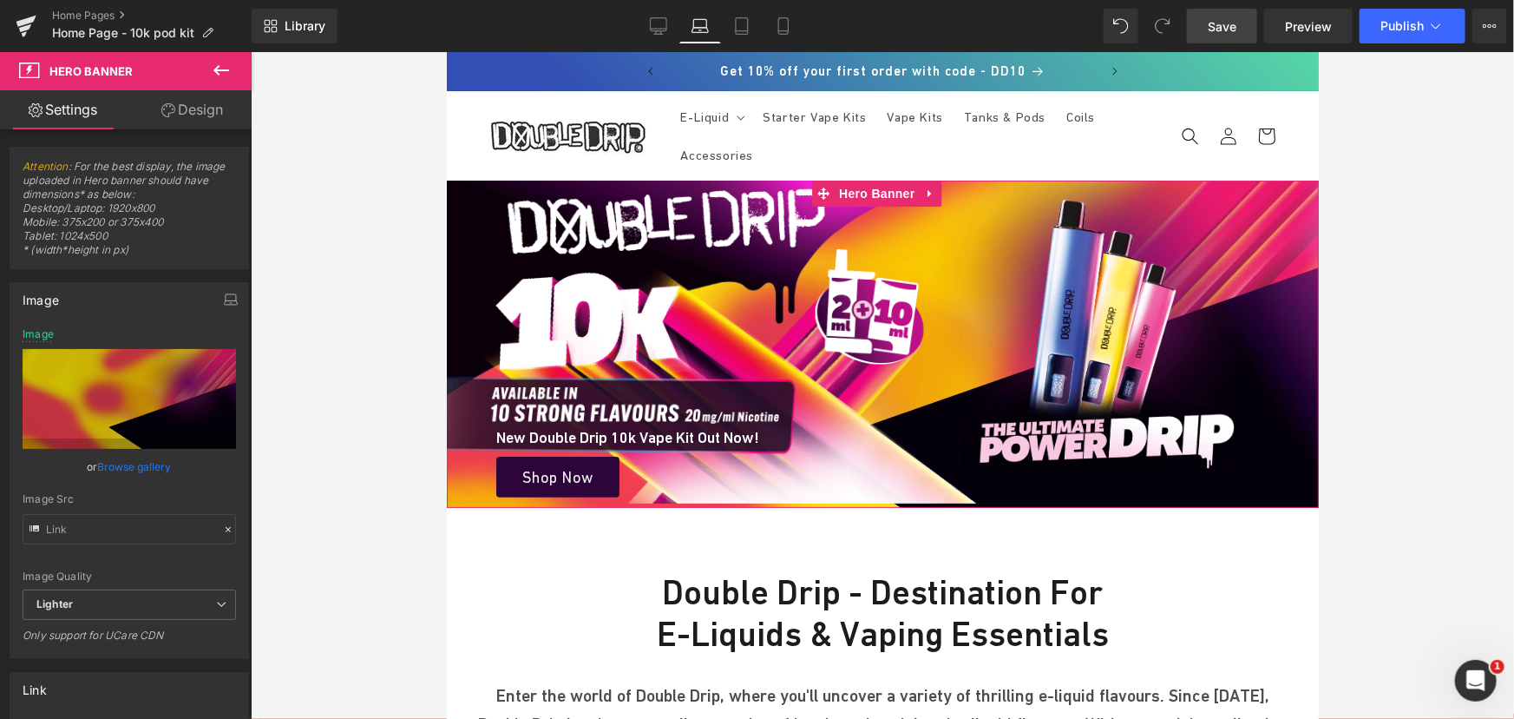
click at [213, 121] on link "Design" at bounding box center [192, 109] width 126 height 39
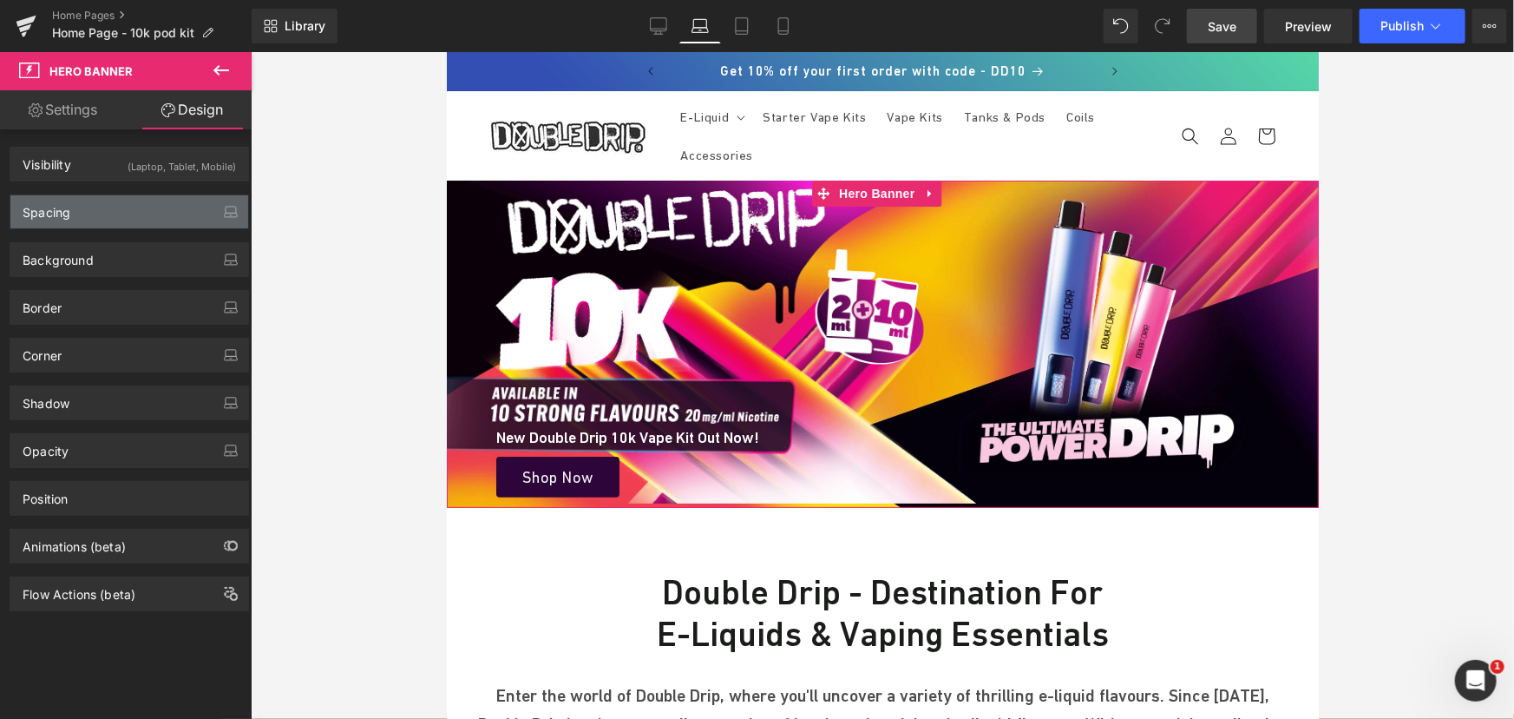
click at [99, 210] on div "Spacing" at bounding box center [129, 211] width 238 height 33
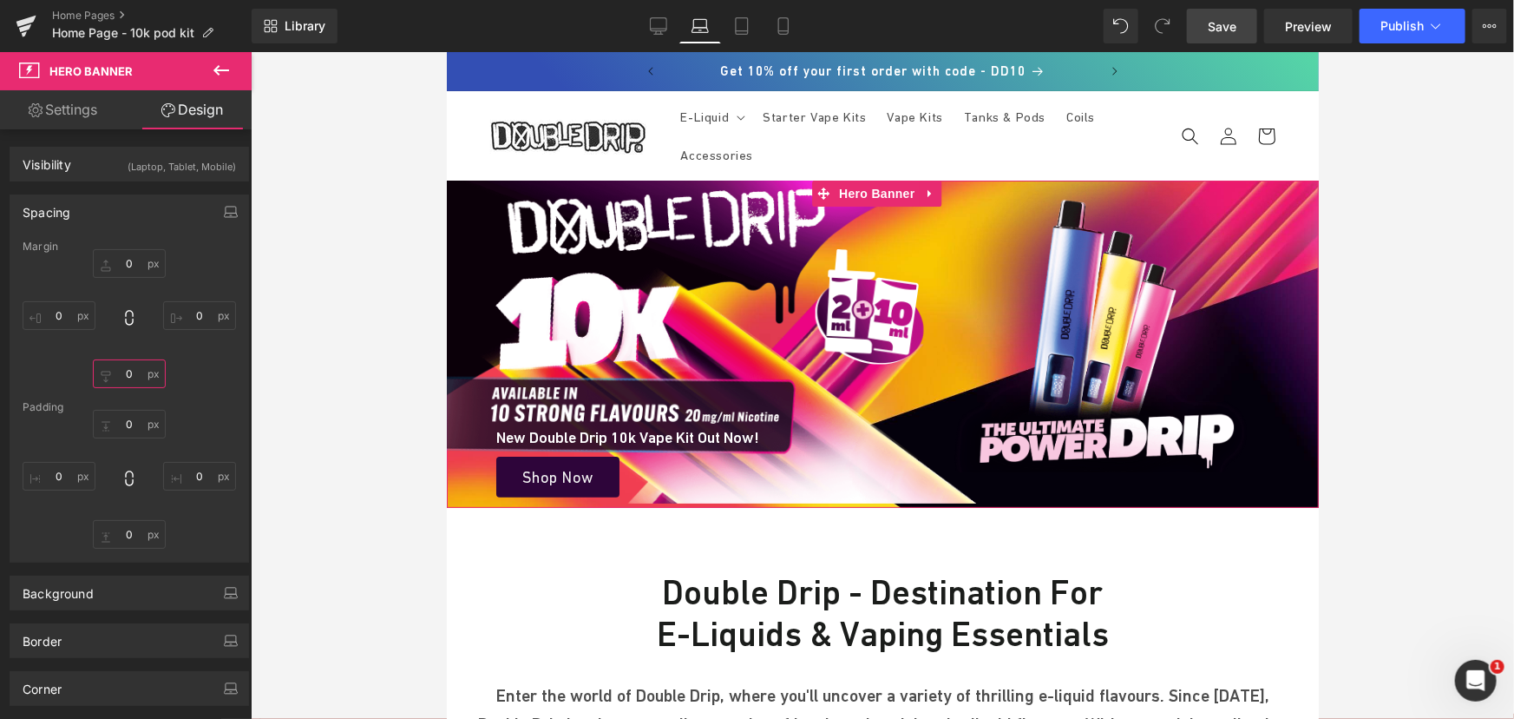
click at [136, 379] on input "text" at bounding box center [129, 373] width 73 height 29
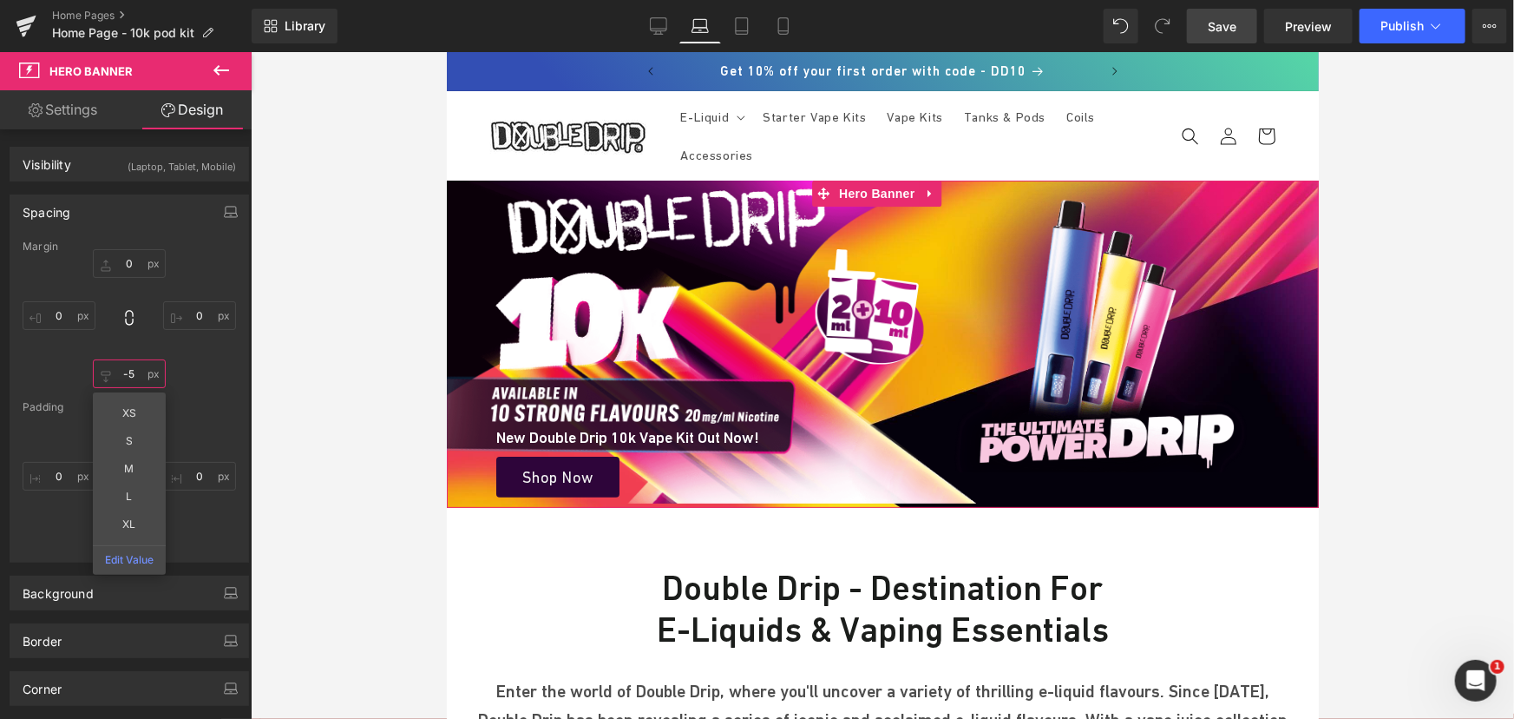
type input "-6"
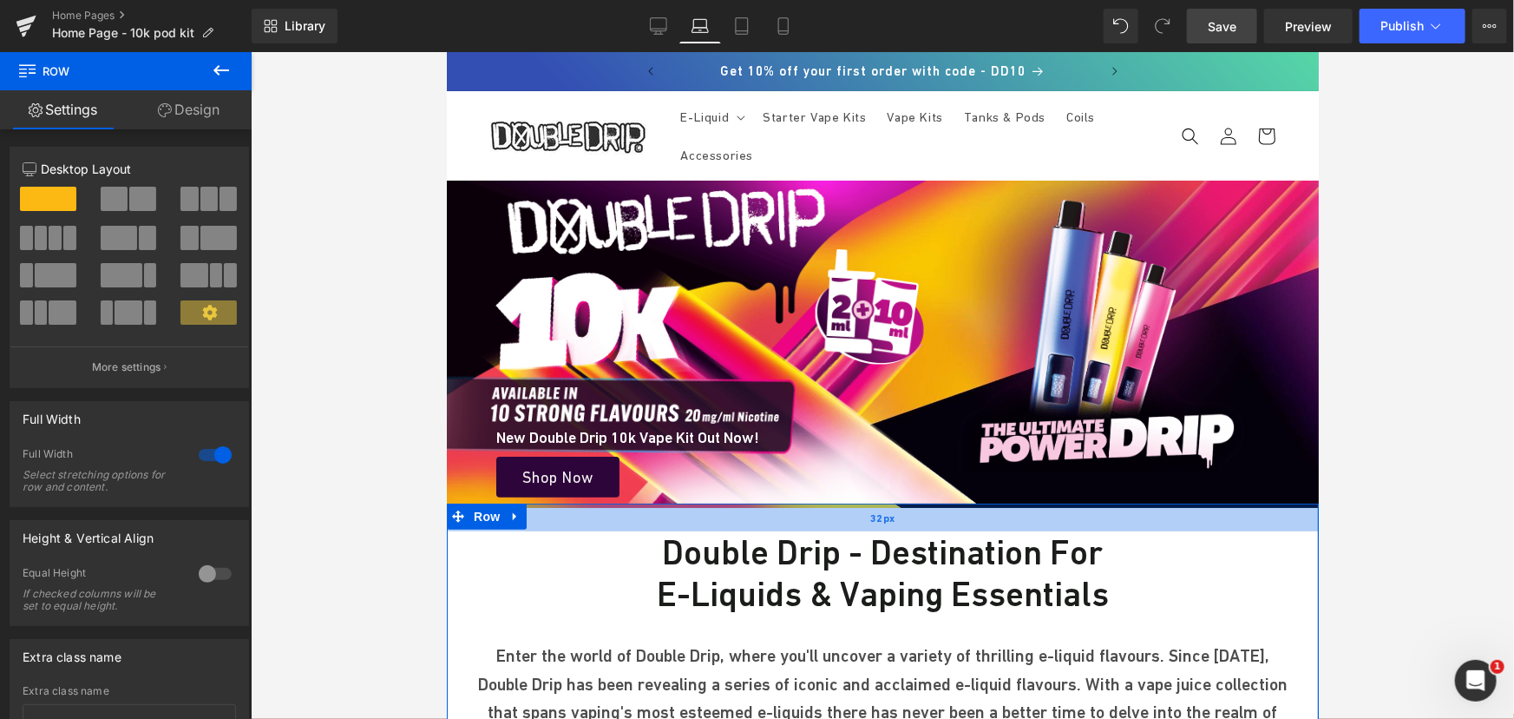
drag, startPoint x: 890, startPoint y: 535, endPoint x: 898, endPoint y: 501, distance: 35.6
click at [898, 502] on div "32px" at bounding box center [882, 516] width 872 height 28
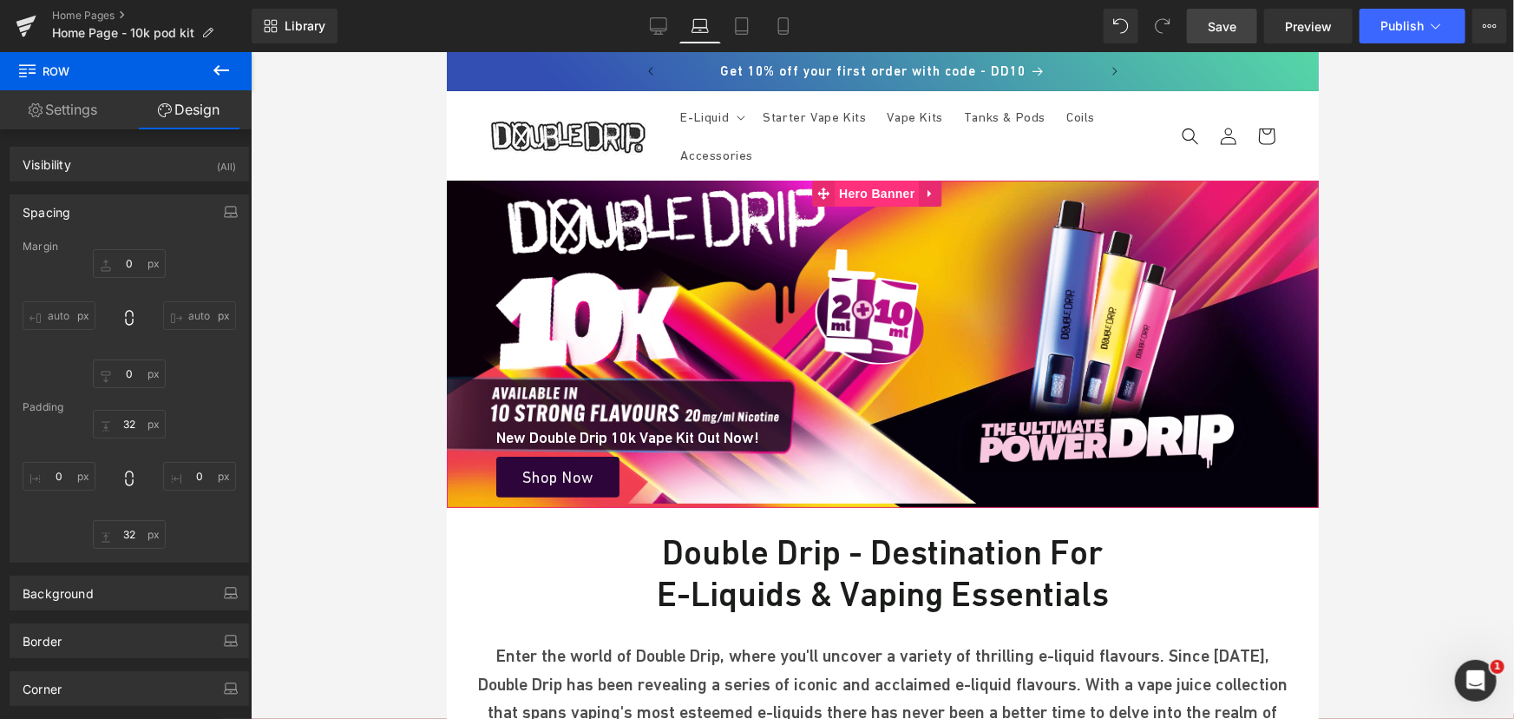
click at [868, 185] on span "Hero Banner" at bounding box center [876, 193] width 84 height 26
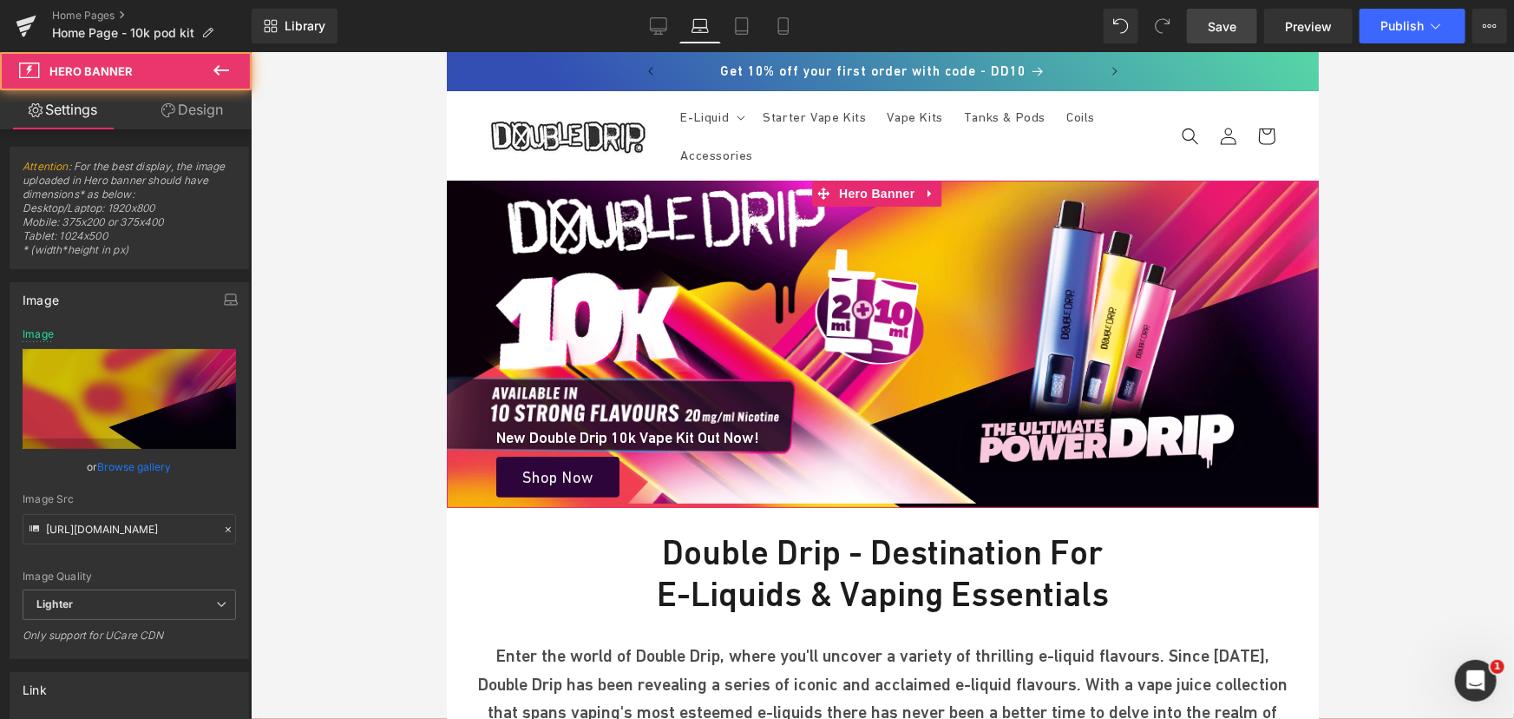
click at [185, 98] on link "Design" at bounding box center [192, 109] width 126 height 39
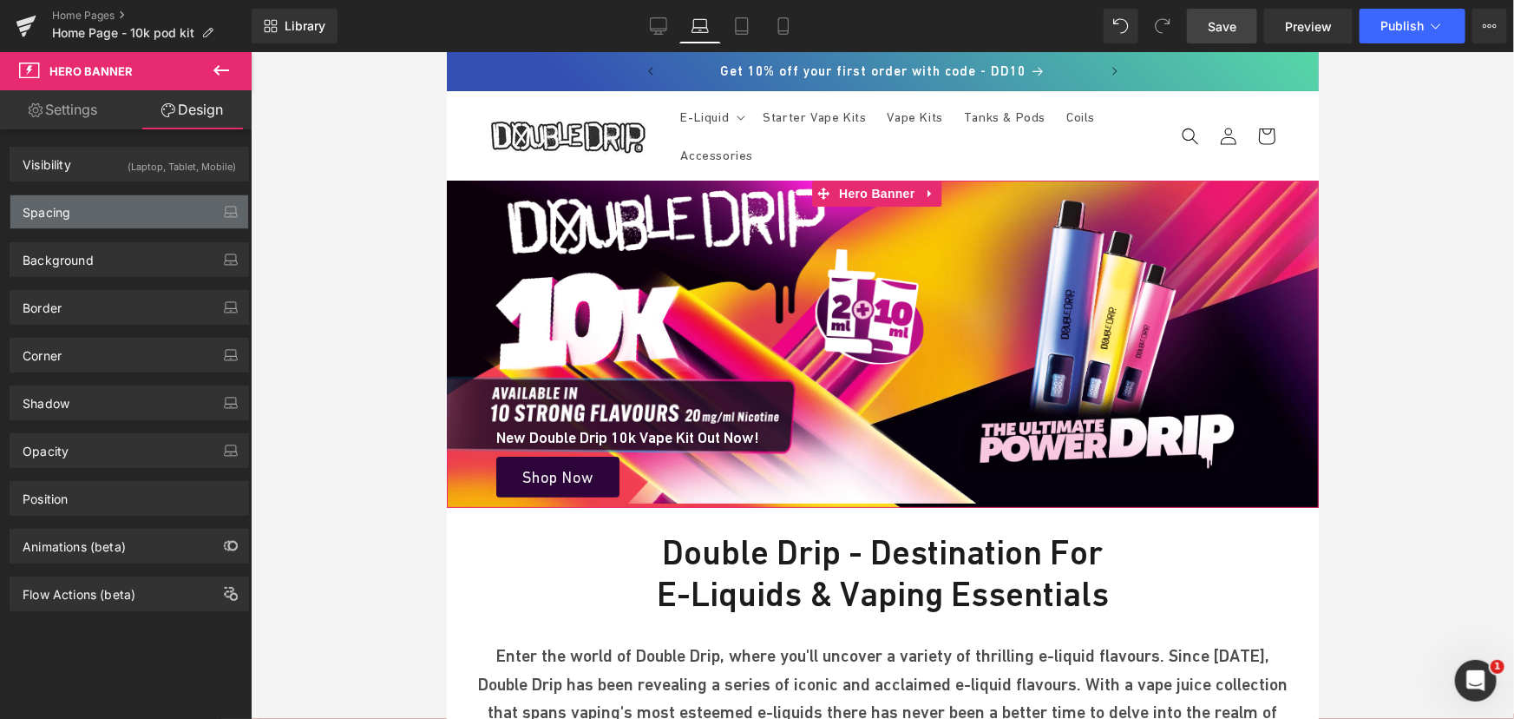
click at [92, 209] on div "Spacing" at bounding box center [129, 211] width 238 height 33
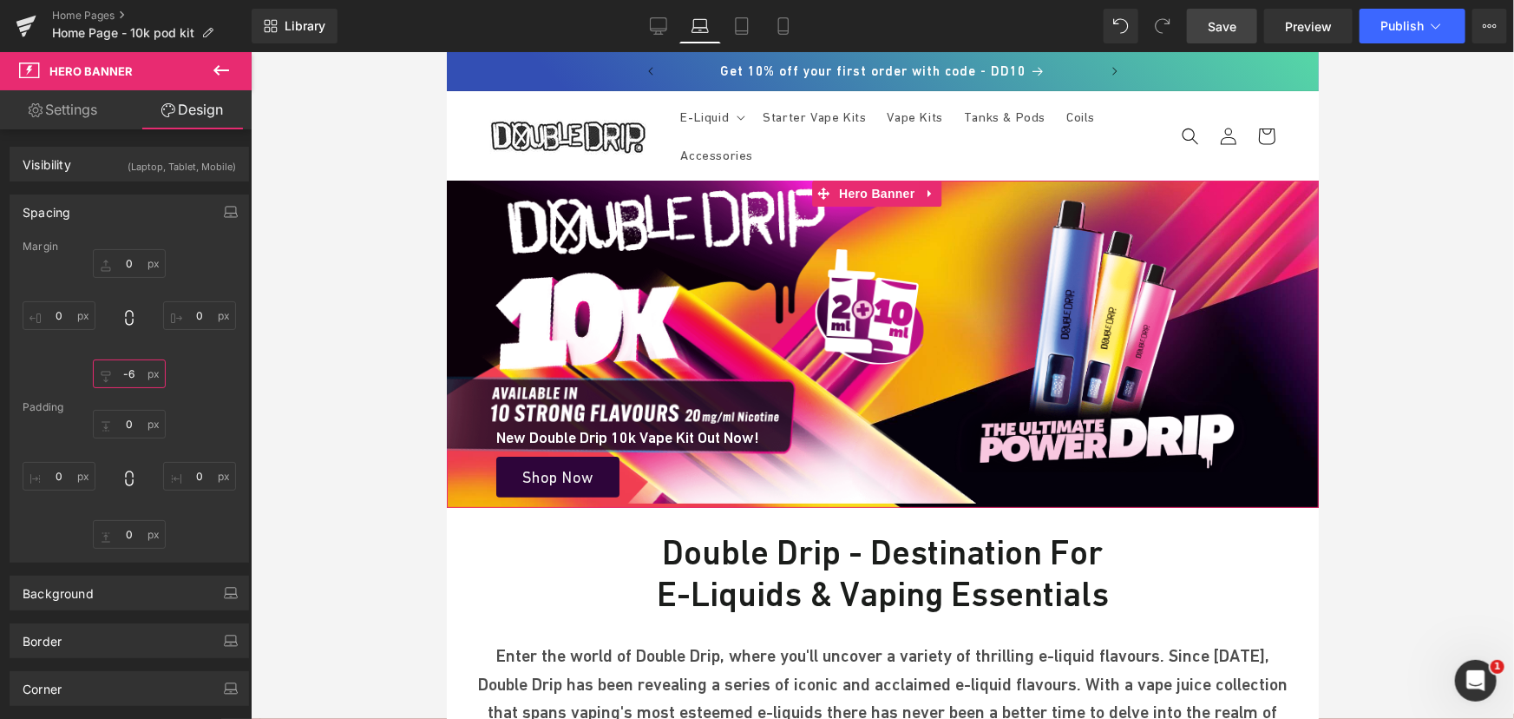
click at [137, 379] on input "text" at bounding box center [129, 373] width 73 height 29
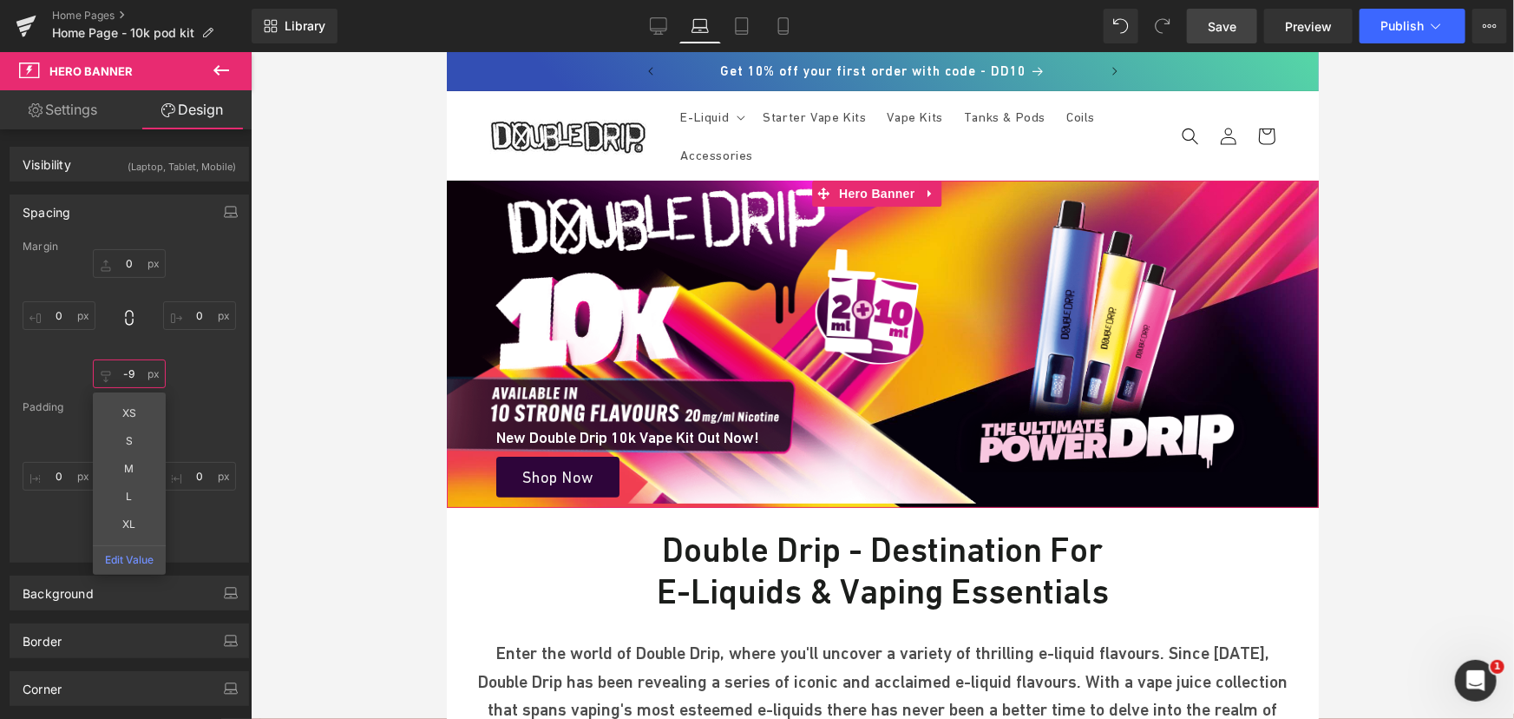
type input "-"
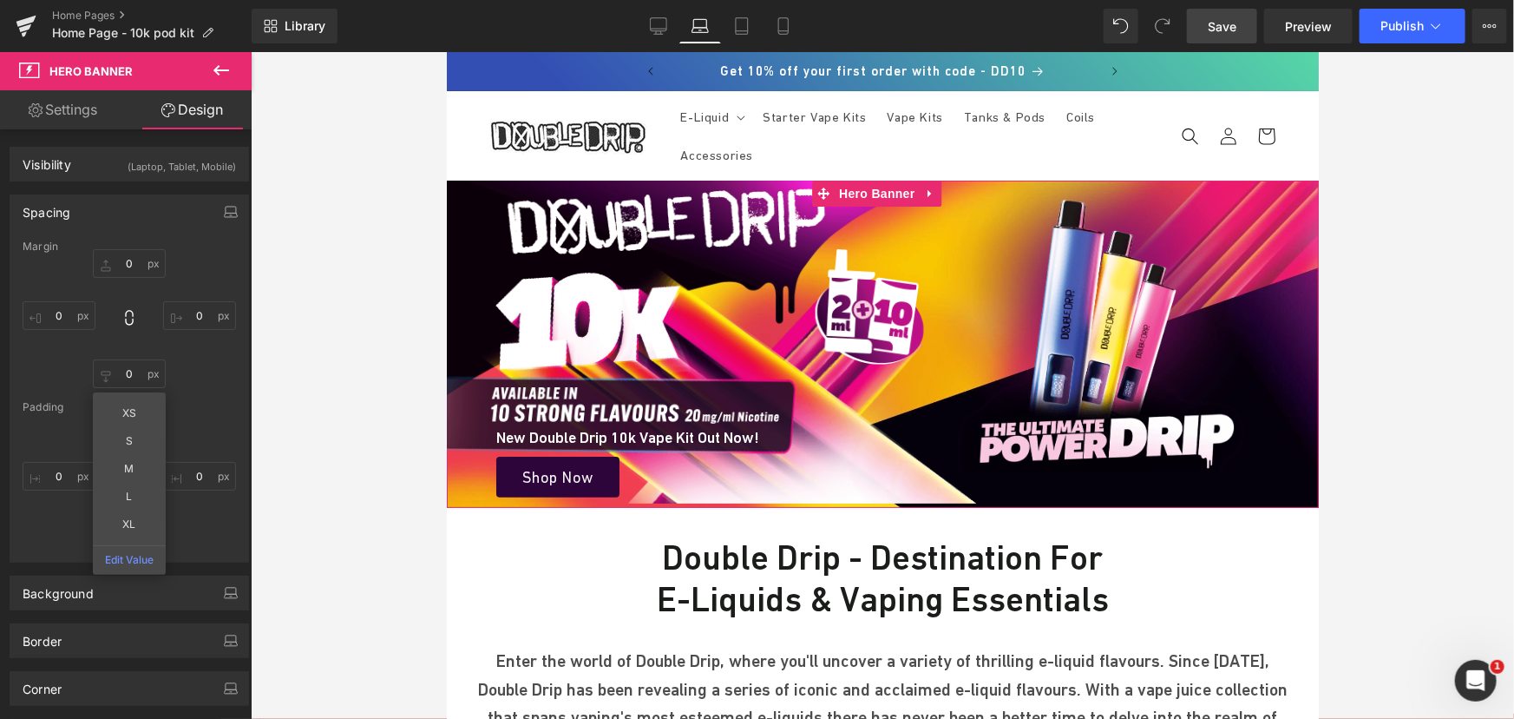
drag, startPoint x: 185, startPoint y: 379, endPoint x: 182, endPoint y: 446, distance: 66.9
click at [185, 381] on div "XS S M L XL Edit Value" at bounding box center [129, 318] width 213 height 139
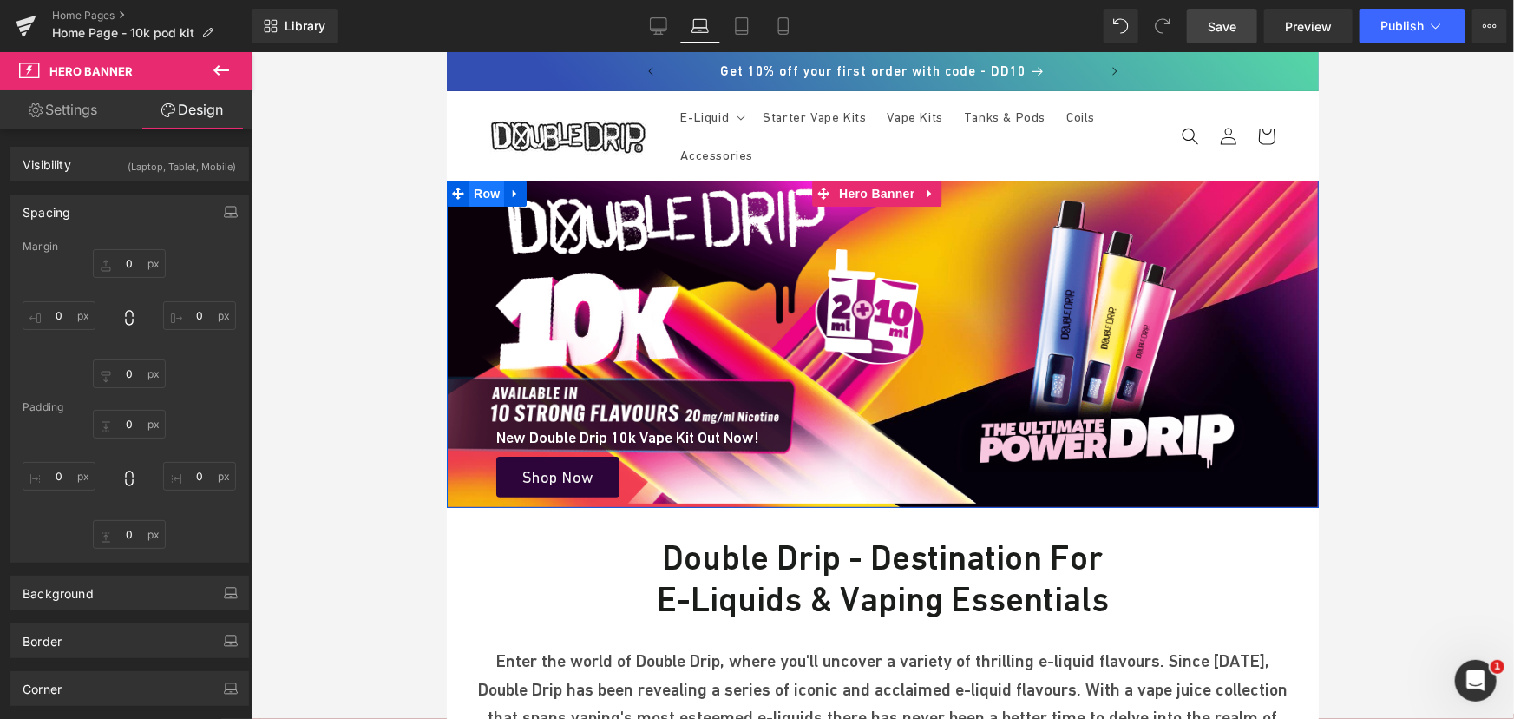
click at [476, 193] on span "Row" at bounding box center [486, 193] width 35 height 26
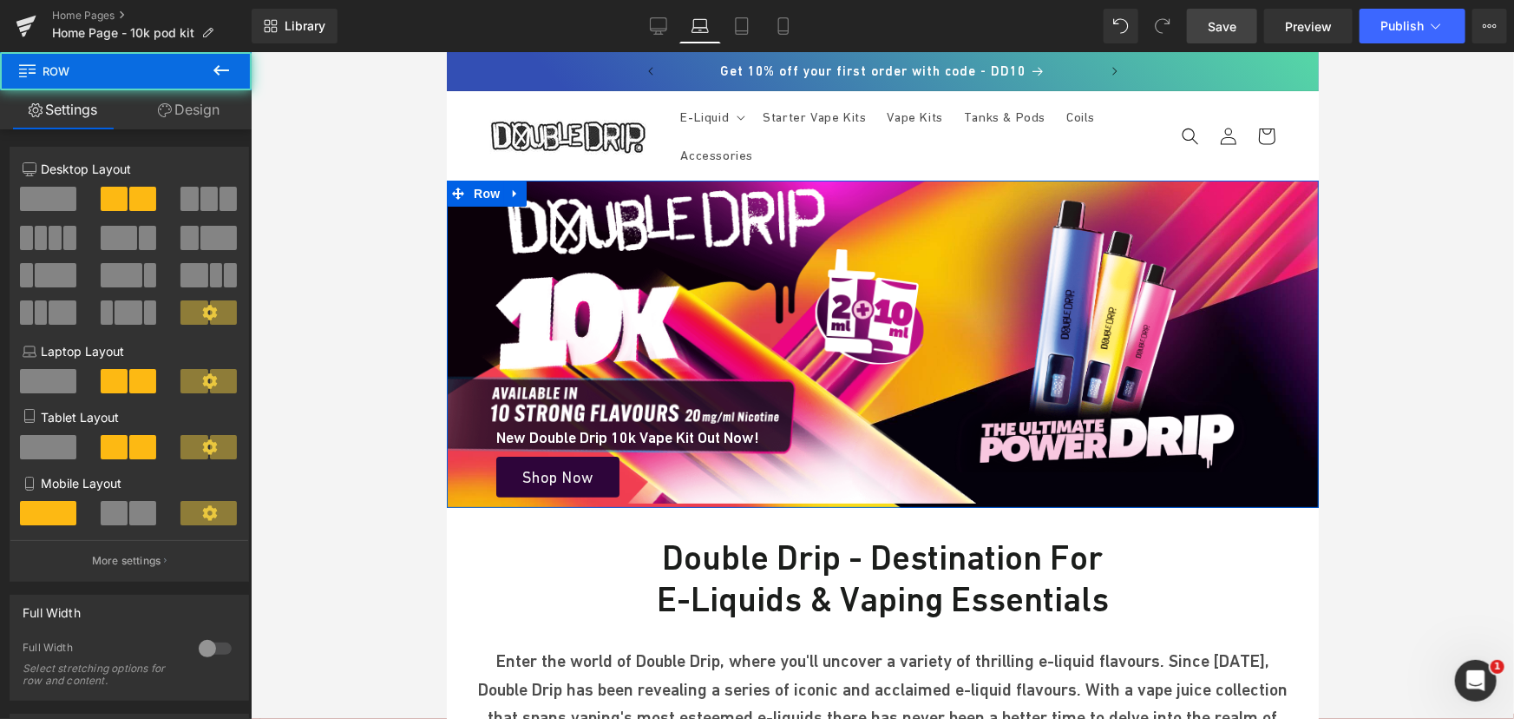
click at [166, 103] on icon at bounding box center [165, 110] width 14 height 14
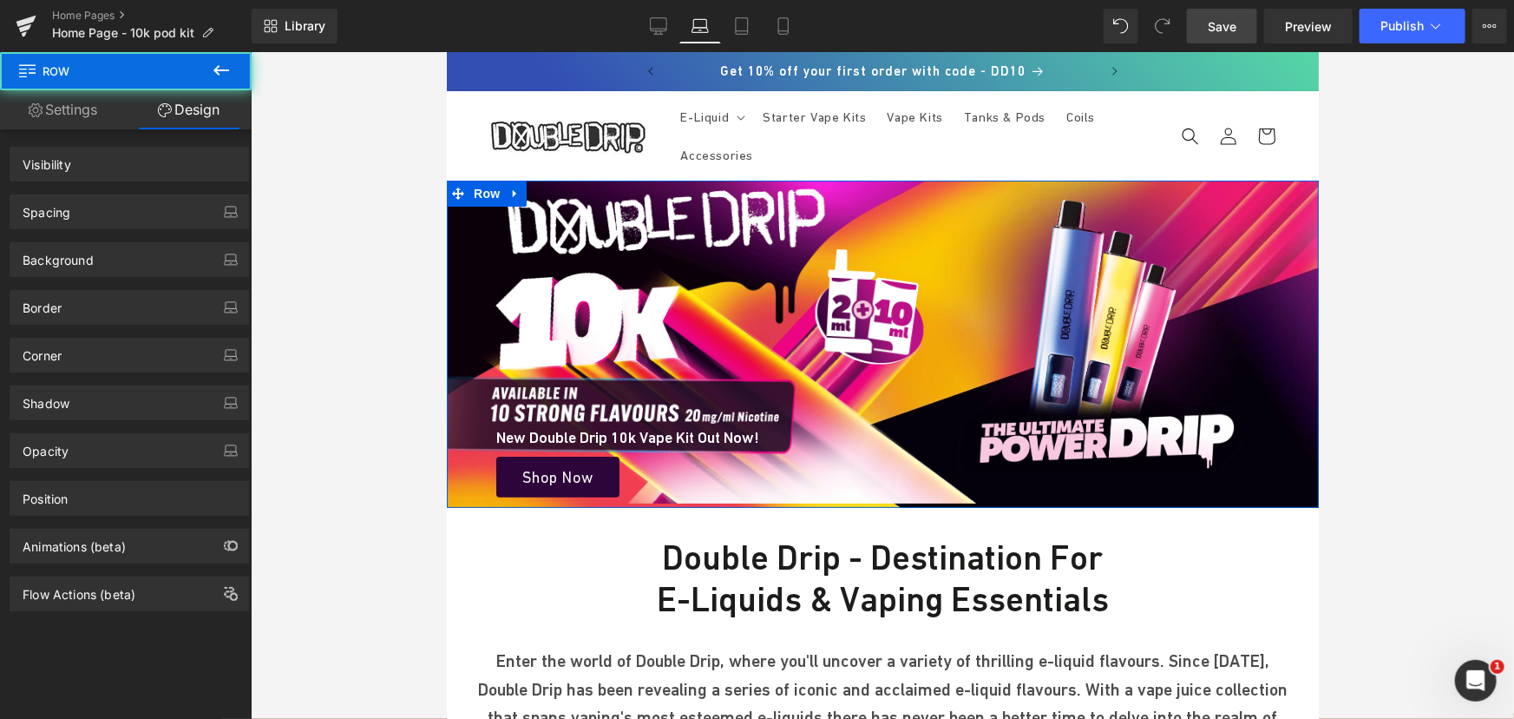
click at [82, 200] on div "Spacing" at bounding box center [129, 211] width 238 height 33
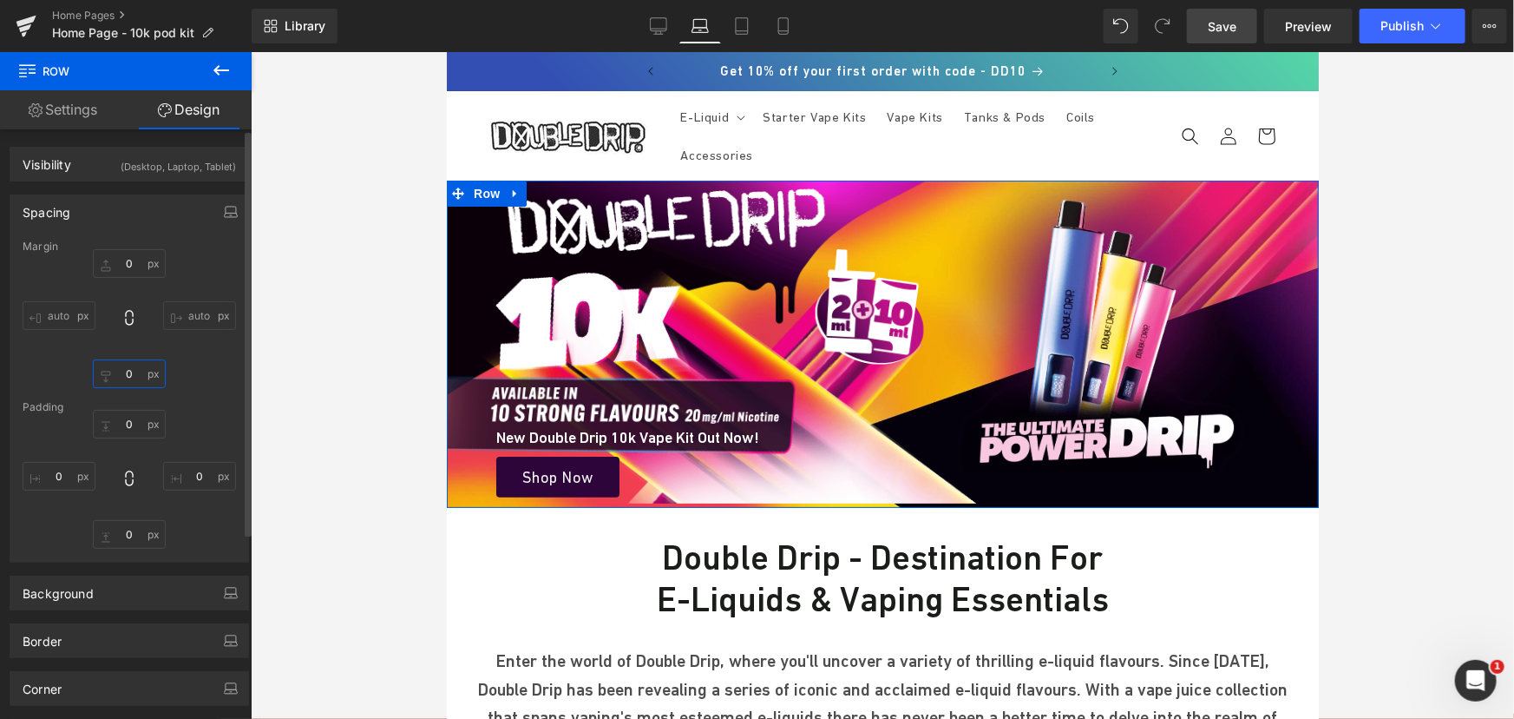
click at [132, 377] on input "text" at bounding box center [129, 373] width 73 height 29
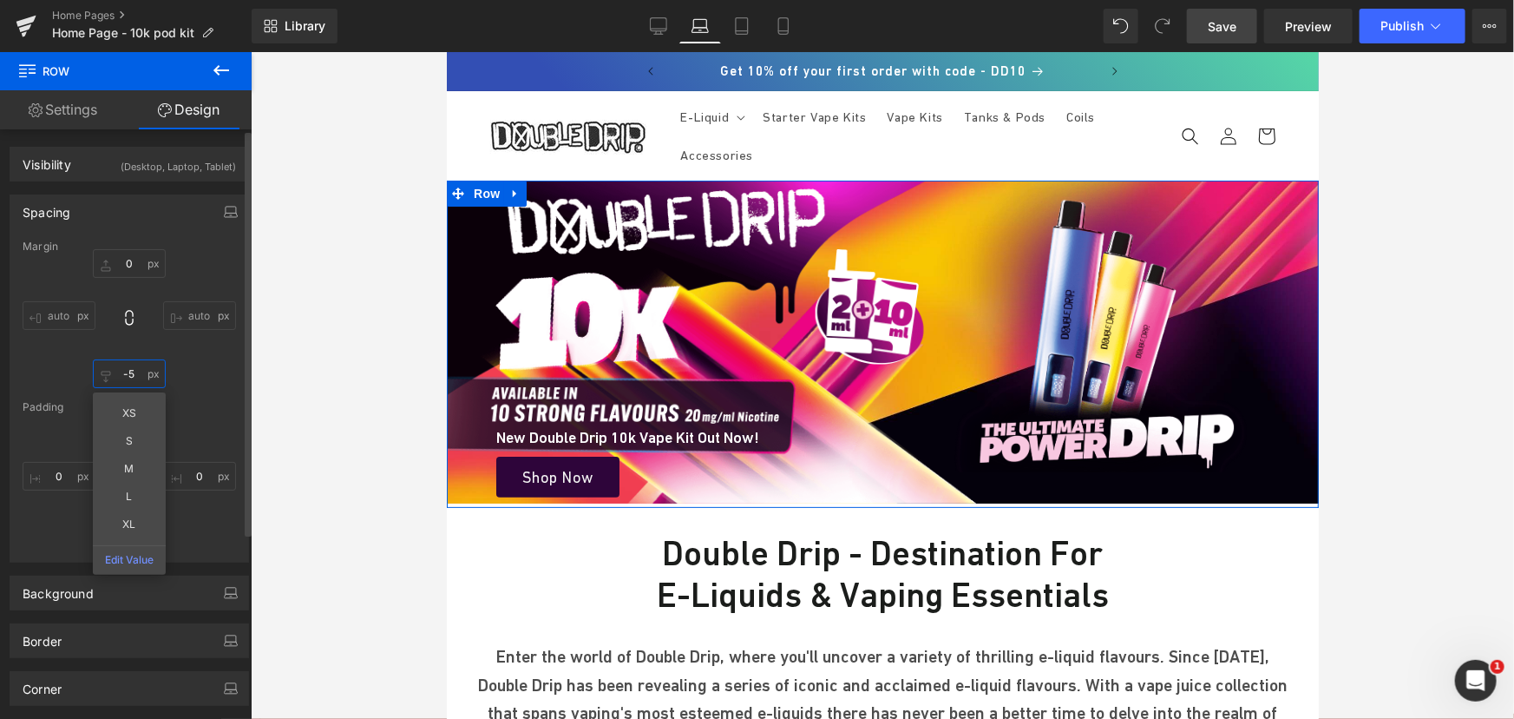
type input "-6"
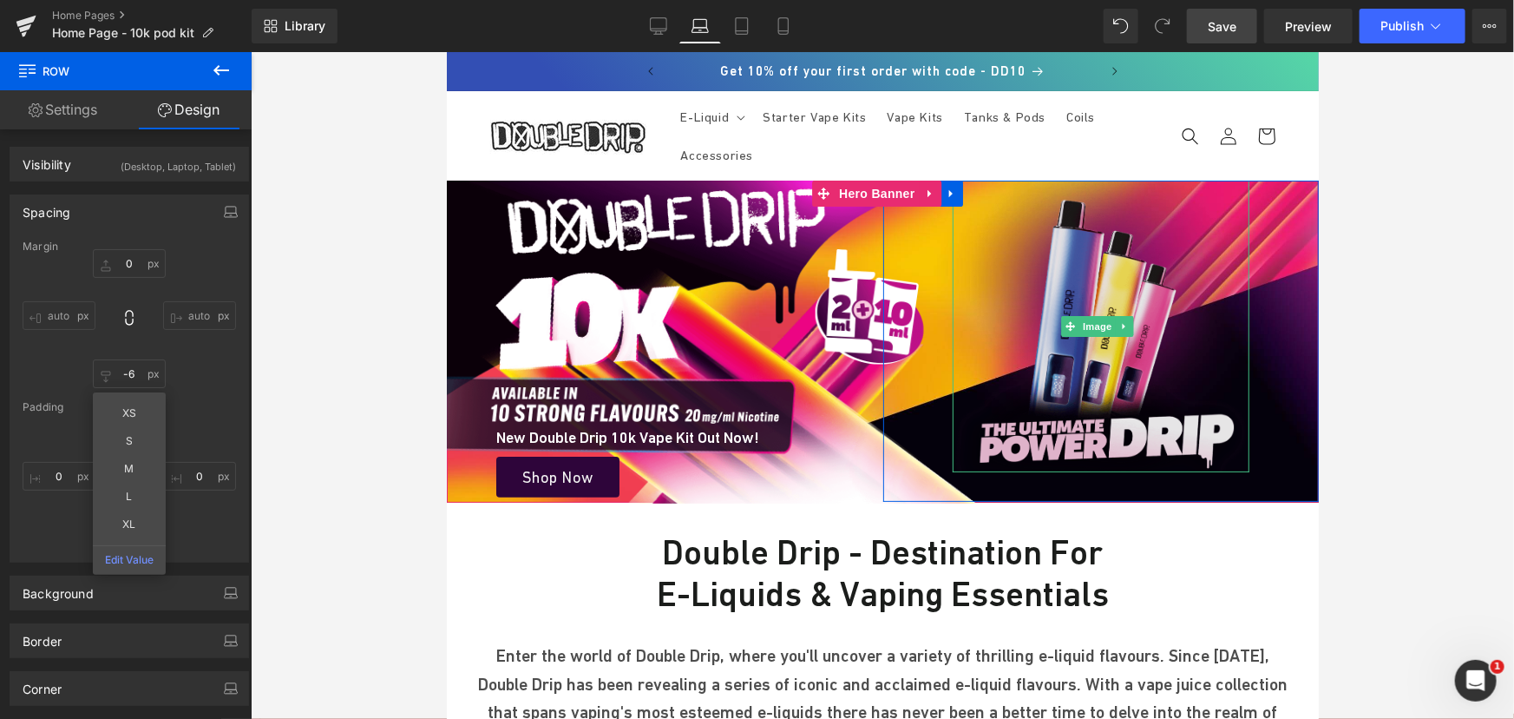
click at [1126, 294] on img at bounding box center [1101, 326] width 298 height 292
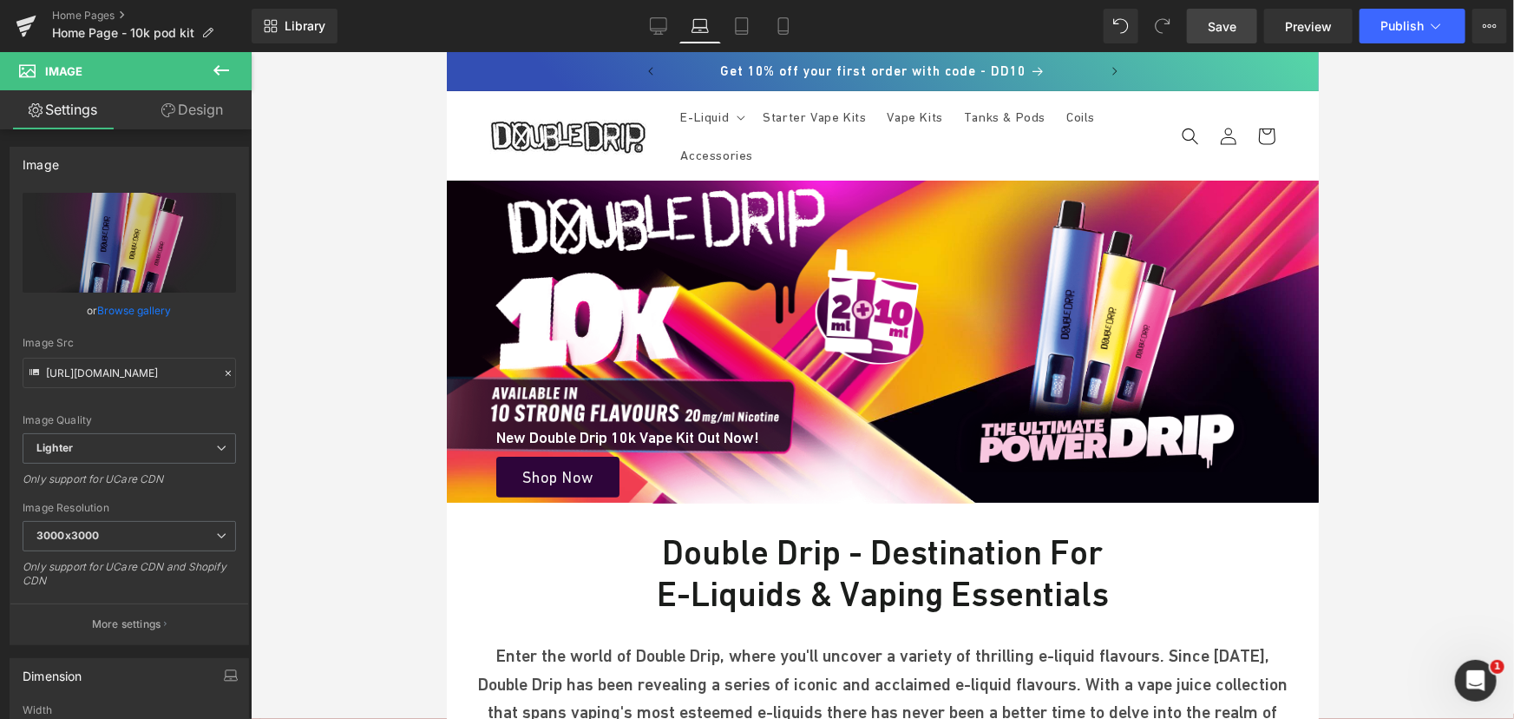
click at [1213, 32] on span "Save" at bounding box center [1222, 26] width 29 height 18
click at [194, 117] on link "Design" at bounding box center [192, 109] width 126 height 39
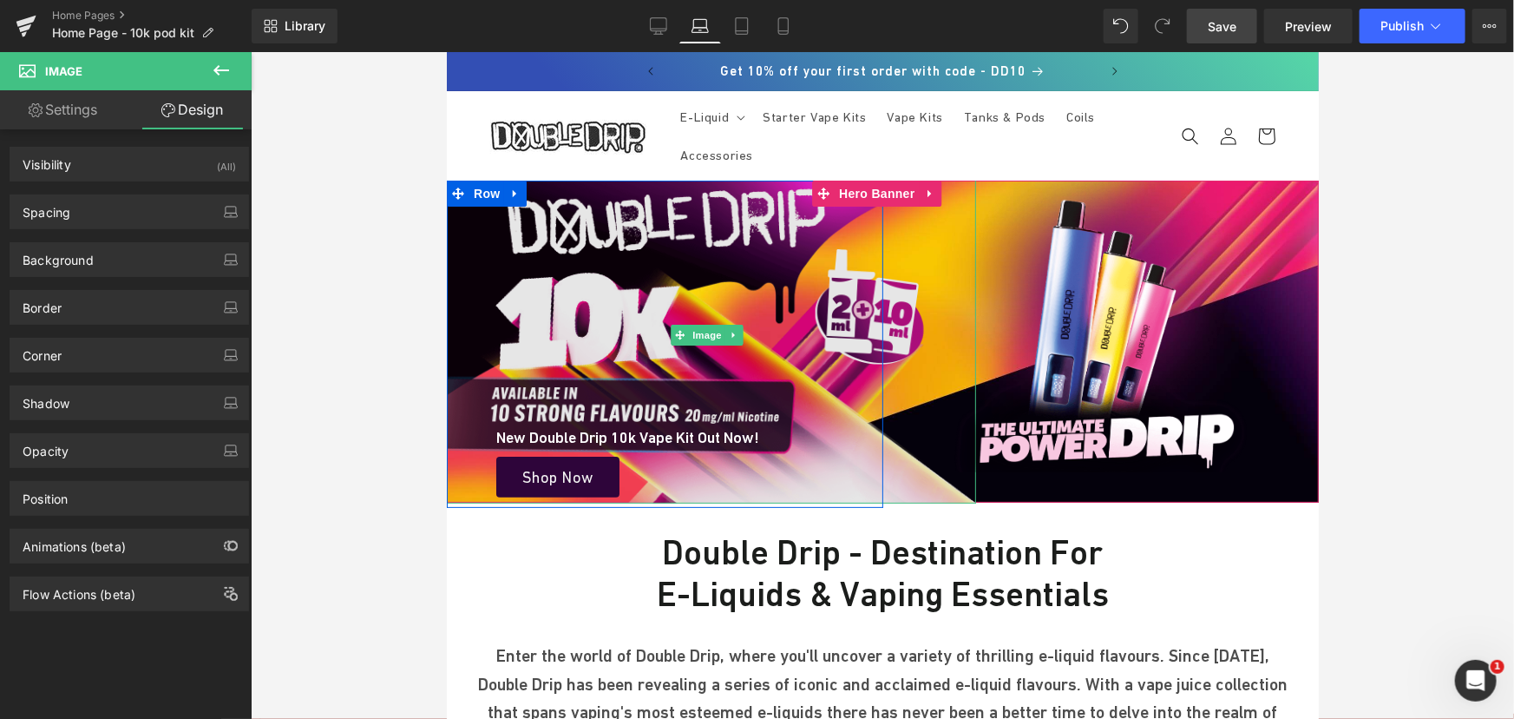
click at [662, 289] on img at bounding box center [709, 334] width 531 height 337
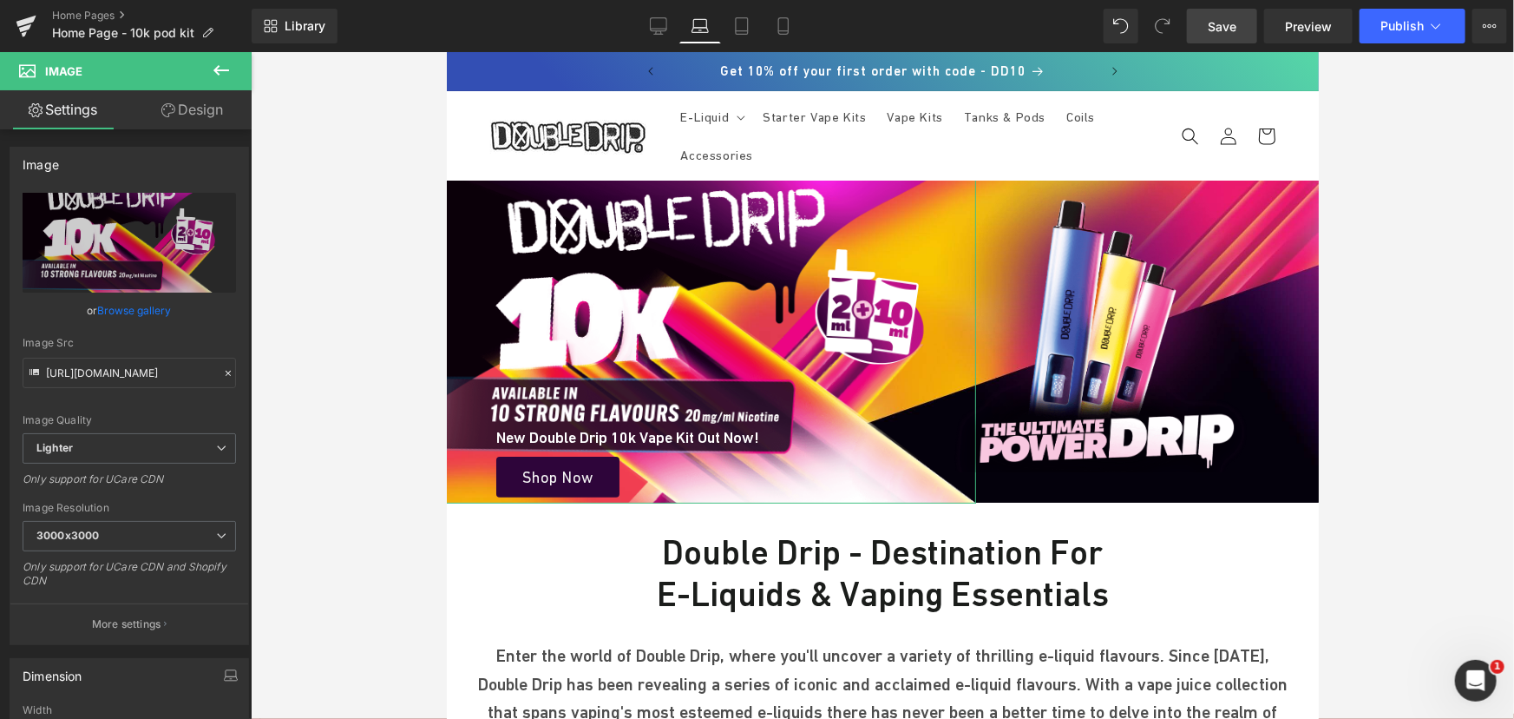
click at [198, 113] on link "Design" at bounding box center [192, 109] width 126 height 39
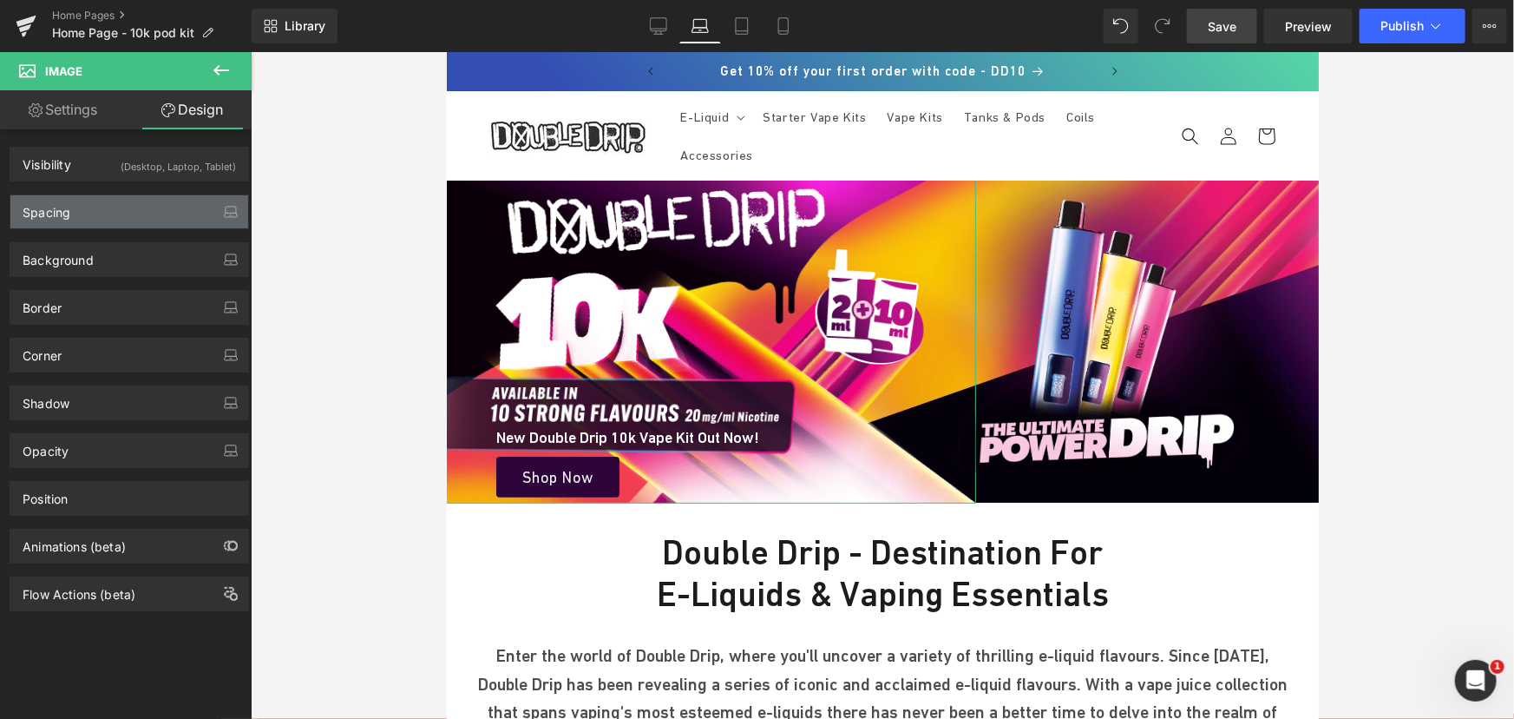
click at [113, 207] on div "Spacing" at bounding box center [129, 211] width 238 height 33
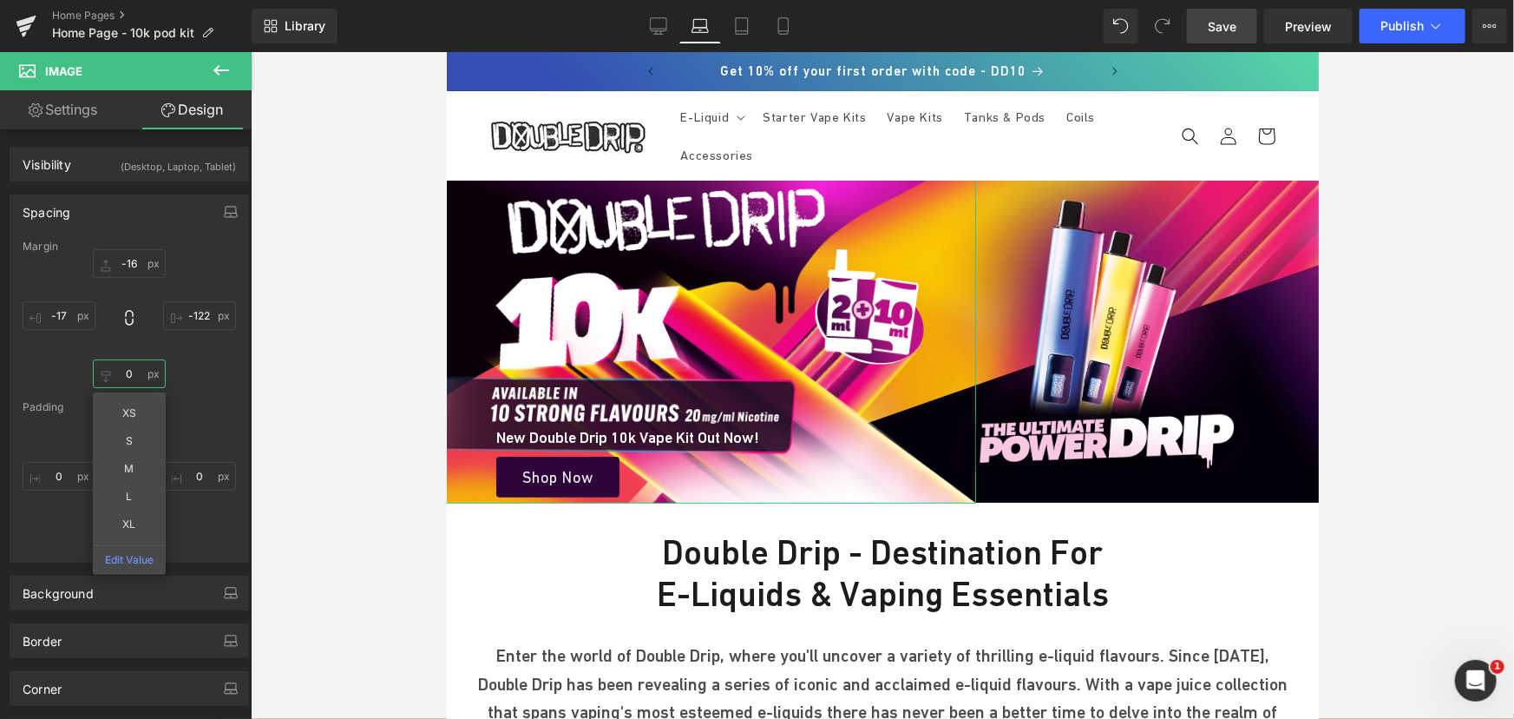
click at [135, 380] on input "text" at bounding box center [129, 373] width 73 height 29
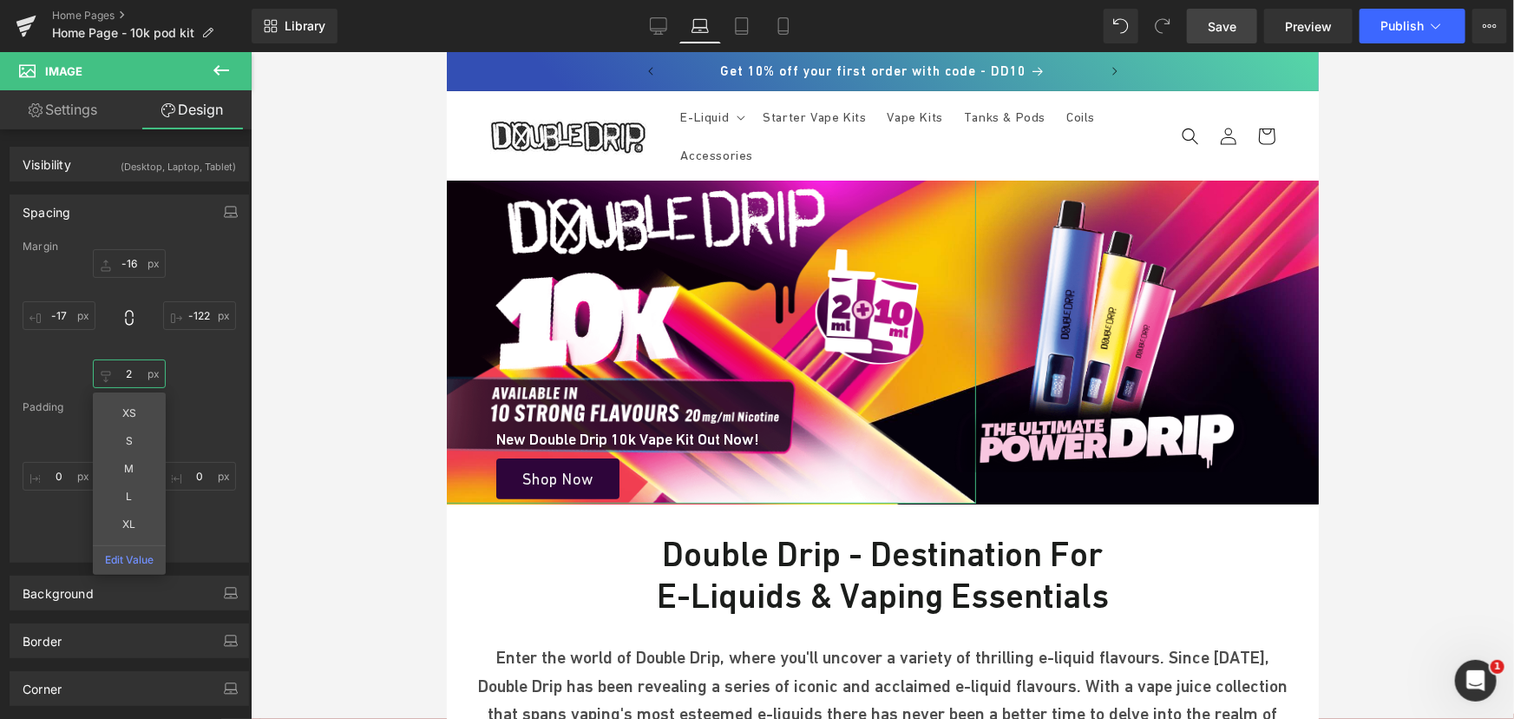
type input "3"
click at [1235, 25] on span "Save" at bounding box center [1222, 26] width 29 height 18
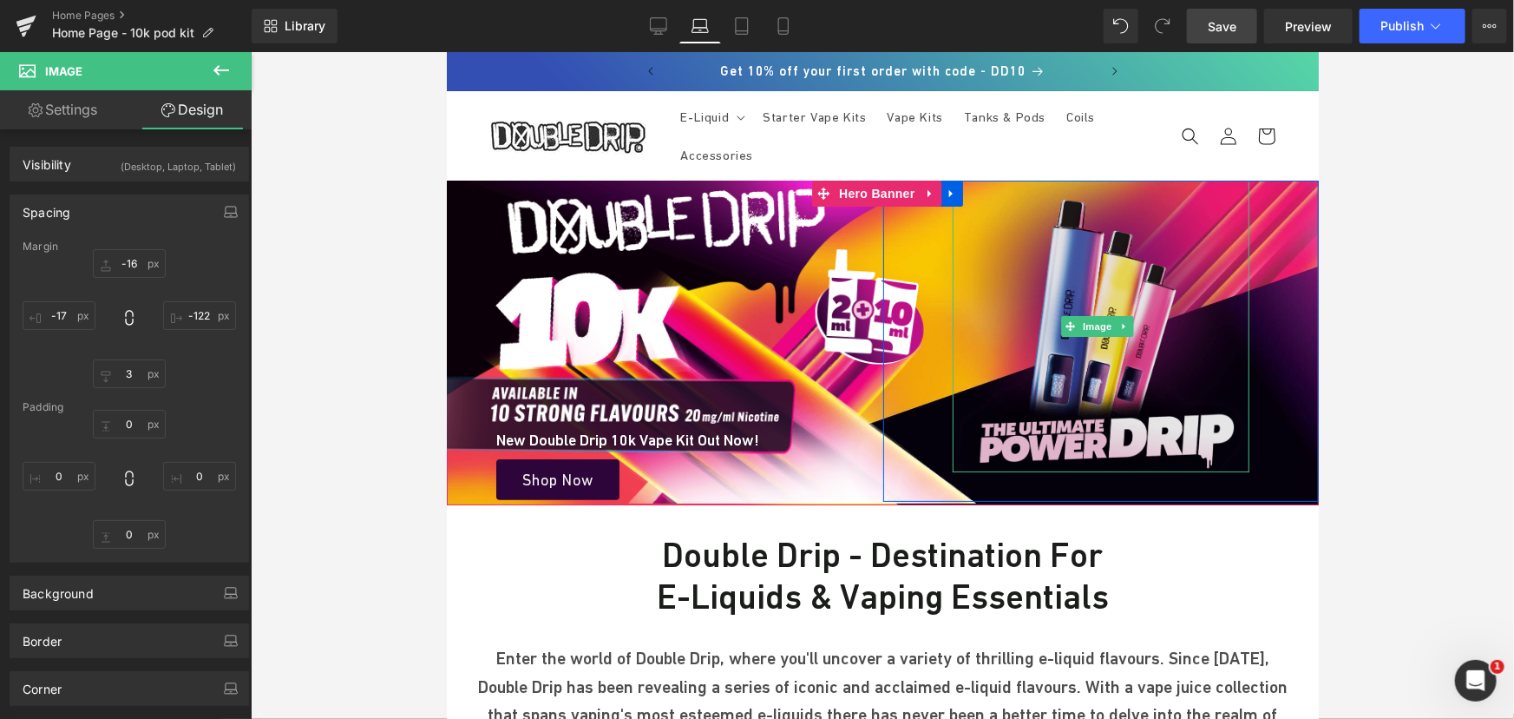
click at [1126, 239] on img at bounding box center [1101, 326] width 298 height 292
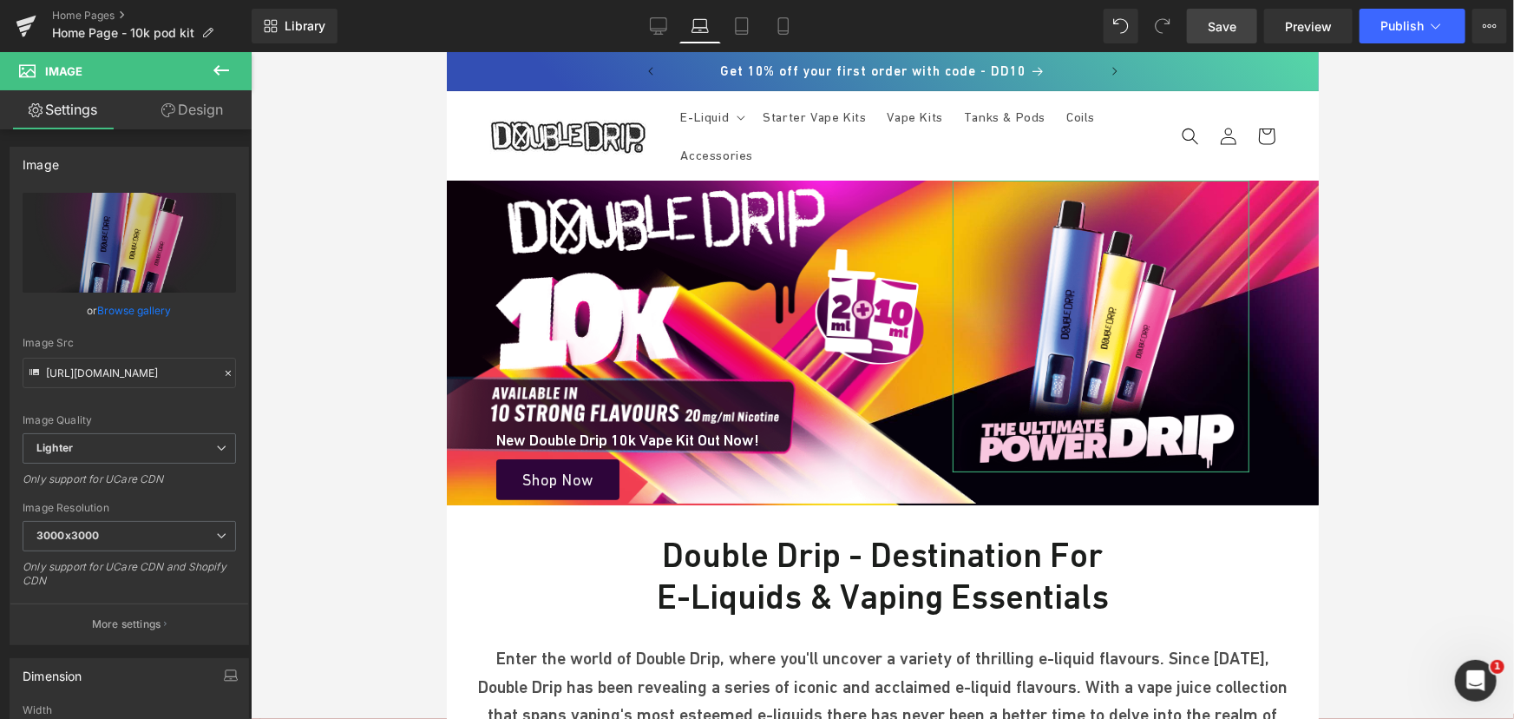
click at [189, 123] on link "Design" at bounding box center [192, 109] width 126 height 39
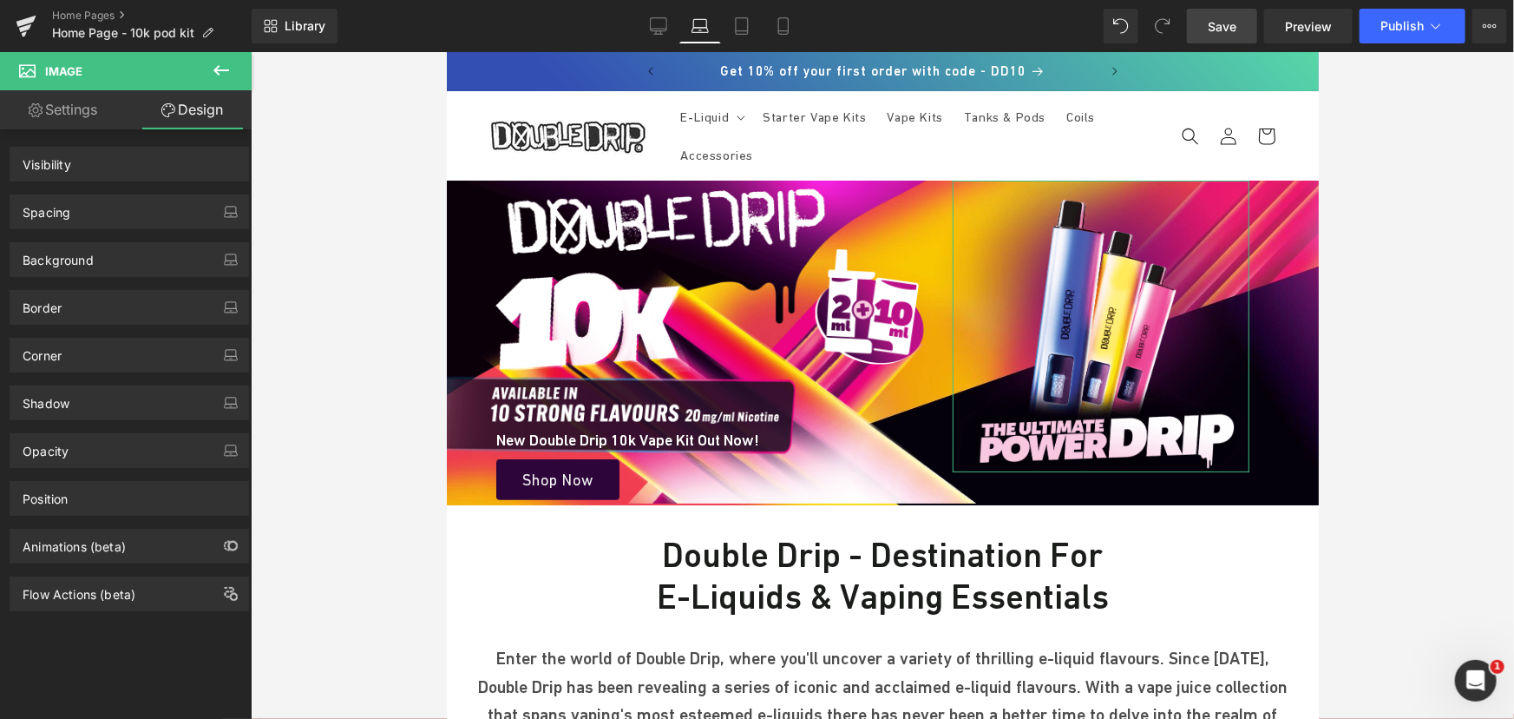
click at [98, 208] on div "Spacing" at bounding box center [129, 211] width 238 height 33
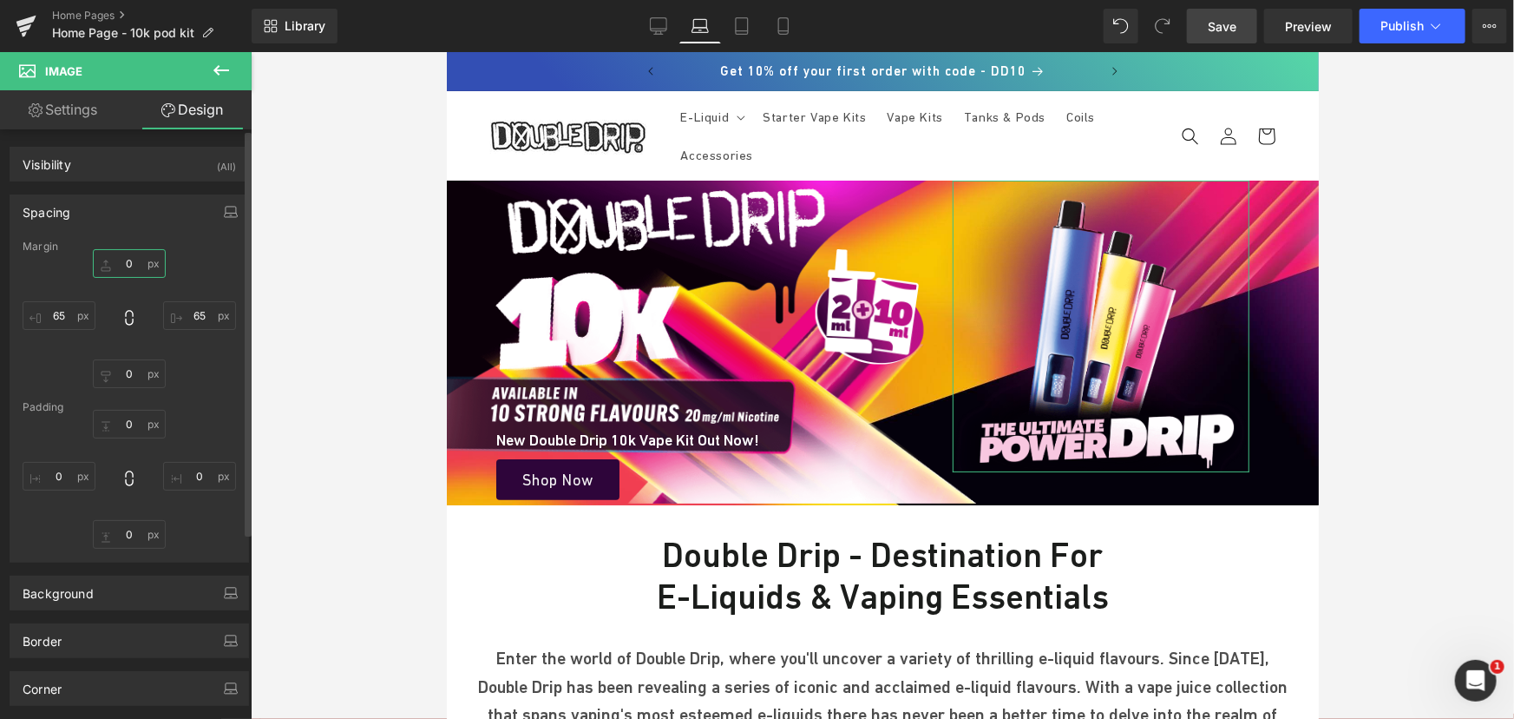
click at [131, 260] on input "text" at bounding box center [129, 263] width 73 height 29
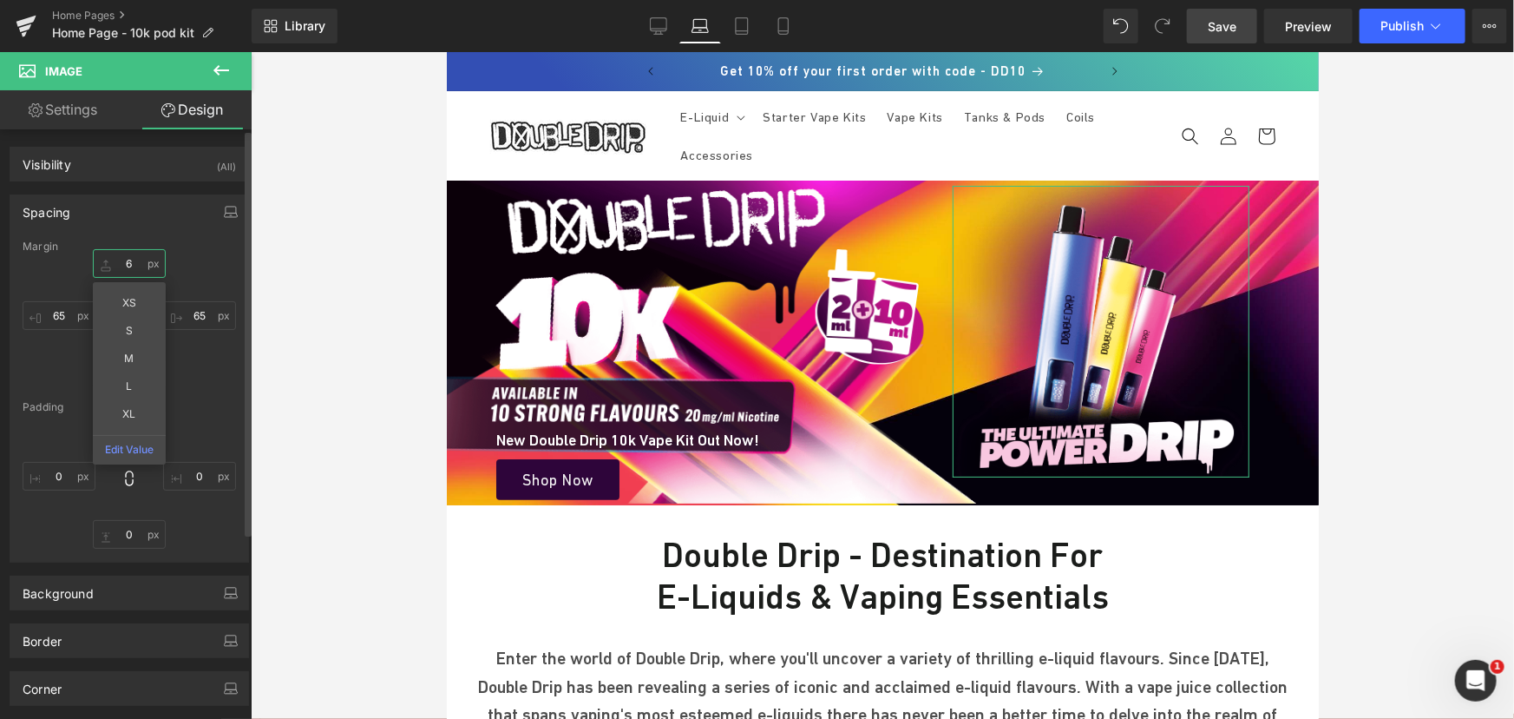
type input "7"
click at [1229, 25] on span "Save" at bounding box center [1222, 26] width 29 height 18
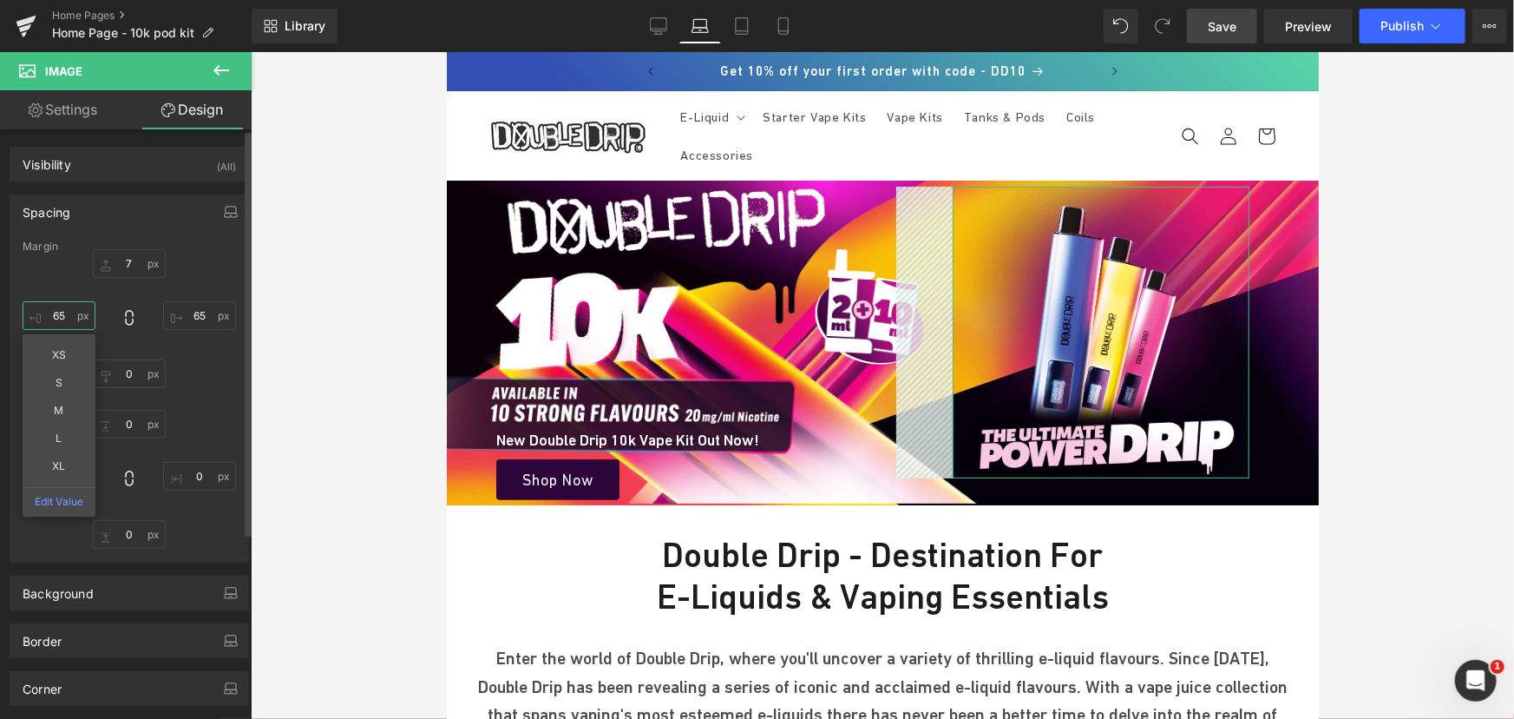
click at [67, 317] on input "text" at bounding box center [59, 315] width 73 height 29
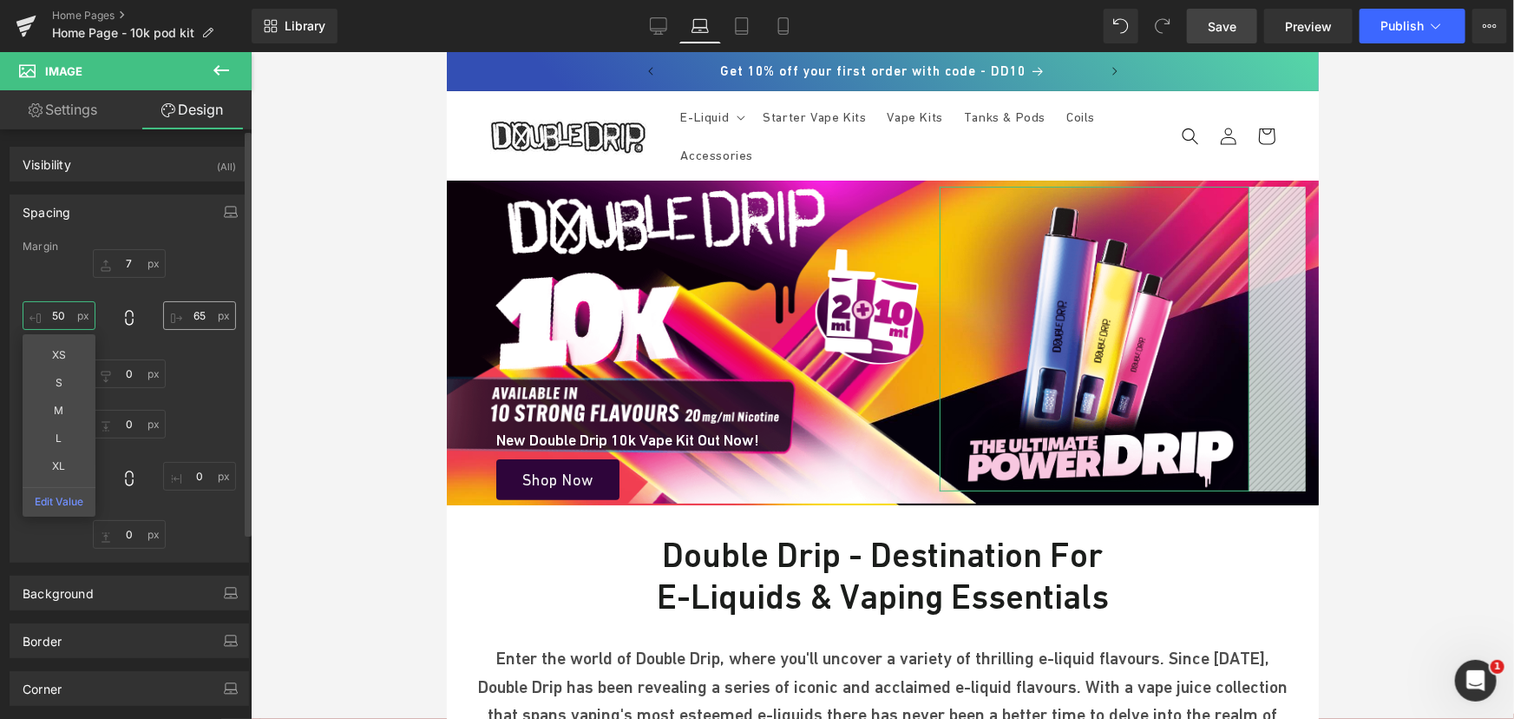
type input "50"
click at [195, 303] on input "text" at bounding box center [199, 315] width 73 height 29
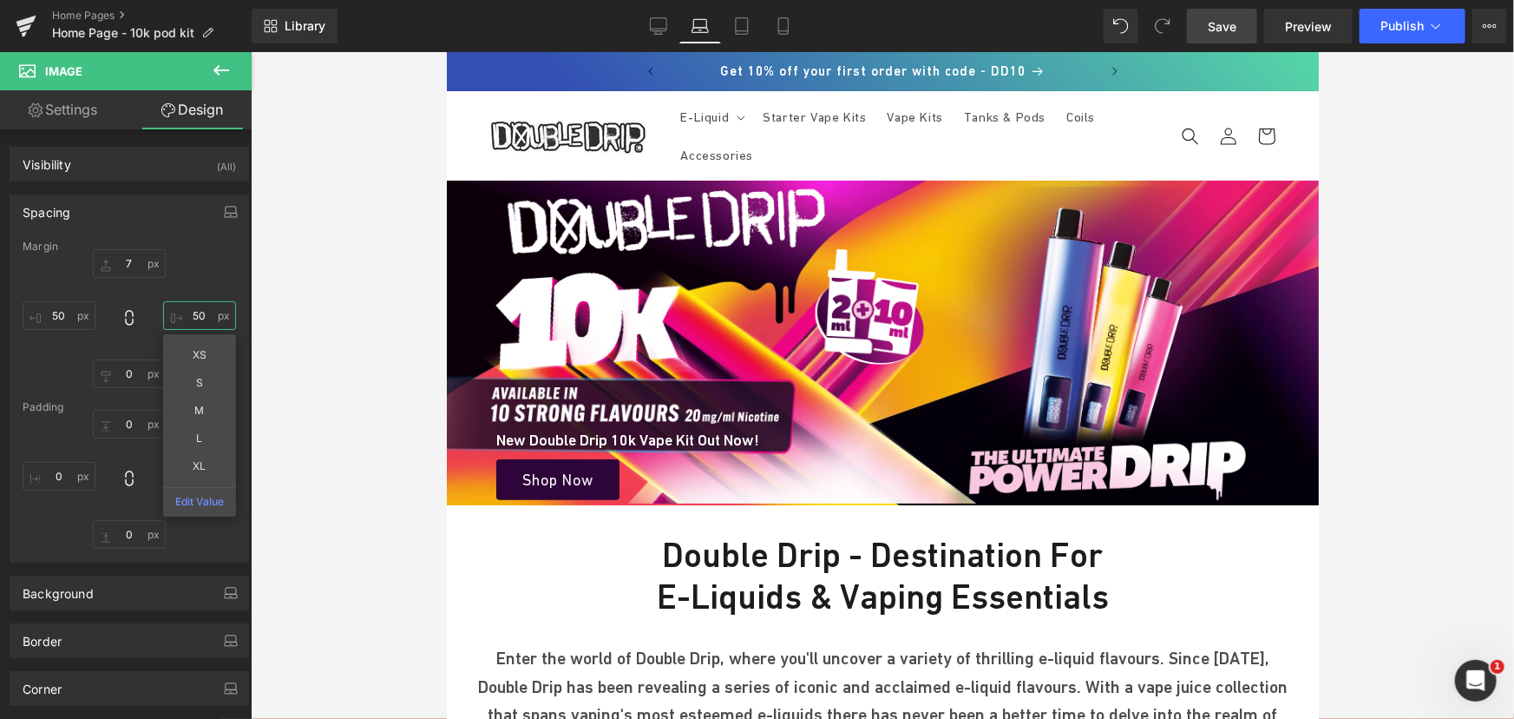
type input "50"
click at [1221, 25] on span "Save" at bounding box center [1222, 26] width 29 height 18
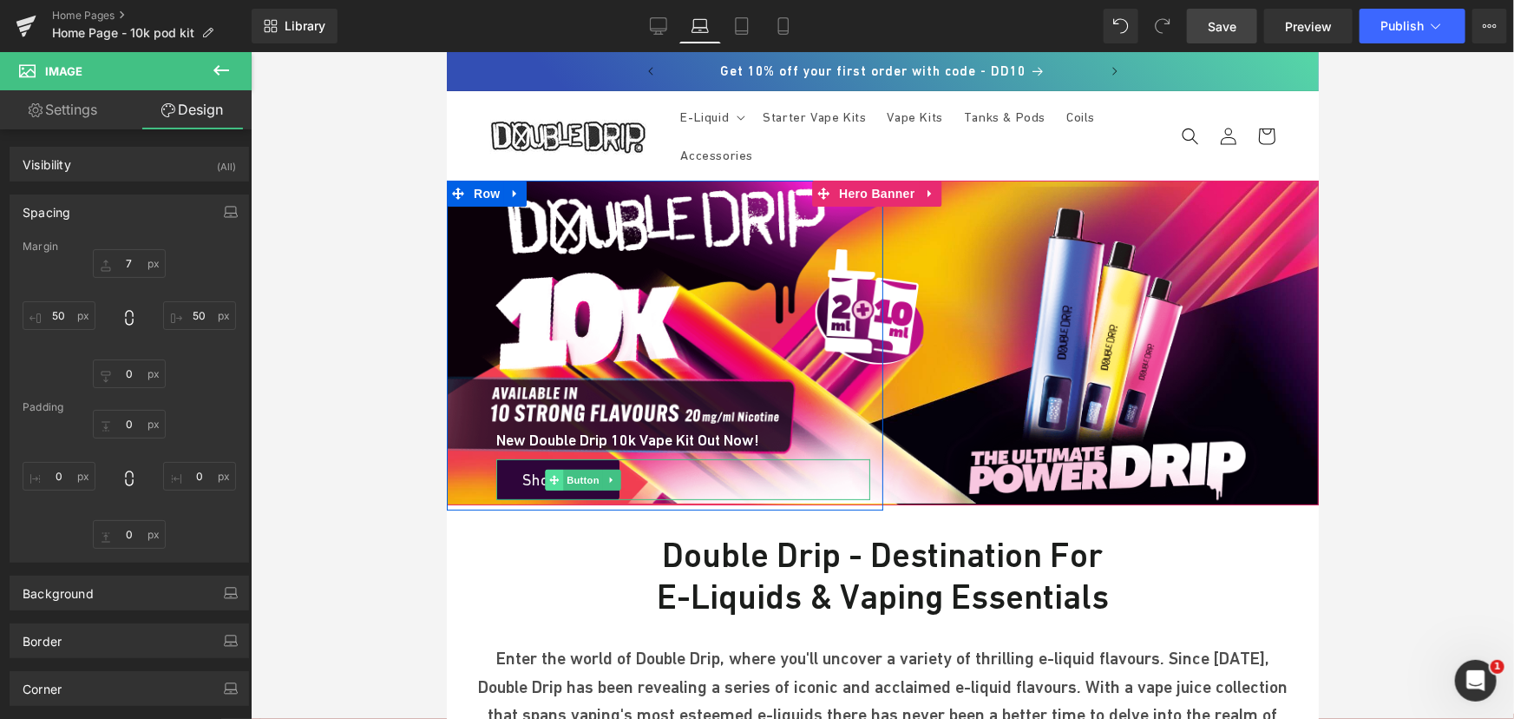
click at [554, 474] on icon at bounding box center [553, 479] width 10 height 10
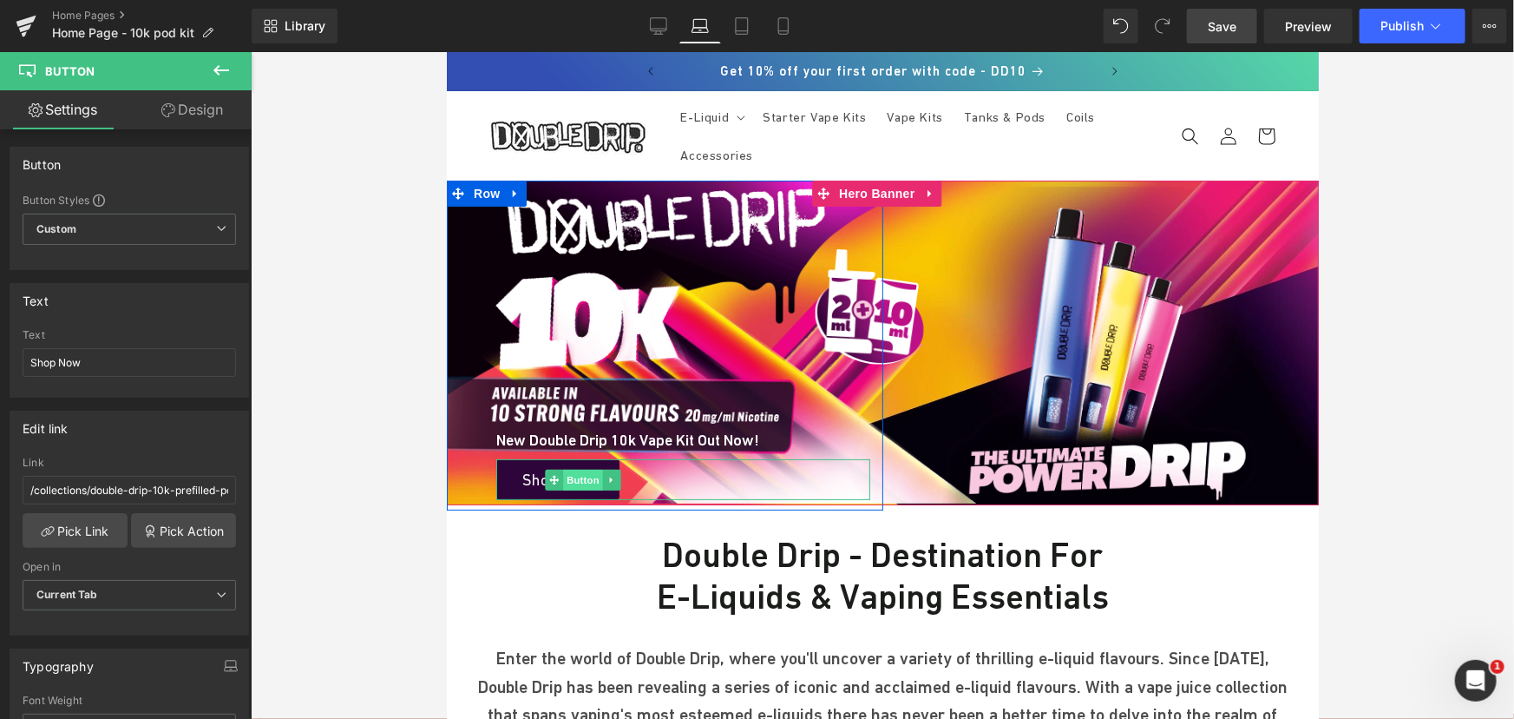
click at [571, 475] on span "Button" at bounding box center [582, 479] width 40 height 21
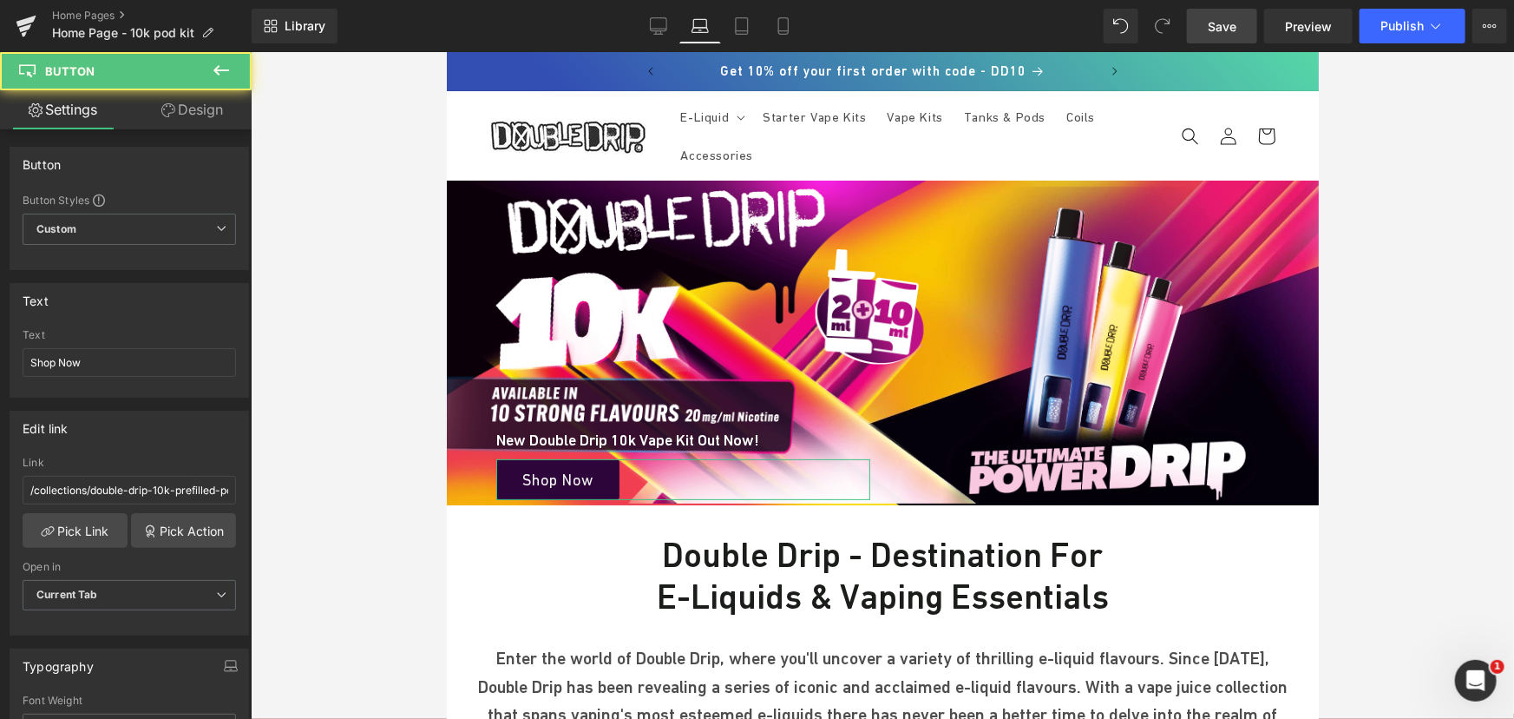
click at [221, 108] on link "Design" at bounding box center [192, 109] width 126 height 39
click at [0, 0] on div "Spacing" at bounding box center [0, 0] width 0 height 0
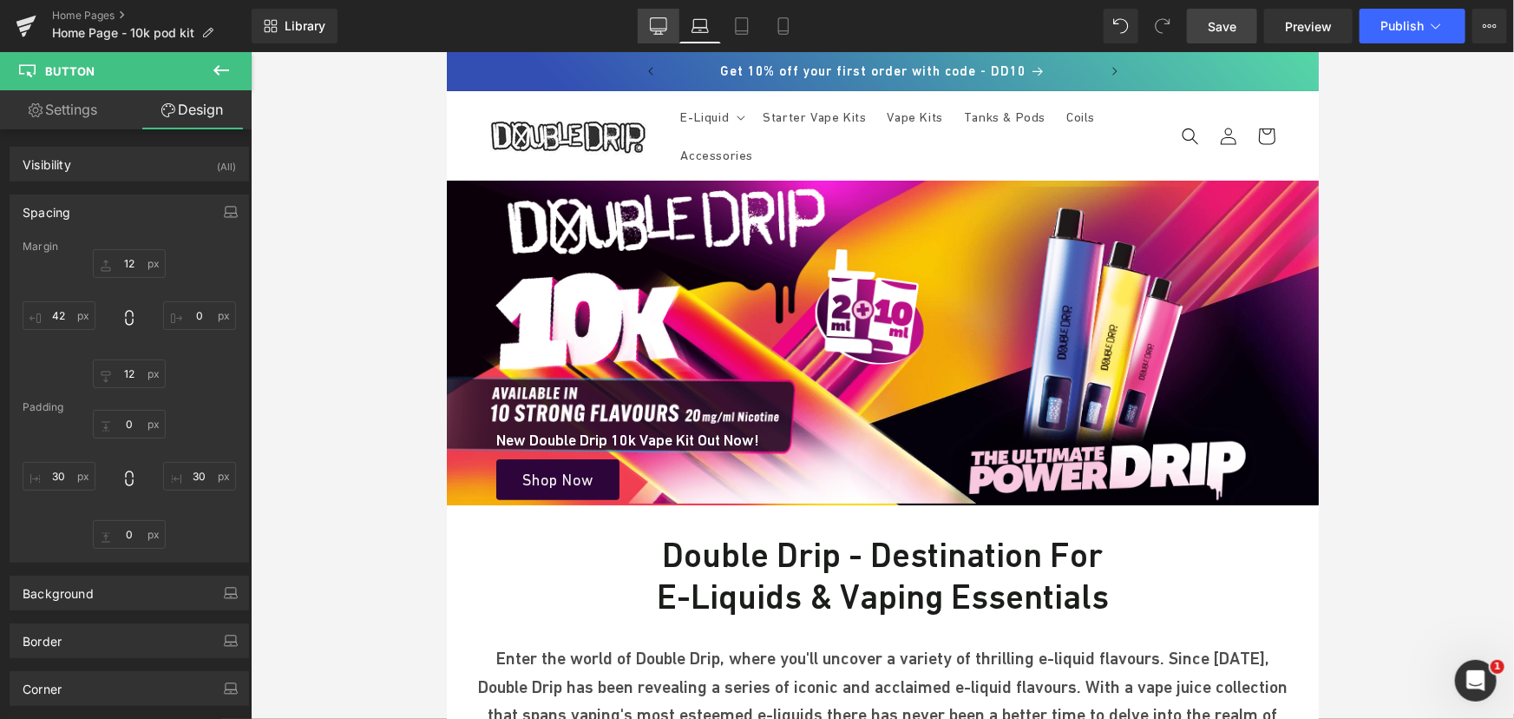
click at [657, 21] on icon at bounding box center [658, 25] width 17 height 17
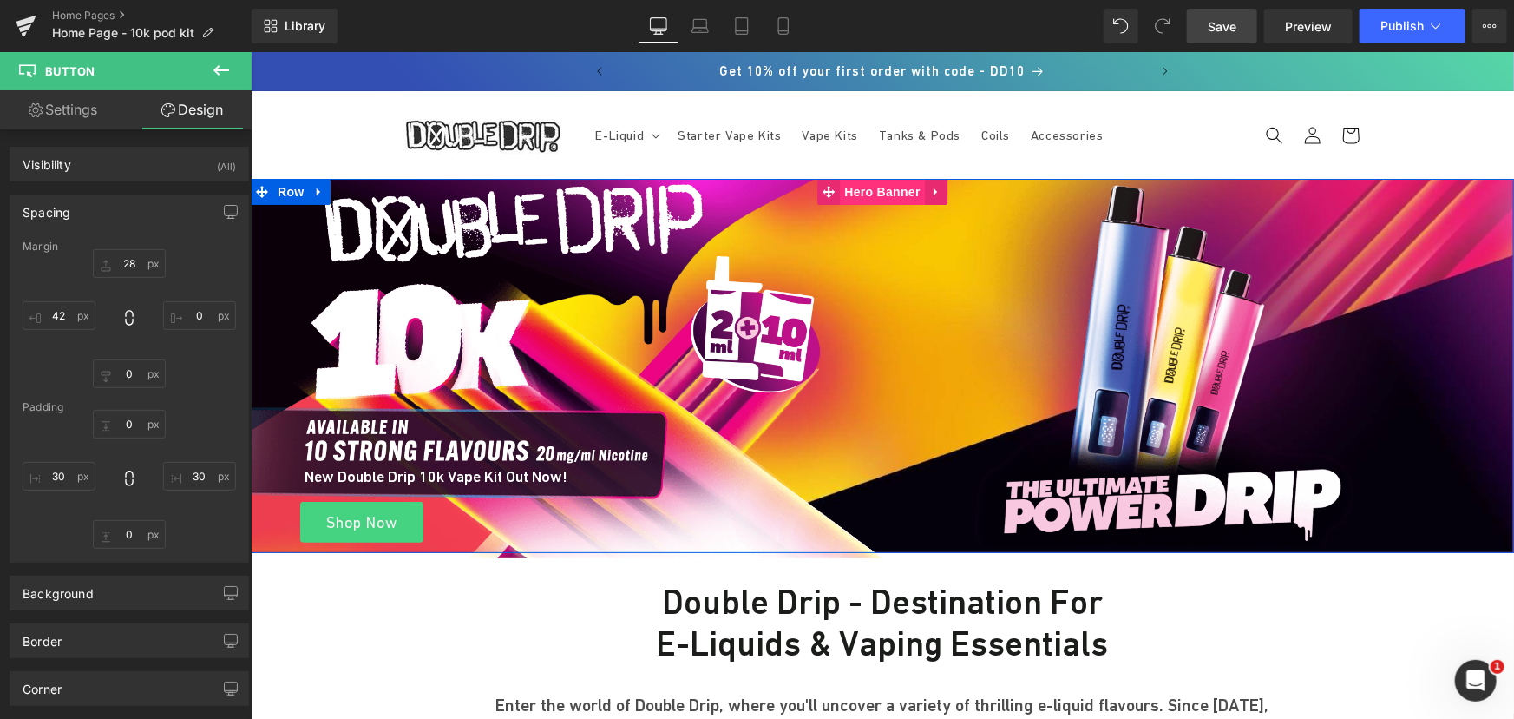
click at [883, 191] on span "Hero Banner" at bounding box center [882, 191] width 84 height 26
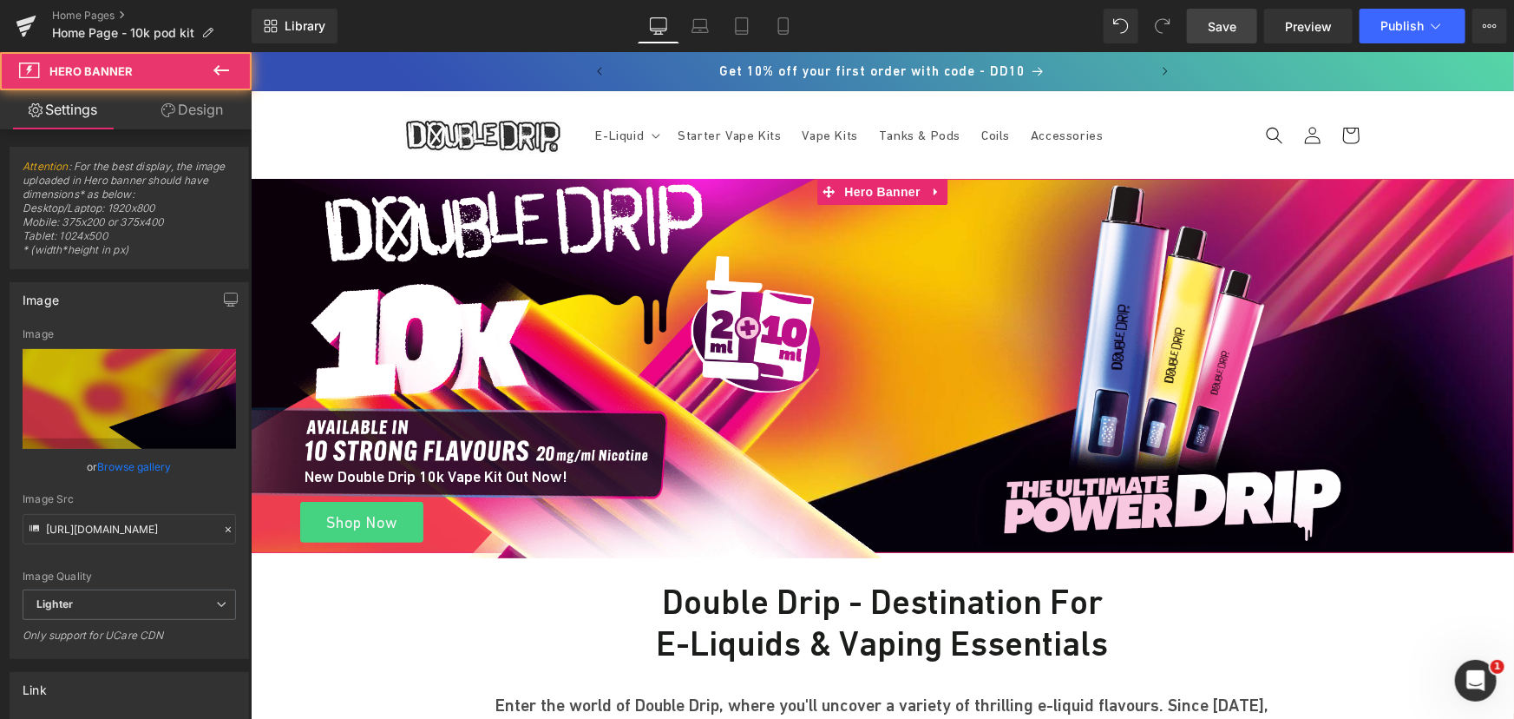
click at [186, 105] on link "Design" at bounding box center [192, 109] width 126 height 39
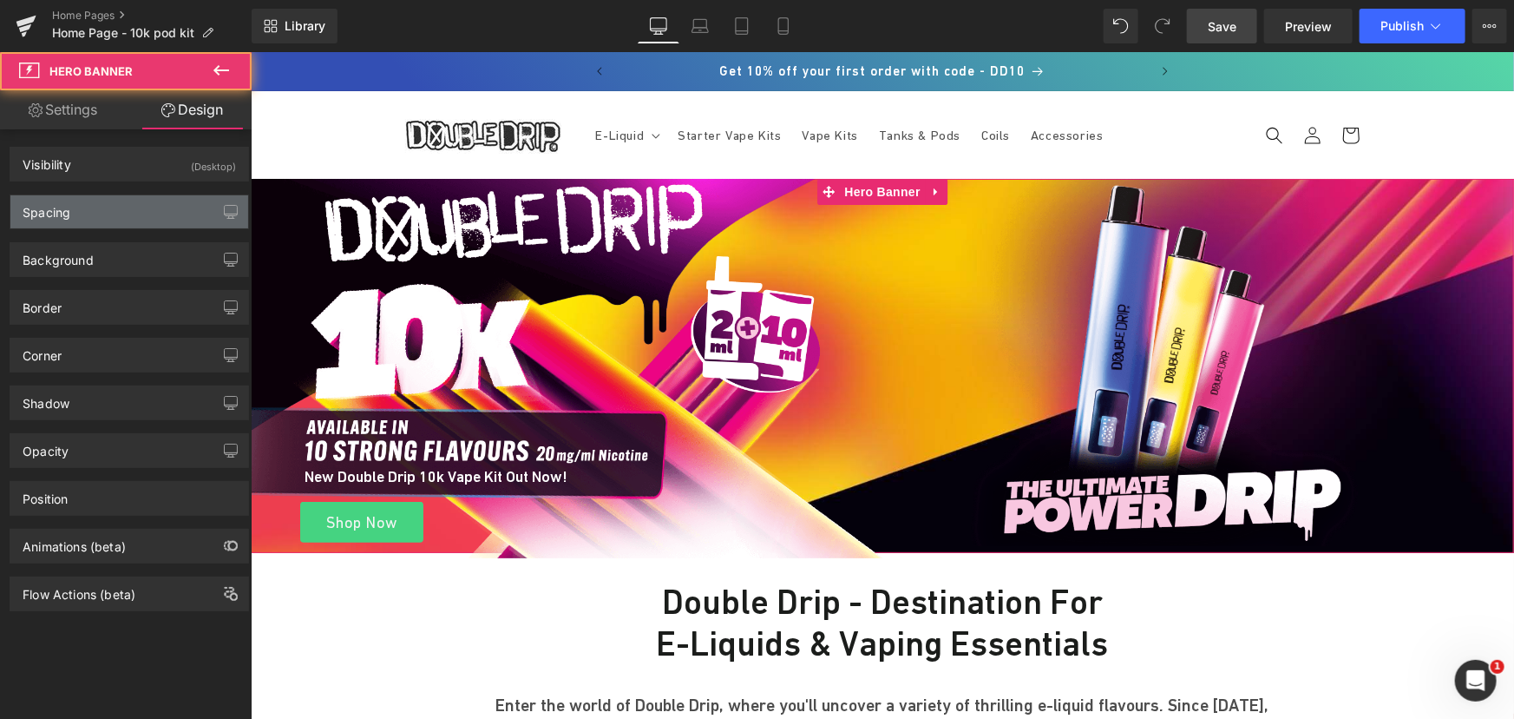
click at [95, 207] on div "Spacing" at bounding box center [129, 211] width 238 height 33
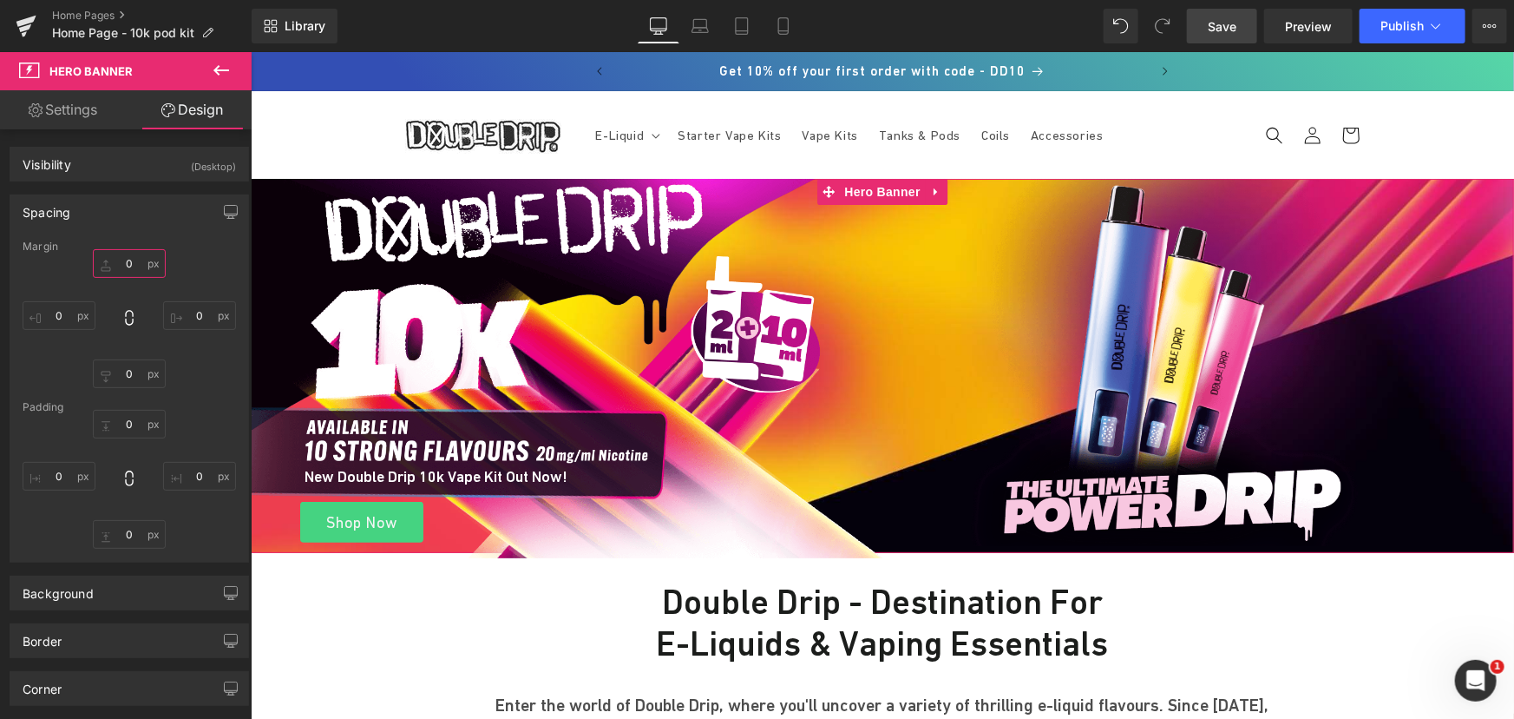
click at [131, 266] on input "text" at bounding box center [129, 263] width 73 height 29
click at [177, 334] on div "XS S M L XL Edit Value" at bounding box center [129, 318] width 213 height 139
click at [128, 375] on input "text" at bounding box center [129, 373] width 73 height 29
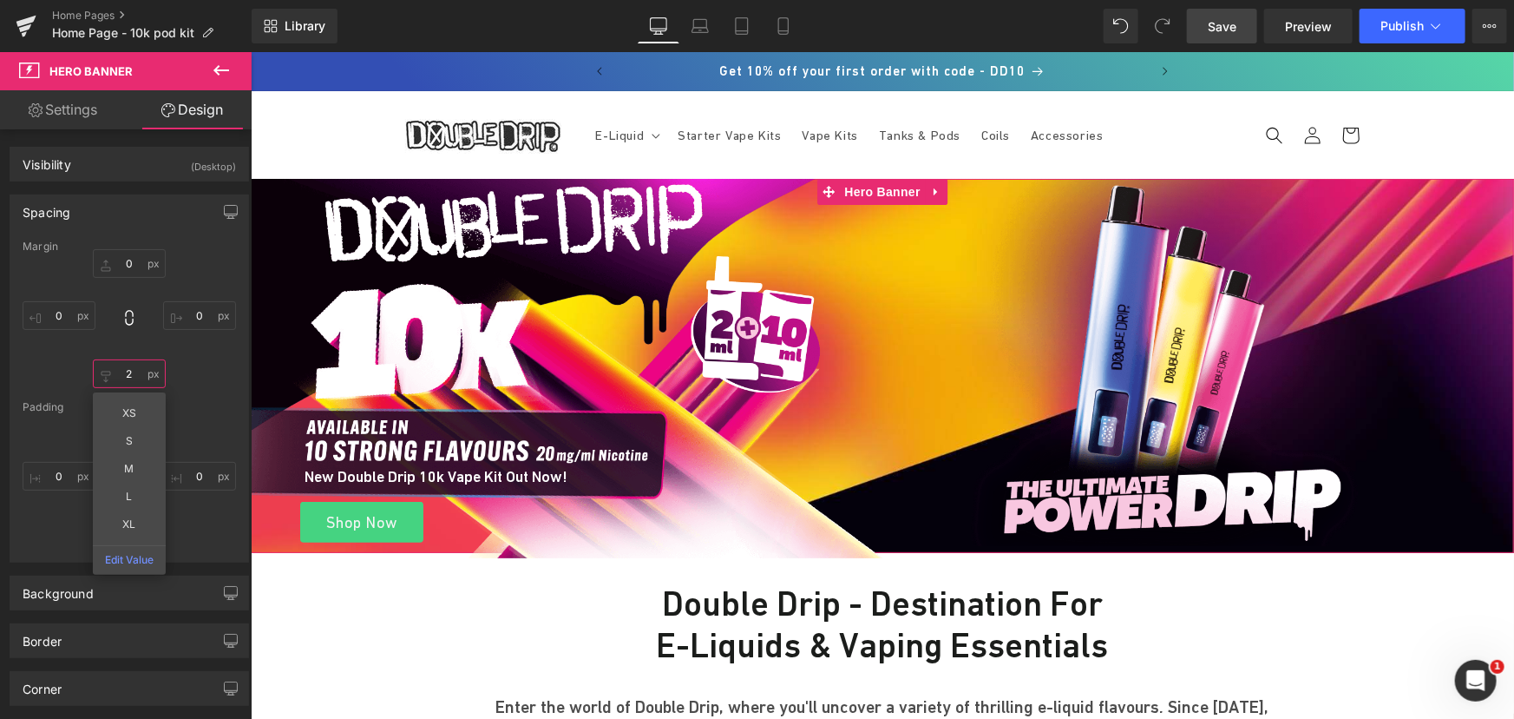
type input "1"
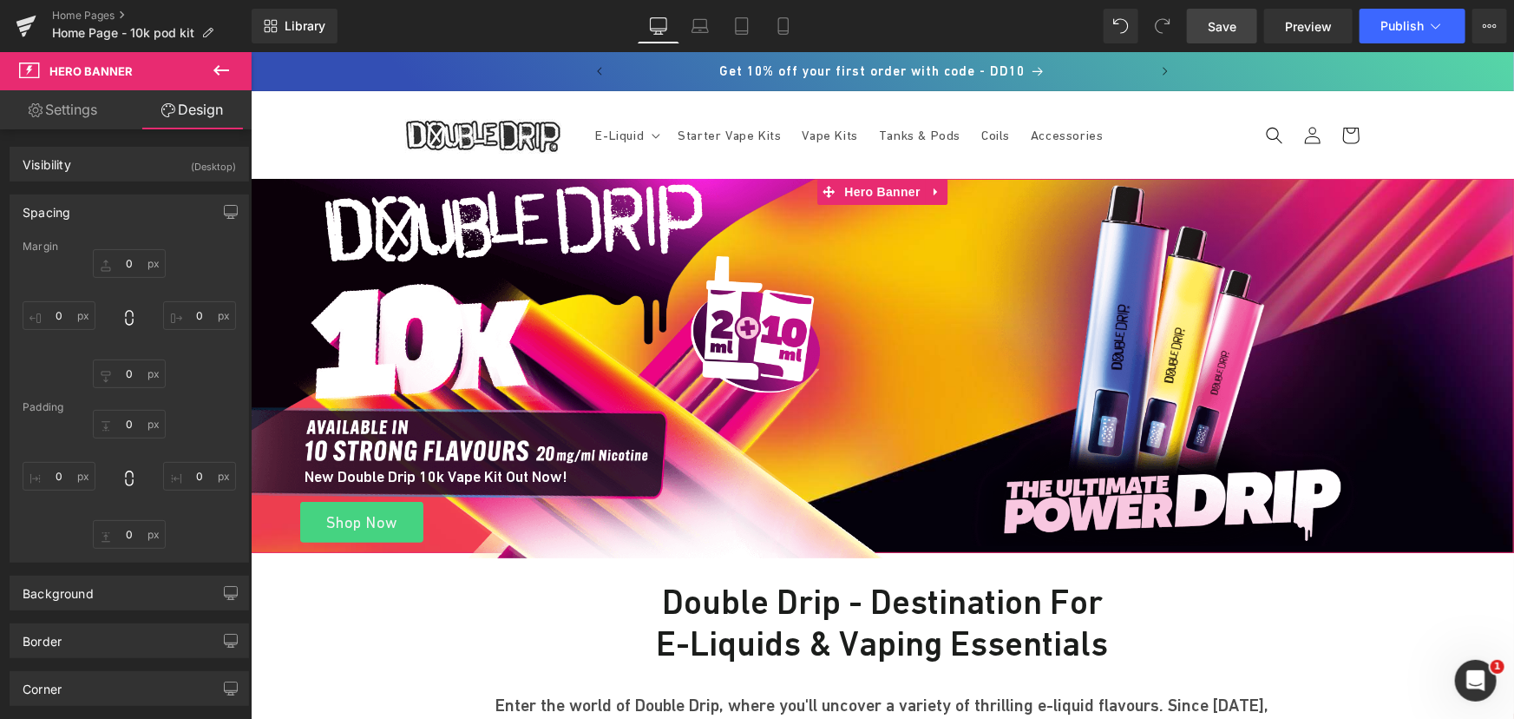
click at [226, 410] on div "Padding" at bounding box center [129, 407] width 213 height 12
click at [135, 427] on input "text" at bounding box center [129, 424] width 73 height 29
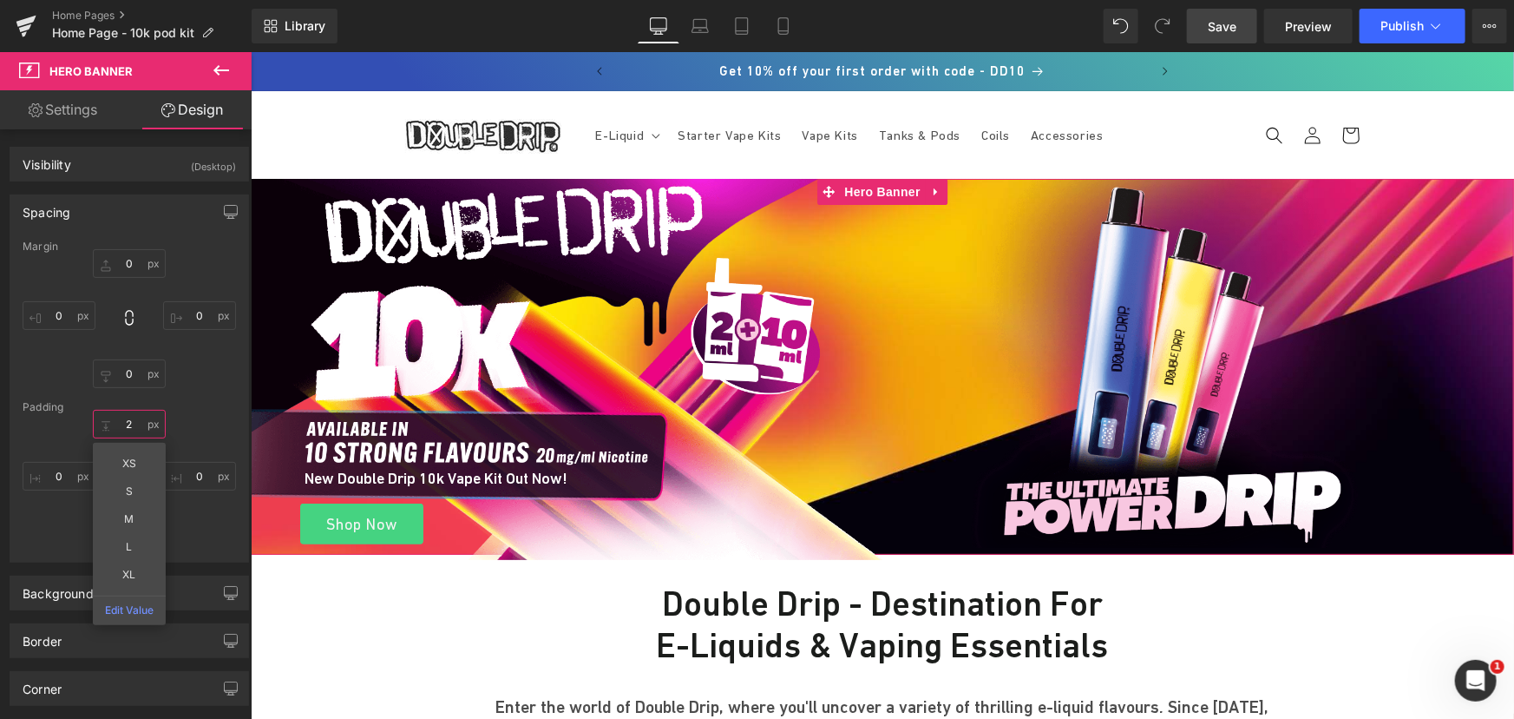
type input "3"
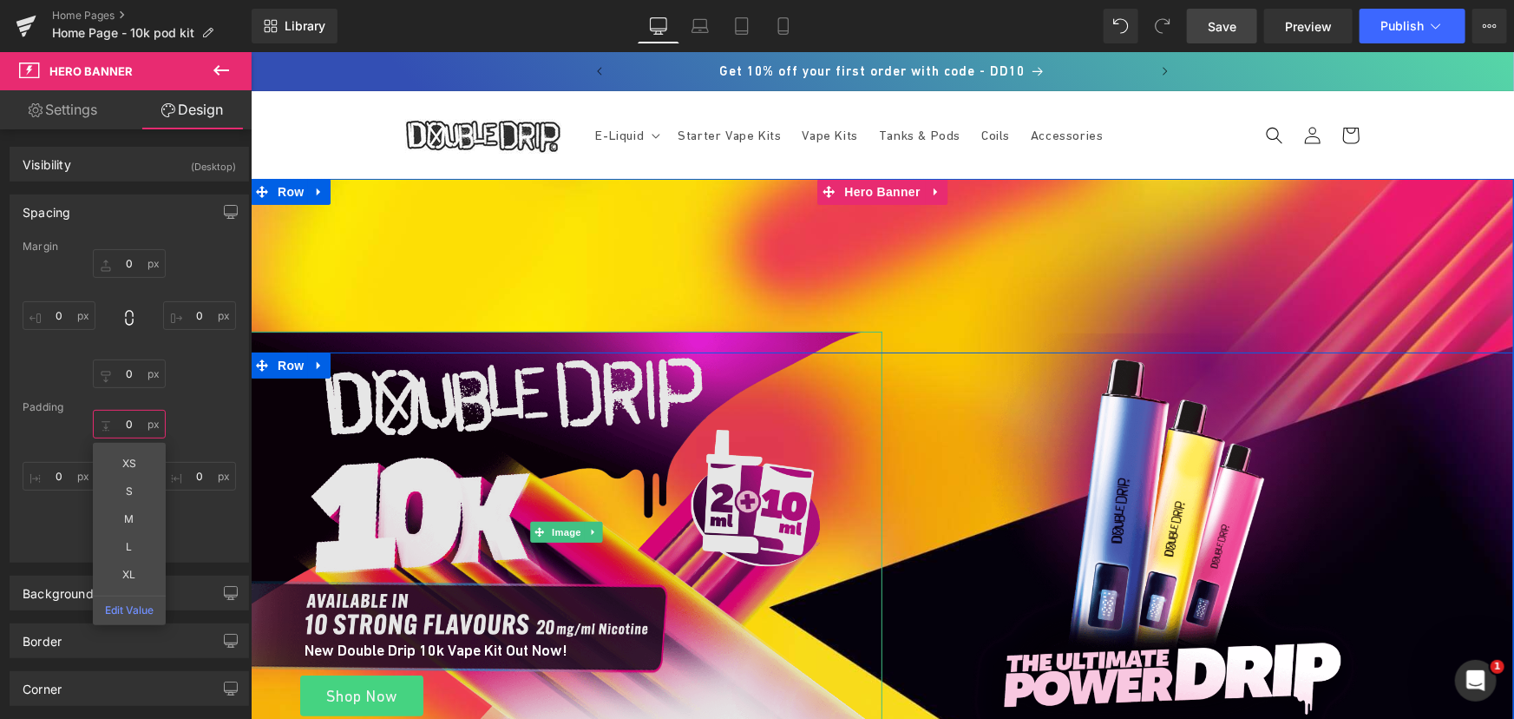
type input "3"
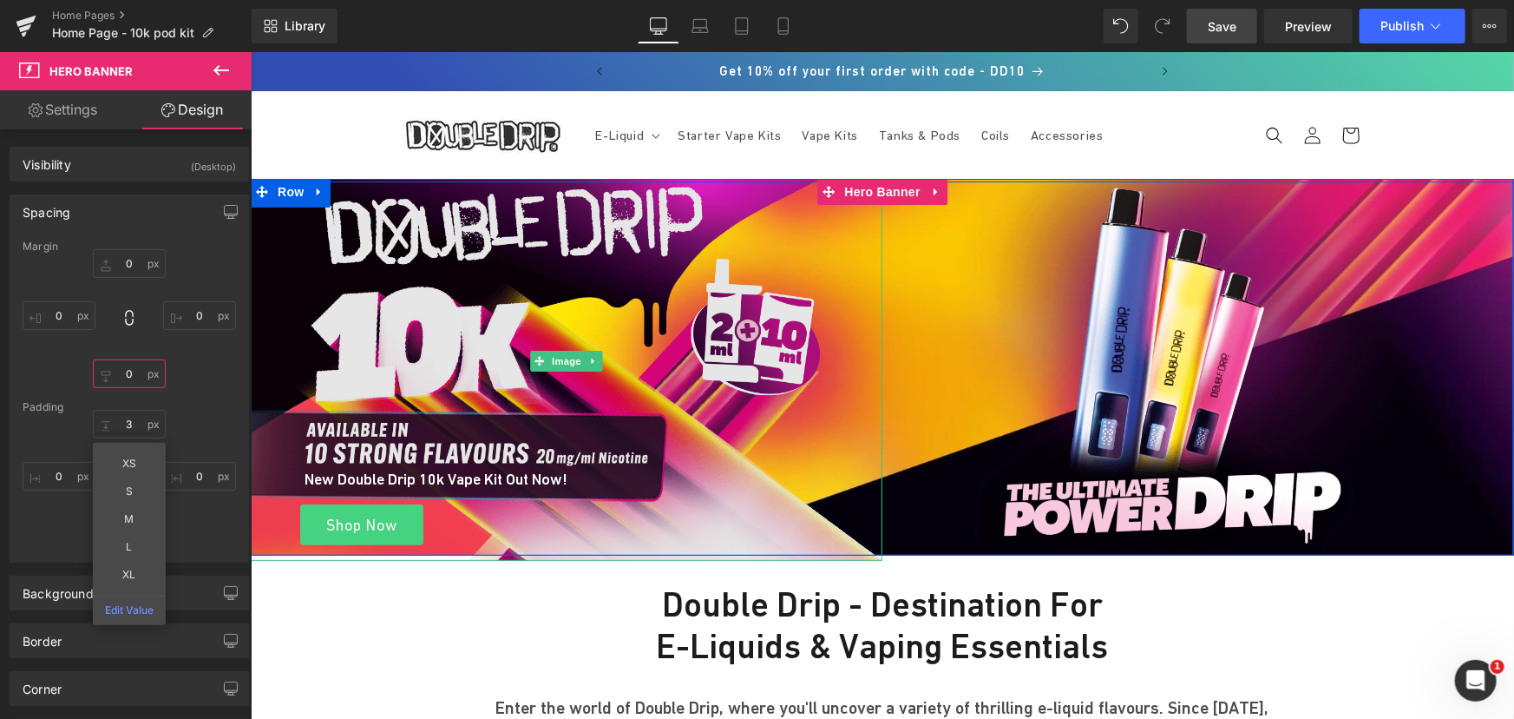
type input "1"
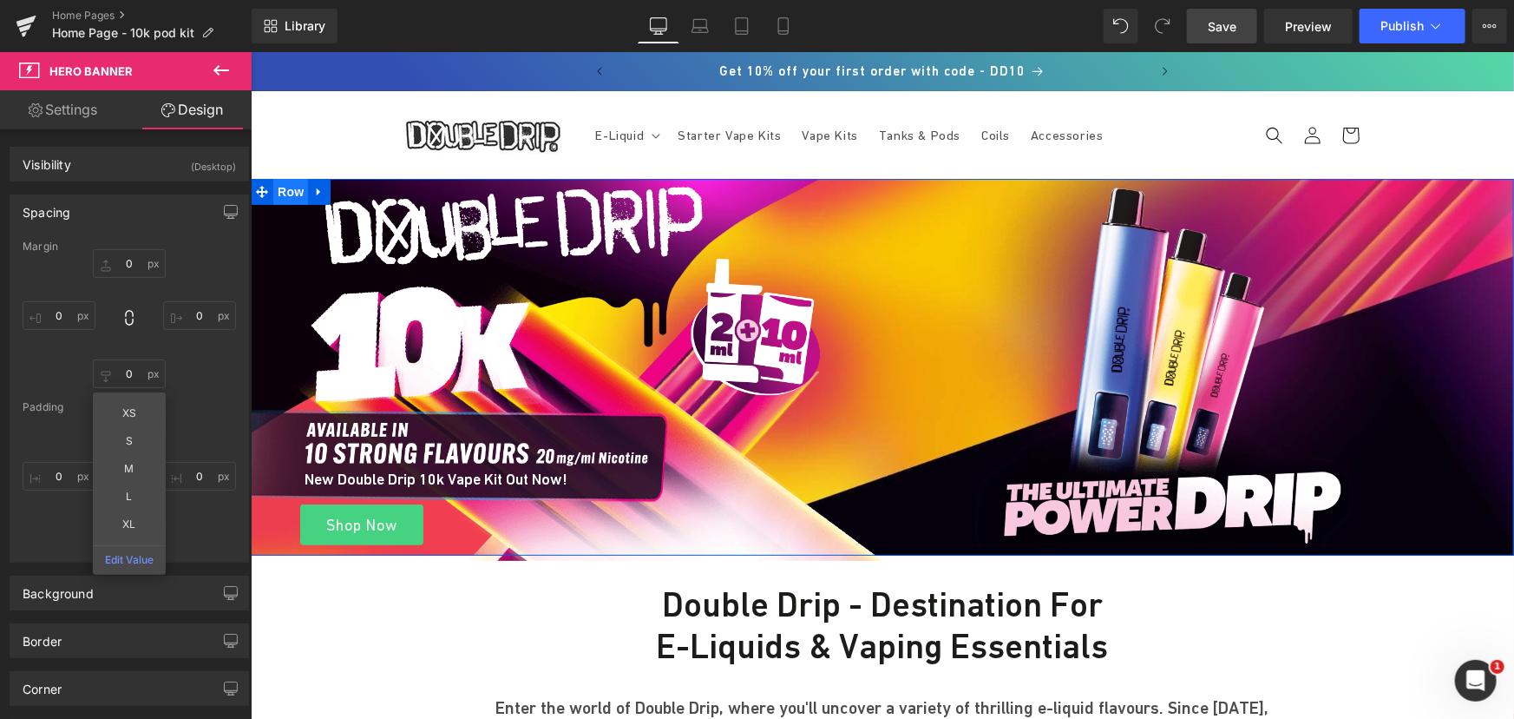
click at [282, 194] on span "Row" at bounding box center [290, 191] width 35 height 26
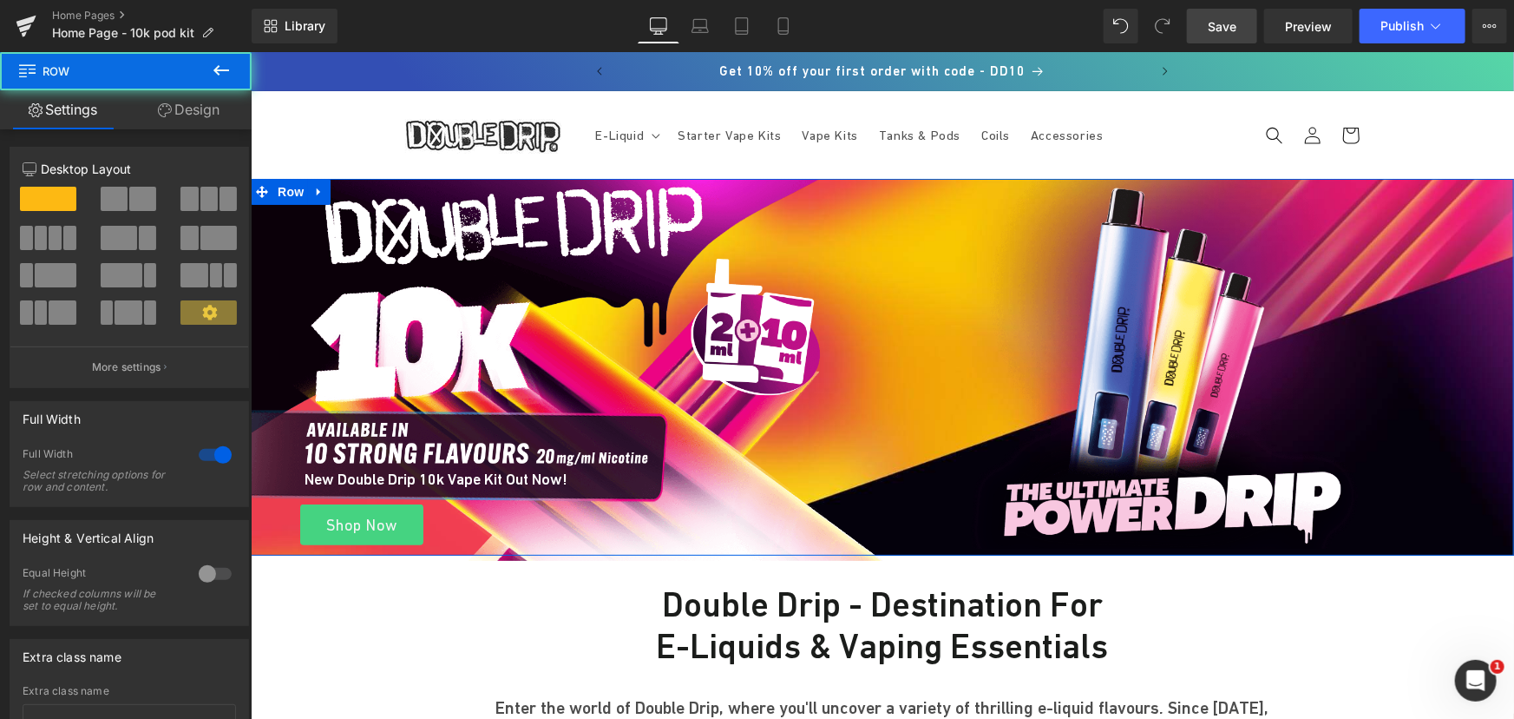
click at [196, 113] on link "Design" at bounding box center [189, 109] width 126 height 39
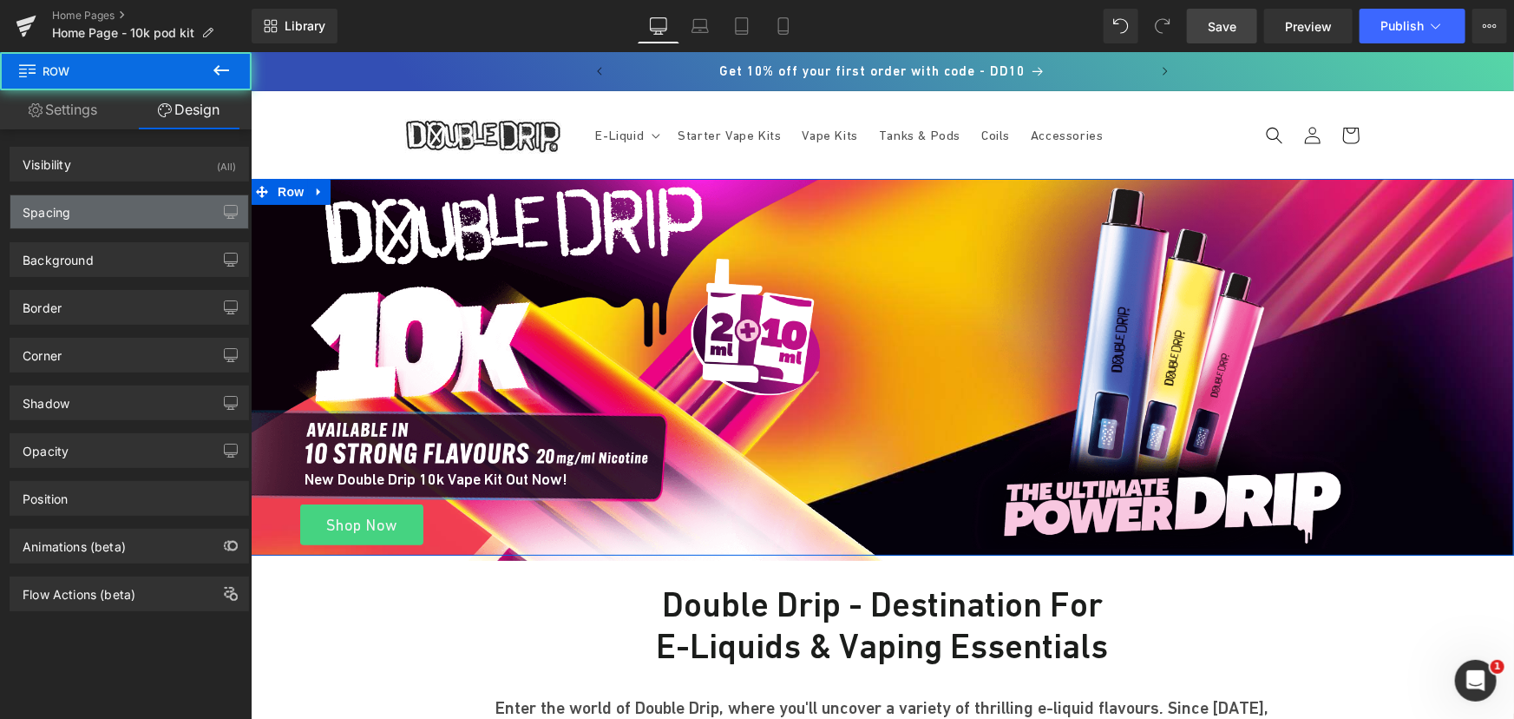
click at [111, 203] on div "Spacing" at bounding box center [129, 211] width 238 height 33
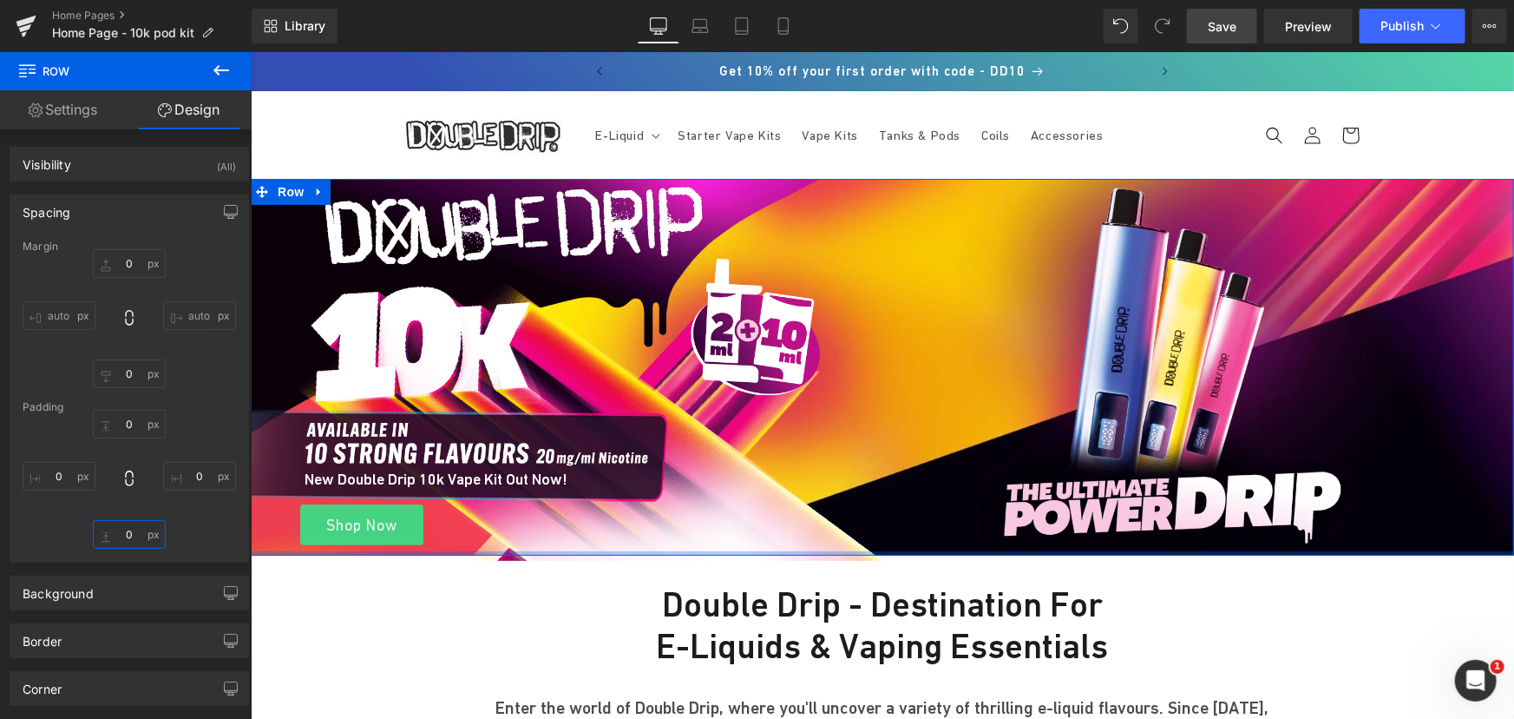
click at [134, 529] on input "text" at bounding box center [129, 534] width 73 height 29
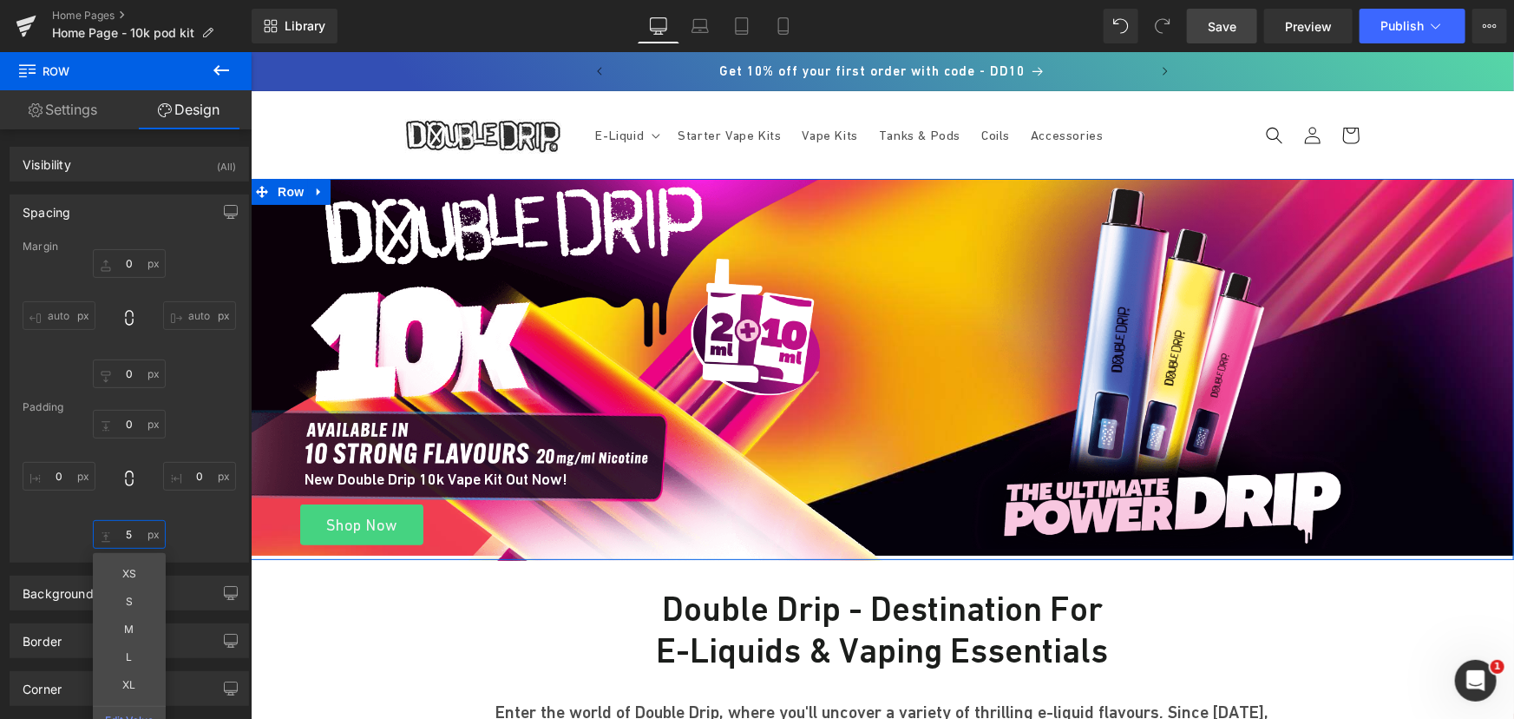
type input "6"
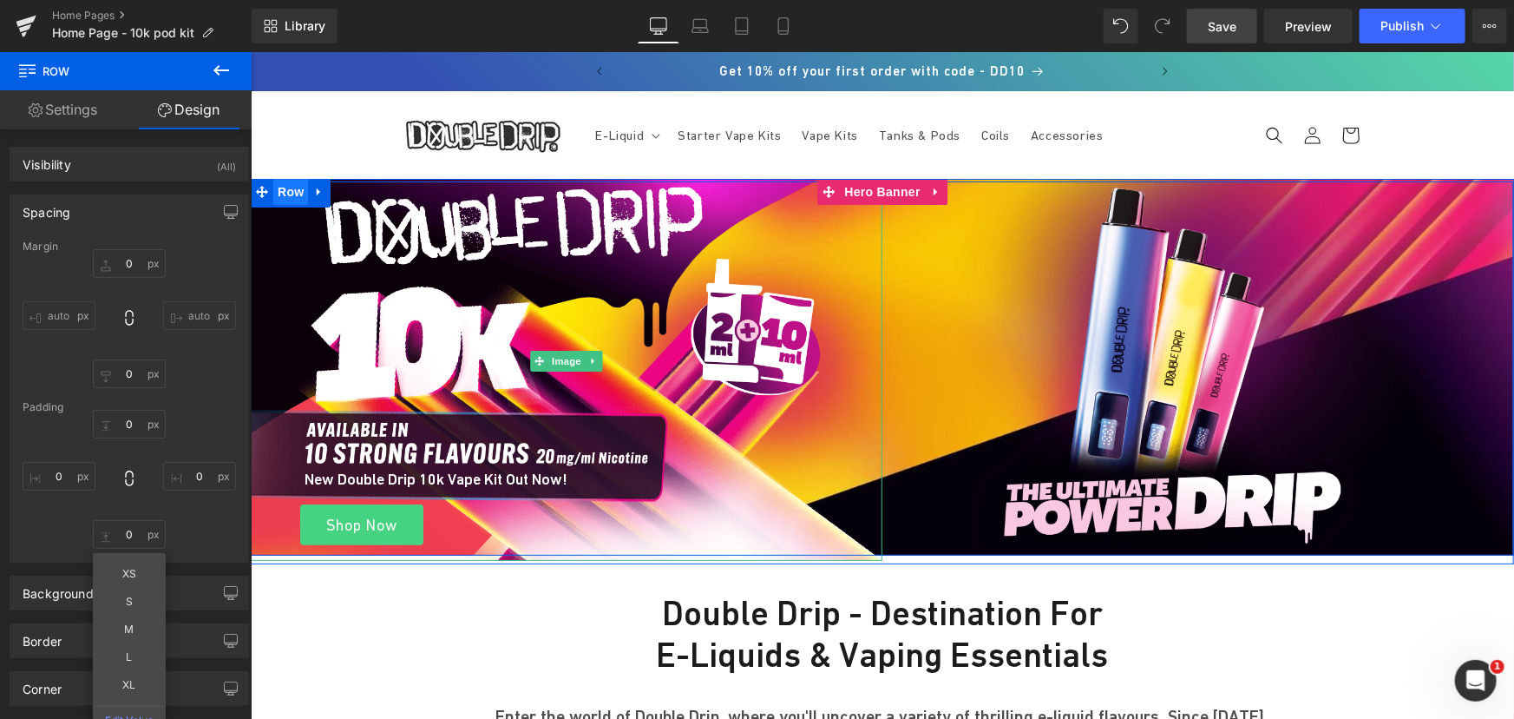
click at [279, 190] on span "Row" at bounding box center [290, 191] width 35 height 26
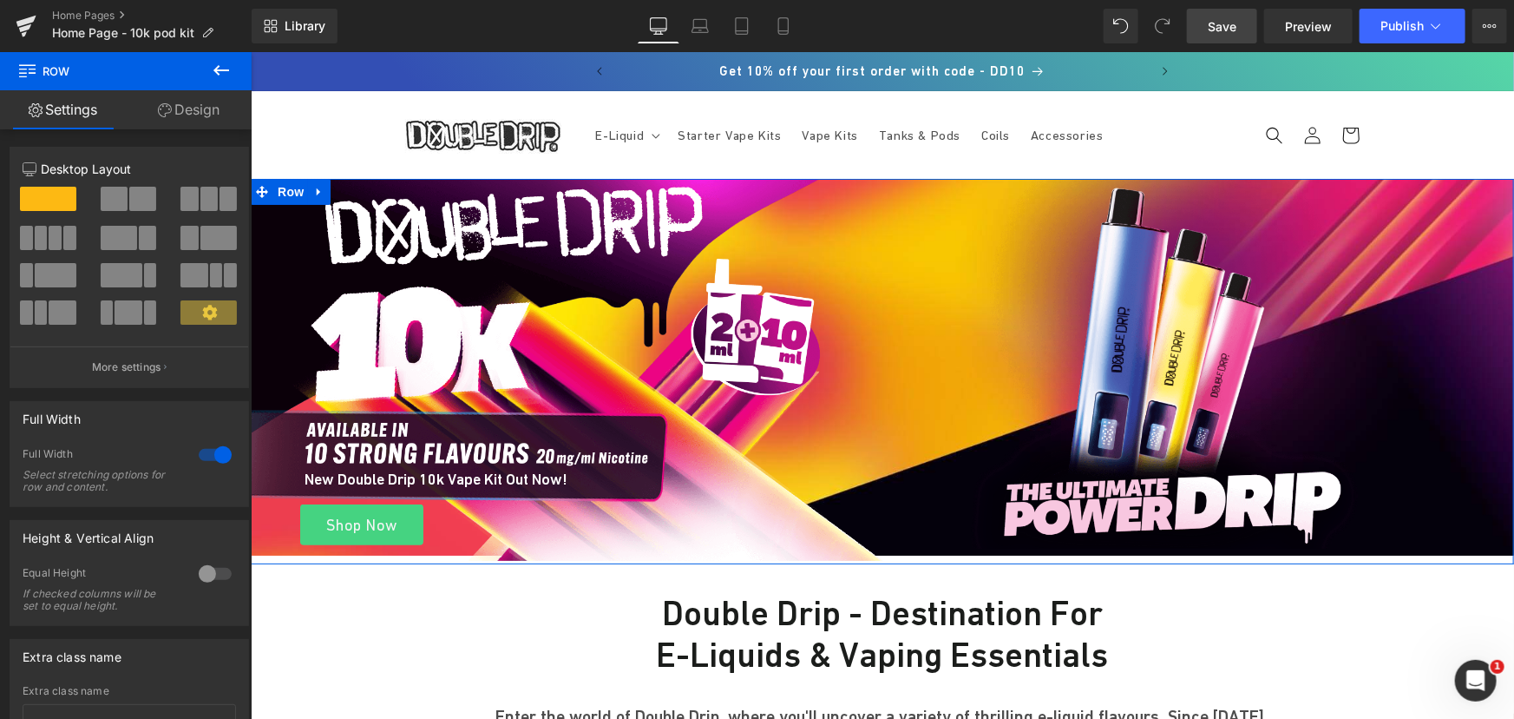
click at [190, 111] on link "Design" at bounding box center [189, 109] width 126 height 39
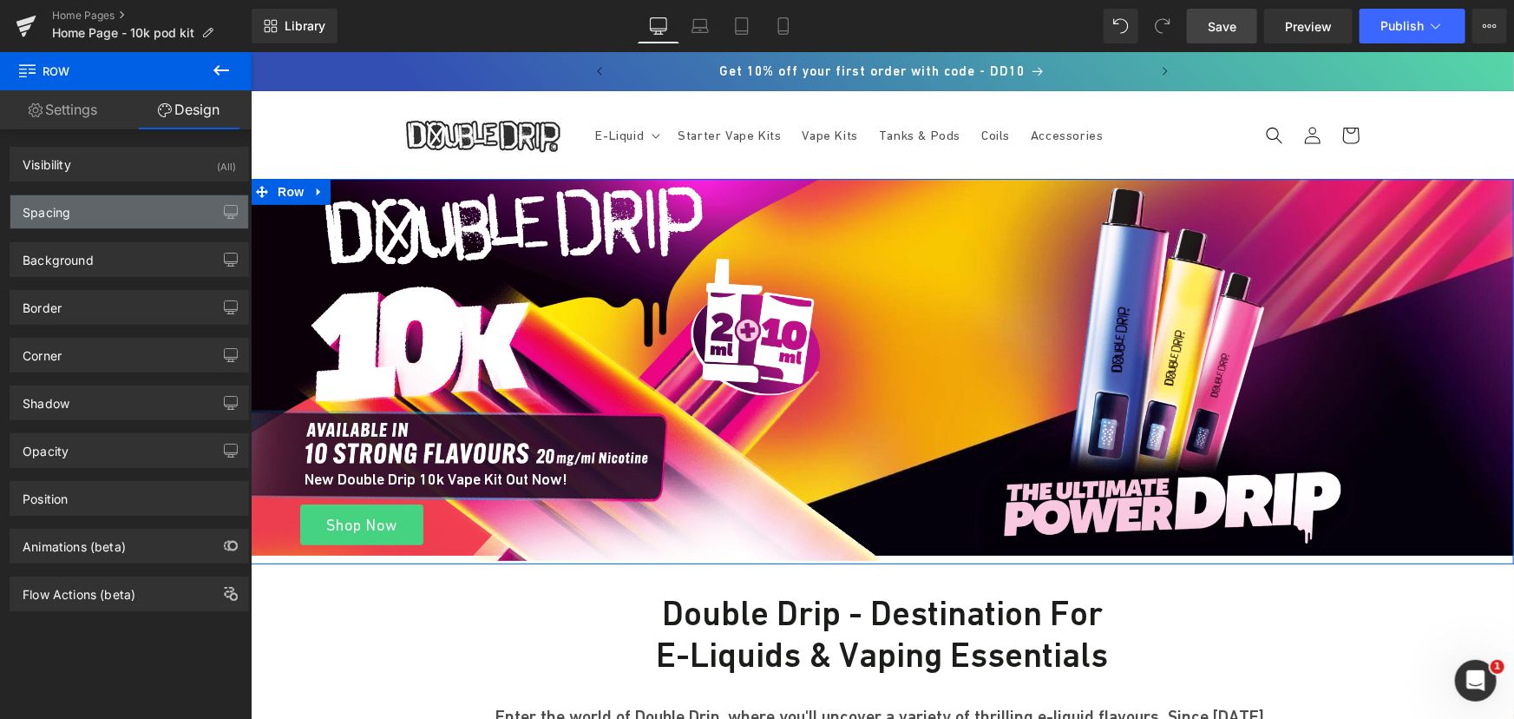
click at [102, 209] on div "Spacing" at bounding box center [129, 211] width 238 height 33
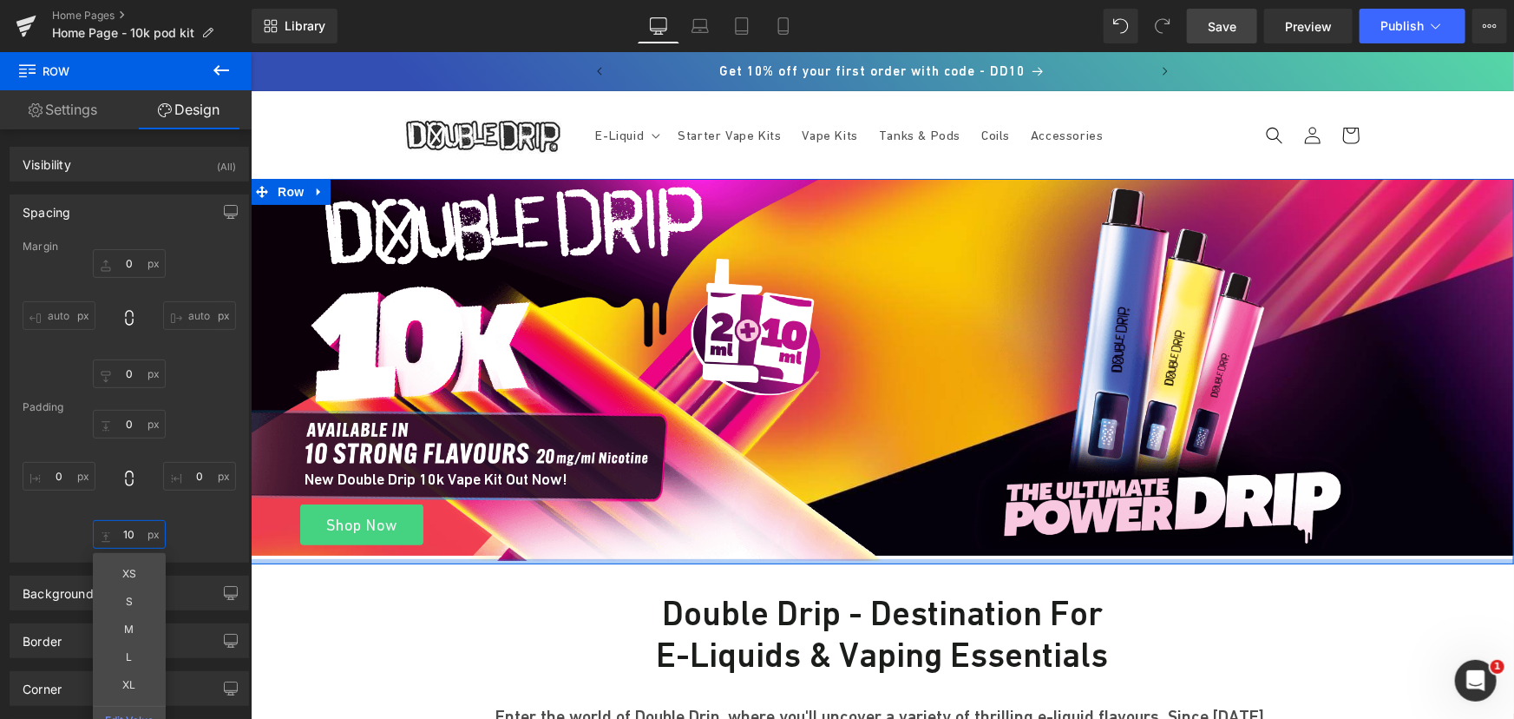
click at [130, 529] on input "text" at bounding box center [129, 534] width 73 height 29
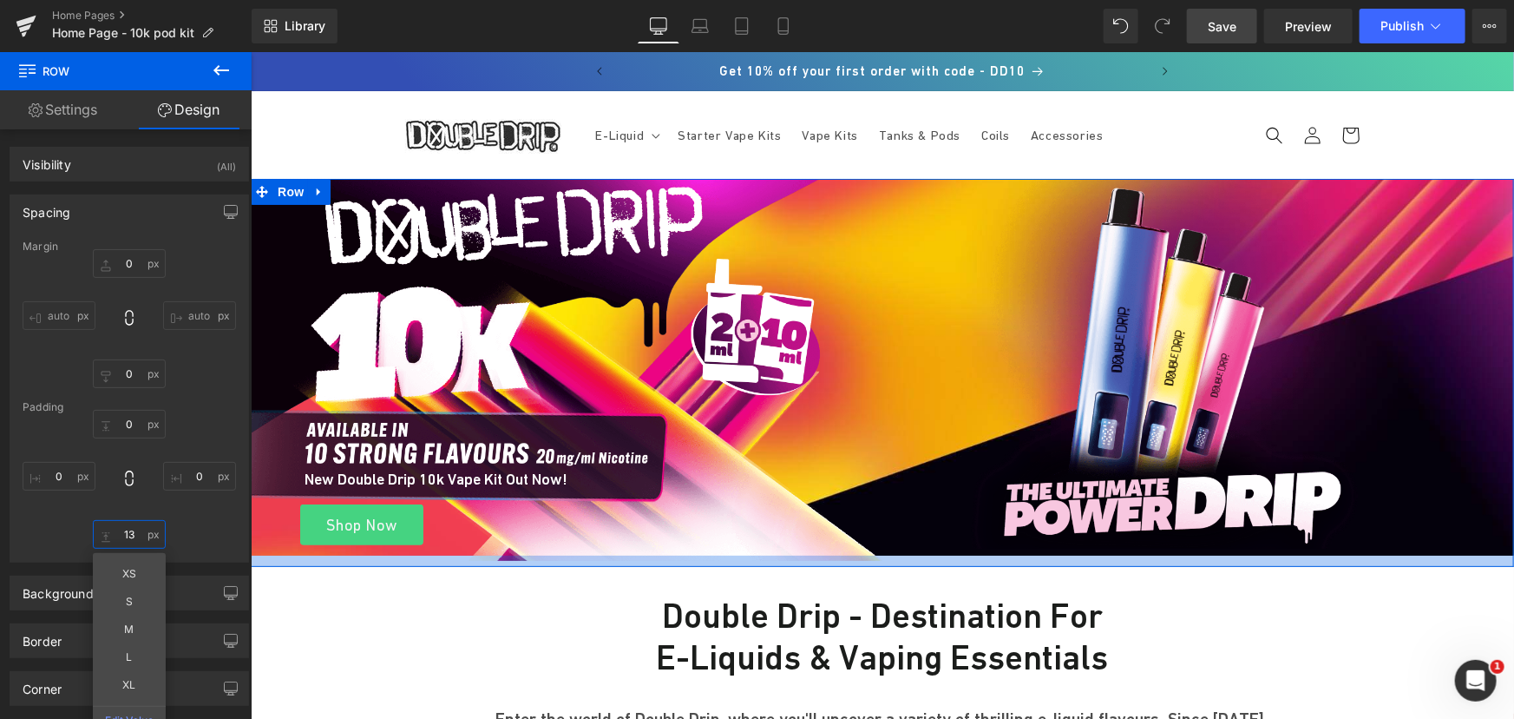
type input "1"
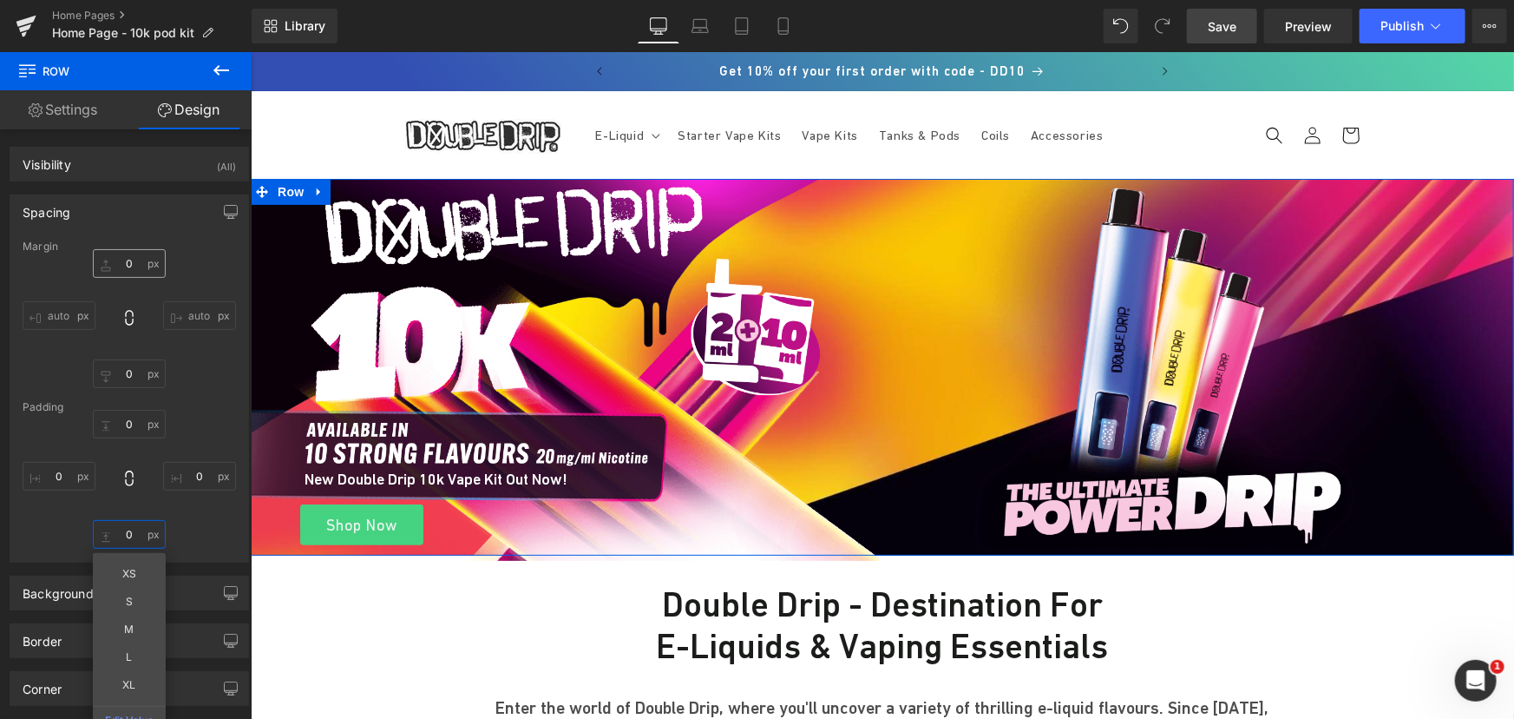
type input "0"
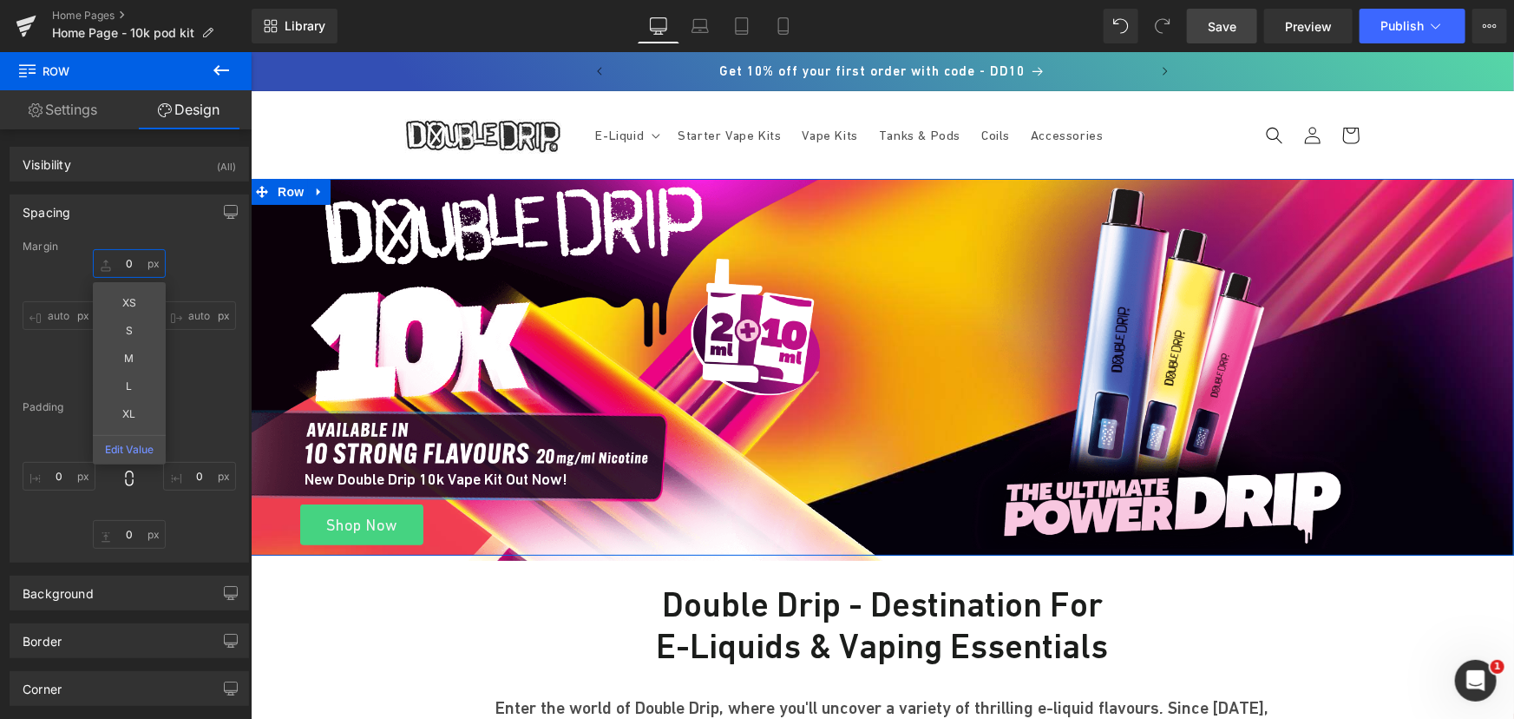
click at [125, 268] on input "text" at bounding box center [129, 263] width 73 height 29
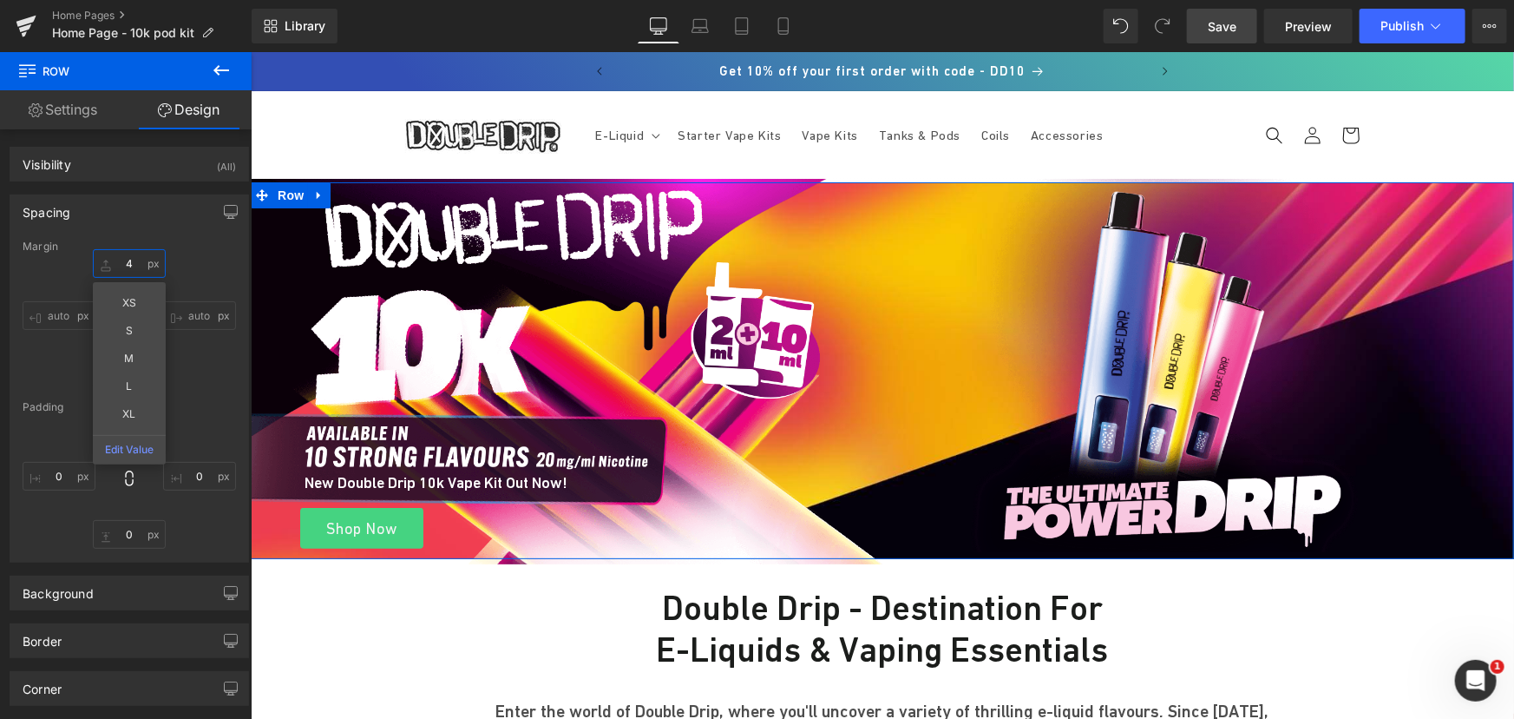
type input "5"
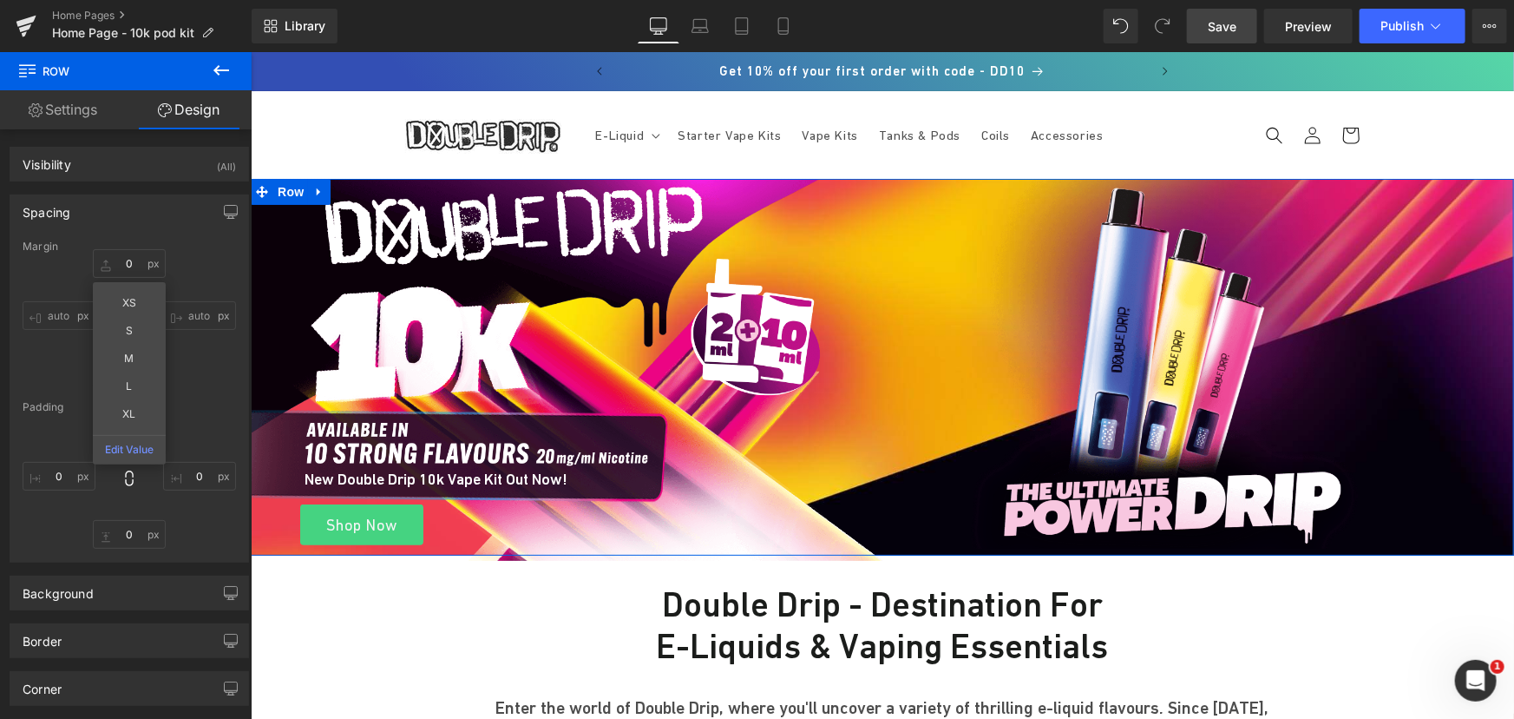
click at [183, 416] on div "0" at bounding box center [129, 479] width 213 height 139
click at [132, 375] on input "text" at bounding box center [129, 373] width 73 height 29
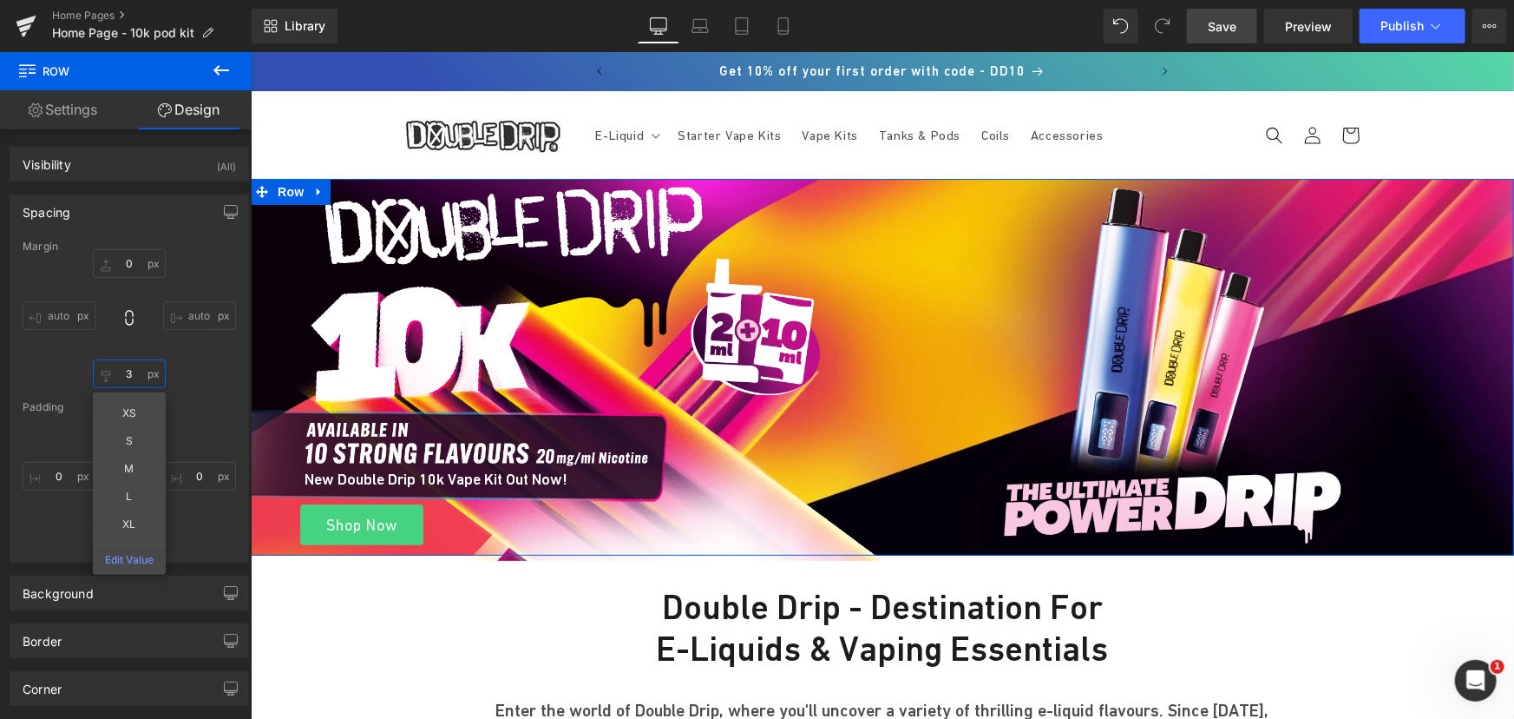
type input "4"
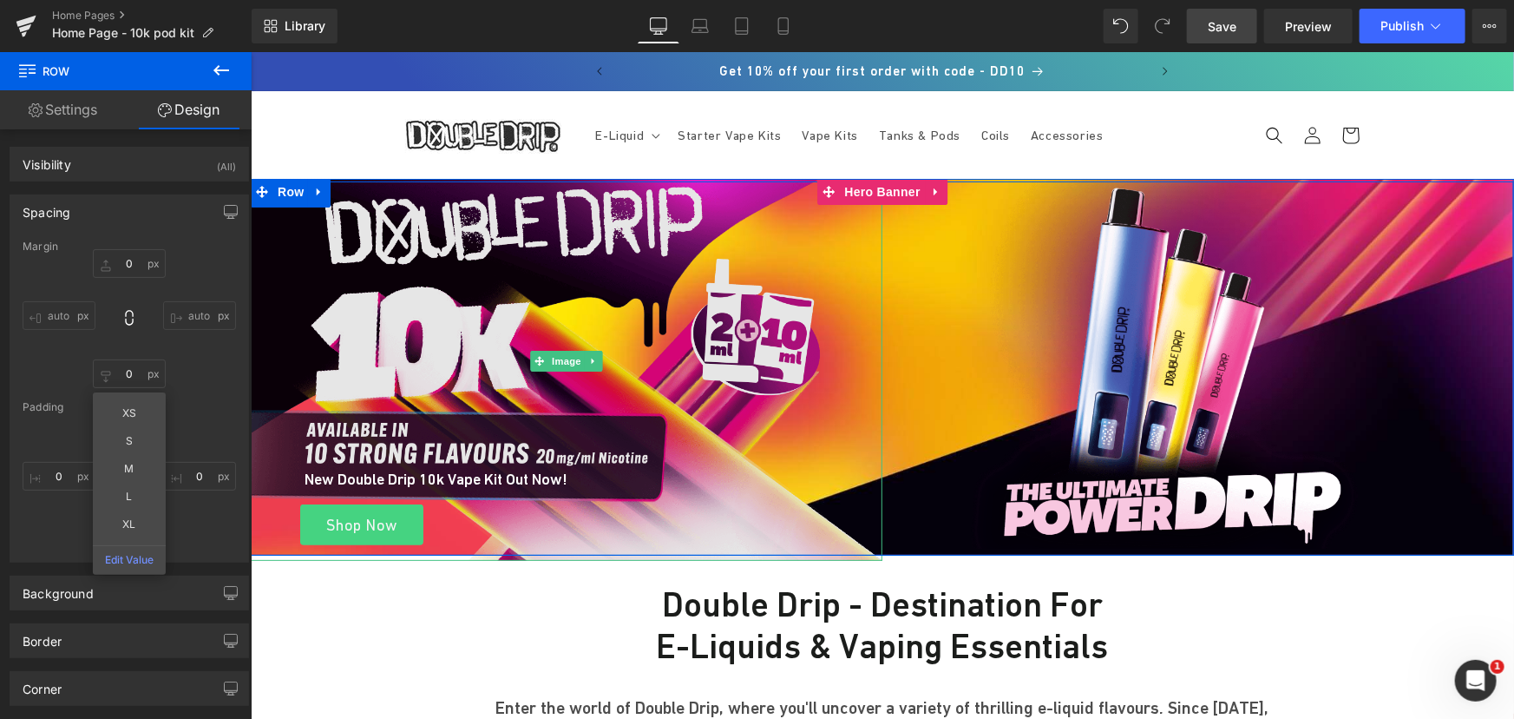
click at [428, 236] on img at bounding box center [566, 360] width 632 height 400
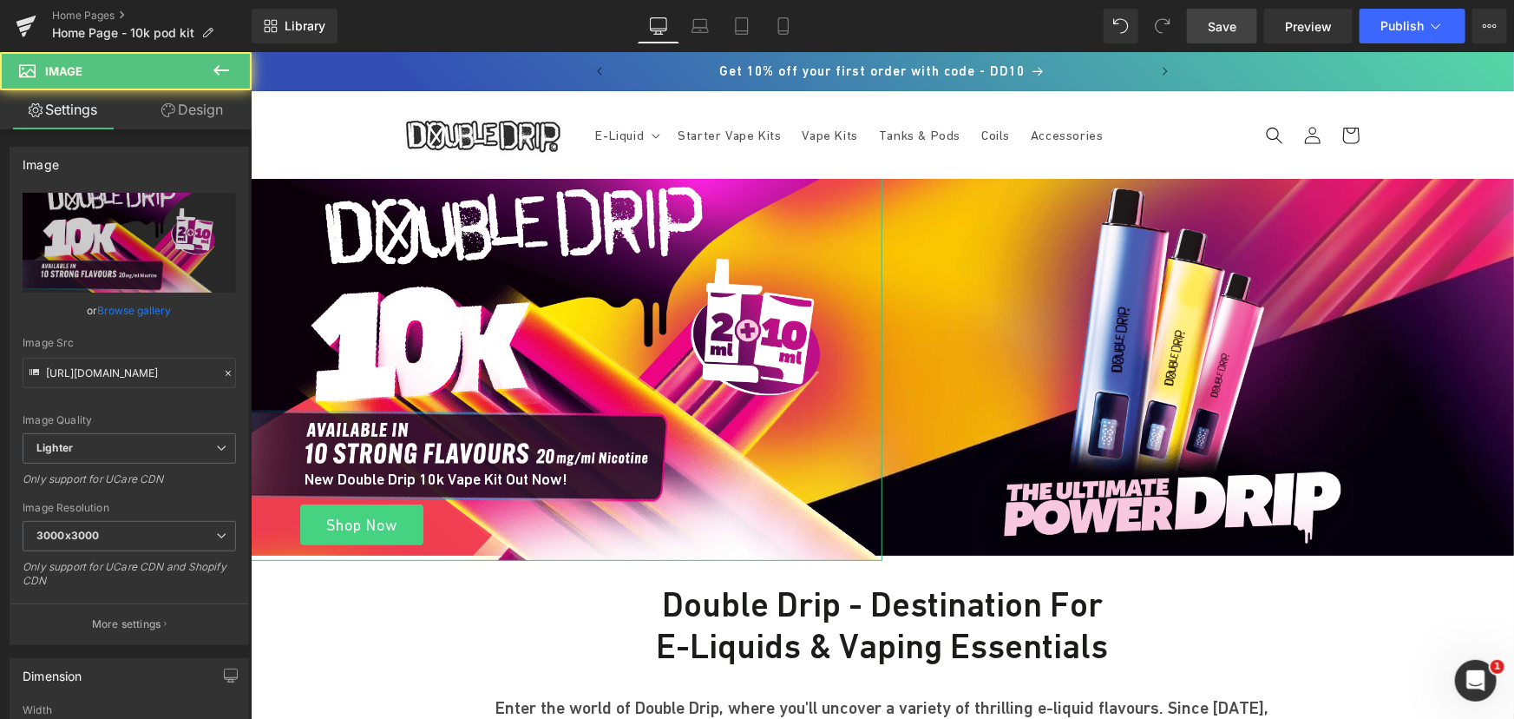
click at [198, 99] on link "Design" at bounding box center [192, 109] width 126 height 39
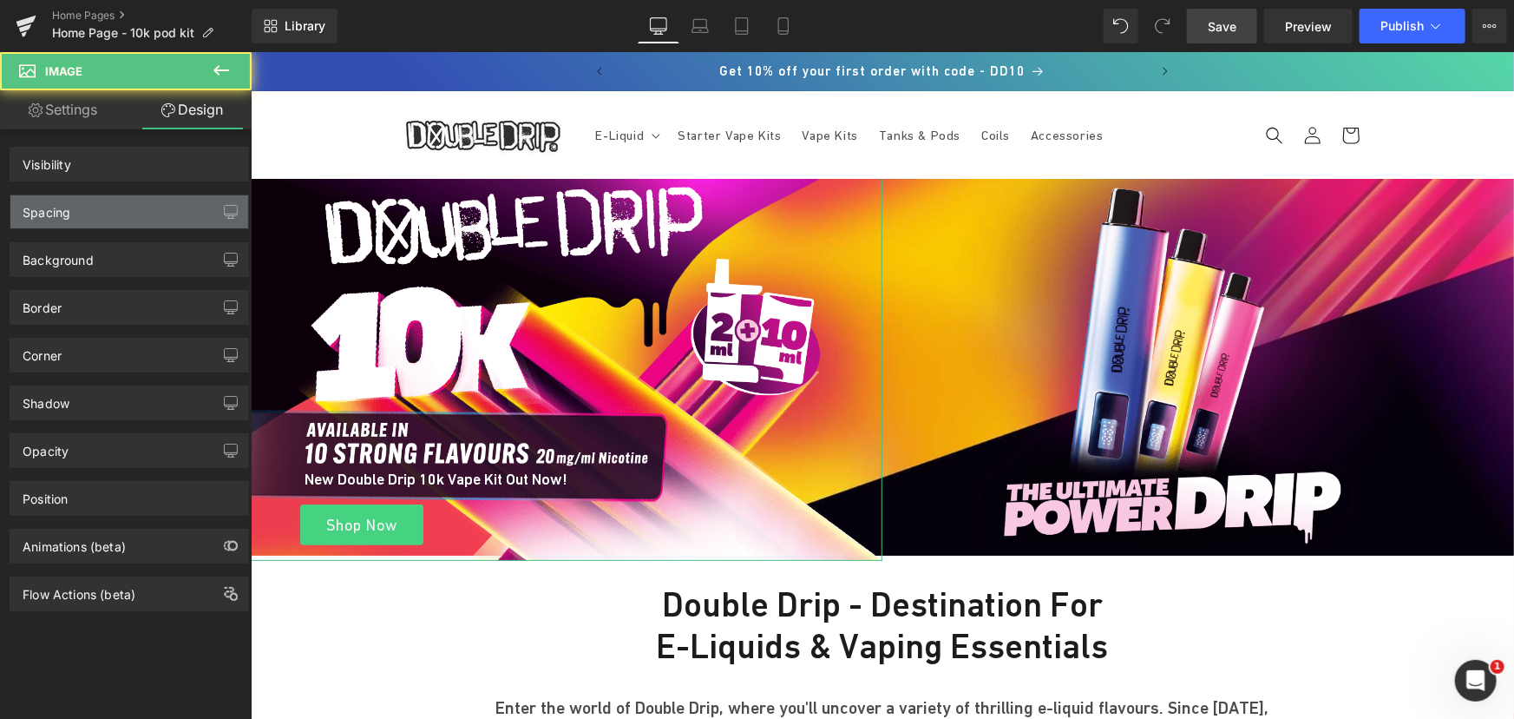
click at [78, 220] on div "Spacing" at bounding box center [129, 211] width 238 height 33
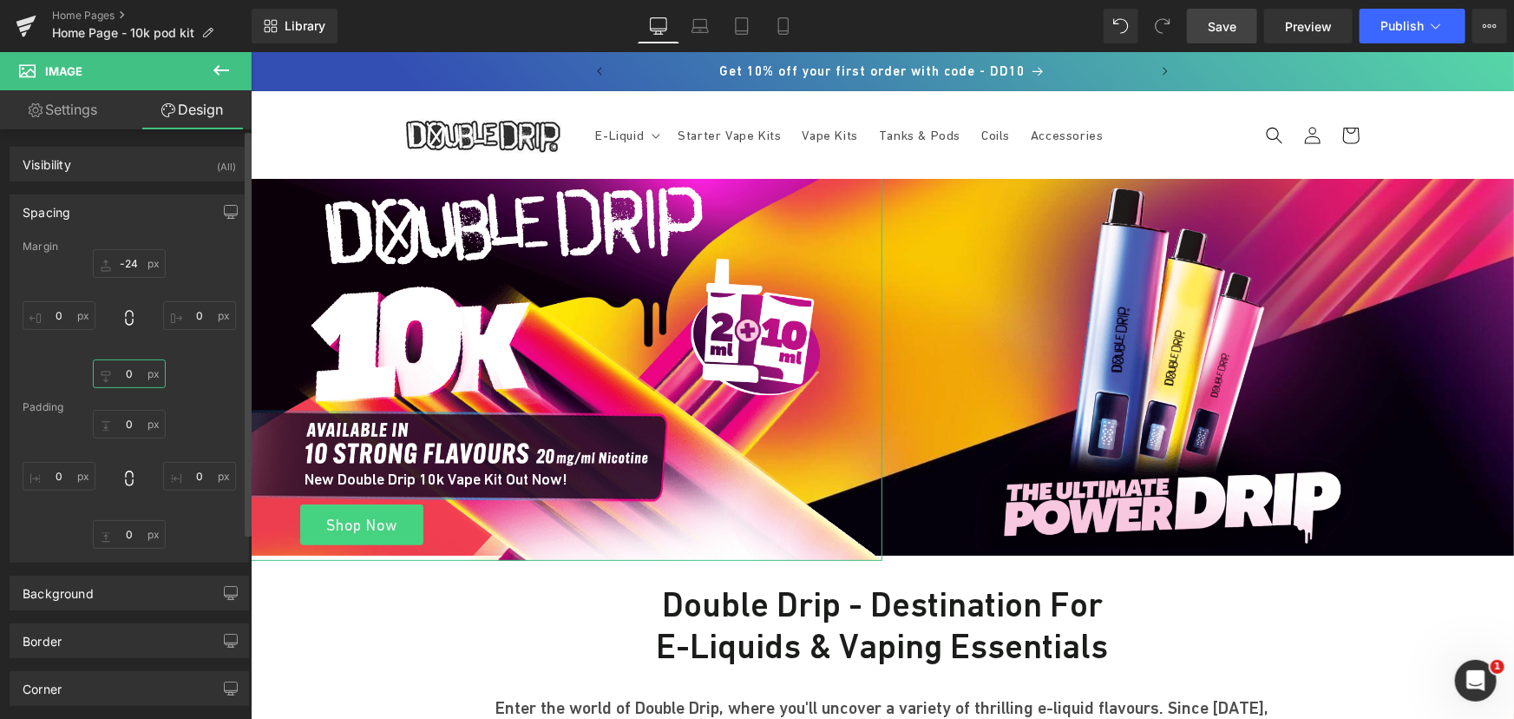
click at [135, 375] on input "0" at bounding box center [129, 373] width 73 height 29
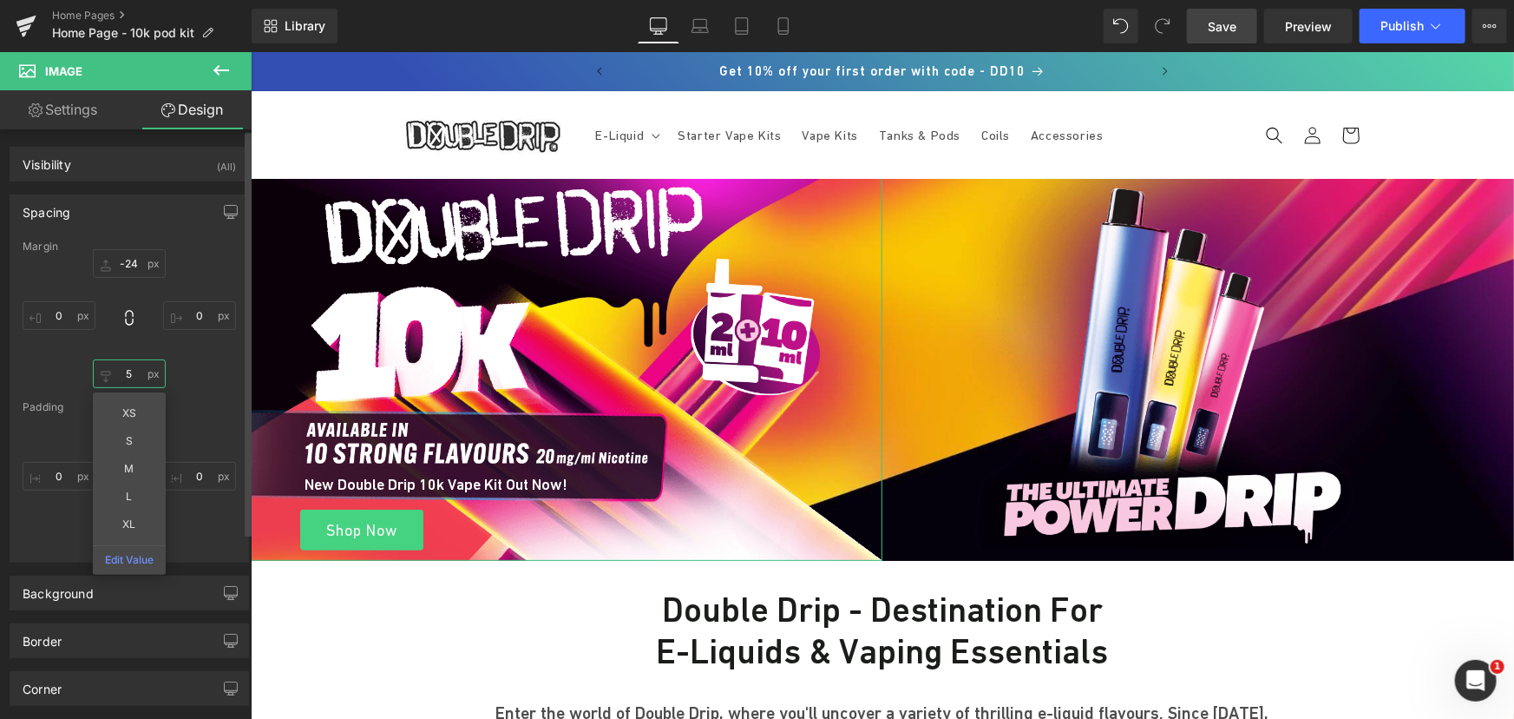
type input "6"
click at [1211, 27] on span "Save" at bounding box center [1222, 26] width 29 height 18
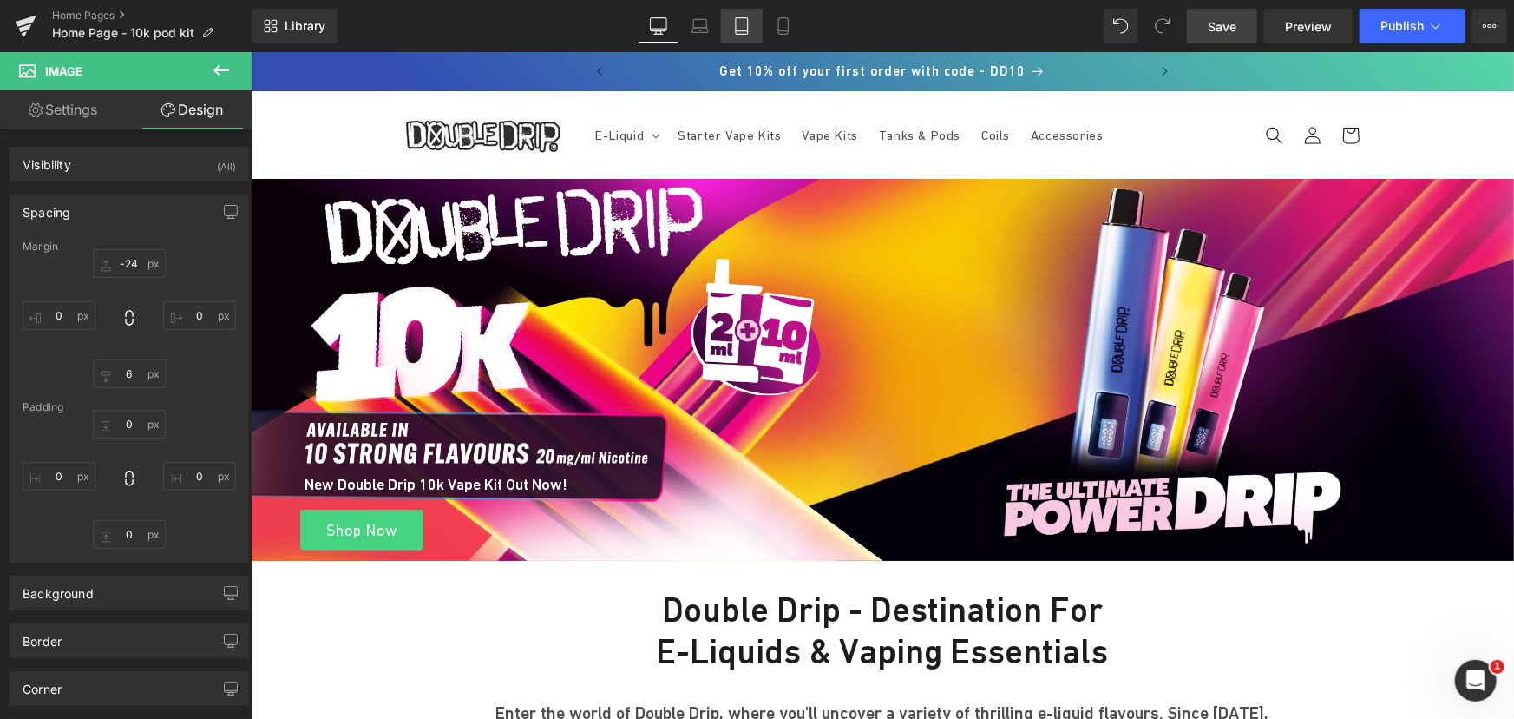
drag, startPoint x: 705, startPoint y: 21, endPoint x: 752, endPoint y: 36, distance: 49.4
click at [705, 21] on icon at bounding box center [700, 25] width 17 height 17
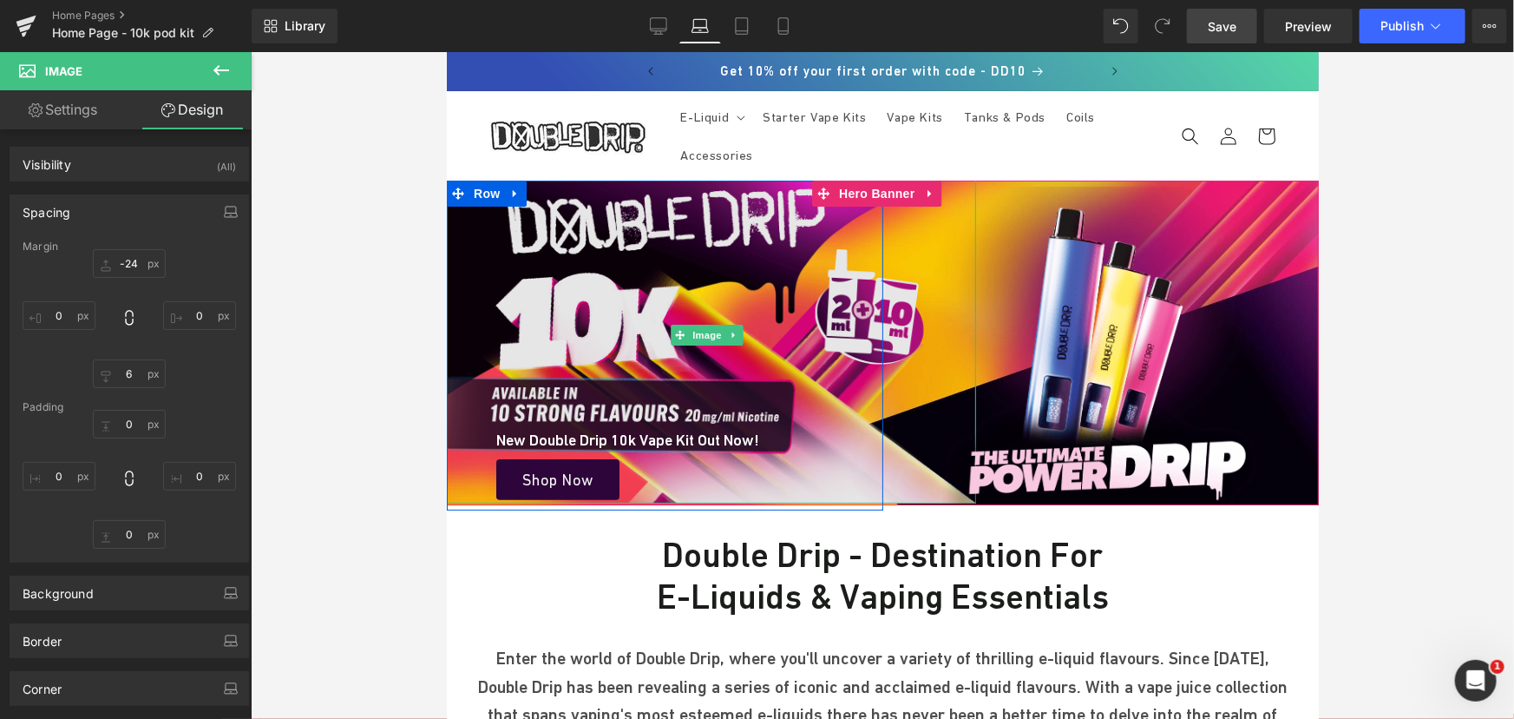
click at [725, 258] on img at bounding box center [709, 334] width 531 height 337
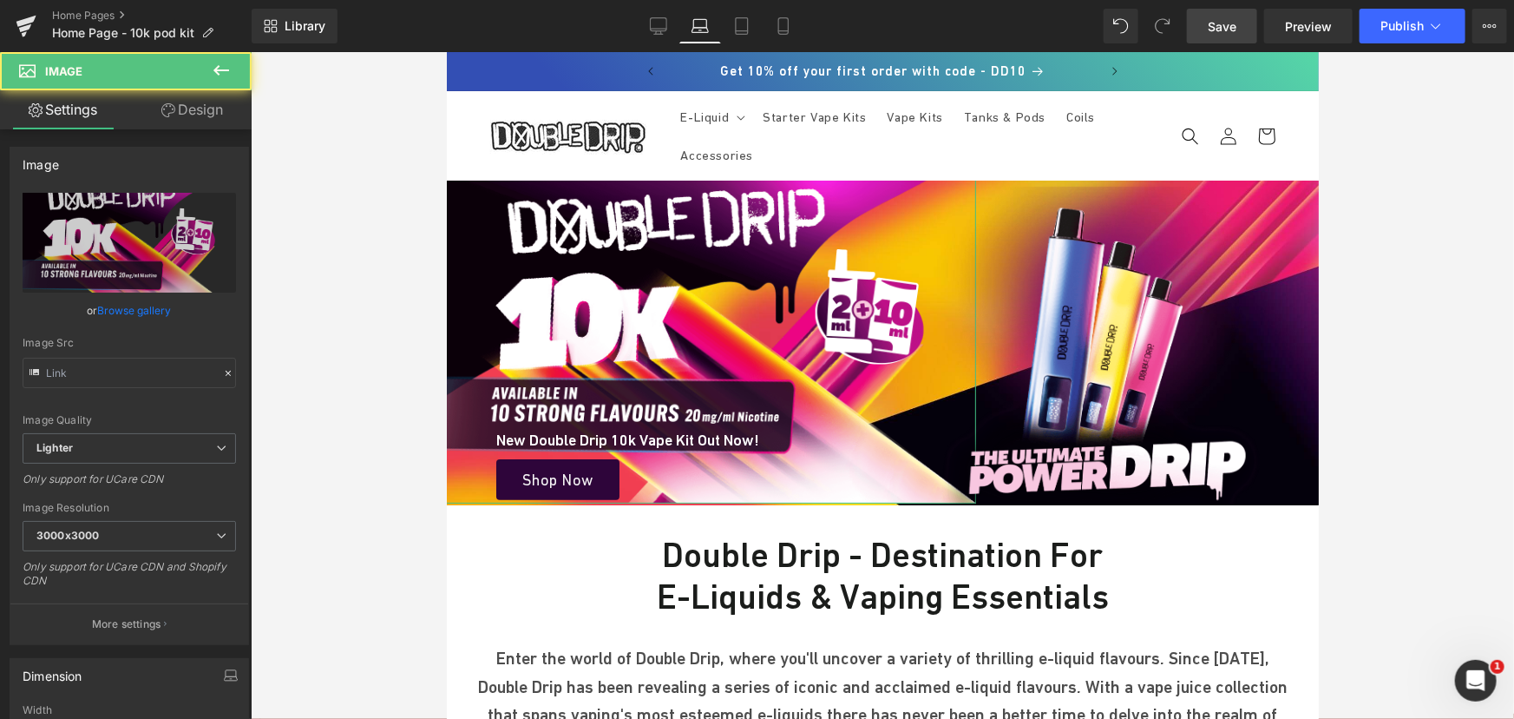
click at [169, 116] on icon at bounding box center [168, 110] width 14 height 14
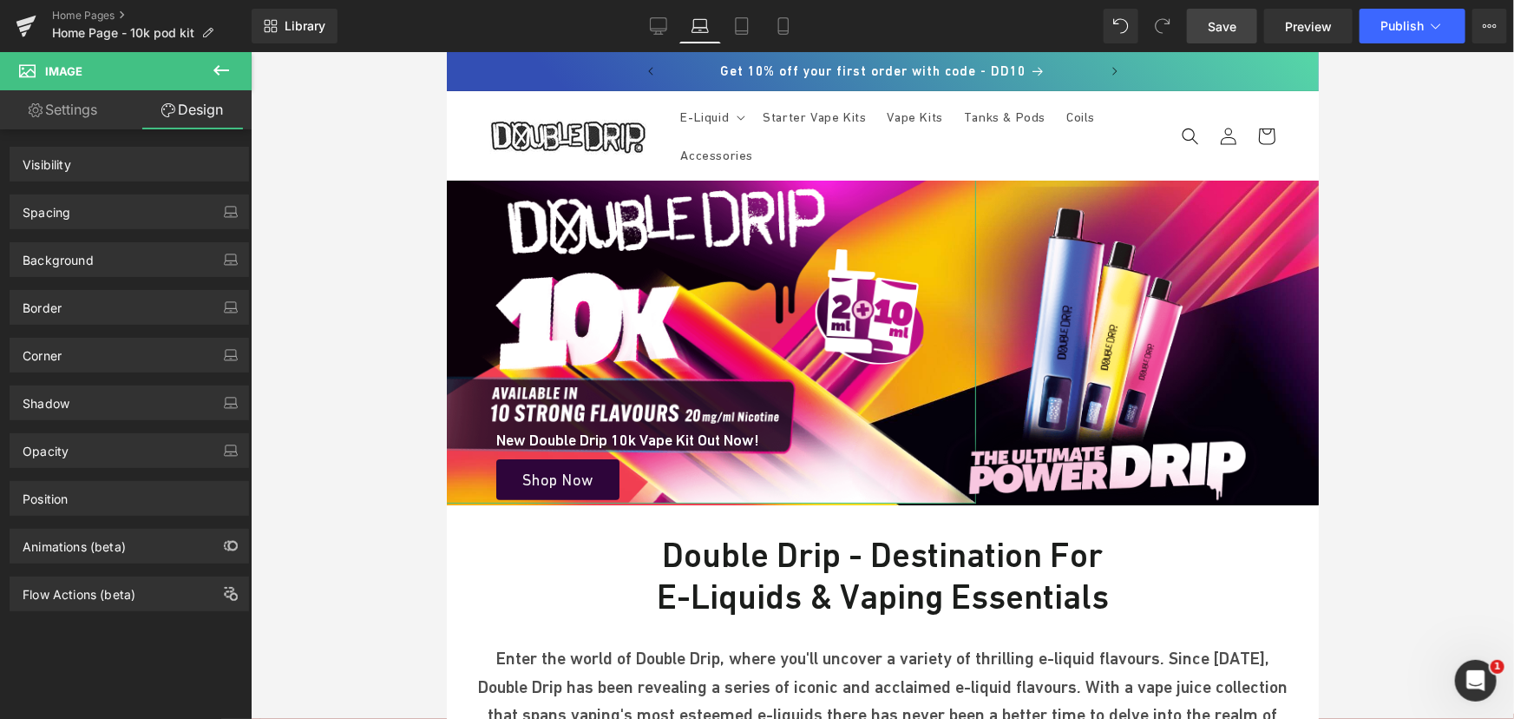
click at [98, 202] on div "Spacing" at bounding box center [129, 211] width 238 height 33
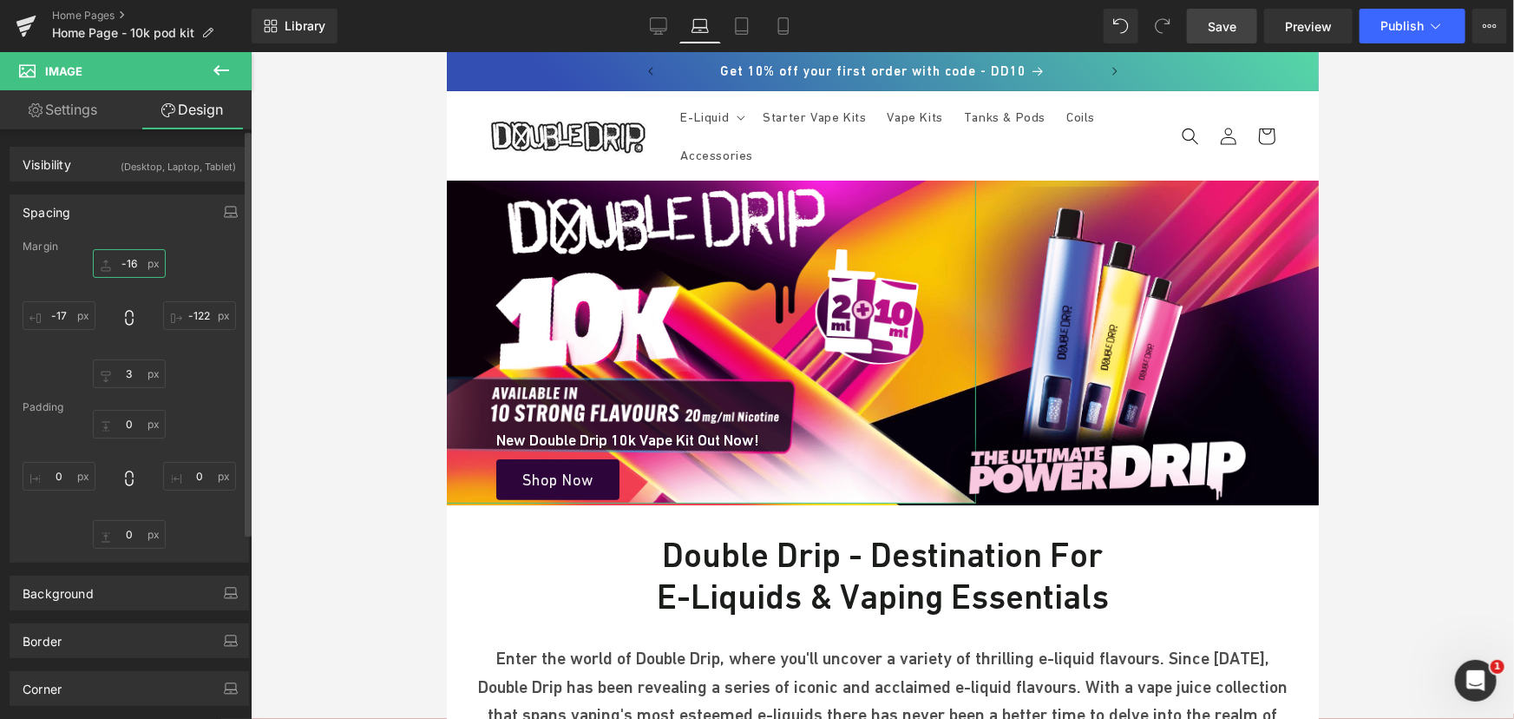
click at [133, 266] on input "text" at bounding box center [129, 263] width 73 height 29
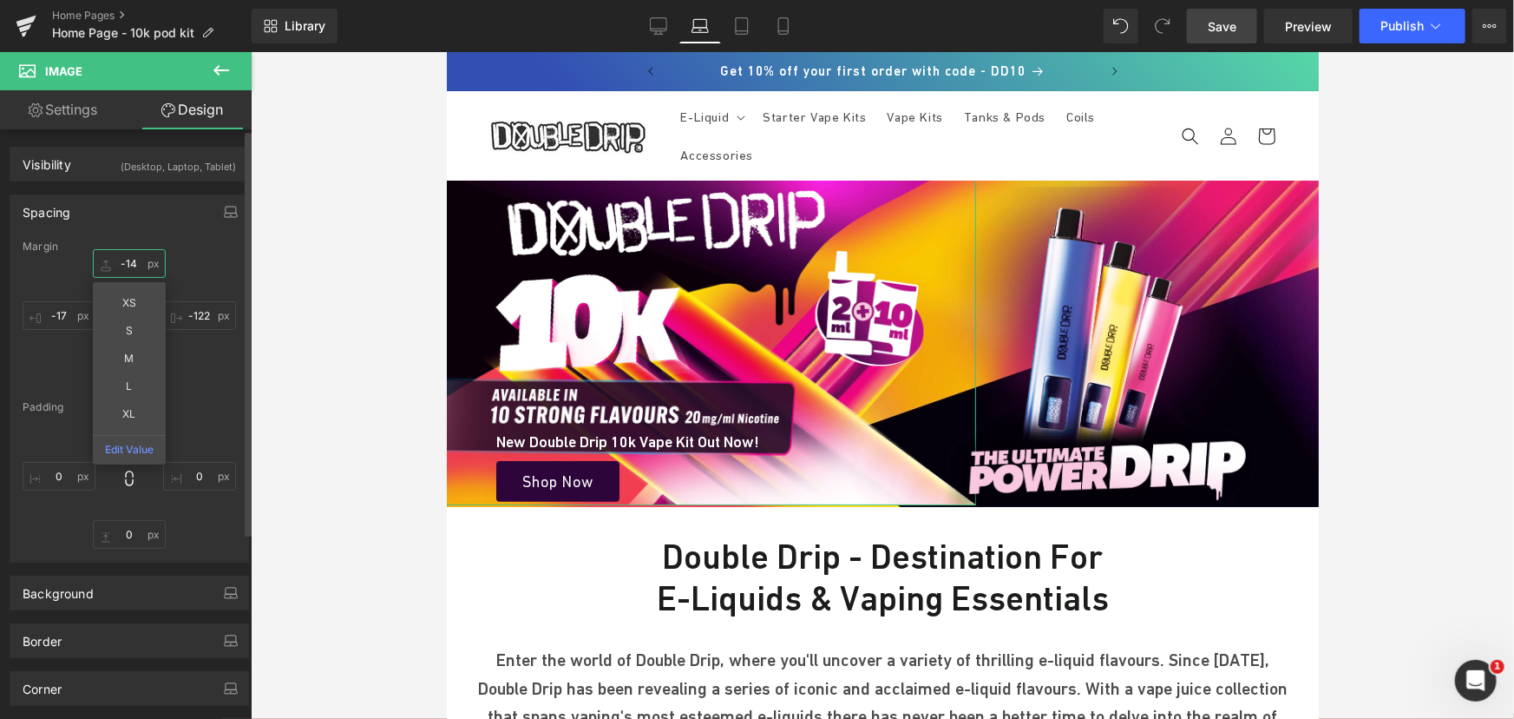
type input "-13"
click at [221, 387] on div "-13 XS S M L XL Edit Value" at bounding box center [129, 318] width 213 height 139
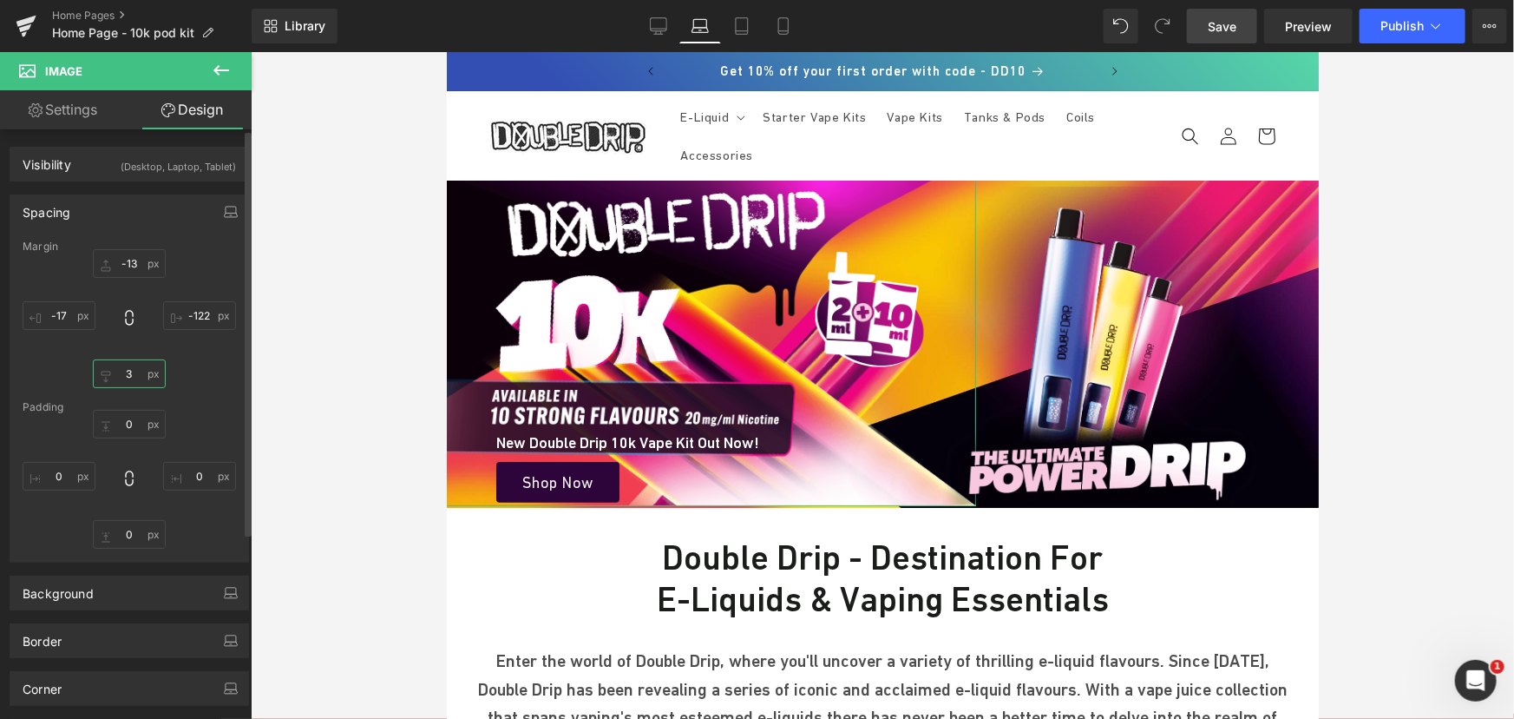
click at [118, 381] on input "text" at bounding box center [129, 373] width 73 height 29
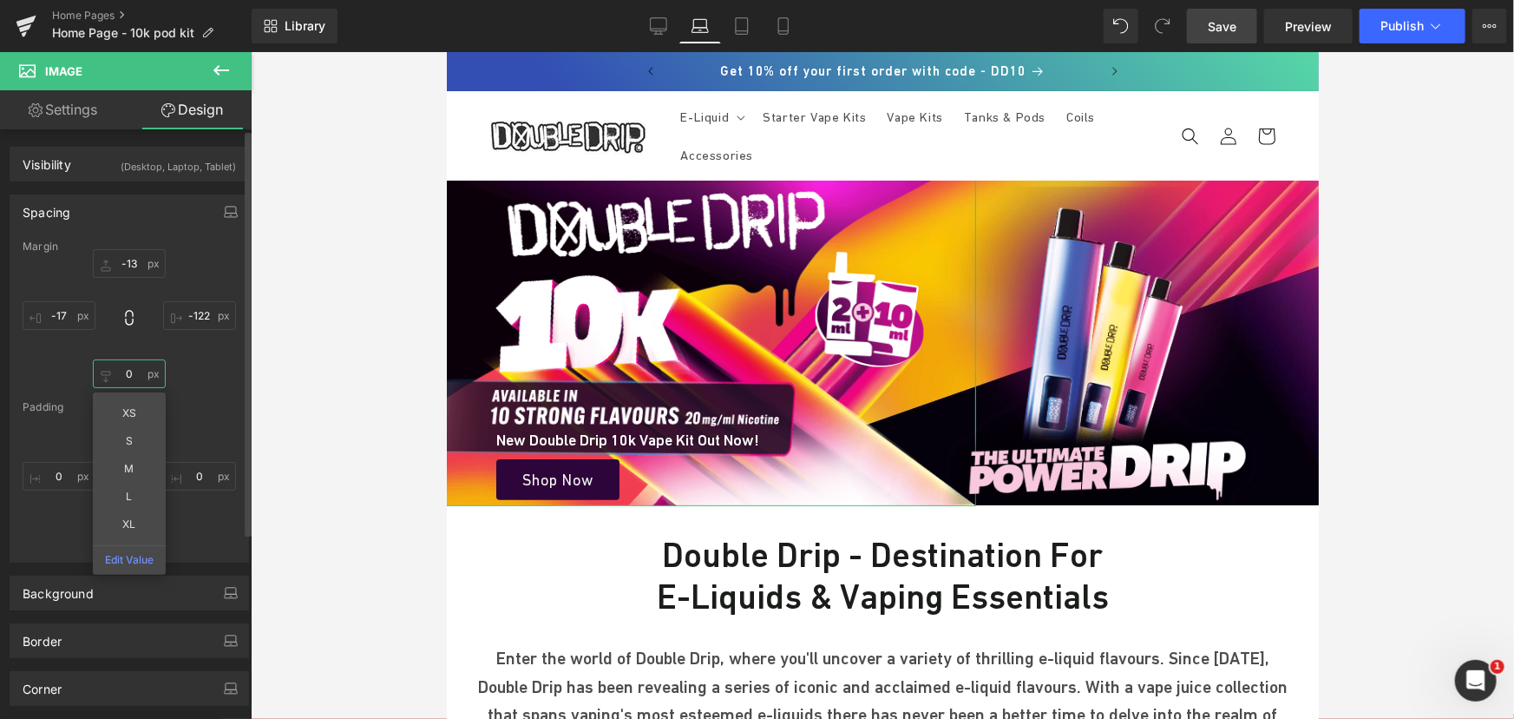
type input "-1"
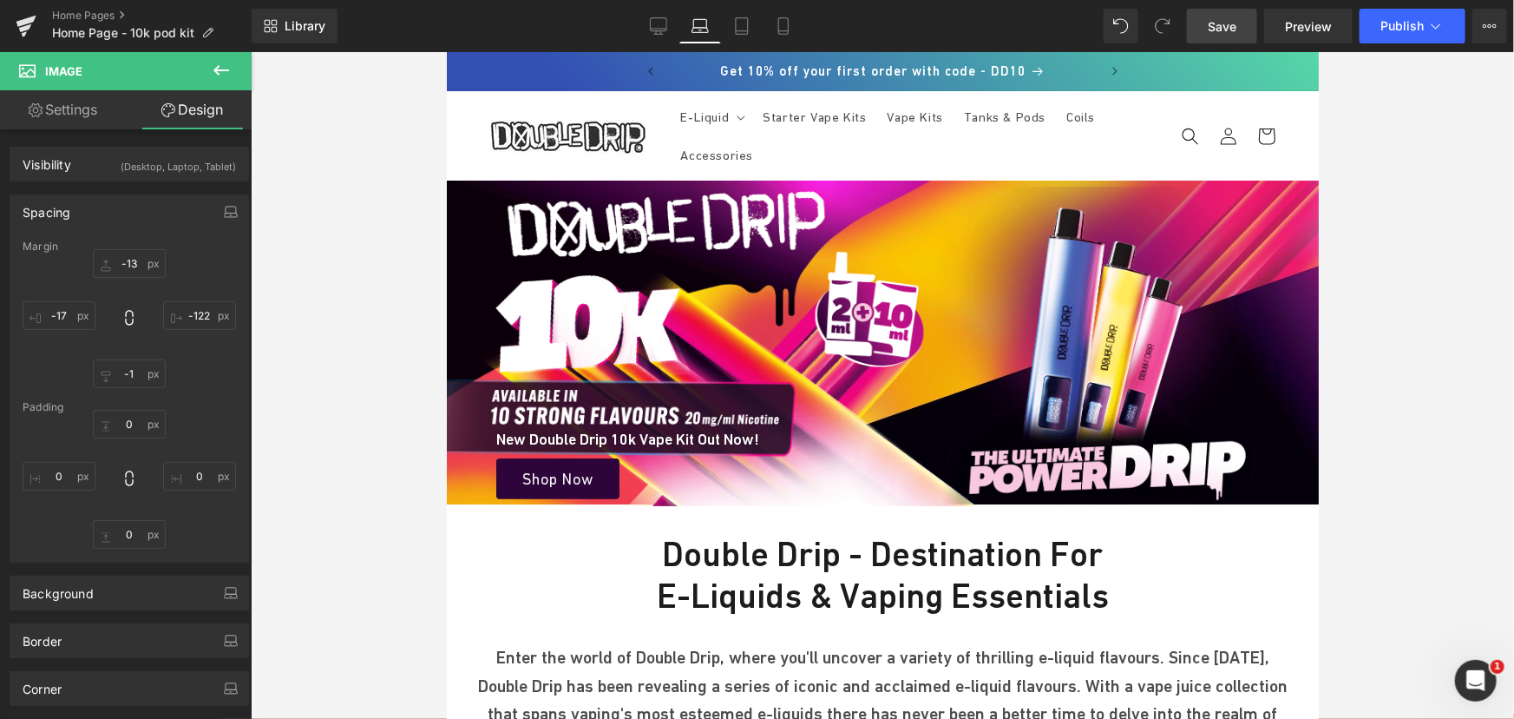
drag, startPoint x: 1206, startPoint y: 33, endPoint x: 732, endPoint y: 155, distance: 489.4
click at [1206, 33] on link "Save" at bounding box center [1222, 26] width 70 height 35
click at [611, 51] on div "Library Laptop Desktop Laptop Tablet Mobile Save Preview Publish Scheduled View…" at bounding box center [883, 26] width 1263 height 52
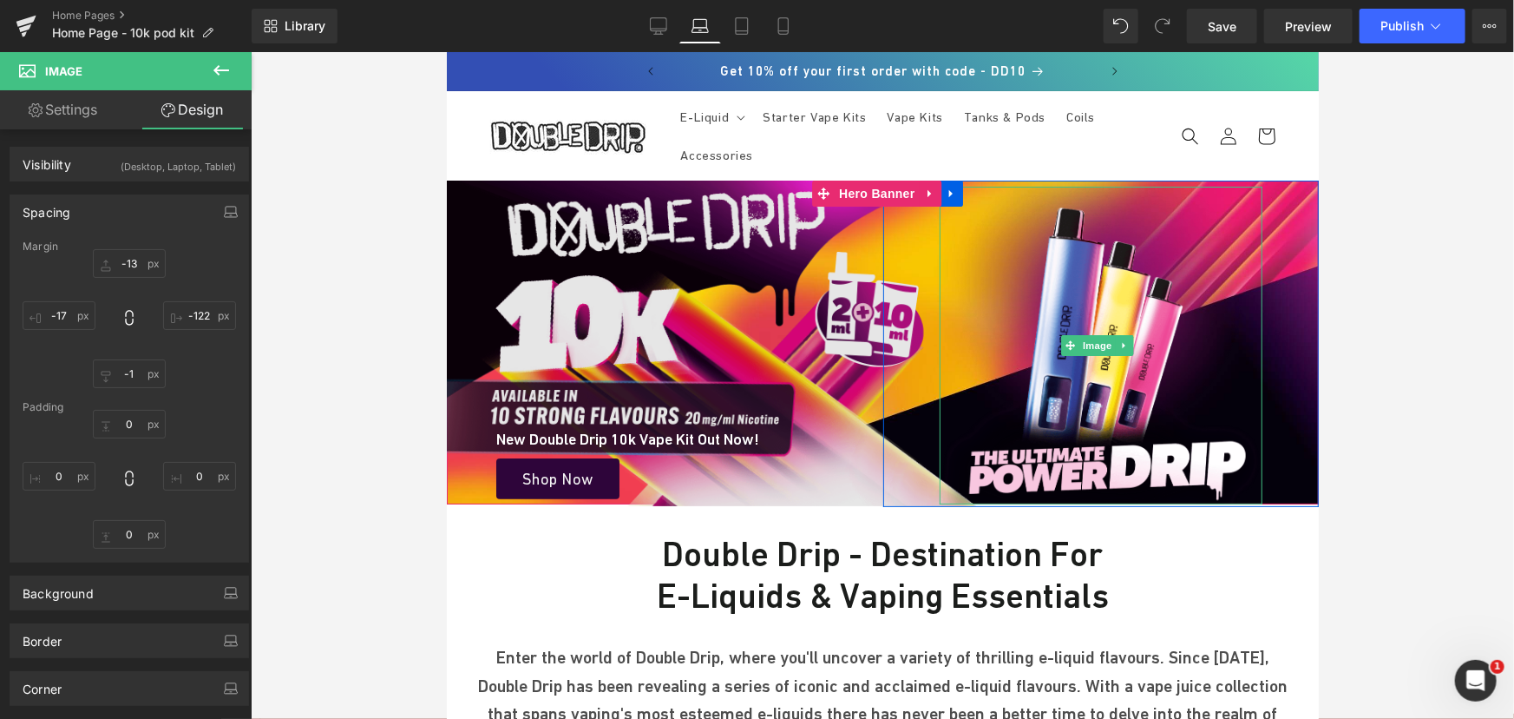
click at [1054, 294] on img at bounding box center [1101, 345] width 324 height 318
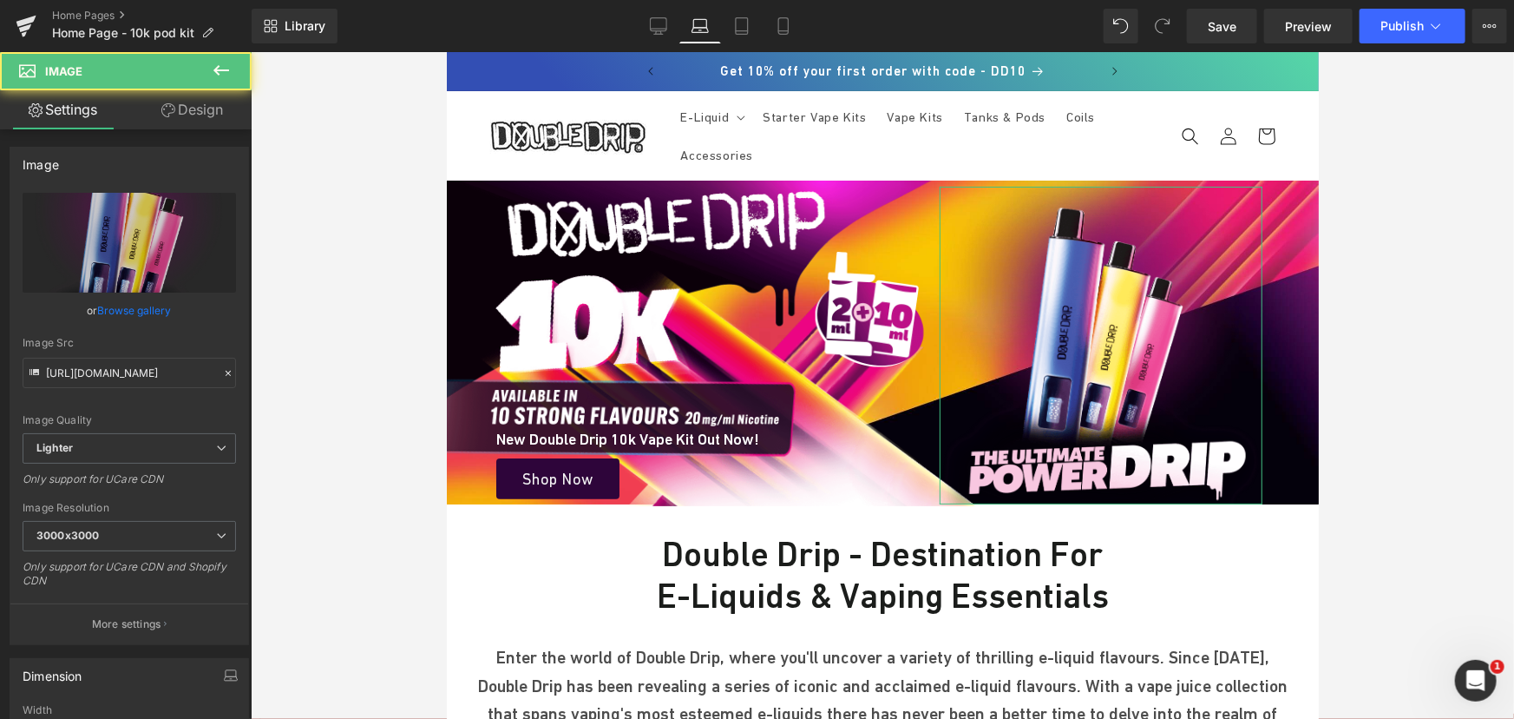
click at [190, 115] on link "Design" at bounding box center [192, 109] width 126 height 39
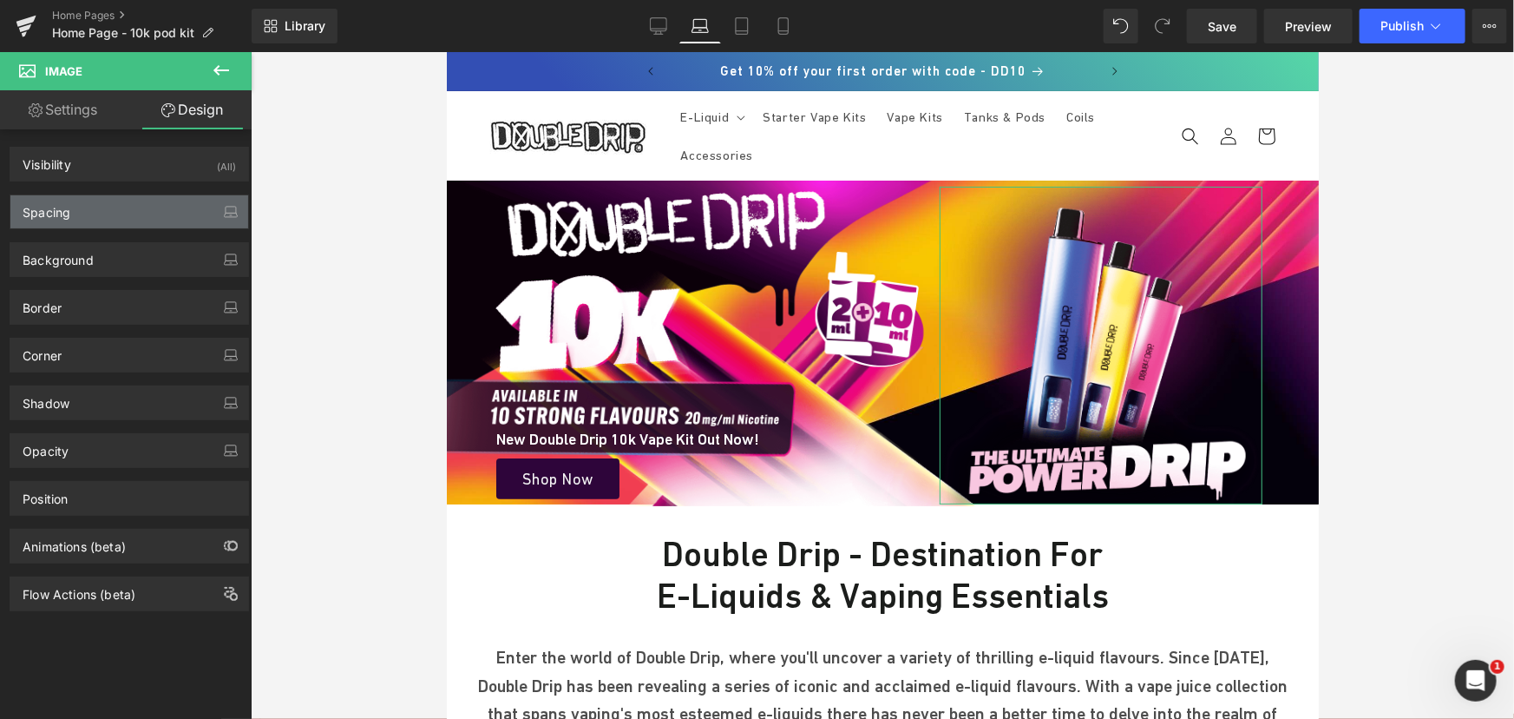
click at [130, 206] on div "Spacing" at bounding box center [129, 211] width 238 height 33
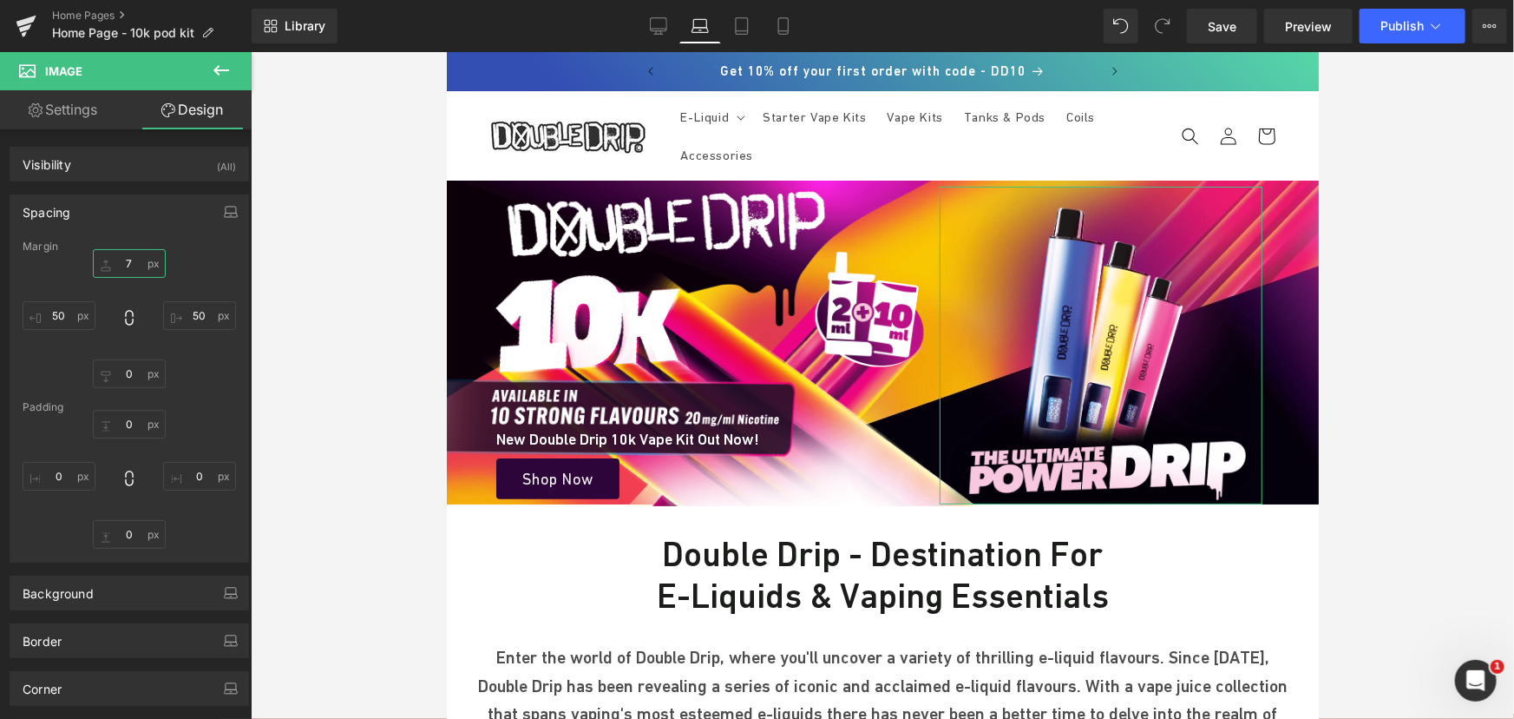
click at [129, 264] on input "7" at bounding box center [129, 263] width 73 height 29
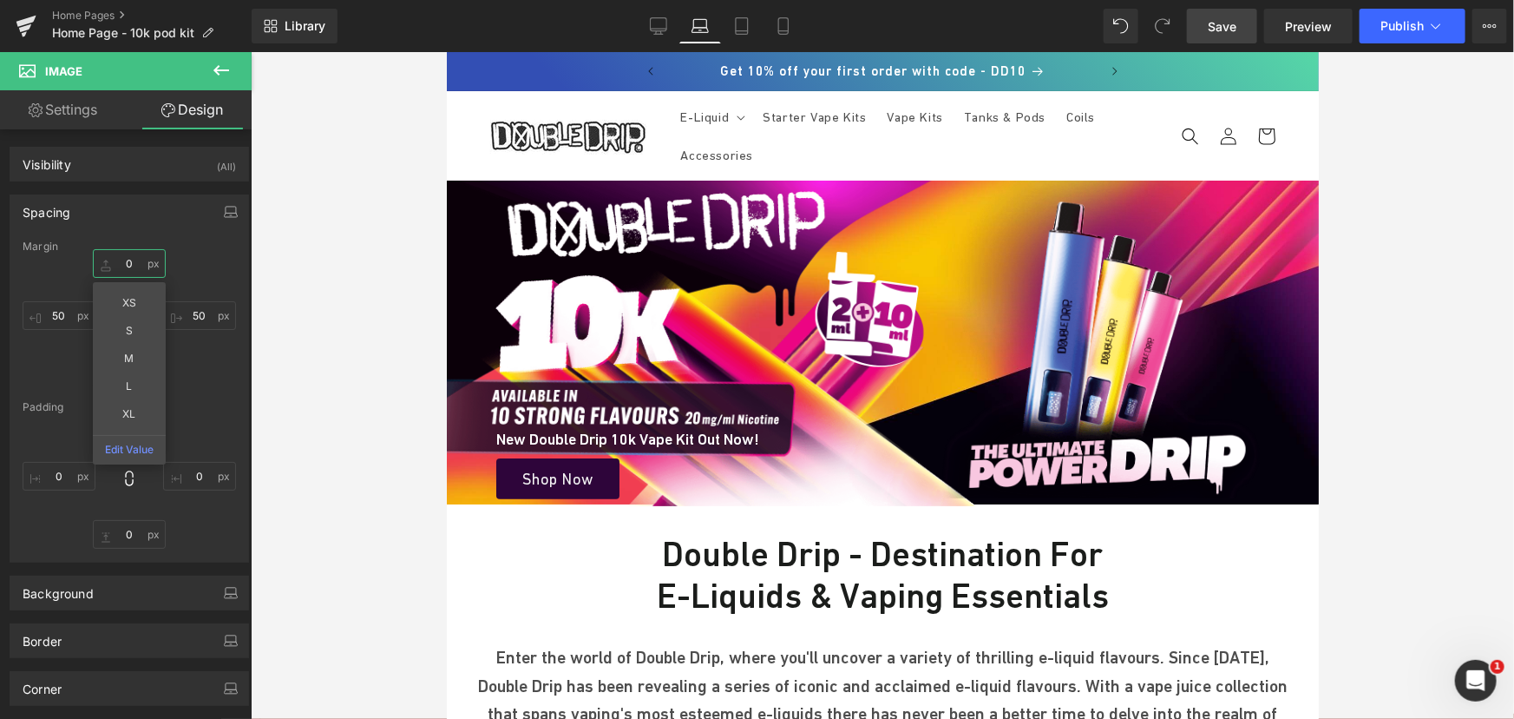
type input "0"
click at [1232, 31] on span "Save" at bounding box center [1222, 26] width 29 height 18
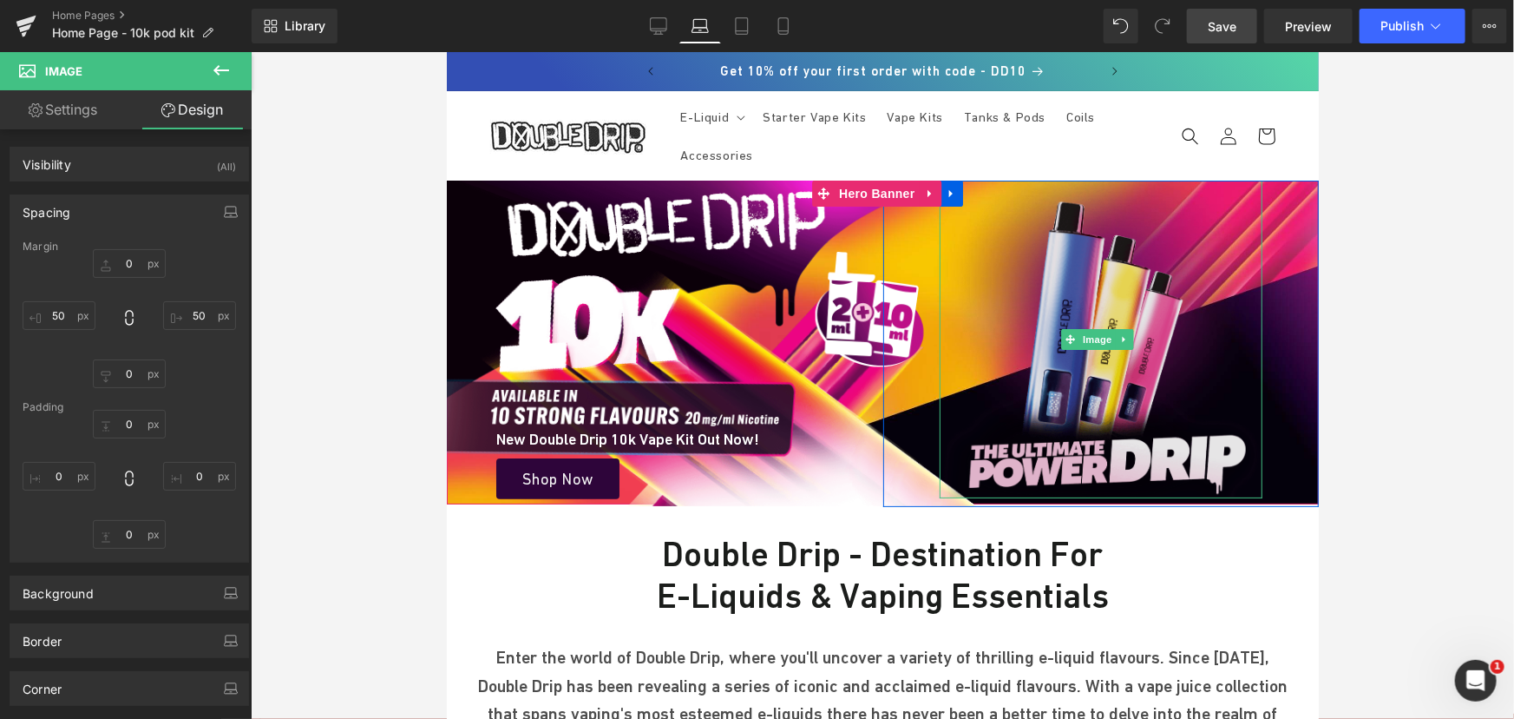
drag, startPoint x: 746, startPoint y: 291, endPoint x: 1104, endPoint y: 248, distance: 360.1
click at [1104, 248] on img at bounding box center [1101, 339] width 324 height 318
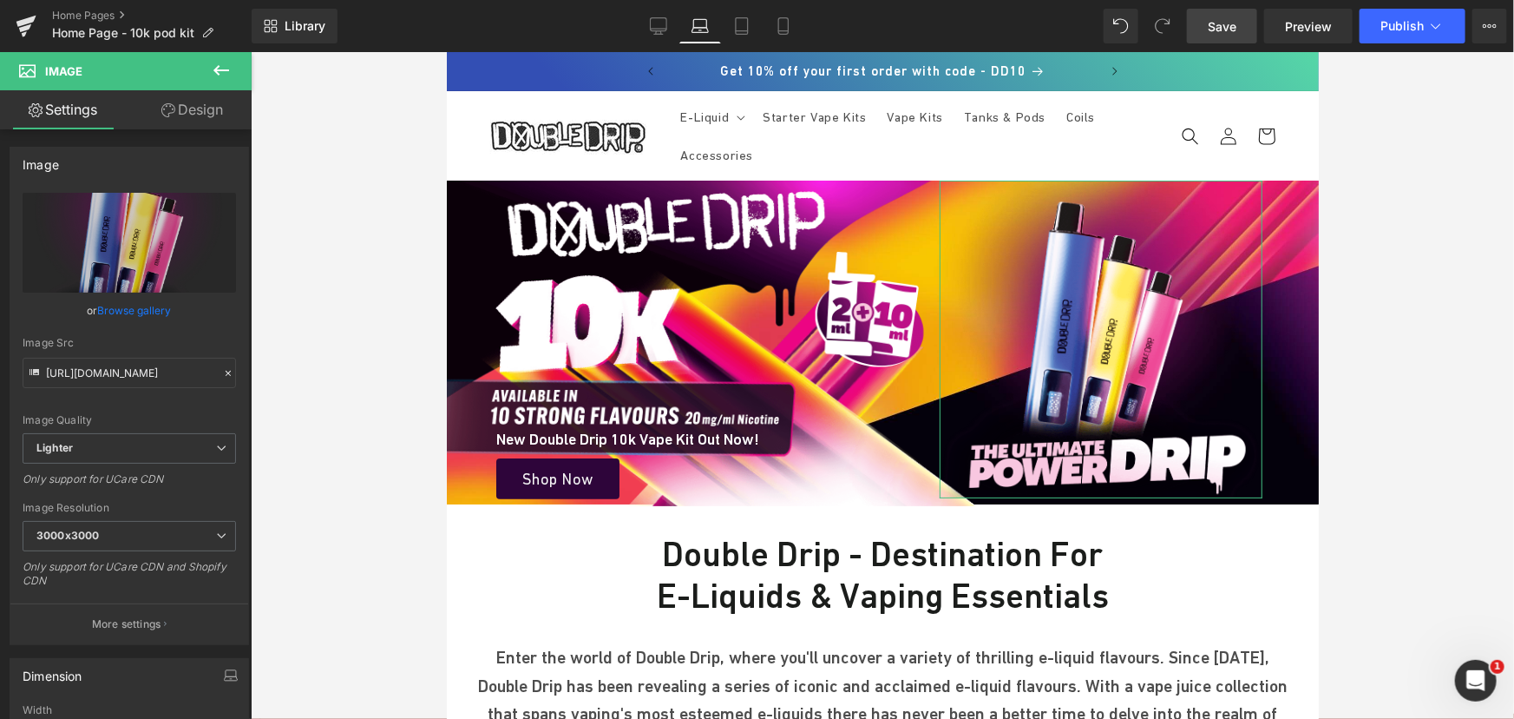
click at [182, 123] on link "Design" at bounding box center [192, 109] width 126 height 39
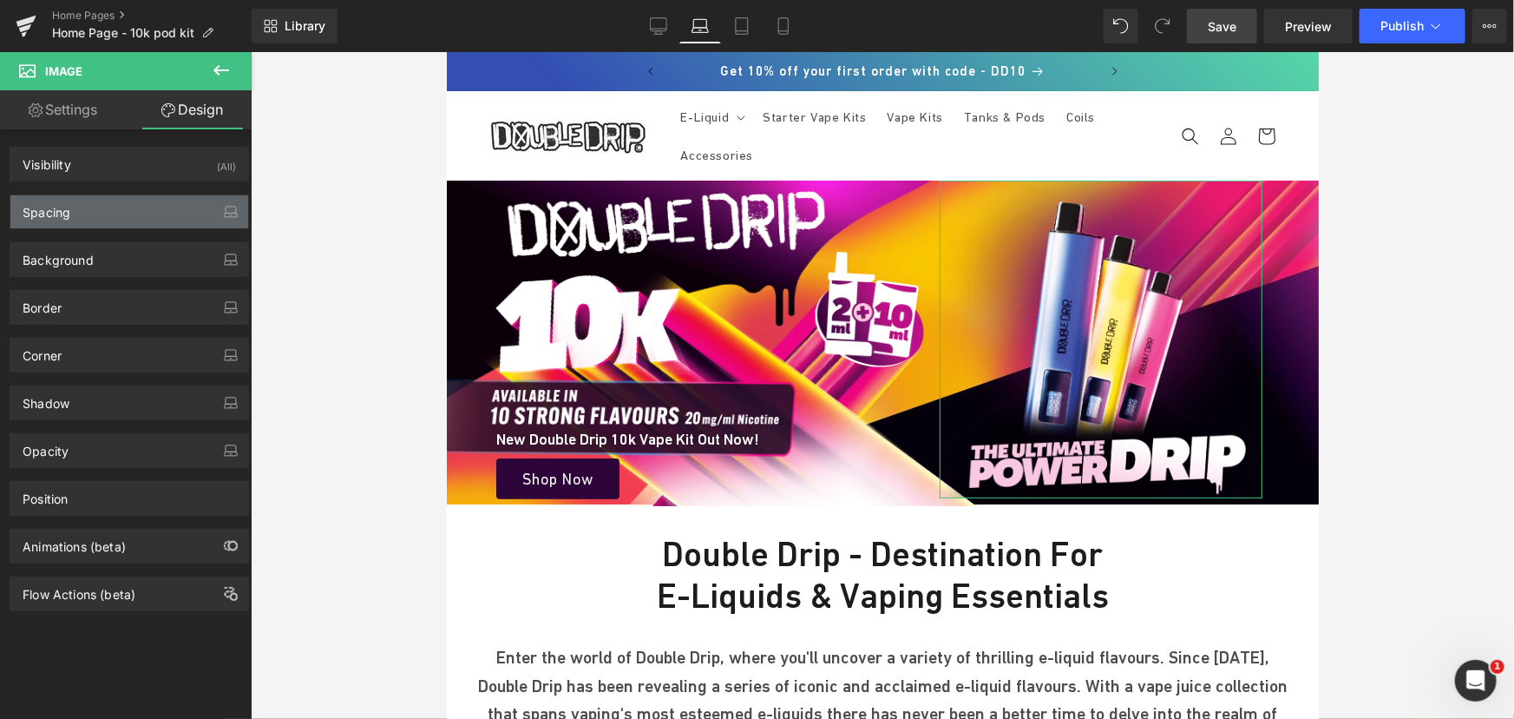
click at [76, 218] on div "Spacing" at bounding box center [129, 211] width 238 height 33
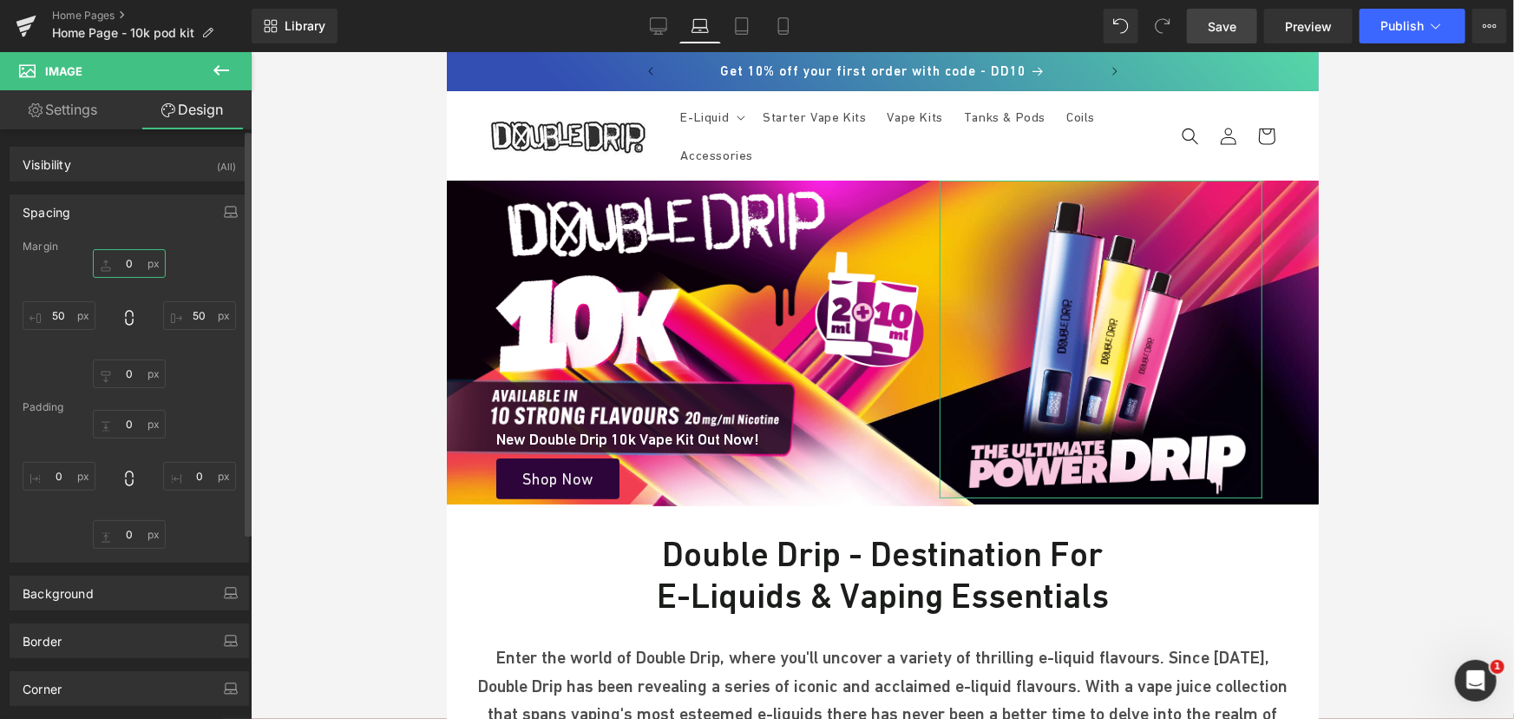
click at [121, 259] on input "text" at bounding box center [129, 263] width 73 height 29
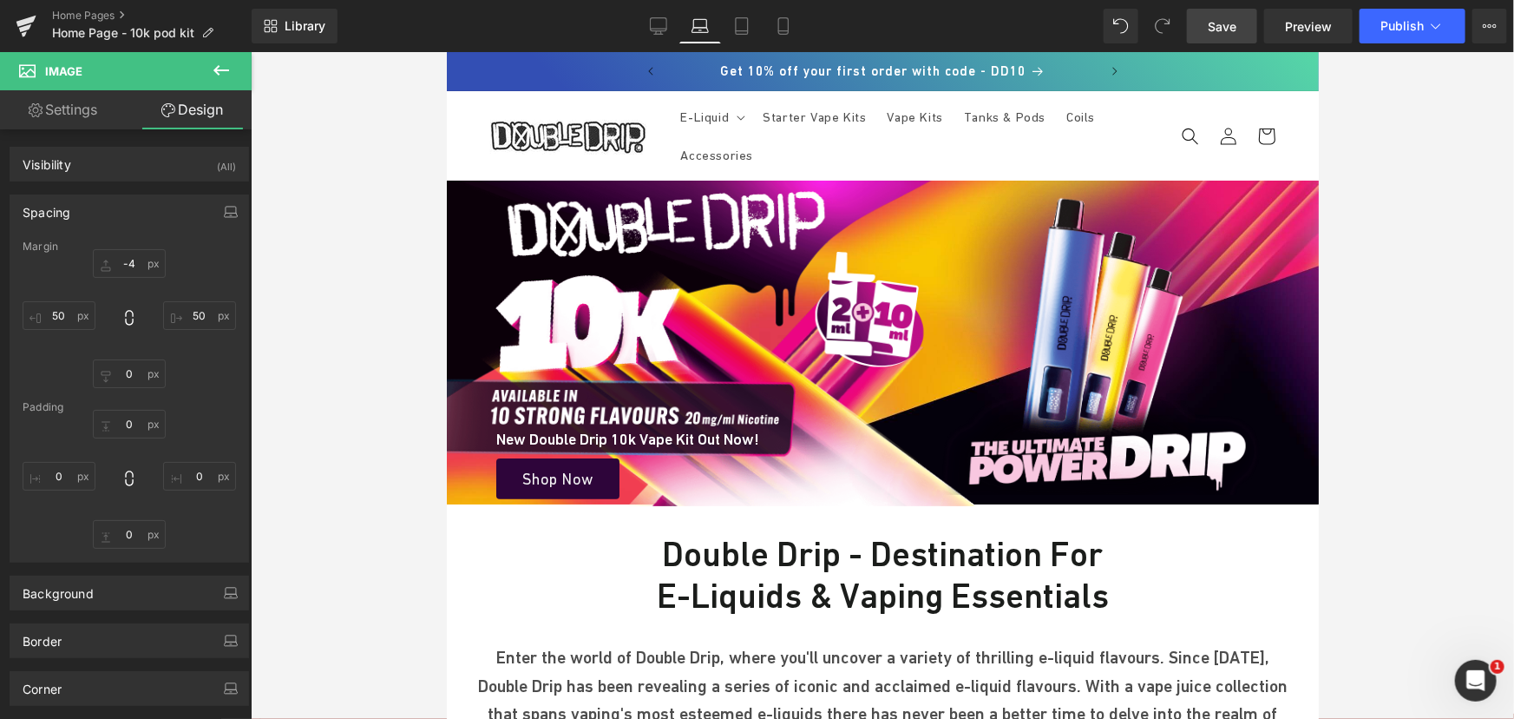
click at [1226, 34] on span "Save" at bounding box center [1222, 26] width 29 height 18
click at [126, 253] on input "-4" at bounding box center [129, 263] width 73 height 29
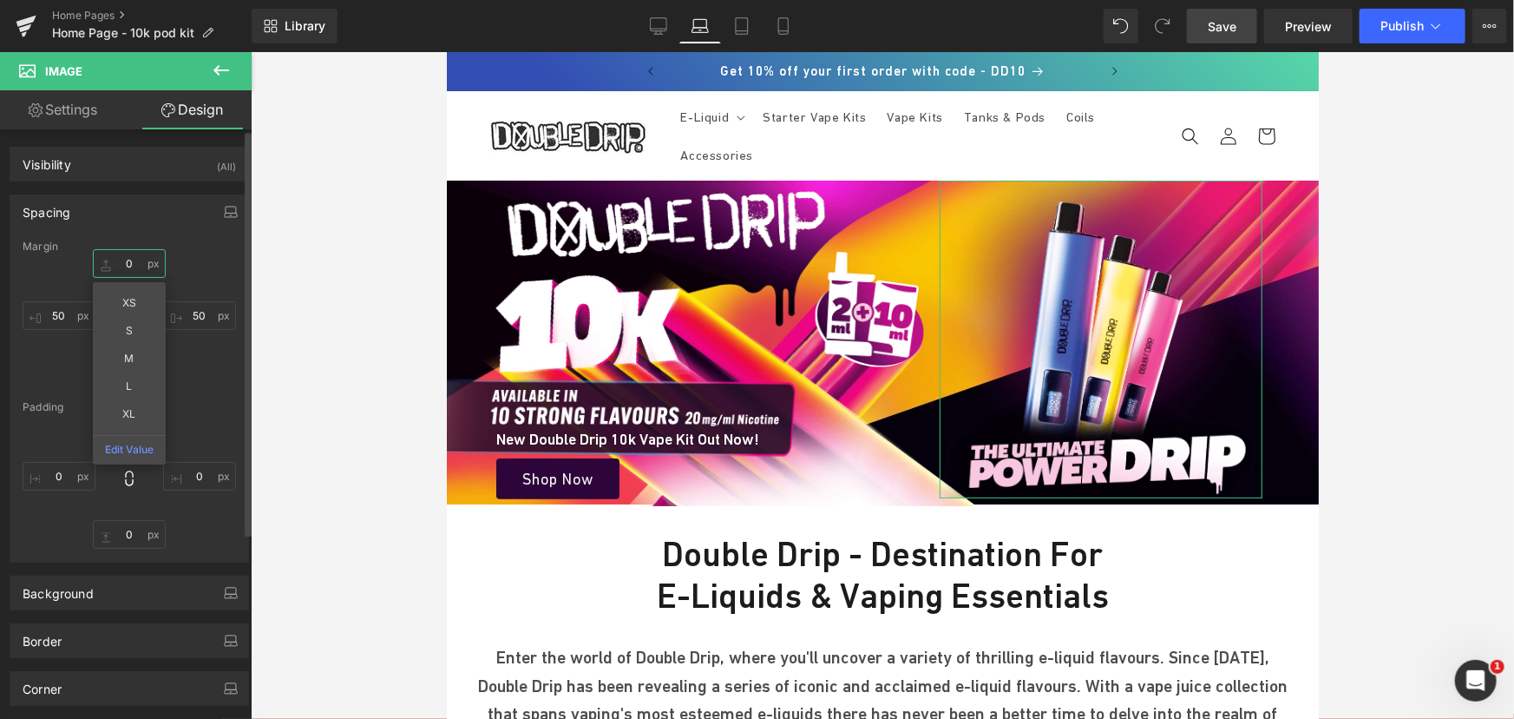
type input "0"
click at [190, 415] on div at bounding box center [129, 479] width 213 height 139
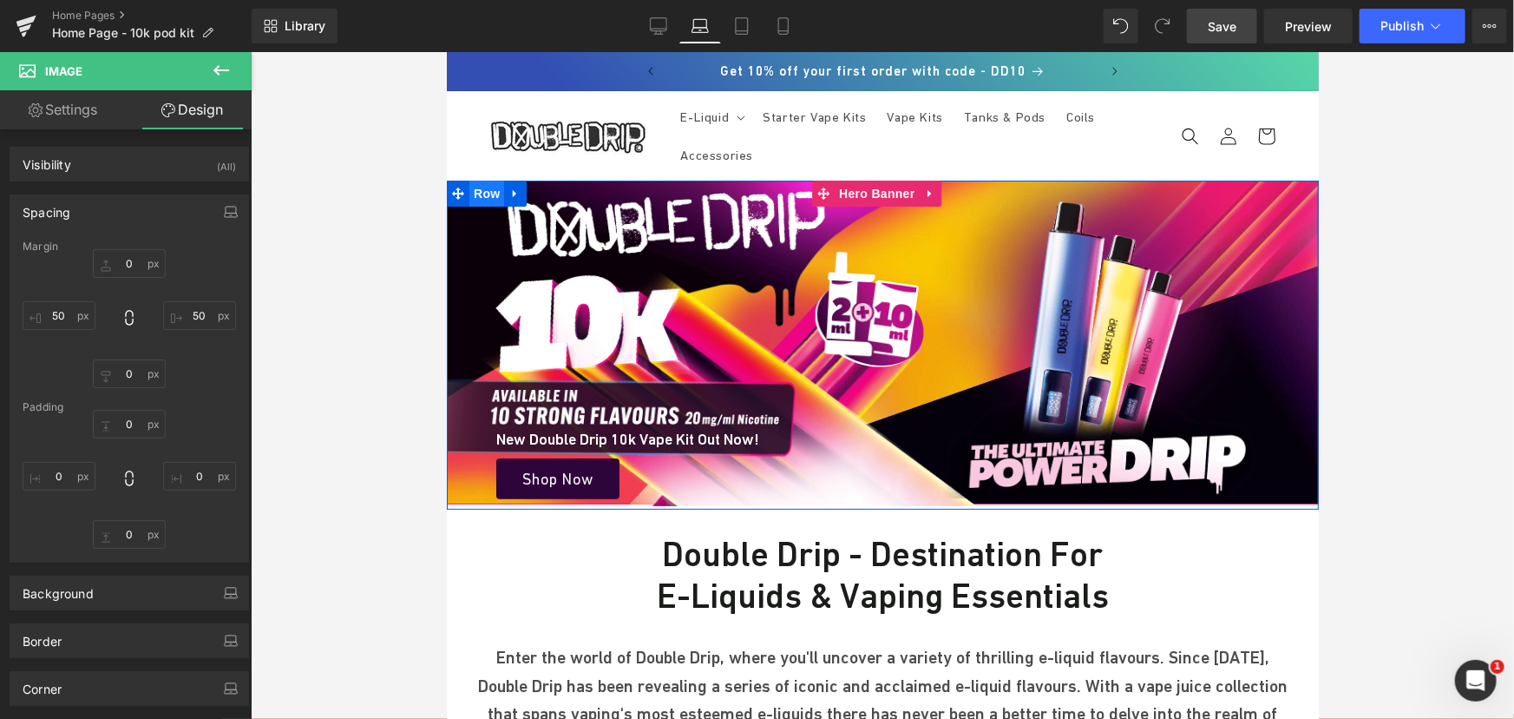
drag, startPoint x: 707, startPoint y: 181, endPoint x: 481, endPoint y: 194, distance: 226.9
click at [481, 194] on span "Row" at bounding box center [486, 193] width 35 height 26
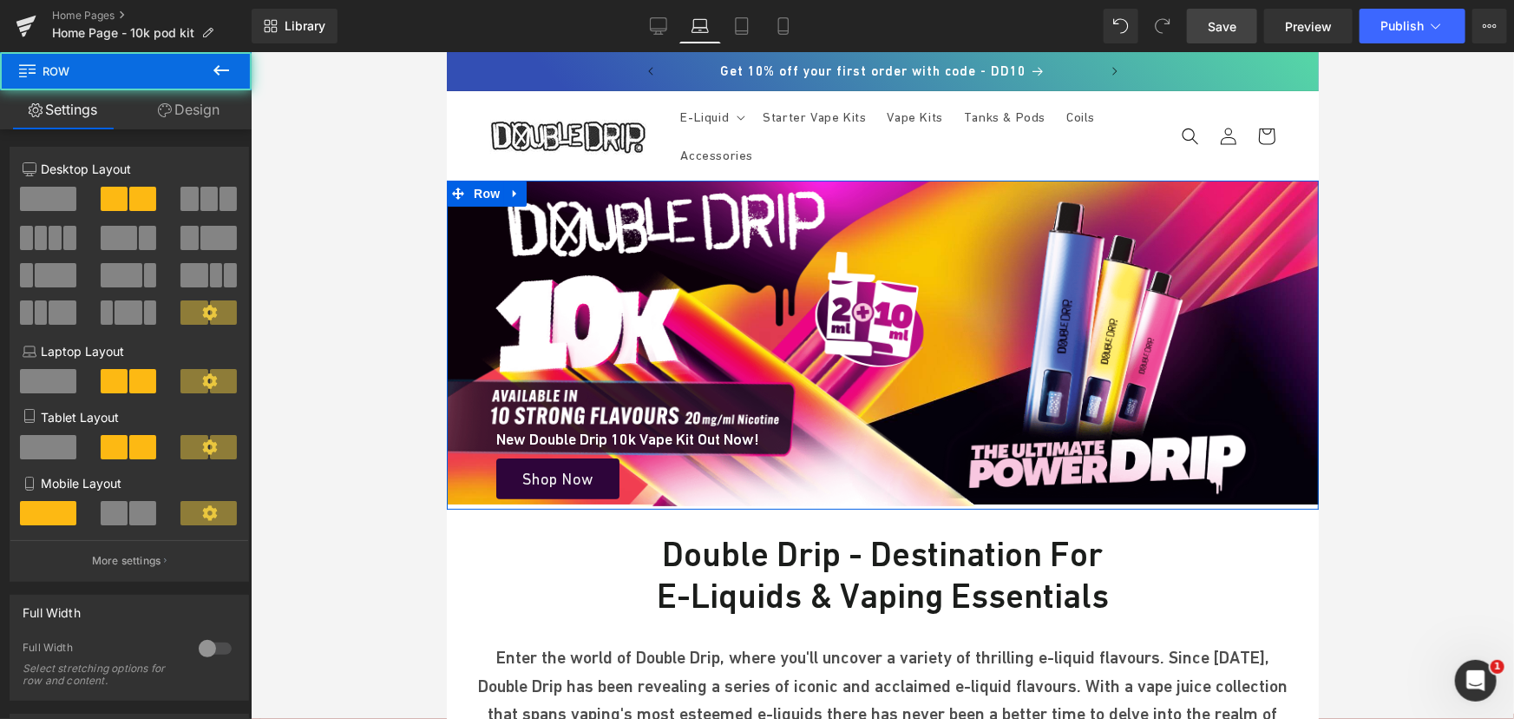
click at [207, 120] on link "Design" at bounding box center [189, 109] width 126 height 39
click at [0, 0] on div "Spacing" at bounding box center [0, 0] width 0 height 0
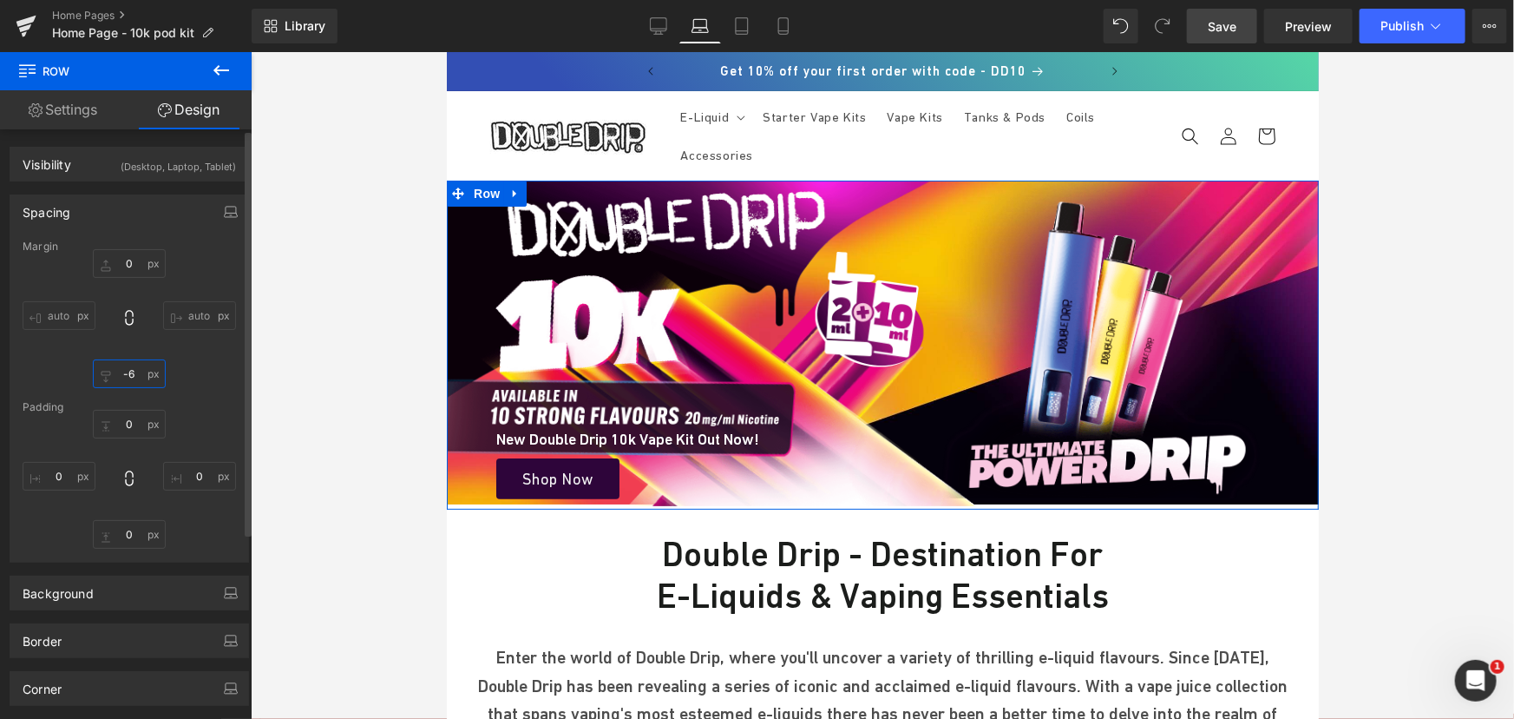
click at [134, 374] on input "text" at bounding box center [129, 373] width 73 height 29
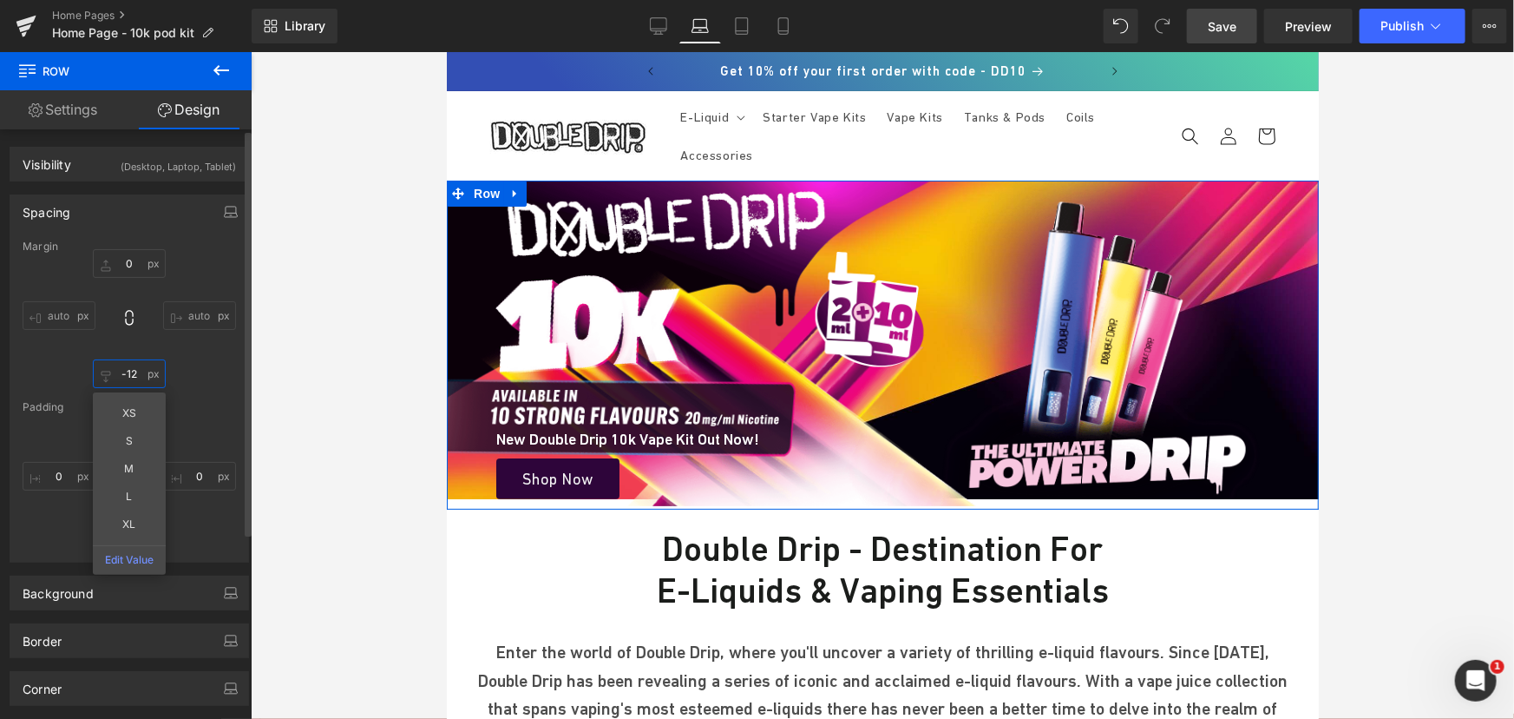
type input "-12"
click at [217, 401] on div "Padding" at bounding box center [129, 407] width 213 height 12
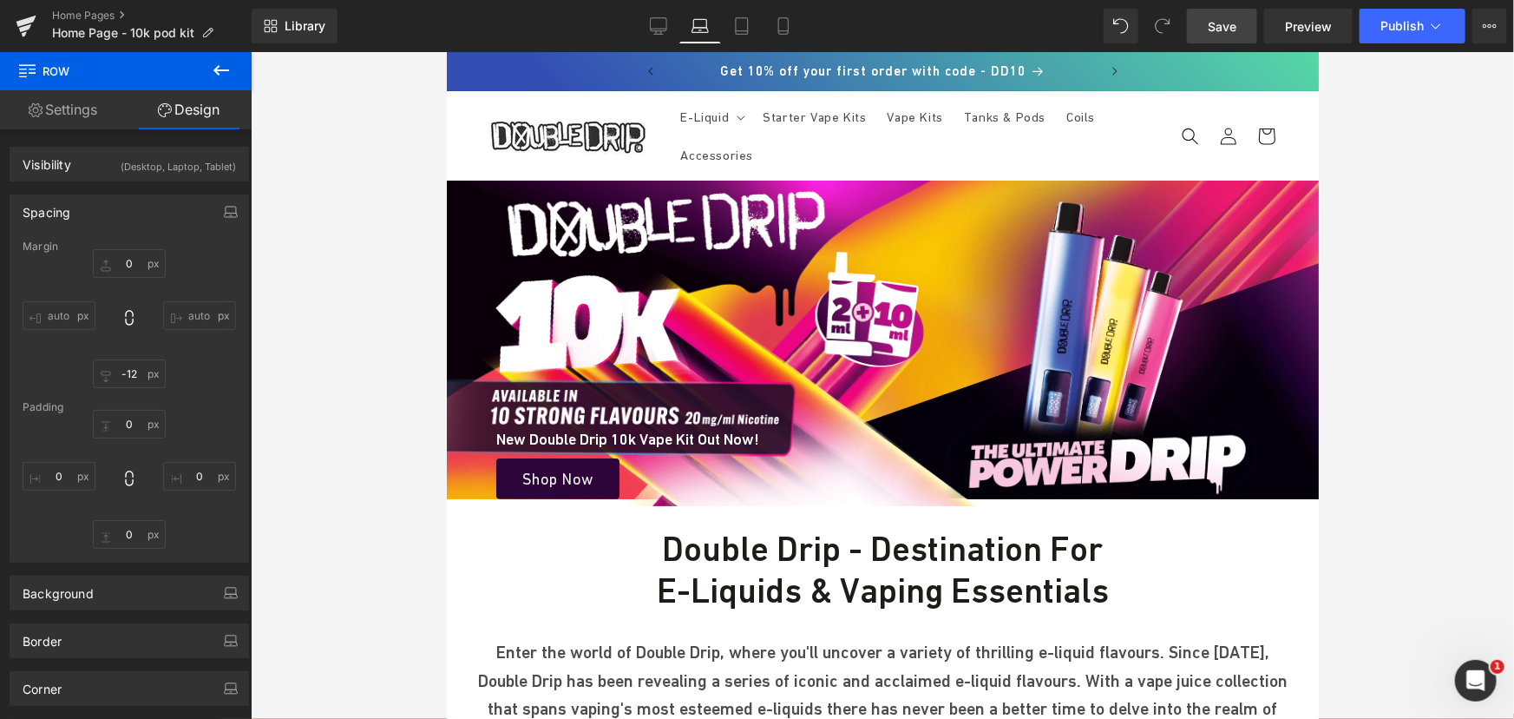
click at [1244, 42] on link "Save" at bounding box center [1222, 26] width 70 height 35
click at [1309, 38] on link "Preview" at bounding box center [1308, 26] width 89 height 35
click at [1207, 13] on link "Save" at bounding box center [1222, 26] width 70 height 35
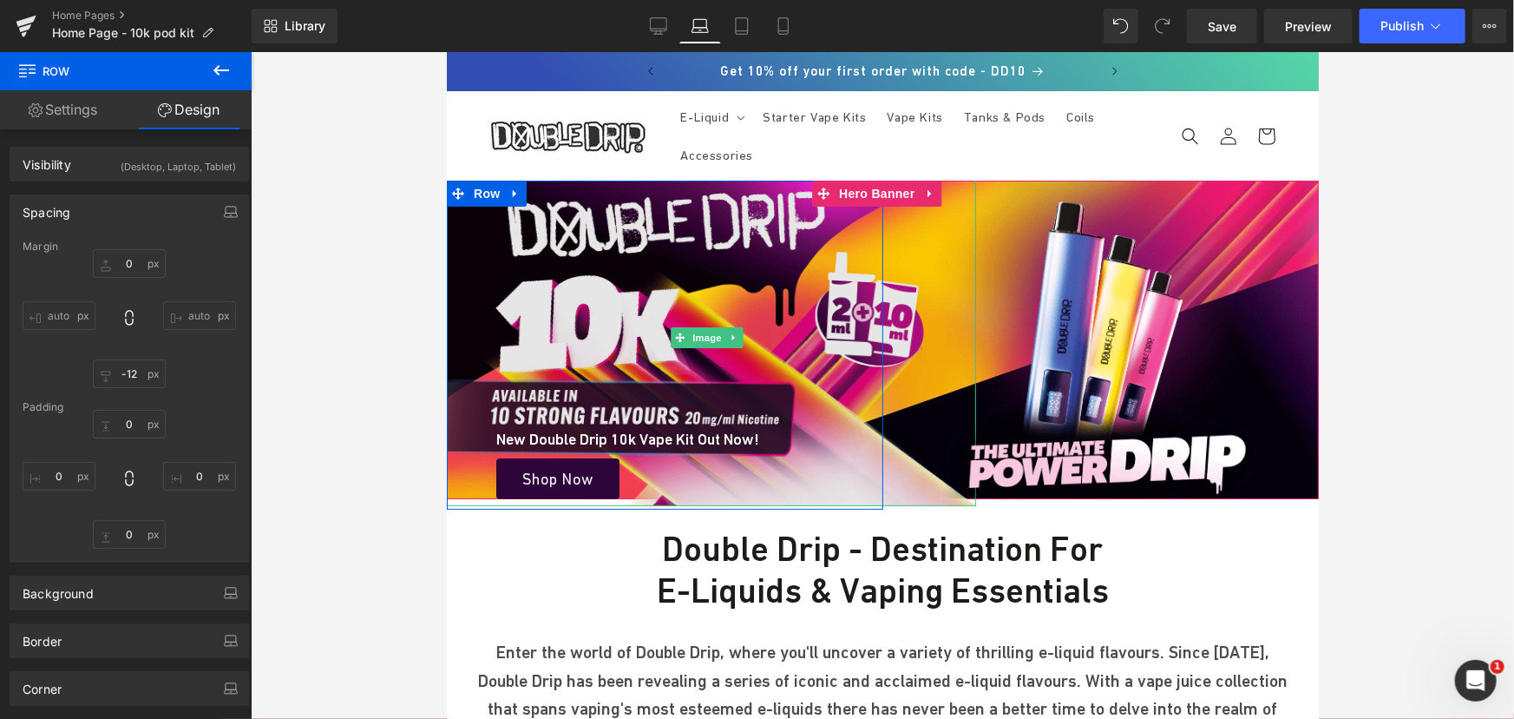
click at [796, 268] on img at bounding box center [709, 336] width 531 height 337
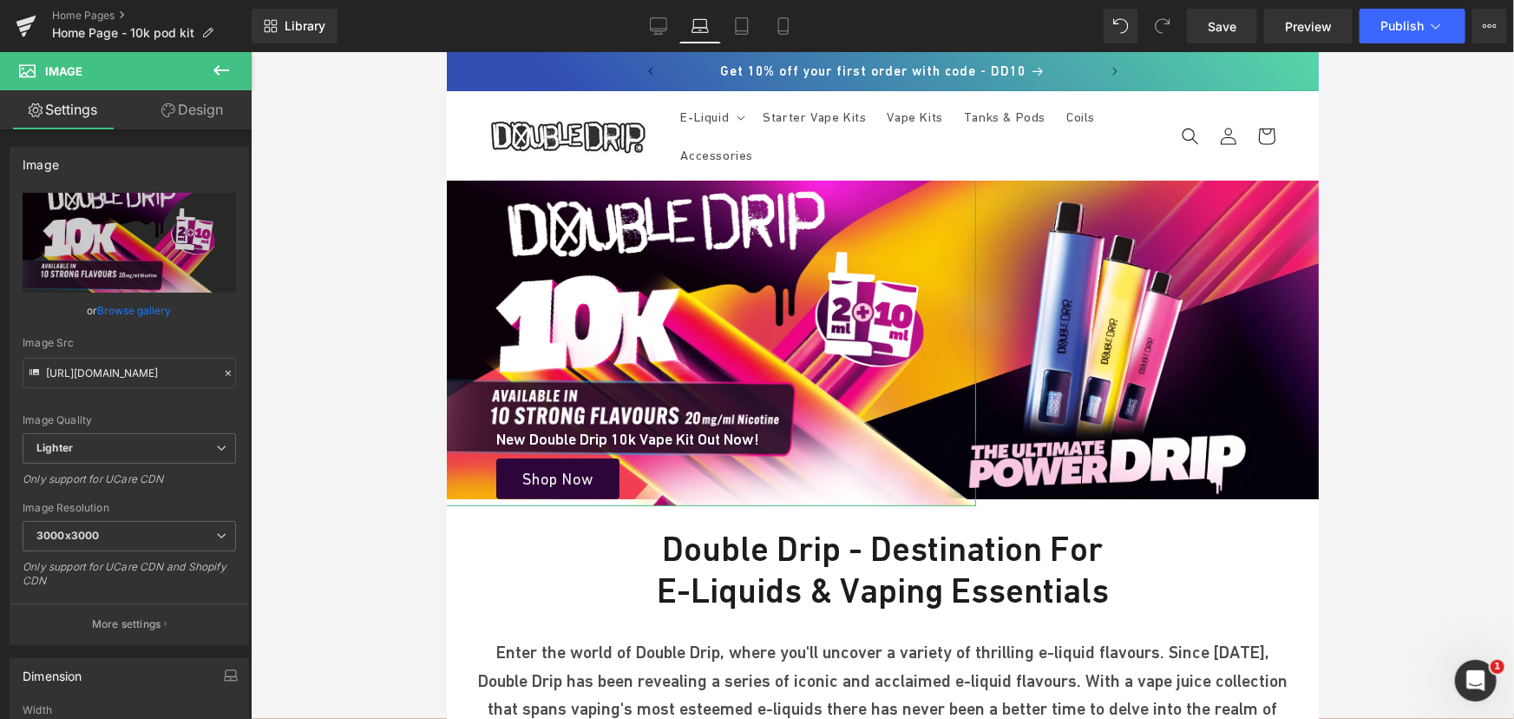
click at [199, 110] on link "Design" at bounding box center [192, 109] width 126 height 39
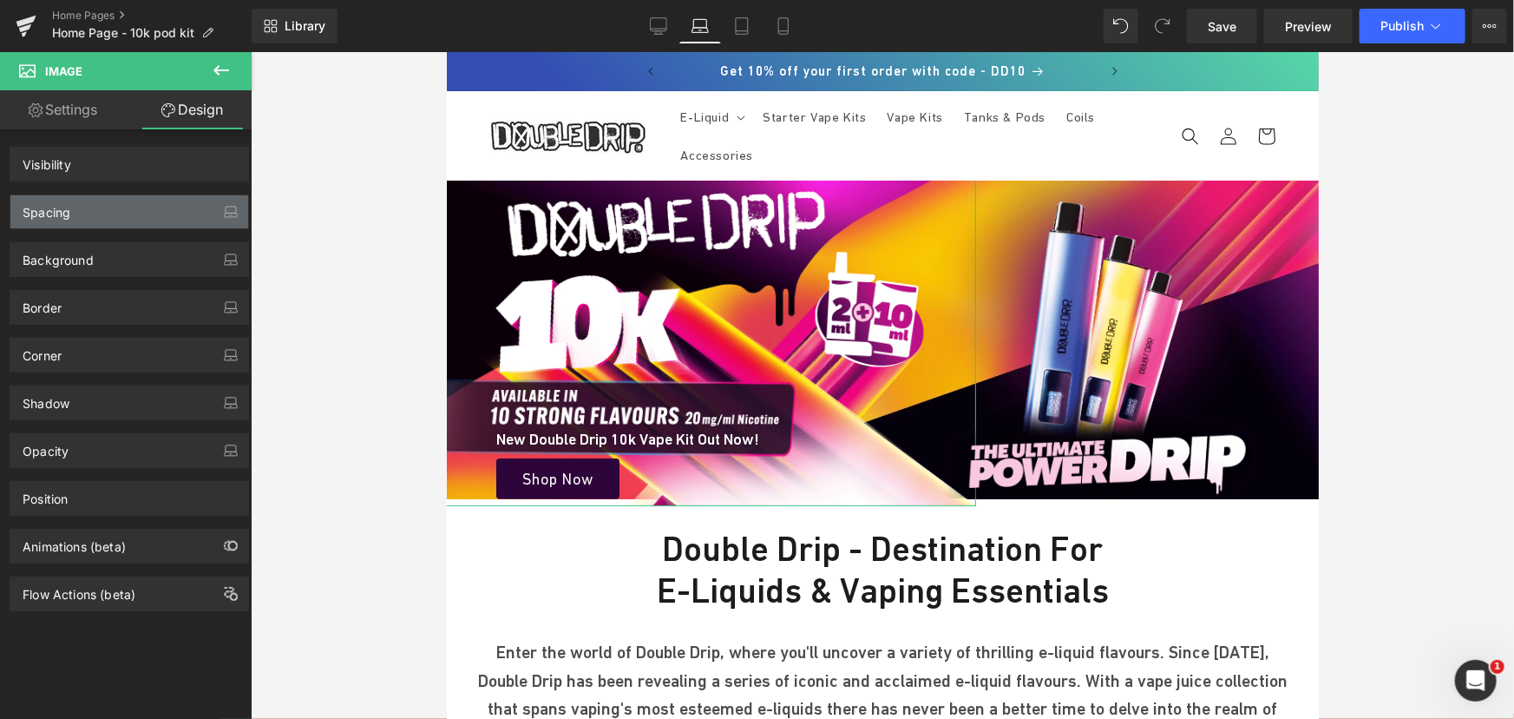
click at [103, 212] on div "Spacing" at bounding box center [129, 211] width 238 height 33
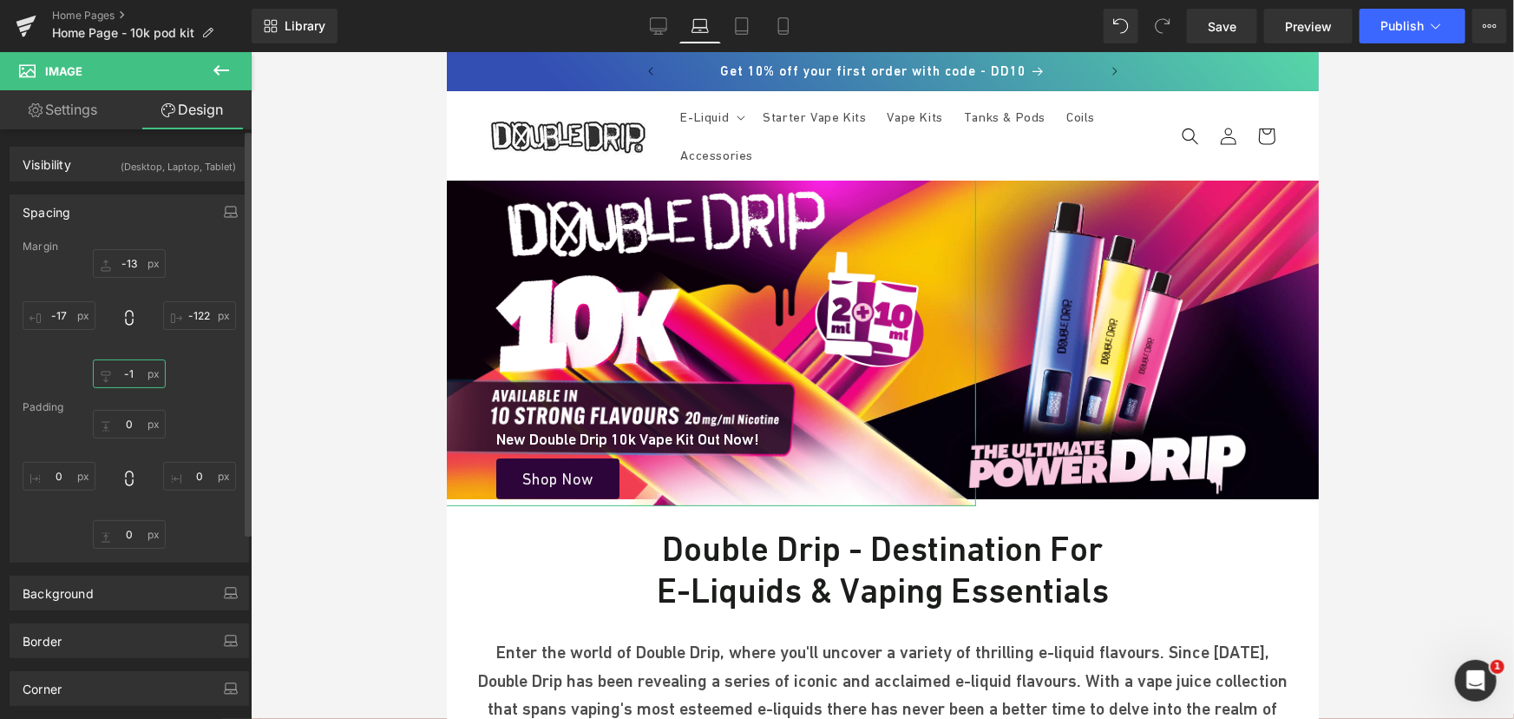
click at [144, 376] on input "text" at bounding box center [129, 373] width 73 height 29
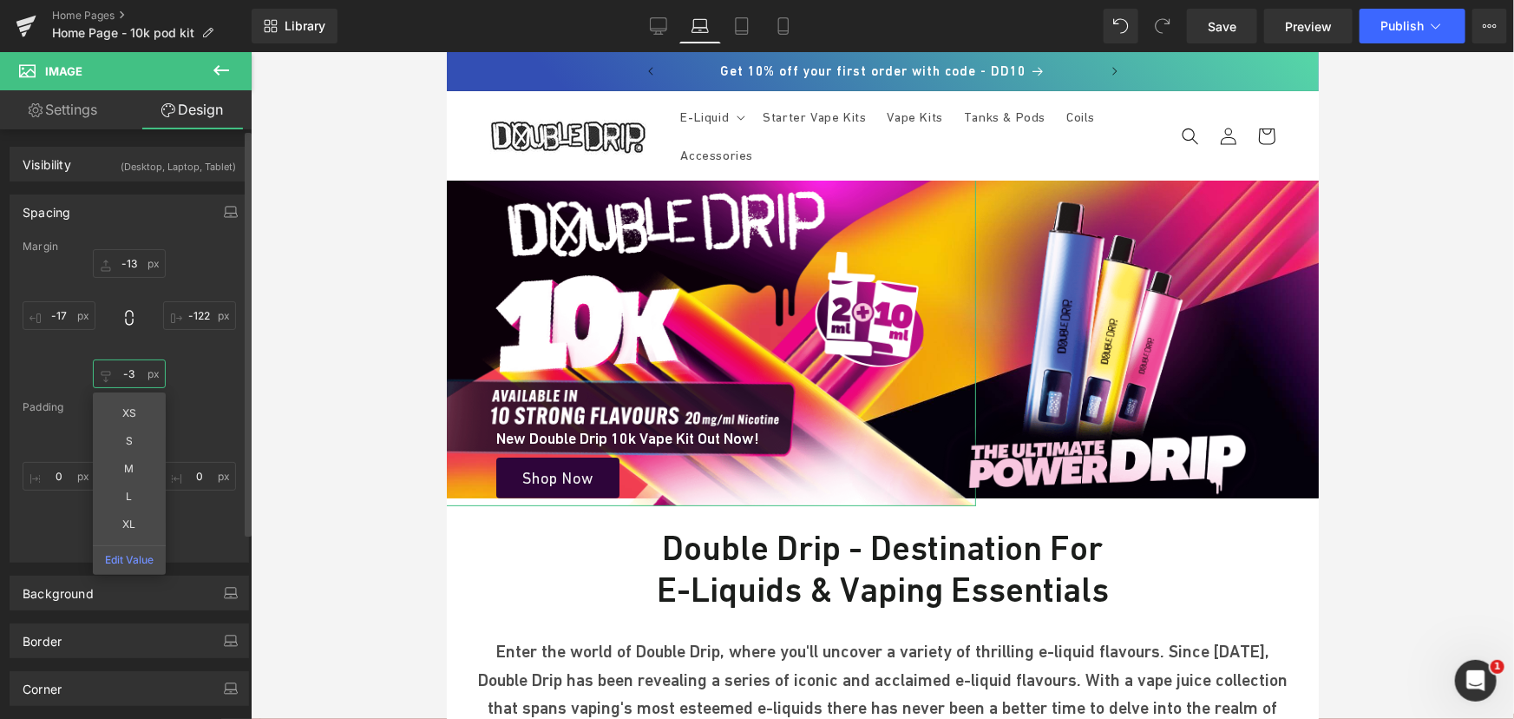
type input "-2"
click at [209, 312] on input "text" at bounding box center [199, 315] width 73 height 29
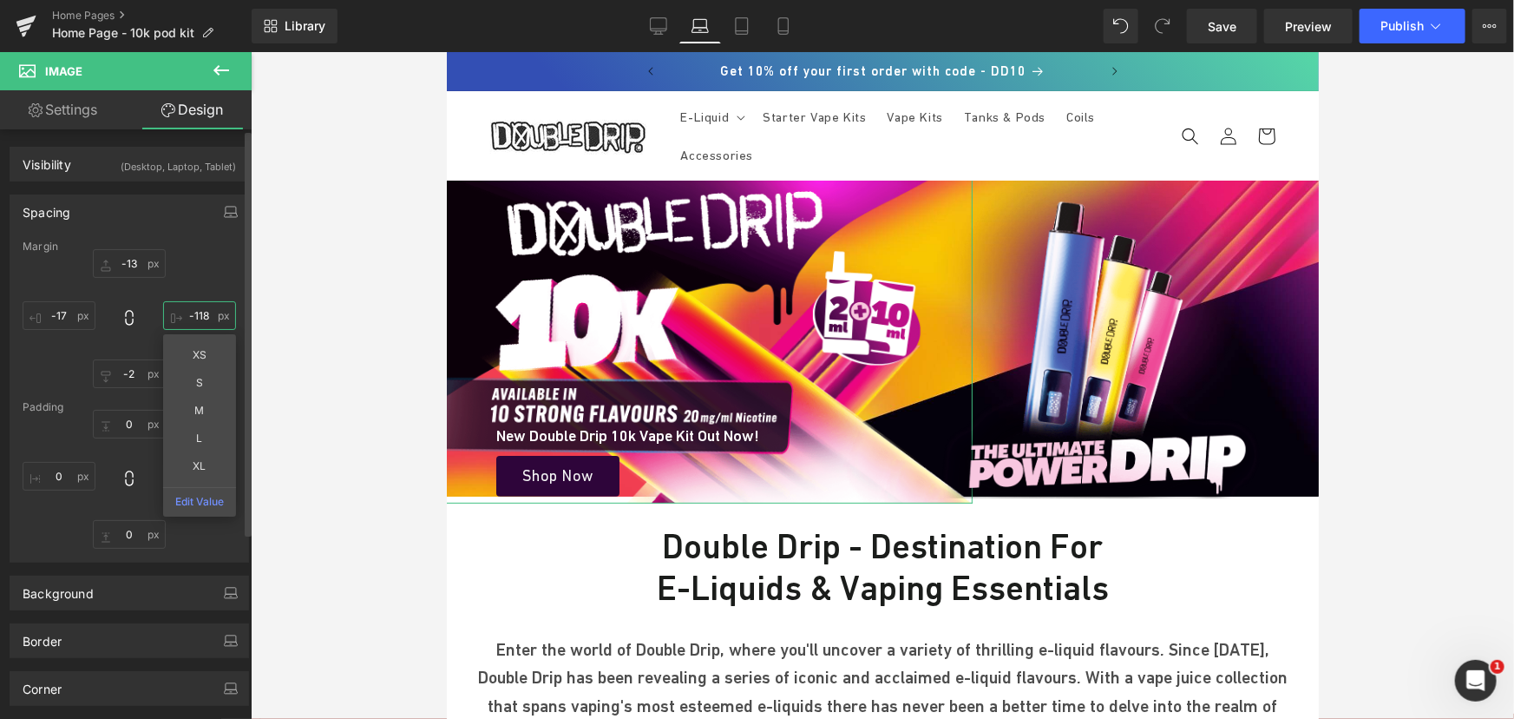
type input "-117"
click at [662, 30] on icon at bounding box center [658, 25] width 17 height 17
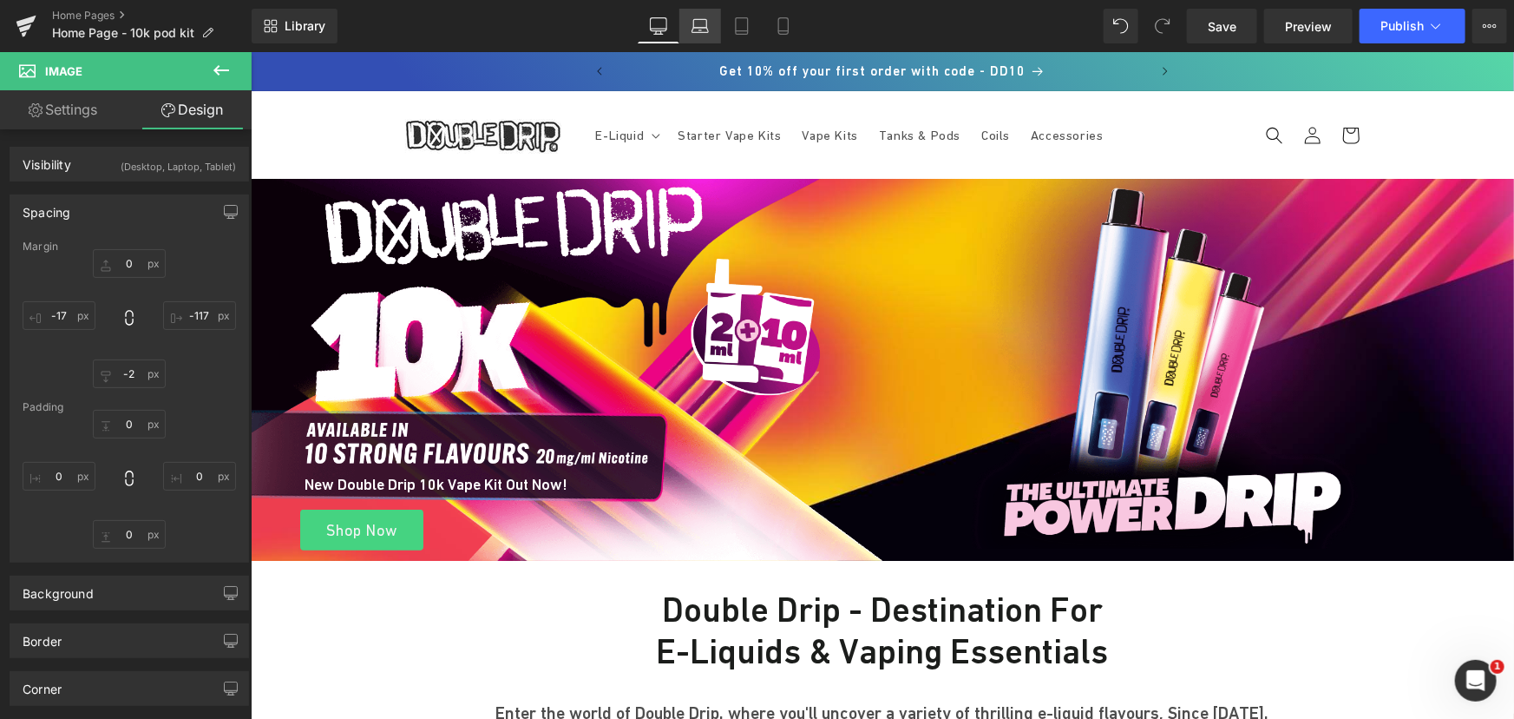
click at [711, 28] on link "Laptop" at bounding box center [701, 26] width 42 height 35
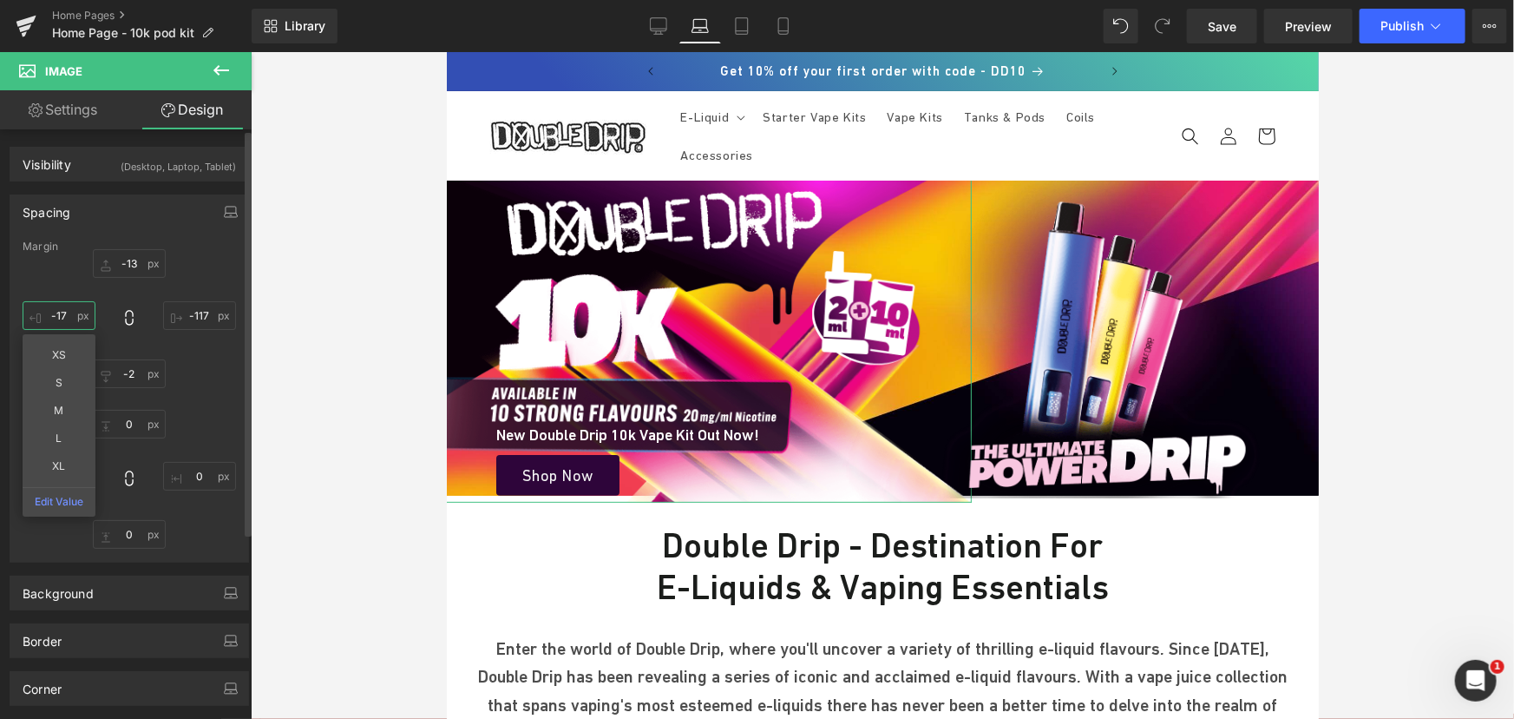
click at [57, 314] on input "text" at bounding box center [59, 315] width 73 height 29
type input "-16"
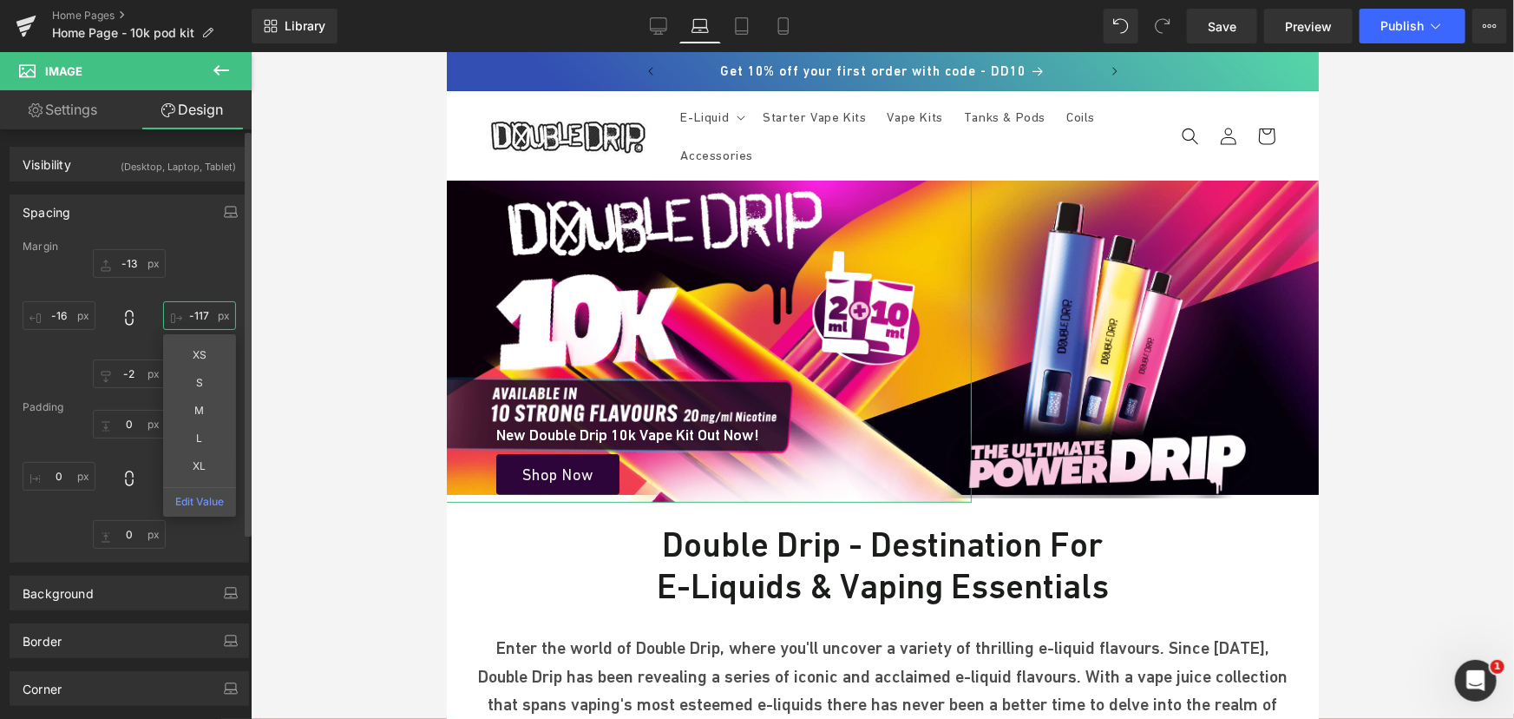
click at [201, 311] on input "-117" at bounding box center [199, 315] width 73 height 29
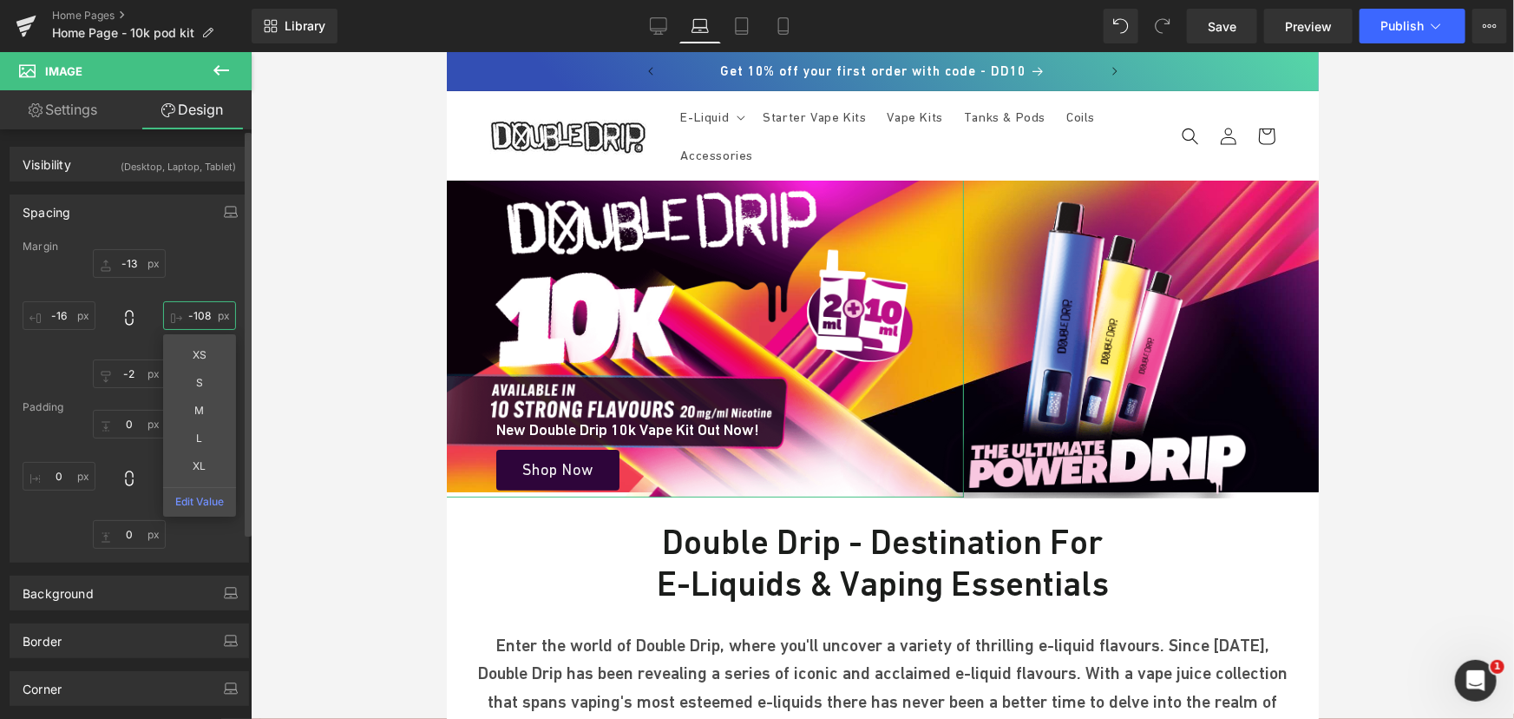
type input "-107"
click at [1226, 23] on span "Save" at bounding box center [1222, 26] width 29 height 18
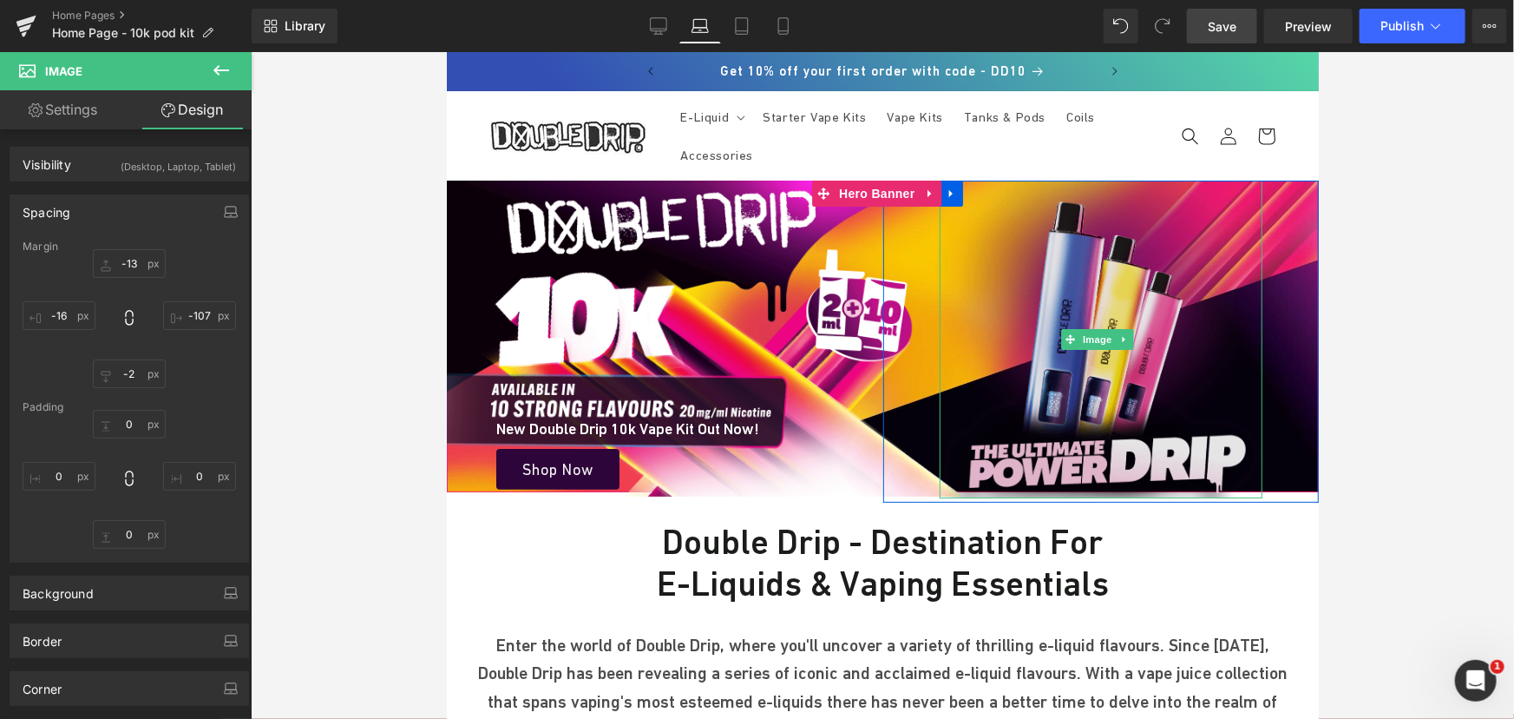
click at [1067, 358] on img at bounding box center [1101, 339] width 324 height 318
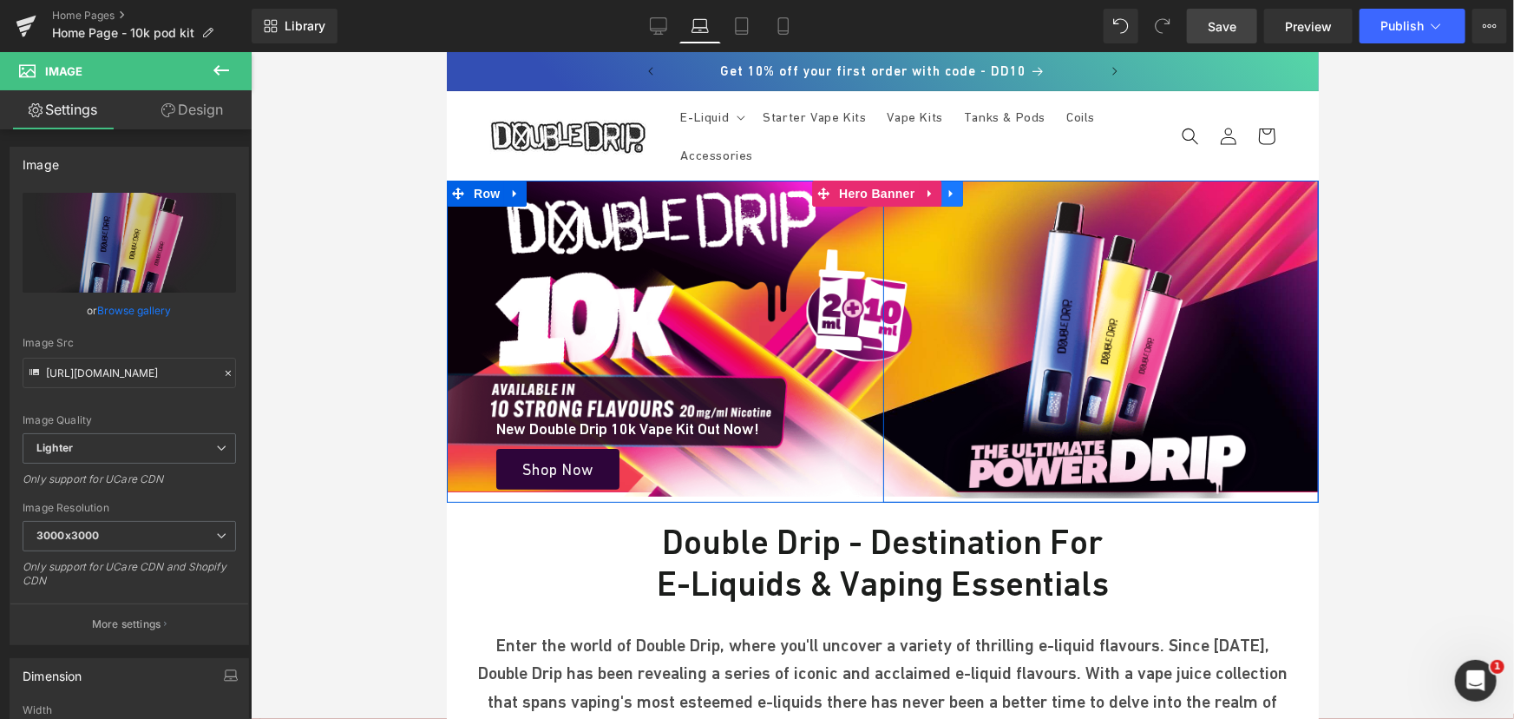
click at [949, 193] on link at bounding box center [951, 193] width 23 height 26
click at [916, 226] on div "Image" at bounding box center [1101, 339] width 437 height 318
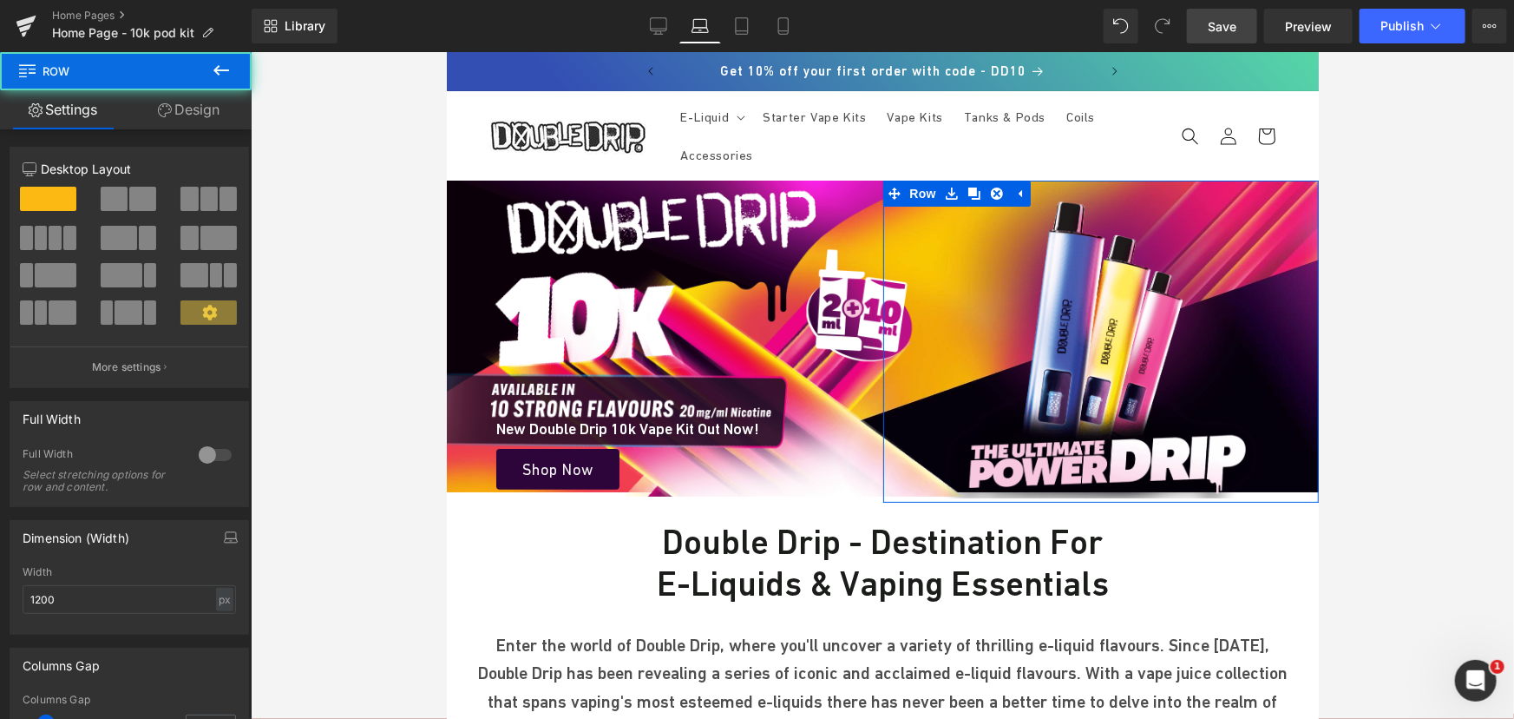
click at [216, 102] on link "Design" at bounding box center [189, 109] width 126 height 39
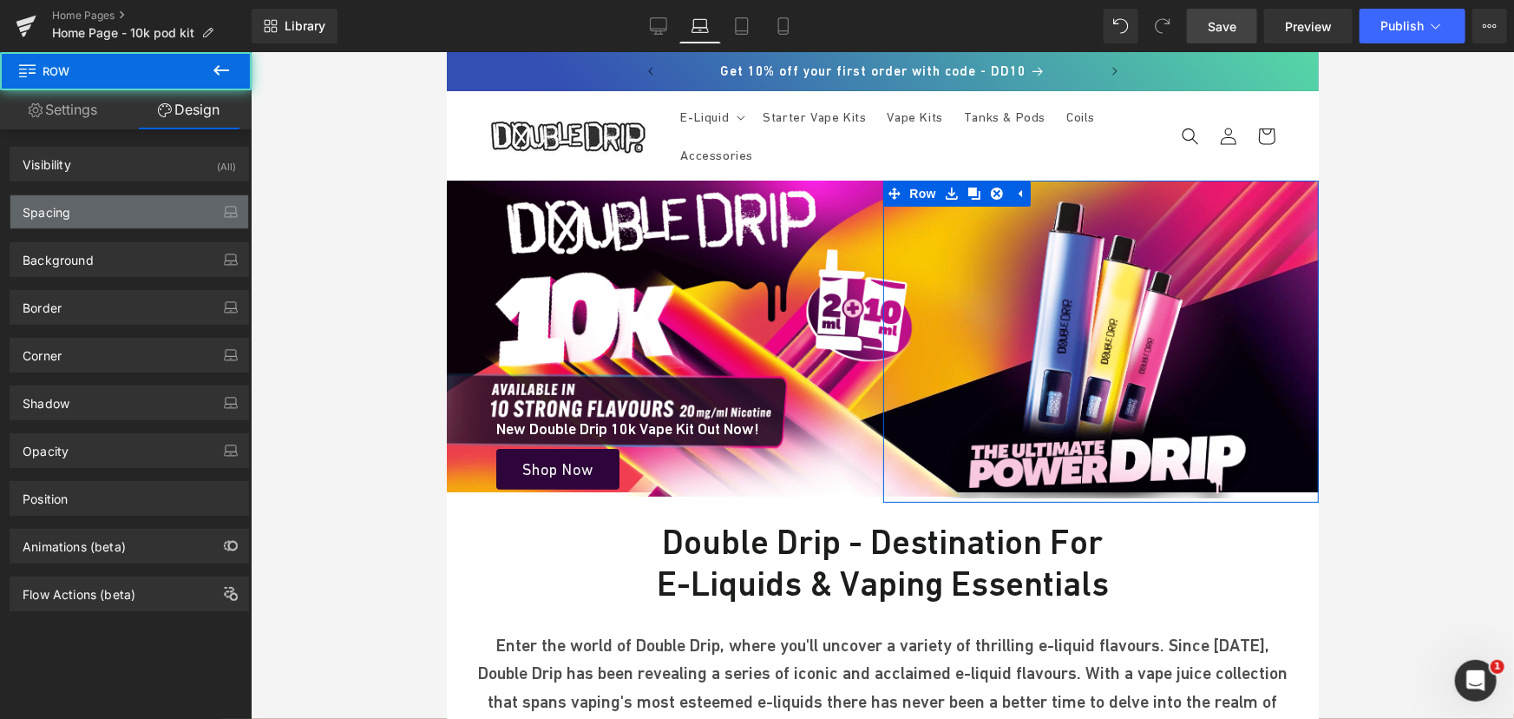
click at [99, 226] on div "Spacing" at bounding box center [129, 211] width 238 height 33
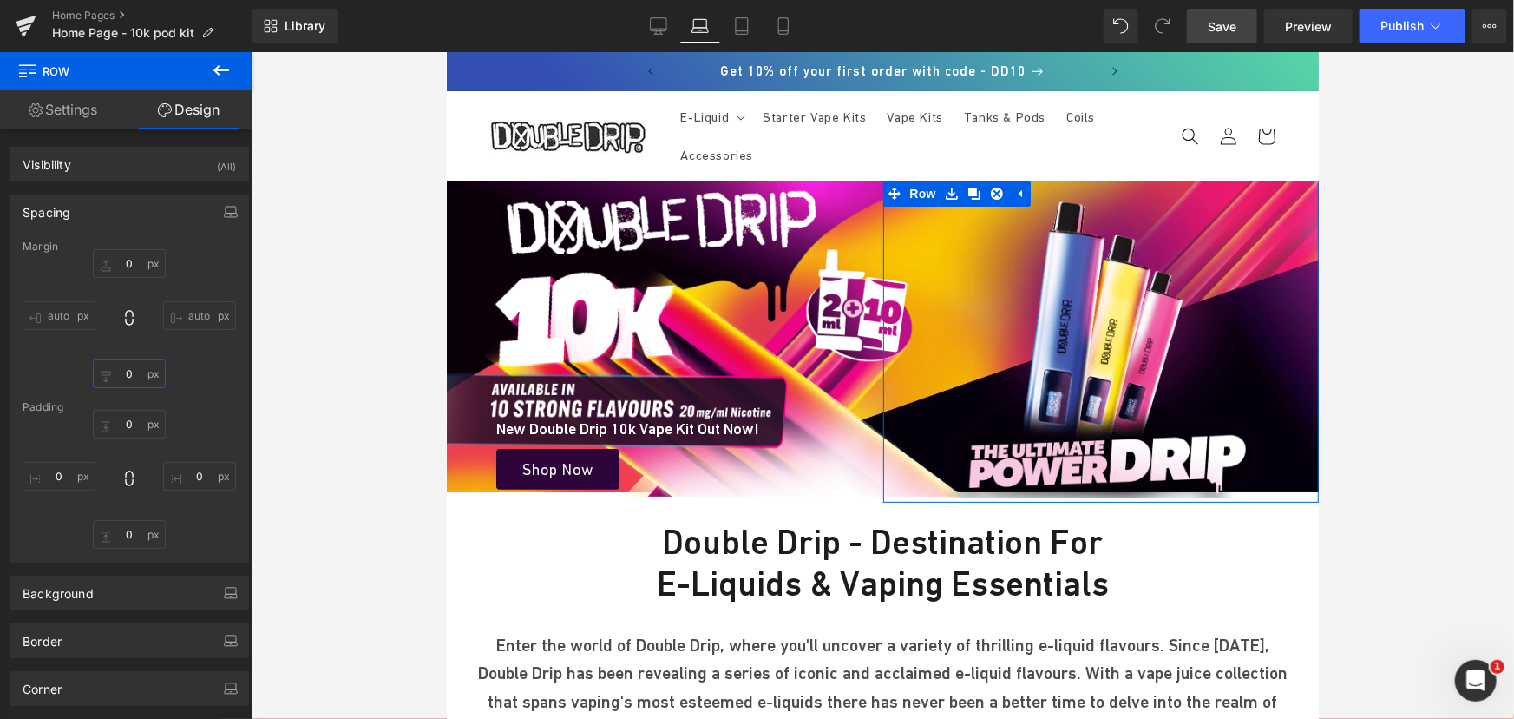
click at [134, 379] on input "text" at bounding box center [129, 373] width 73 height 29
type input "-"
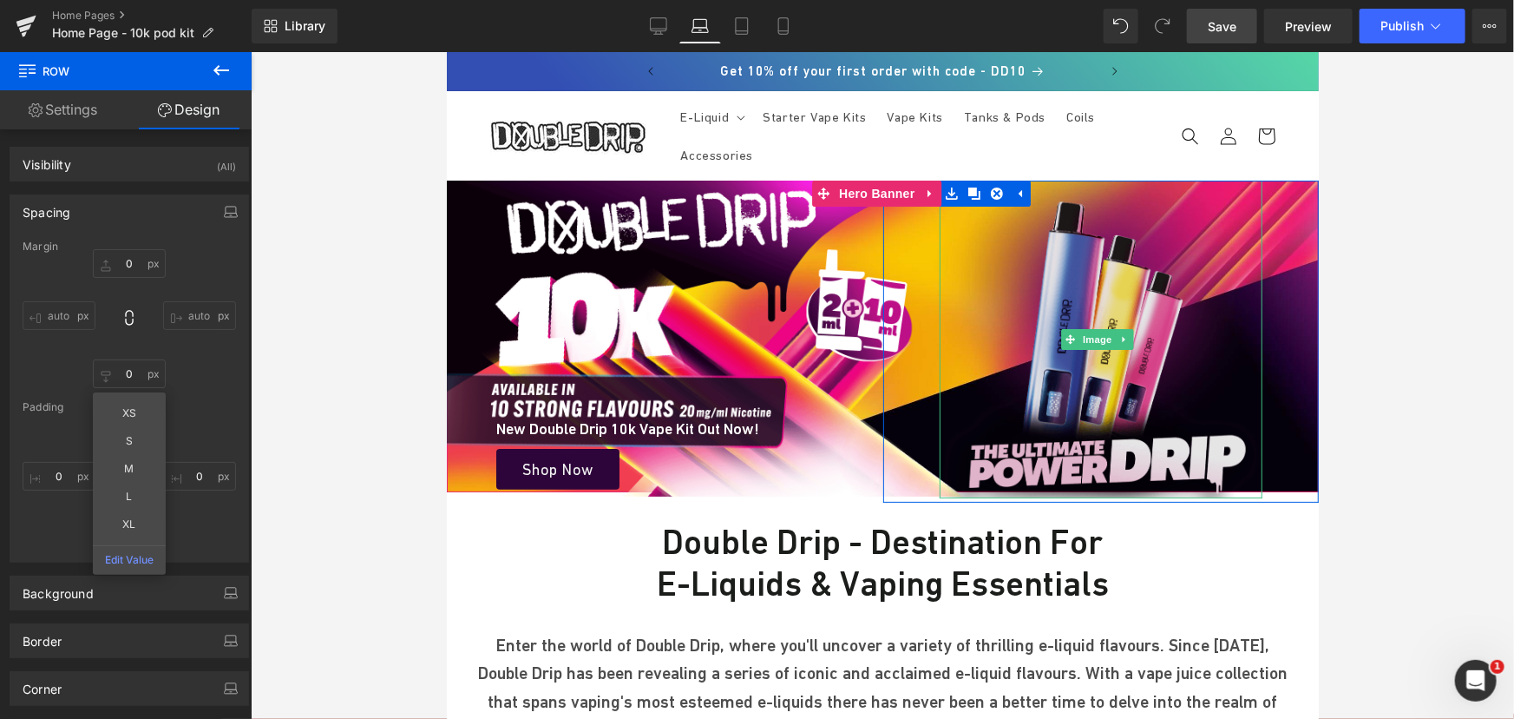
click at [1131, 289] on img at bounding box center [1101, 339] width 324 height 318
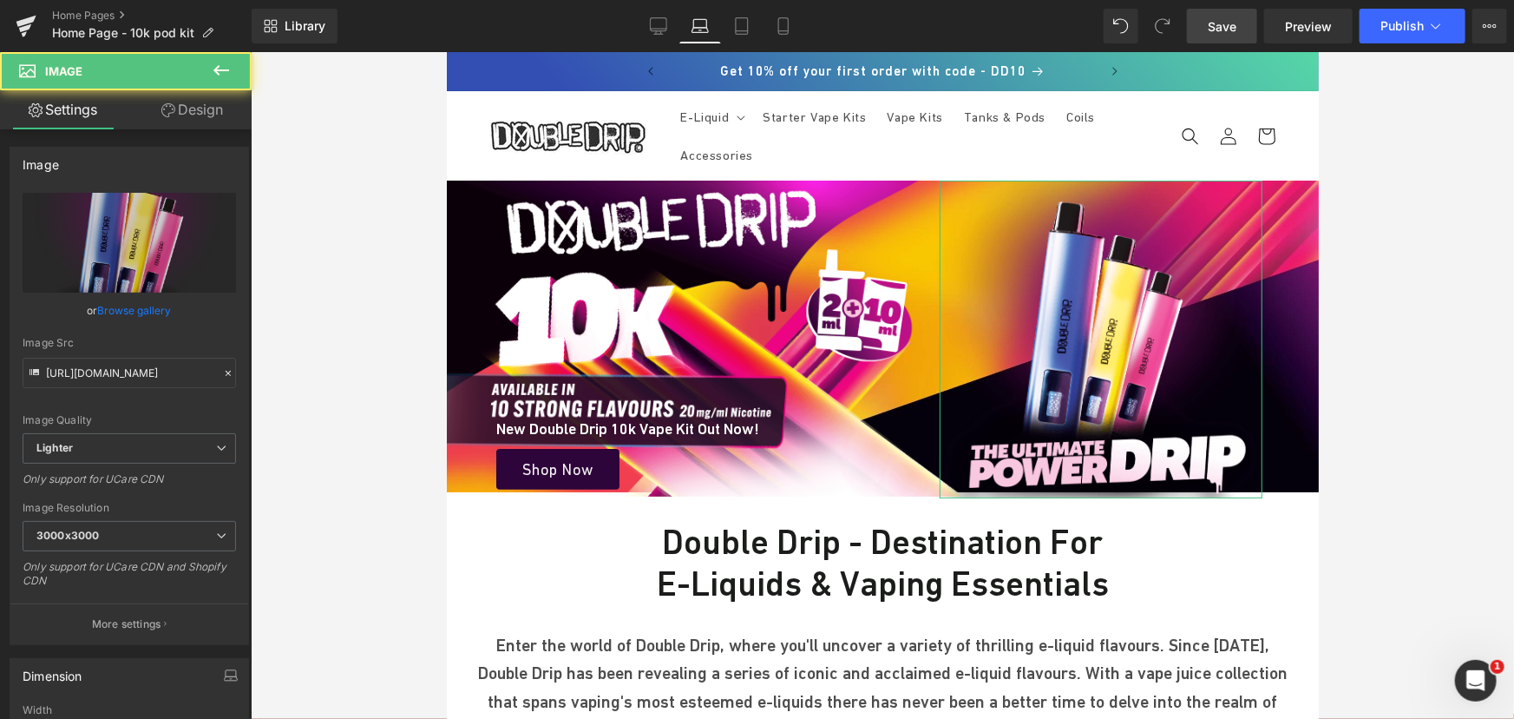
click at [210, 122] on link "Design" at bounding box center [192, 109] width 126 height 39
click at [0, 0] on div "Spacing" at bounding box center [0, 0] width 0 height 0
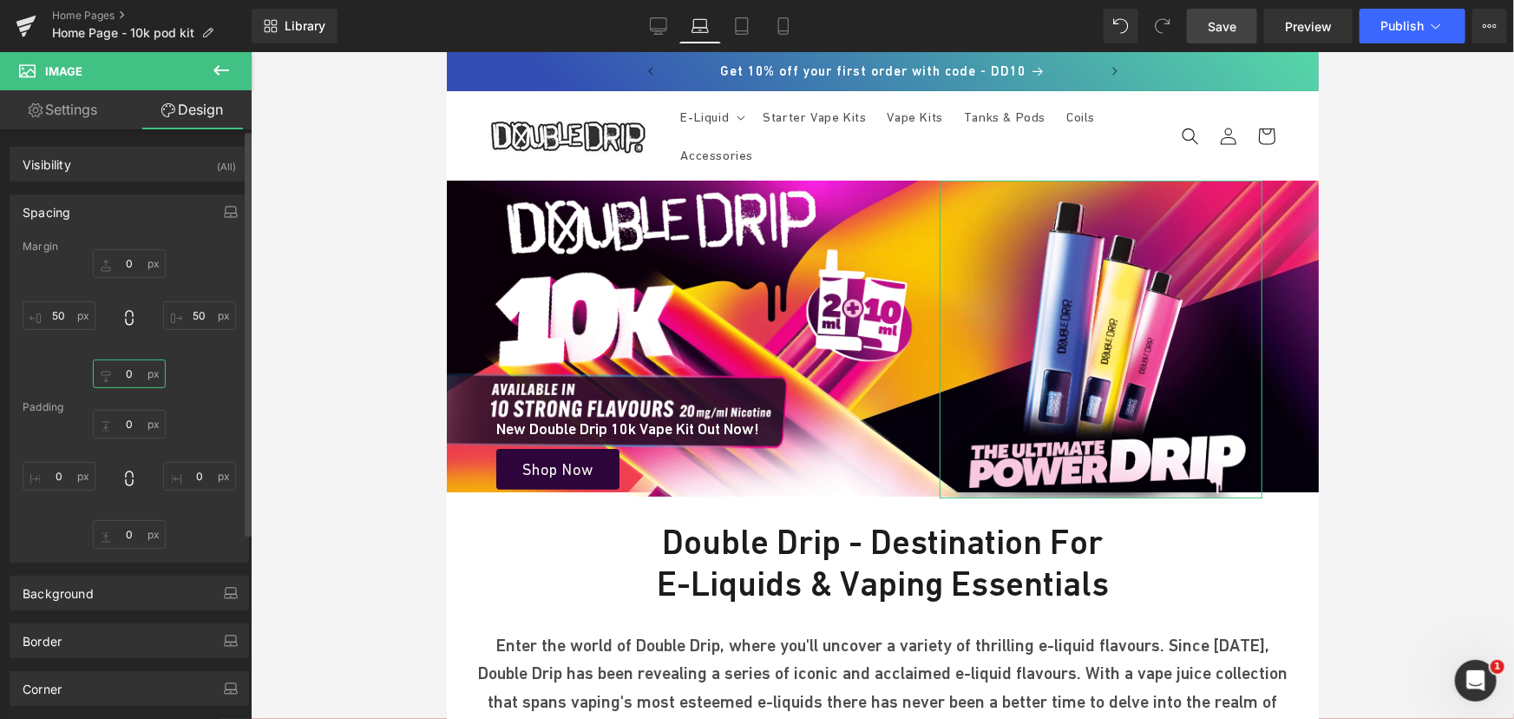
click at [129, 385] on input "text" at bounding box center [129, 373] width 73 height 29
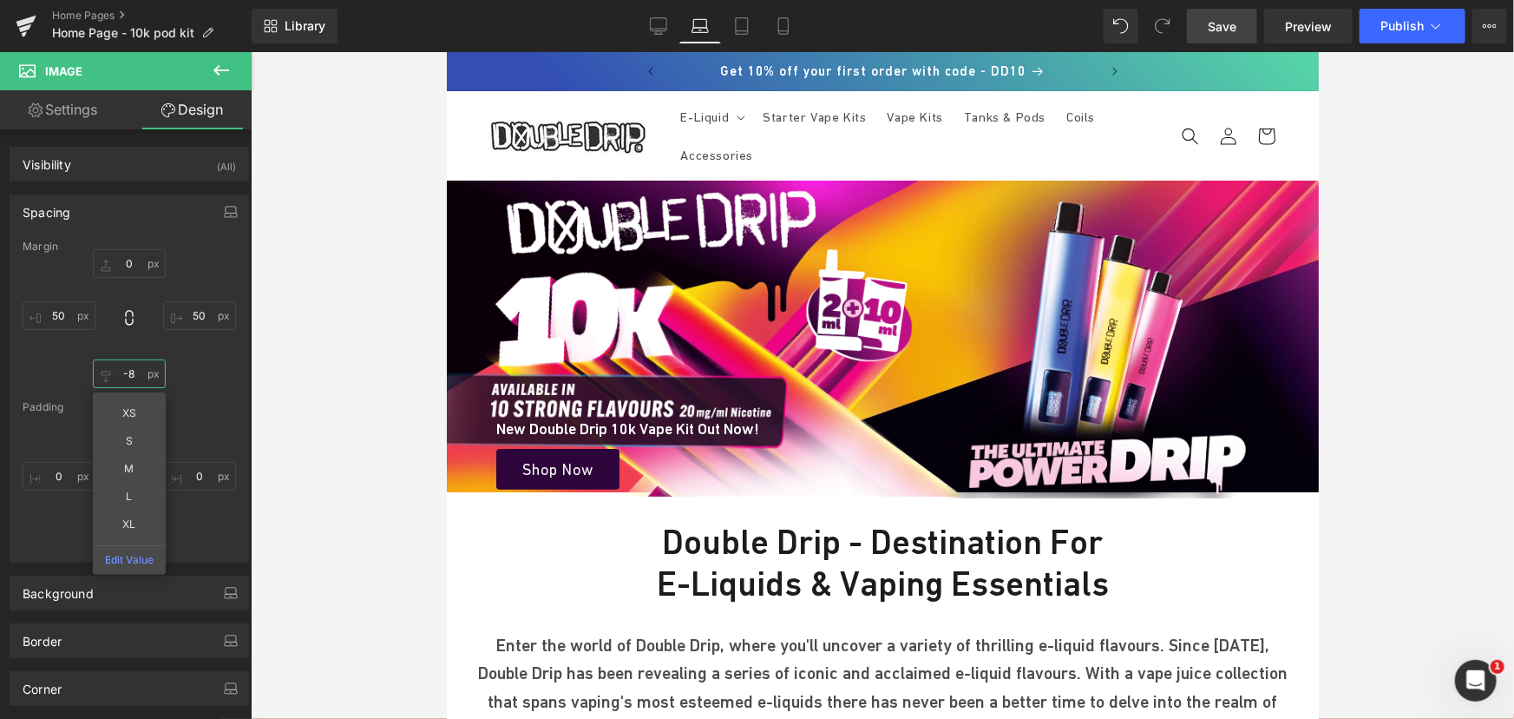
type input "-"
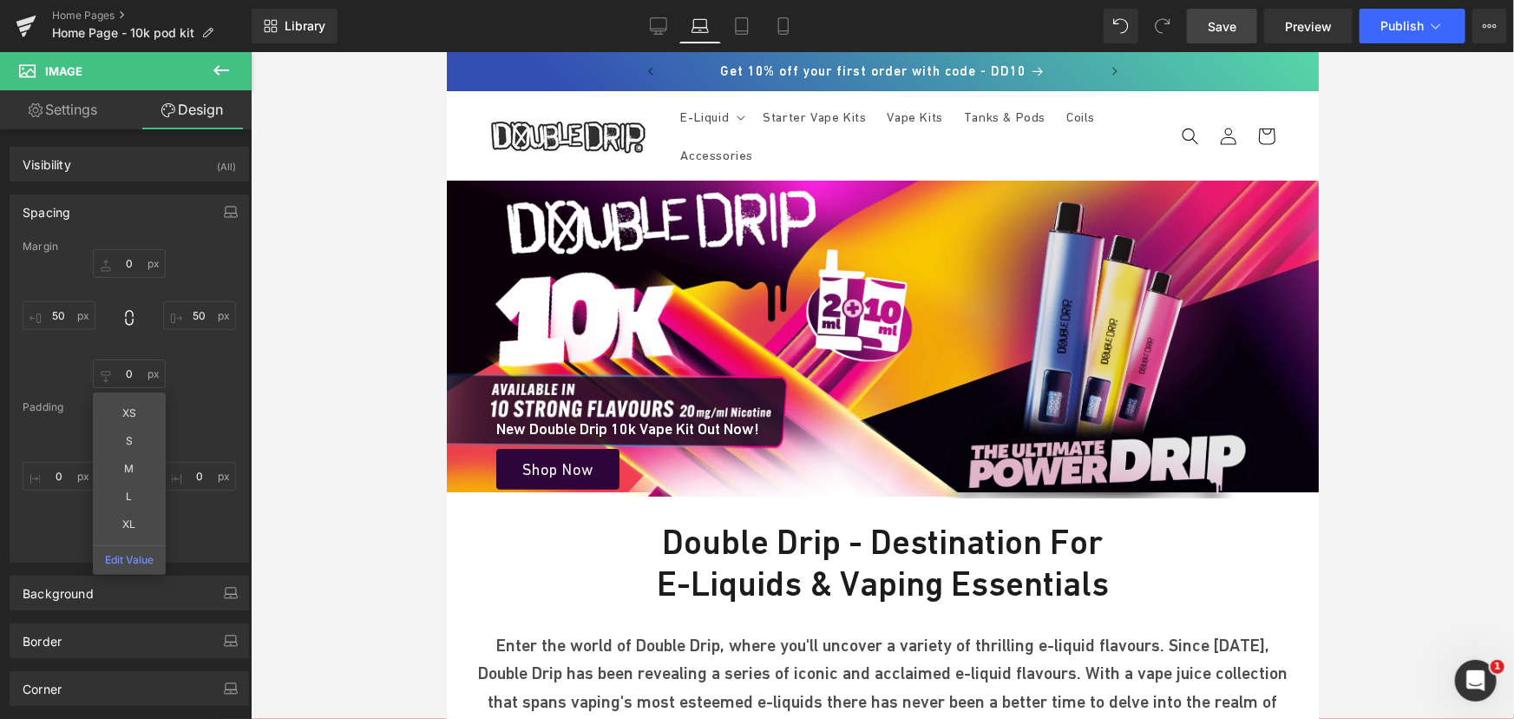
click at [1109, 356] on img at bounding box center [1101, 339] width 324 height 318
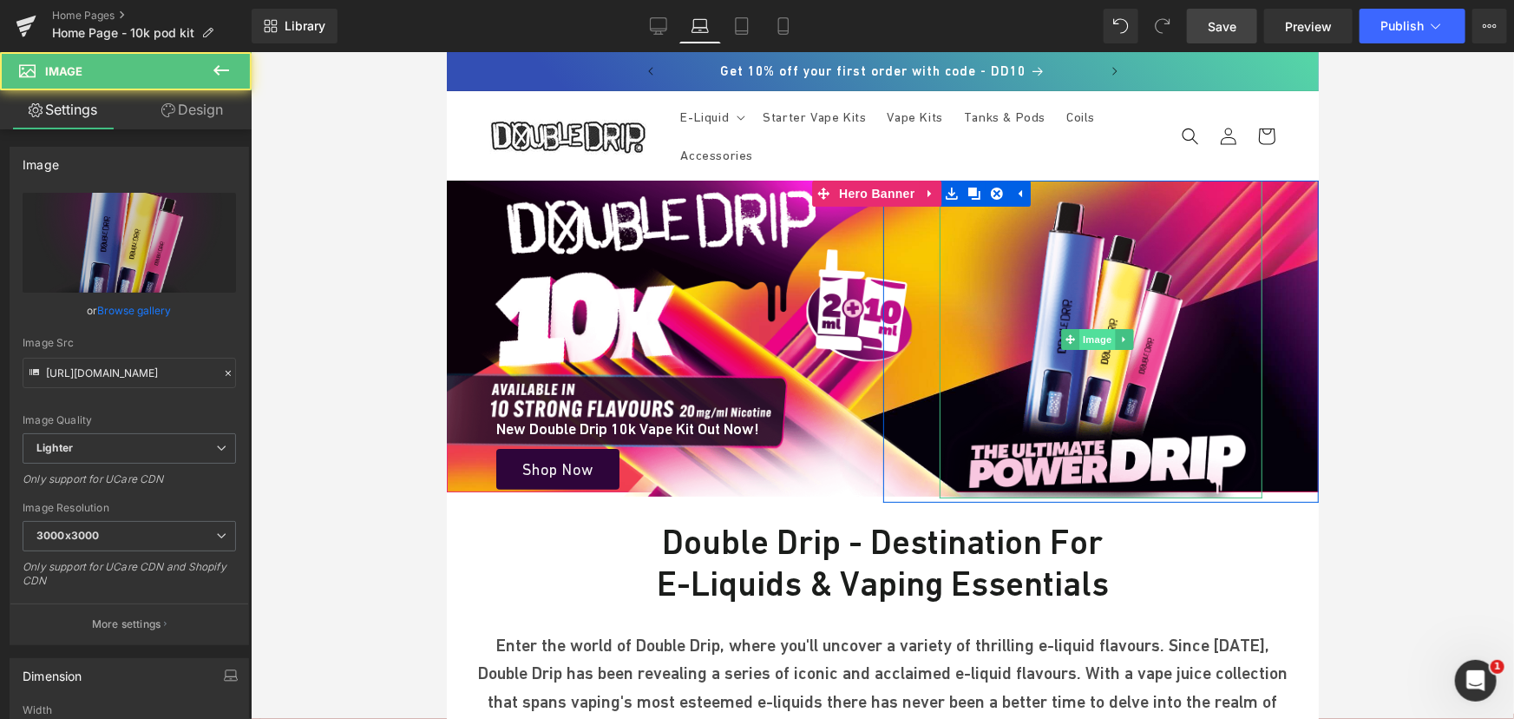
click at [1082, 328] on span "Image" at bounding box center [1098, 338] width 36 height 21
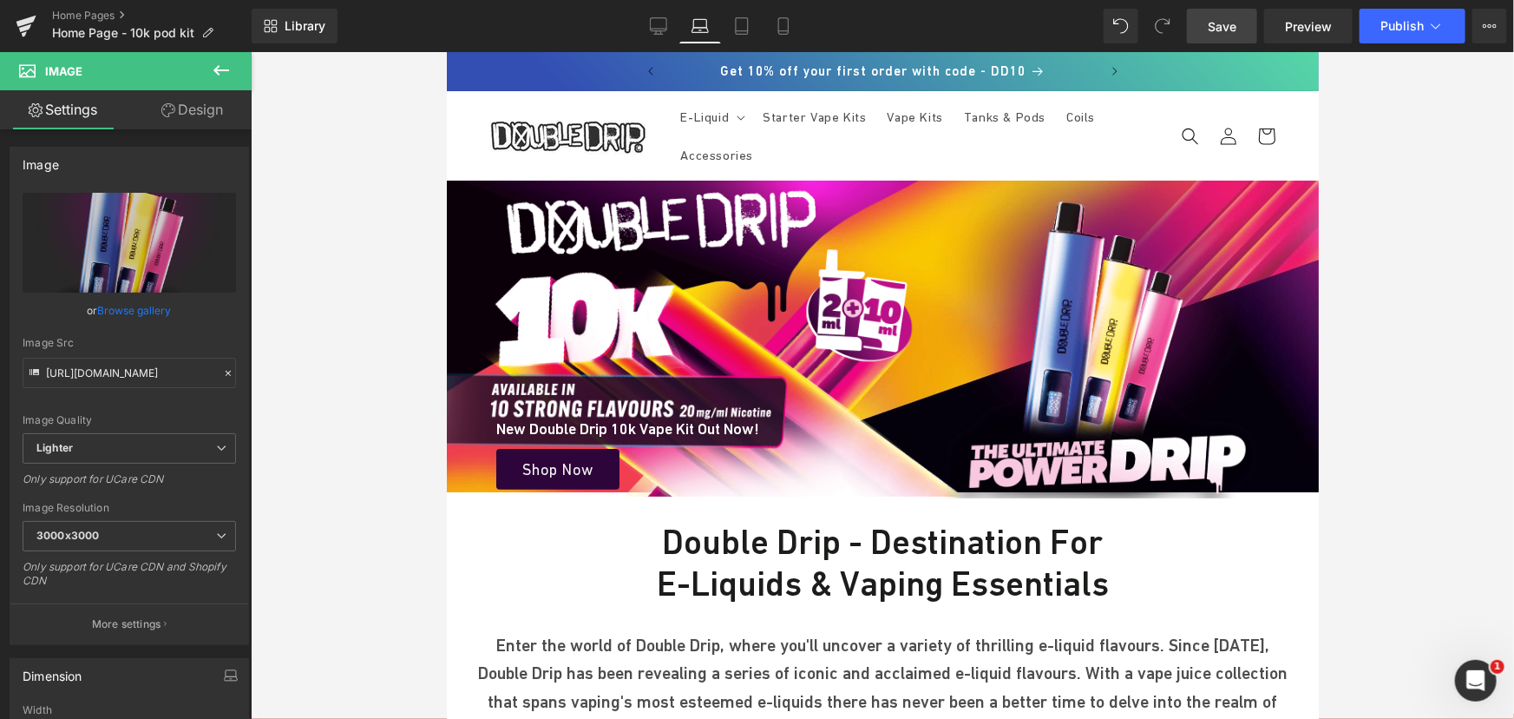
click at [193, 128] on link "Design" at bounding box center [192, 109] width 126 height 39
click at [0, 0] on div "Spacing" at bounding box center [0, 0] width 0 height 0
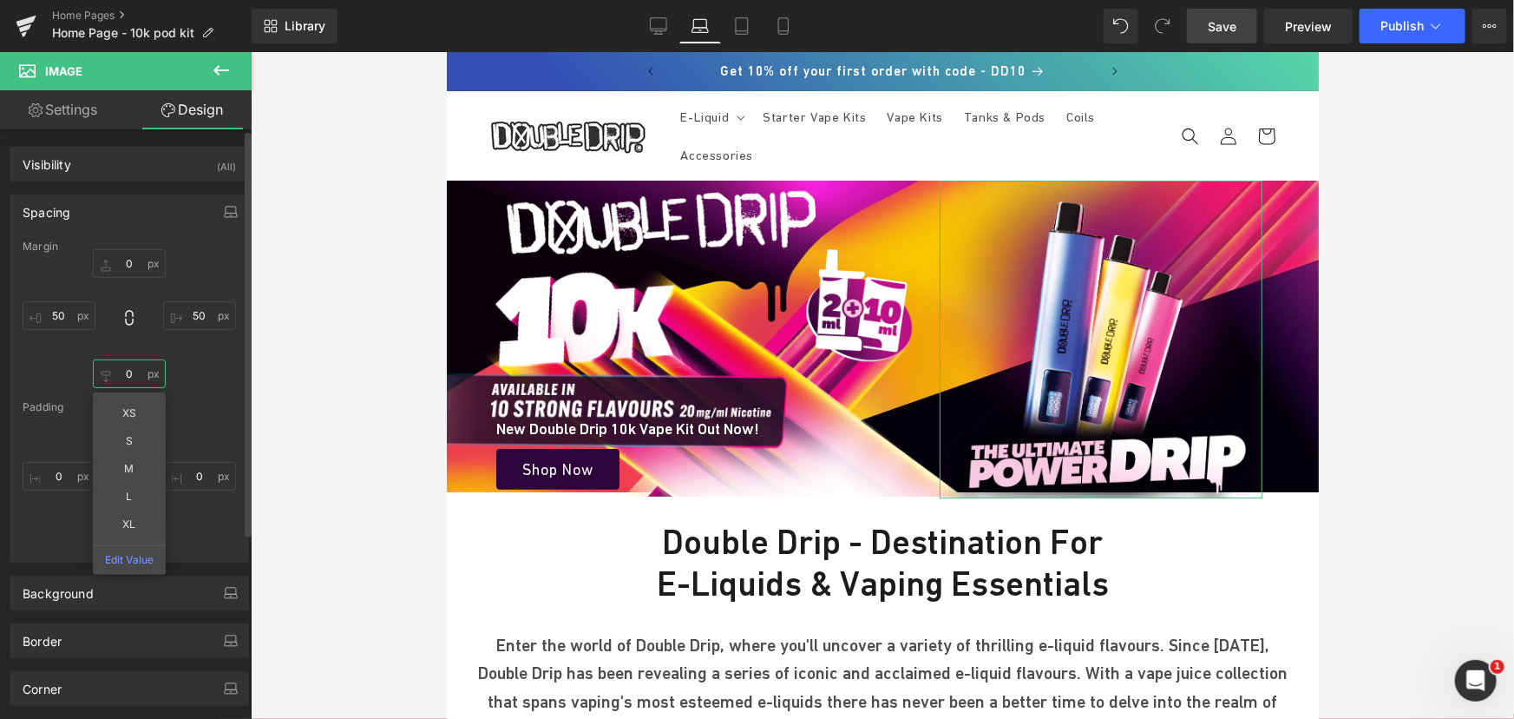
click at [133, 374] on input "text" at bounding box center [129, 373] width 73 height 29
type input "-"
click at [140, 271] on input "text" at bounding box center [129, 263] width 73 height 29
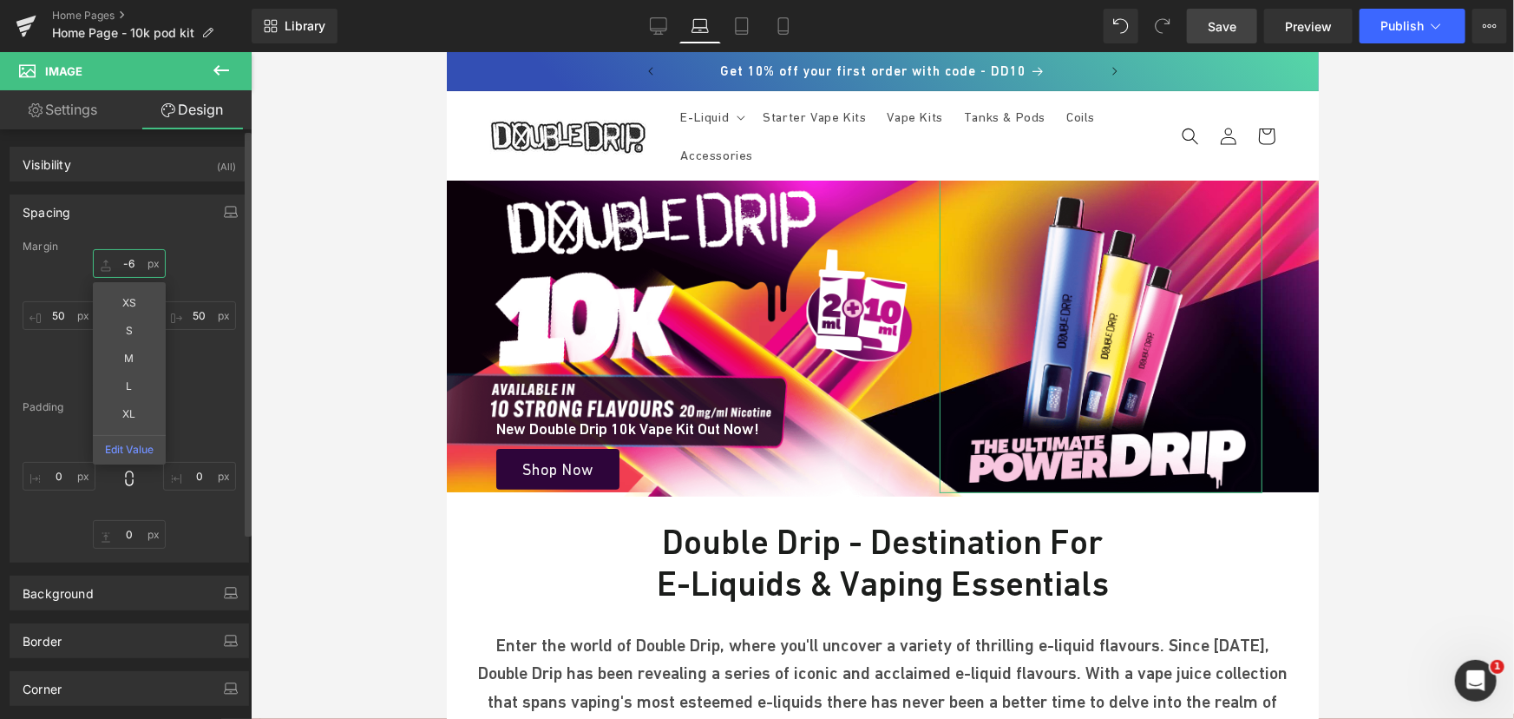
type input "-7"
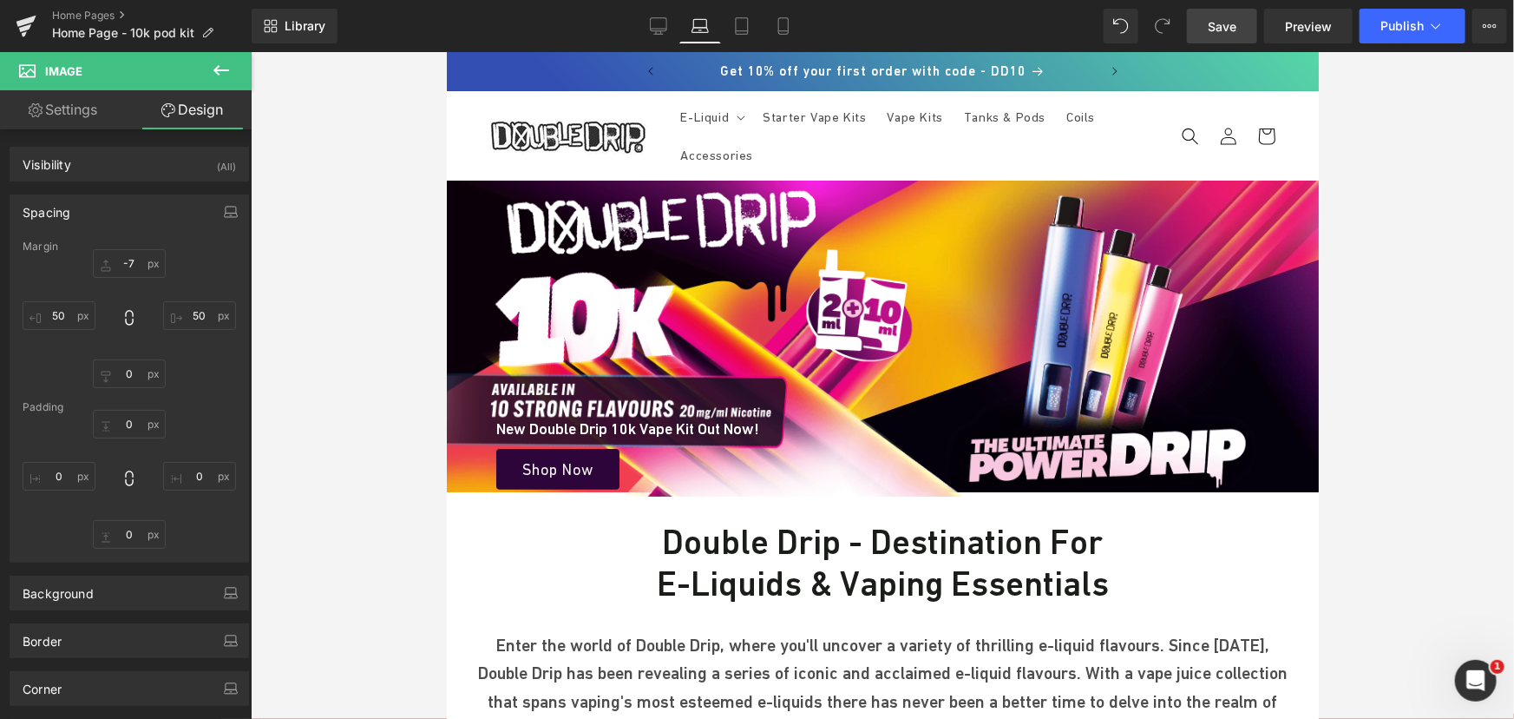
click at [1221, 23] on span "Save" at bounding box center [1222, 26] width 29 height 18
click at [1198, 8] on div "Library Laptop Desktop Laptop Tablet Mobile Save Preview Publish Scheduled View…" at bounding box center [883, 26] width 1263 height 52
click at [1207, 19] on link "Save" at bounding box center [1222, 26] width 70 height 35
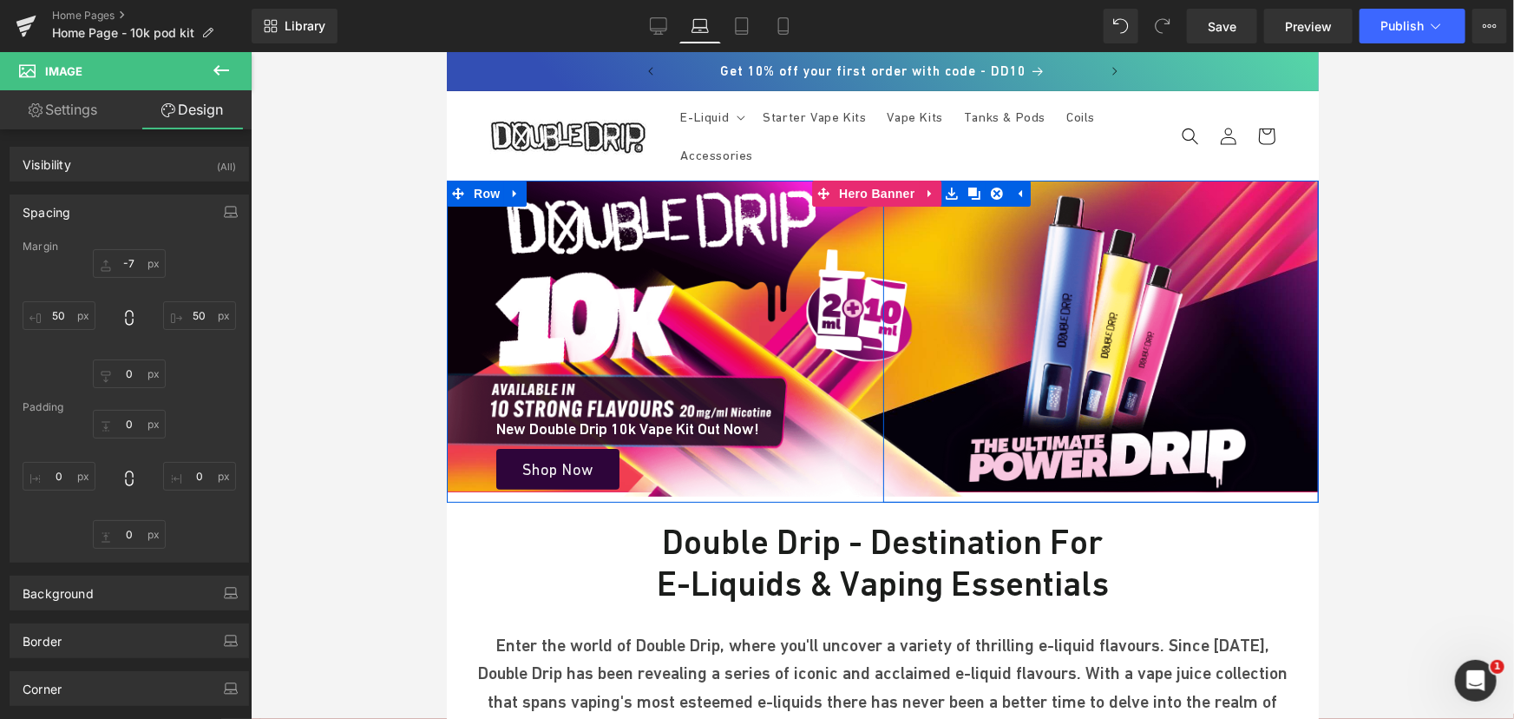
click at [896, 479] on div "Image" at bounding box center [1101, 336] width 437 height 312
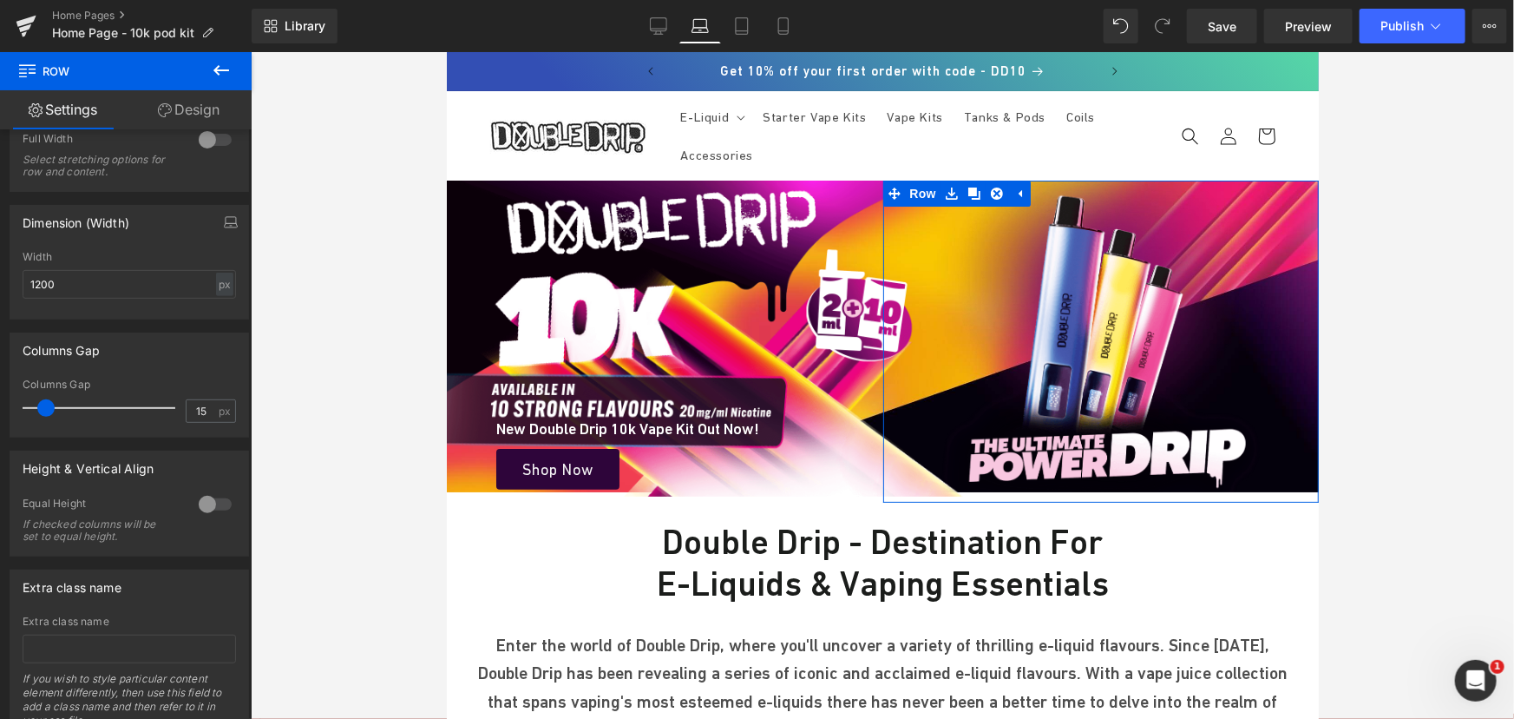
scroll to position [382, 0]
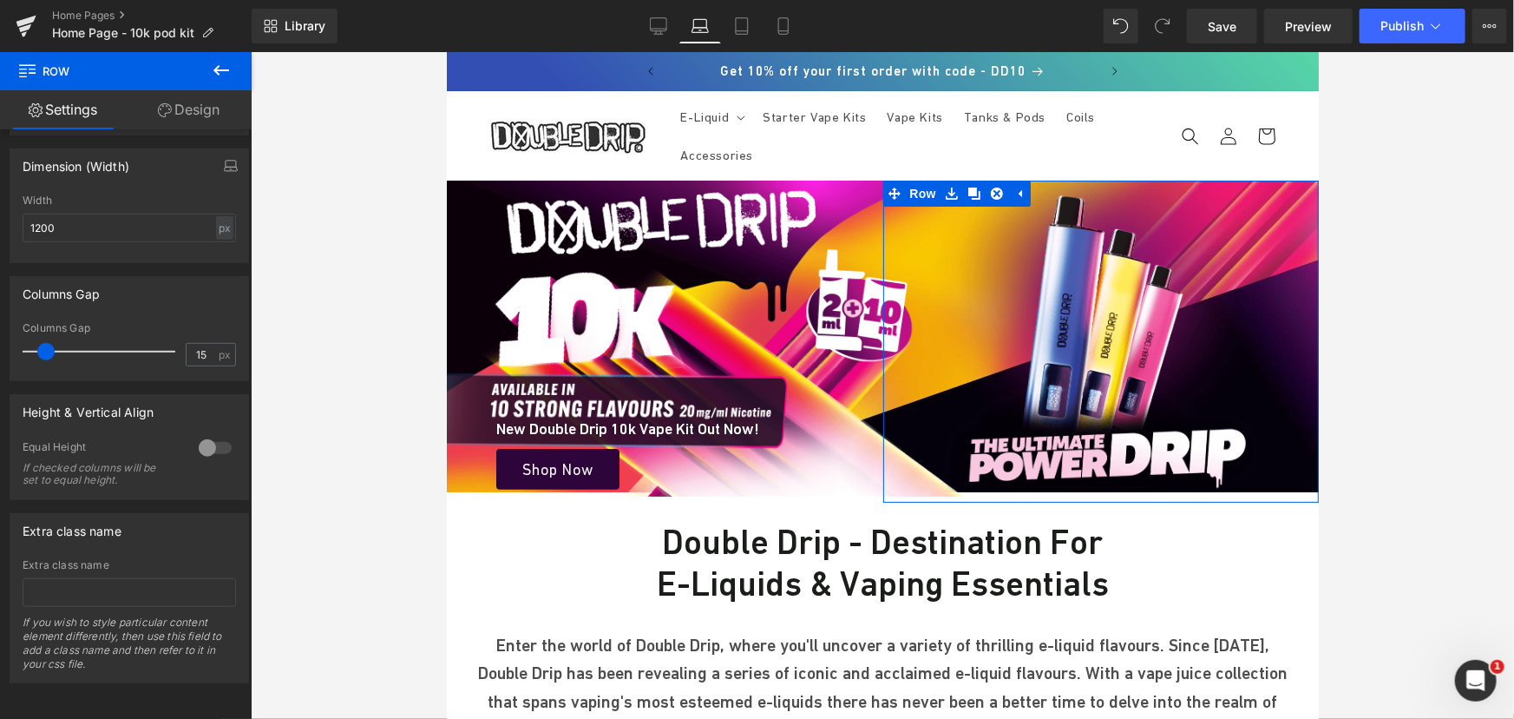
click at [178, 109] on link "Design" at bounding box center [189, 109] width 126 height 39
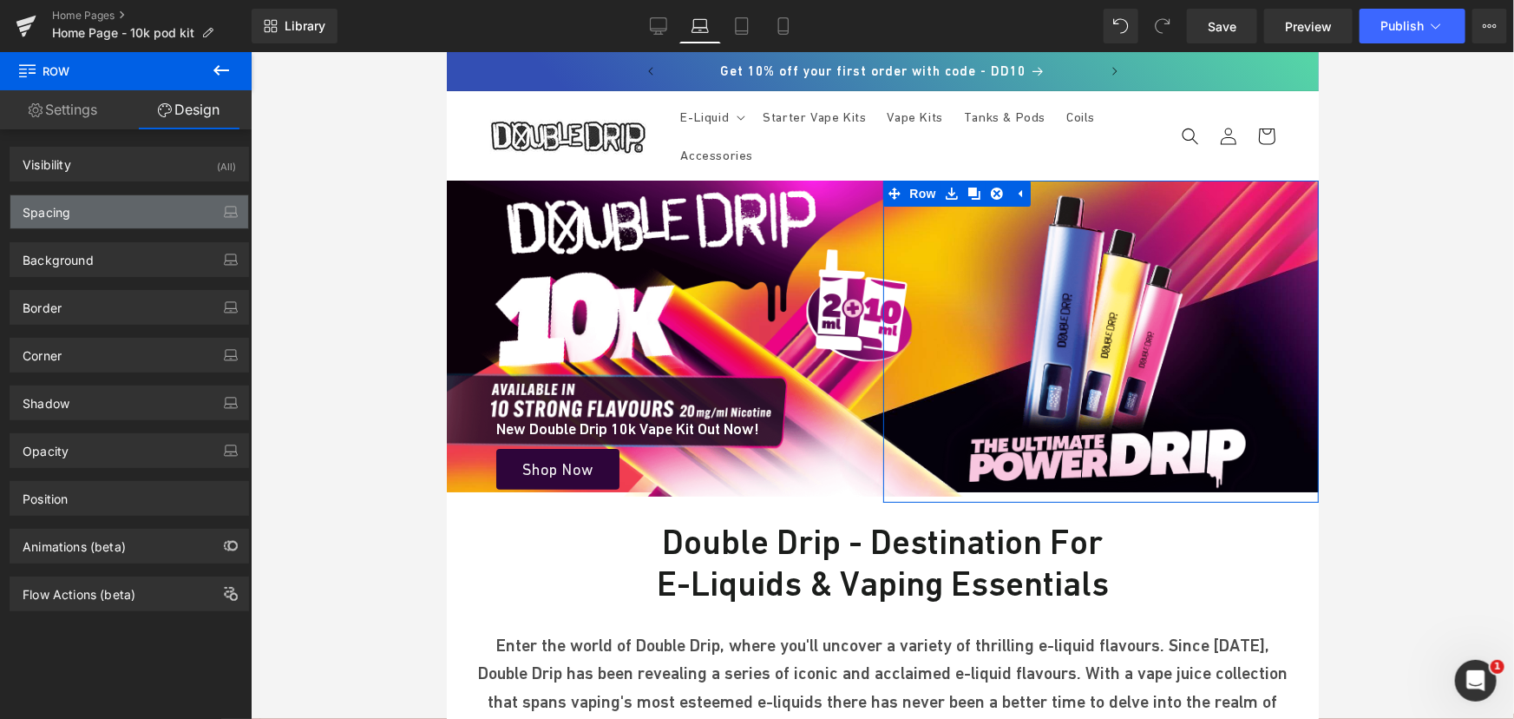
click at [114, 214] on div "Spacing" at bounding box center [129, 211] width 238 height 33
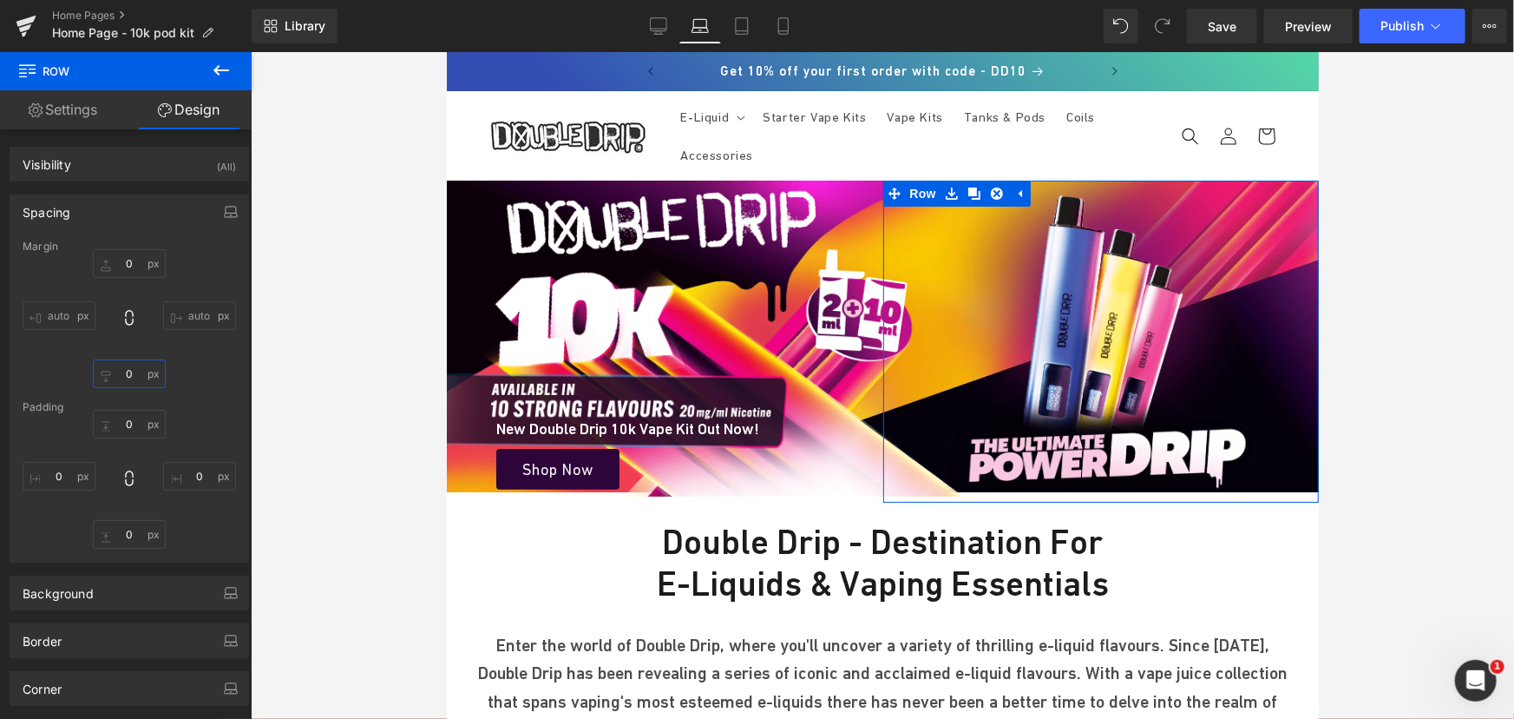
click at [130, 371] on input "0" at bounding box center [129, 373] width 73 height 29
type input "-5"
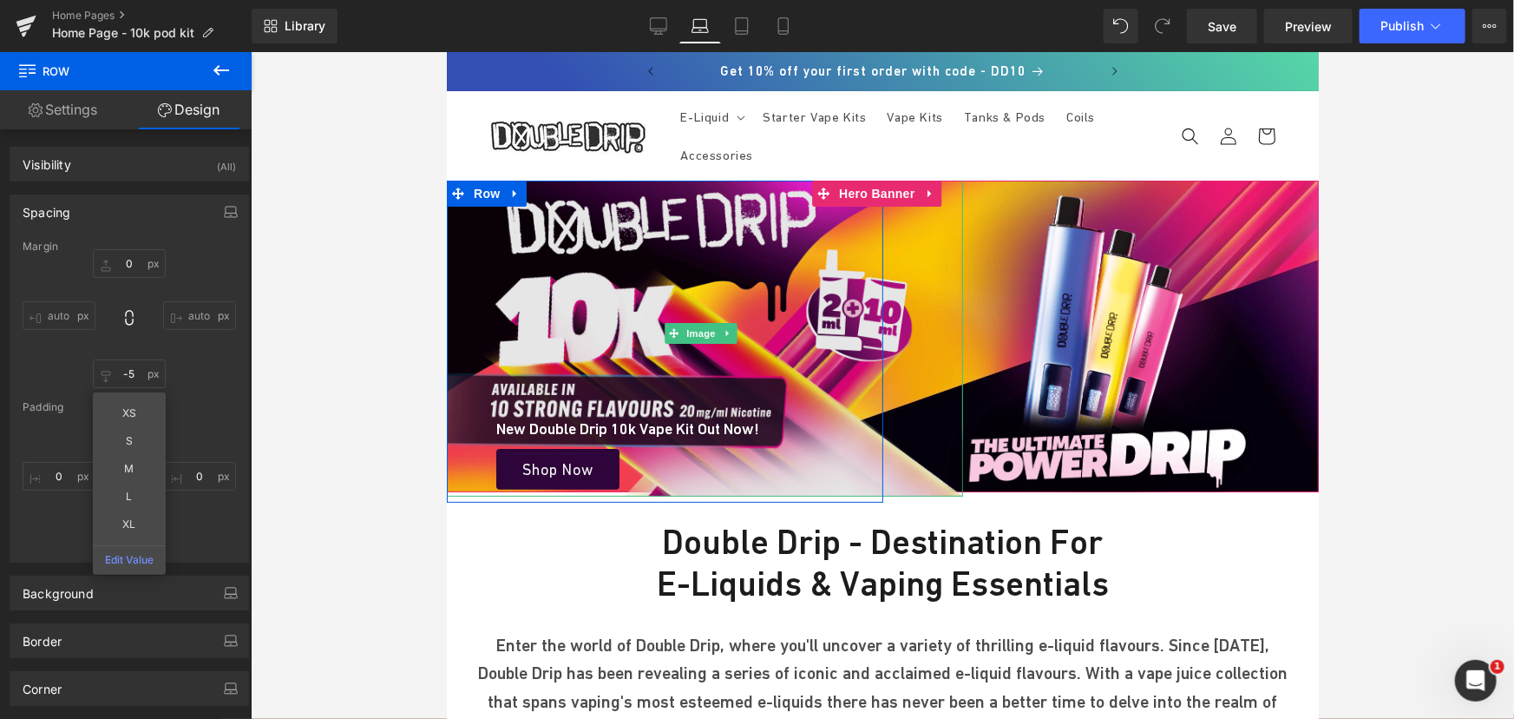
click at [841, 217] on img at bounding box center [703, 331] width 517 height 327
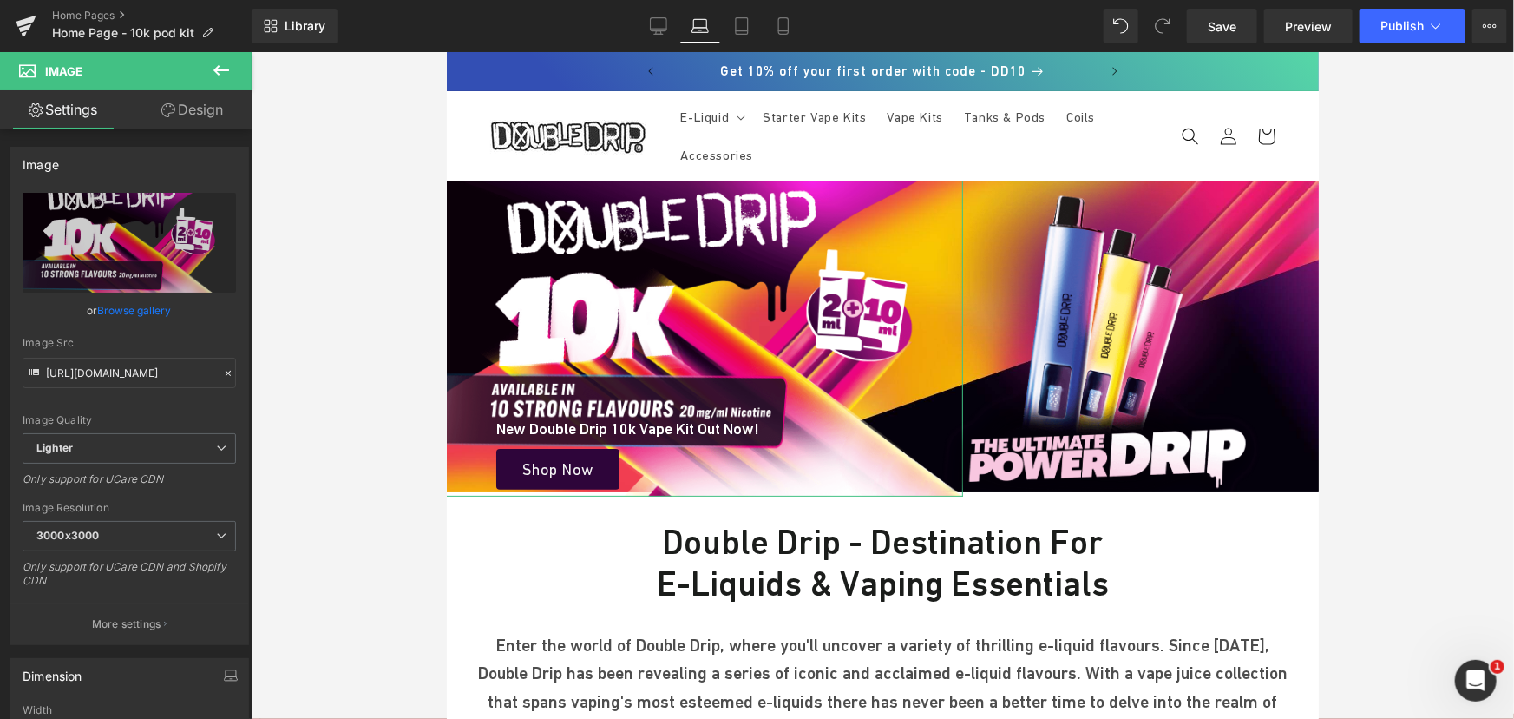
click at [213, 103] on link "Design" at bounding box center [192, 109] width 126 height 39
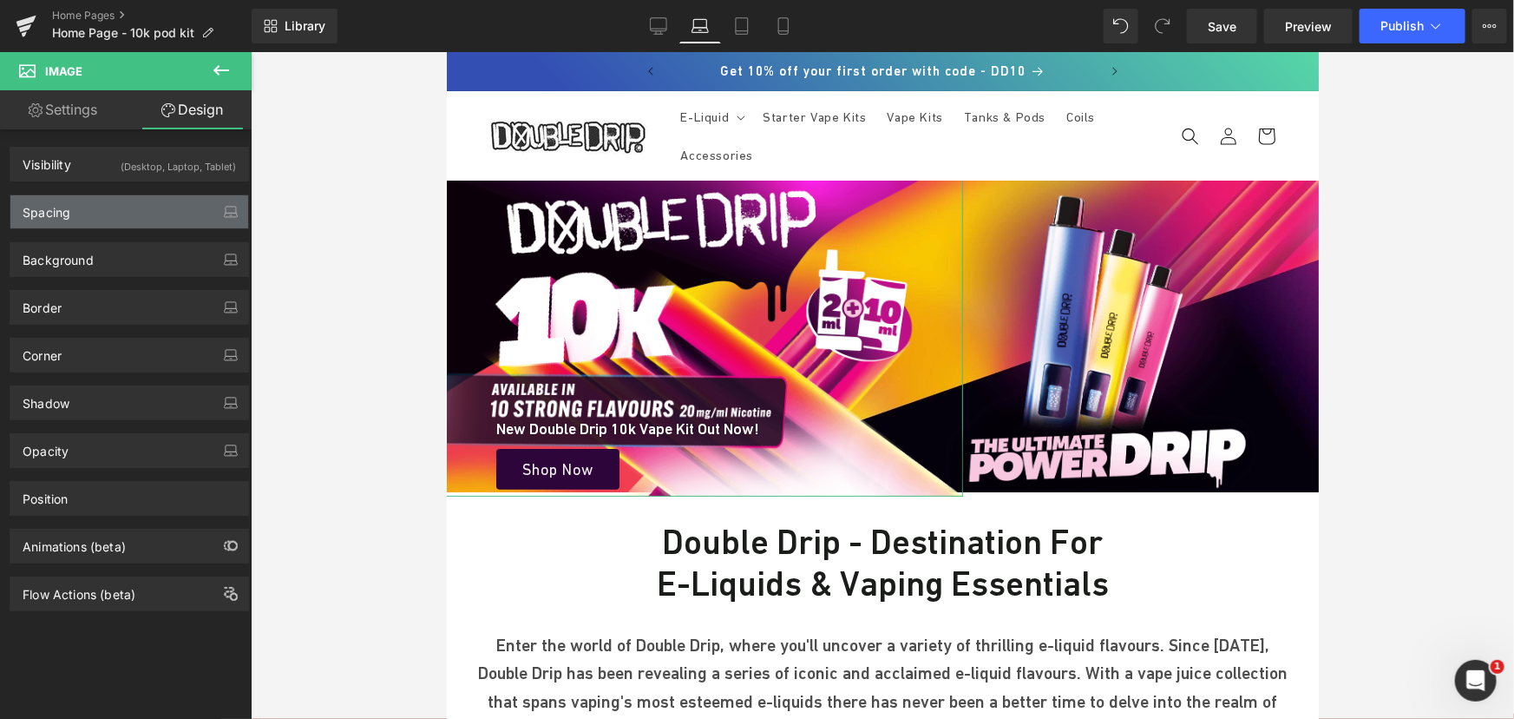
click at [82, 213] on div "Spacing" at bounding box center [129, 211] width 238 height 33
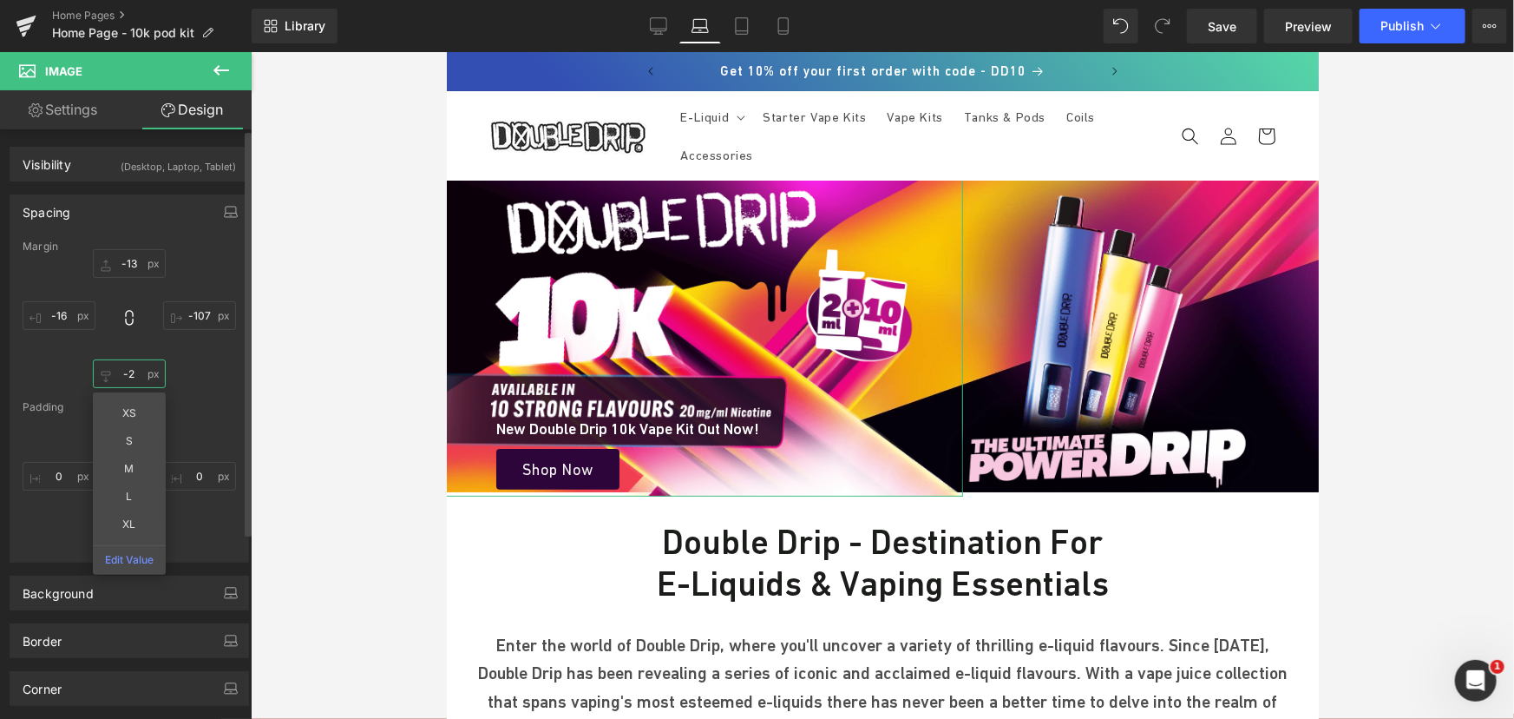
click at [134, 374] on input "text" at bounding box center [129, 373] width 73 height 29
type input "-7"
click at [132, 263] on input "text" at bounding box center [129, 263] width 73 height 29
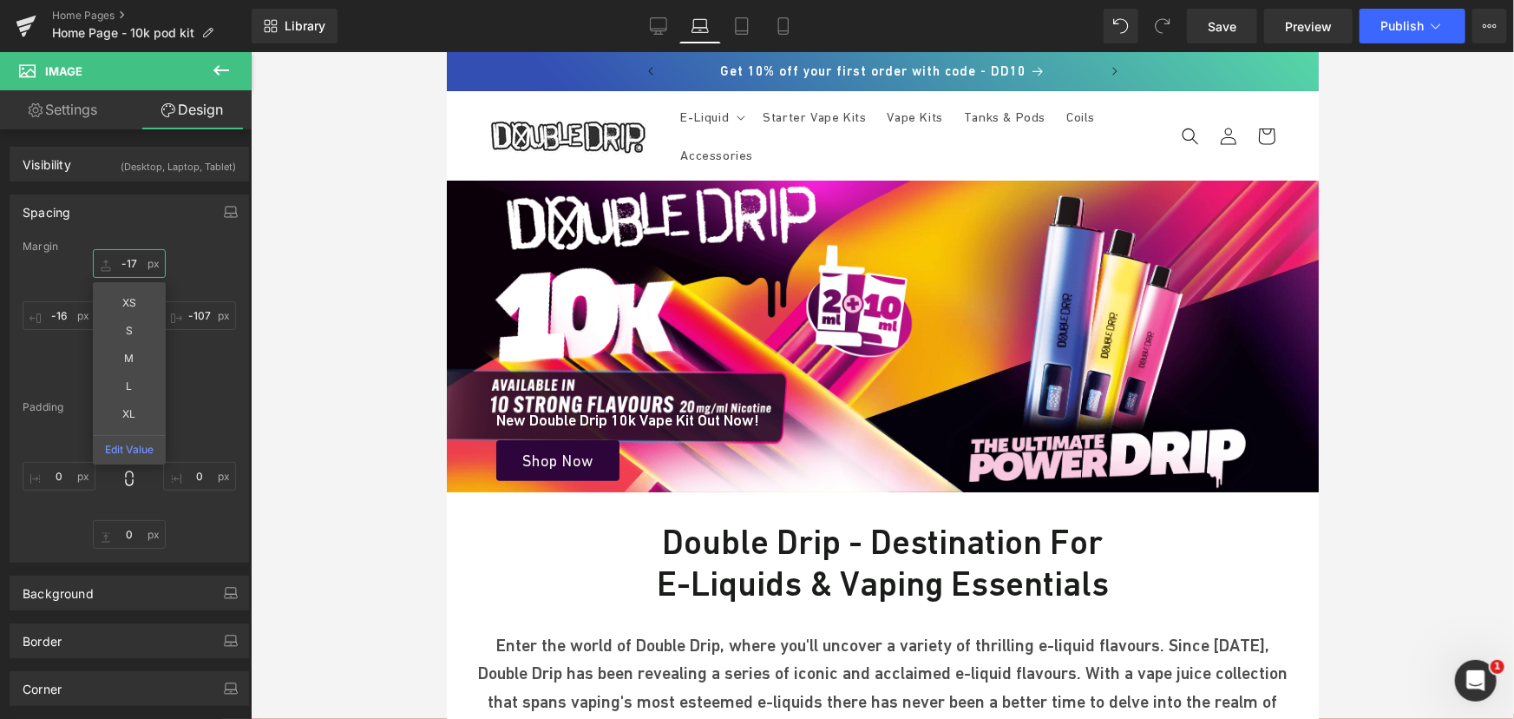
type input "-18"
click at [1233, 17] on span "Save" at bounding box center [1222, 26] width 29 height 18
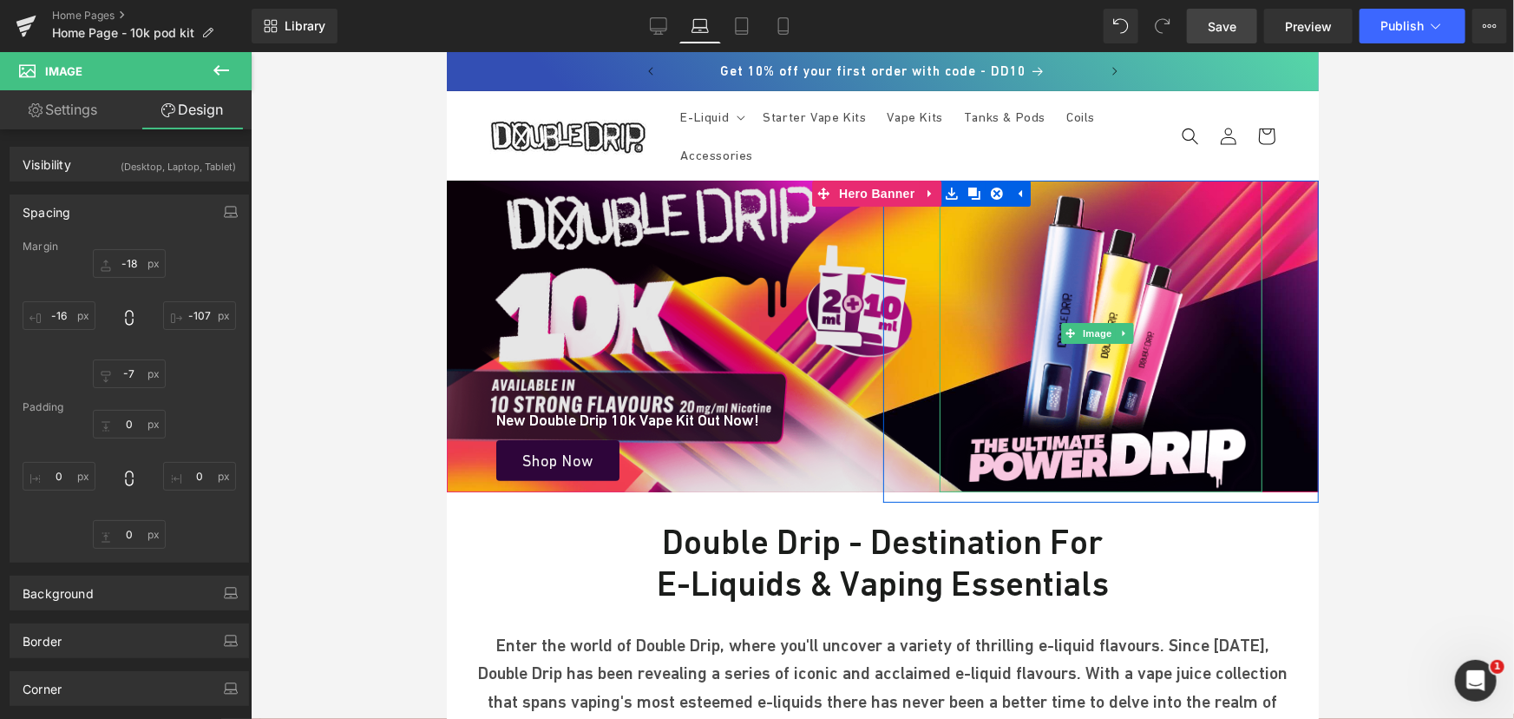
drag, startPoint x: 1107, startPoint y: 329, endPoint x: 841, endPoint y: 296, distance: 268.5
click at [1107, 329] on span "Image" at bounding box center [1098, 332] width 36 height 21
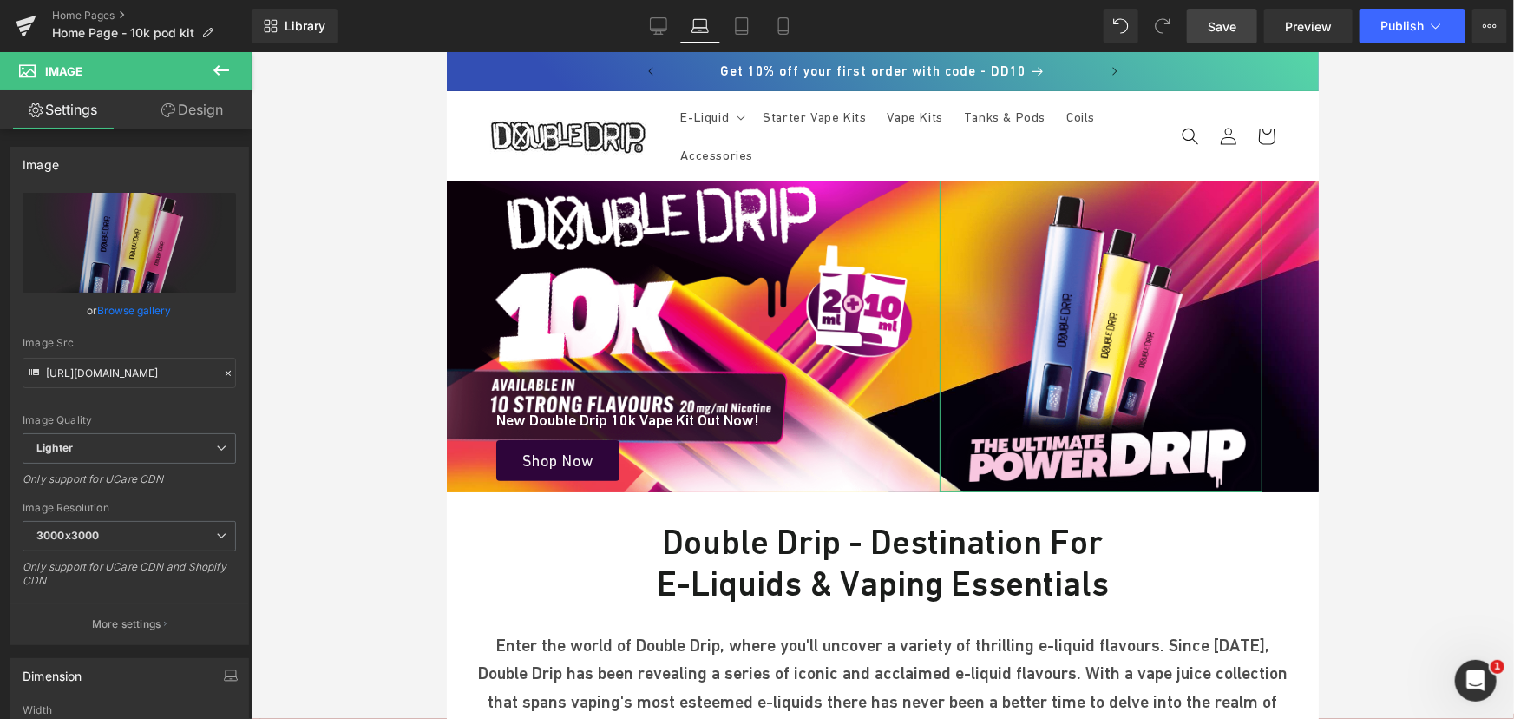
click at [203, 127] on link "Design" at bounding box center [192, 109] width 126 height 39
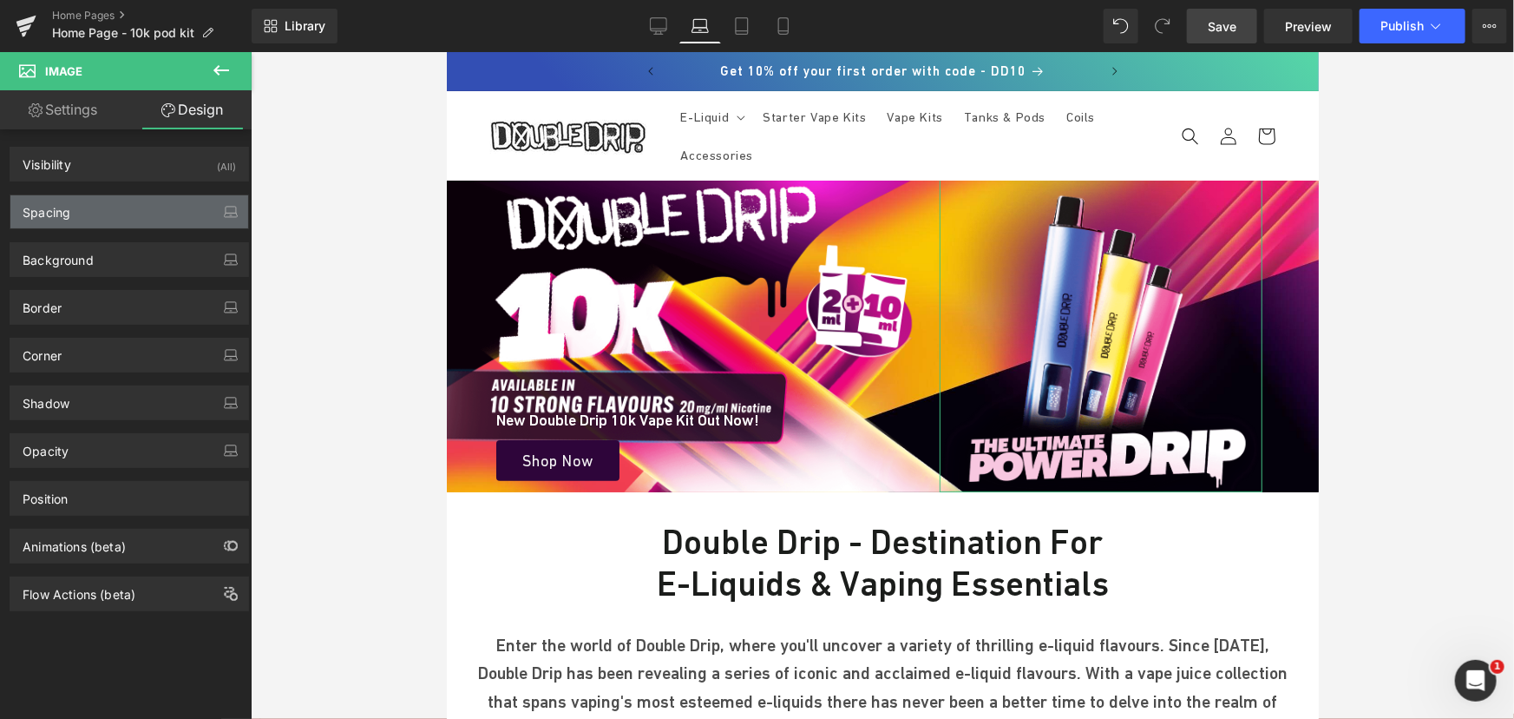
click at [81, 218] on div "Spacing" at bounding box center [129, 211] width 238 height 33
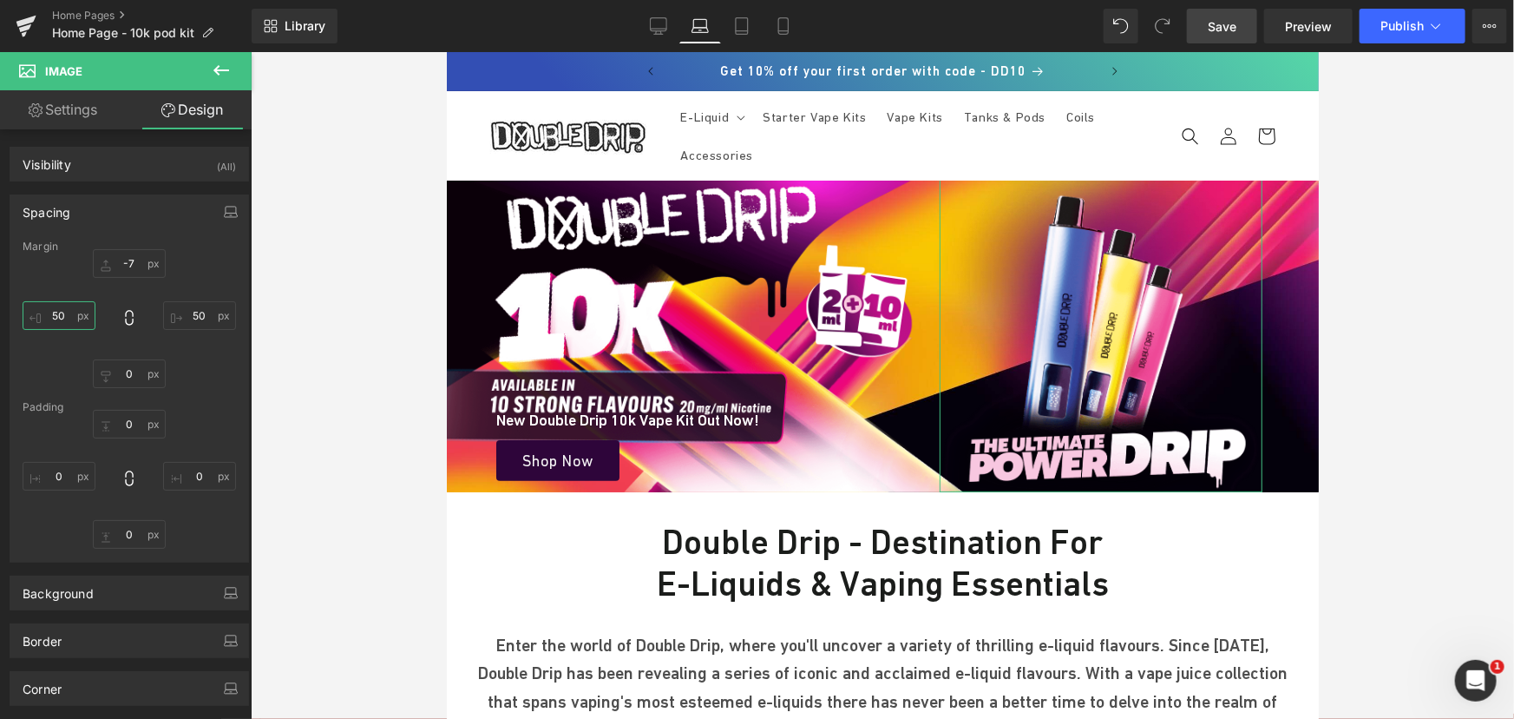
click at [69, 315] on input "50" at bounding box center [59, 315] width 73 height 29
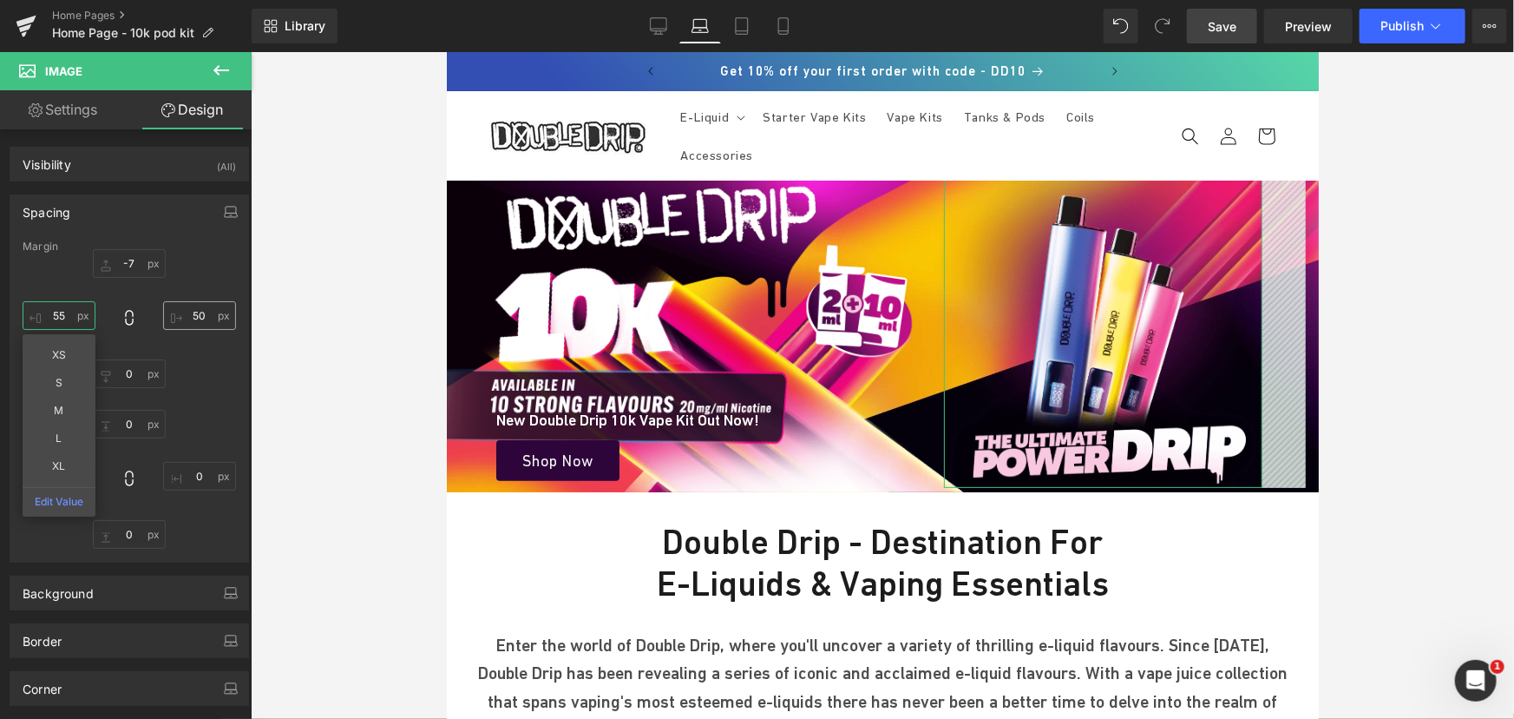
type input "55"
click at [196, 310] on input "50" at bounding box center [199, 315] width 73 height 29
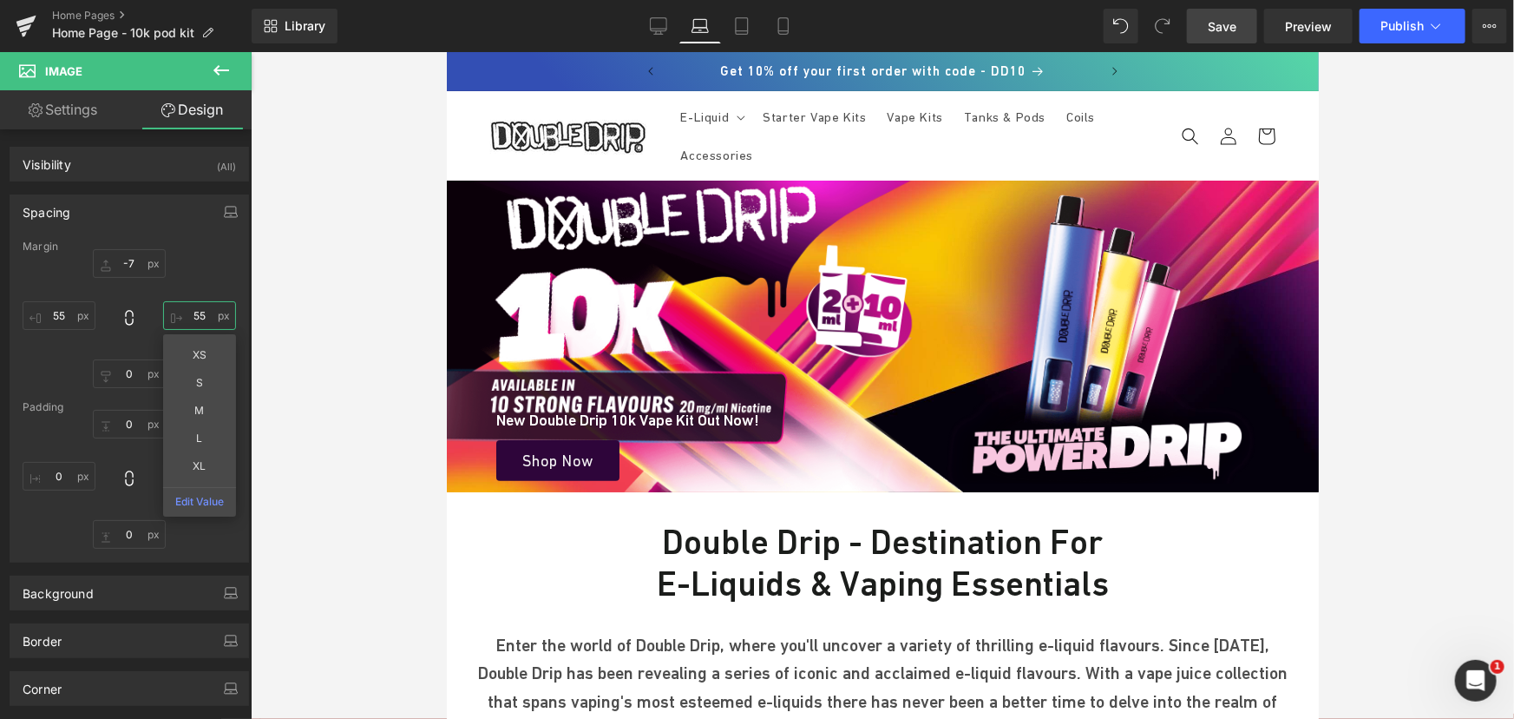
type input "55"
click at [1239, 23] on link "Save" at bounding box center [1222, 26] width 70 height 35
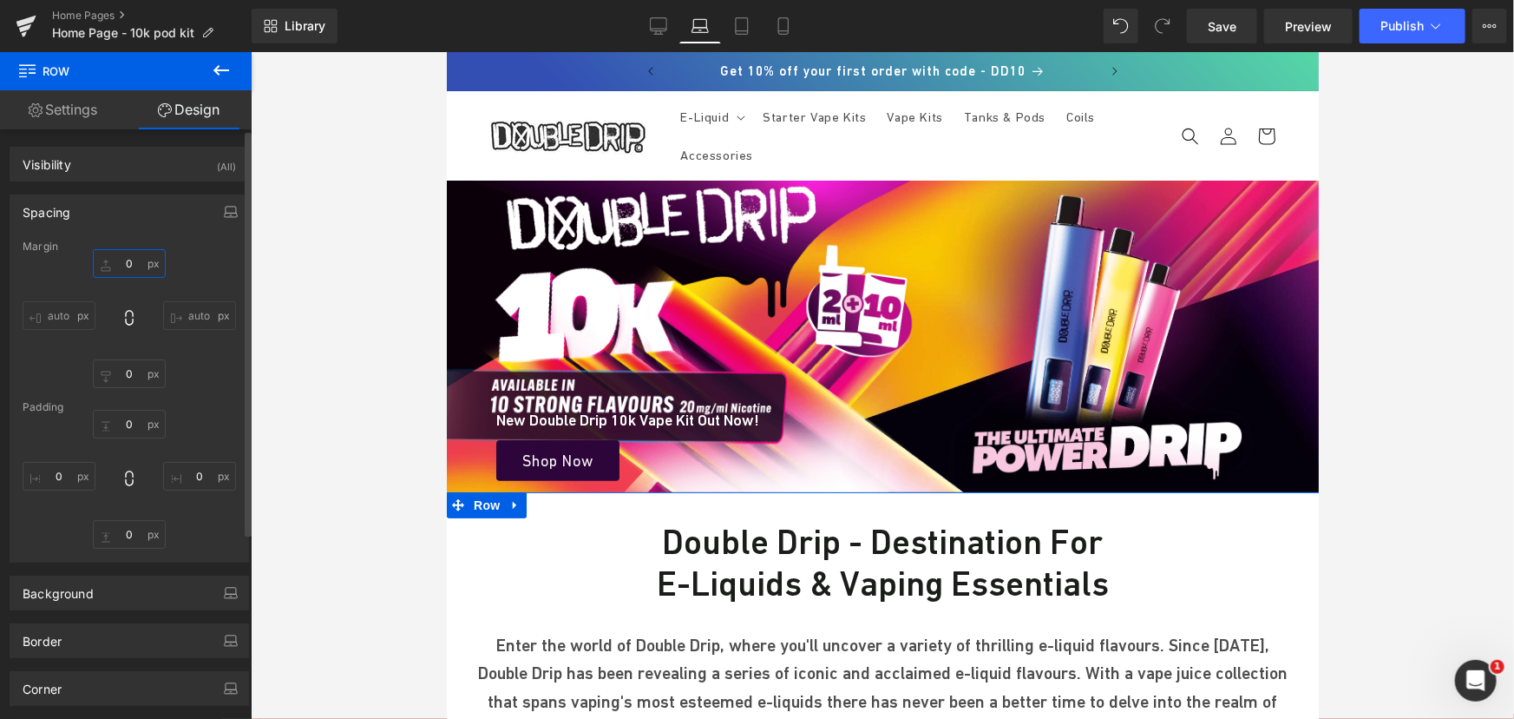
click at [129, 265] on input "0" at bounding box center [129, 263] width 73 height 29
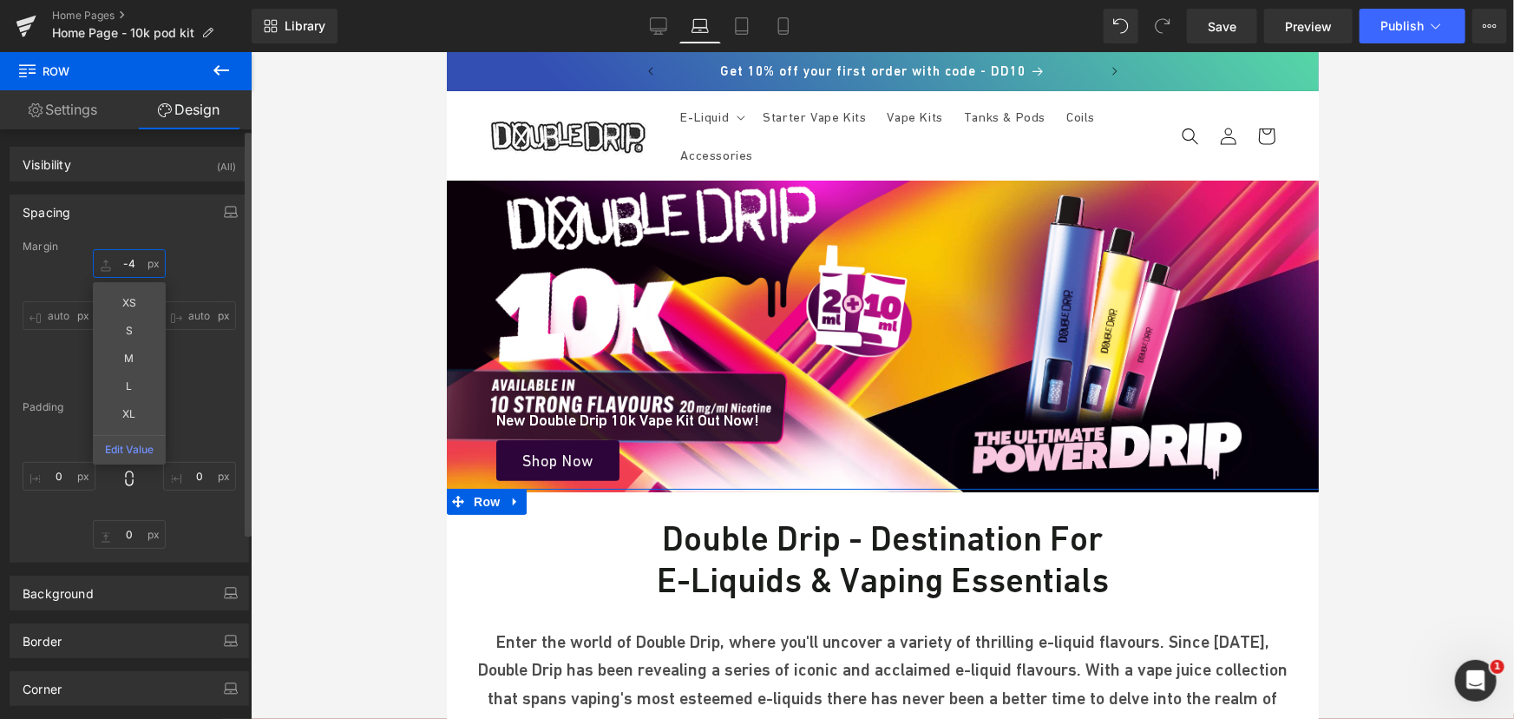
type input "-5"
click at [476, 501] on span "Row" at bounding box center [486, 501] width 35 height 26
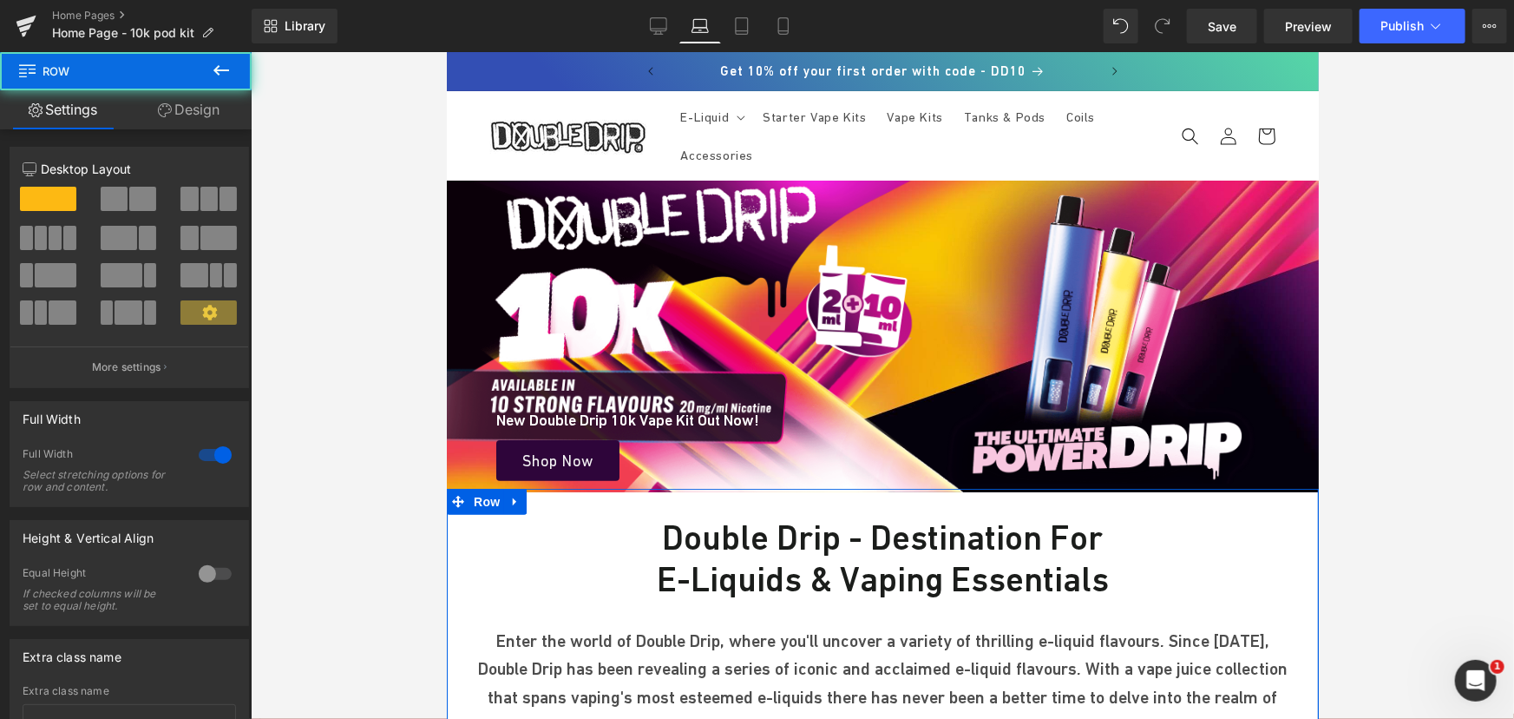
click at [202, 113] on link "Design" at bounding box center [189, 109] width 126 height 39
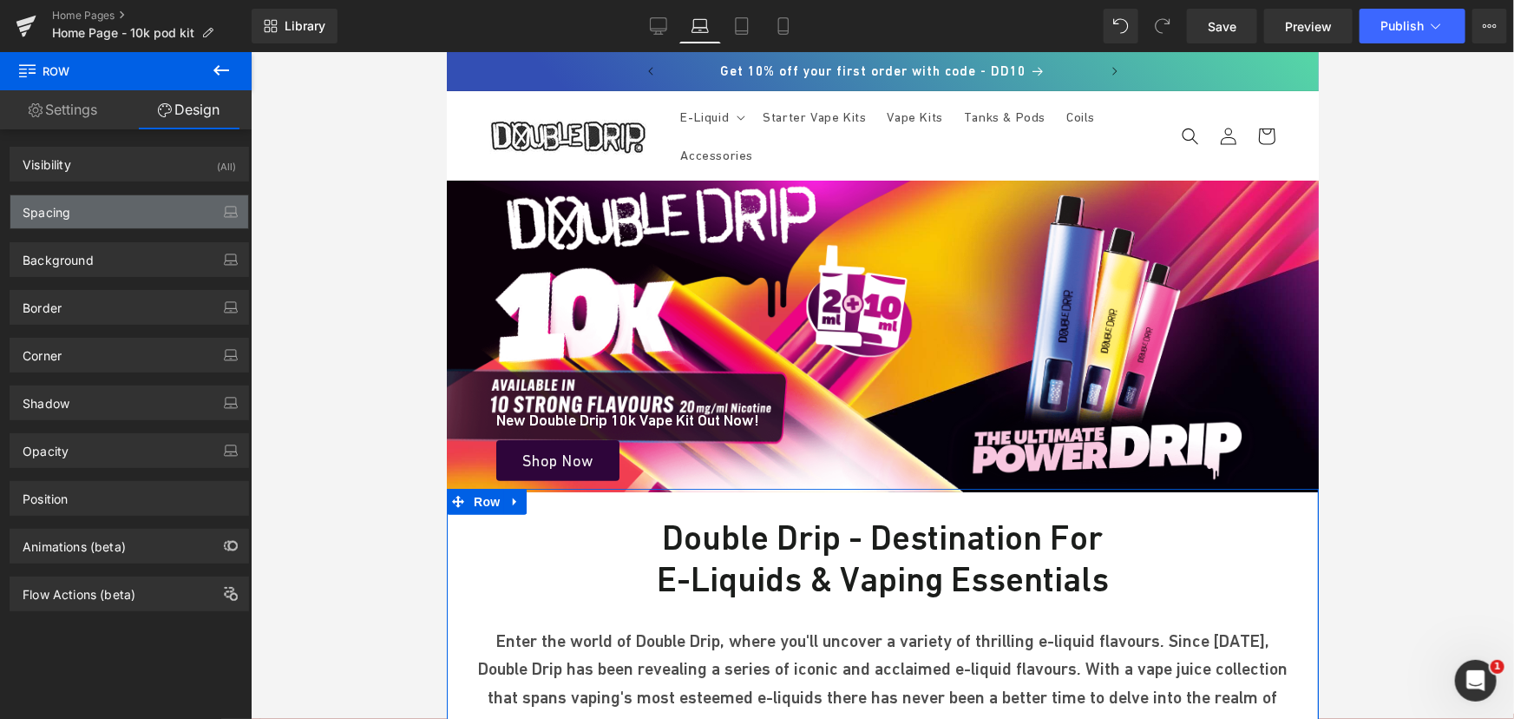
click at [97, 212] on div "Spacing" at bounding box center [129, 211] width 238 height 33
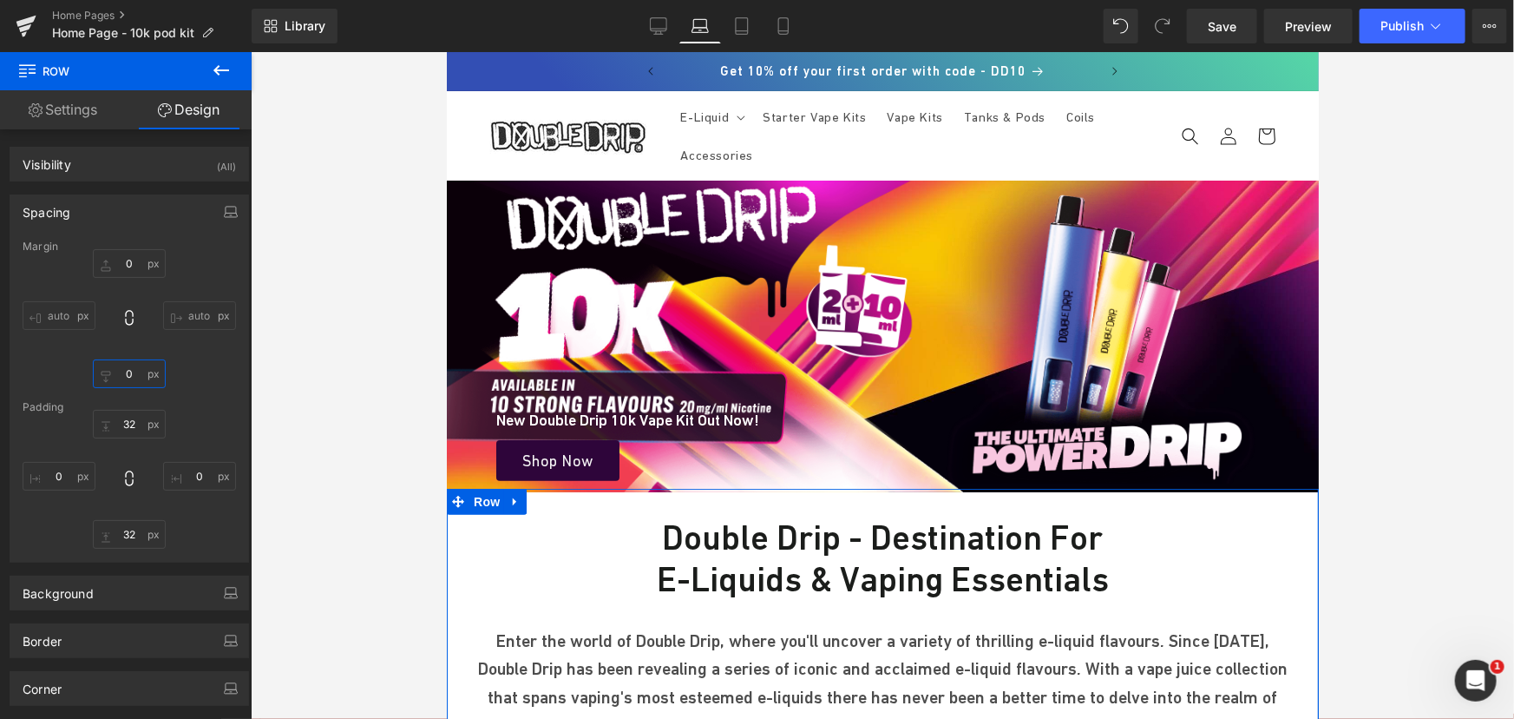
click at [134, 376] on input "0" at bounding box center [129, 373] width 73 height 29
type input "-"
click at [207, 395] on div "Margin 0 auto XS S M L XL Edit Value auto [GEOGRAPHIC_DATA] 32 0 32 0" at bounding box center [129, 400] width 238 height 321
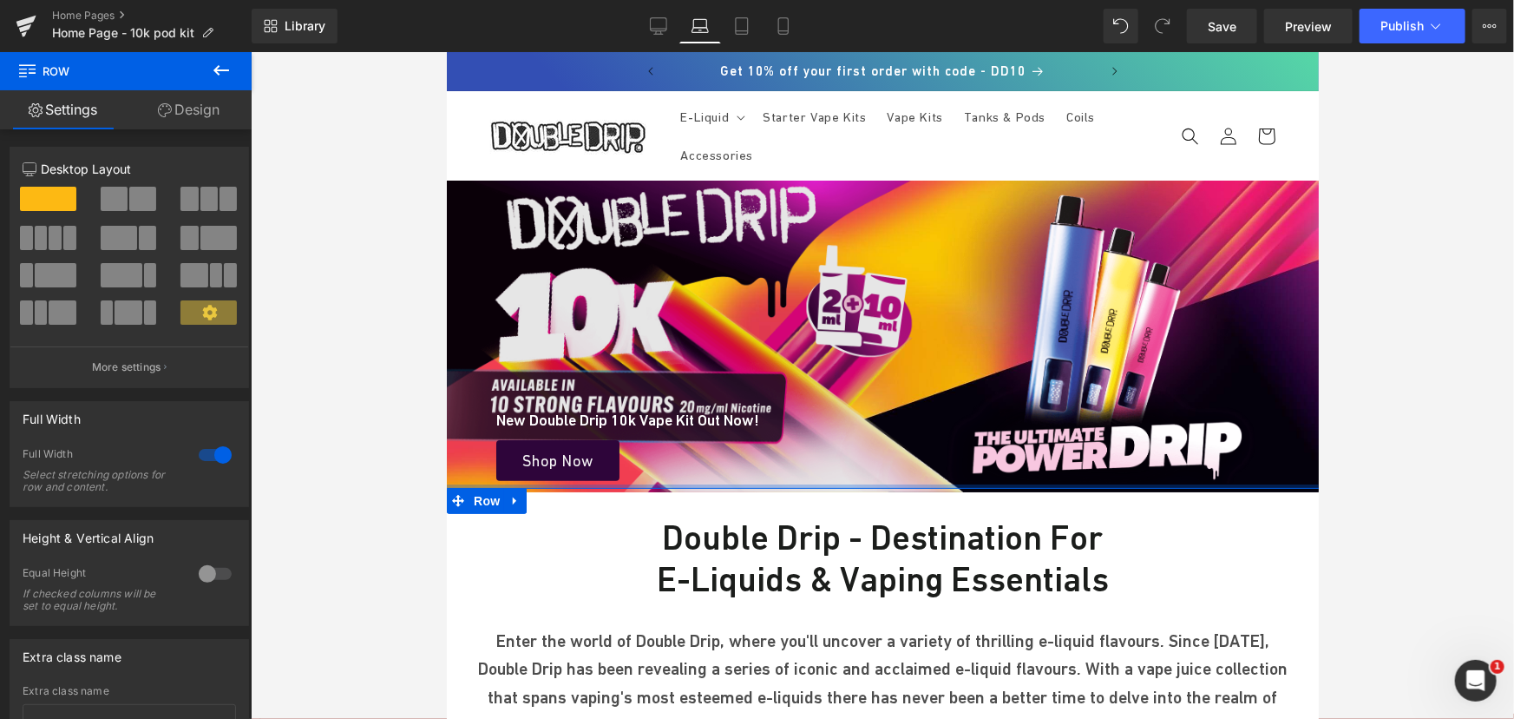
drag, startPoint x: 870, startPoint y: 486, endPoint x: 870, endPoint y: 473, distance: 13.0
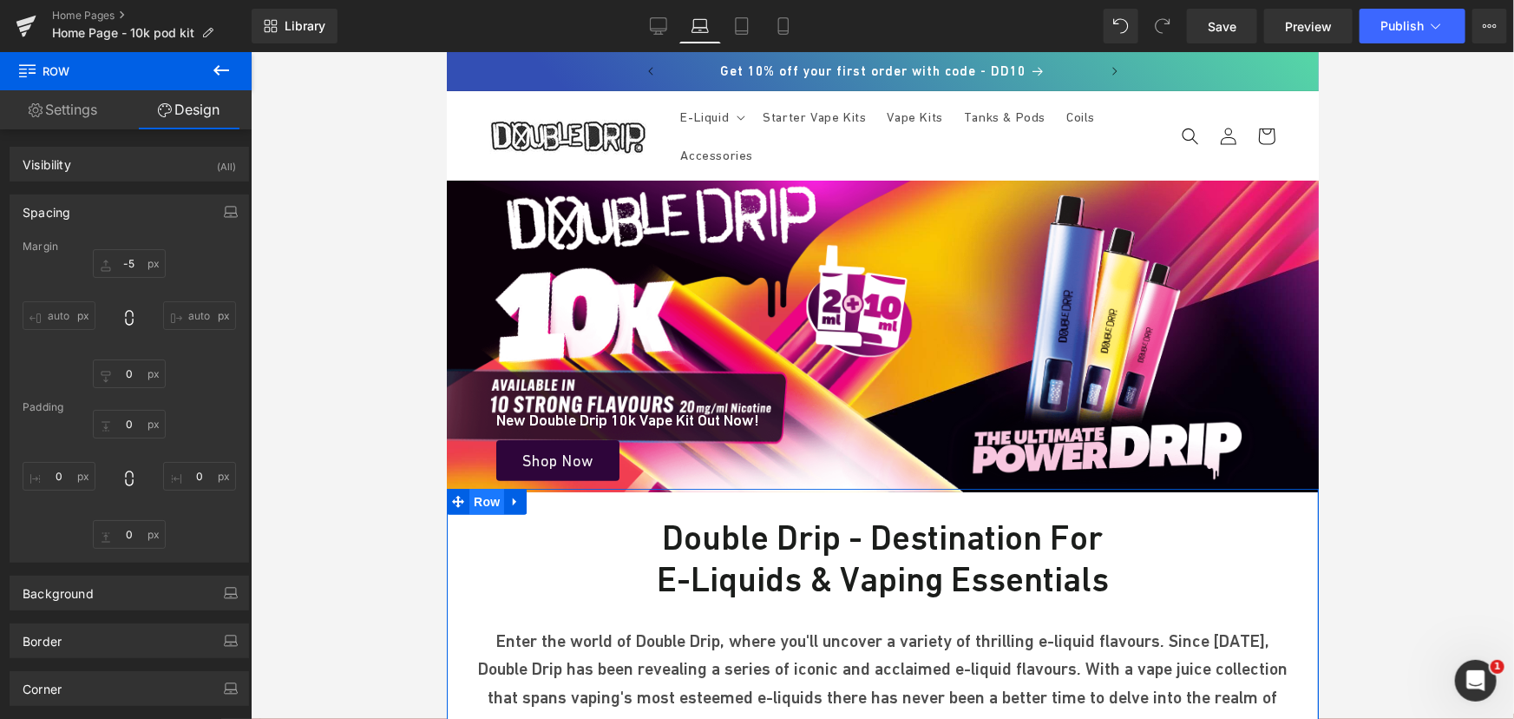
click at [482, 495] on span "Row" at bounding box center [486, 501] width 35 height 26
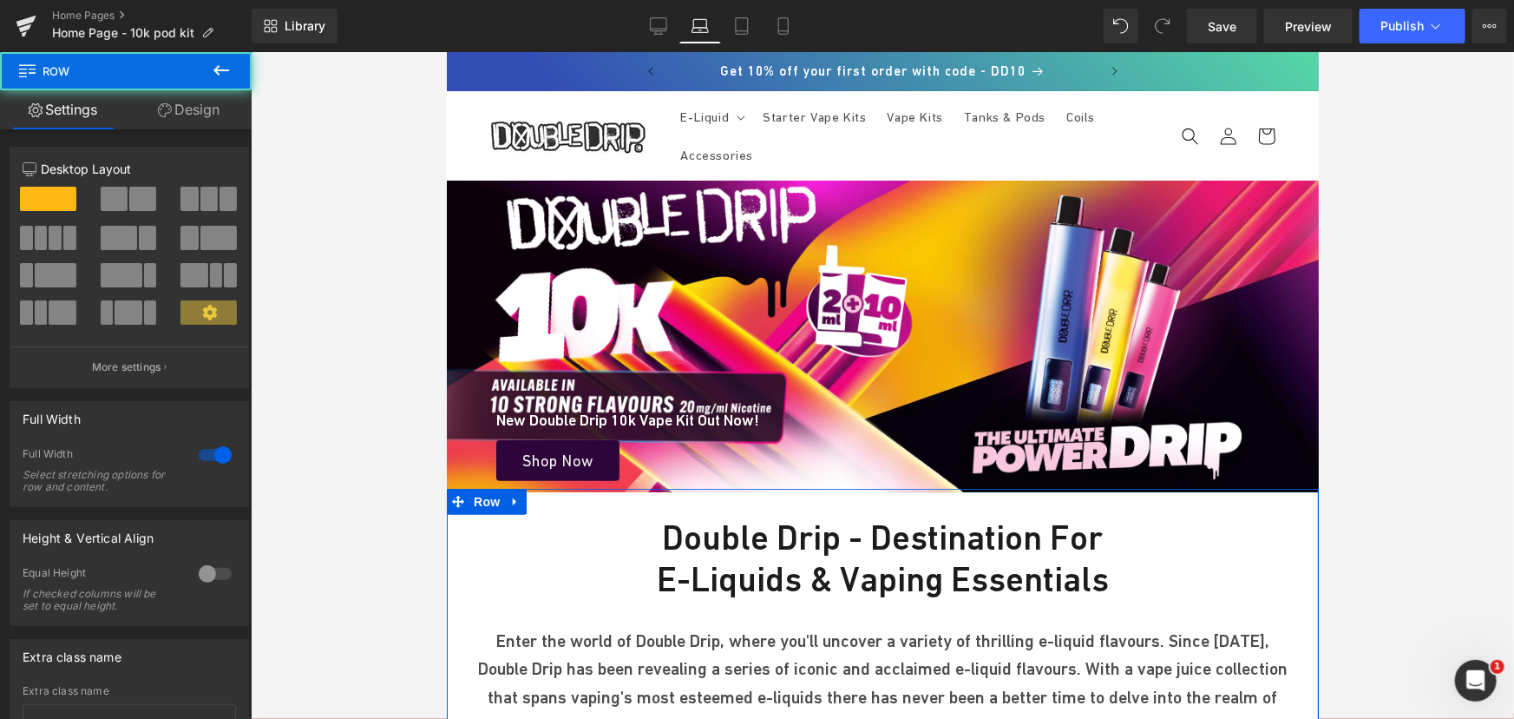
click at [204, 110] on link "Design" at bounding box center [189, 109] width 126 height 39
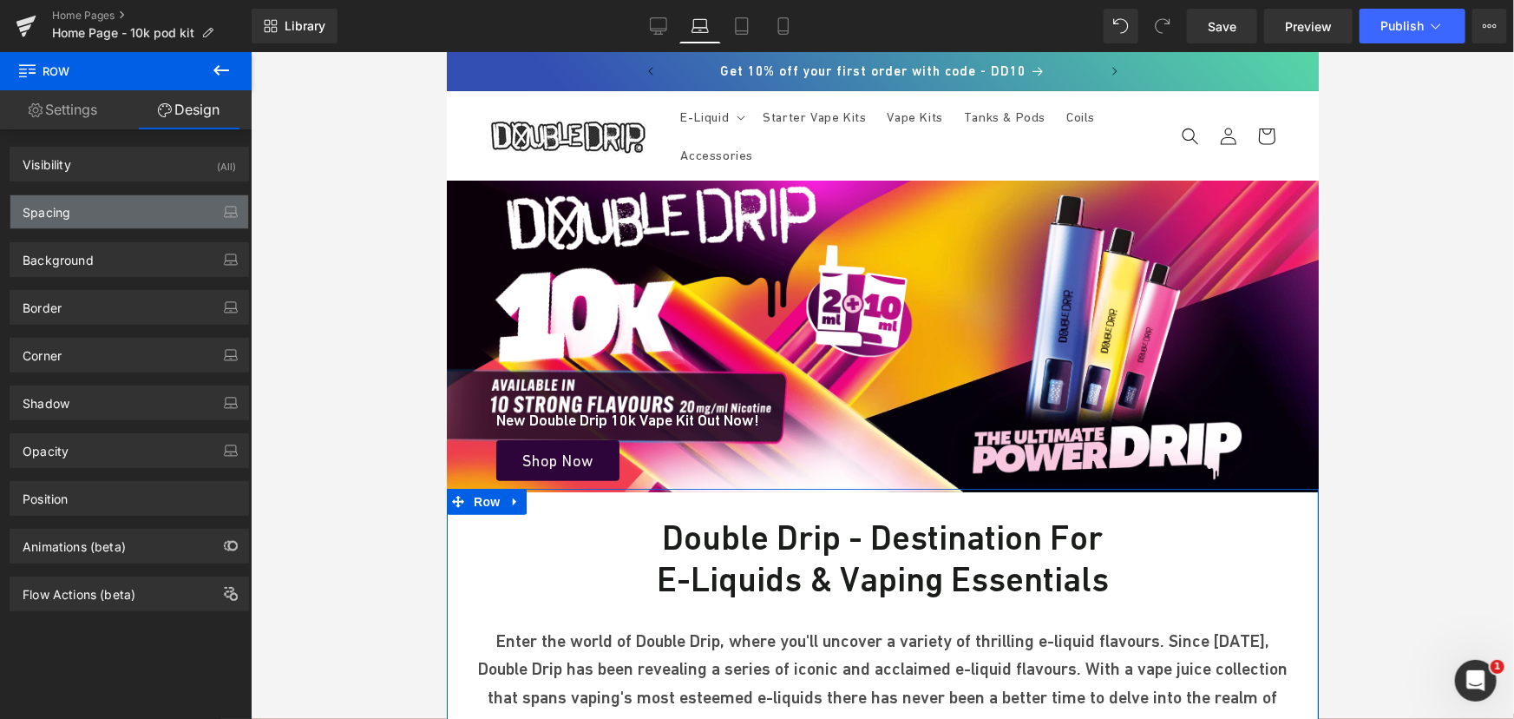
click at [83, 220] on div "Spacing" at bounding box center [129, 211] width 238 height 33
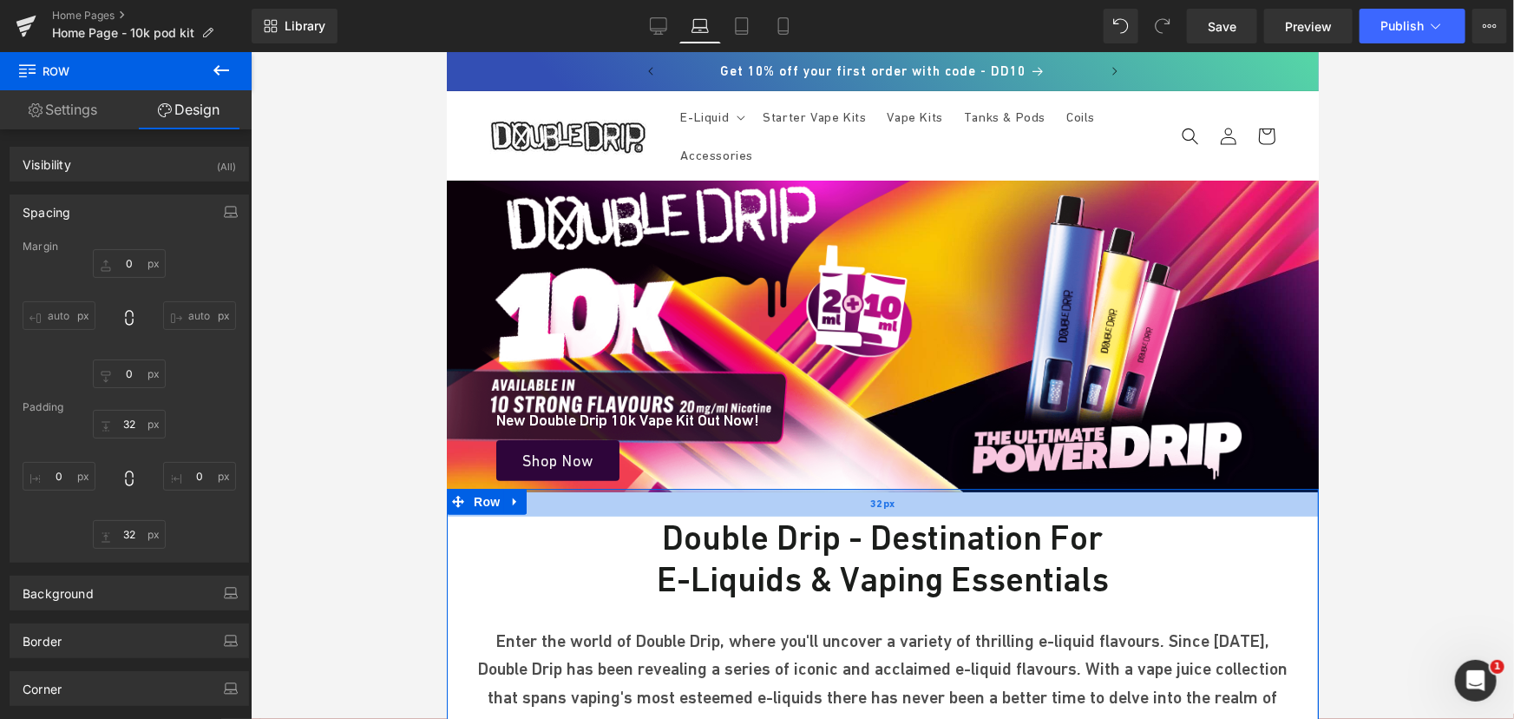
click at [876, 488] on div "32px" at bounding box center [882, 502] width 872 height 28
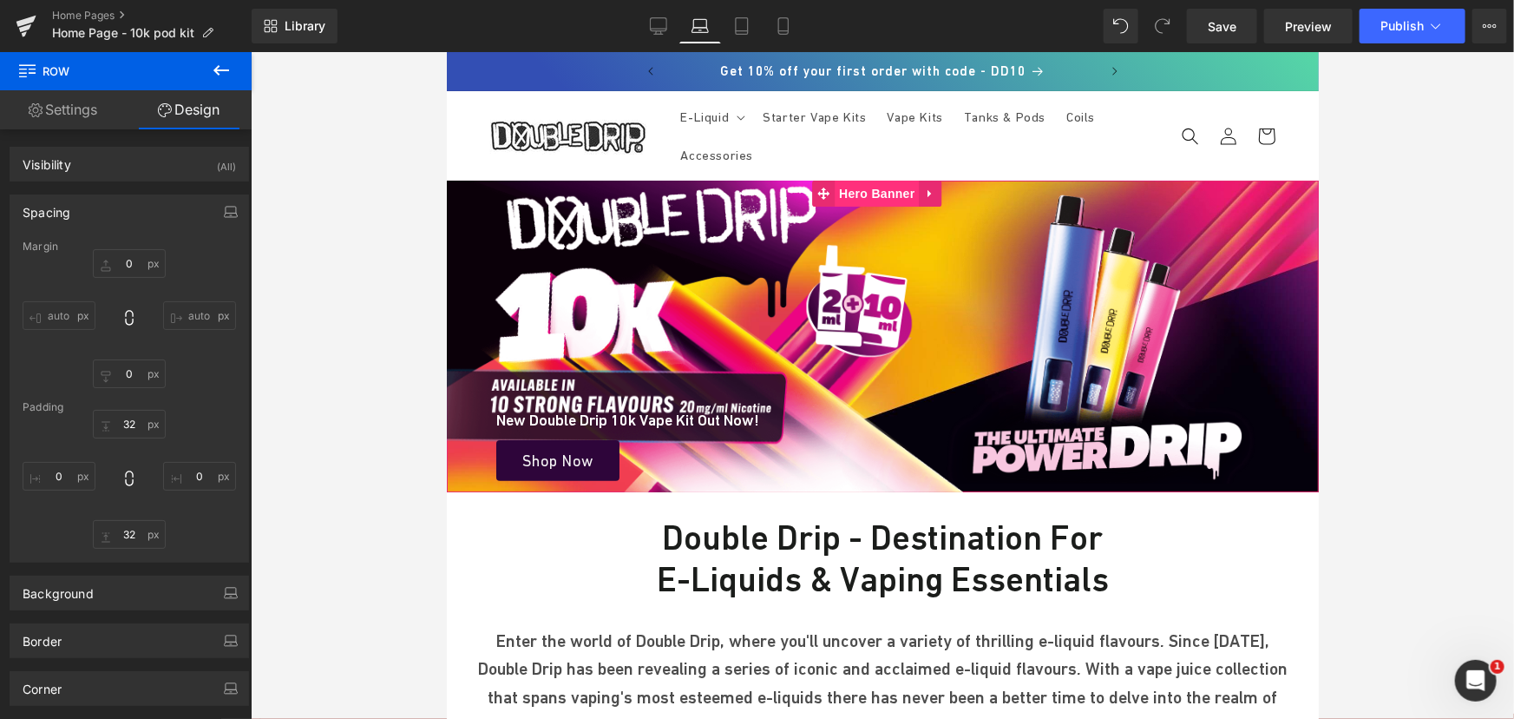
click at [854, 187] on span "Hero Banner" at bounding box center [876, 193] width 84 height 26
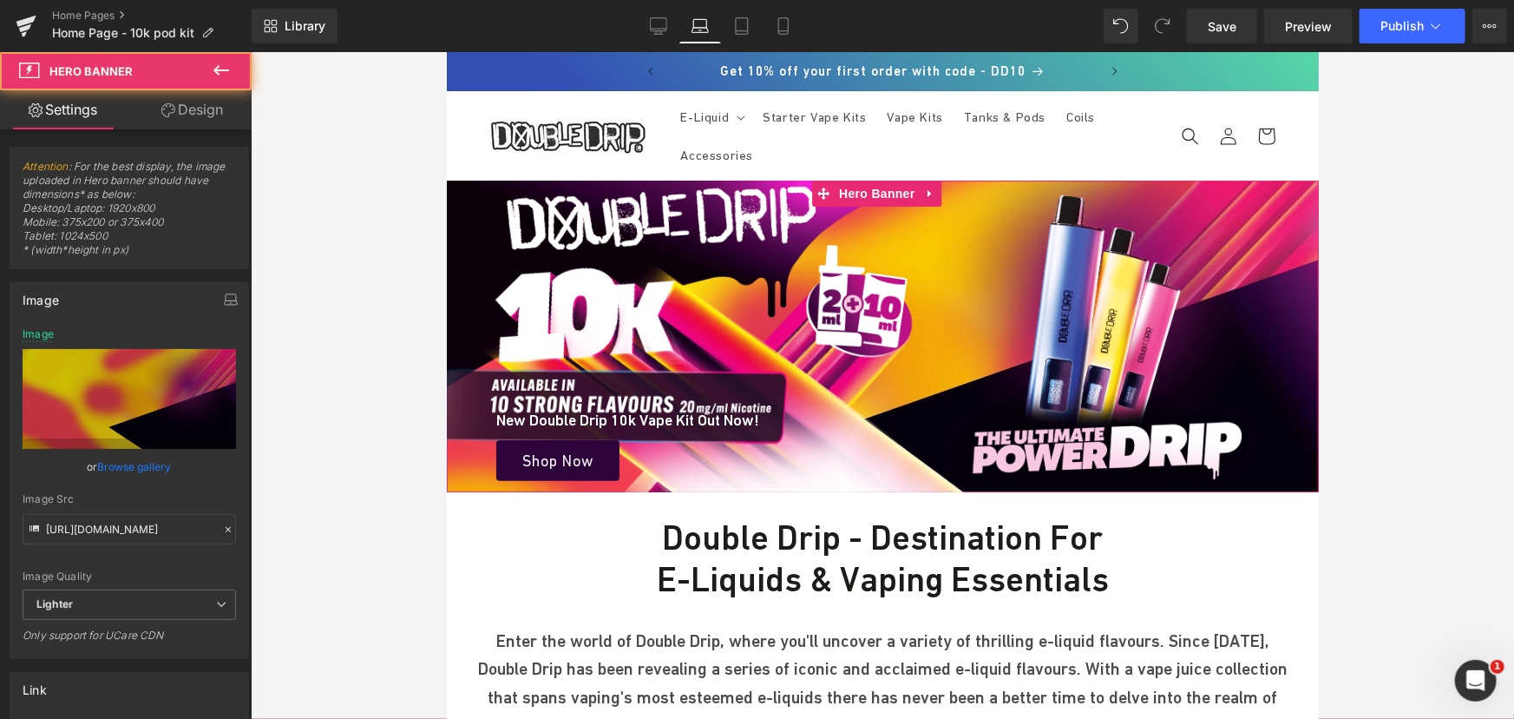
click at [172, 104] on icon at bounding box center [168, 110] width 14 height 14
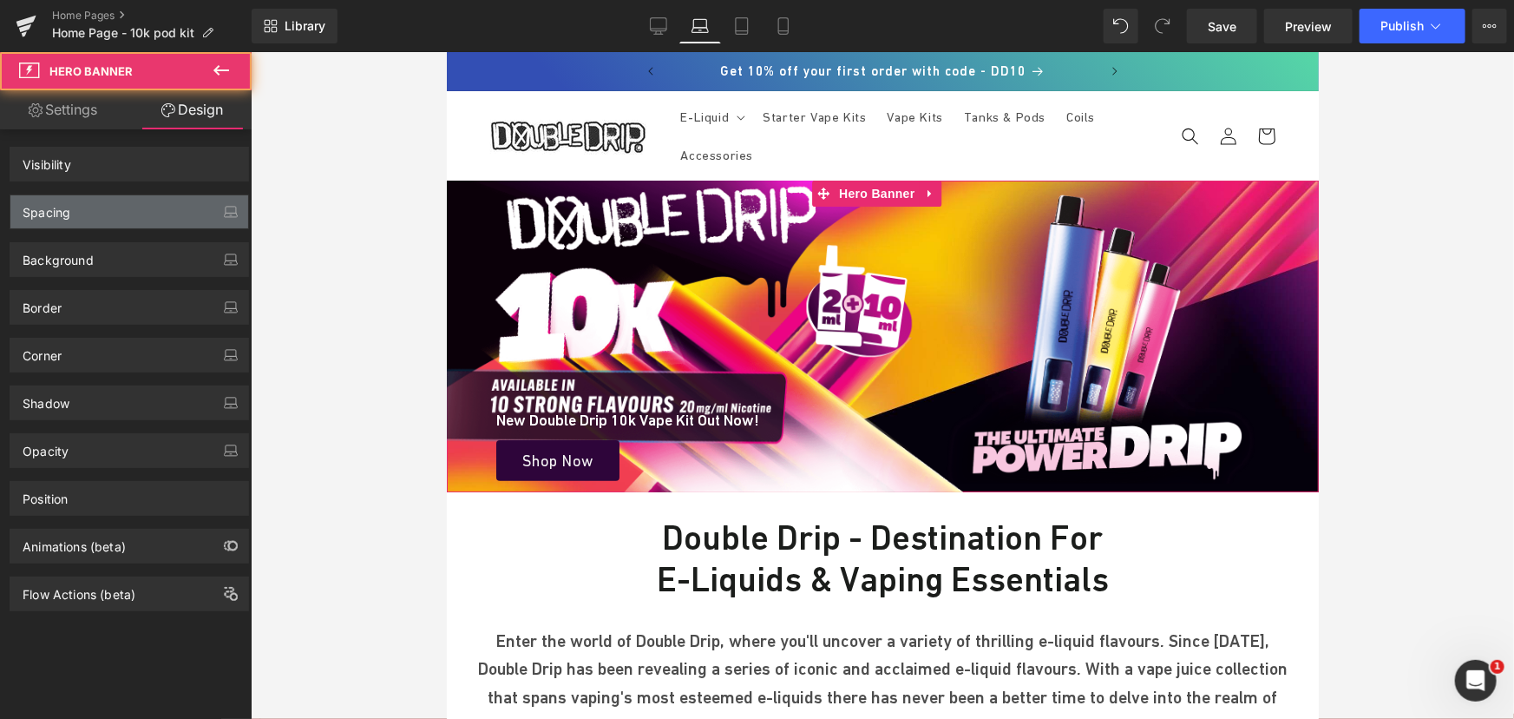
click at [98, 203] on div "Spacing" at bounding box center [129, 211] width 238 height 33
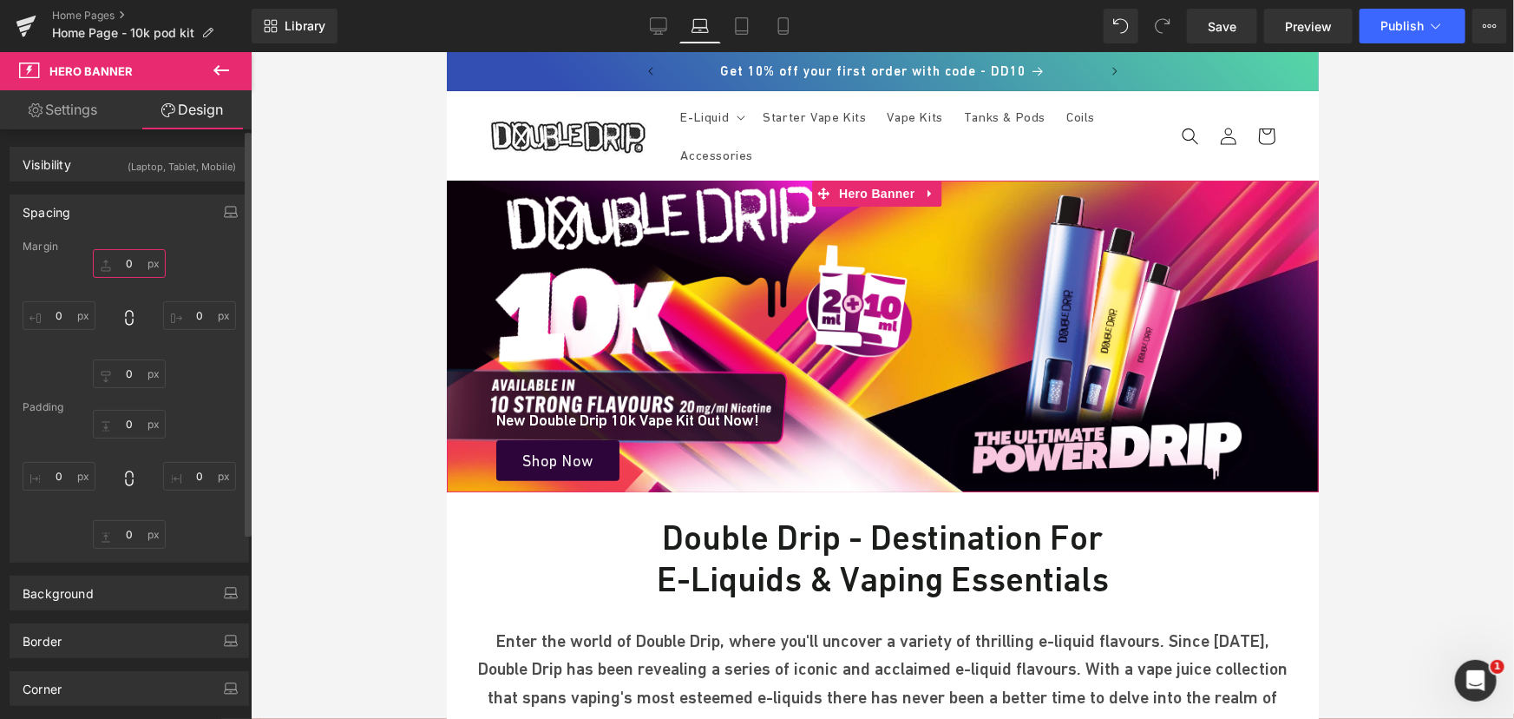
click at [121, 259] on input "text" at bounding box center [129, 263] width 73 height 29
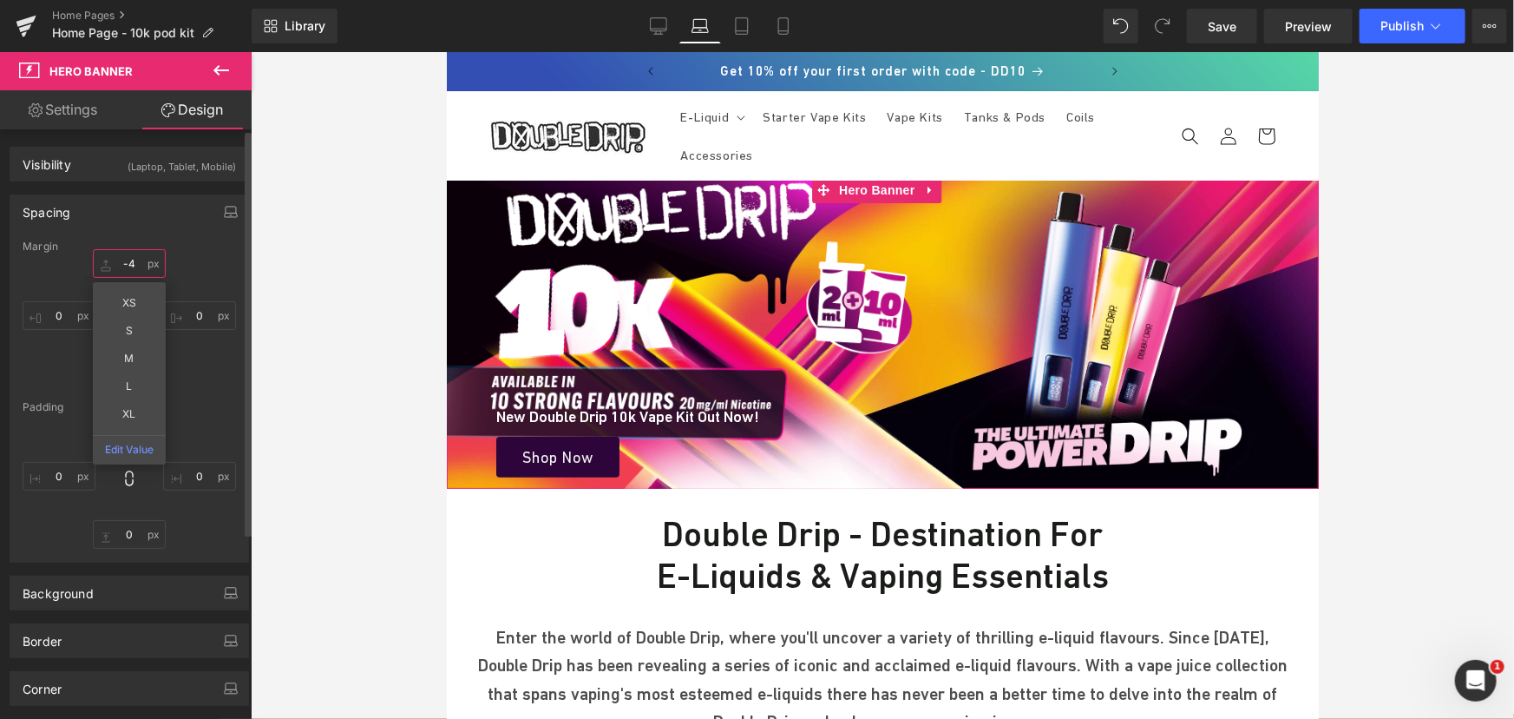
type input "-"
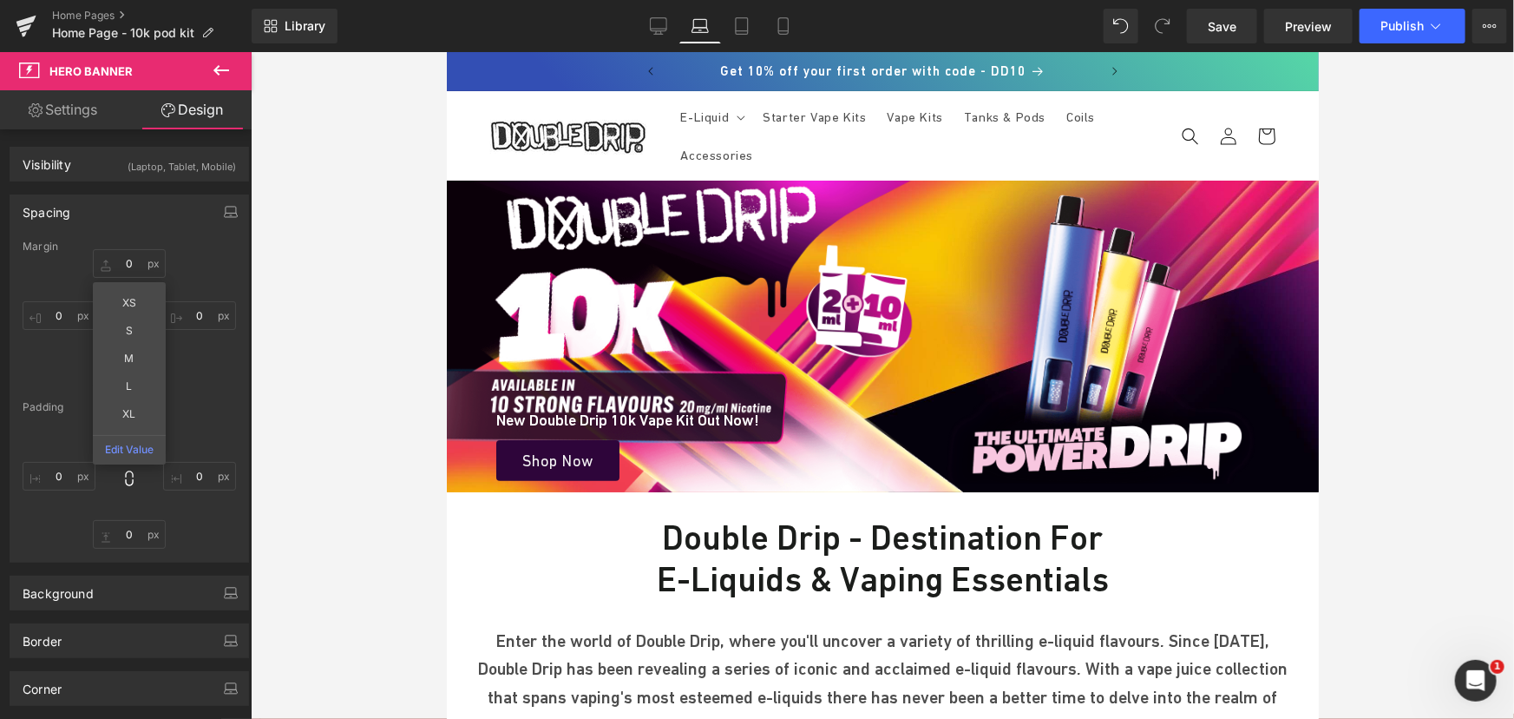
click at [253, 380] on div at bounding box center [883, 385] width 1264 height 667
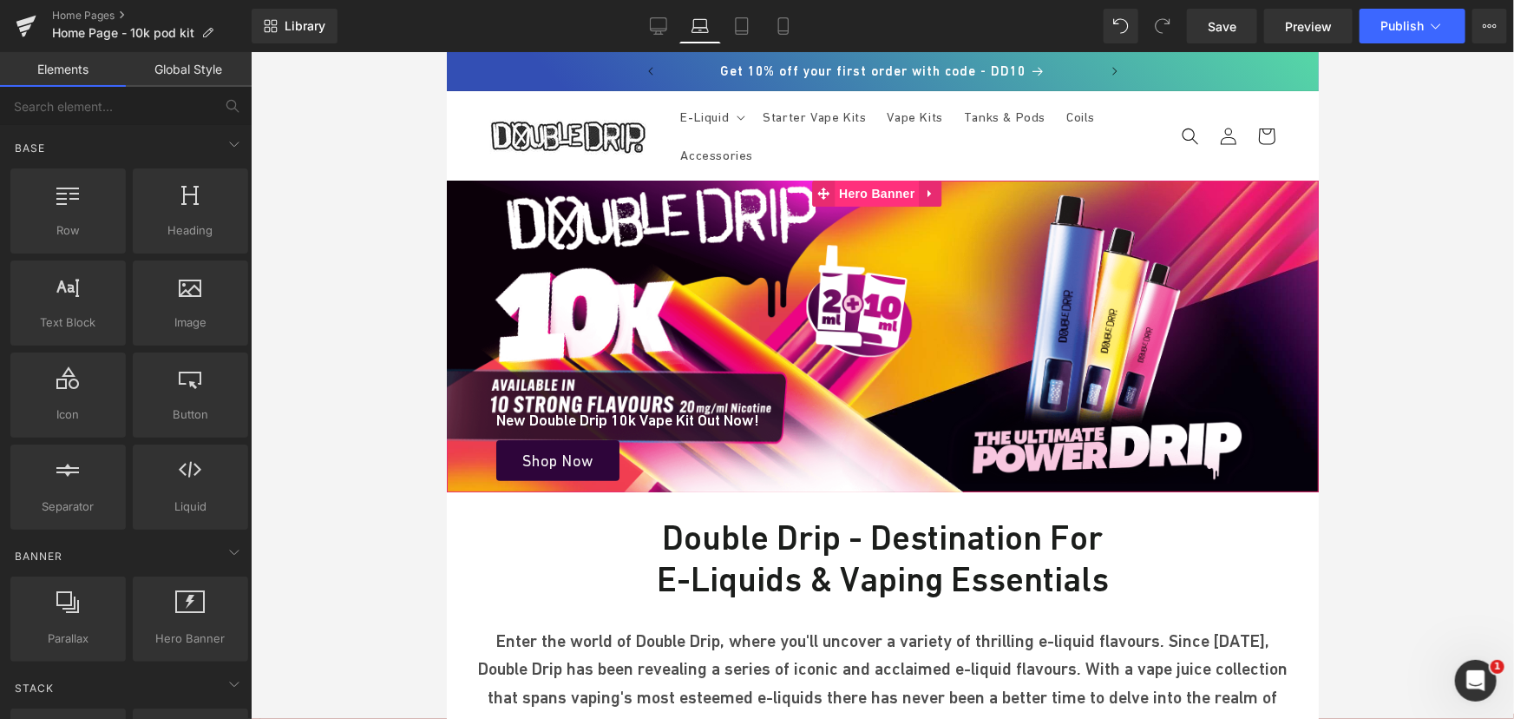
click at [877, 190] on span "Hero Banner" at bounding box center [876, 193] width 84 height 26
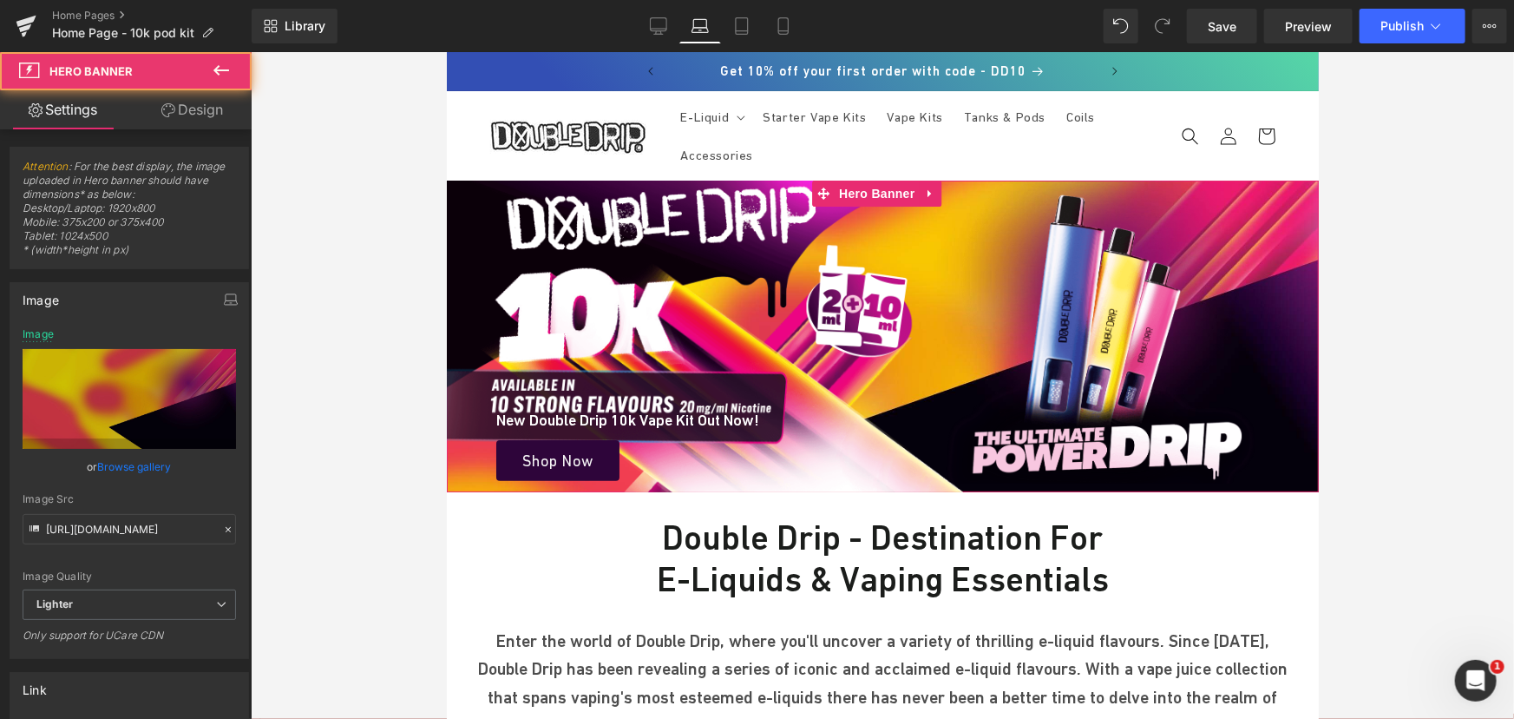
click at [199, 95] on link "Design" at bounding box center [192, 109] width 126 height 39
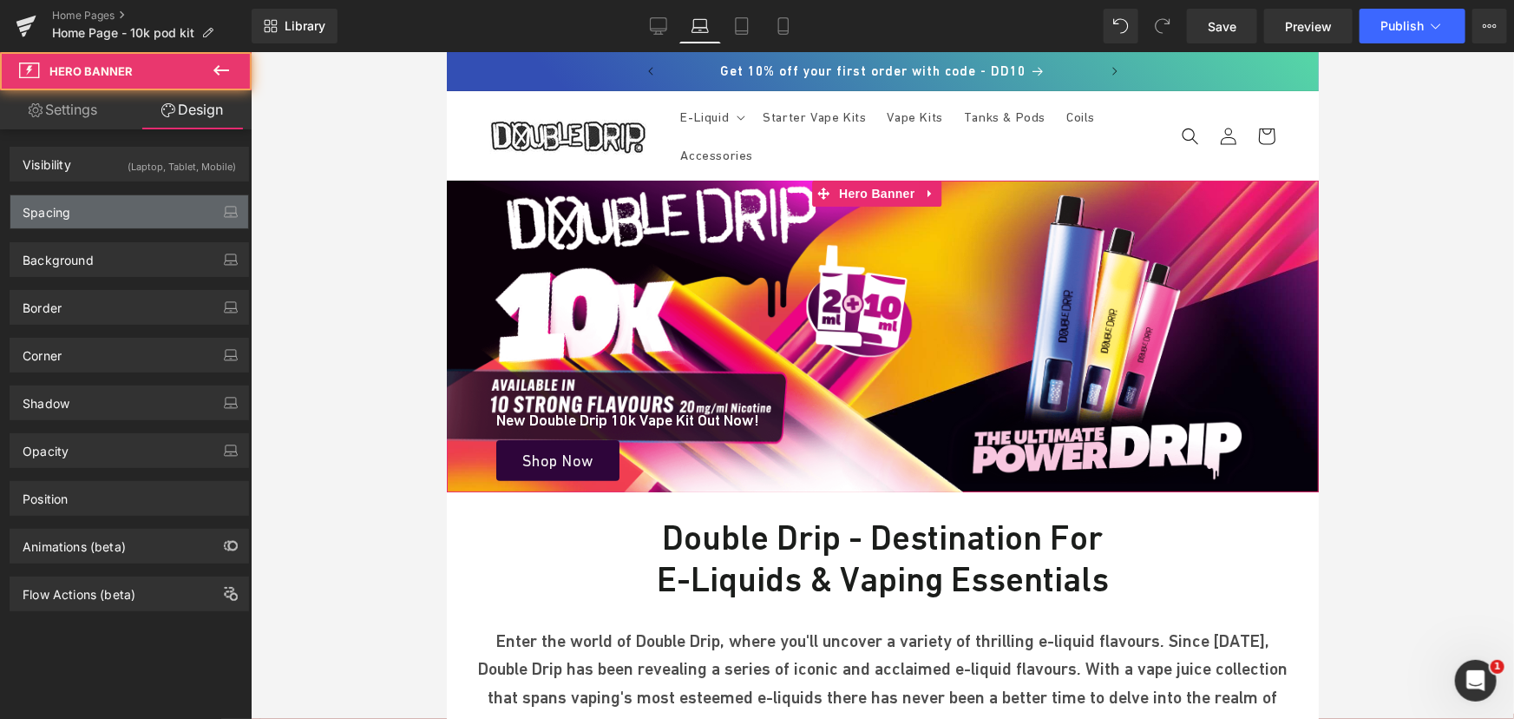
click at [85, 204] on div "Spacing" at bounding box center [129, 211] width 238 height 33
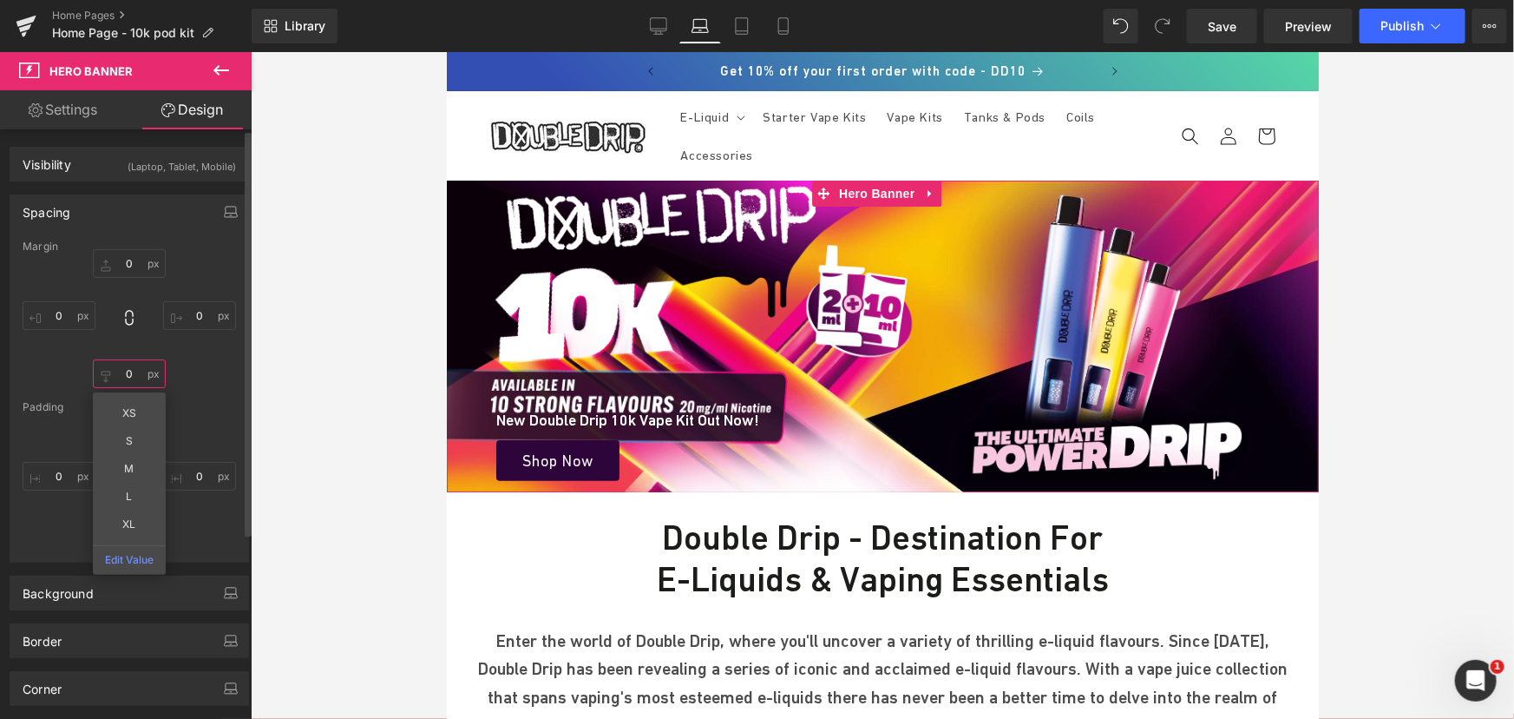
click at [138, 374] on input "text" at bounding box center [129, 373] width 73 height 29
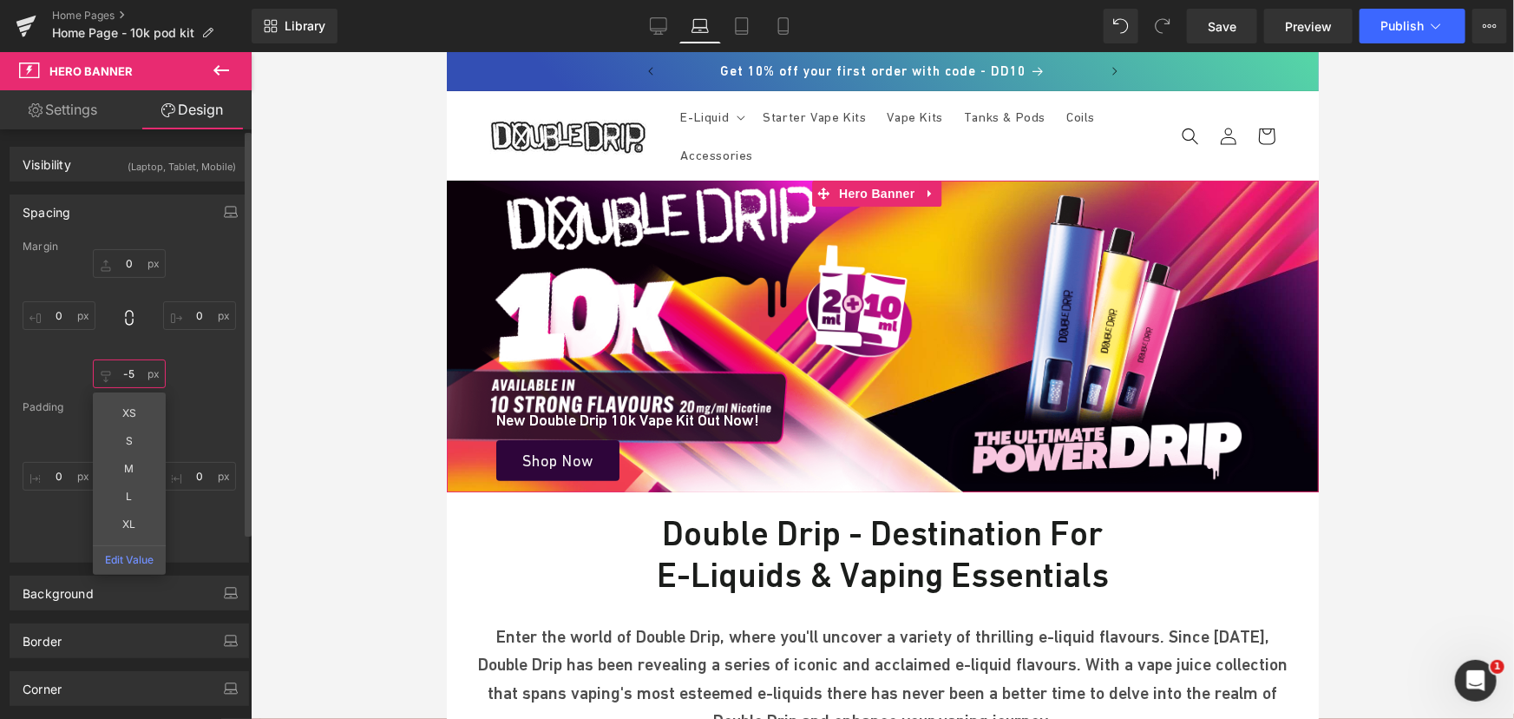
type input "-"
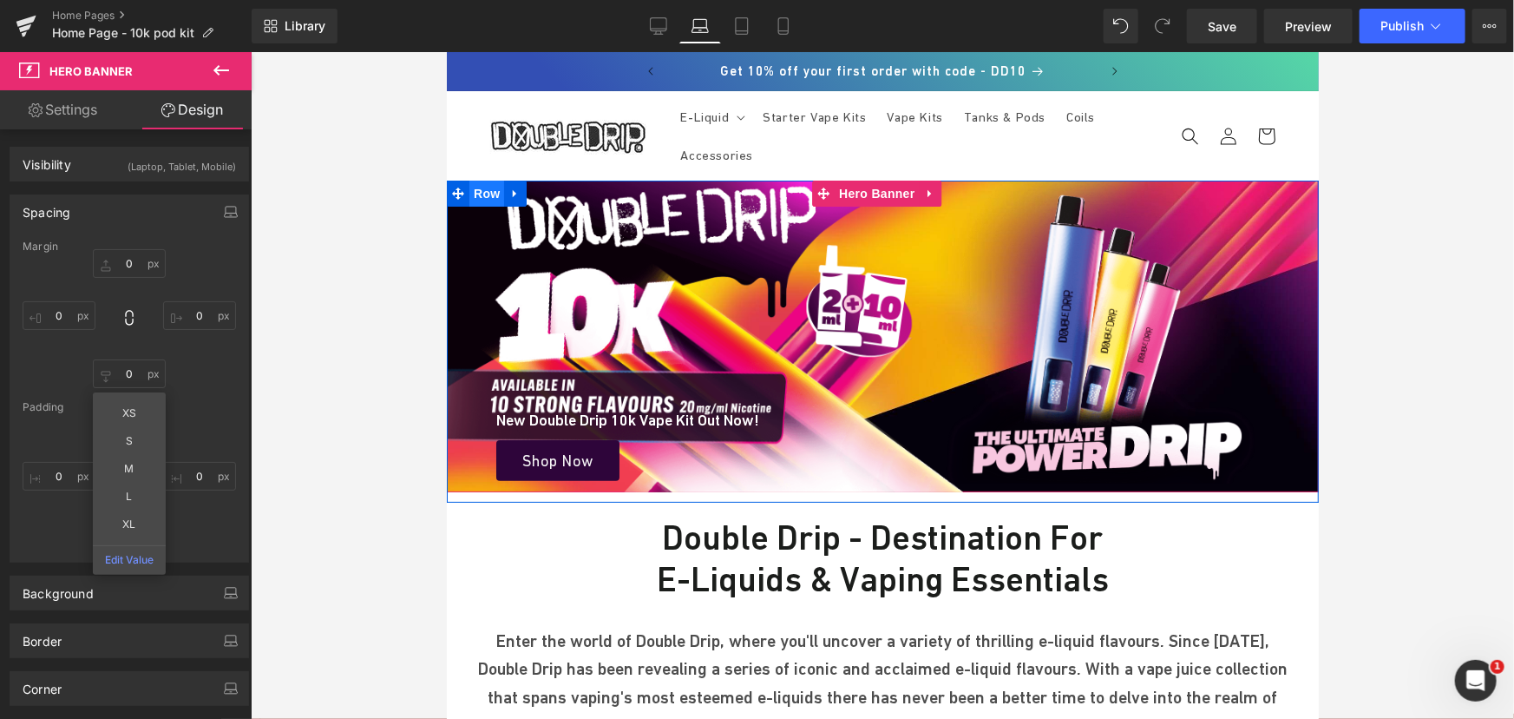
click at [485, 198] on span "Row" at bounding box center [486, 193] width 35 height 26
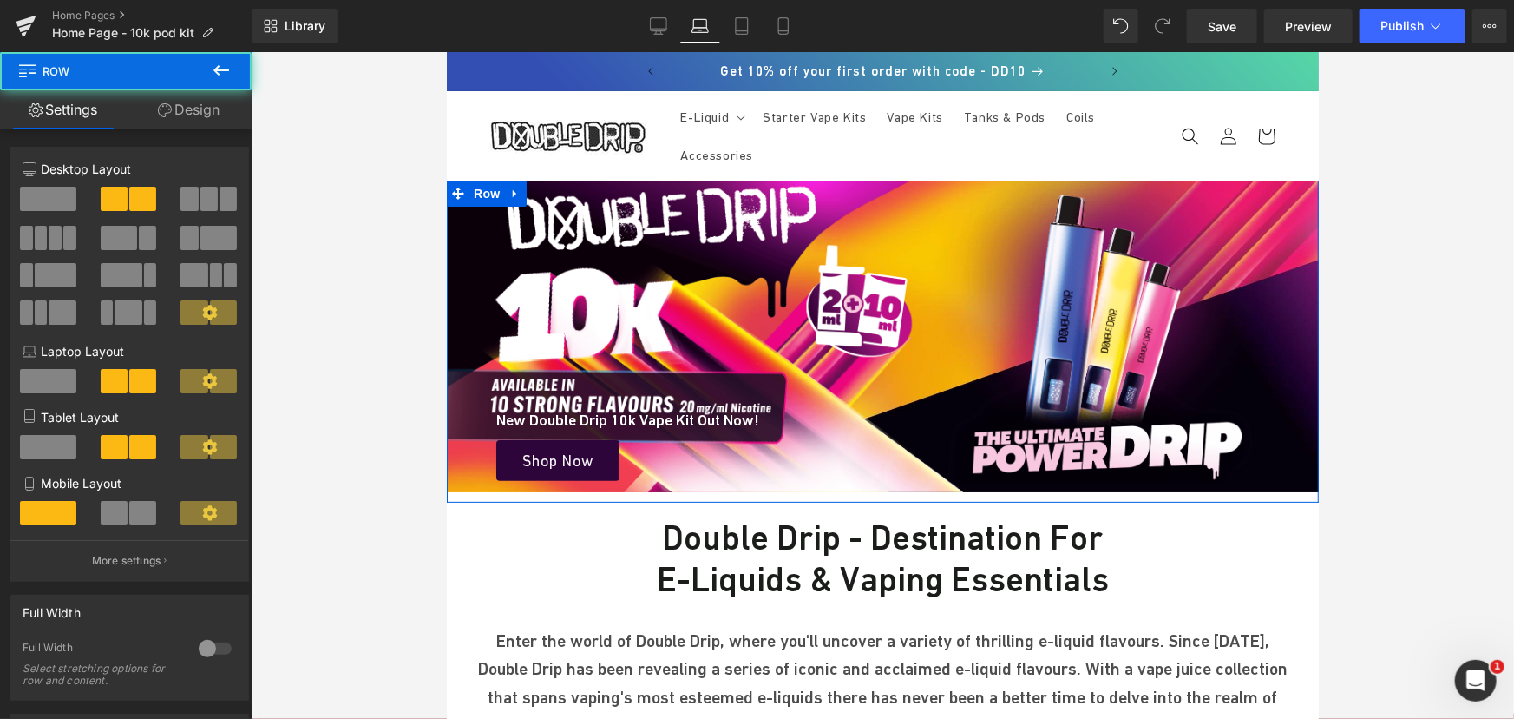
click at [203, 106] on link "Design" at bounding box center [189, 109] width 126 height 39
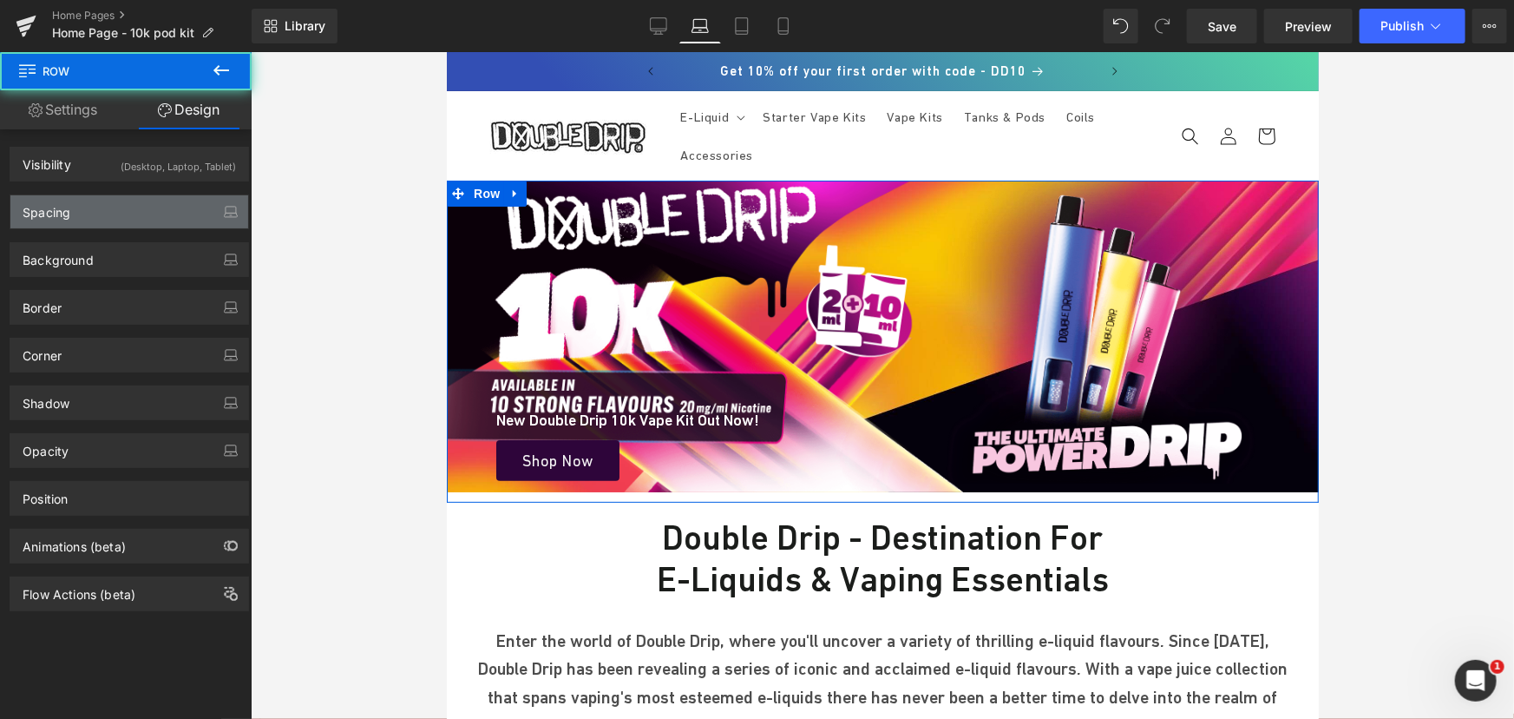
click at [130, 196] on div "Spacing" at bounding box center [129, 211] width 238 height 33
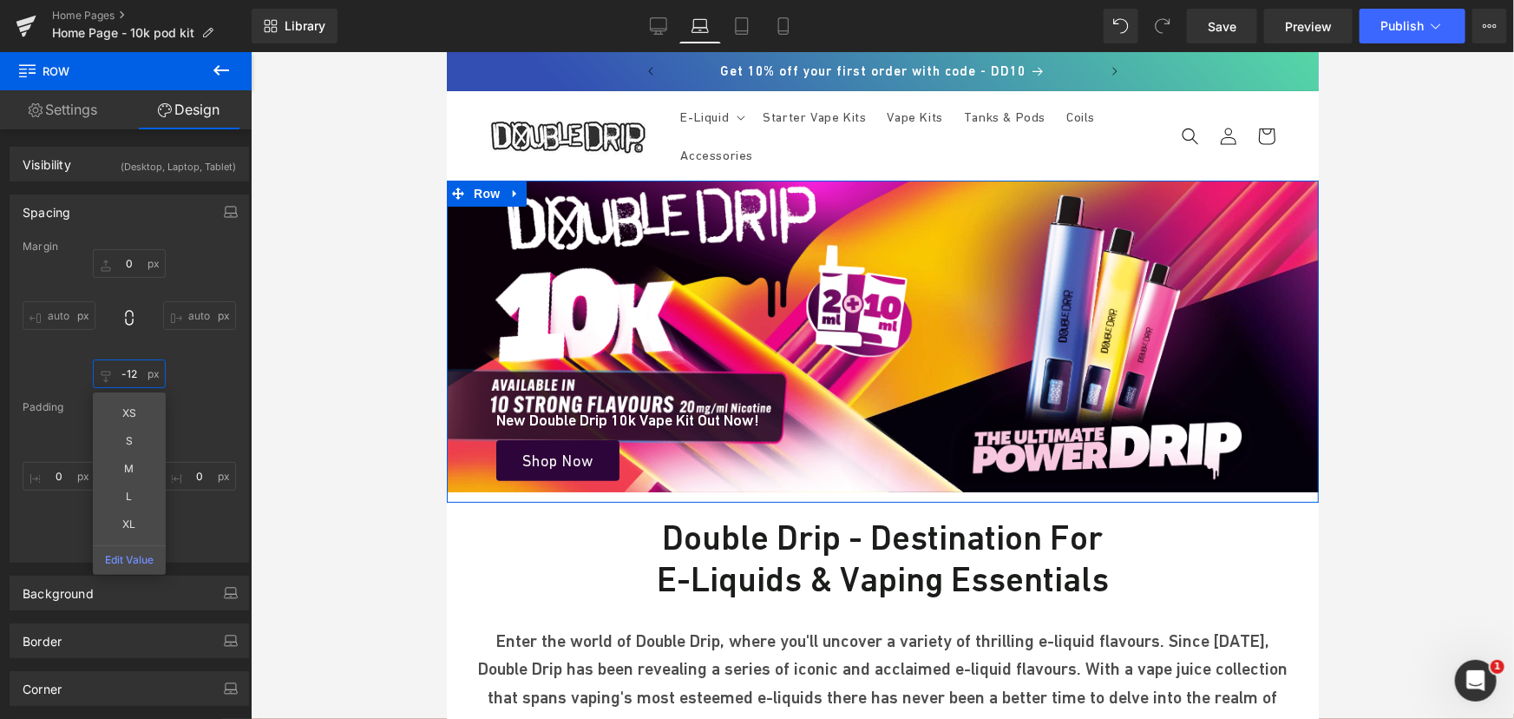
click at [138, 364] on input "text" at bounding box center [129, 373] width 73 height 29
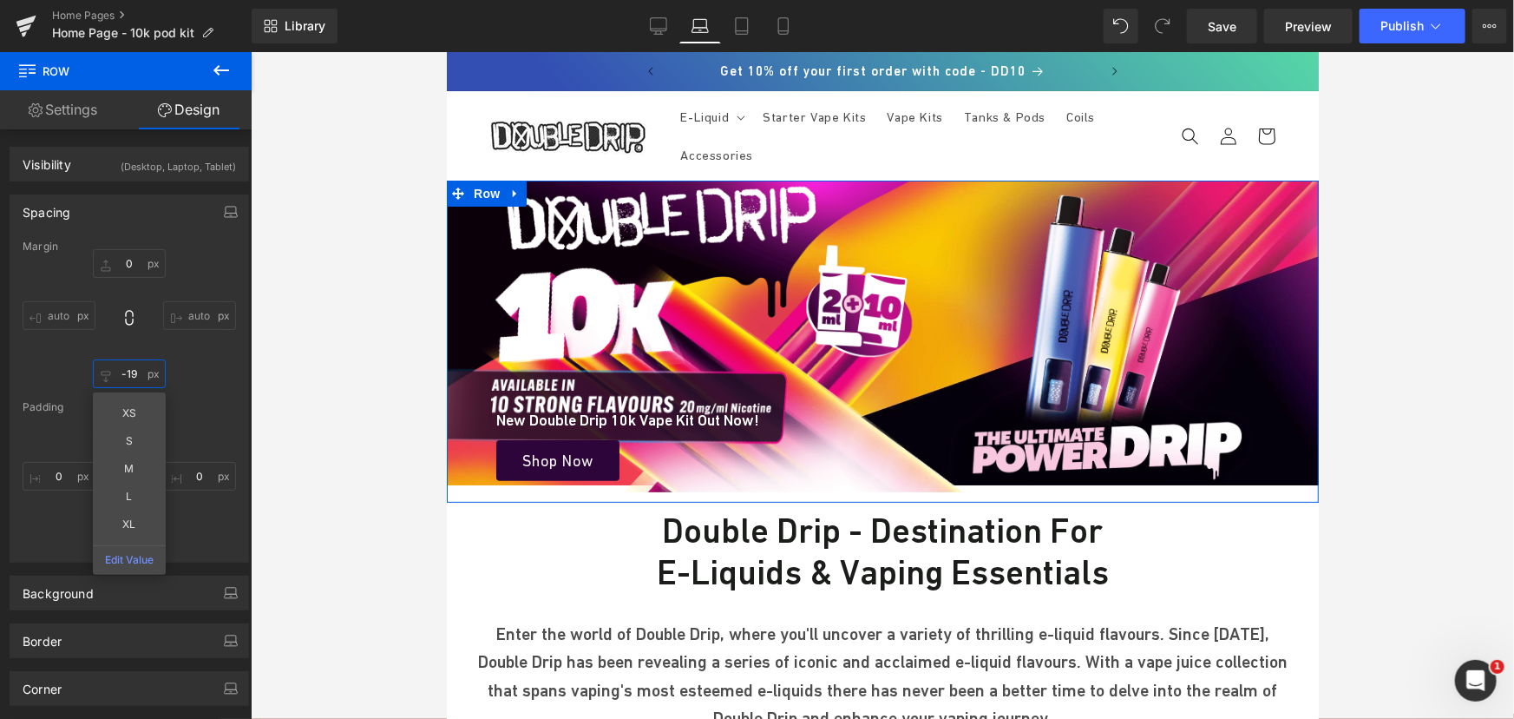
type input "-20"
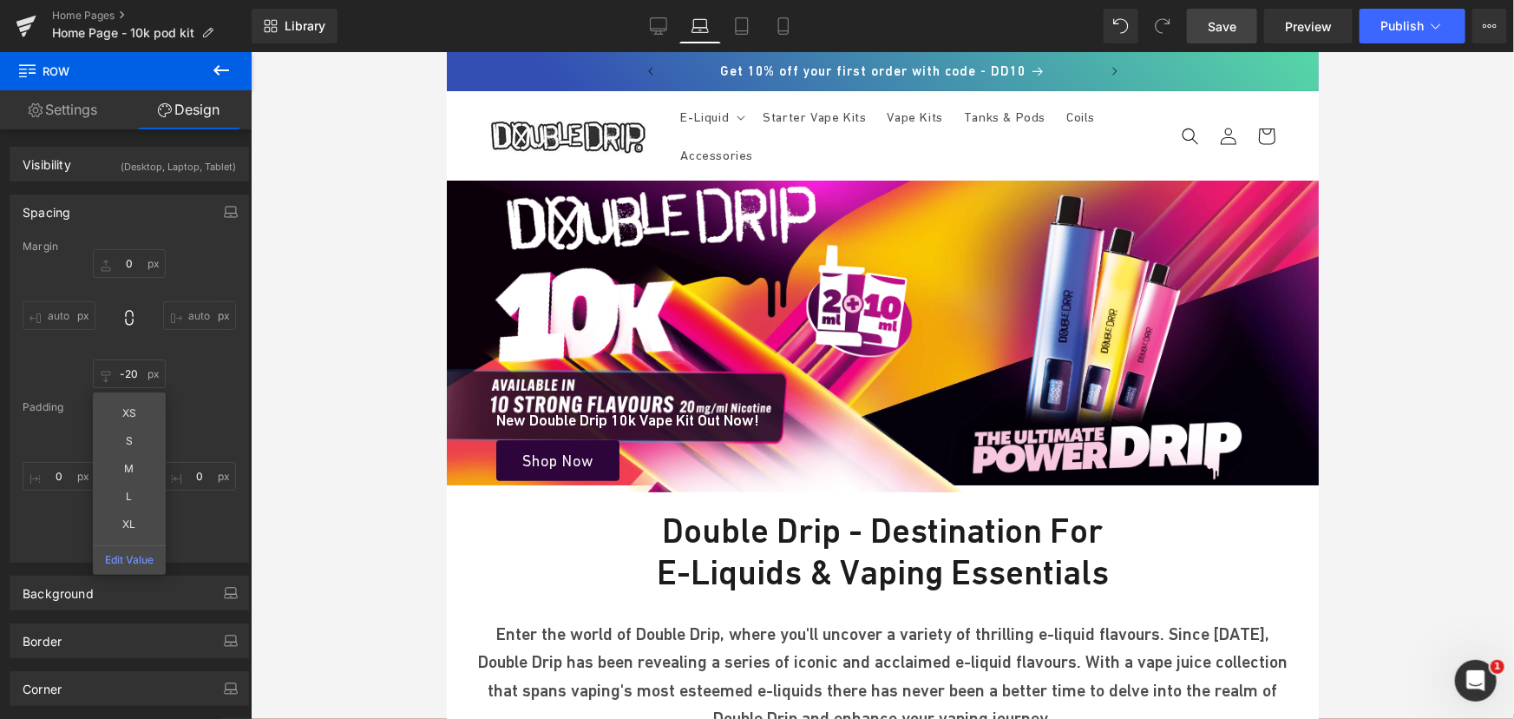
click at [1220, 42] on link "Save" at bounding box center [1222, 26] width 70 height 35
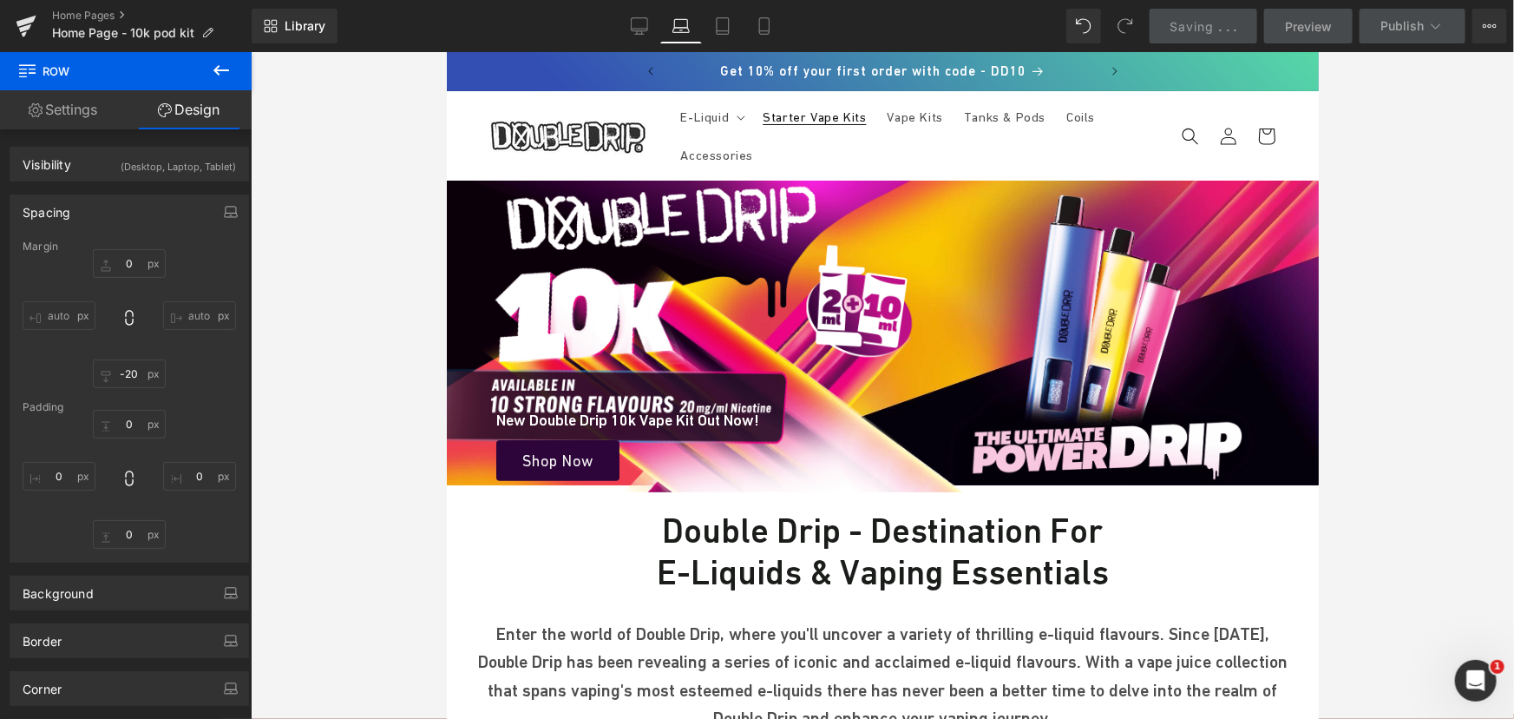
click at [145, 594] on div "Background" at bounding box center [129, 592] width 238 height 33
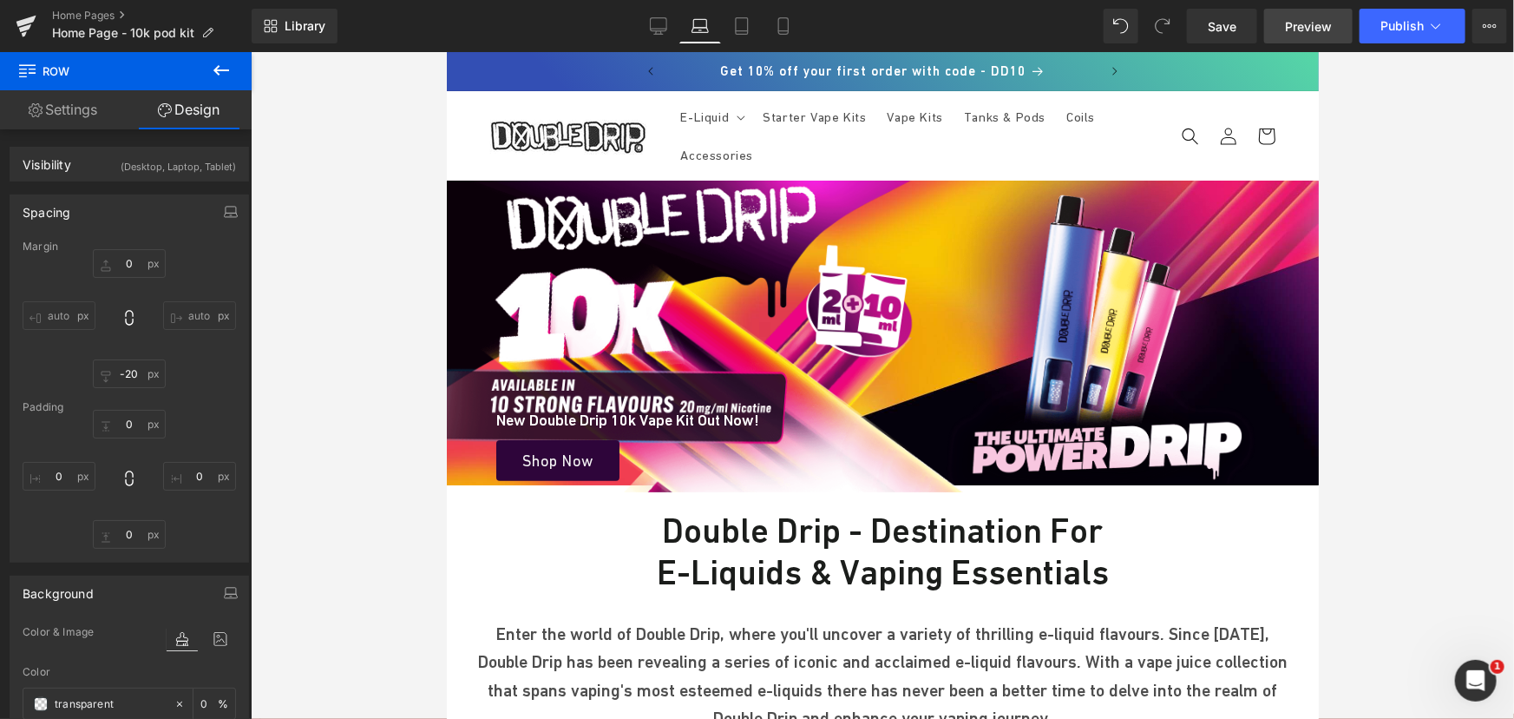
click at [1298, 29] on span "Preview" at bounding box center [1308, 26] width 47 height 18
